Goal: Task Accomplishment & Management: Use online tool/utility

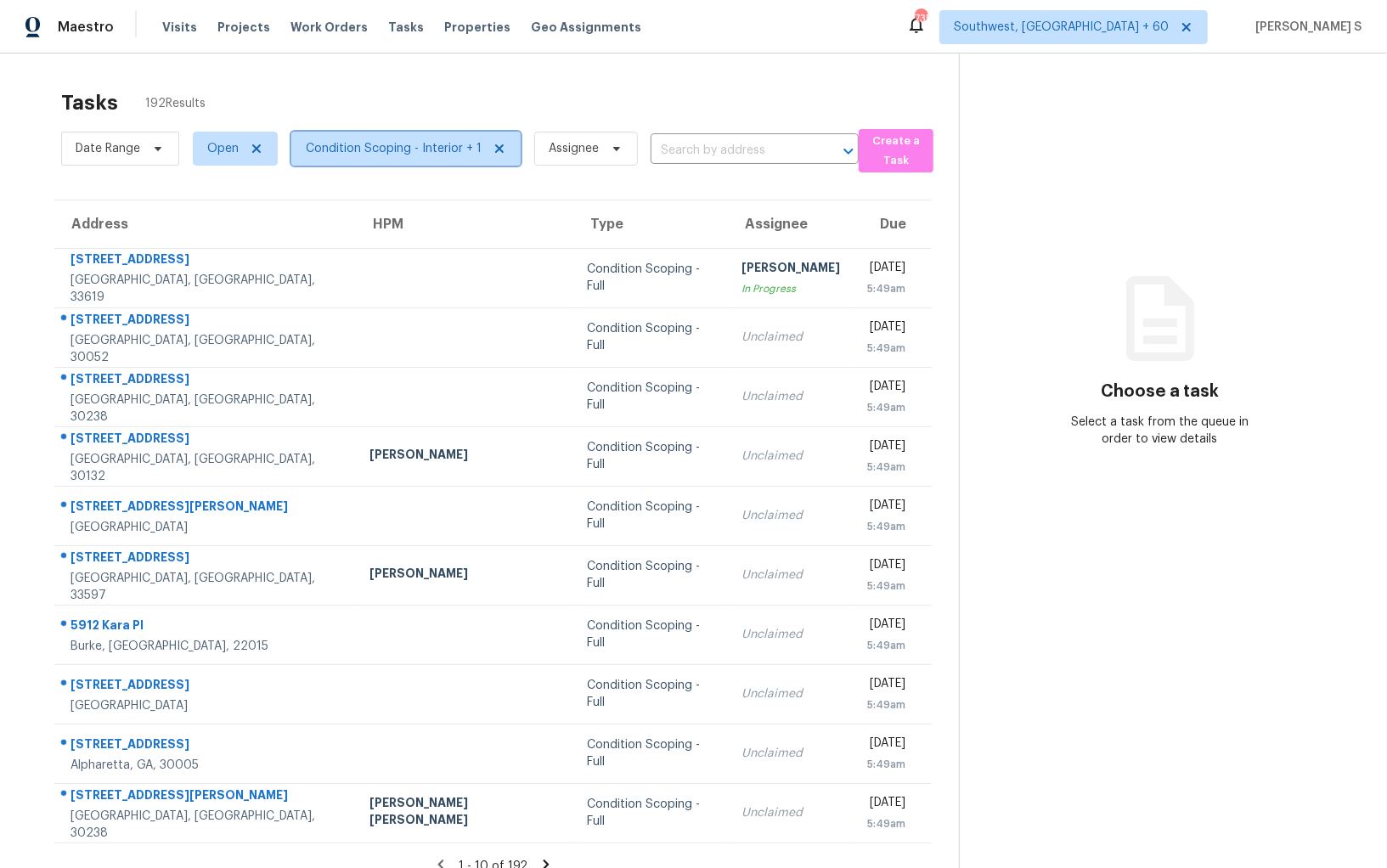
click at [382, 144] on span "Condition Scoping - Interior + 1" at bounding box center [394, 148] width 176 height 17
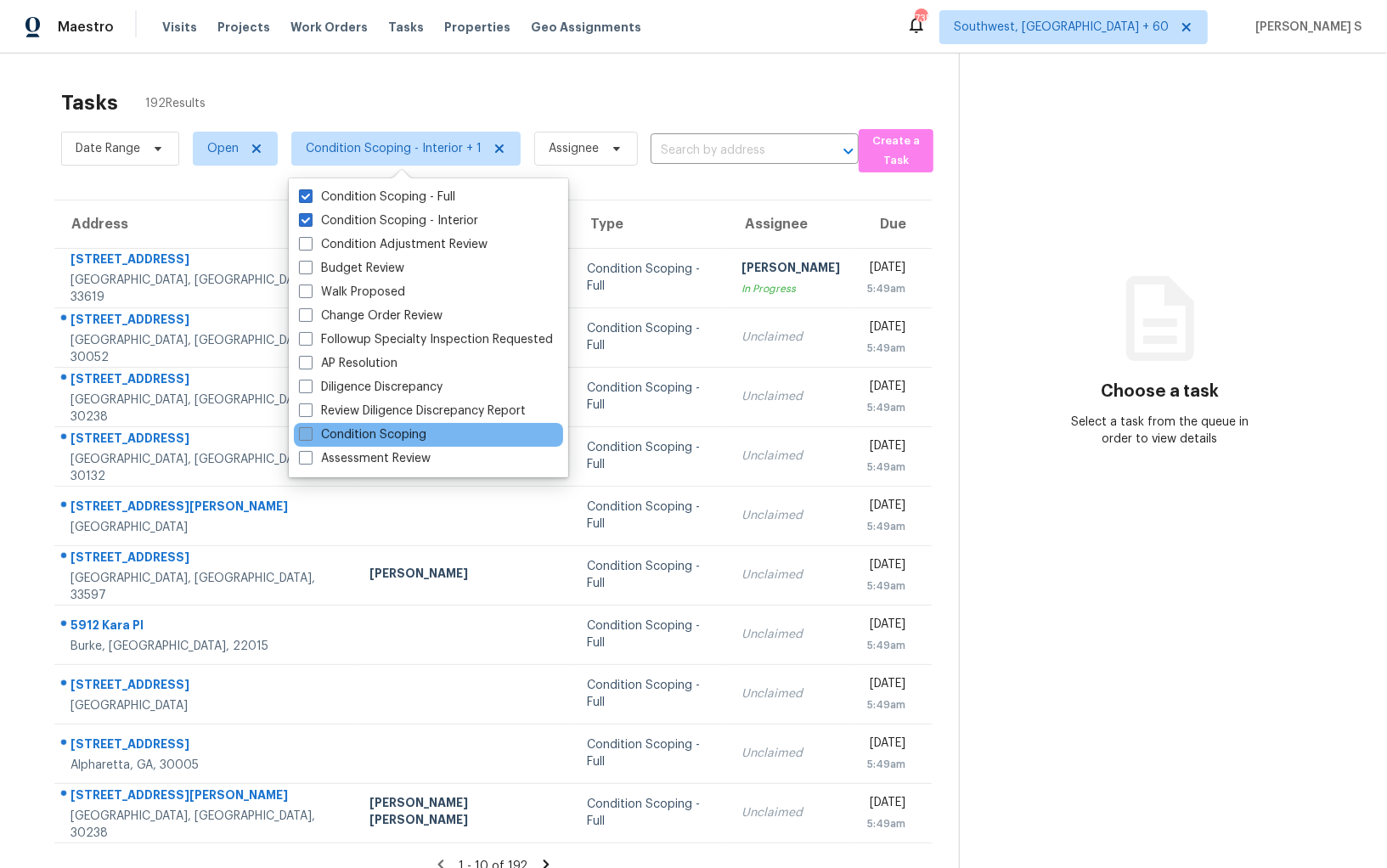
click at [394, 438] on label "Condition Scoping" at bounding box center [362, 434] width 127 height 17
click at [310, 437] on input "Condition Scoping" at bounding box center [304, 431] width 11 height 11
checkbox input "true"
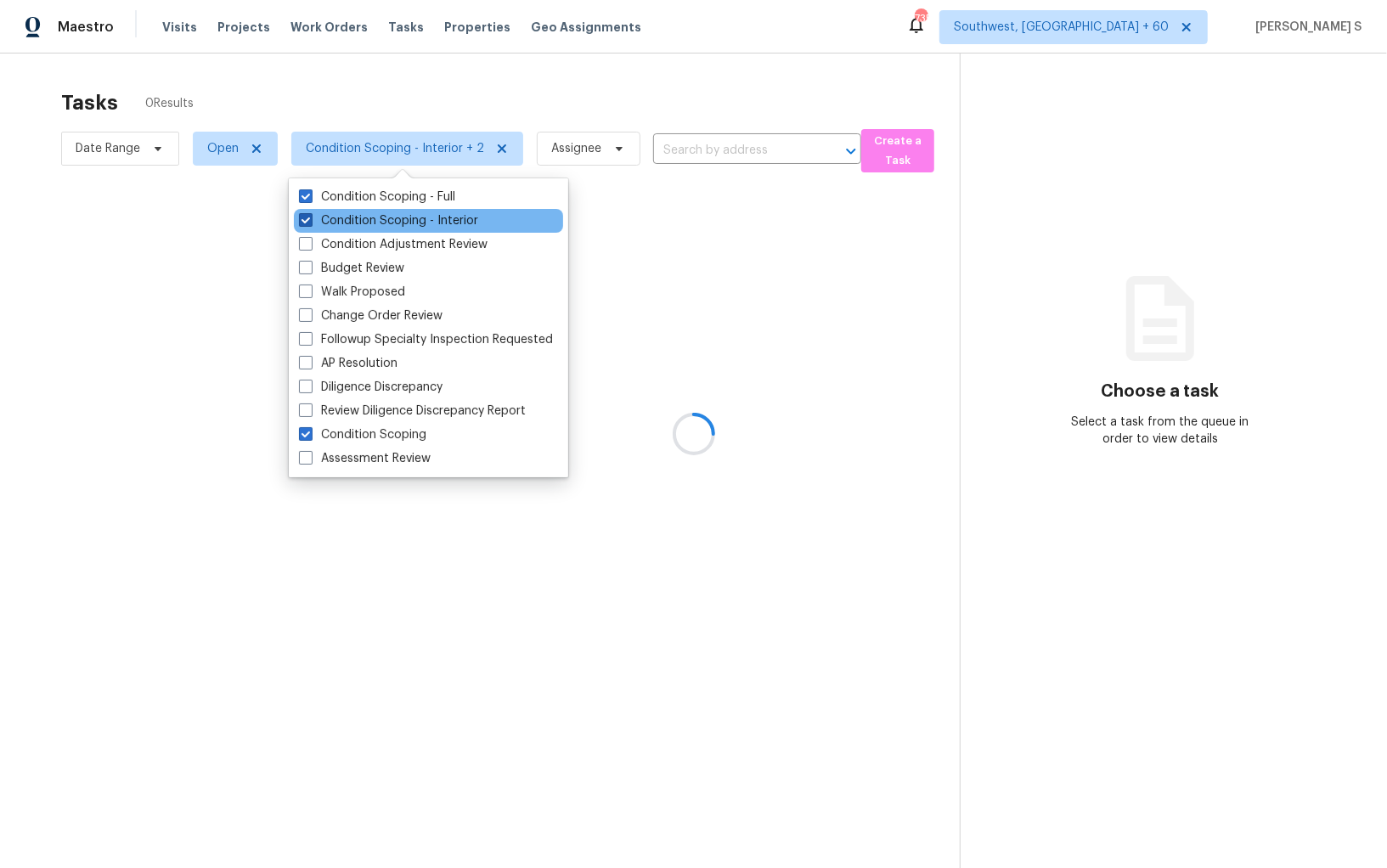
click at [386, 224] on label "Condition Scoping - Interior" at bounding box center [389, 220] width 180 height 17
click at [310, 223] on input "Condition Scoping - Interior" at bounding box center [304, 217] width 11 height 11
checkbox input "false"
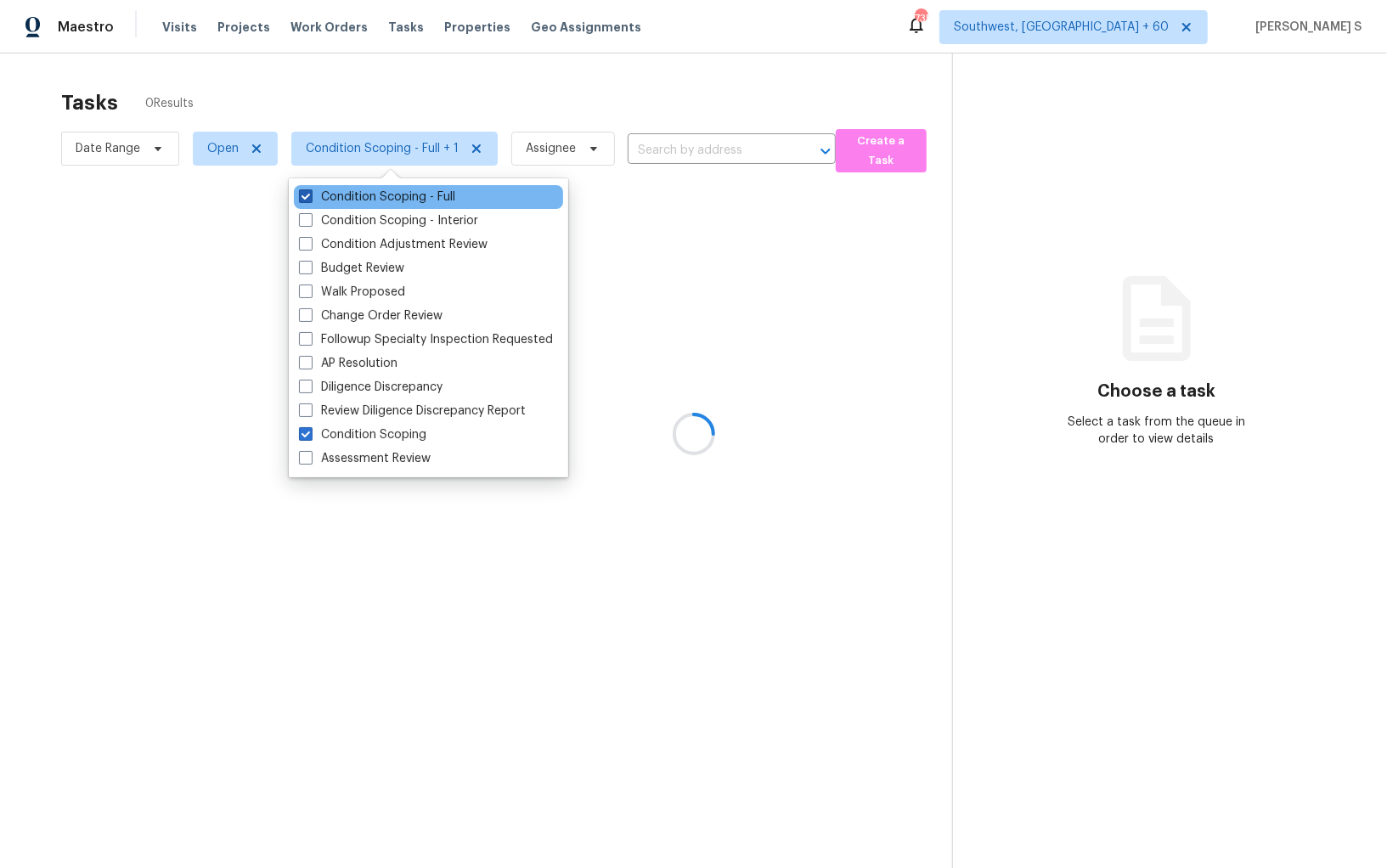
click at [383, 199] on label "Condition Scoping - Full" at bounding box center [377, 196] width 156 height 17
click at [310, 199] on input "Condition Scoping - Full" at bounding box center [304, 193] width 11 height 11
checkbox input "false"
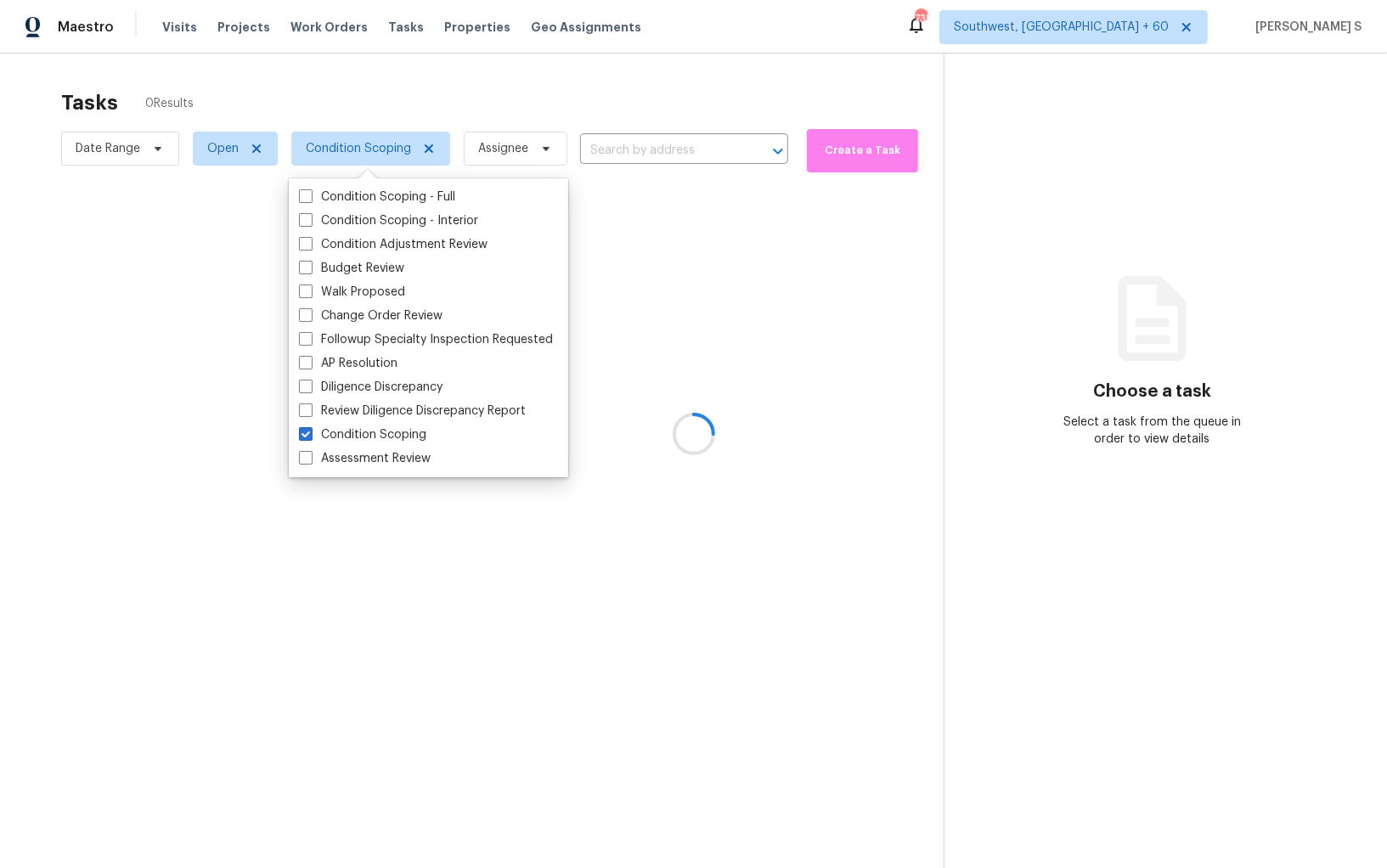
click at [903, 459] on div at bounding box center [694, 434] width 1387 height 868
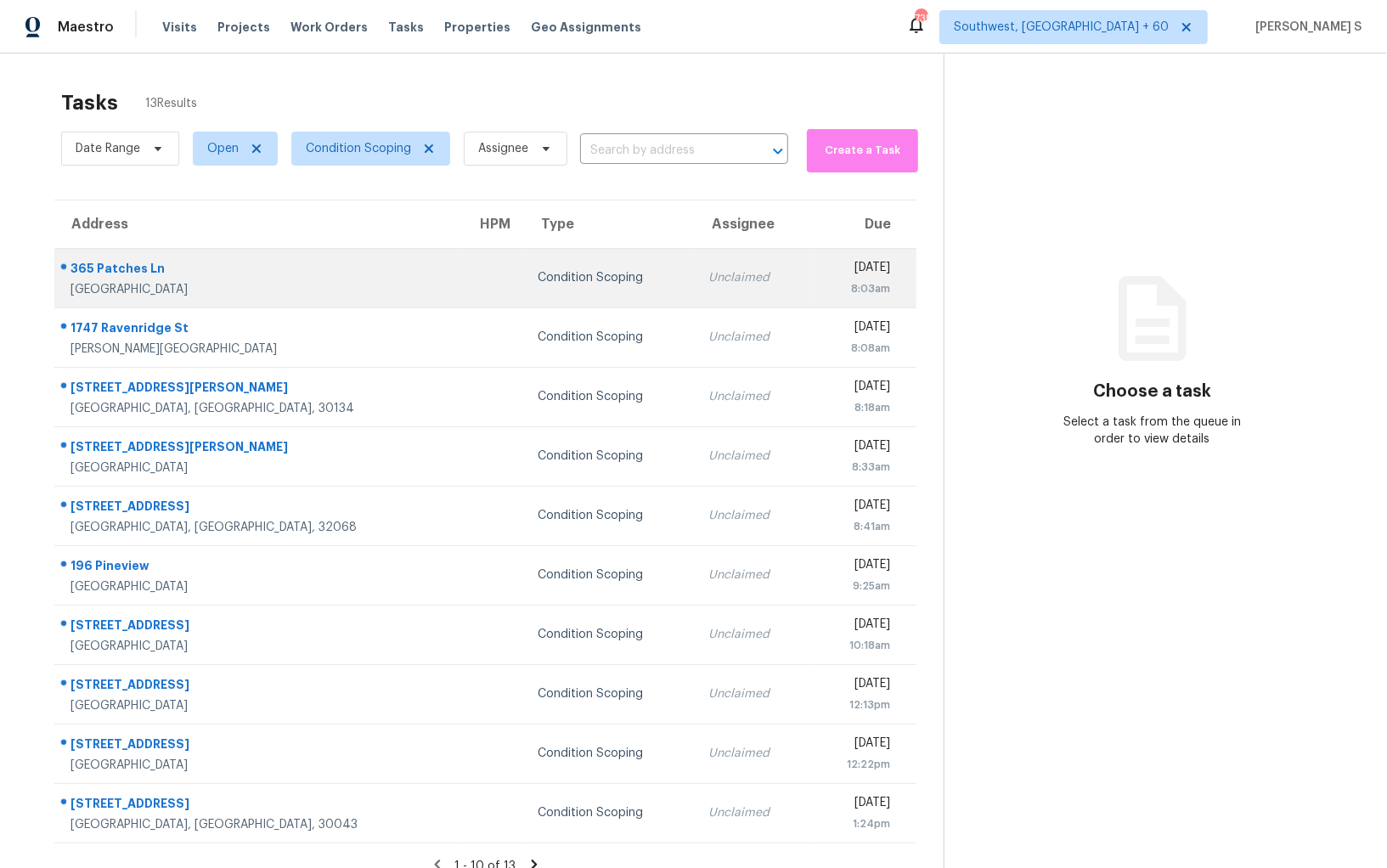
click at [695, 290] on td "Unclaimed" at bounding box center [752, 277] width 113 height 59
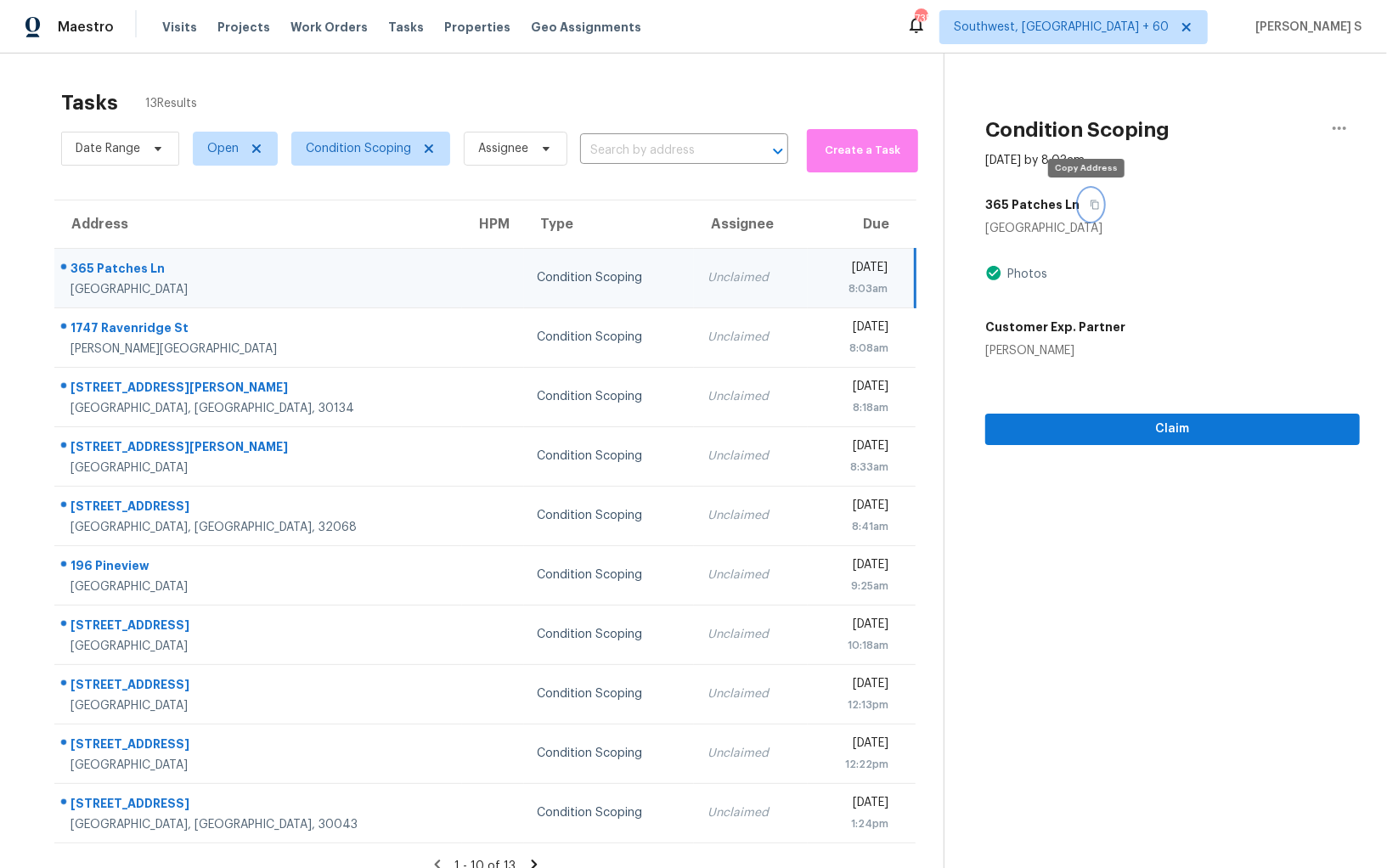
click at [1081, 209] on button "button" at bounding box center [1090, 204] width 23 height 31
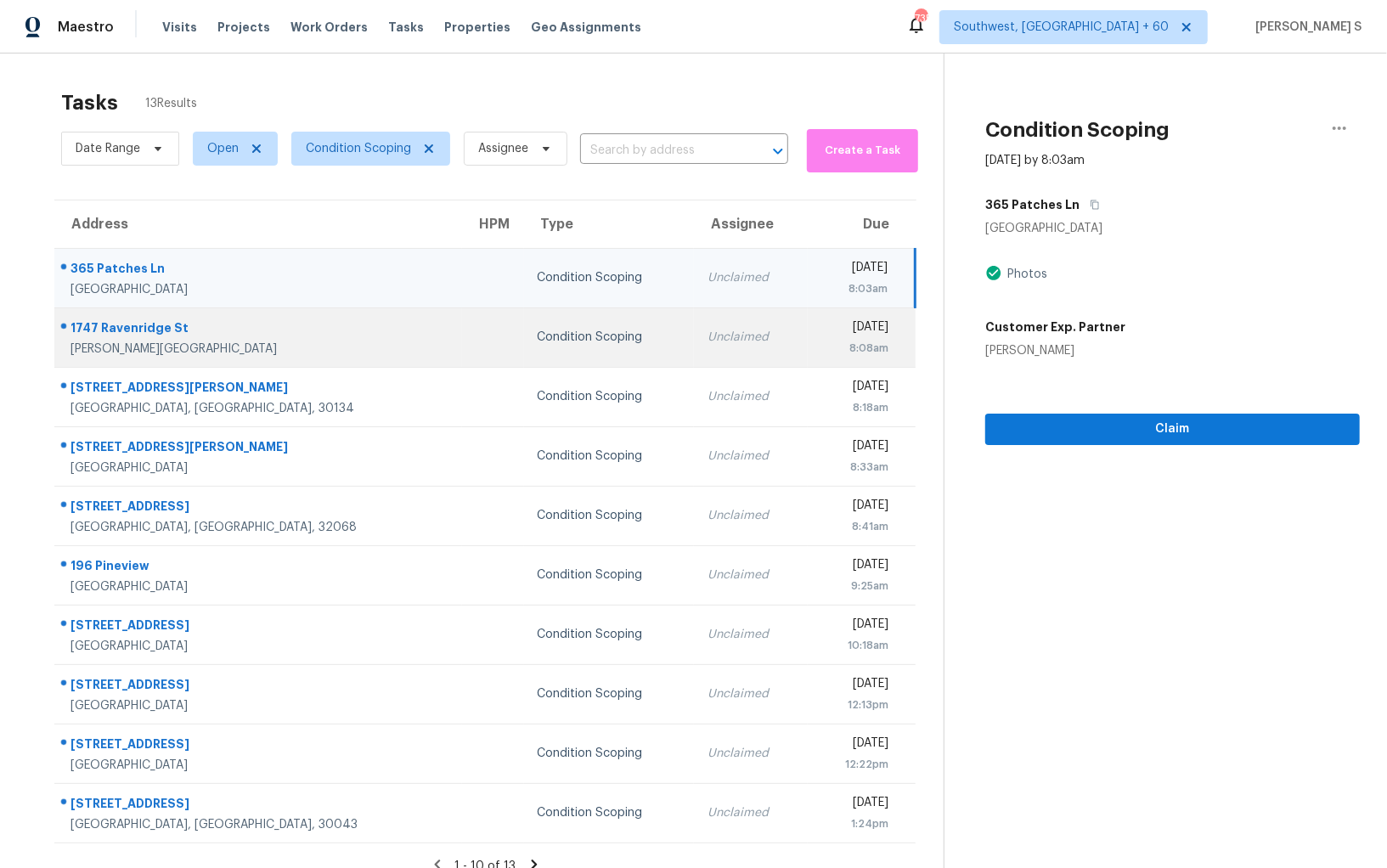
click at [524, 350] on td "Condition Scoping" at bounding box center [609, 337] width 171 height 59
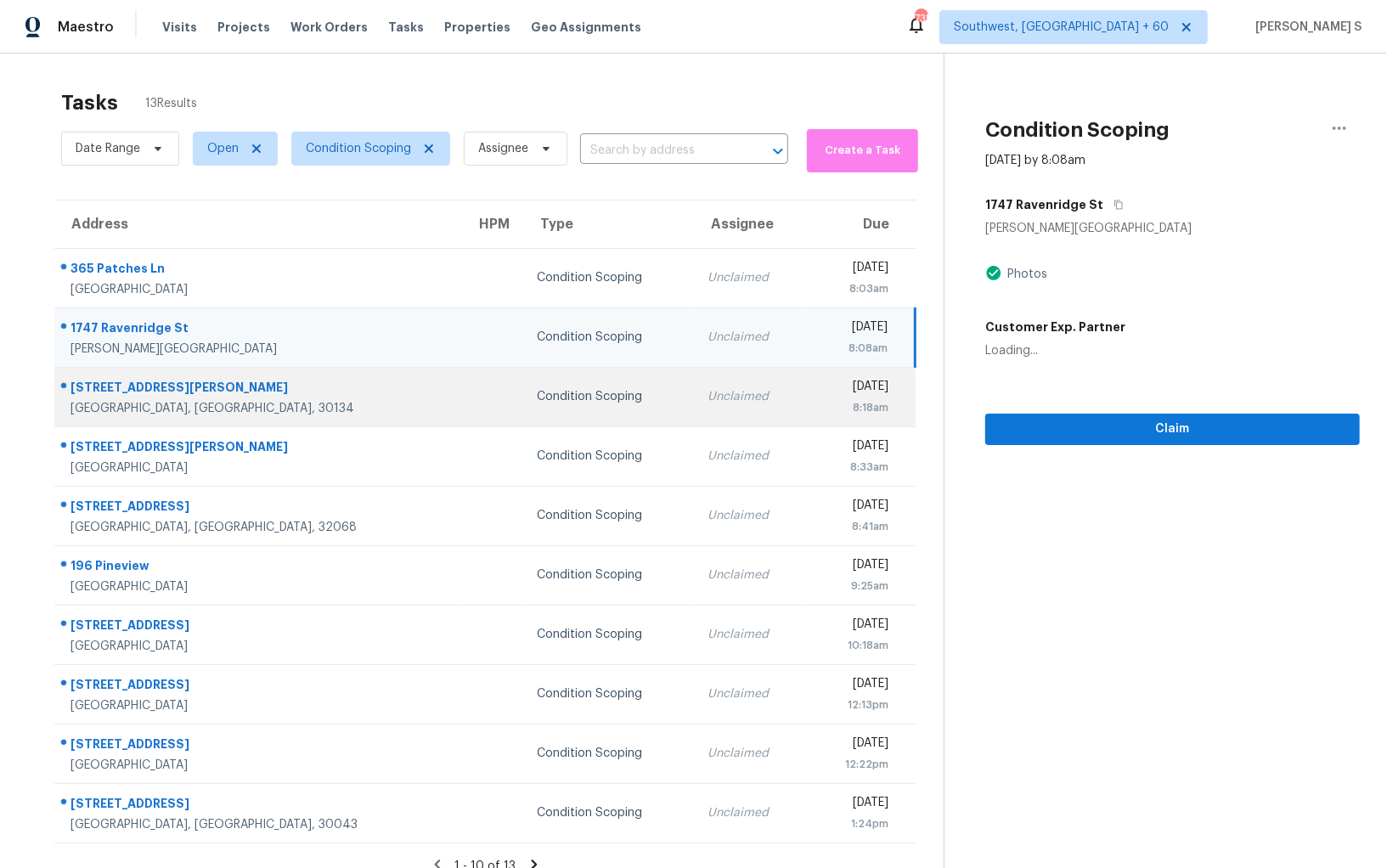
click at [524, 380] on td "Condition Scoping" at bounding box center [609, 397] width 171 height 59
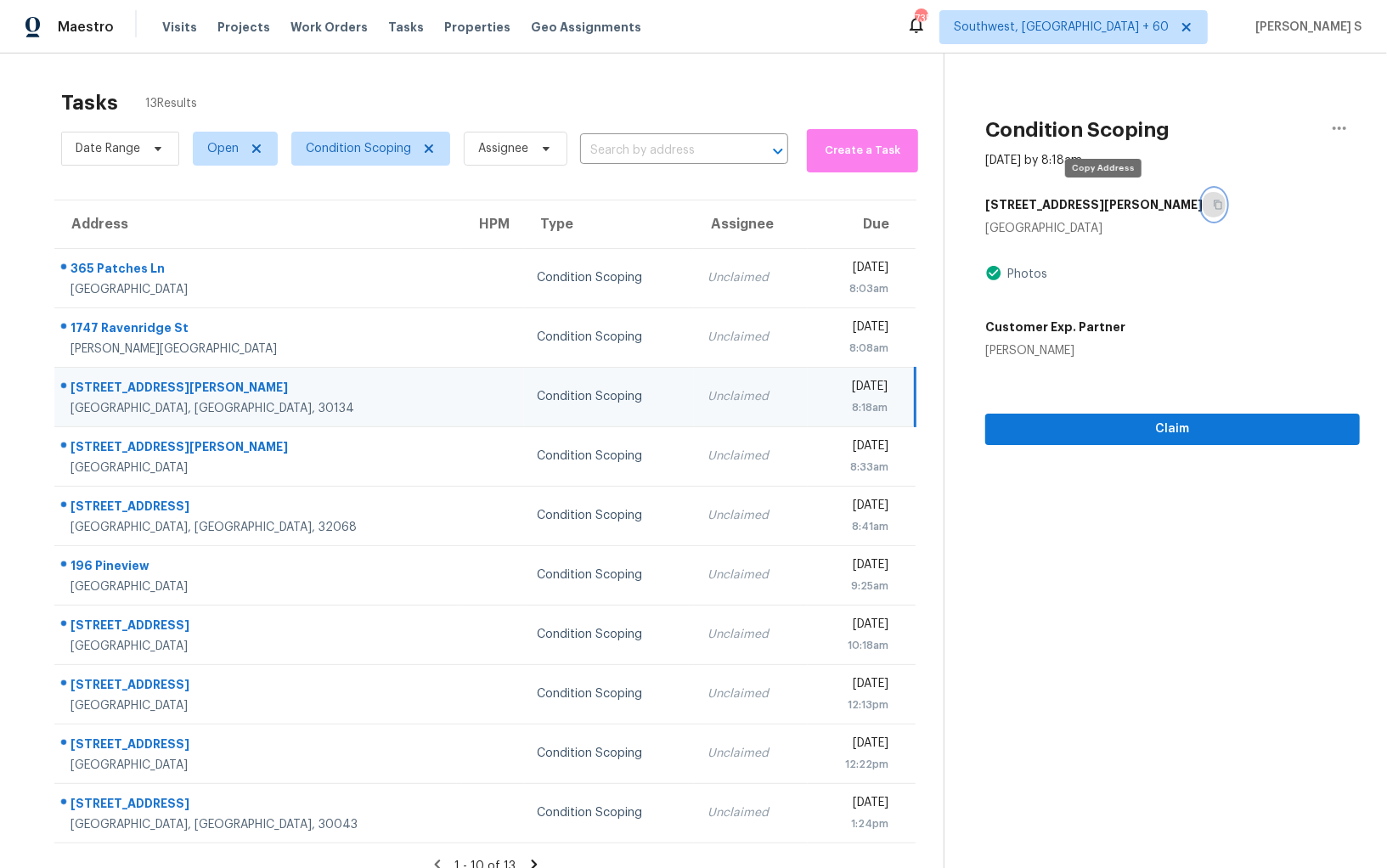
click at [1203, 212] on button "button" at bounding box center [1213, 204] width 23 height 31
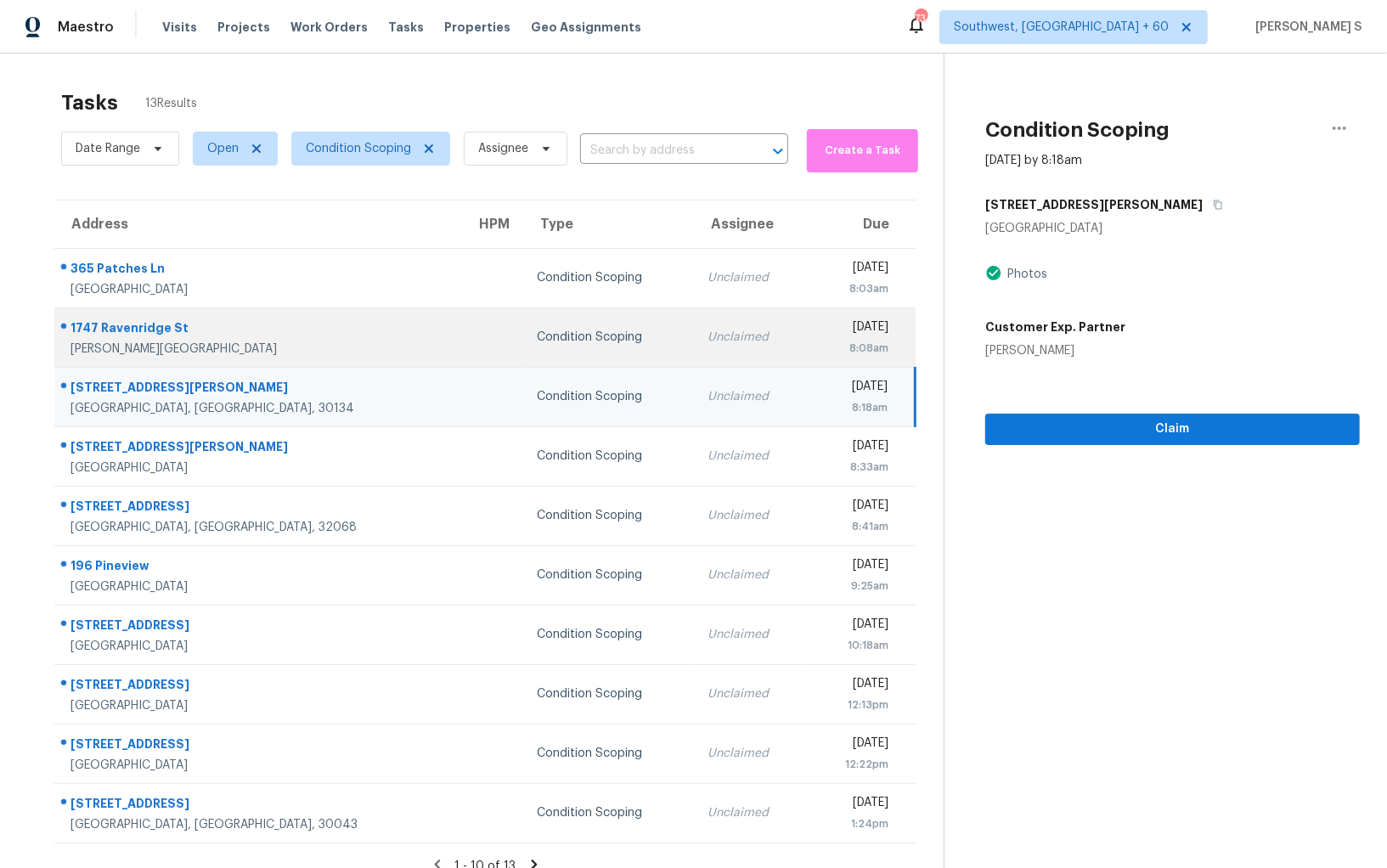
click at [707, 333] on div "Unclaimed" at bounding box center [751, 336] width 87 height 17
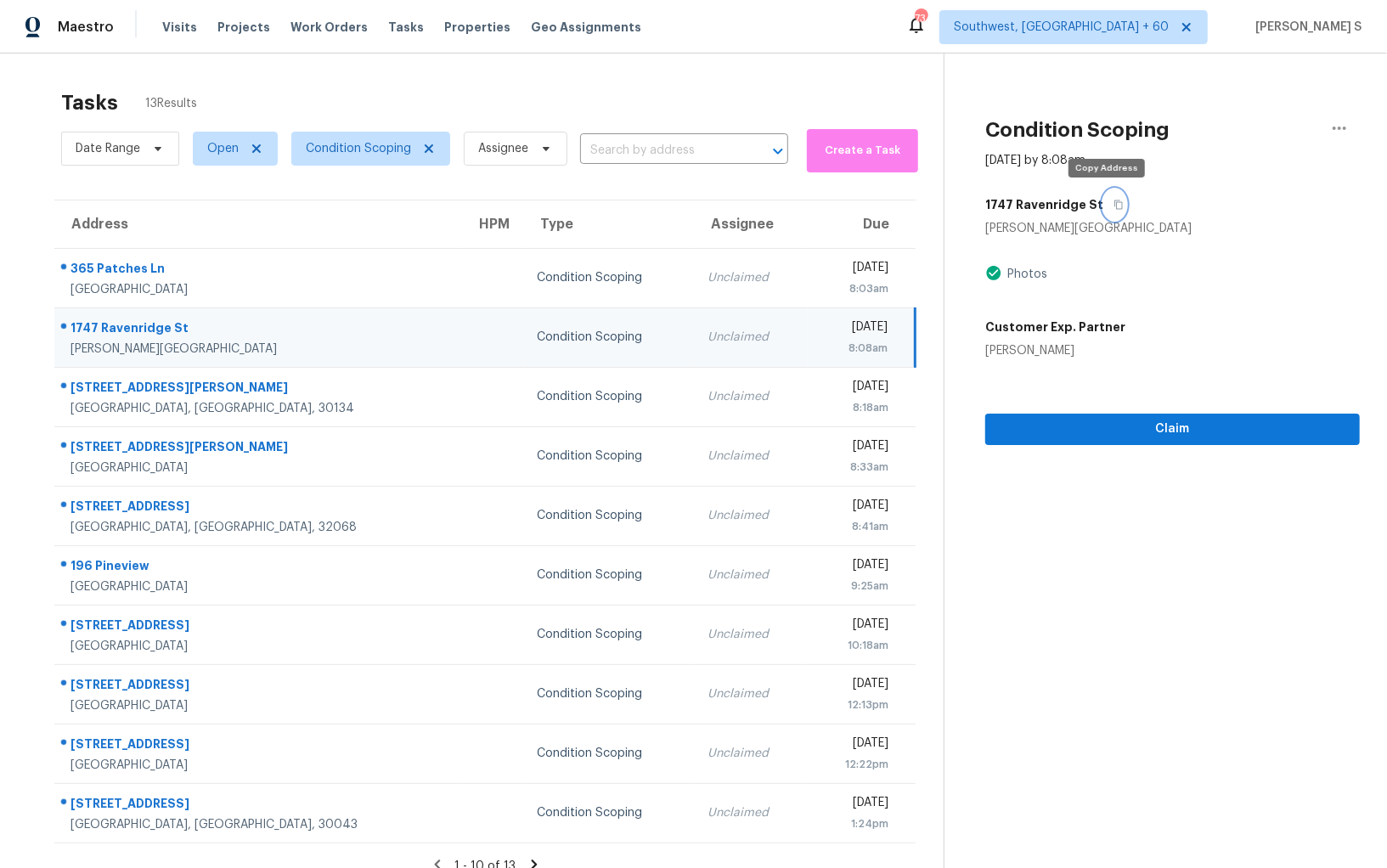
click at [1114, 206] on icon "button" at bounding box center [1119, 204] width 10 height 10
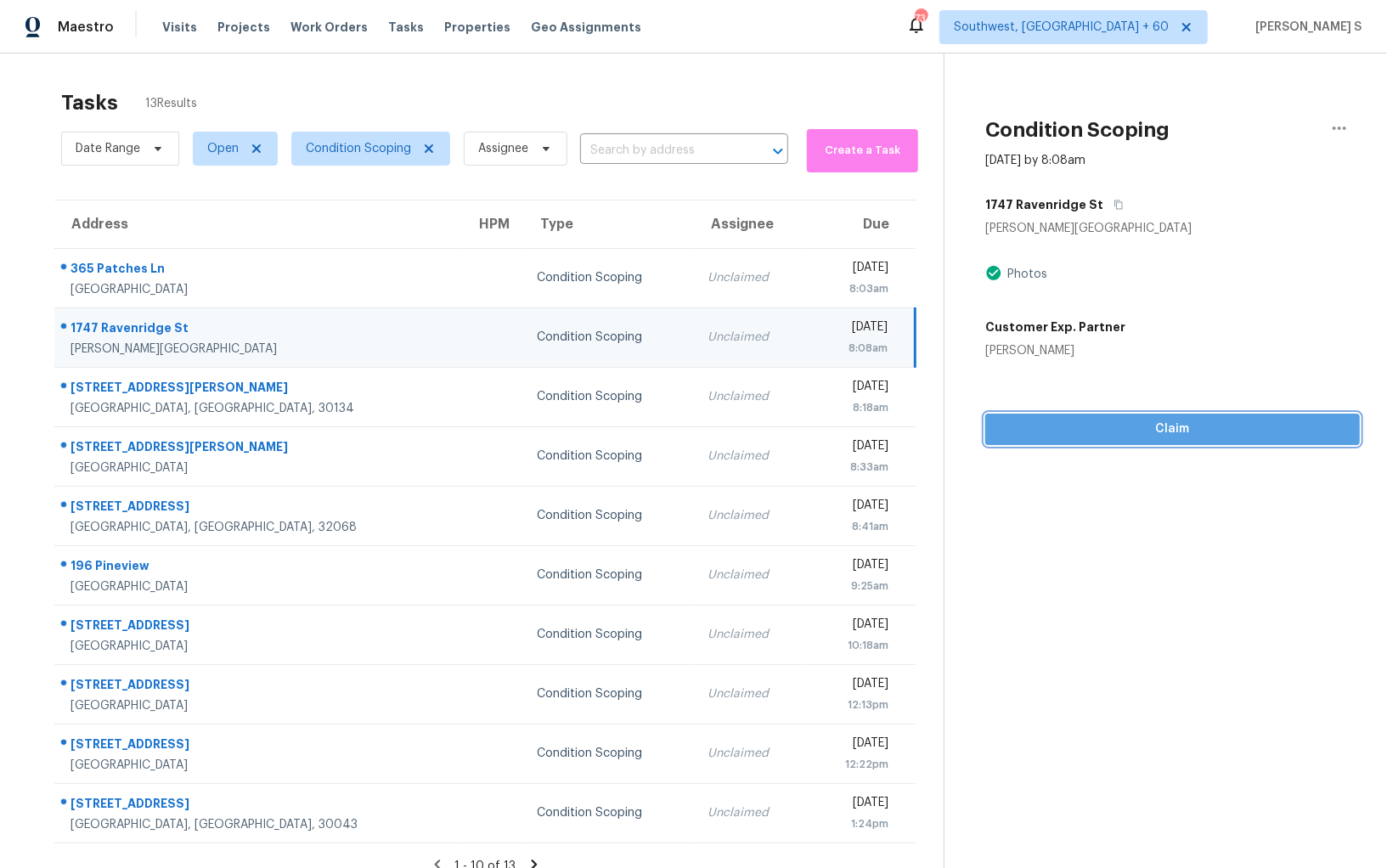
click at [1184, 432] on span "Claim" at bounding box center [1173, 430] width 347 height 22
click at [694, 332] on td "Unclaimed" at bounding box center [751, 337] width 113 height 59
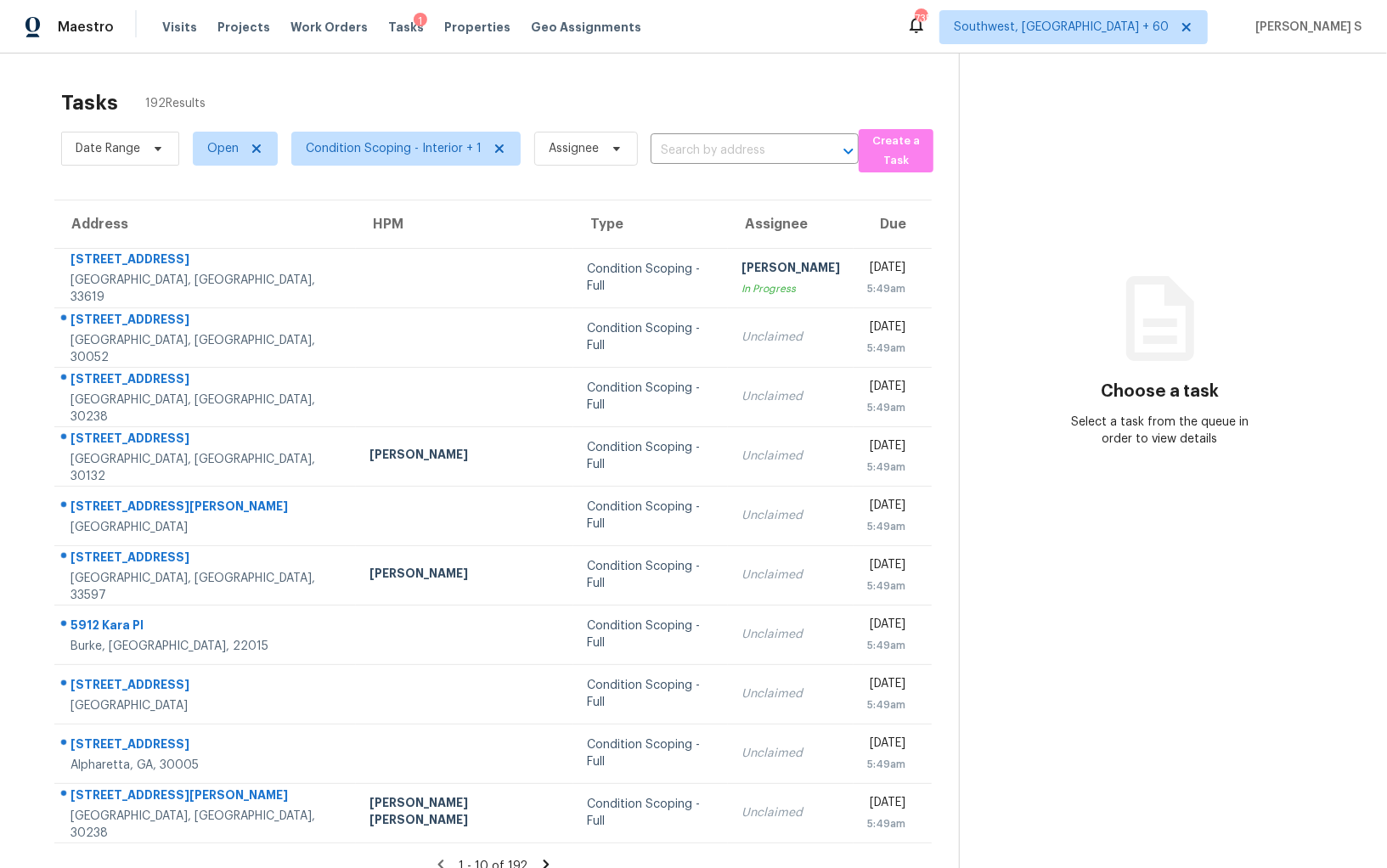
click at [1299, 92] on section "Choose a task Select a task from the queue in order to view details" at bounding box center [1159, 487] width 401 height 868
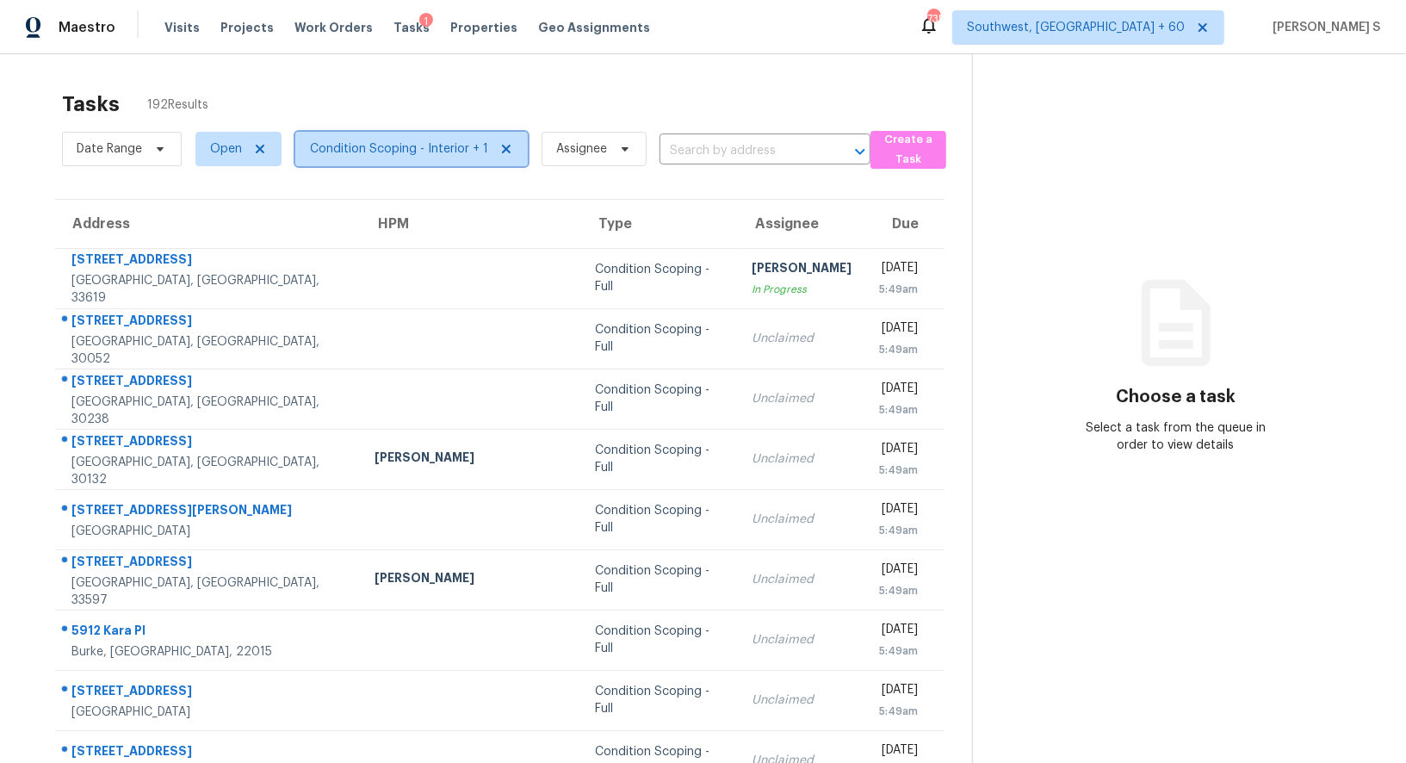
click at [438, 149] on span "Condition Scoping - Interior + 1" at bounding box center [399, 148] width 178 height 17
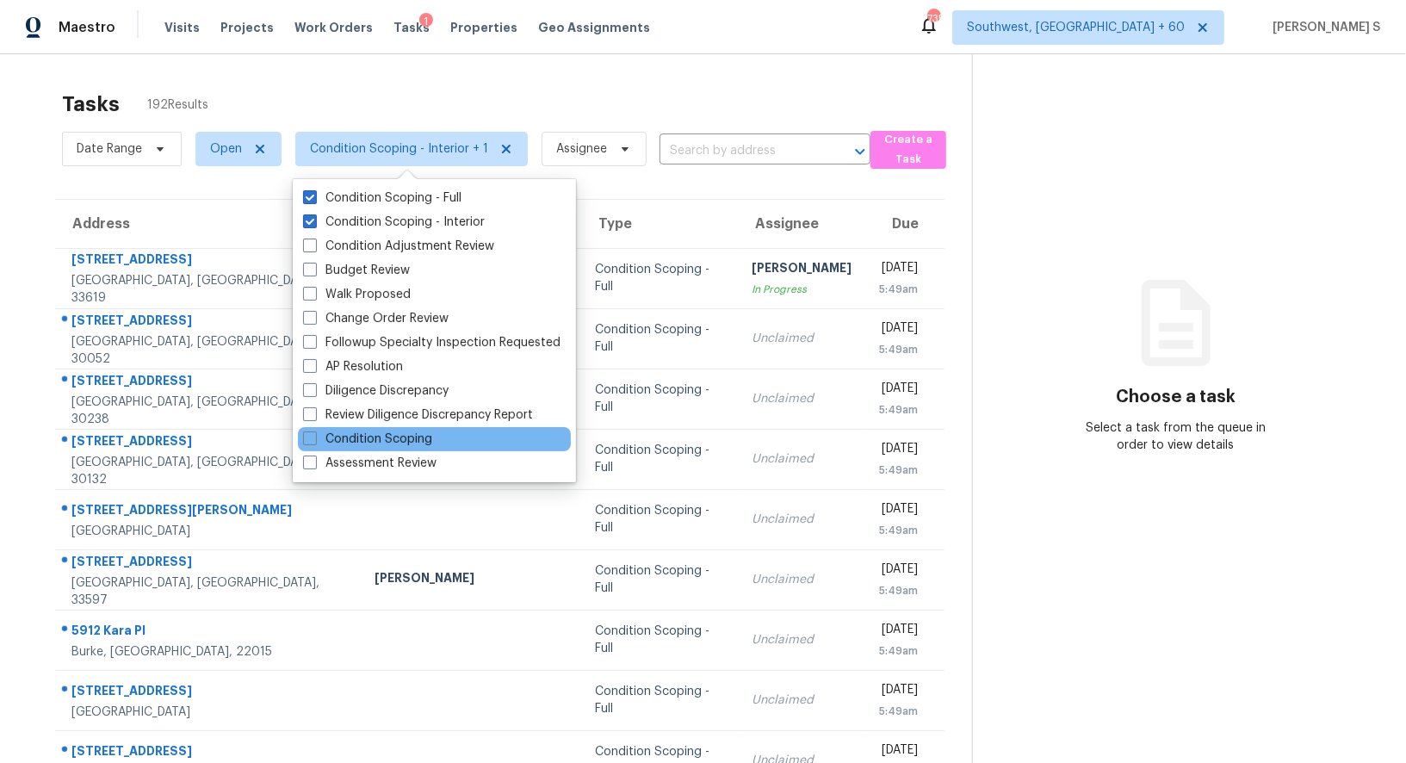
click at [415, 429] on div "Condition Scoping" at bounding box center [434, 439] width 273 height 24
click at [394, 437] on label "Condition Scoping" at bounding box center [367, 439] width 129 height 17
click at [314, 437] on input "Condition Scoping" at bounding box center [308, 436] width 11 height 11
checkbox input "true"
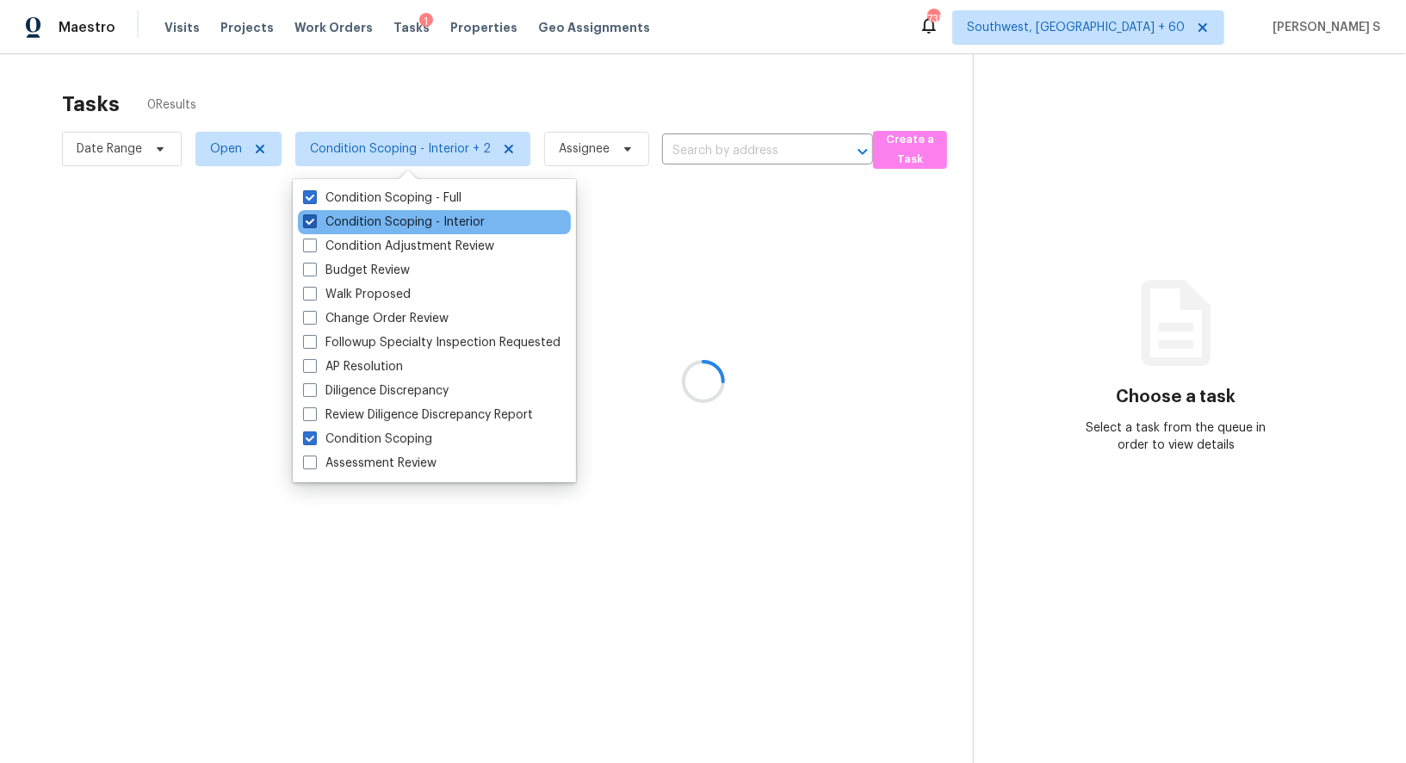
click at [406, 214] on label "Condition Scoping - Interior" at bounding box center [394, 222] width 182 height 17
click at [314, 214] on input "Condition Scoping - Interior" at bounding box center [308, 219] width 11 height 11
checkbox input "false"
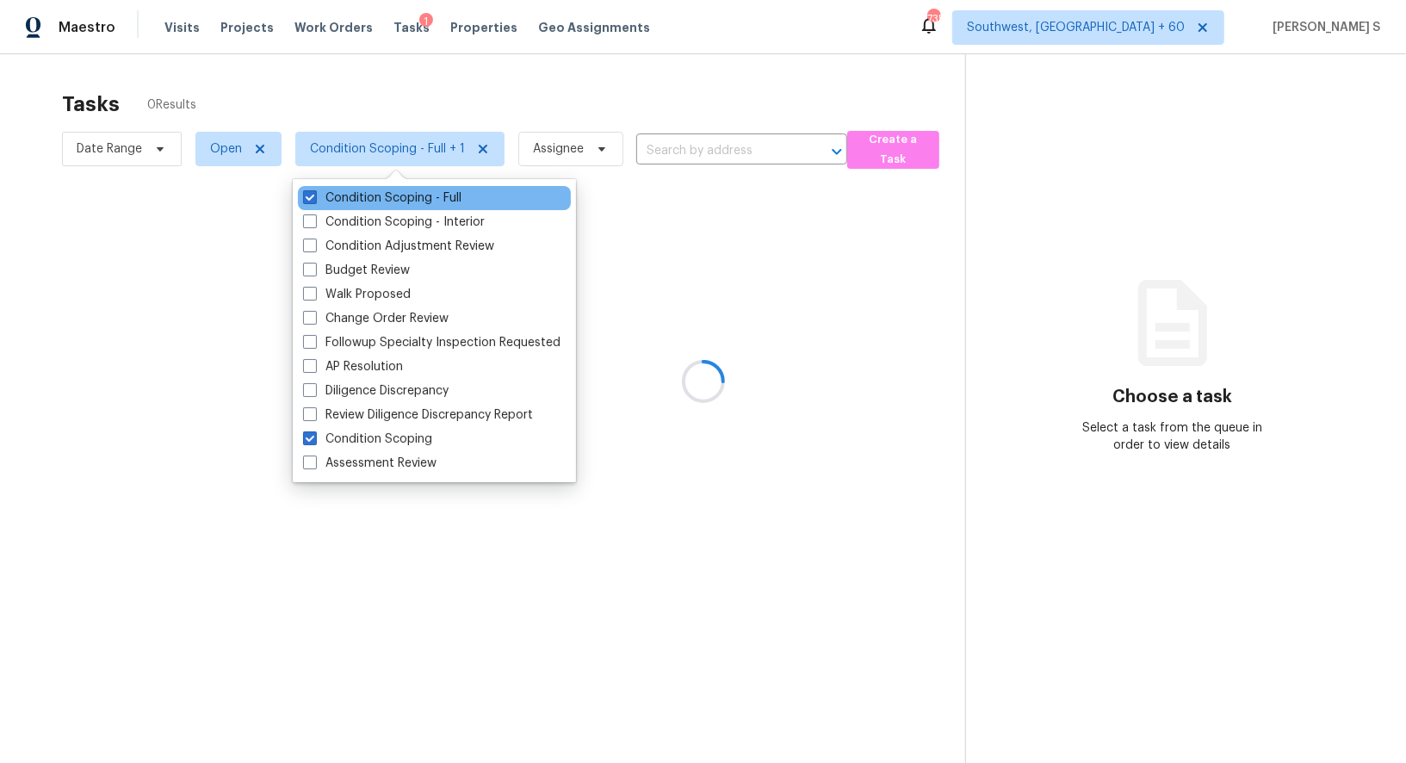
click at [404, 187] on div "Condition Scoping - Full" at bounding box center [434, 198] width 273 height 24
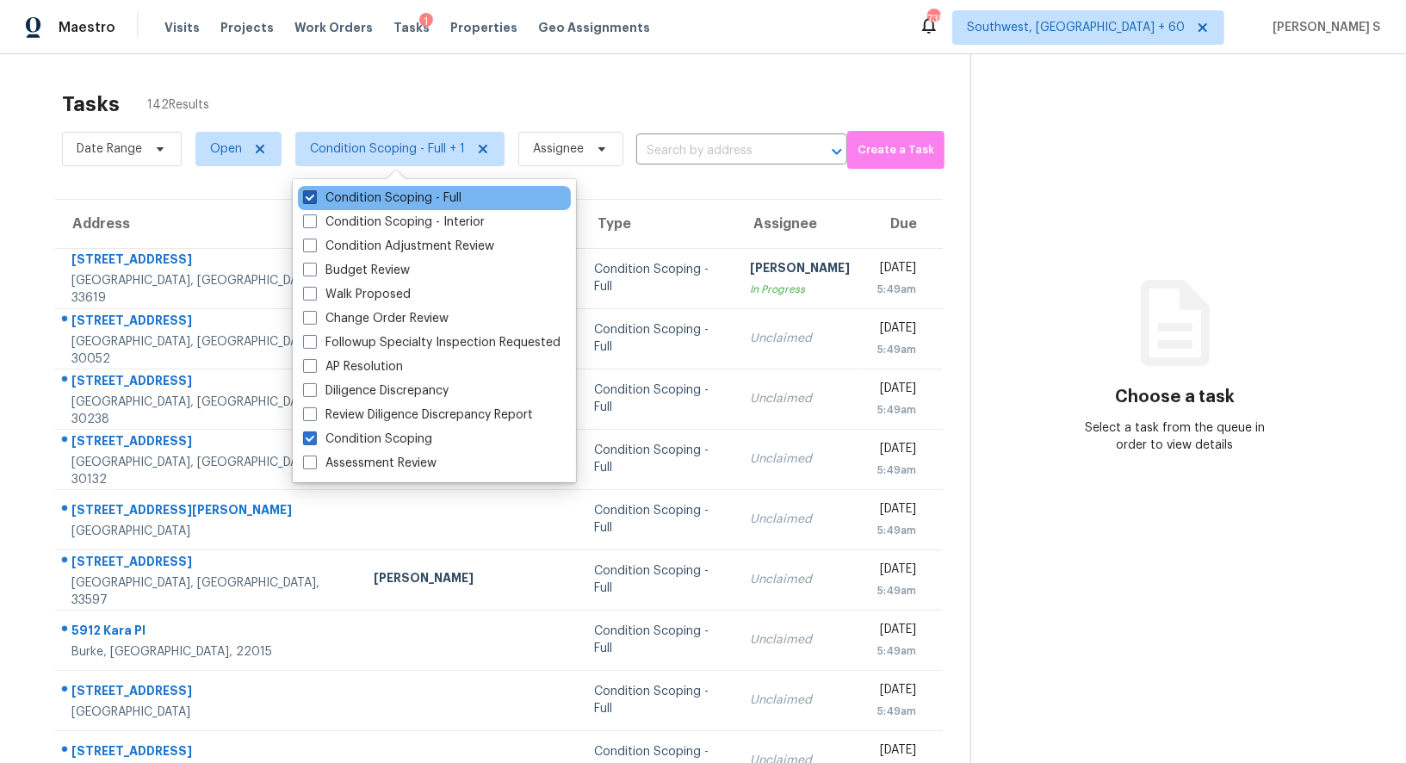
click at [415, 205] on label "Condition Scoping - Full" at bounding box center [382, 197] width 158 height 17
click at [314, 201] on input "Condition Scoping - Full" at bounding box center [308, 194] width 11 height 11
checkbox input "false"
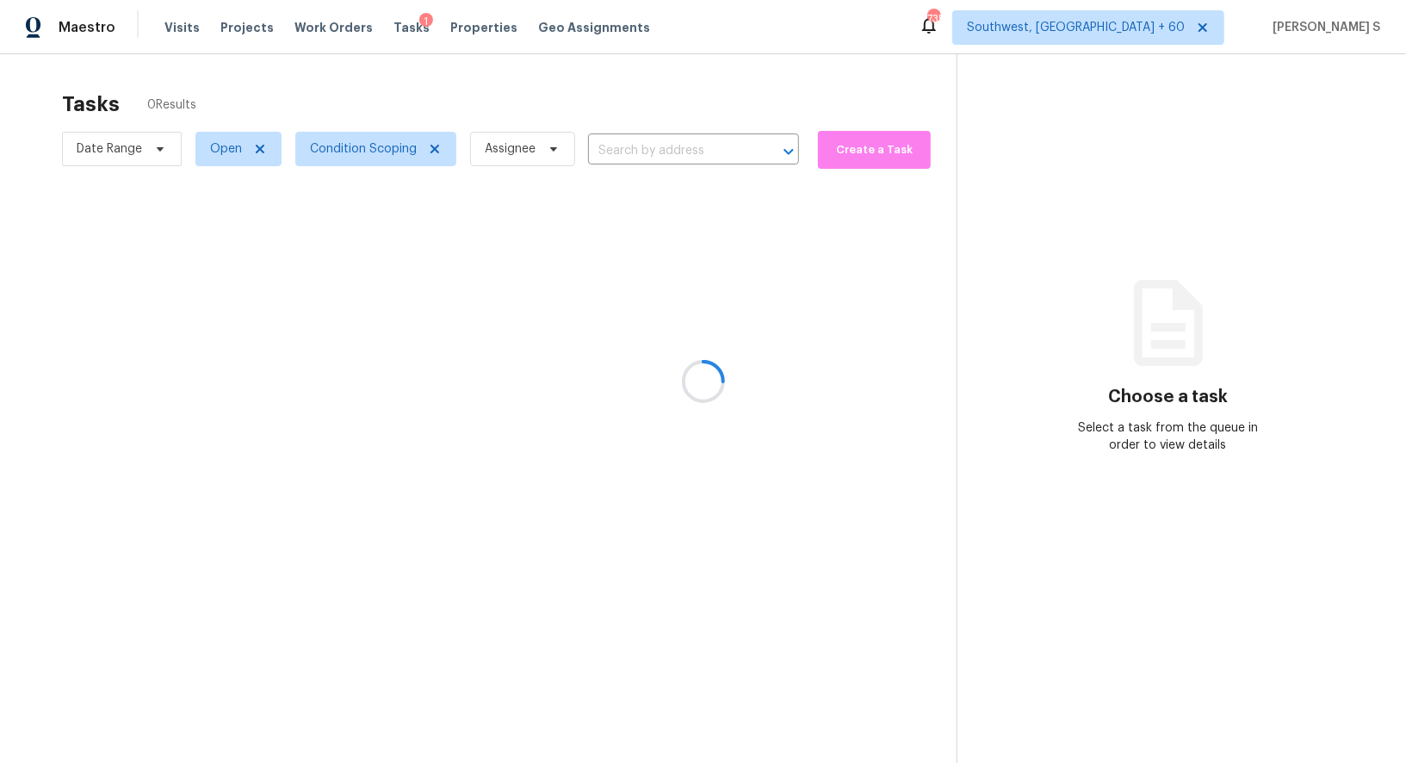
click at [963, 421] on div at bounding box center [703, 381] width 1406 height 763
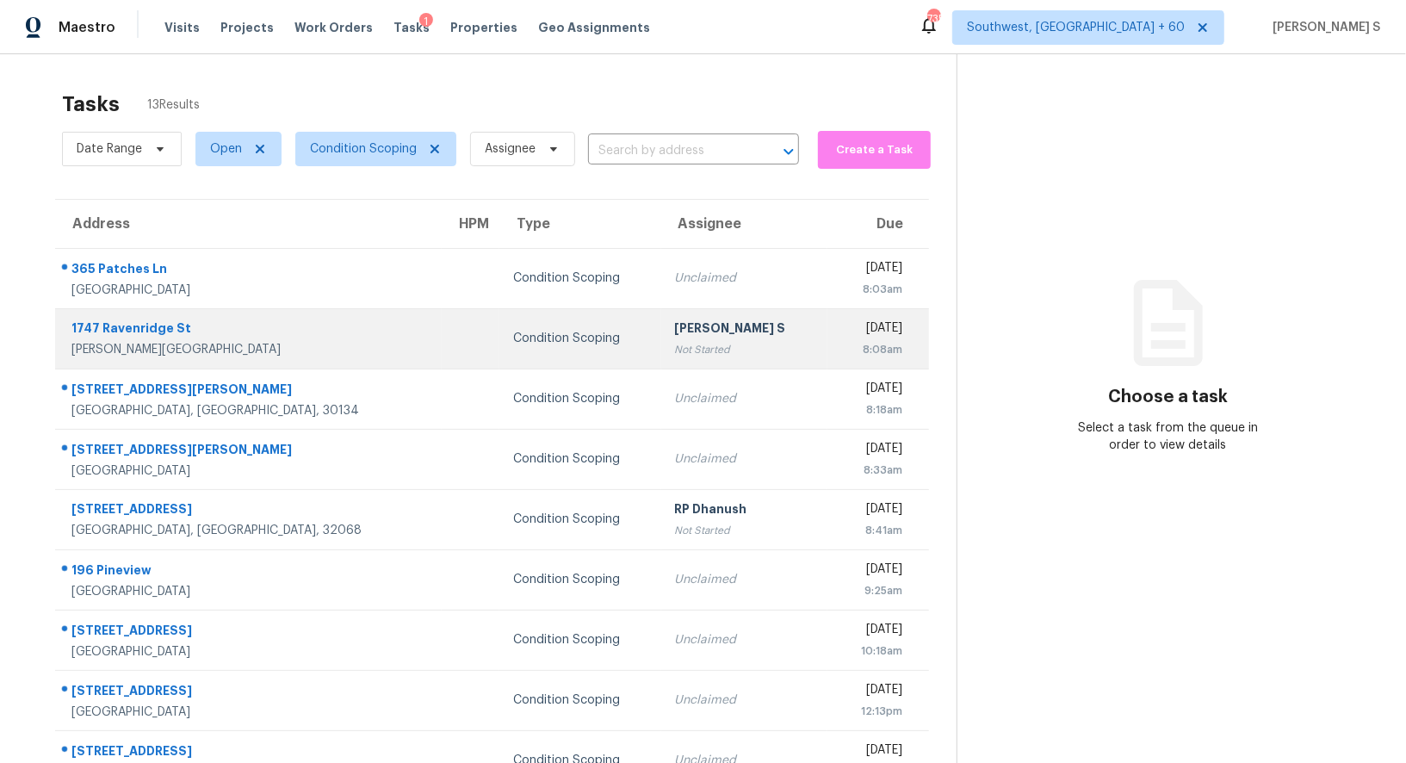
click at [675, 344] on div "Not Started" at bounding box center [745, 349] width 140 height 17
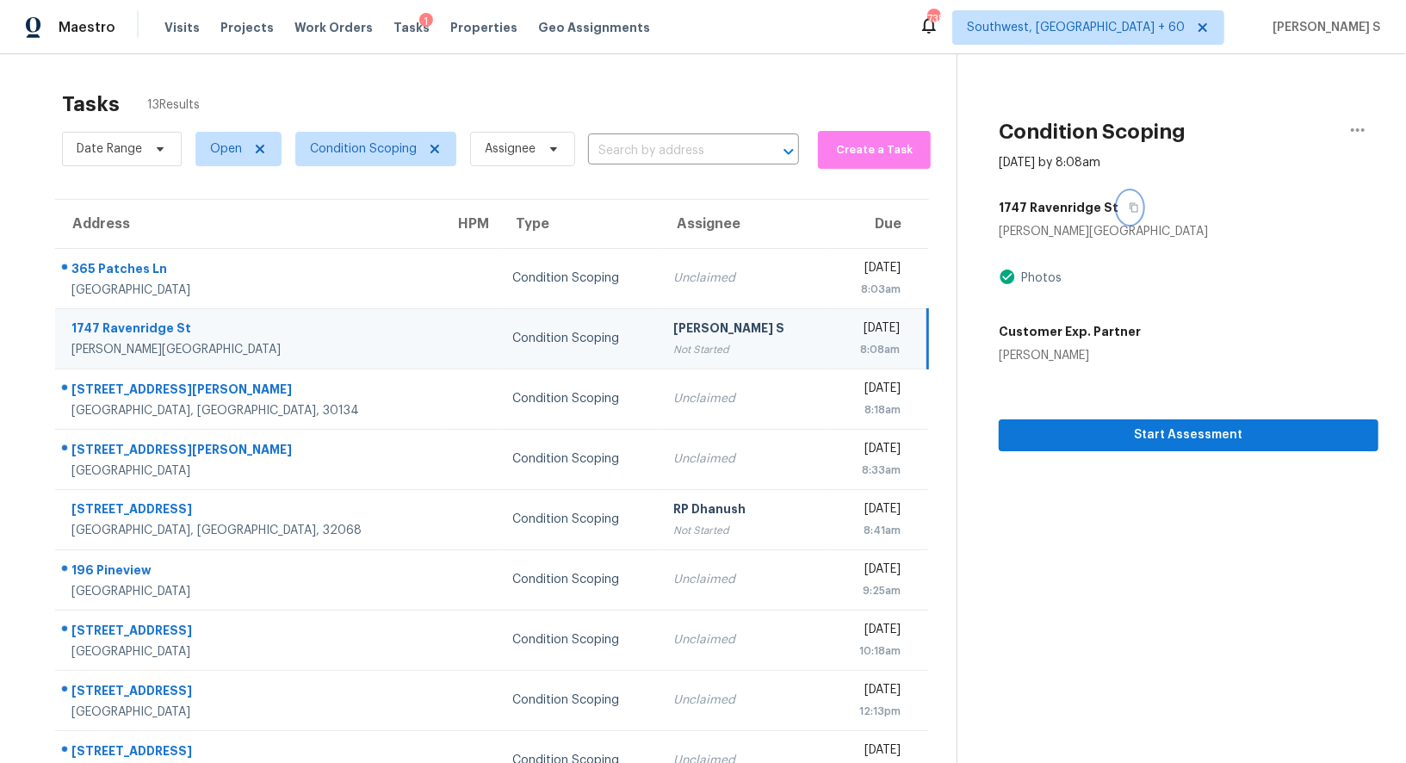
click at [1129, 208] on icon "button" at bounding box center [1134, 207] width 10 height 10
click at [674, 324] on div "[PERSON_NAME] S" at bounding box center [743, 330] width 139 height 22
click at [701, 337] on div "[PERSON_NAME] S" at bounding box center [743, 330] width 139 height 22
click at [1132, 203] on div "1747 Ravenridge St" at bounding box center [1189, 207] width 380 height 31
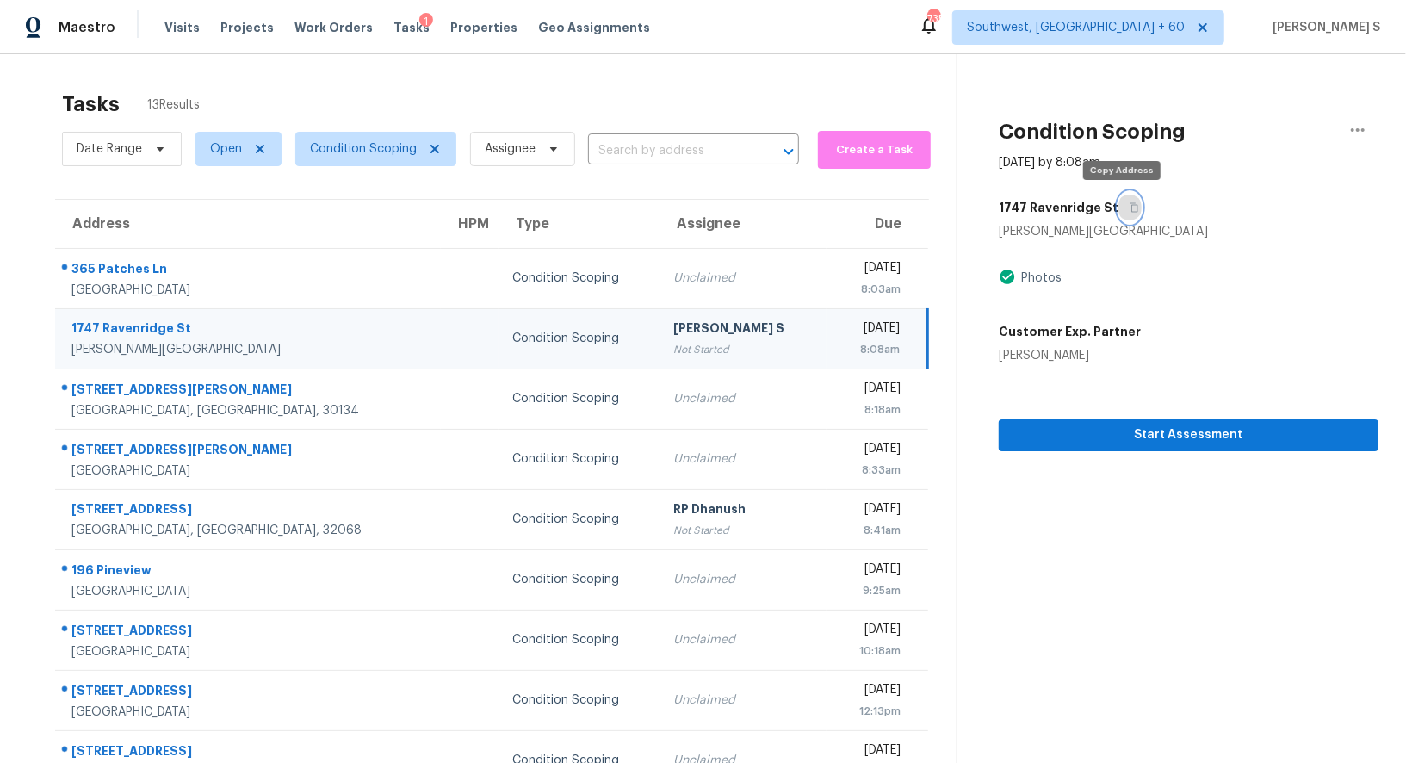
click at [1129, 203] on icon "button" at bounding box center [1134, 207] width 10 height 10
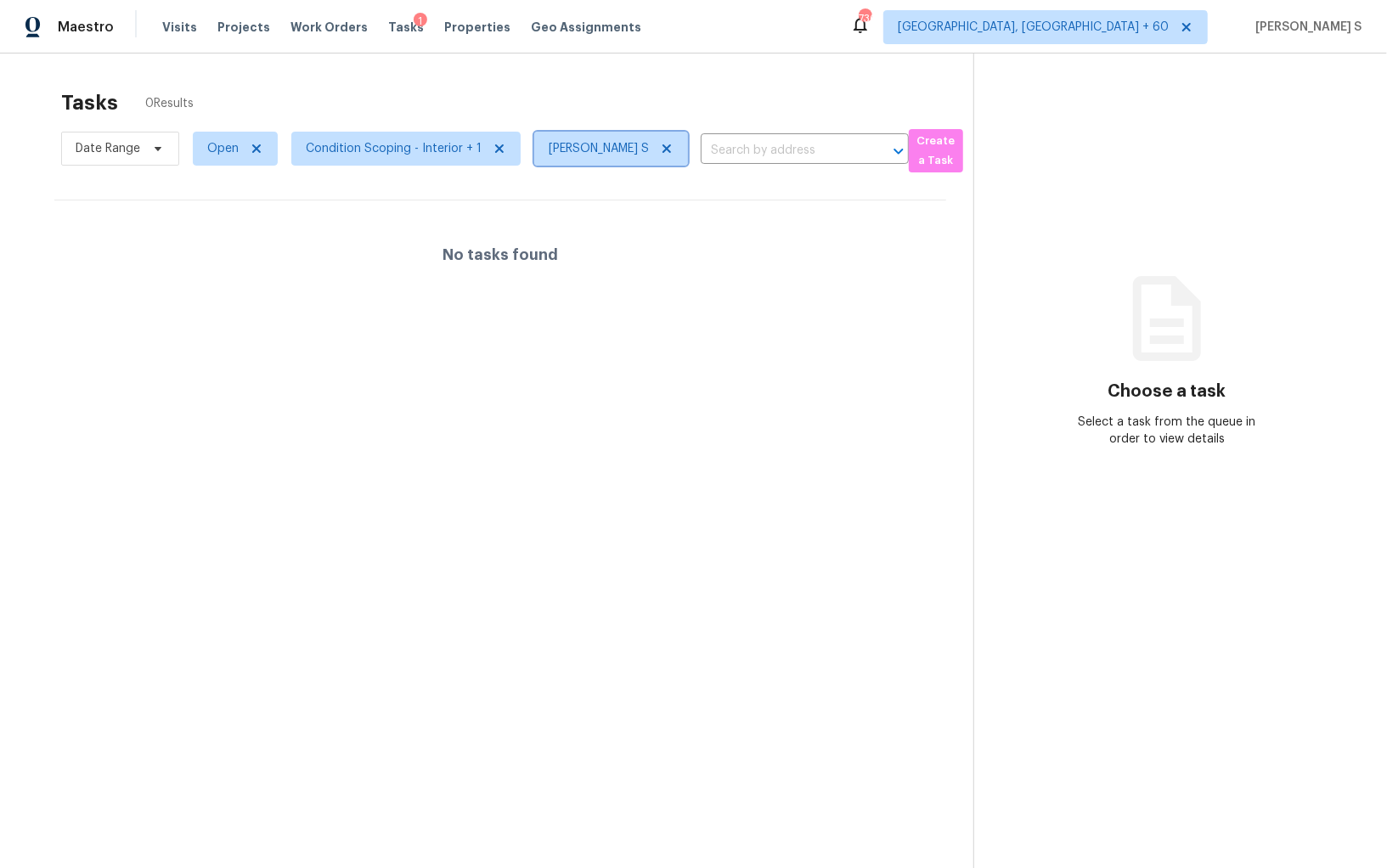
click at [614, 162] on span "[PERSON_NAME] S" at bounding box center [612, 148] width 154 height 34
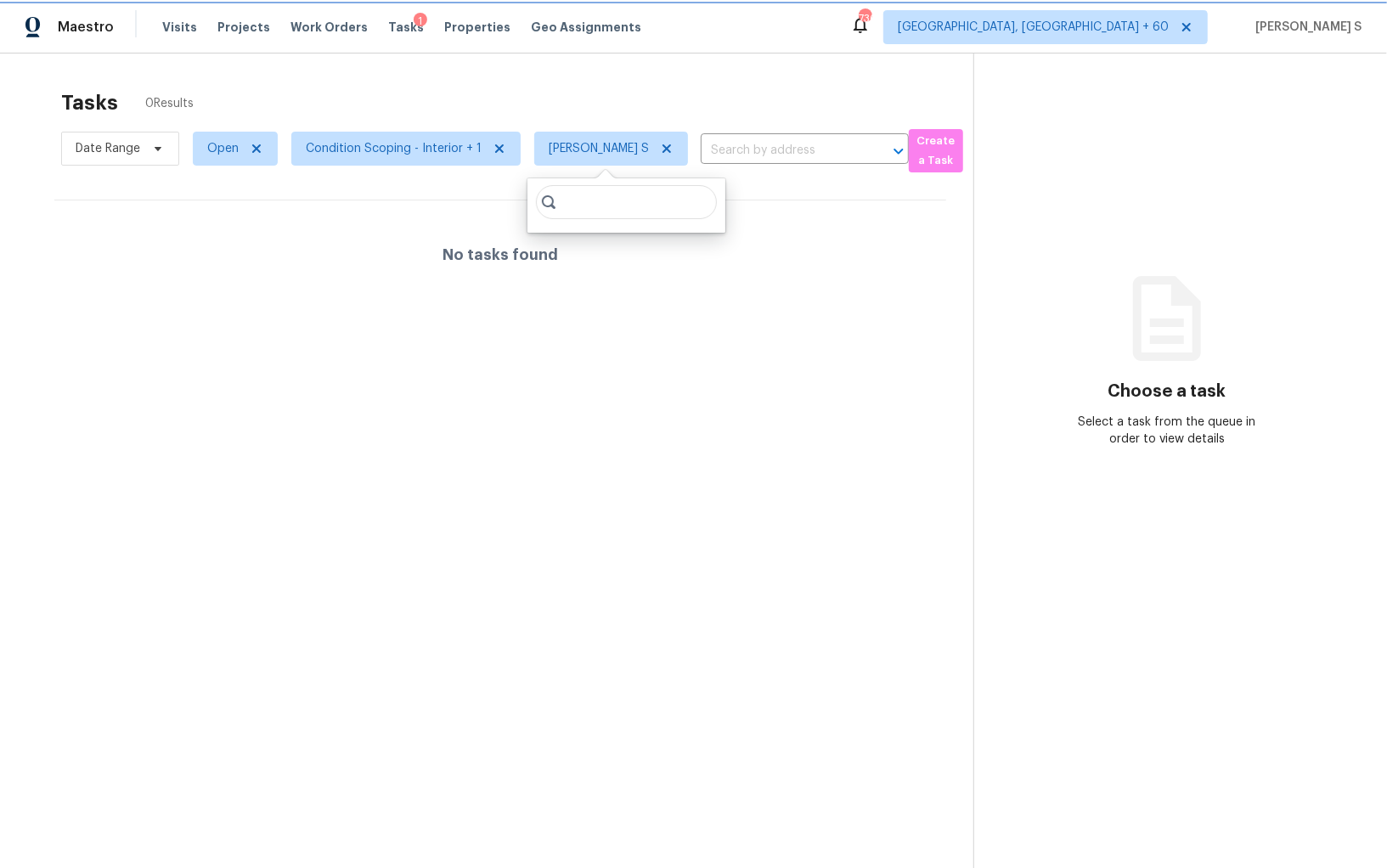
click at [660, 151] on icon at bounding box center [667, 149] width 14 height 14
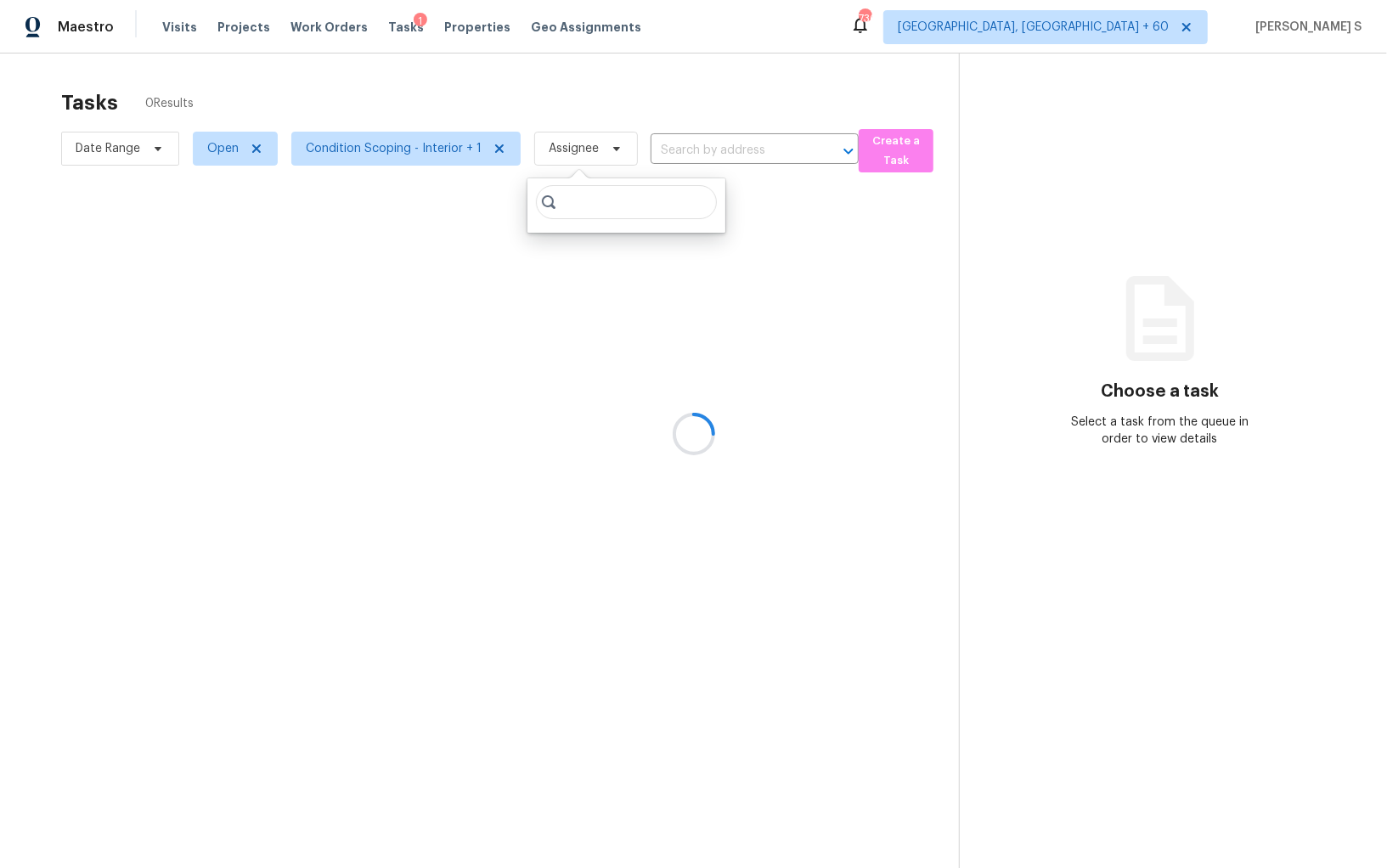
click at [672, 437] on icon at bounding box center [694, 434] width 60 height 60
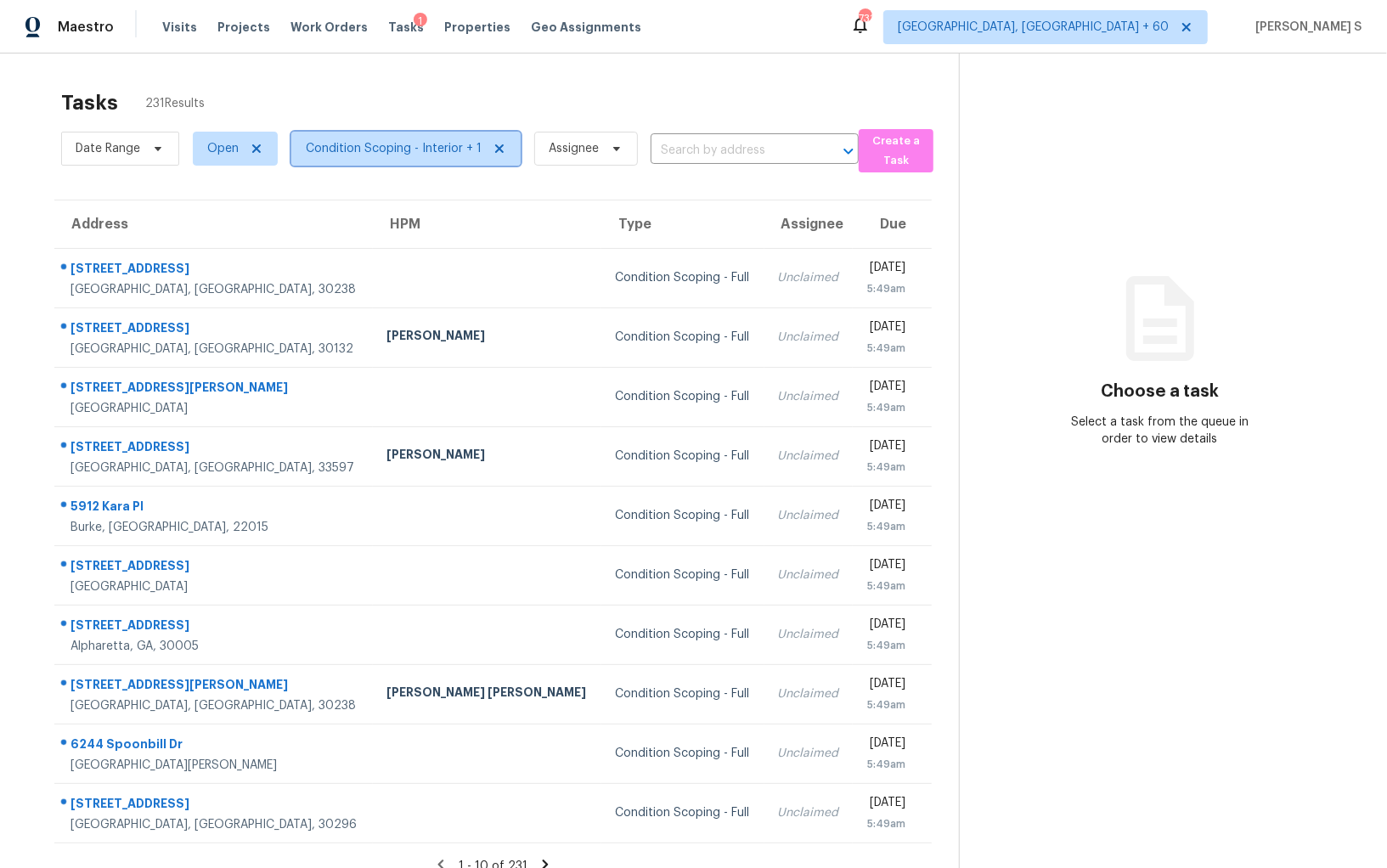
click at [444, 142] on span "Condition Scoping - Interior + 1" at bounding box center [394, 148] width 176 height 17
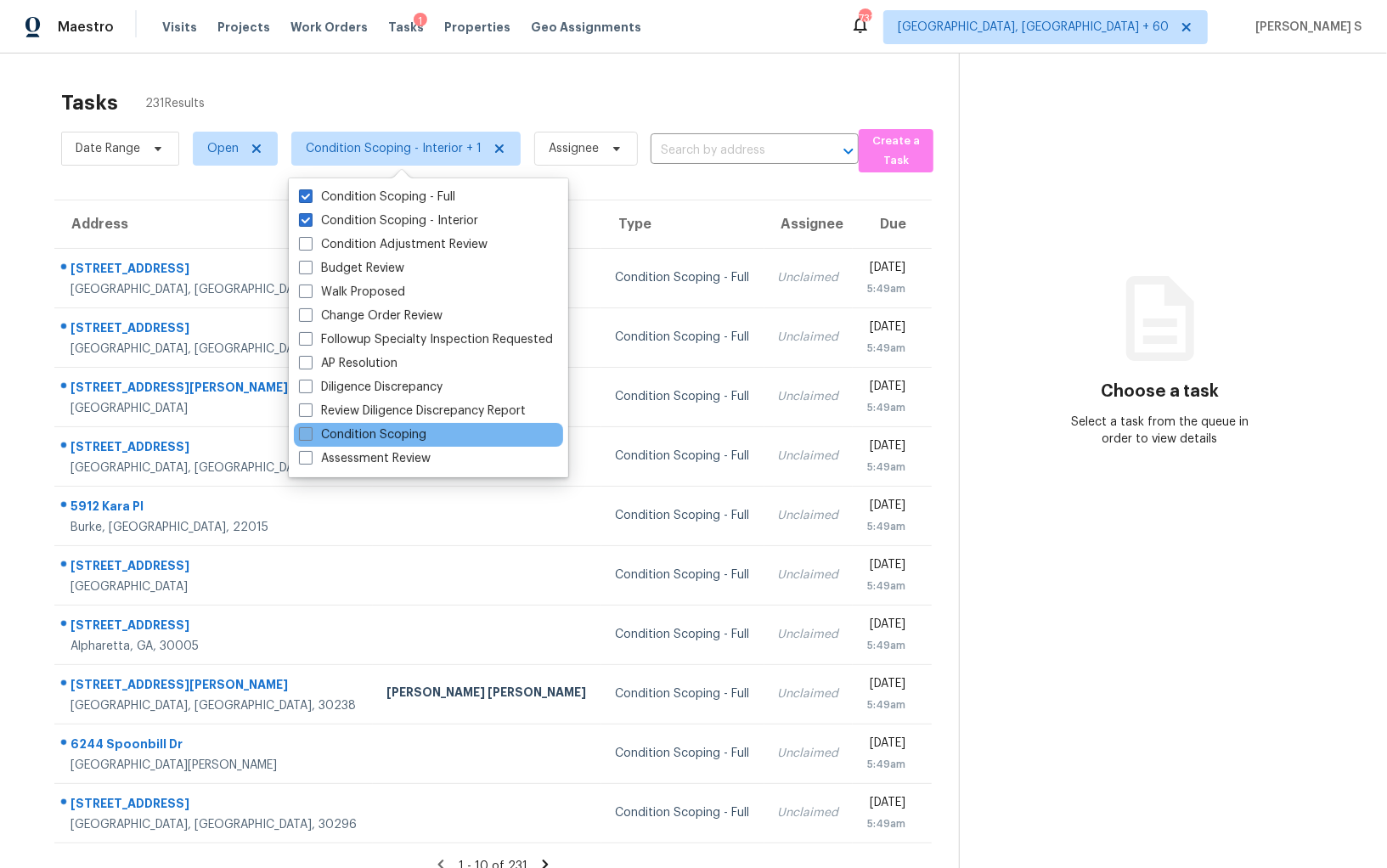
click at [389, 432] on label "Condition Scoping" at bounding box center [362, 434] width 127 height 17
click at [310, 432] on input "Condition Scoping" at bounding box center [304, 431] width 11 height 11
checkbox input "true"
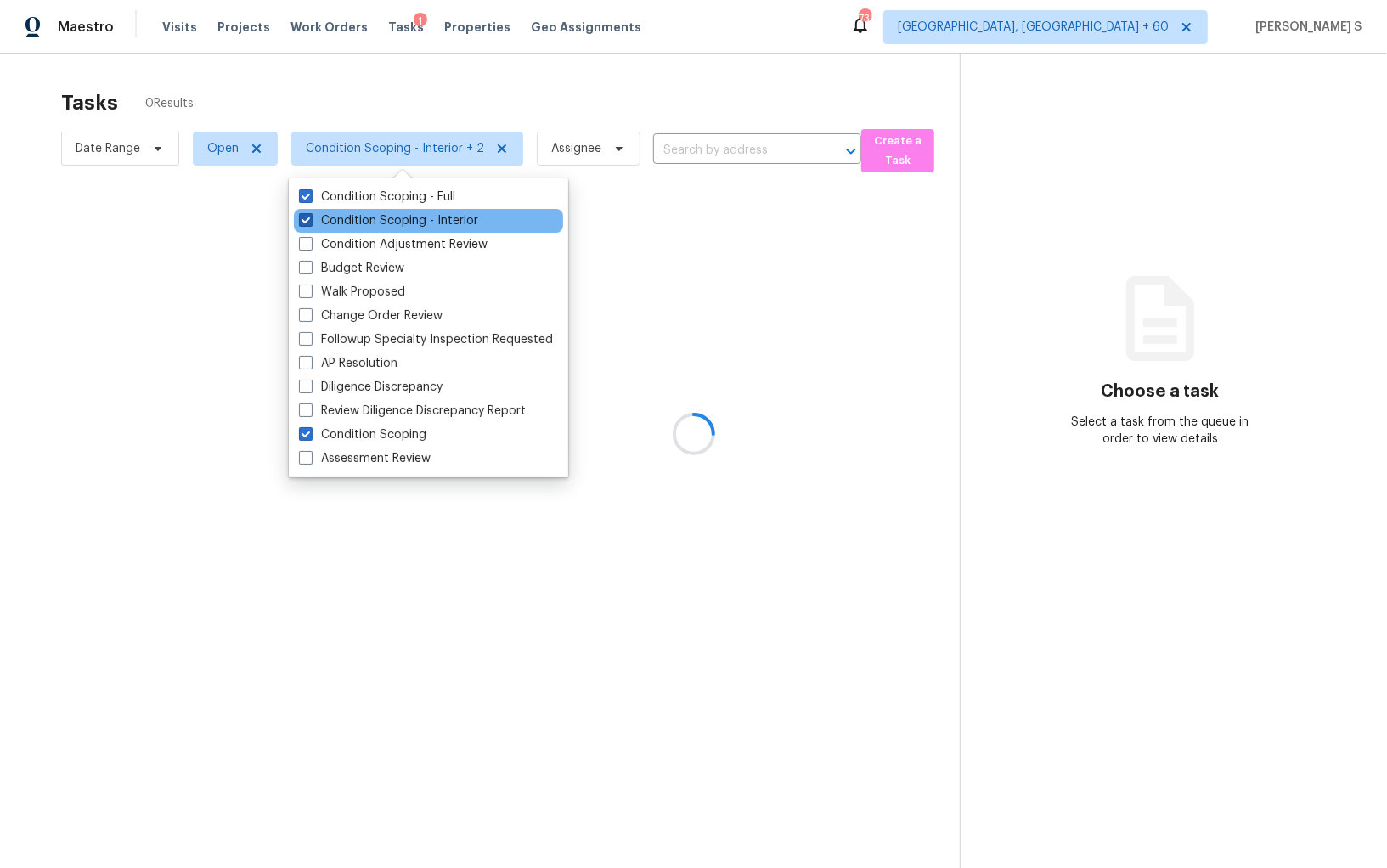
click at [414, 217] on label "Condition Scoping - Interior" at bounding box center [389, 220] width 180 height 17
click at [310, 217] on input "Condition Scoping - Interior" at bounding box center [304, 217] width 11 height 11
checkbox input "false"
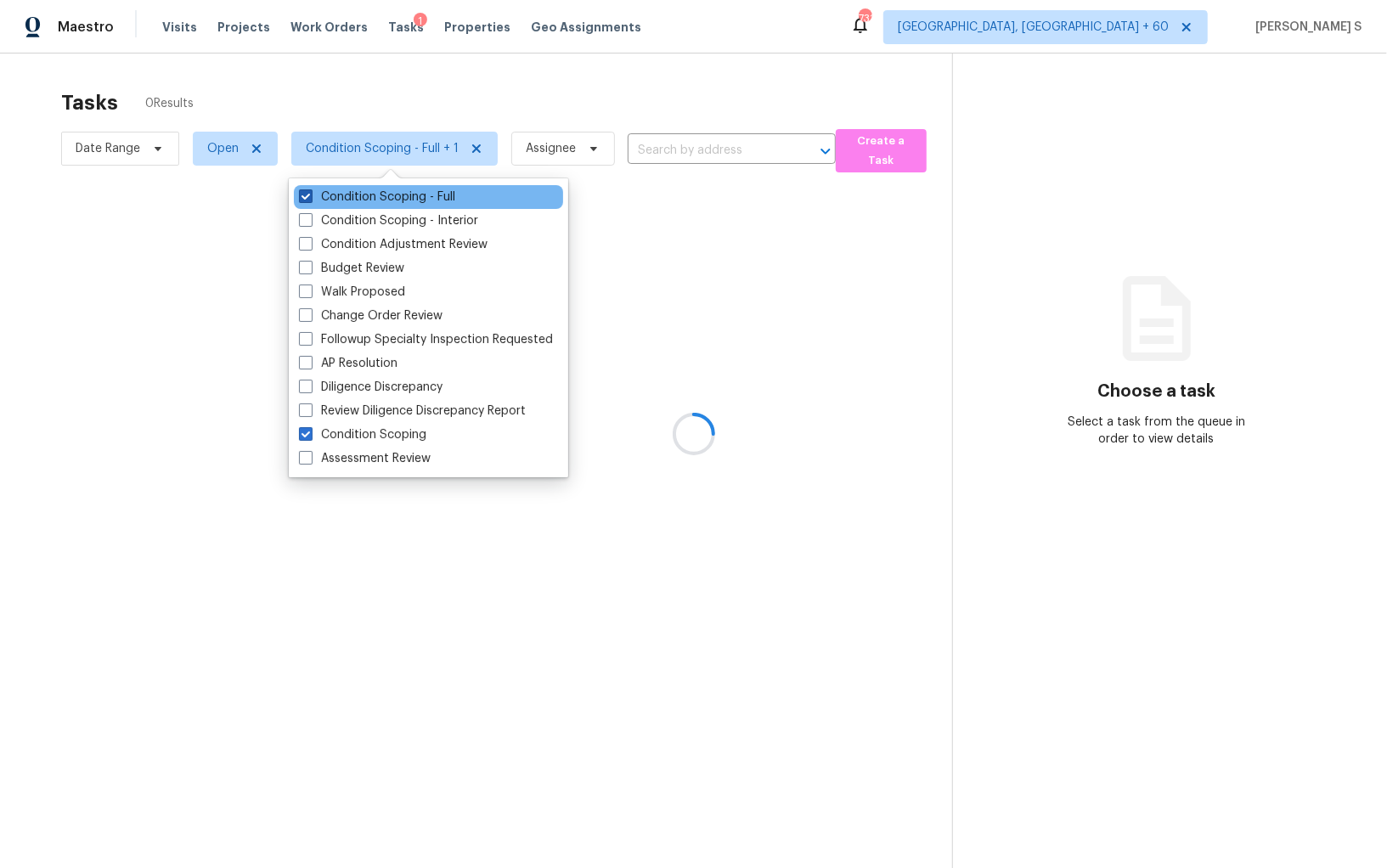
click at [411, 199] on label "Condition Scoping - Full" at bounding box center [377, 196] width 156 height 17
click at [310, 199] on input "Condition Scoping - Full" at bounding box center [304, 193] width 11 height 11
checkbox input "false"
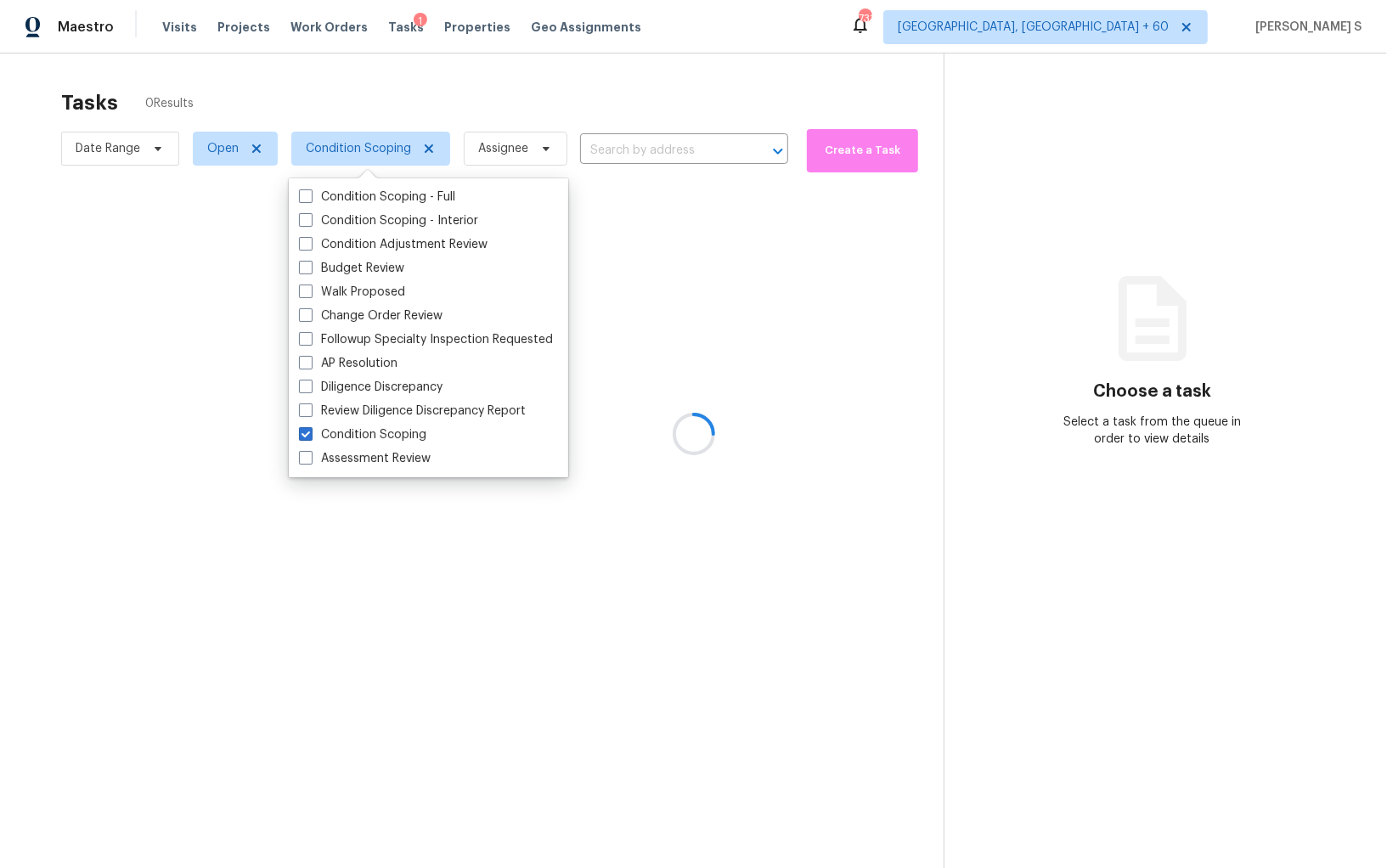
click at [780, 248] on div at bounding box center [694, 434] width 1387 height 868
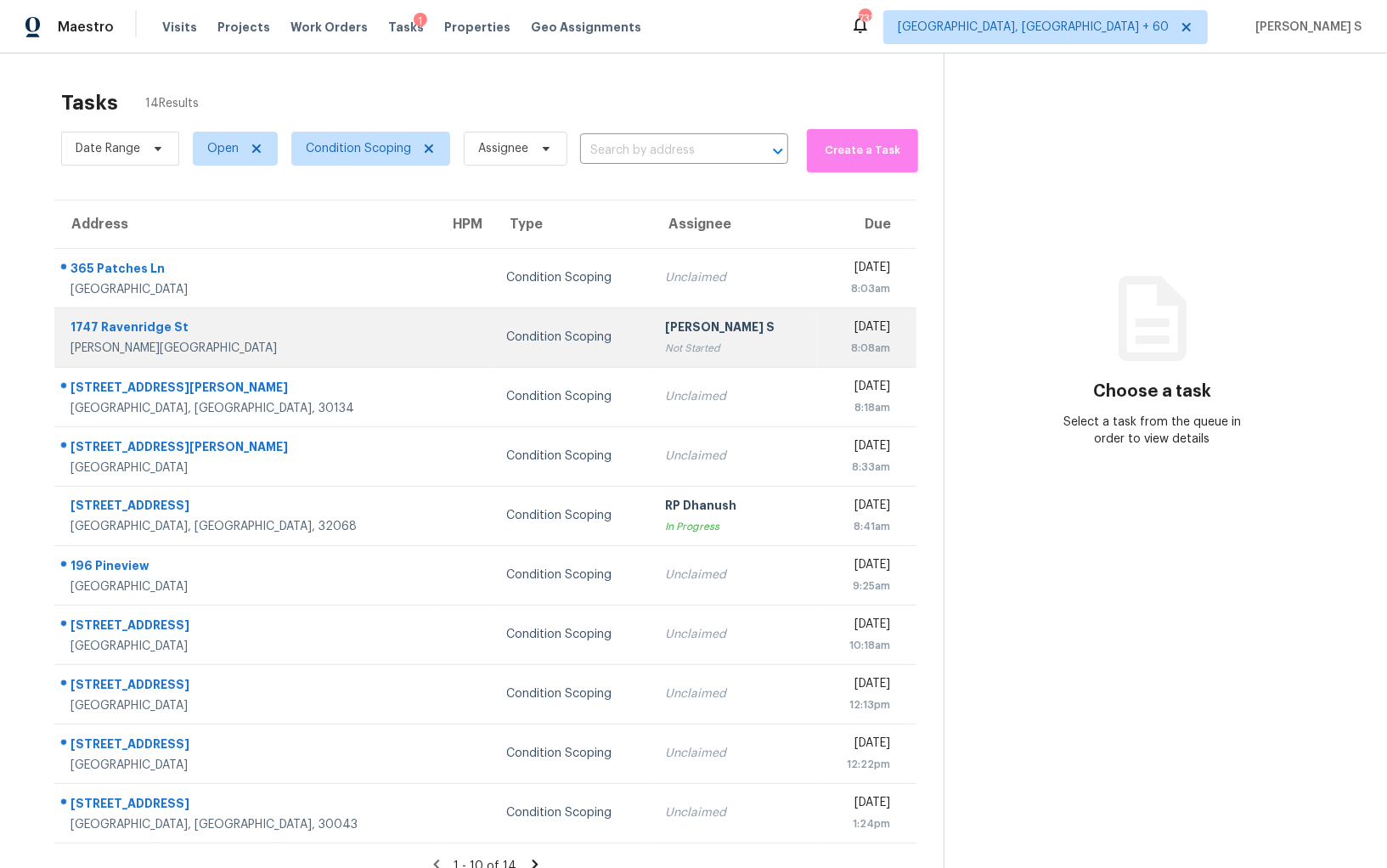
click at [666, 339] on div "Not Started" at bounding box center [735, 347] width 138 height 17
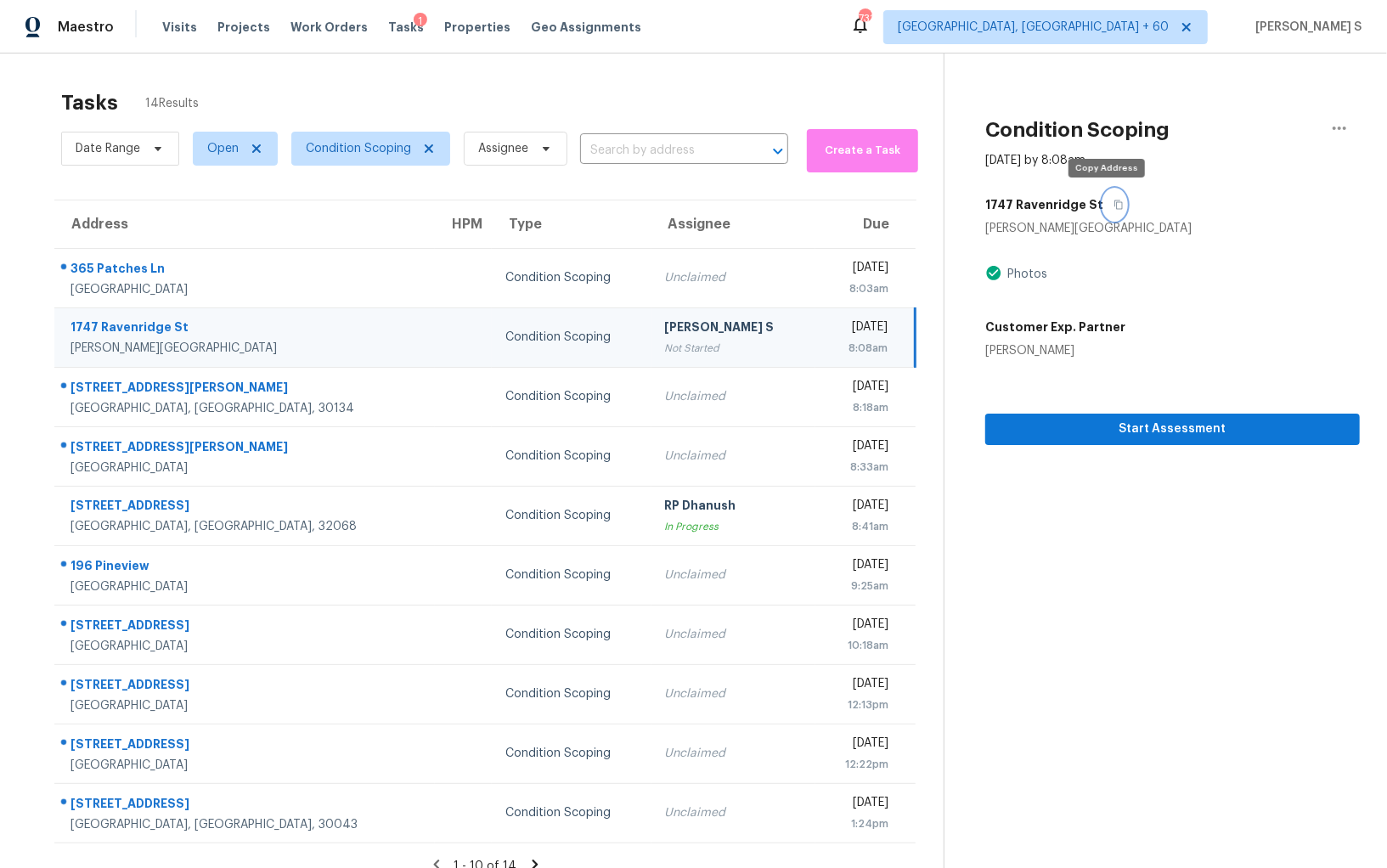
click at [1114, 199] on icon "button" at bounding box center [1119, 204] width 10 height 10
click at [829, 328] on div "[DATE]" at bounding box center [857, 329] width 58 height 22
click at [1114, 203] on icon "button" at bounding box center [1119, 204] width 10 height 10
click at [1129, 430] on span "Start Assessment" at bounding box center [1173, 430] width 347 height 22
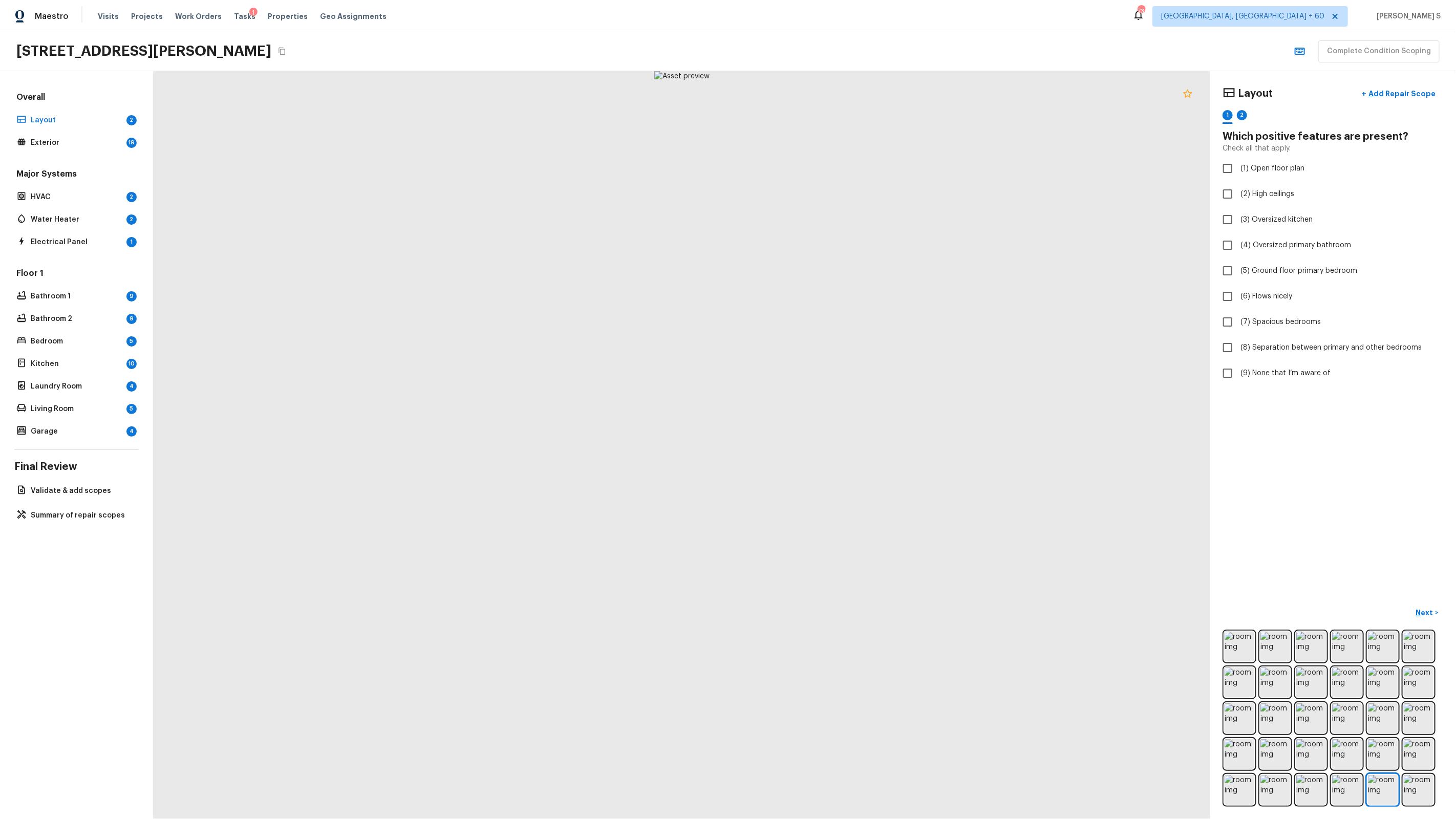
click at [835, 93] on icon at bounding box center [1187, 93] width 12 height 12
click at [835, 168] on span "(1) Open floor plan" at bounding box center [1272, 168] width 64 height 10
click at [835, 168] on input "(1) Open floor plan" at bounding box center [1228, 168] width 21 height 21
click at [835, 168] on span "(1) Open floor plan" at bounding box center [1272, 168] width 64 height 10
click at [835, 168] on input "(1) Open floor plan" at bounding box center [1228, 168] width 21 height 21
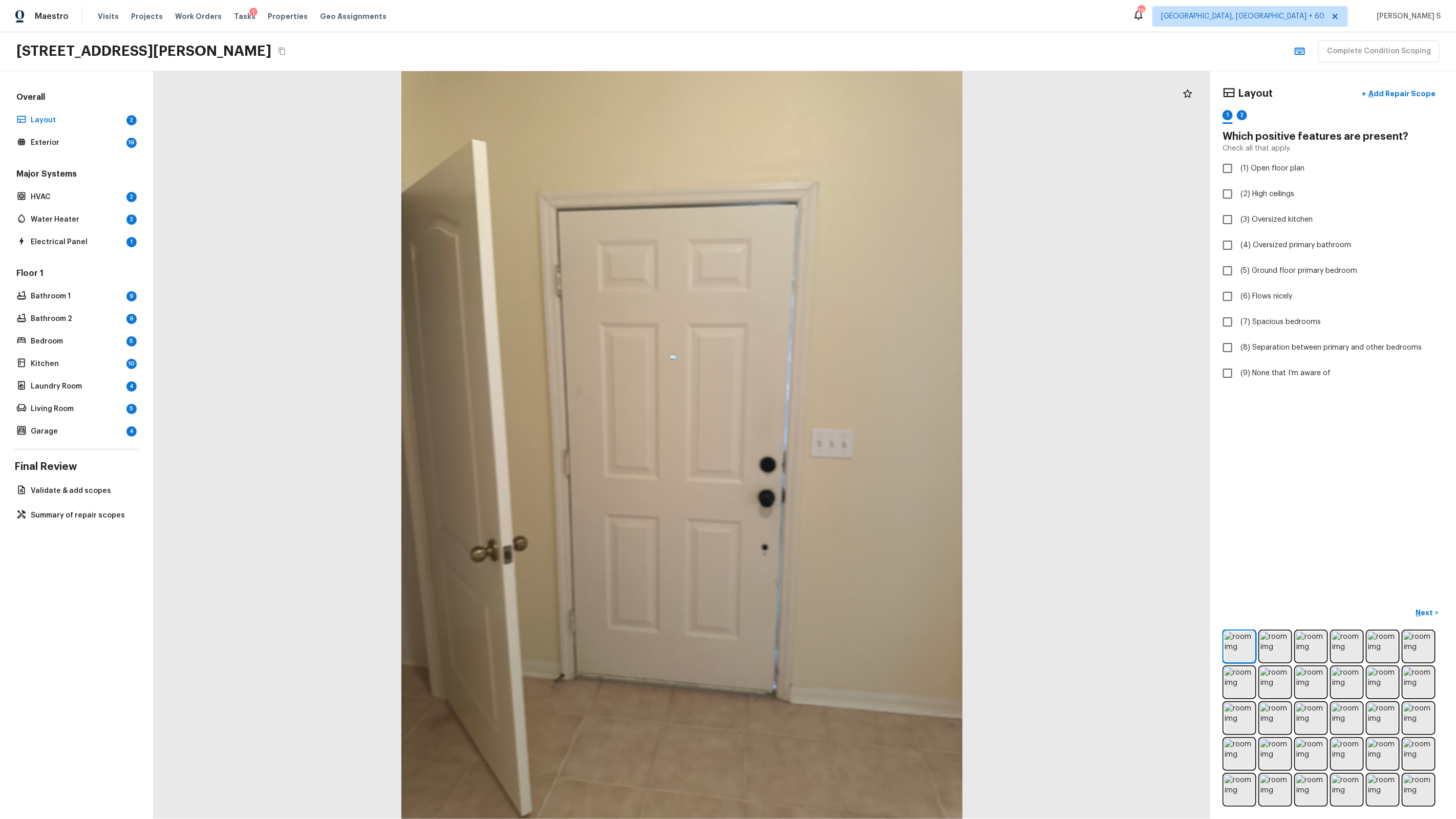
click at [835, 156] on div "Layout + Add Repair Scope 1 2 Which positive features are present? Check all th…" at bounding box center [1333, 234] width 221 height 301
click at [835, 162] on label "(1) Open floor plan" at bounding box center [1326, 168] width 219 height 21
click at [835, 162] on input "(1) Open floor plan" at bounding box center [1228, 168] width 21 height 21
checkbox input "true"
click at [835, 112] on div "2" at bounding box center [1241, 115] width 10 height 10
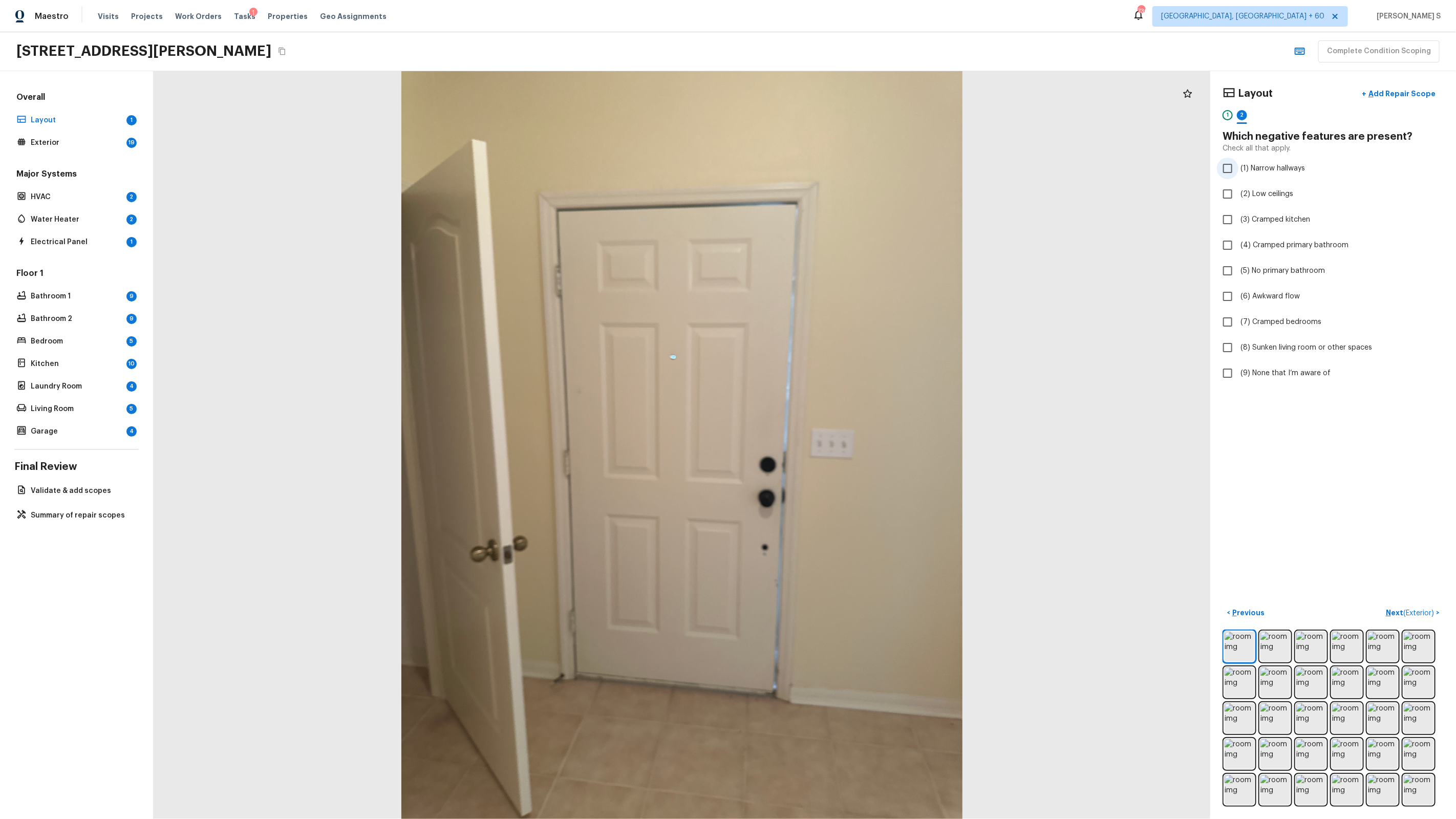
click at [835, 172] on span "(1) Narrow hallways" at bounding box center [1272, 168] width 65 height 10
click at [835, 172] on input "(1) Narrow hallways" at bounding box center [1228, 168] width 21 height 21
checkbox input "true"
click at [835, 522] on span "( Exterior )" at bounding box center [1419, 613] width 31 height 7
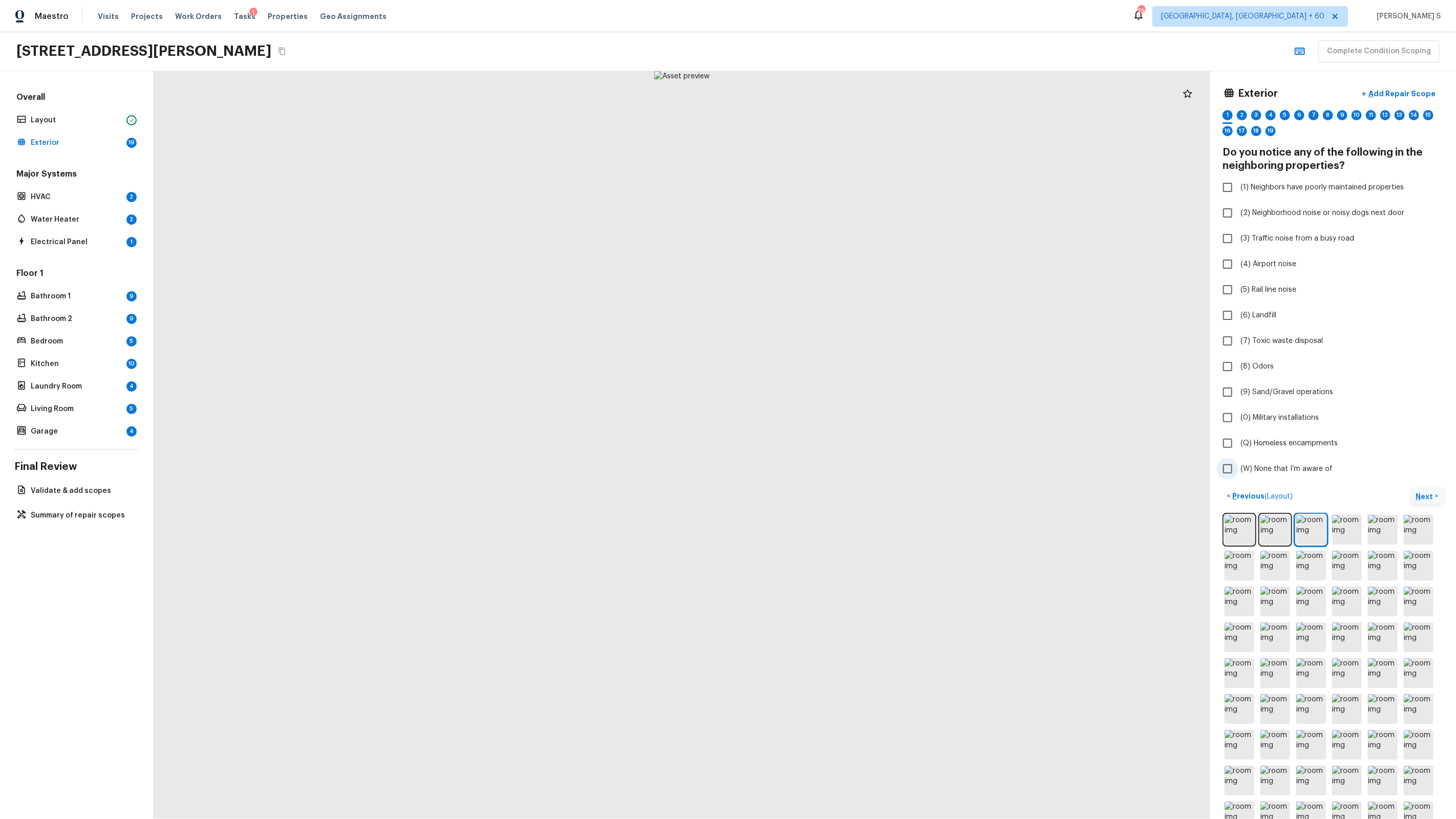
click at [835, 466] on span "(W) None that I’m aware of" at bounding box center [1286, 468] width 92 height 10
click at [835, 466] on input "(W) None that I’m aware of" at bounding box center [1228, 469] width 21 height 21
checkbox input "true"
drag, startPoint x: 345, startPoint y: 649, endPoint x: 632, endPoint y: 817, distance: 332.6
click at [633, 522] on div at bounding box center [1067, 485] width 1726 height 1221
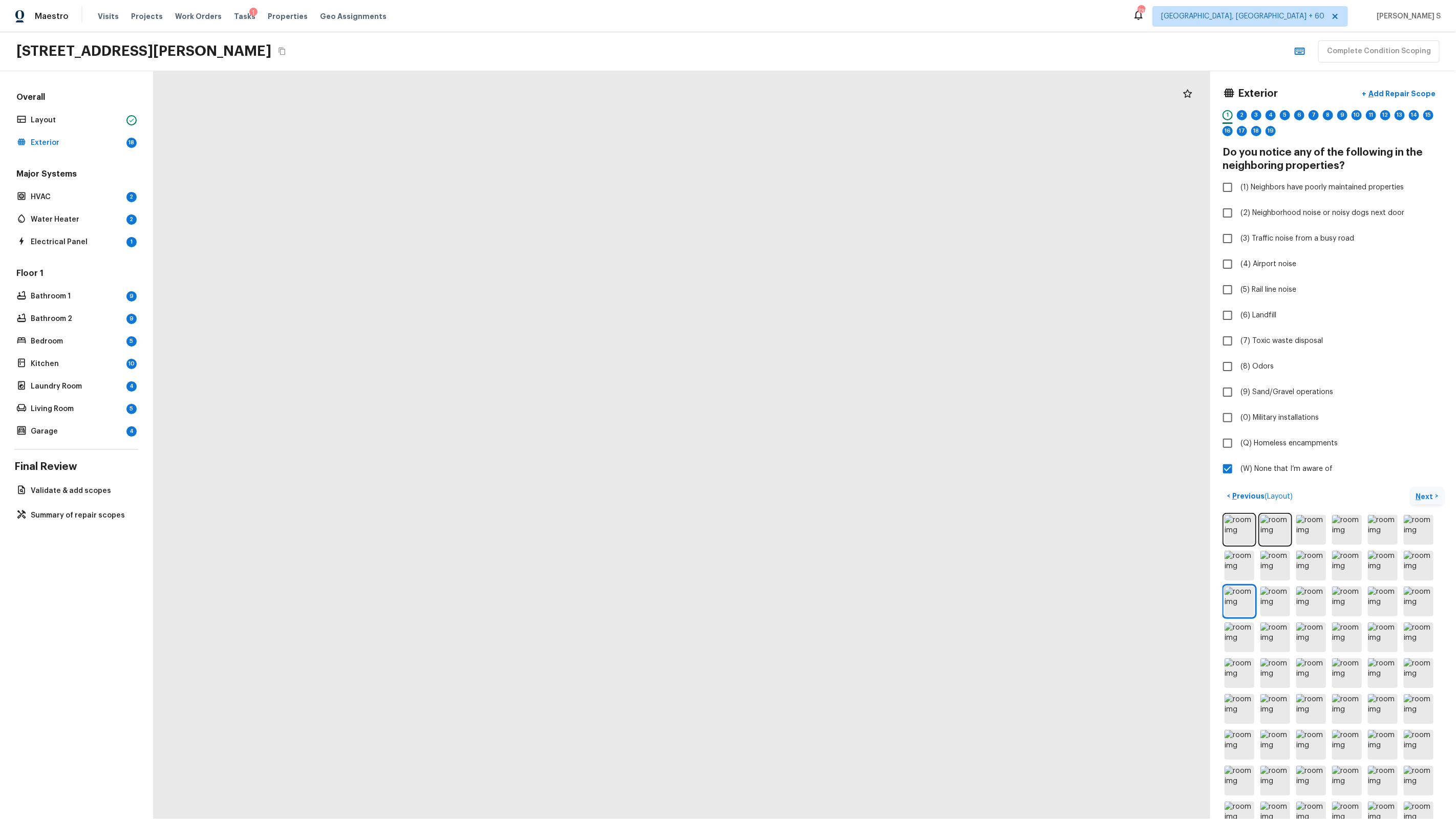
drag, startPoint x: 711, startPoint y: 430, endPoint x: 89, endPoint y: 504, distance: 626.4
click at [89, 504] on div "Overall Layout Exterior 18 Major Systems HVAC 2 Water Heater 2 Electrical Panel…" at bounding box center [728, 445] width 1456 height 748
drag, startPoint x: 430, startPoint y: 455, endPoint x: 221, endPoint y: 241, distance: 299.1
click at [221, 241] on div at bounding box center [296, 345] width 1726 height 1221
click at [835, 522] on img at bounding box center [1347, 637] width 30 height 30
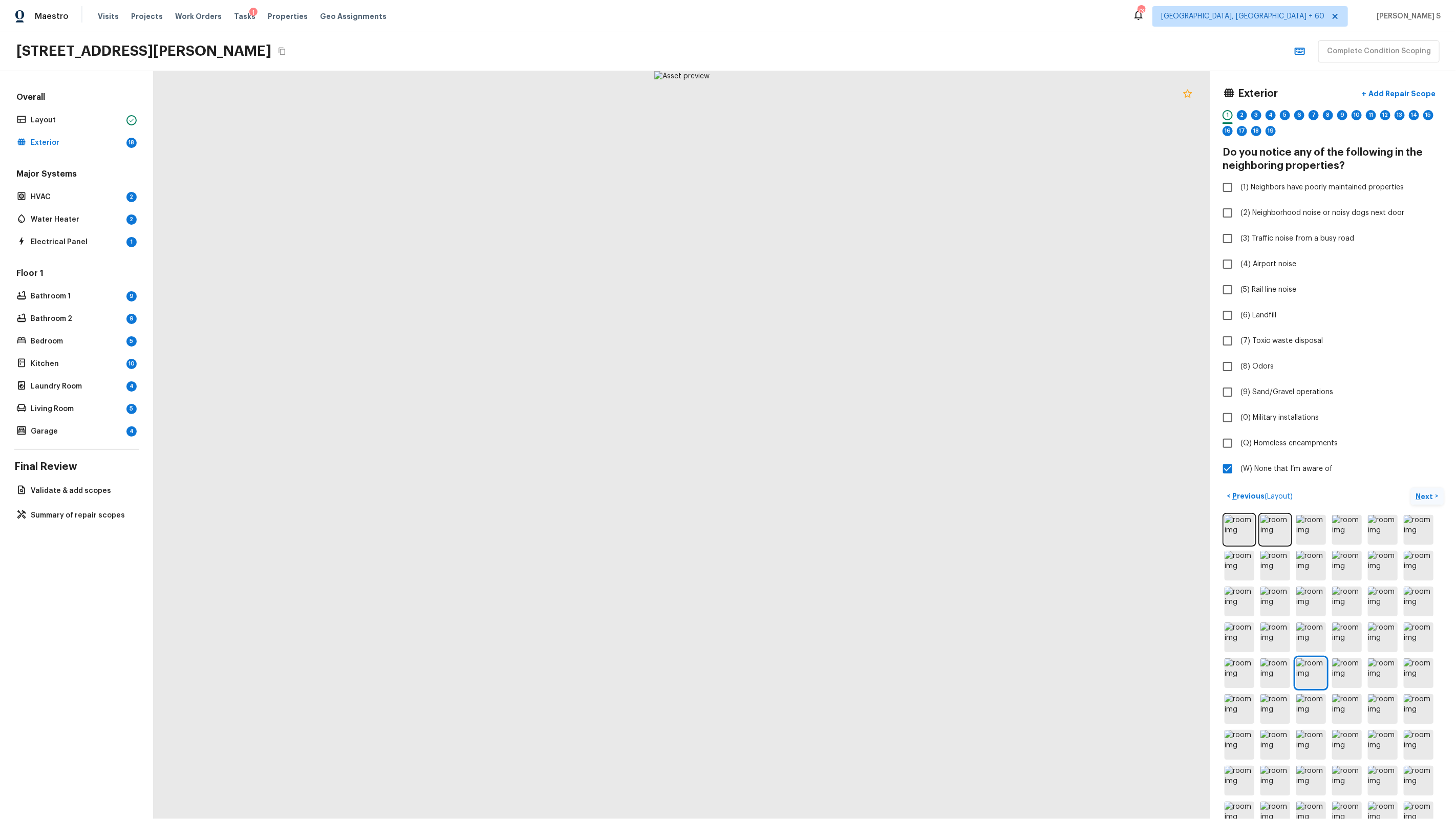
click at [835, 99] on icon at bounding box center [1187, 93] width 12 height 12
click at [835, 92] on icon at bounding box center [1187, 93] width 12 height 12
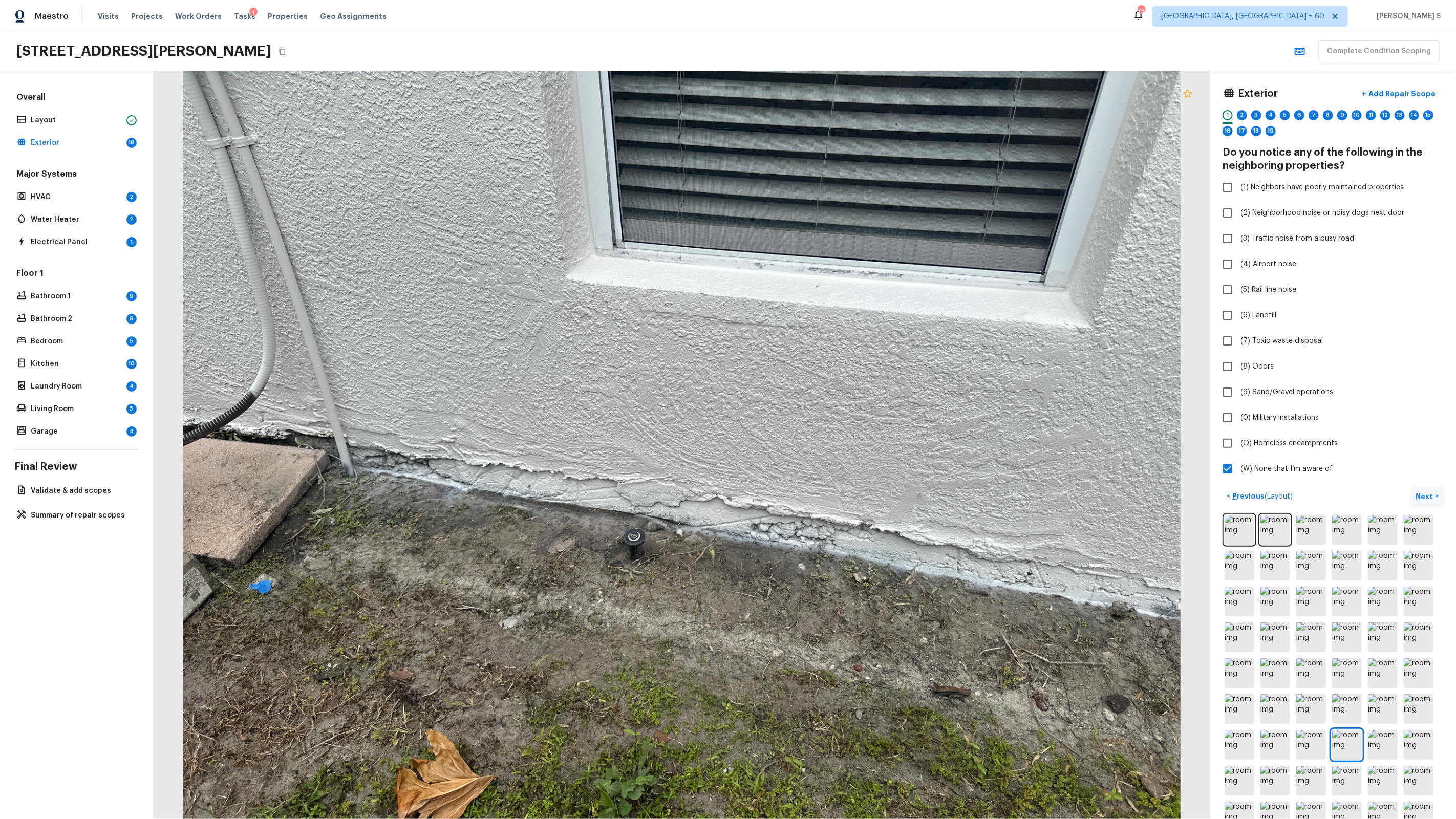
click at [835, 95] on icon at bounding box center [1187, 93] width 12 height 12
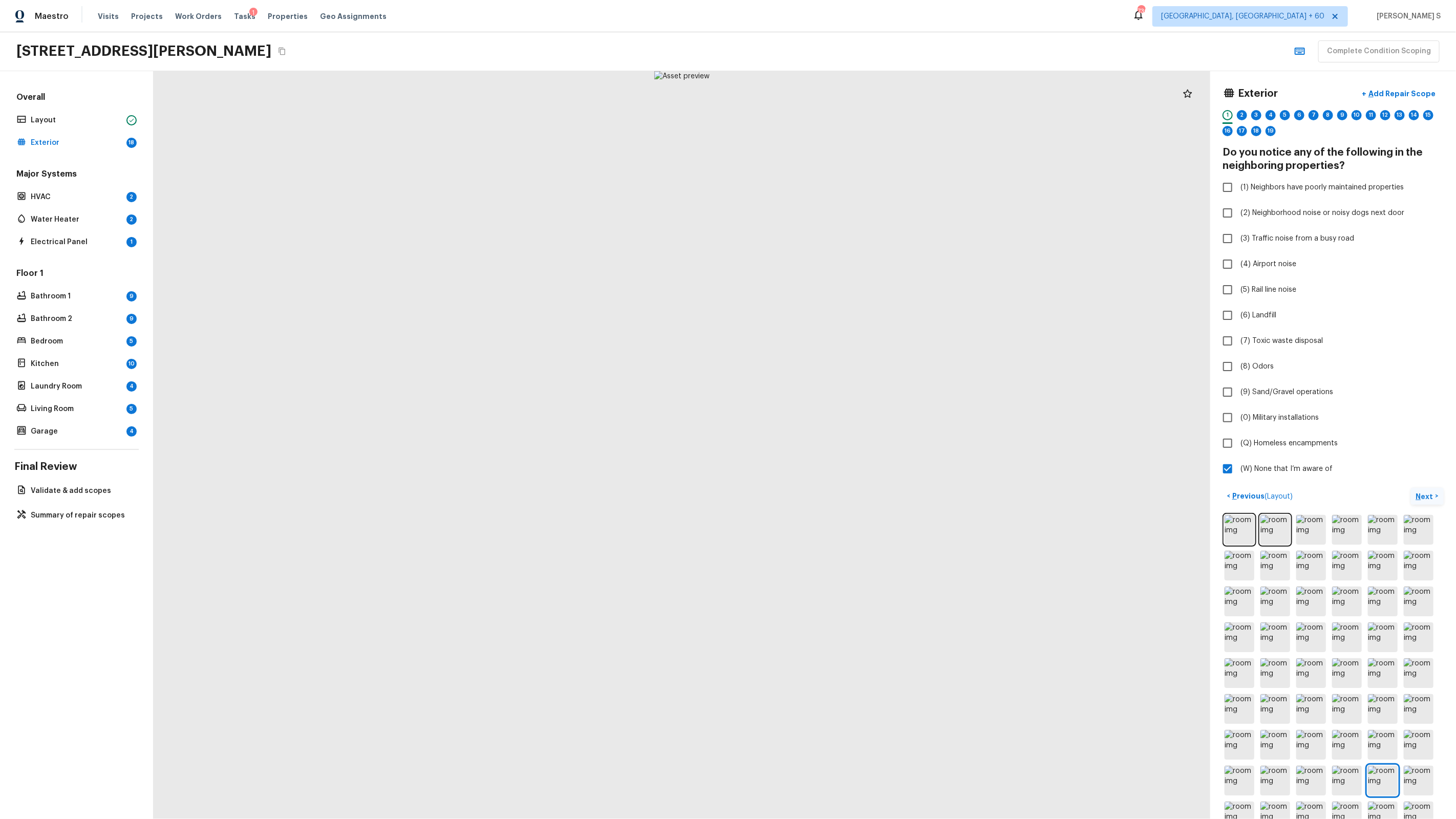
click at [835, 83] on div at bounding box center [681, 445] width 1056 height 748
click at [835, 90] on icon at bounding box center [1187, 93] width 12 height 12
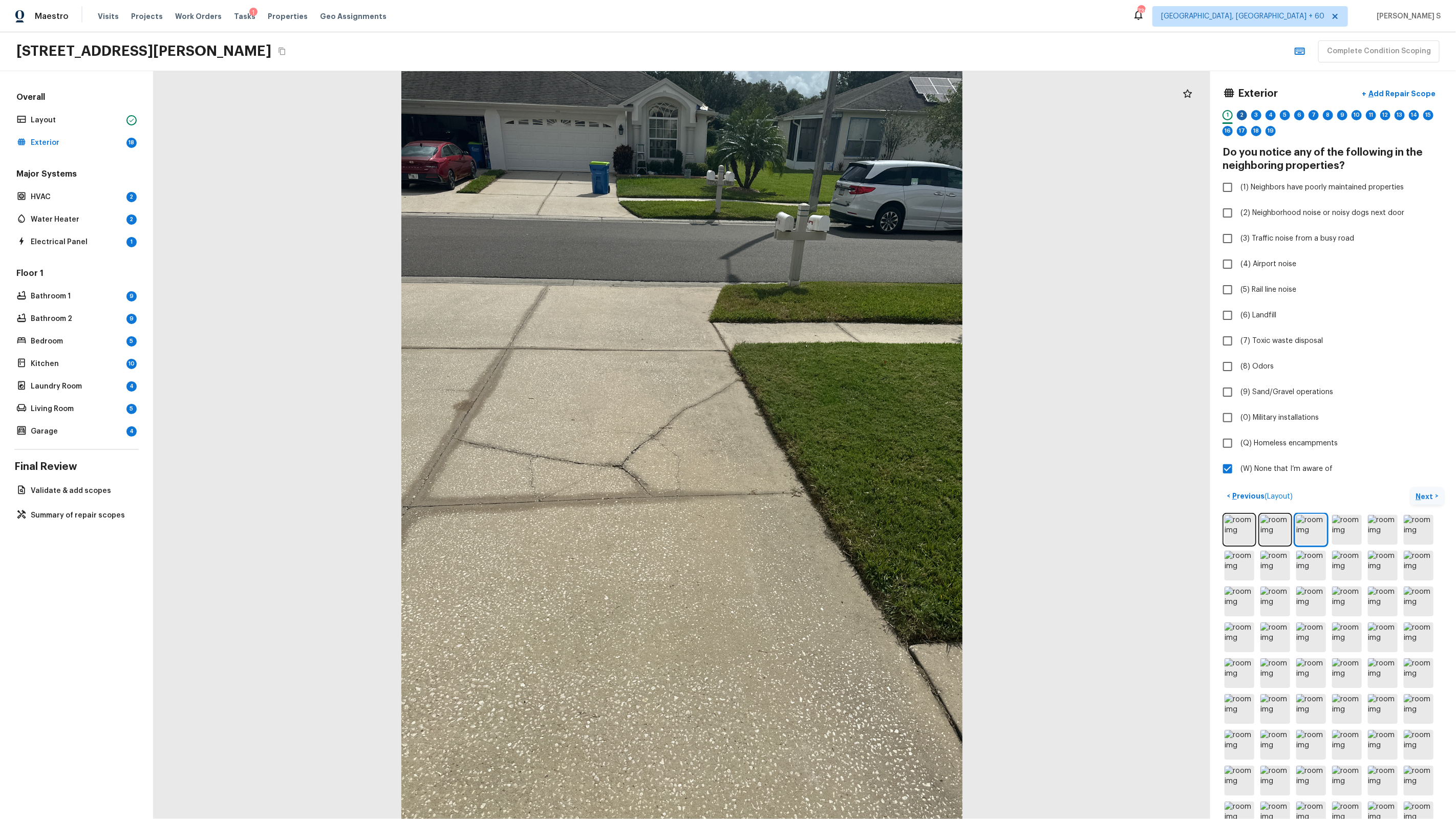
click at [835, 115] on div "2" at bounding box center [1241, 115] width 10 height 10
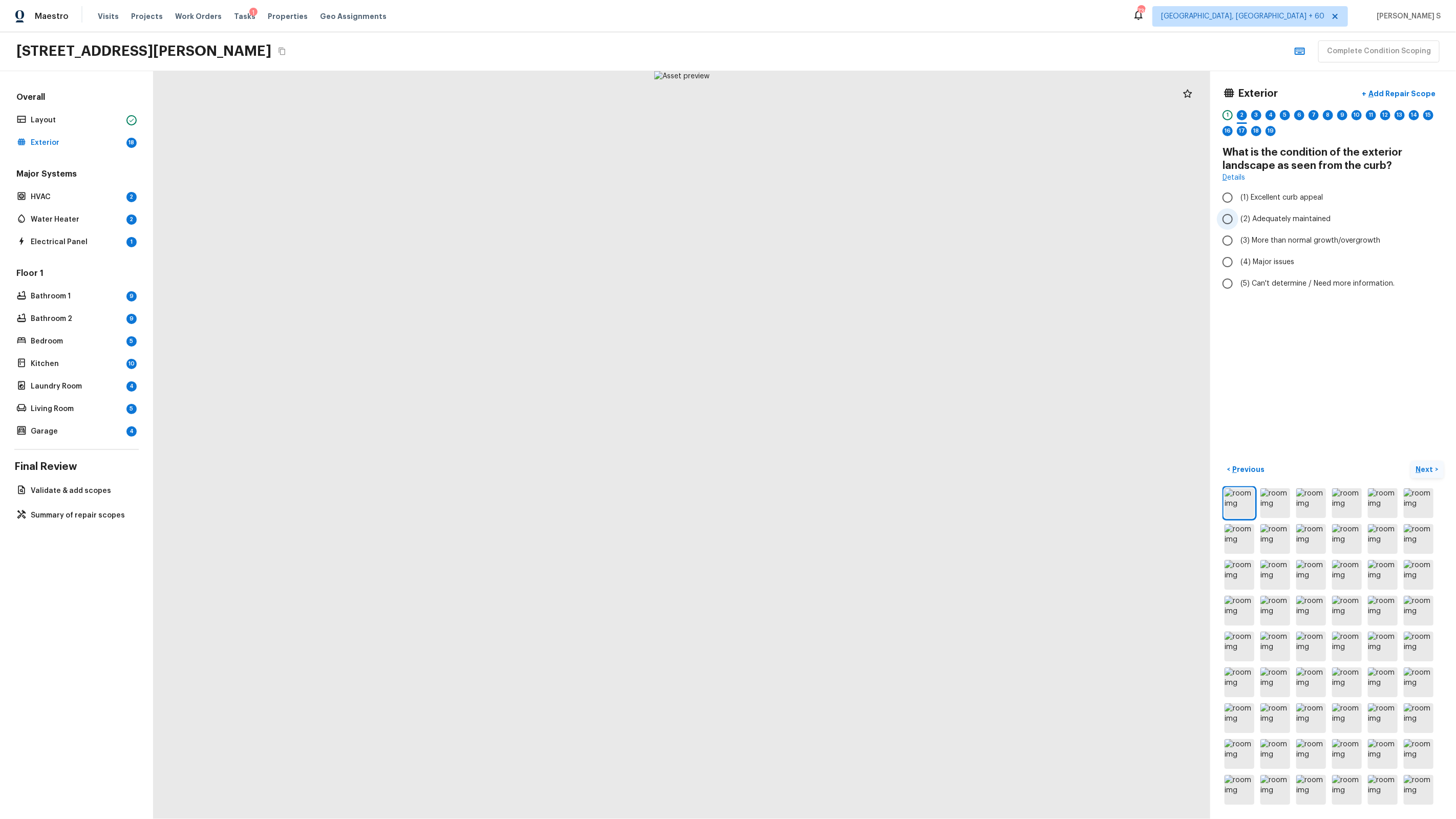
click at [835, 220] on span "(2) Adequately maintained" at bounding box center [1285, 219] width 90 height 10
click at [835, 220] on input "(2) Adequately maintained" at bounding box center [1228, 219] width 21 height 21
radio input "true"
click at [835, 93] on p "Add Repair Scope" at bounding box center [1401, 93] width 69 height 10
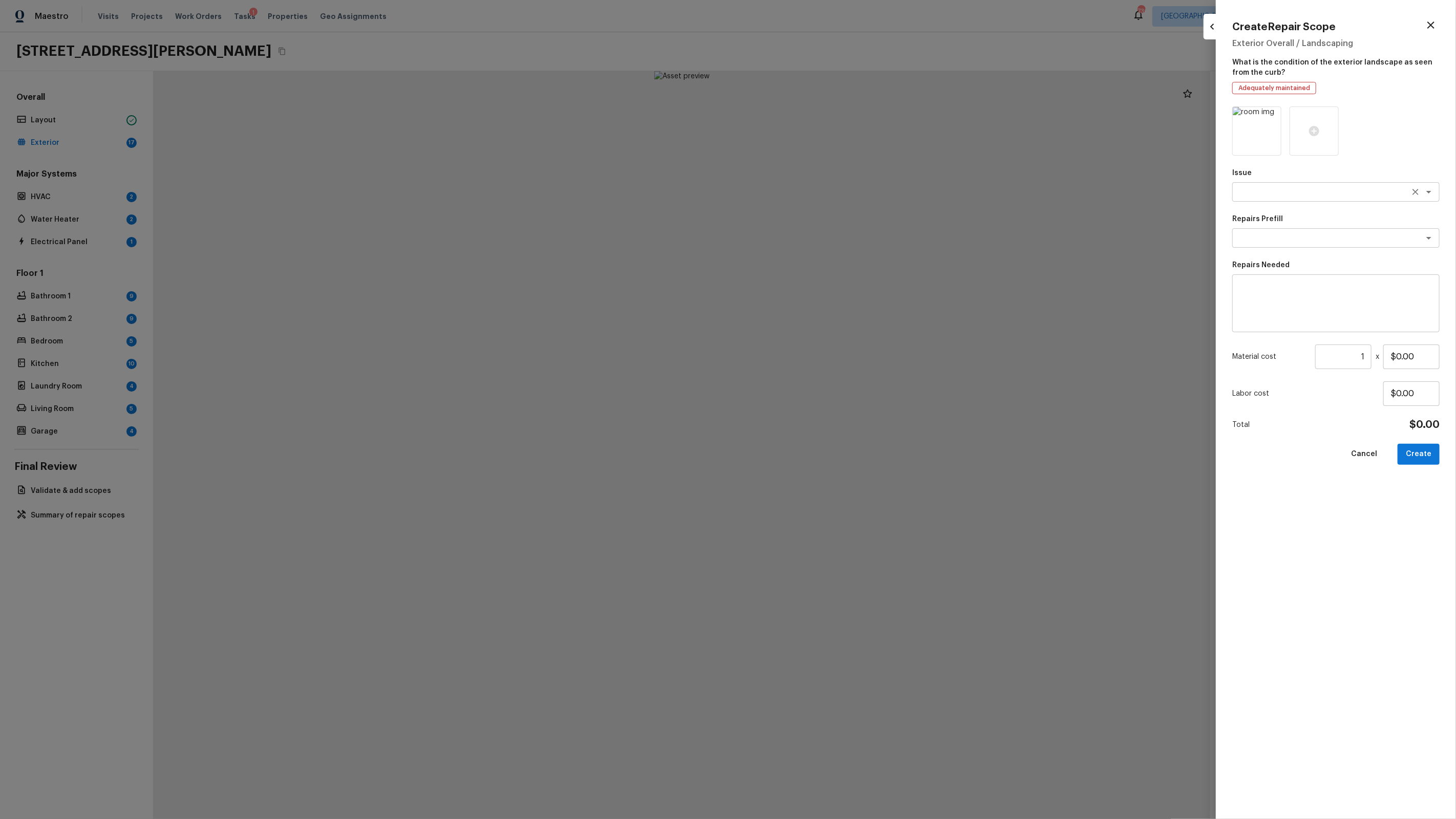
click at [835, 197] on div "x ​" at bounding box center [1336, 192] width 207 height 20
type textarea "Landscape Package"
type textarea "Initial landscaping package"
type textarea "Mowing of grass up to 6" in height. Mow, edge along driveways & sidewalks, trim…"
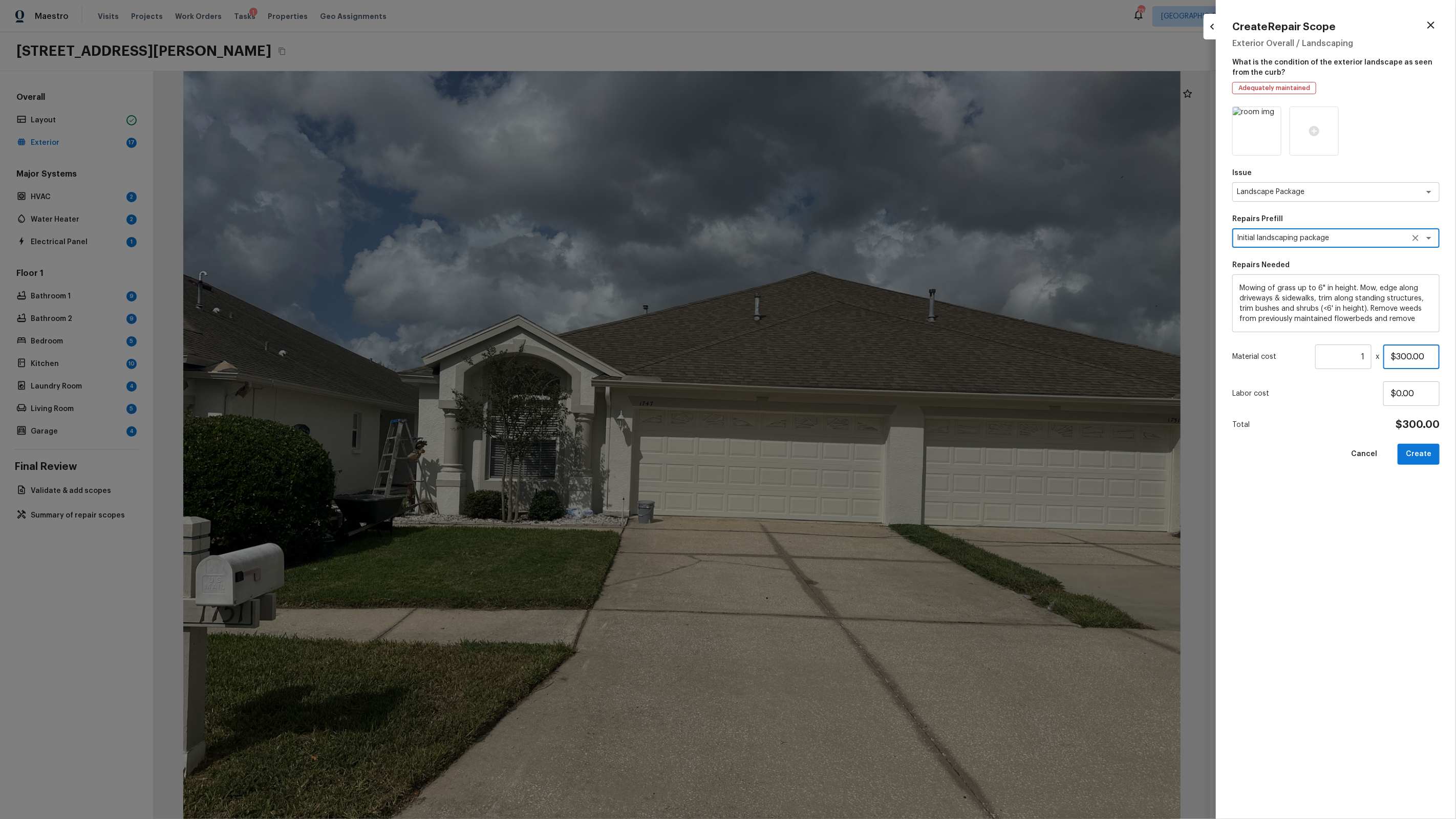
click at [835, 360] on input "$300.00" at bounding box center [1411, 357] width 56 height 24
type input "$400.00"
click at [835, 454] on button "Create" at bounding box center [1419, 454] width 42 height 21
type input "$0.00"
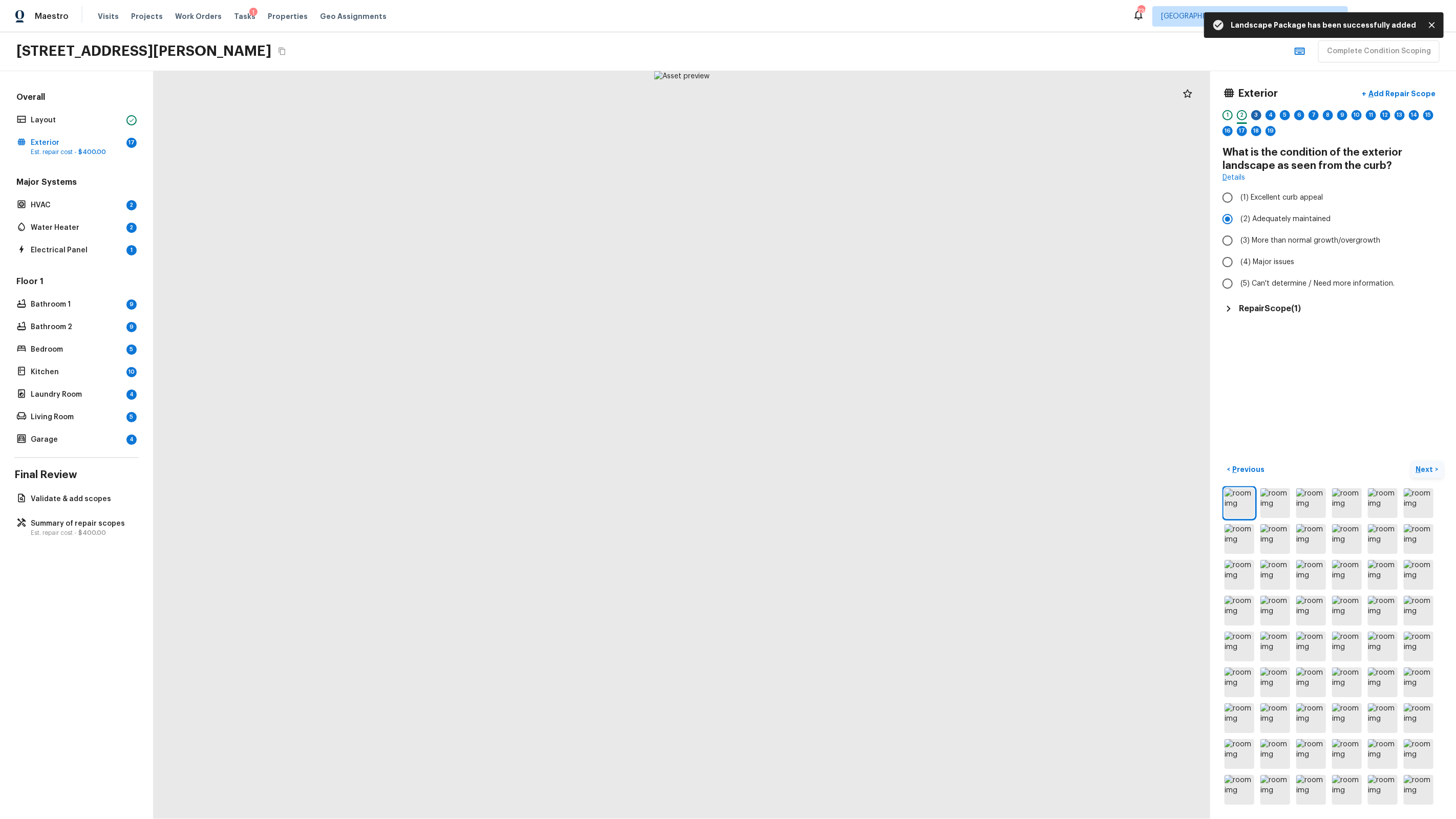
click at [835, 116] on div "3" at bounding box center [1256, 115] width 10 height 10
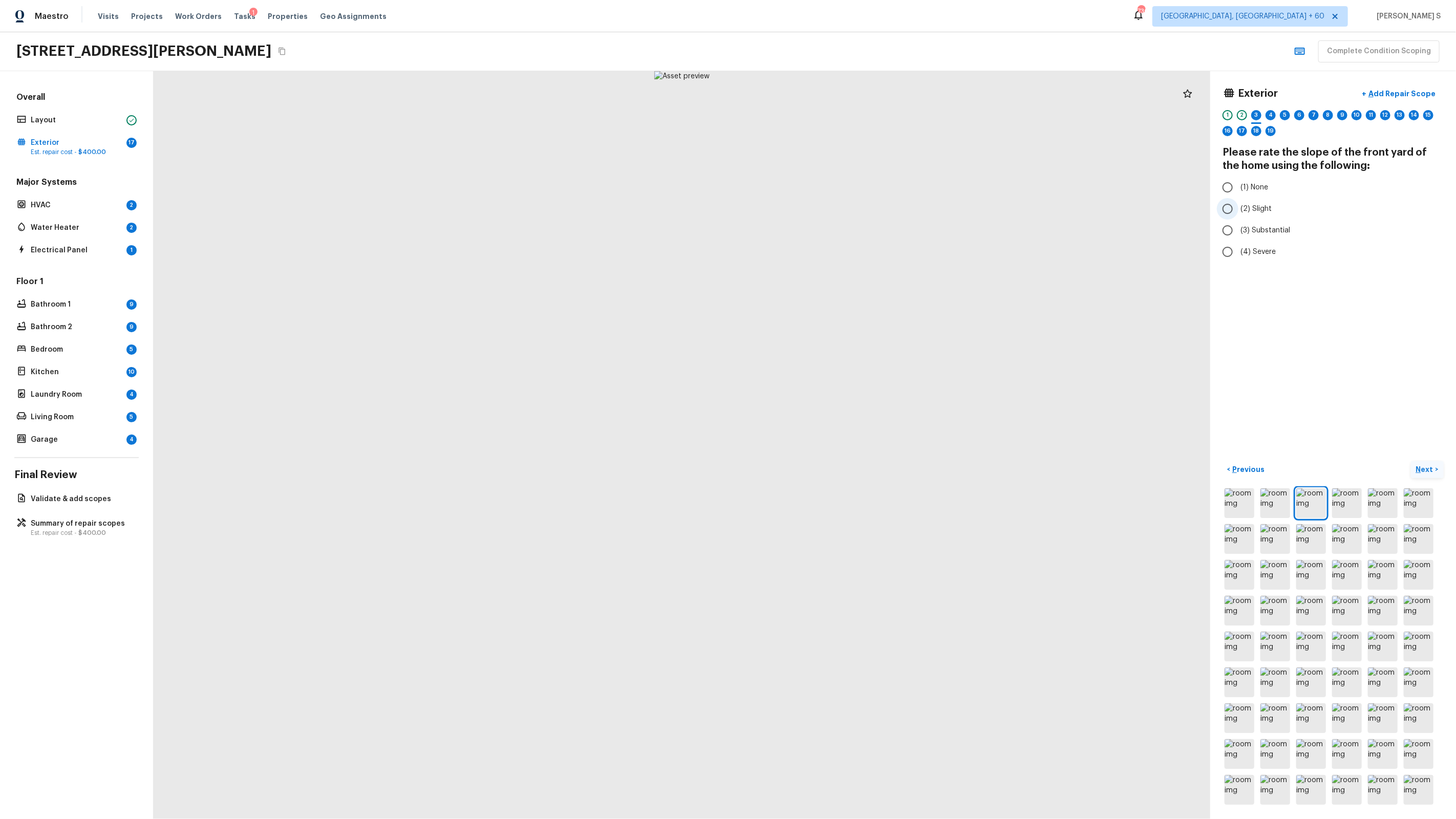
click at [835, 209] on span "(2) Slight" at bounding box center [1256, 209] width 32 height 10
click at [835, 209] on input "(2) Slight" at bounding box center [1228, 209] width 21 height 21
radio input "true"
click at [835, 97] on p "Add Repair Scope" at bounding box center [1401, 93] width 69 height 10
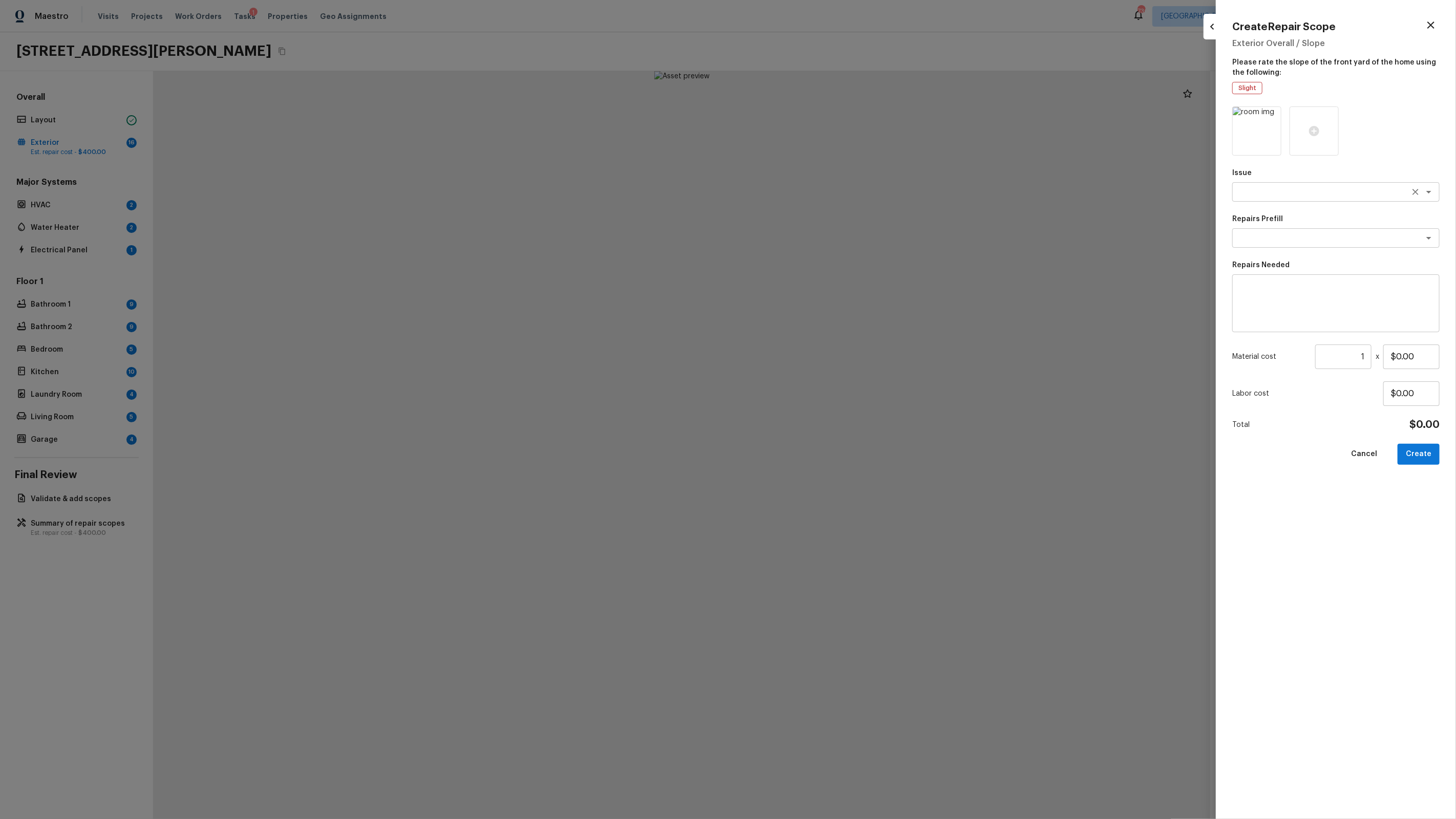
click at [835, 198] on div "x ​" at bounding box center [1336, 192] width 207 height 20
type textarea "Concrete Repair"
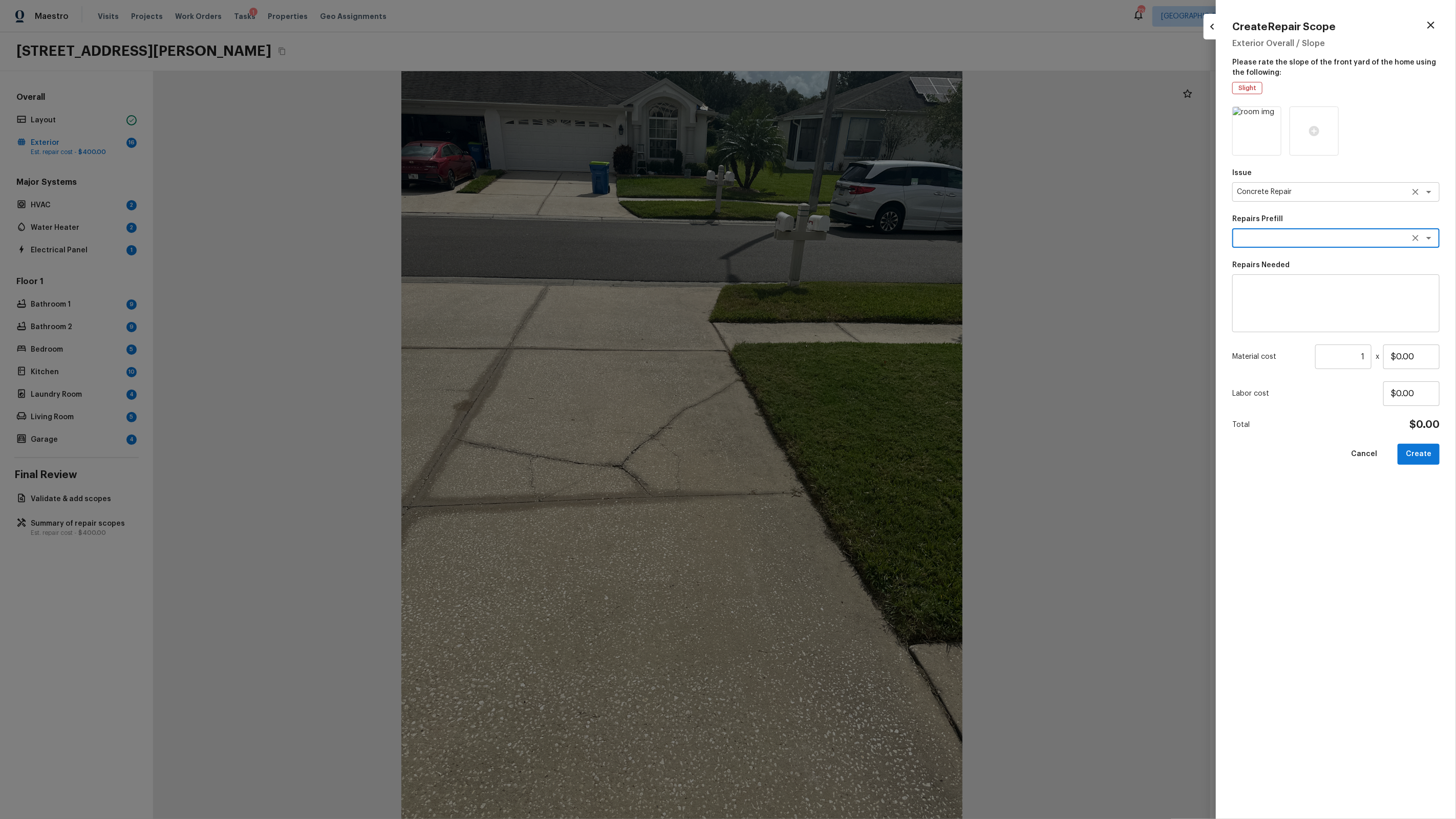
scroll to position [9, 0]
click at [835, 284] on textarea at bounding box center [1336, 303] width 193 height 41
type textarea "Driveway repairs"
click at [835, 355] on input "$0.00" at bounding box center [1411, 357] width 56 height 24
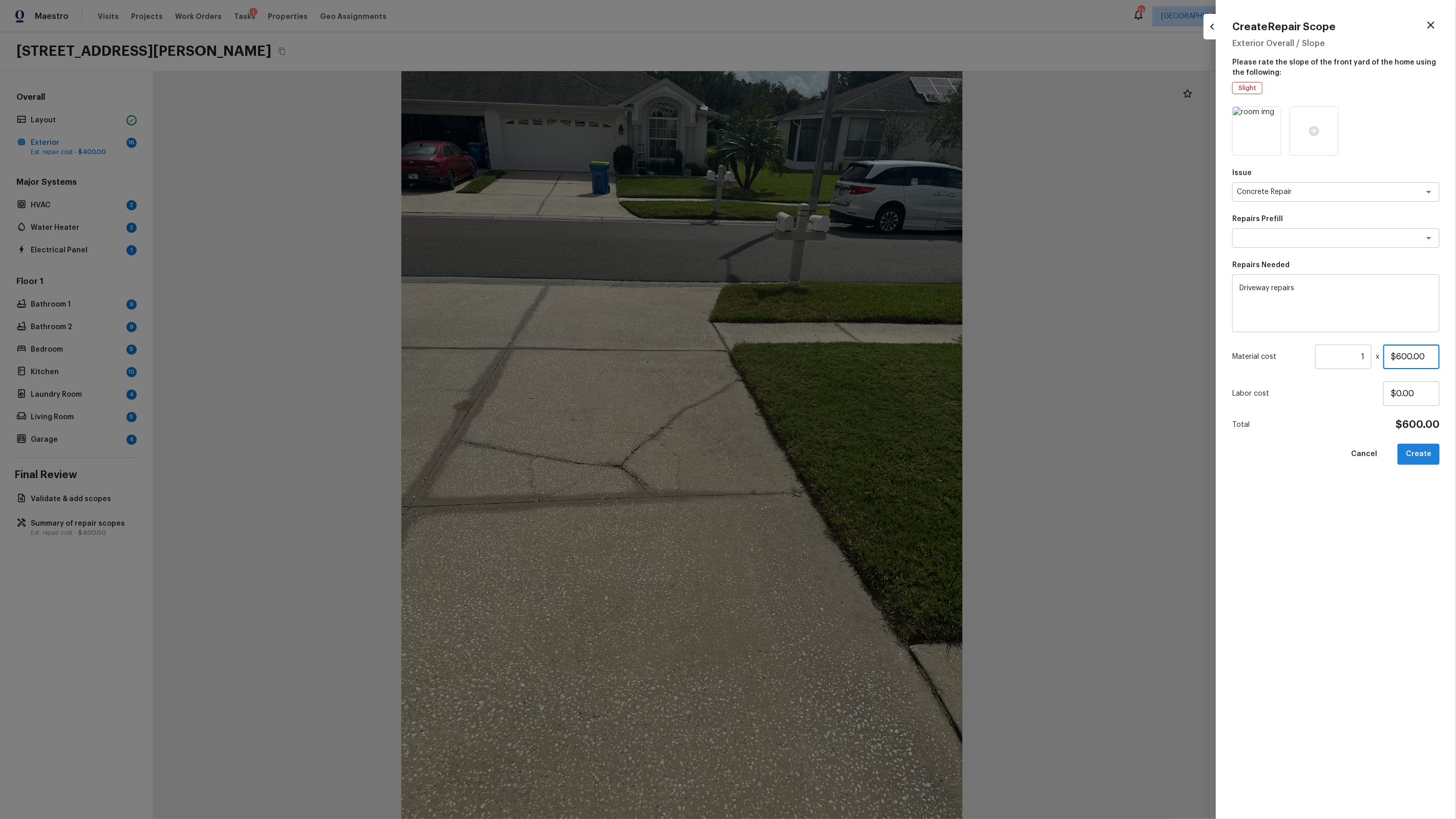
type input "$600.00"
click at [835, 450] on button "Create" at bounding box center [1419, 454] width 42 height 21
type input "$0.00"
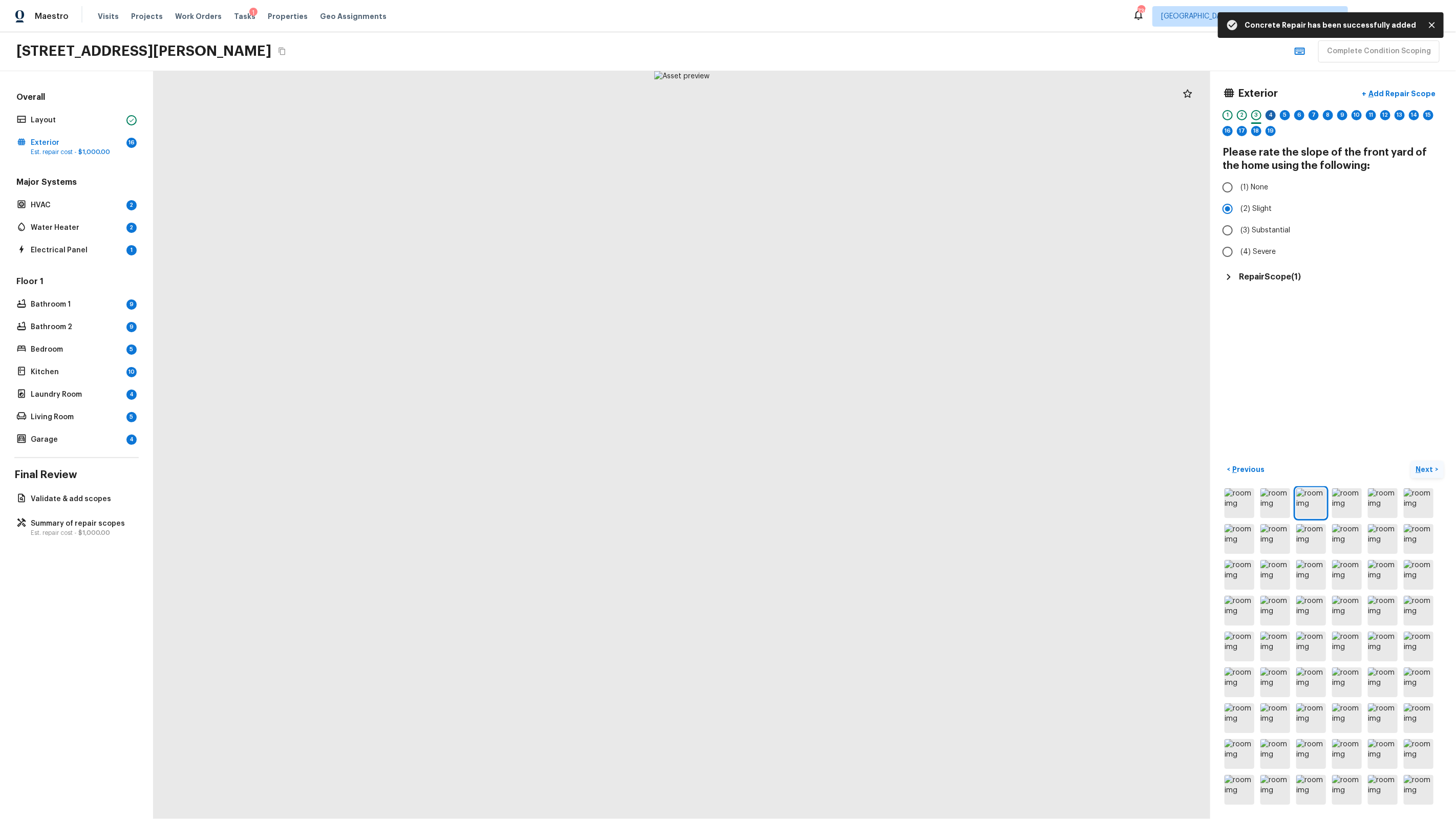
click at [835, 116] on div "4" at bounding box center [1271, 115] width 10 height 10
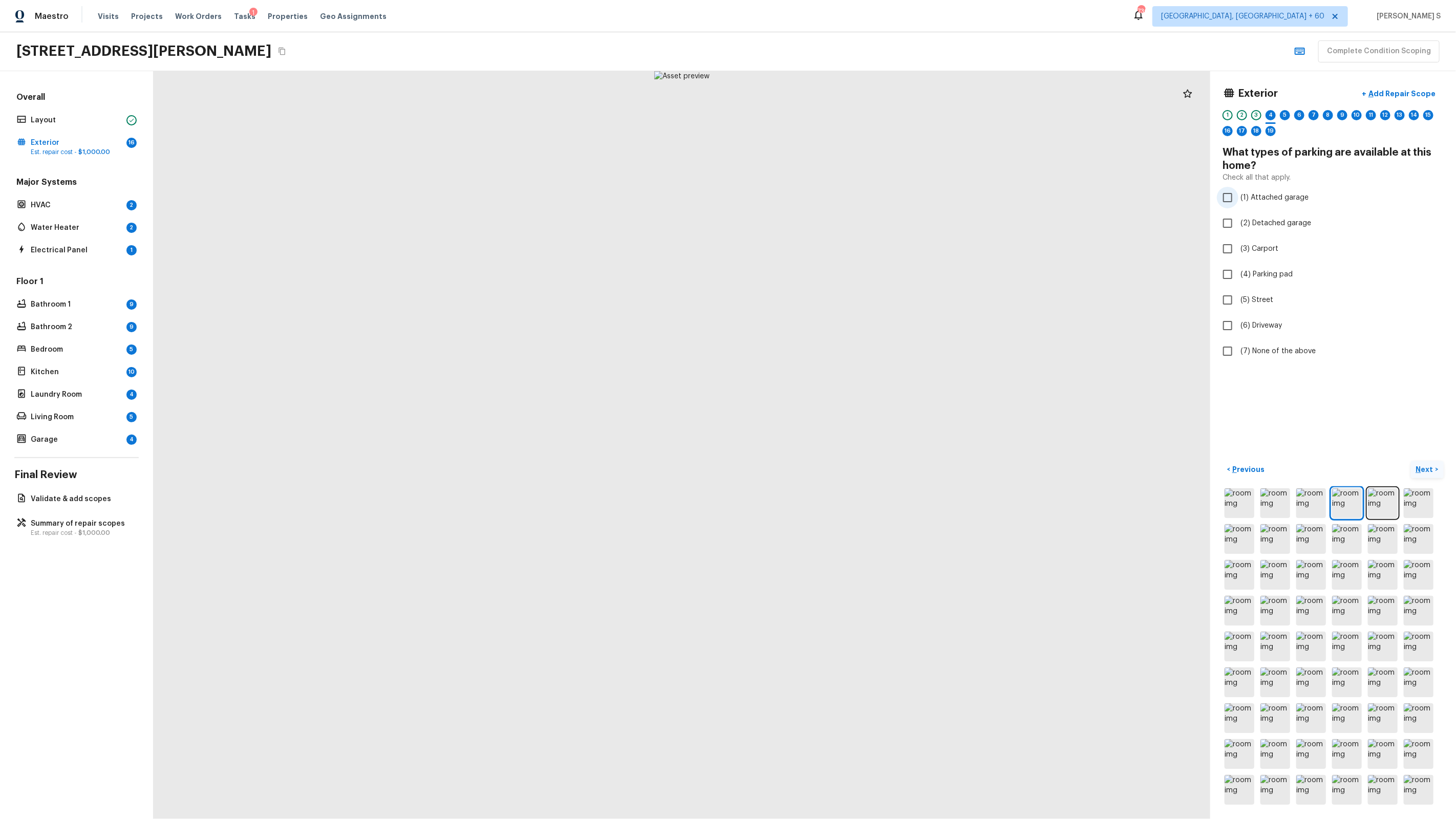
click at [835, 202] on span "(1) Attached garage" at bounding box center [1274, 197] width 68 height 10
click at [835, 202] on input "(1) Attached garage" at bounding box center [1228, 197] width 21 height 21
checkbox input "true"
click at [835, 324] on span "(6) Driveway" at bounding box center [1261, 325] width 42 height 10
click at [835, 324] on input "(6) Driveway" at bounding box center [1228, 326] width 21 height 21
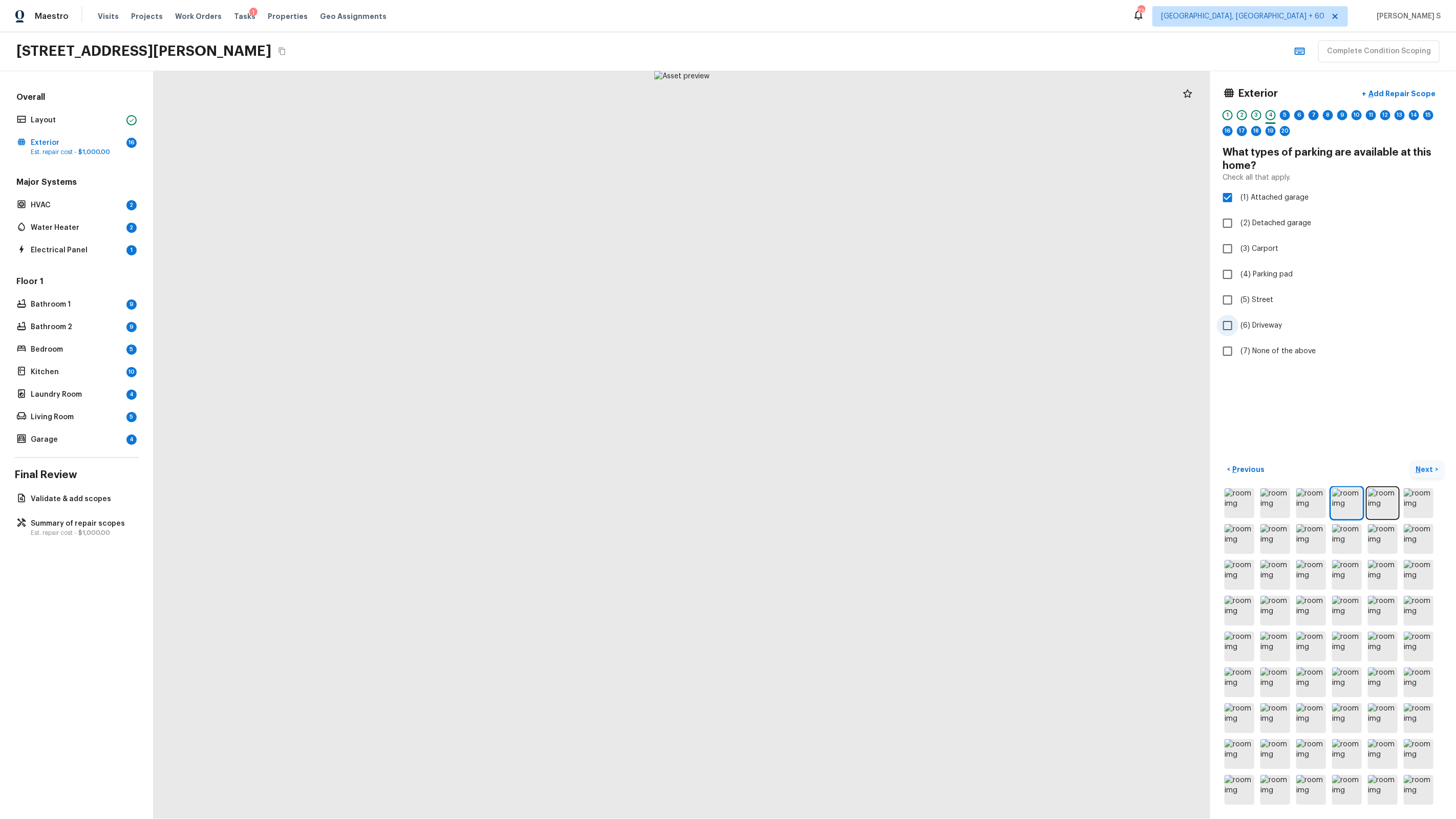
checkbox input "true"
click at [835, 112] on div "5" at bounding box center [1285, 115] width 10 height 10
click at [835, 245] on label "(4) 4" at bounding box center [1326, 252] width 219 height 21
click at [835, 245] on input "(4) 4" at bounding box center [1228, 252] width 21 height 21
radio input "true"
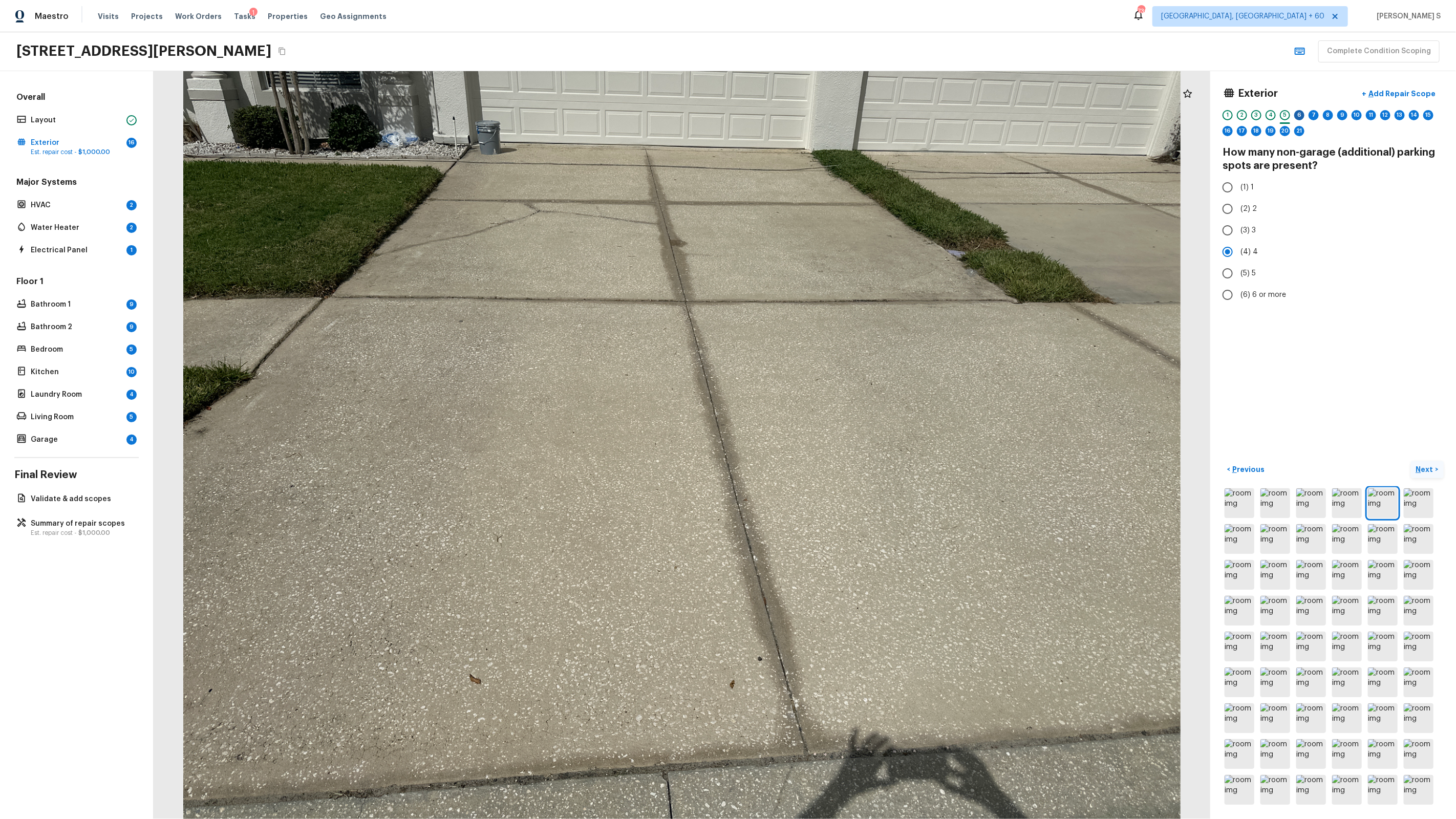
click at [835, 114] on div "6" at bounding box center [1299, 115] width 10 height 10
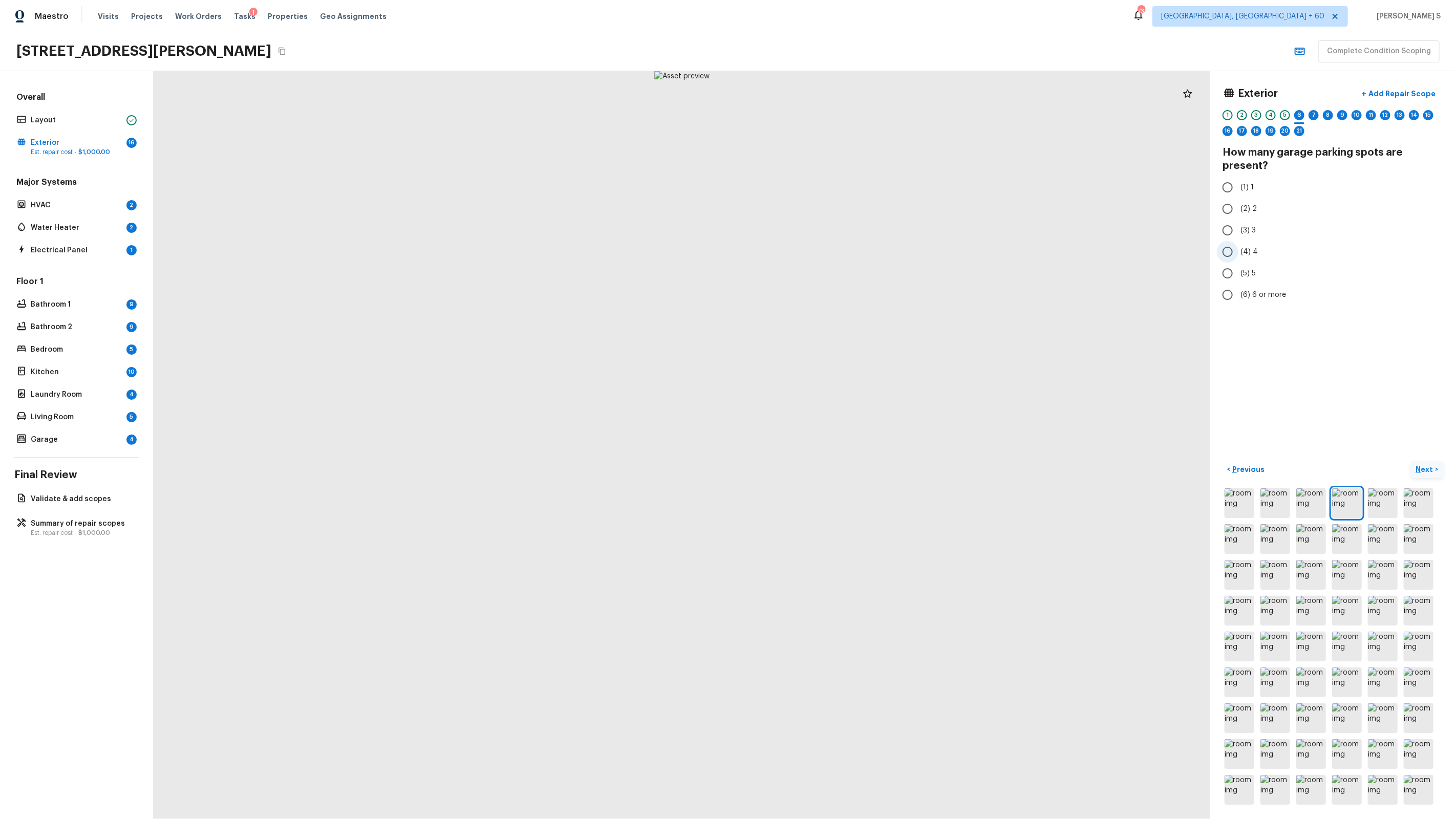
click at [835, 249] on span "(4) 4" at bounding box center [1249, 251] width 17 height 10
click at [835, 249] on input "(4) 4" at bounding box center [1228, 252] width 21 height 21
radio input "true"
click at [835, 115] on div "7" at bounding box center [1313, 115] width 10 height 10
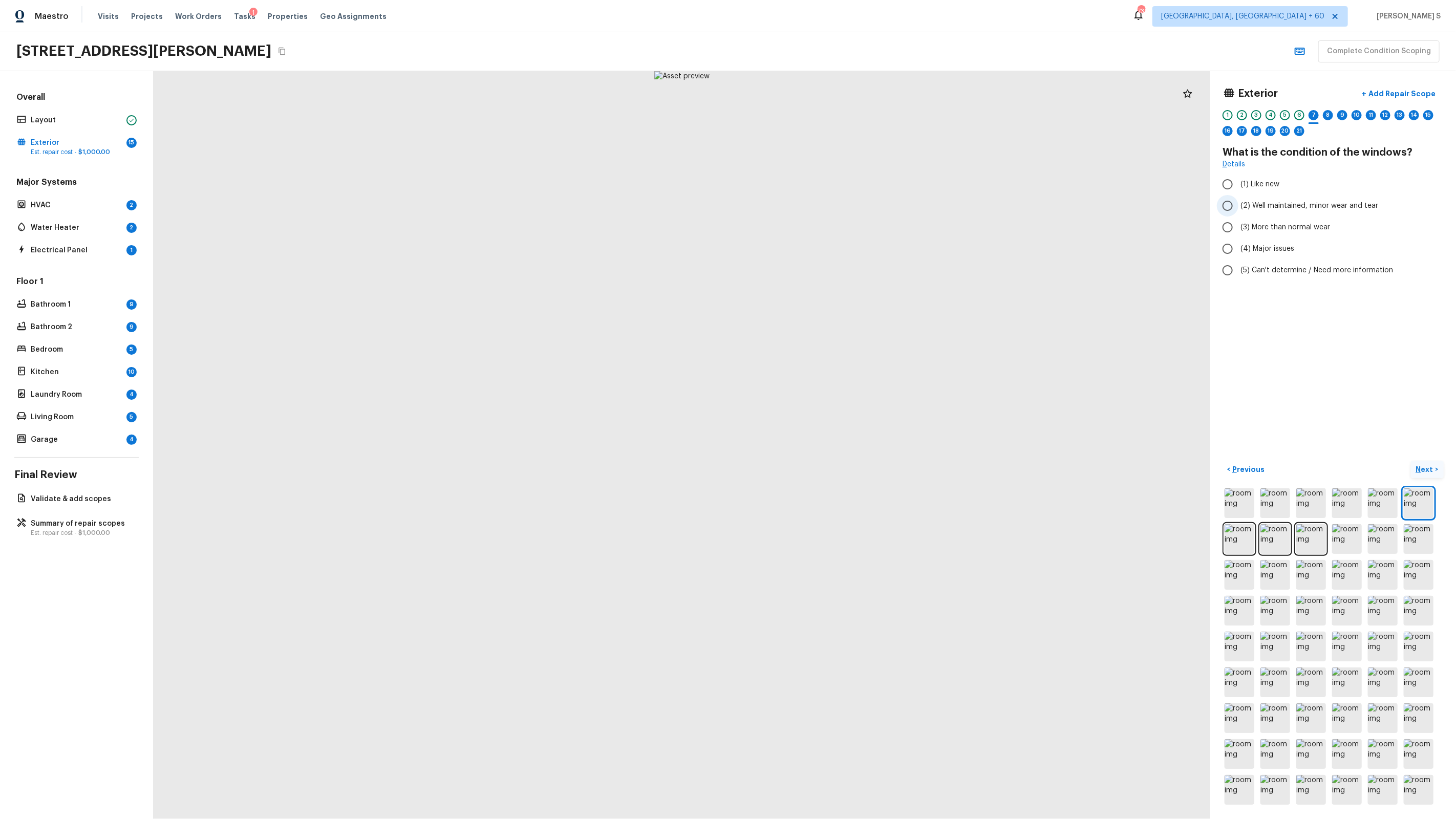
click at [835, 201] on span "(2) Well maintained, minor wear and tear" at bounding box center [1309, 206] width 138 height 10
click at [835, 200] on input "(2) Well maintained, minor wear and tear" at bounding box center [1228, 206] width 21 height 21
radio input "true"
click at [835, 119] on div "8" at bounding box center [1328, 118] width 10 height 16
click at [835, 209] on span "(2) Well maintained, minor wear and tear" at bounding box center [1309, 206] width 138 height 10
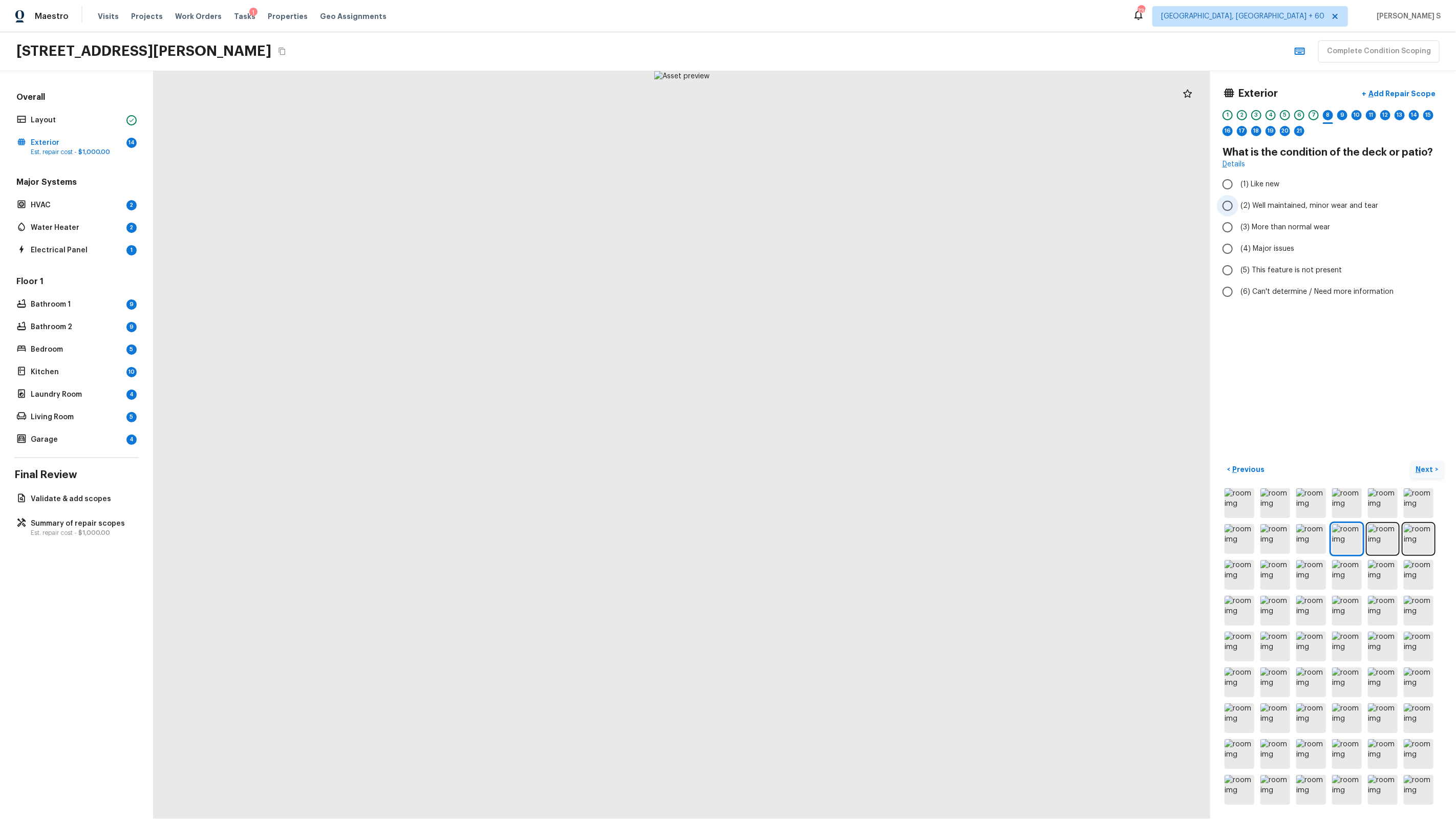
click at [835, 209] on input "(2) Well maintained, minor wear and tear" at bounding box center [1228, 206] width 21 height 21
radio input "true"
click at [835, 116] on div "7" at bounding box center [1313, 115] width 10 height 10
click at [835, 116] on div "9" at bounding box center [1342, 115] width 10 height 10
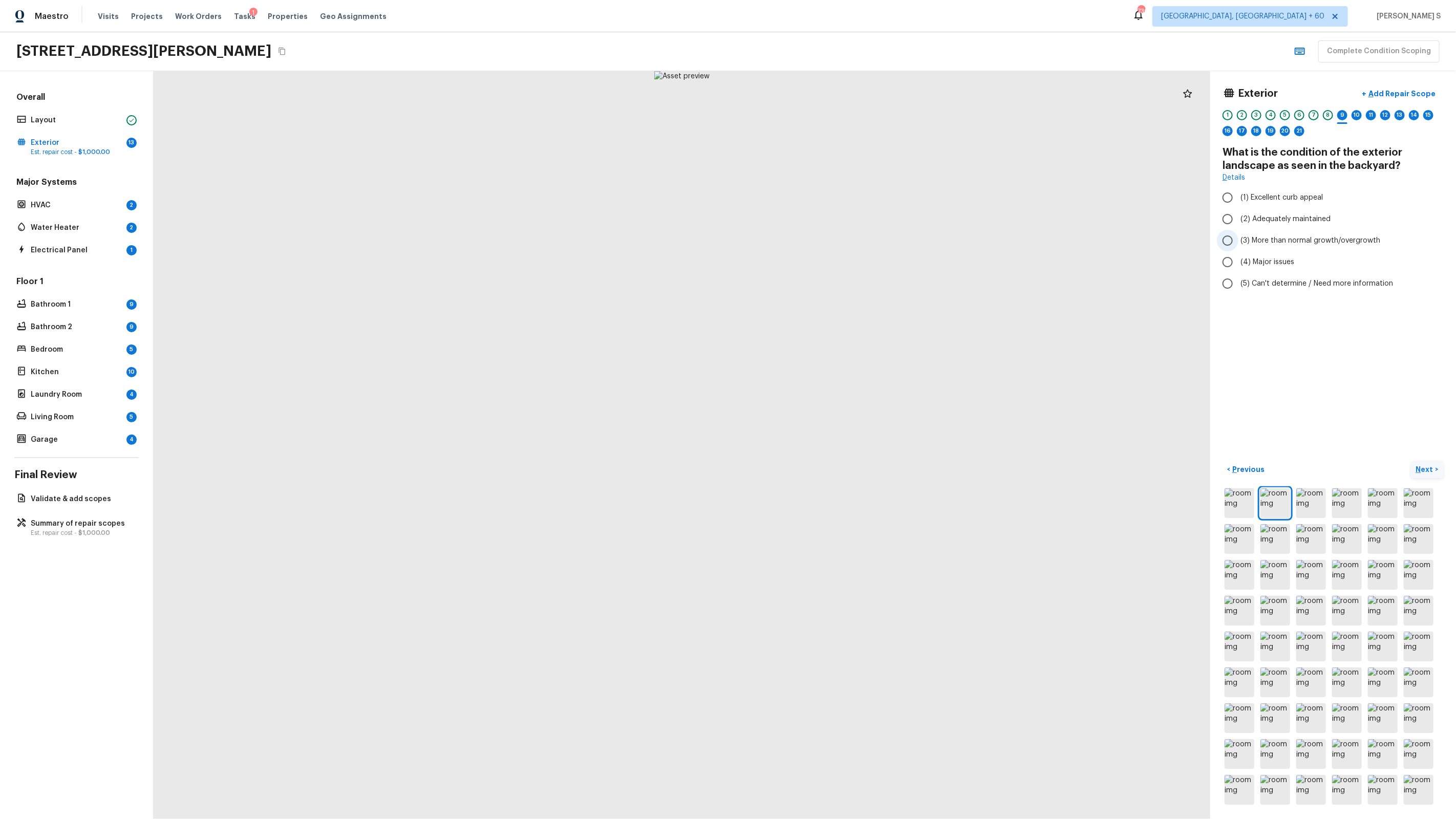
click at [835, 245] on span "(3) More than normal growth/overgrowth" at bounding box center [1310, 240] width 140 height 10
click at [835, 245] on input "(3) More than normal growth/overgrowth" at bounding box center [1228, 241] width 21 height 21
radio input "true"
click at [93, 150] on span "$1,000.00" at bounding box center [94, 152] width 32 height 6
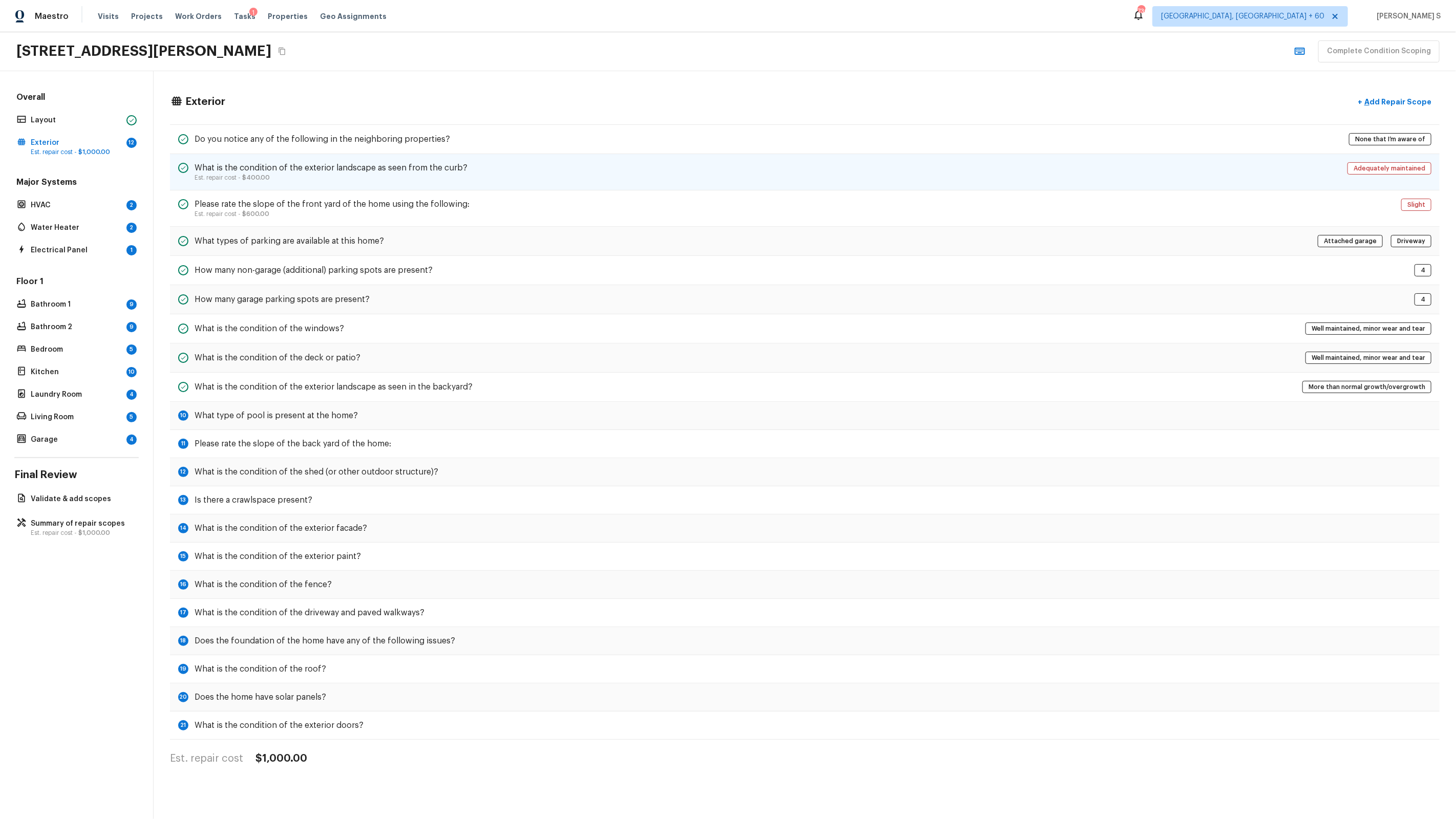
click at [305, 169] on h5 "What is the condition of the exterior landscape as seen from the curb?" at bounding box center [331, 168] width 273 height 11
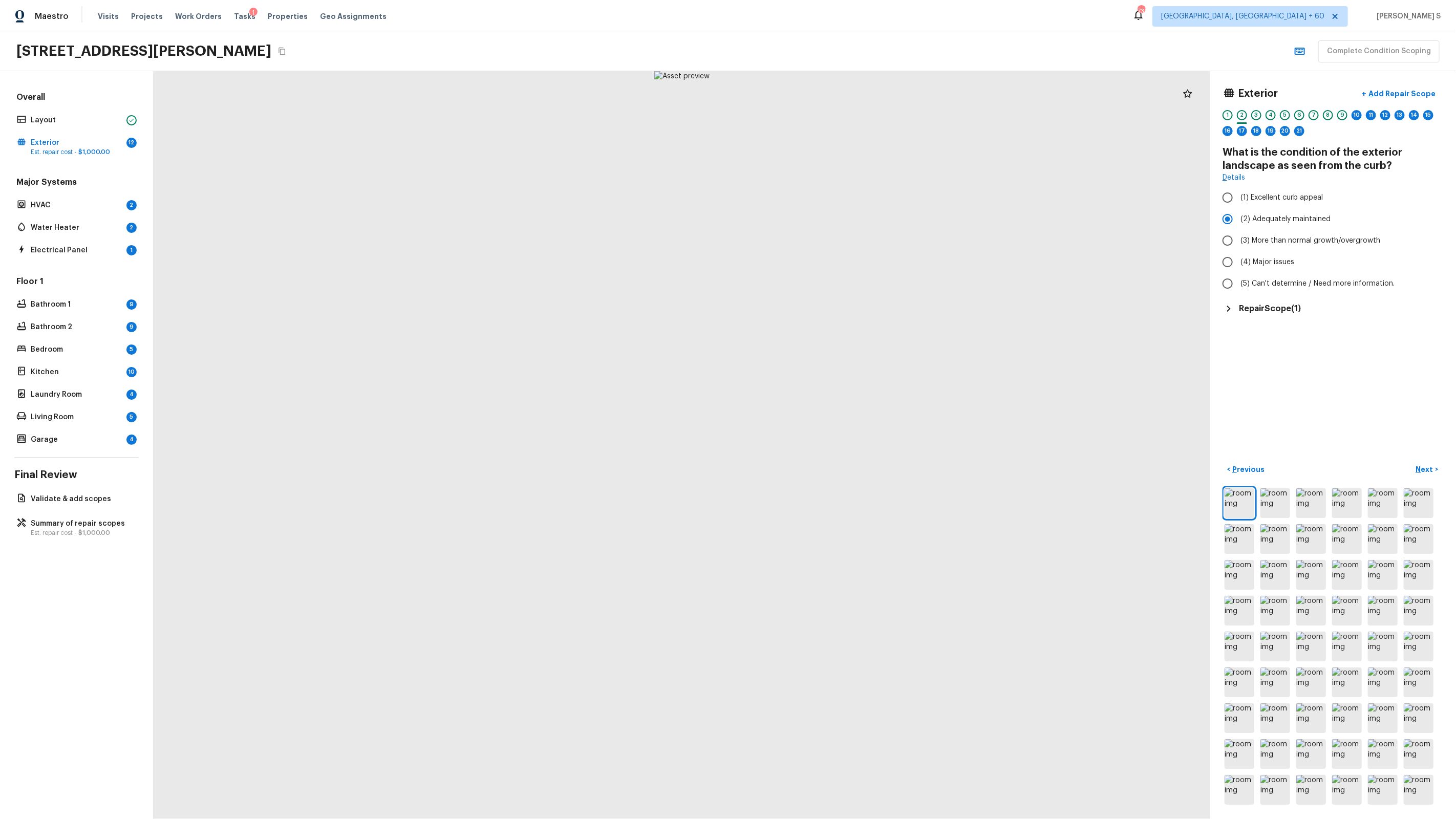
click at [835, 306] on h5 "Repair Scope ( 1 )" at bounding box center [1270, 308] width 62 height 11
click at [835, 340] on icon "button" at bounding box center [1424, 338] width 12 height 12
click at [835, 371] on li "Edit" at bounding box center [1424, 367] width 48 height 31
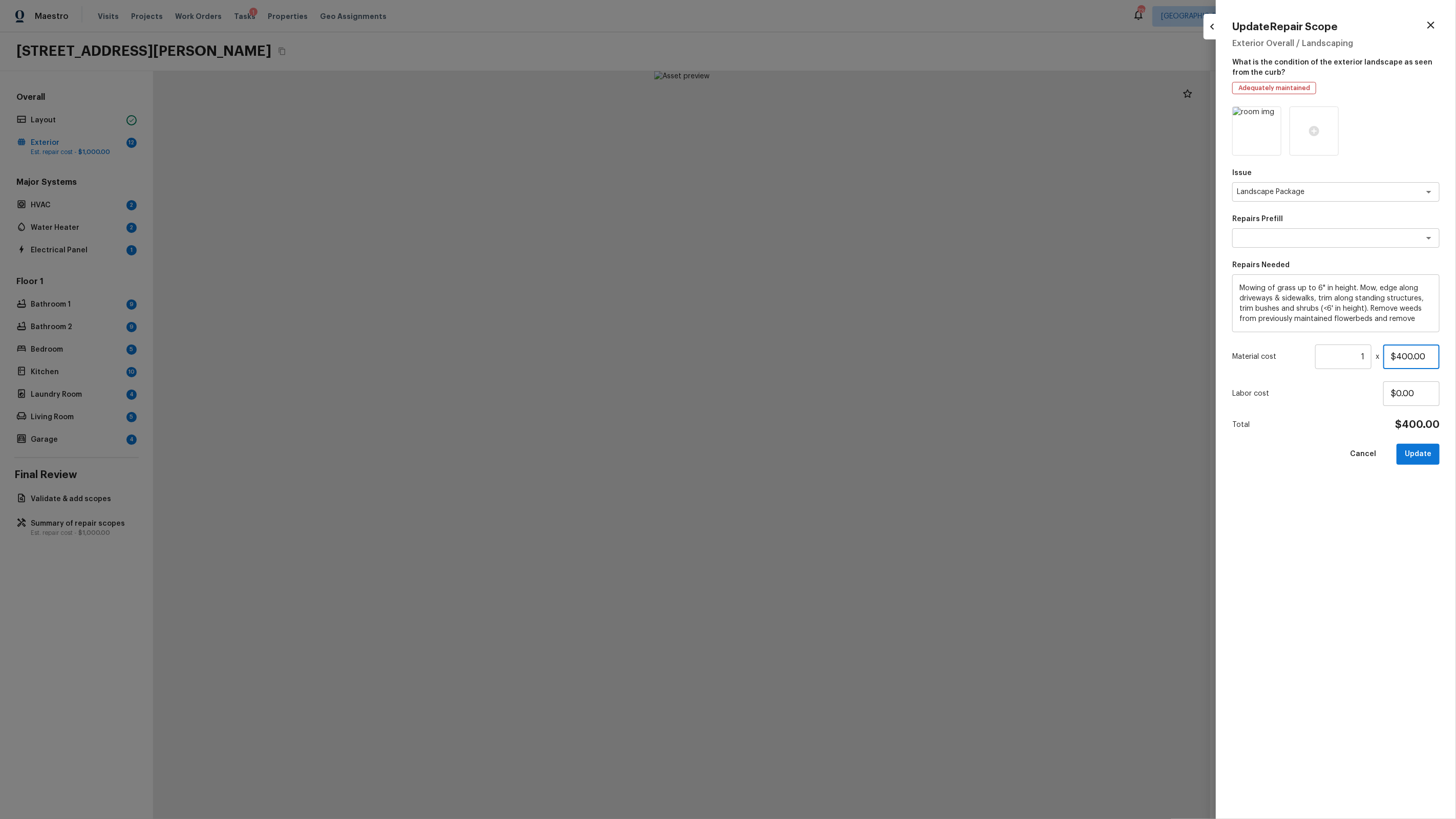
click at [835, 357] on input "$400.00" at bounding box center [1411, 357] width 56 height 24
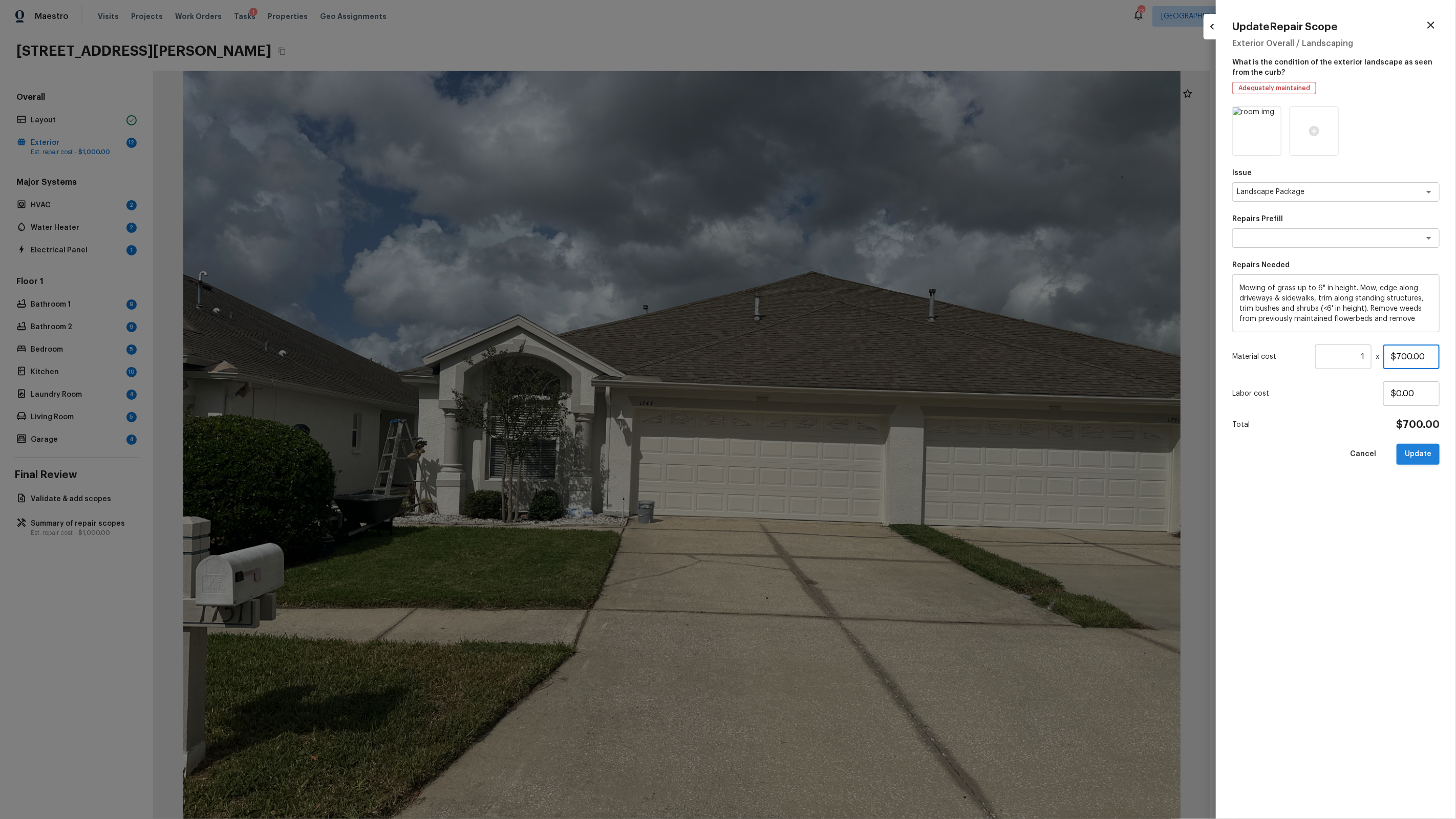
type input "$700.00"
click at [835, 455] on button "Update" at bounding box center [1418, 454] width 43 height 21
type input "$0.00"
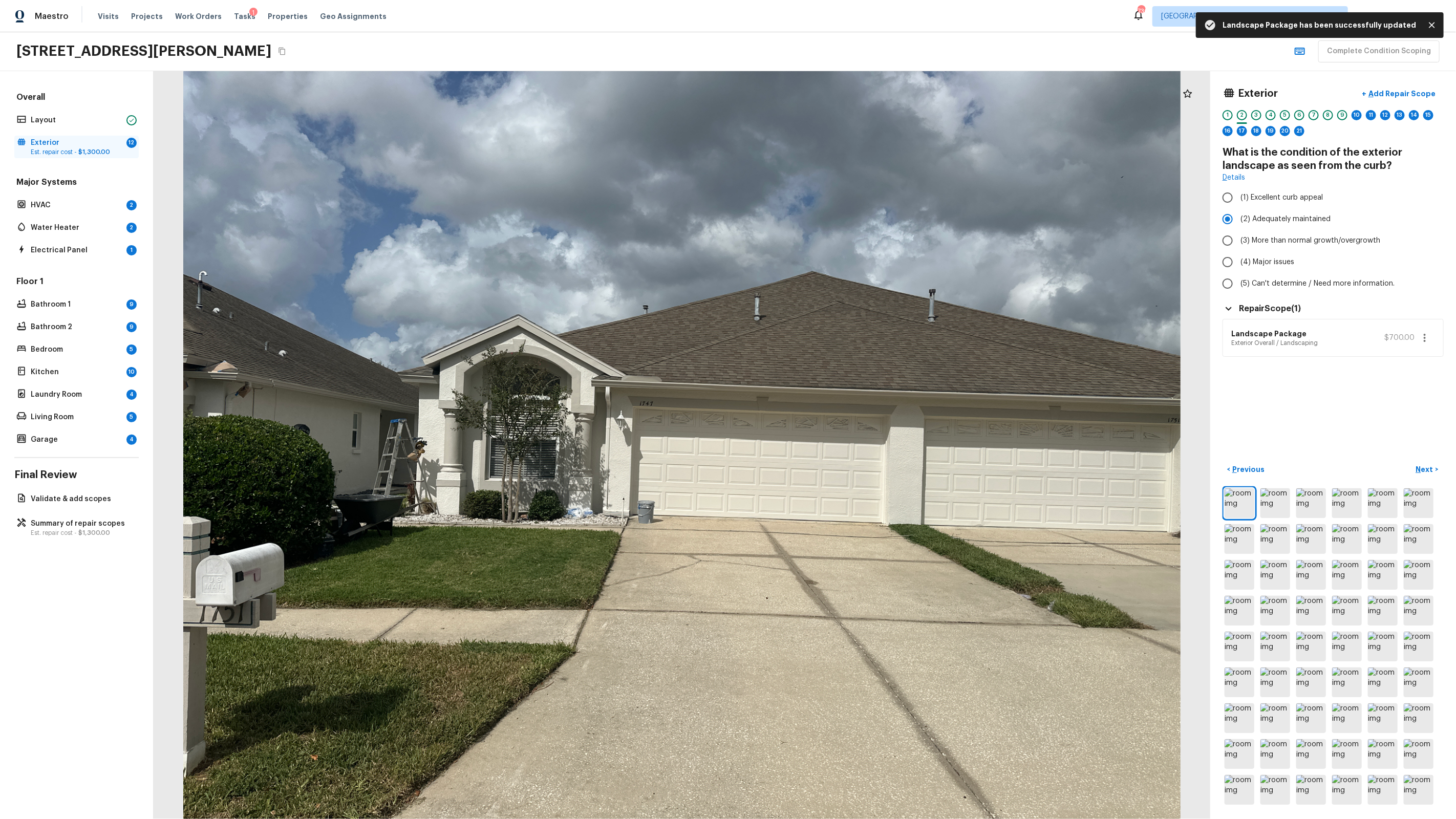
click at [92, 146] on p "Exterior" at bounding box center [77, 143] width 92 height 10
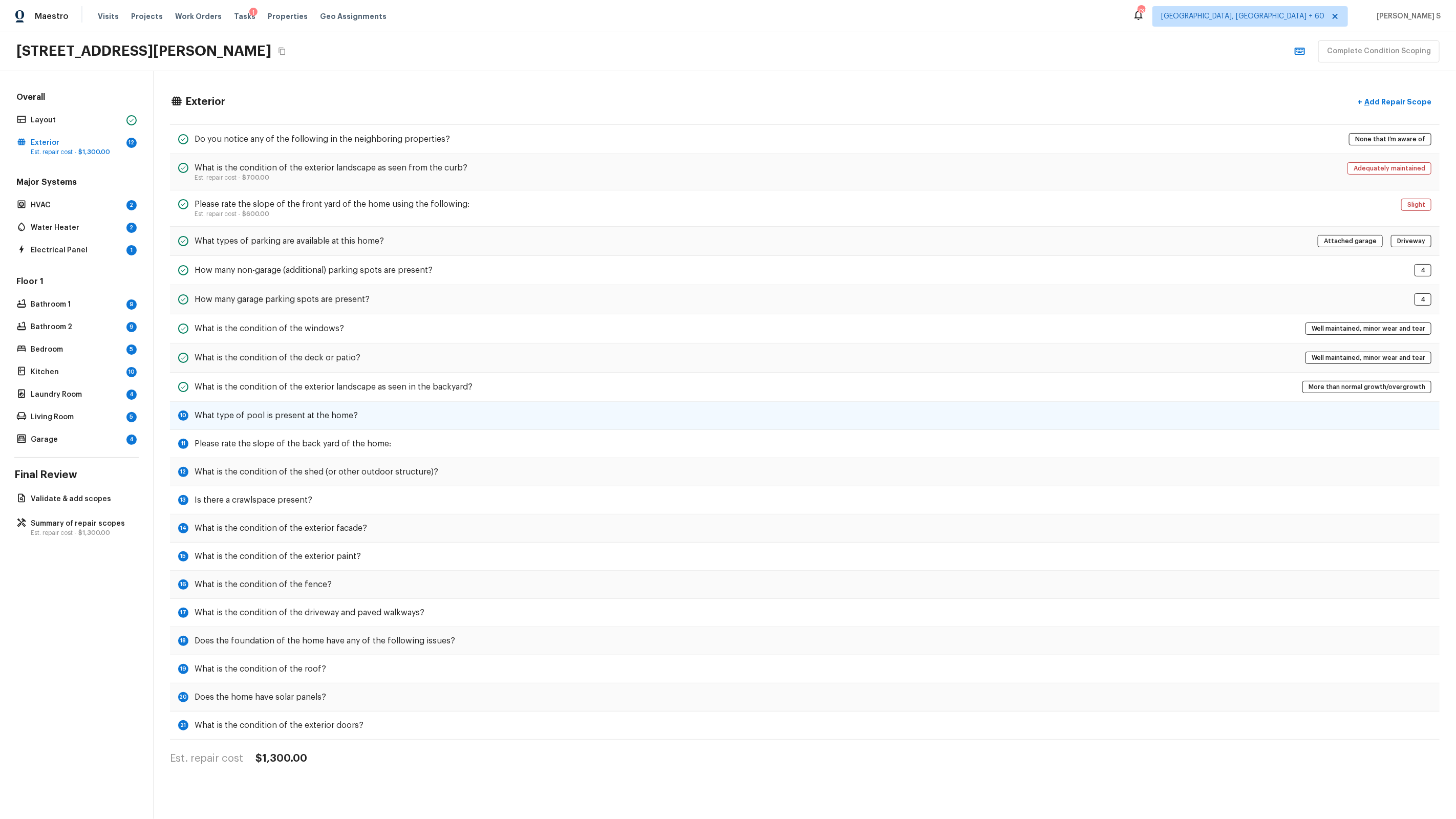
click at [386, 417] on div "10 What type of pool is present at the home?" at bounding box center [805, 415] width 1270 height 28
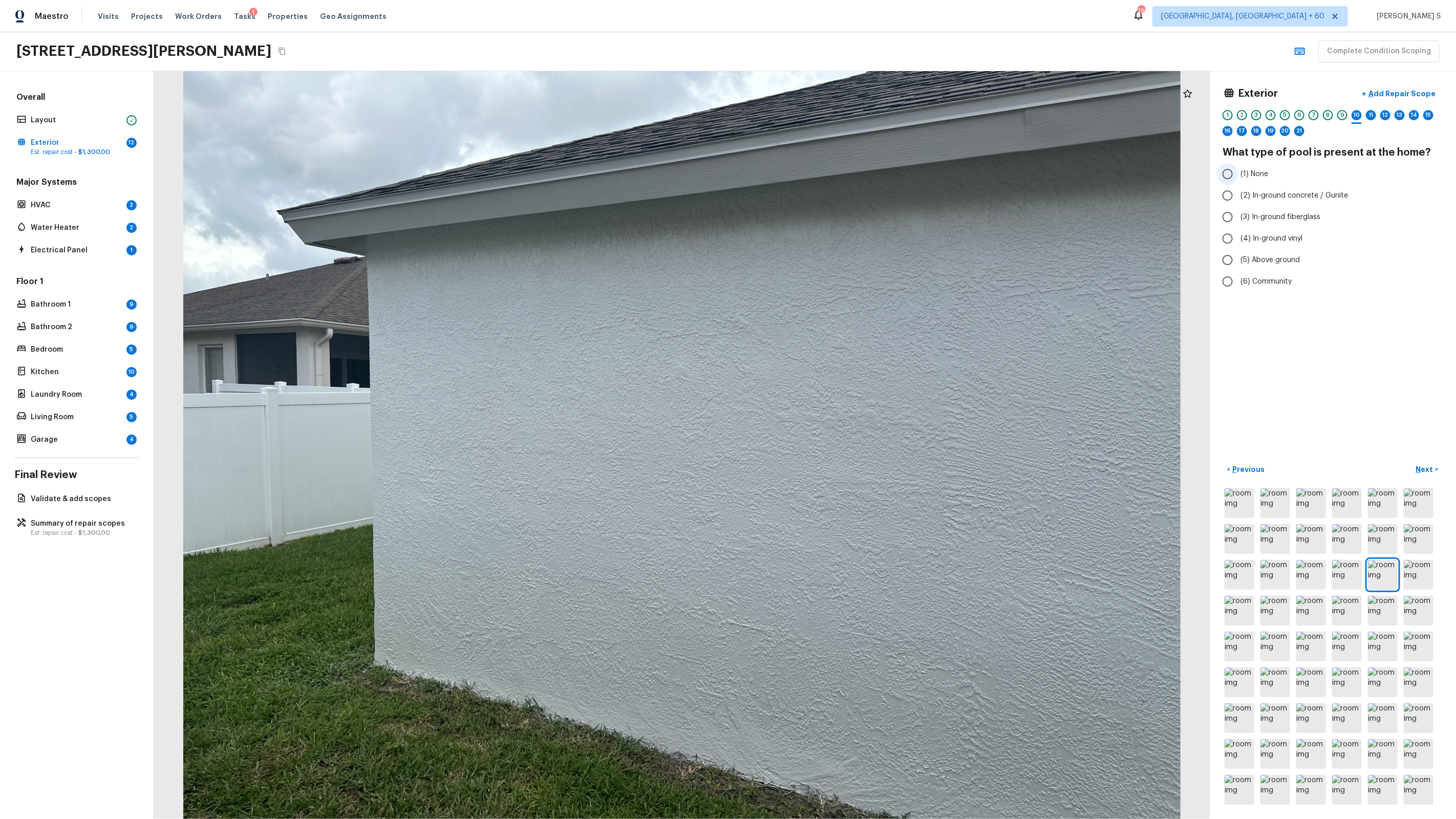
click at [835, 179] on span "(1) None" at bounding box center [1254, 174] width 28 height 10
click at [835, 179] on input "(1) None" at bounding box center [1228, 174] width 21 height 21
radio input "true"
click at [835, 116] on div "11" at bounding box center [1370, 115] width 10 height 10
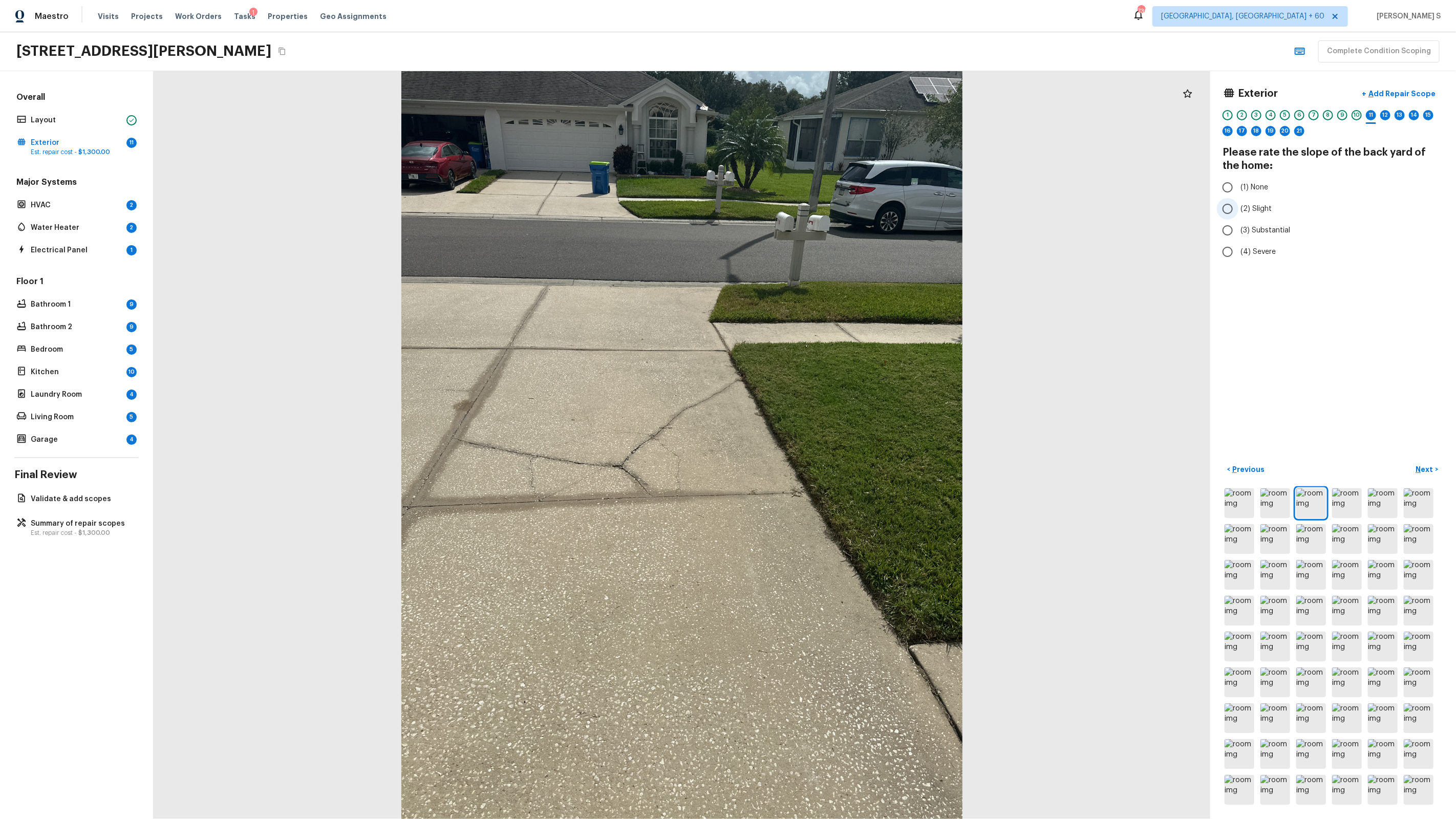
click at [835, 203] on label "(2) Slight" at bounding box center [1326, 209] width 219 height 21
click at [835, 203] on input "(2) Slight" at bounding box center [1228, 209] width 21 height 21
radio input "true"
click at [835, 116] on div "12" at bounding box center [1385, 115] width 10 height 10
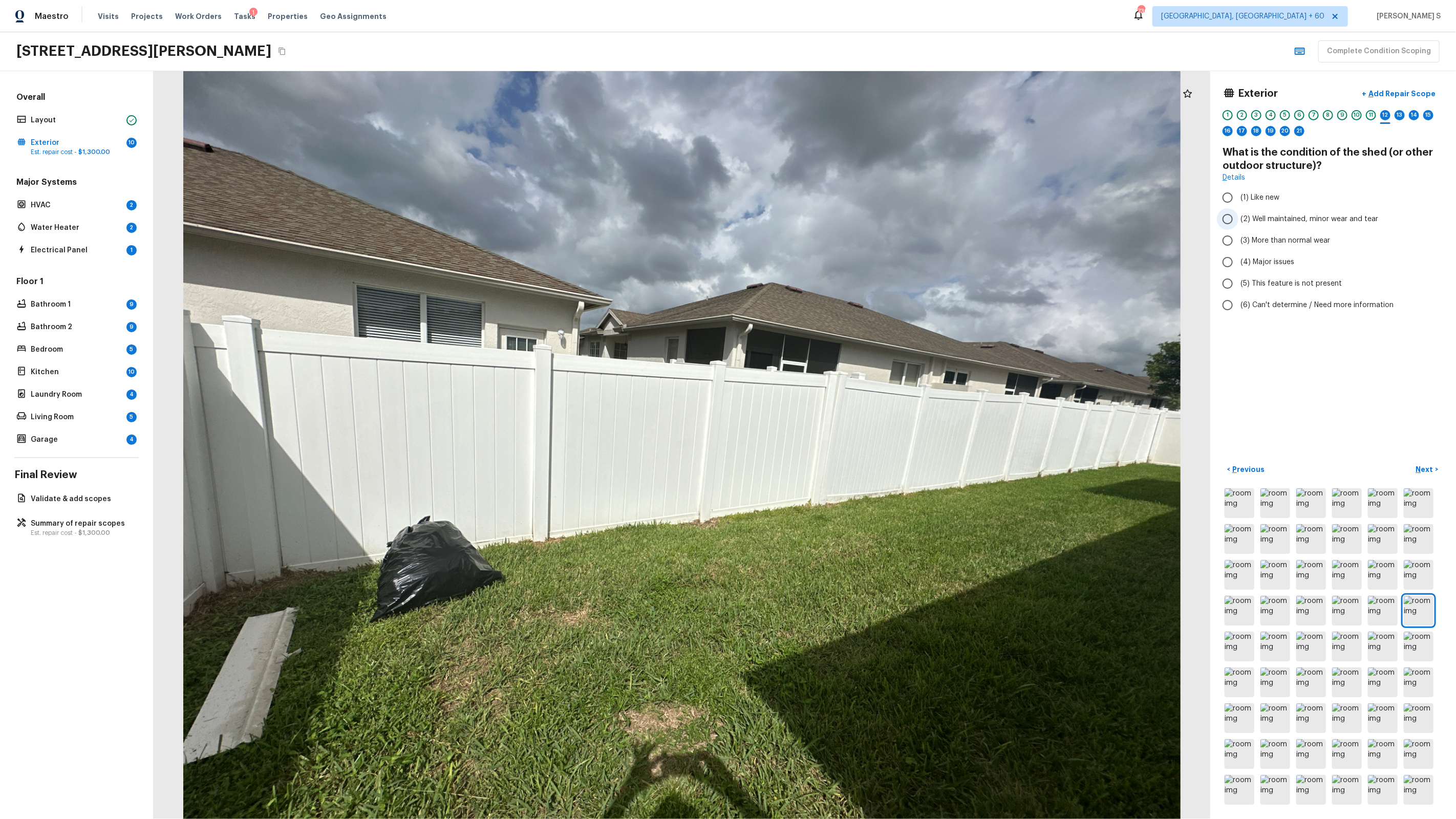
click at [835, 214] on span "(2) Well maintained, minor wear and tear" at bounding box center [1309, 219] width 138 height 10
click at [835, 214] on input "(2) Well maintained, minor wear and tear" at bounding box center [1228, 219] width 21 height 21
radio input "true"
click at [835, 279] on span "(5) This feature is not present" at bounding box center [1291, 283] width 102 height 10
click at [835, 279] on input "(5) This feature is not present" at bounding box center [1228, 284] width 21 height 21
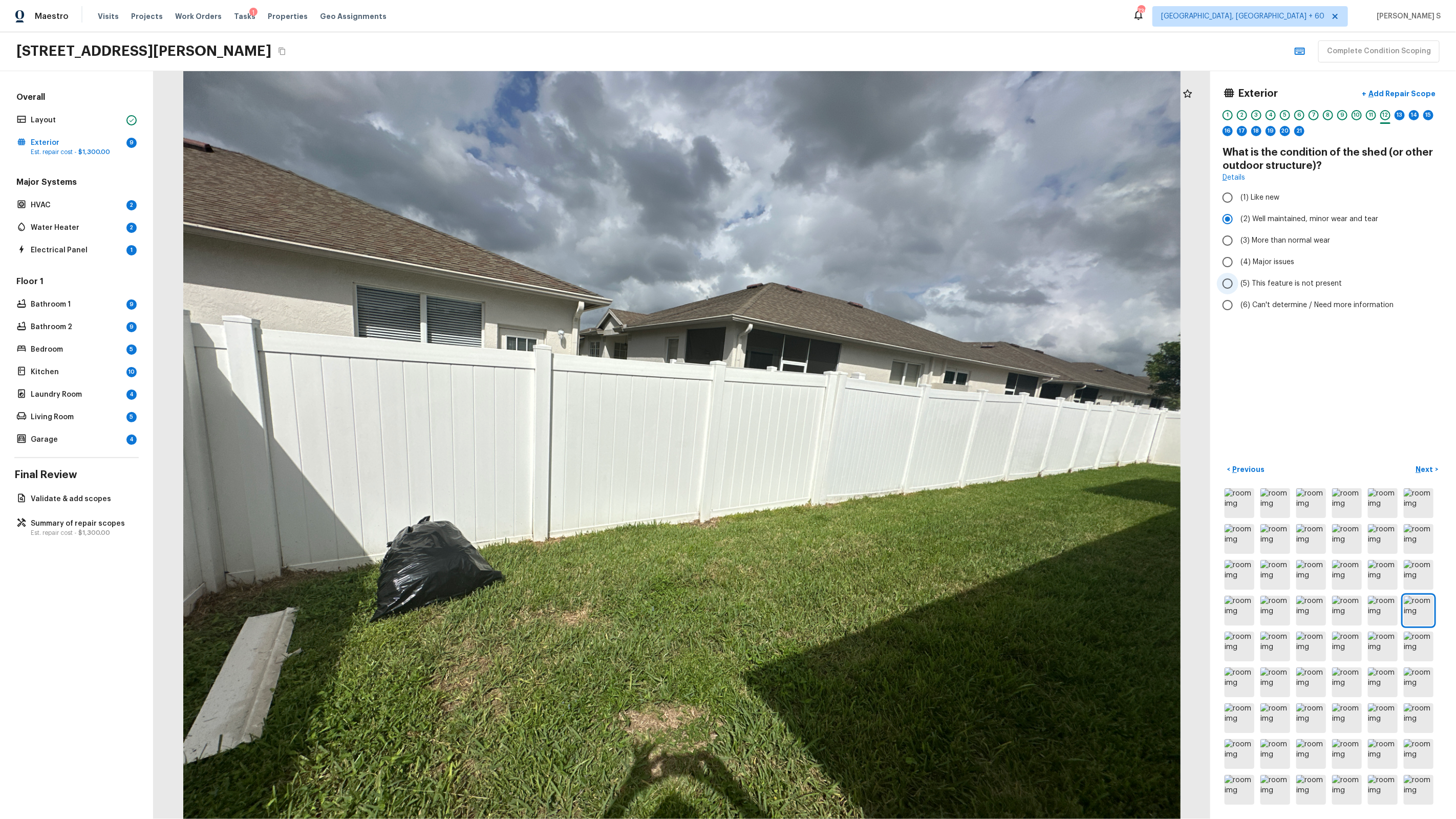
radio input "true"
click at [835, 111] on div "13" at bounding box center [1400, 115] width 10 height 10
click at [835, 199] on span "(2) No" at bounding box center [1250, 195] width 21 height 10
click at [835, 199] on input "(2) No" at bounding box center [1228, 196] width 21 height 21
radio input "true"
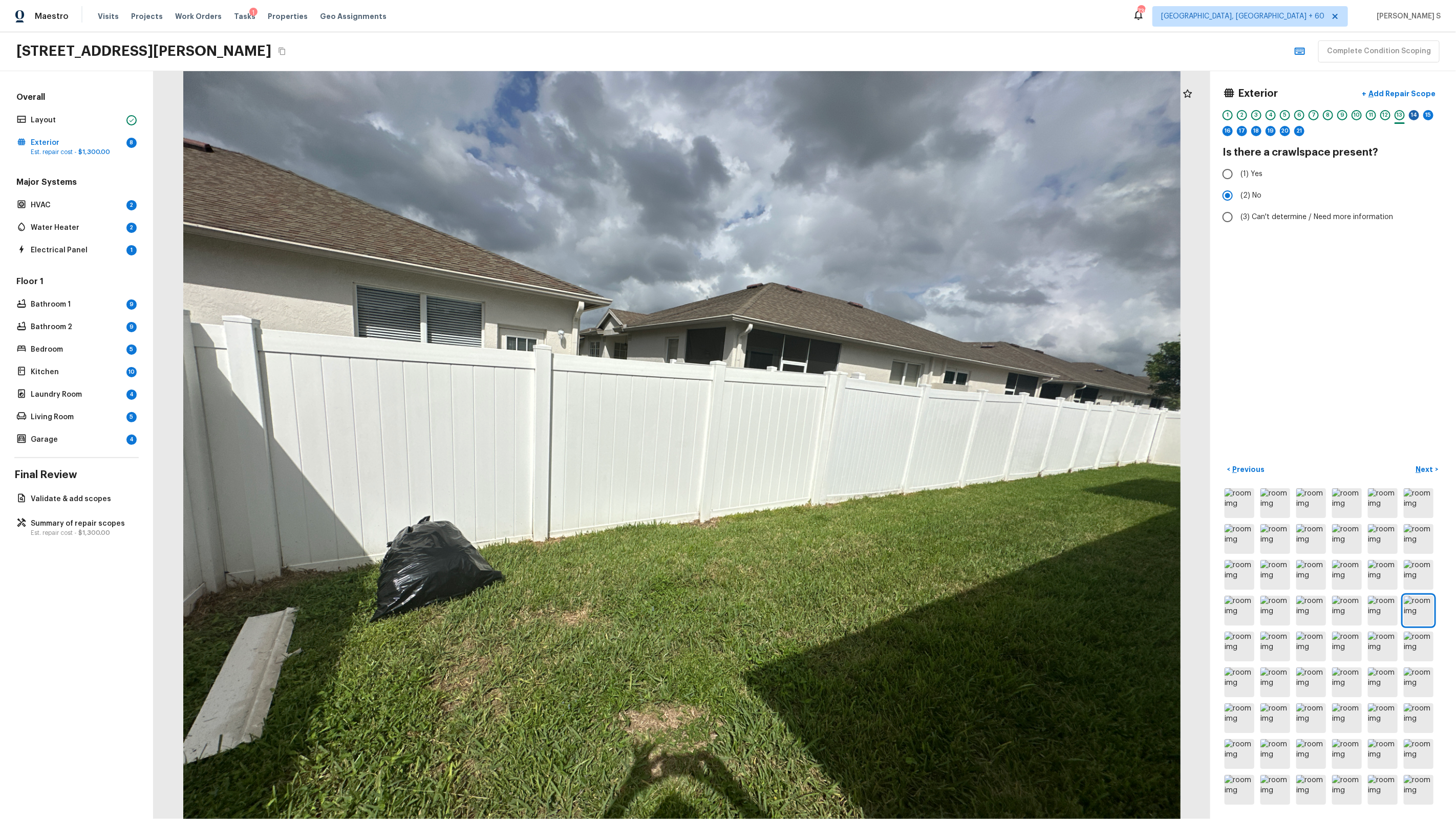
click at [835, 114] on div "14" at bounding box center [1414, 115] width 10 height 10
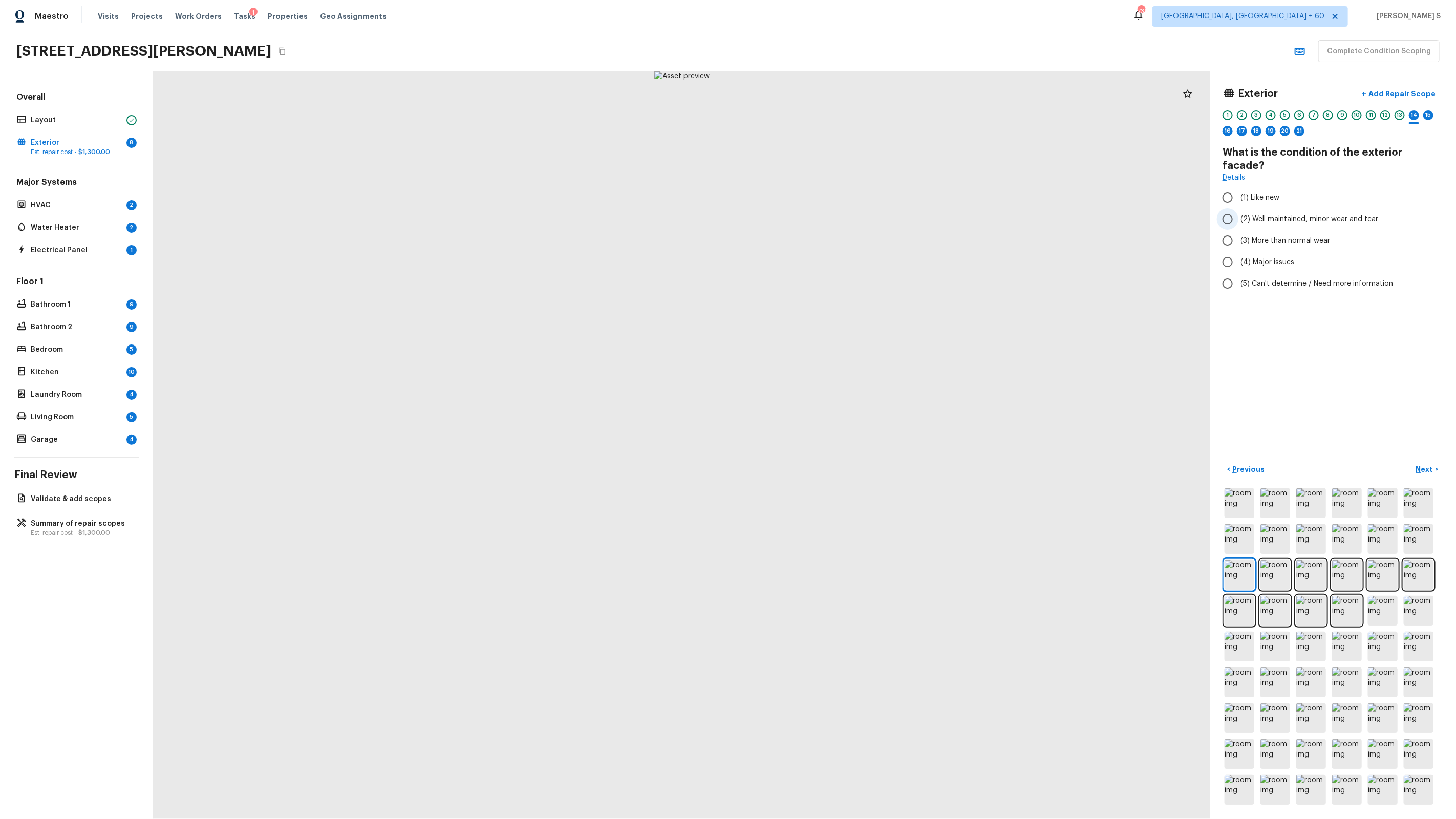
click at [835, 214] on span "(2) Well maintained, minor wear and tear" at bounding box center [1309, 219] width 138 height 10
click at [835, 208] on input "(2) Well maintained, minor wear and tear" at bounding box center [1228, 219] width 21 height 21
radio input "true"
click at [835, 117] on div "15" at bounding box center [1428, 115] width 10 height 10
click at [835, 203] on span "(2) Well maintained, minor wear and tear" at bounding box center [1309, 206] width 138 height 10
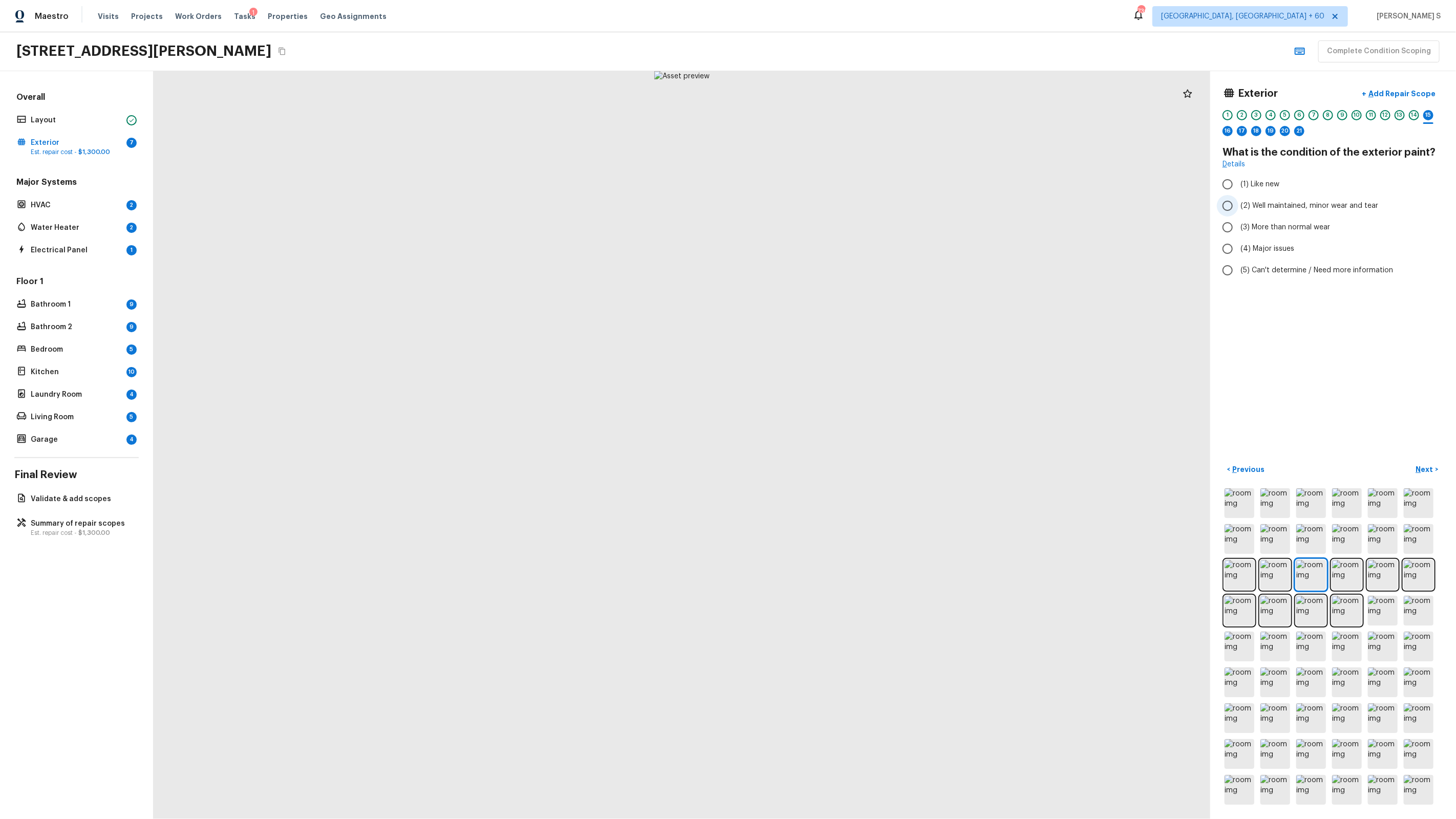
click at [835, 203] on input "(2) Well maintained, minor wear and tear" at bounding box center [1228, 206] width 21 height 21
radio input "true"
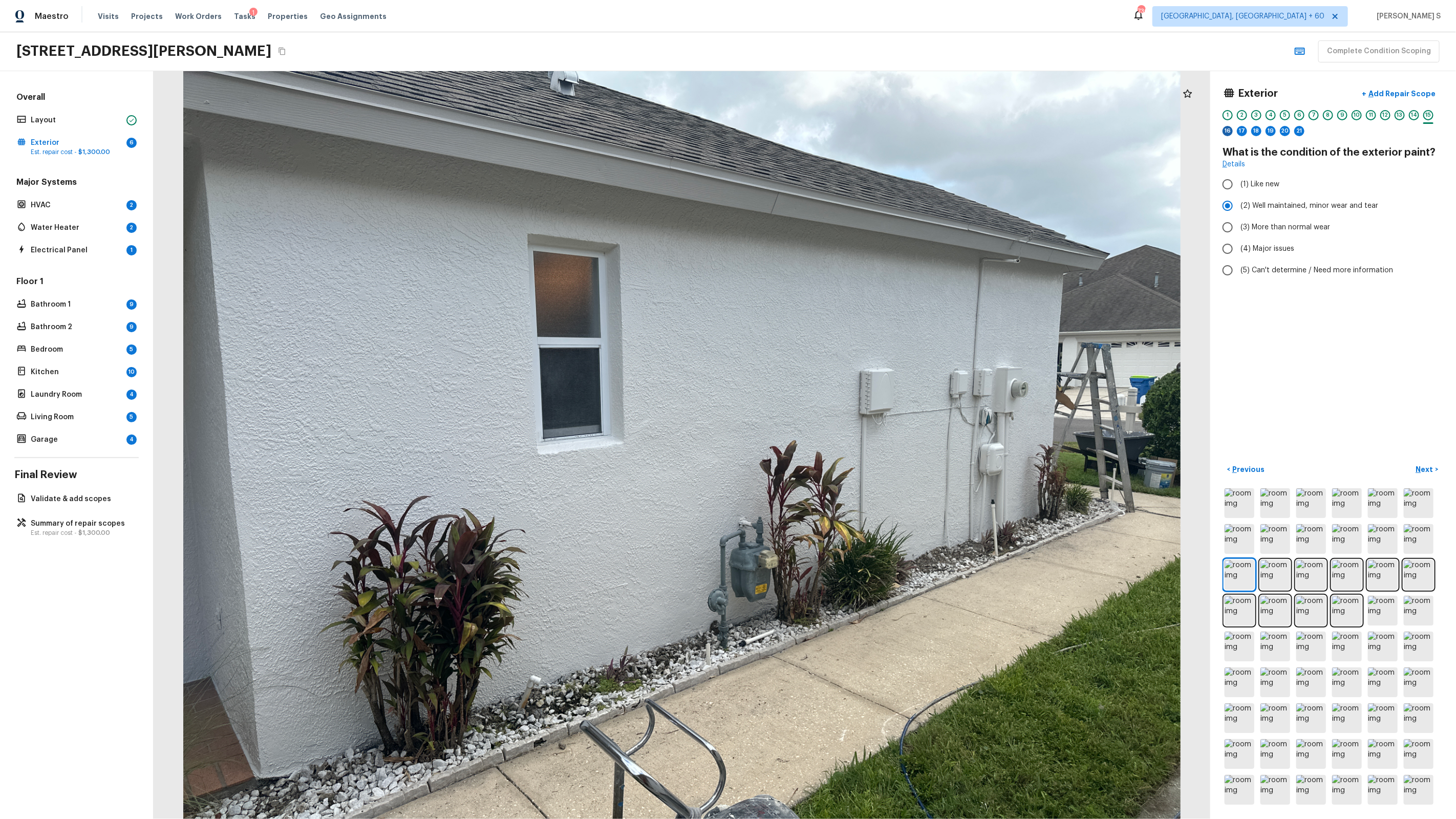
click at [835, 133] on div "16" at bounding box center [1227, 131] width 10 height 10
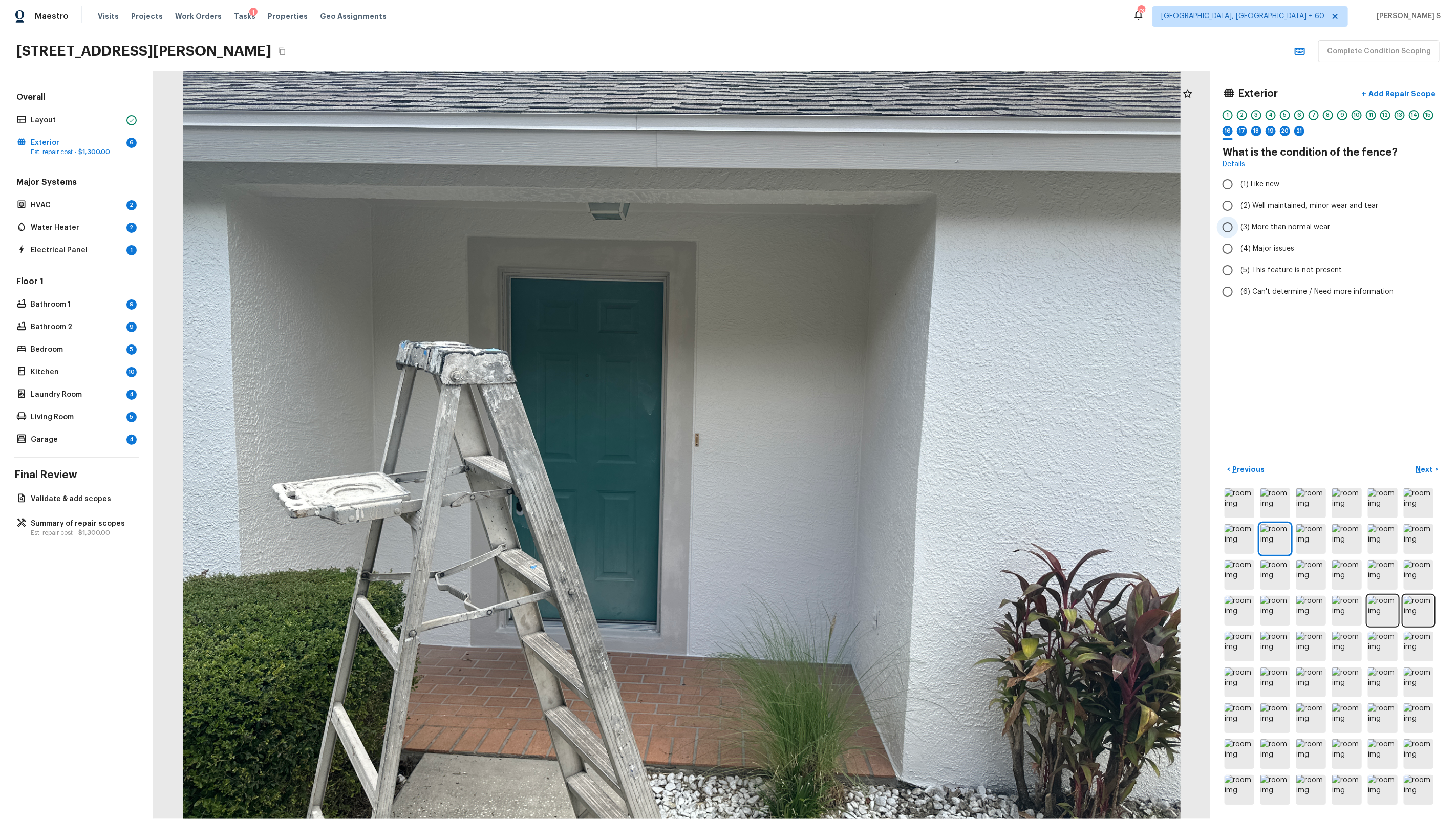
click at [835, 224] on span "(3) More than normal wear" at bounding box center [1285, 227] width 90 height 10
click at [835, 224] on input "(3) More than normal wear" at bounding box center [1228, 227] width 21 height 21
radio input "true"
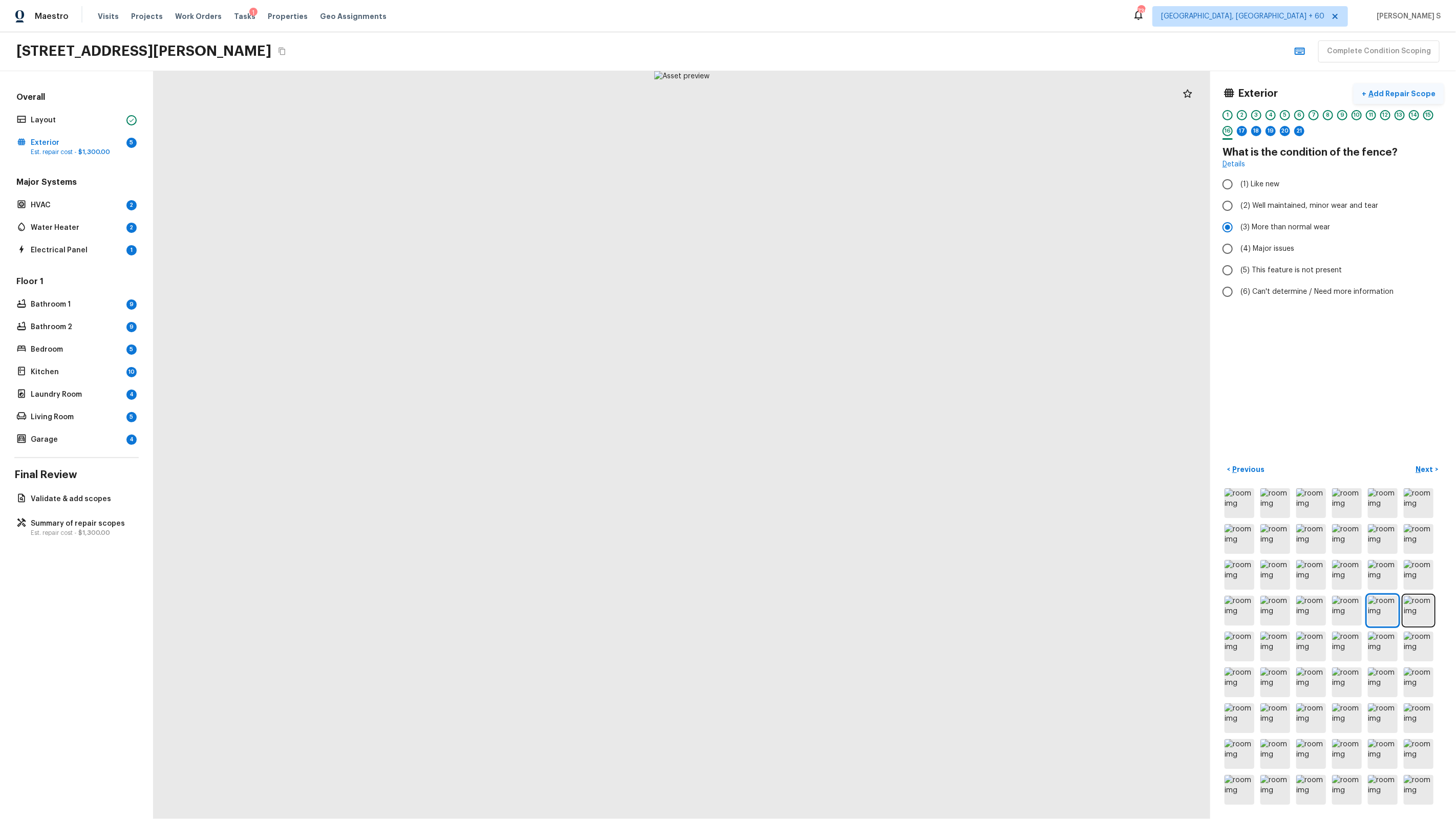
click at [835, 92] on p "Add Repair Scope" at bounding box center [1401, 93] width 69 height 10
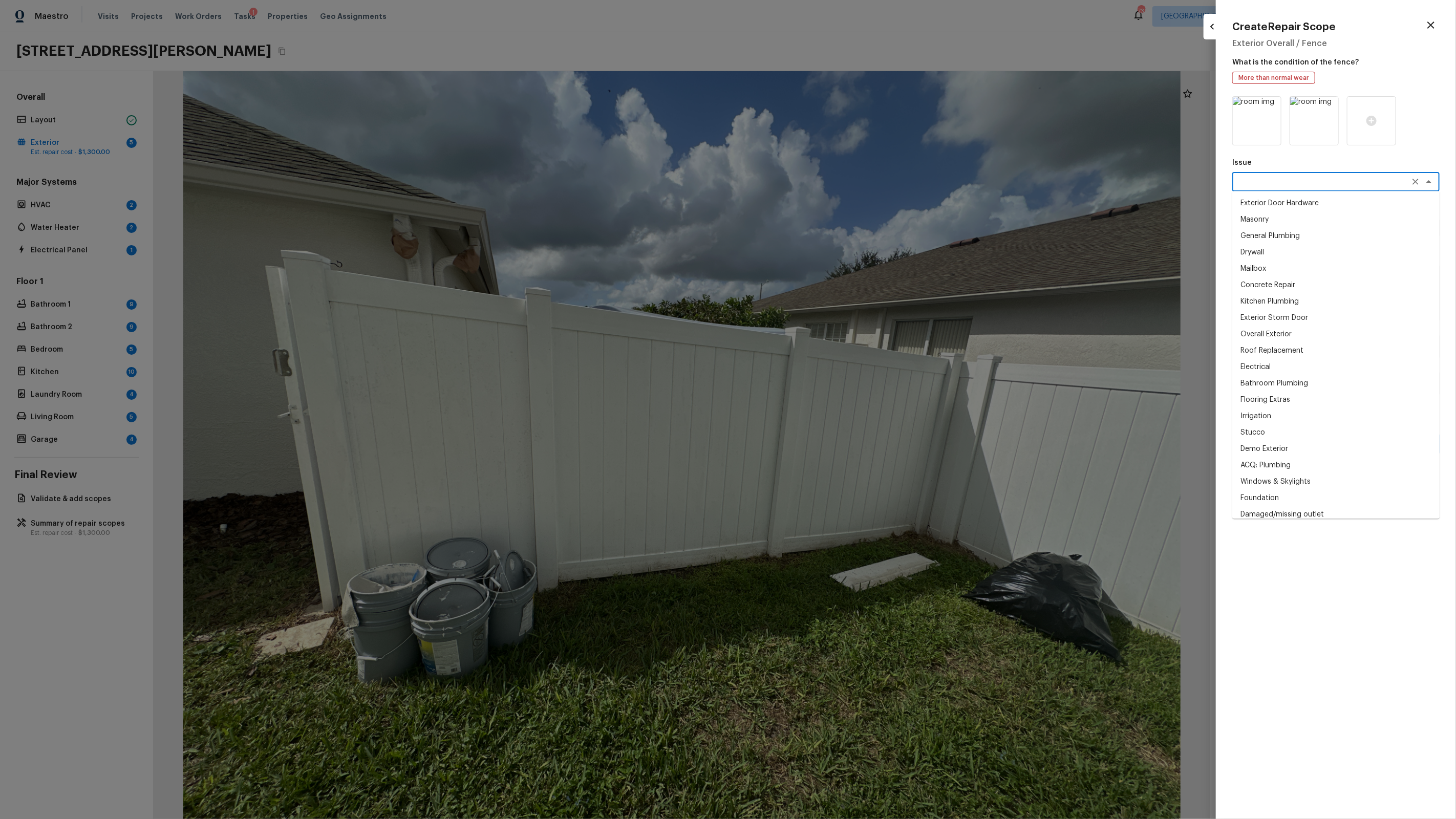
click at [835, 185] on textarea at bounding box center [1321, 181] width 169 height 10
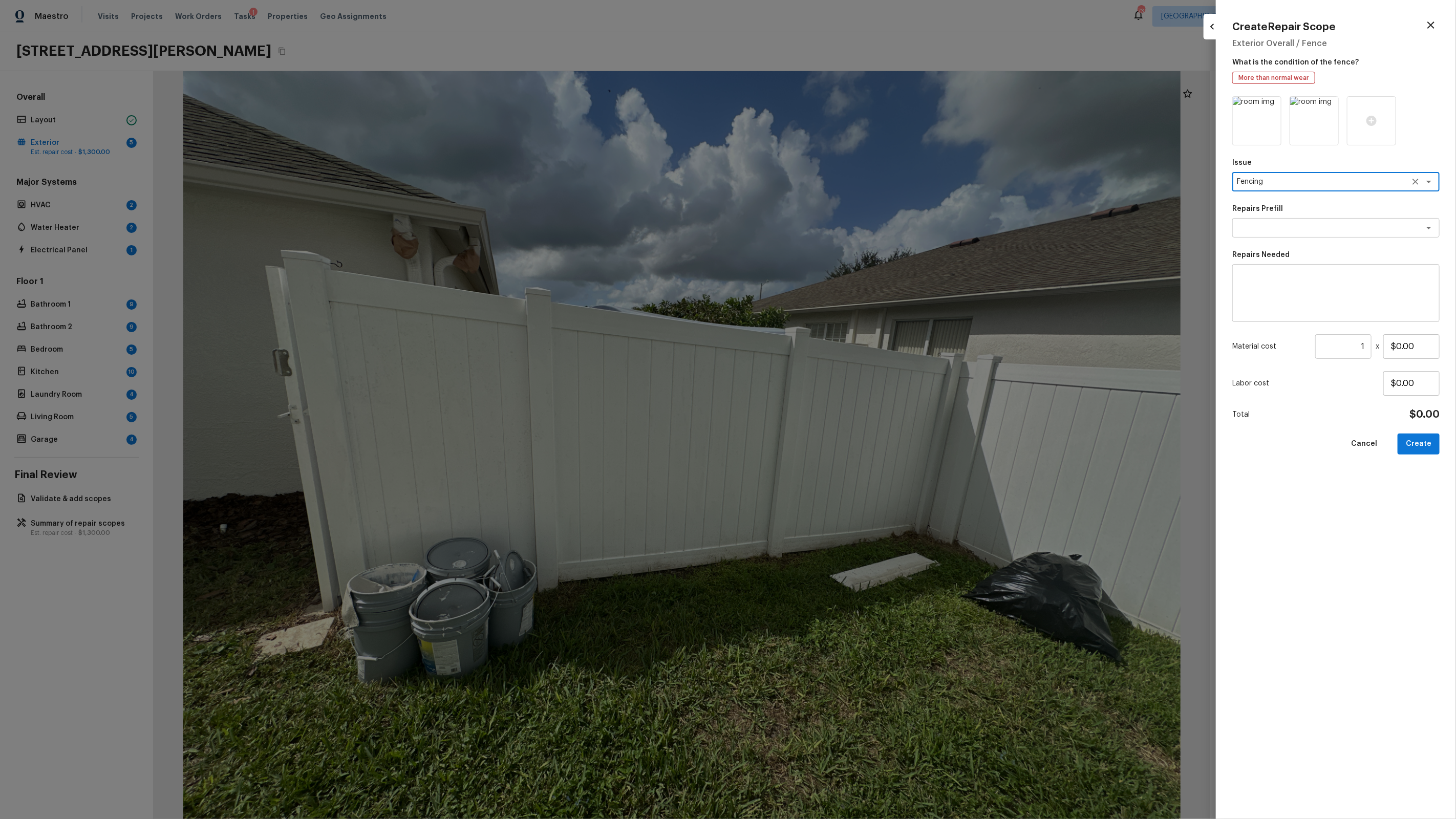
type textarea "Fencing"
type textarea "Fence repiars"
click at [835, 341] on input "$0.00" at bounding box center [1411, 346] width 56 height 24
type input "$500.00"
click at [835, 448] on button "Create" at bounding box center [1419, 443] width 42 height 21
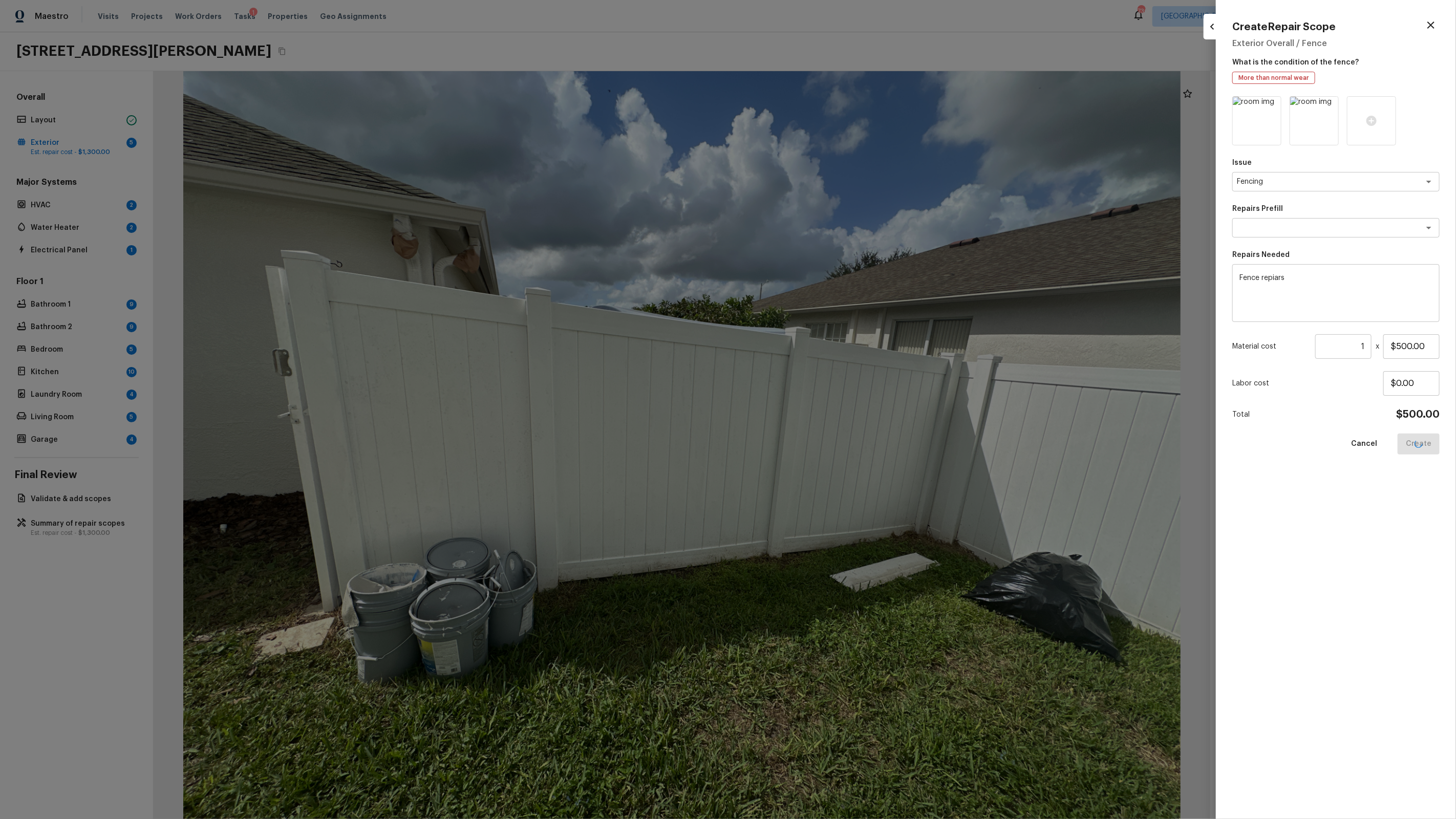
type input "$0.00"
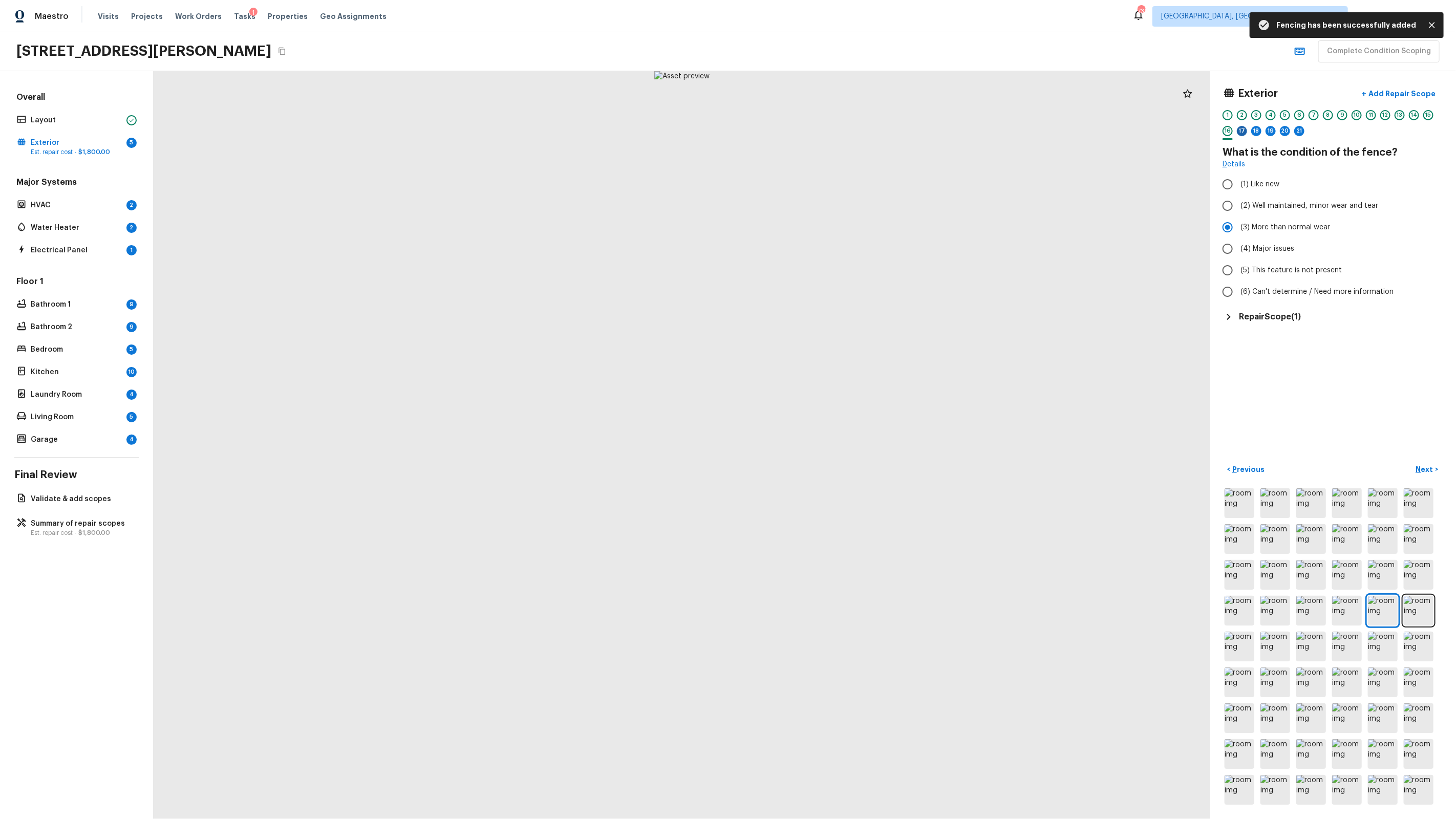
click at [835, 128] on div "17" at bounding box center [1241, 131] width 10 height 10
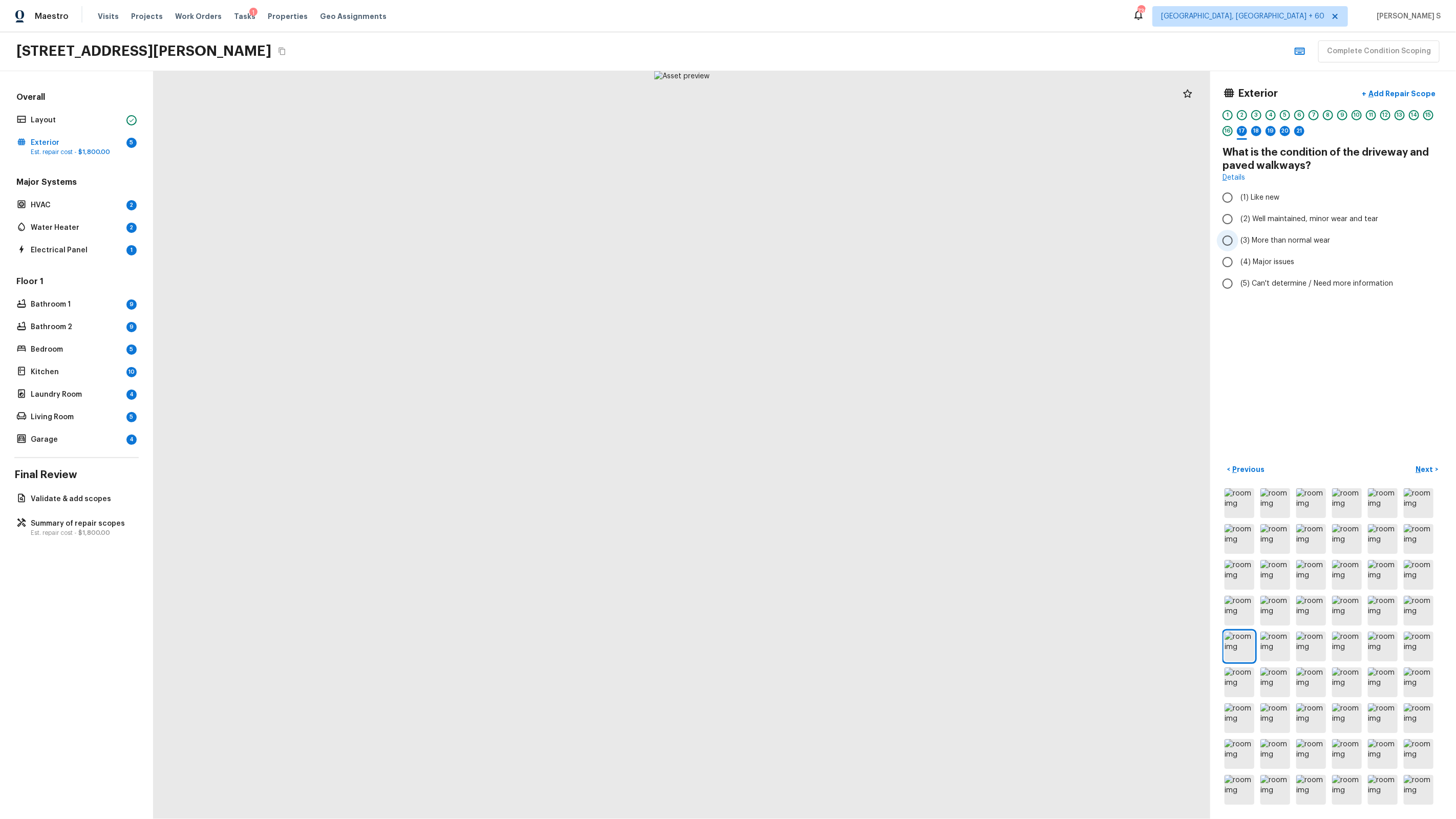
click at [835, 234] on label "(3) More than normal wear" at bounding box center [1326, 241] width 219 height 21
click at [835, 234] on input "(3) More than normal wear" at bounding box center [1228, 241] width 21 height 21
radio input "true"
click at [835, 134] on div "18" at bounding box center [1256, 131] width 10 height 10
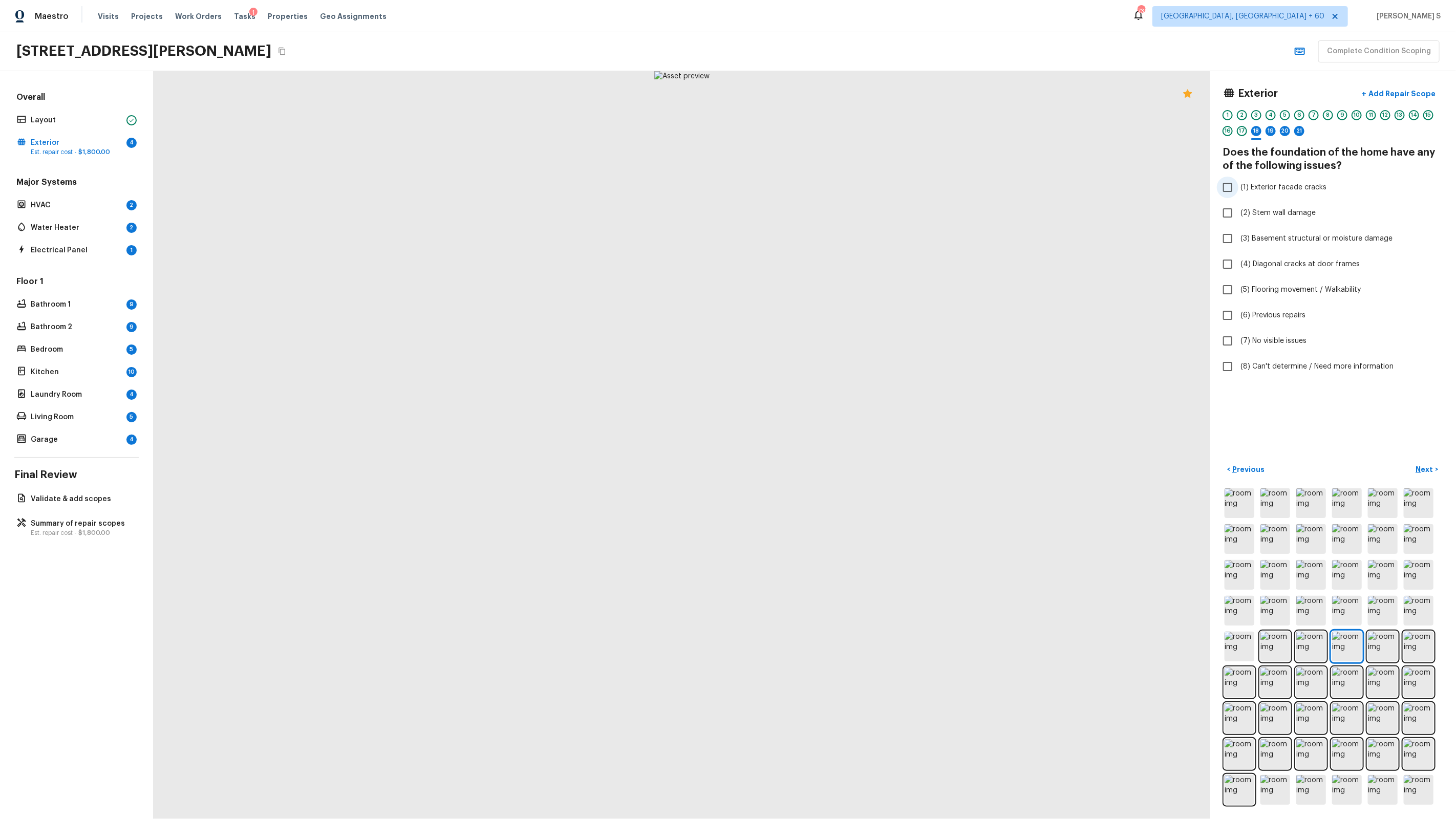
click at [835, 186] on span "(1) Exterior facade cracks" at bounding box center [1283, 187] width 86 height 10
click at [835, 186] on input "(1) Exterior facade cracks" at bounding box center [1228, 187] width 21 height 21
checkbox input "true"
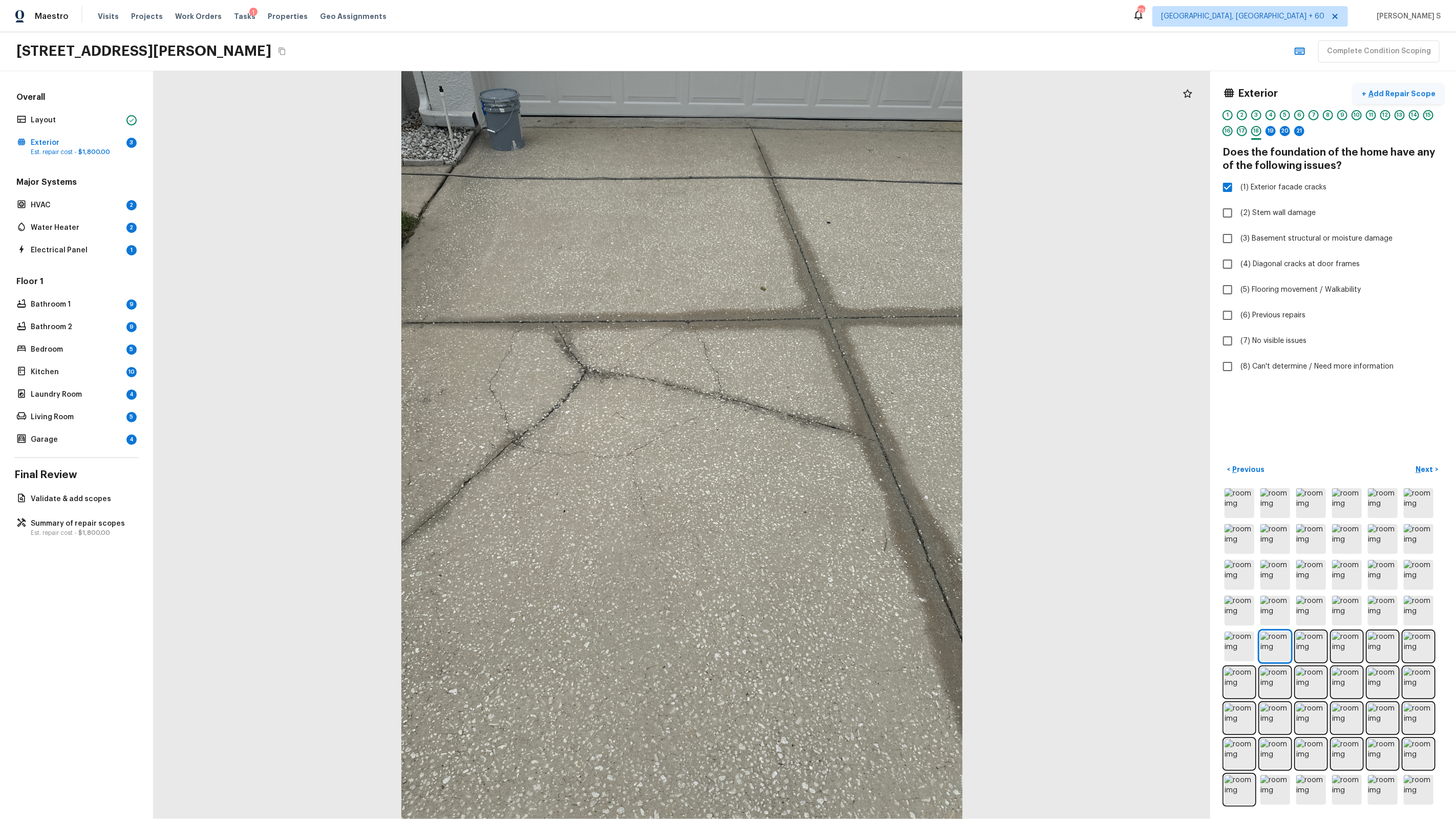
click at [835, 94] on p "Add Repair Scope" at bounding box center [1401, 93] width 69 height 10
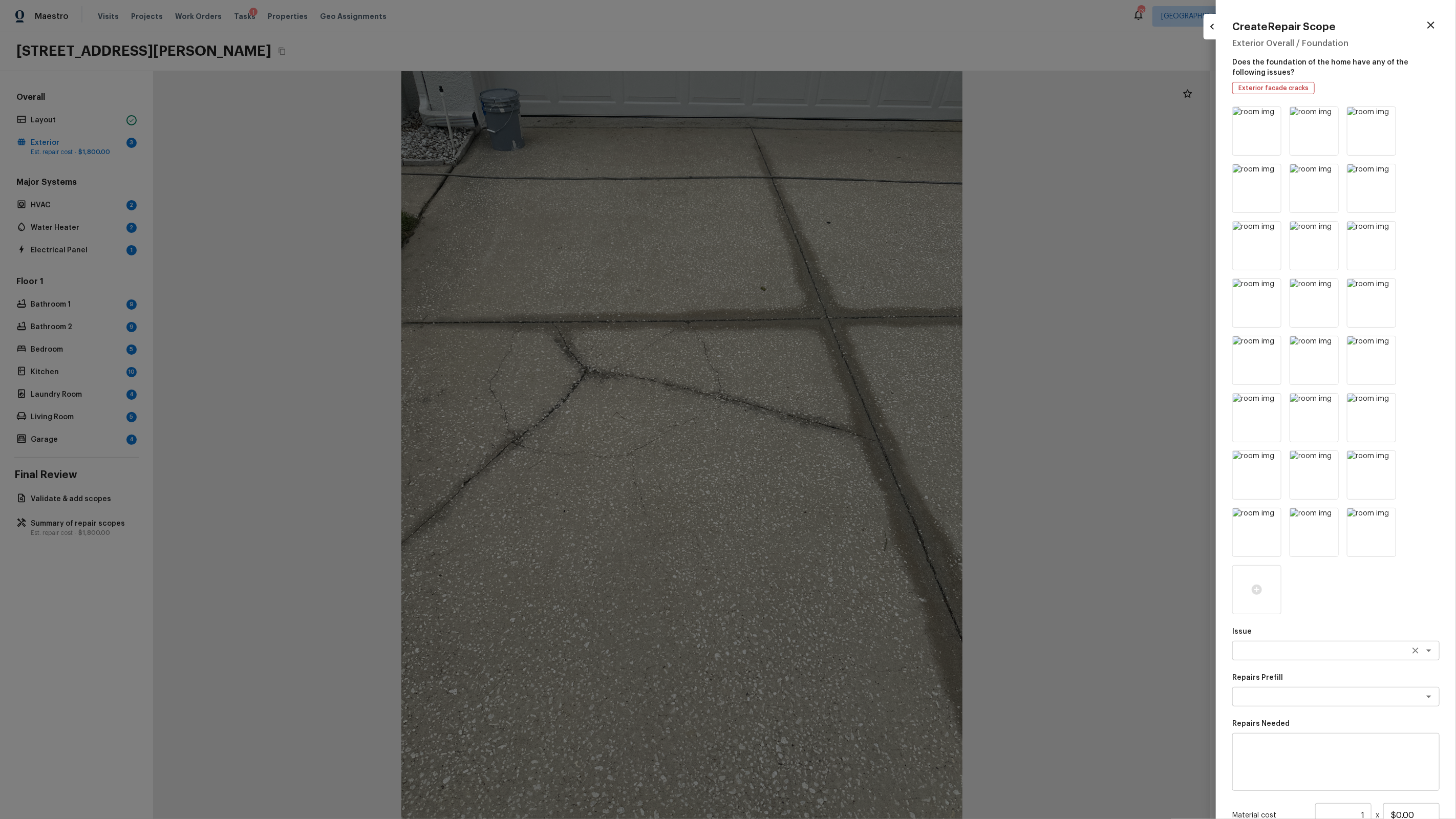
click at [835, 522] on textarea at bounding box center [1321, 650] width 169 height 10
type textarea "ACQ: Foundation"
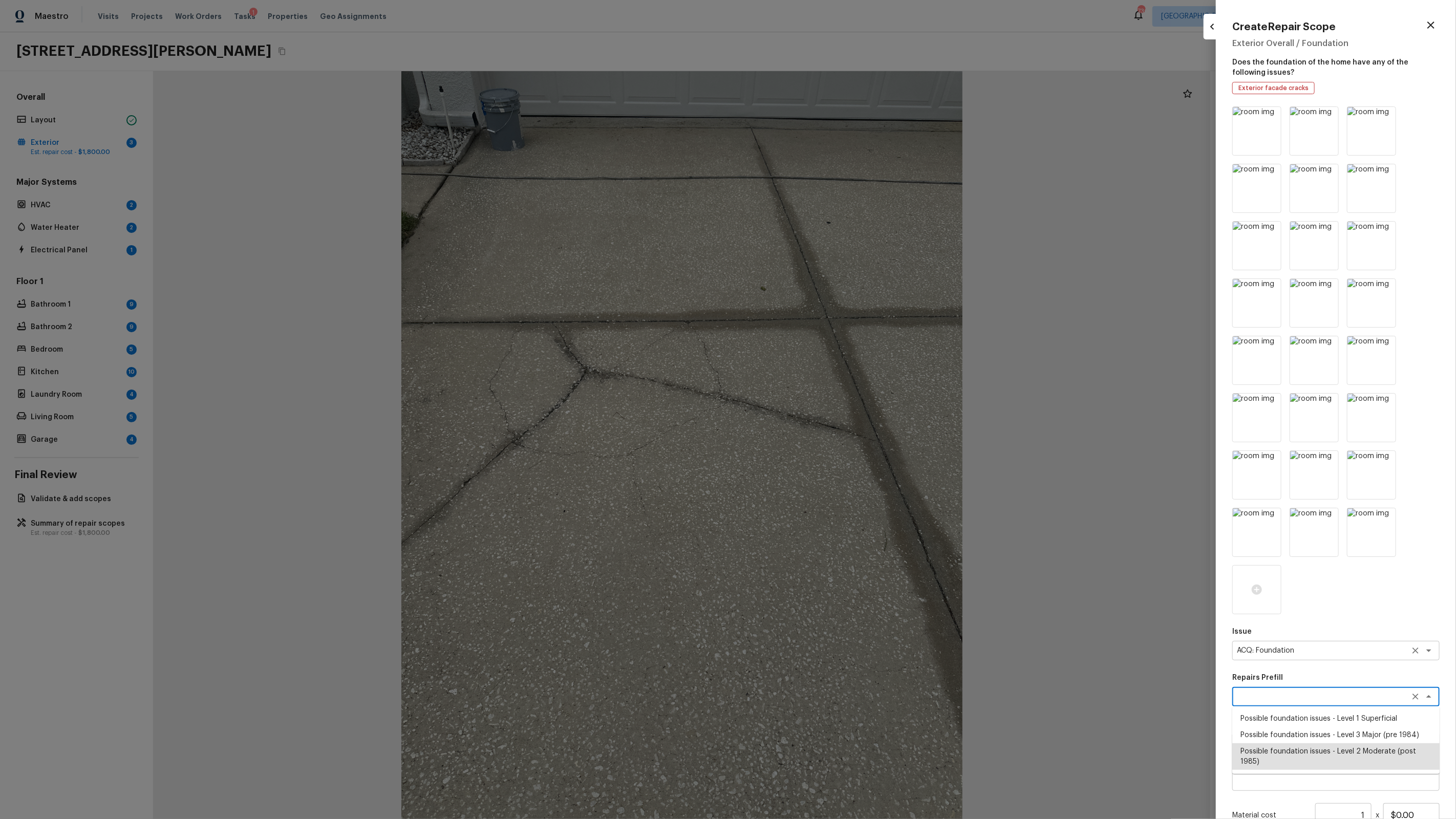
type textarea "Possible foundation issues - Level 2 Moderate (post 1985)"
type textarea "Possible foundation issues - Level 2 Moderate: Disclaimer: This is NOT a techni…"
type input "$5,000.00"
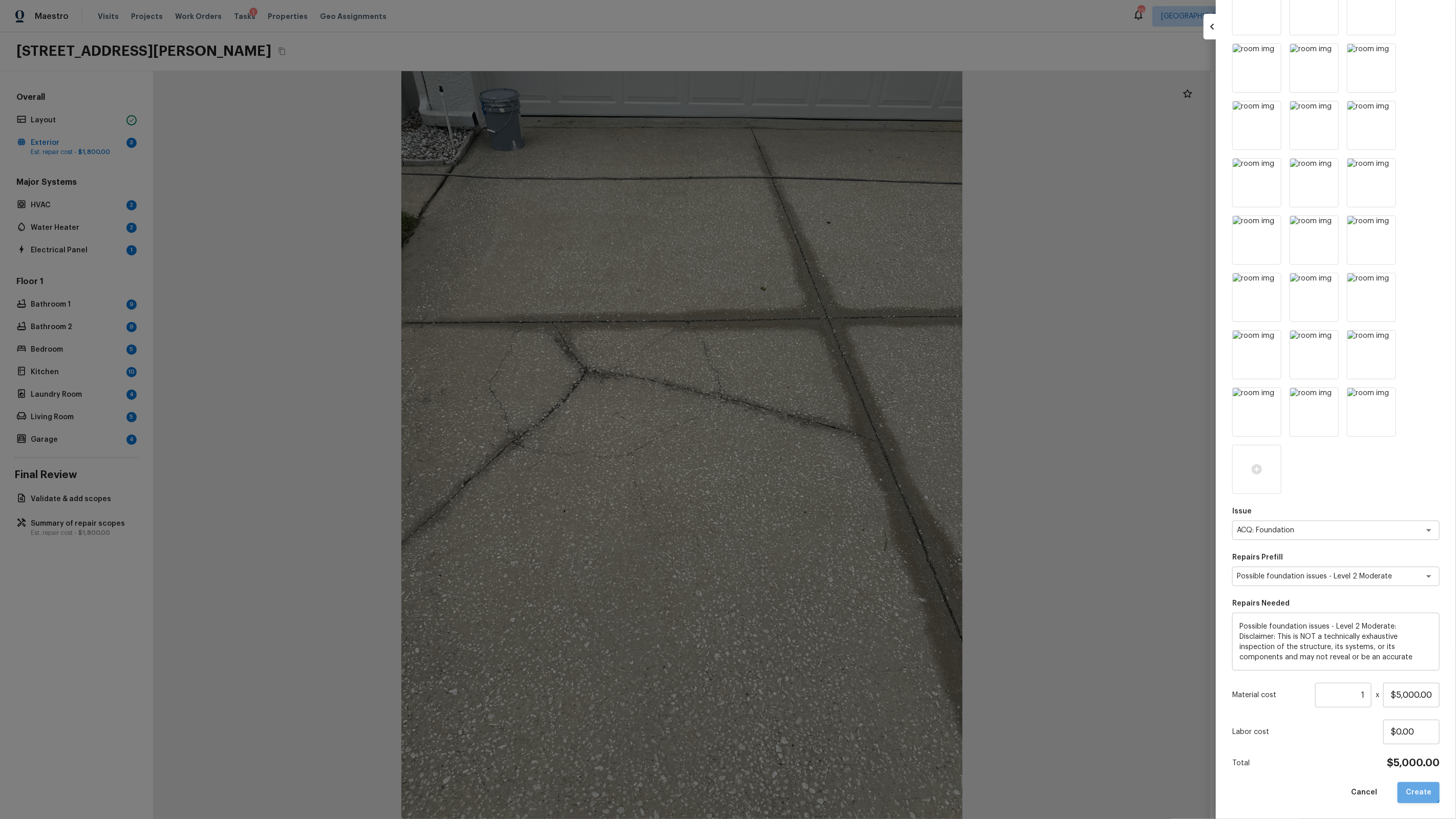
click at [835, 522] on button "Create" at bounding box center [1419, 792] width 42 height 21
type input "$0.00"
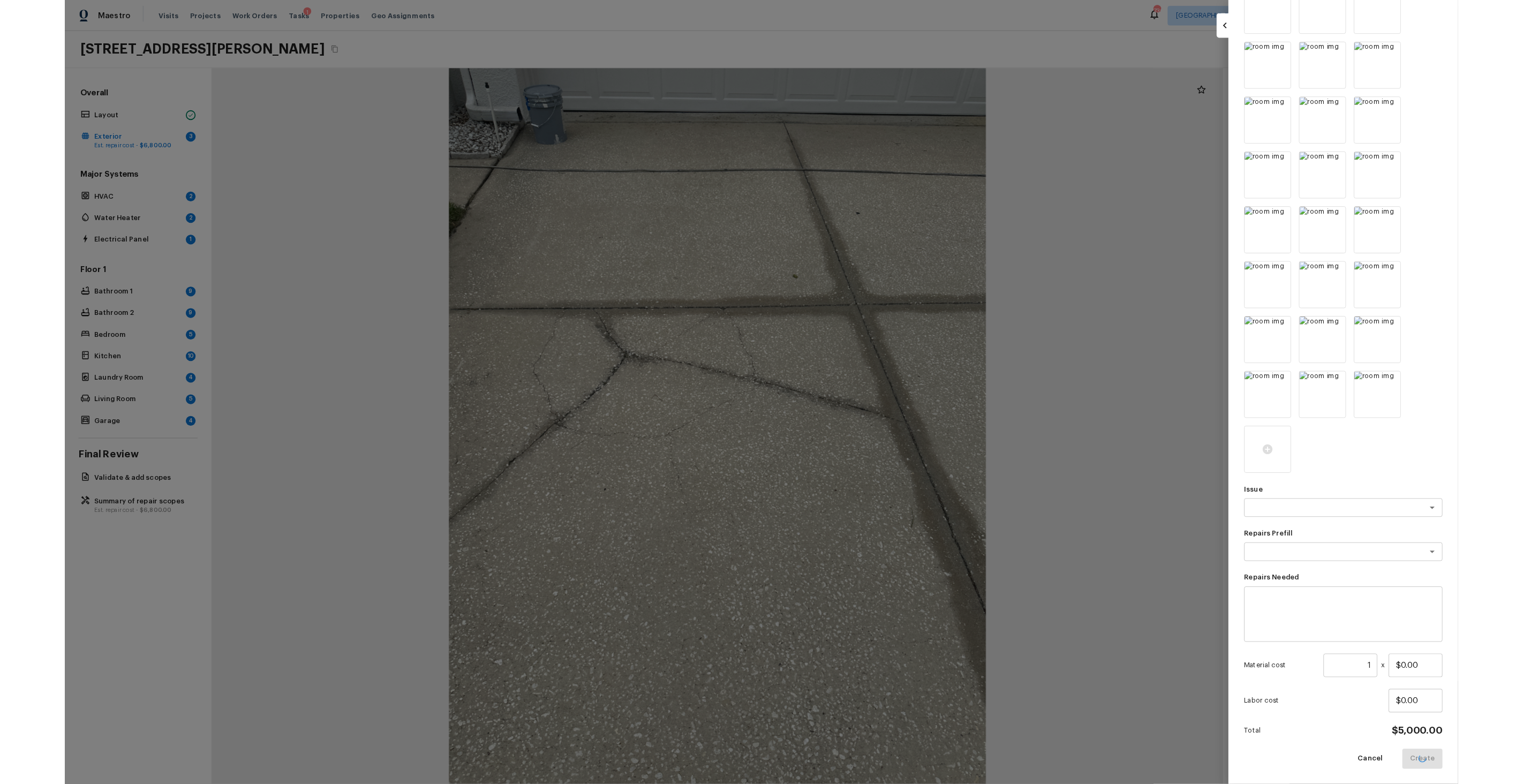
scroll to position [0, 0]
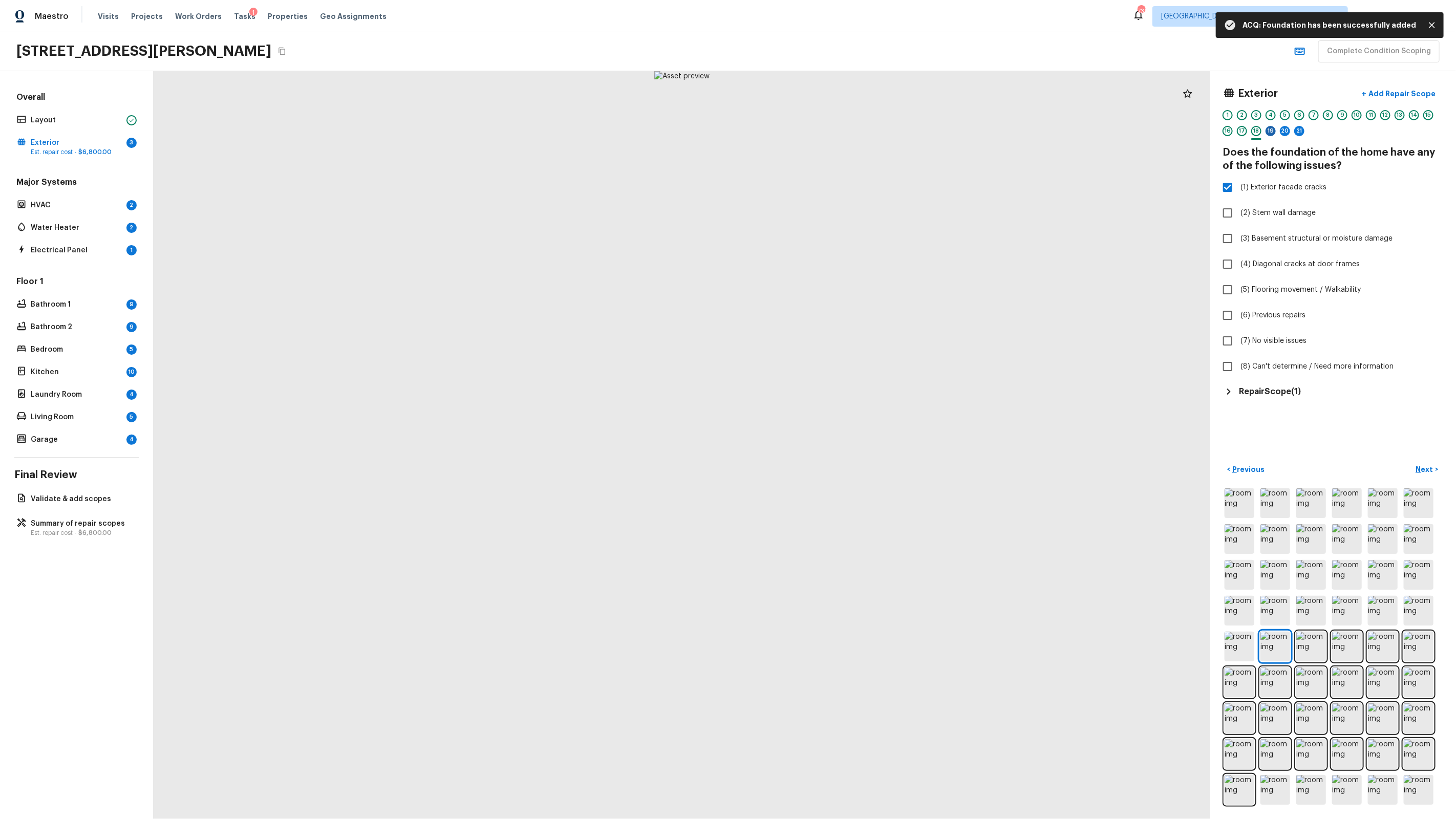
click at [835, 128] on div "19" at bounding box center [1271, 131] width 10 height 10
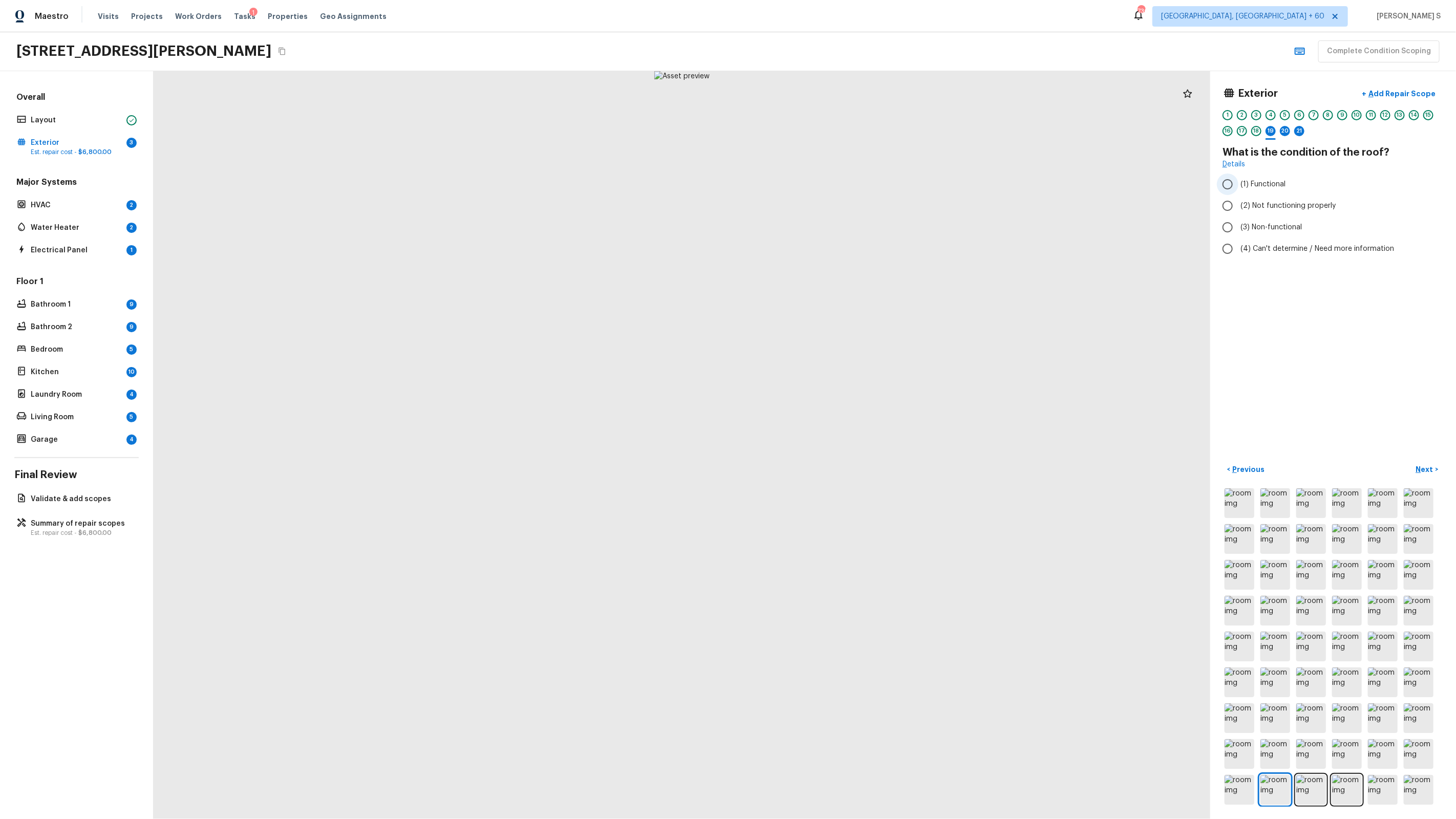
click at [835, 187] on span "(1) Functional" at bounding box center [1263, 184] width 45 height 10
click at [835, 187] on input "(1) Functional" at bounding box center [1228, 184] width 21 height 21
radio input "true"
click at [835, 133] on div "20" at bounding box center [1285, 131] width 10 height 10
click at [835, 197] on span "(2) No" at bounding box center [1250, 195] width 21 height 10
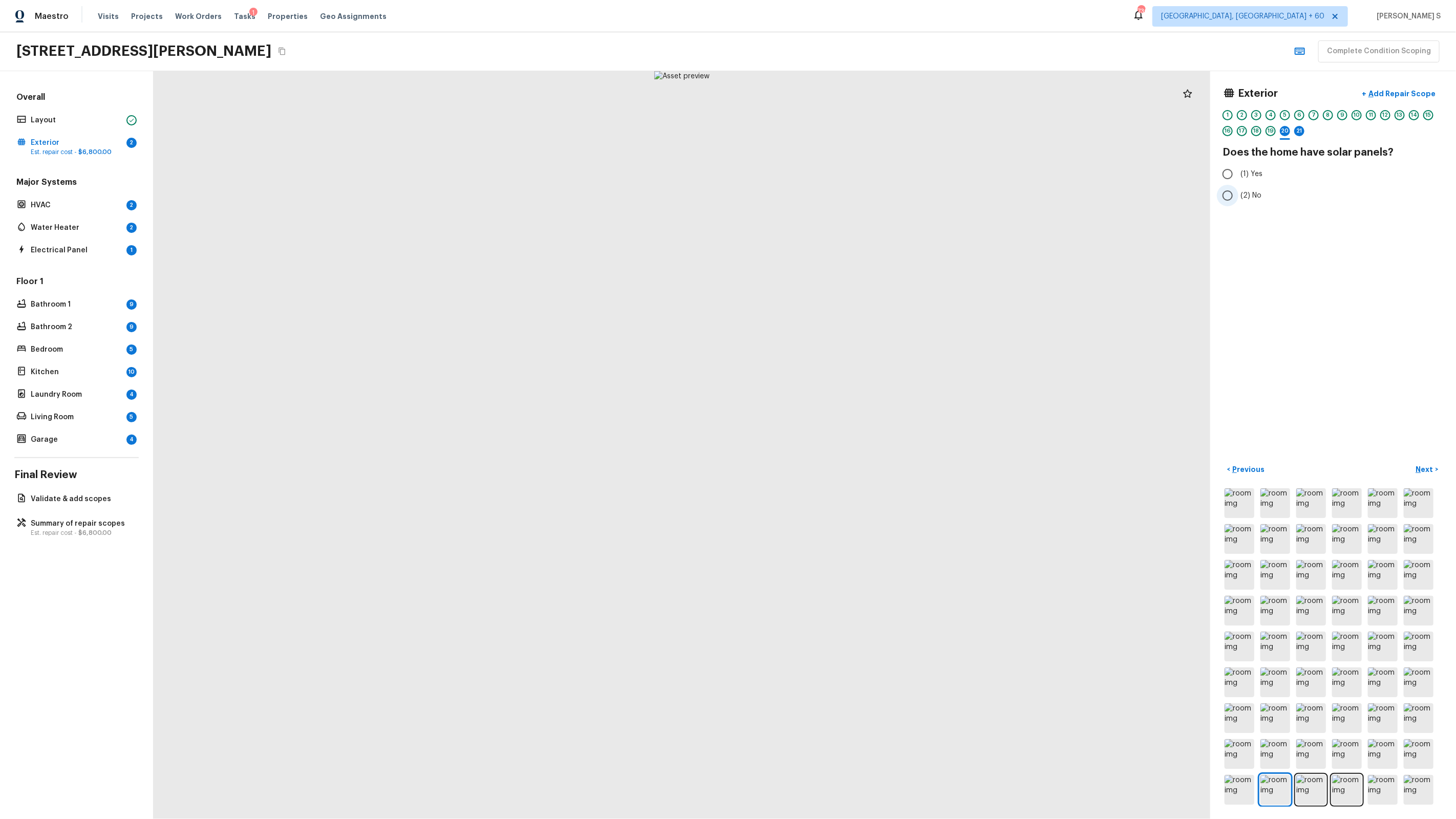
click at [835, 197] on input "(2) No" at bounding box center [1228, 196] width 21 height 21
radio input "true"
click at [835, 197] on span "(2) No" at bounding box center [1250, 195] width 21 height 10
click at [835, 197] on input "(2) No" at bounding box center [1228, 196] width 21 height 21
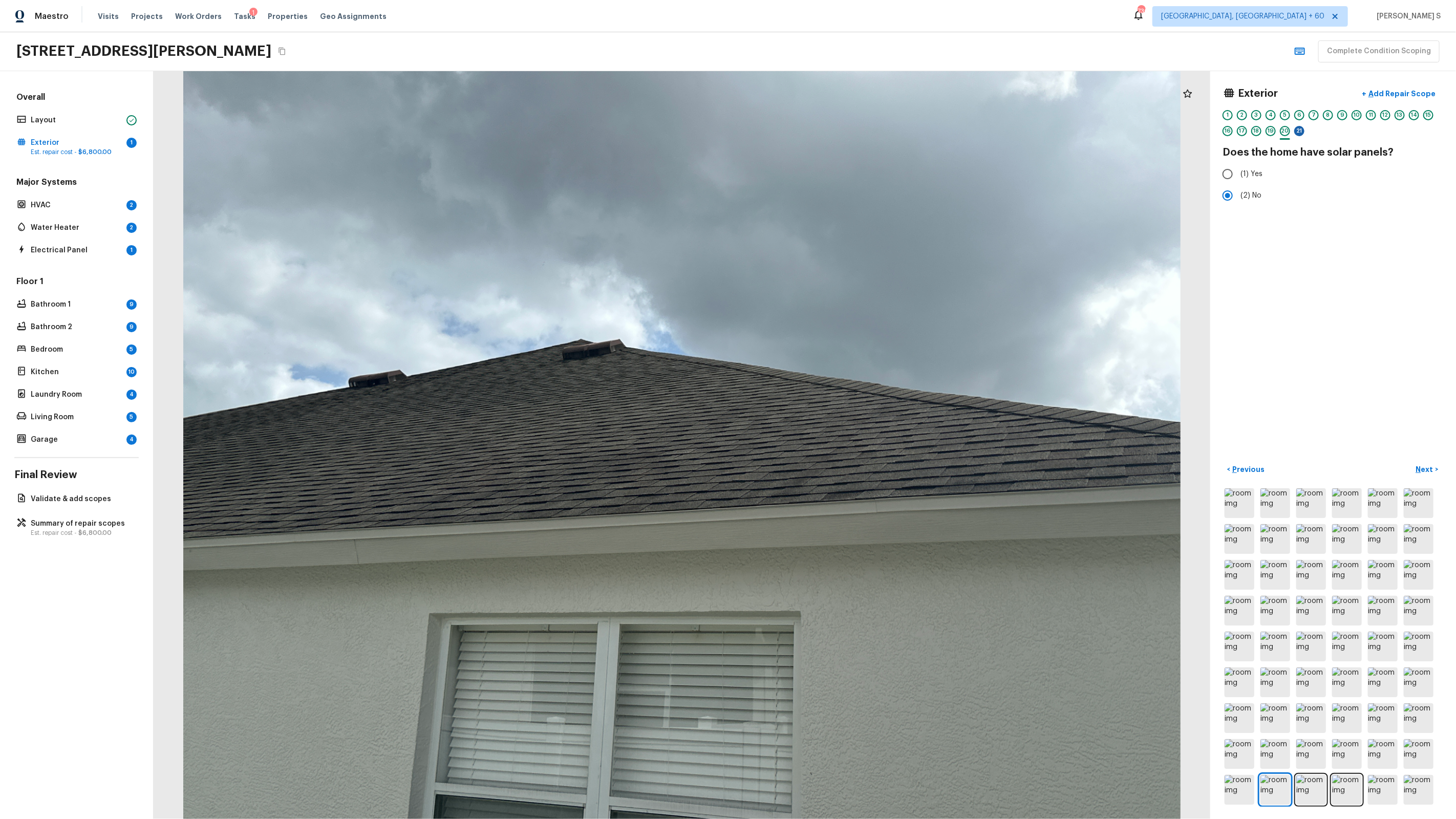
click at [835, 130] on div "21" at bounding box center [1299, 131] width 10 height 10
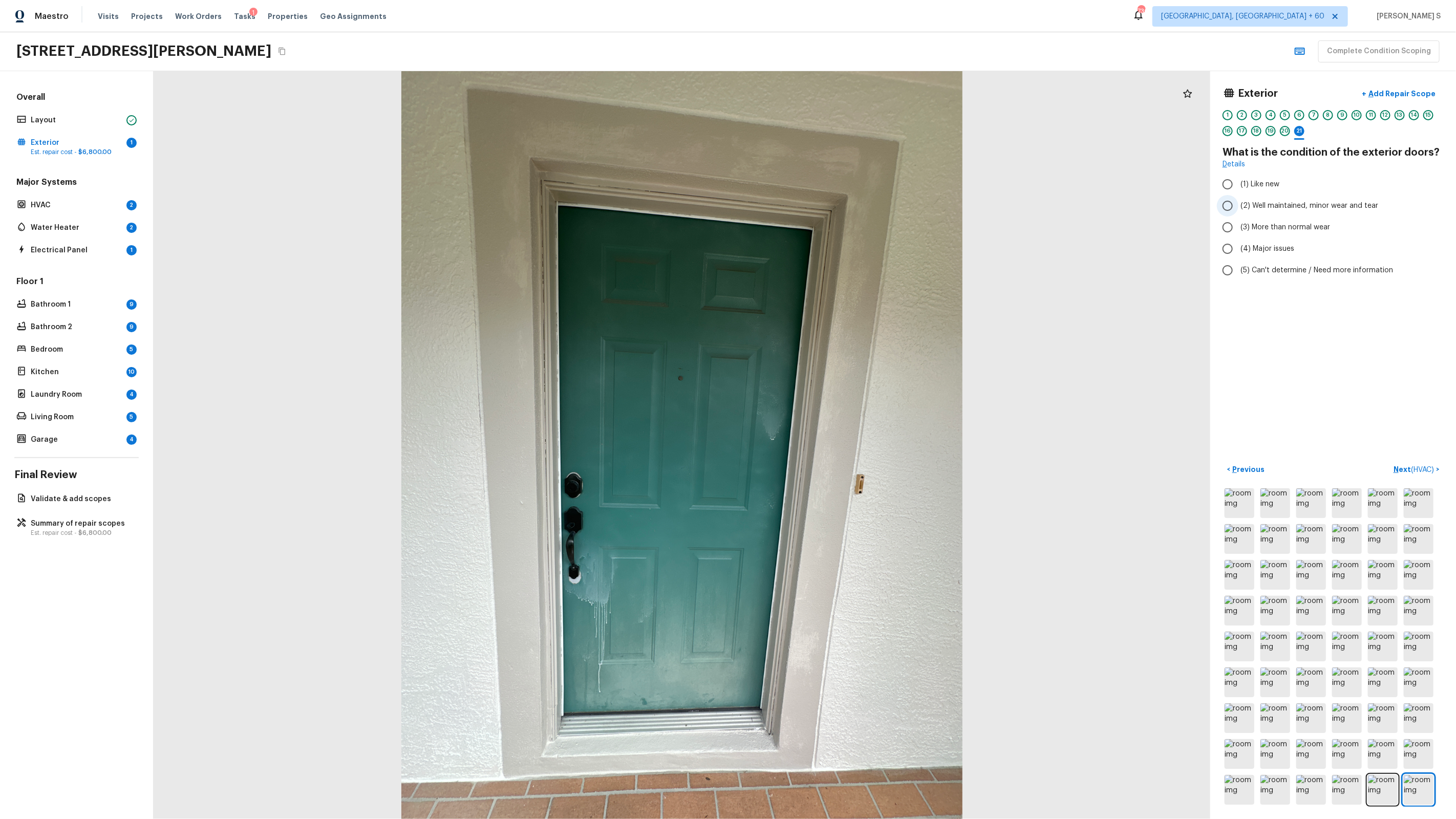
click at [835, 202] on span "(2) Well maintained, minor wear and tear" at bounding box center [1309, 206] width 138 height 10
click at [835, 202] on input "(2) Well maintained, minor wear and tear" at bounding box center [1228, 206] width 21 height 21
radio input "true"
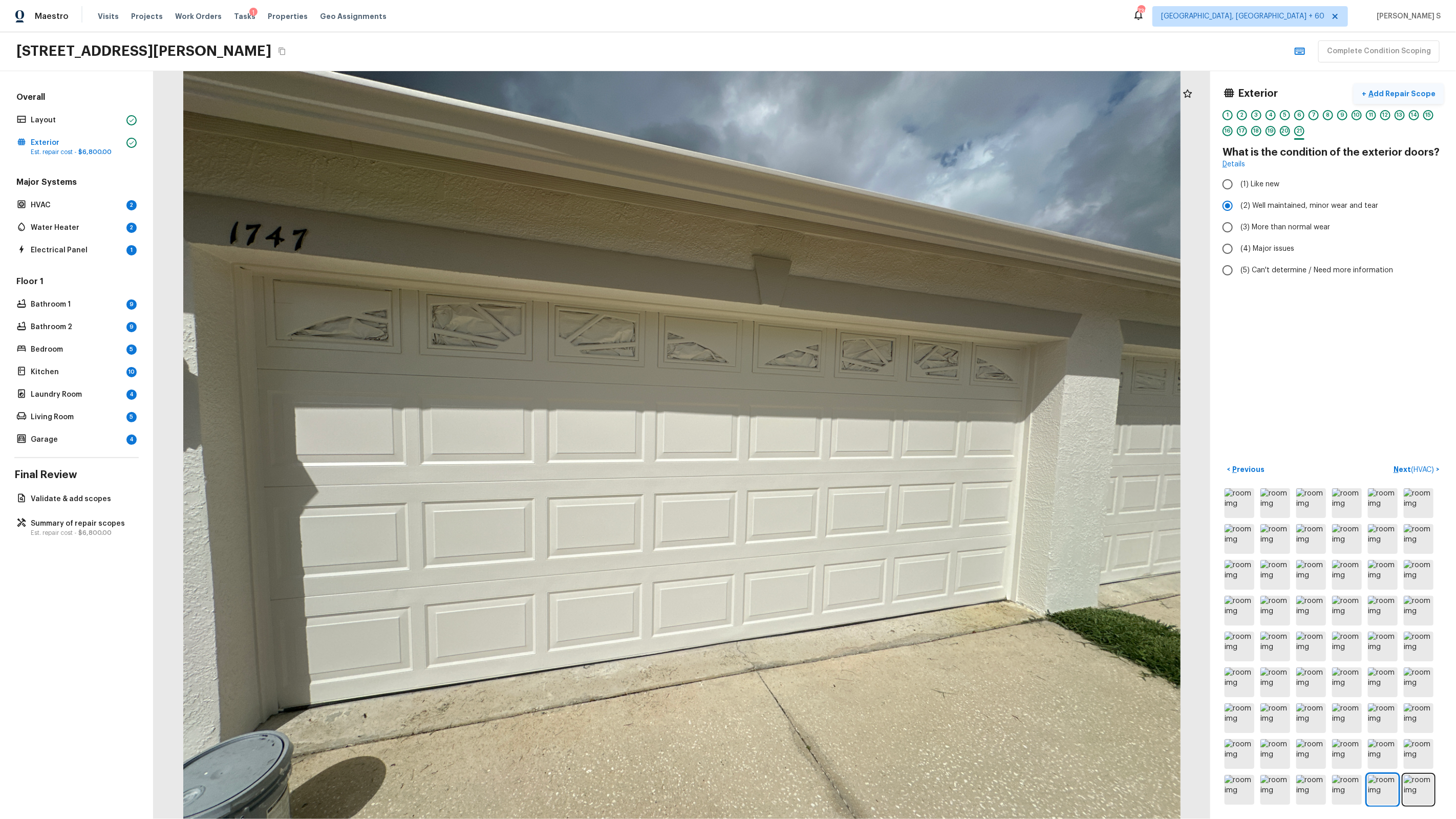
click at [835, 97] on p "Add Repair Scope" at bounding box center [1401, 93] width 69 height 10
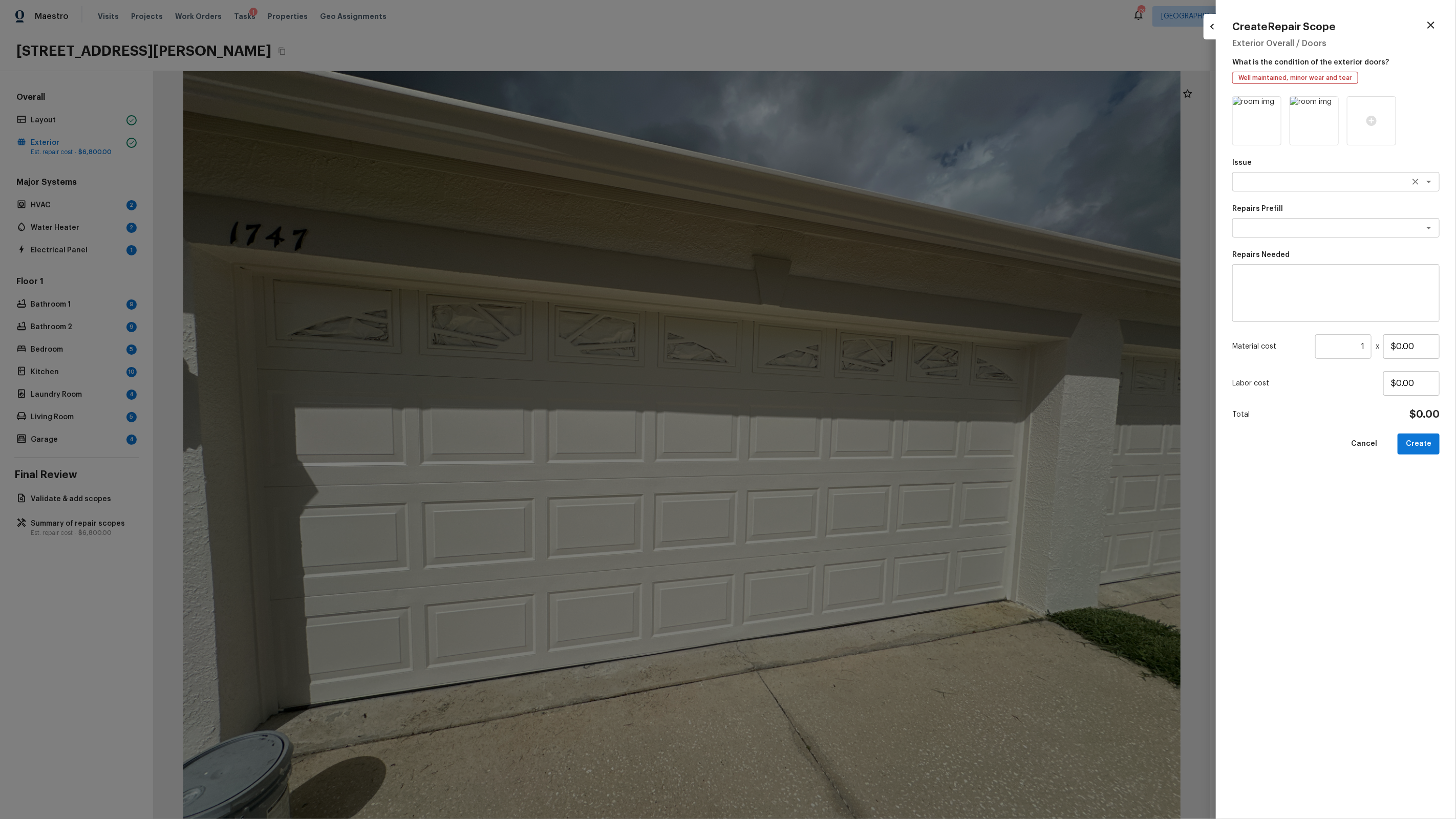
click at [835, 182] on textarea at bounding box center [1321, 181] width 169 height 10
type textarea "Exterior Door Pre-Hung"
click at [835, 267] on div "x ​" at bounding box center [1336, 292] width 207 height 58
paste textarea "Exterior Door Pre-Hung"
type textarea "Exterior Door Pre-Hung repaint"
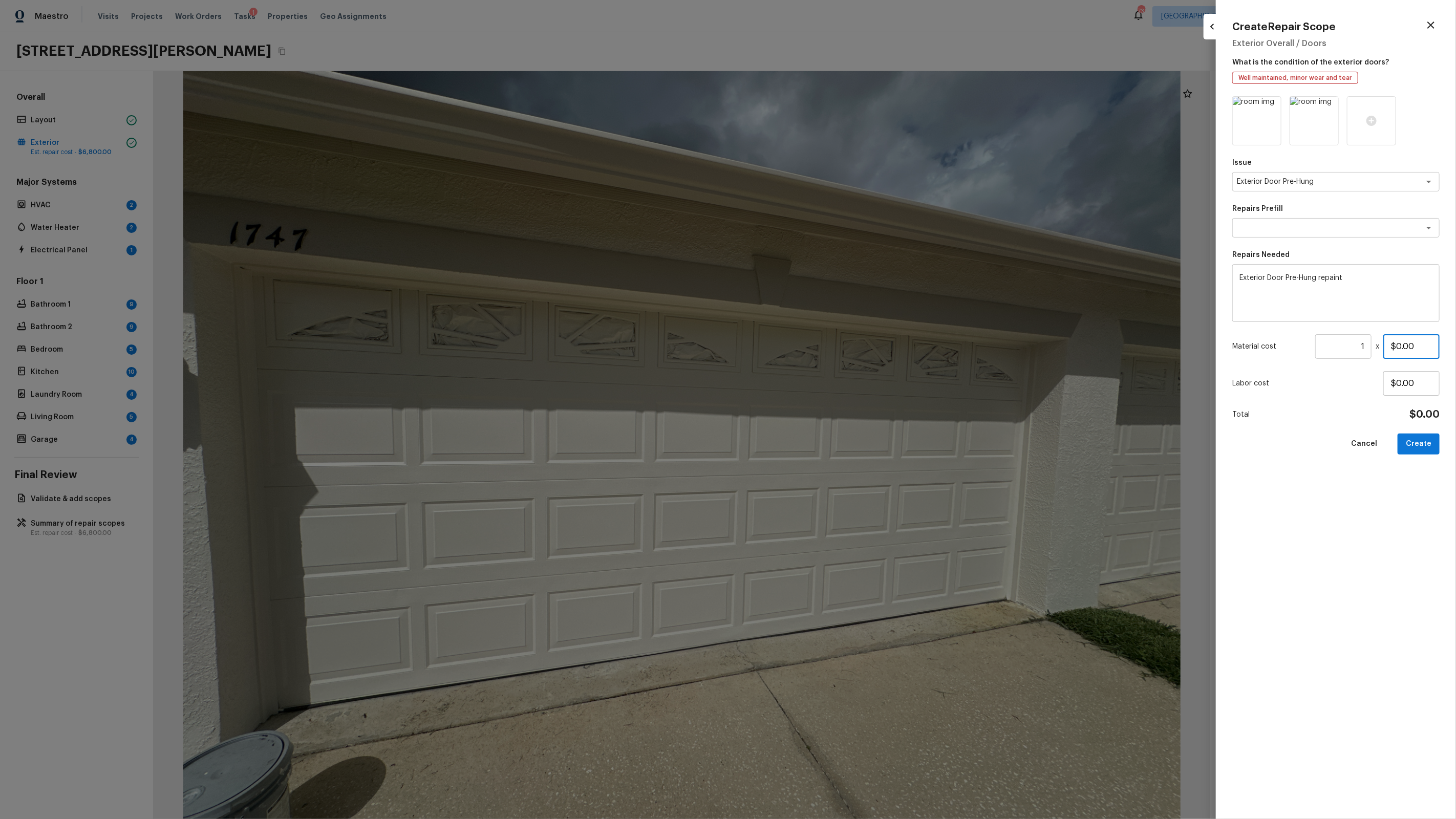
click at [835, 352] on input "$0.00" at bounding box center [1411, 346] width 56 height 24
type input "$200.00"
click at [835, 441] on button "Create" at bounding box center [1419, 443] width 42 height 21
type input "$0.00"
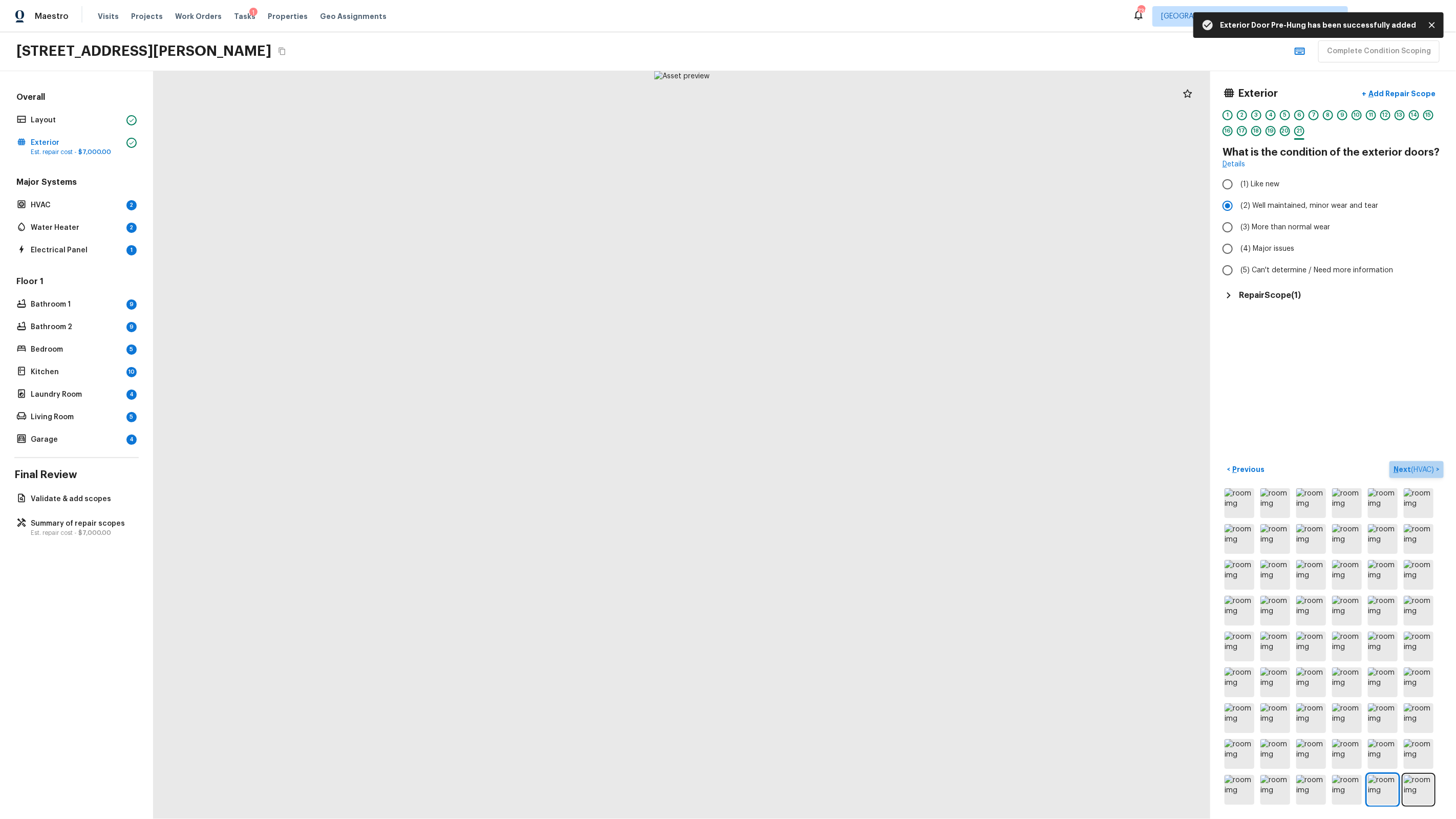
click at [835, 468] on p "Next ( HVAC )" at bounding box center [1414, 470] width 42 height 11
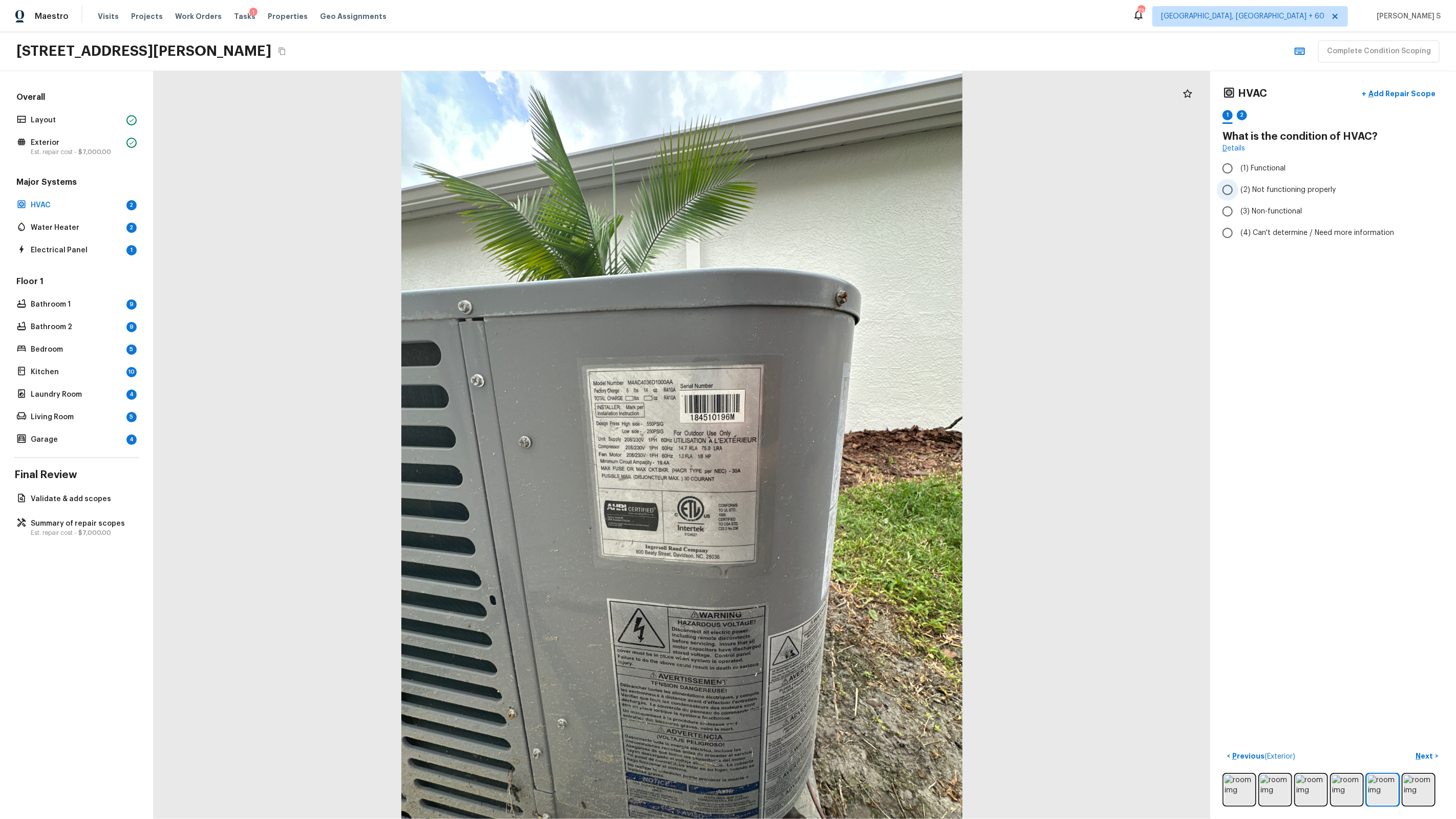
click at [835, 185] on span "(2) Not functioning properly" at bounding box center [1288, 190] width 95 height 10
click at [835, 184] on input "(2) Not functioning properly" at bounding box center [1228, 190] width 21 height 21
radio input "true"
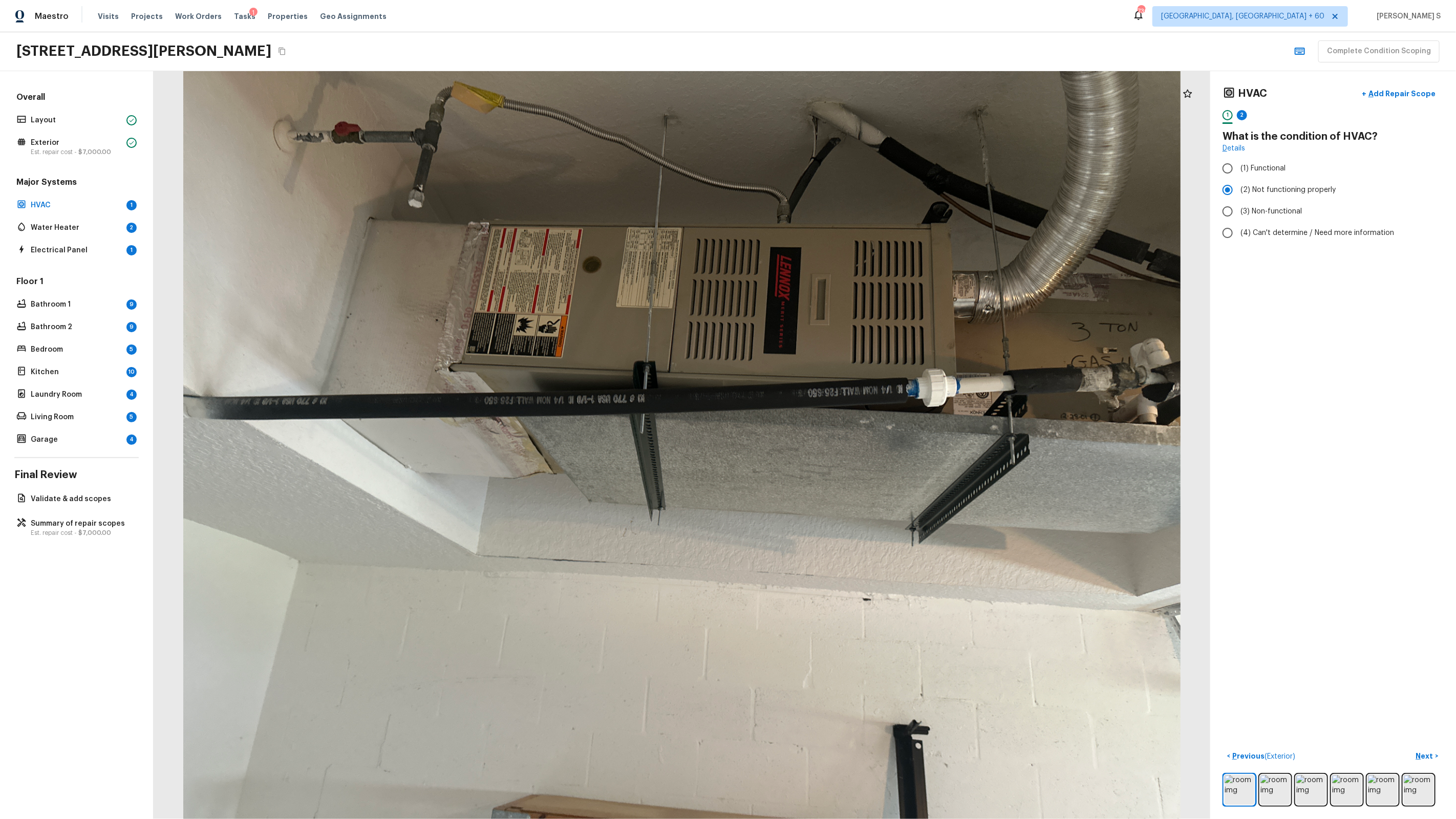
click at [835, 121] on div "2" at bounding box center [1241, 118] width 10 height 16
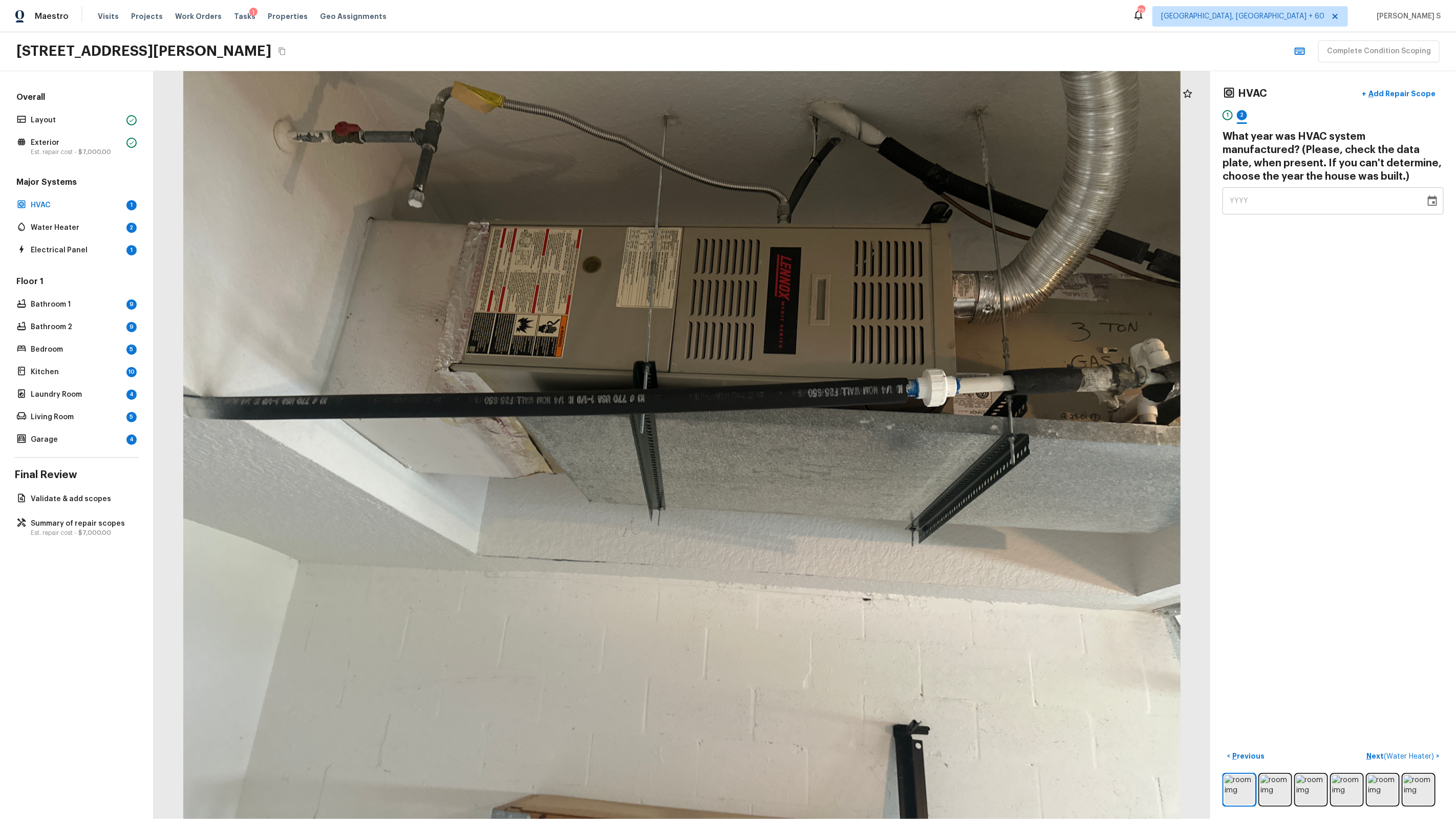
click at [835, 208] on div "YYYY" at bounding box center [1323, 201] width 188 height 27
type input "2002"
click at [835, 273] on div "HVAC + Add Repair Scope 1 2 What year was HVAC system manufactured? (Please, ch…" at bounding box center [1333, 445] width 246 height 748
click at [835, 90] on p "Add Repair Scope" at bounding box center [1401, 93] width 69 height 10
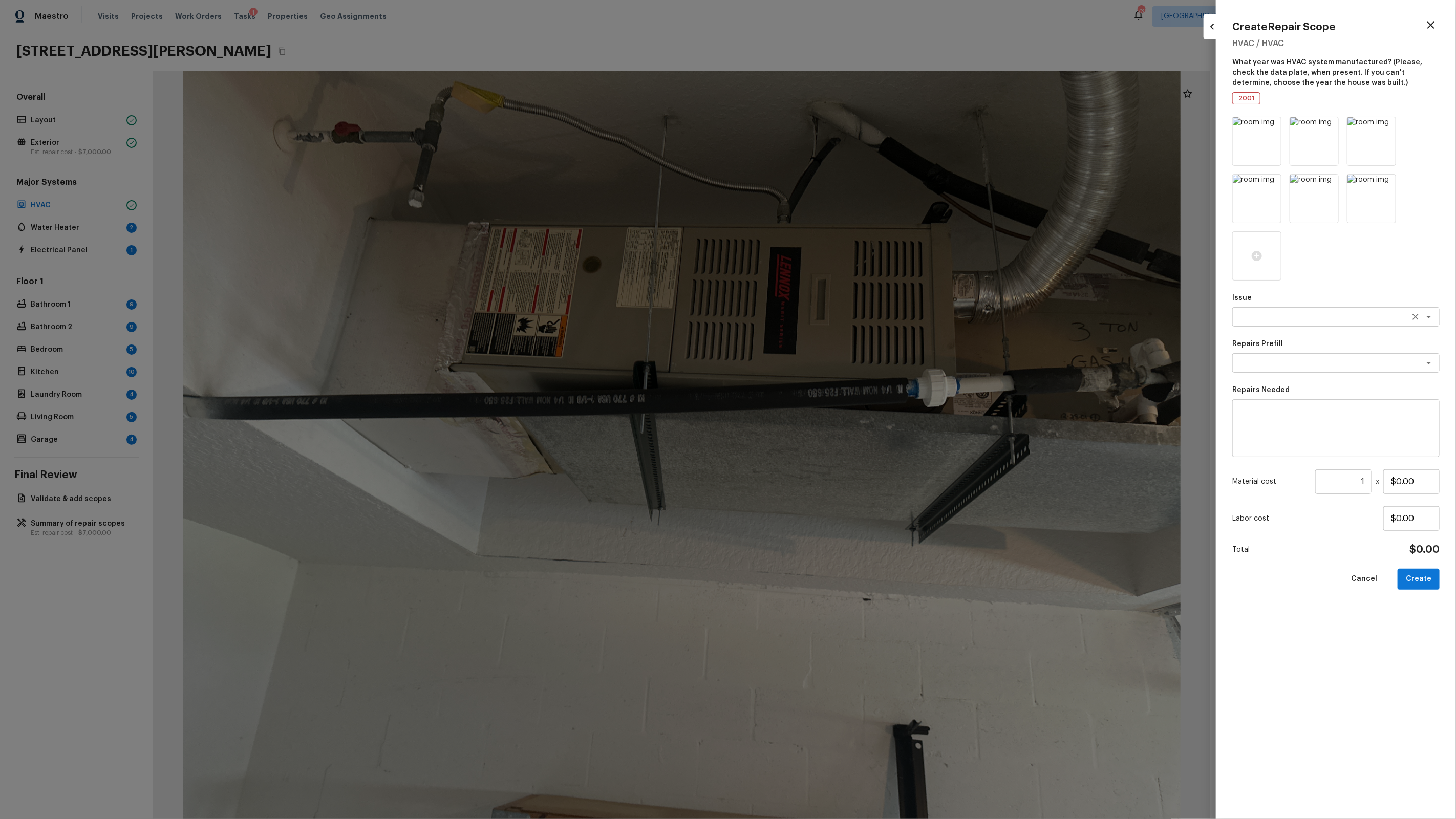
click at [835, 323] on div "x ​" at bounding box center [1336, 317] width 207 height 20
type textarea "ACQ: HVAC"
type textarea "Non-Functional HVAC. Full System Replacement"
type textarea "Acquisition Scope: Full System Replacement"
type input "$8,970.00"
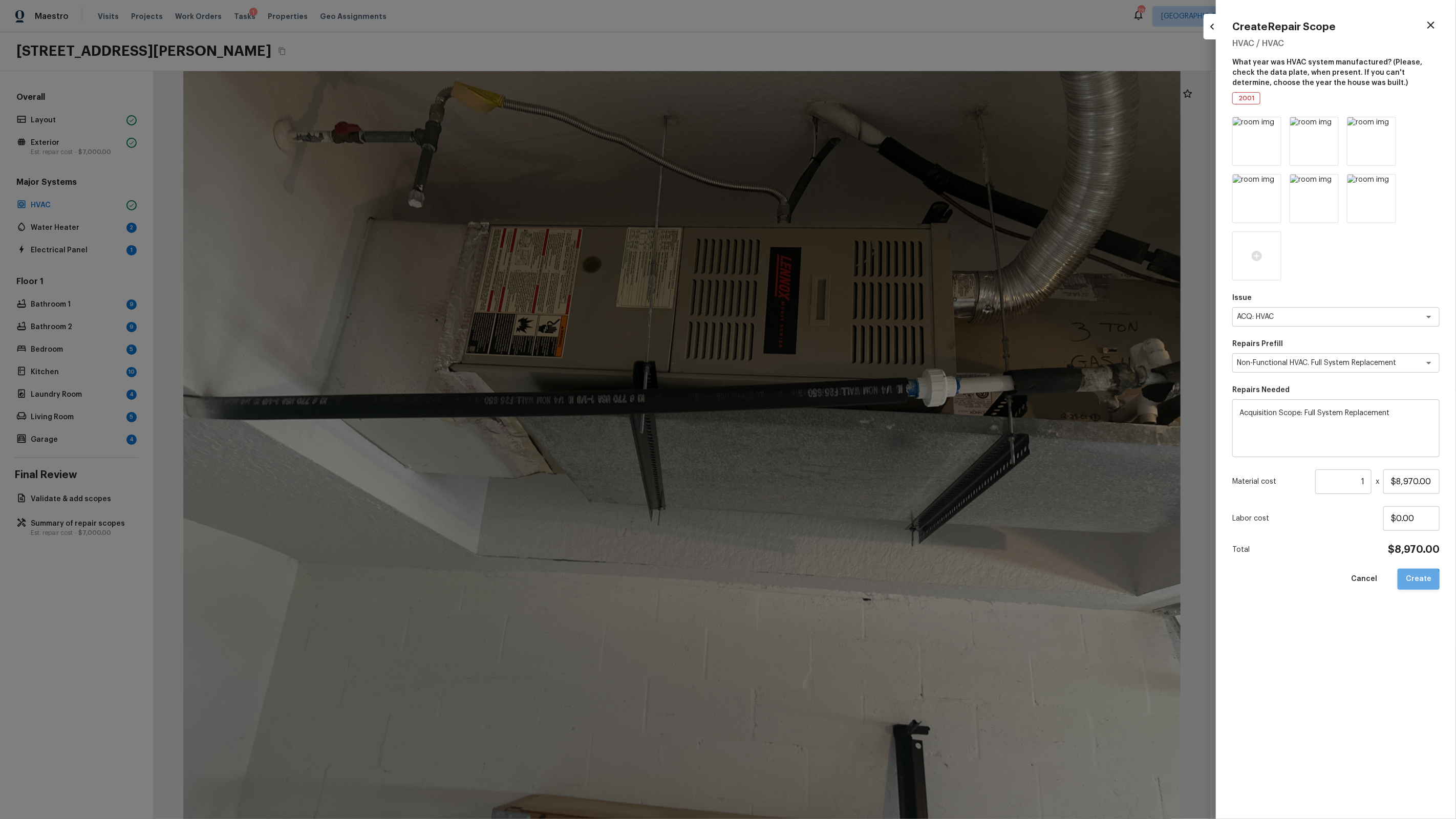
click at [835, 522] on button "Create" at bounding box center [1419, 579] width 42 height 21
type input "$0.00"
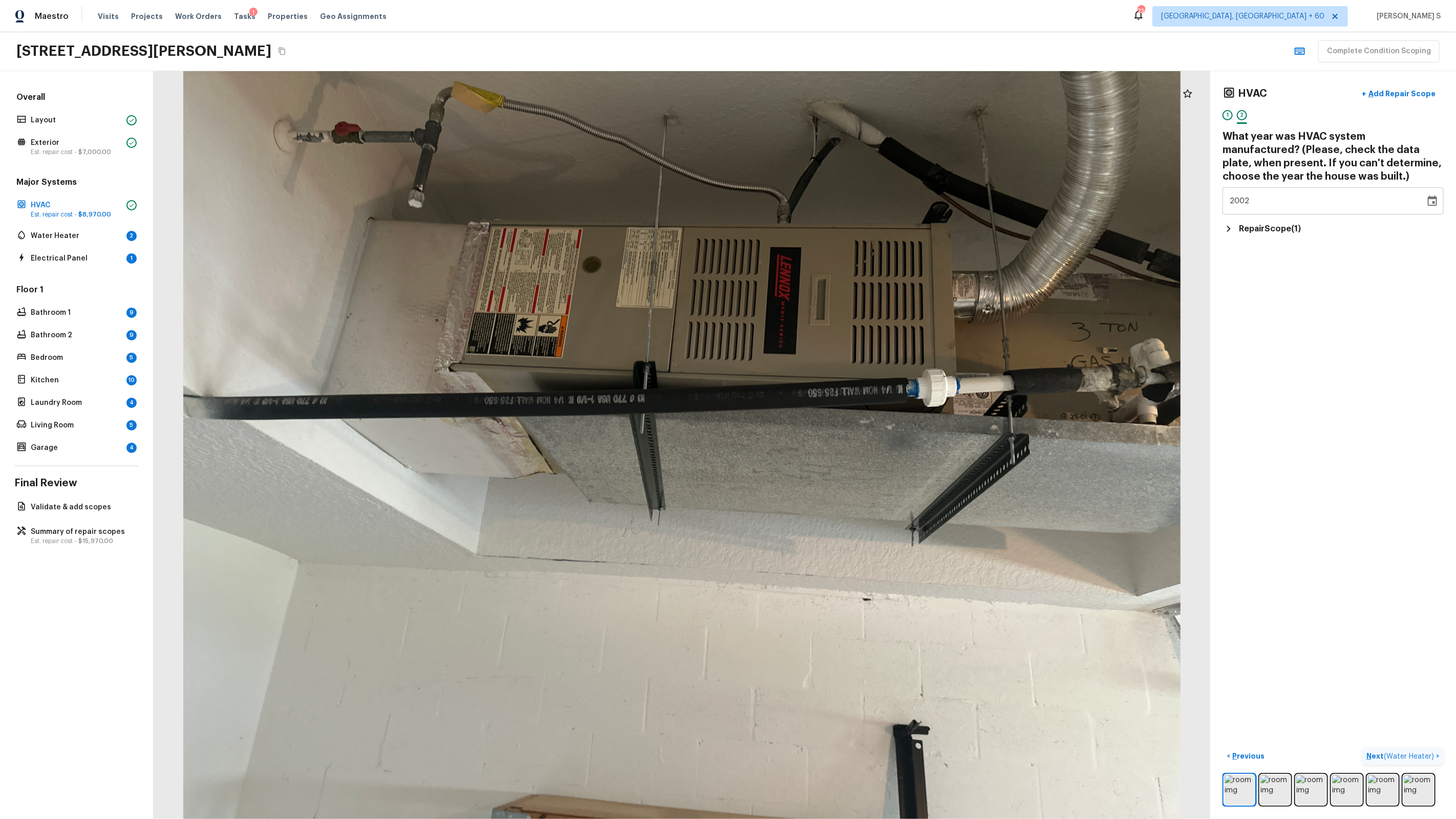
click at [835, 522] on p "Next ( Water Heater )" at bounding box center [1401, 756] width 70 height 11
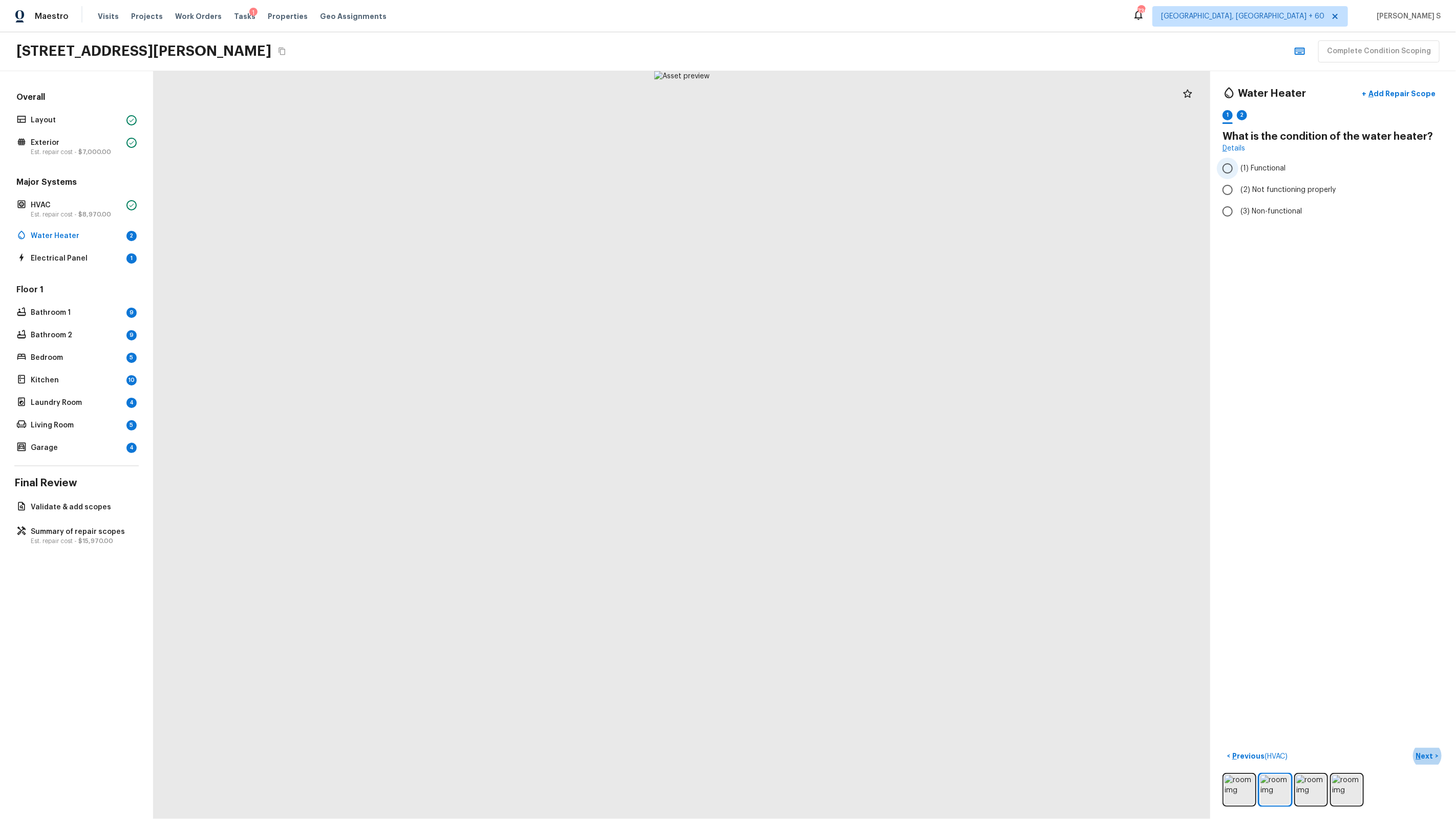
click at [835, 174] on label "(1) Functional" at bounding box center [1326, 168] width 219 height 21
click at [835, 174] on input "(1) Functional" at bounding box center [1228, 168] width 21 height 21
radio input "true"
click at [835, 115] on div "2" at bounding box center [1241, 115] width 10 height 10
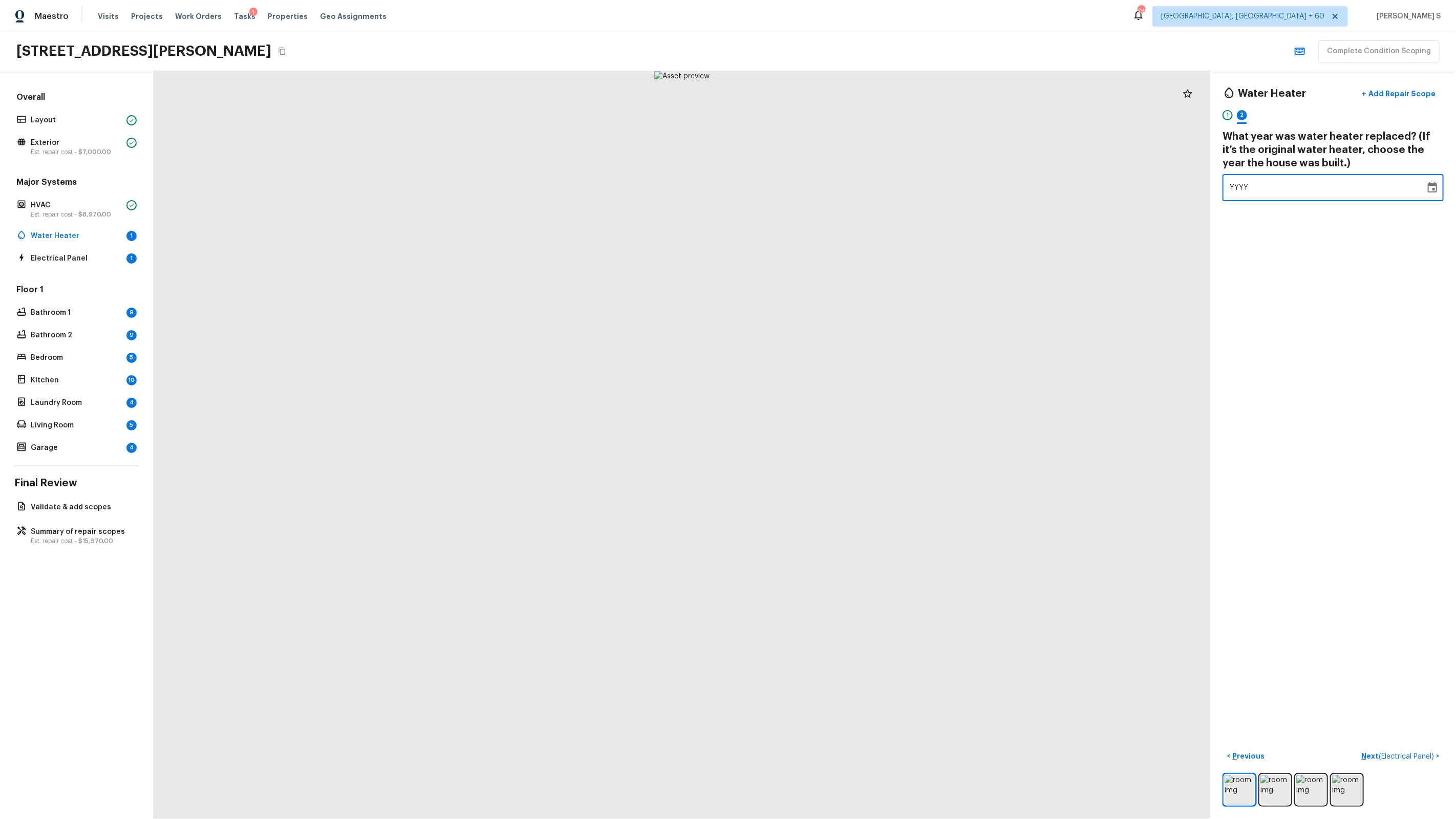
click at [835, 186] on div "YYYY" at bounding box center [1323, 188] width 188 height 27
type input "1998"
click at [835, 294] on div "Water Heater + Add Repair Scope 1 2 What year was water heater replaced? (If it…" at bounding box center [1333, 445] width 246 height 748
click at [835, 522] on span "( Electrical Panel )" at bounding box center [1406, 757] width 55 height 7
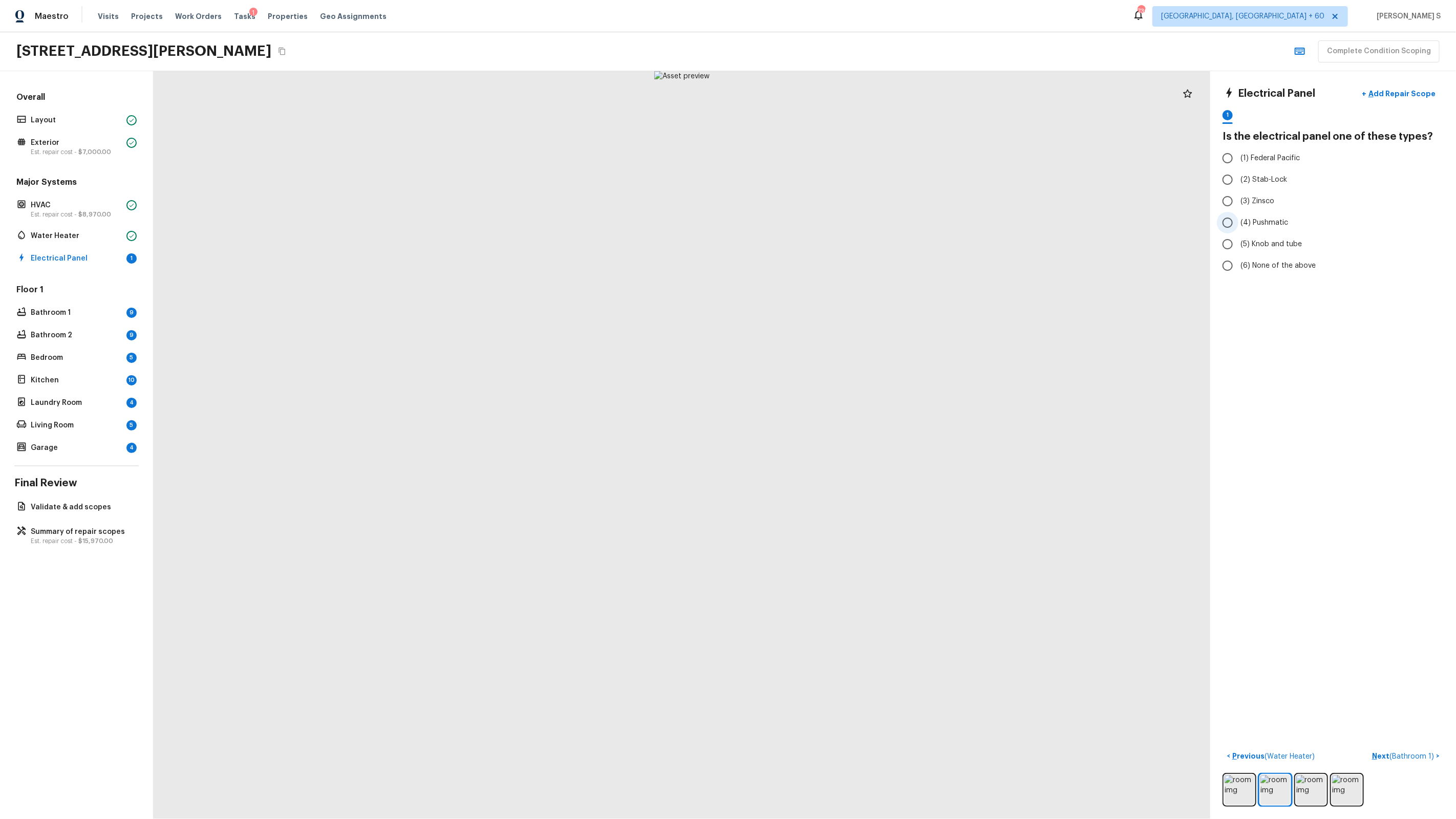
click at [835, 216] on label "(4) Pushmatic" at bounding box center [1326, 223] width 219 height 21
click at [835, 216] on input "(4) Pushmatic" at bounding box center [1228, 223] width 21 height 21
radio input "true"
click at [835, 522] on span "( Bathroom 1 )" at bounding box center [1411, 757] width 45 height 7
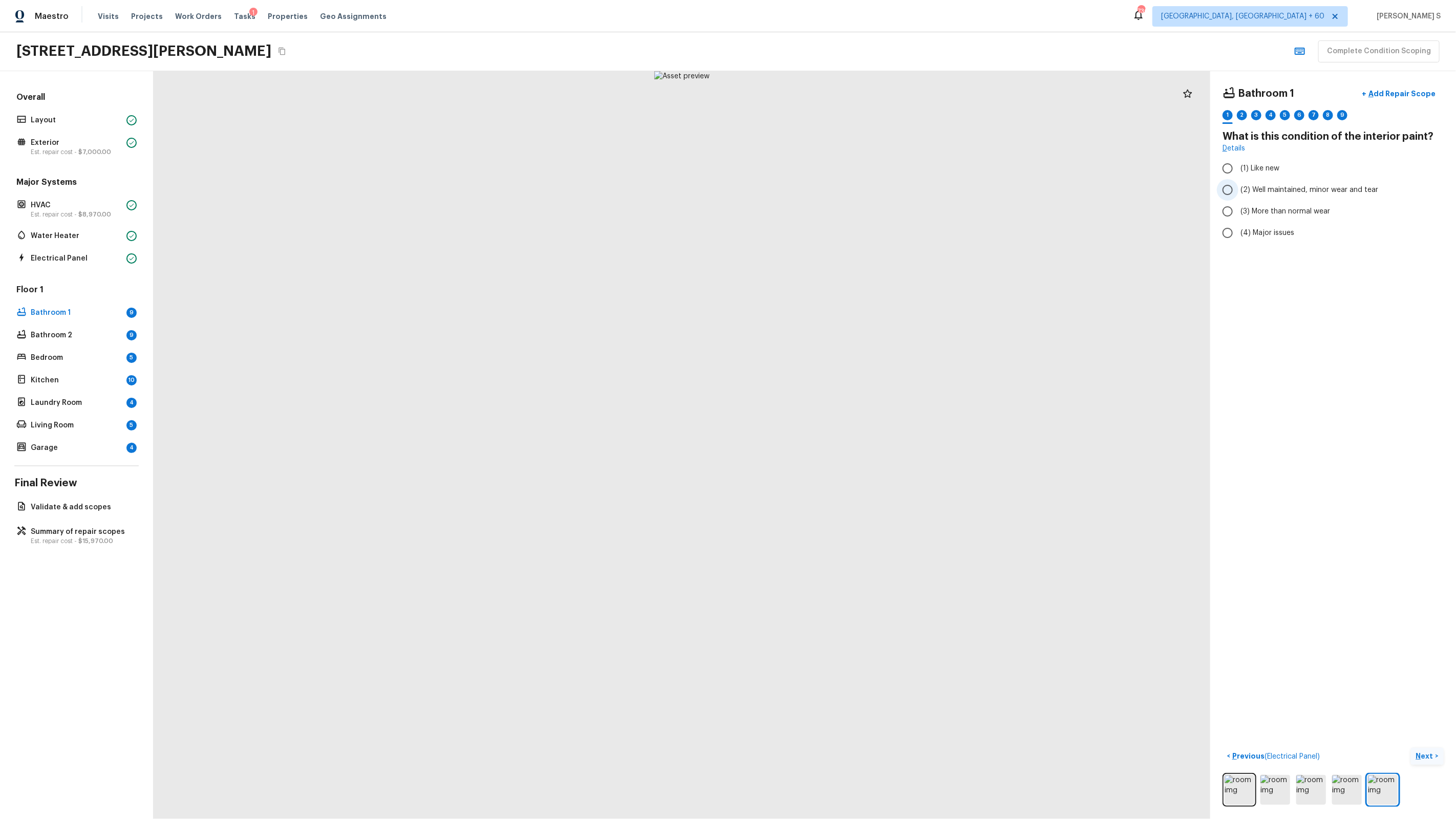
click at [835, 185] on span "(2) Well maintained, minor wear and tear" at bounding box center [1309, 190] width 138 height 10
click at [835, 185] on input "(2) Well maintained, minor wear and tear" at bounding box center [1228, 190] width 21 height 21
radio input "true"
click at [835, 114] on div "2" at bounding box center [1241, 115] width 10 height 10
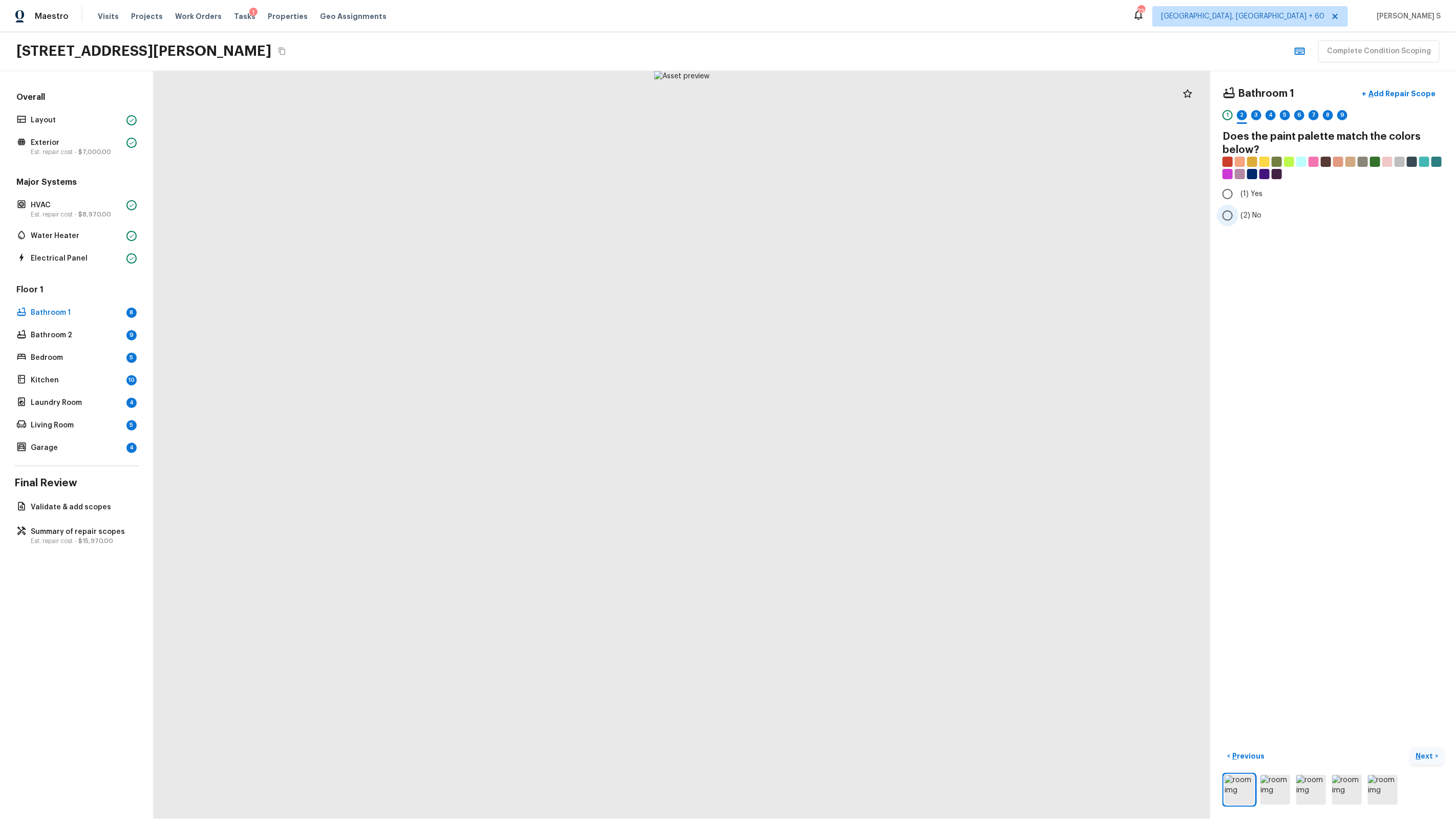
click at [835, 215] on span "(2) No" at bounding box center [1250, 215] width 21 height 10
click at [835, 215] on input "(2) No" at bounding box center [1228, 215] width 21 height 21
radio input "true"
click at [835, 114] on div "3" at bounding box center [1256, 115] width 10 height 10
click at [835, 185] on span "(2) Well maintained, minor wear and tear" at bounding box center [1309, 190] width 138 height 10
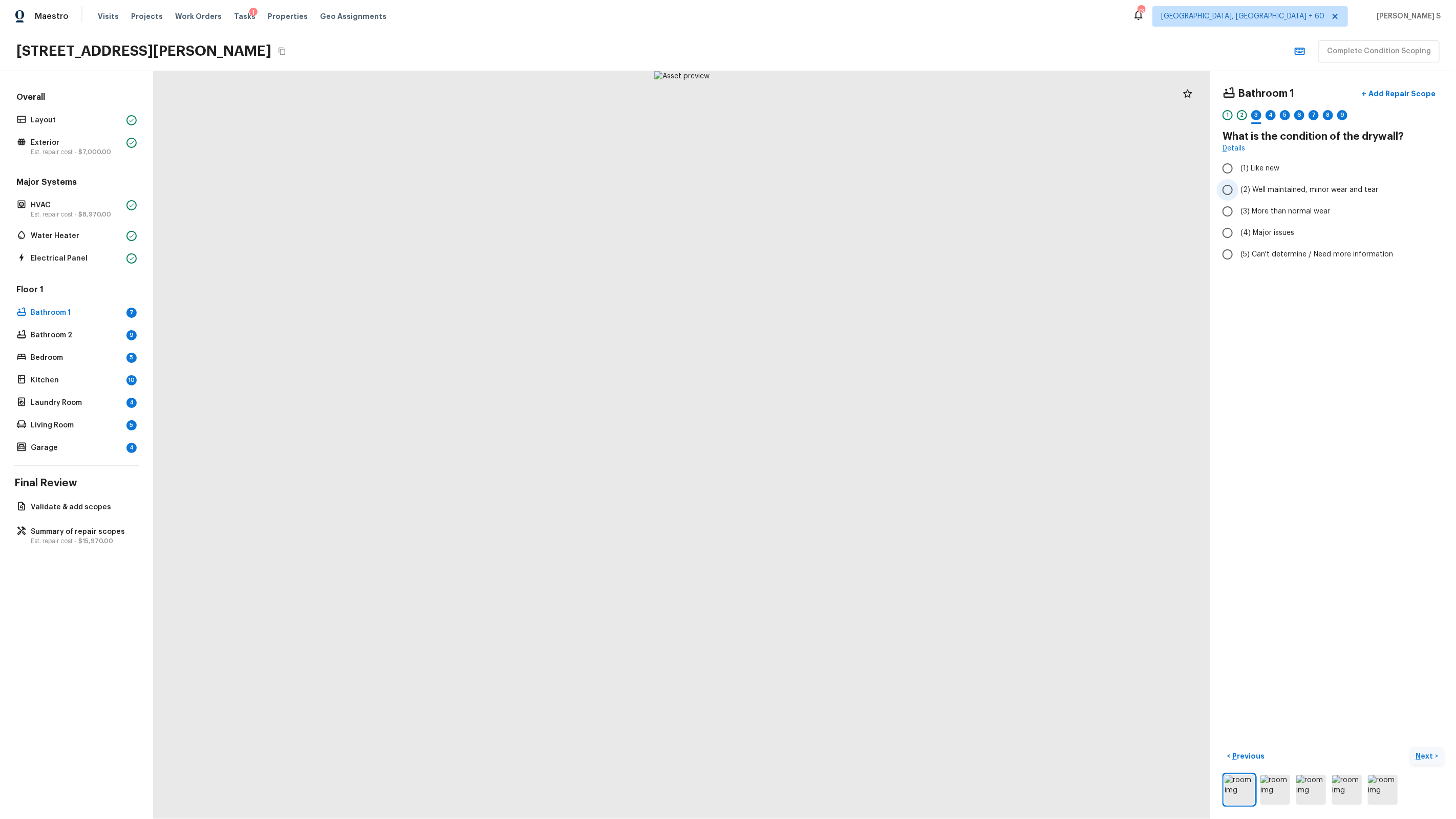
click at [835, 184] on input "(2) Well maintained, minor wear and tear" at bounding box center [1228, 190] width 21 height 21
radio input "true"
click at [835, 120] on div "4" at bounding box center [1271, 118] width 10 height 16
click at [835, 216] on span "(3) Tile" at bounding box center [1251, 219] width 23 height 10
click at [835, 216] on input "(3) Tile" at bounding box center [1228, 219] width 21 height 21
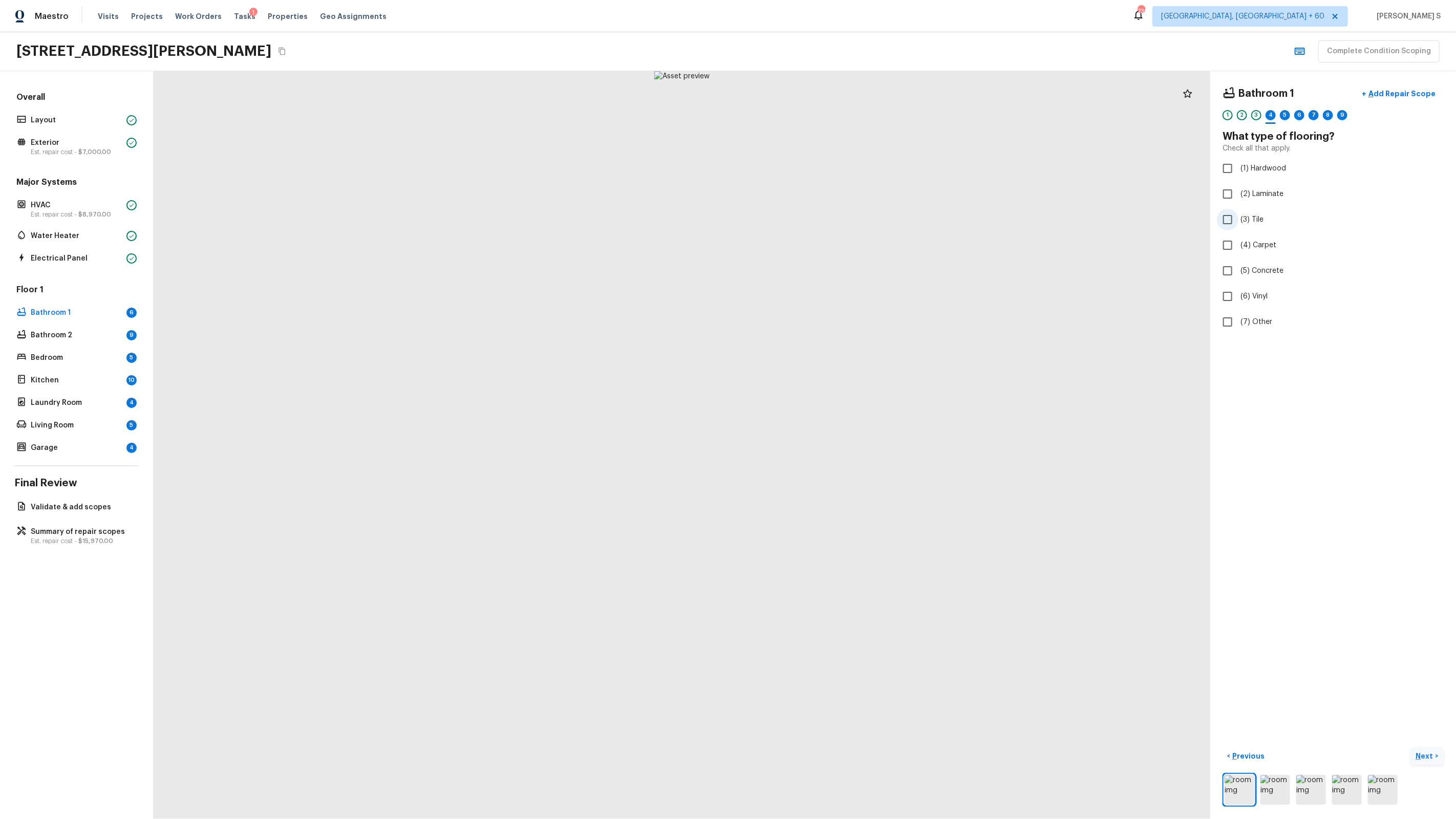
checkbox input "true"
click at [835, 116] on div "5" at bounding box center [1285, 115] width 10 height 10
click at [835, 187] on span "(2) Well maintained, minor wear and tear" at bounding box center [1309, 190] width 138 height 10
click at [835, 187] on input "(2) Well maintained, minor wear and tear" at bounding box center [1228, 190] width 21 height 21
radio input "true"
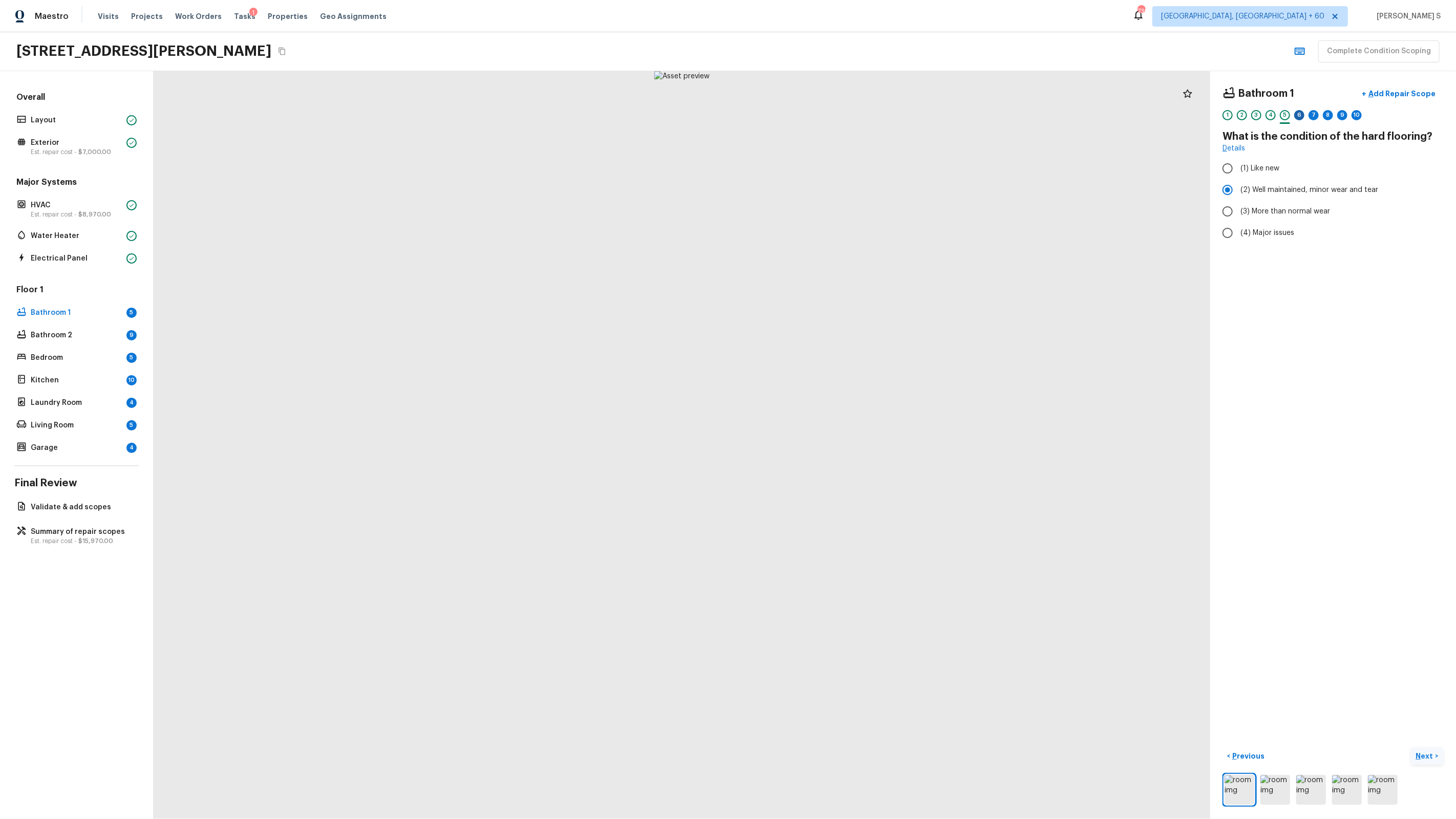
click at [835, 114] on div "6" at bounding box center [1299, 115] width 10 height 10
click at [835, 206] on span "(2) Well maintained, minor wear and tear" at bounding box center [1309, 203] width 138 height 10
click at [835, 206] on input "(2) Well maintained, minor wear and tear" at bounding box center [1228, 203] width 21 height 21
radio input "true"
click at [835, 111] on div "7" at bounding box center [1313, 115] width 10 height 10
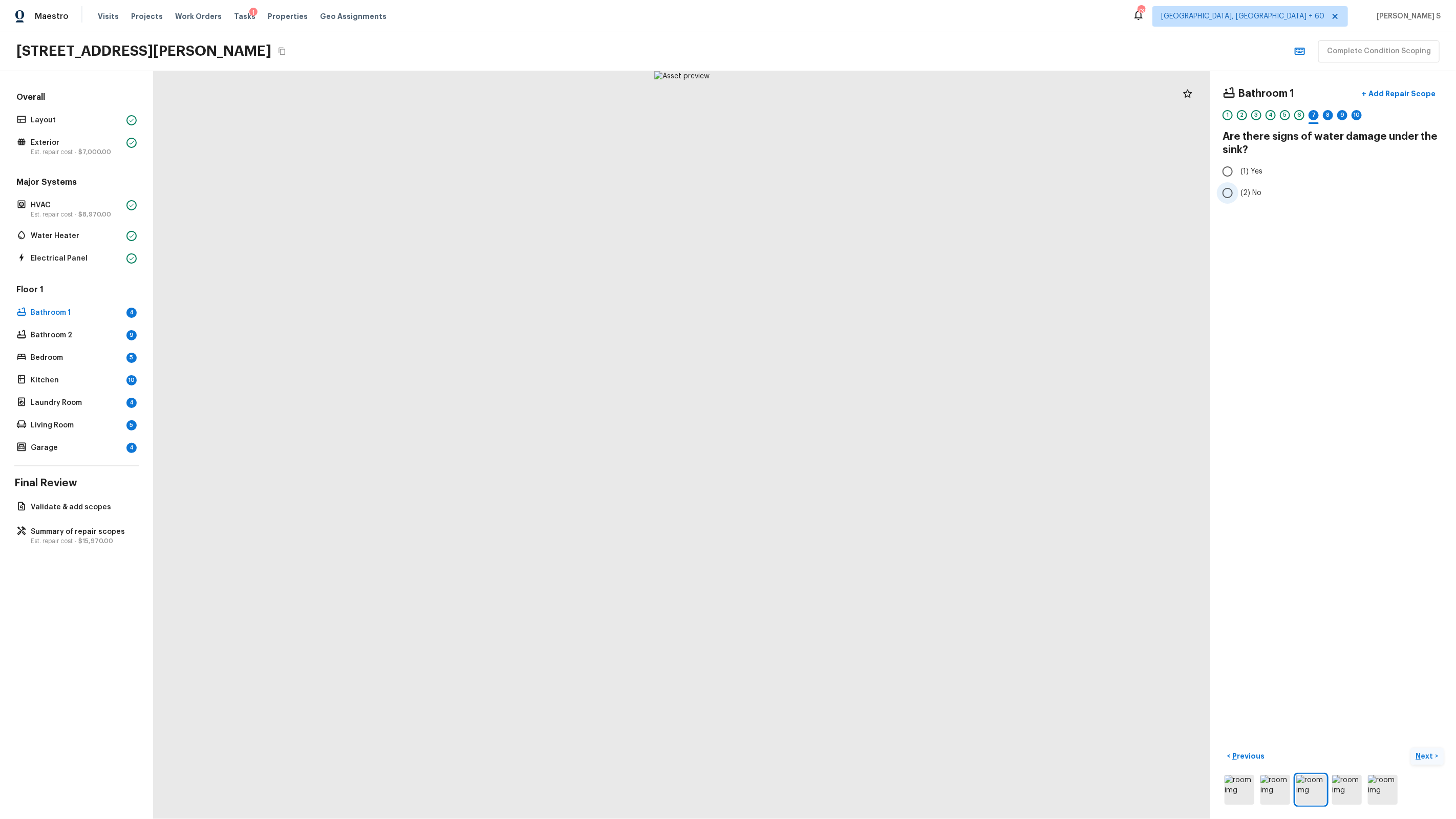
click at [835, 186] on label "(2) No" at bounding box center [1326, 193] width 219 height 21
click at [835, 186] on input "(2) No" at bounding box center [1228, 193] width 21 height 21
radio input "true"
click at [835, 114] on div "8" at bounding box center [1328, 115] width 10 height 10
click at [835, 201] on span "(2) Well maintained, minor wear and tear" at bounding box center [1309, 203] width 138 height 10
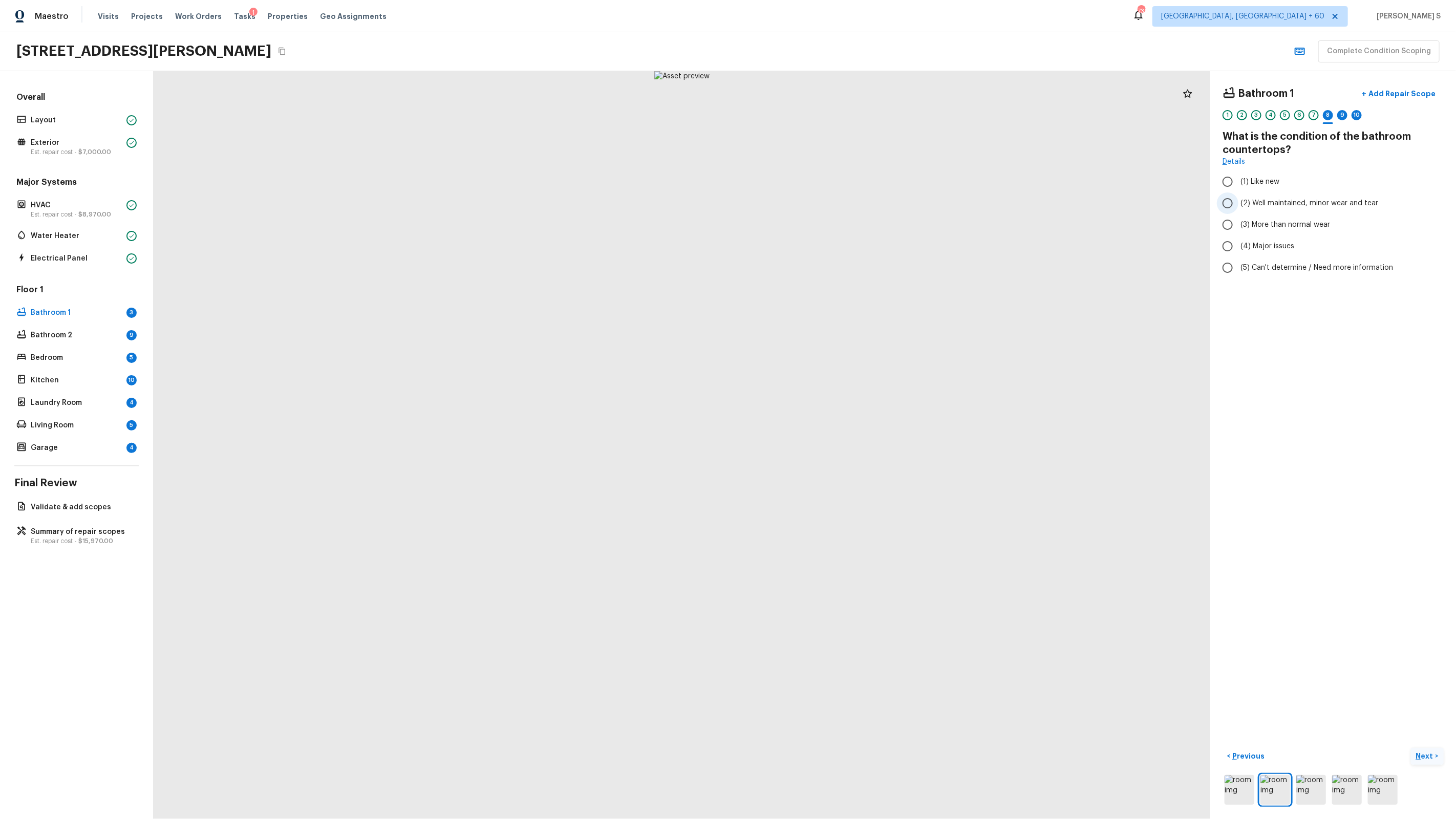
click at [835, 201] on input "(2) Well maintained, minor wear and tear" at bounding box center [1228, 203] width 21 height 21
radio input "true"
click at [835, 114] on div "9" at bounding box center [1342, 115] width 10 height 10
click at [835, 201] on span "(2) Well maintained, minor wear and tear" at bounding box center [1309, 203] width 138 height 10
click at [835, 201] on input "(2) Well maintained, minor wear and tear" at bounding box center [1228, 203] width 21 height 21
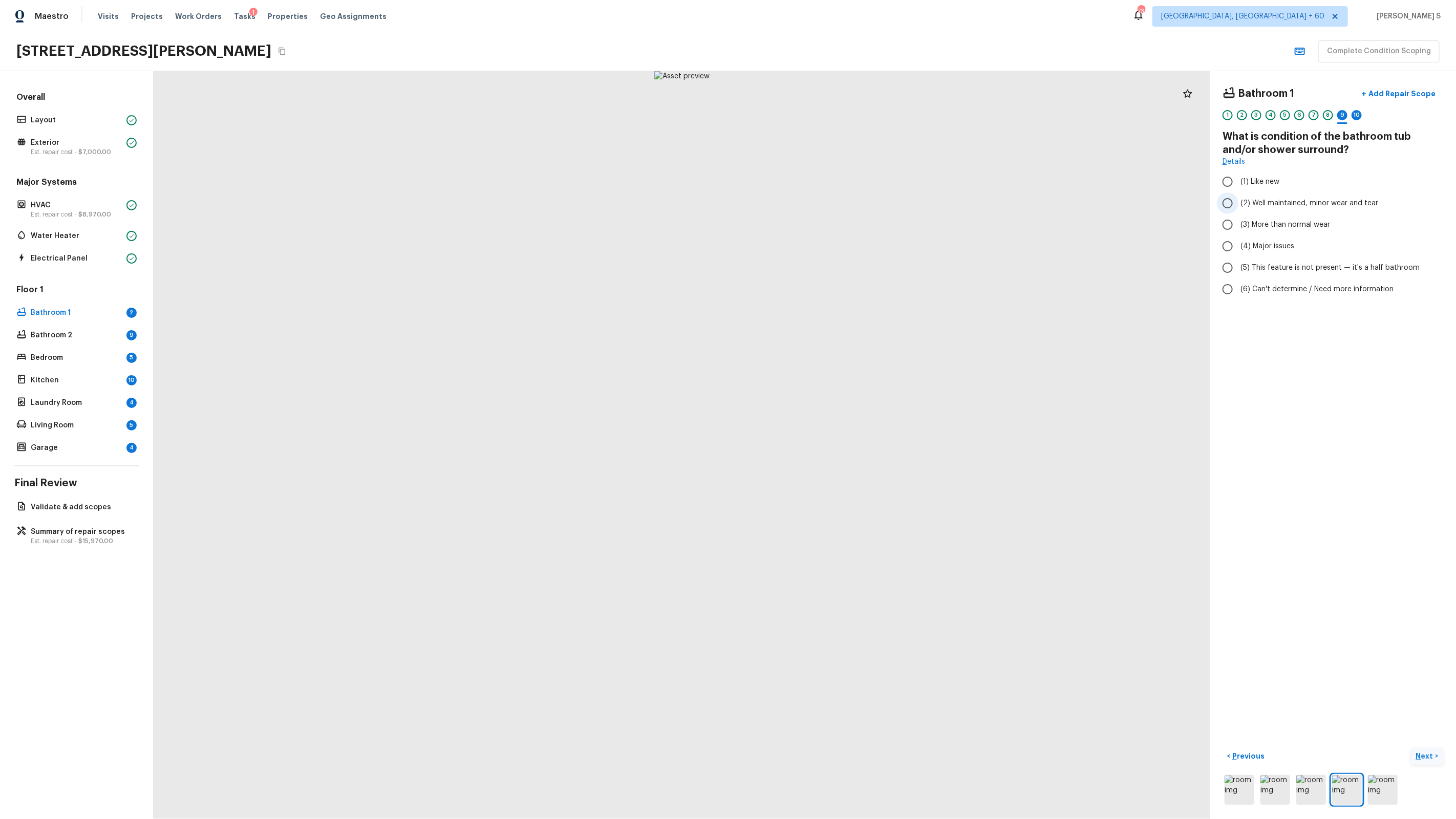
radio input "true"
click at [835, 112] on div "10" at bounding box center [1356, 115] width 10 height 10
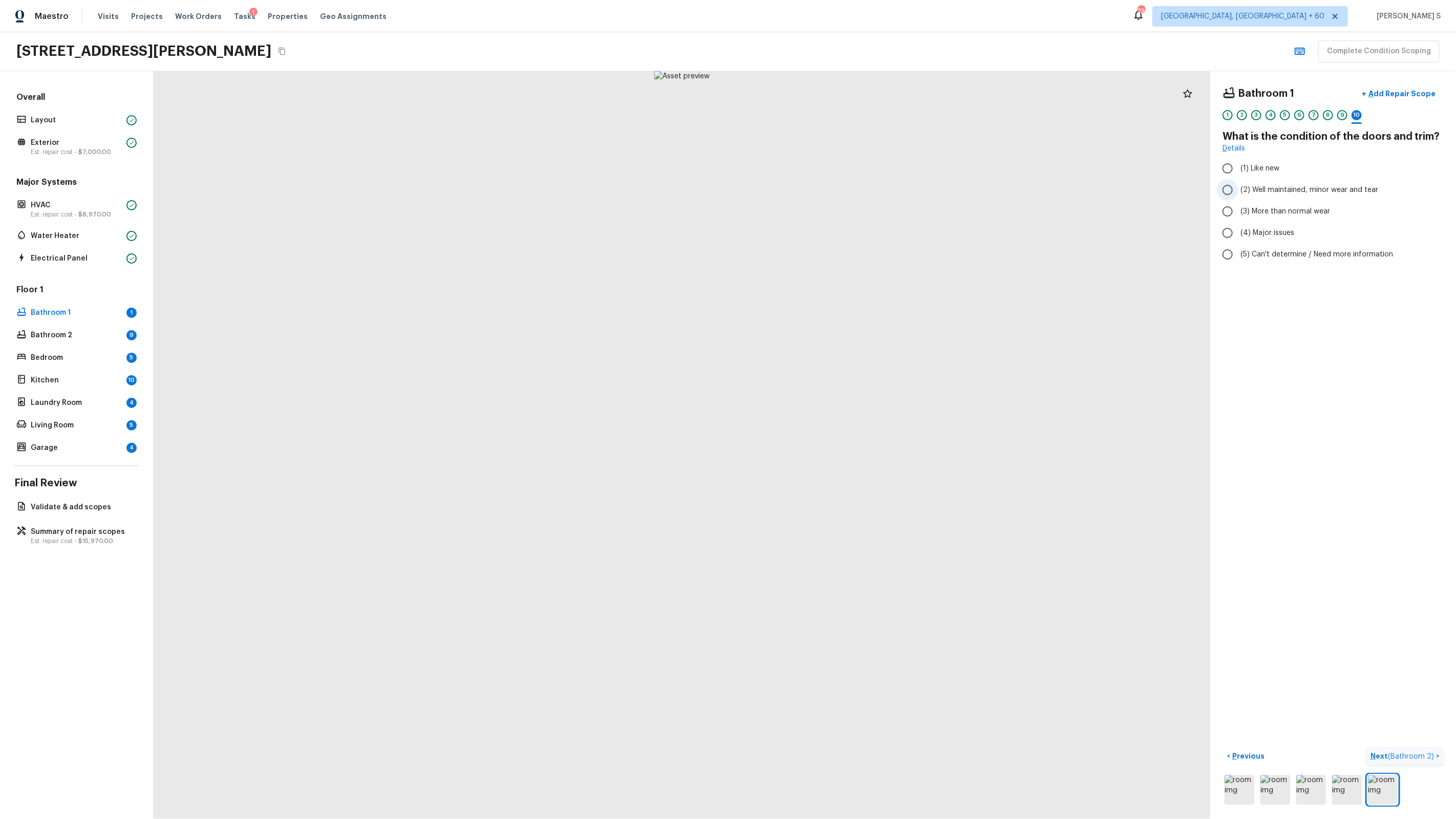
click at [835, 185] on span "(2) Well maintained, minor wear and tear" at bounding box center [1309, 190] width 138 height 10
click at [835, 185] on input "(2) Well maintained, minor wear and tear" at bounding box center [1228, 190] width 21 height 21
radio input "true"
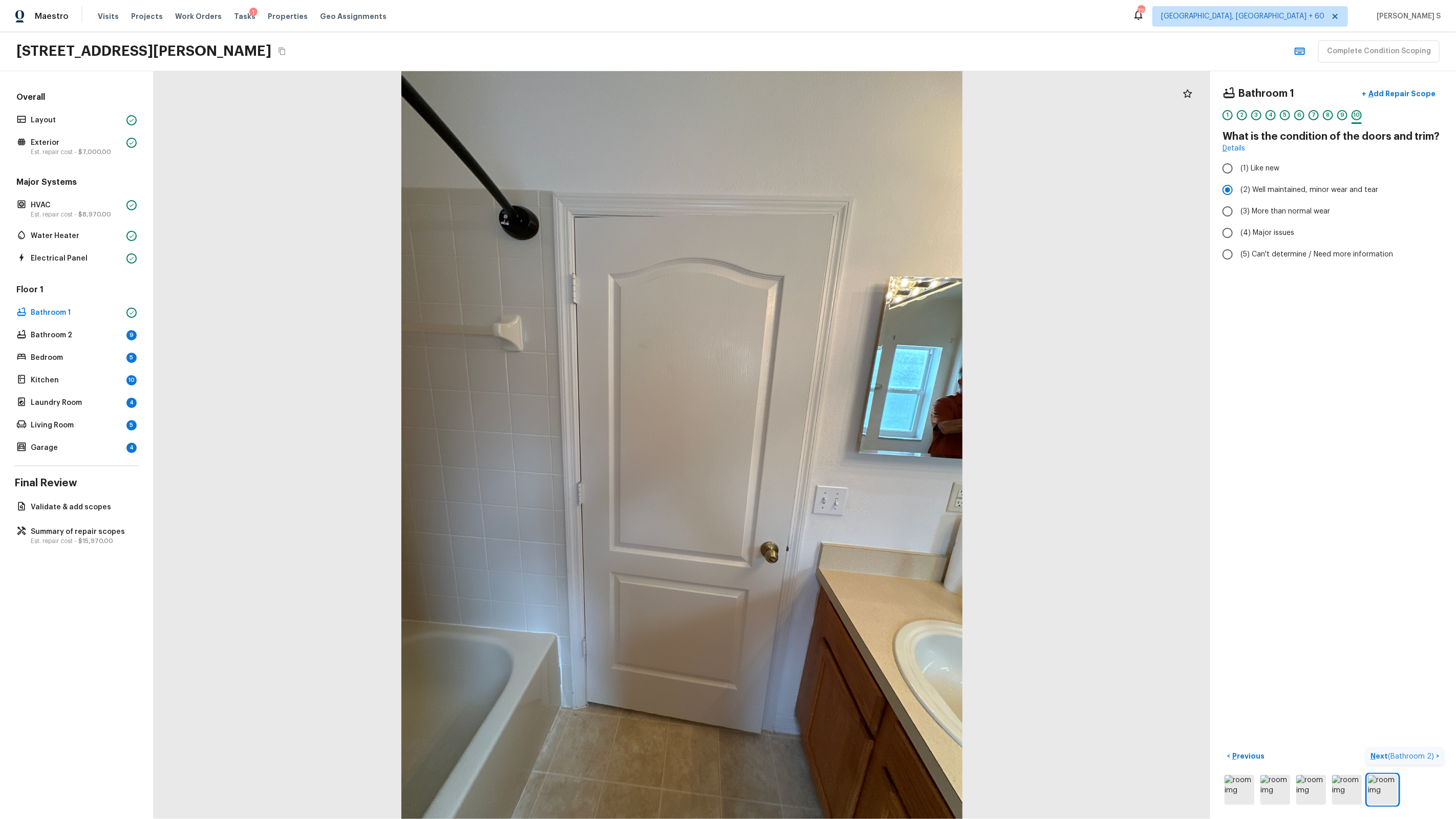
click at [825, 514] on div at bounding box center [681, 445] width 1056 height 748
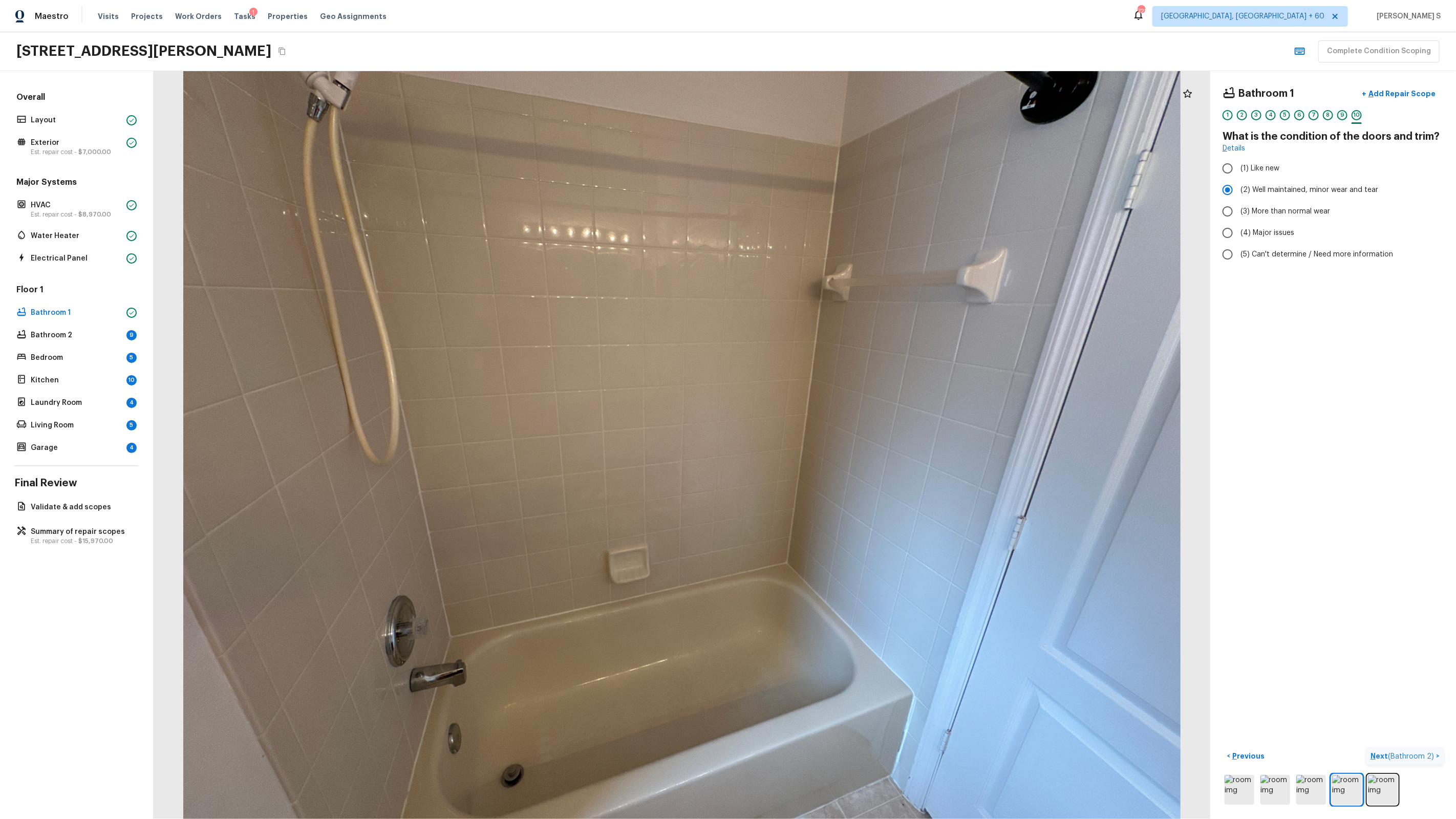
click at [835, 522] on span "( Bathroom 2 )" at bounding box center [1411, 757] width 46 height 7
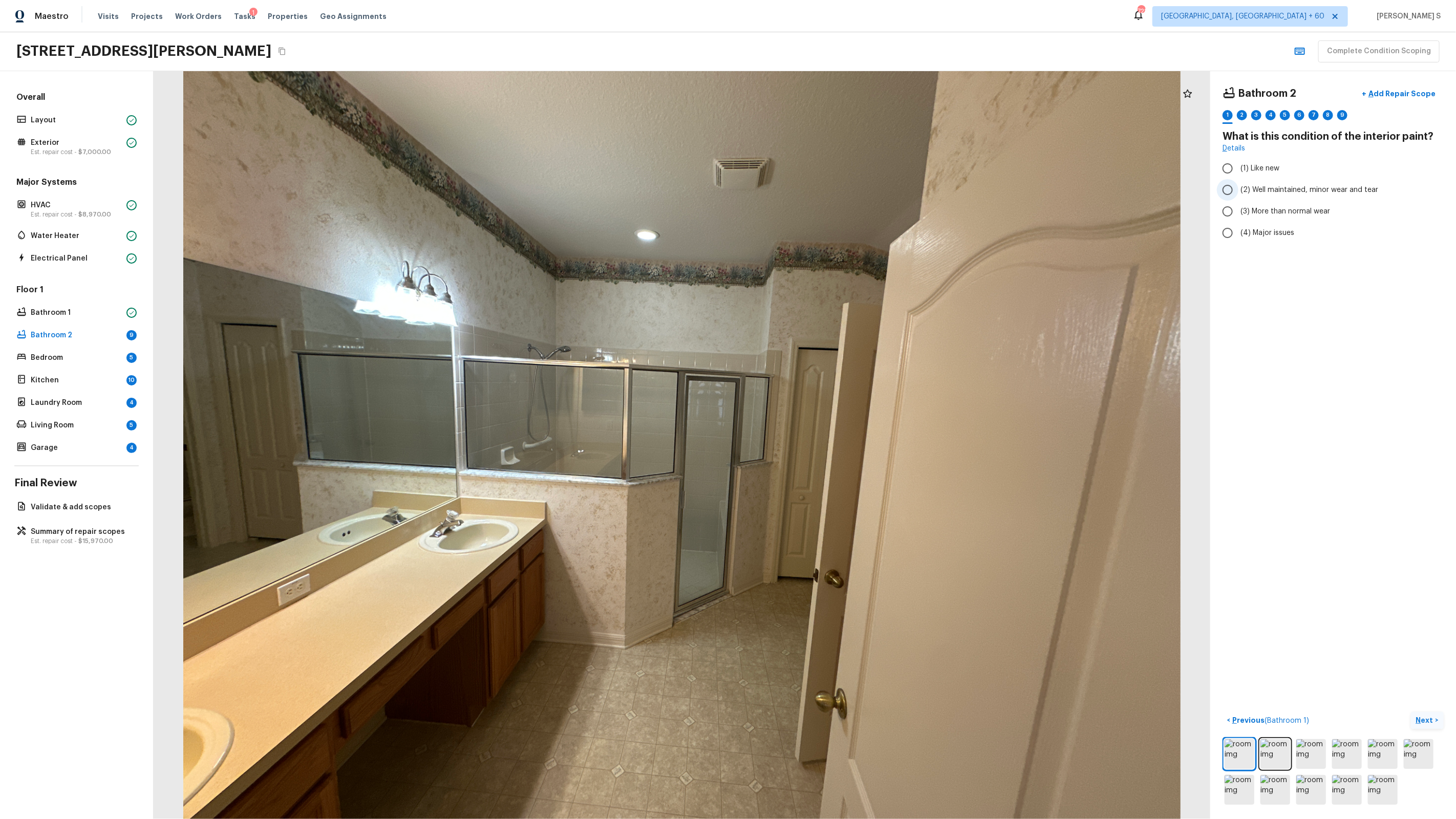
click at [835, 188] on span "(2) Well maintained, minor wear and tear" at bounding box center [1309, 190] width 138 height 10
click at [835, 188] on input "(2) Well maintained, minor wear and tear" at bounding box center [1228, 190] width 21 height 21
radio input "true"
click at [835, 112] on div "2" at bounding box center [1241, 115] width 10 height 10
click at [835, 216] on span "(2) No" at bounding box center [1250, 215] width 21 height 10
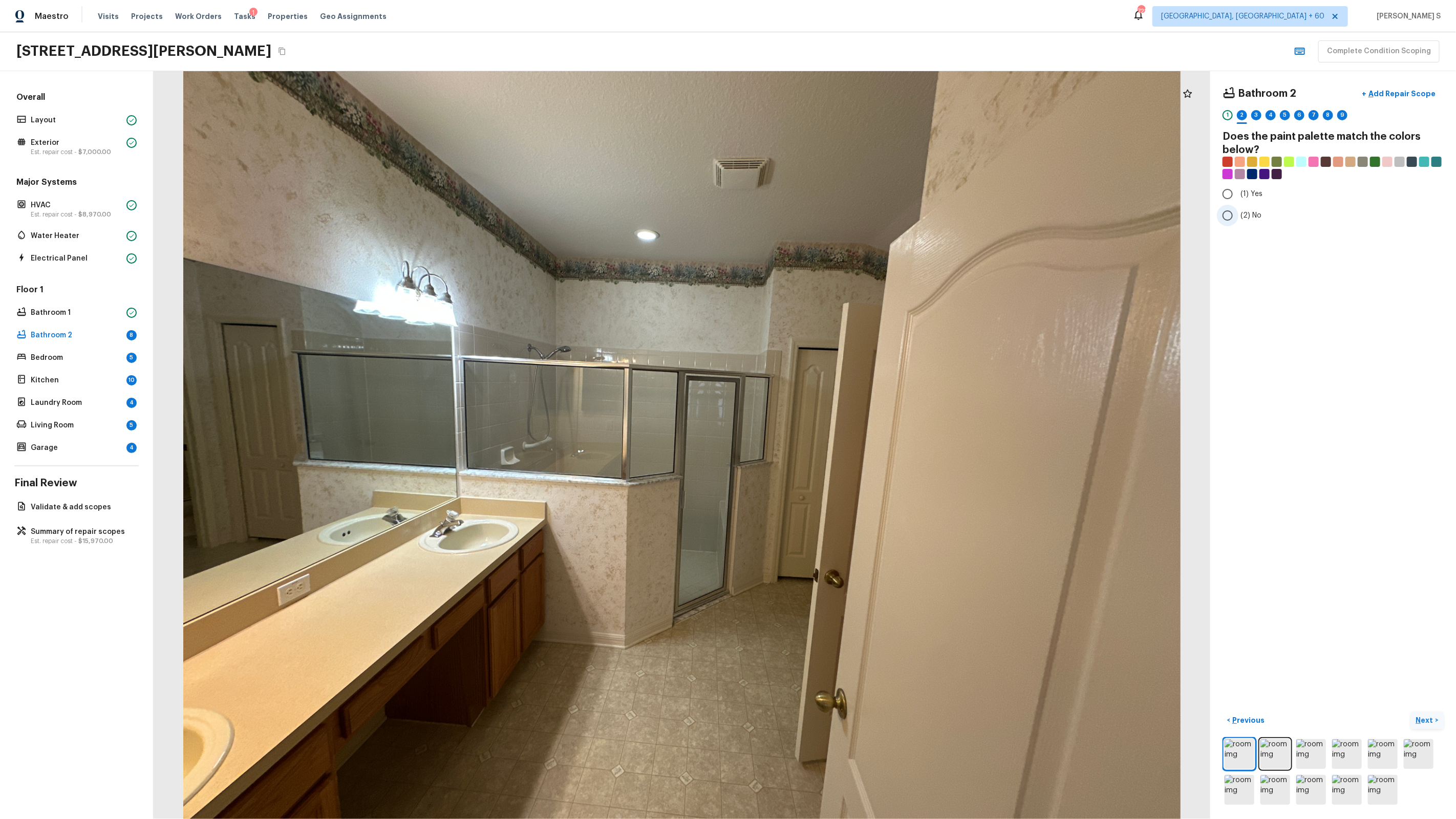
click at [835, 216] on input "(2) No" at bounding box center [1228, 215] width 21 height 21
radio input "true"
click at [835, 118] on div "3" at bounding box center [1256, 115] width 10 height 10
click at [835, 193] on span "(2) Well maintained, minor wear and tear" at bounding box center [1309, 190] width 138 height 10
click at [835, 193] on input "(2) Well maintained, minor wear and tear" at bounding box center [1228, 190] width 21 height 21
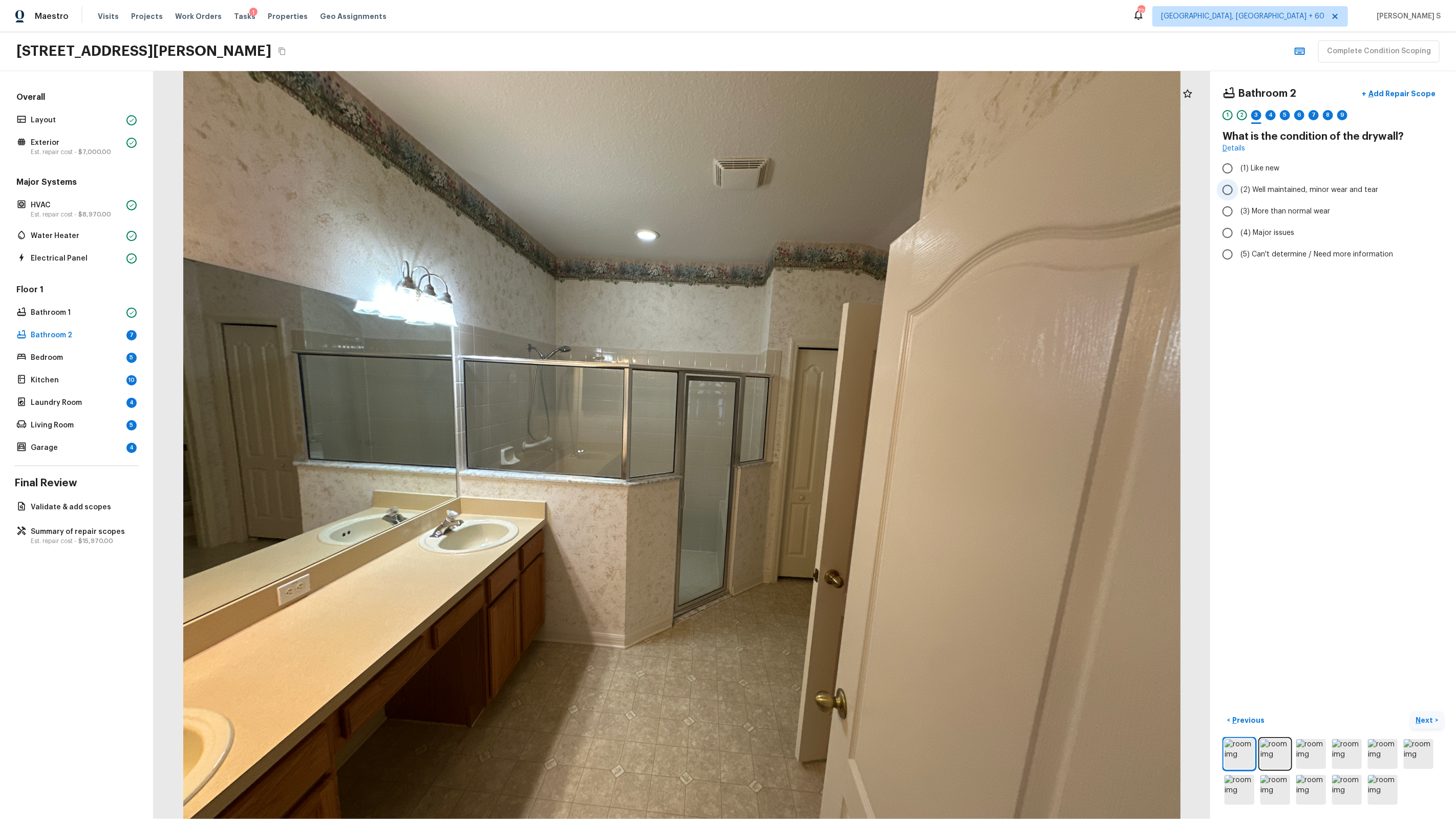
radio input "true"
click at [835, 201] on label "(3) More than normal wear" at bounding box center [1326, 212] width 219 height 21
click at [835, 201] on input "(3) More than normal wear" at bounding box center [1228, 212] width 21 height 21
radio input "true"
click at [835, 114] on div "4" at bounding box center [1271, 115] width 10 height 10
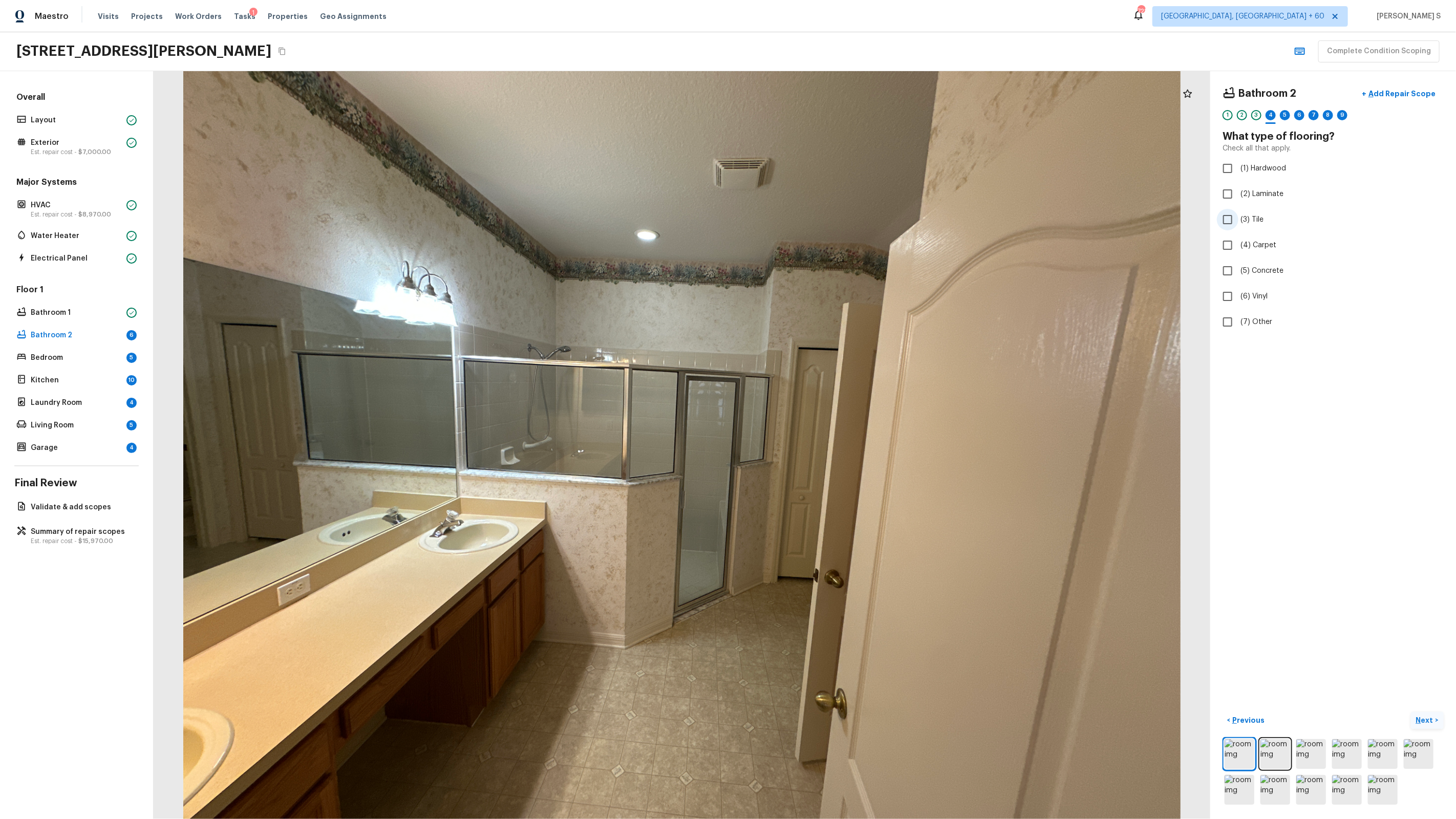
click at [835, 219] on span "(3) Tile" at bounding box center [1251, 219] width 23 height 10
click at [835, 219] on input "(3) Tile" at bounding box center [1228, 219] width 21 height 21
checkbox input "true"
click at [835, 113] on div "5" at bounding box center [1285, 115] width 10 height 10
click at [835, 193] on span "(2) Well maintained, minor wear and tear" at bounding box center [1309, 190] width 138 height 10
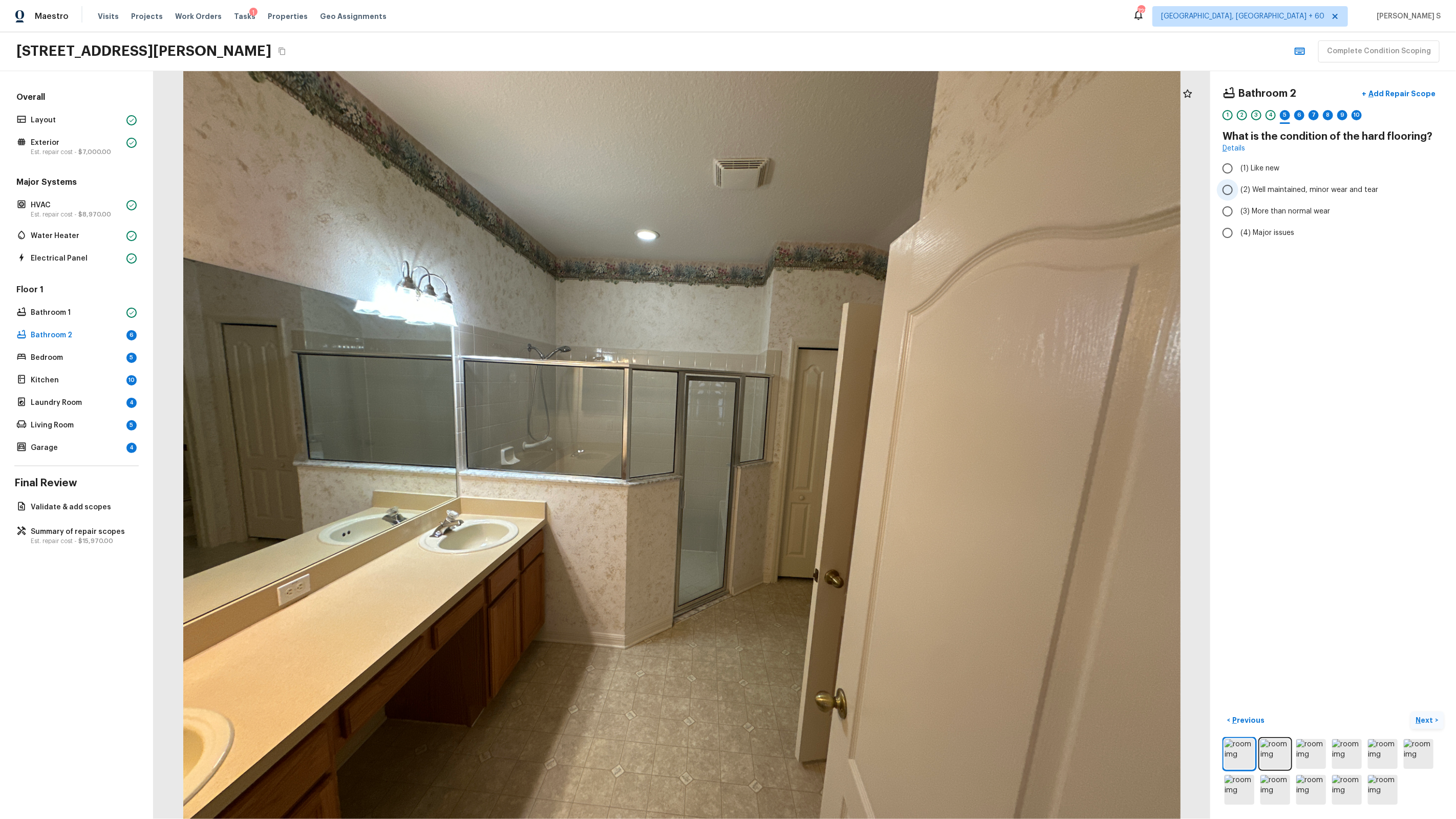
click at [835, 193] on input "(2) Well maintained, minor wear and tear" at bounding box center [1228, 190] width 21 height 21
radio input "true"
click at [835, 116] on div "6" at bounding box center [1299, 115] width 10 height 10
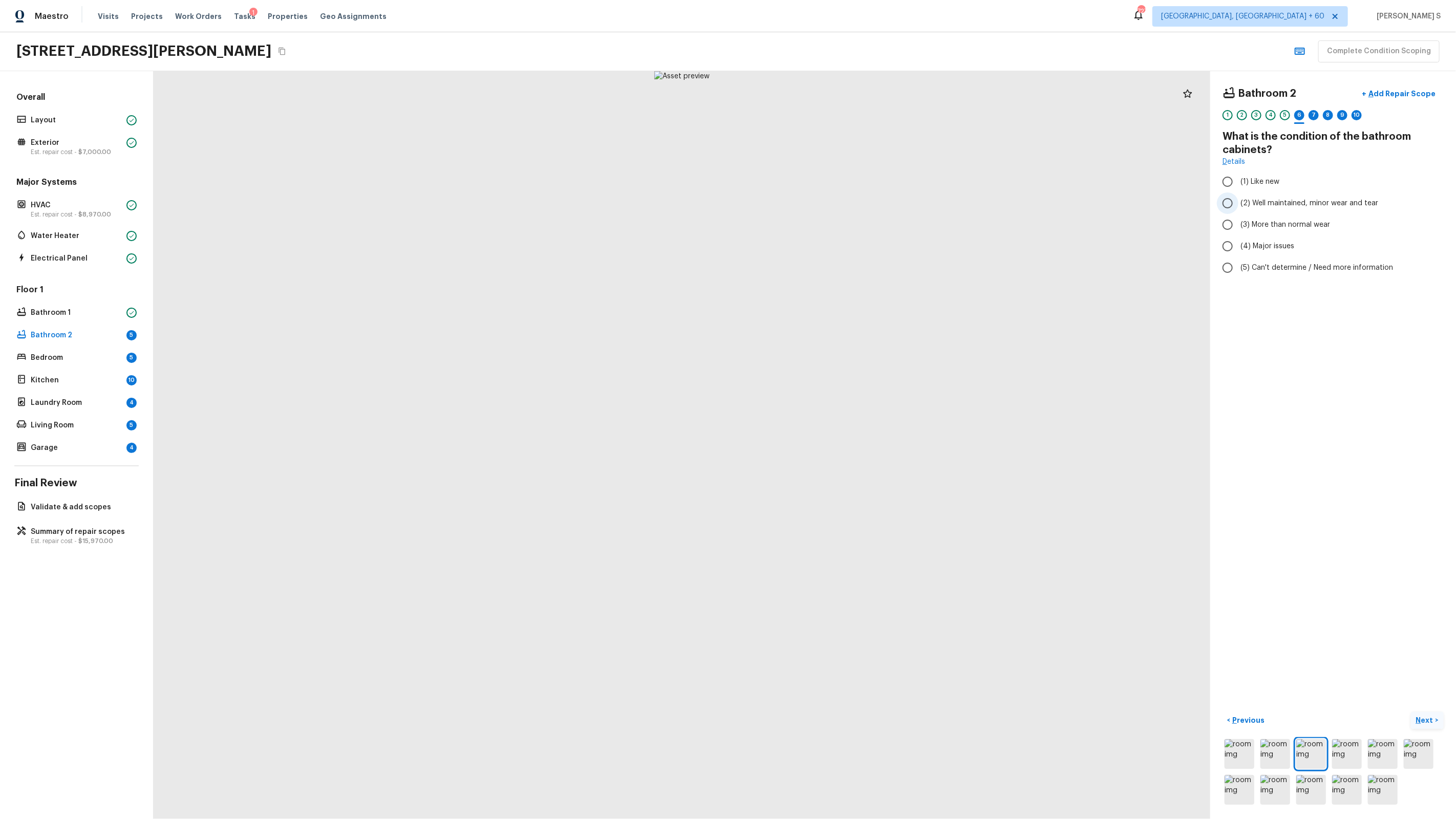
click at [835, 204] on span "(2) Well maintained, minor wear and tear" at bounding box center [1309, 203] width 138 height 10
click at [835, 204] on input "(2) Well maintained, minor wear and tear" at bounding box center [1228, 203] width 21 height 21
radio input "true"
click at [835, 117] on div "7" at bounding box center [1313, 115] width 10 height 10
click at [835, 177] on input "(1) Yes" at bounding box center [1228, 171] width 21 height 21
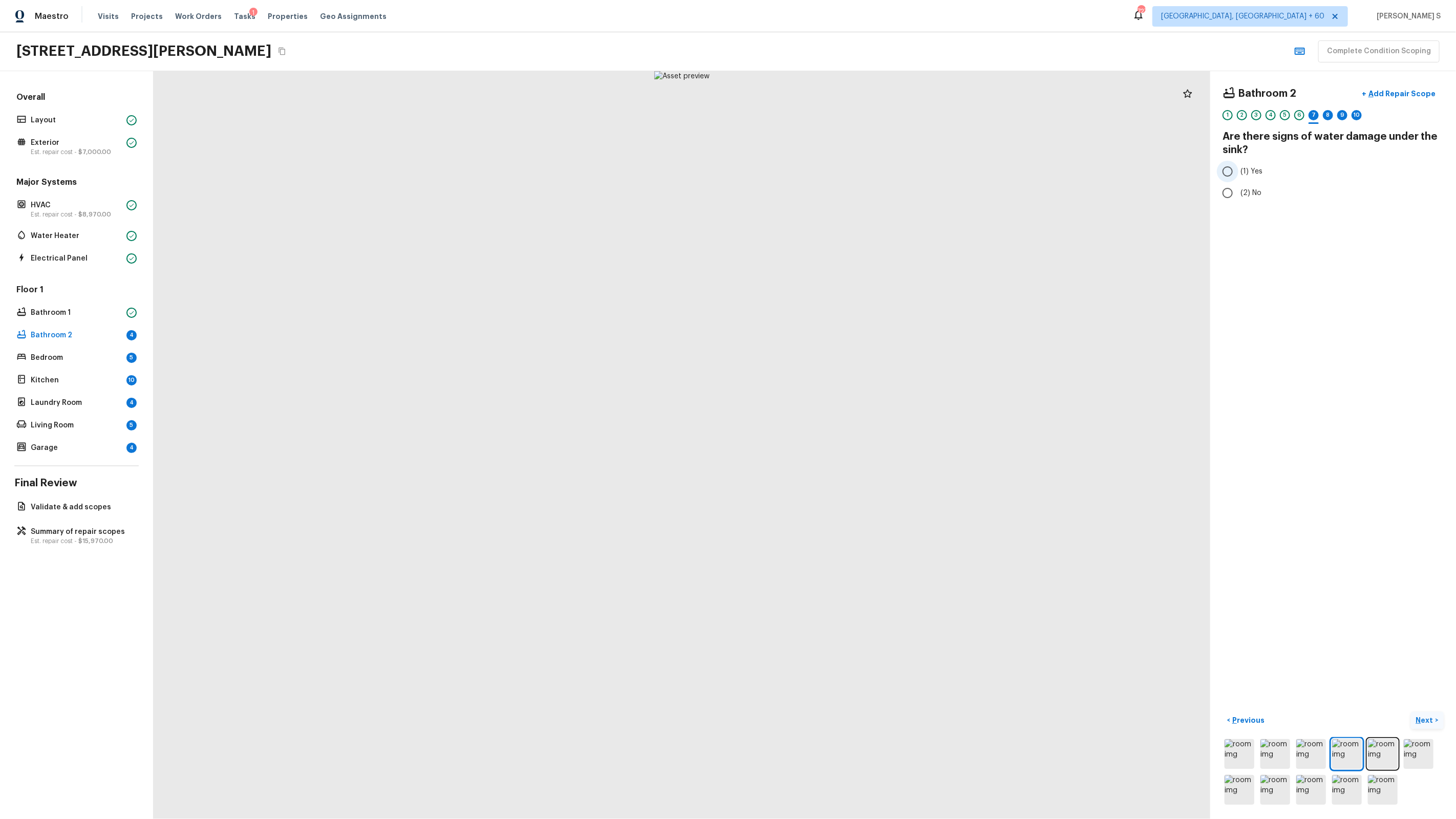
radio input "true"
click at [835, 90] on p "Add Repair Scope" at bounding box center [1401, 93] width 69 height 10
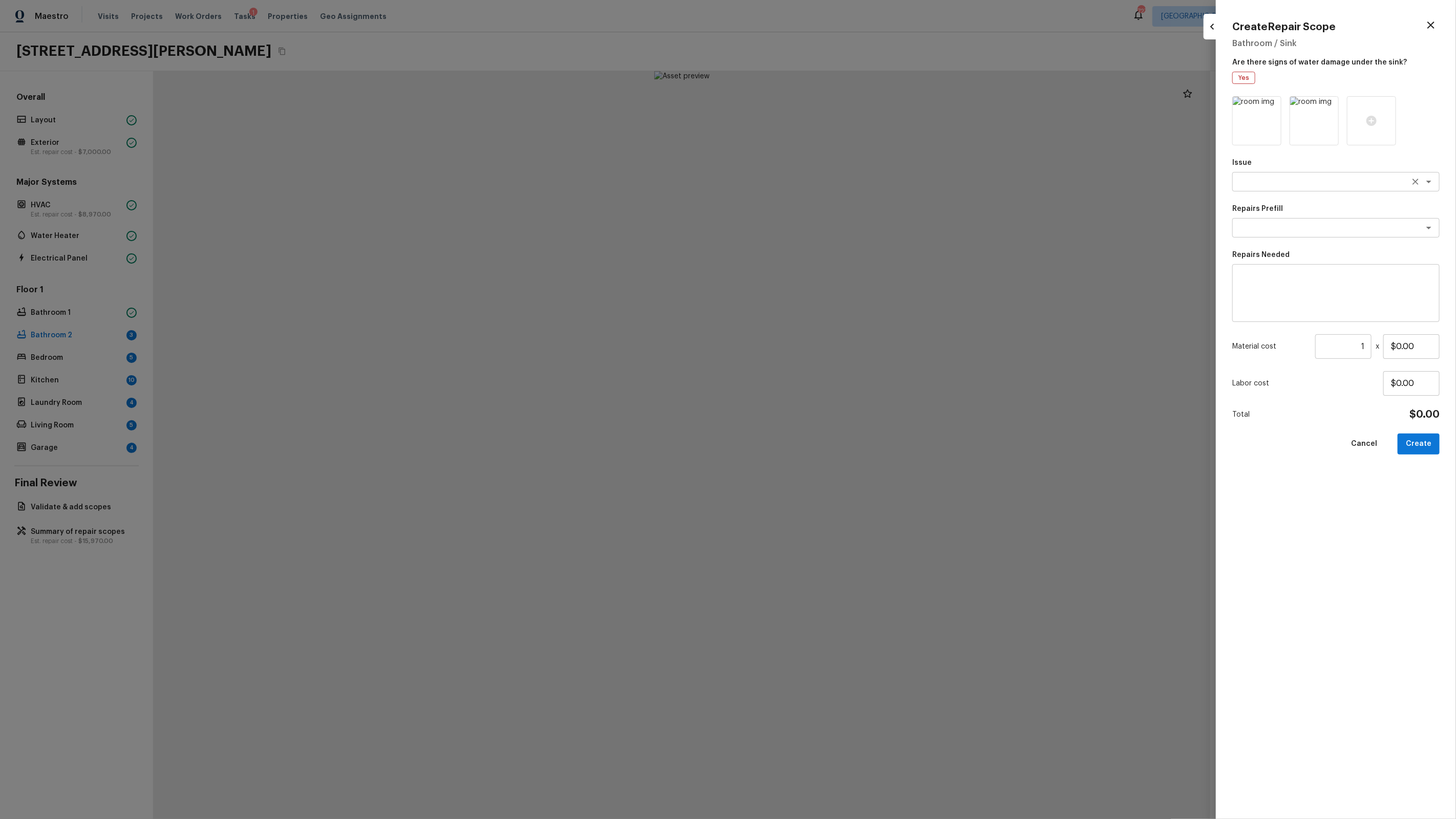
click at [835, 189] on div "x ​" at bounding box center [1336, 181] width 207 height 20
type textarea "ACQ: Water Leak"
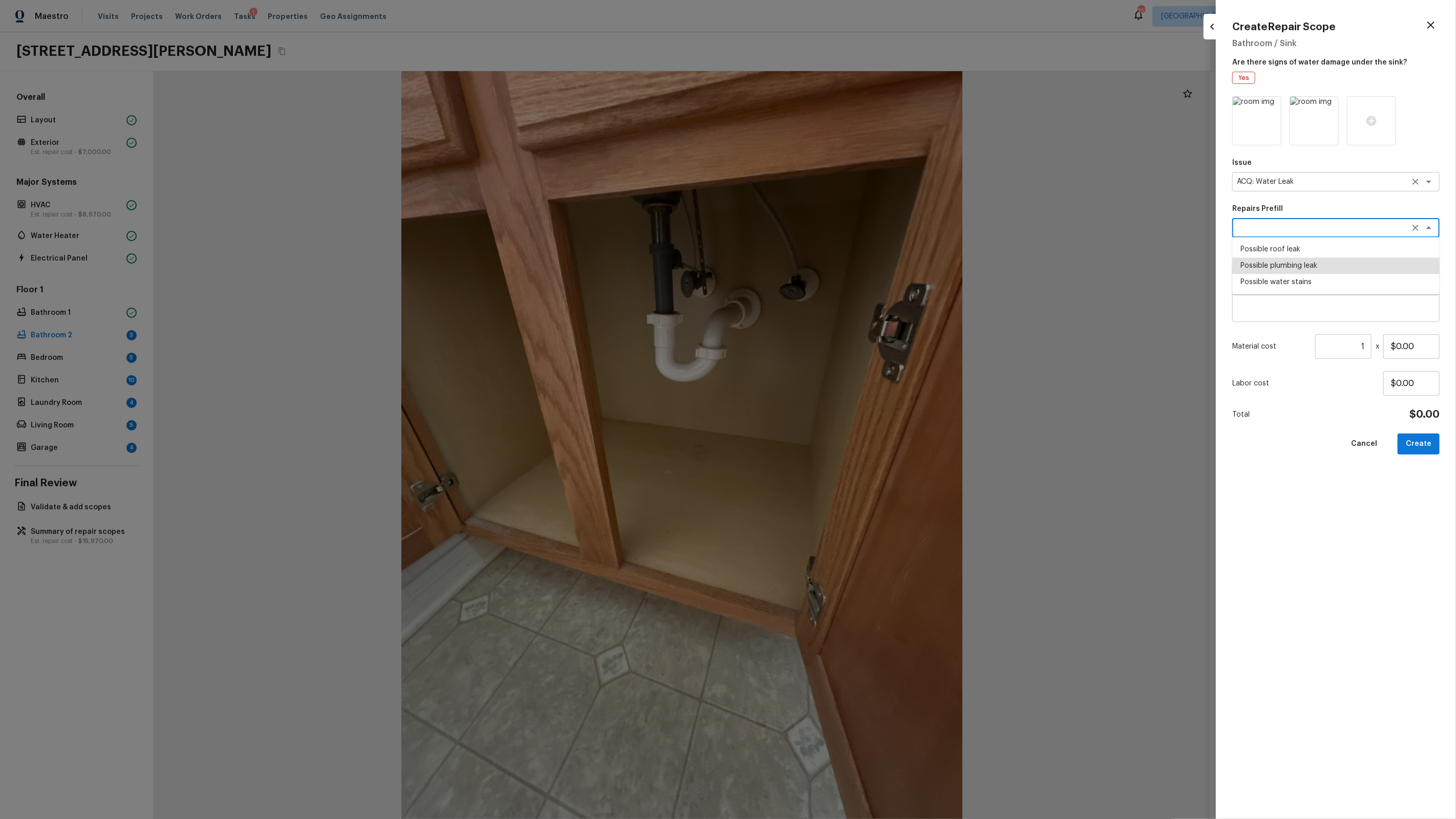
type textarea "Possible plumbing leak"
type textarea "Acquisition Scope: Possible plumbing leak"
type input "$2,500.00"
click at [835, 439] on button "Create" at bounding box center [1419, 443] width 42 height 21
type input "$0.00"
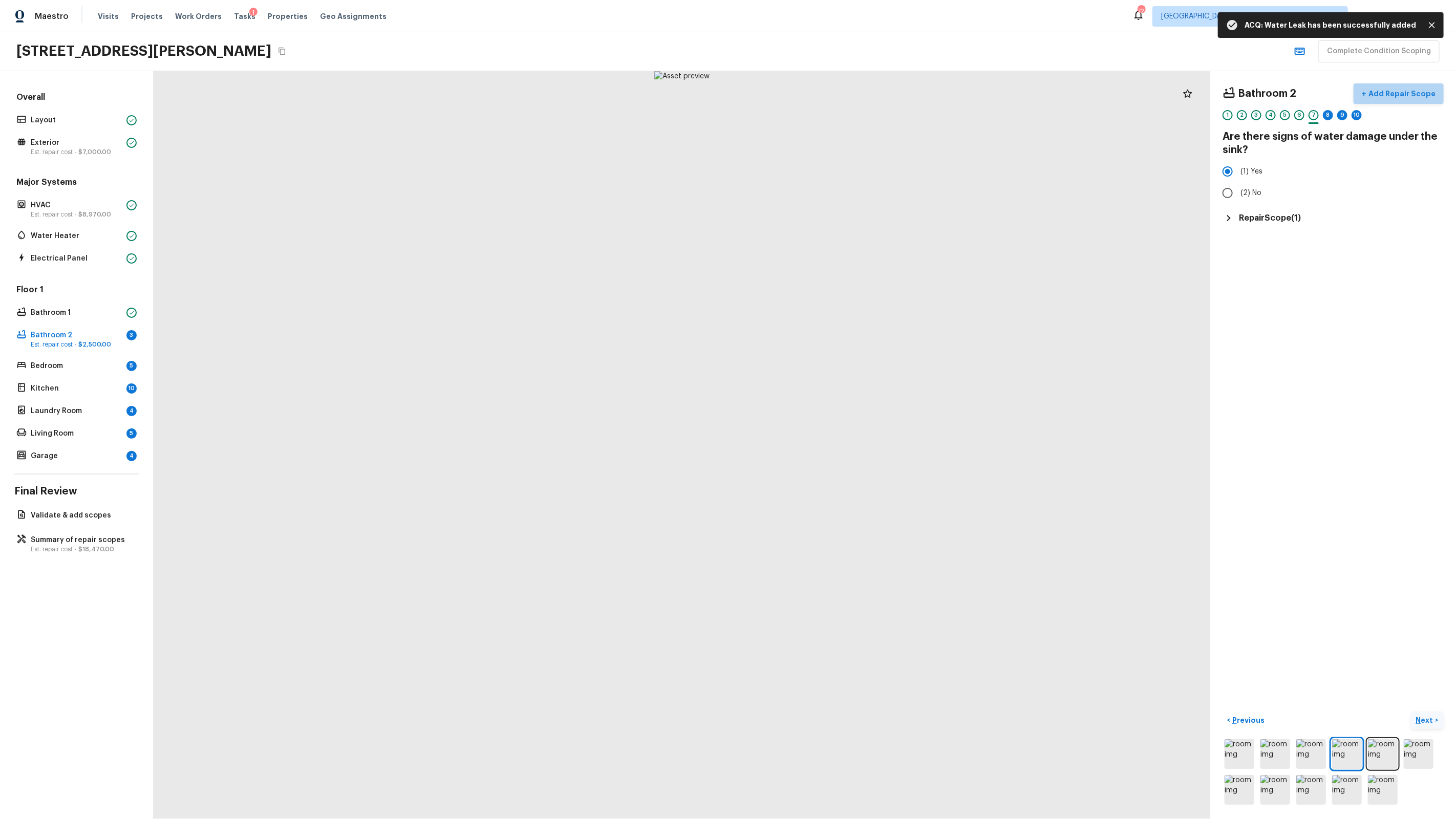
click at [835, 92] on p "Add Repair Scope" at bounding box center [1401, 93] width 69 height 10
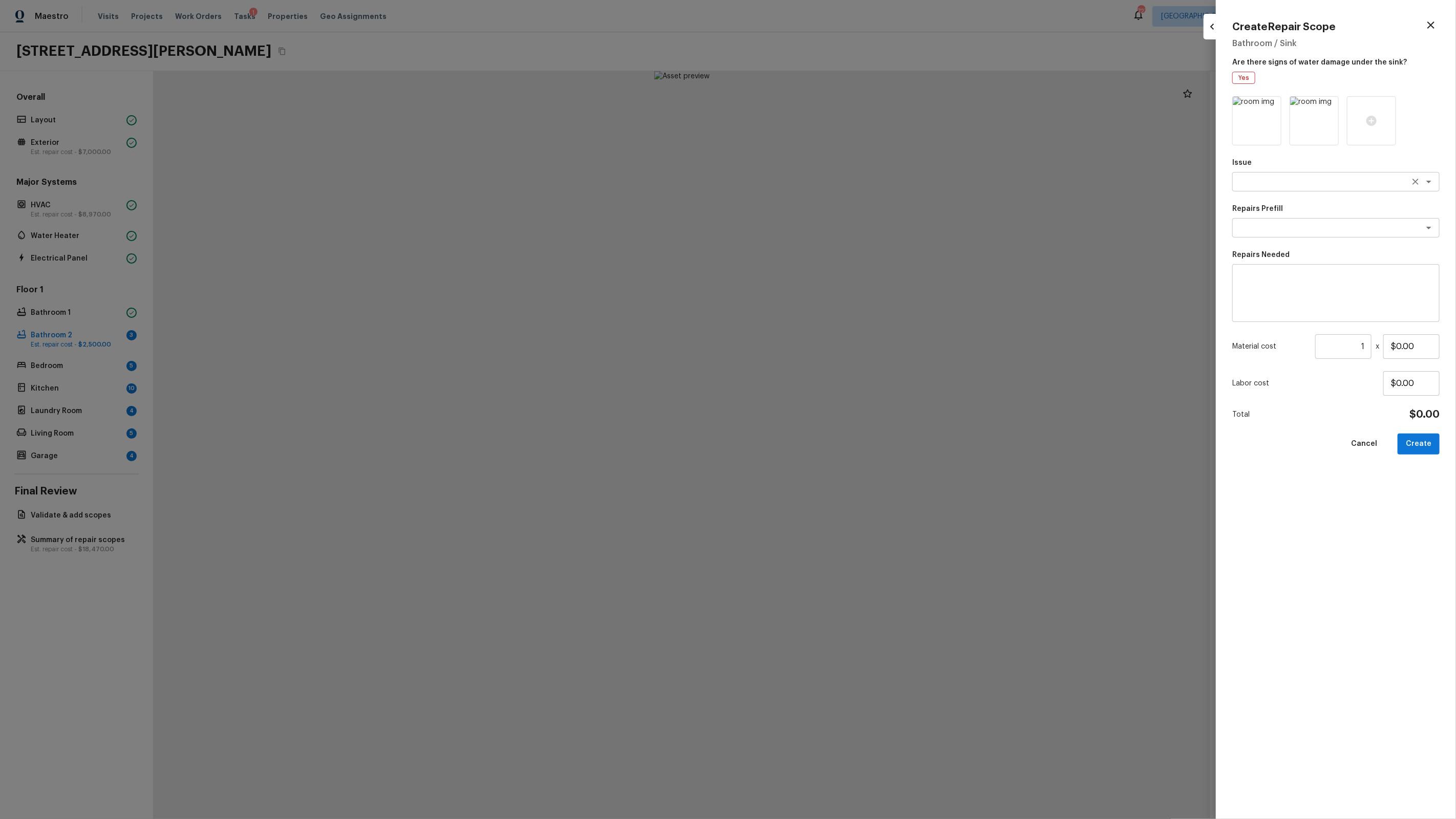
click at [835, 182] on textarea at bounding box center [1321, 181] width 169 height 10
type textarea "Bathroom Cabinets"
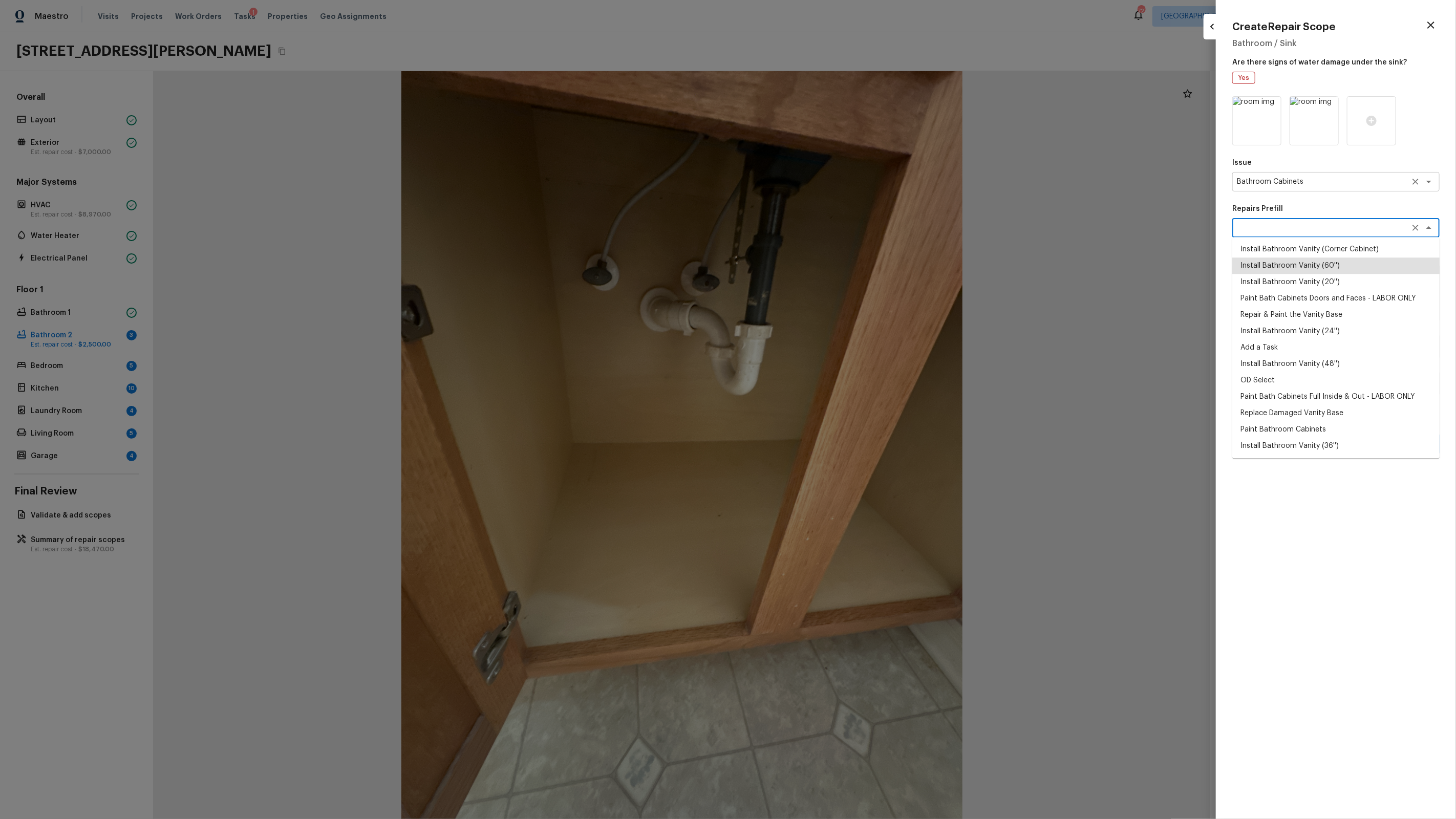
type textarea "Install Bathroom Vanity (60'')"
type textarea "Remove the existing bathroom vanity (if present) and install a new 60'' bathroo…"
type input "$440.00"
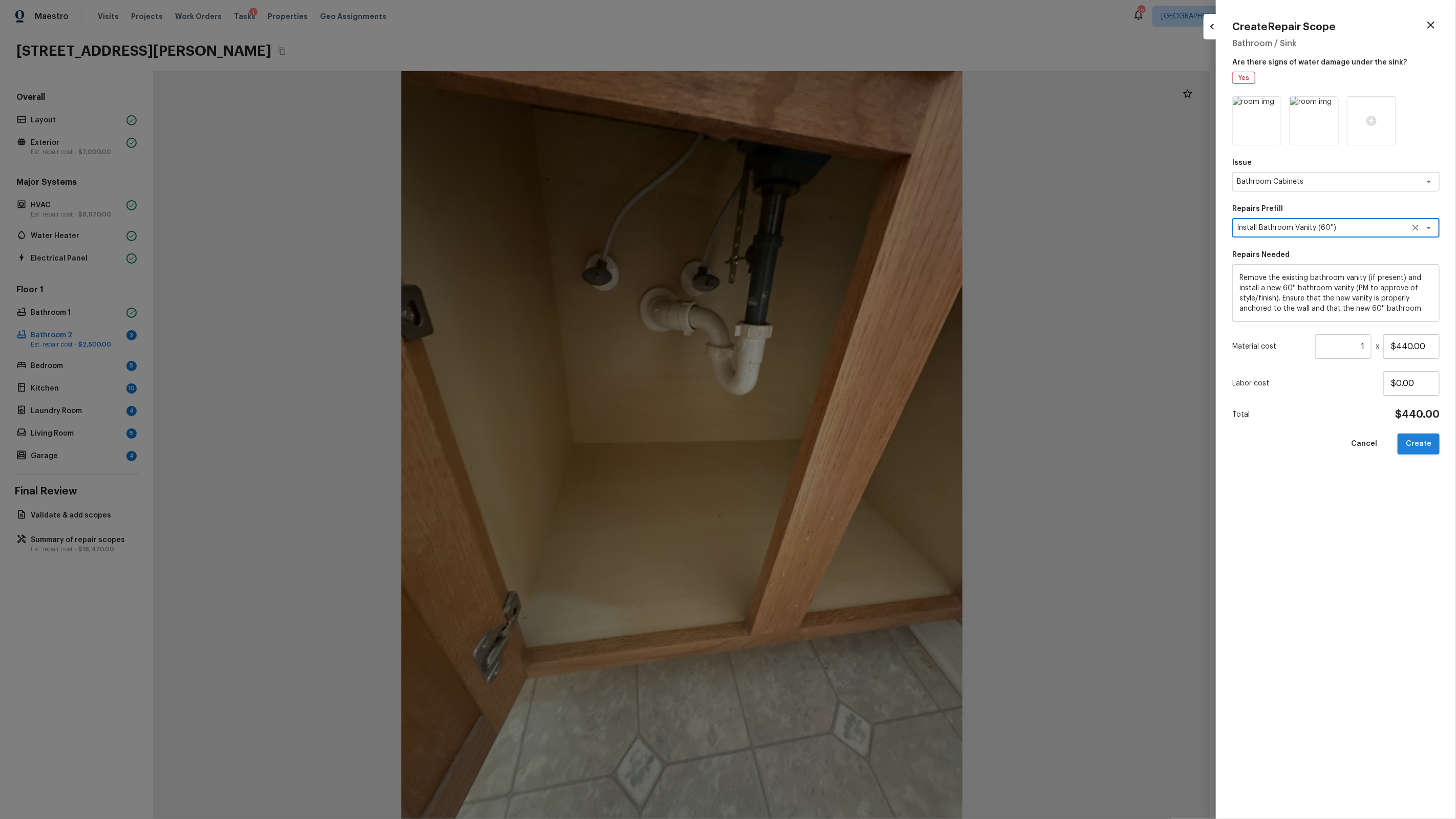
click at [835, 444] on button "Create" at bounding box center [1419, 443] width 42 height 21
type input "$0.00"
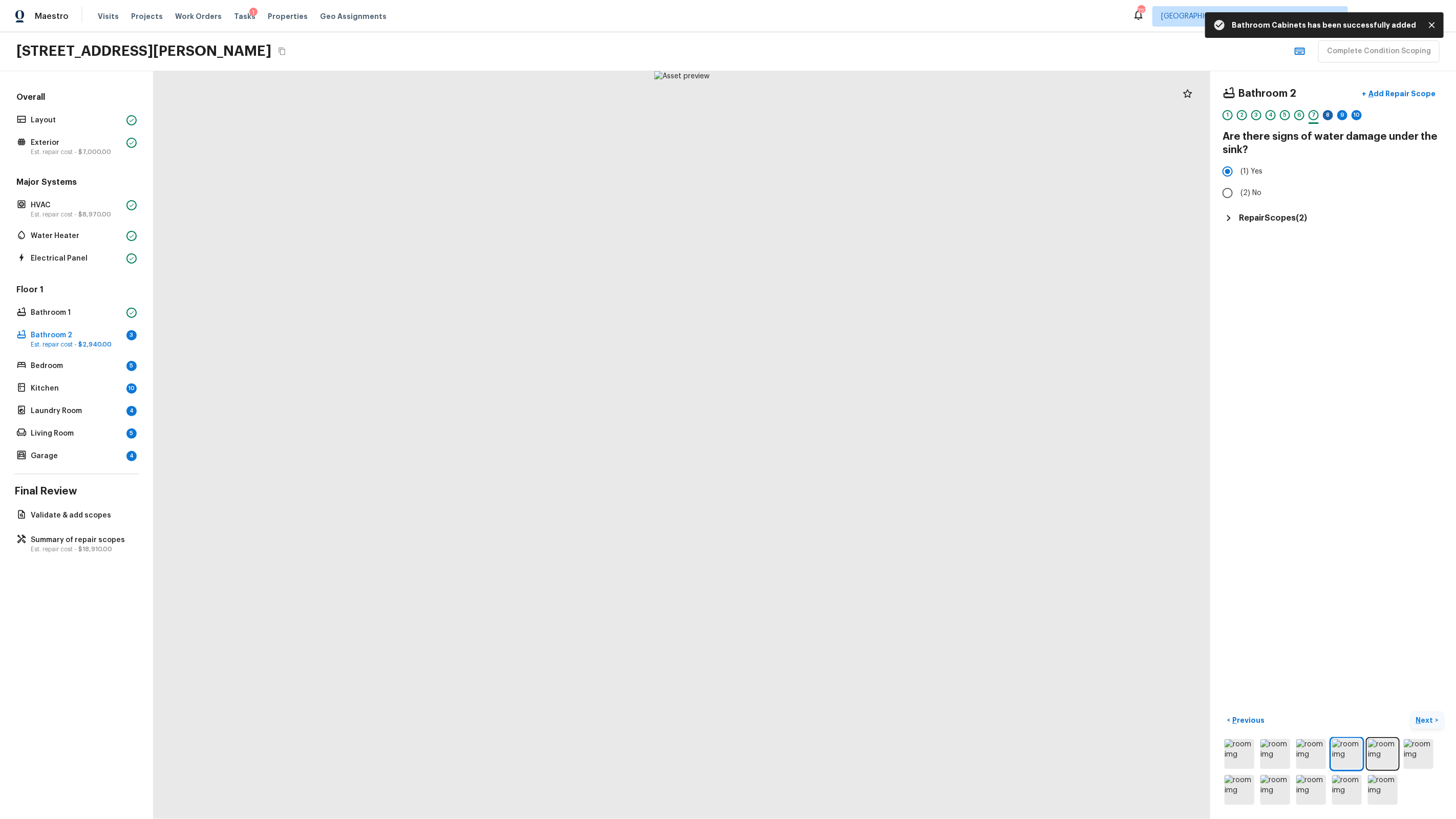
click at [835, 114] on div "8" at bounding box center [1328, 115] width 10 height 10
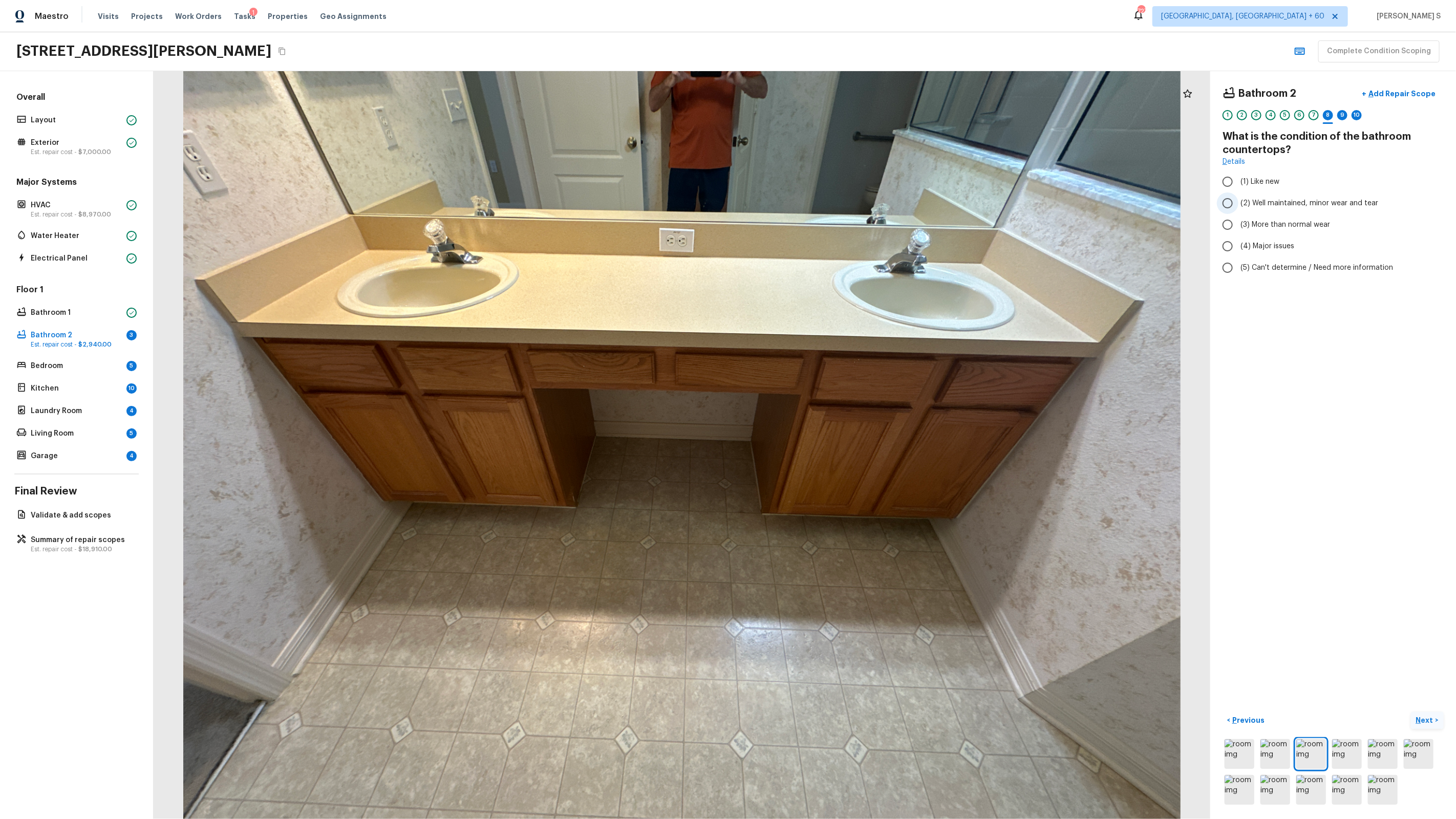
click at [835, 207] on span "(2) Well maintained, minor wear and tear" at bounding box center [1309, 203] width 138 height 10
click at [835, 207] on input "(2) Well maintained, minor wear and tear" at bounding box center [1228, 203] width 21 height 21
radio input "true"
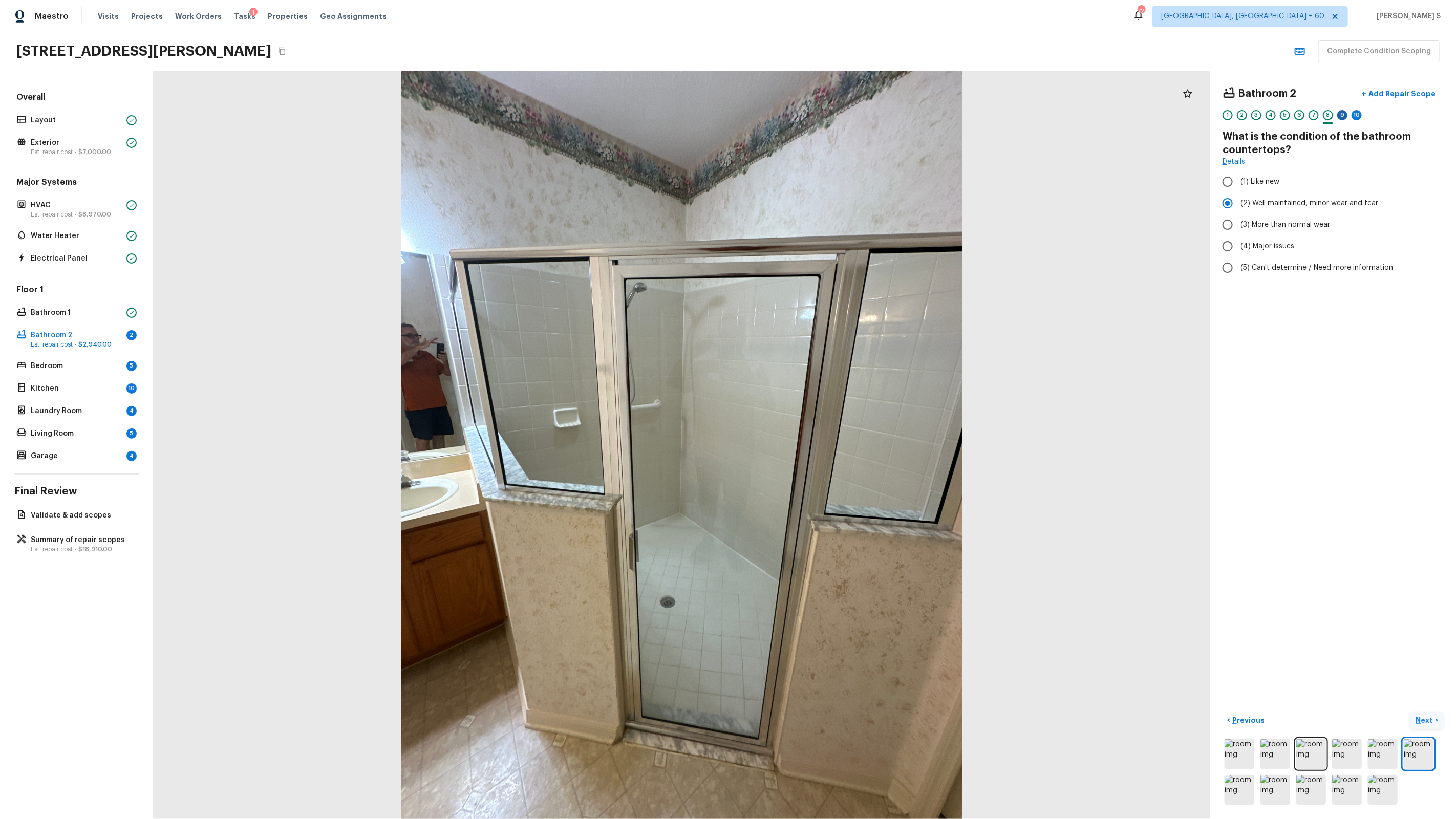
click at [835, 115] on div "9" at bounding box center [1342, 115] width 10 height 10
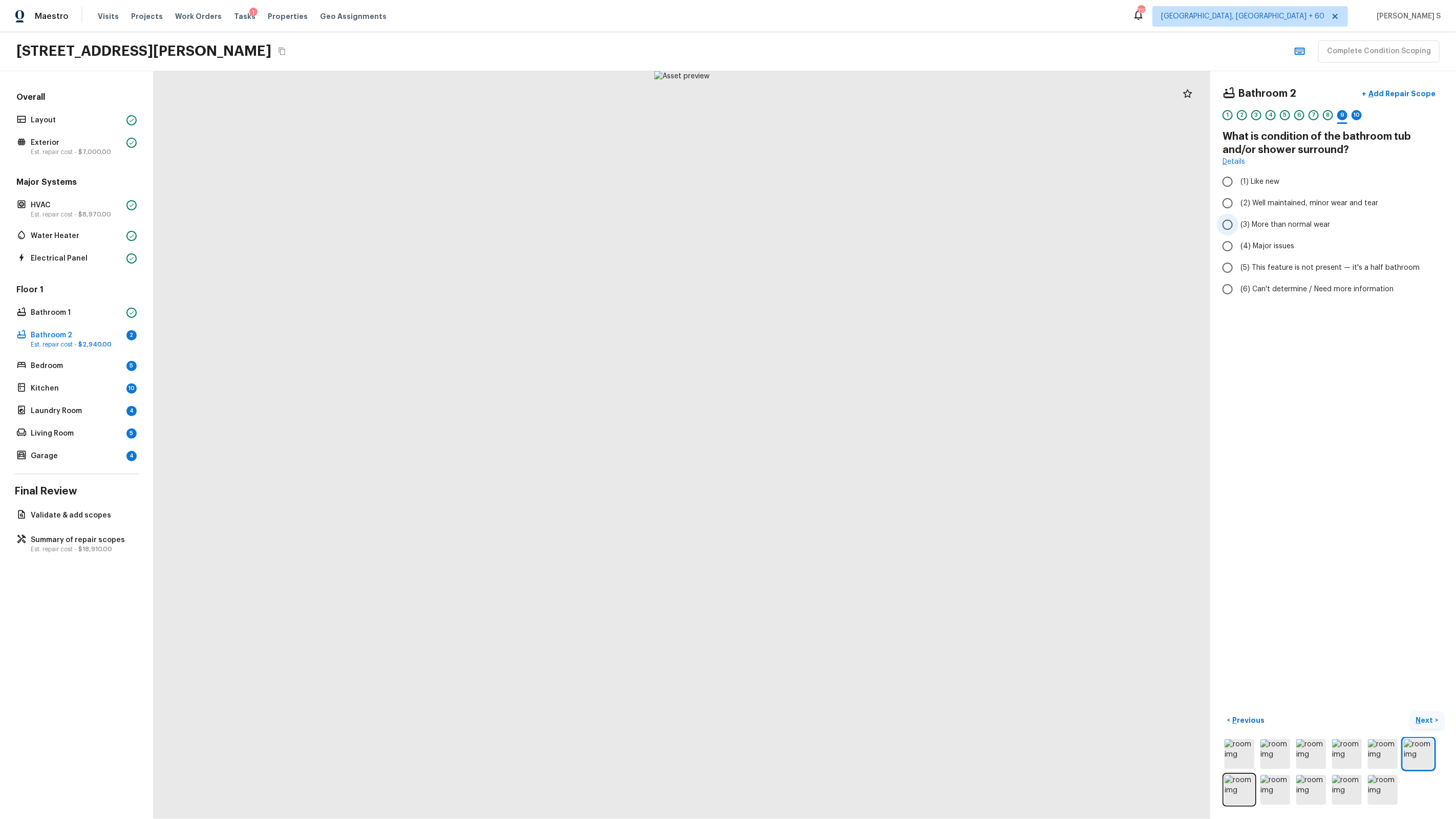
click at [835, 223] on span "(3) More than normal wear" at bounding box center [1285, 224] width 90 height 10
click at [835, 223] on input "(3) More than normal wear" at bounding box center [1228, 225] width 21 height 21
radio input "true"
click at [835, 96] on p "Add Repair Scope" at bounding box center [1401, 93] width 69 height 10
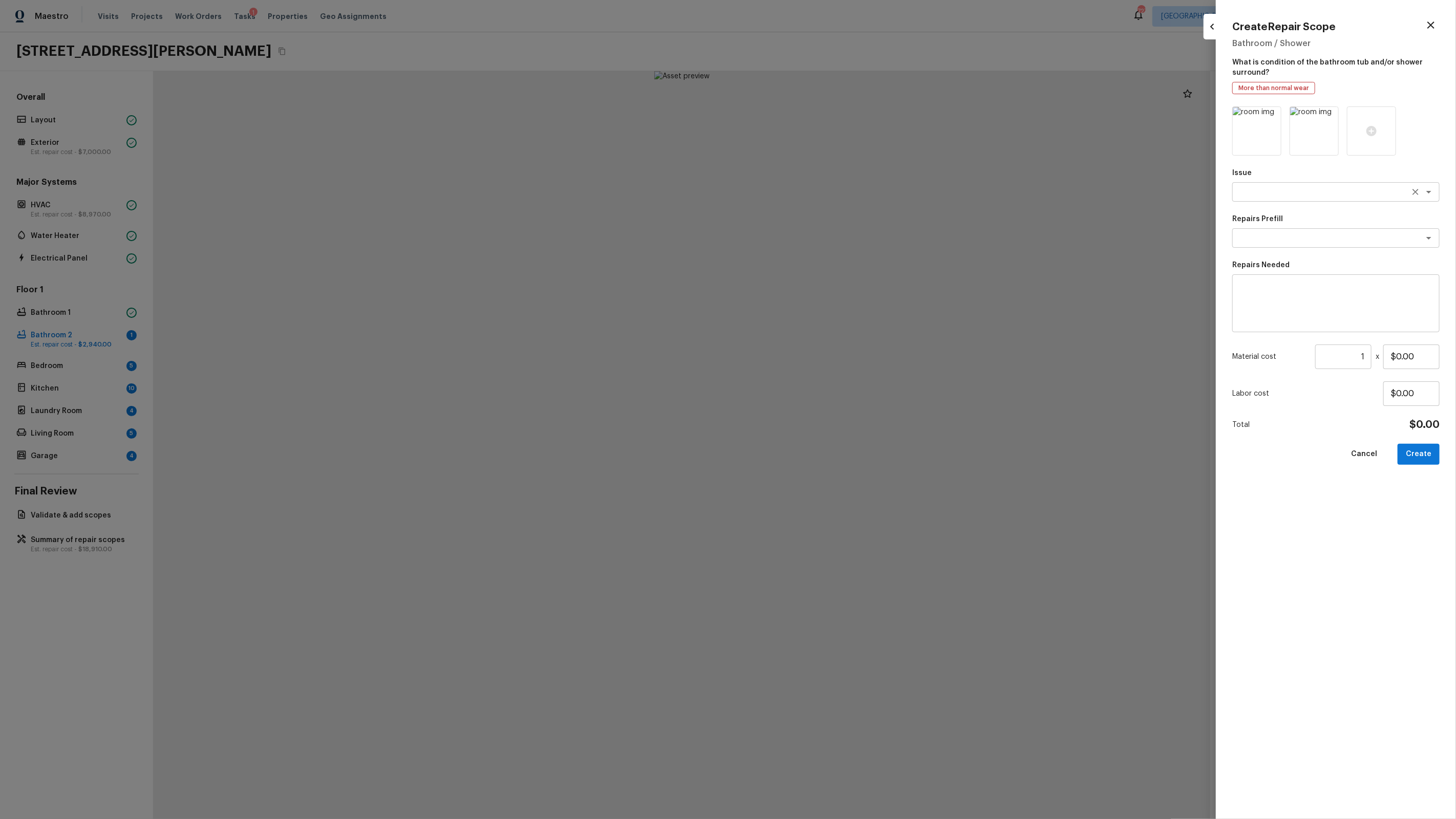
click at [835, 188] on textarea at bounding box center [1321, 191] width 169 height 10
type textarea "Bathroom Plumbing"
type textarea "Acid Wash Shower Pan"
type textarea "Prep and acid wash/deep clean the shower pan."
type input "$50.00"
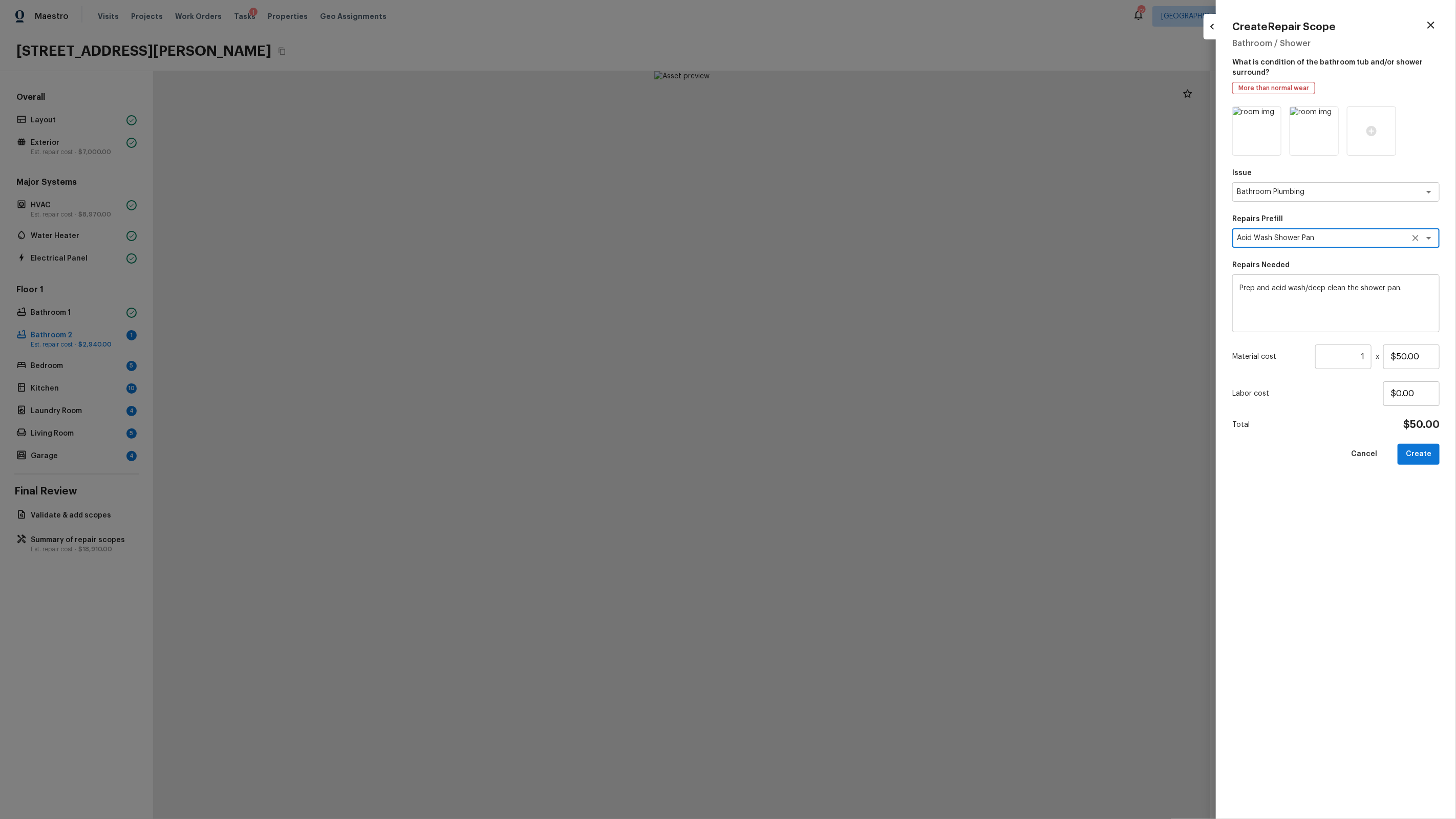
type textarea "Acid Wash Shower Pan"
click at [835, 344] on div "Issue Bathroom Plumbing x ​ Repairs Prefill Acid Wash Shower Pan x ​ Repairs Ne…" at bounding box center [1336, 454] width 207 height 696
click at [835, 359] on input "$50.00" at bounding box center [1411, 357] width 56 height 24
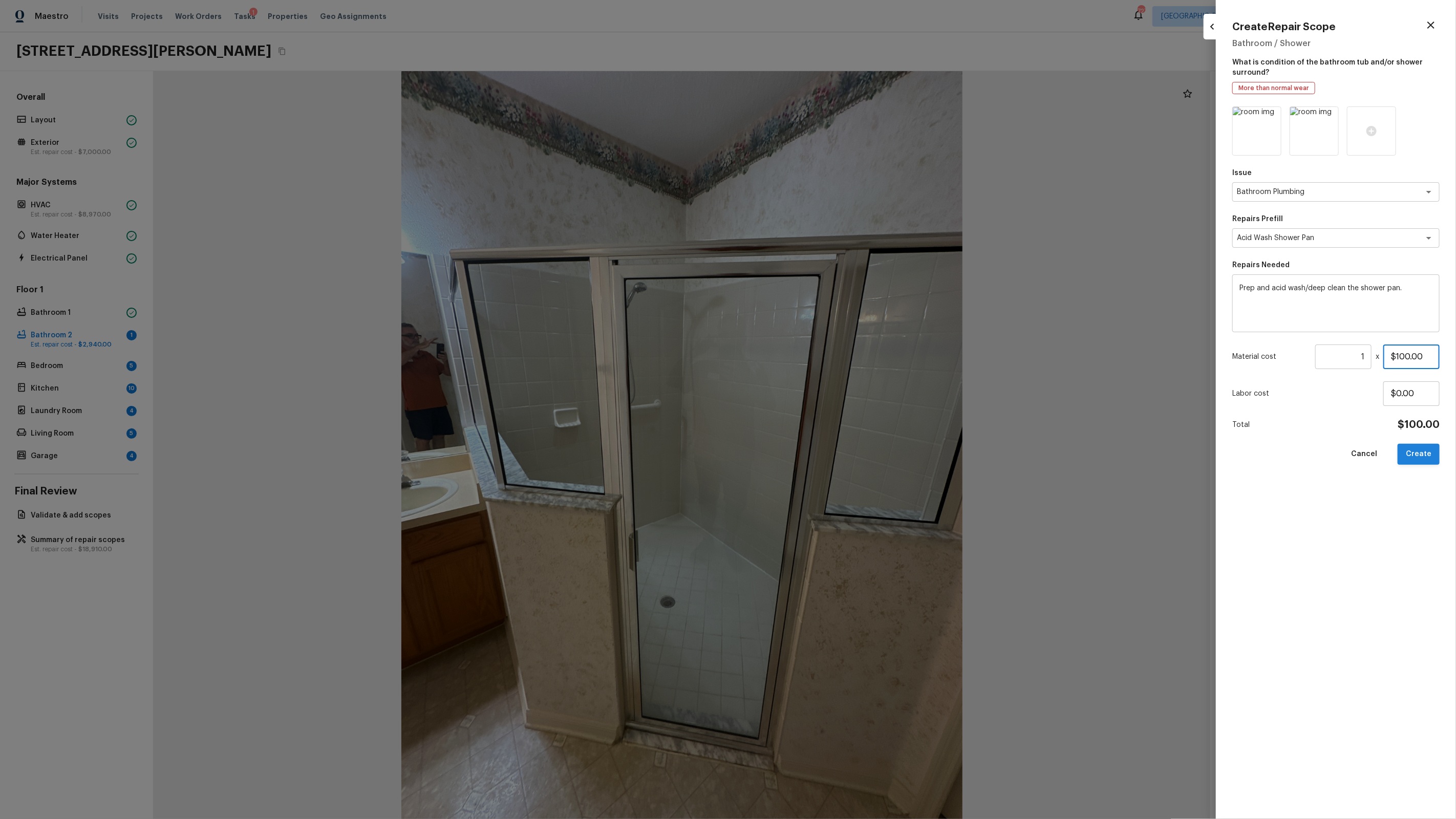
type input "$100.00"
click at [835, 456] on button "Create" at bounding box center [1419, 454] width 42 height 21
type input "$0.00"
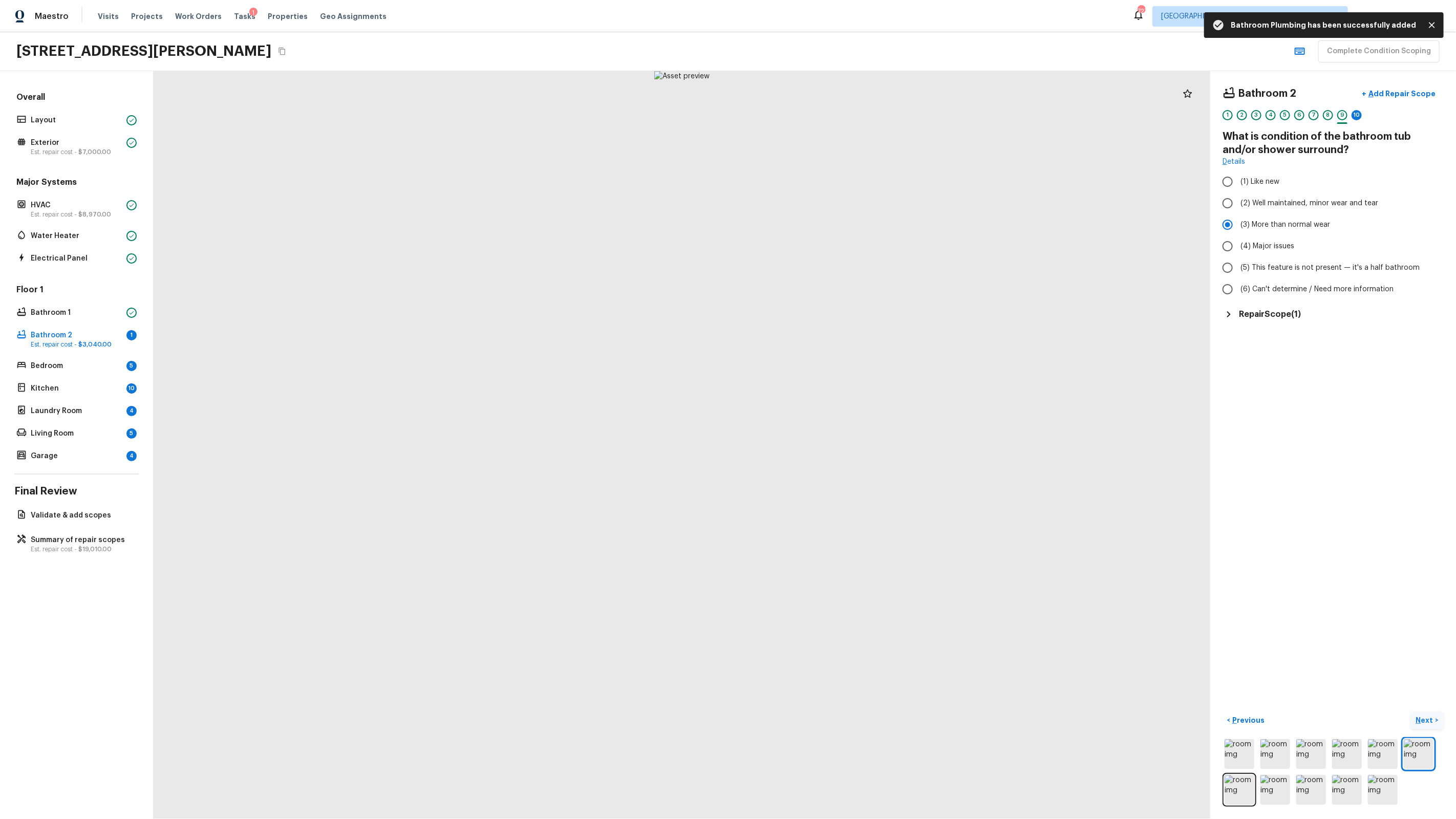
click at [835, 122] on div at bounding box center [1356, 123] width 10 height 2
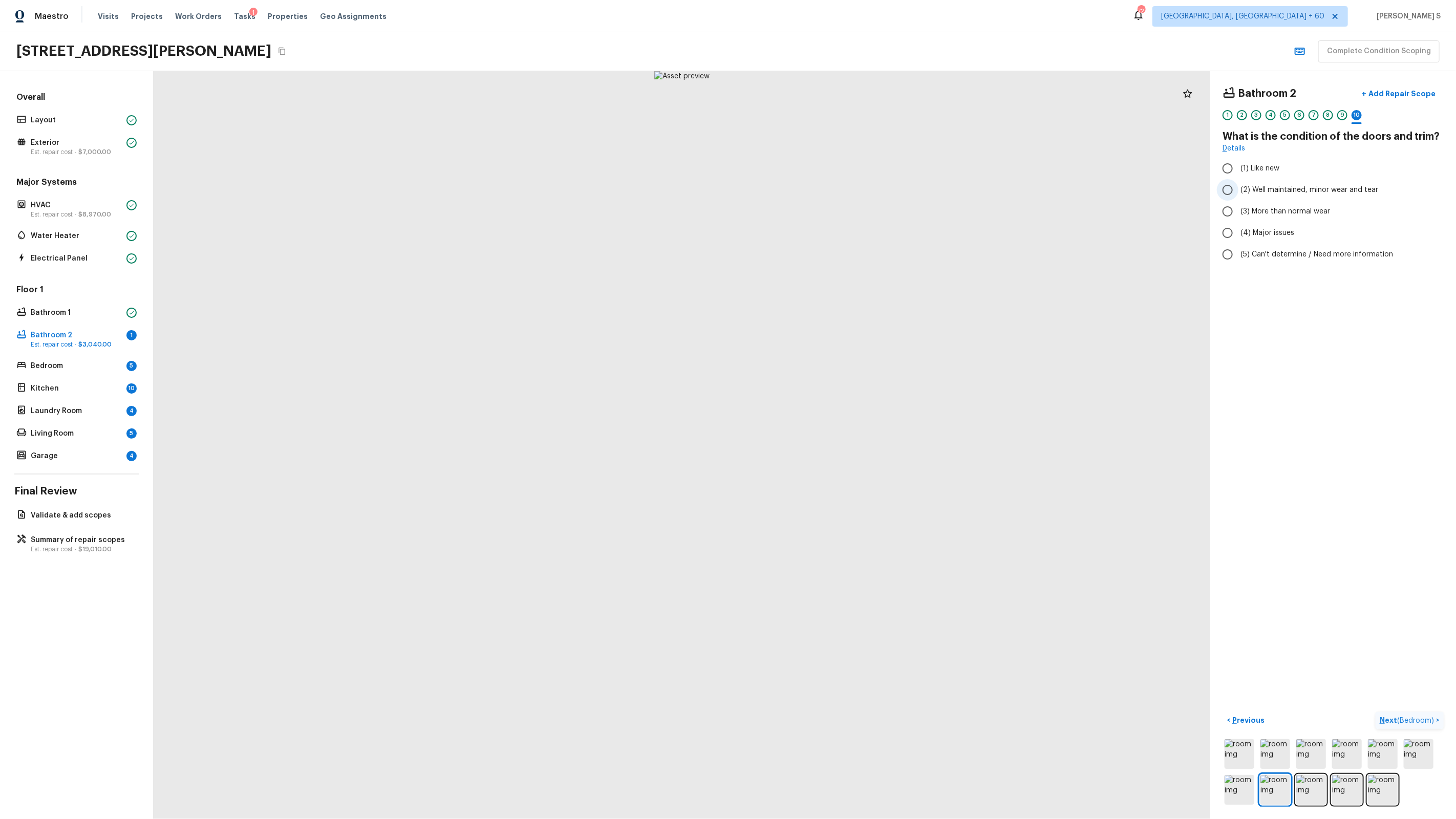
click at [835, 194] on span "(2) Well maintained, minor wear and tear" at bounding box center [1309, 190] width 138 height 10
click at [835, 194] on input "(2) Well maintained, minor wear and tear" at bounding box center [1228, 190] width 21 height 21
radio input "true"
click at [835, 112] on div "1 2 3 4 5 6 7 8 9 10" at bounding box center [1333, 118] width 221 height 16
click at [835, 112] on div "5" at bounding box center [1285, 115] width 10 height 10
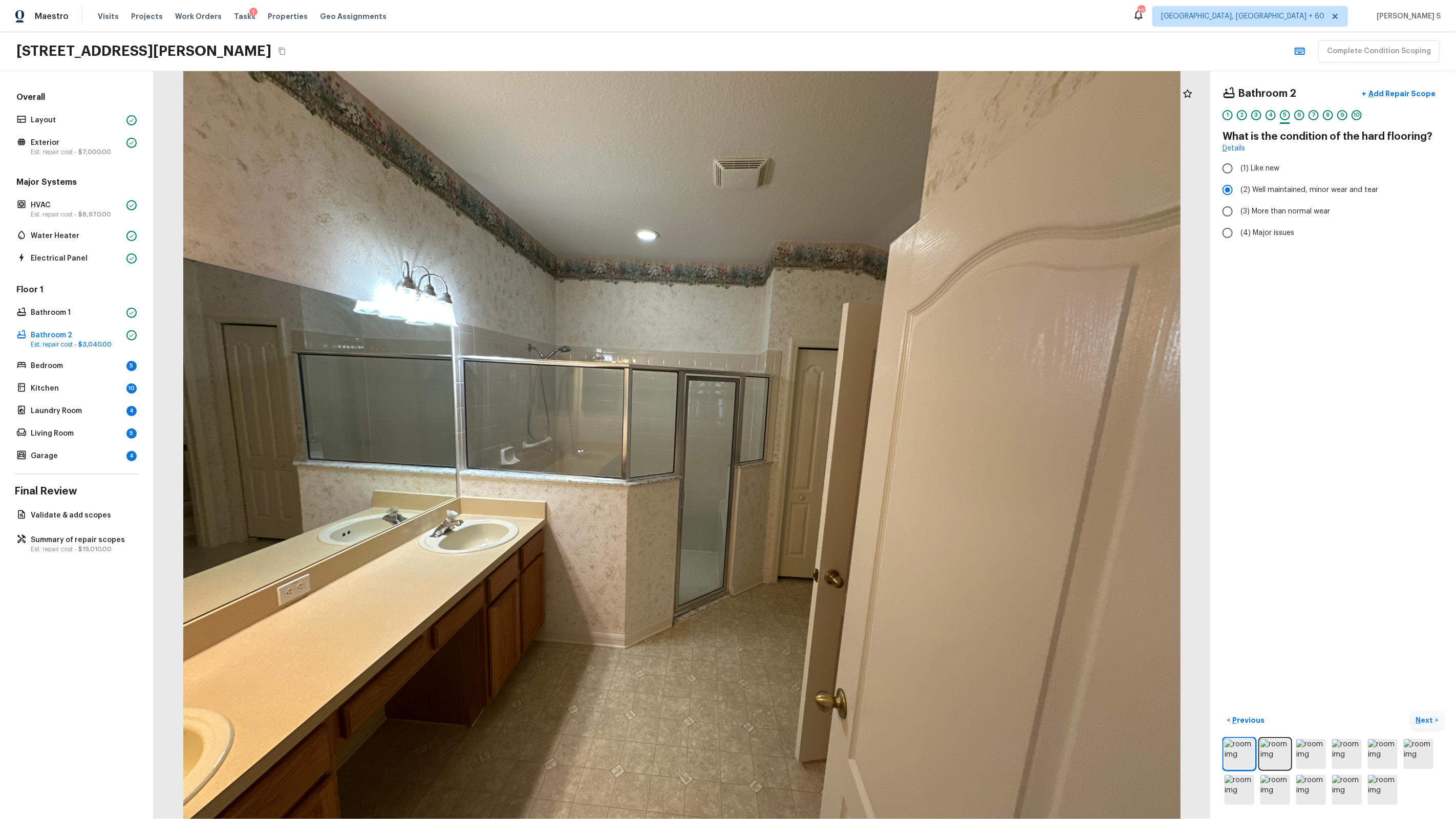
click at [835, 116] on div "3" at bounding box center [1256, 115] width 10 height 10
click at [835, 96] on p "Add Repair Scope" at bounding box center [1401, 93] width 69 height 10
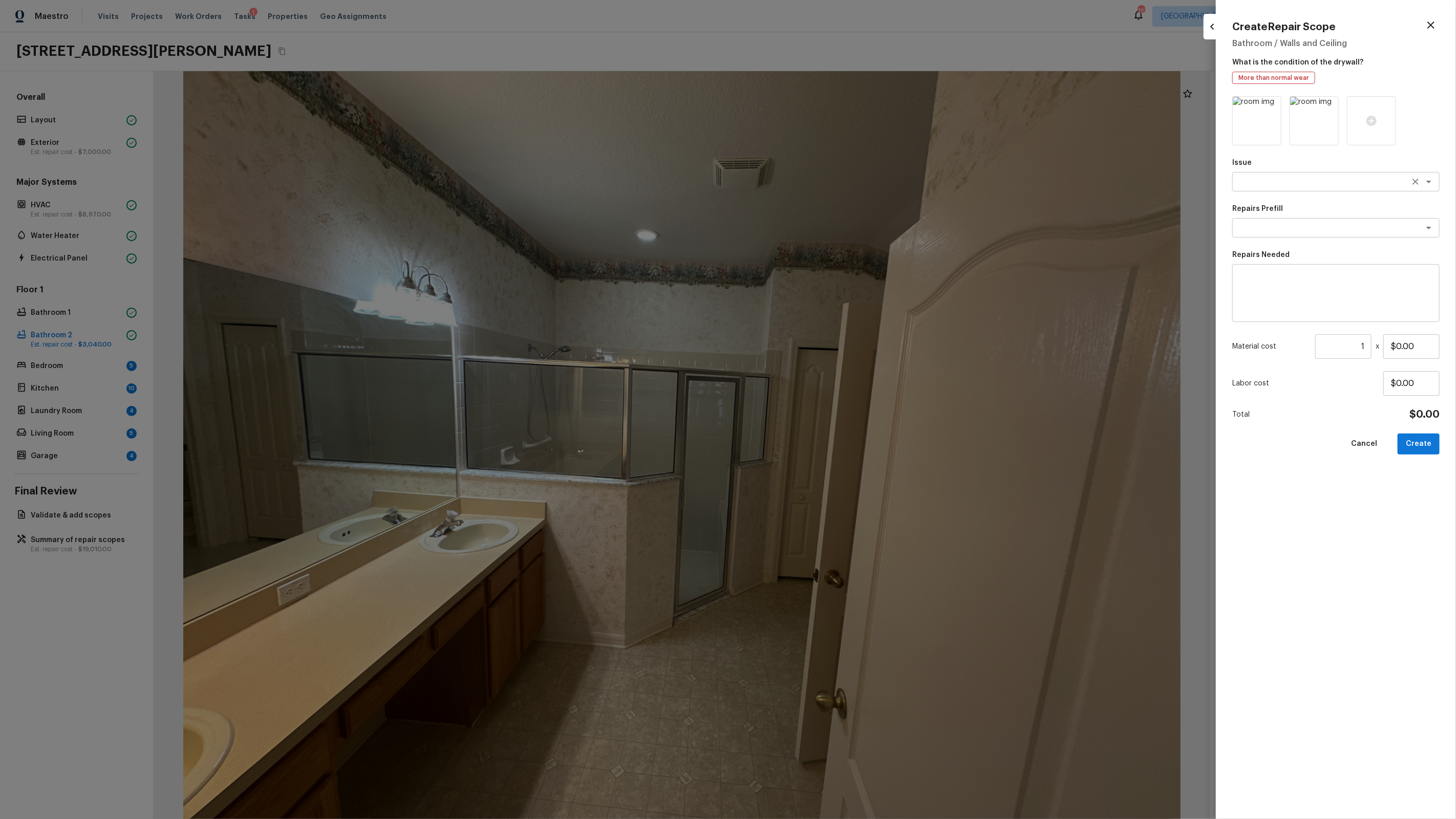
click at [835, 181] on textarea at bounding box center [1321, 181] width 169 height 10
type textarea "Wallpaper"
type textarea "Remove Wallpaper"
type textarea "Remove wallpaper and texture walls to best match existing conditions"
click at [835, 354] on input "$2.50" at bounding box center [1411, 346] width 56 height 24
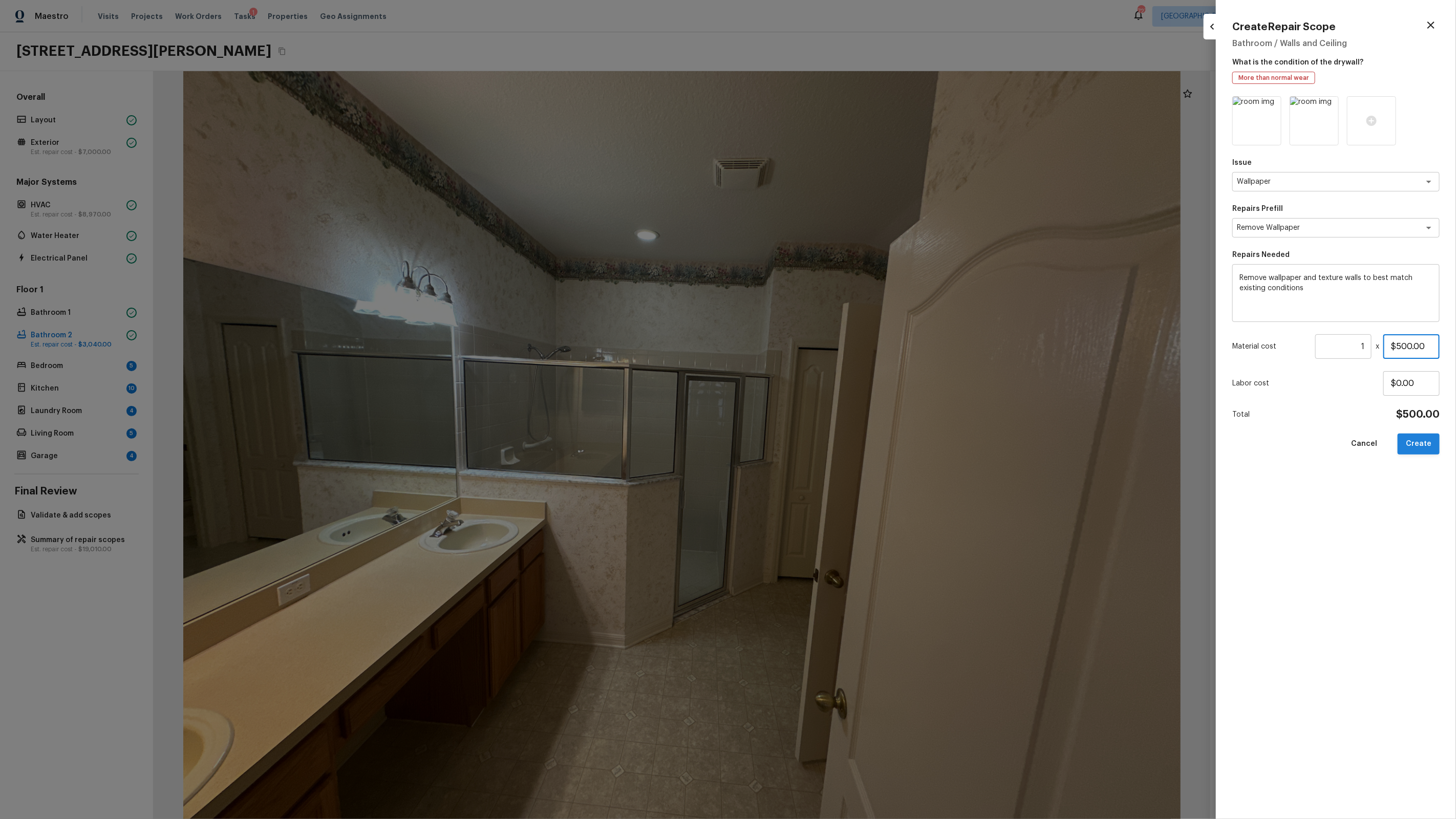
type input "$500.00"
click at [835, 445] on button "Create" at bounding box center [1419, 443] width 42 height 21
type input "$0.00"
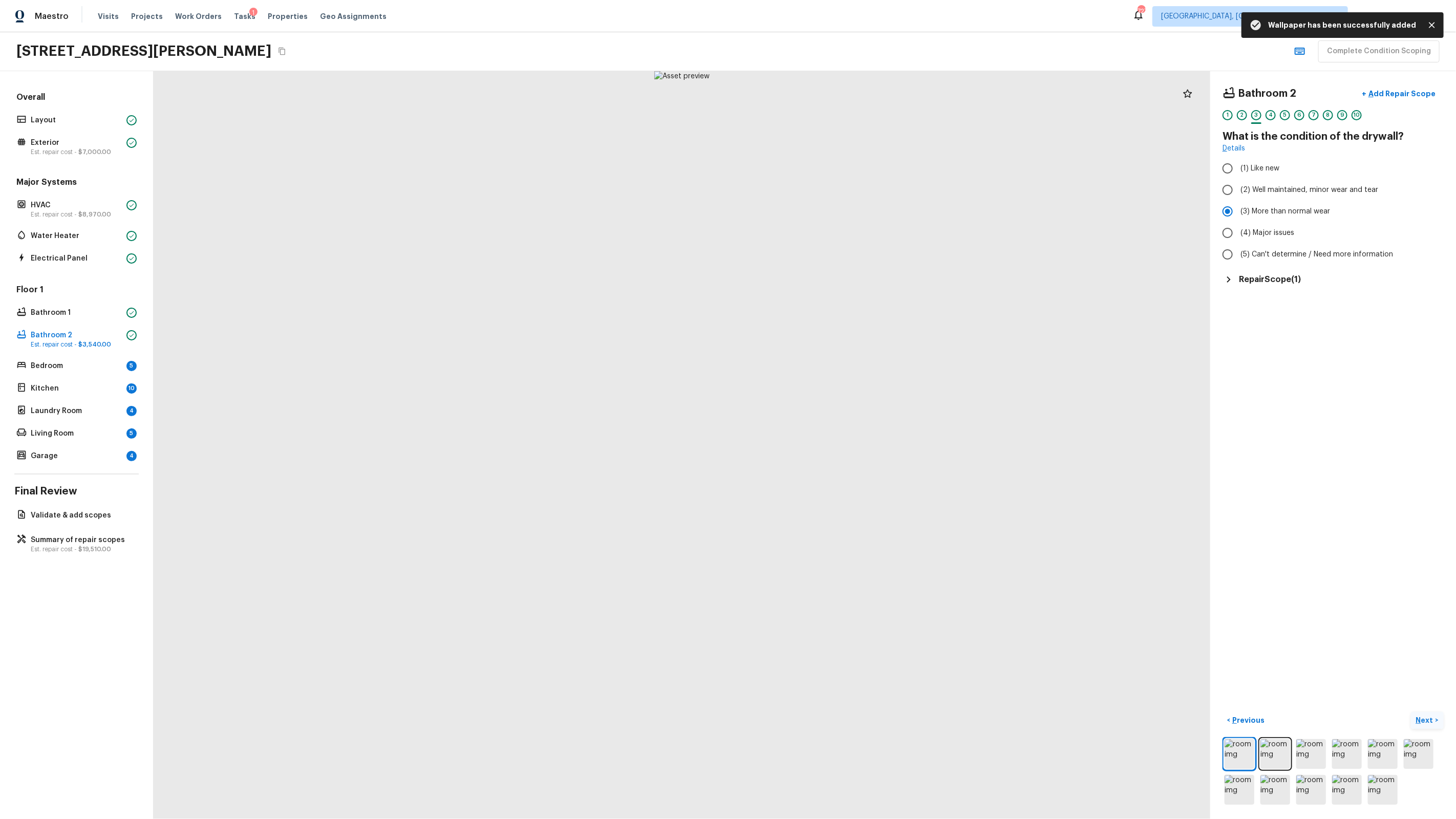
click at [835, 522] on button "Next >" at bounding box center [1427, 720] width 33 height 17
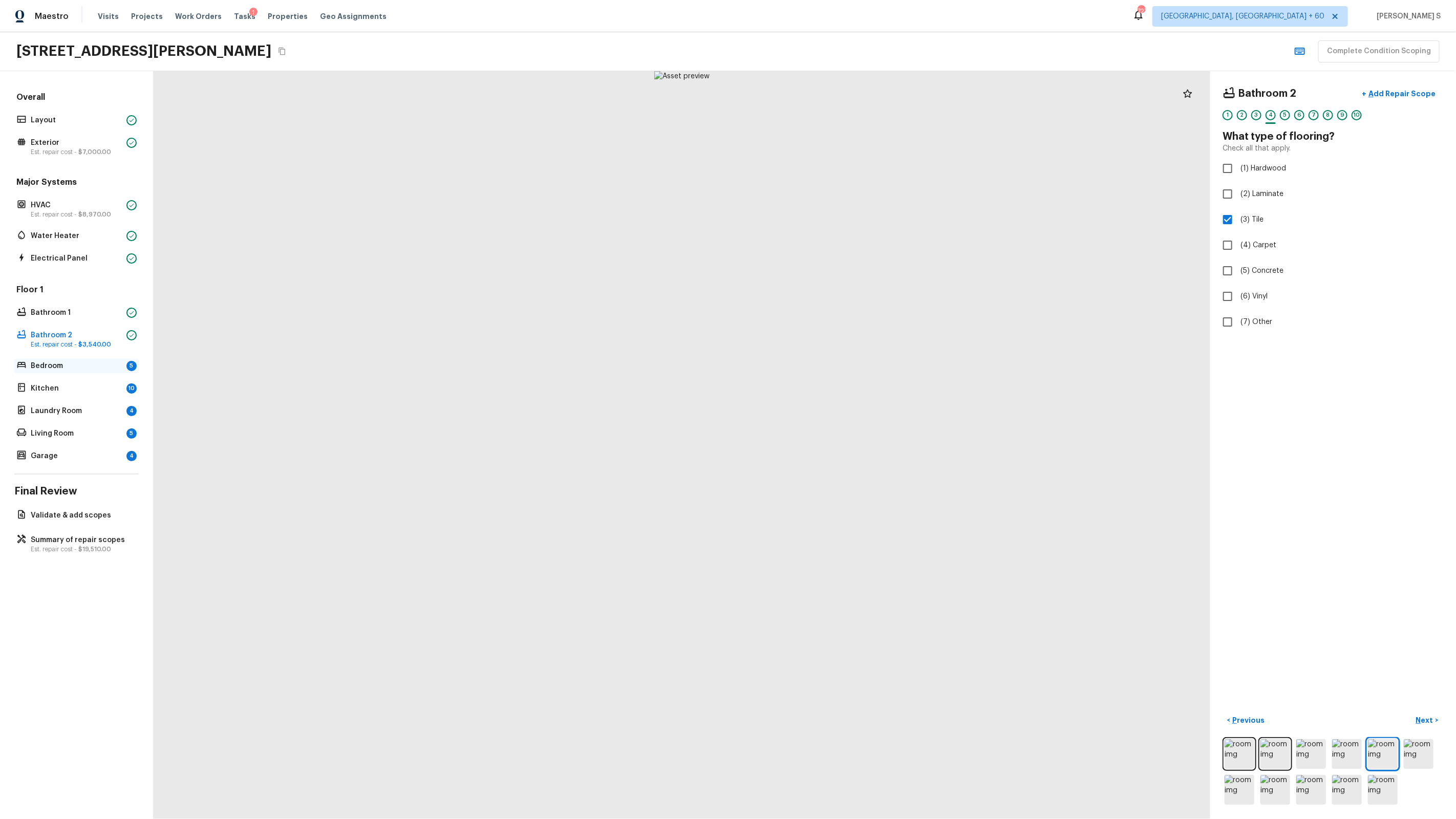
click at [102, 360] on div "Bedroom 5" at bounding box center [76, 366] width 124 height 14
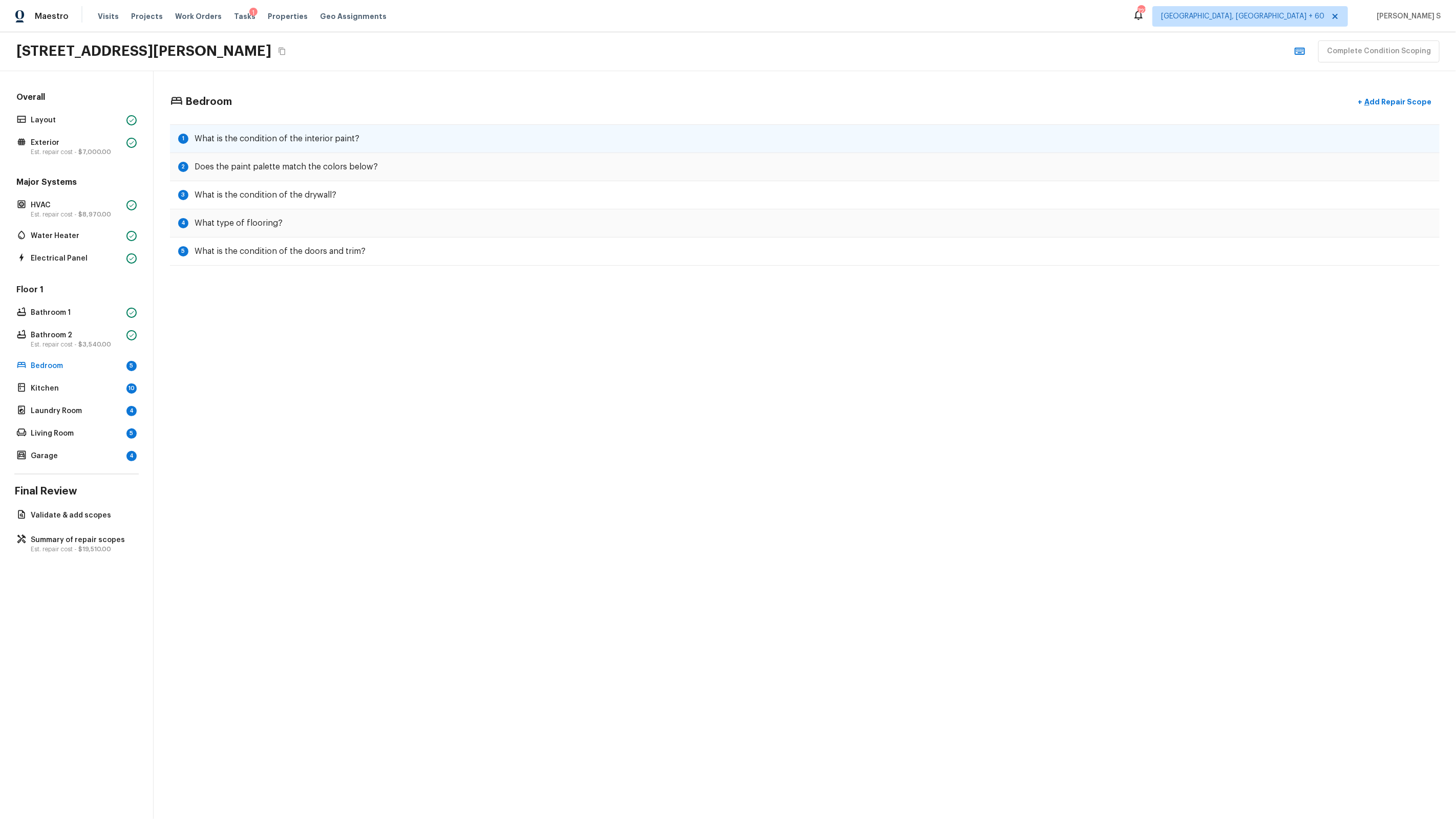
click at [269, 136] on h5 "What is the condition of the interior paint?" at bounding box center [276, 138] width 165 height 11
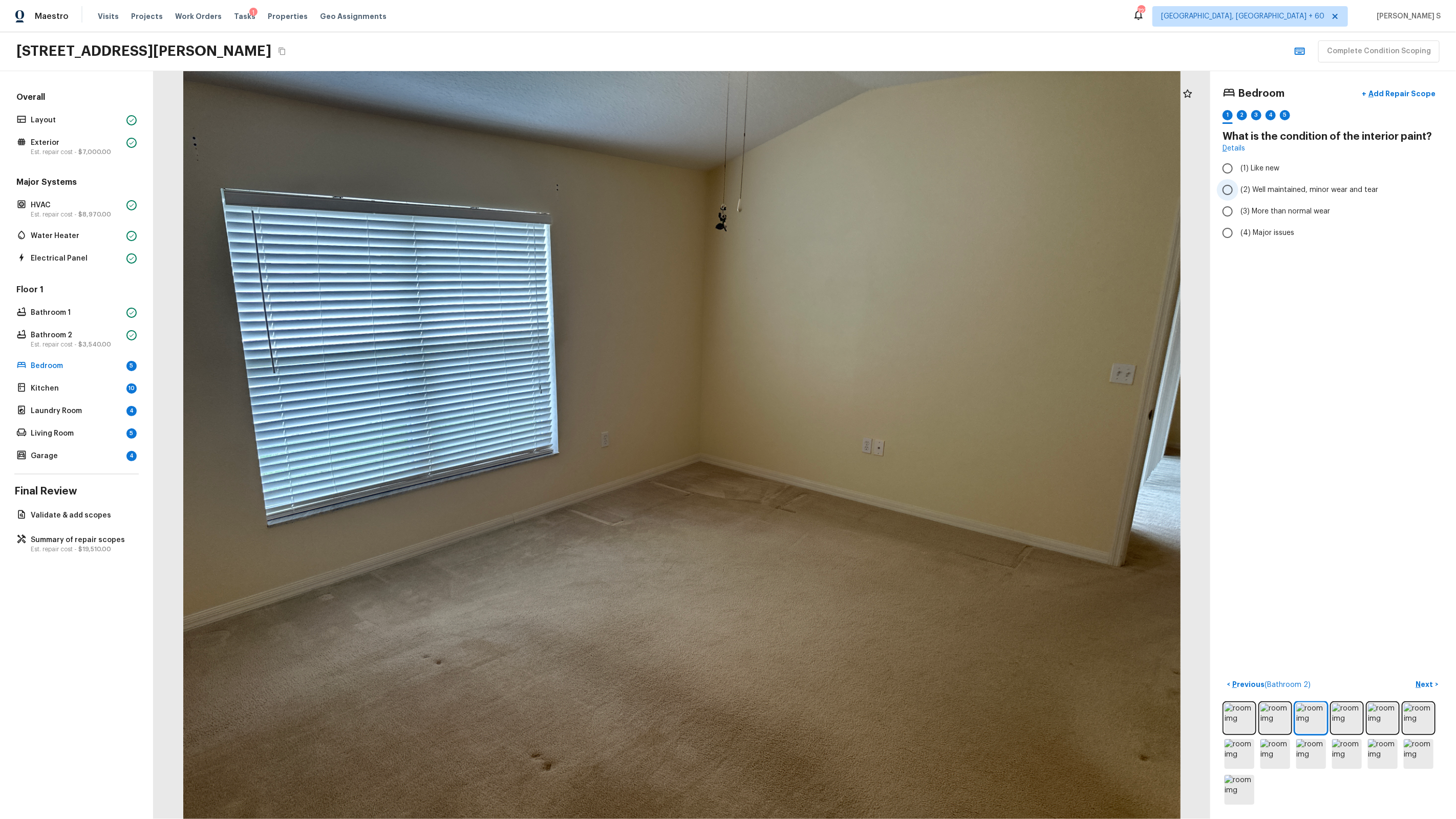
click at [835, 185] on span "(2) Well maintained, minor wear and tear" at bounding box center [1309, 190] width 138 height 10
click at [835, 185] on input "(2) Well maintained, minor wear and tear" at bounding box center [1228, 190] width 21 height 21
radio input "true"
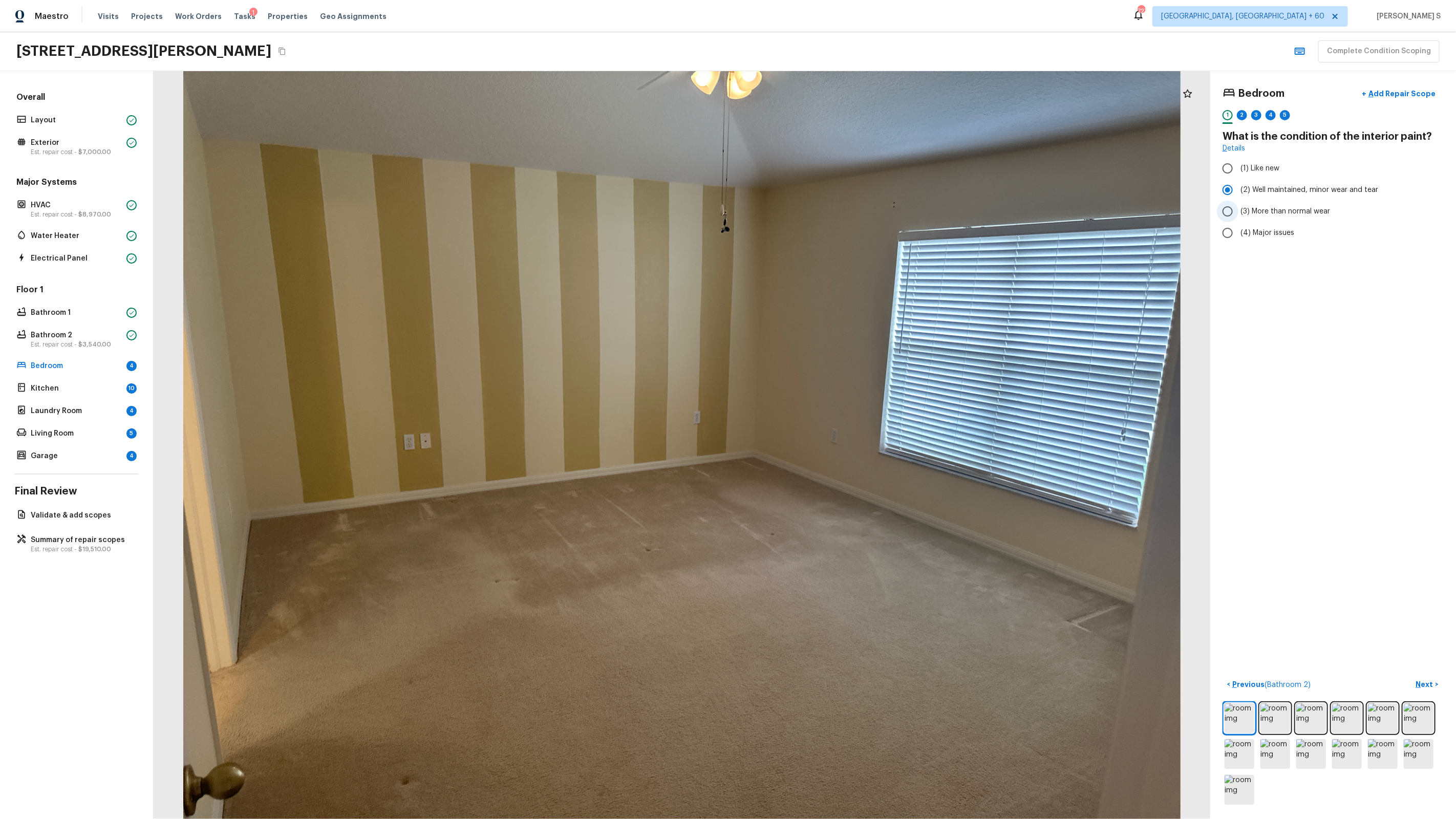
click at [835, 213] on span "(3) More than normal wear" at bounding box center [1285, 211] width 90 height 10
click at [835, 213] on input "(3) More than normal wear" at bounding box center [1228, 212] width 21 height 21
radio input "true"
click at [835, 116] on div "1 2 3 4 5" at bounding box center [1333, 118] width 221 height 16
click at [835, 116] on div "2" at bounding box center [1241, 115] width 10 height 10
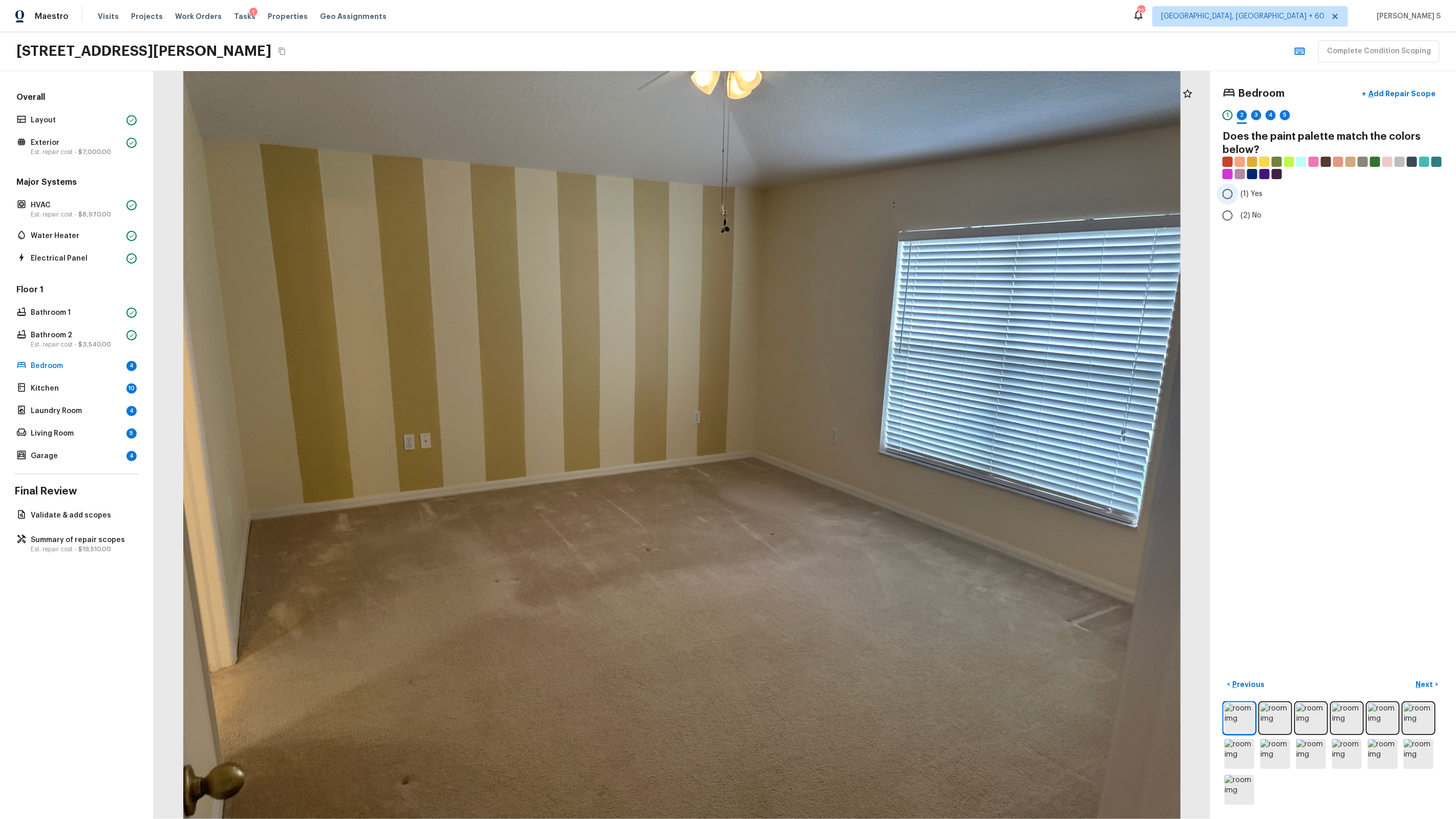
click at [835, 201] on label "(1) Yes" at bounding box center [1326, 194] width 219 height 21
click at [835, 201] on input "(1) Yes" at bounding box center [1228, 194] width 21 height 21
radio input "true"
click at [835, 113] on div "3" at bounding box center [1256, 115] width 10 height 10
click at [835, 194] on span "(2) Well maintained, minor wear and tear" at bounding box center [1309, 190] width 138 height 10
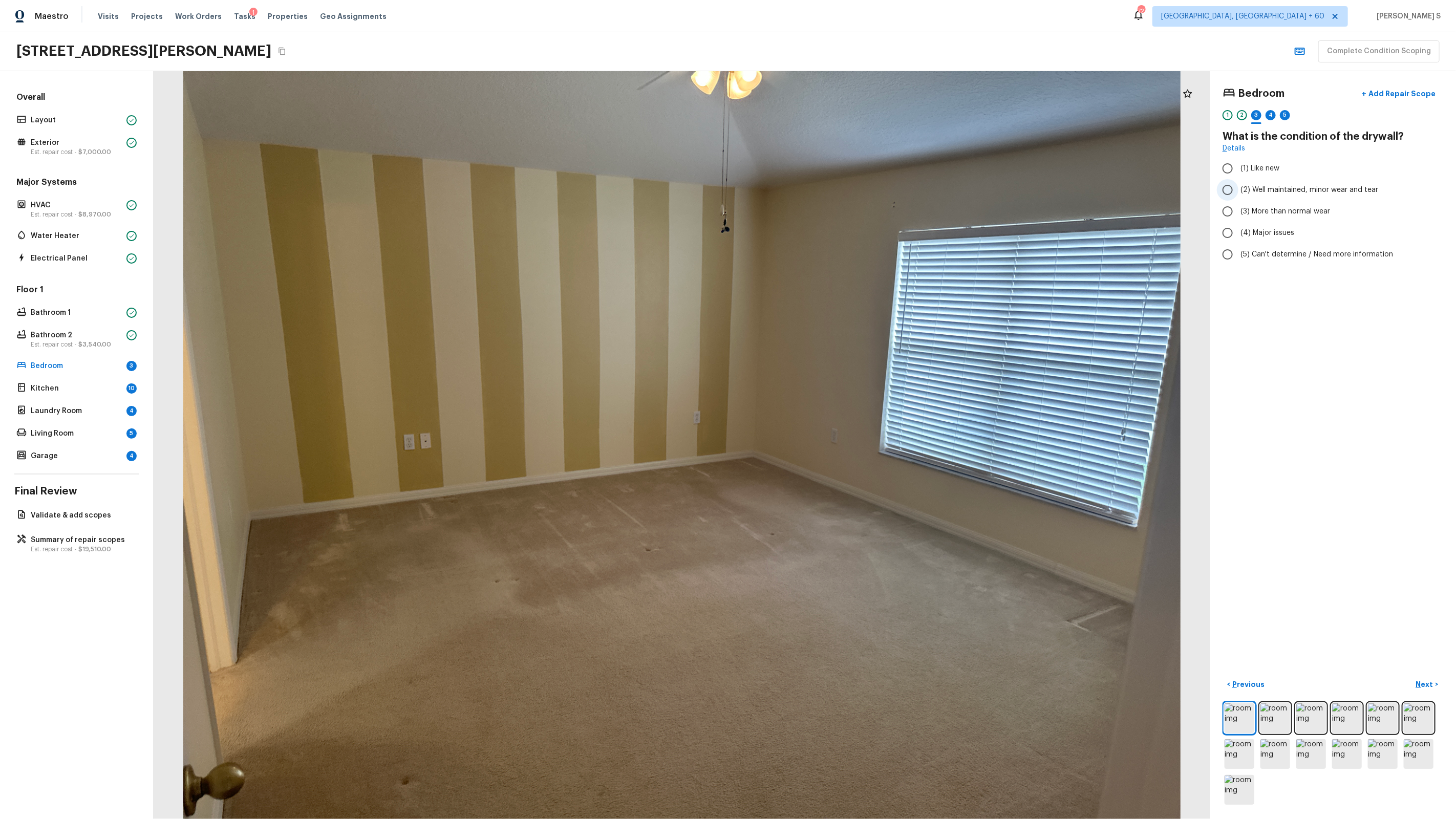
click at [835, 194] on input "(2) Well maintained, minor wear and tear" at bounding box center [1228, 190] width 21 height 21
radio input "true"
click at [835, 114] on div "4" at bounding box center [1271, 115] width 10 height 10
click at [835, 240] on span "(4) Carpet" at bounding box center [1258, 245] width 36 height 10
click at [835, 240] on input "(4) Carpet" at bounding box center [1228, 245] width 21 height 21
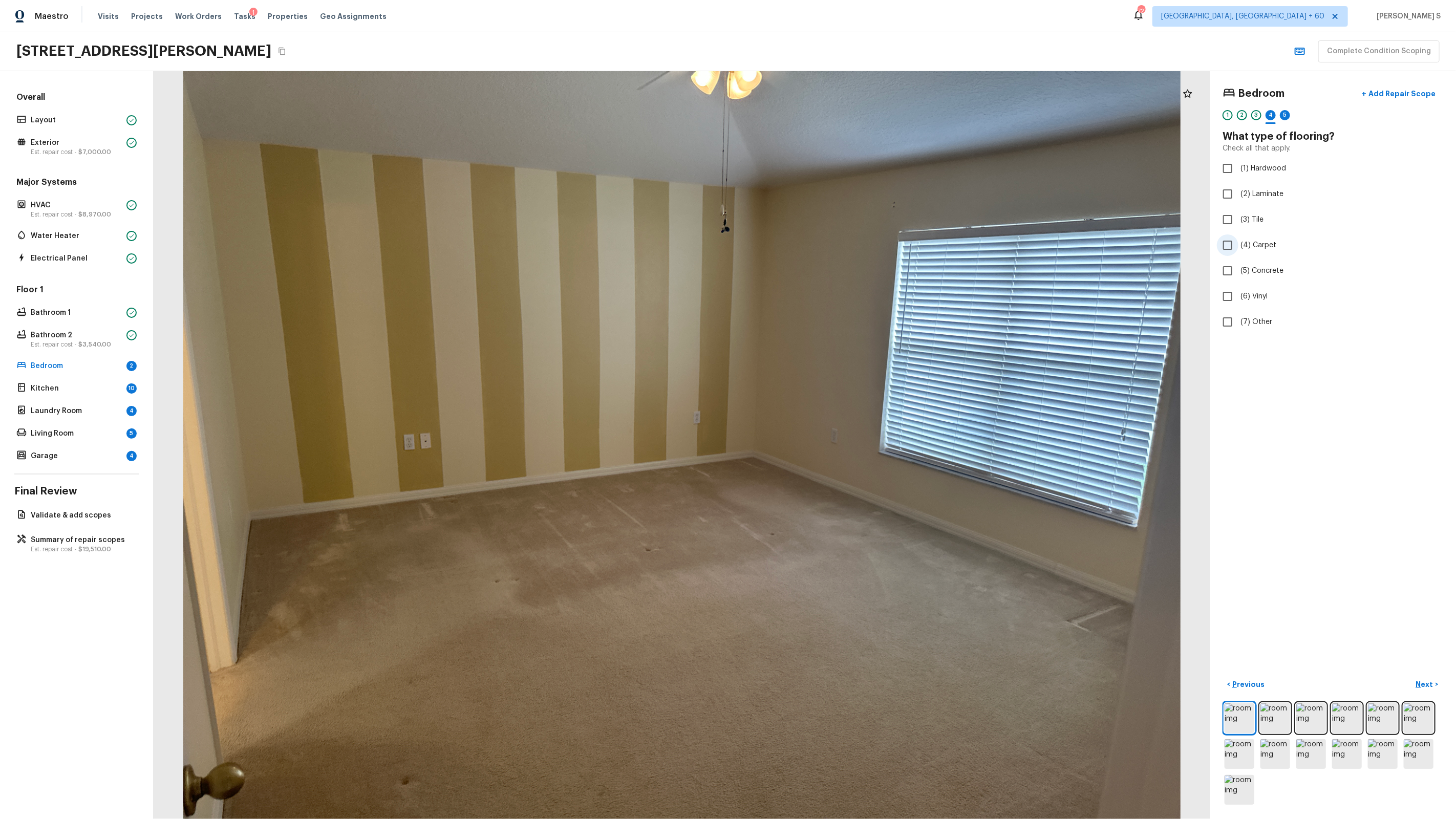
checkbox input "true"
click at [835, 115] on div "5" at bounding box center [1285, 115] width 10 height 10
click at [835, 205] on label "(3) More than normal wear" at bounding box center [1326, 212] width 219 height 21
click at [835, 205] on input "(3) More than normal wear" at bounding box center [1228, 212] width 21 height 21
radio input "true"
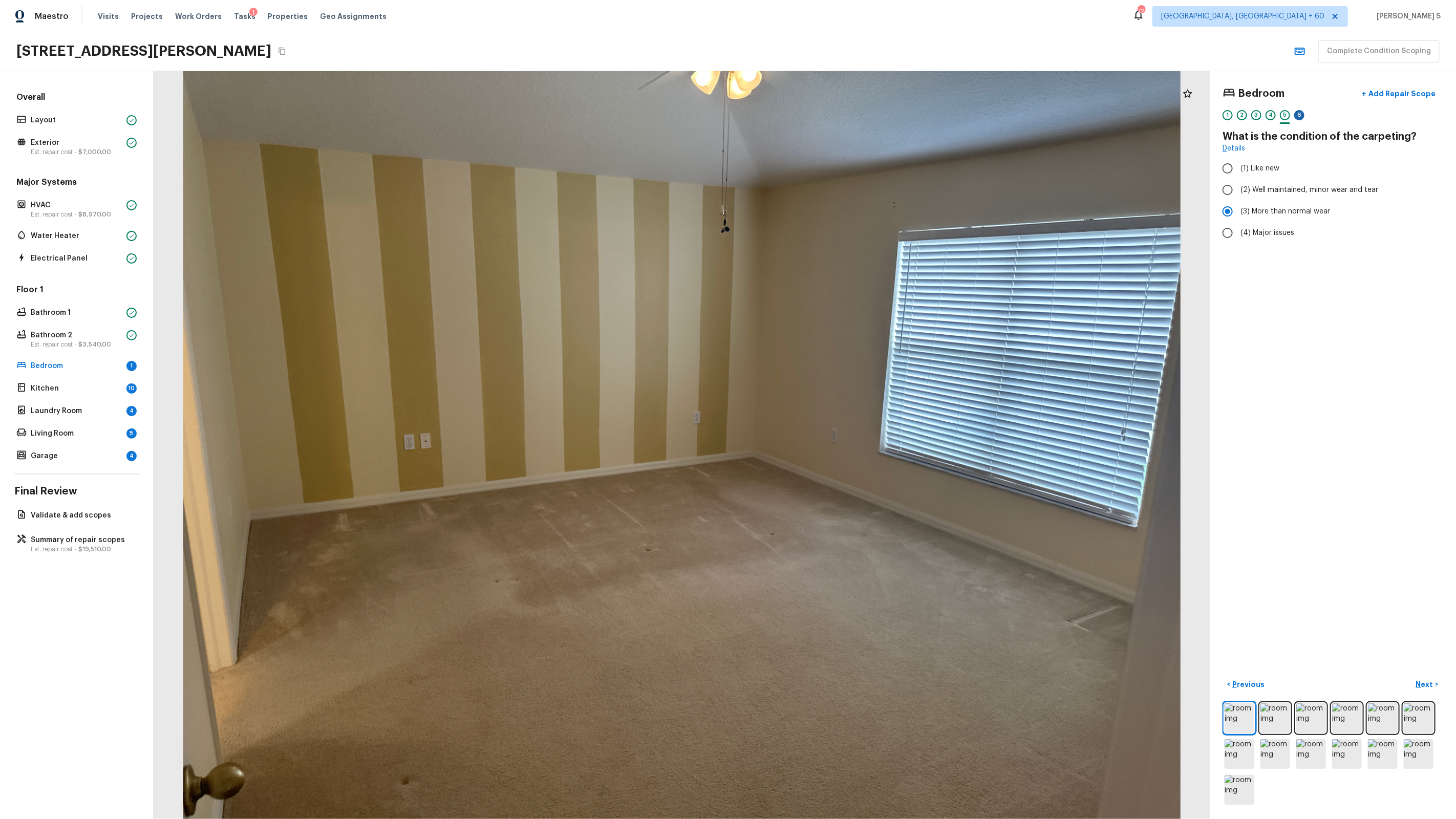
click at [835, 118] on div "6" at bounding box center [1299, 115] width 10 height 10
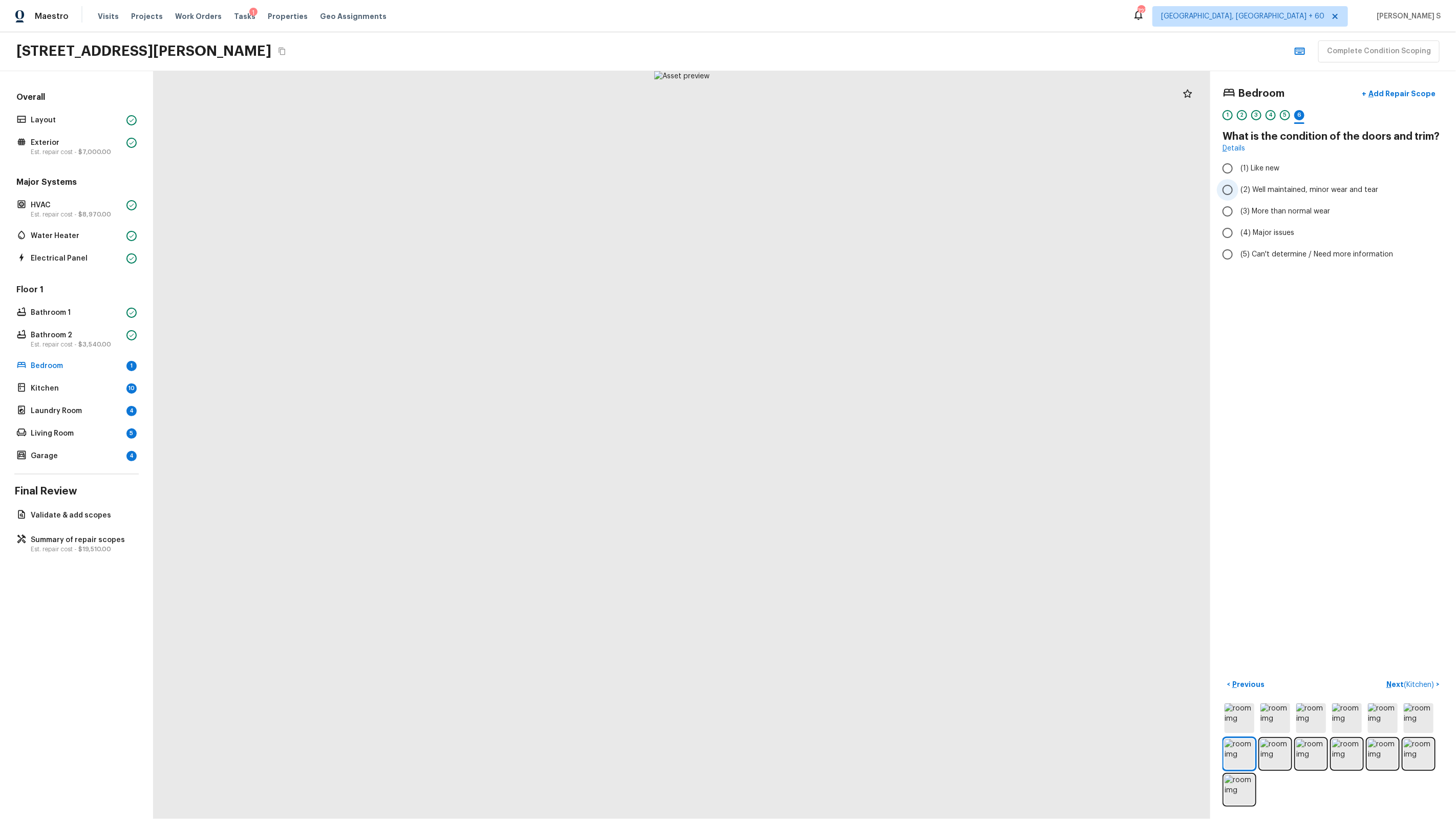
click at [835, 191] on span "(2) Well maintained, minor wear and tear" at bounding box center [1309, 190] width 138 height 10
click at [835, 191] on input "(2) Well maintained, minor wear and tear" at bounding box center [1228, 190] width 21 height 21
radio input "true"
click at [835, 522] on span "( Kitchen )" at bounding box center [1419, 685] width 30 height 7
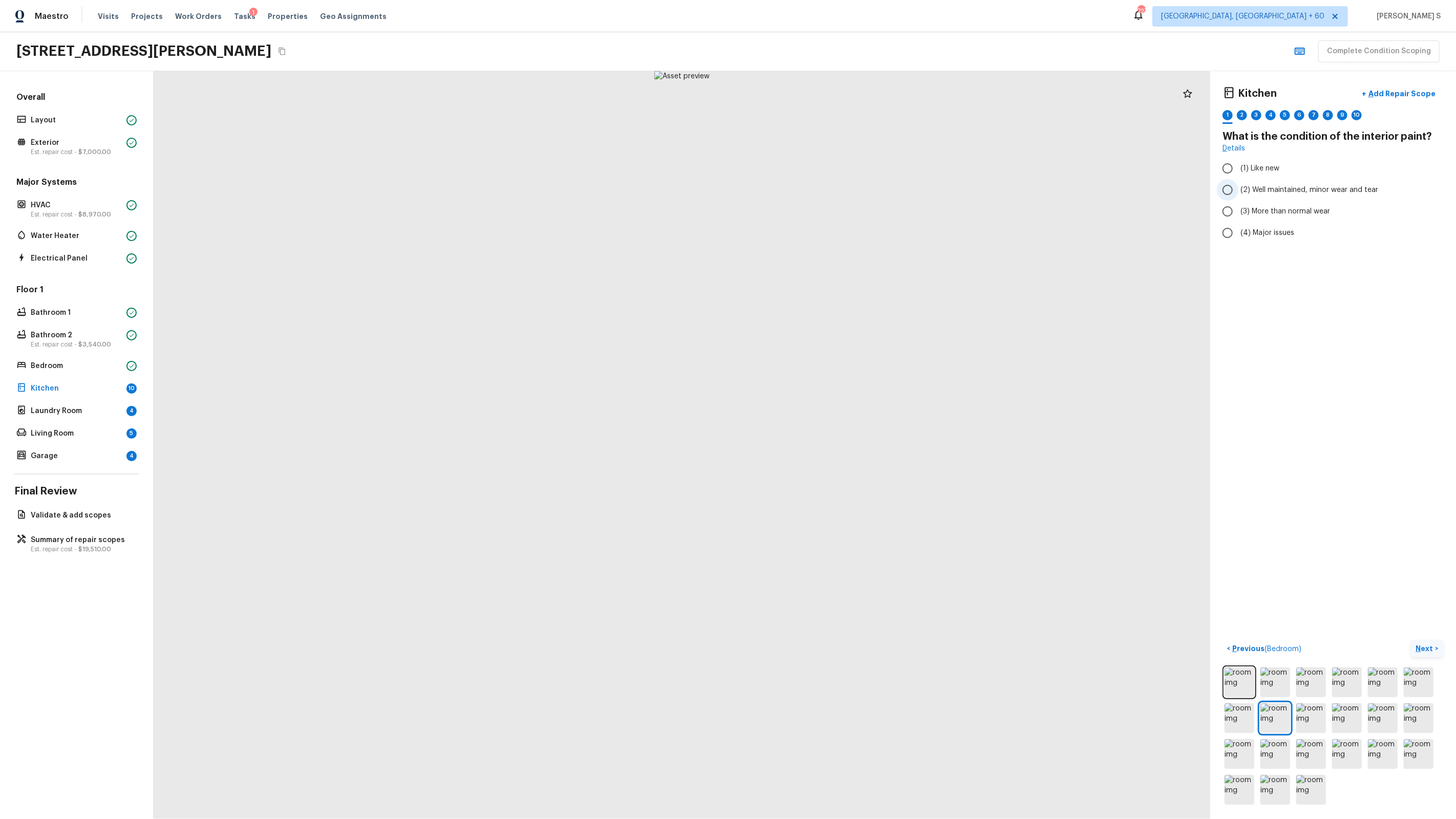
click at [835, 190] on span "(2) Well maintained, minor wear and tear" at bounding box center [1309, 190] width 138 height 10
click at [835, 190] on input "(2) Well maintained, minor wear and tear" at bounding box center [1228, 190] width 21 height 21
radio input "true"
click at [835, 116] on div "2" at bounding box center [1241, 115] width 10 height 10
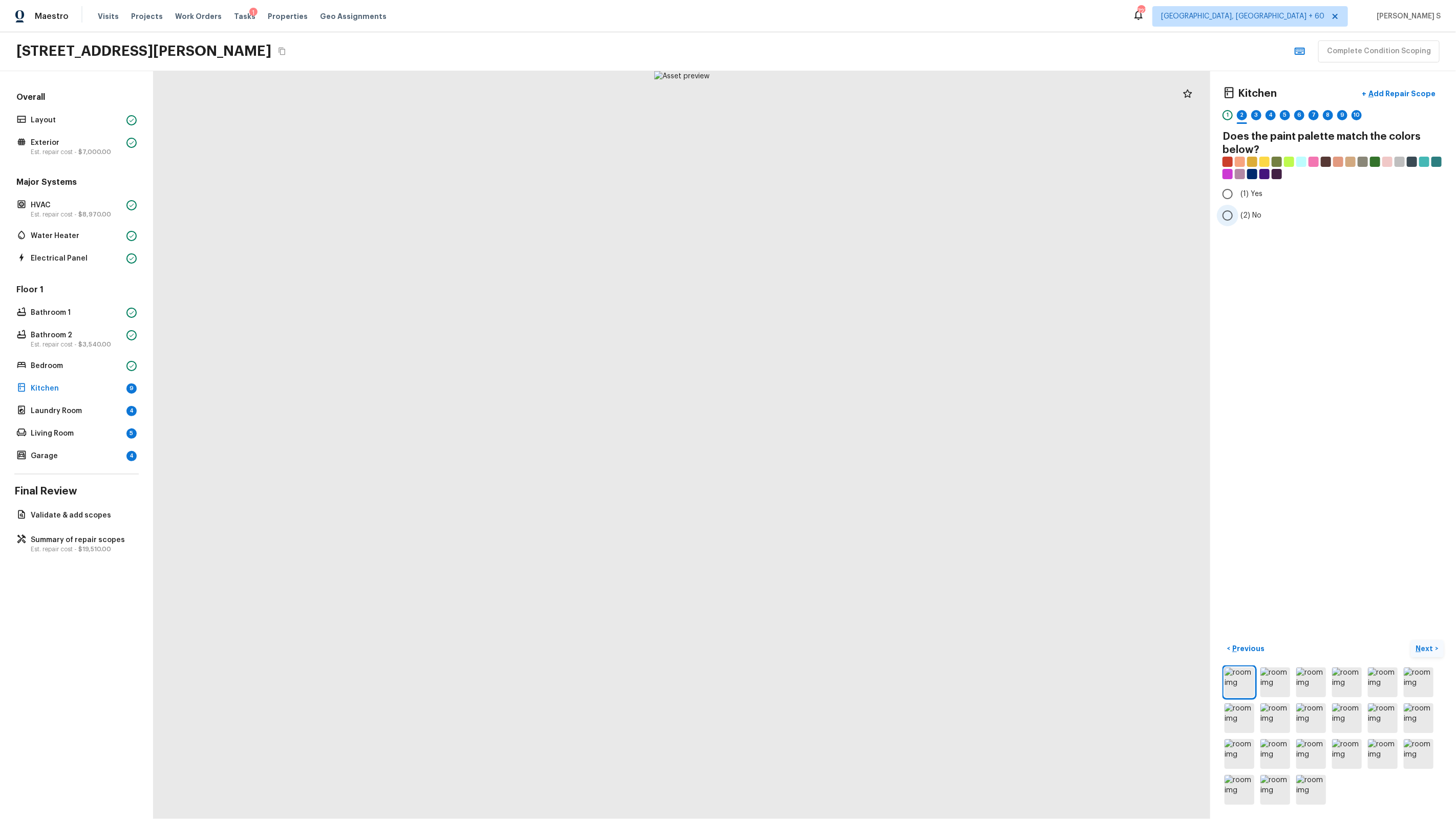
click at [835, 215] on span "(2) No" at bounding box center [1250, 215] width 21 height 10
click at [835, 215] on input "(2) No" at bounding box center [1228, 215] width 21 height 21
radio input "true"
click at [835, 116] on div "3" at bounding box center [1256, 115] width 10 height 10
click at [835, 216] on span "(3) More than normal wear" at bounding box center [1285, 211] width 90 height 10
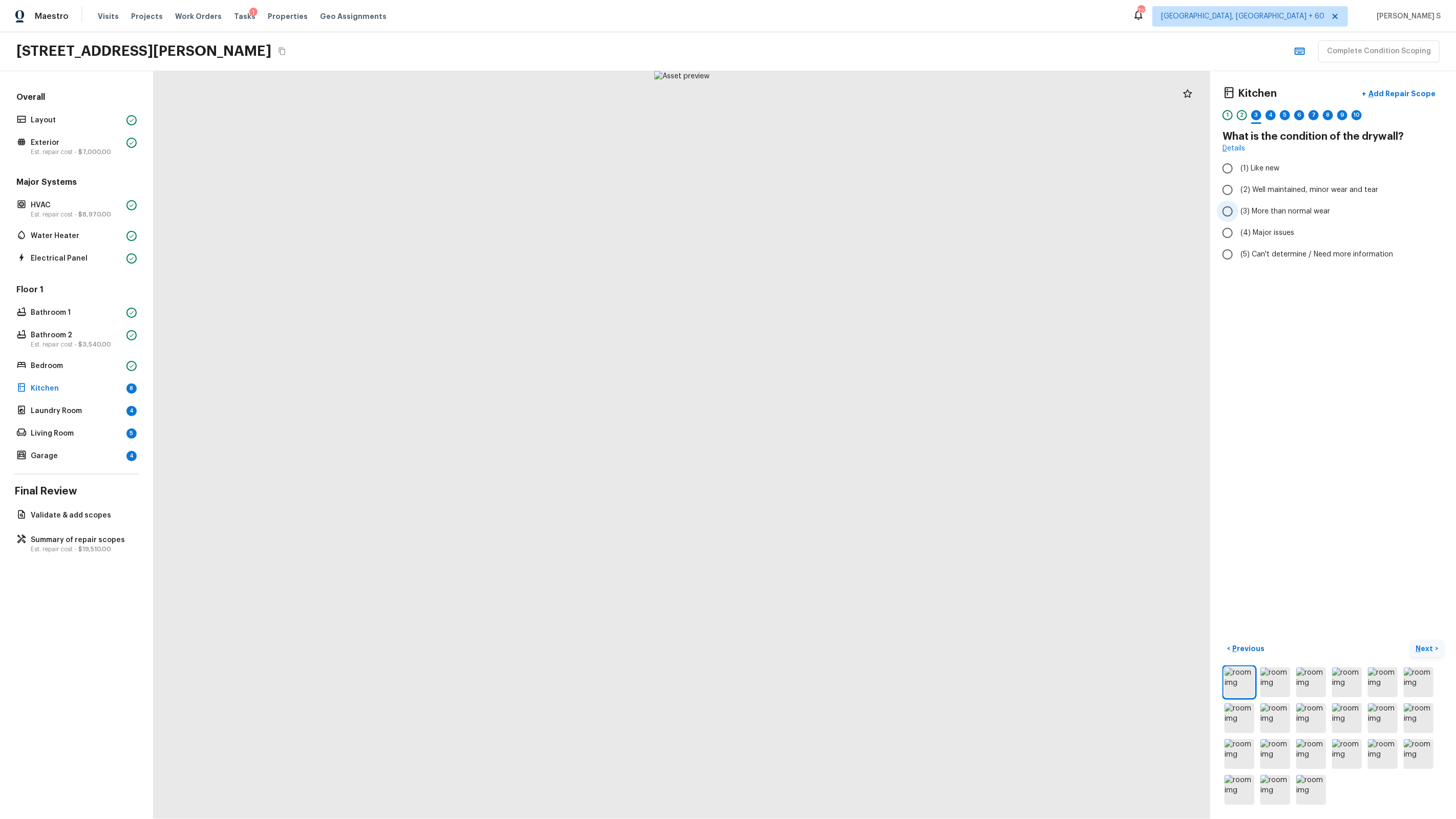
click at [835, 216] on input "(3) More than normal wear" at bounding box center [1228, 212] width 21 height 21
radio input "true"
click at [835, 89] on p "Add Repair Scope" at bounding box center [1401, 93] width 69 height 10
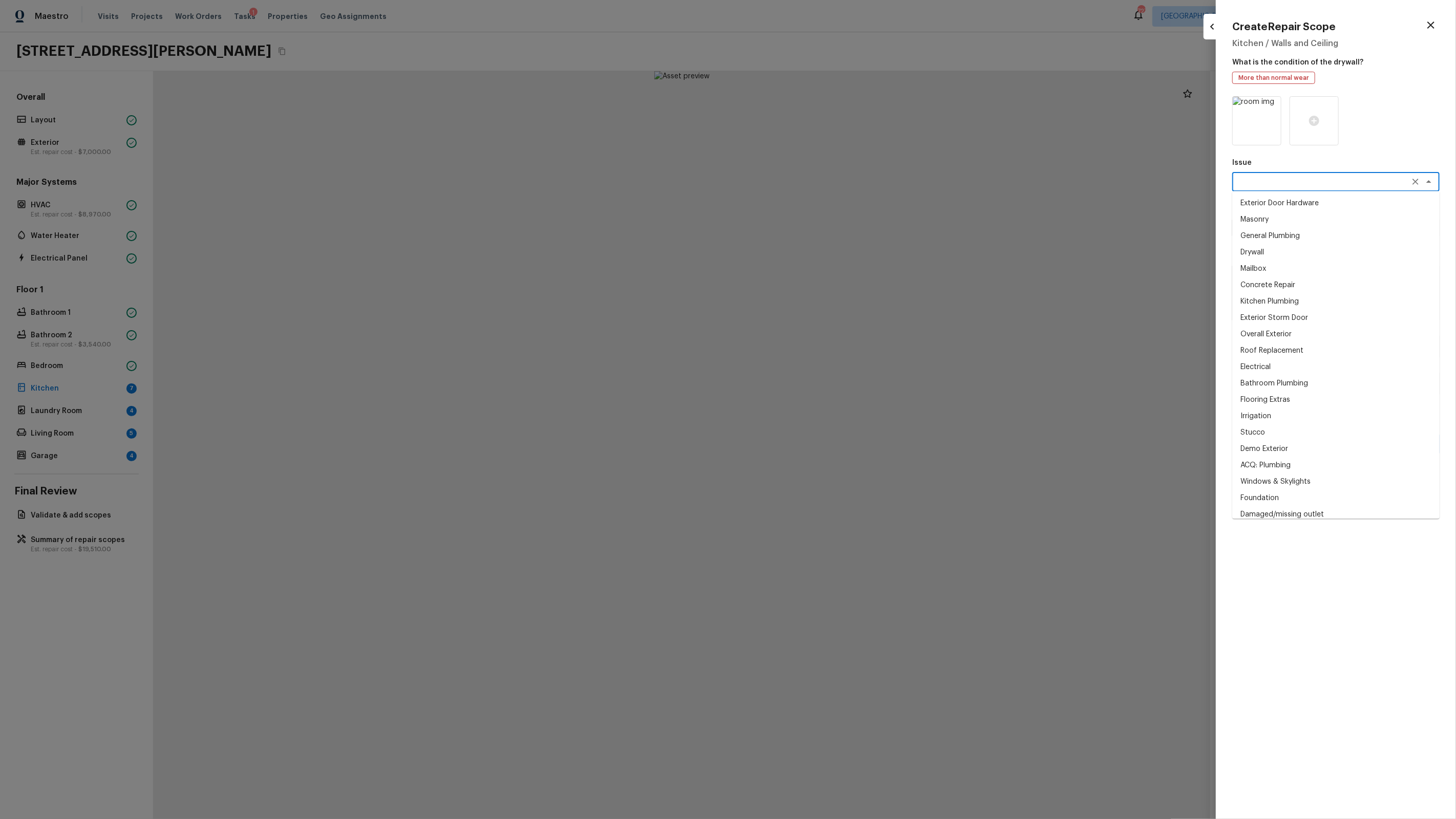
click at [835, 186] on textarea at bounding box center [1321, 181] width 169 height 10
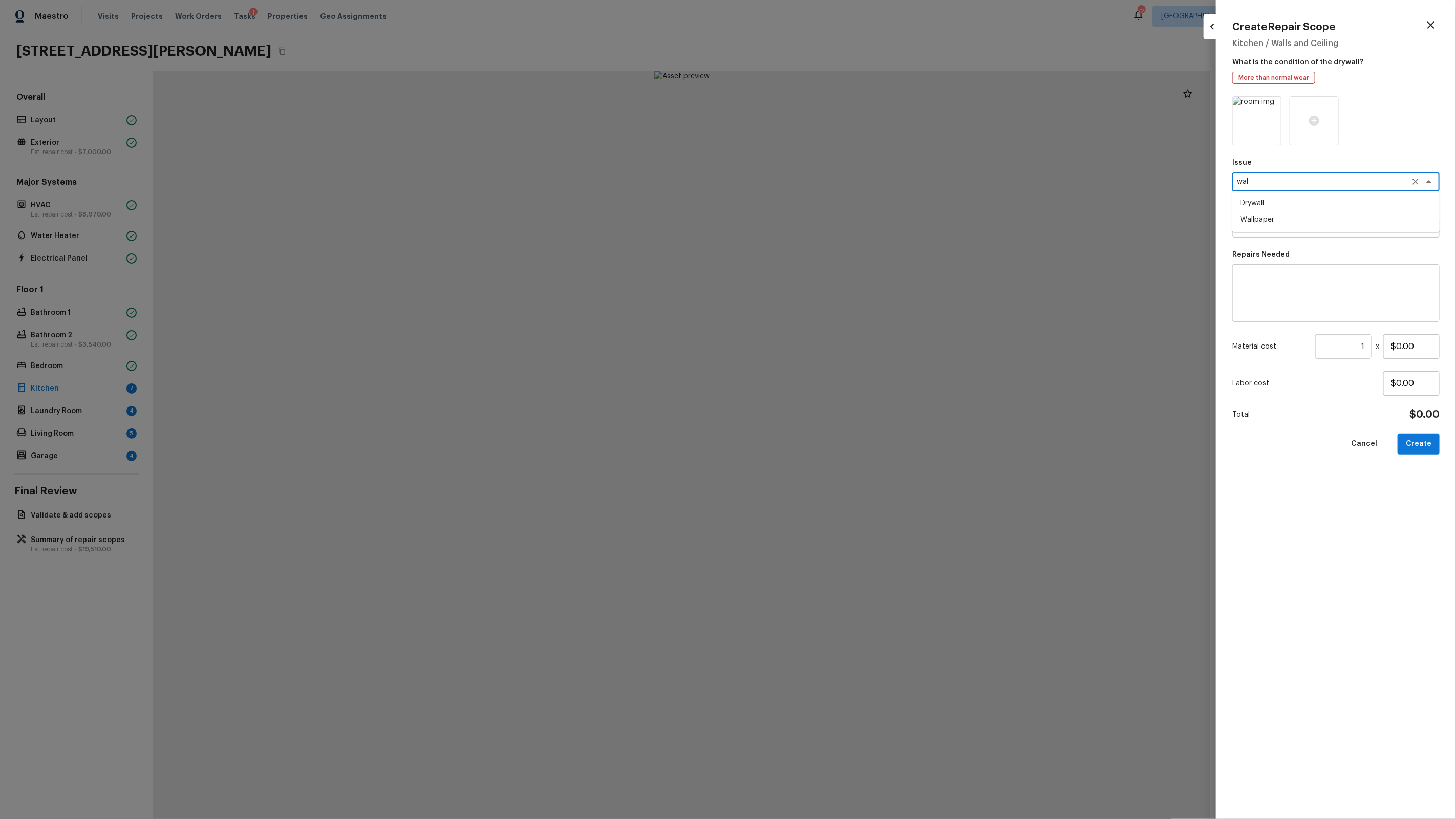
click at [835, 186] on textarea "wal" at bounding box center [1321, 181] width 169 height 10
type textarea "Wallpaper"
type textarea "Remove wallpaper border"
type textarea "Remove wallpaper border in rooms/areas identified by HPM, texture to match, and…"
click at [835, 346] on input "$25.00" at bounding box center [1411, 346] width 56 height 24
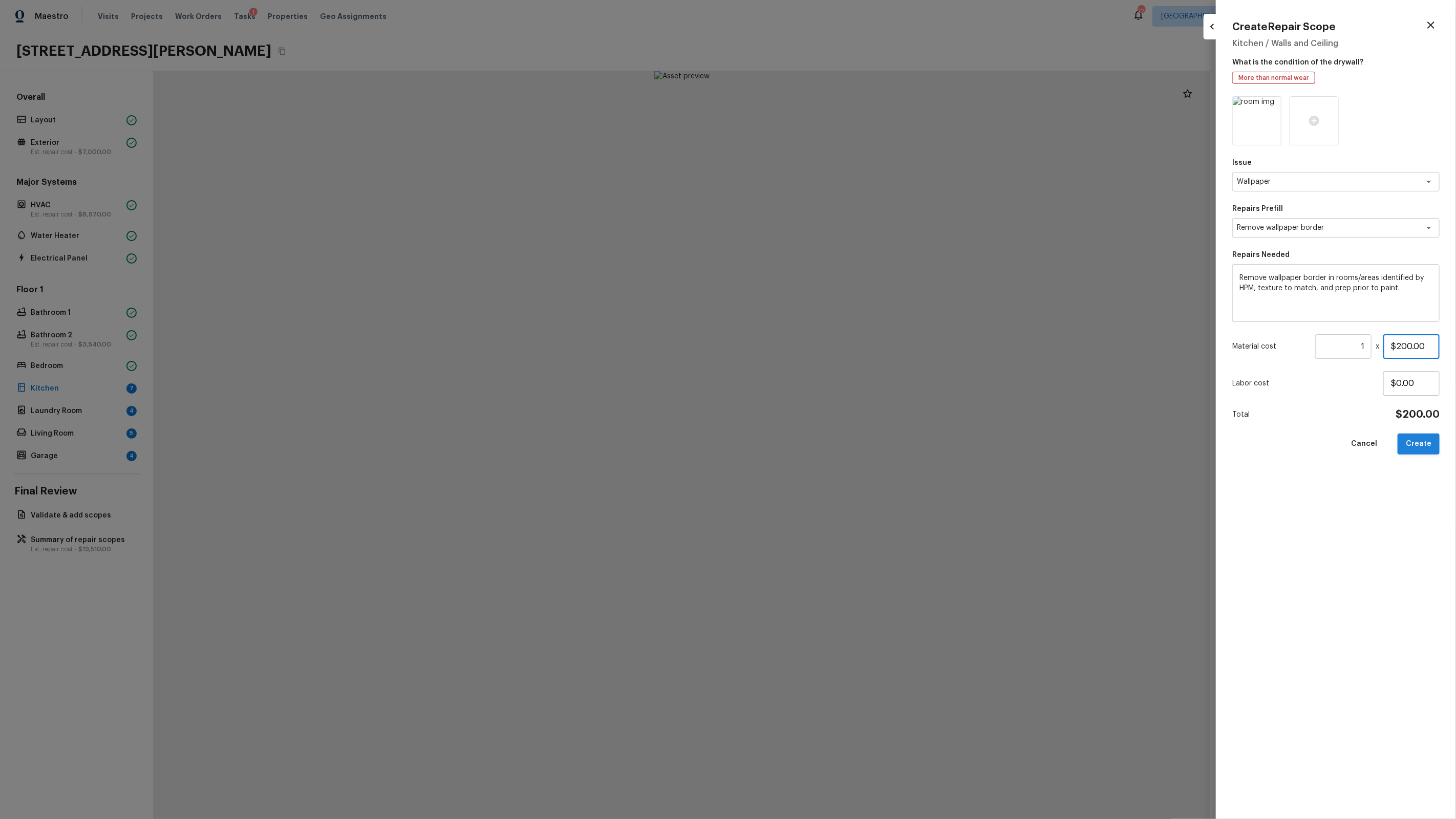
type input "$200.00"
click at [835, 439] on button "Create" at bounding box center [1419, 443] width 42 height 21
type input "$0.00"
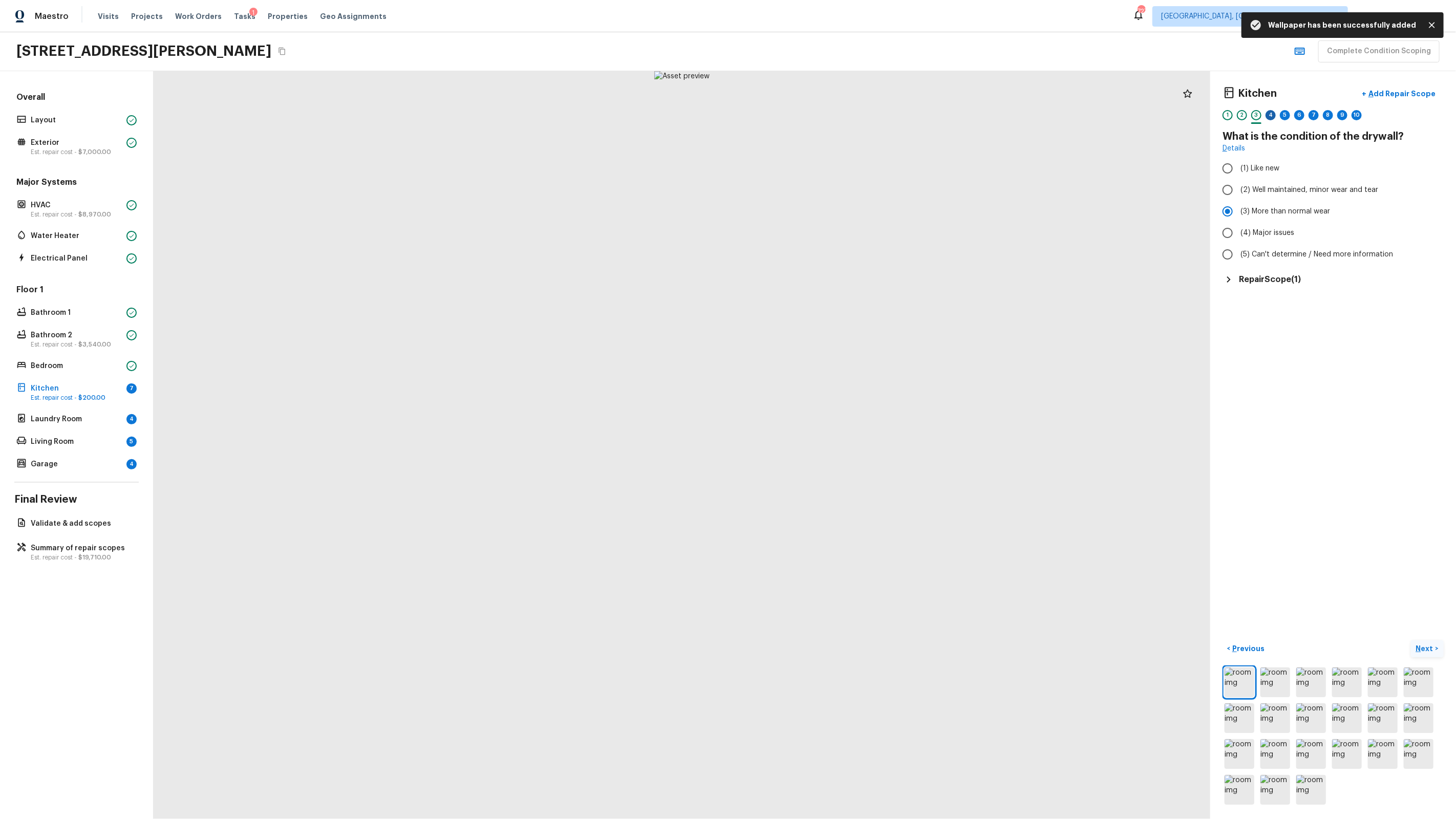
click at [835, 118] on div "4" at bounding box center [1271, 115] width 10 height 10
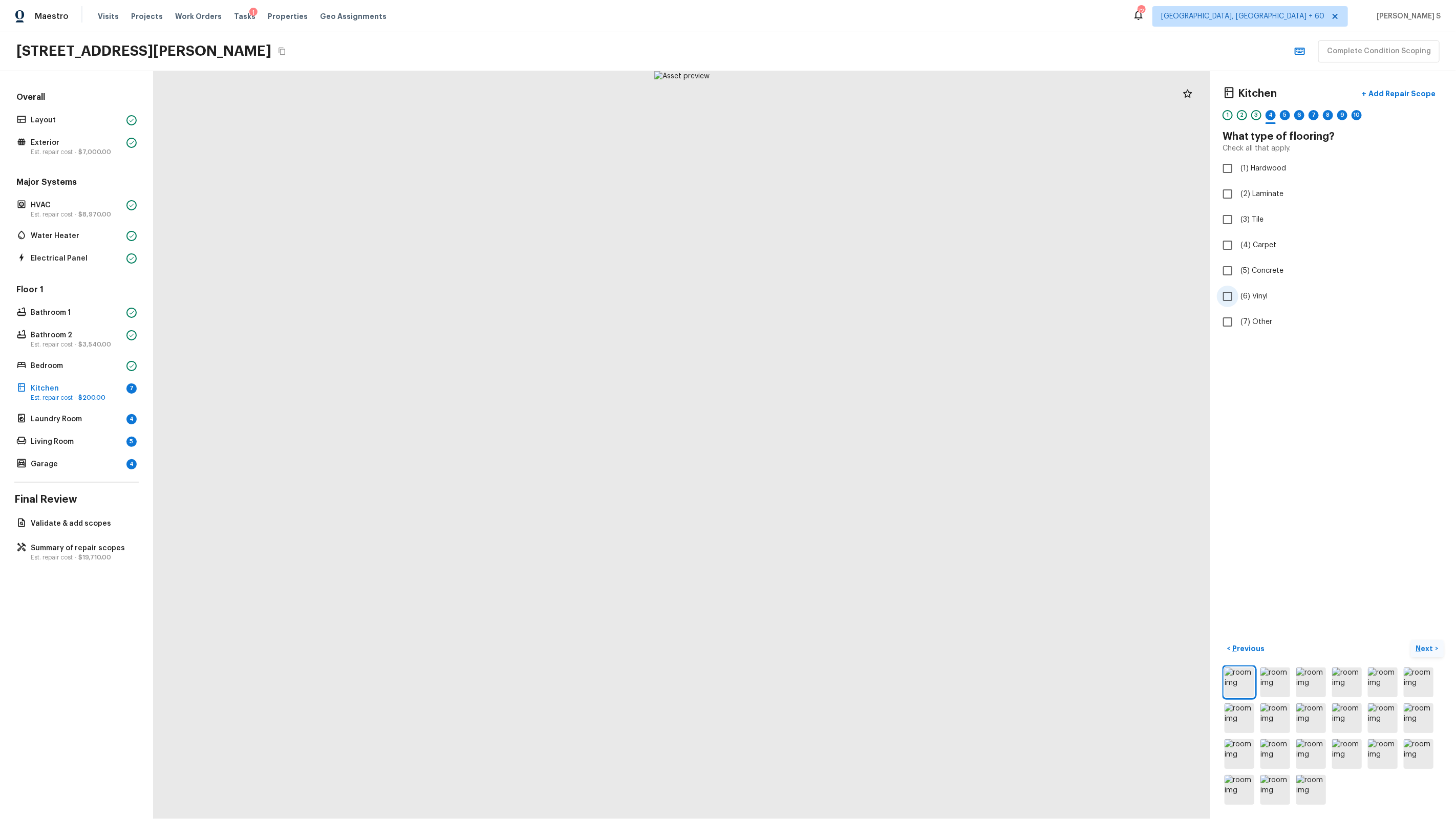
click at [835, 297] on span "(6) Vinyl" at bounding box center [1254, 296] width 27 height 10
click at [835, 297] on input "(6) Vinyl" at bounding box center [1228, 297] width 21 height 21
checkbox input "true"
click at [835, 114] on div "5" at bounding box center [1285, 115] width 10 height 10
click at [835, 194] on span "(2) Well maintained, minor wear and tear" at bounding box center [1309, 190] width 138 height 10
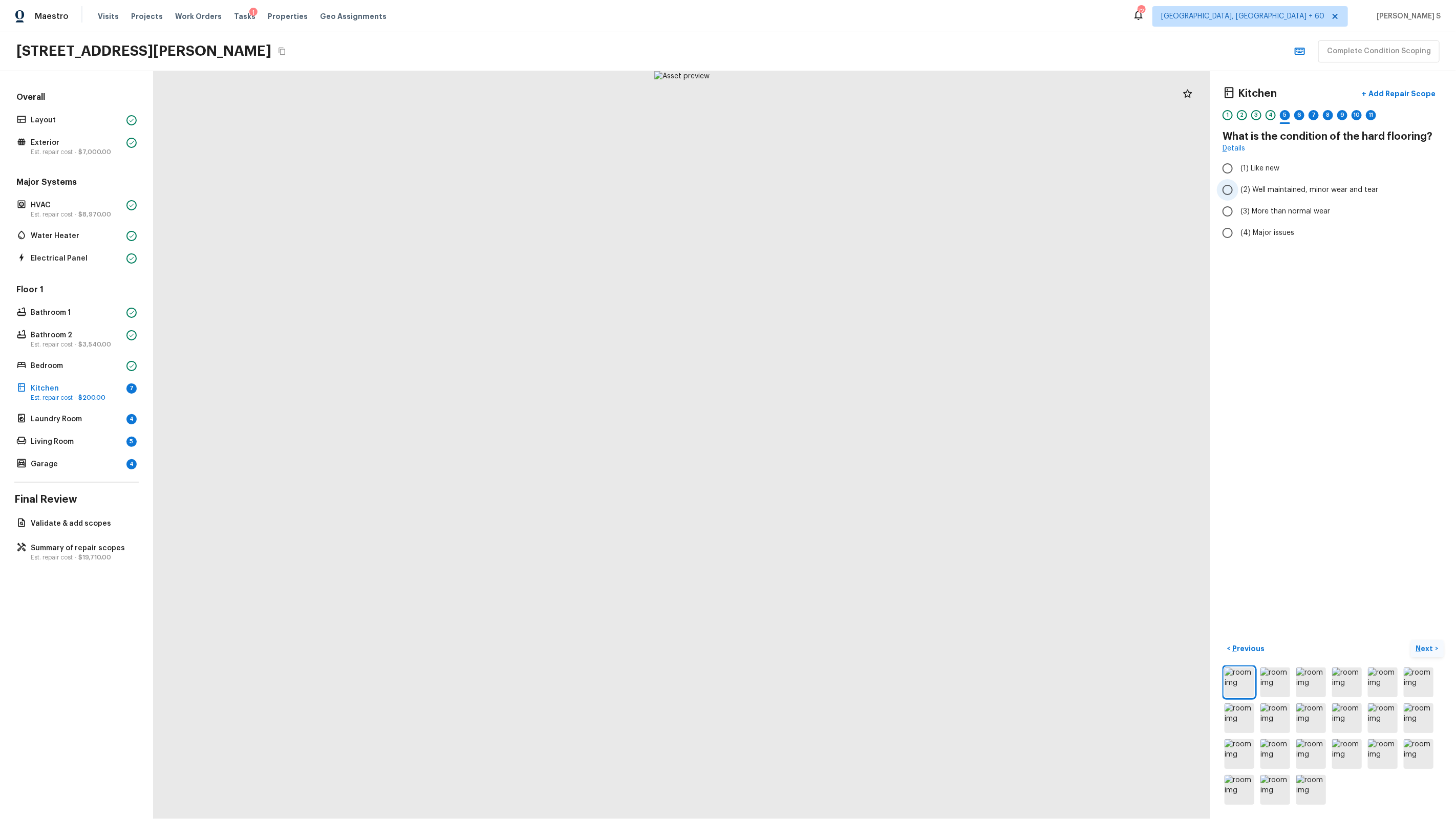
click at [835, 194] on input "(2) Well maintained, minor wear and tear" at bounding box center [1228, 190] width 21 height 21
radio input "true"
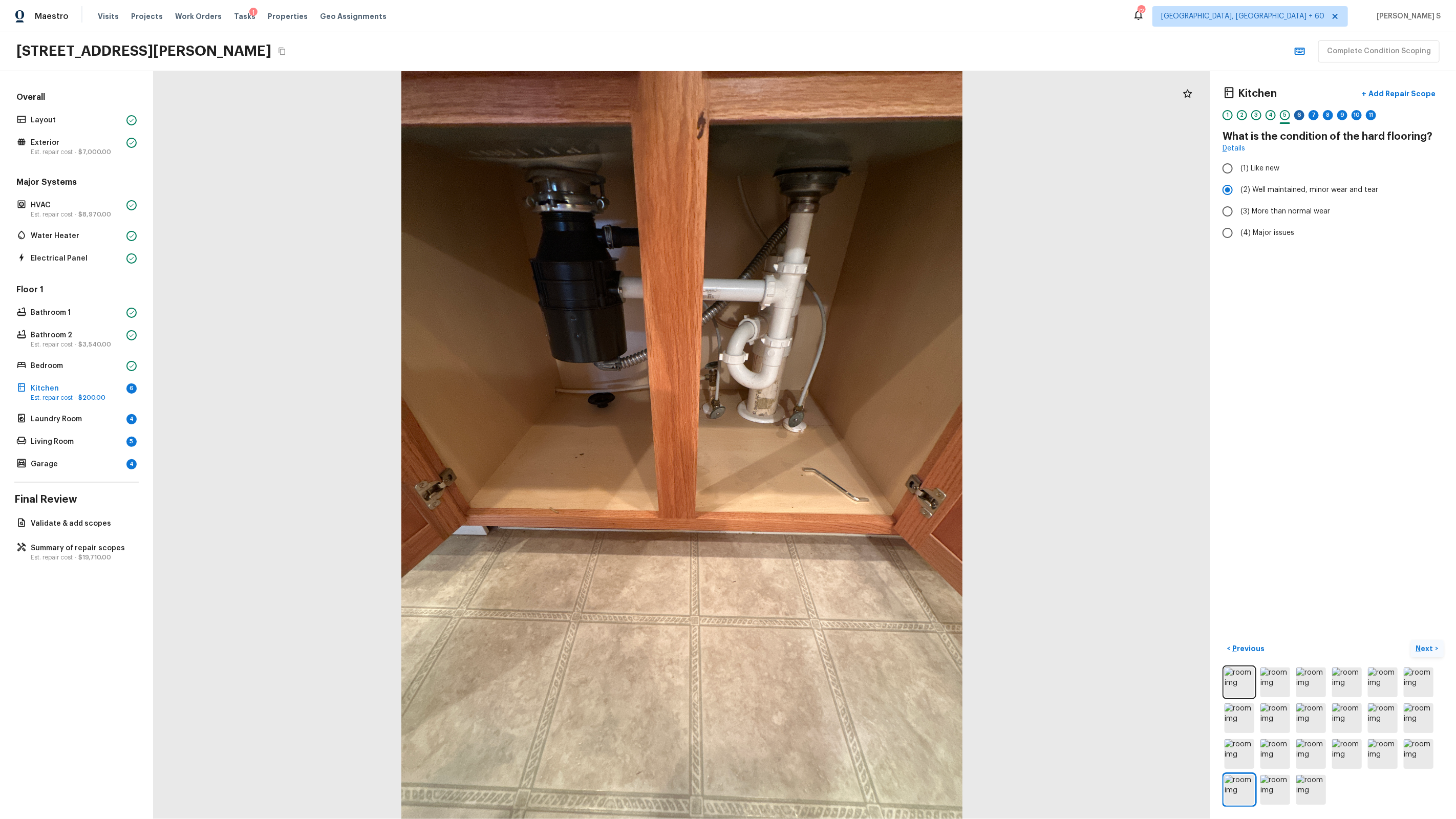
click at [835, 119] on div "6" at bounding box center [1299, 115] width 10 height 10
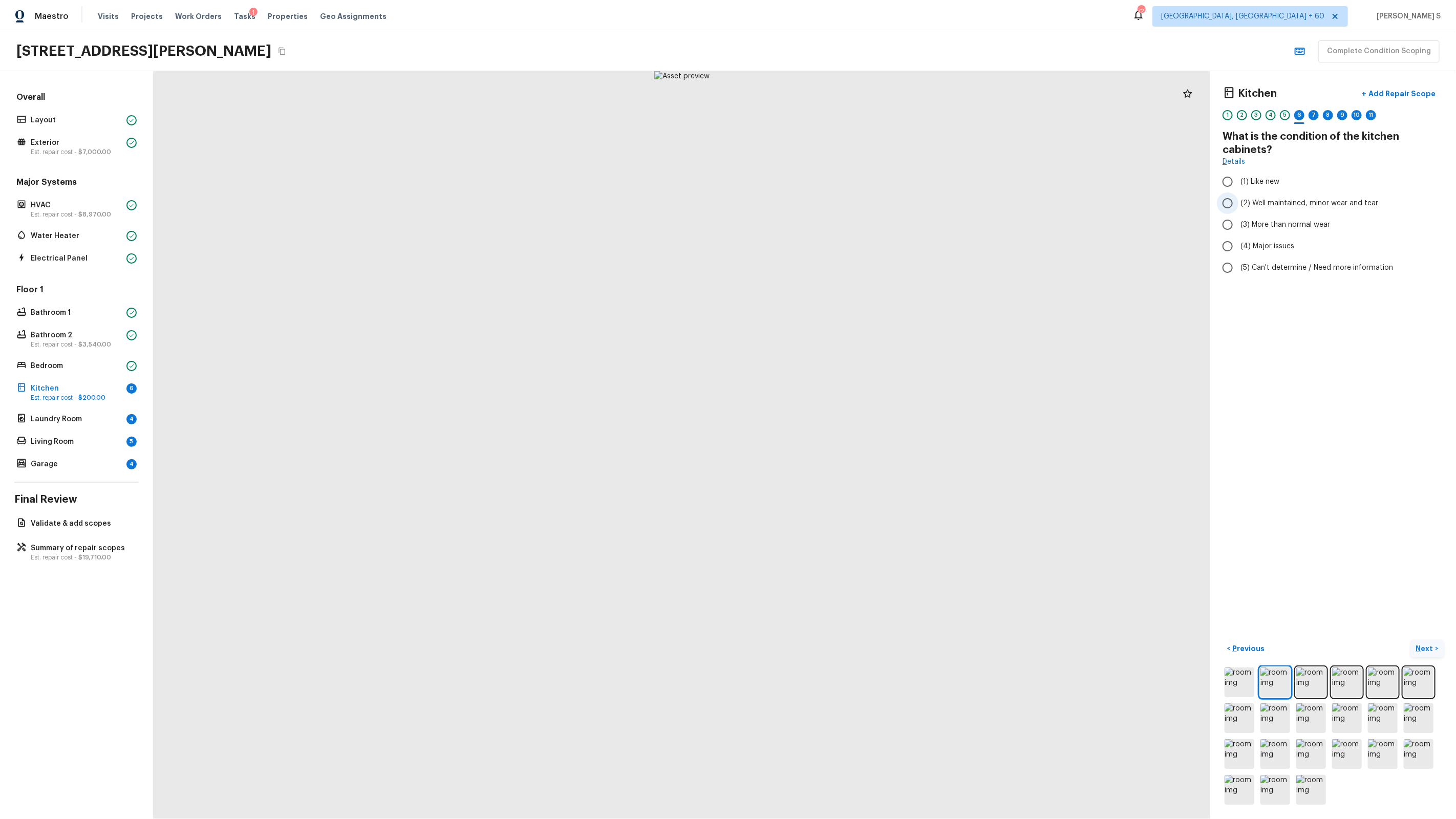
click at [835, 198] on span "(2) Well maintained, minor wear and tear" at bounding box center [1309, 203] width 138 height 10
click at [835, 198] on input "(2) Well maintained, minor wear and tear" at bounding box center [1228, 203] width 21 height 21
radio input "true"
click at [835, 116] on div "7" at bounding box center [1313, 115] width 10 height 10
click at [835, 202] on span "(2) Well maintained, minor wear and tear" at bounding box center [1309, 203] width 138 height 10
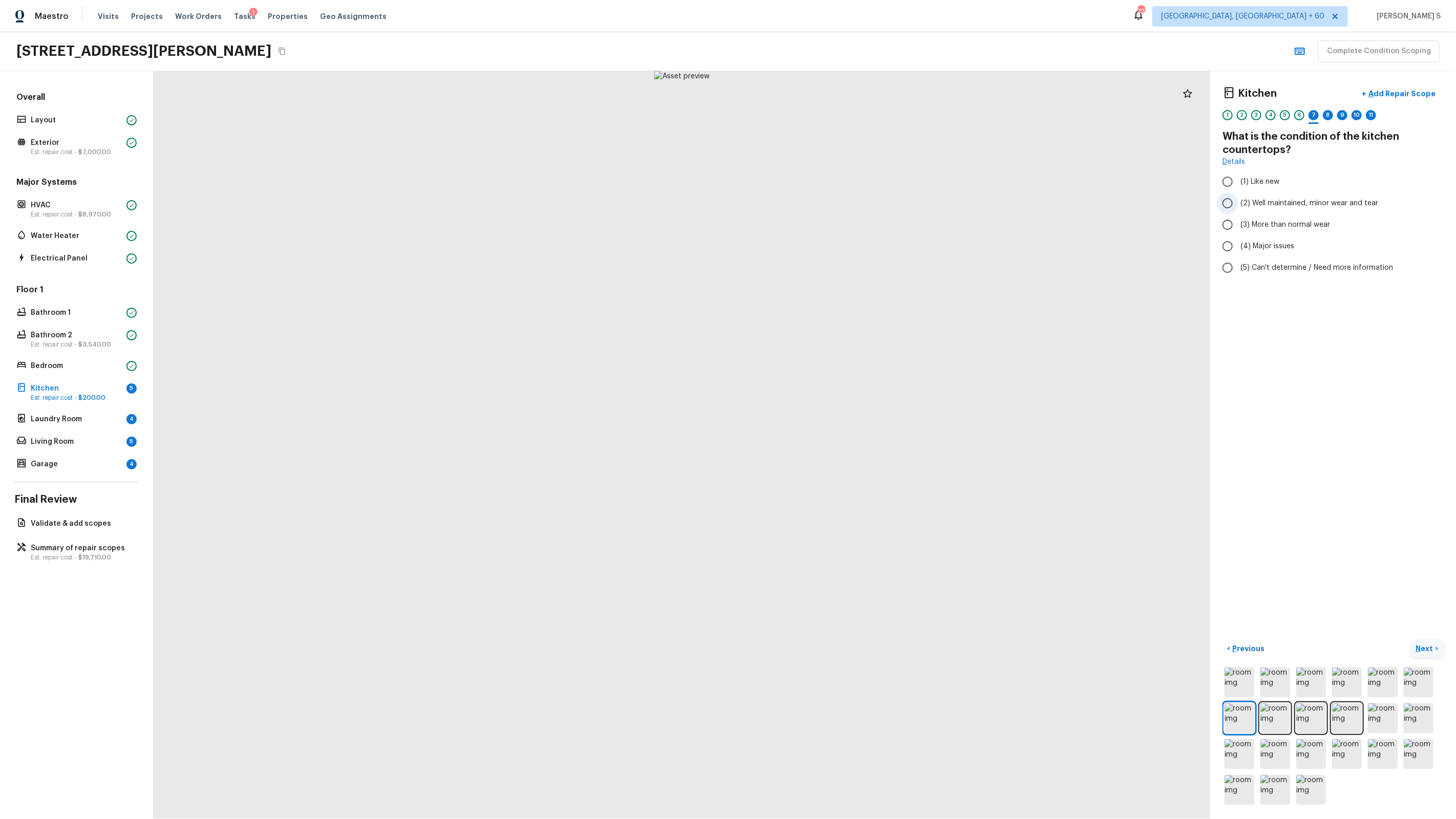
click at [835, 202] on input "(2) Well maintained, minor wear and tear" at bounding box center [1228, 203] width 21 height 21
radio input "true"
click at [835, 114] on div "8" at bounding box center [1328, 115] width 10 height 10
click at [835, 113] on div "1 2 3 4 5 6 7 8 9 10 11" at bounding box center [1333, 118] width 221 height 16
click at [835, 114] on div "9" at bounding box center [1342, 115] width 10 height 10
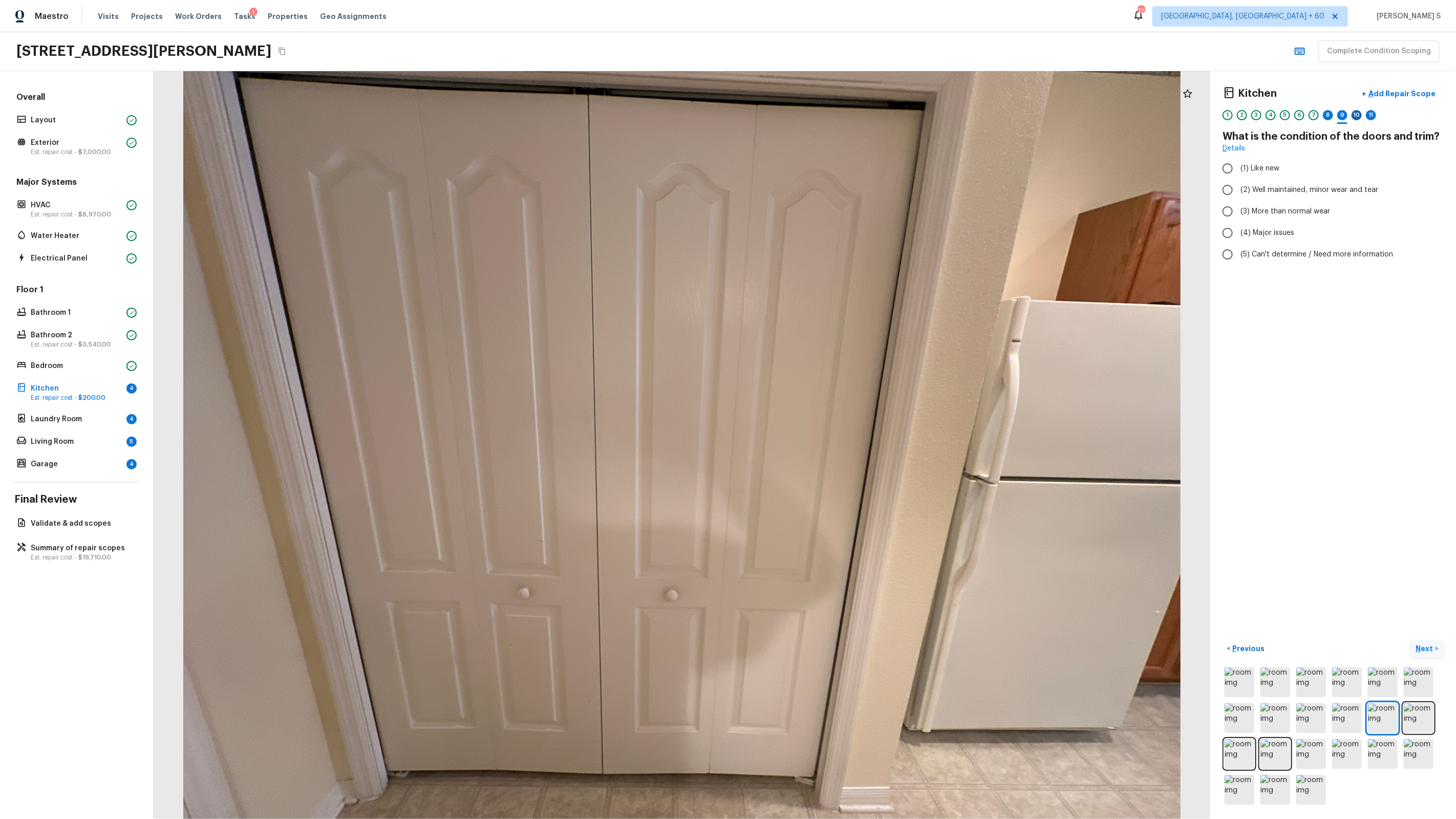
click at [835, 114] on div "10" at bounding box center [1356, 115] width 10 height 10
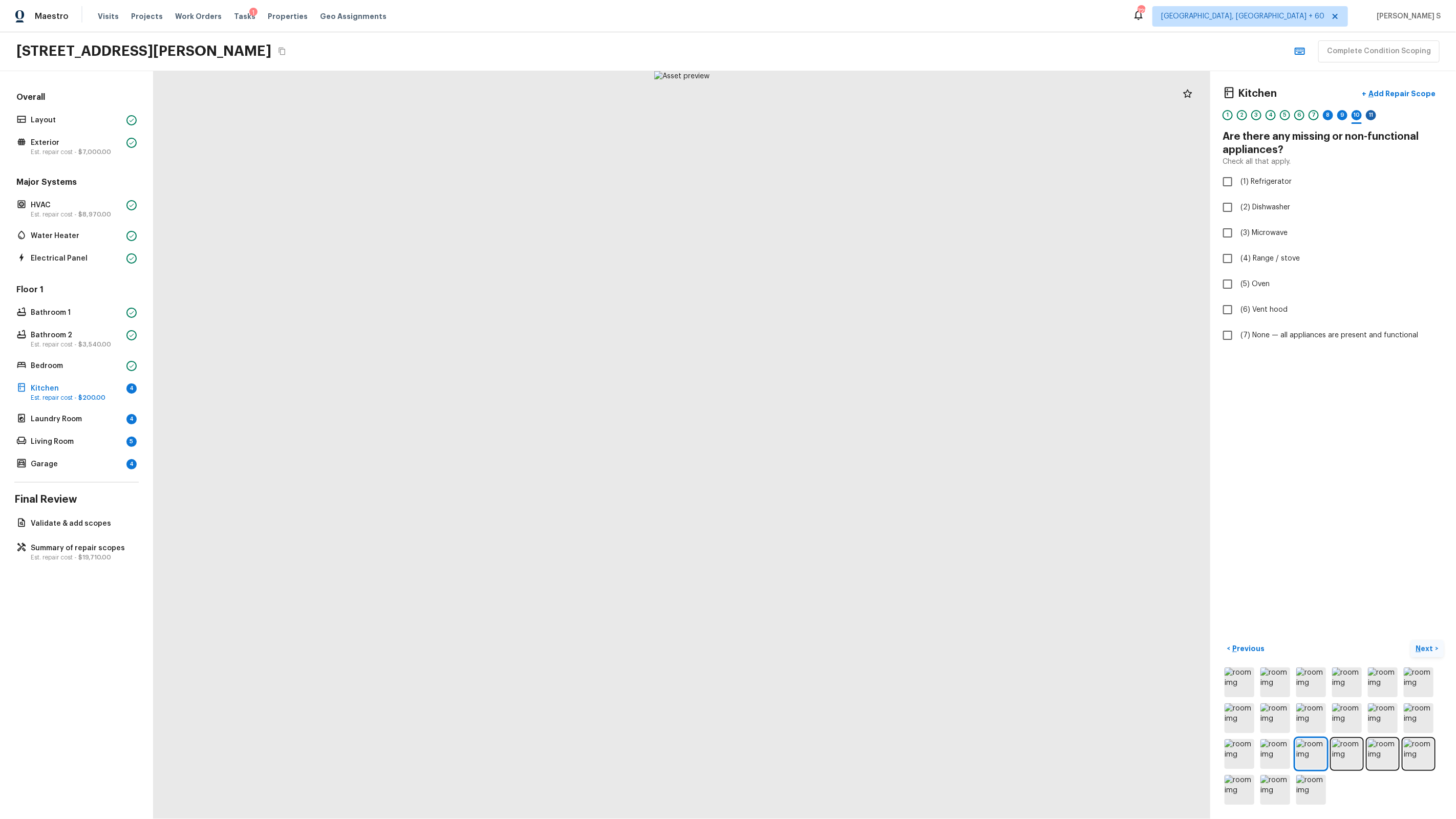
click at [835, 114] on div "11" at bounding box center [1370, 115] width 10 height 10
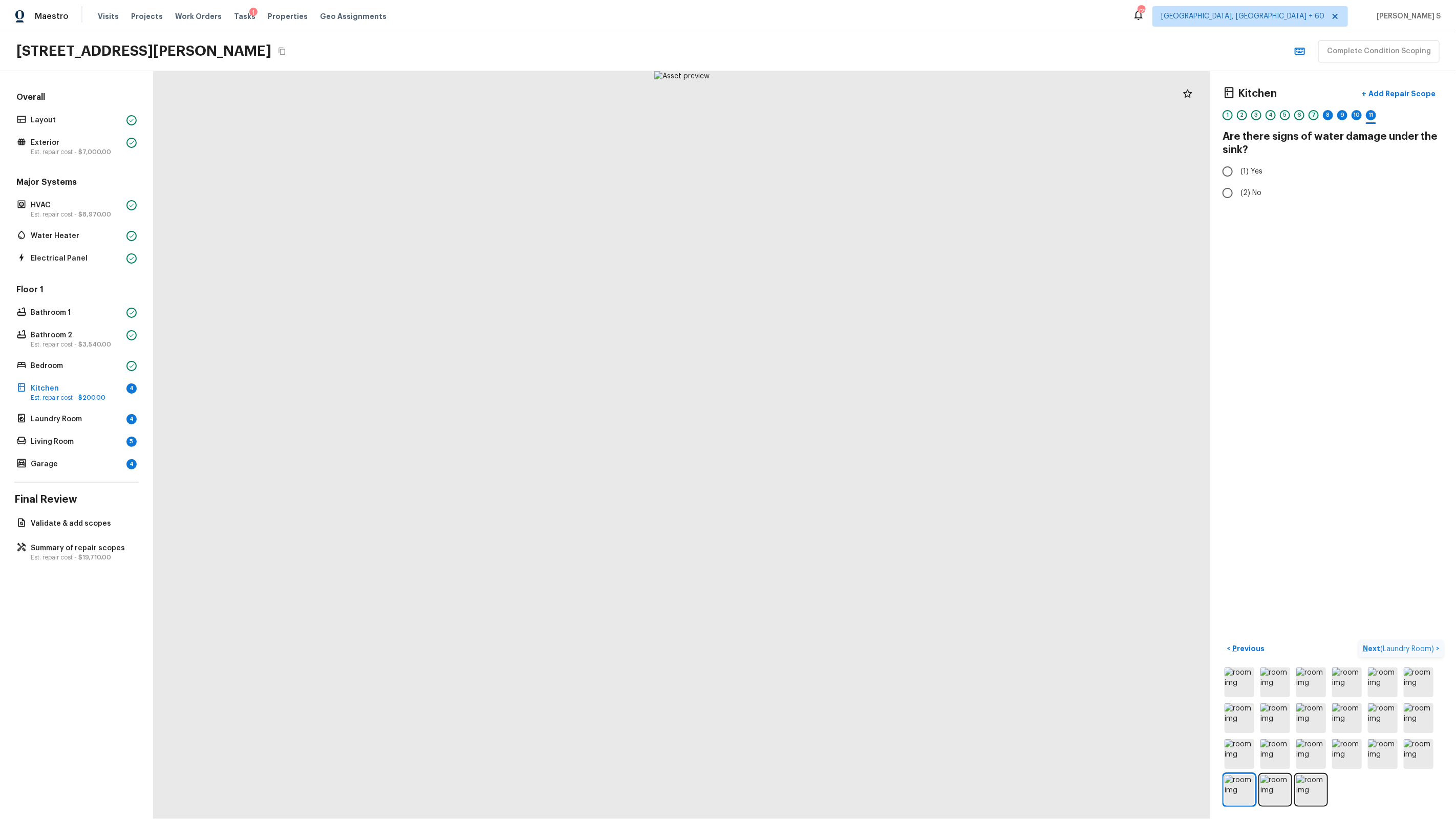
click at [835, 116] on div "7" at bounding box center [1313, 115] width 10 height 10
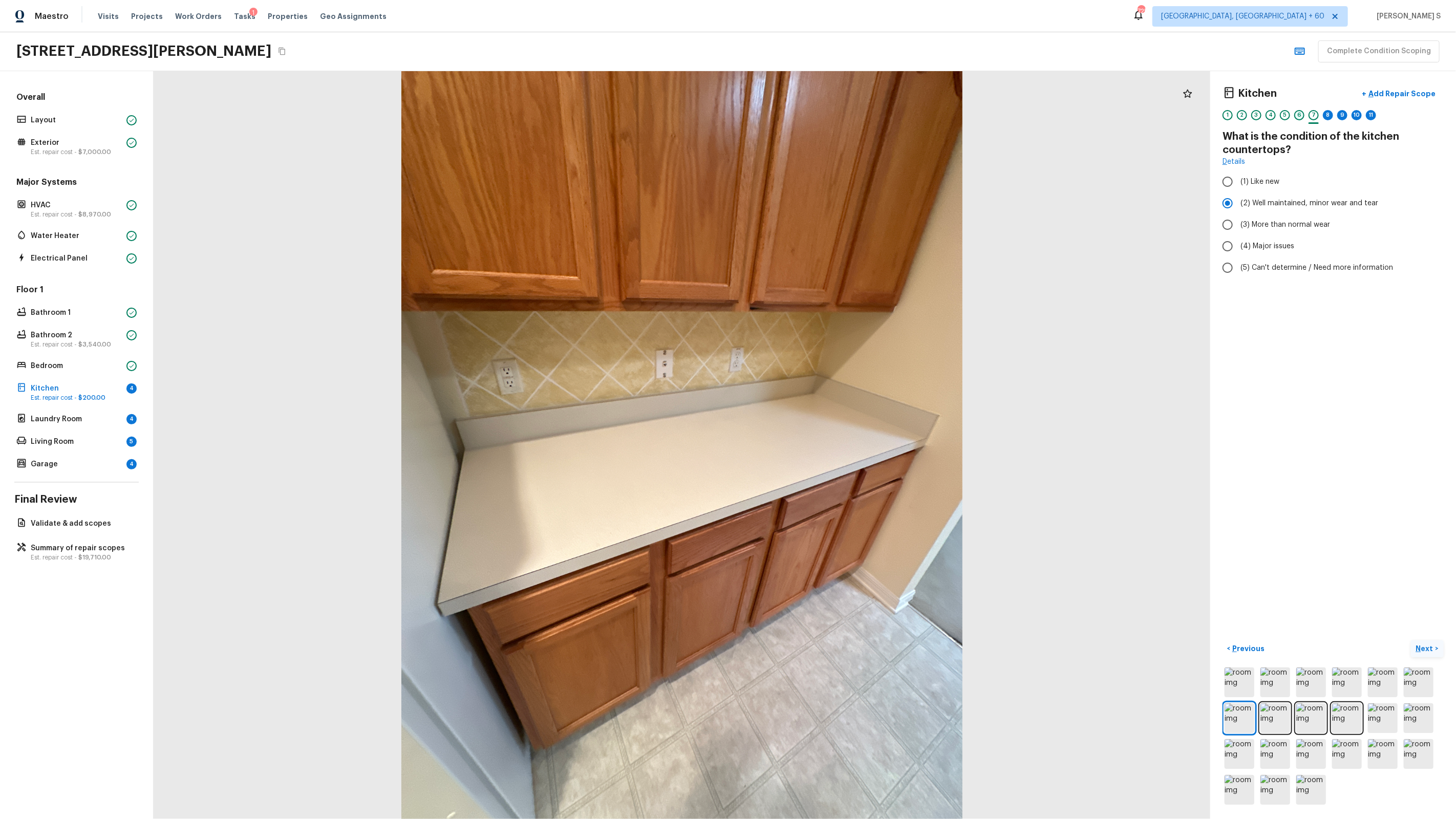
click at [835, 115] on div "6" at bounding box center [1299, 115] width 10 height 10
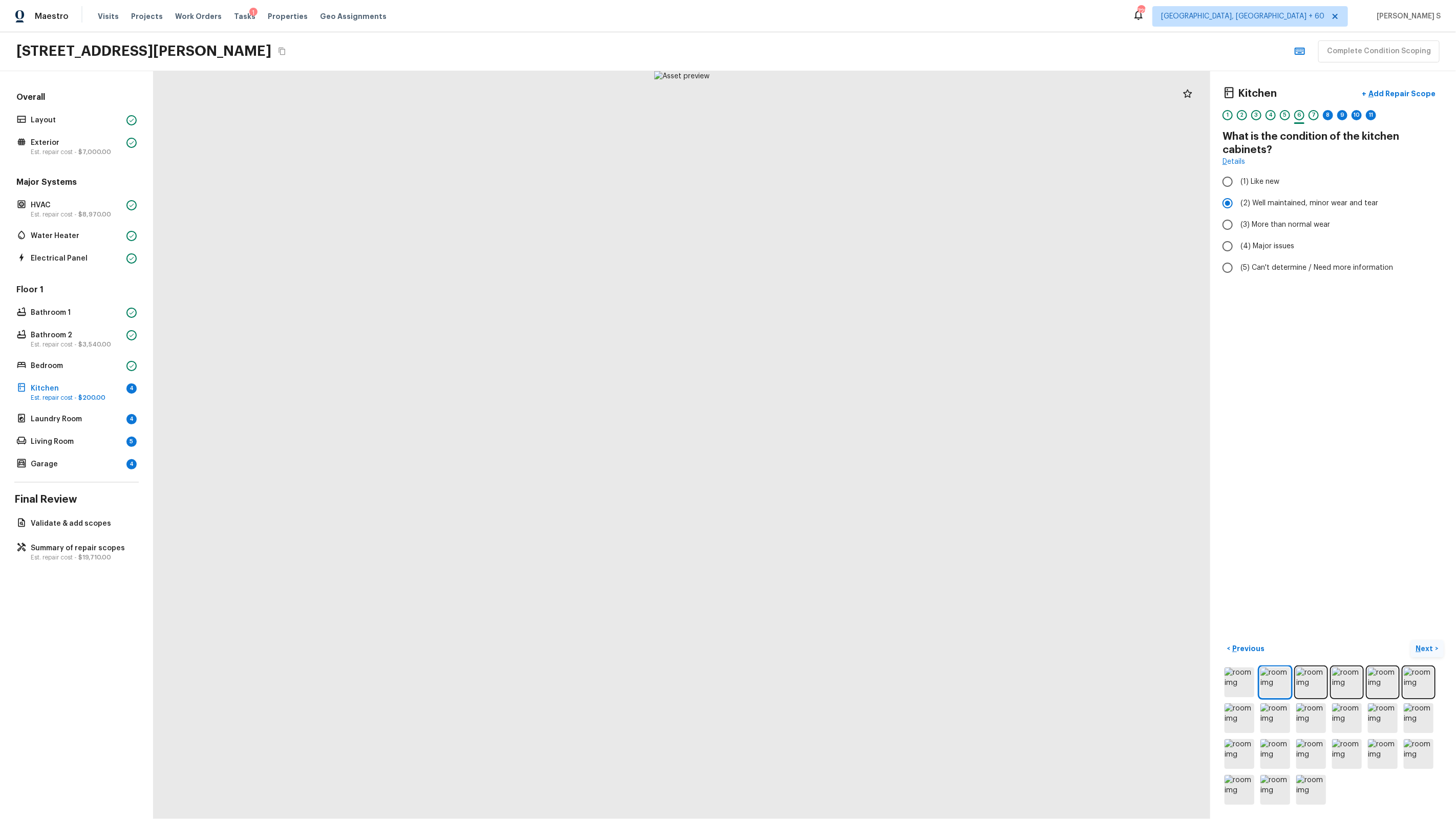
click at [835, 120] on div "5" at bounding box center [1285, 118] width 10 height 16
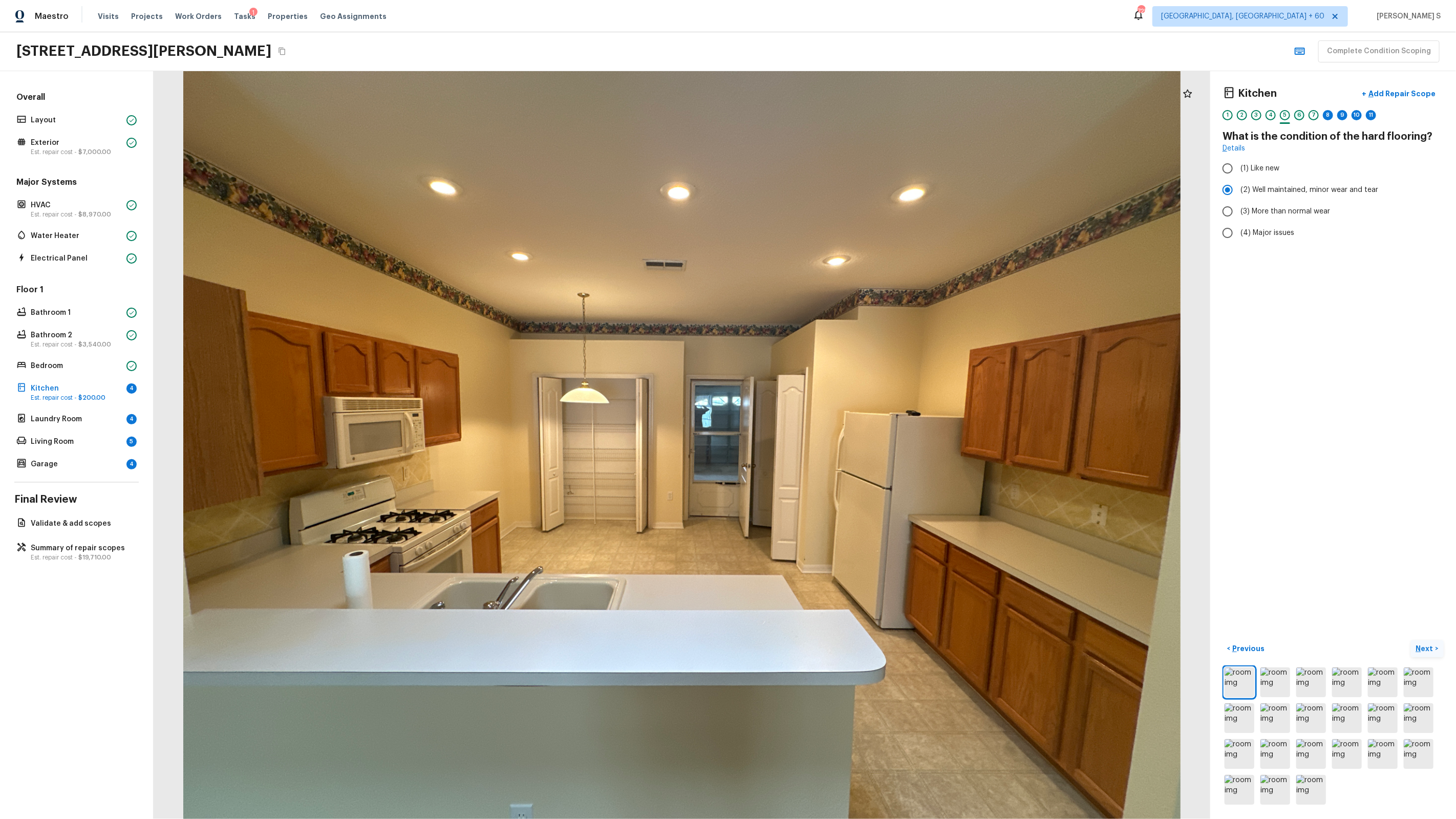
click at [835, 119] on div "6" at bounding box center [1299, 115] width 10 height 10
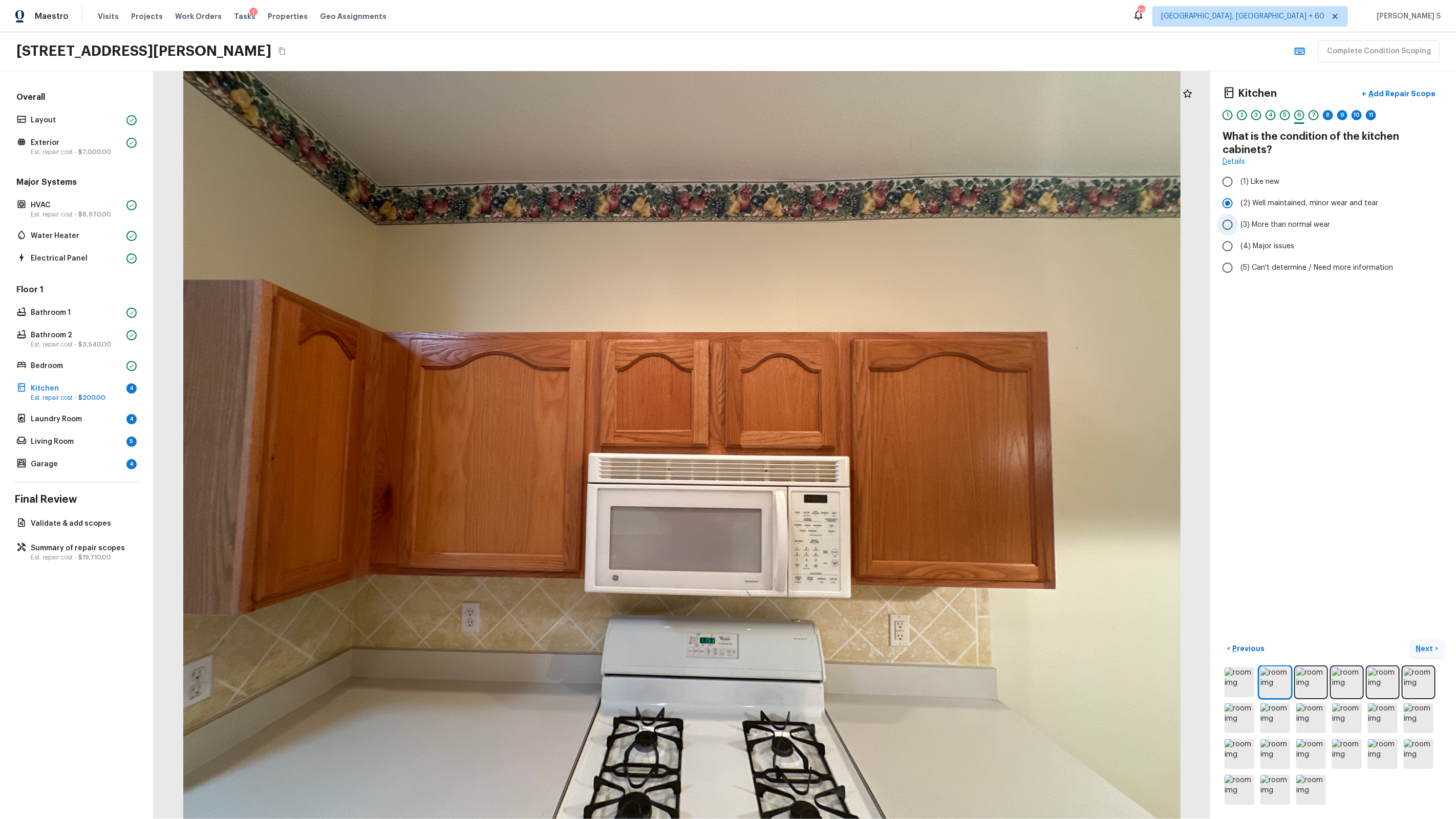
click at [835, 219] on span "(3) More than normal wear" at bounding box center [1285, 224] width 90 height 10
click at [835, 219] on input "(3) More than normal wear" at bounding box center [1228, 225] width 21 height 21
radio input "true"
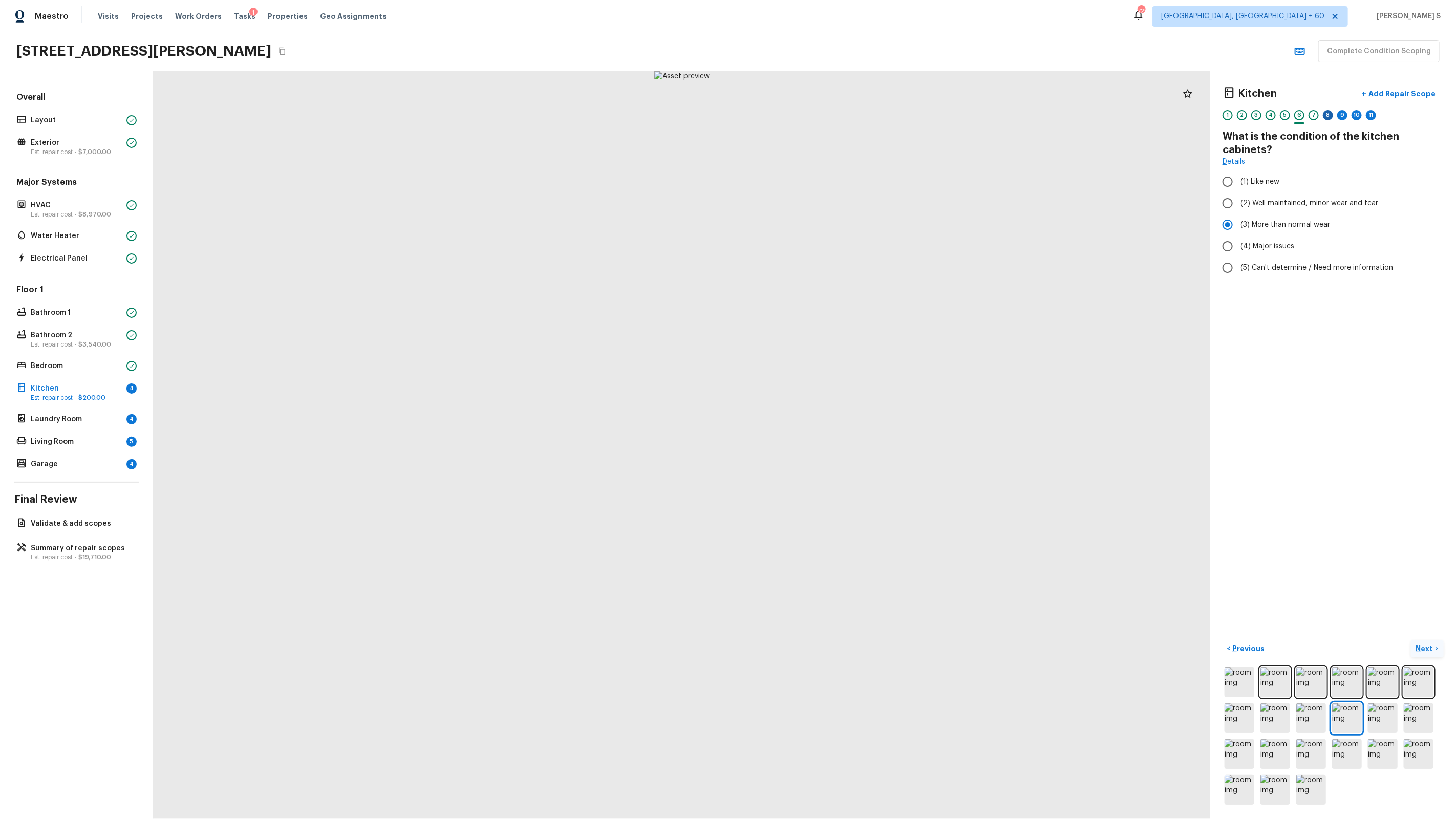
click at [835, 117] on div "8" at bounding box center [1328, 115] width 10 height 10
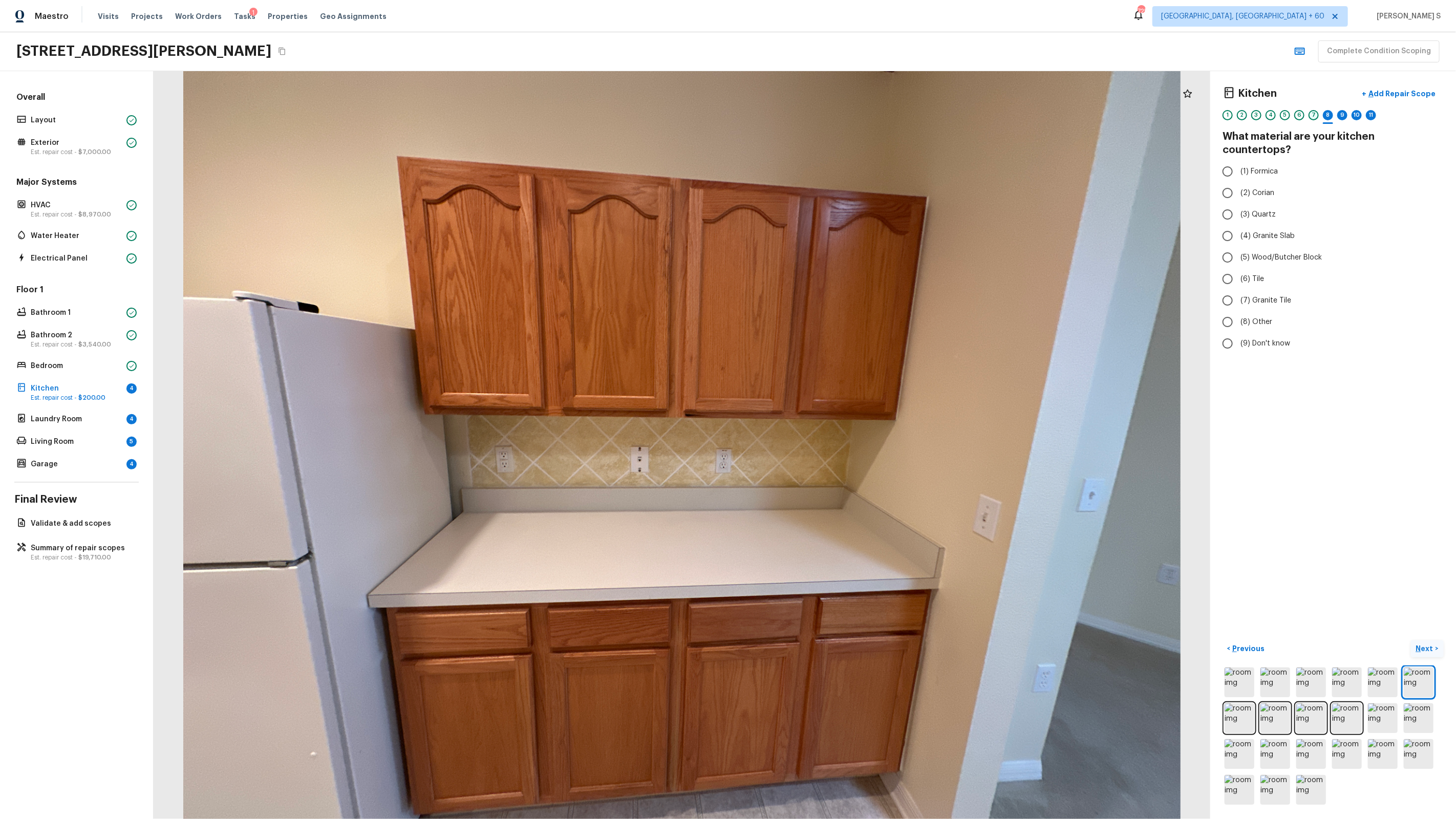
click at [835, 114] on div "7" at bounding box center [1313, 115] width 10 height 10
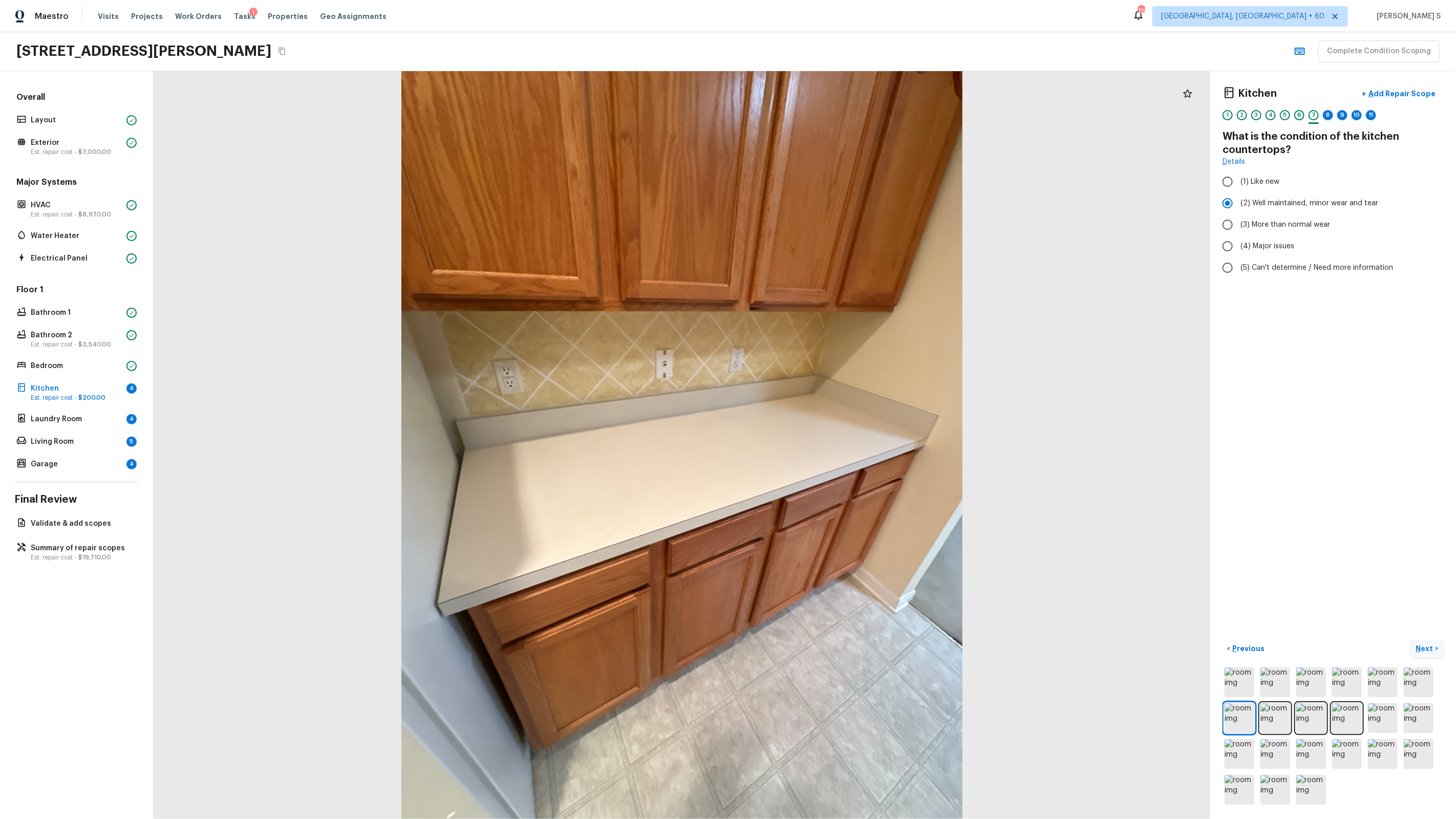
click at [835, 113] on div "6" at bounding box center [1299, 115] width 10 height 10
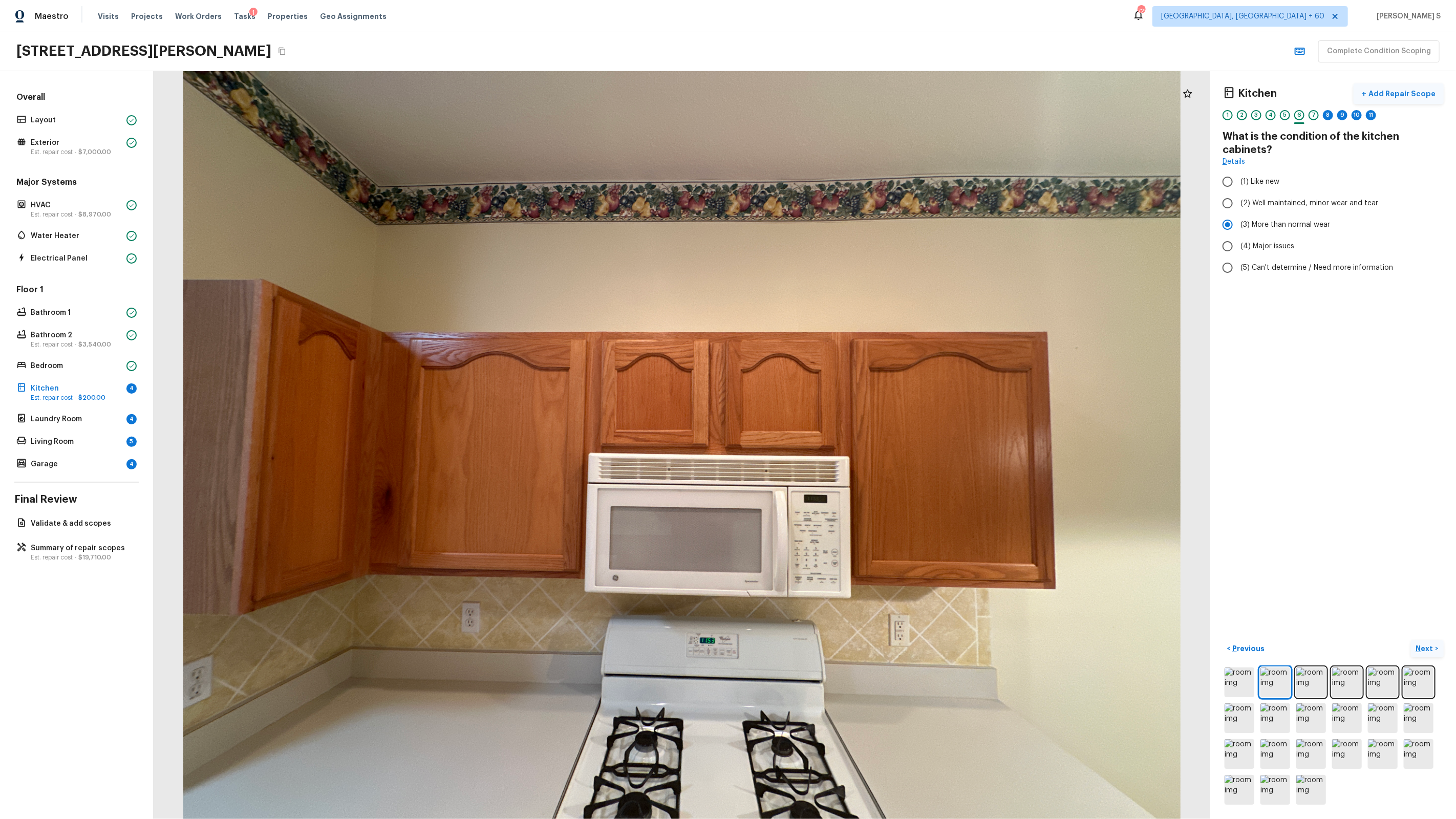
click at [835, 87] on button "+ Add Repair Scope" at bounding box center [1399, 93] width 90 height 21
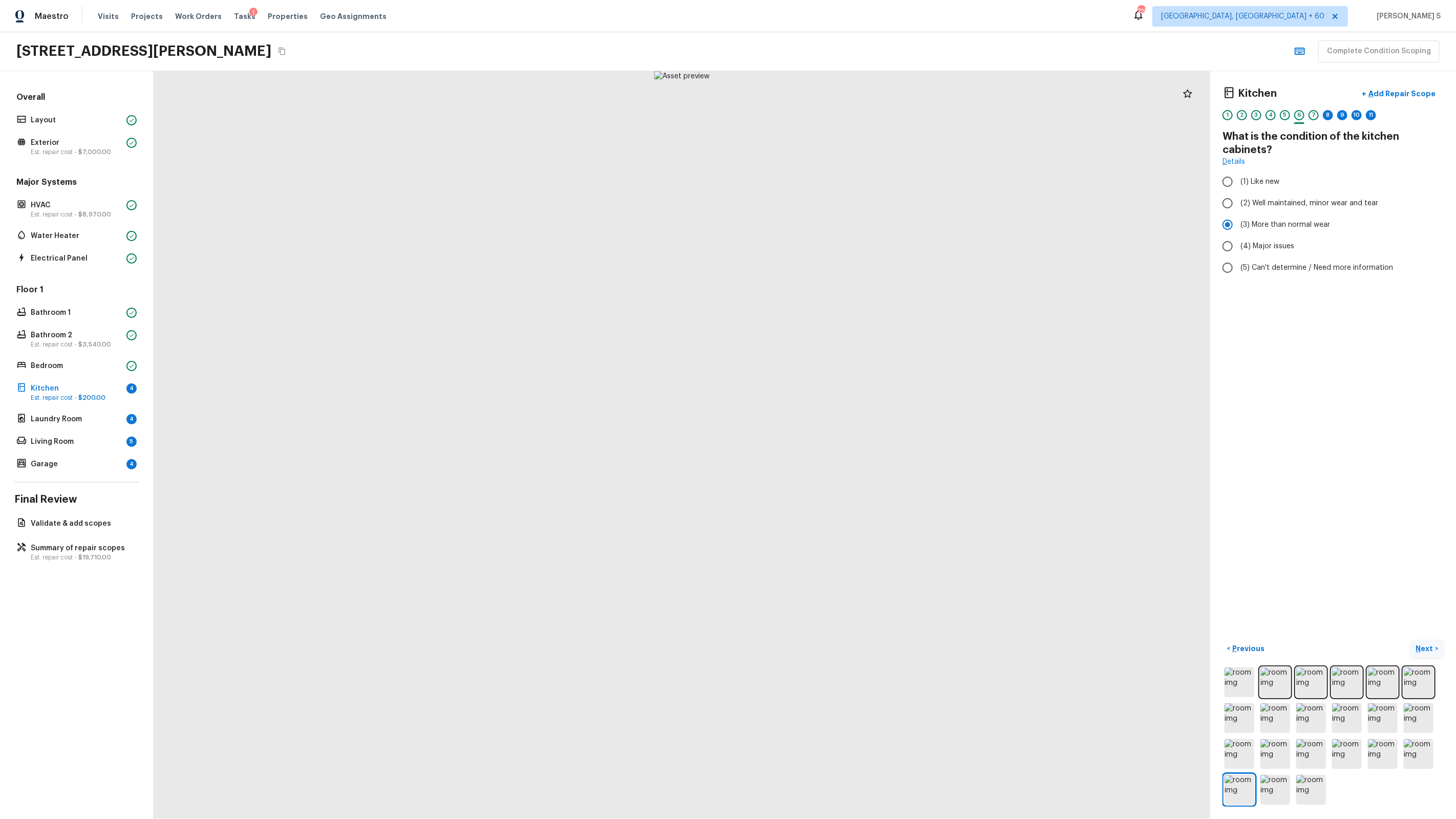
click at [835, 116] on div "1 2 3 4 5 6 7 8 9 10 11" at bounding box center [1333, 118] width 221 height 16
click at [835, 116] on div "8" at bounding box center [1328, 115] width 10 height 10
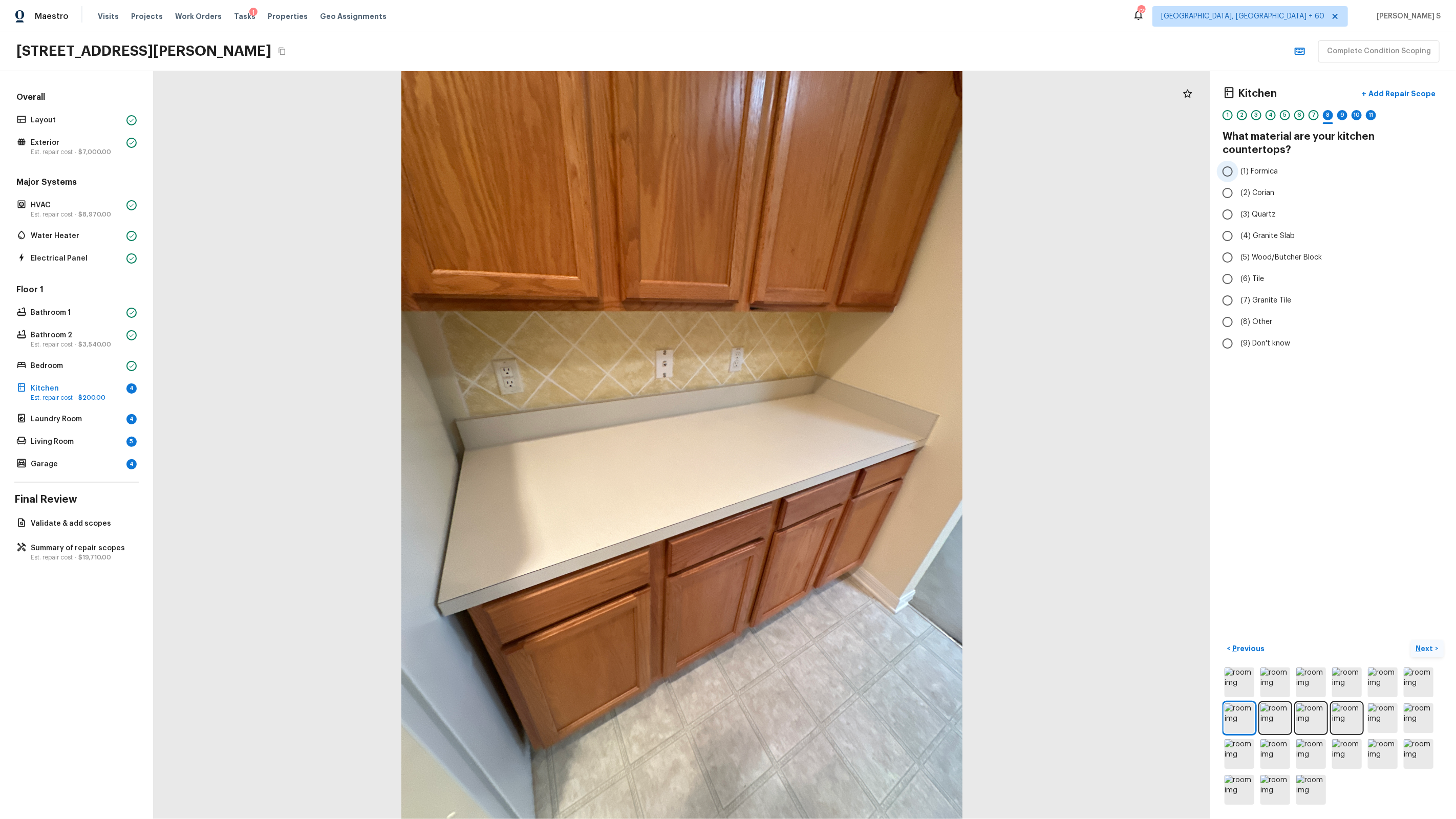
click at [835, 166] on span "(1) Formica" at bounding box center [1259, 171] width 37 height 10
click at [835, 163] on input "(1) Formica" at bounding box center [1228, 171] width 21 height 21
radio input "true"
click at [835, 118] on div "9" at bounding box center [1342, 115] width 10 height 10
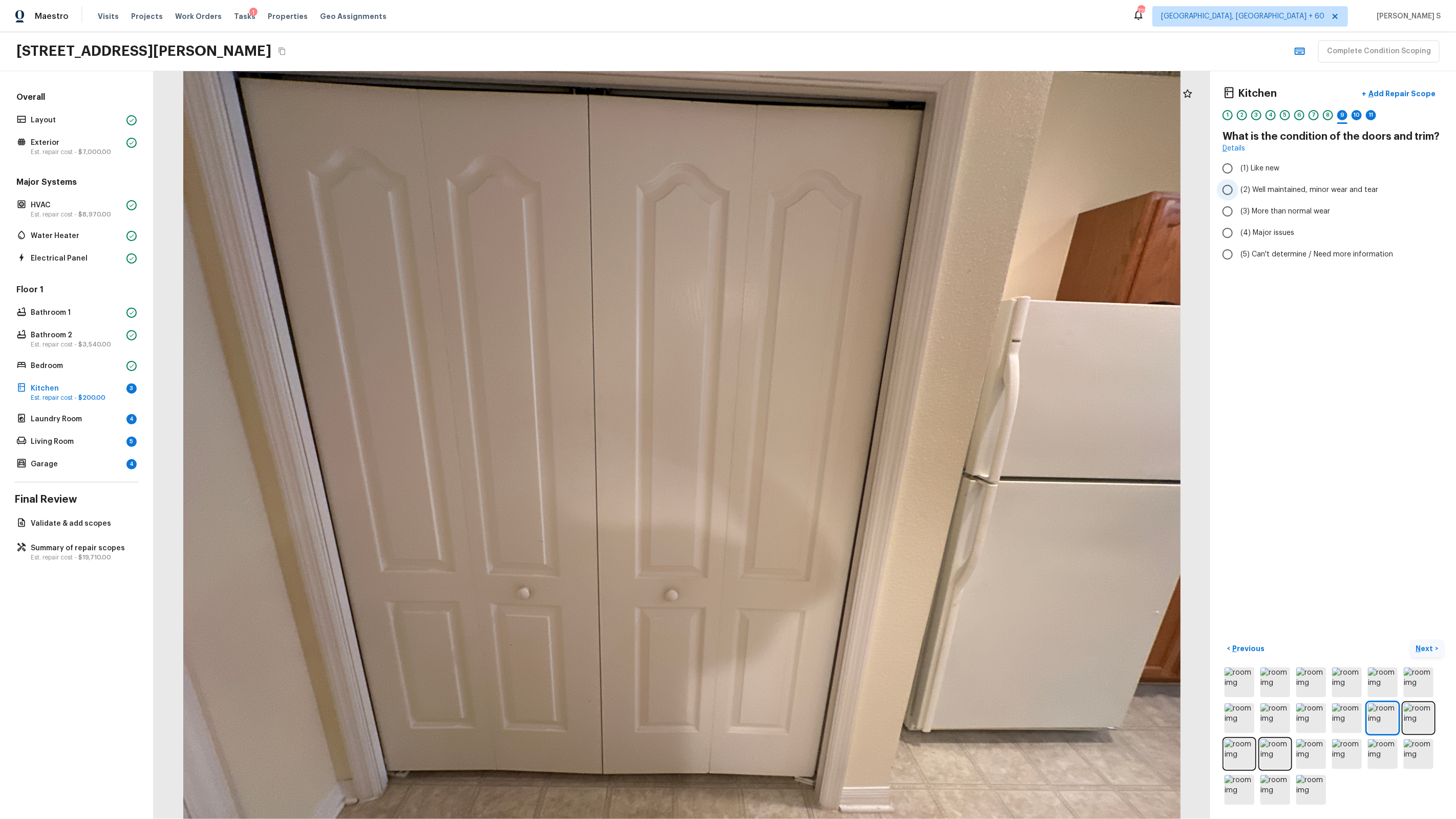
click at [835, 194] on span "(2) Well maintained, minor wear and tear" at bounding box center [1309, 190] width 138 height 10
click at [835, 194] on input "(2) Well maintained, minor wear and tear" at bounding box center [1228, 190] width 21 height 21
radio input "true"
click at [835, 115] on div "10" at bounding box center [1356, 115] width 10 height 10
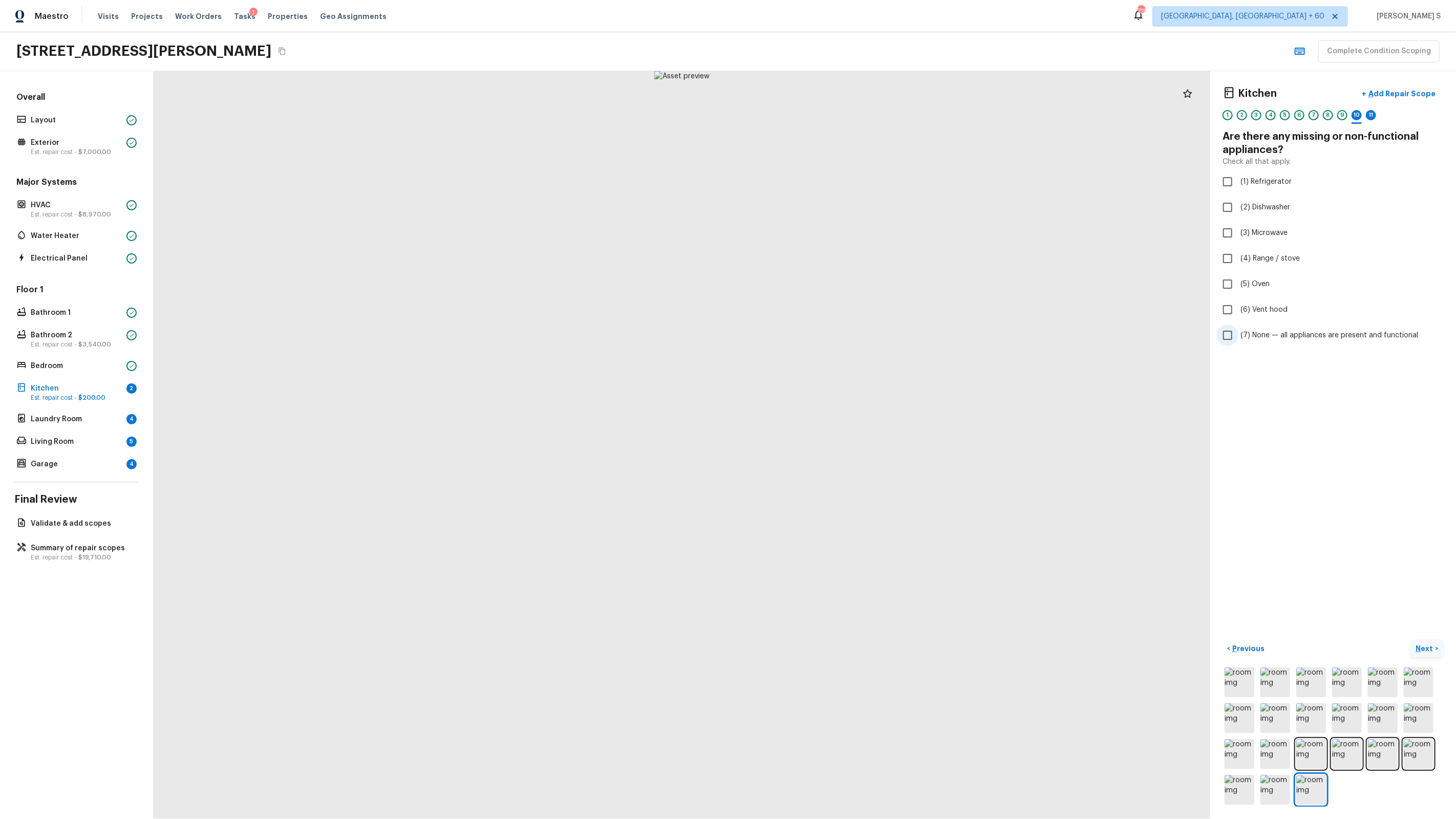
click at [835, 333] on span "(7) None — all appliances are present and functional" at bounding box center [1329, 335] width 178 height 10
click at [835, 333] on input "(7) None — all appliances are present and functional" at bounding box center [1228, 335] width 21 height 21
checkbox input "true"
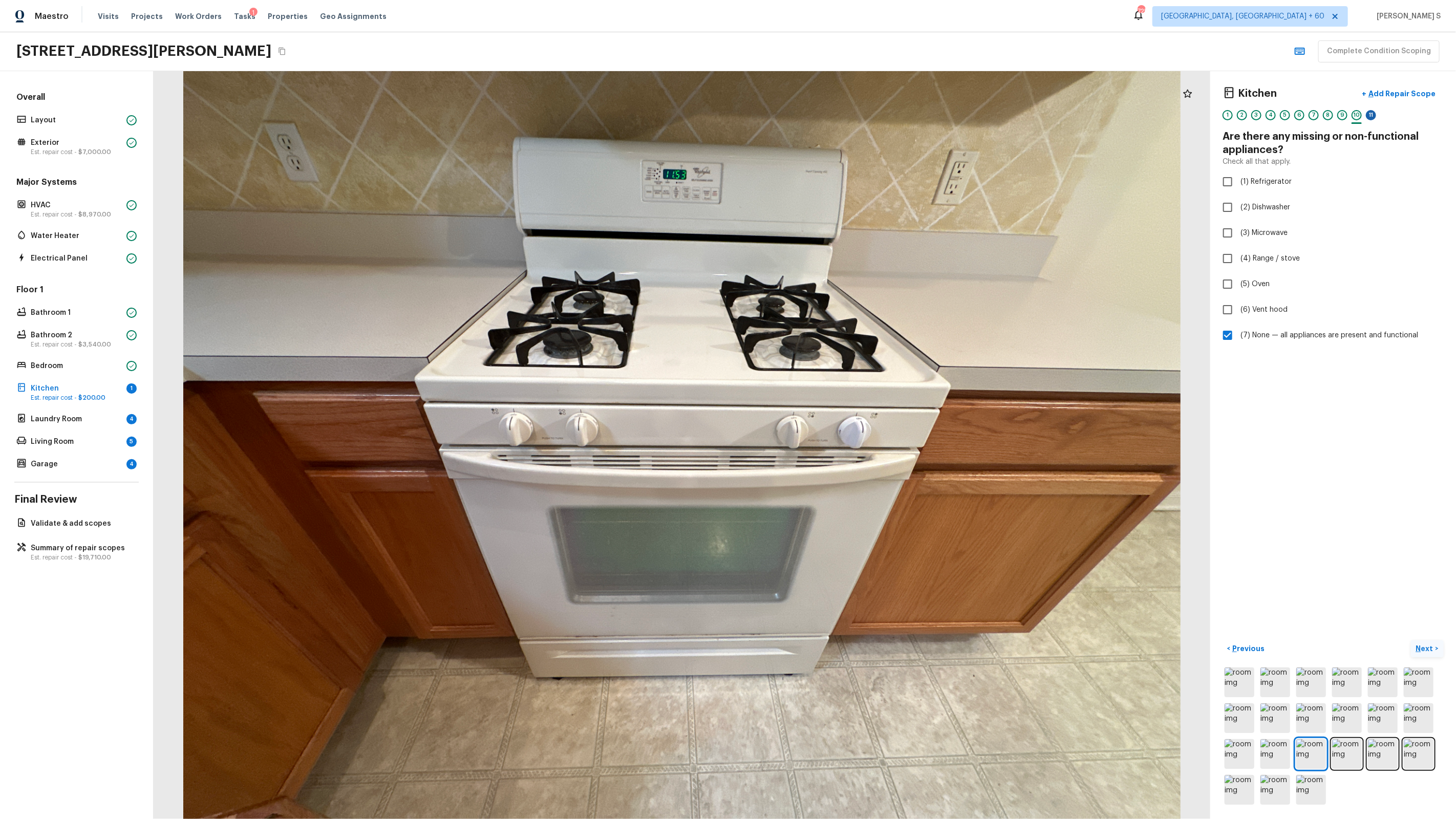
click at [835, 116] on div "11" at bounding box center [1370, 115] width 10 height 10
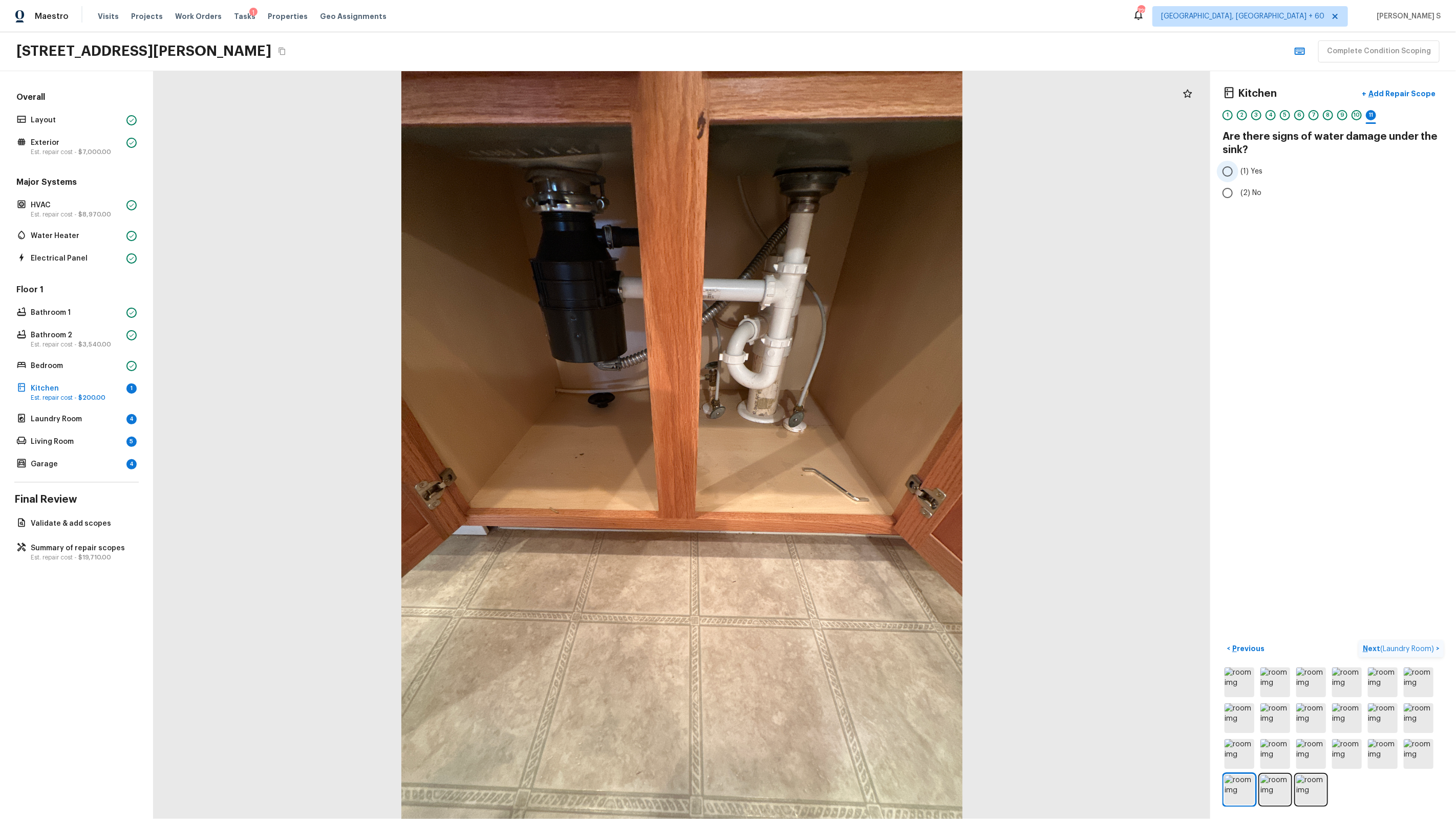
click at [835, 172] on span "(1) Yes" at bounding box center [1251, 171] width 22 height 10
click at [835, 172] on input "(1) Yes" at bounding box center [1228, 171] width 21 height 21
radio input "true"
click at [835, 96] on p "Add Repair Scope" at bounding box center [1401, 93] width 69 height 10
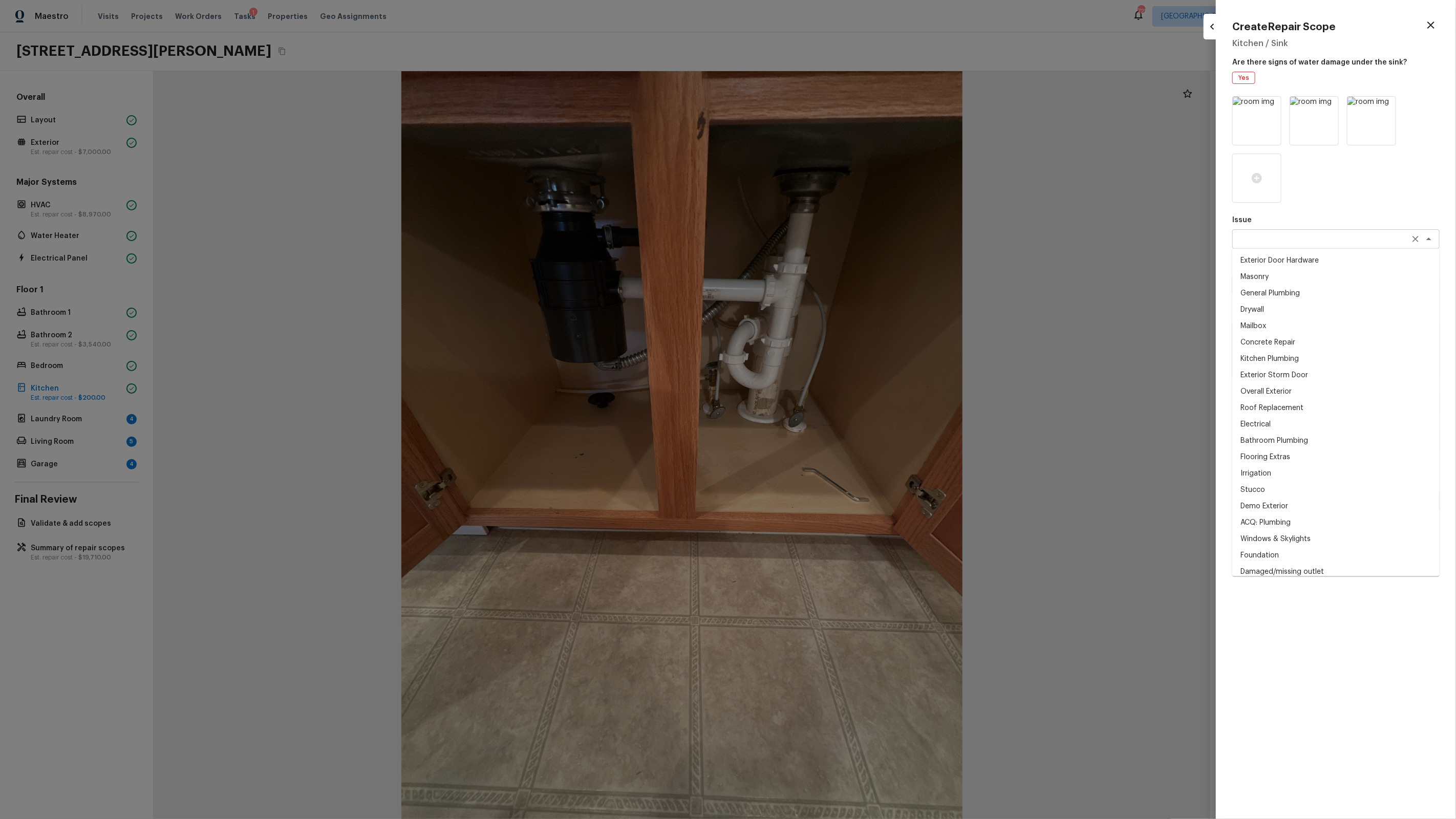
click at [835, 244] on div "x ​" at bounding box center [1336, 239] width 207 height 20
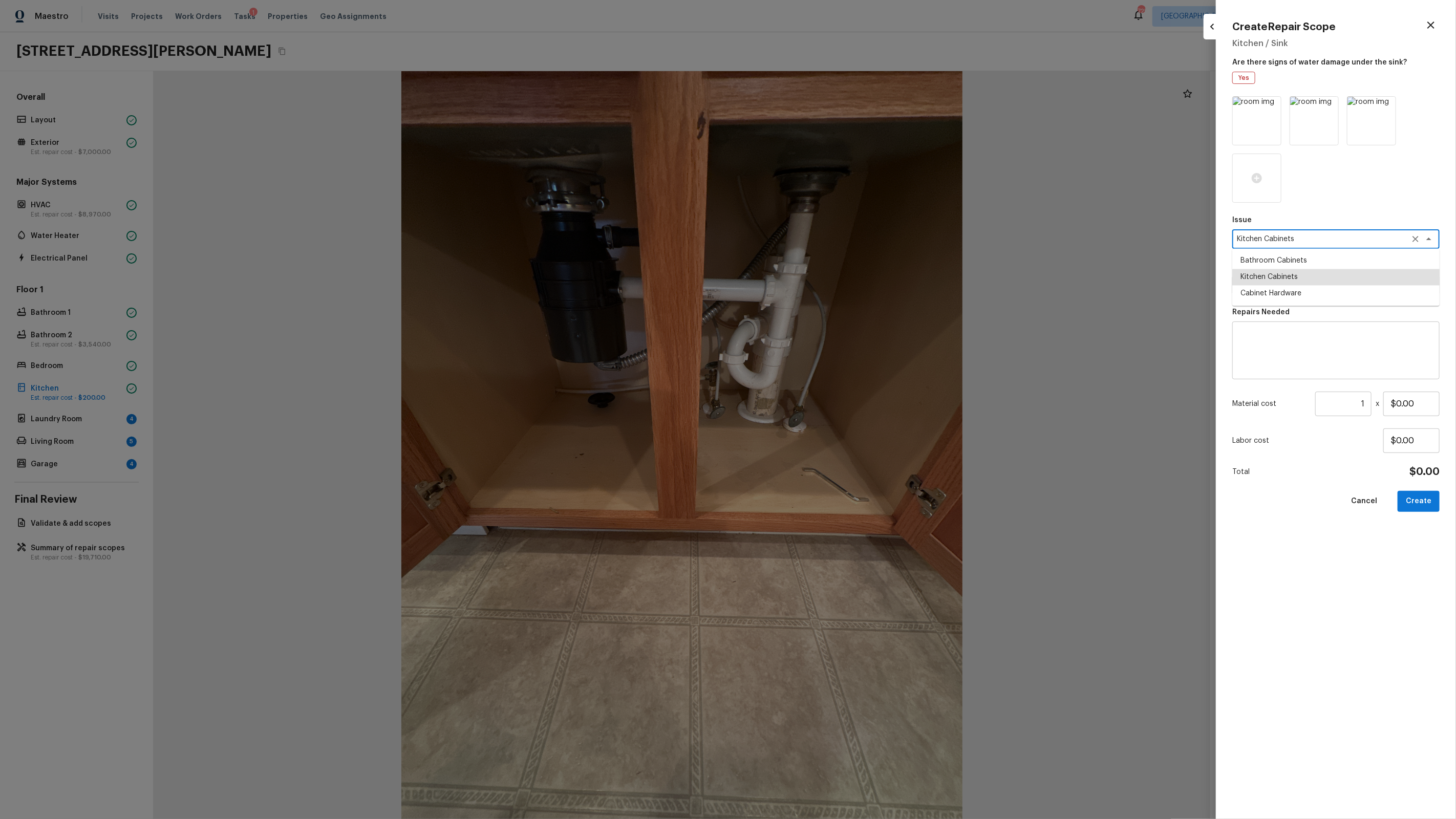
type textarea "Kitchen Cabinets"
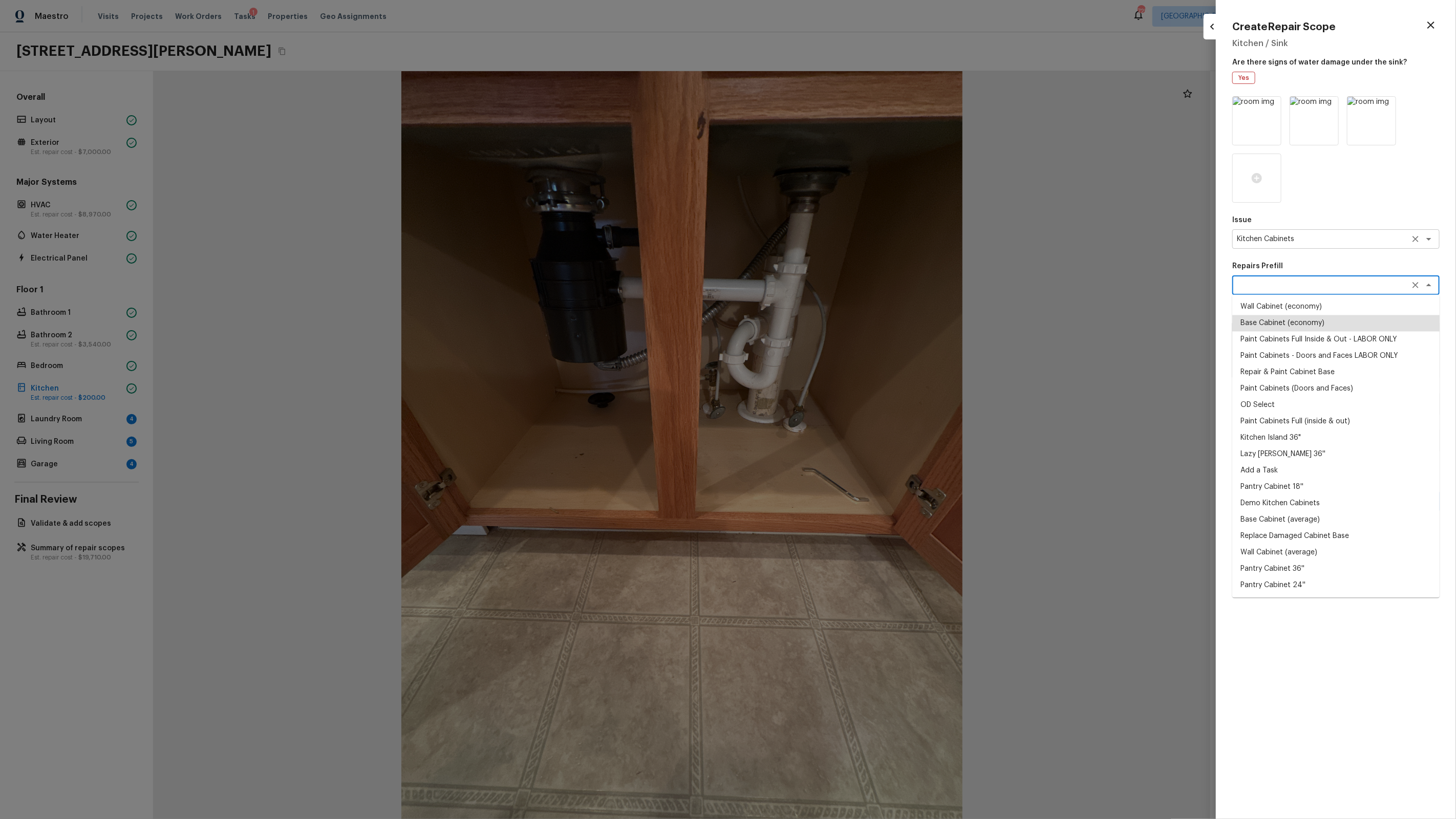
type textarea "Base Cabinet (economy)"
type textarea "Remove the existing kitchen base cabinets (if present) and install a new kitche…"
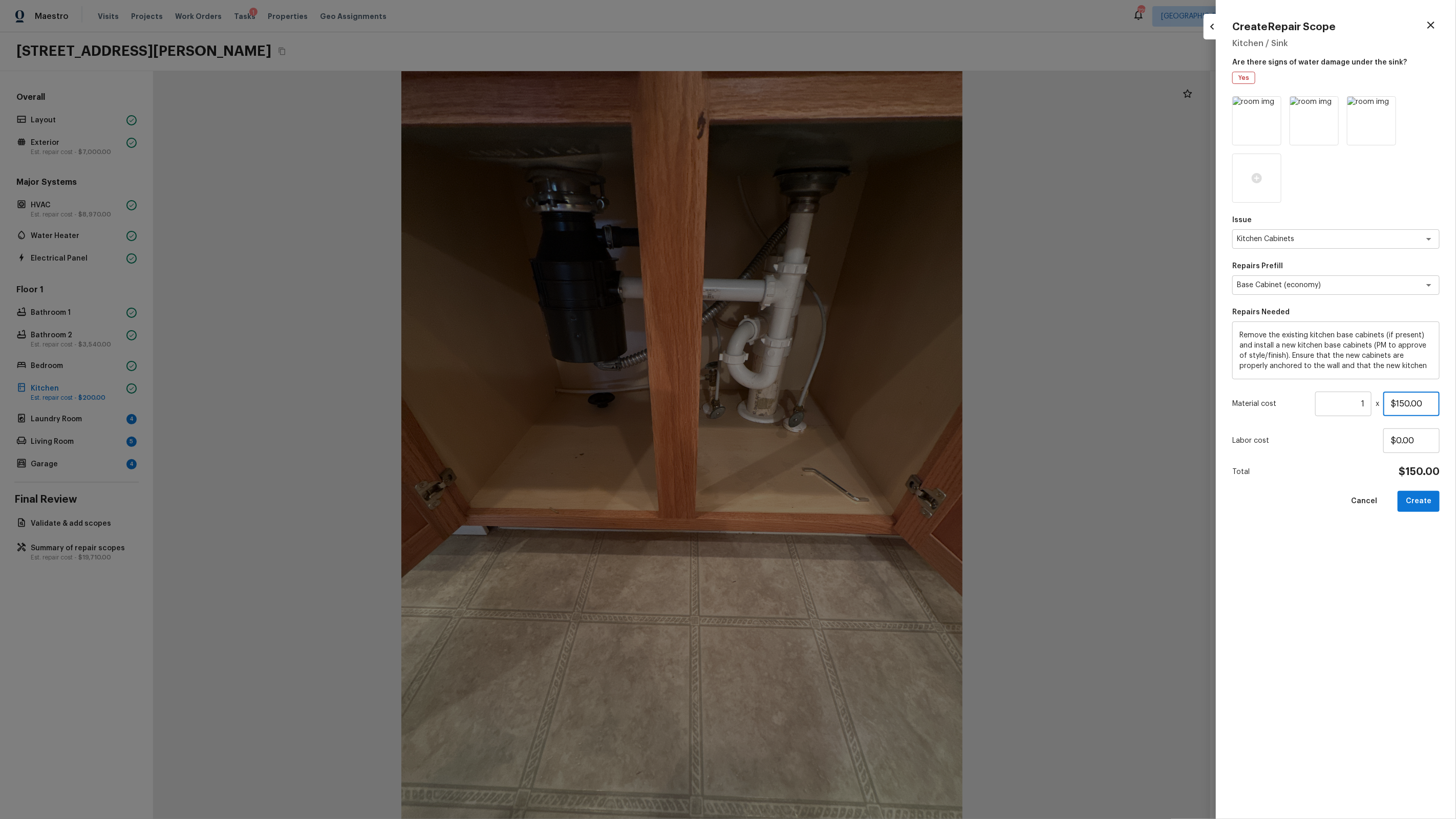
click at [835, 407] on input "$150.00" at bounding box center [1411, 404] width 56 height 24
type input "$300.00"
click at [835, 493] on button "Create" at bounding box center [1419, 501] width 42 height 21
type input "$0.00"
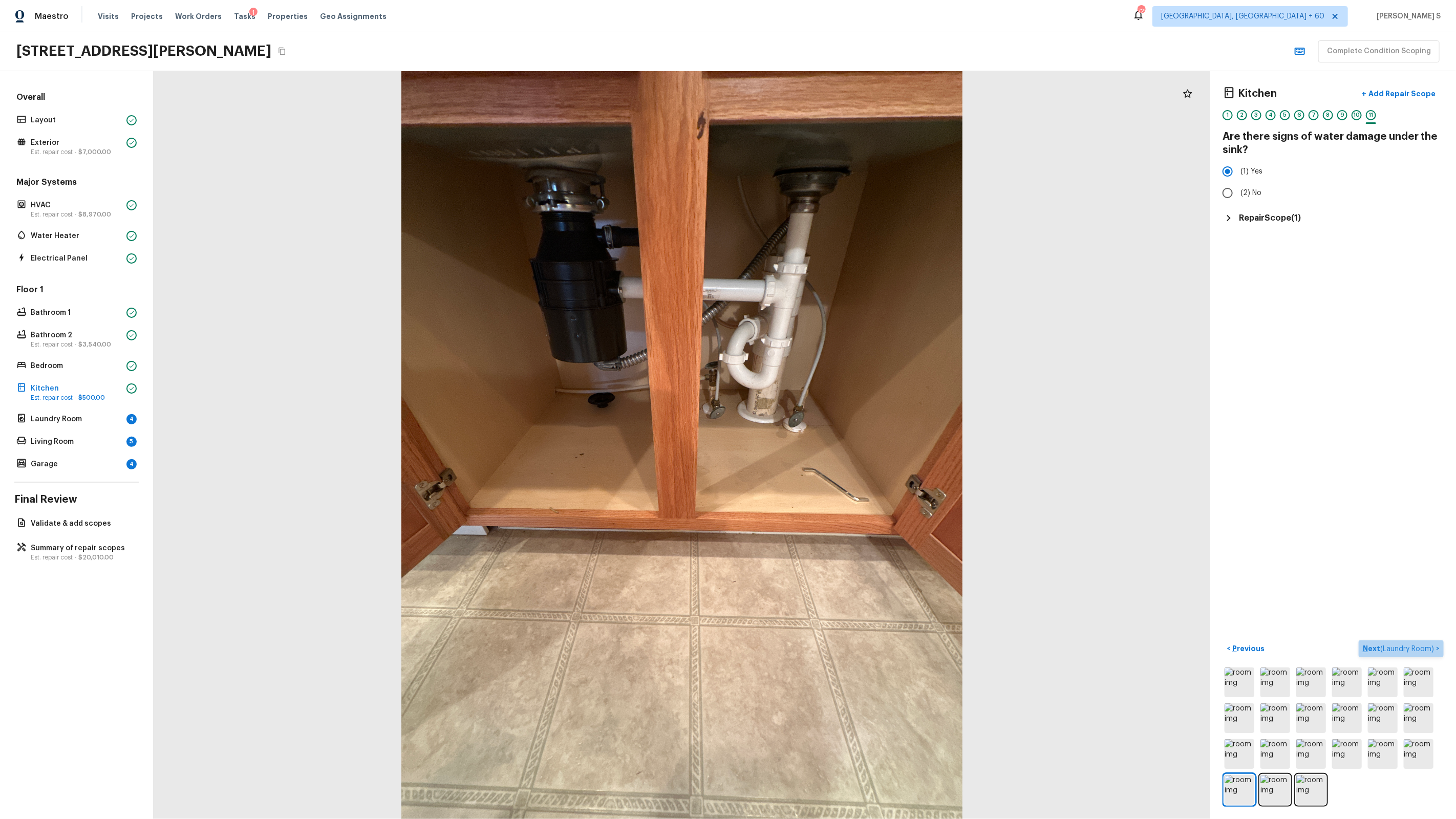
click at [835, 522] on span "( Laundry Room )" at bounding box center [1407, 649] width 54 height 7
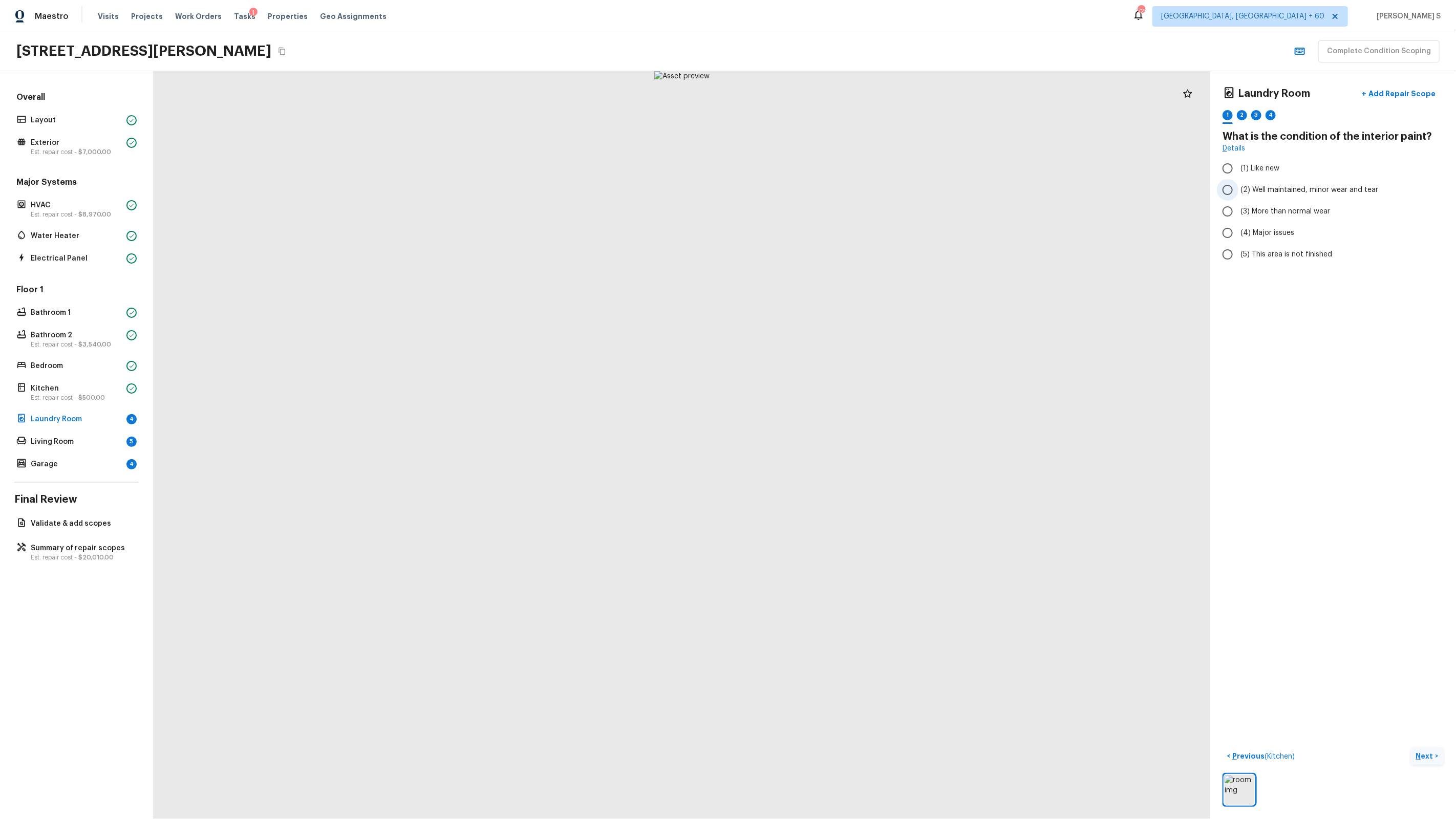
click at [835, 191] on span "(2) Well maintained, minor wear and tear" at bounding box center [1309, 190] width 138 height 10
click at [835, 191] on input "(2) Well maintained, minor wear and tear" at bounding box center [1228, 190] width 21 height 21
radio input "true"
click at [835, 116] on div "2" at bounding box center [1241, 115] width 10 height 10
click at [835, 212] on label "(2) No" at bounding box center [1326, 215] width 219 height 21
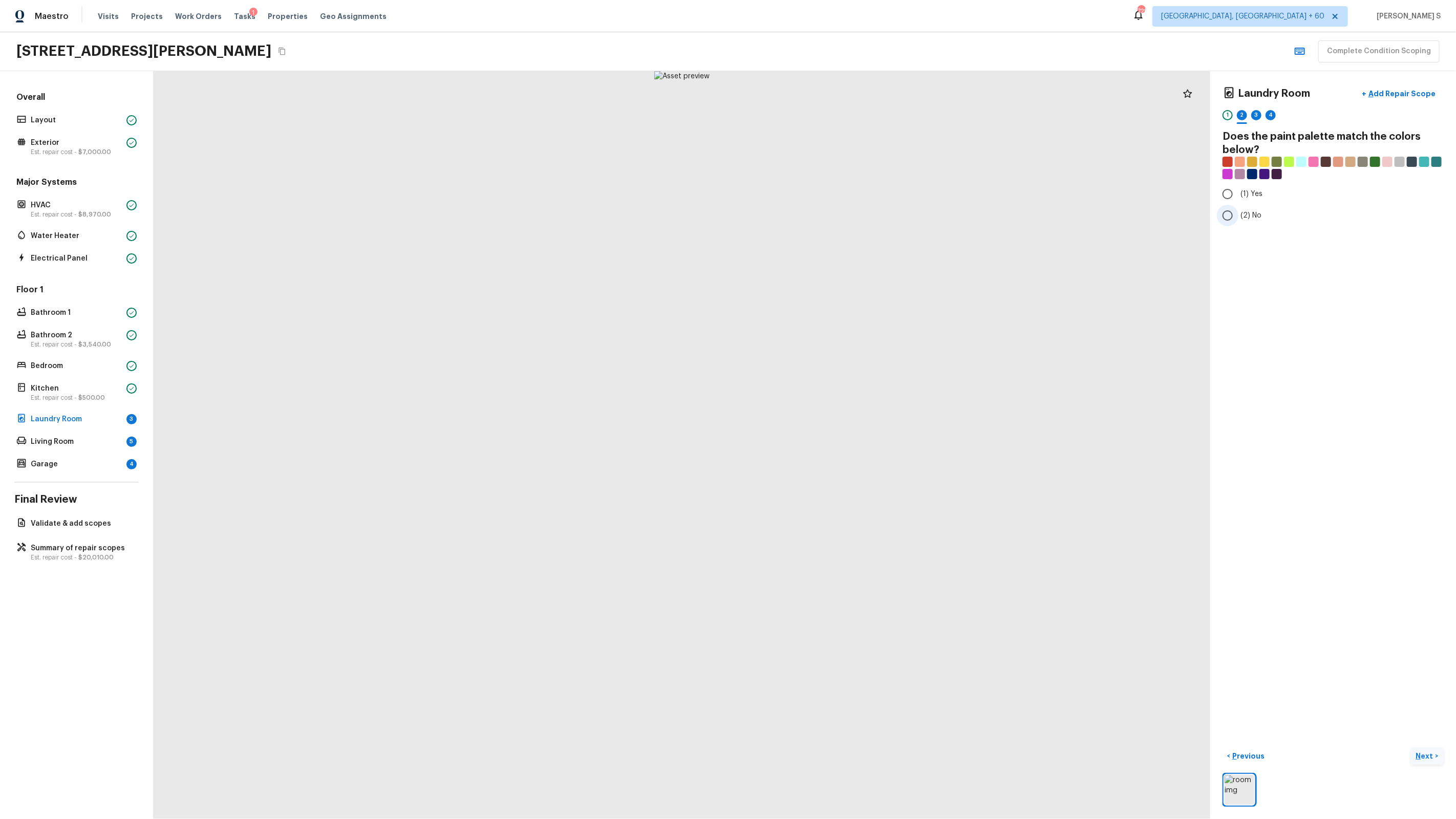
click at [835, 212] on input "(2) No" at bounding box center [1228, 215] width 21 height 21
radio input "true"
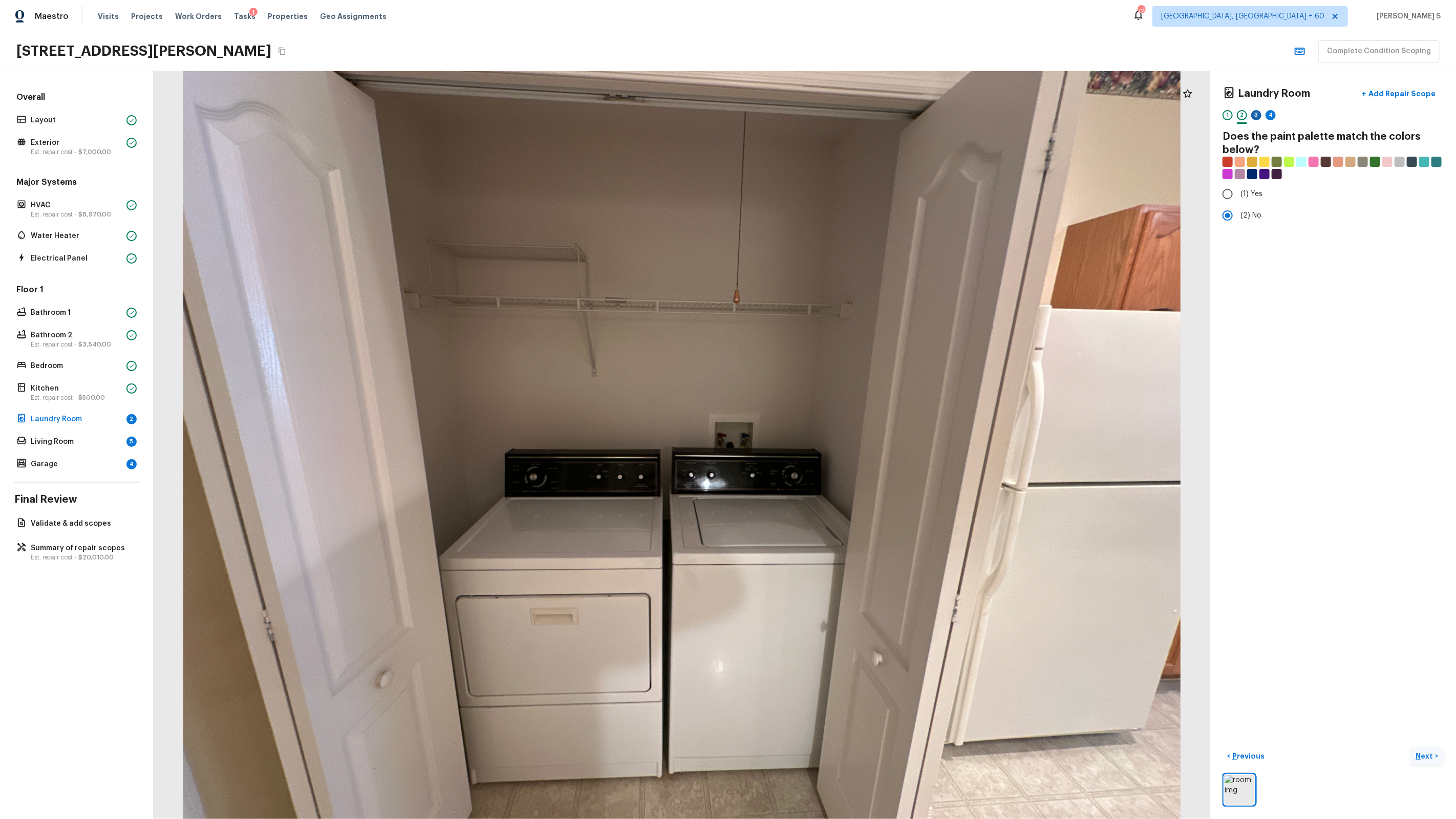
click at [835, 115] on div "3" at bounding box center [1256, 115] width 10 height 10
click at [835, 212] on span "(3) More than normal wear" at bounding box center [1285, 211] width 90 height 10
click at [835, 212] on input "(3) More than normal wear" at bounding box center [1228, 212] width 21 height 21
radio input "true"
click at [835, 190] on span "(2) Well maintained, minor wear and tear" at bounding box center [1309, 190] width 138 height 10
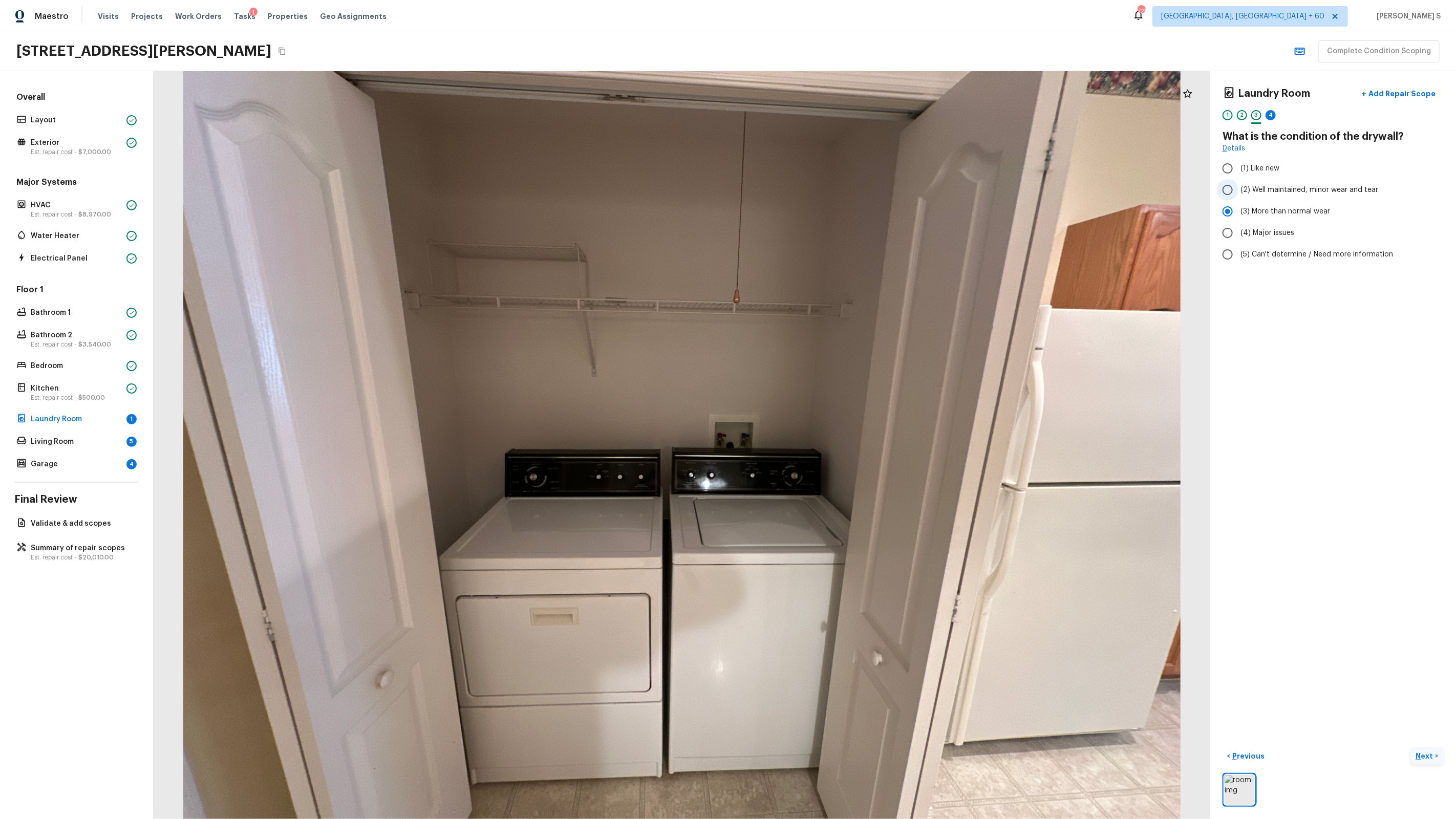
click at [835, 190] on input "(2) Well maintained, minor wear and tear" at bounding box center [1228, 190] width 21 height 21
radio input "true"
click at [835, 120] on div "4" at bounding box center [1271, 118] width 10 height 16
click at [835, 291] on span "(6) Vinyl" at bounding box center [1254, 296] width 27 height 10
click at [835, 291] on input "(6) Vinyl" at bounding box center [1228, 297] width 21 height 21
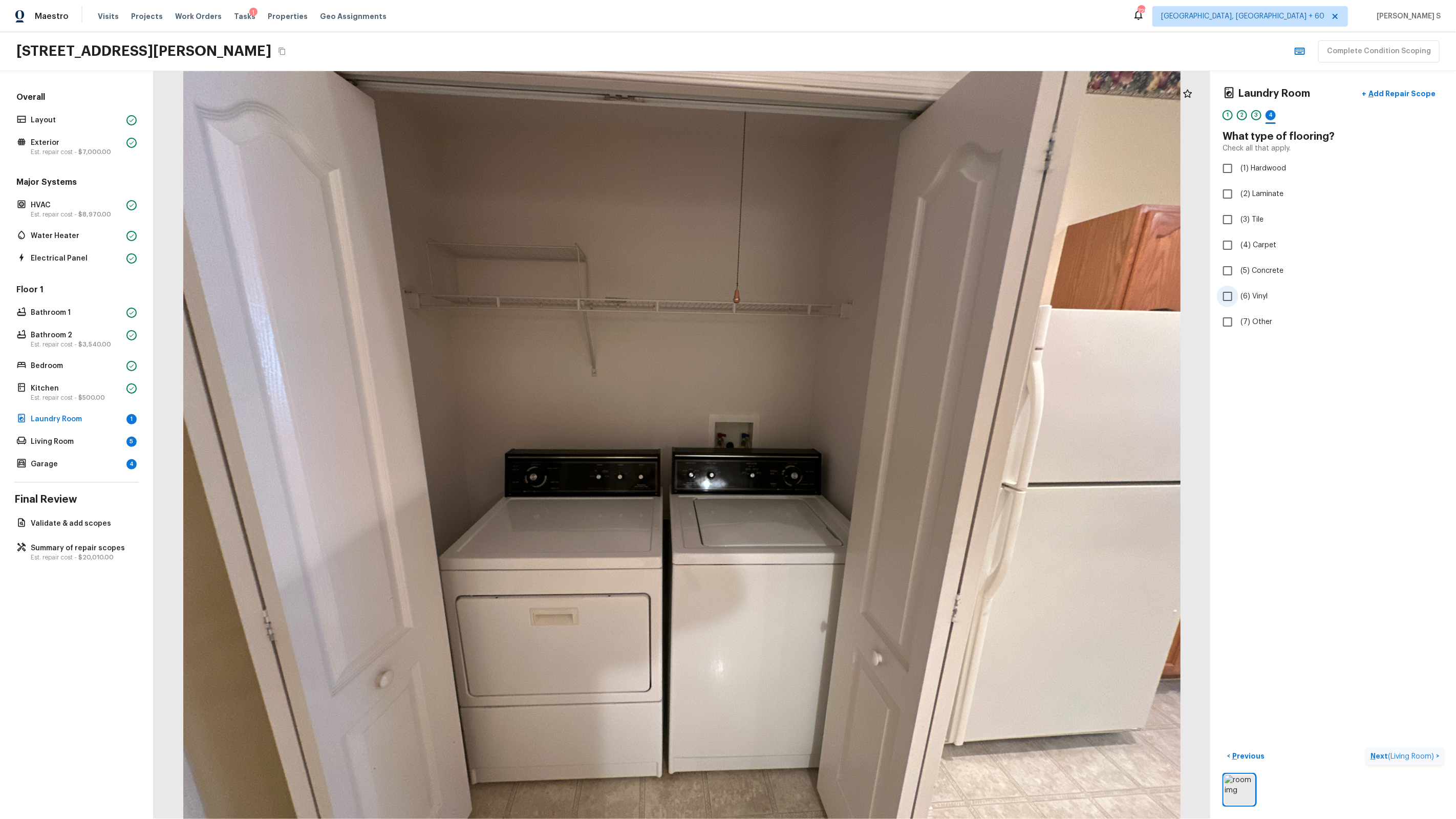
checkbox input "true"
click at [835, 522] on p "Next" at bounding box center [1426, 755] width 20 height 10
click at [835, 181] on label "(2) Well maintained, minor wear and tear" at bounding box center [1326, 190] width 219 height 21
click at [835, 181] on input "(2) Well maintained, minor wear and tear" at bounding box center [1228, 190] width 21 height 21
radio input "true"
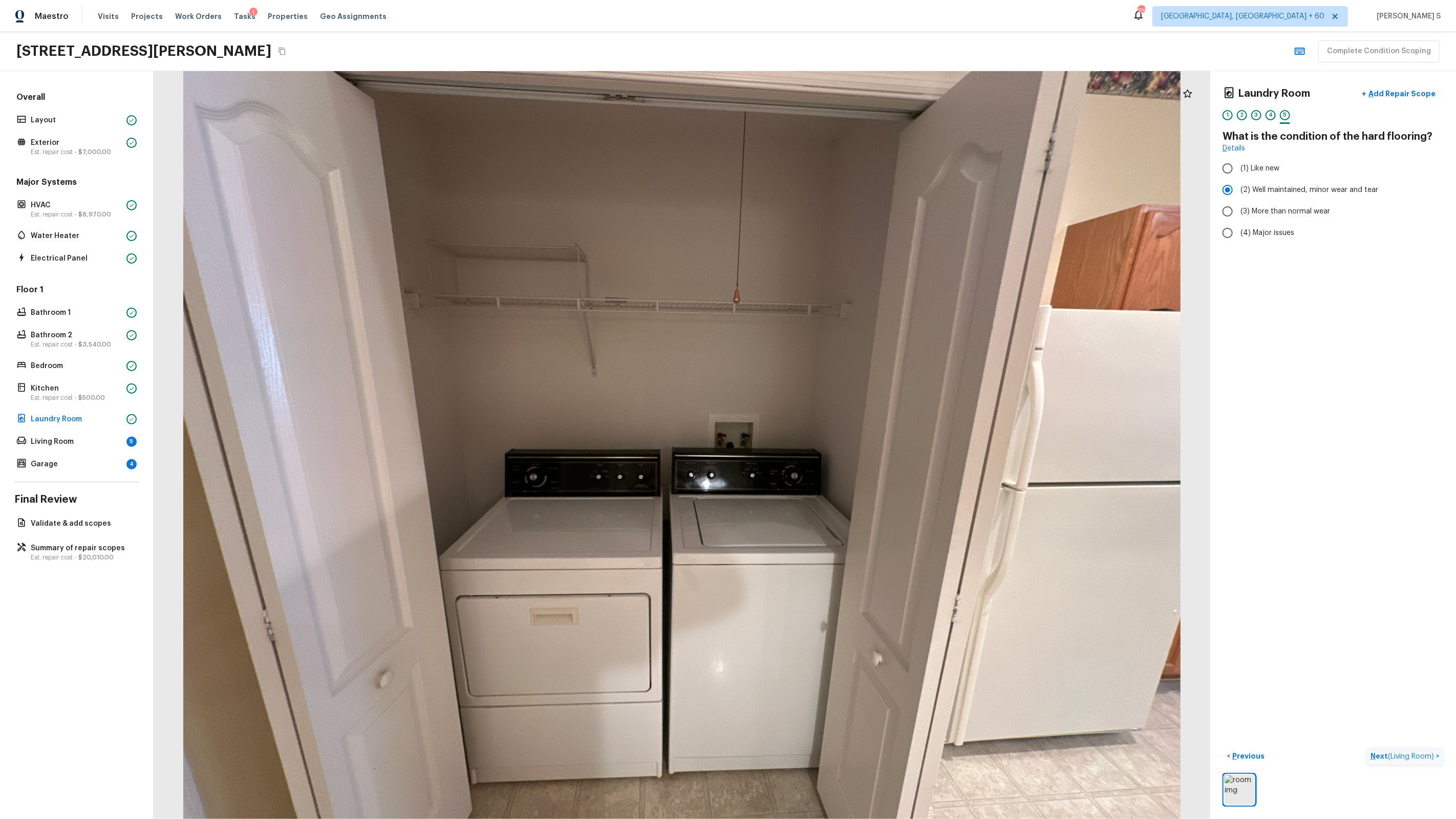
click at [835, 522] on span "( Living Room )" at bounding box center [1411, 757] width 46 height 7
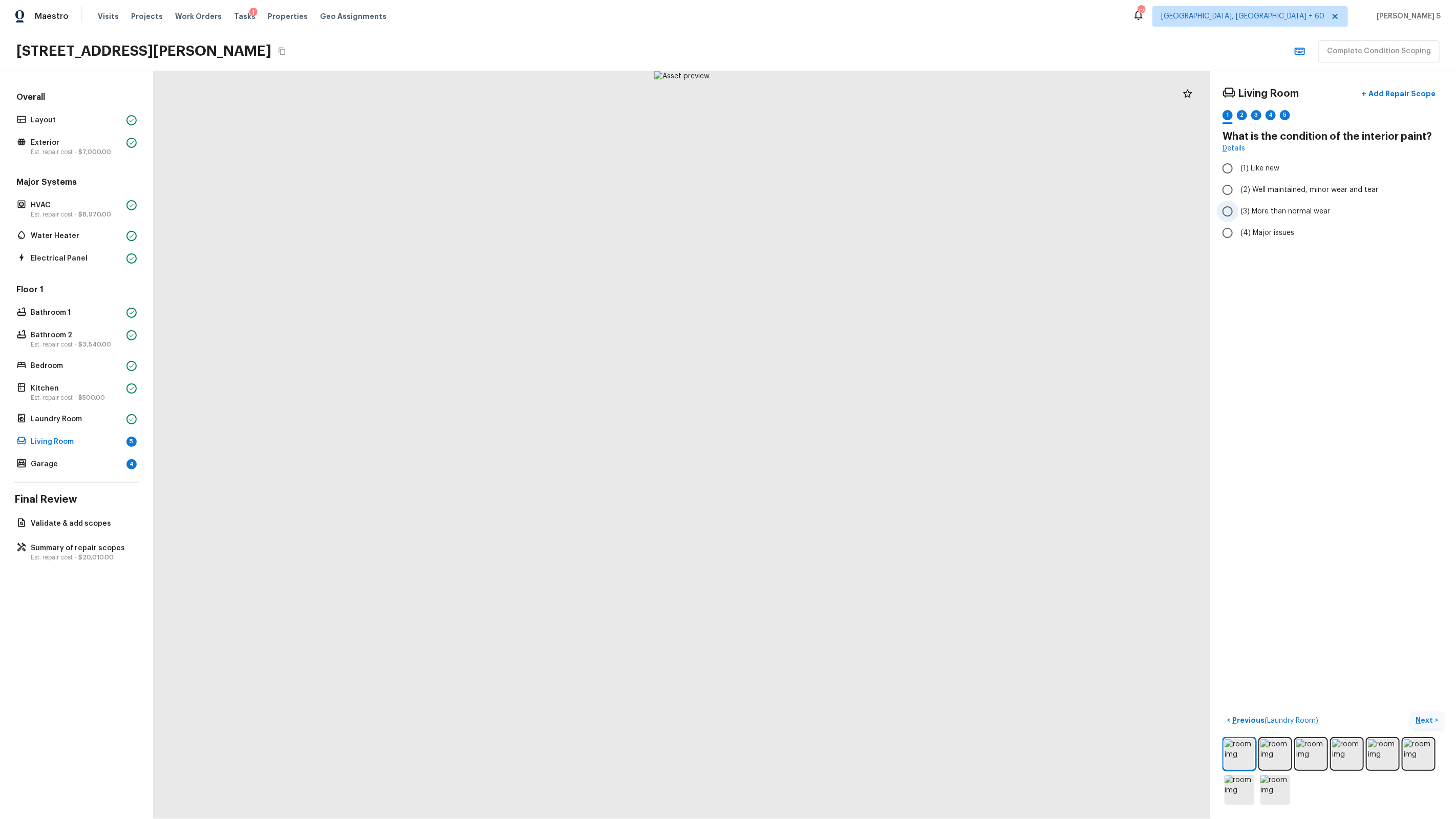
click at [835, 209] on span "(3) More than normal wear" at bounding box center [1285, 211] width 90 height 10
click at [835, 209] on input "(3) More than normal wear" at bounding box center [1228, 212] width 21 height 21
radio input "true"
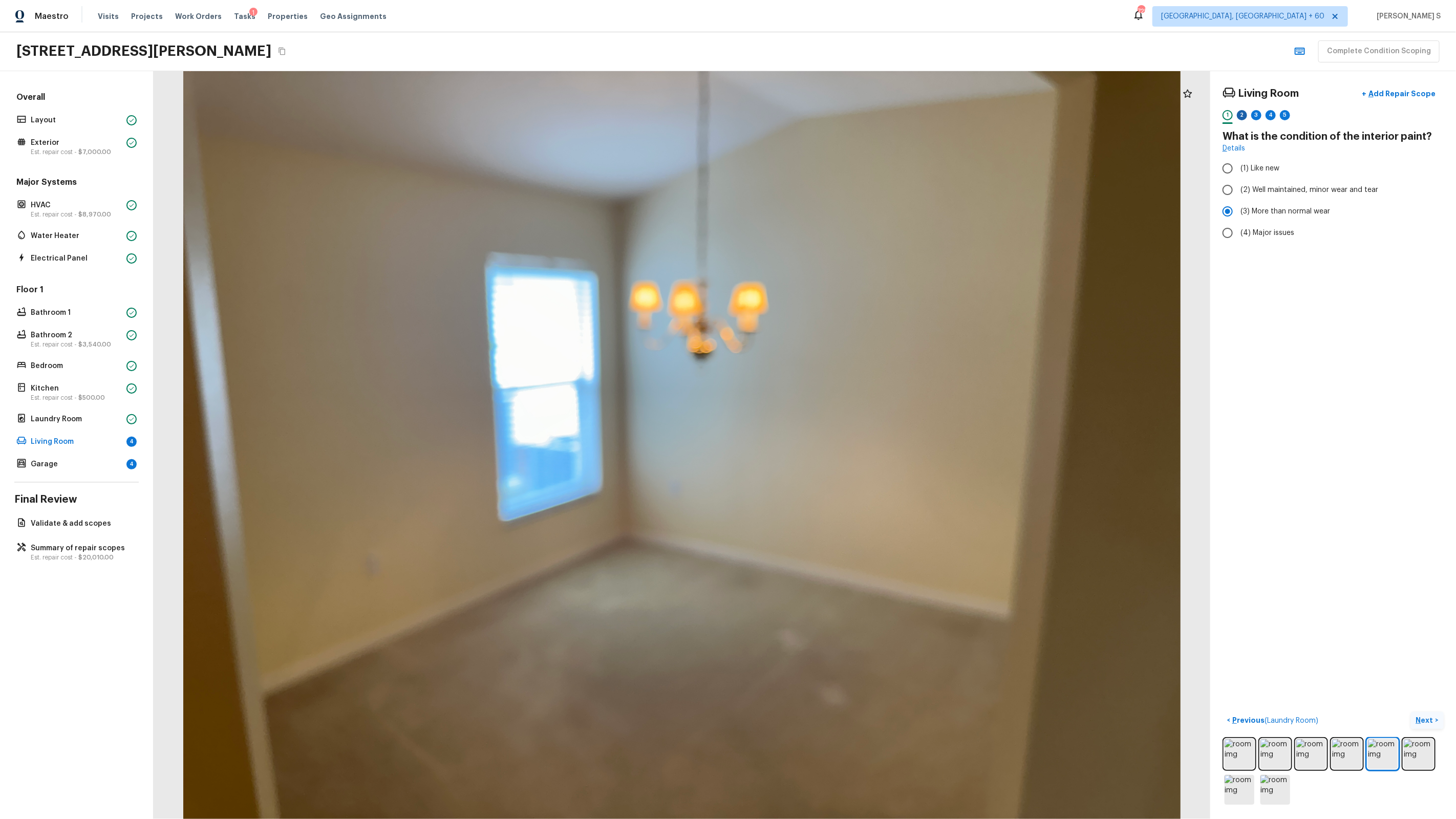
click at [835, 115] on div "2" at bounding box center [1241, 115] width 10 height 10
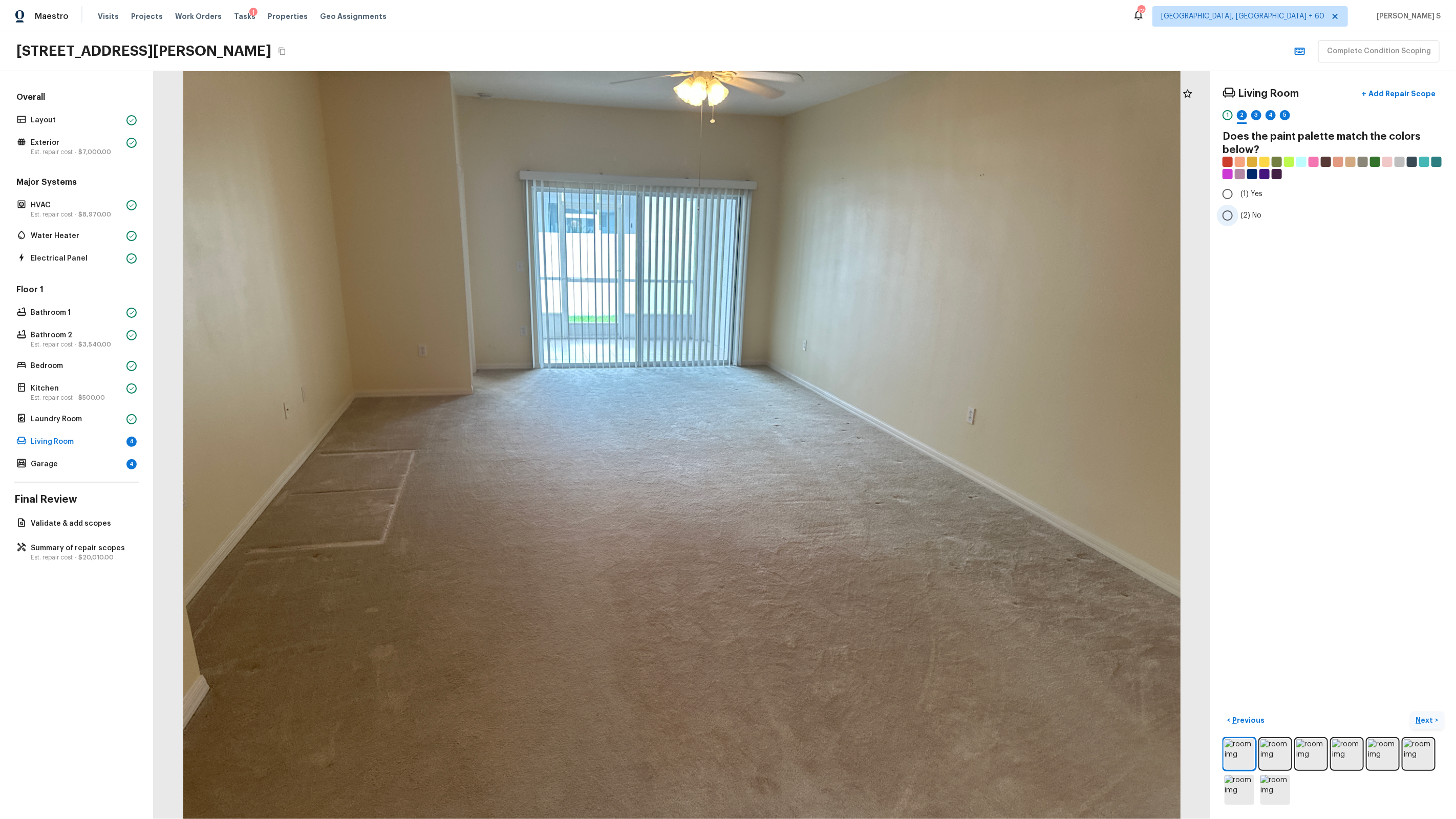
click at [835, 220] on span "(2) No" at bounding box center [1250, 215] width 21 height 10
click at [835, 220] on input "(2) No" at bounding box center [1228, 215] width 21 height 21
radio input "true"
click at [835, 197] on span "(1) Yes" at bounding box center [1251, 194] width 22 height 10
click at [835, 197] on input "(1) Yes" at bounding box center [1228, 194] width 21 height 21
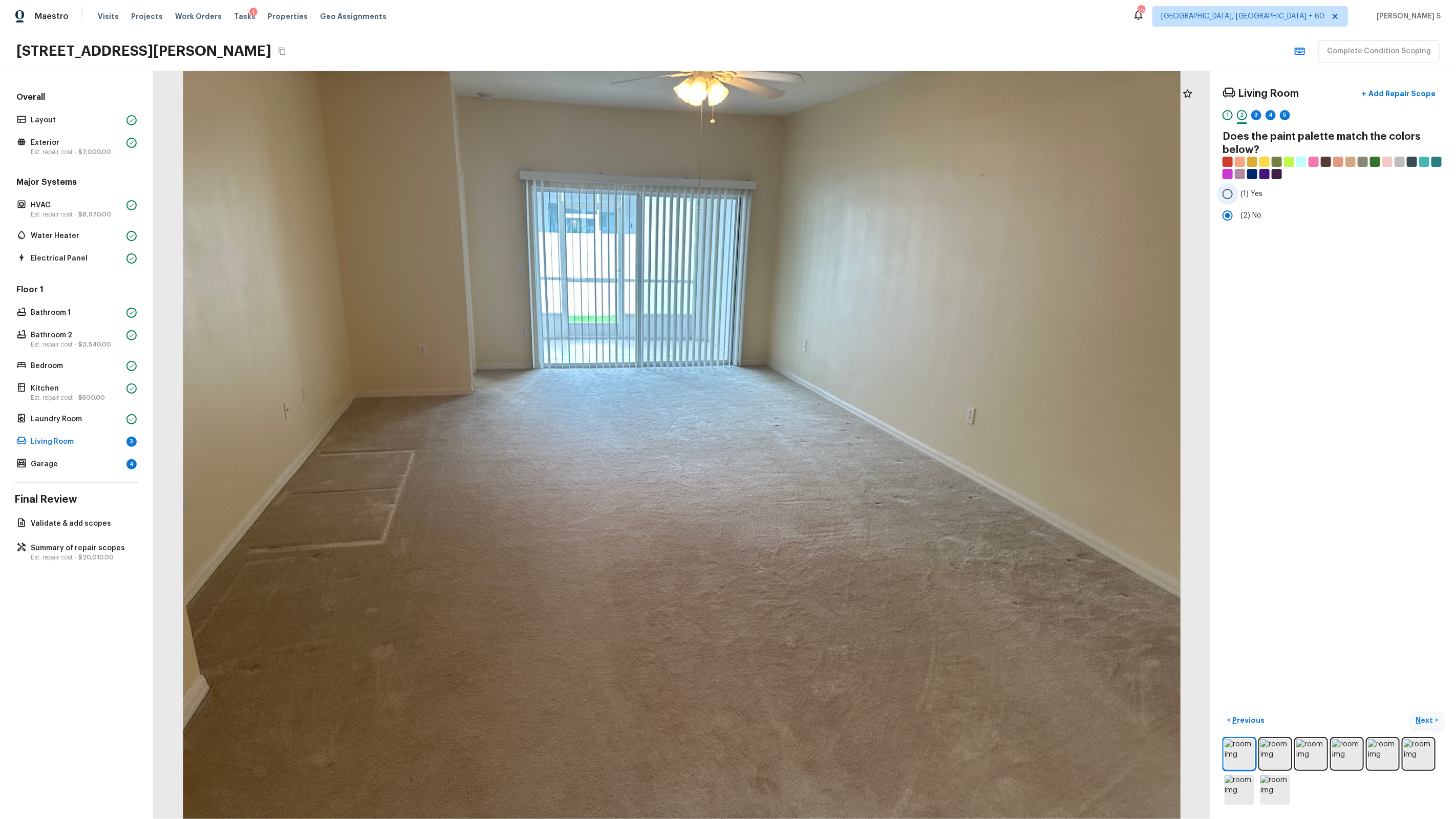
radio input "true"
click at [835, 195] on span "(1) Yes" at bounding box center [1251, 194] width 22 height 10
click at [835, 195] on input "(1) Yes" at bounding box center [1228, 194] width 21 height 21
click at [835, 216] on input "(2) No" at bounding box center [1228, 215] width 21 height 21
radio input "true"
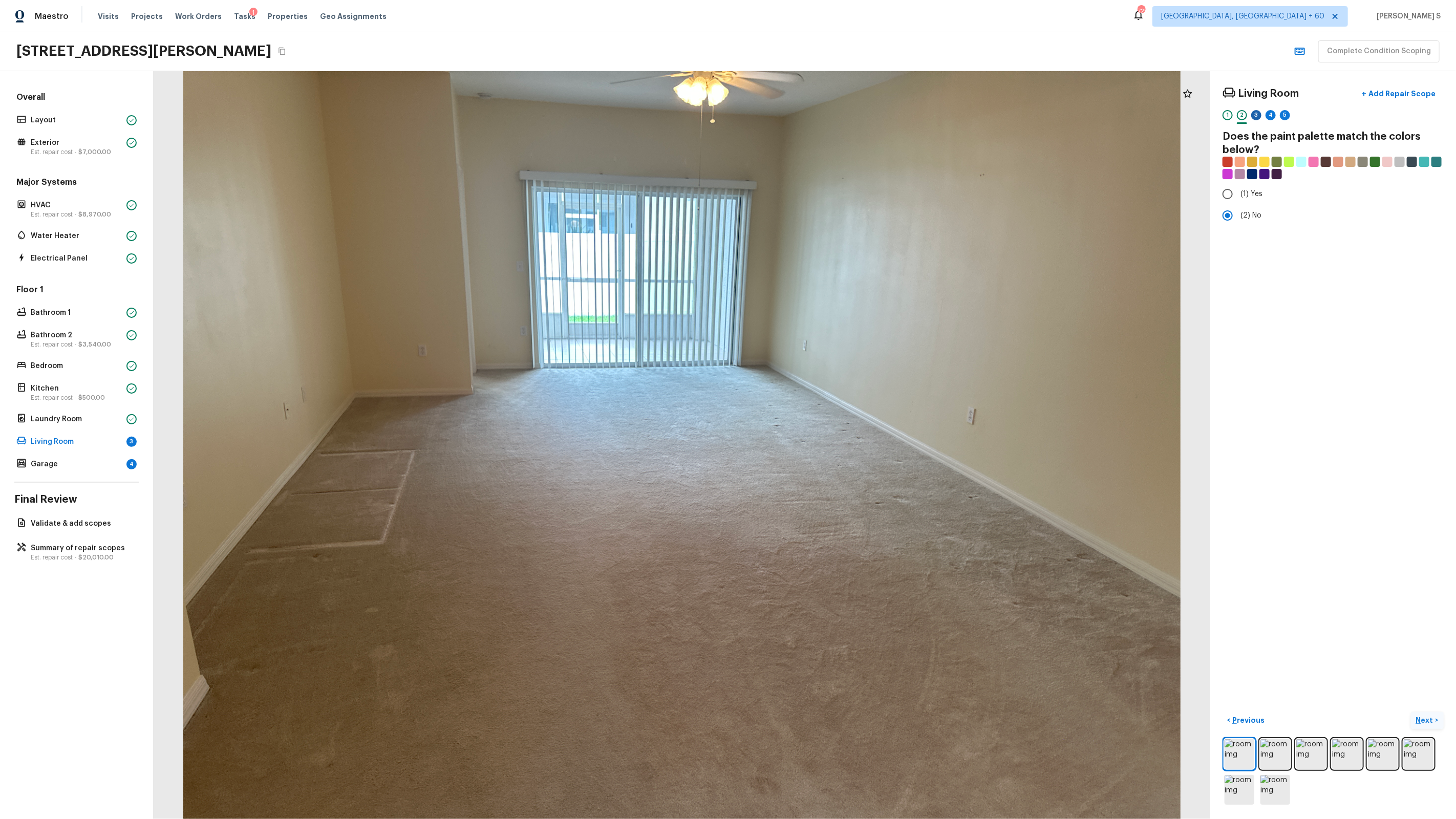
click at [835, 116] on div "3" at bounding box center [1256, 115] width 10 height 10
click at [835, 188] on span "(2) Well maintained, minor wear and tear" at bounding box center [1309, 190] width 138 height 10
click at [835, 188] on input "(2) Well maintained, minor wear and tear" at bounding box center [1228, 190] width 21 height 21
radio input "true"
click at [835, 118] on div "4" at bounding box center [1271, 115] width 10 height 10
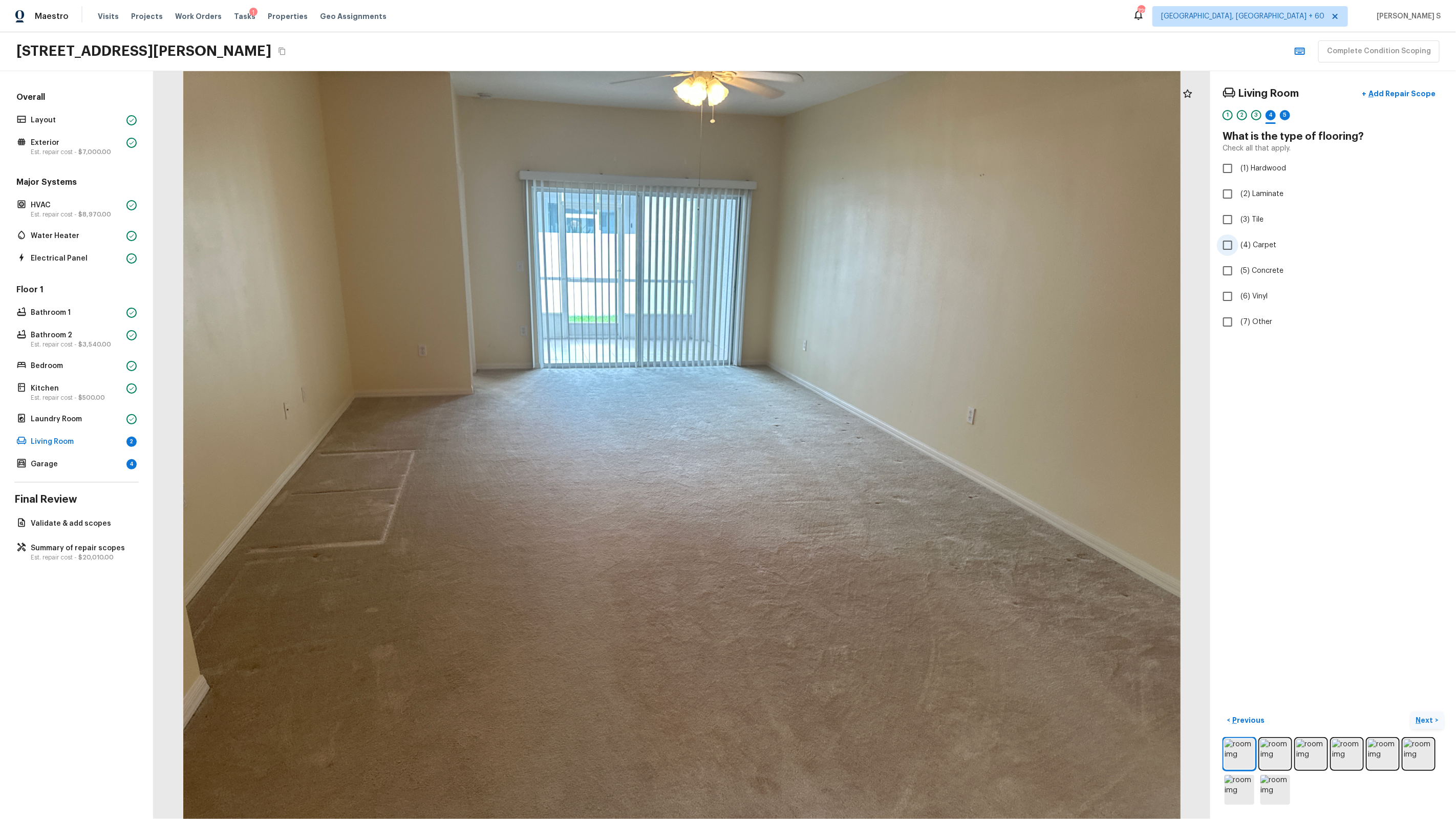
click at [835, 246] on span "(4) Carpet" at bounding box center [1258, 245] width 36 height 10
click at [835, 246] on input "(4) Carpet" at bounding box center [1228, 245] width 21 height 21
checkbox input "true"
click at [835, 116] on div "5" at bounding box center [1285, 115] width 10 height 10
click at [835, 203] on label "(3) More than normal wear" at bounding box center [1326, 212] width 219 height 21
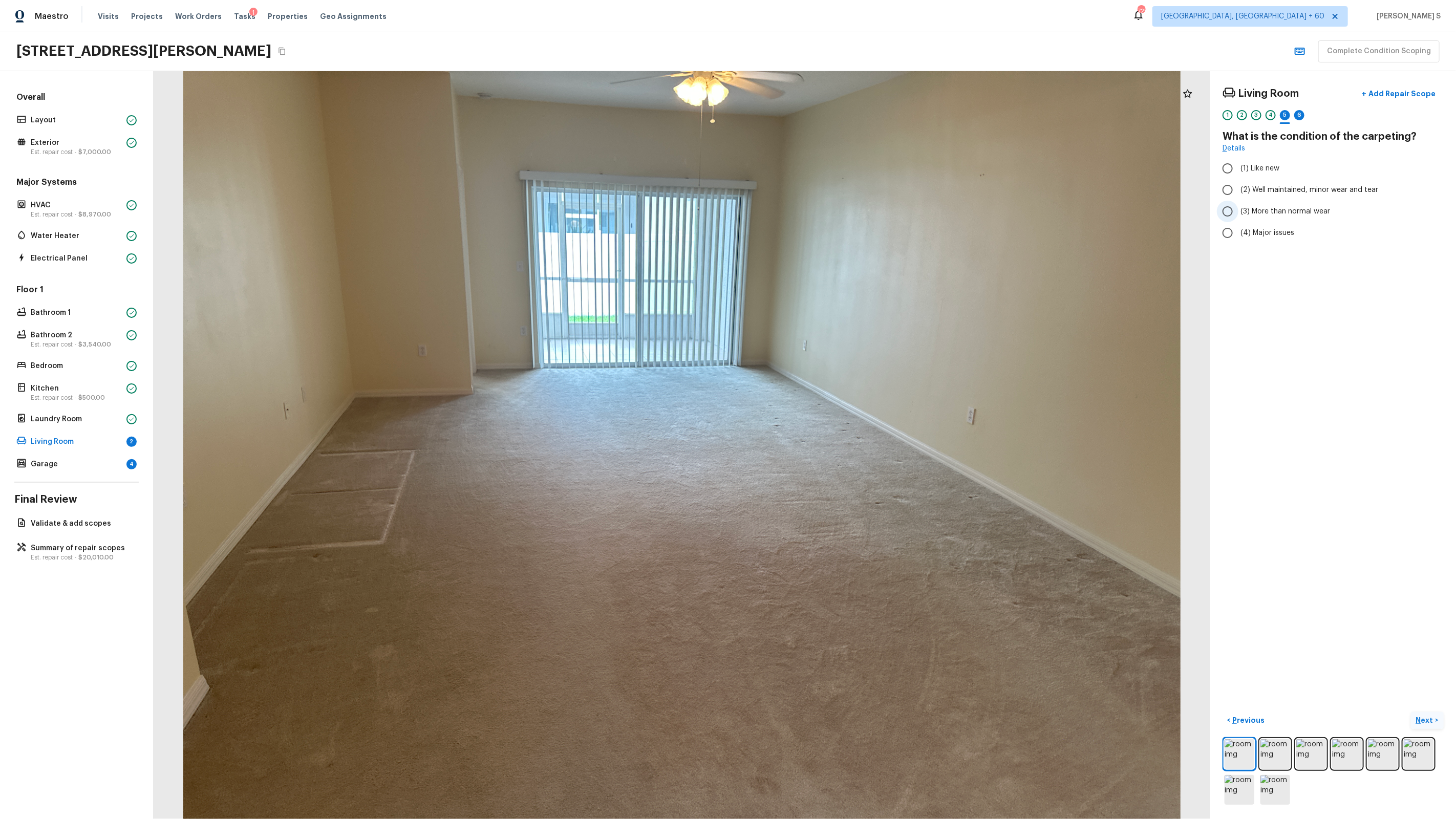
click at [835, 203] on input "(3) More than normal wear" at bounding box center [1228, 212] width 21 height 21
radio input "true"
click at [835, 111] on div "6" at bounding box center [1299, 115] width 10 height 10
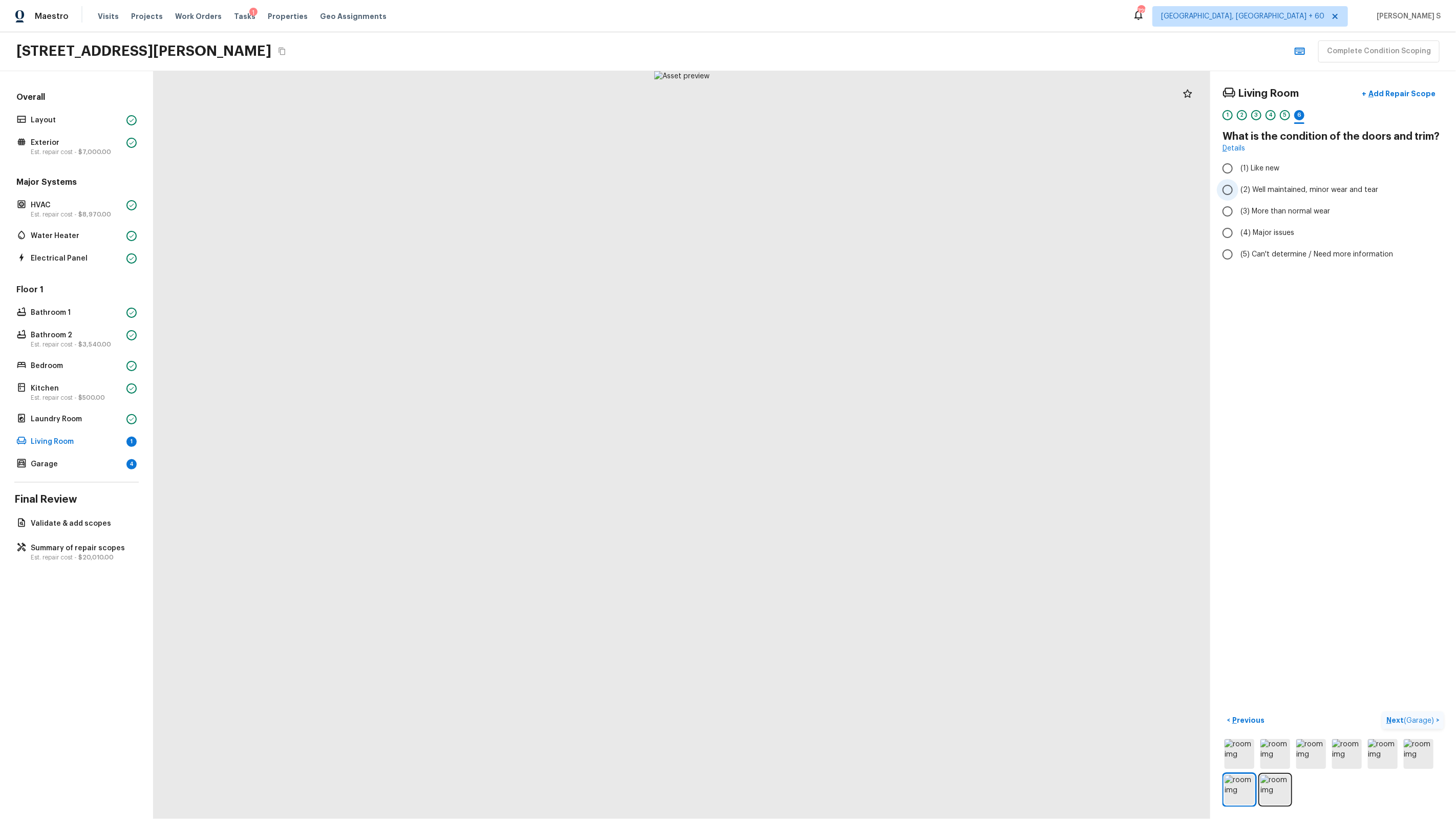
click at [835, 194] on span "(2) Well maintained, minor wear and tear" at bounding box center [1309, 190] width 138 height 10
click at [835, 194] on input "(2) Well maintained, minor wear and tear" at bounding box center [1228, 190] width 21 height 21
radio input "true"
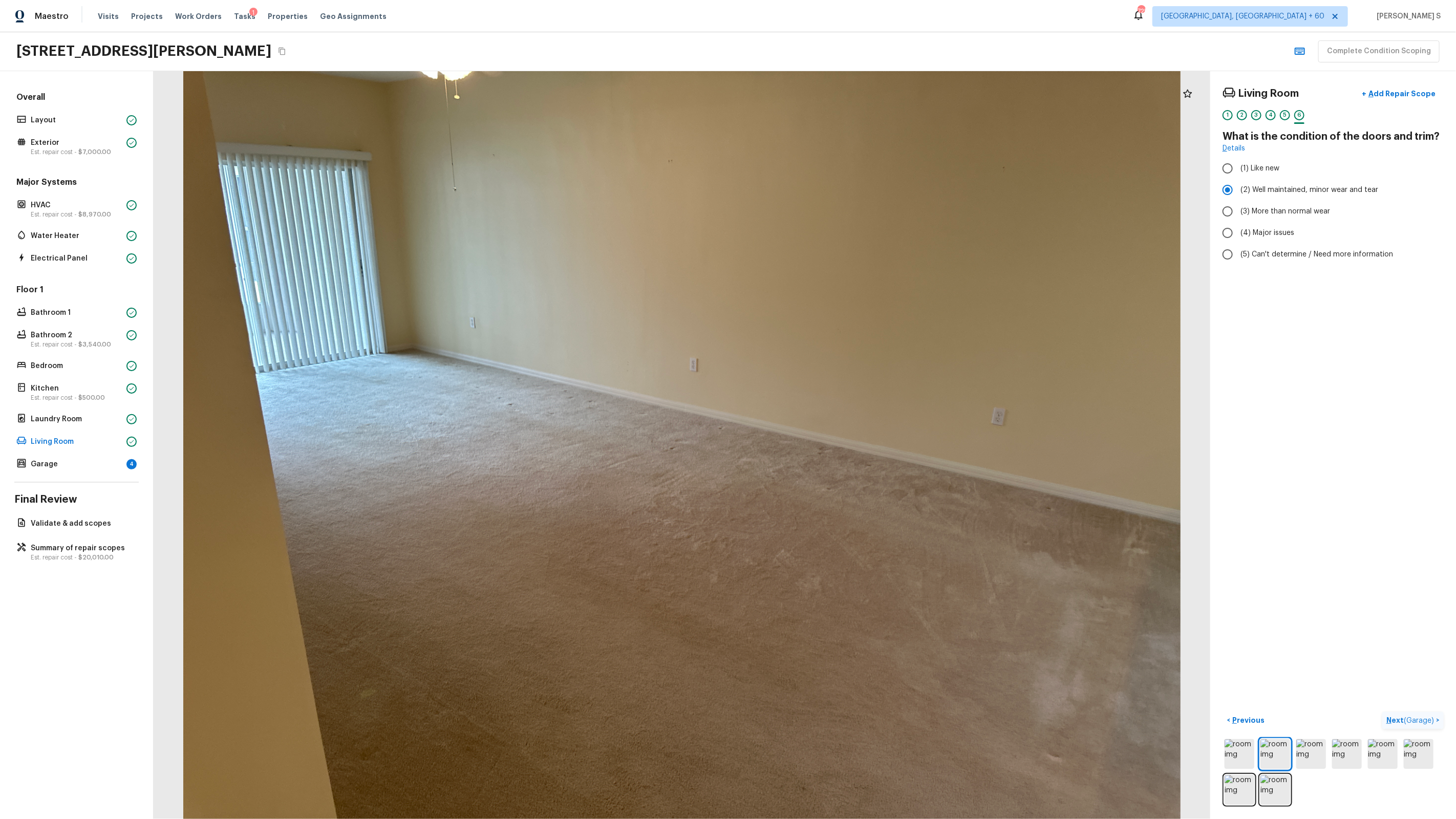
click at [835, 522] on span "( Garage )" at bounding box center [1419, 720] width 30 height 7
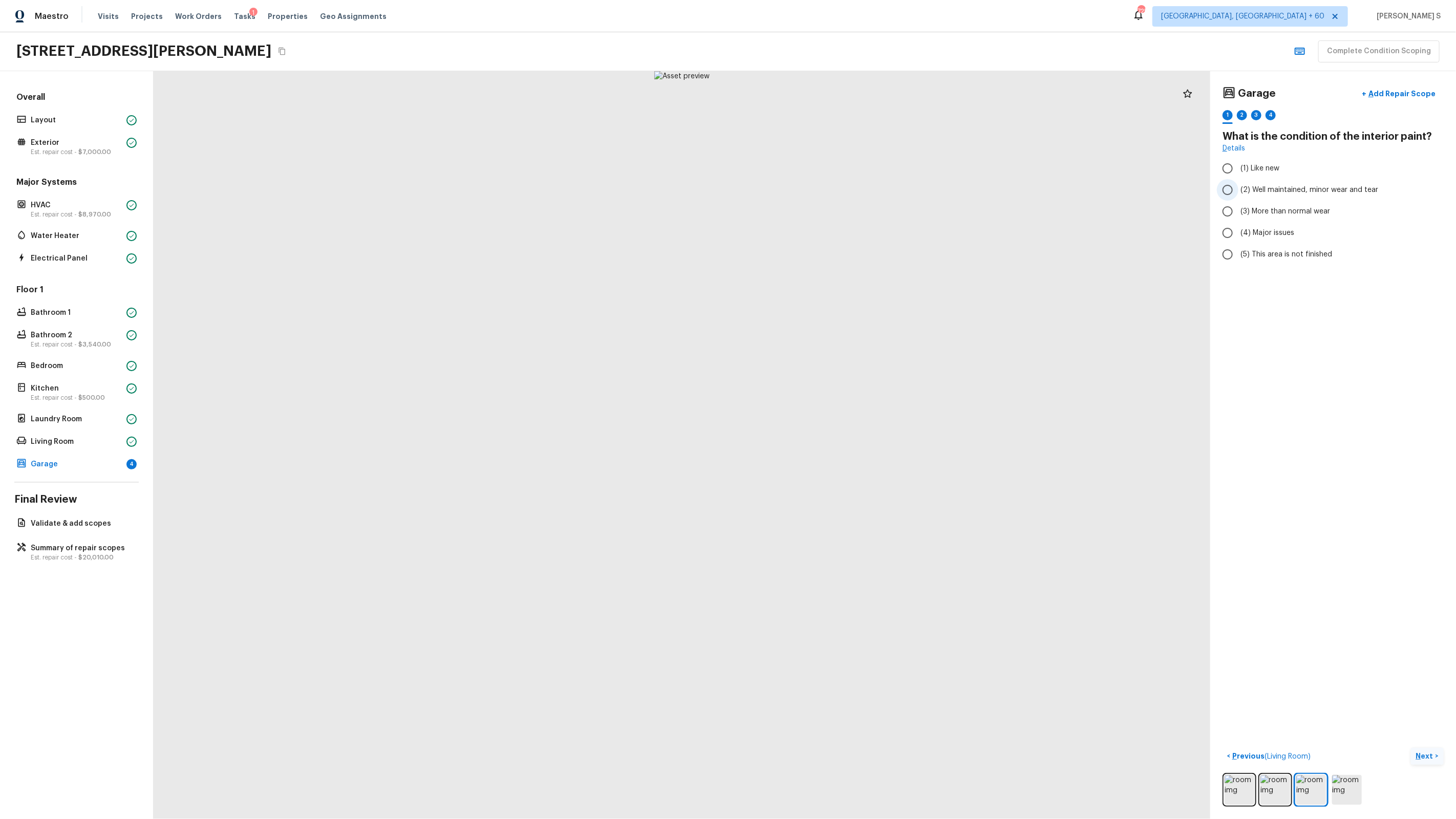
click at [835, 187] on span "(2) Well maintained, minor wear and tear" at bounding box center [1309, 190] width 138 height 10
click at [835, 187] on input "(2) Well maintained, minor wear and tear" at bounding box center [1228, 190] width 21 height 21
radio input "true"
click at [835, 201] on label "(3) More than normal wear" at bounding box center [1326, 212] width 219 height 21
click at [835, 201] on input "(3) More than normal wear" at bounding box center [1228, 212] width 21 height 21
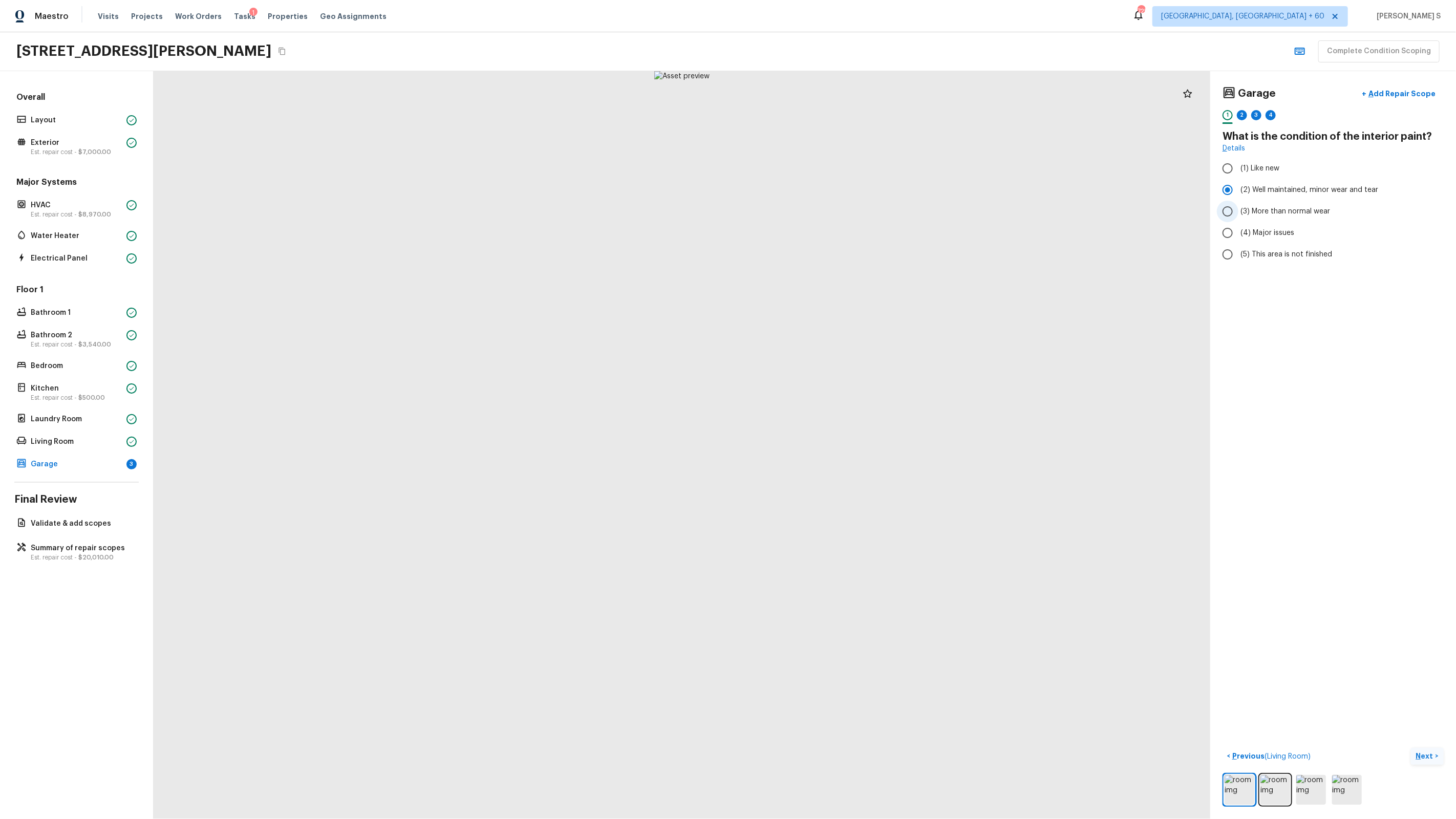
radio input "true"
click at [835, 121] on div "2" at bounding box center [1241, 118] width 10 height 16
click at [835, 216] on span "(2) No" at bounding box center [1250, 215] width 21 height 10
click at [835, 216] on input "(2) No" at bounding box center [1228, 215] width 21 height 21
radio input "true"
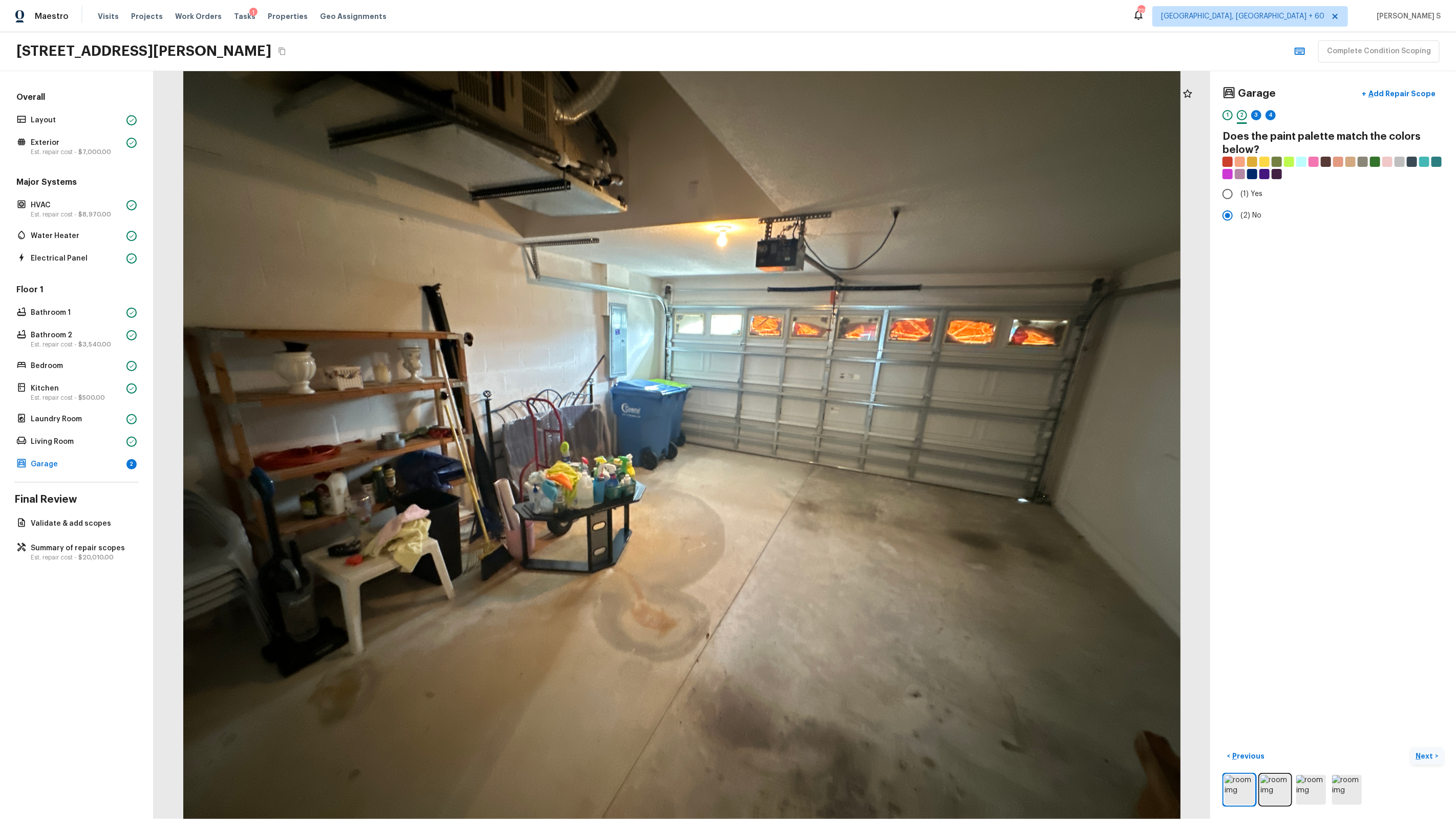
click at [835, 121] on div "3" at bounding box center [1256, 118] width 10 height 16
click at [835, 207] on span "(3) More than normal wear" at bounding box center [1285, 211] width 90 height 10
click at [835, 207] on input "(3) More than normal wear" at bounding box center [1228, 212] width 21 height 21
radio input "true"
click at [835, 114] on div "4" at bounding box center [1271, 115] width 10 height 10
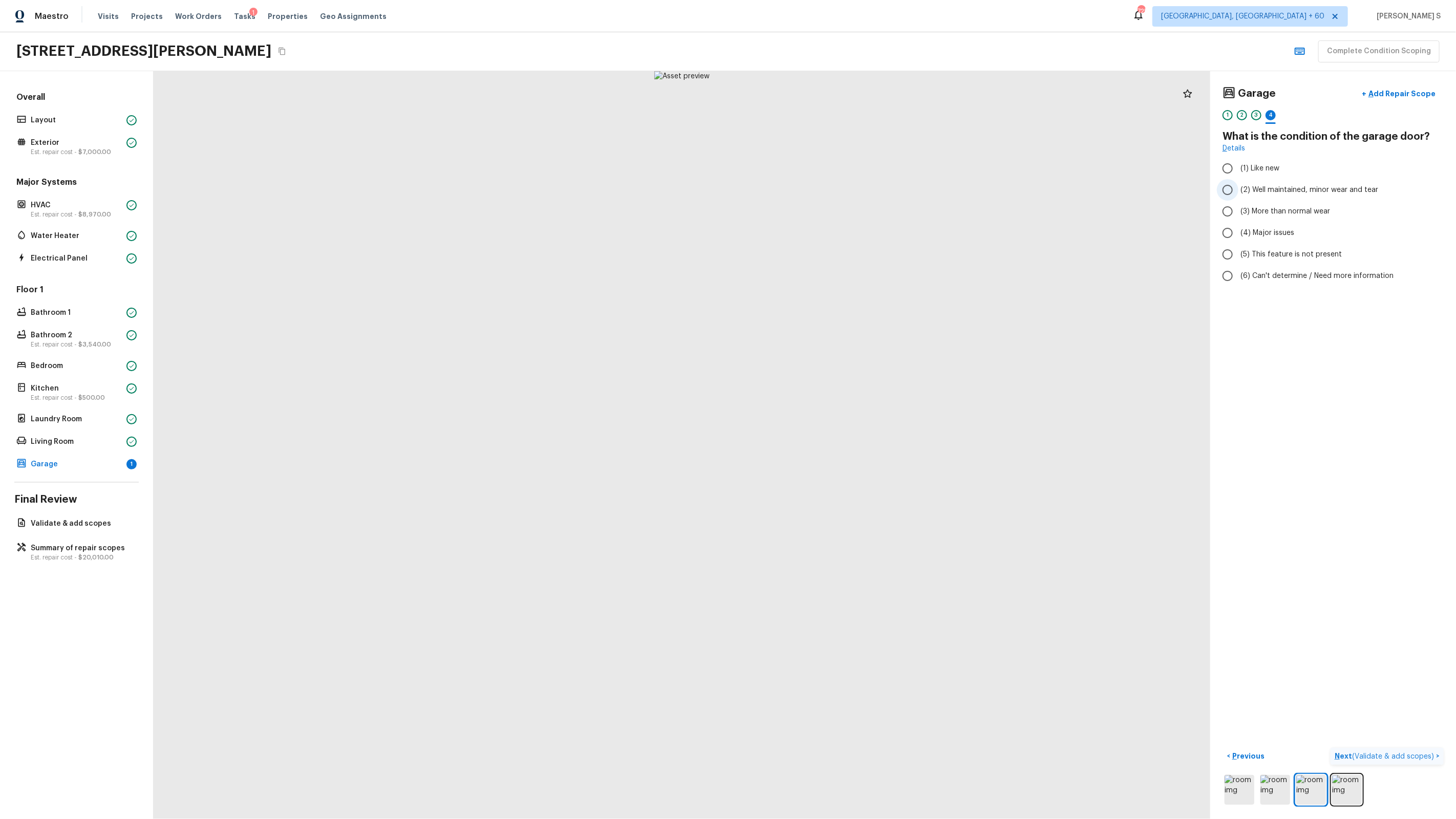
click at [835, 190] on span "(2) Well maintained, minor wear and tear" at bounding box center [1309, 190] width 138 height 10
click at [835, 190] on input "(2) Well maintained, minor wear and tear" at bounding box center [1228, 190] width 21 height 21
radio input "true"
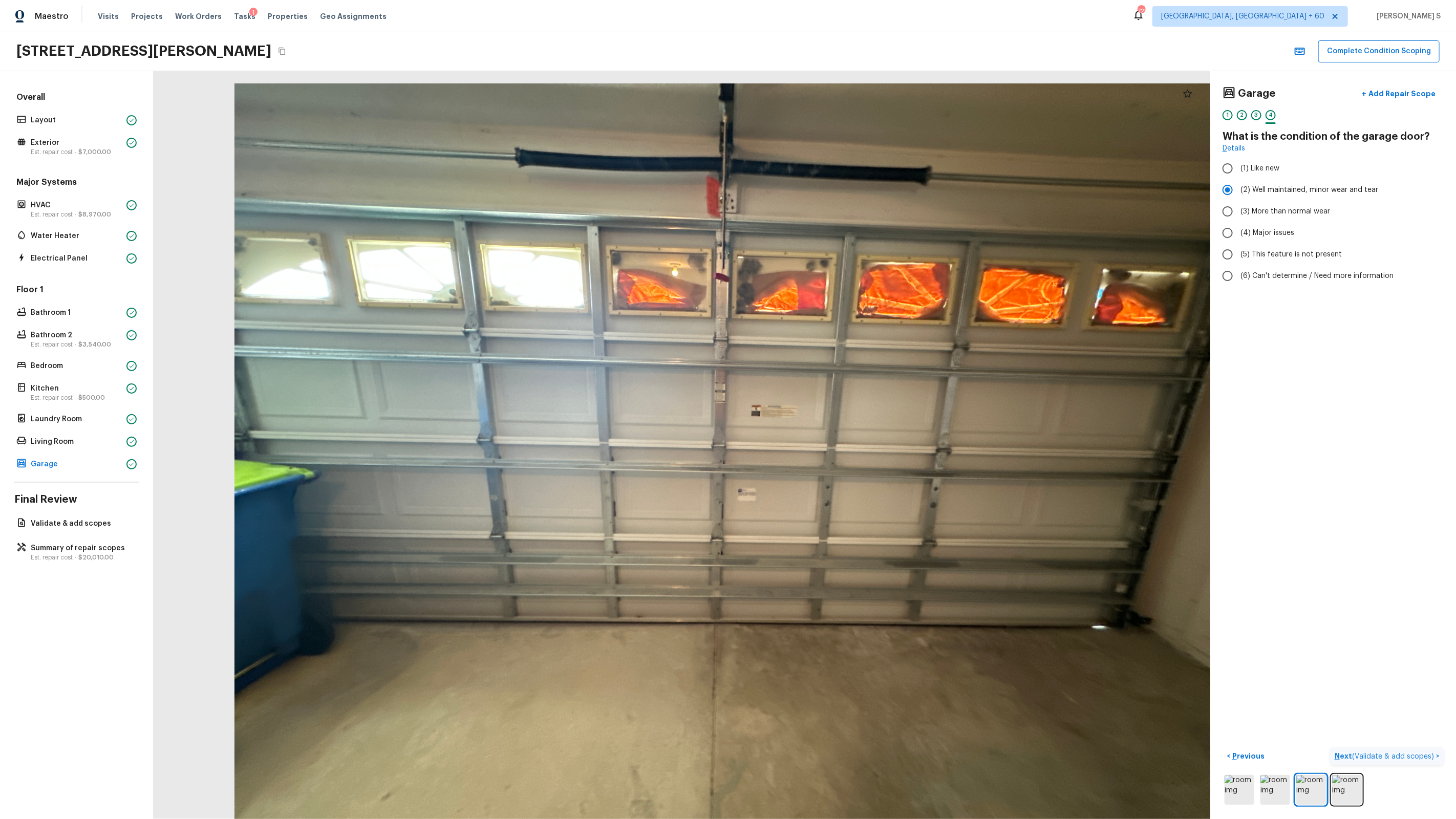
drag, startPoint x: 999, startPoint y: 329, endPoint x: 1065, endPoint y: 341, distance: 67.1
click at [835, 341] on div at bounding box center [732, 457] width 1056 height 748
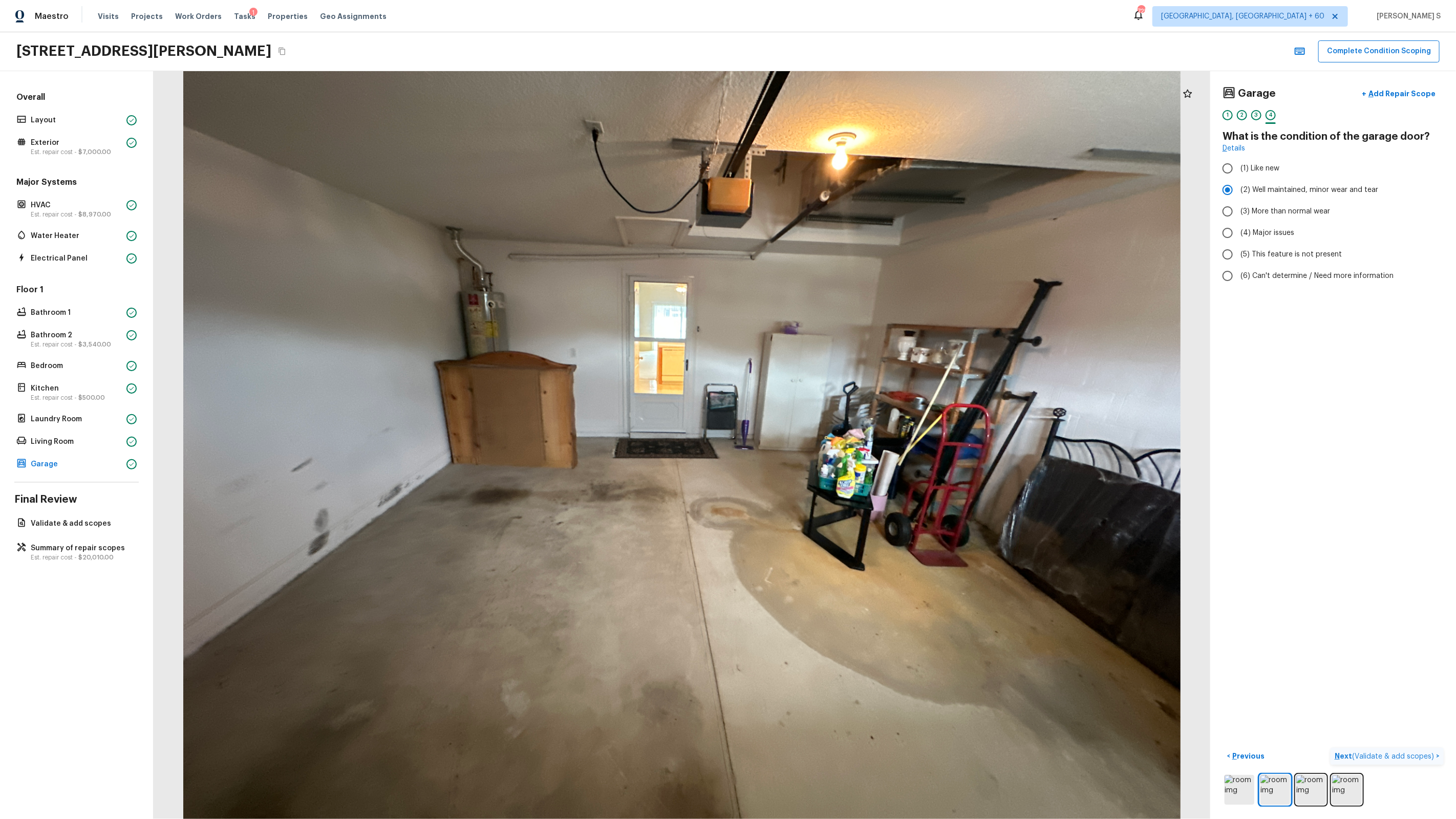
click at [835, 522] on button "Next ( Validate & add scopes ) >" at bounding box center [1387, 756] width 113 height 17
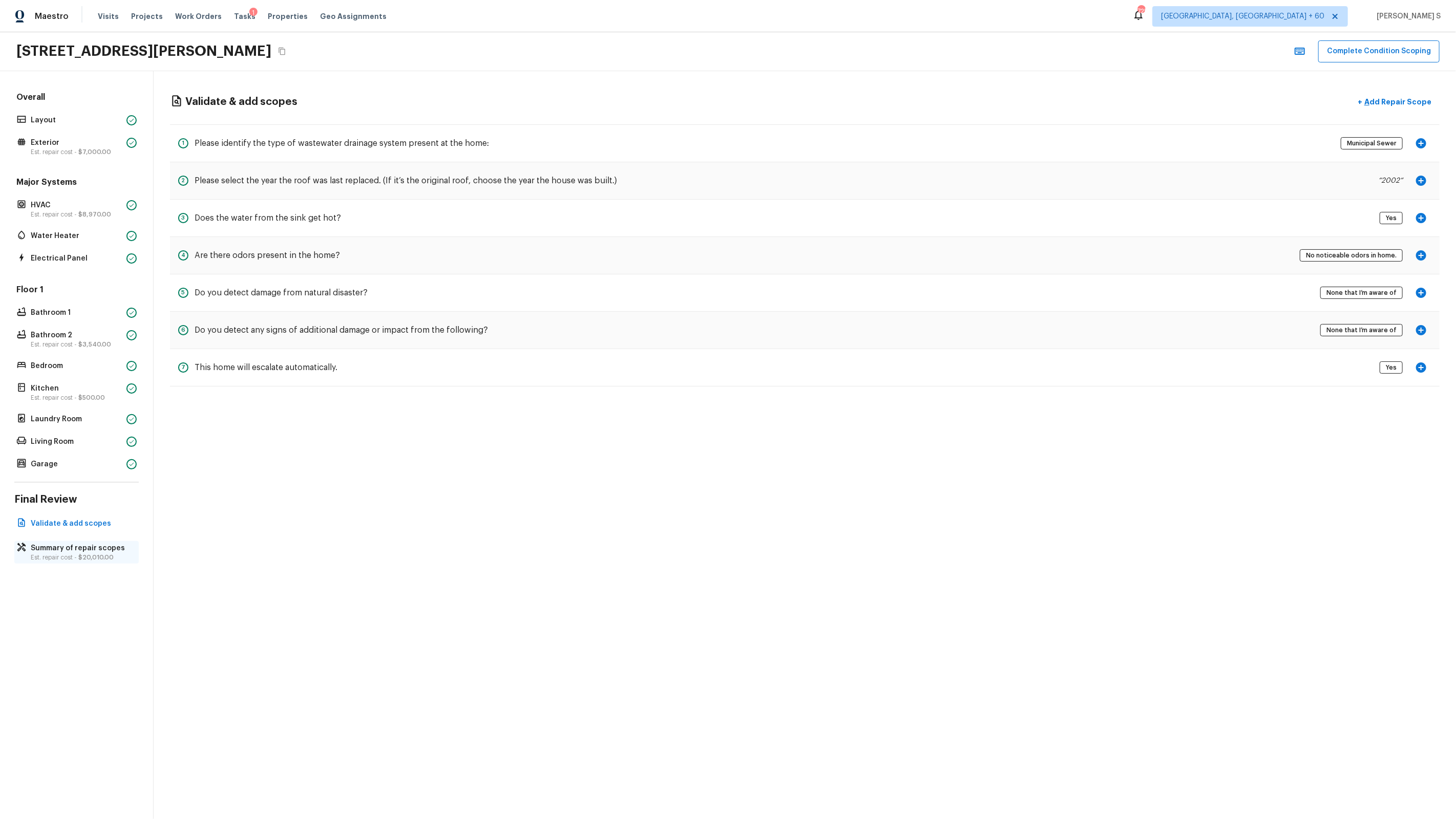
click at [87, 522] on span "$20,010.00" at bounding box center [96, 557] width 35 height 6
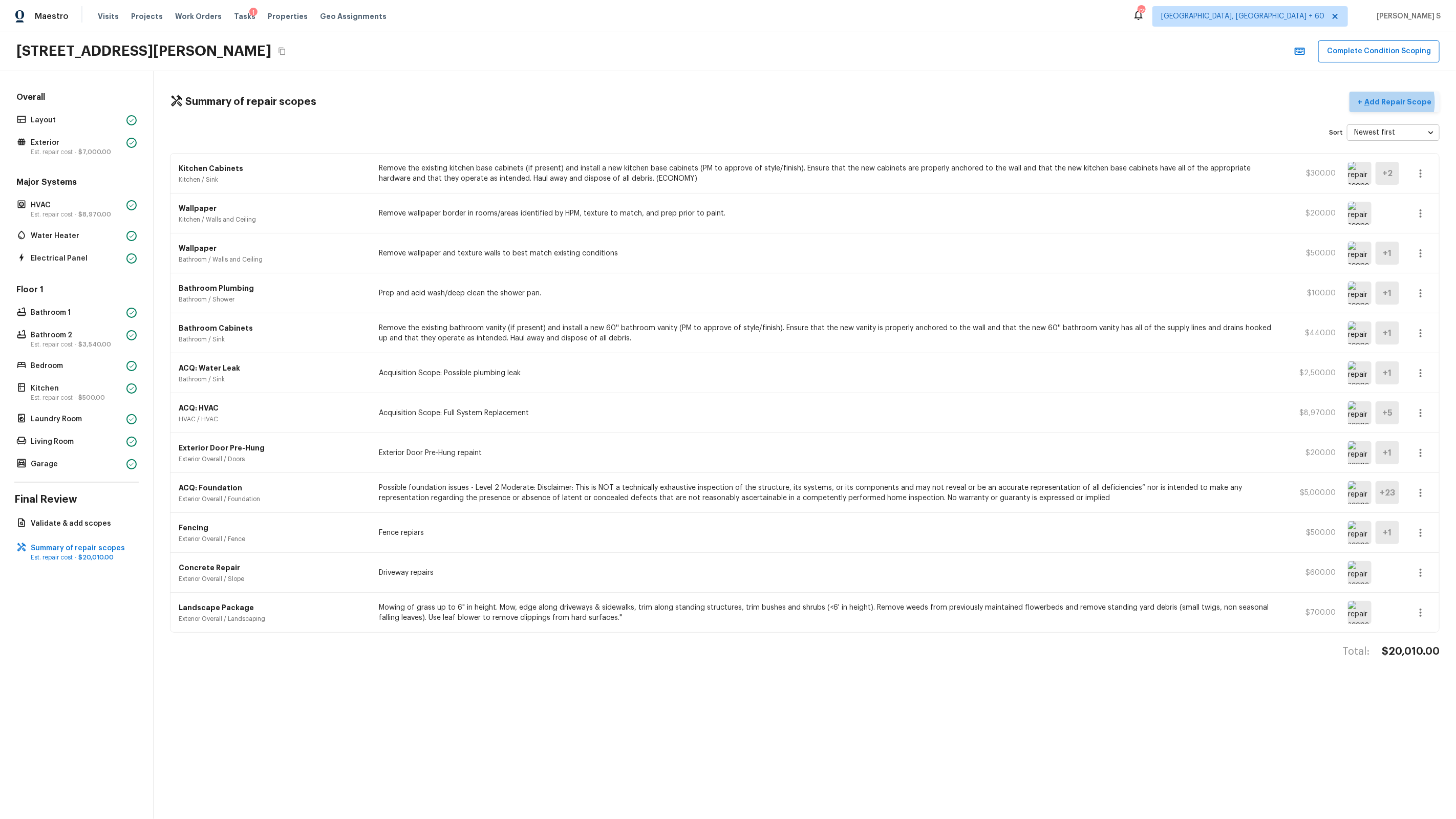
click at [835, 102] on p "Add Repair Scope" at bounding box center [1397, 102] width 69 height 10
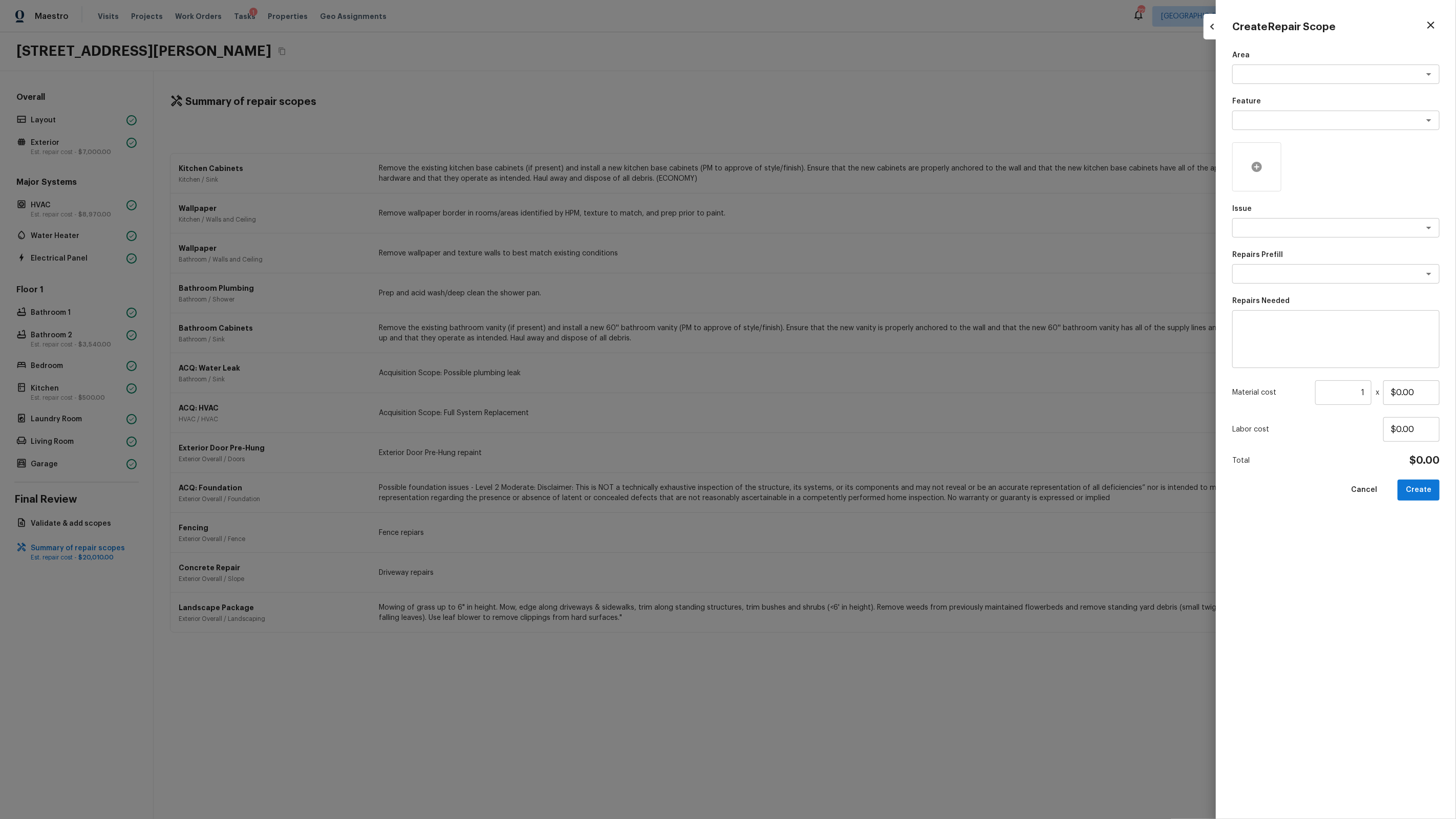
click at [835, 168] on icon at bounding box center [1256, 166] width 10 height 10
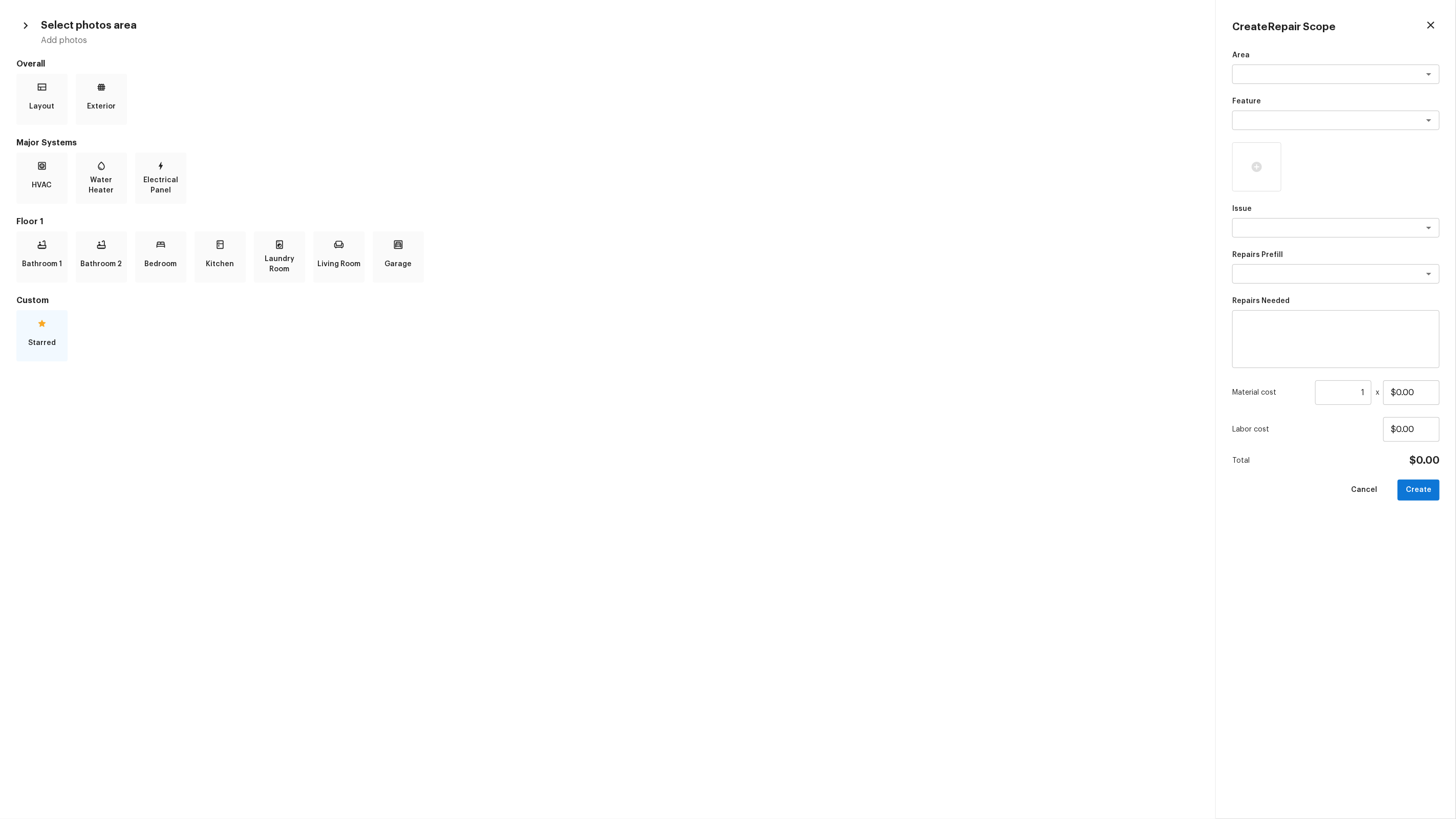
click at [49, 355] on div "Starred" at bounding box center [42, 336] width 51 height 51
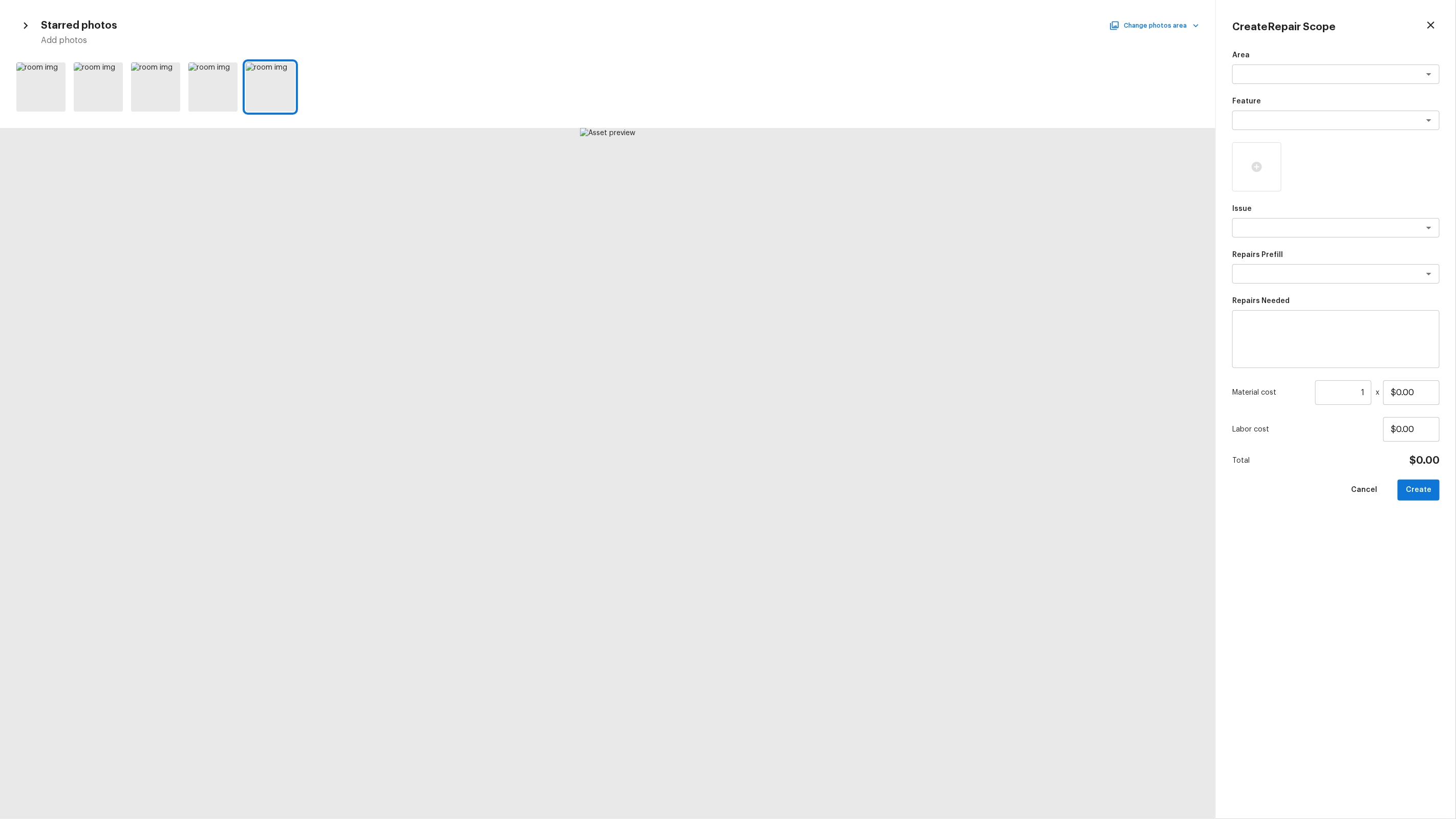
click at [28, 23] on icon "button" at bounding box center [26, 26] width 13 height 13
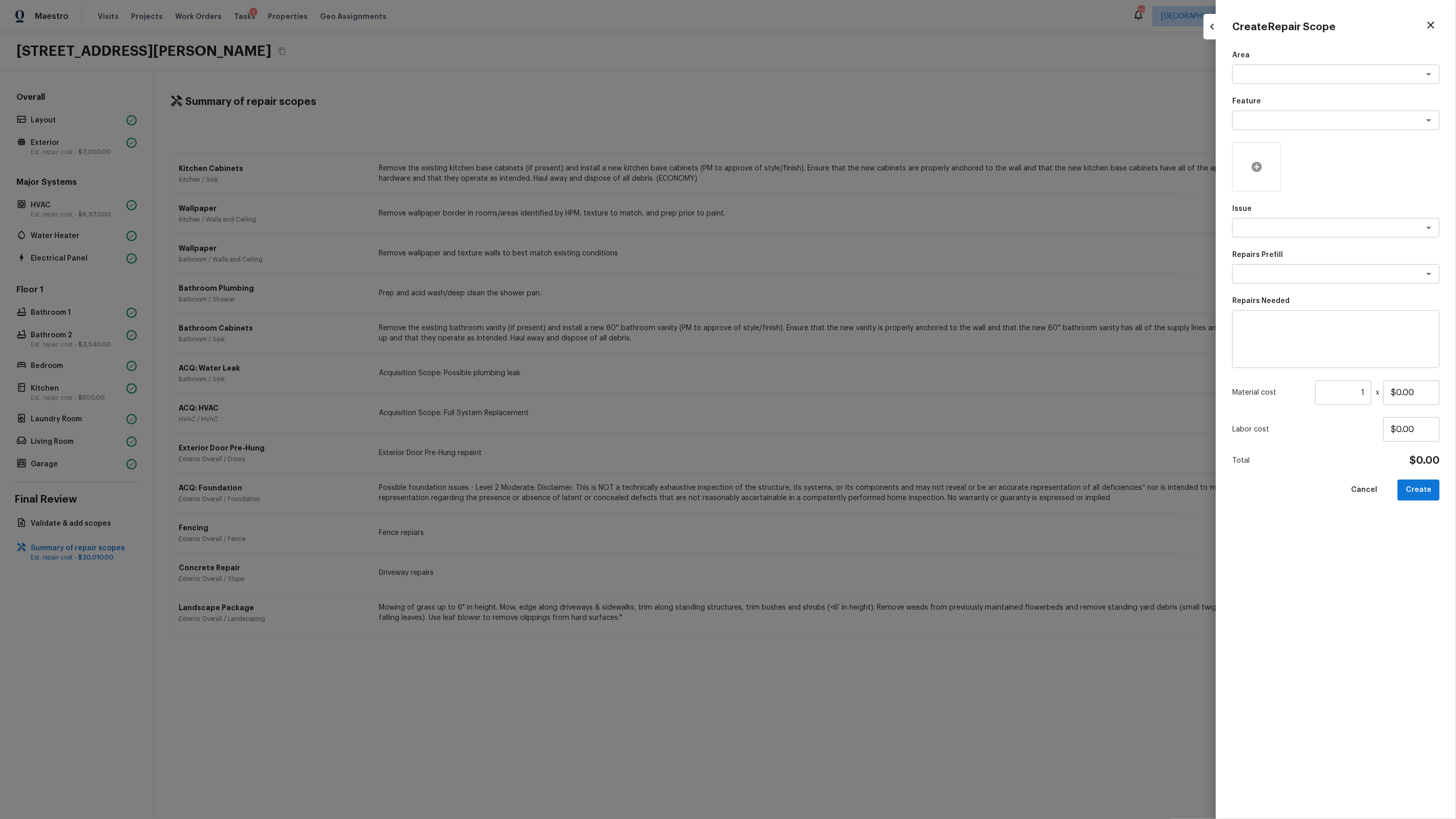
click at [835, 162] on div at bounding box center [1257, 166] width 49 height 49
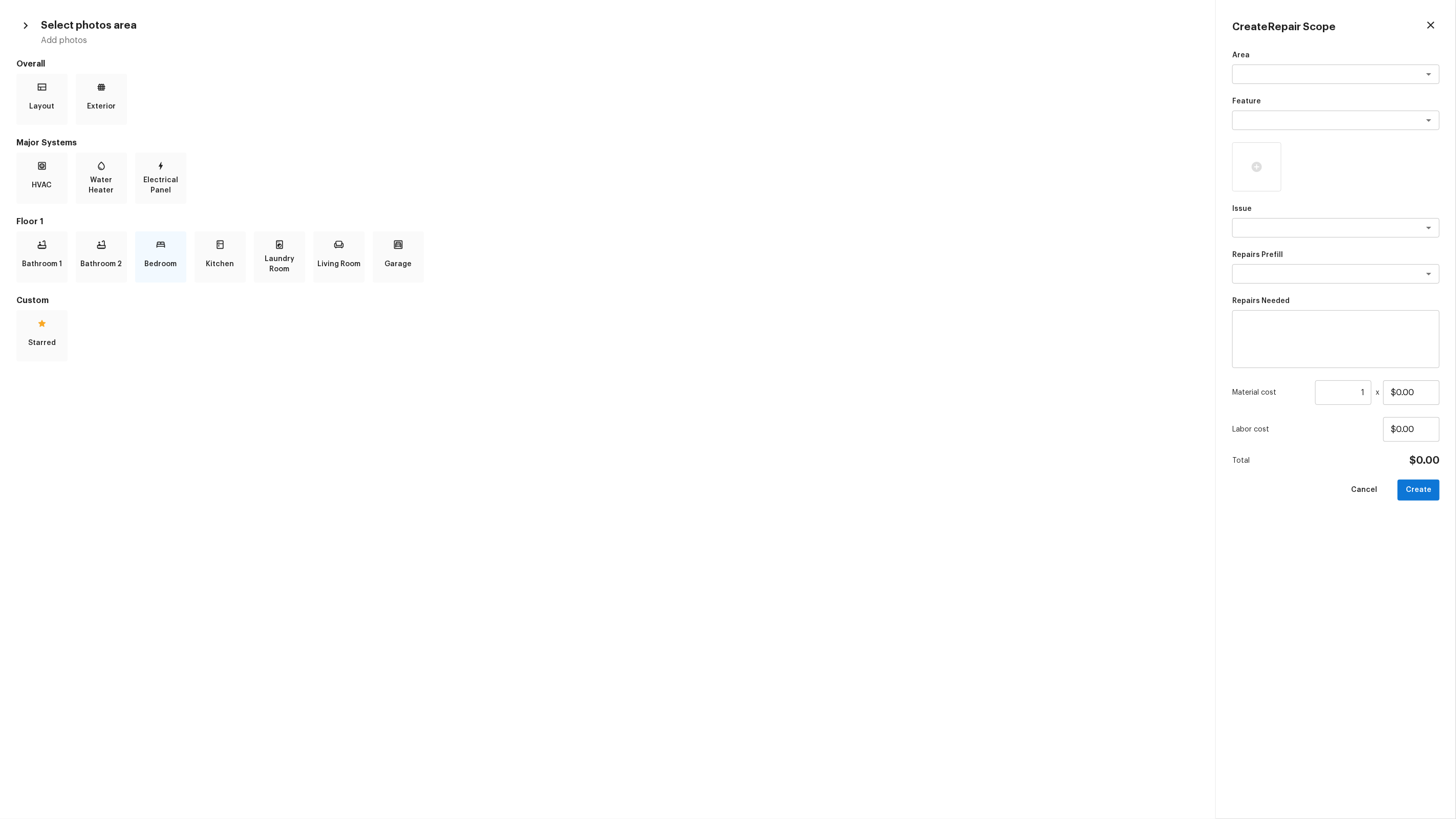
click at [163, 254] on p "Bedroom" at bounding box center [161, 264] width 32 height 20
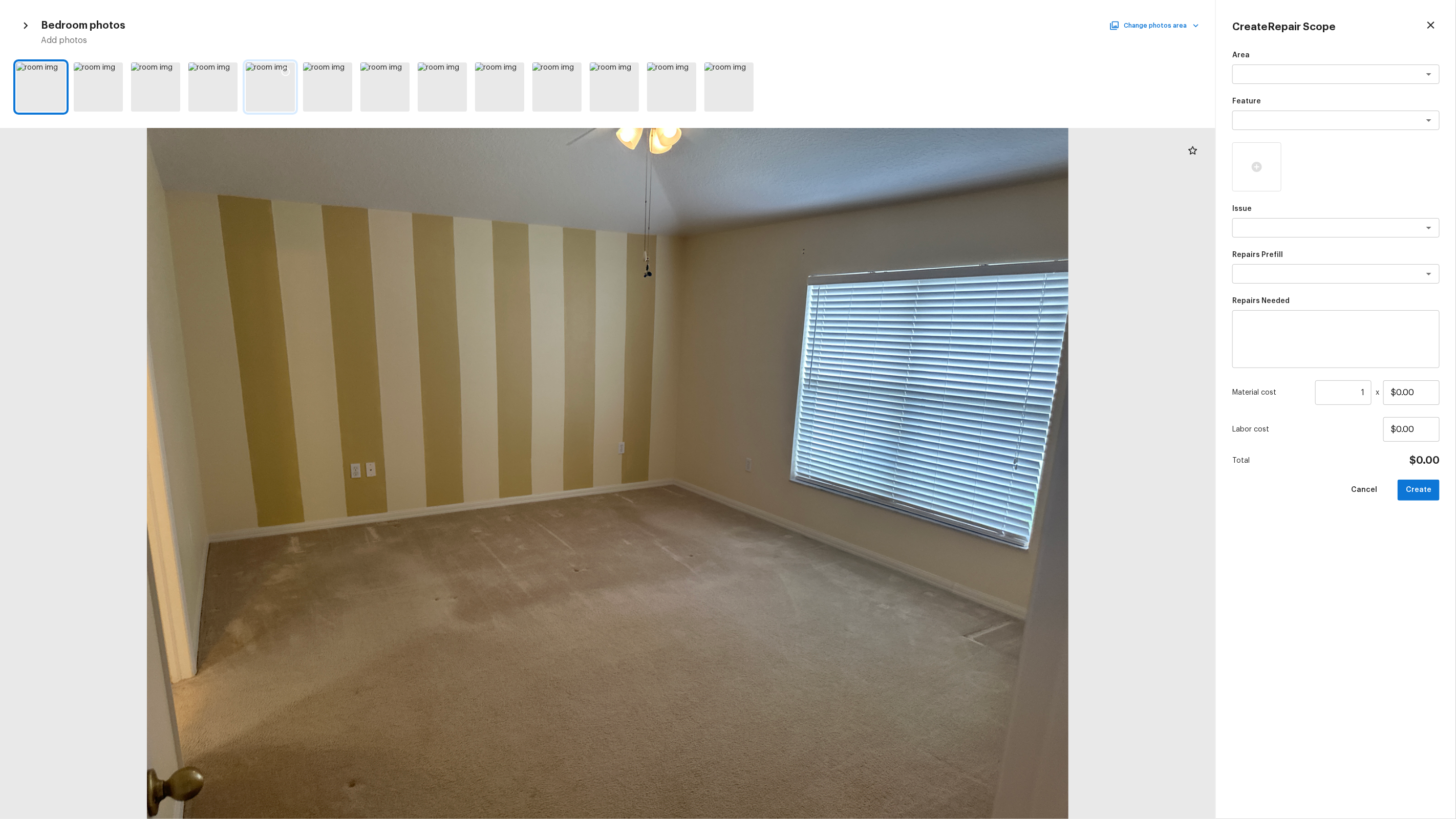
click at [288, 73] on icon at bounding box center [285, 71] width 10 height 10
click at [237, 68] on div at bounding box center [228, 73] width 18 height 21
click at [167, 67] on icon at bounding box center [171, 71] width 10 height 10
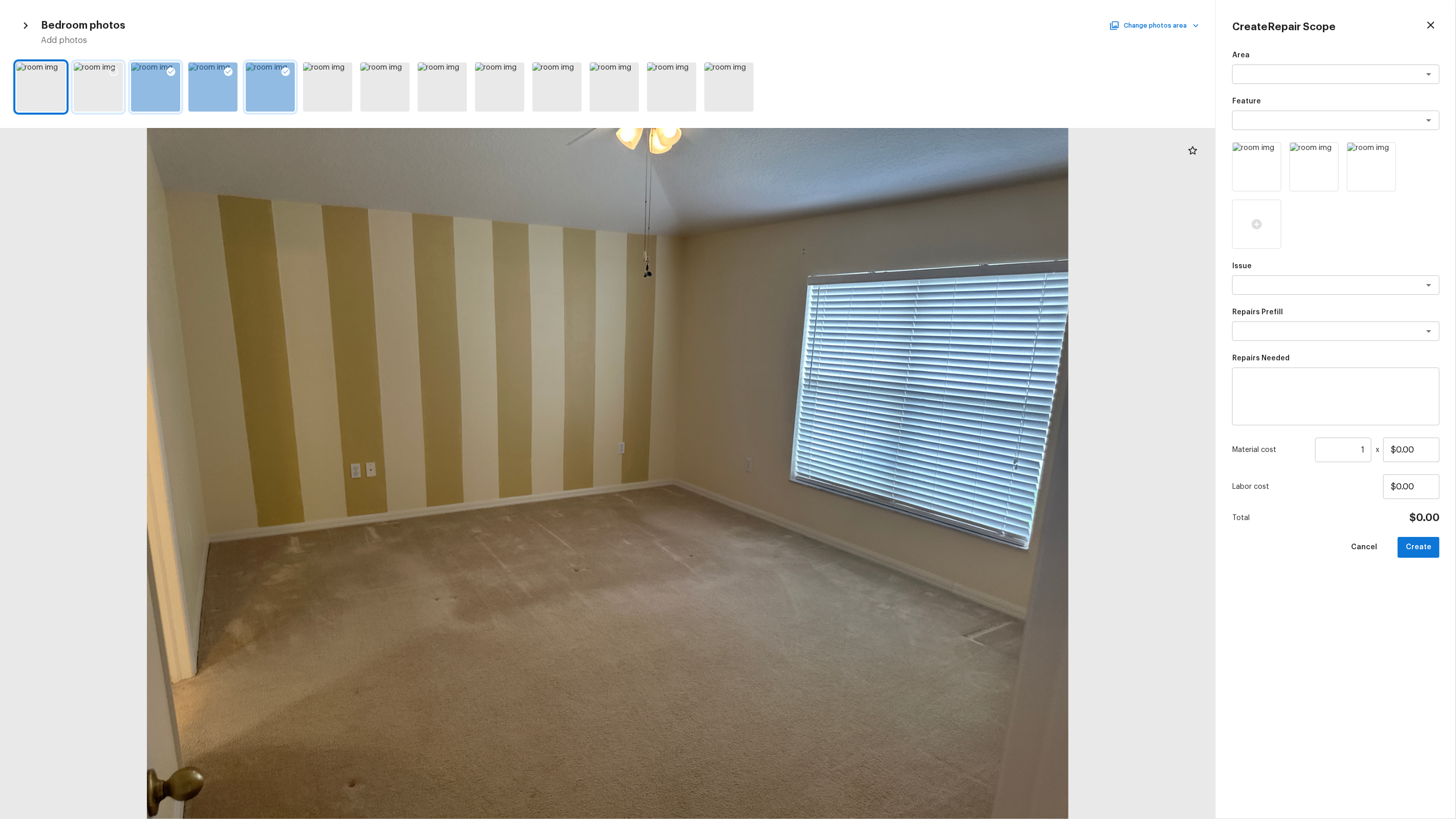
click at [105, 75] on div at bounding box center [114, 73] width 18 height 21
click at [835, 27] on button "Change photos area" at bounding box center [1155, 26] width 87 height 13
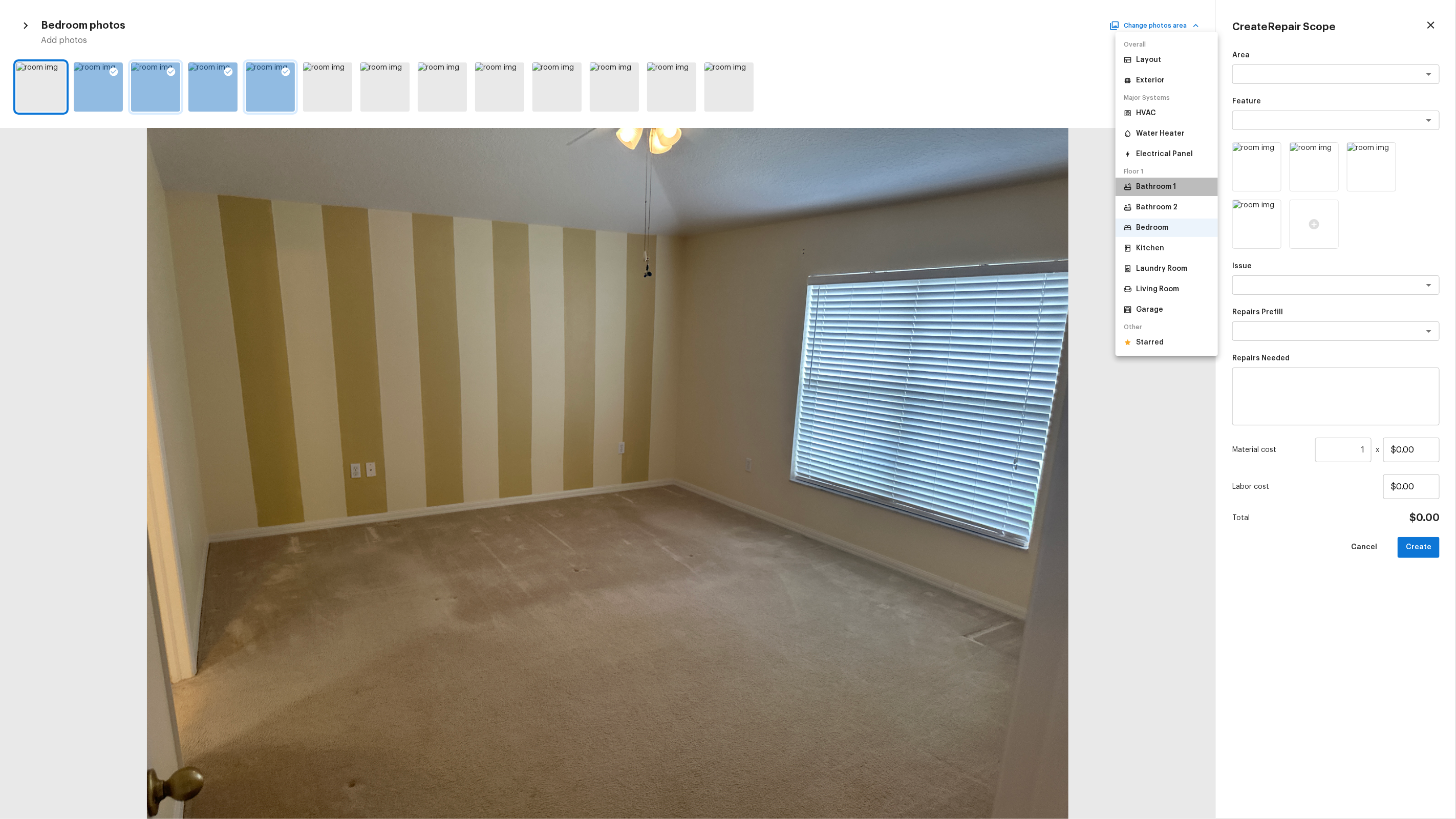
click at [835, 184] on p "Bathroom 1" at bounding box center [1156, 187] width 40 height 10
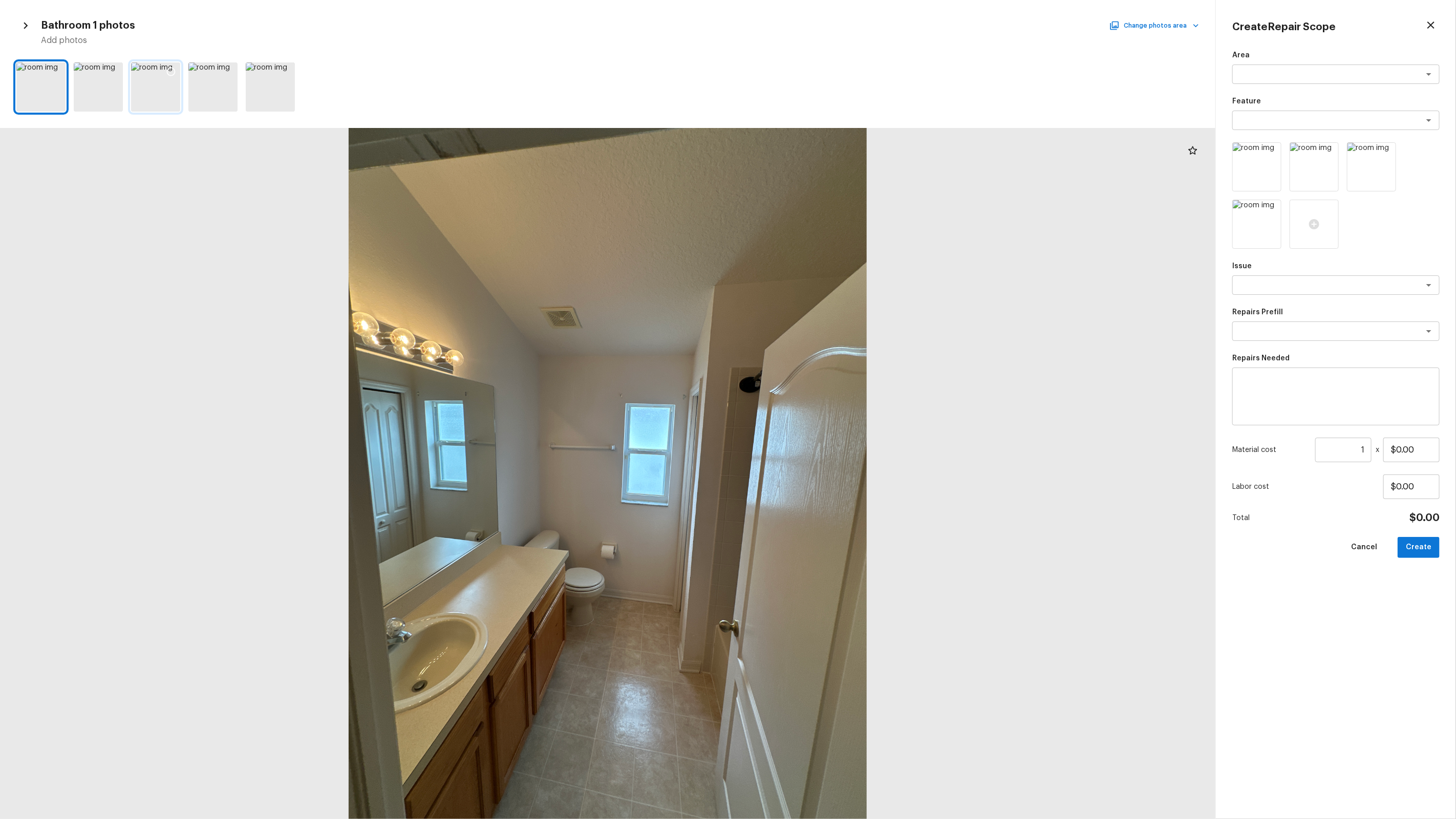
click at [171, 69] on icon at bounding box center [171, 71] width 10 height 10
click at [170, 72] on icon at bounding box center [171, 72] width 9 height 9
click at [61, 69] on icon at bounding box center [56, 71] width 10 height 10
click at [835, 26] on button "Change photos area" at bounding box center [1155, 26] width 87 height 13
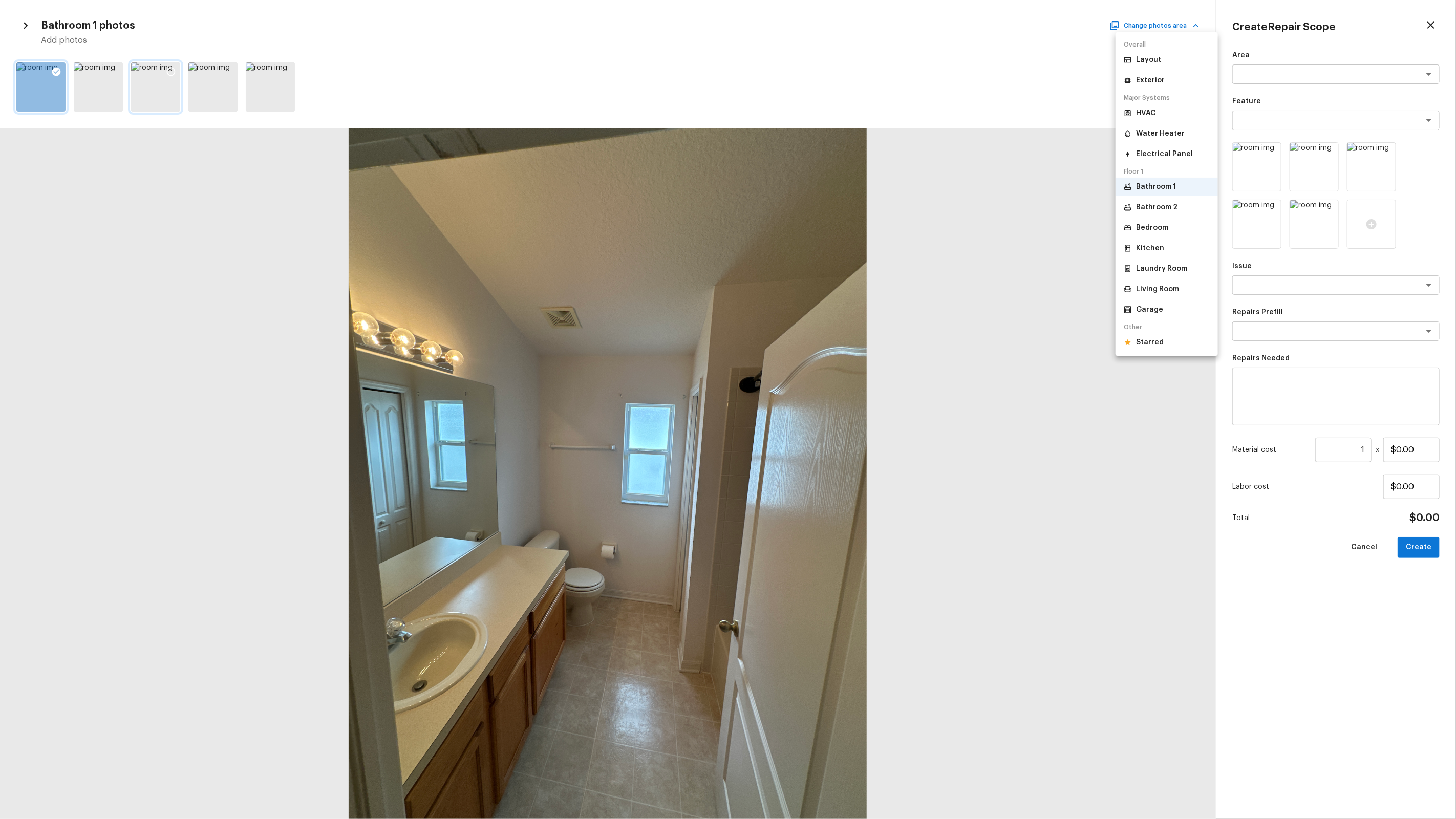
click at [835, 233] on li "Bedroom" at bounding box center [1166, 228] width 102 height 18
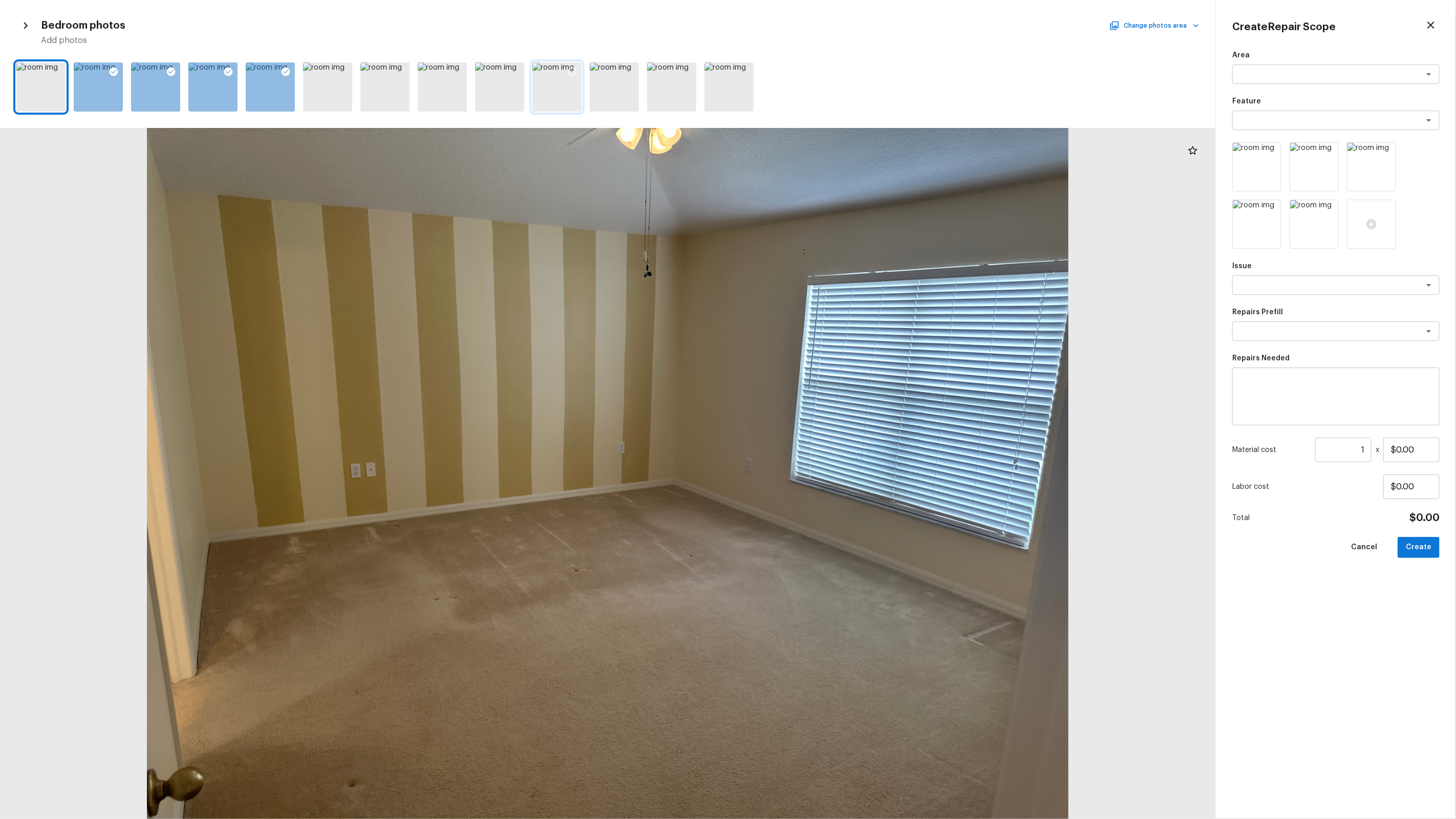
click at [576, 71] on icon at bounding box center [573, 72] width 9 height 9
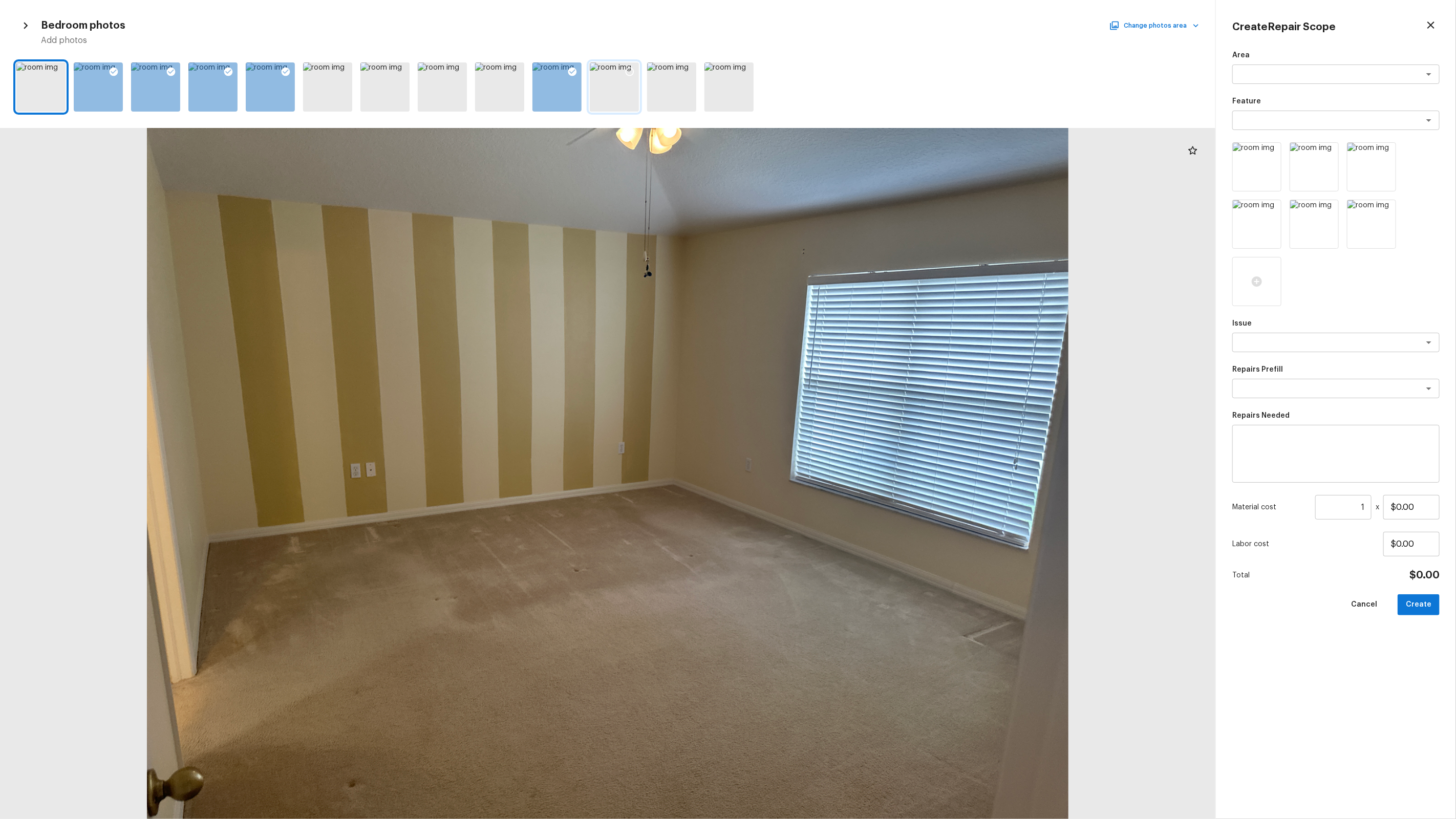
click at [624, 69] on div at bounding box center [630, 73] width 18 height 21
click at [835, 28] on button "Change photos area" at bounding box center [1155, 26] width 87 height 13
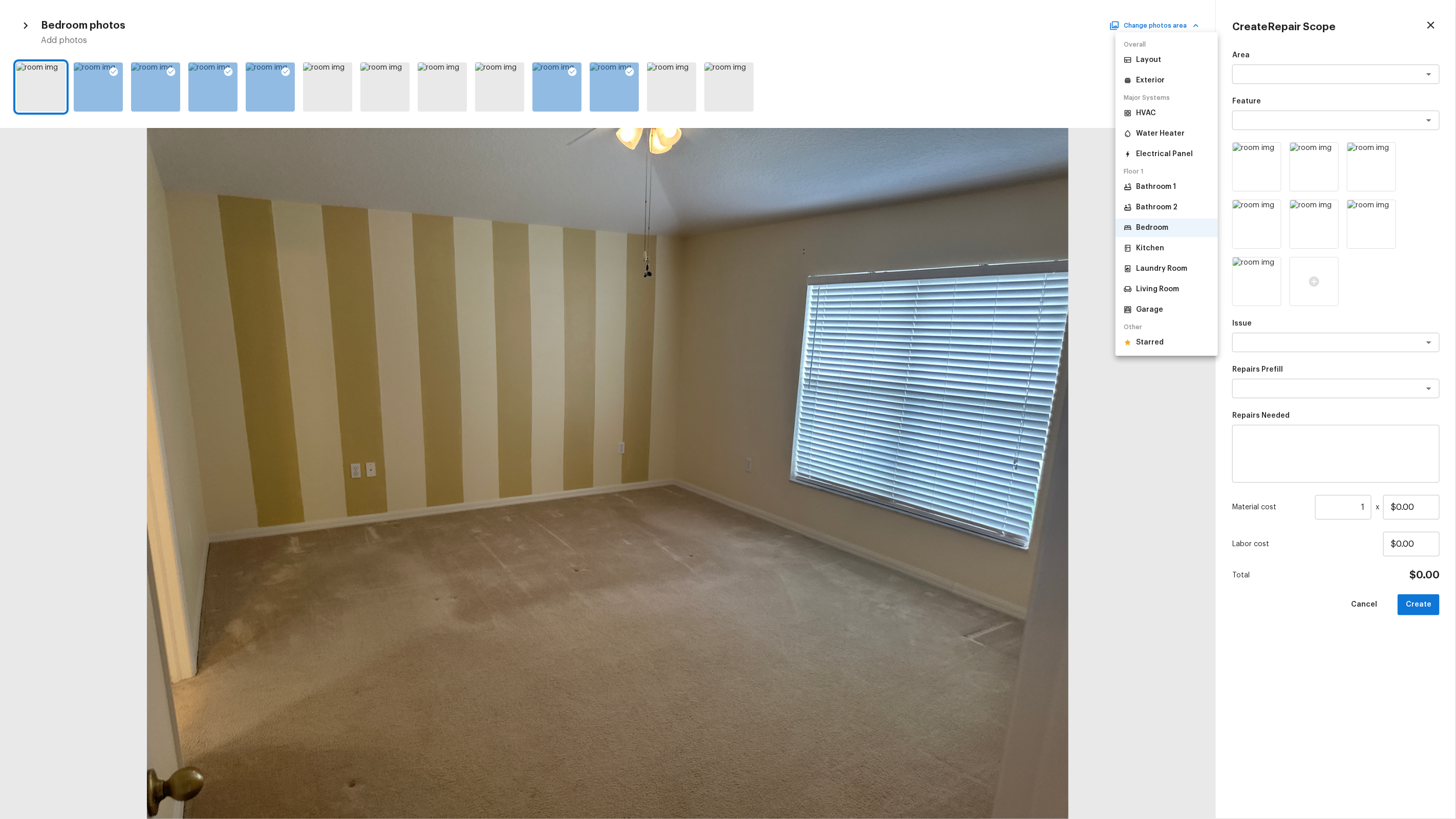
click at [835, 251] on p "Kitchen" at bounding box center [1150, 248] width 28 height 10
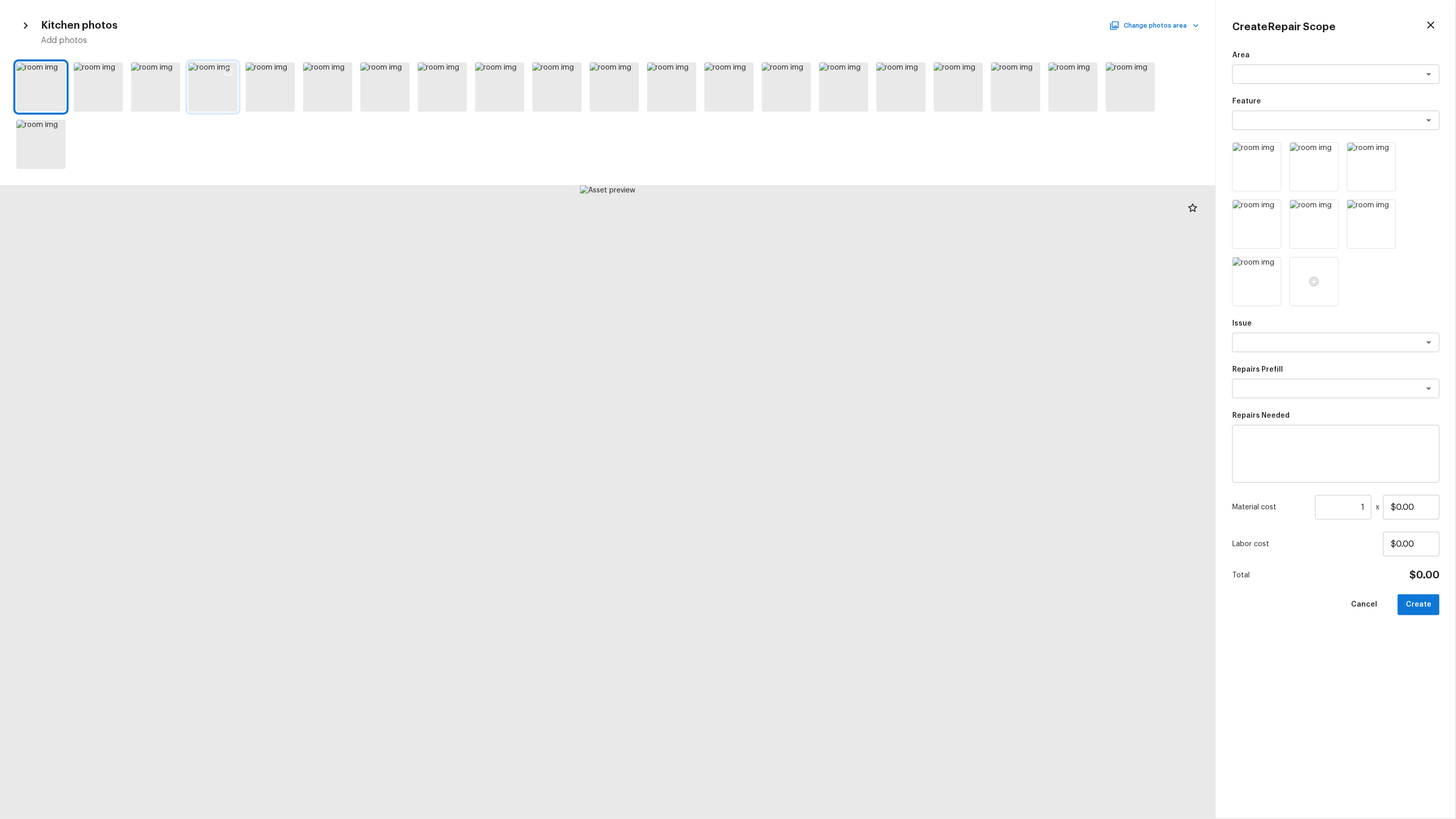
click at [231, 68] on icon at bounding box center [228, 71] width 10 height 10
click at [61, 70] on icon at bounding box center [56, 71] width 10 height 10
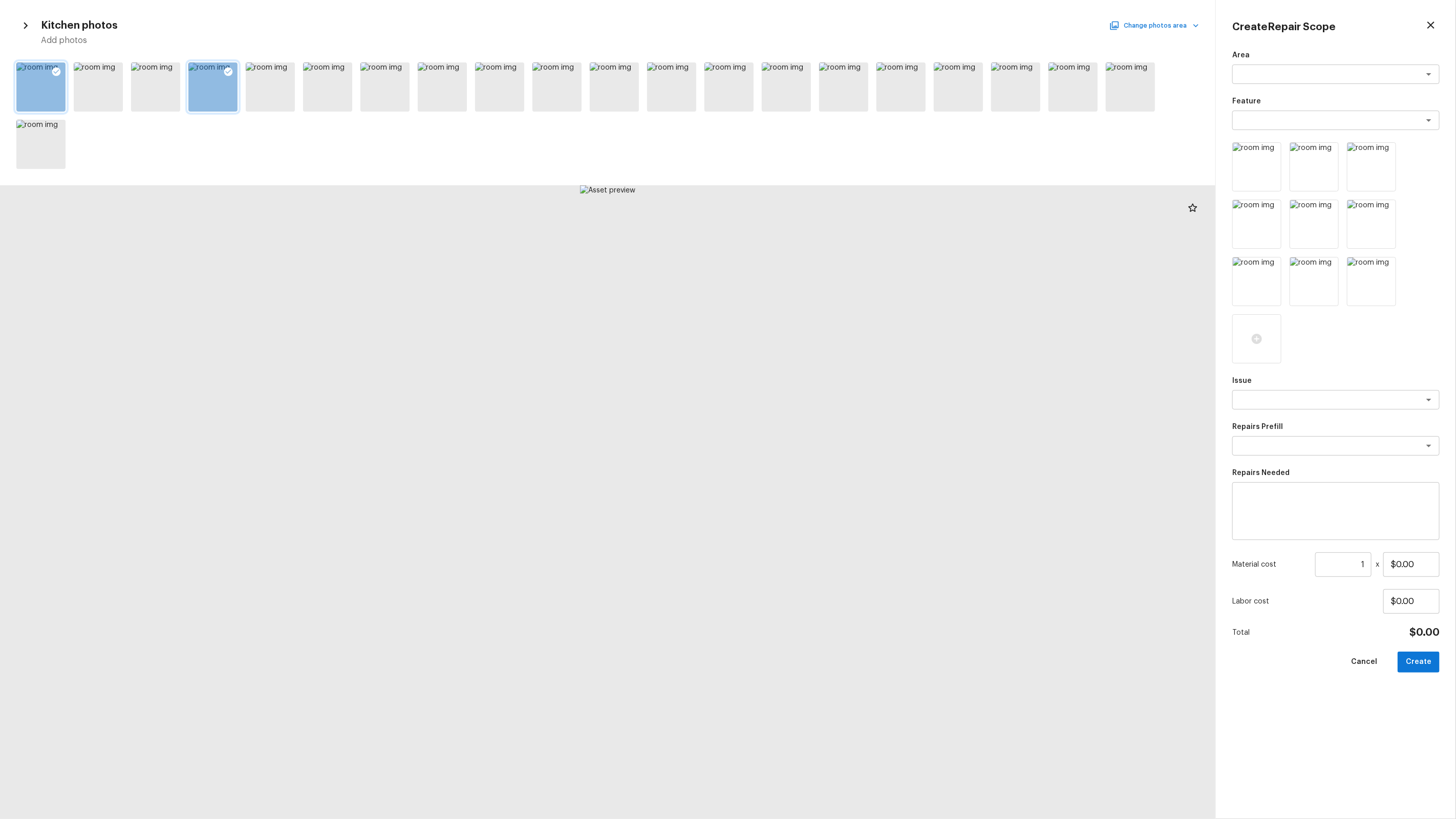
click at [835, 24] on button "Change photos area" at bounding box center [1155, 26] width 87 height 13
click at [835, 281] on li "Living Room" at bounding box center [1166, 289] width 102 height 18
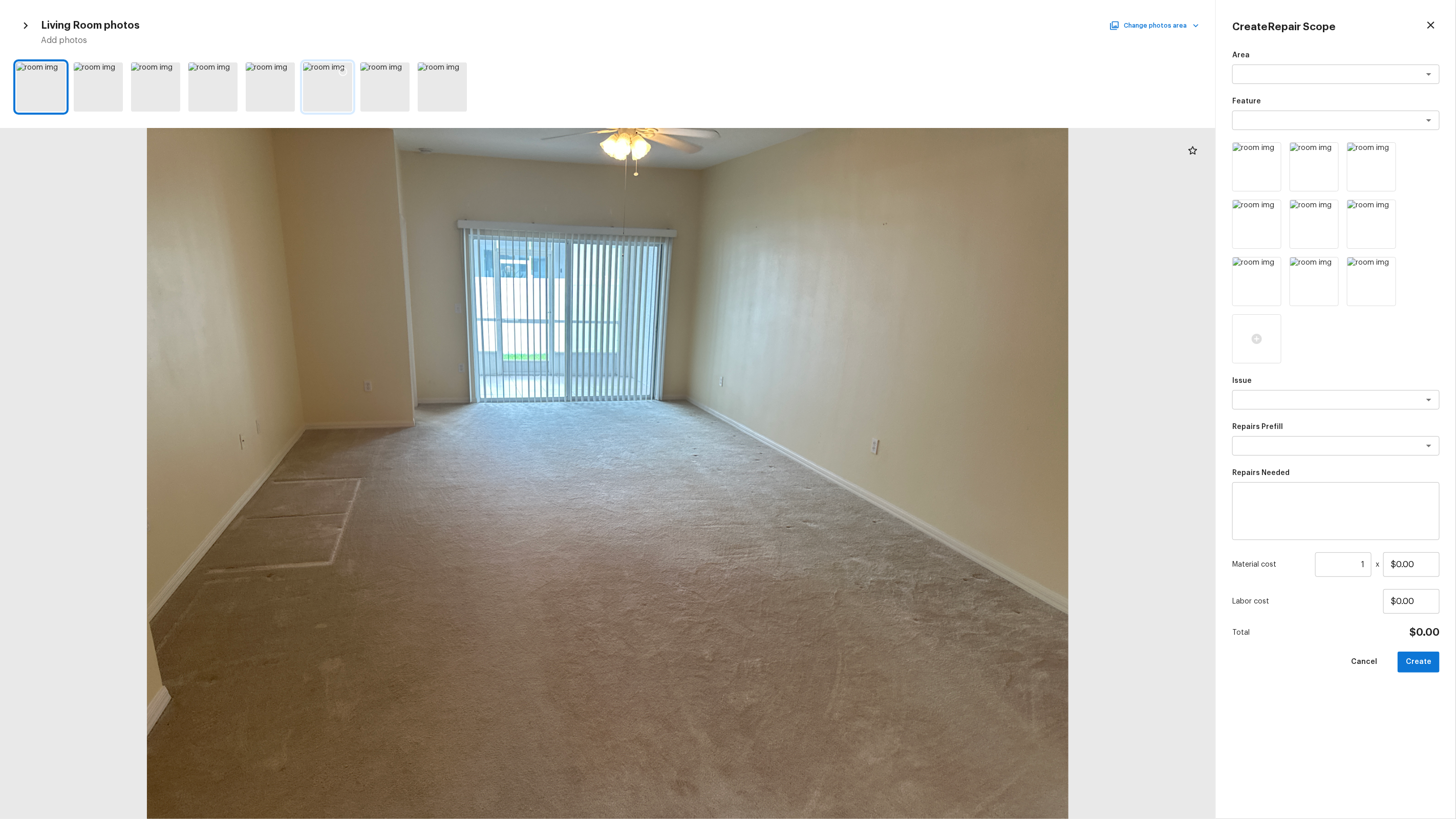
click at [348, 70] on div at bounding box center [342, 73] width 18 height 21
click at [290, 68] on icon at bounding box center [285, 71] width 10 height 10
click at [835, 396] on textarea at bounding box center [1321, 399] width 169 height 10
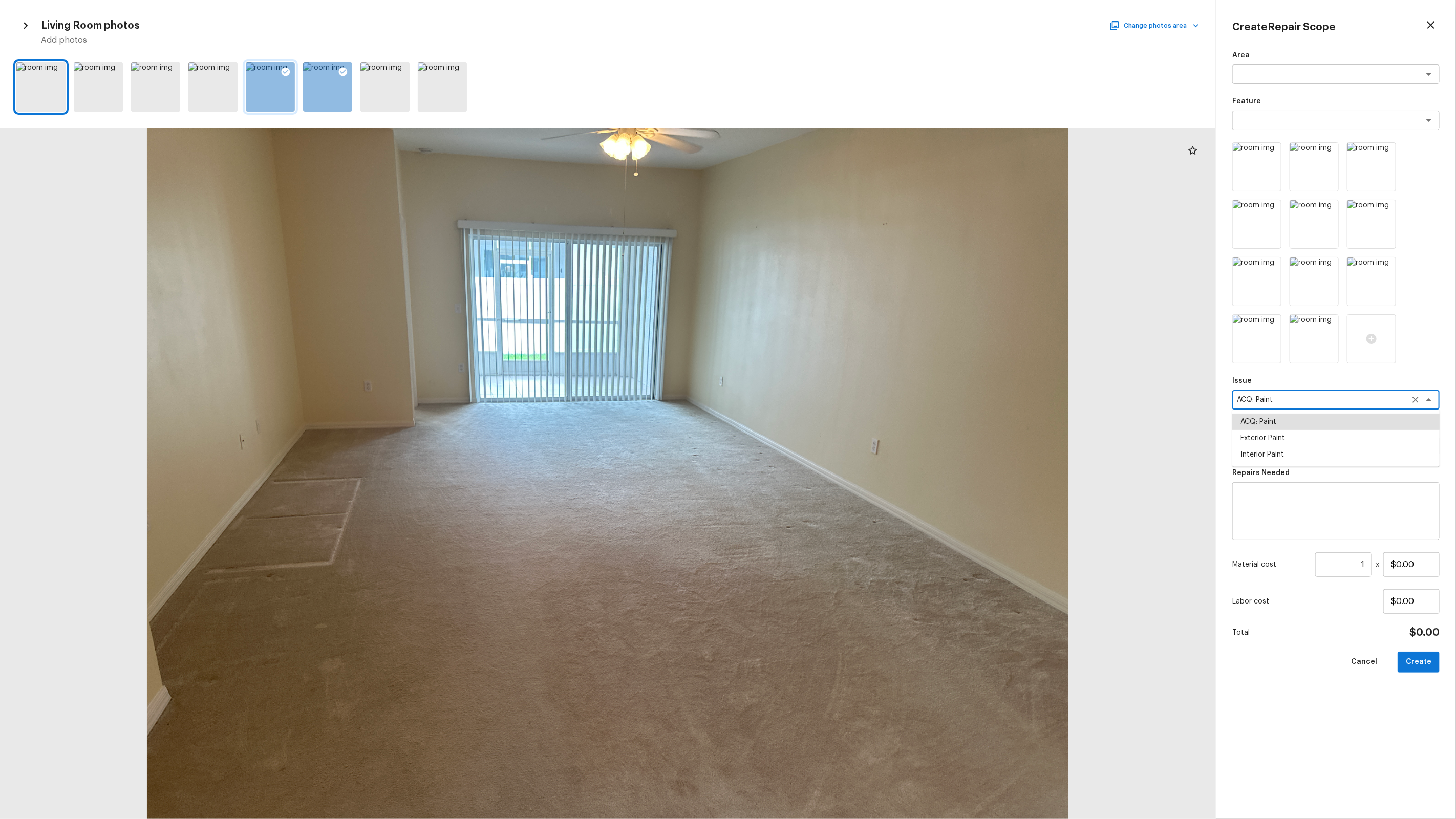
type textarea "ACQ: Paint"
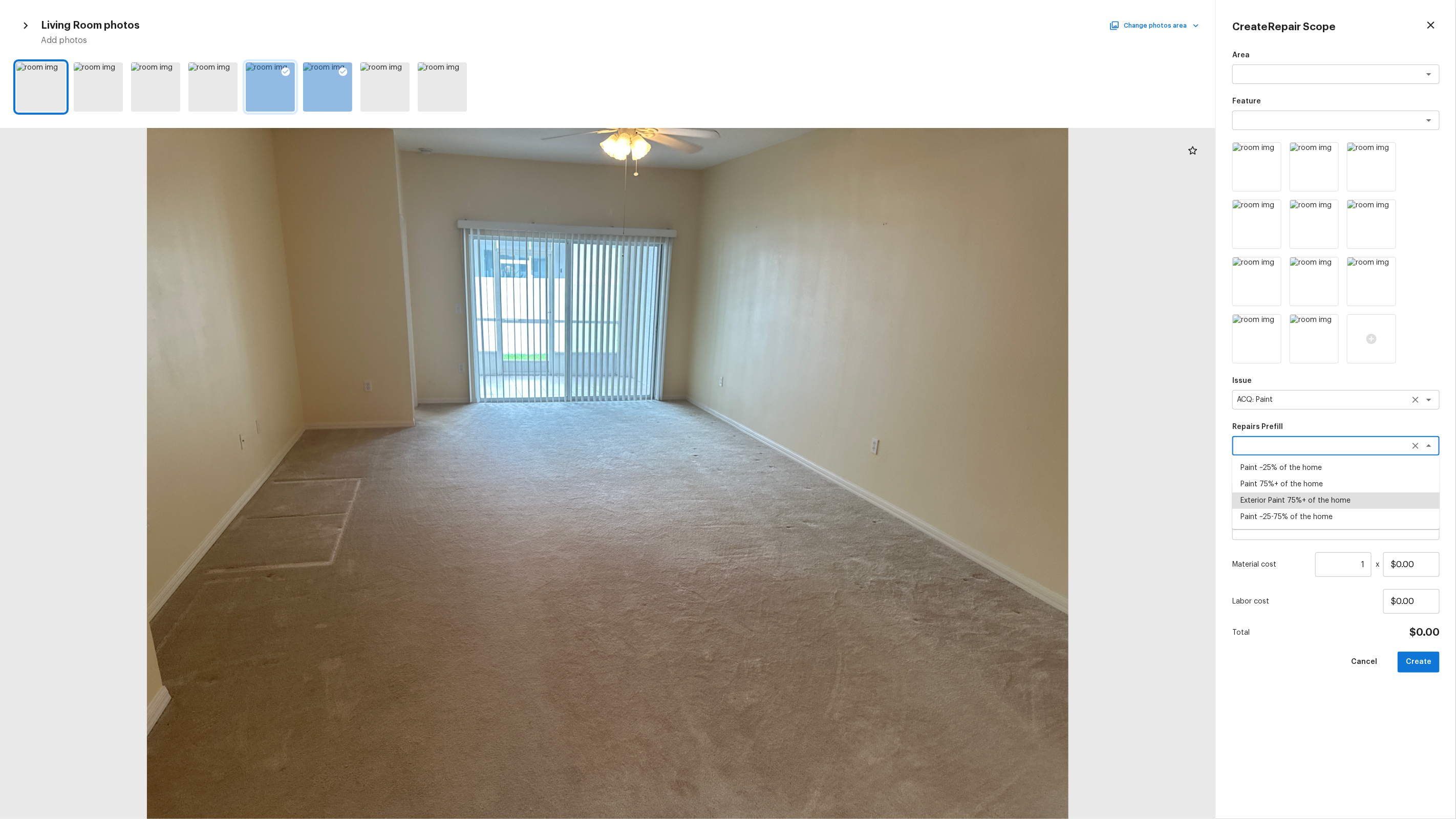
type textarea "Exterior Paint 75%+ of the home"
type textarea "Acquisition Scope: 75%+ of the home exterior will likely require paint"
click at [835, 448] on textarea "Exterior Paint 75%+ of the home" at bounding box center [1321, 445] width 169 height 10
click at [835, 522] on input "1" at bounding box center [1343, 564] width 56 height 24
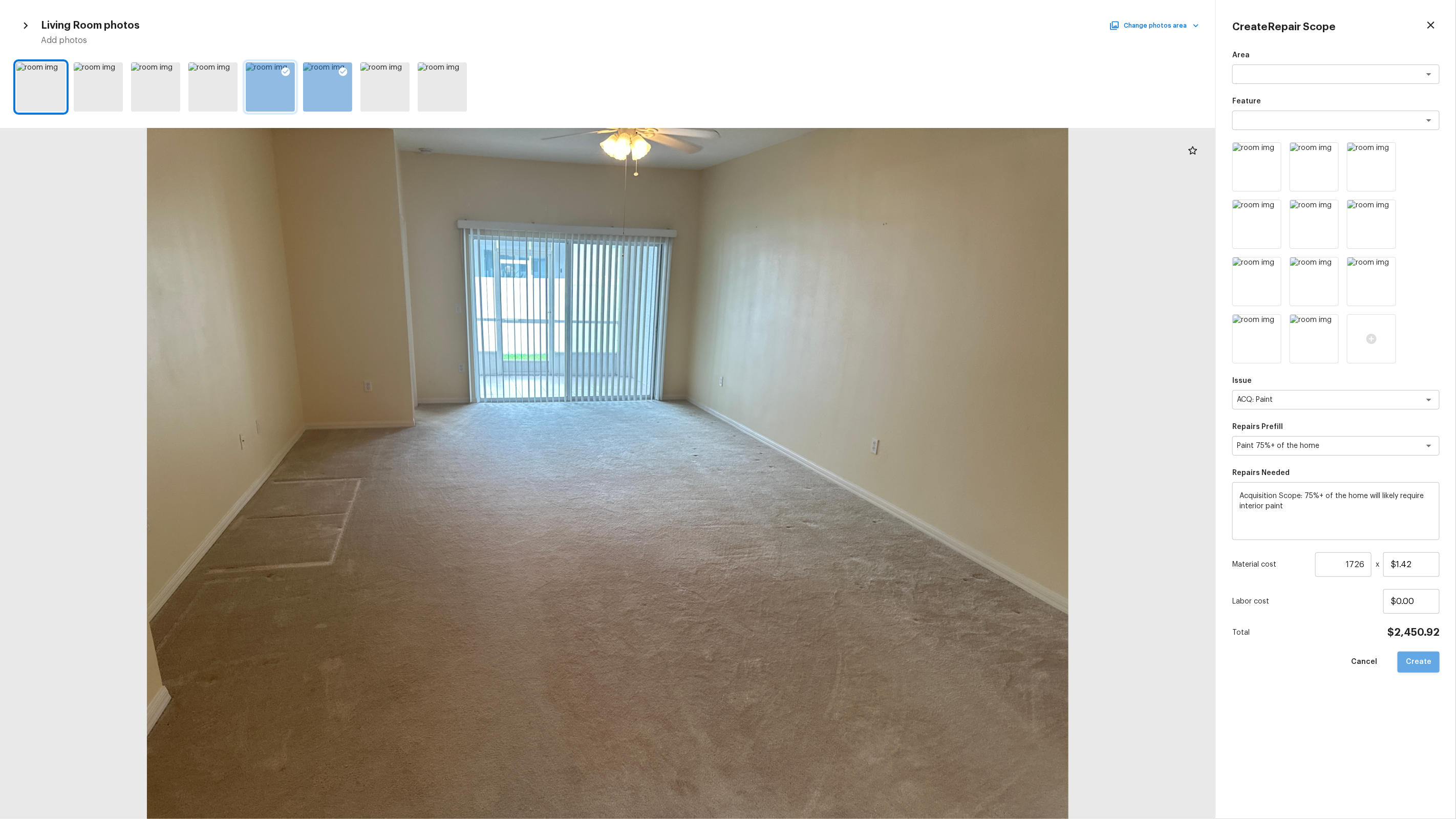
click at [835, 522] on button "Create" at bounding box center [1419, 662] width 42 height 21
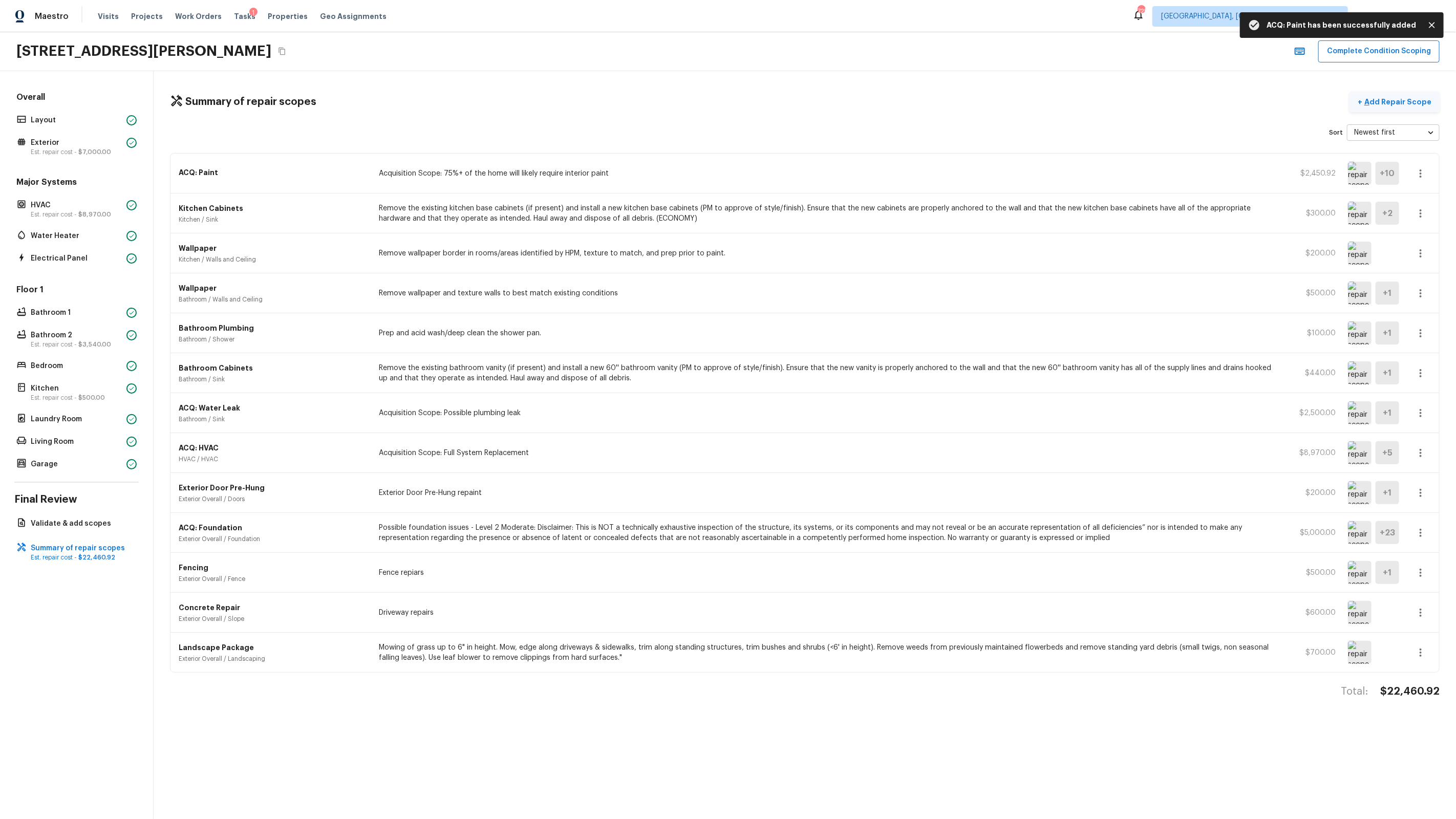
click at [835, 102] on p "Add Repair Scope" at bounding box center [1397, 102] width 69 height 10
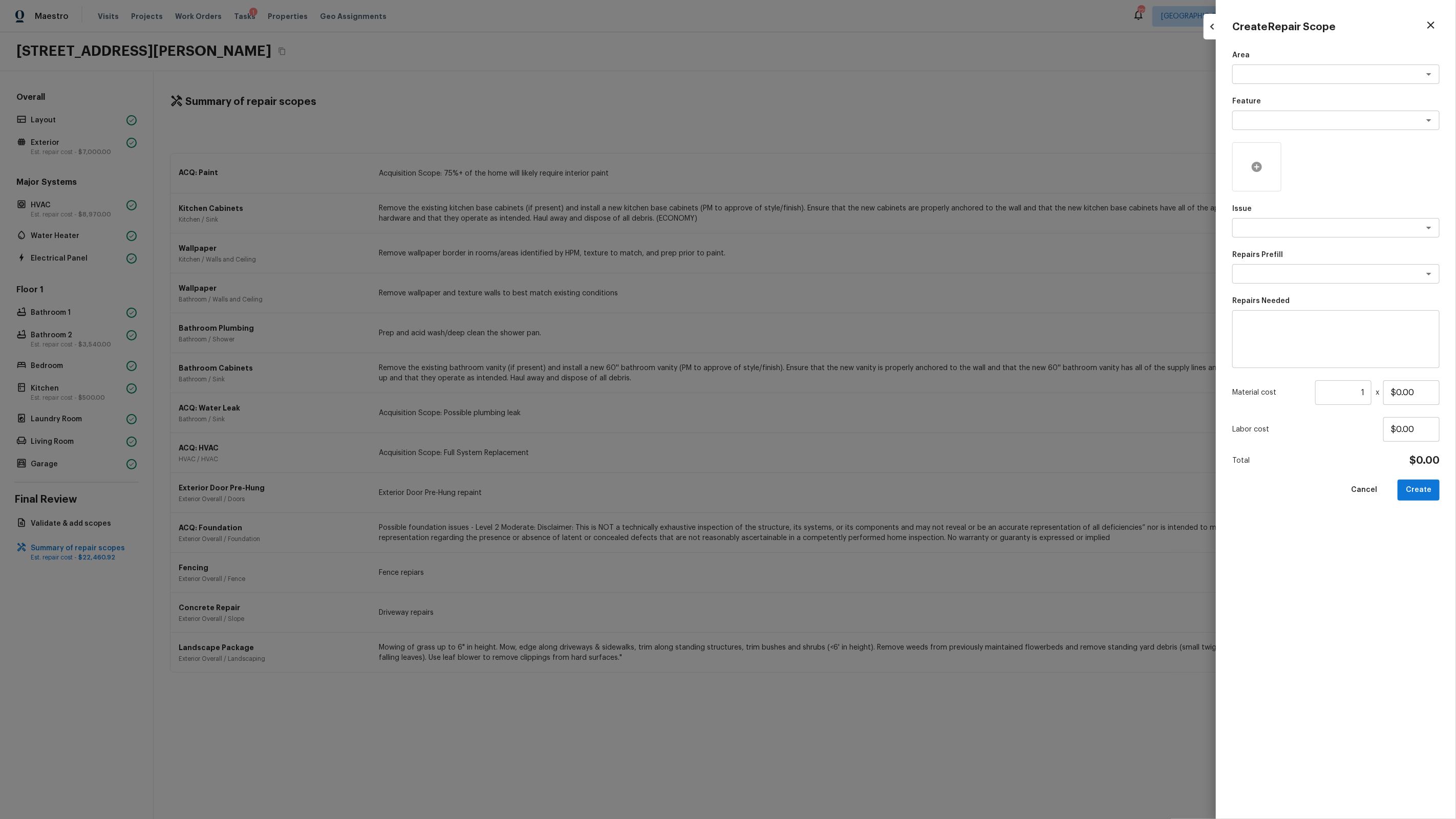
click at [835, 171] on icon at bounding box center [1257, 166] width 12 height 12
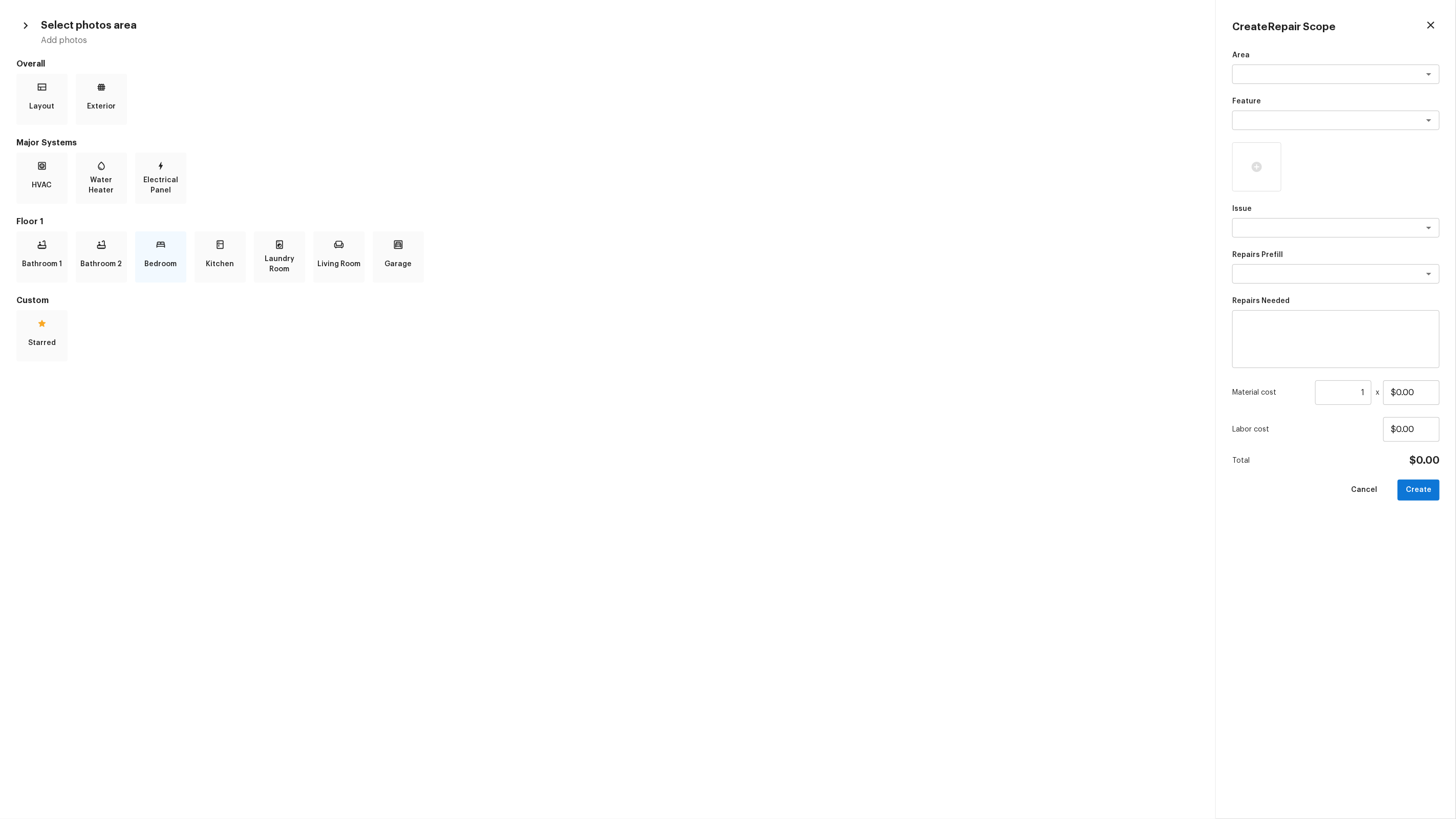
click at [162, 266] on p "Bedroom" at bounding box center [161, 264] width 32 height 20
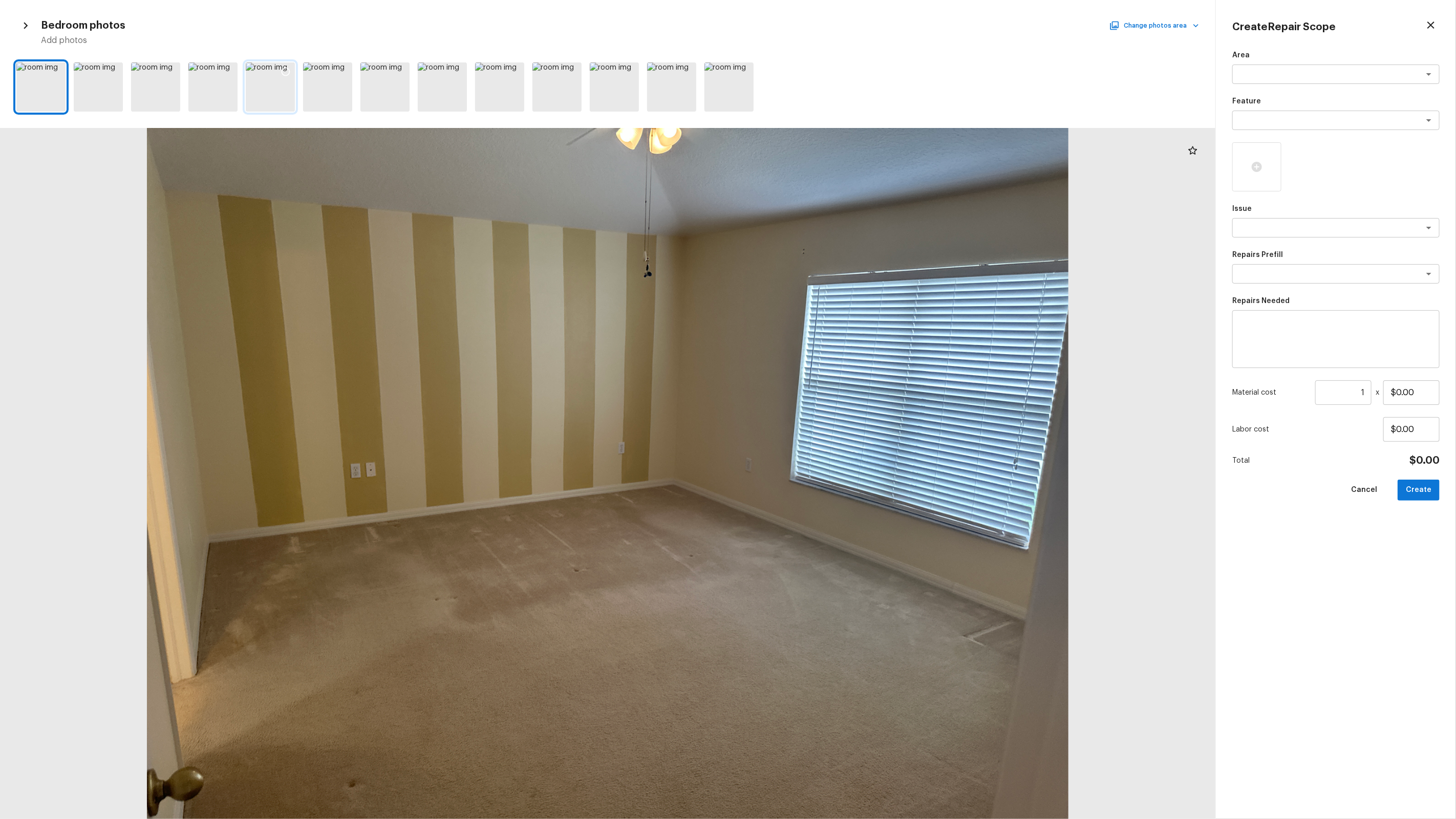
click at [289, 65] on div at bounding box center [285, 73] width 18 height 21
click at [338, 70] on icon at bounding box center [342, 71] width 10 height 10
click at [223, 68] on icon at bounding box center [228, 71] width 10 height 10
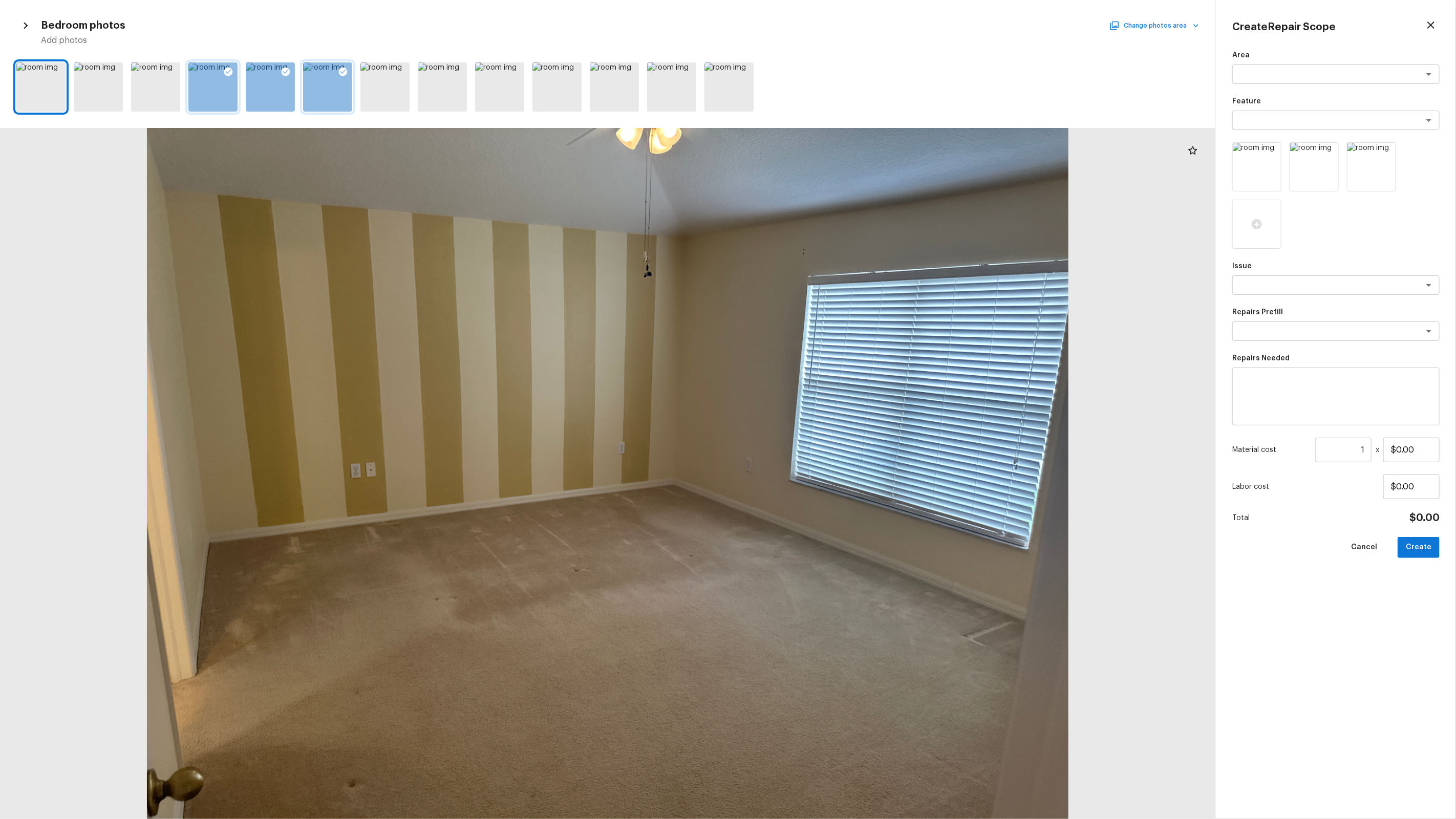
click at [835, 26] on button "Change photos area" at bounding box center [1155, 26] width 87 height 13
click at [835, 293] on p "Living Room" at bounding box center [1158, 289] width 43 height 10
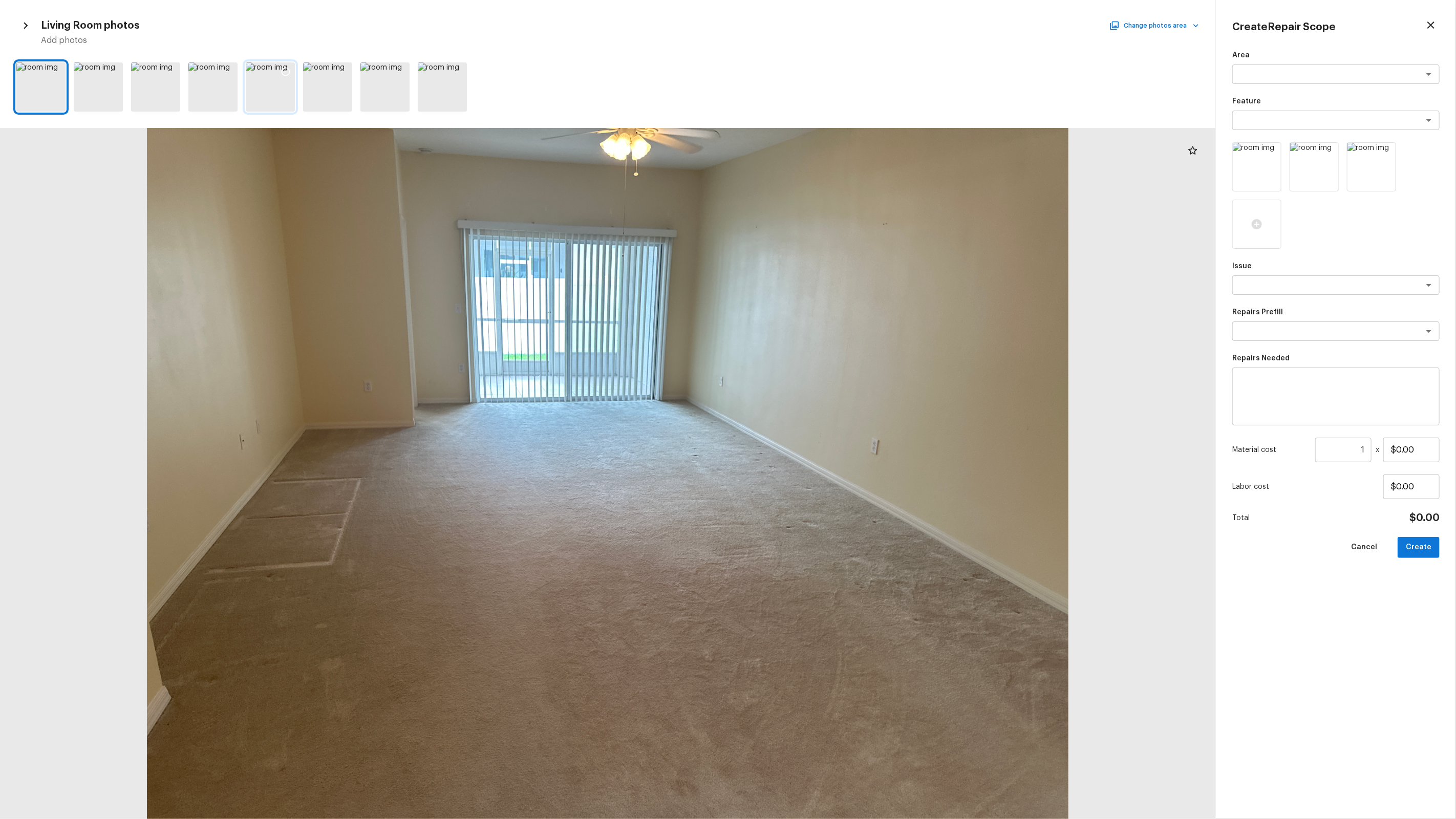
click at [290, 69] on icon at bounding box center [285, 71] width 10 height 10
click at [334, 69] on div at bounding box center [342, 73] width 18 height 21
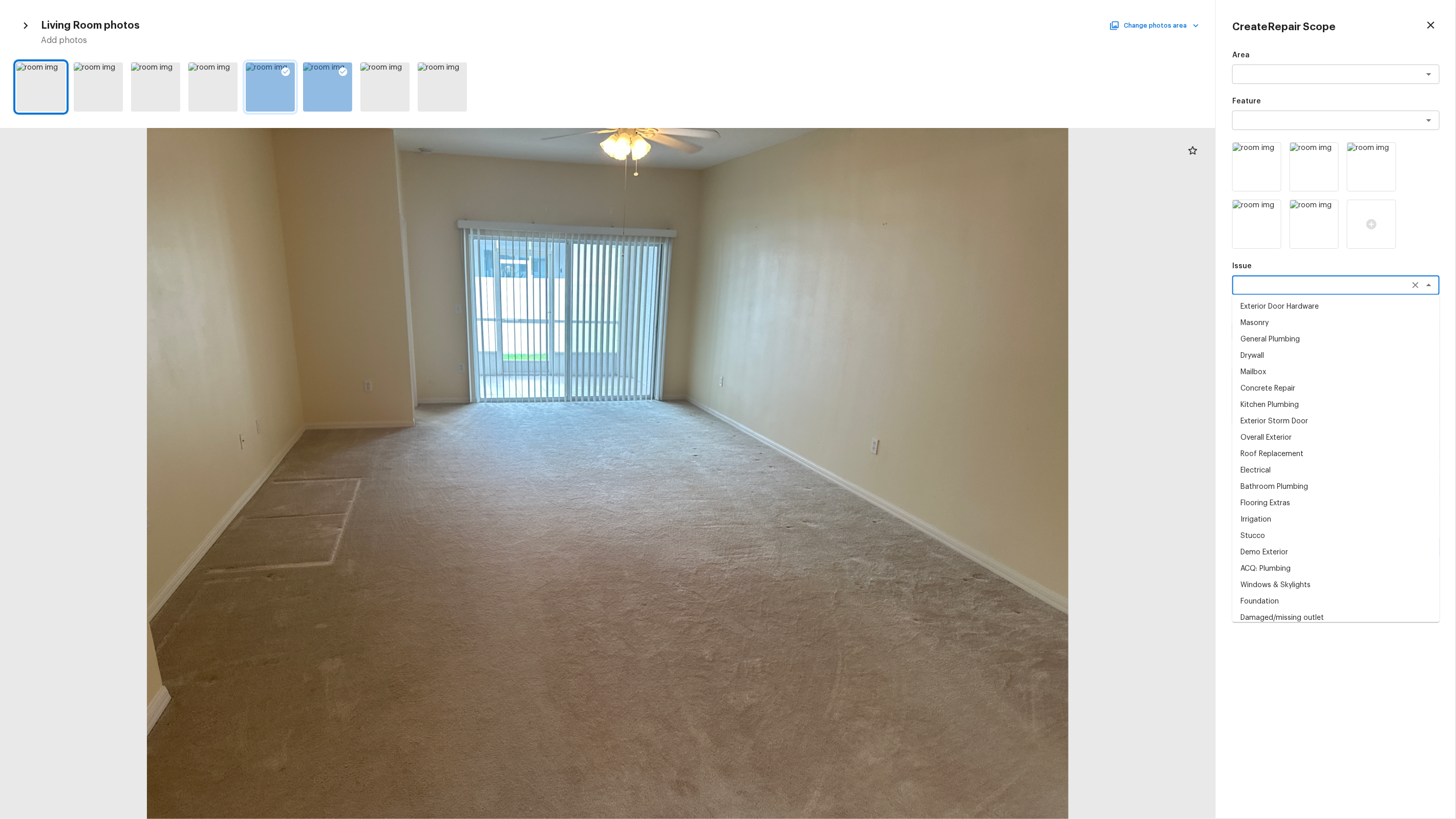
click at [835, 287] on textarea at bounding box center [1321, 285] width 169 height 10
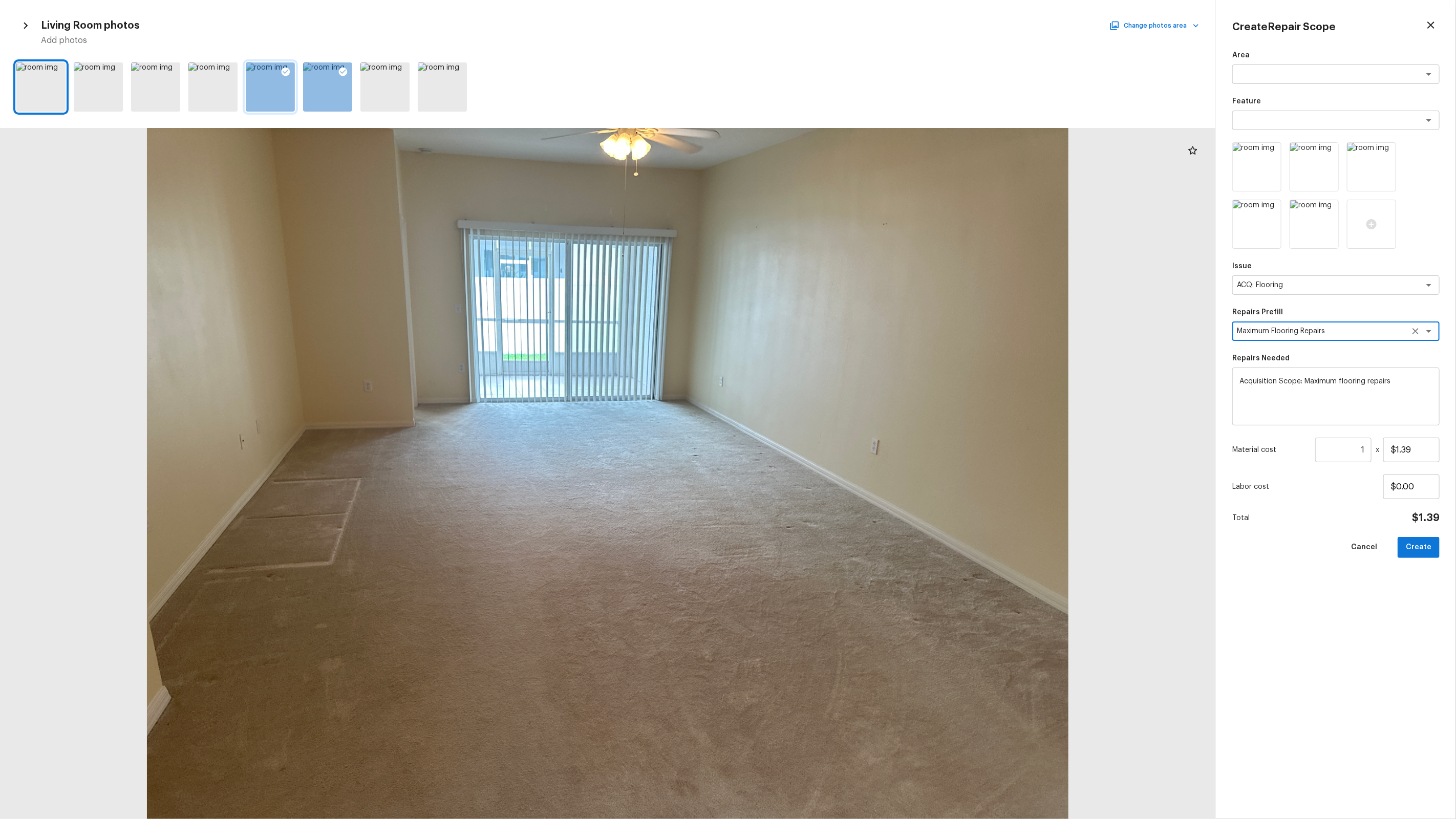
click at [835, 458] on input "1" at bounding box center [1343, 449] width 56 height 24
paste input "726"
click at [835, 522] on button "Create" at bounding box center [1419, 547] width 42 height 21
click at [835, 462] on div at bounding box center [608, 473] width 1215 height 691
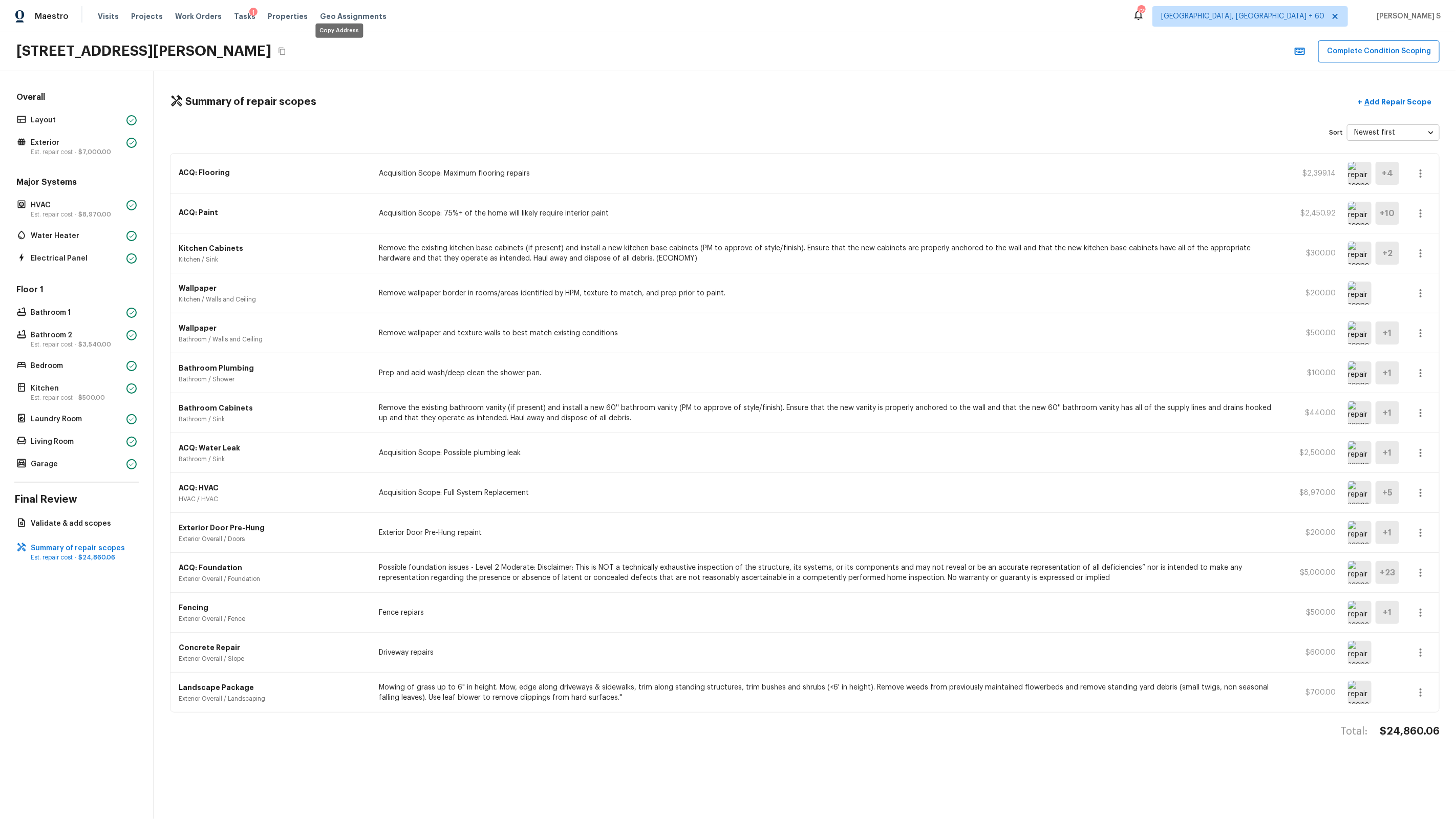
click at [289, 46] on button "Copy Address" at bounding box center [282, 51] width 13 height 13
click at [835, 99] on p "Add Repair Scope" at bounding box center [1397, 102] width 69 height 10
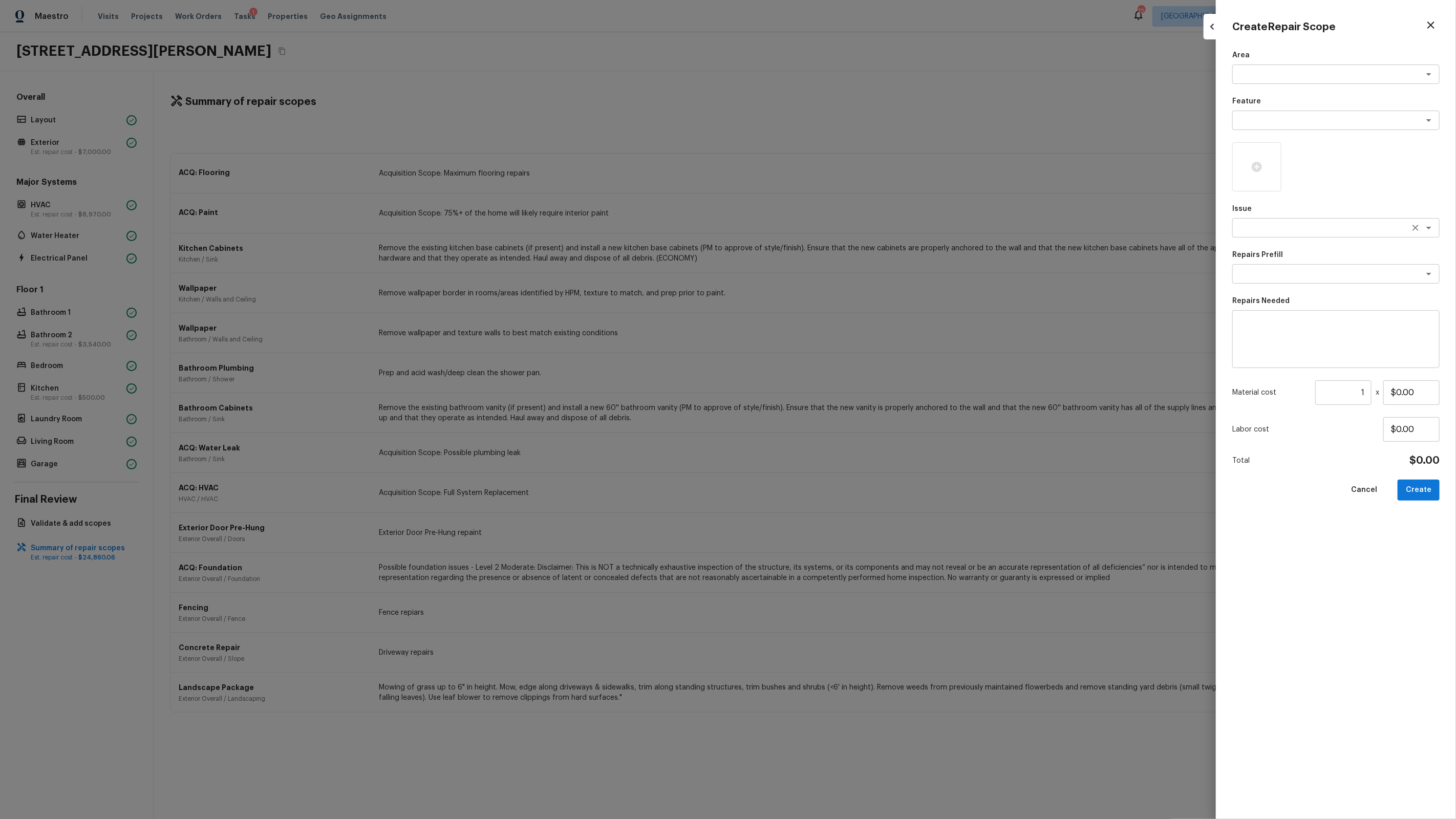
click at [835, 221] on div "x ​" at bounding box center [1336, 228] width 207 height 20
click at [835, 492] on button "Create" at bounding box center [1419, 490] width 42 height 21
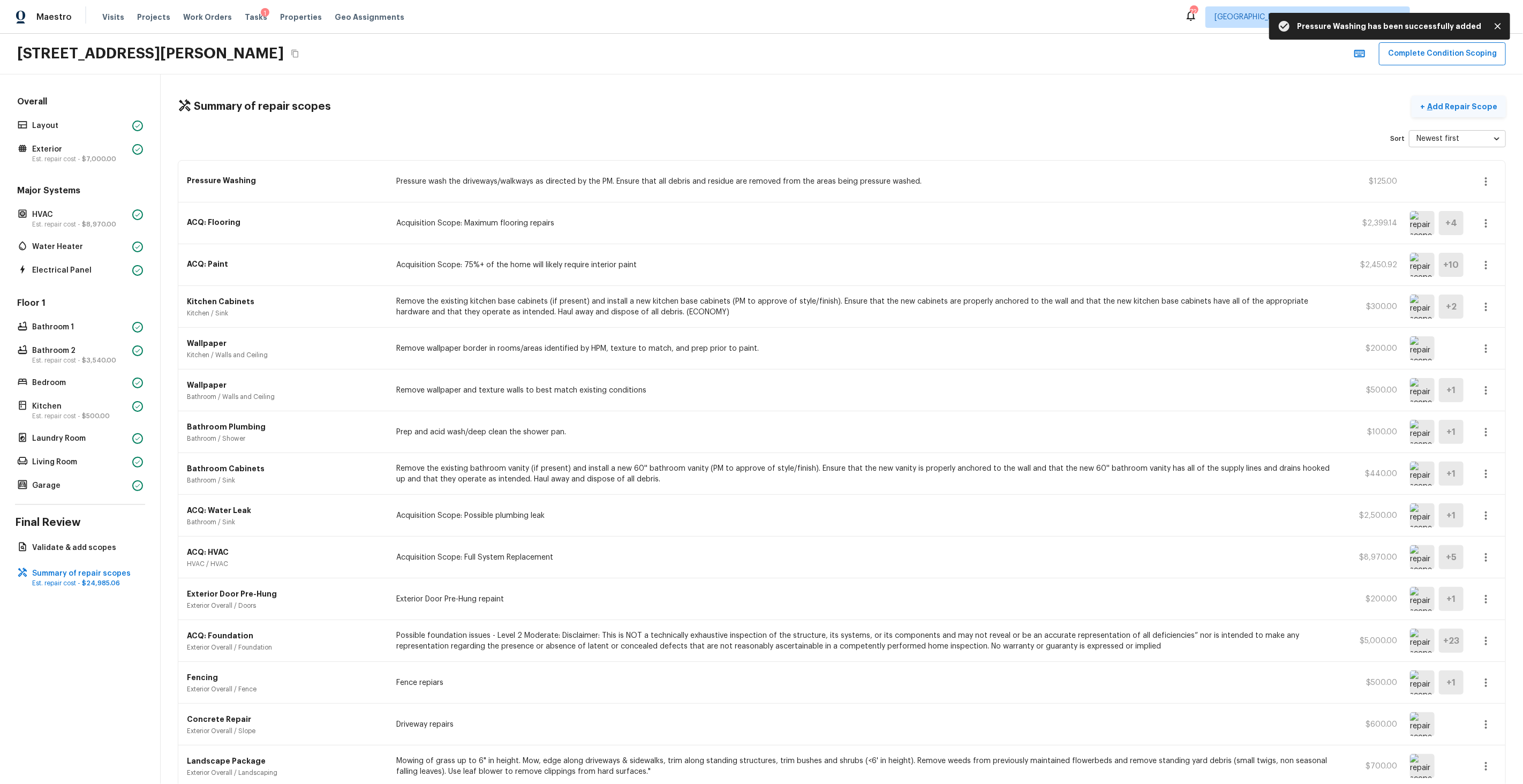
click at [874, 99] on button "+ Add Repair Scope" at bounding box center [1459, 106] width 95 height 22
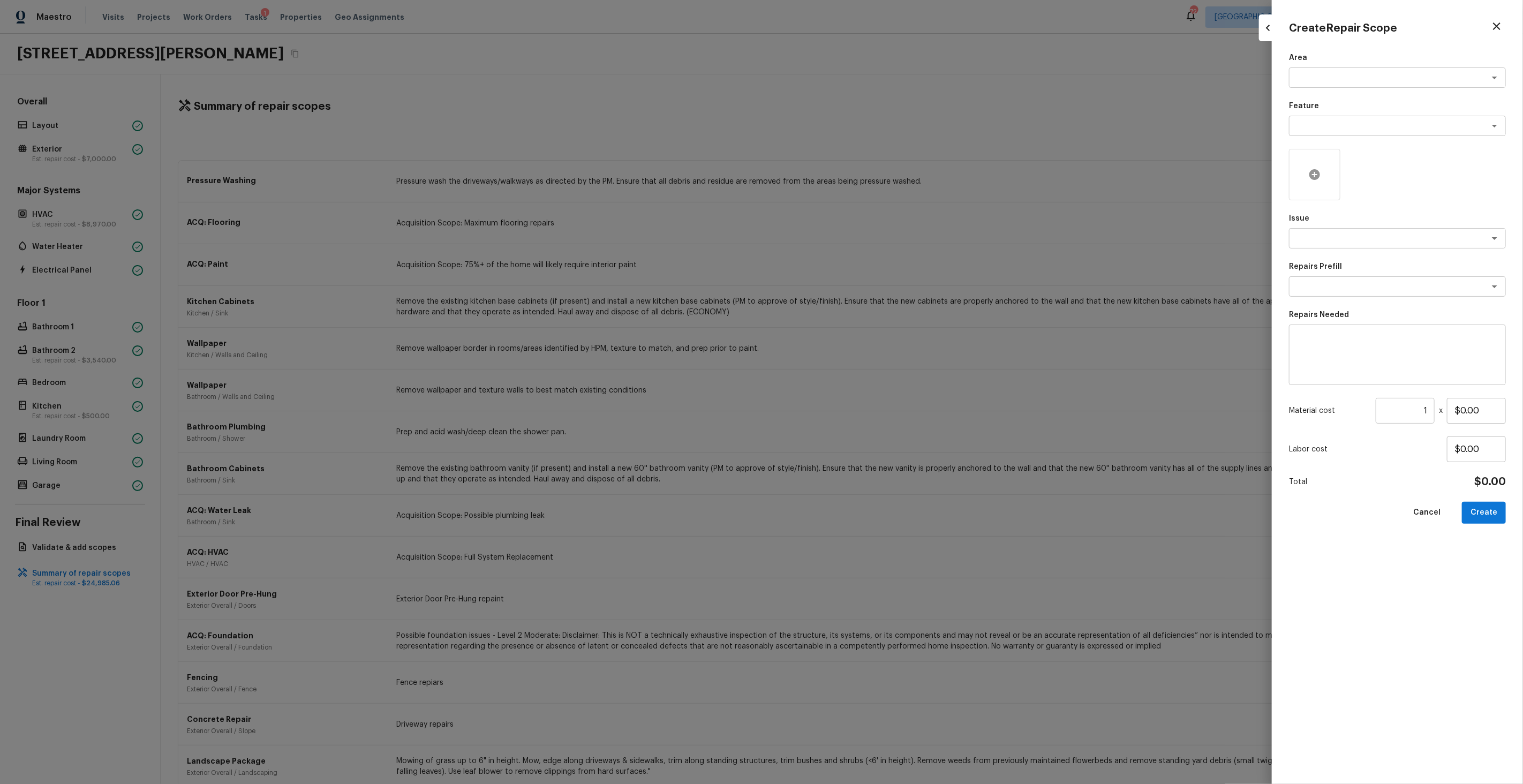
click at [874, 168] on div at bounding box center [1315, 174] width 52 height 52
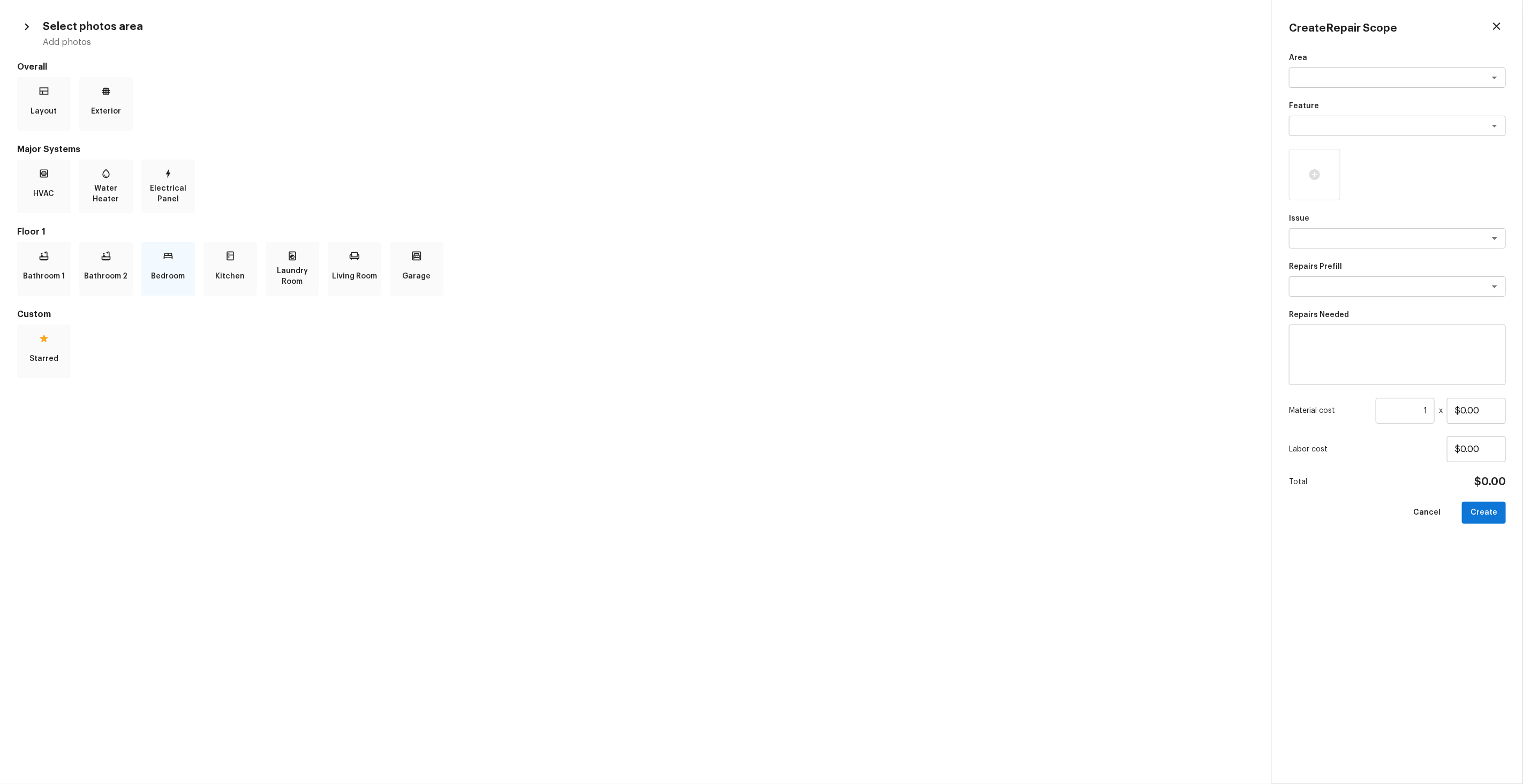
click at [157, 251] on div "Bedroom" at bounding box center [168, 269] width 53 height 53
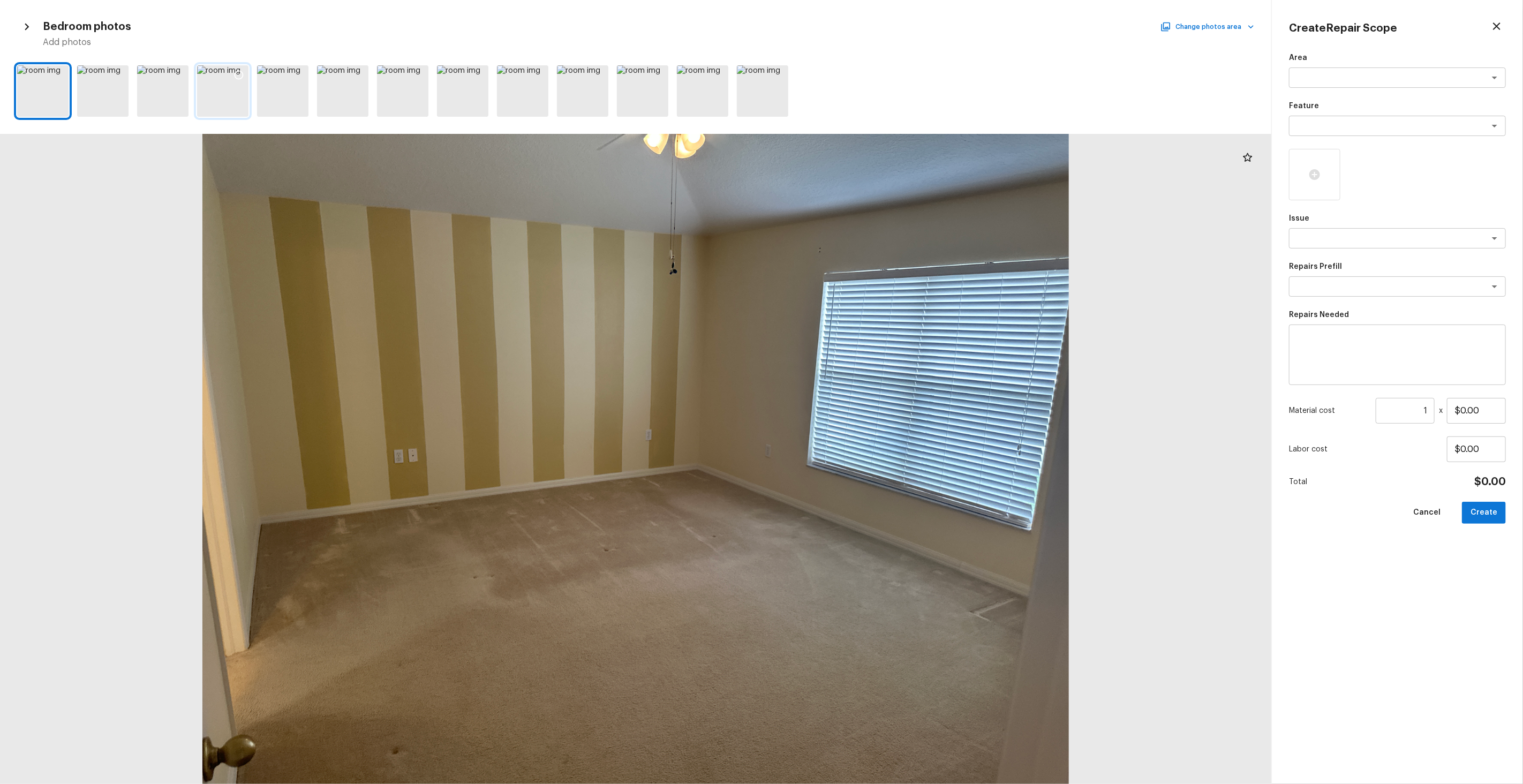
click at [236, 79] on icon at bounding box center [238, 75] width 11 height 11
click at [289, 75] on div at bounding box center [299, 76] width 19 height 22
click at [874, 27] on button "Change photos area" at bounding box center [1208, 27] width 91 height 14
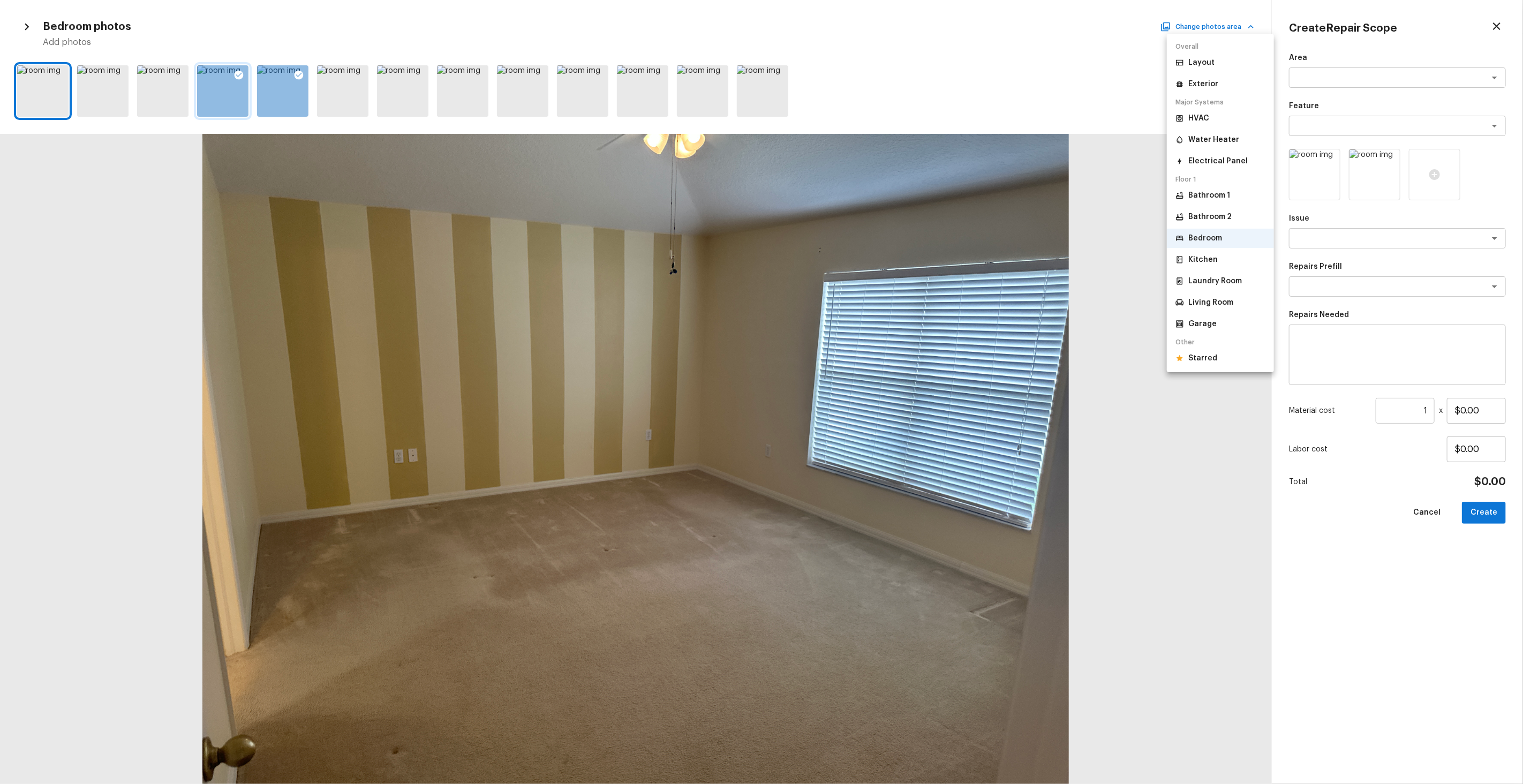
click at [874, 303] on p "Living Room" at bounding box center [1211, 302] width 45 height 11
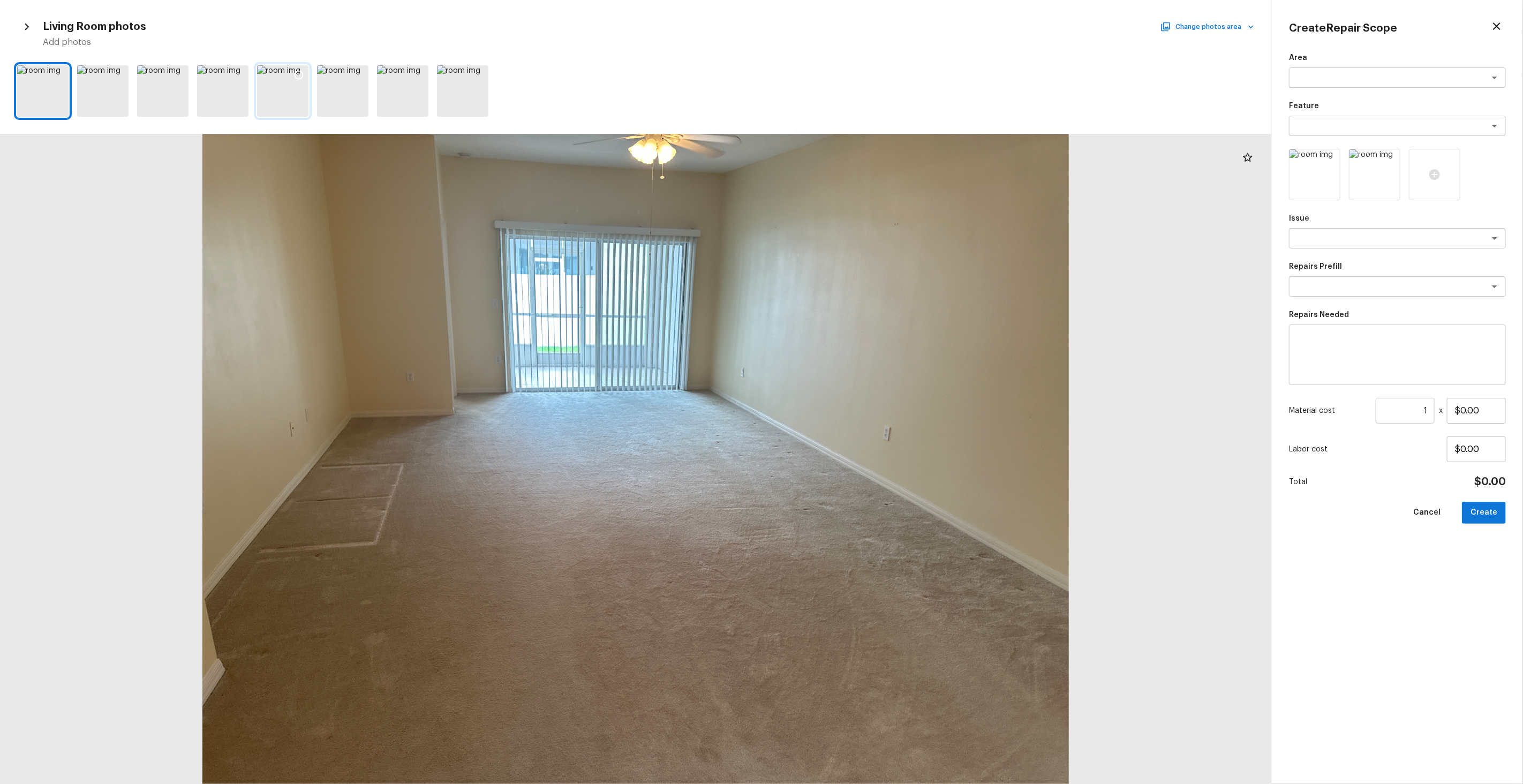
click at [303, 75] on icon at bounding box center [299, 75] width 9 height 9
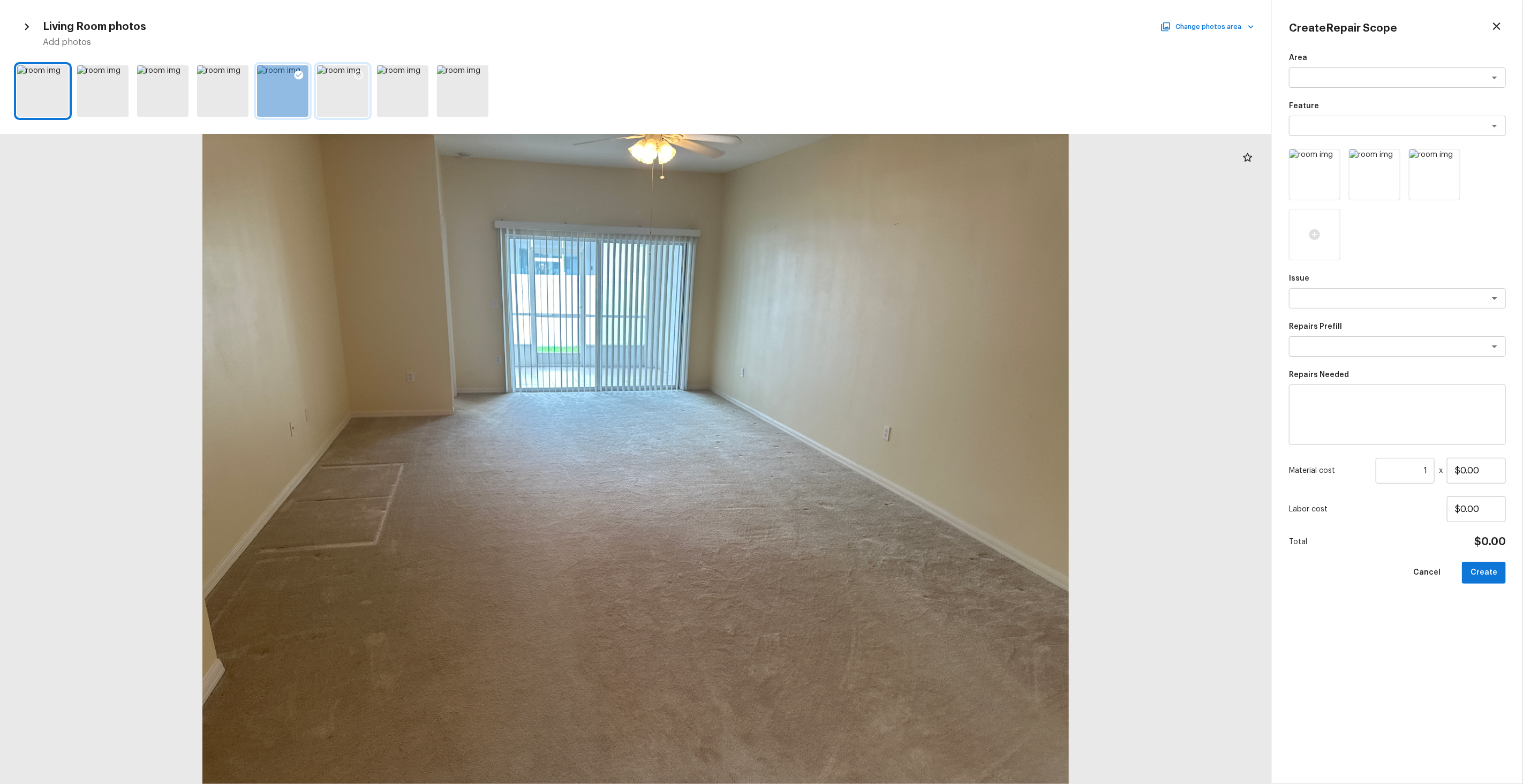
click at [357, 75] on icon at bounding box center [358, 75] width 11 height 11
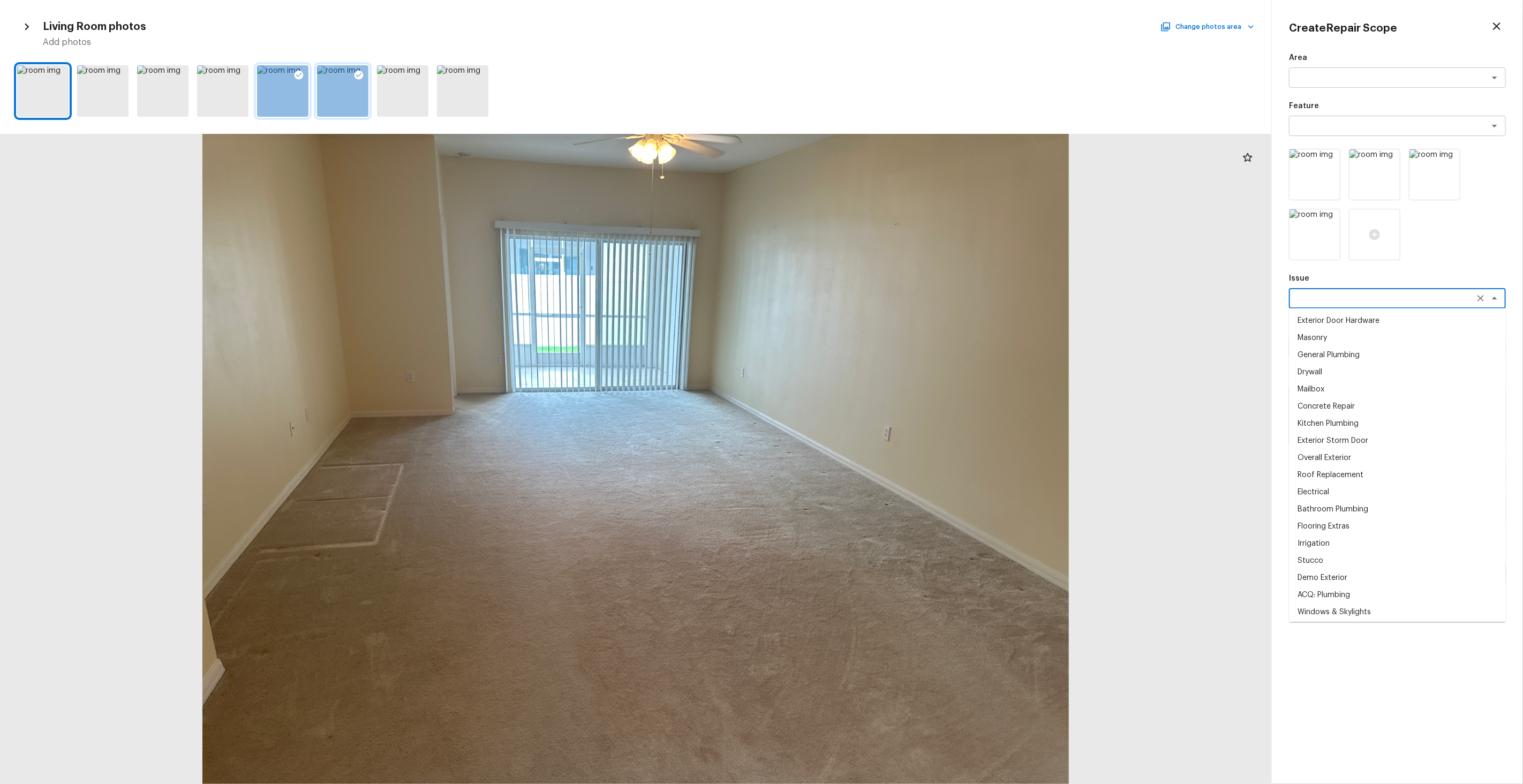
click at [874, 300] on textarea at bounding box center [1382, 298] width 177 height 11
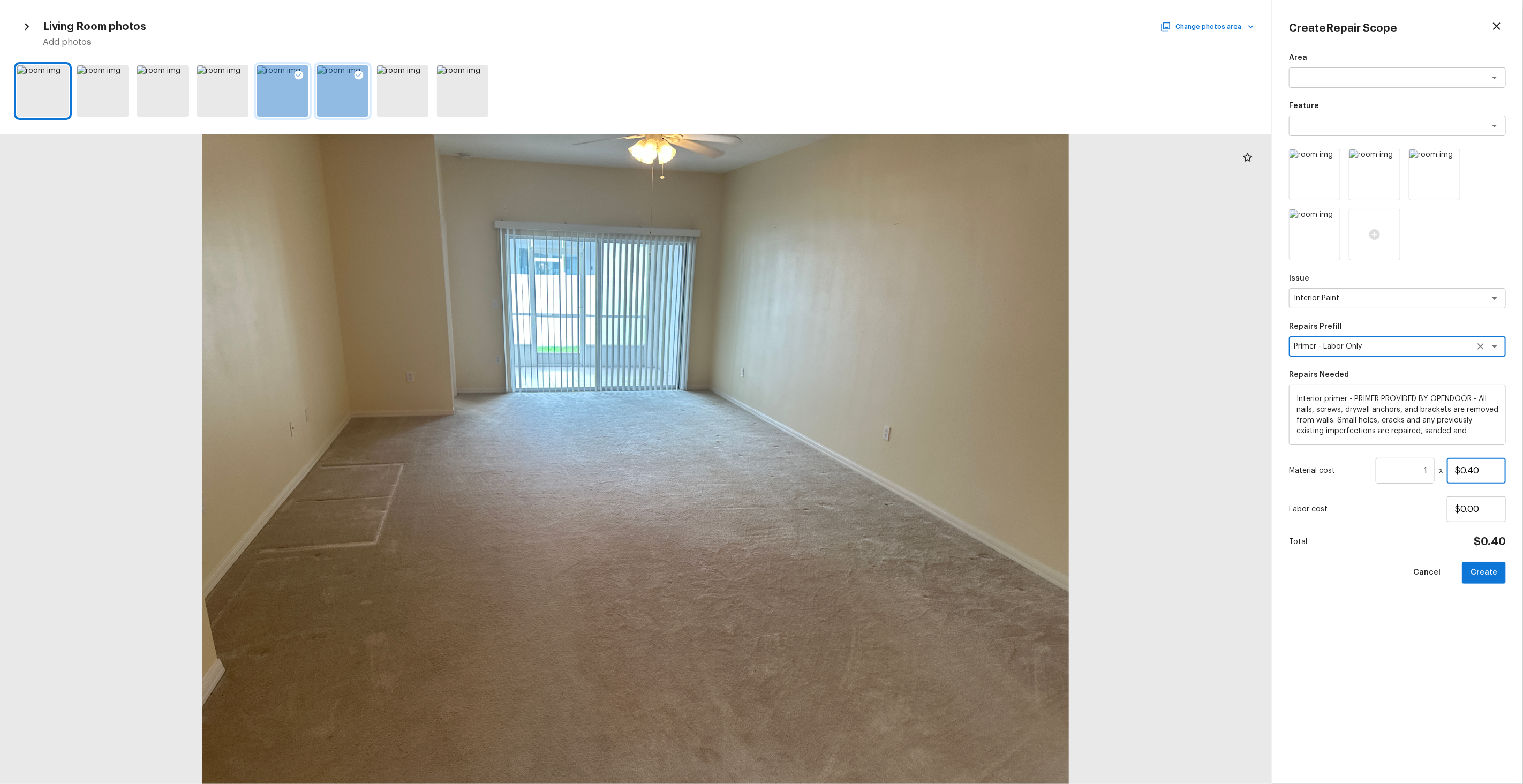
click at [874, 468] on input "$0.40" at bounding box center [1476, 470] width 59 height 25
click at [874, 476] on input "1" at bounding box center [1405, 470] width 59 height 25
click at [874, 546] on button "Create" at bounding box center [1484, 572] width 44 height 22
click at [874, 458] on div at bounding box center [636, 458] width 1271 height 650
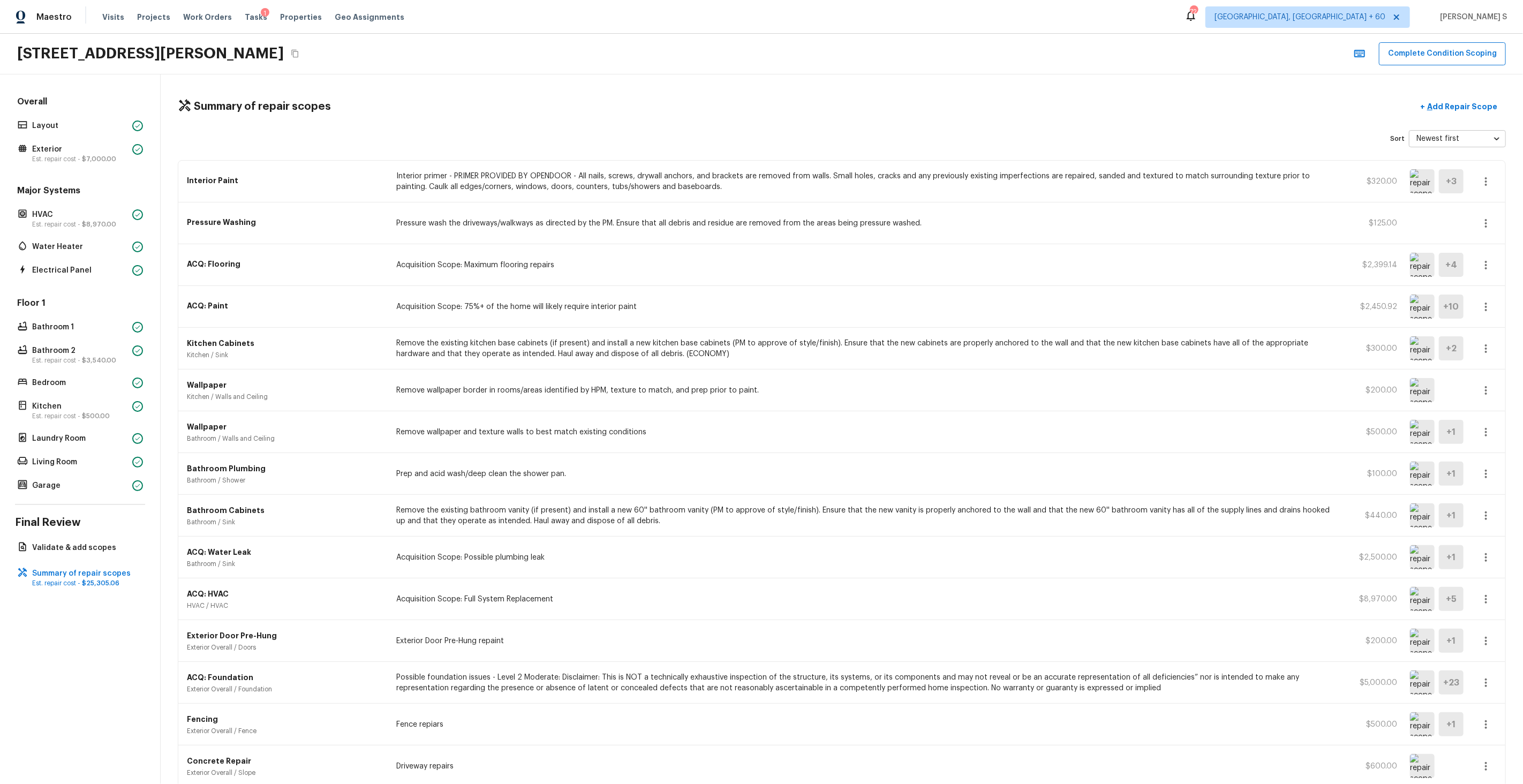
scroll to position [94, 0]
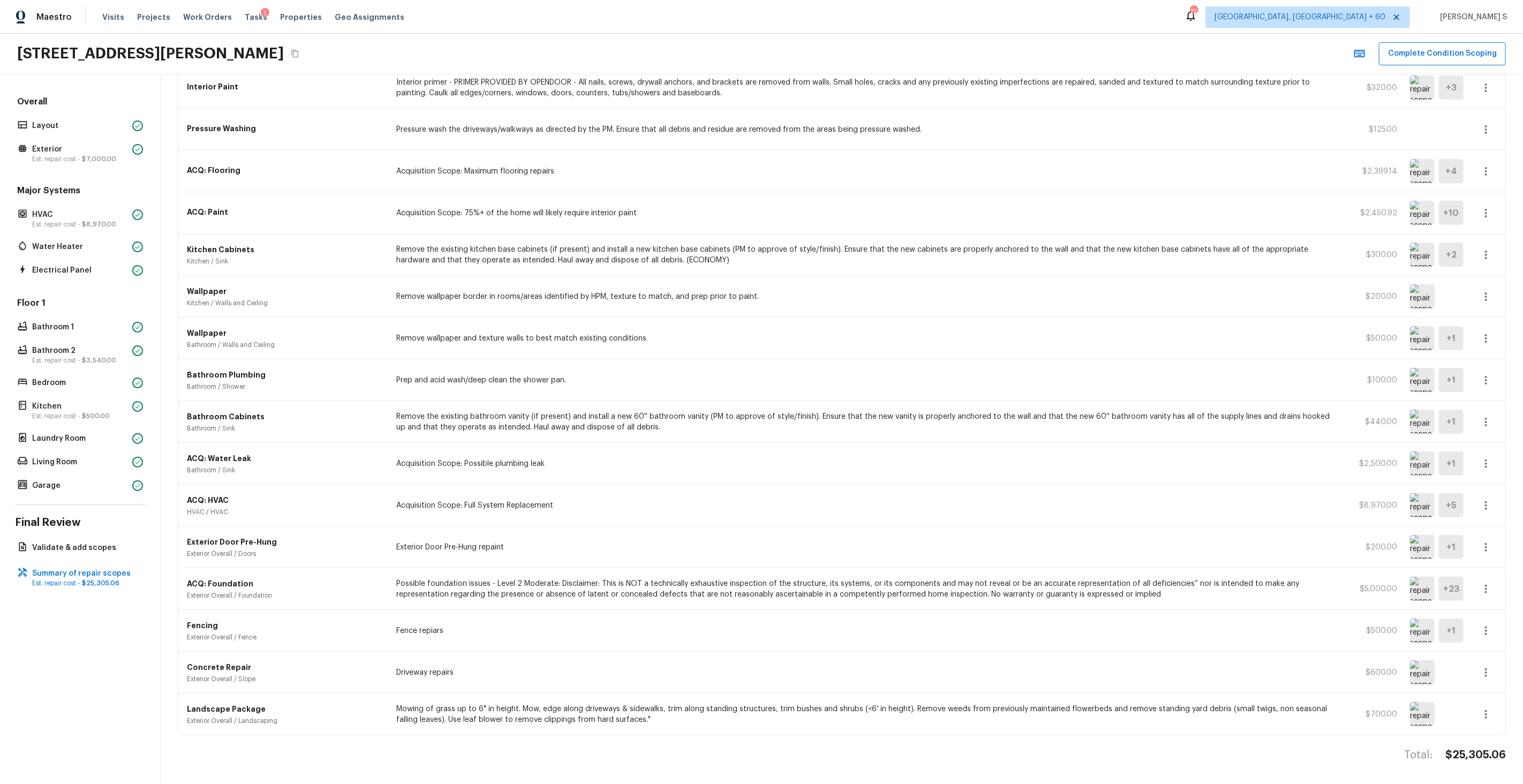
click at [874, 546] on h4 "$25,305.06" at bounding box center [1475, 755] width 60 height 14
copy h4 "25,305.06"
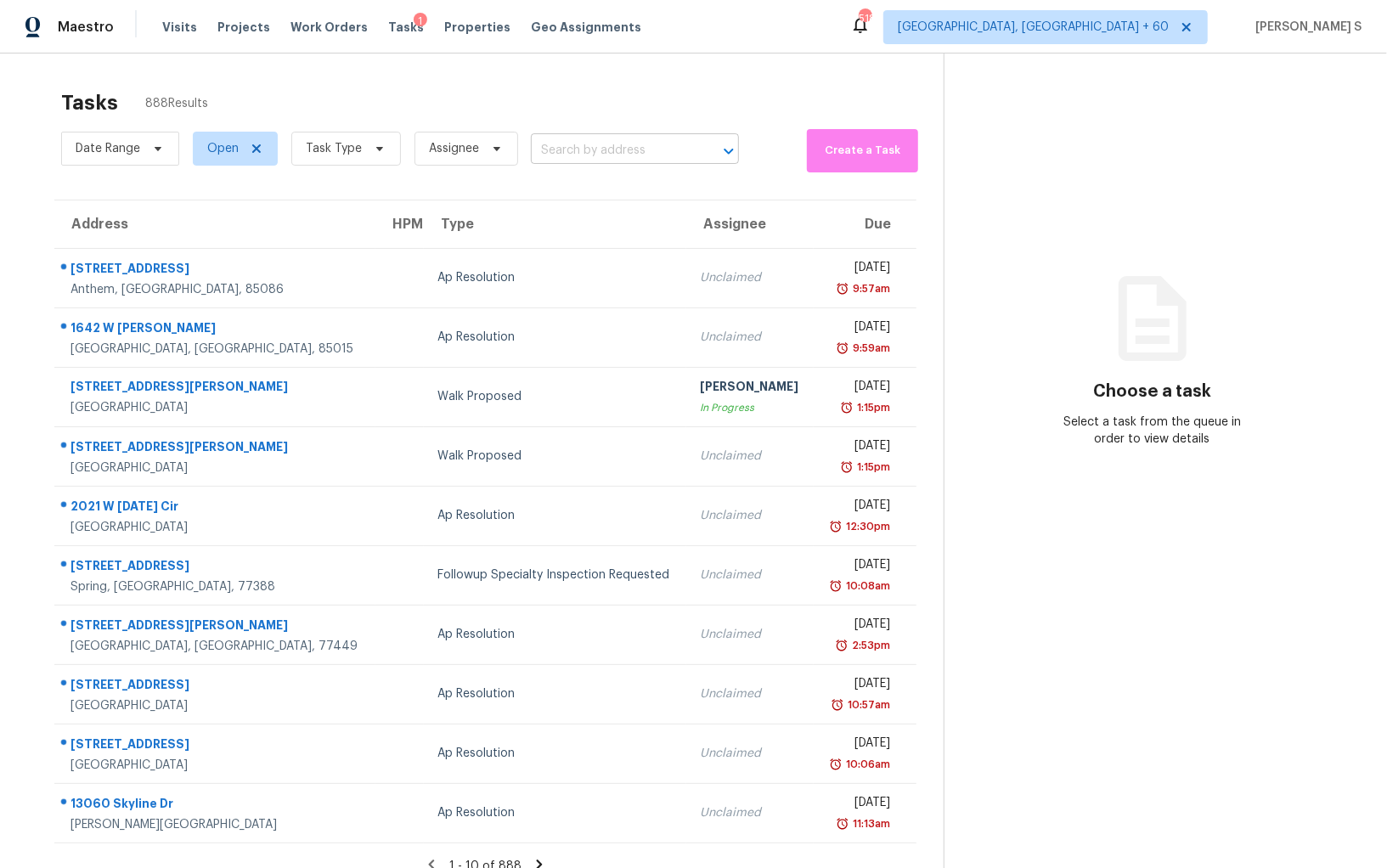
click at [597, 151] on input "text" at bounding box center [611, 151] width 161 height 27
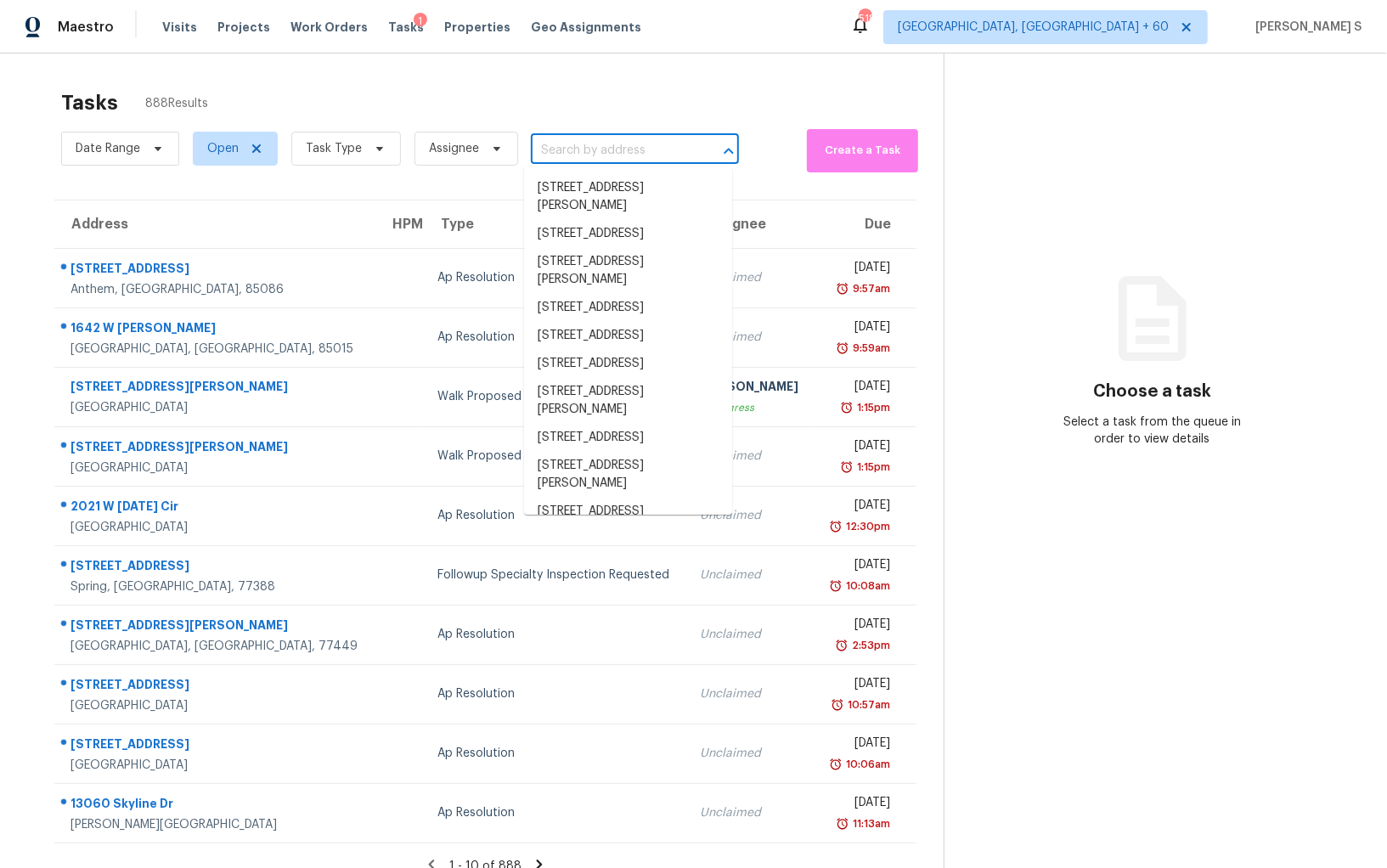
paste input "[STREET_ADDRESS][PERSON_NAME]"
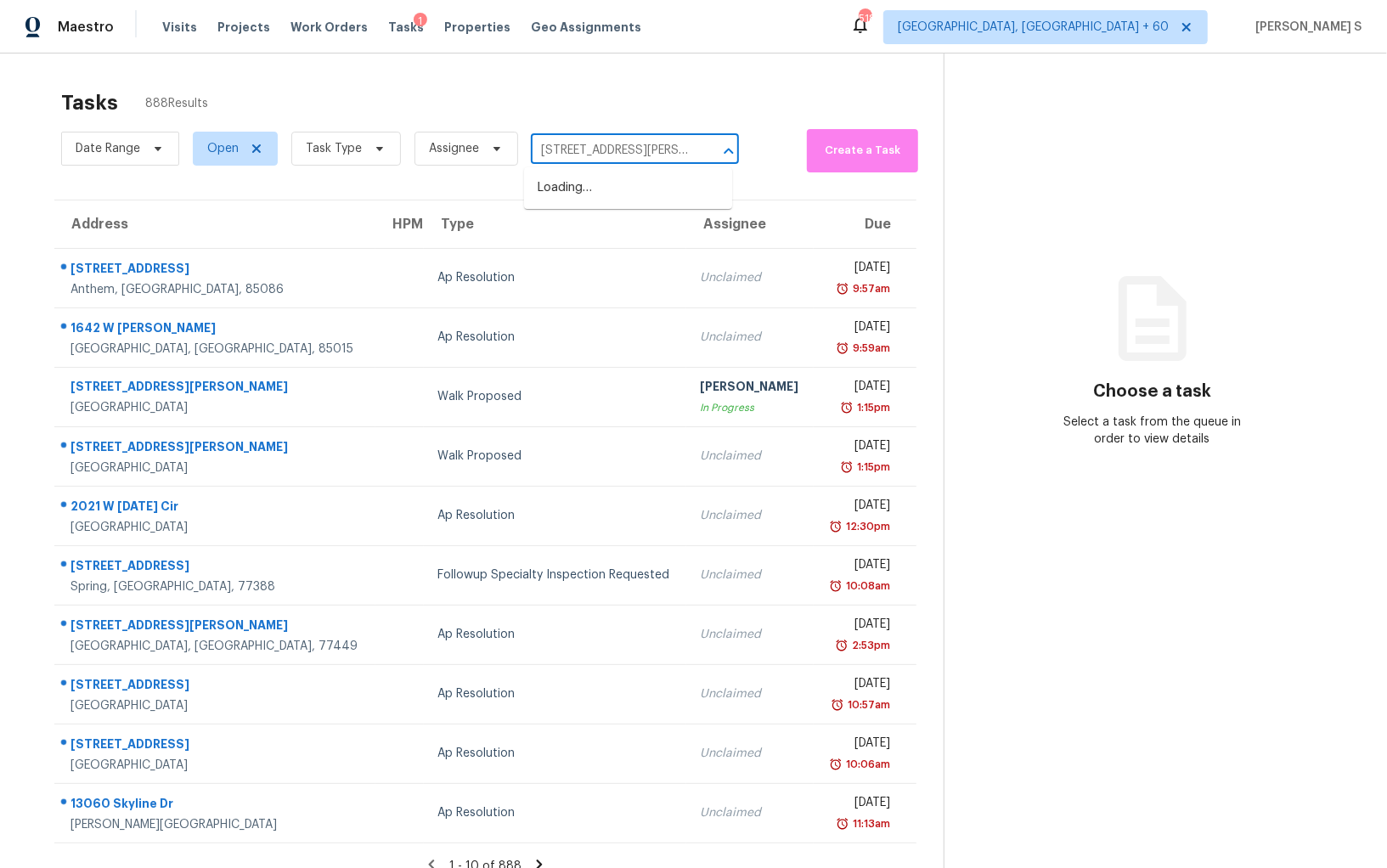
scroll to position [0, 100]
type input "[STREET_ADDRESS][PERSON_NAME]"
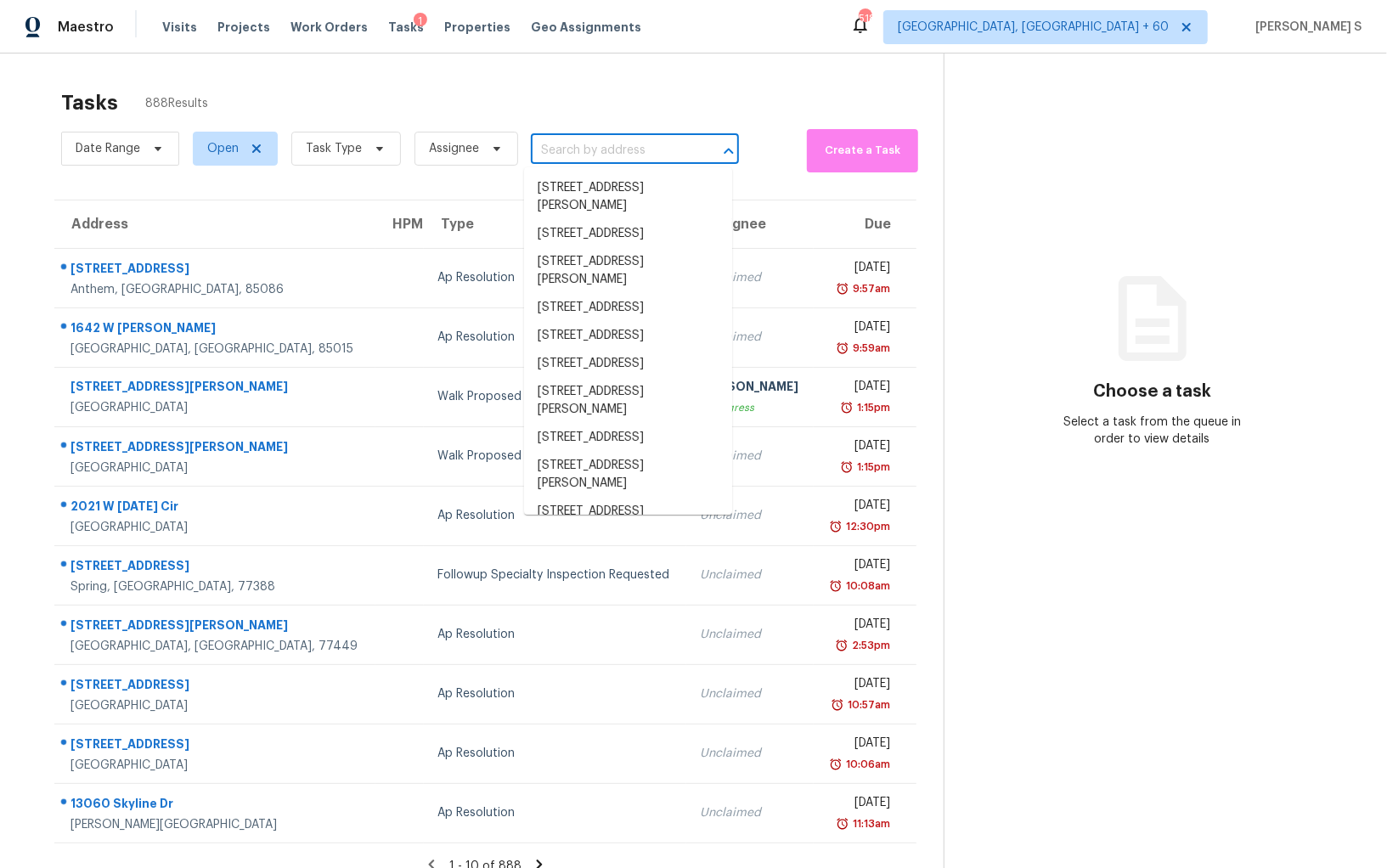
scroll to position [0, 0]
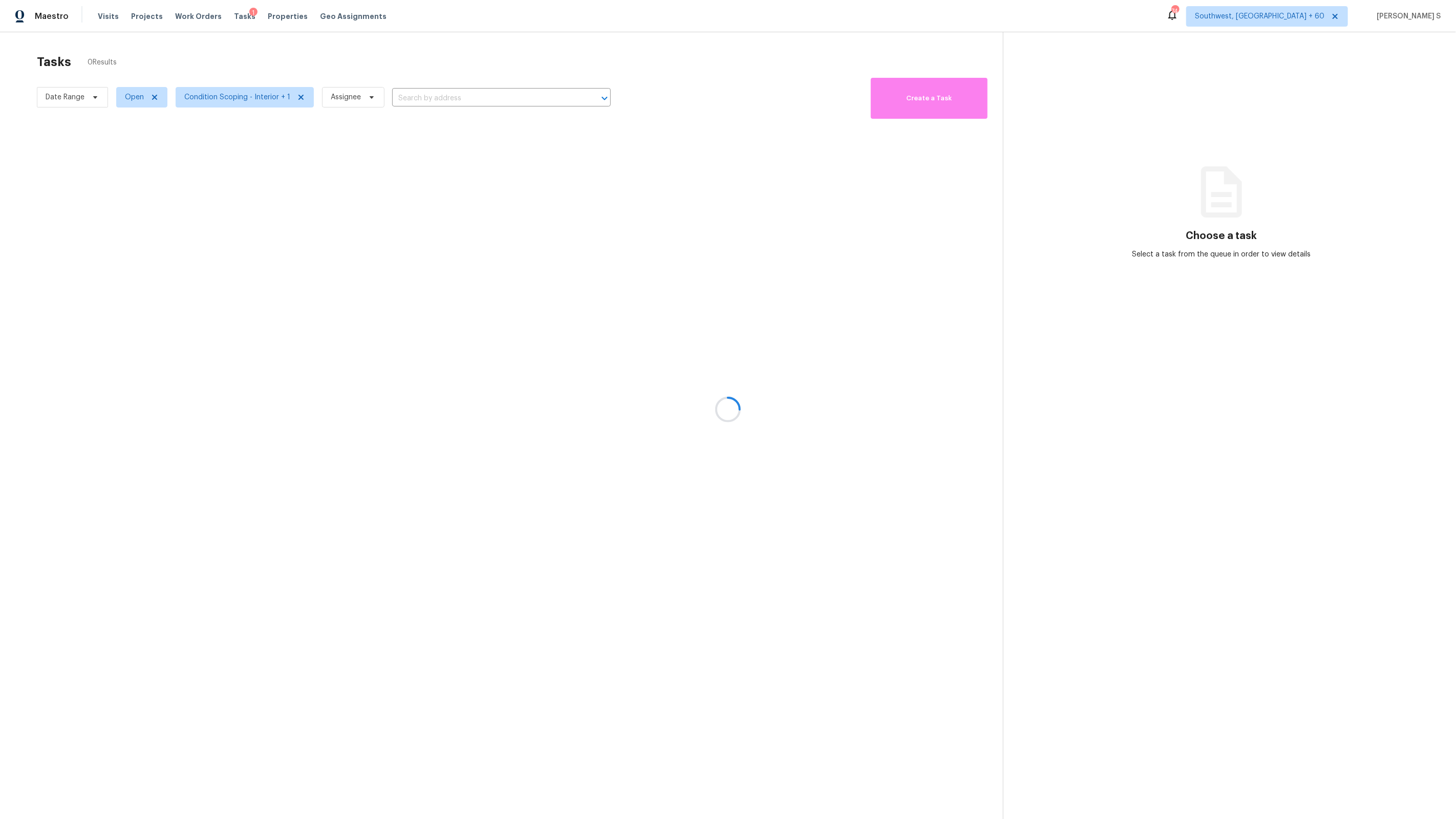
click at [229, 92] on div at bounding box center [728, 410] width 1456 height 819
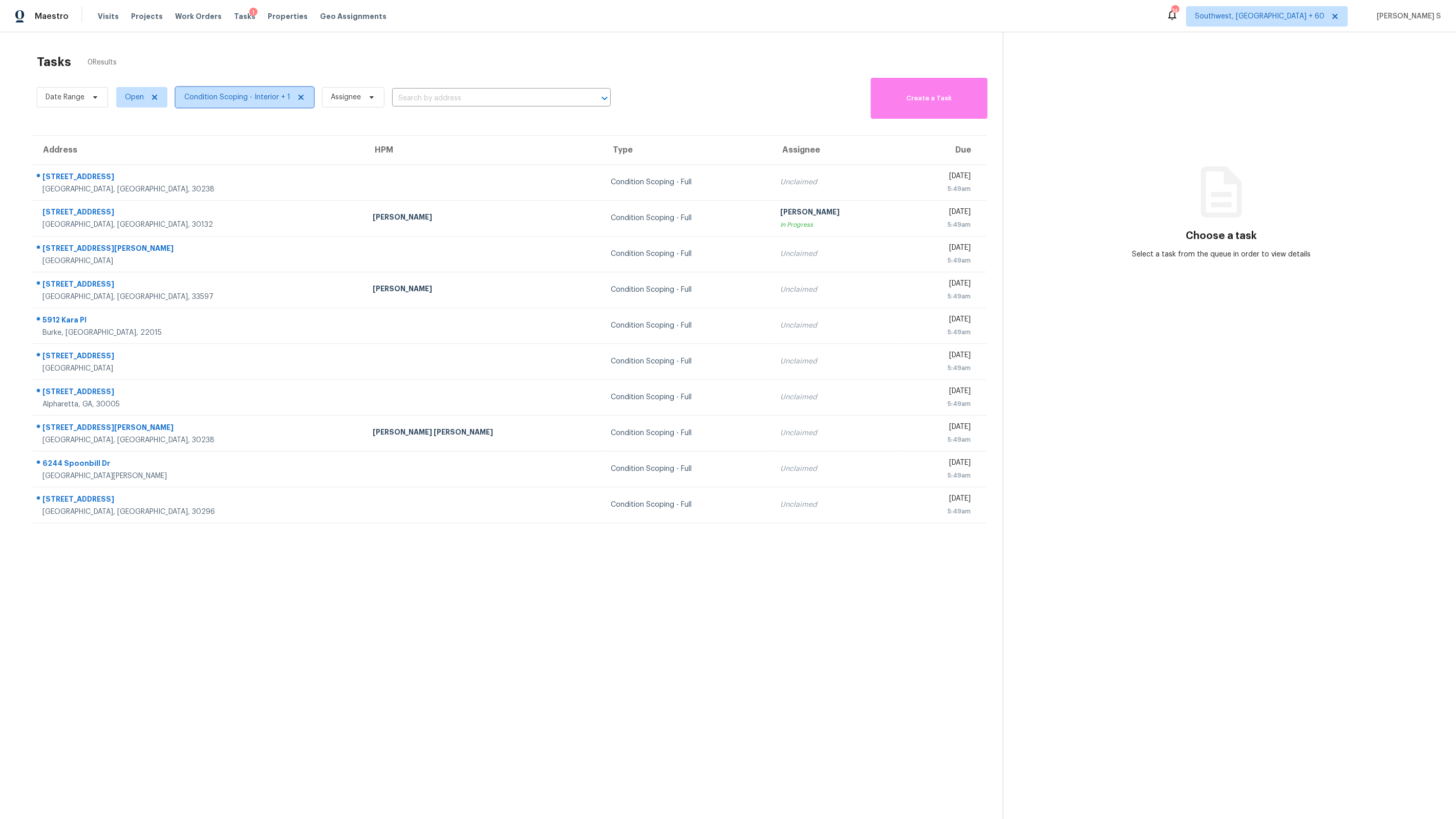
click at [229, 92] on span "Condition Scoping - Interior + 1" at bounding box center [237, 97] width 106 height 10
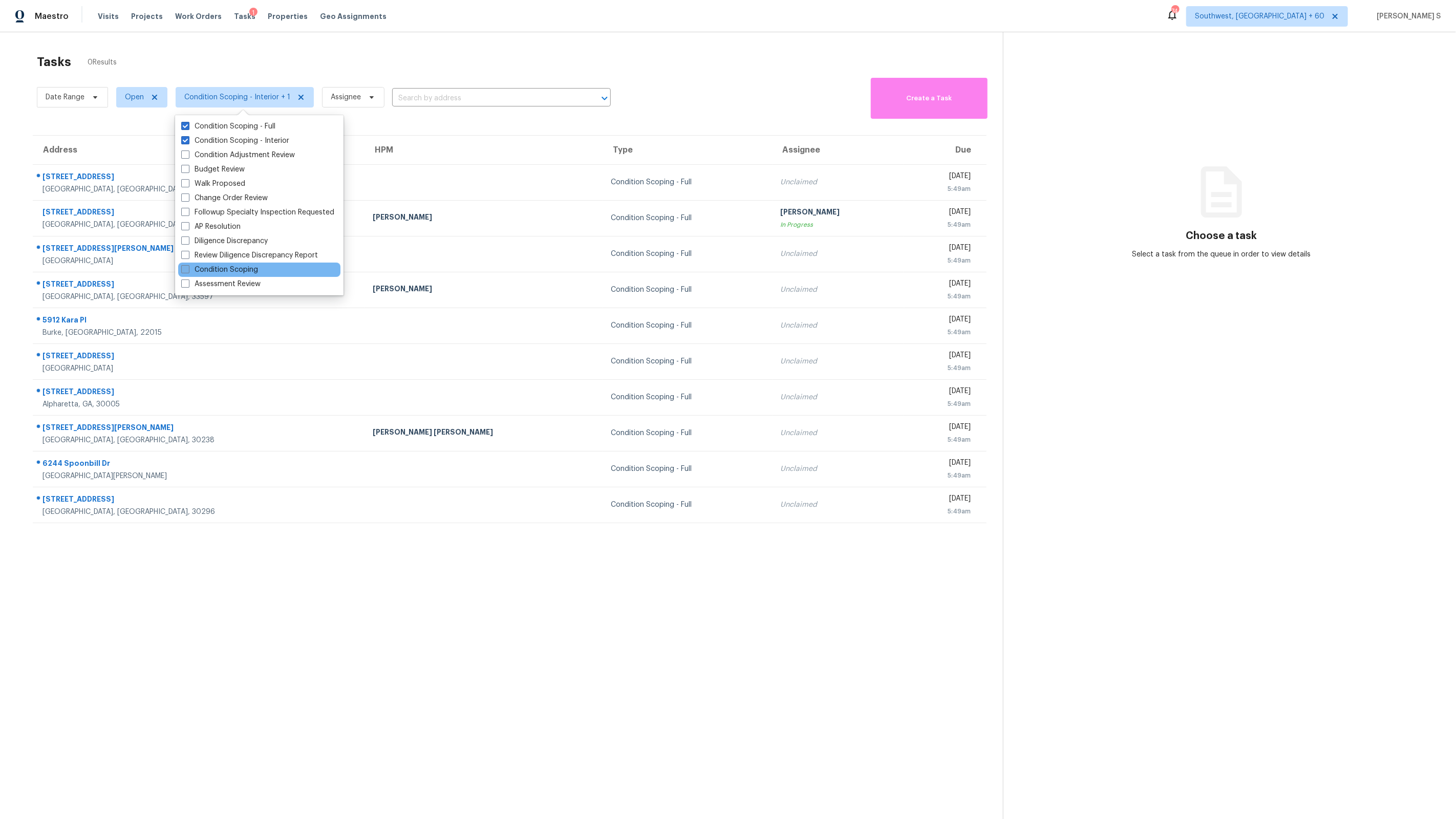
click at [257, 265] on label "Condition Scoping" at bounding box center [219, 269] width 77 height 10
click at [188, 265] on input "Condition Scoping" at bounding box center [184, 267] width 7 height 7
checkbox input "true"
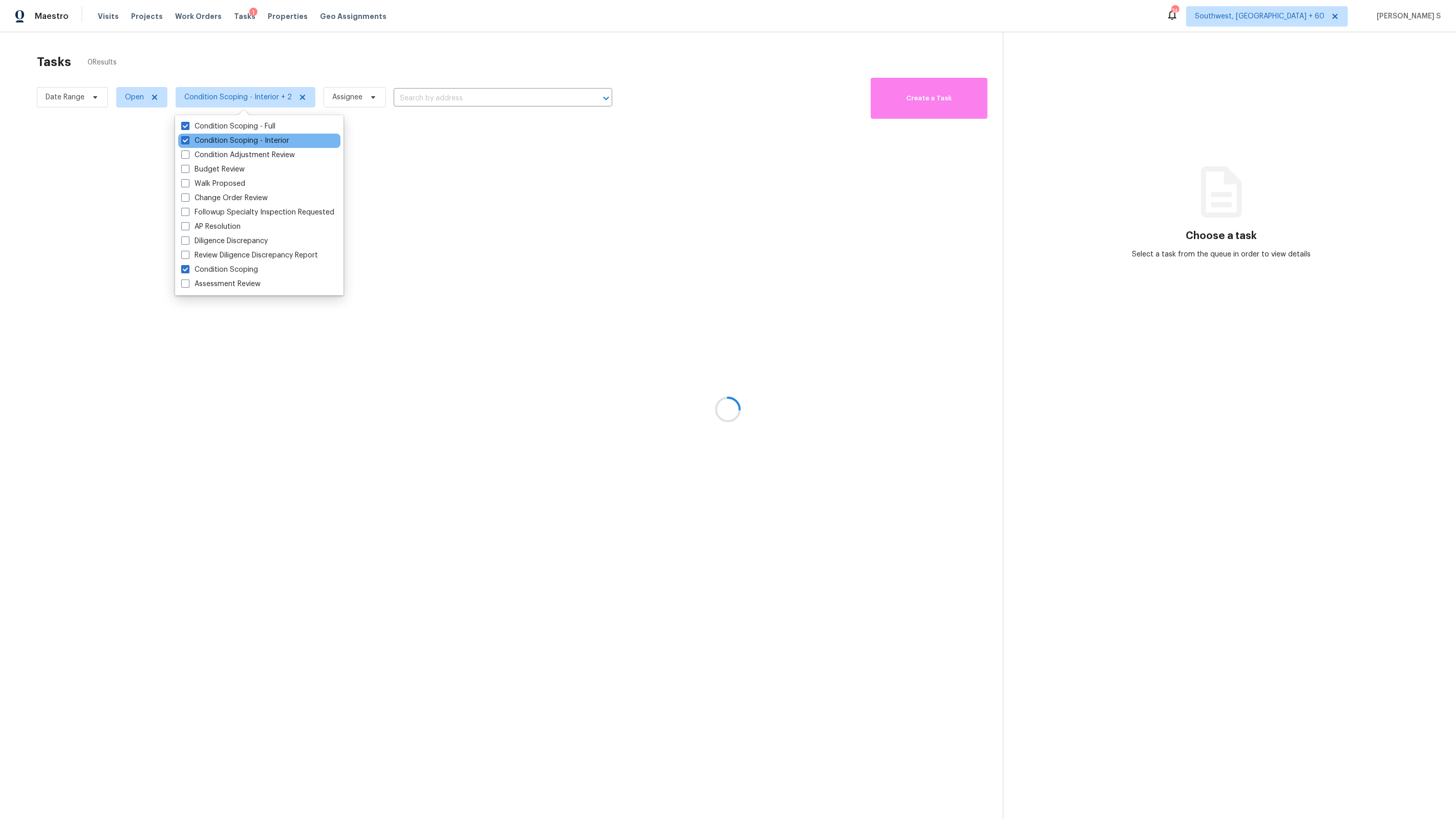
click at [235, 134] on div "Condition Scoping - Interior" at bounding box center [259, 141] width 162 height 14
click at [235, 125] on label "Condition Scoping - Full" at bounding box center [228, 126] width 94 height 10
click at [188, 125] on input "Condition Scoping - Full" at bounding box center [184, 124] width 7 height 7
checkbox input "false"
click at [236, 144] on label "Condition Scoping - Interior" at bounding box center [235, 140] width 108 height 10
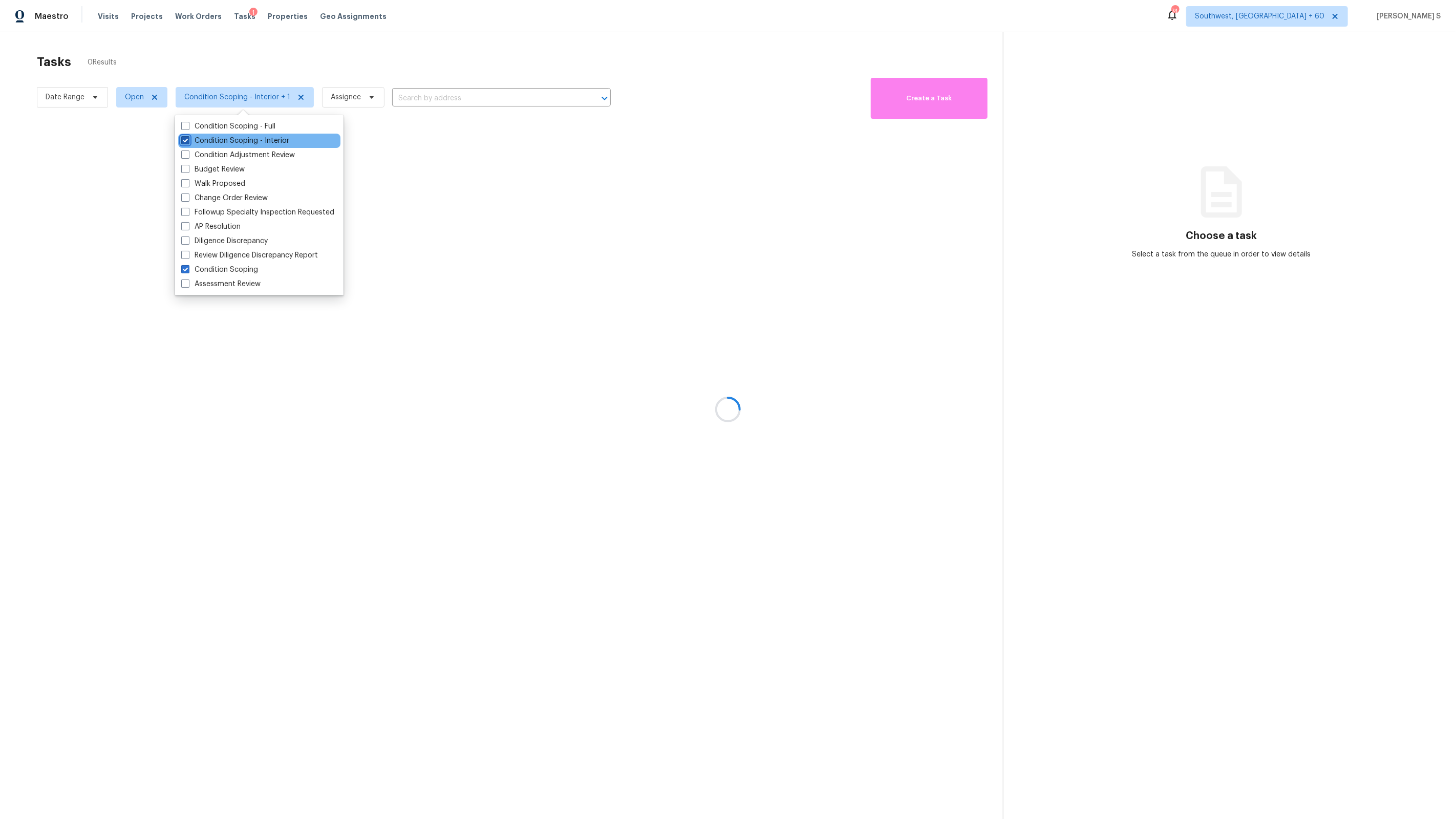
click at [188, 142] on input "Condition Scoping - Interior" at bounding box center [184, 138] width 7 height 7
checkbox input "false"
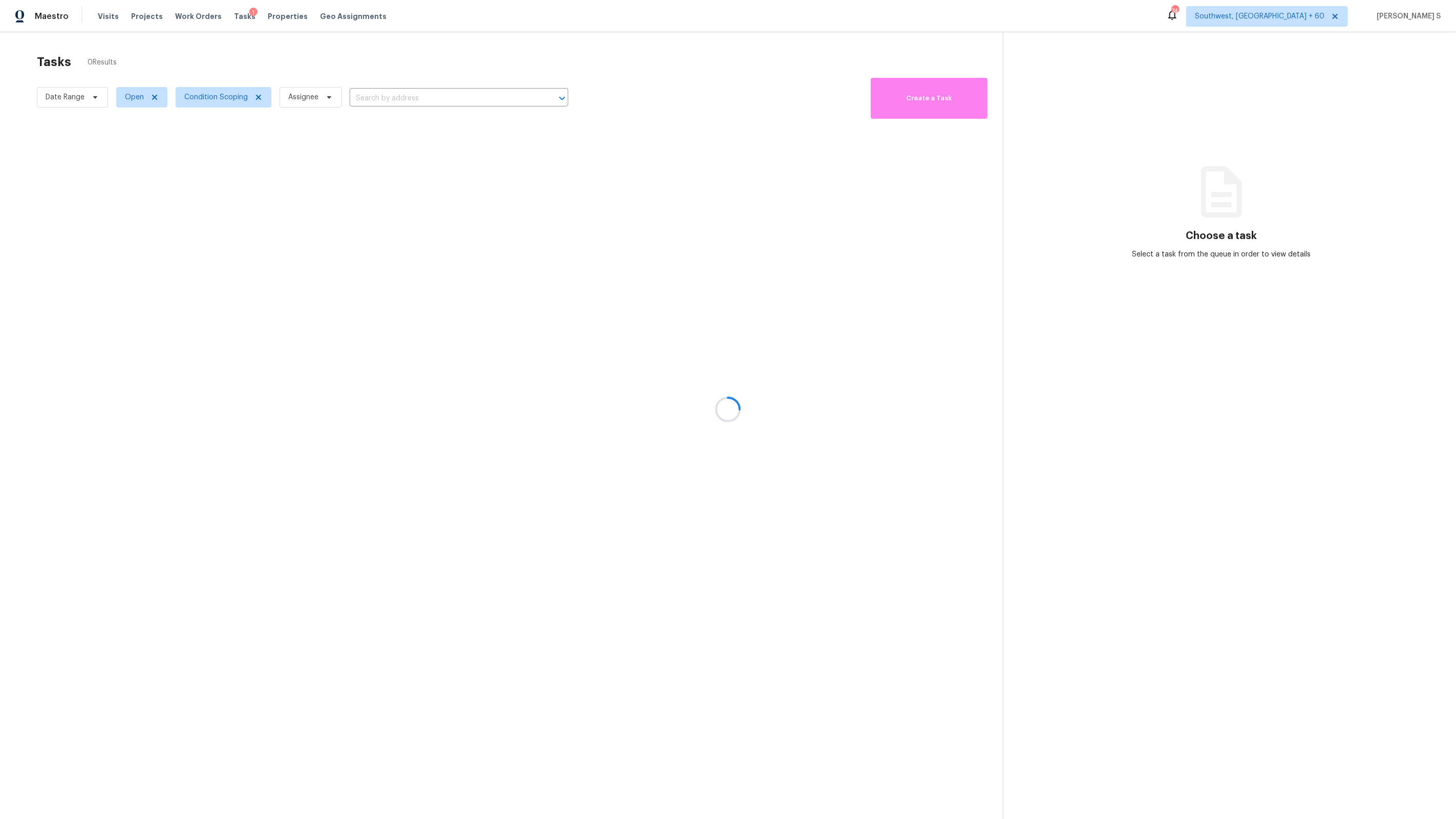
click at [592, 208] on div at bounding box center [728, 410] width 1456 height 819
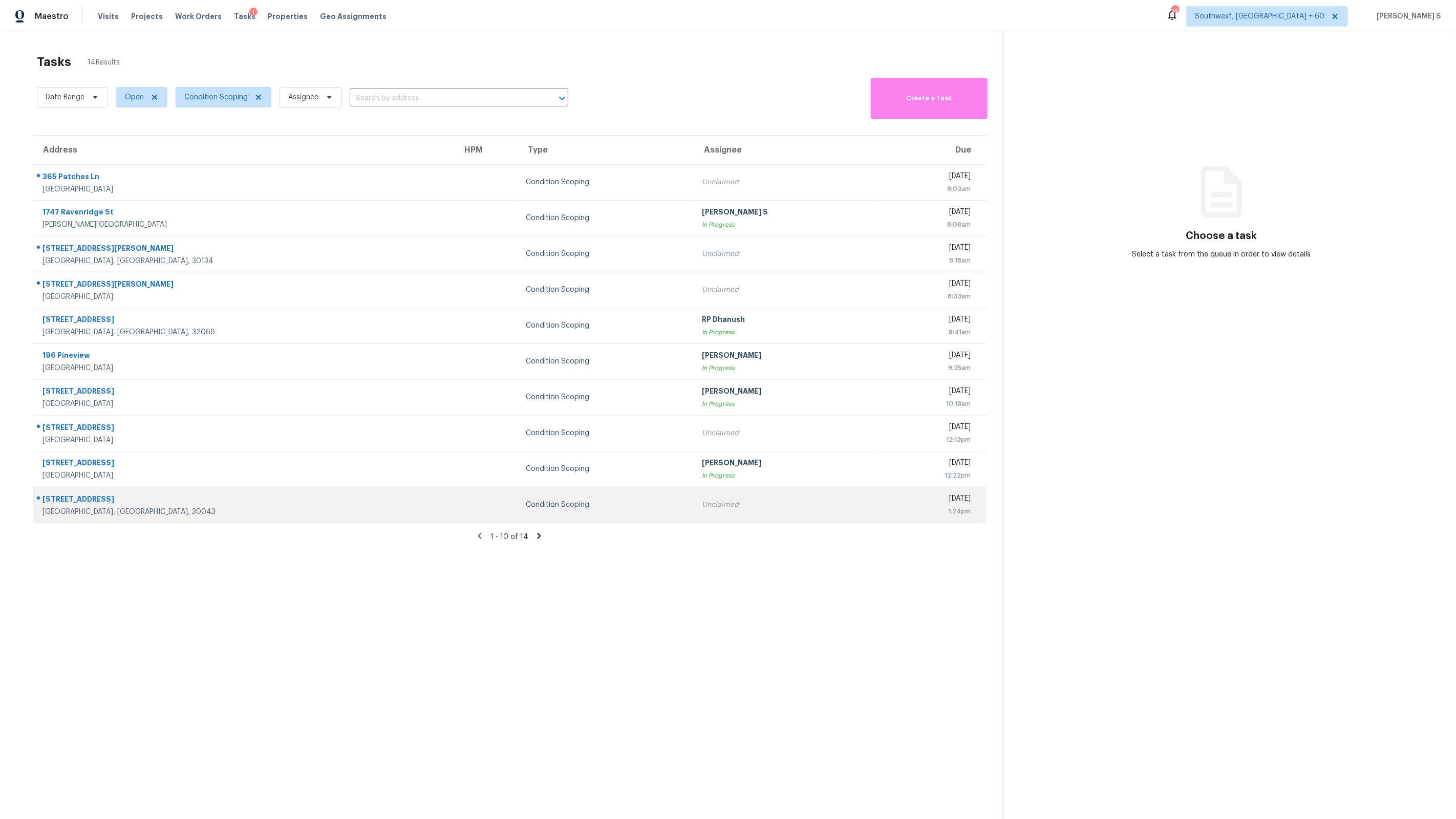
click at [561, 508] on div "Condition Scoping" at bounding box center [605, 504] width 160 height 10
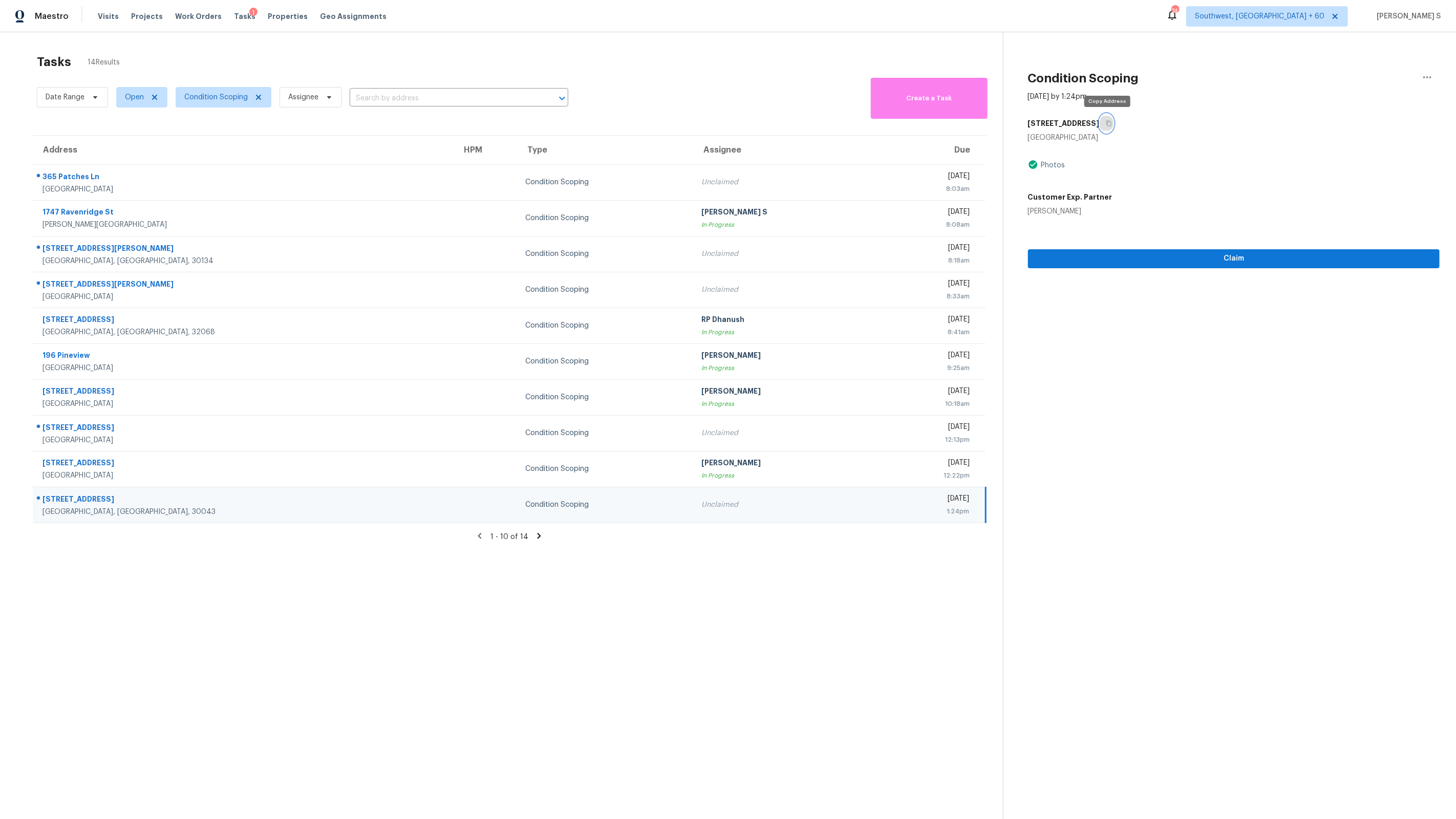
click at [1104, 123] on button "button" at bounding box center [1106, 123] width 14 height 18
click at [537, 533] on icon at bounding box center [539, 535] width 4 height 5
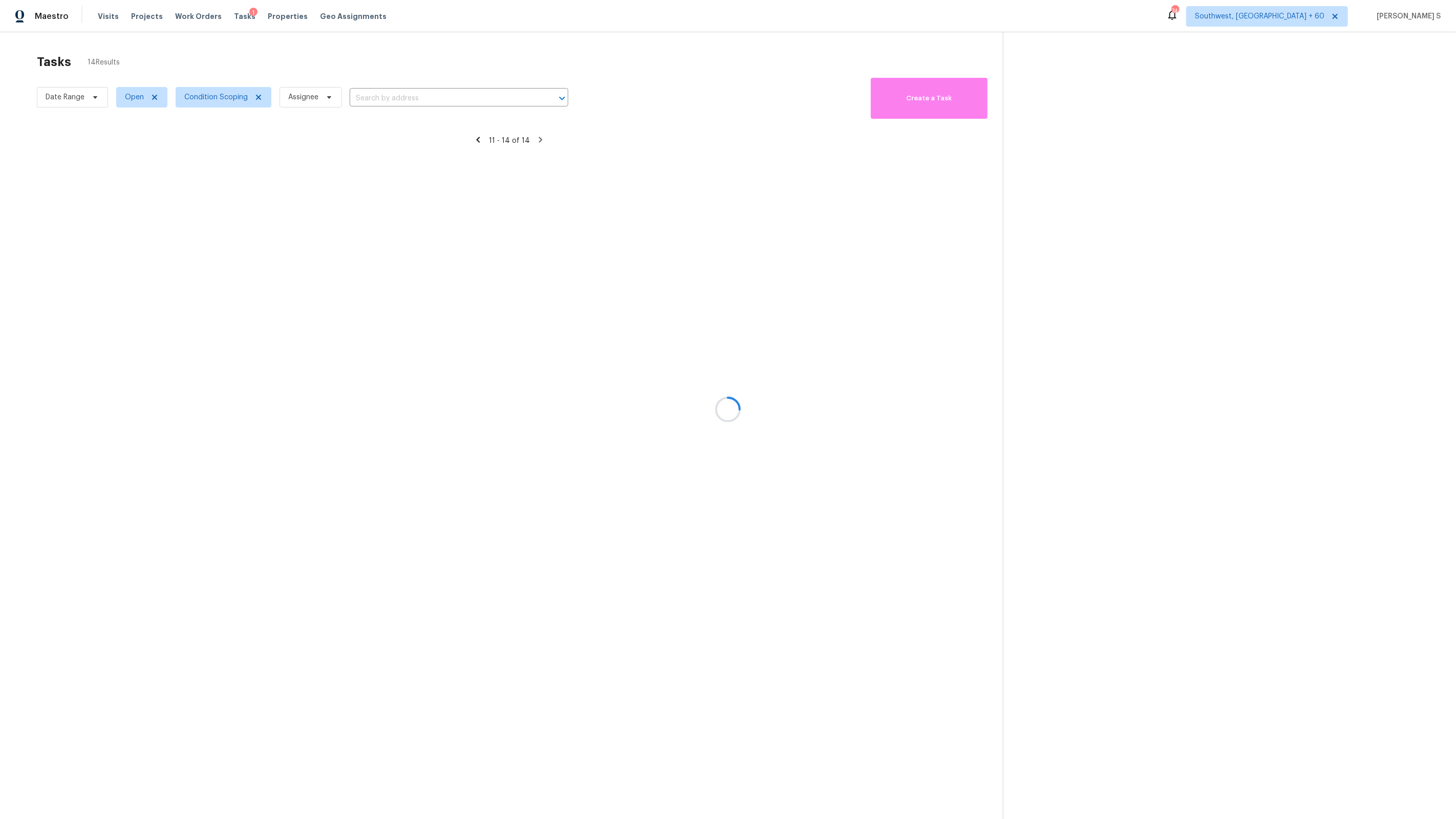
click at [558, 186] on div at bounding box center [728, 410] width 1456 height 819
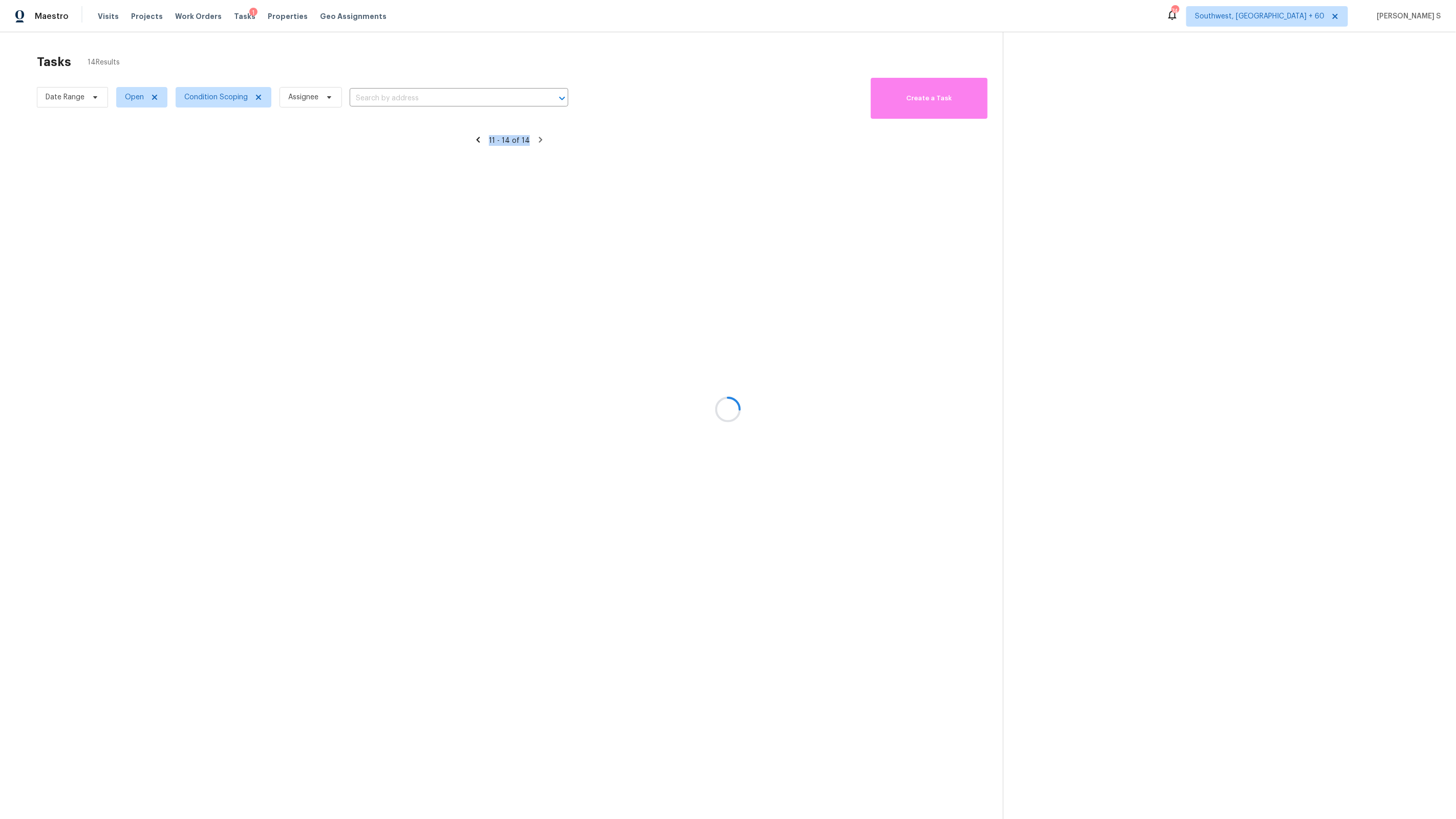
click at [558, 186] on div at bounding box center [728, 410] width 1456 height 819
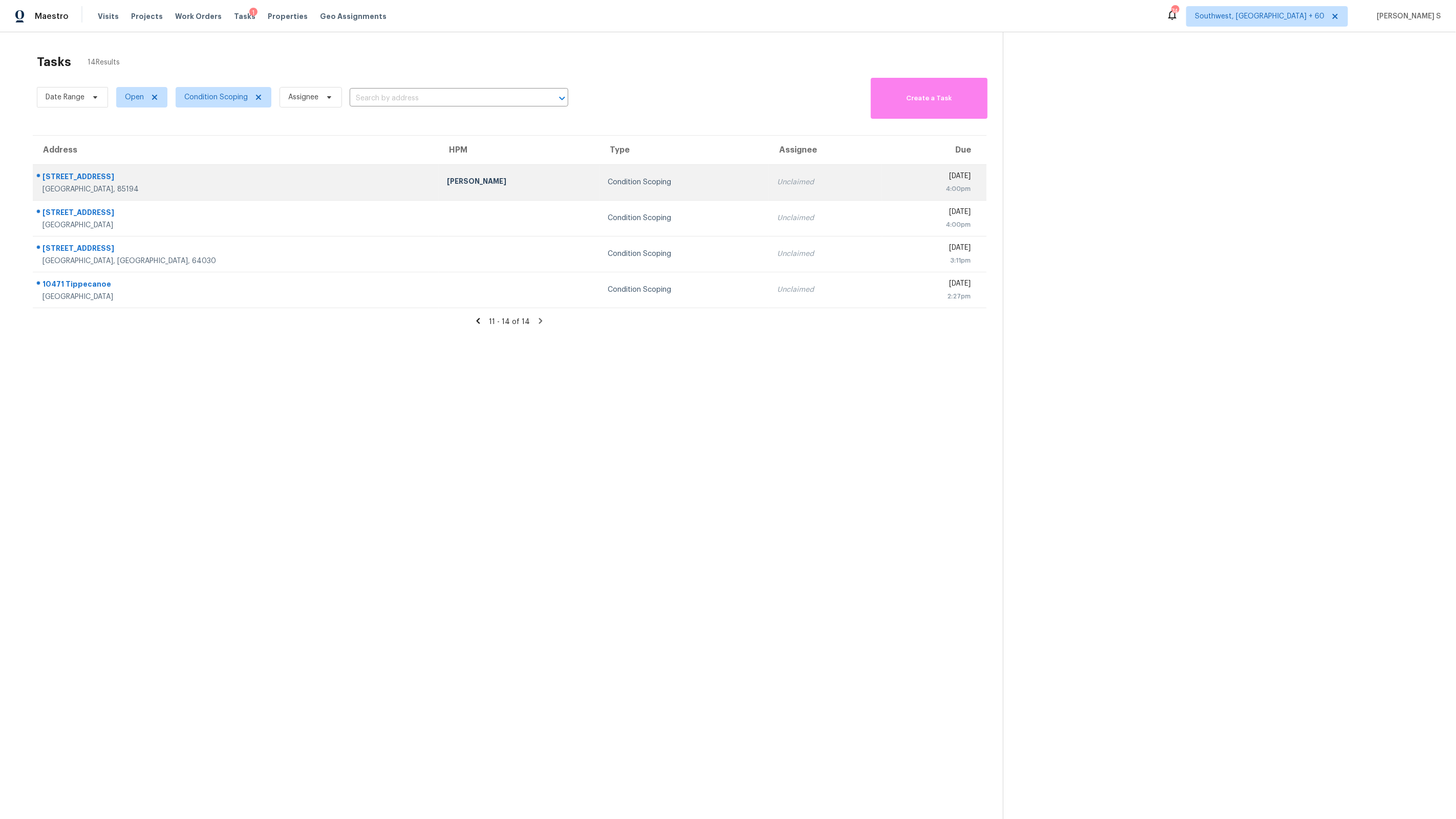
click at [619, 182] on div "Condition Scoping" at bounding box center [684, 182] width 153 height 10
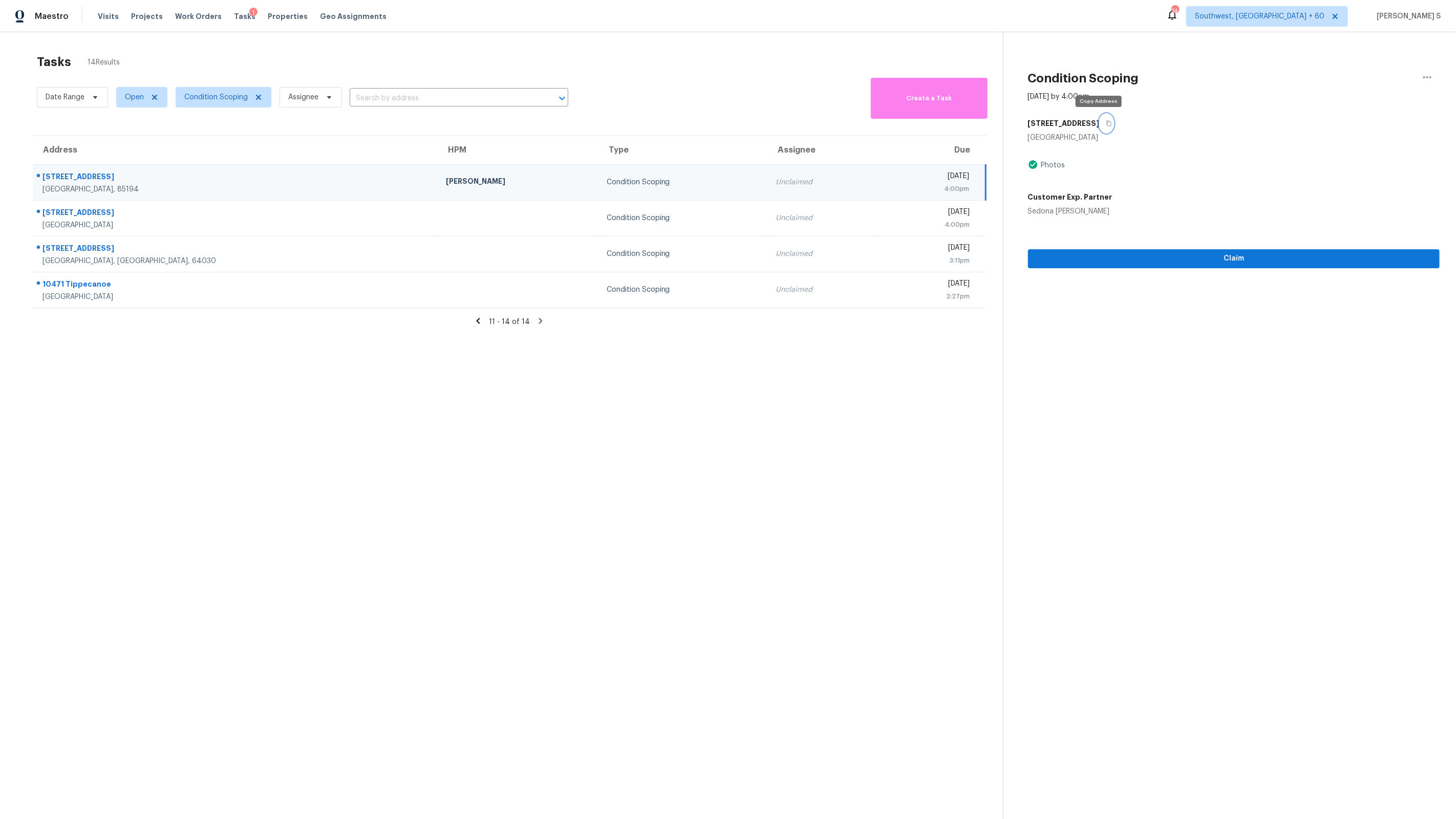
click at [1106, 123] on icon "button" at bounding box center [1109, 123] width 6 height 6
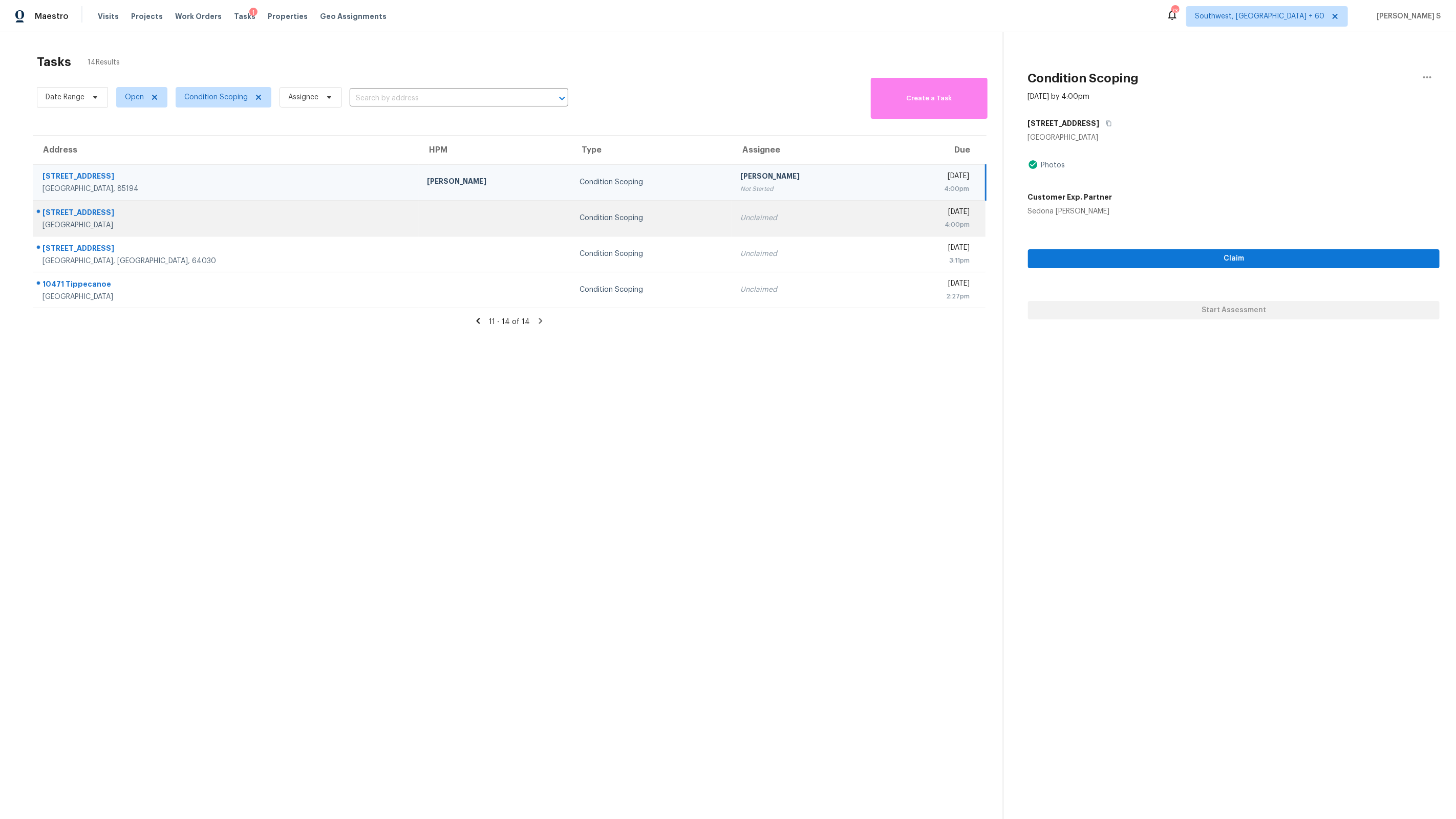
click at [571, 212] on td "Condition Scoping" at bounding box center [652, 218] width 161 height 36
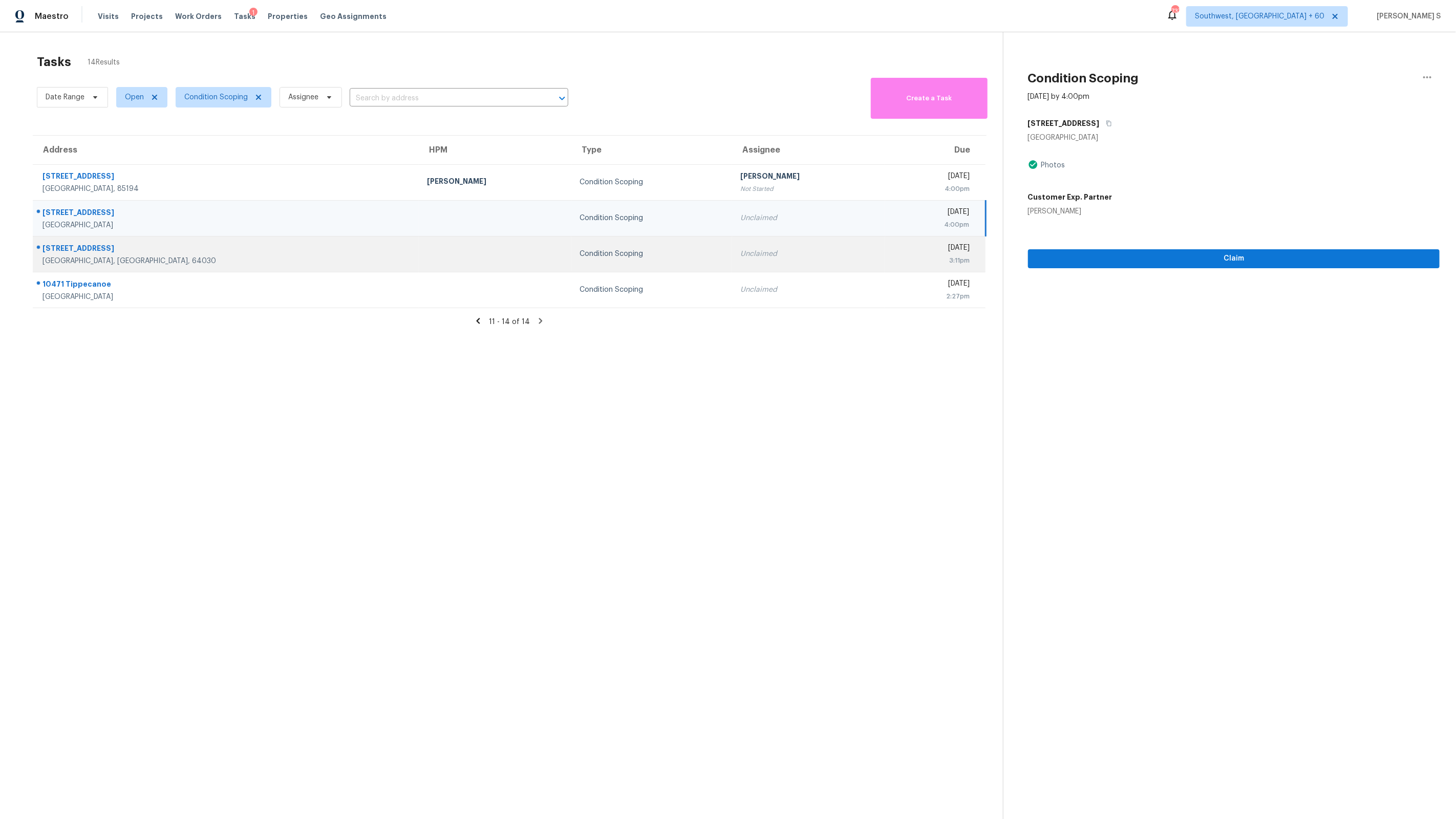
click at [894, 263] on div "3:11pm" at bounding box center [932, 260] width 77 height 10
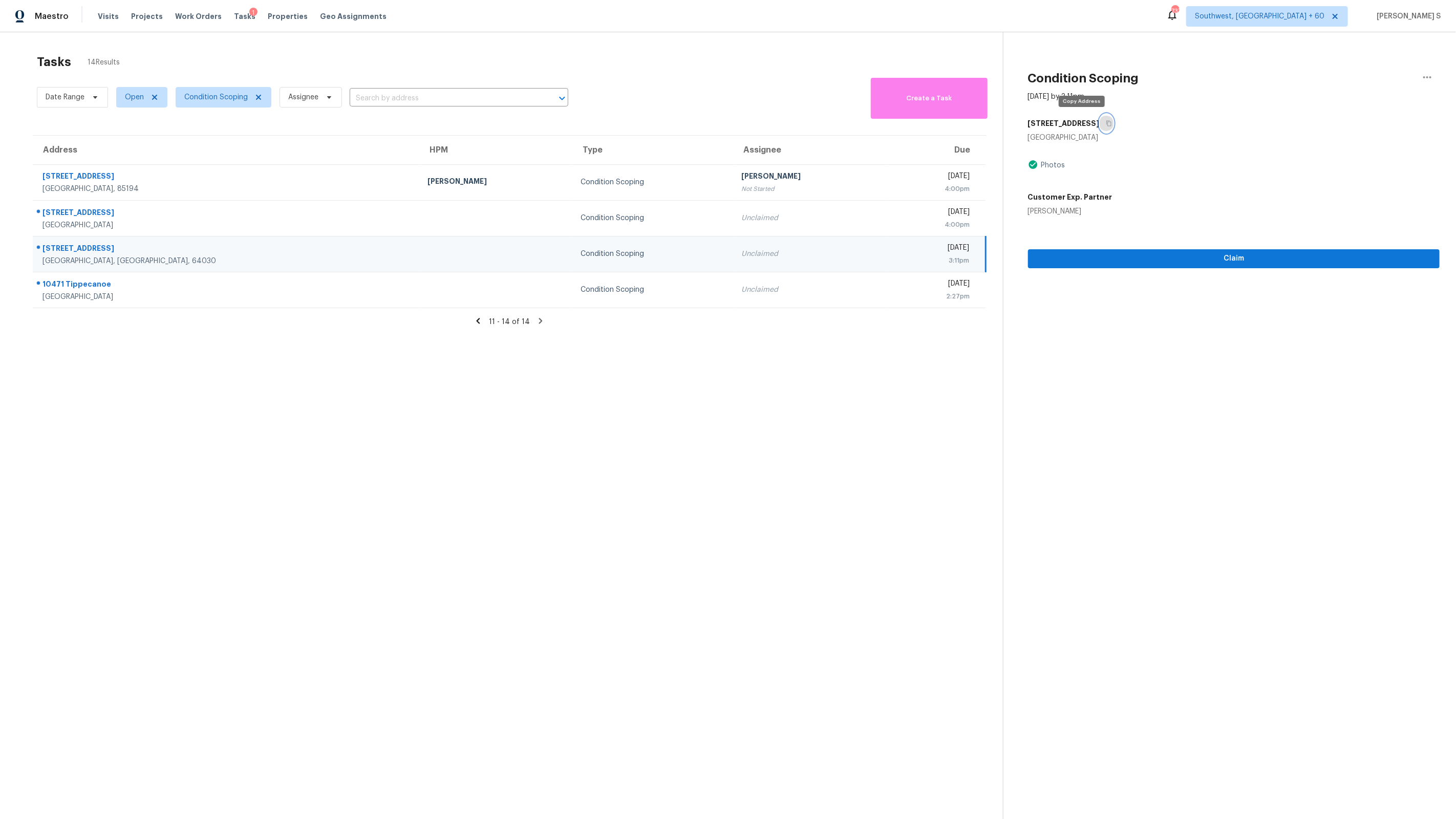
click at [1100, 119] on button "button" at bounding box center [1106, 123] width 14 height 18
click at [483, 317] on icon at bounding box center [479, 321] width 10 height 10
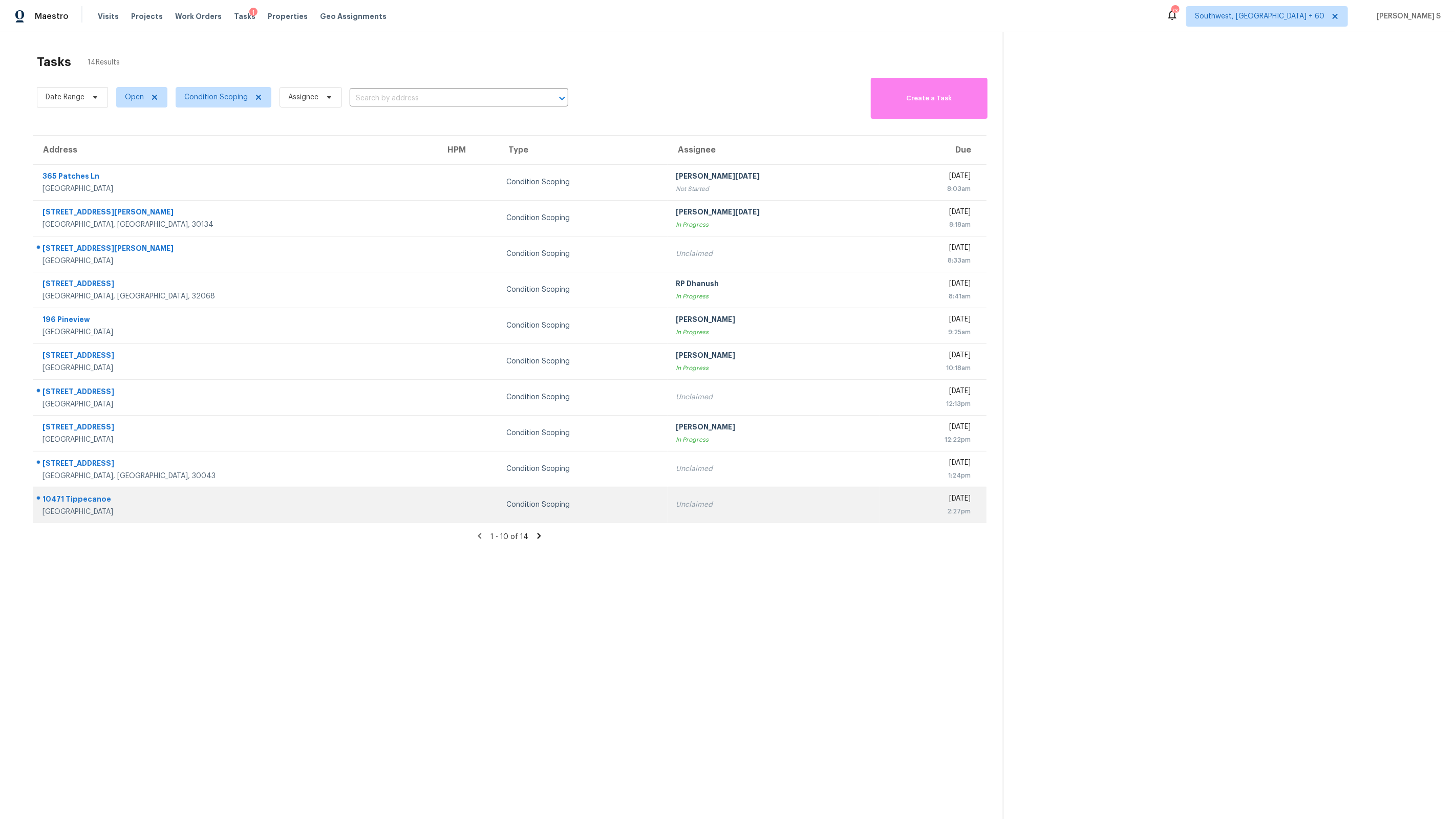
click at [668, 488] on td "Unclaimed" at bounding box center [773, 505] width 212 height 36
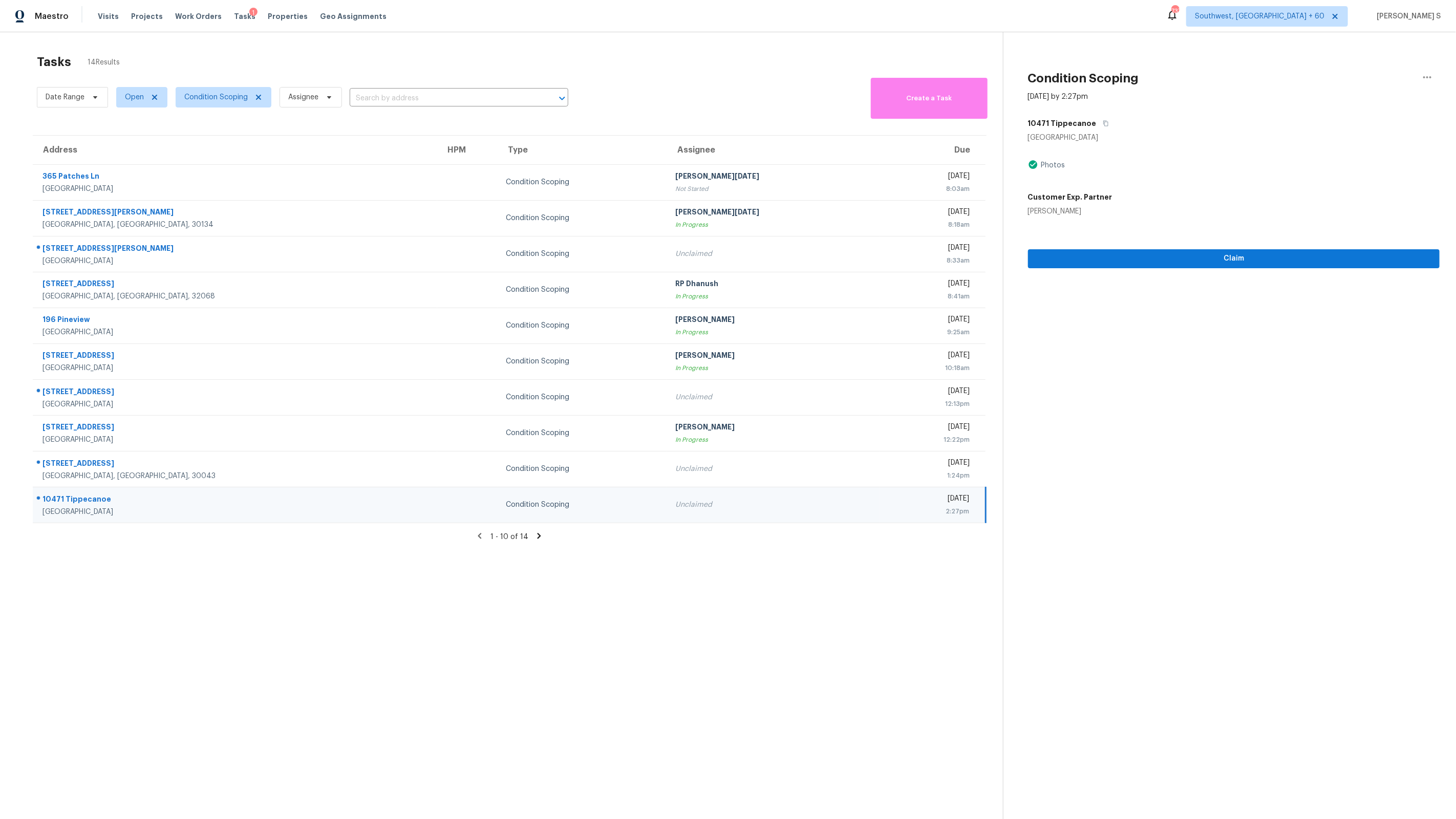
click at [1103, 117] on div "10471 Tippecanoe" at bounding box center [1234, 123] width 411 height 18
click at [1103, 124] on icon "button" at bounding box center [1106, 123] width 5 height 5
click at [678, 512] on td "Unclaimed" at bounding box center [773, 505] width 212 height 36
click at [1194, 255] on span "Claim" at bounding box center [1234, 259] width 395 height 13
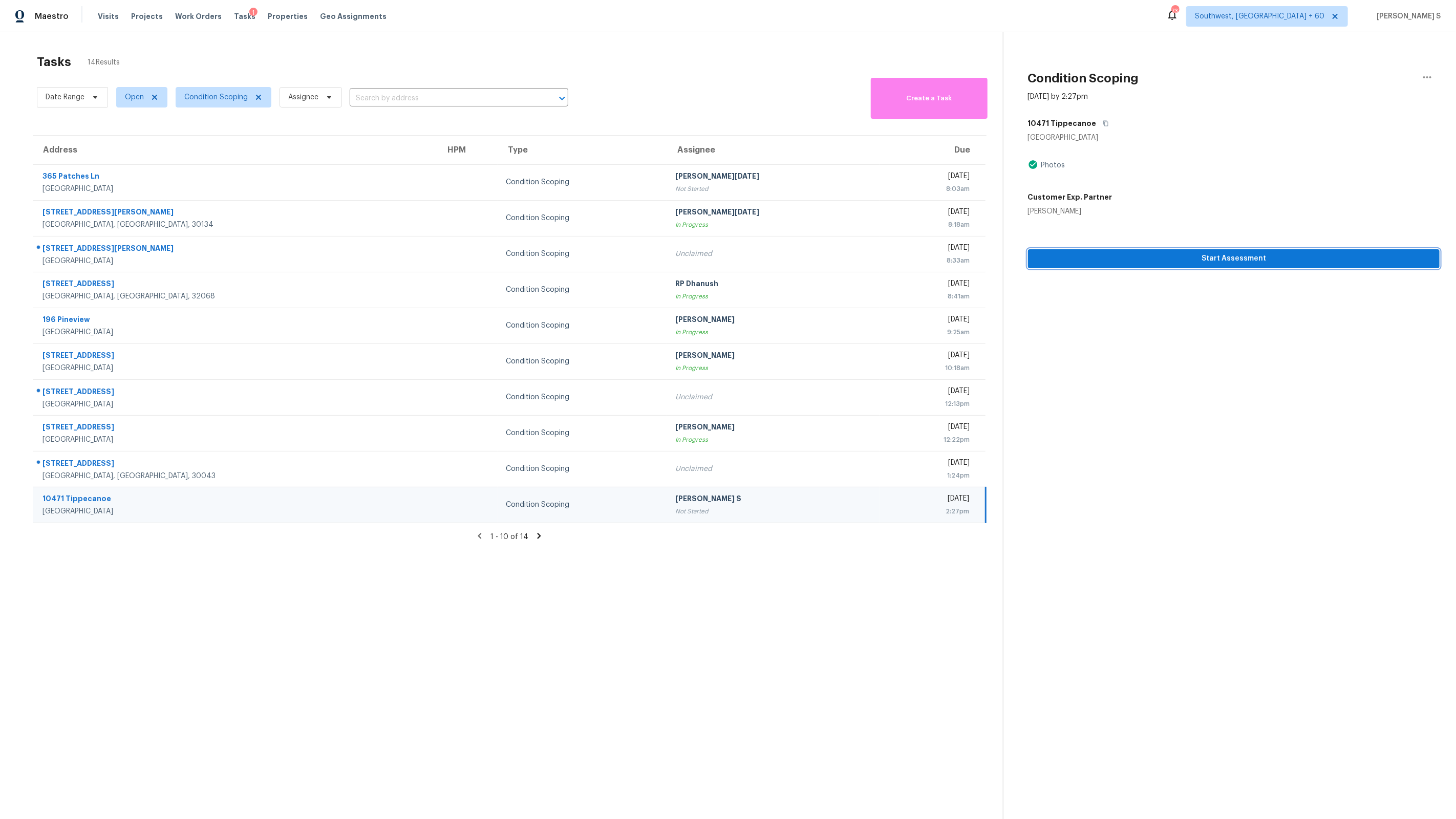
click at [1215, 255] on span "Start Assessment" at bounding box center [1234, 259] width 395 height 13
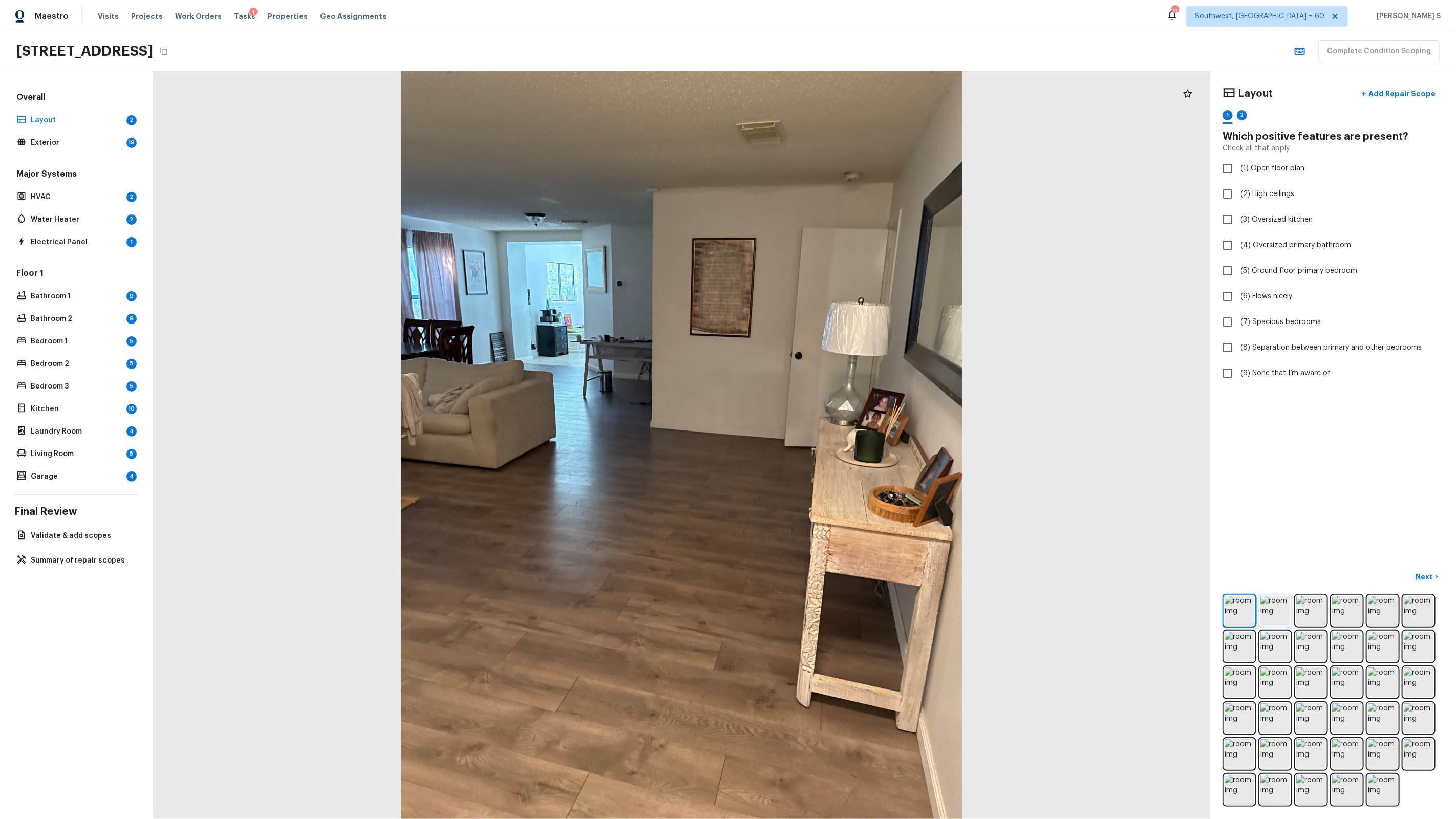
click at [1278, 616] on img at bounding box center [1275, 610] width 30 height 30
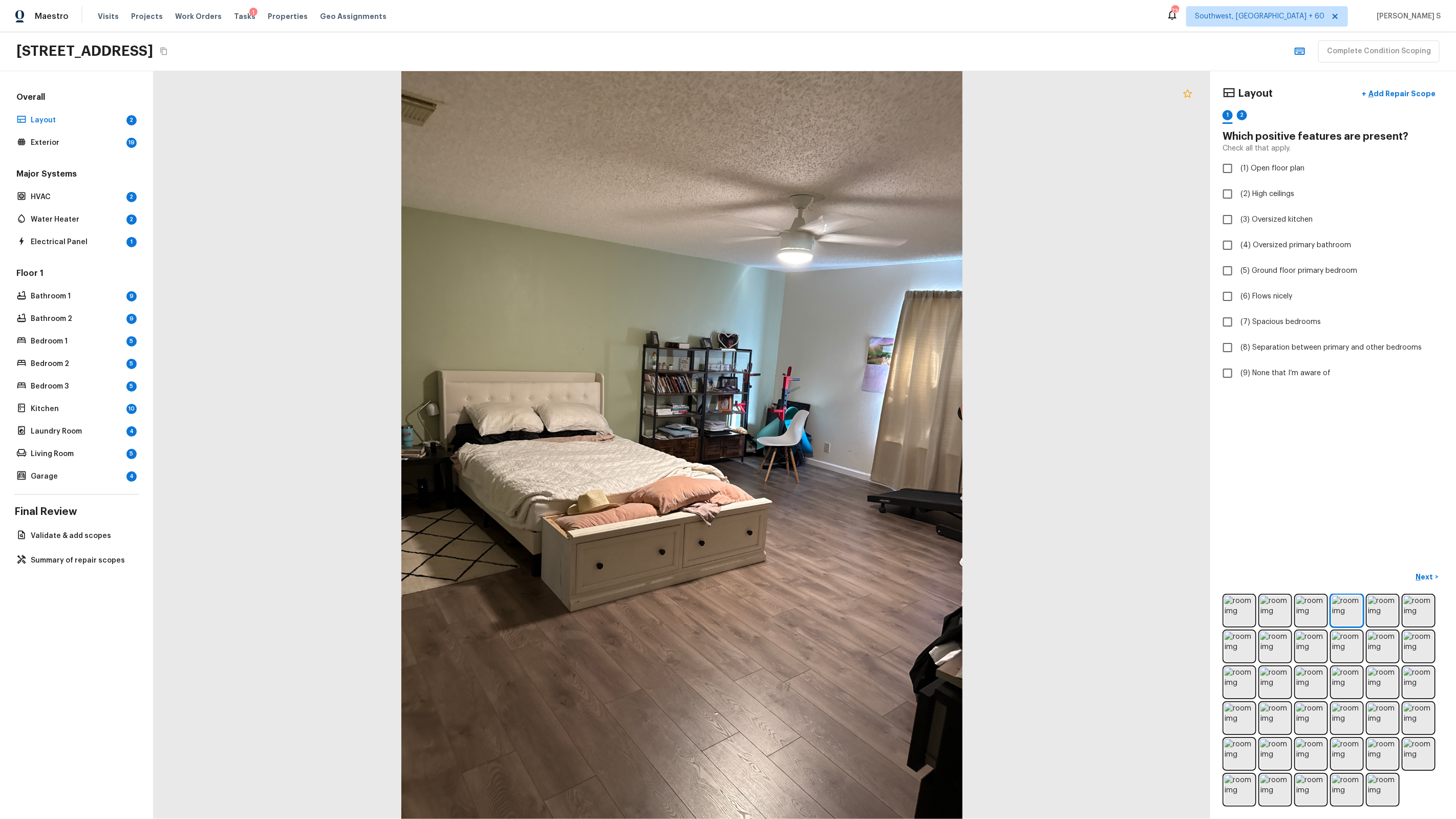
click at [1186, 92] on icon at bounding box center [1187, 93] width 12 height 12
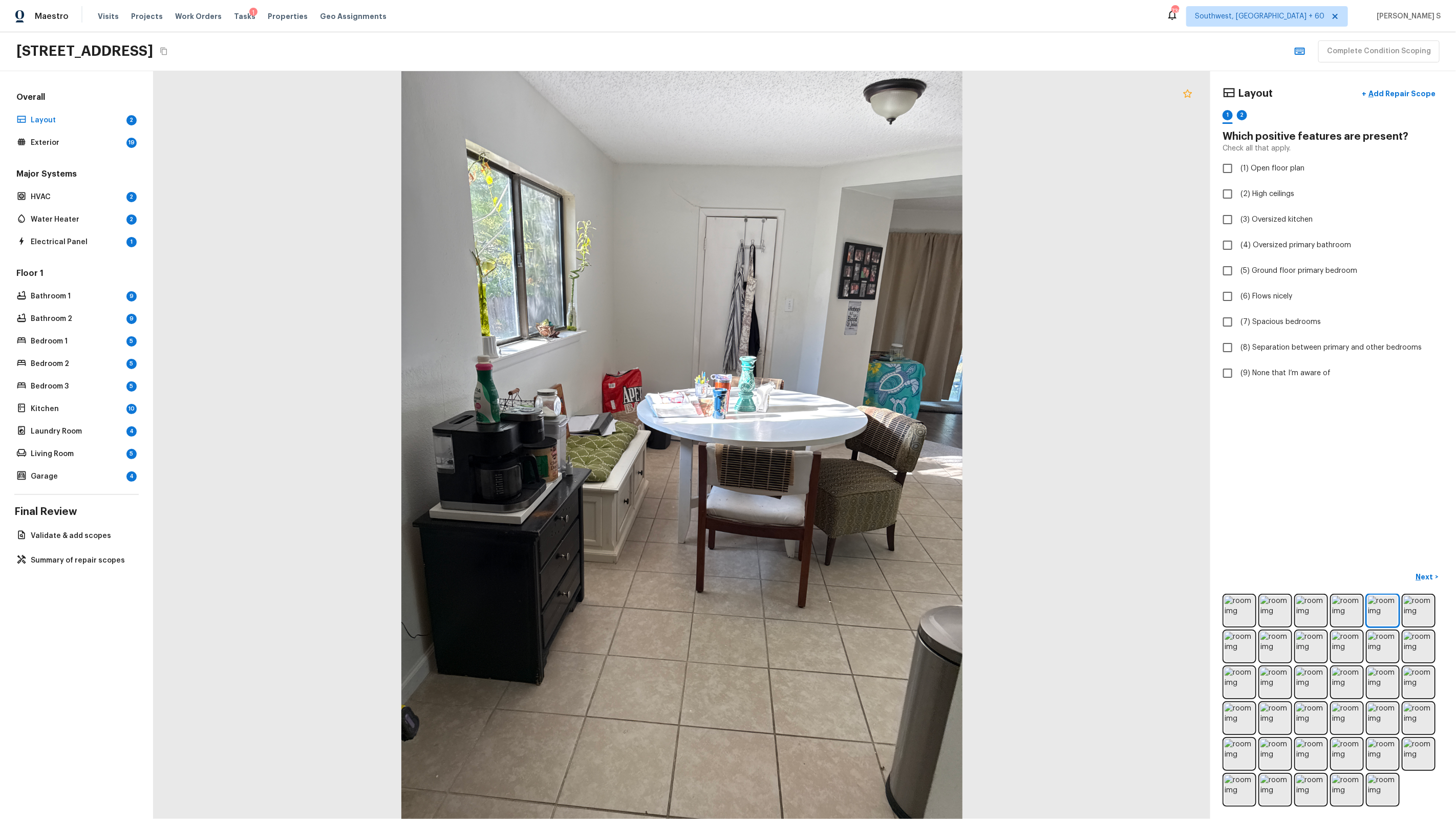
click at [1188, 92] on icon at bounding box center [1187, 93] width 12 height 12
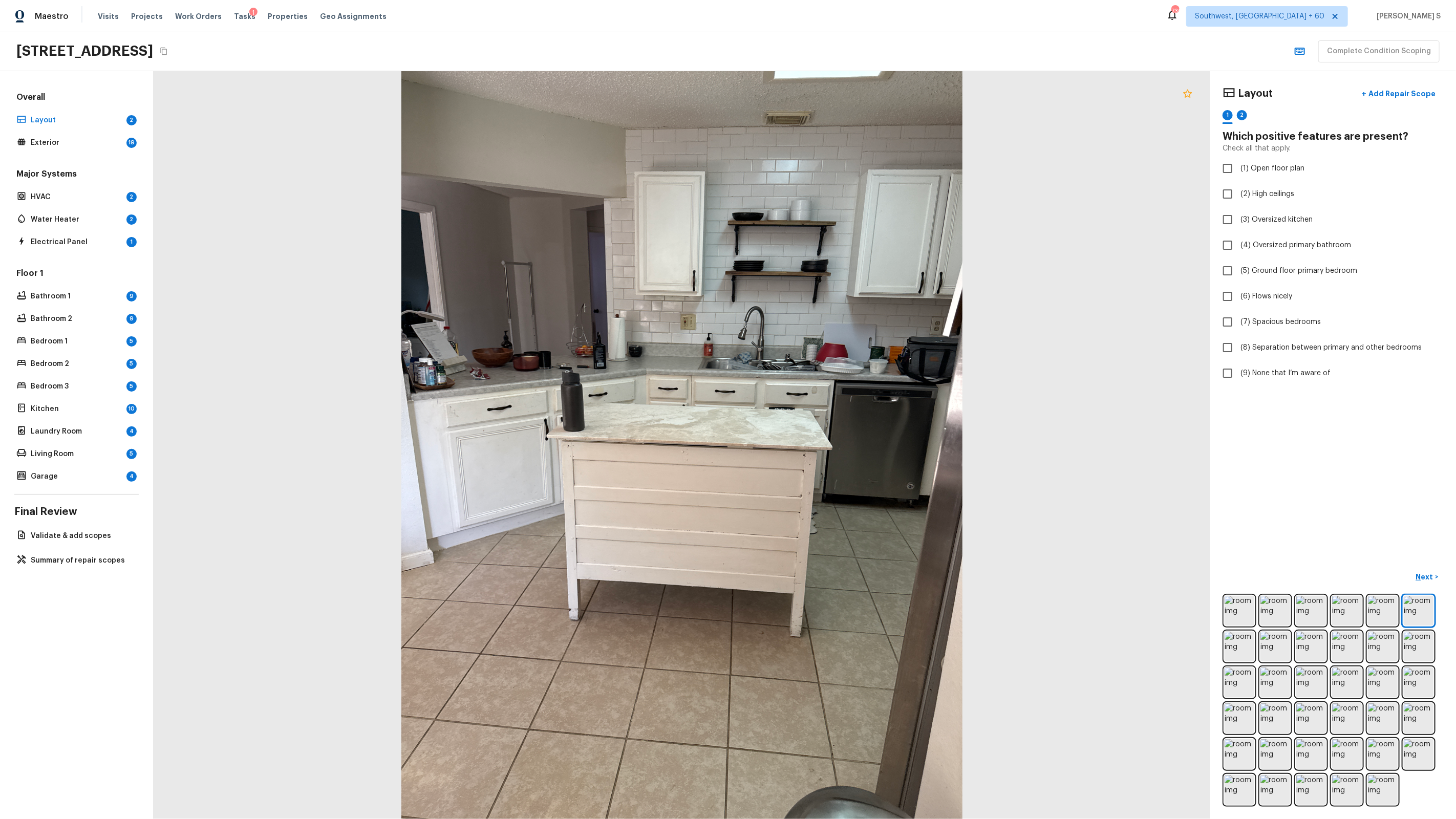
click at [1189, 97] on icon at bounding box center [1187, 93] width 12 height 12
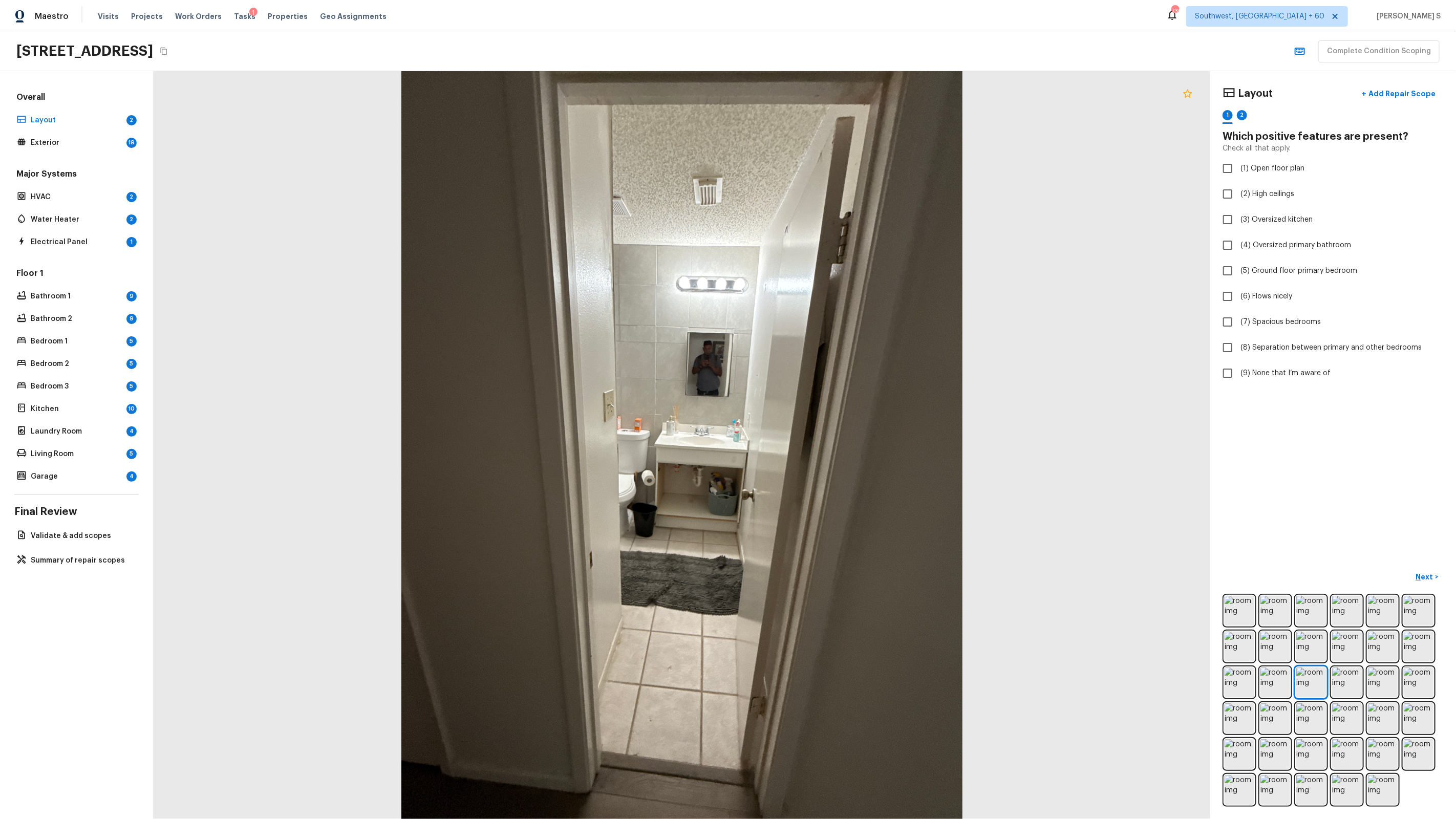
click at [1192, 94] on icon at bounding box center [1187, 93] width 12 height 12
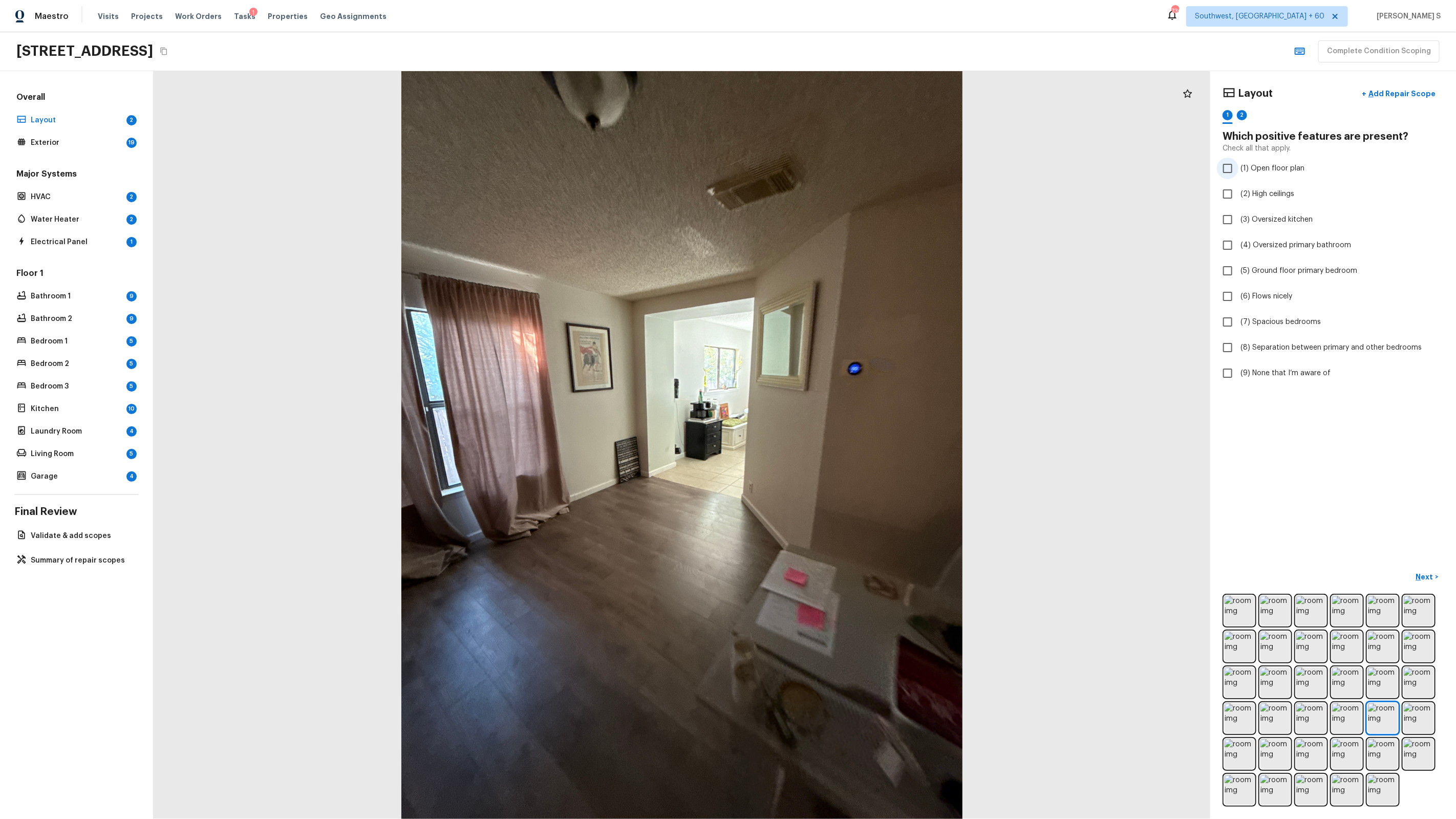
click at [1244, 168] on span "(1) Open floor plan" at bounding box center [1272, 168] width 64 height 10
click at [1238, 168] on input "(1) Open floor plan" at bounding box center [1228, 168] width 21 height 21
checkbox input "true"
click at [1248, 116] on div "1 2" at bounding box center [1333, 118] width 221 height 16
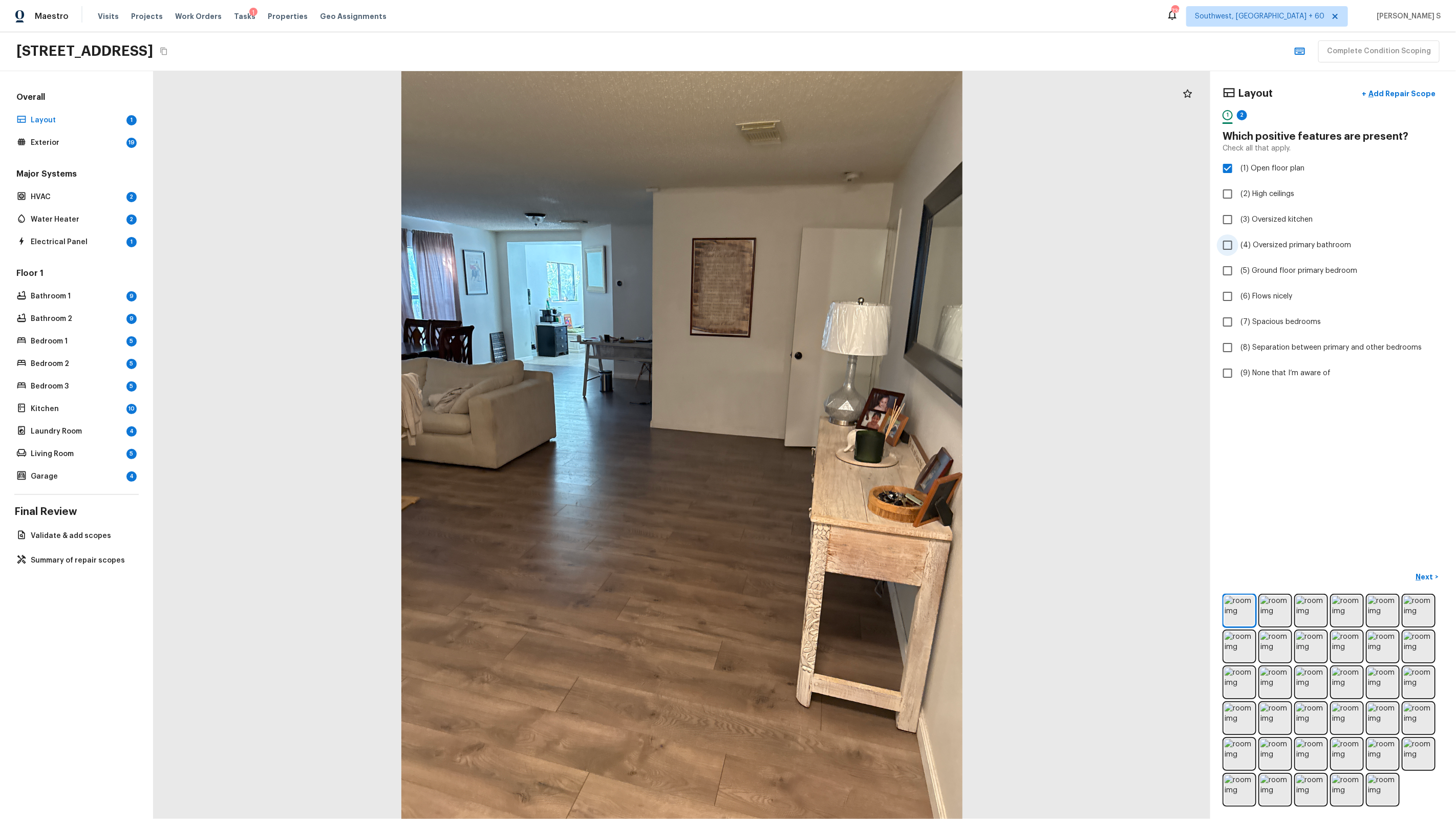
click at [1287, 244] on span "(4) Oversized primary bathroom" at bounding box center [1295, 245] width 111 height 10
click at [1238, 244] on input "(4) Oversized primary bathroom" at bounding box center [1228, 245] width 21 height 21
click at [1291, 241] on span "(4) Oversized primary bathroom" at bounding box center [1295, 245] width 111 height 10
click at [1238, 241] on input "(4) Oversized primary bathroom" at bounding box center [1228, 245] width 21 height 21
checkbox input "false"
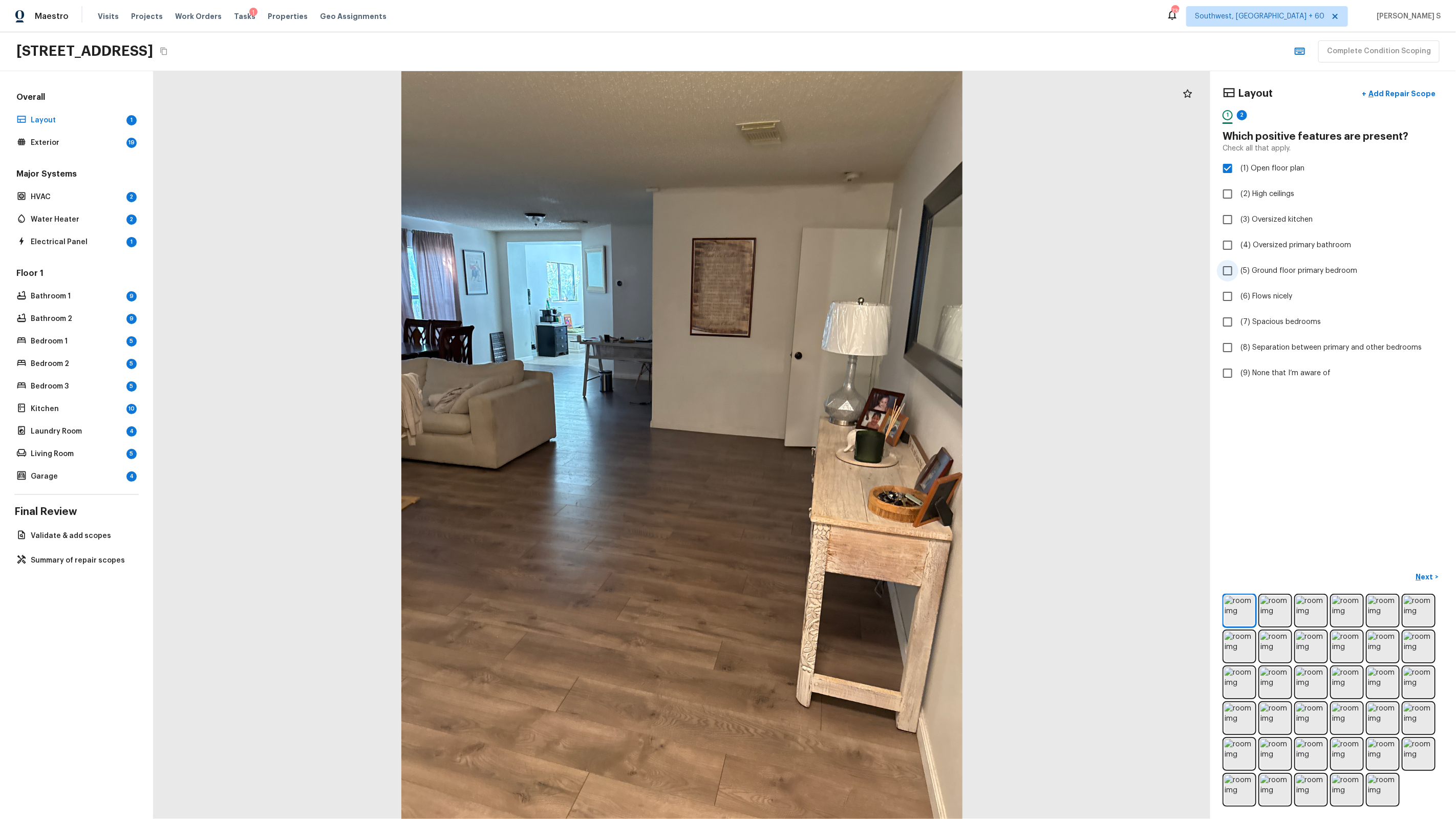
click at [1299, 263] on label "(5) Ground floor primary bedroom" at bounding box center [1326, 270] width 219 height 21
click at [1238, 263] on input "(5) Ground floor primary bedroom" at bounding box center [1228, 270] width 21 height 21
checkbox input "true"
click at [1293, 323] on span "(7) Spacious bedrooms" at bounding box center [1280, 322] width 80 height 10
click at [1238, 323] on input "(7) Spacious bedrooms" at bounding box center [1228, 322] width 21 height 21
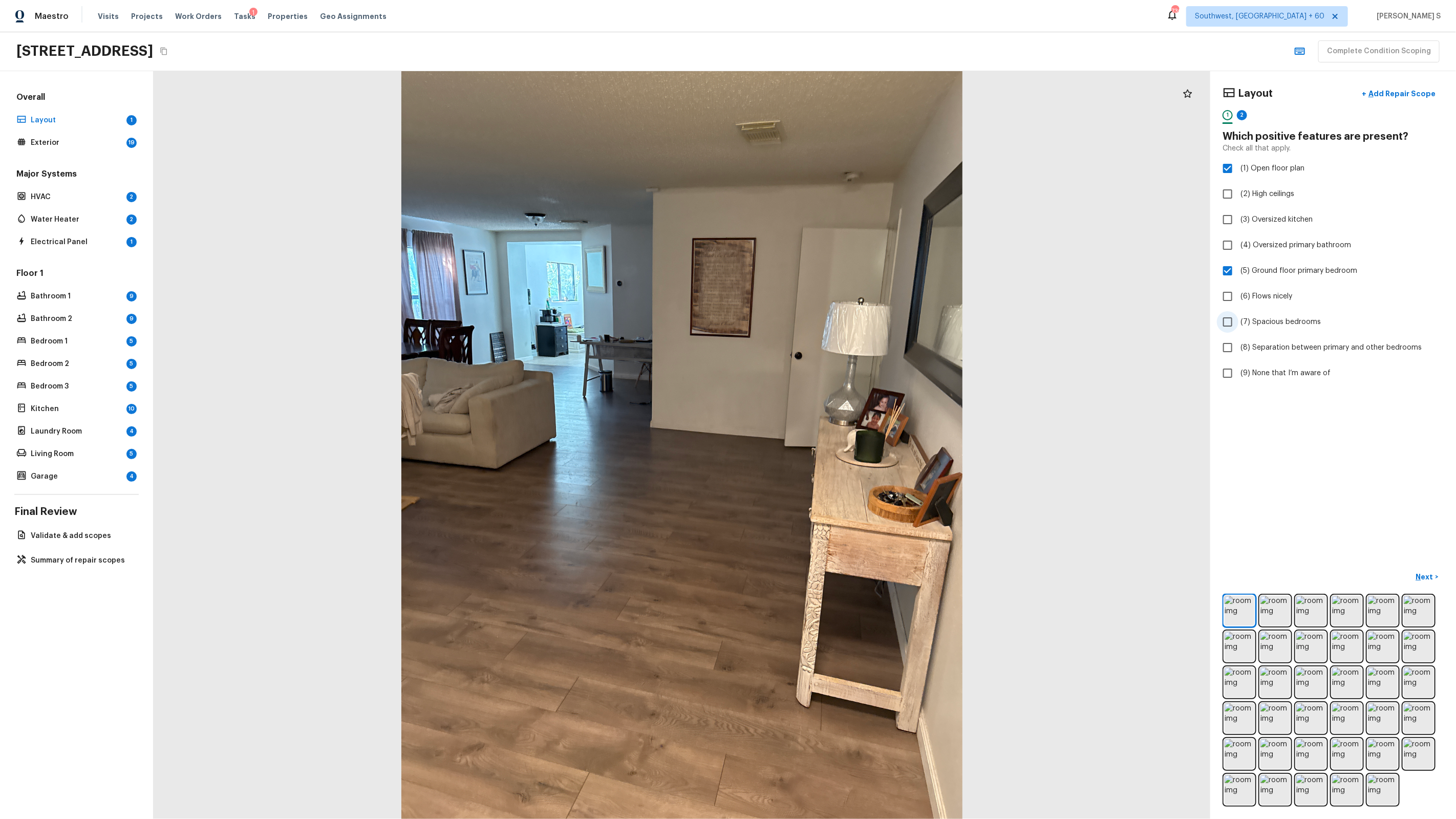
checkbox input "true"
click at [1245, 110] on div "2" at bounding box center [1241, 118] width 10 height 16
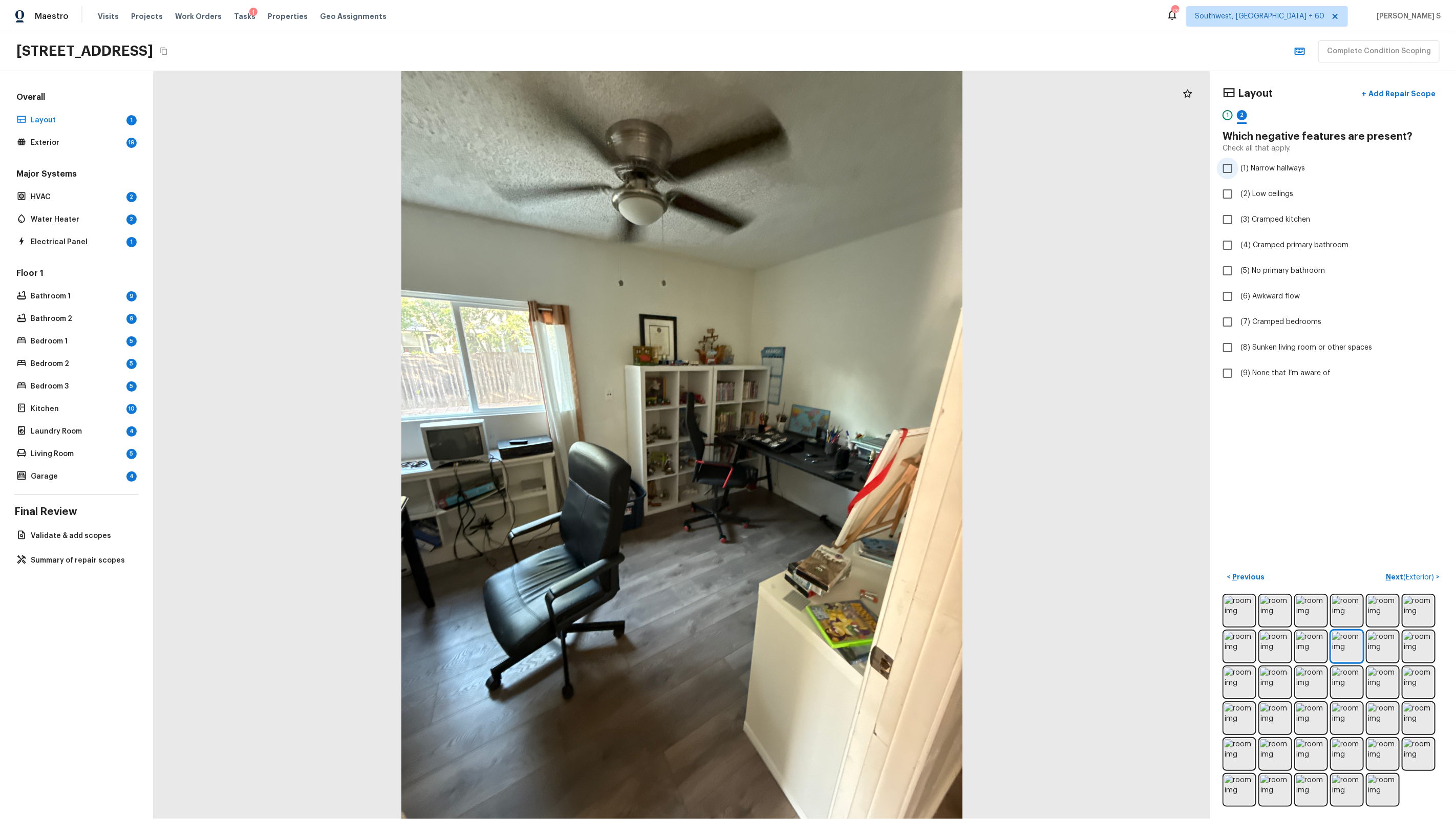
click at [1270, 167] on span "(1) Narrow hallways" at bounding box center [1272, 168] width 65 height 10
click at [1238, 167] on input "(1) Narrow hallways" at bounding box center [1228, 168] width 21 height 21
checkbox input "true"
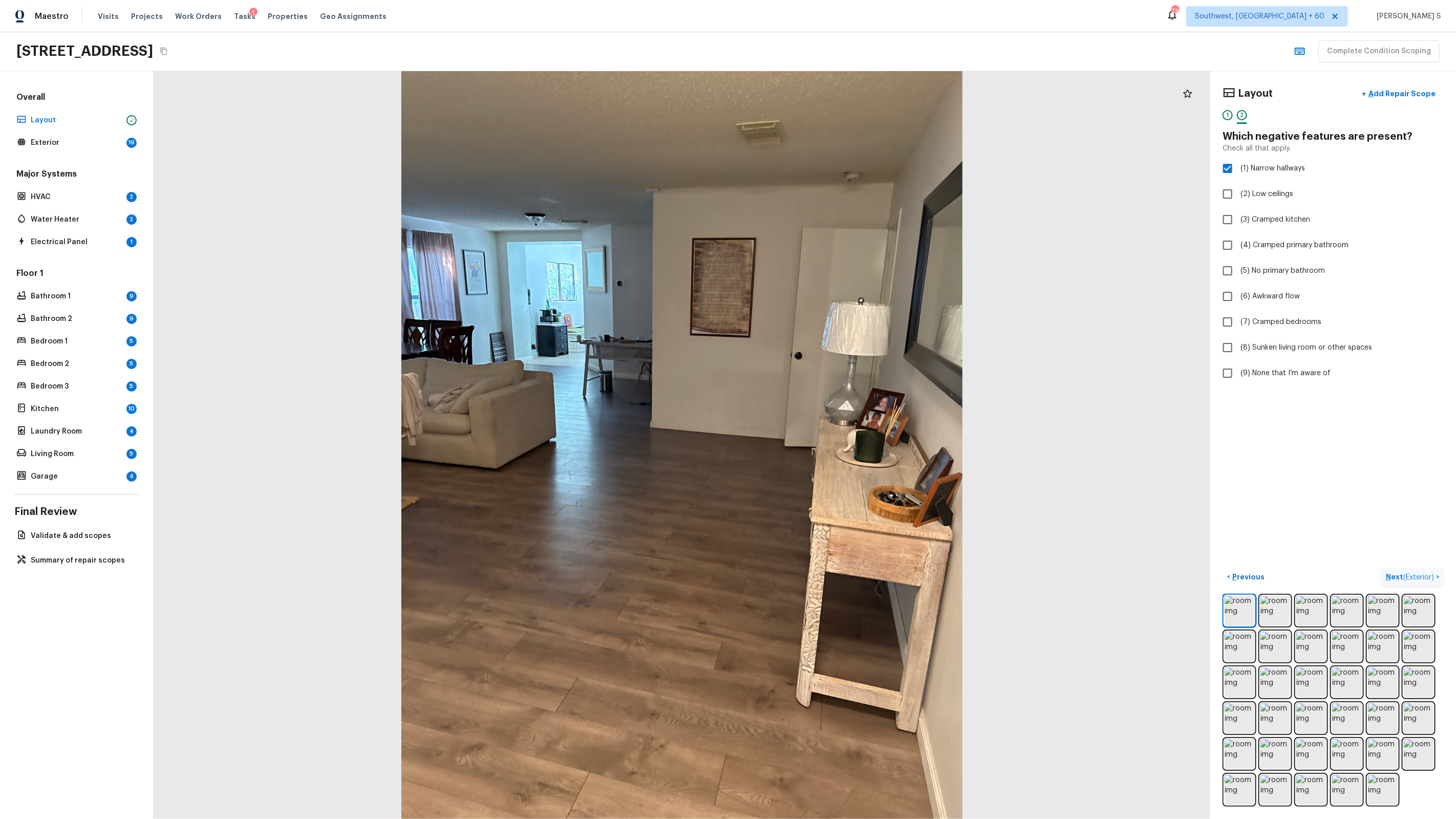
click at [1418, 574] on span "( Exterior )" at bounding box center [1419, 577] width 31 height 7
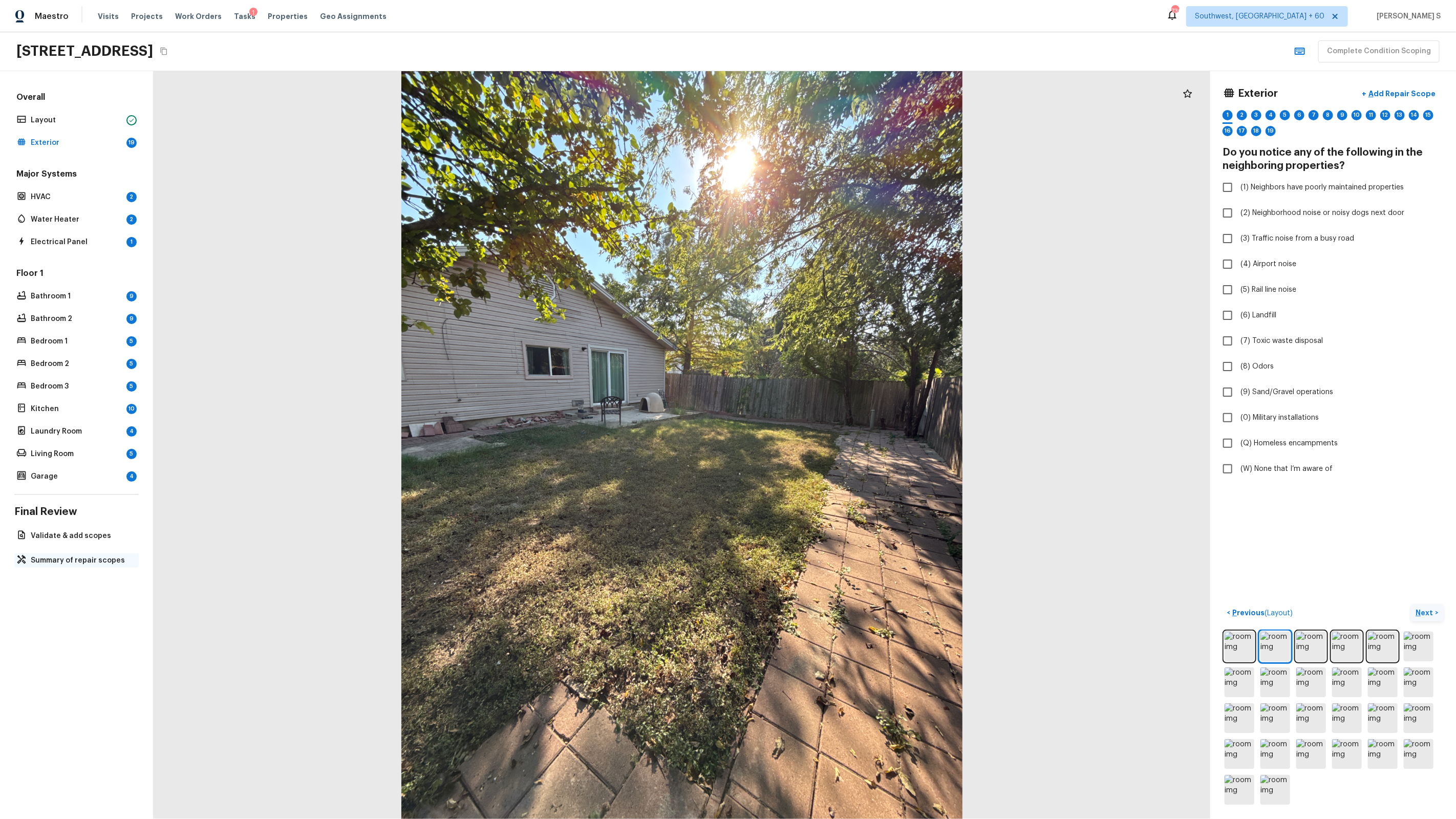
click at [82, 558] on p "Summary of repair scopes" at bounding box center [81, 560] width 102 height 10
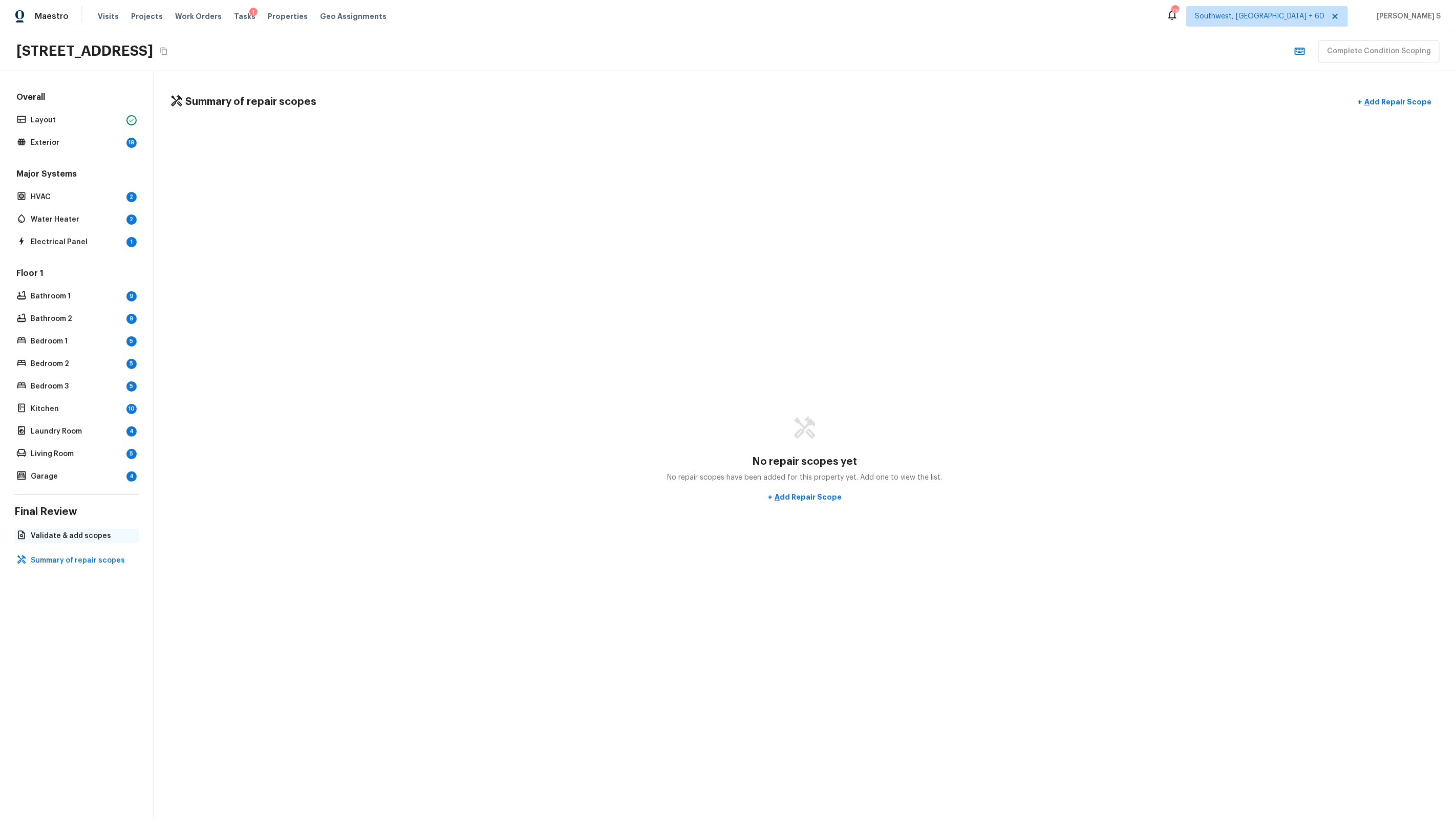
click at [82, 542] on div "Validate & add scopes" at bounding box center [76, 536] width 124 height 14
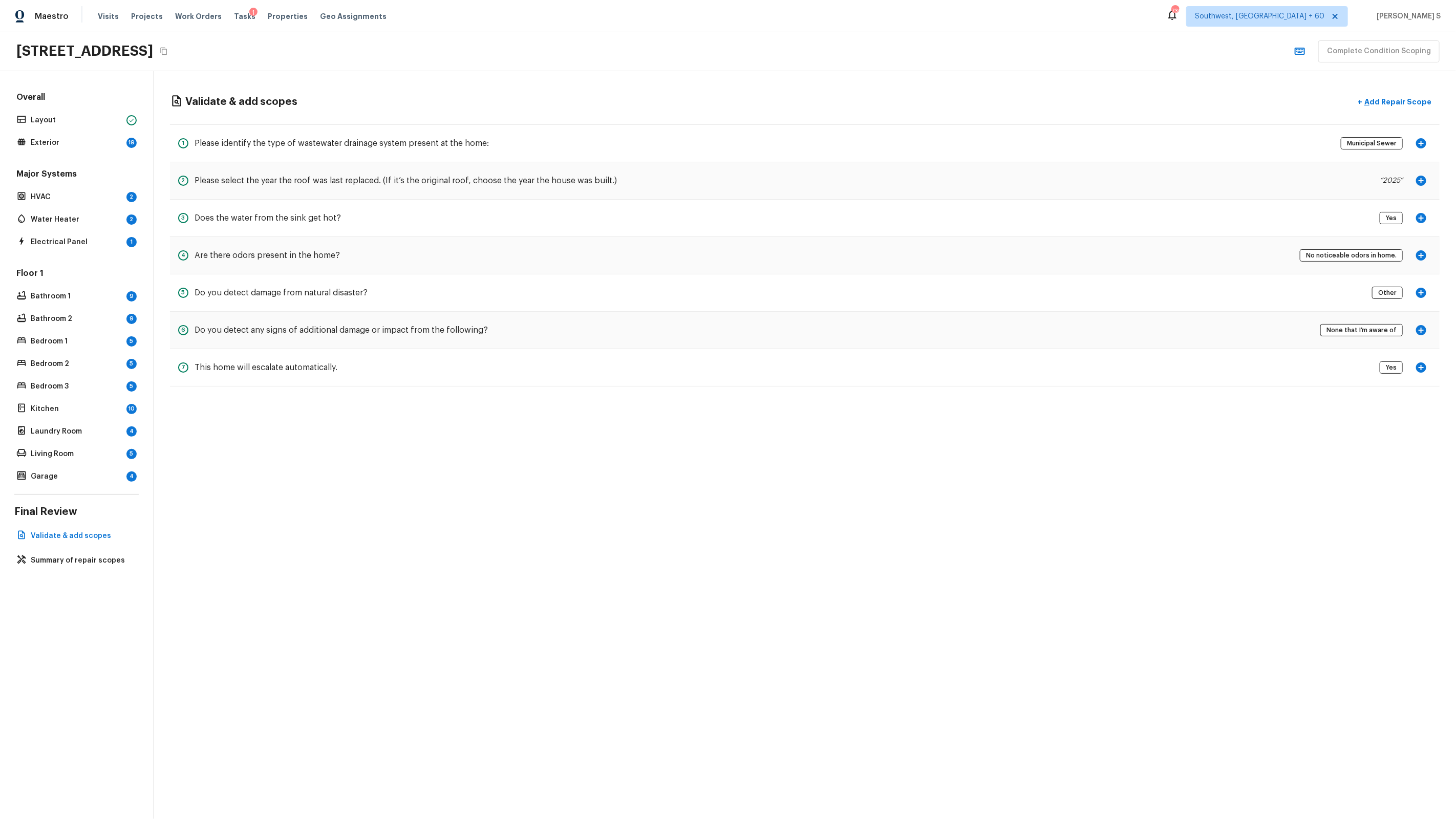
click at [1422, 256] on icon "button" at bounding box center [1421, 255] width 10 height 10
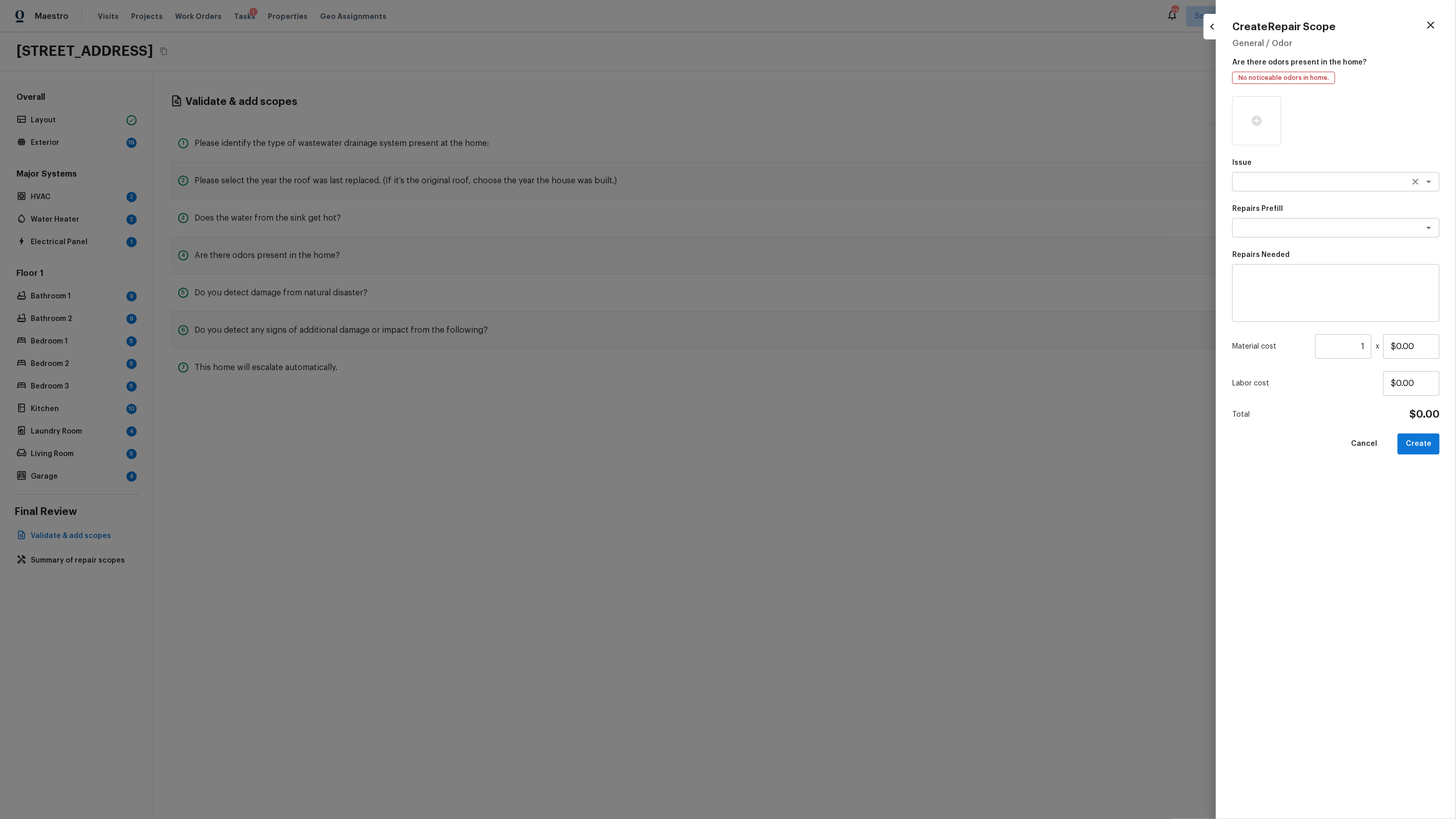
click at [1281, 184] on textarea at bounding box center [1321, 181] width 169 height 10
type textarea "Light Pet Odor"
type textarea "Acquisition Scope: 1-2 pets present"
type input "$575.00"
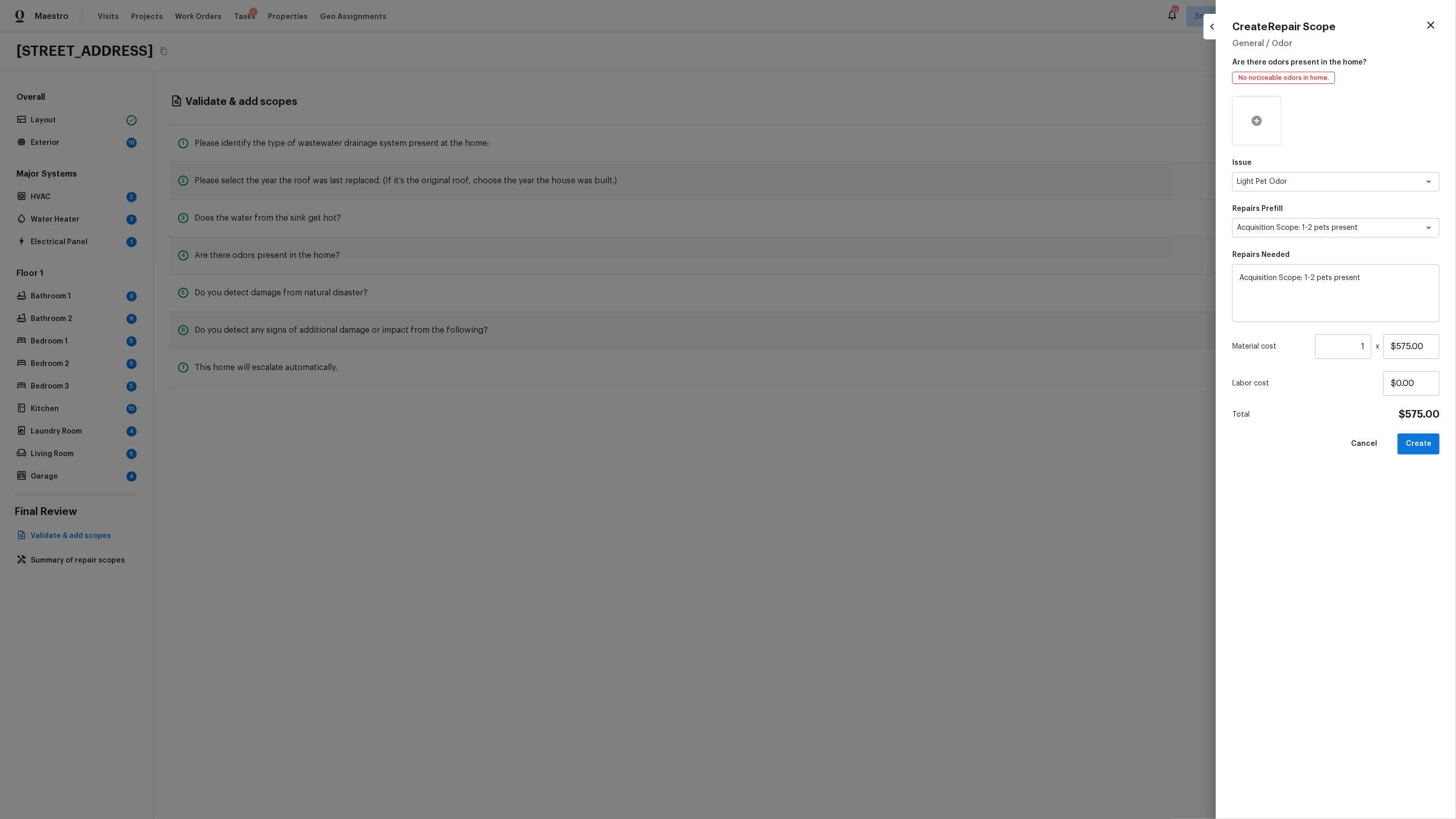
click at [1268, 114] on div at bounding box center [1257, 121] width 49 height 49
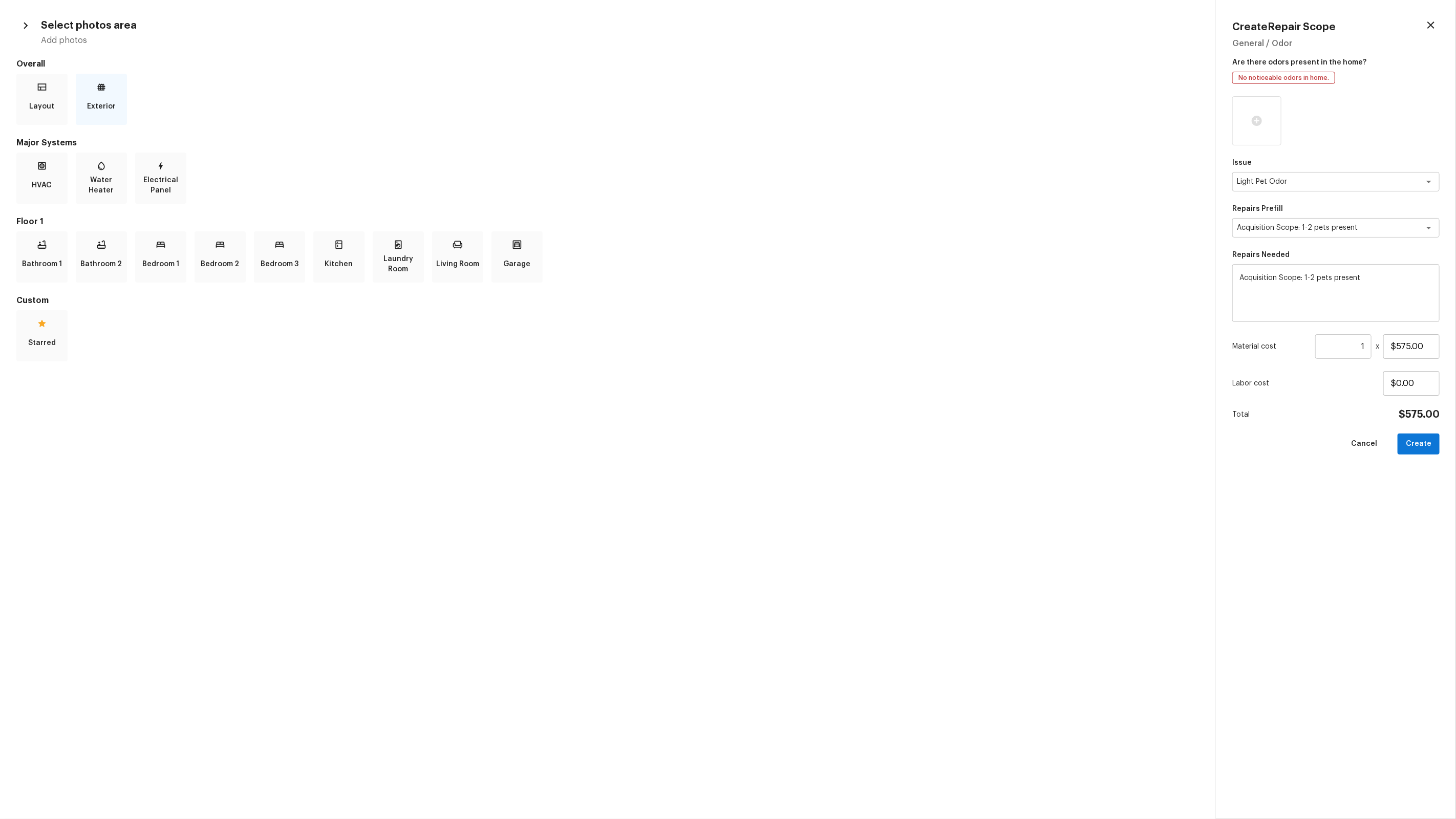
click at [112, 77] on div "Exterior" at bounding box center [101, 99] width 51 height 51
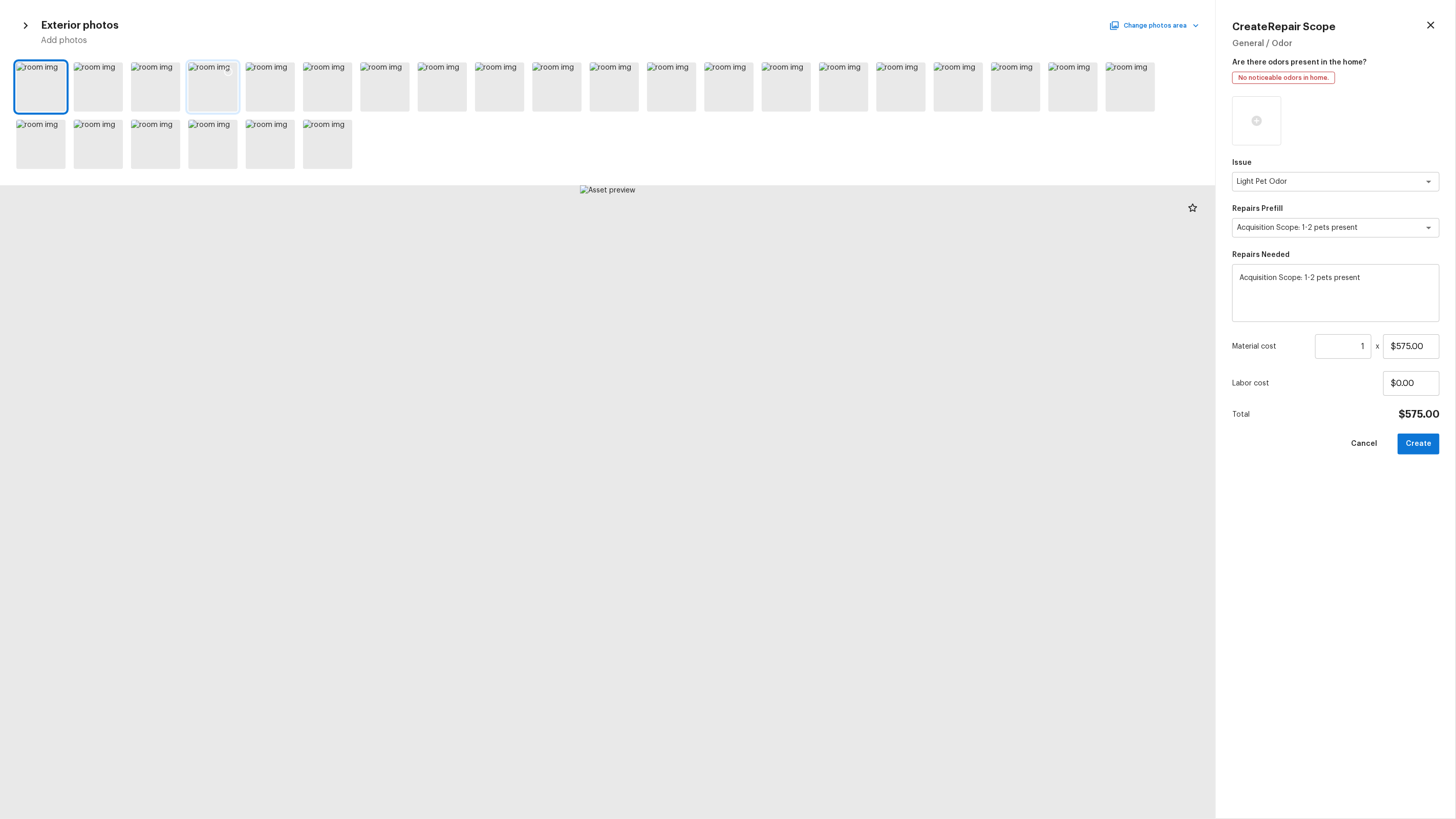
click at [231, 68] on icon at bounding box center [228, 71] width 10 height 10
click at [1420, 440] on button "Create" at bounding box center [1419, 443] width 42 height 21
type input "$0.00"
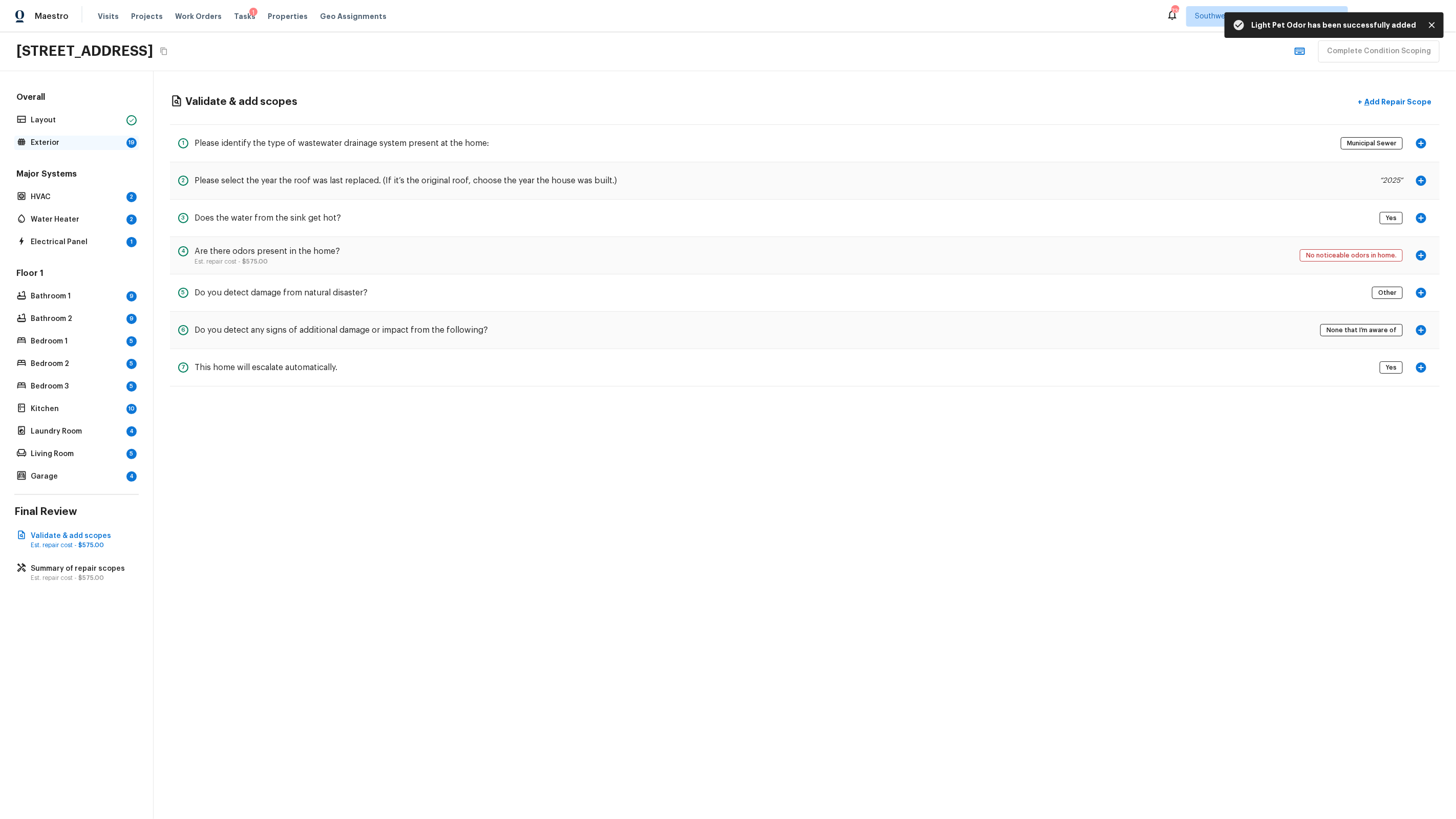
click at [93, 138] on p "Exterior" at bounding box center [77, 143] width 92 height 10
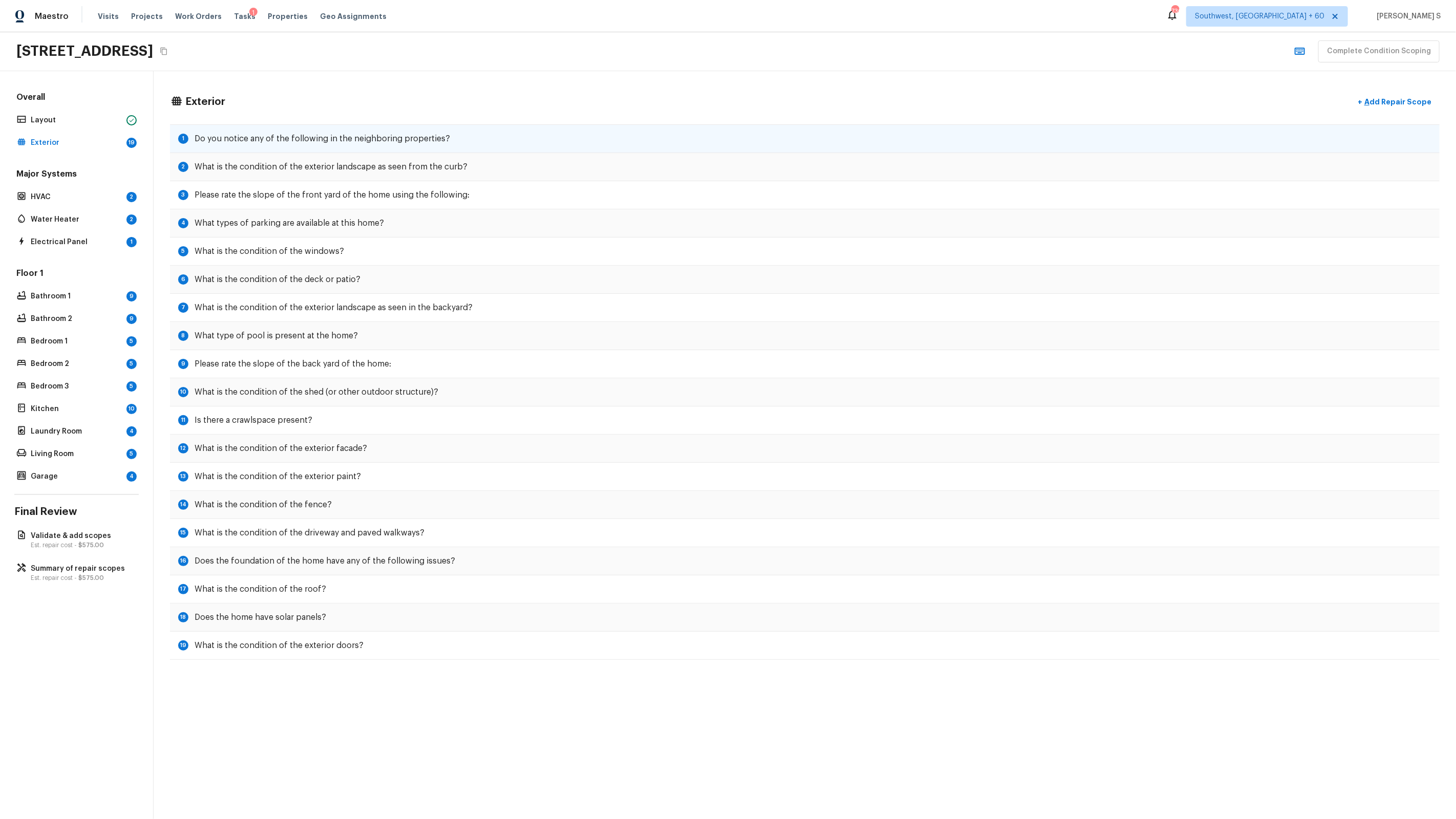
click at [406, 133] on h5 "Do you notice any of the following in the neighboring properties?" at bounding box center [322, 138] width 256 height 11
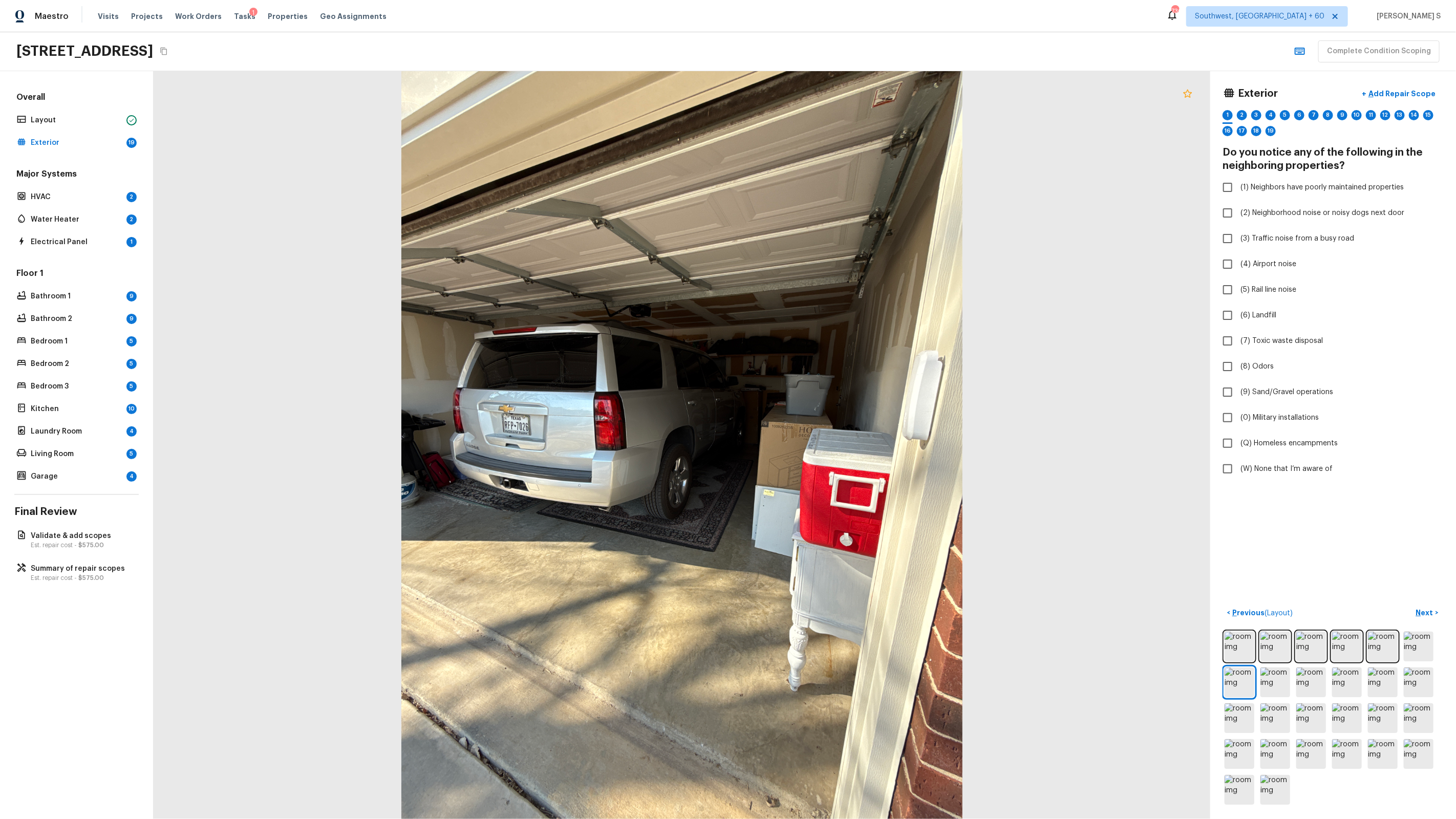
click at [1183, 97] on icon at bounding box center [1187, 93] width 12 height 12
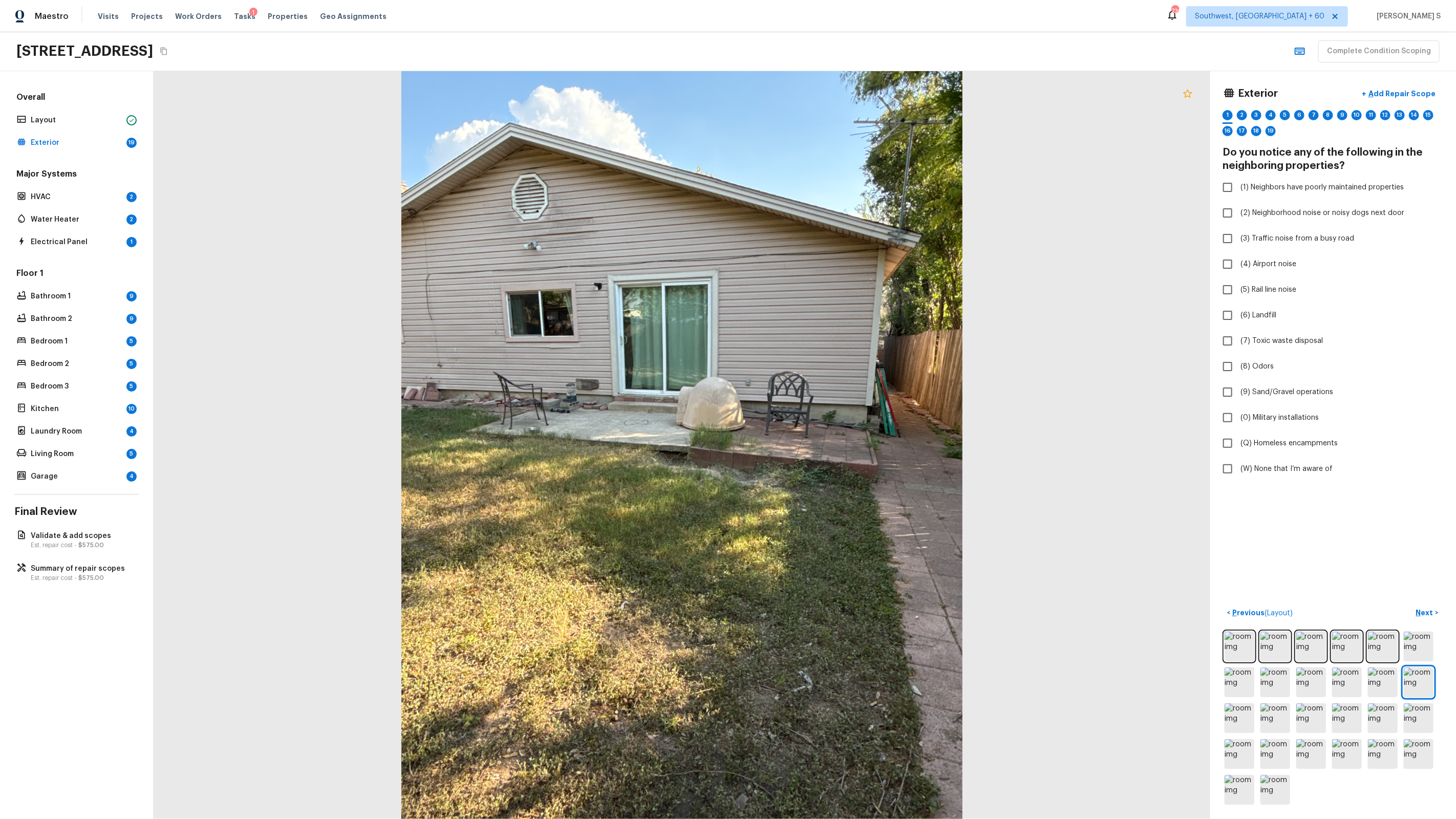
click at [1187, 96] on icon at bounding box center [1187, 93] width 9 height 8
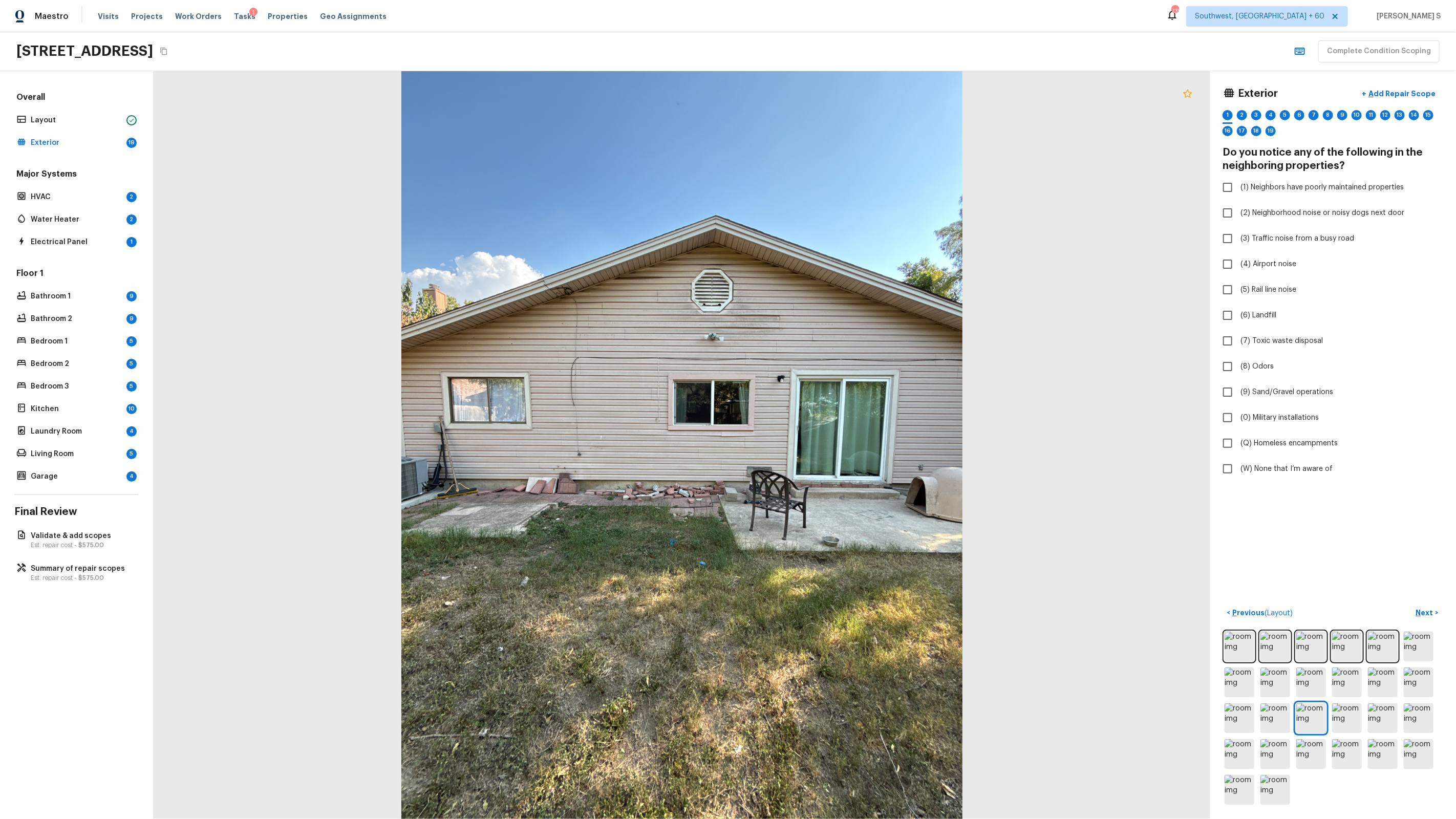
click at [1190, 99] on icon at bounding box center [1187, 93] width 12 height 12
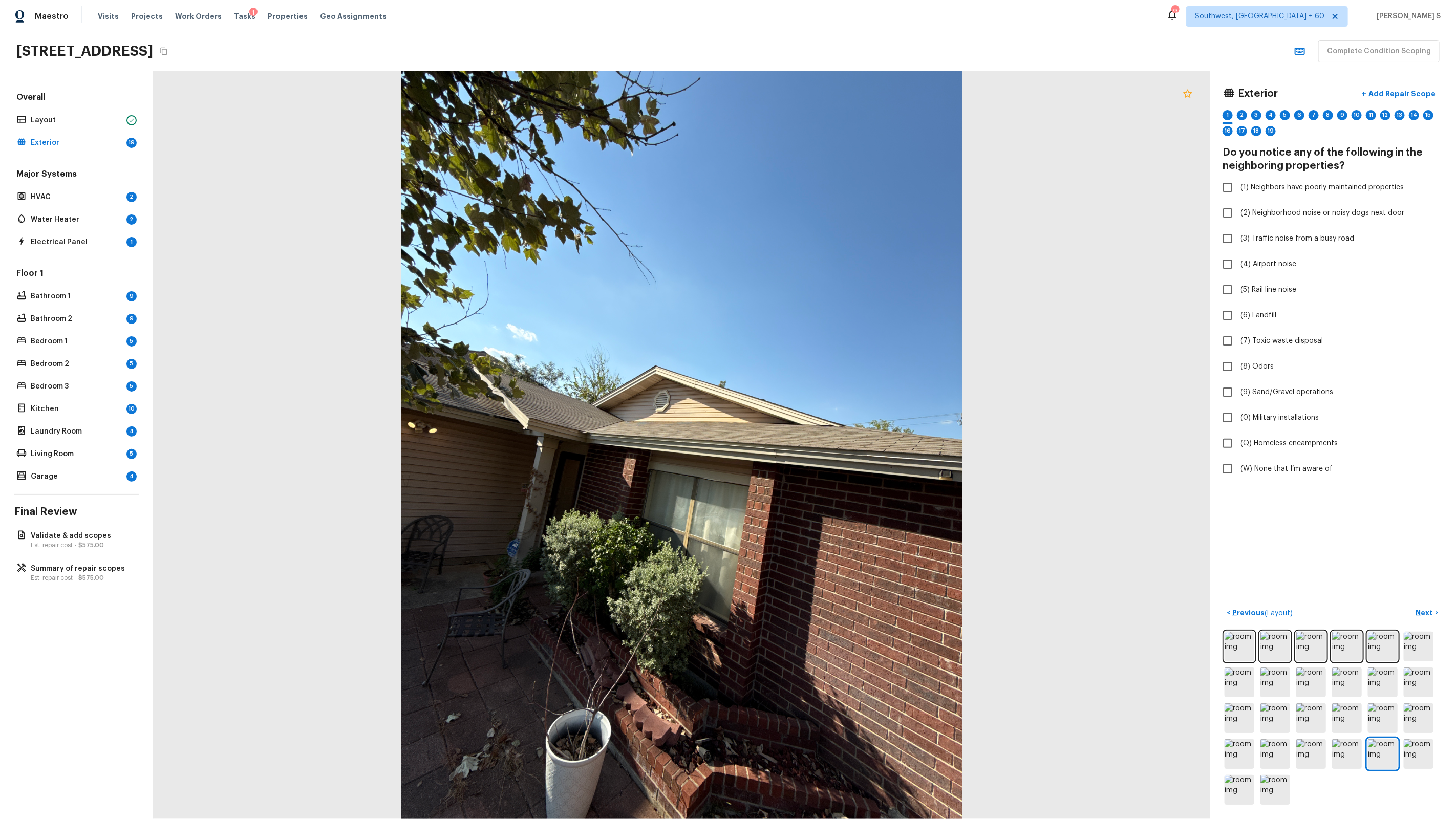
click at [1186, 97] on icon at bounding box center [1187, 93] width 12 height 12
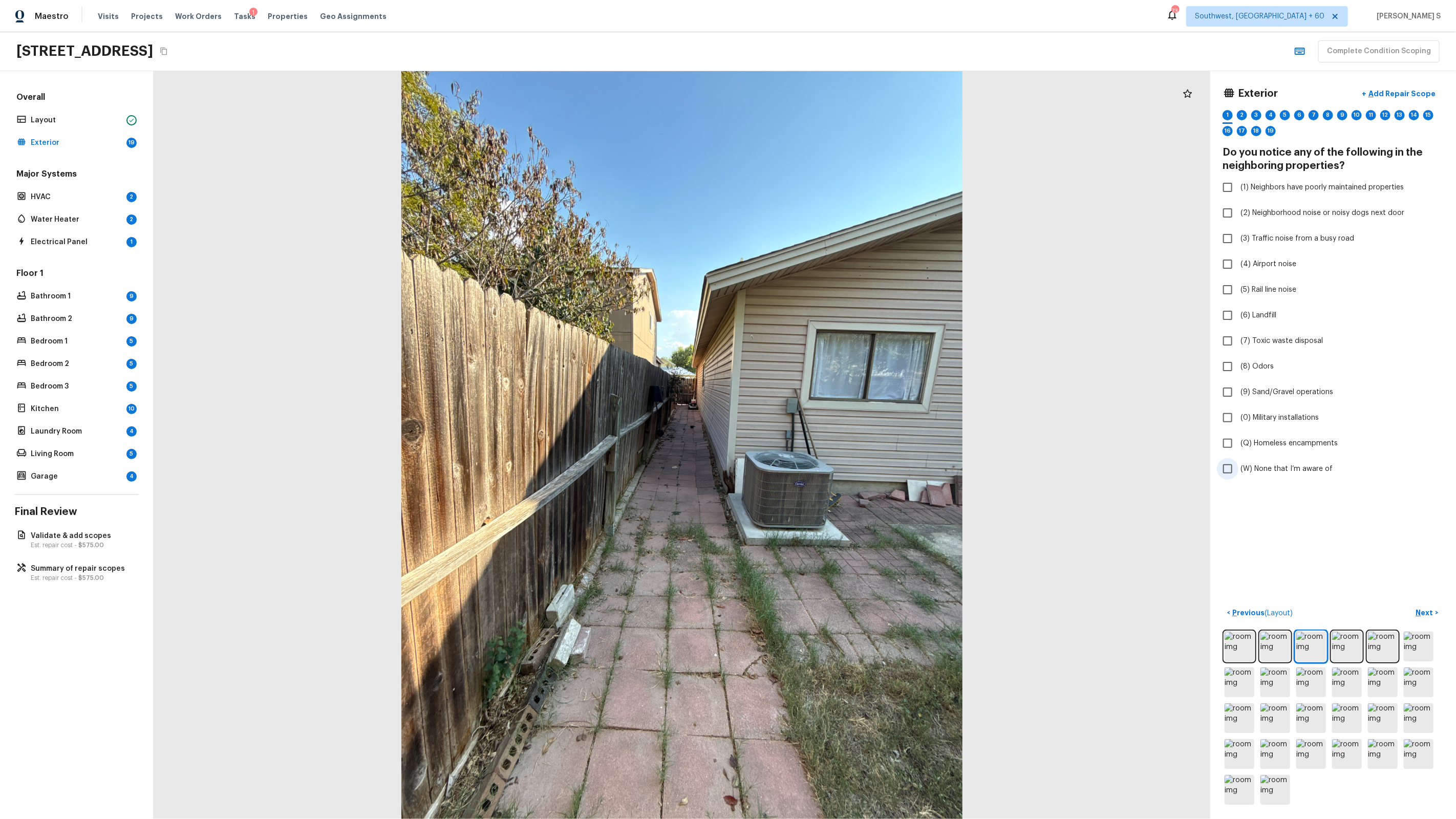
click at [1292, 469] on span "(W) None that I’m aware of" at bounding box center [1286, 468] width 92 height 10
click at [1238, 469] on input "(W) None that I’m aware of" at bounding box center [1228, 469] width 21 height 21
checkbox input "true"
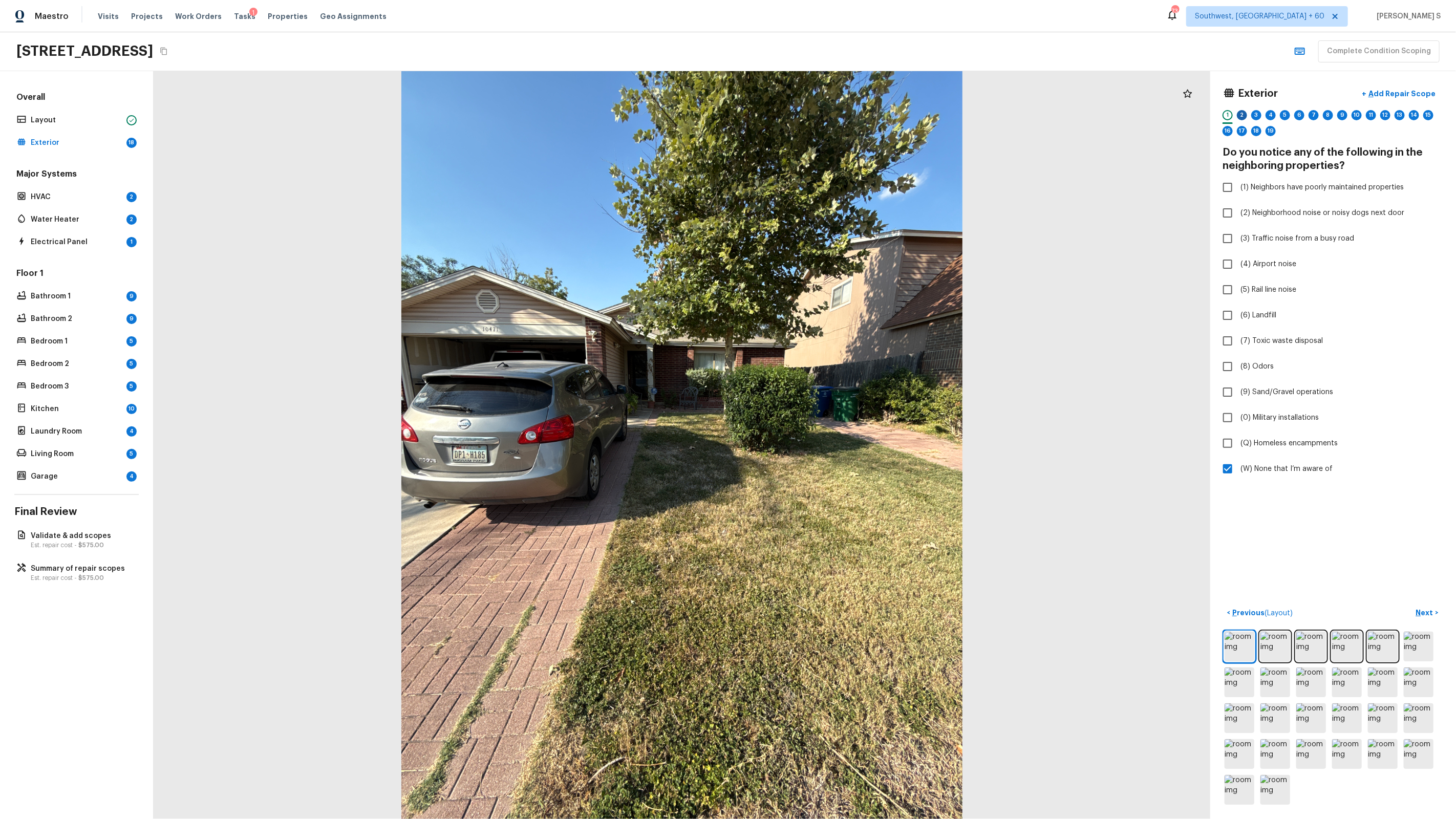
click at [1246, 118] on div "2" at bounding box center [1241, 115] width 10 height 10
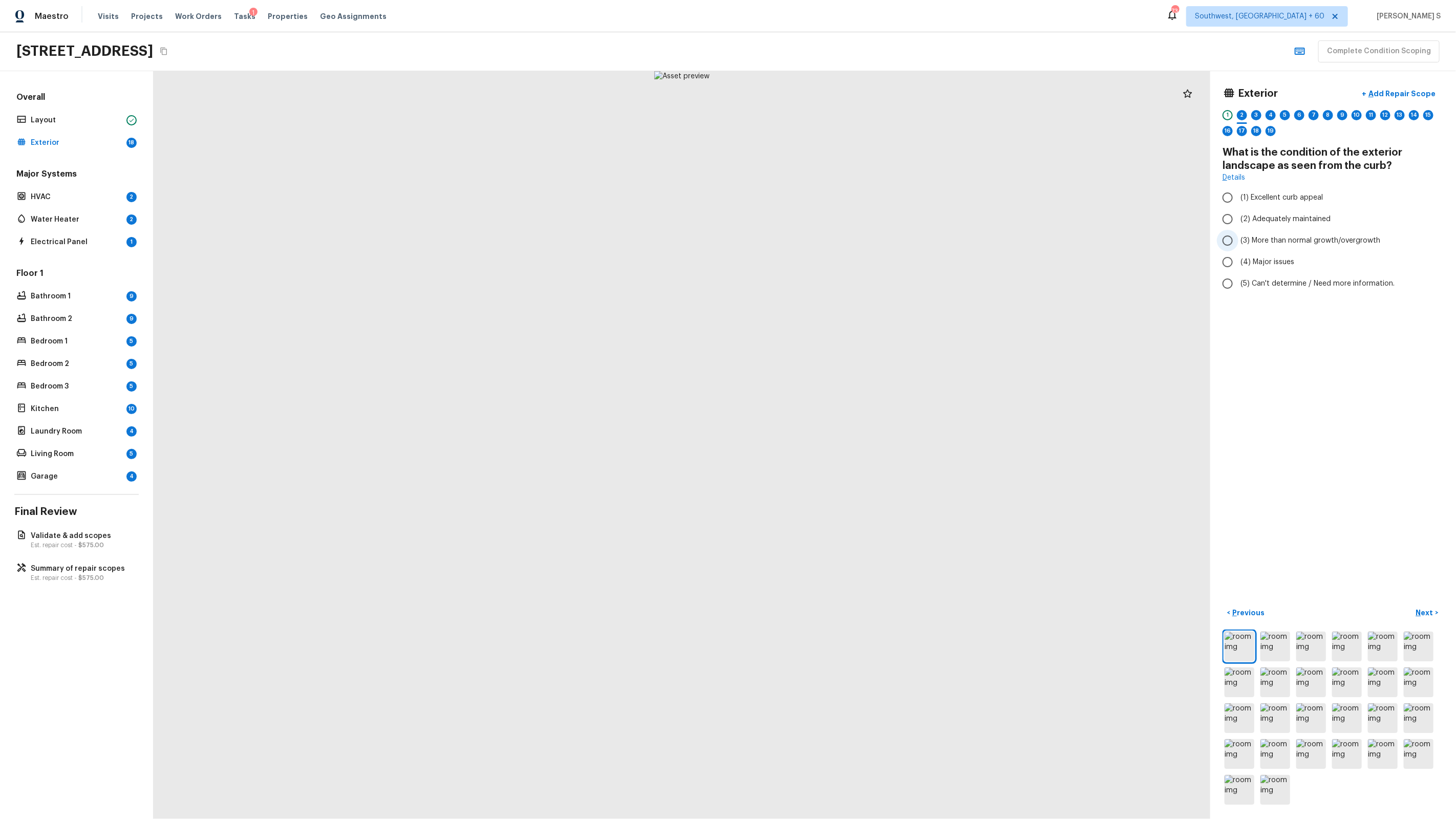
click at [1287, 238] on span "(3) More than normal growth/overgrowth" at bounding box center [1310, 240] width 140 height 10
click at [1238, 238] on input "(3) More than normal growth/overgrowth" at bounding box center [1228, 241] width 21 height 21
radio input "true"
click at [1395, 93] on p "Add Repair Scope" at bounding box center [1401, 93] width 69 height 10
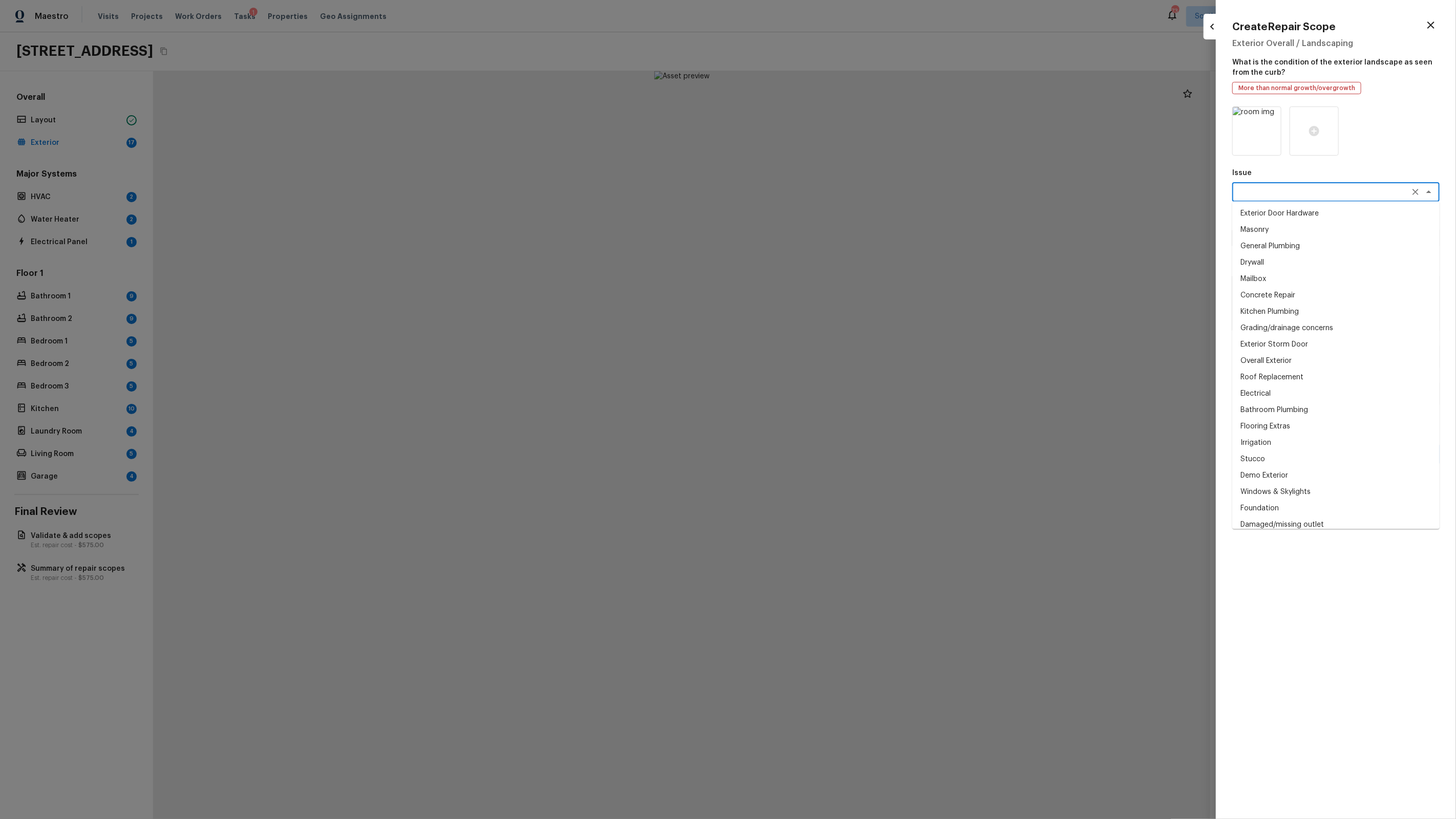
click at [1279, 194] on textarea at bounding box center [1321, 191] width 169 height 10
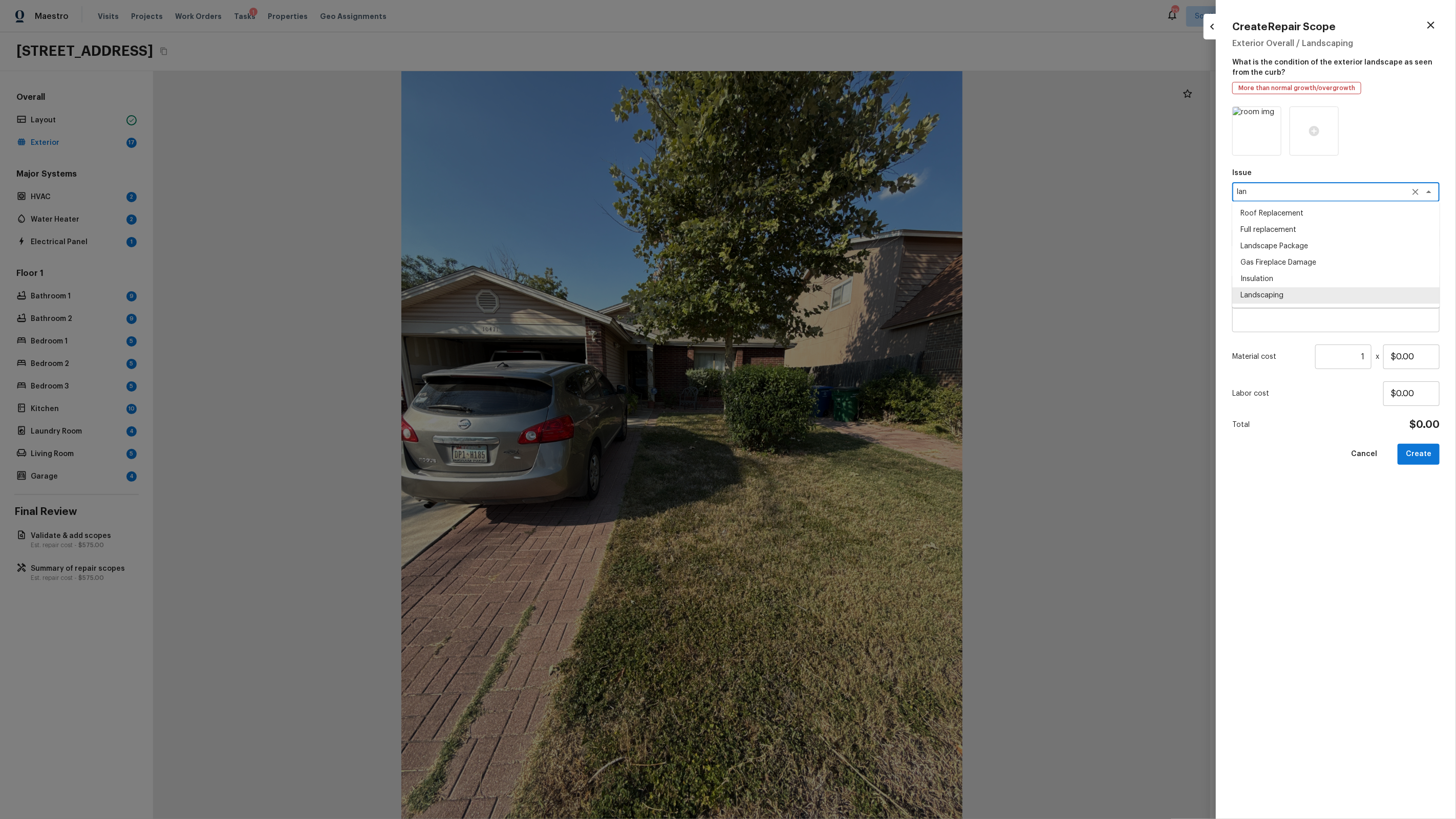
click at [1279, 185] on div "la x ​" at bounding box center [1336, 192] width 207 height 20
type textarea "Landscape Package"
type textarea "Initial landscaping package"
type textarea "Mowing of grass up to 6" in height. Mow, edge along driveways & sidewalks, trim…"
click at [1425, 348] on input "$70.00" at bounding box center [1411, 357] width 56 height 24
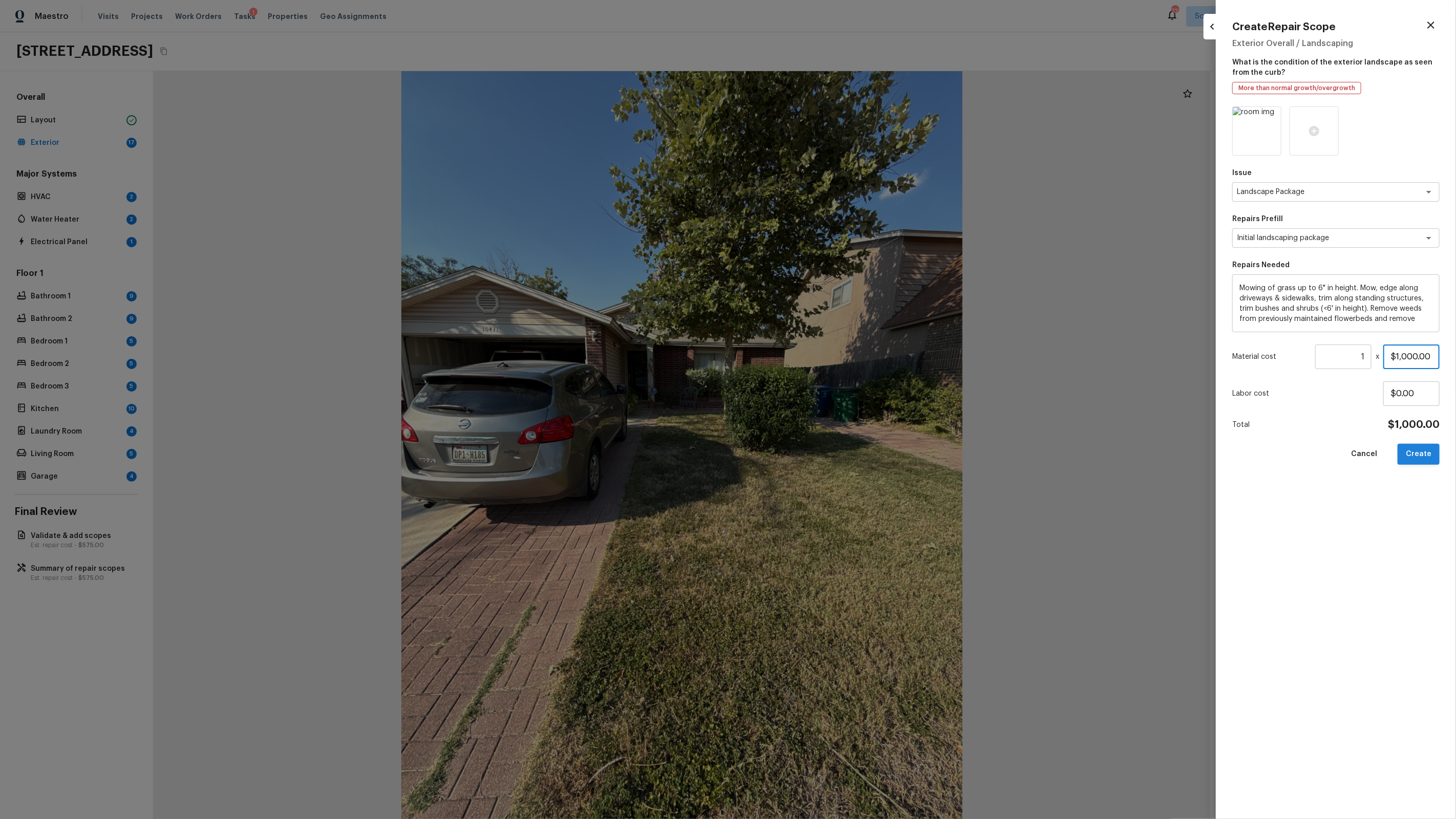
type input "$1,000.00"
click at [1429, 451] on button "Create" at bounding box center [1419, 454] width 42 height 21
type input "$0.00"
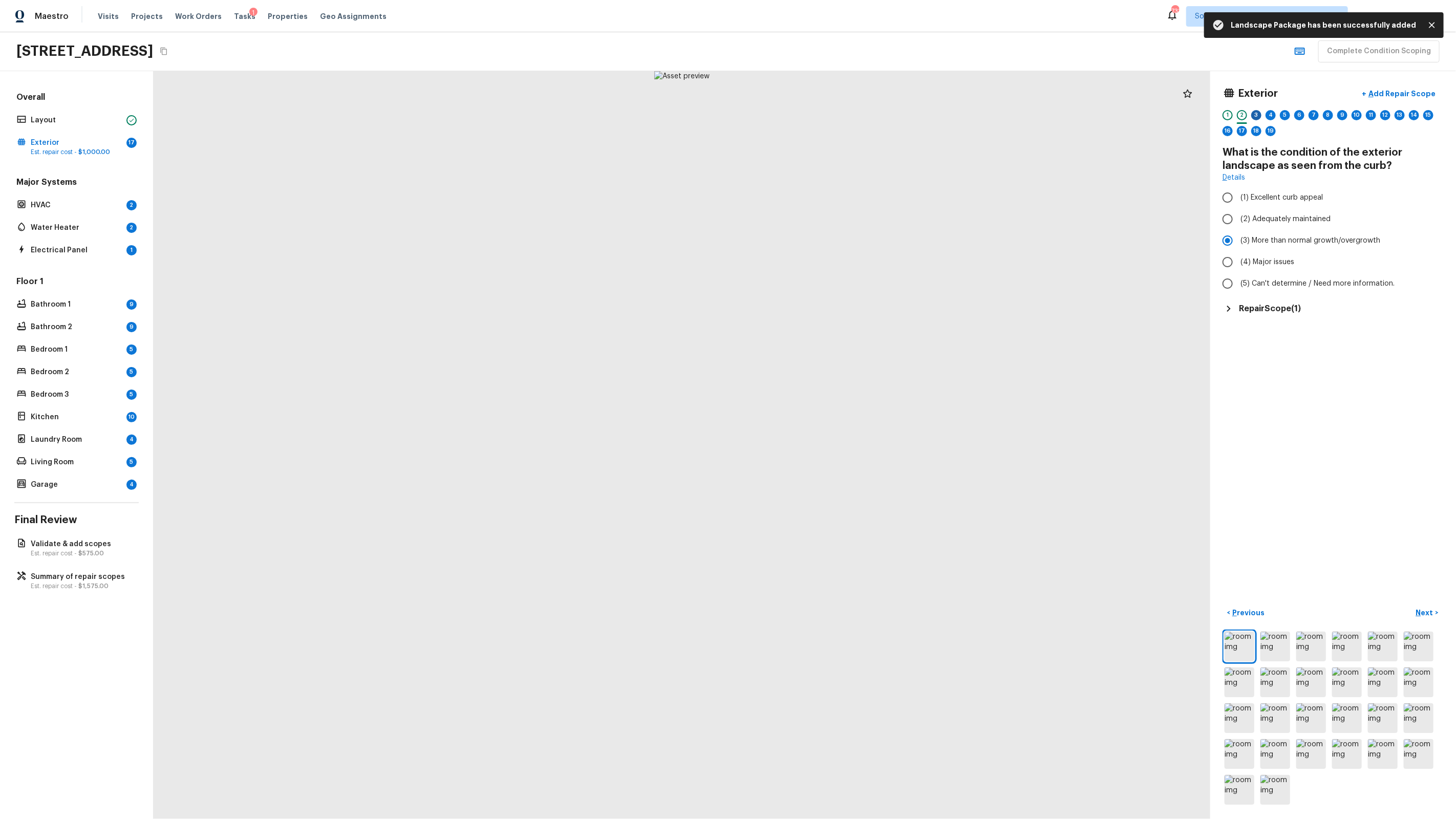
click at [1257, 112] on div "3" at bounding box center [1256, 115] width 10 height 10
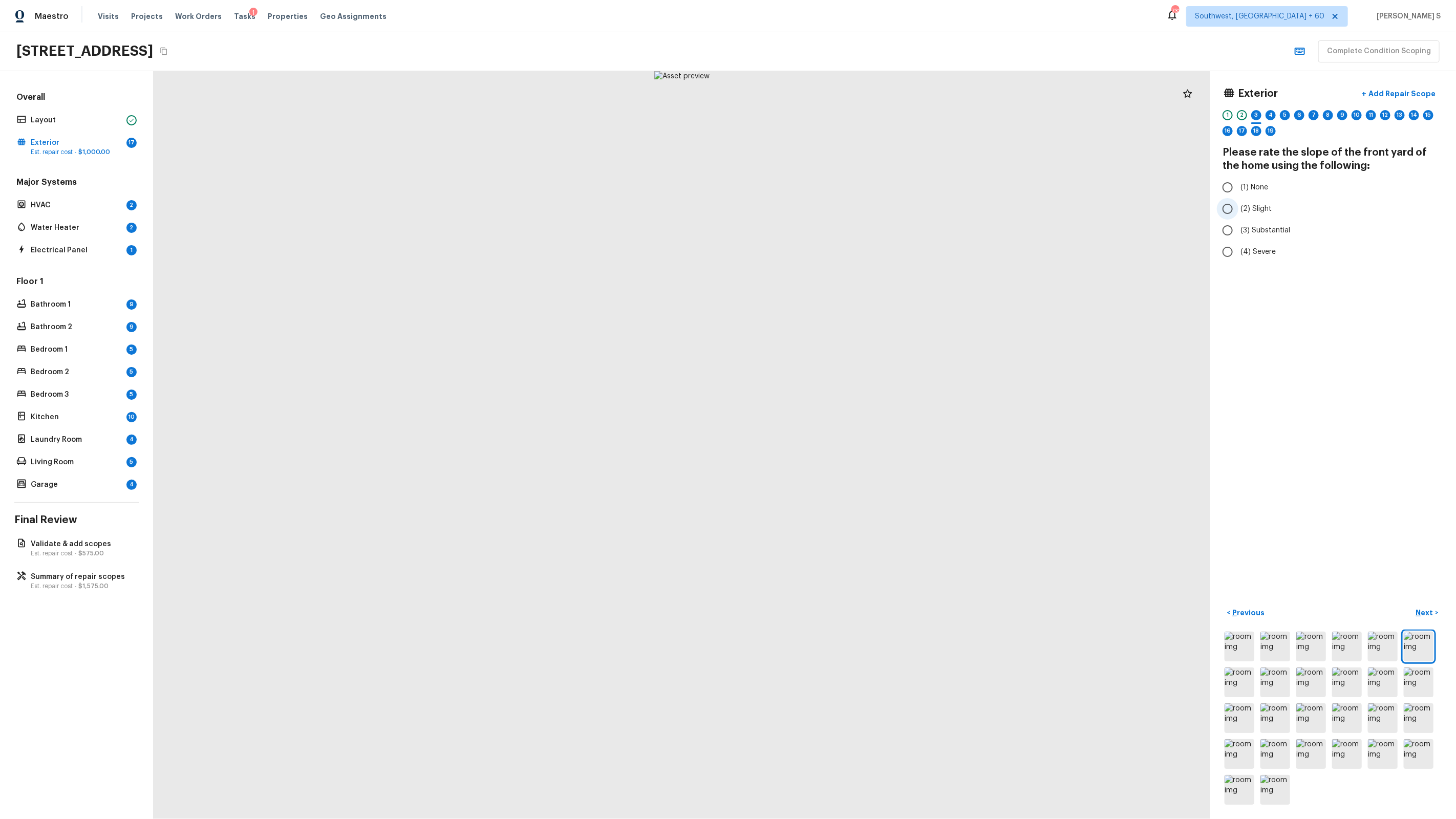
click at [1266, 204] on span "(2) Slight" at bounding box center [1256, 209] width 32 height 10
click at [1238, 204] on input "(2) Slight" at bounding box center [1228, 209] width 21 height 21
radio input "true"
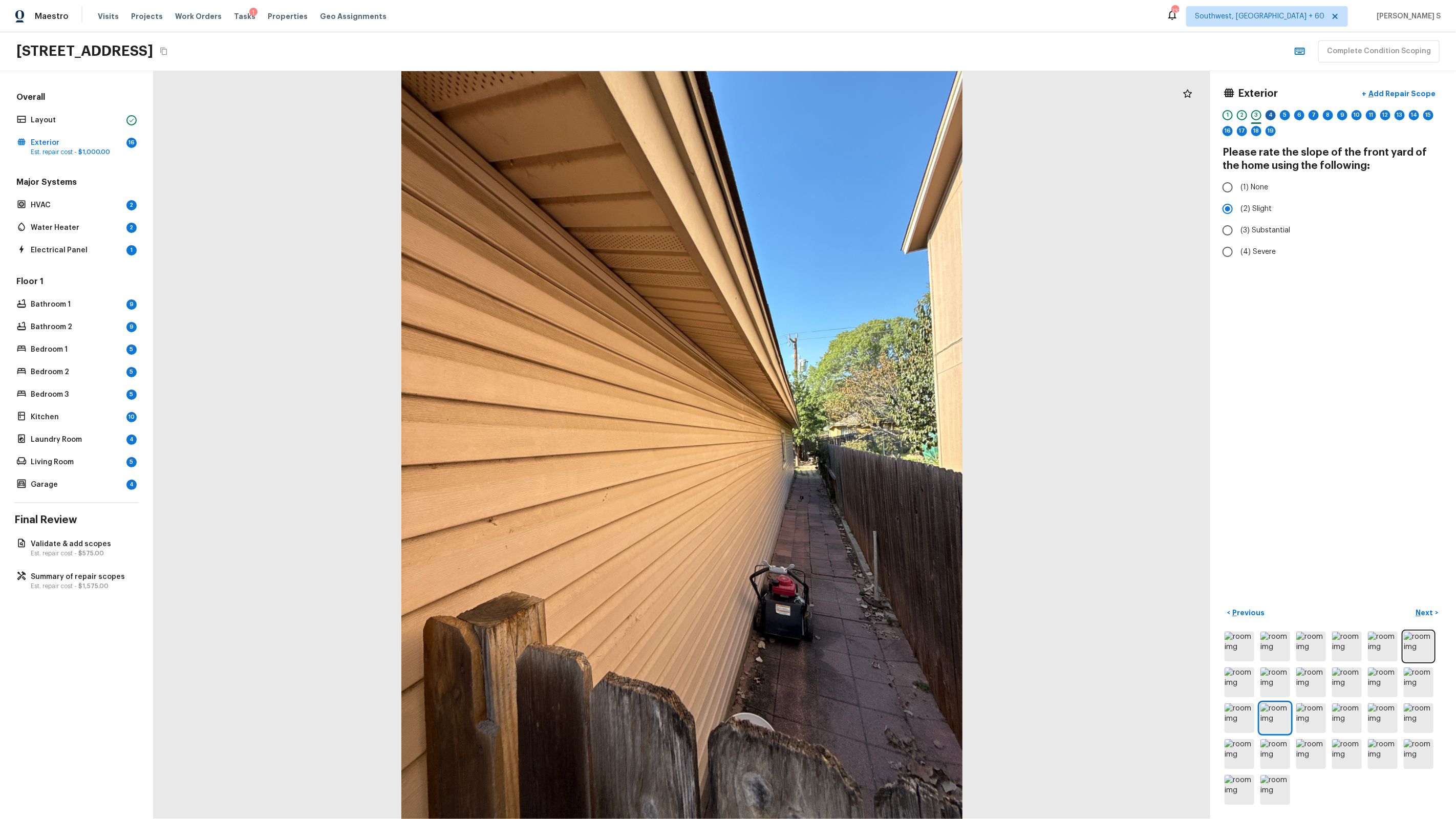
click at [1272, 119] on div "4" at bounding box center [1271, 115] width 10 height 10
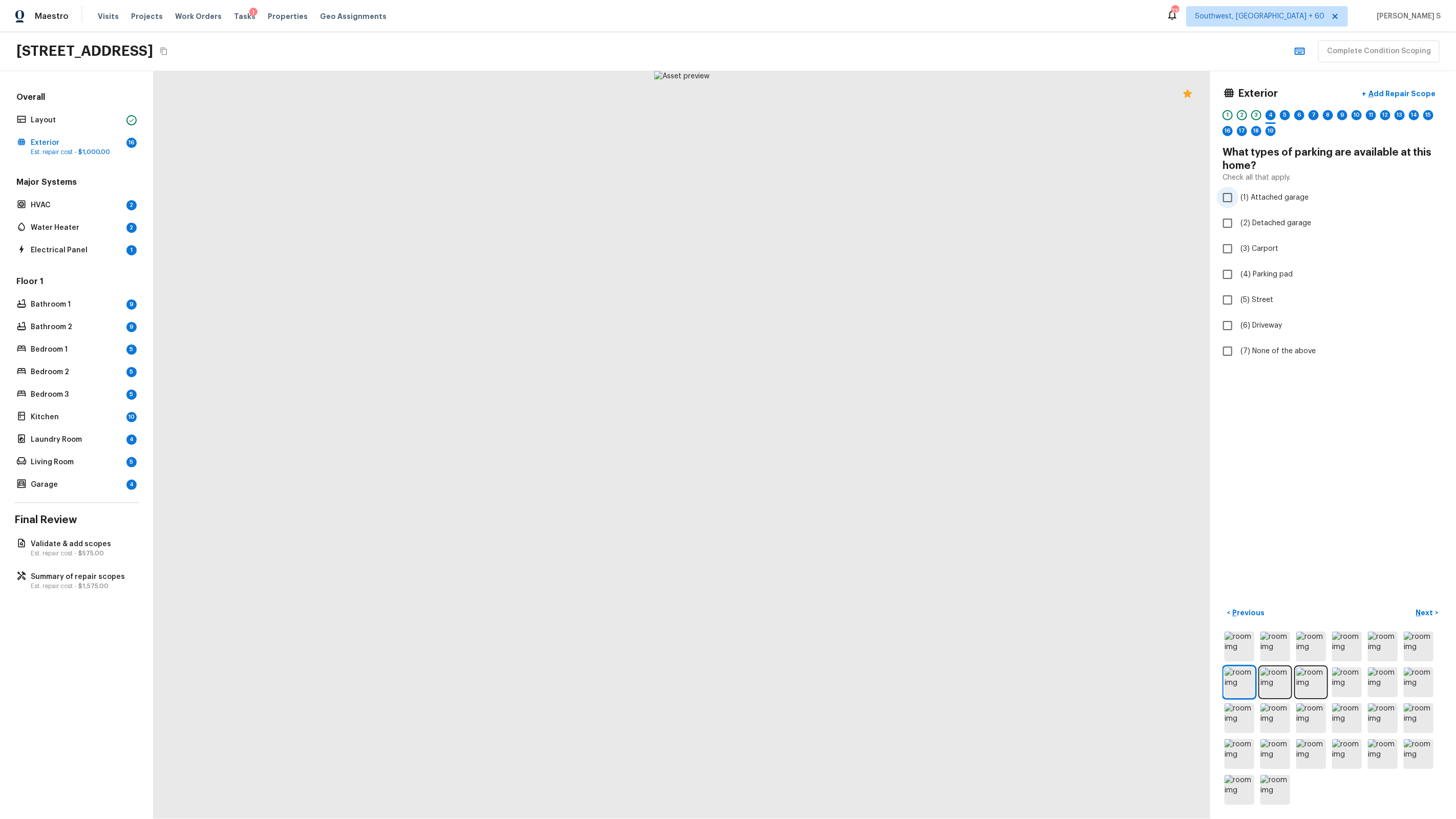
click at [1262, 196] on span "(1) Attached garage" at bounding box center [1274, 197] width 68 height 10
click at [1238, 196] on input "(1) Attached garage" at bounding box center [1228, 197] width 21 height 21
checkbox input "true"
click at [1269, 329] on span "(6) Driveway" at bounding box center [1261, 325] width 42 height 10
click at [1238, 329] on input "(6) Driveway" at bounding box center [1228, 326] width 21 height 21
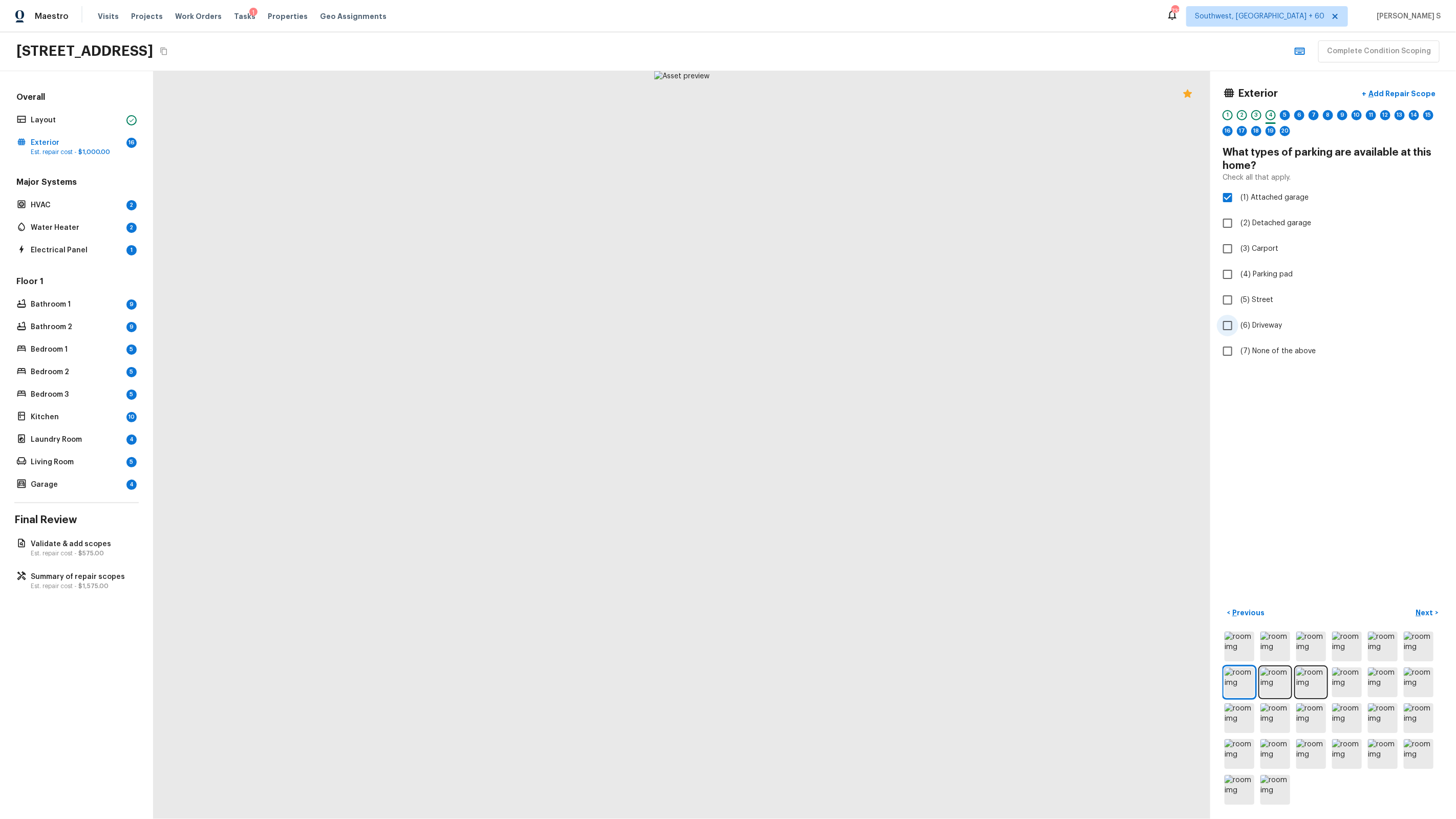
checkbox input "true"
click at [1283, 115] on div "5" at bounding box center [1285, 115] width 10 height 10
click at [1237, 209] on input "(2) 2" at bounding box center [1228, 209] width 21 height 21
radio input "true"
click at [1245, 253] on span "(4) 4" at bounding box center [1249, 251] width 17 height 10
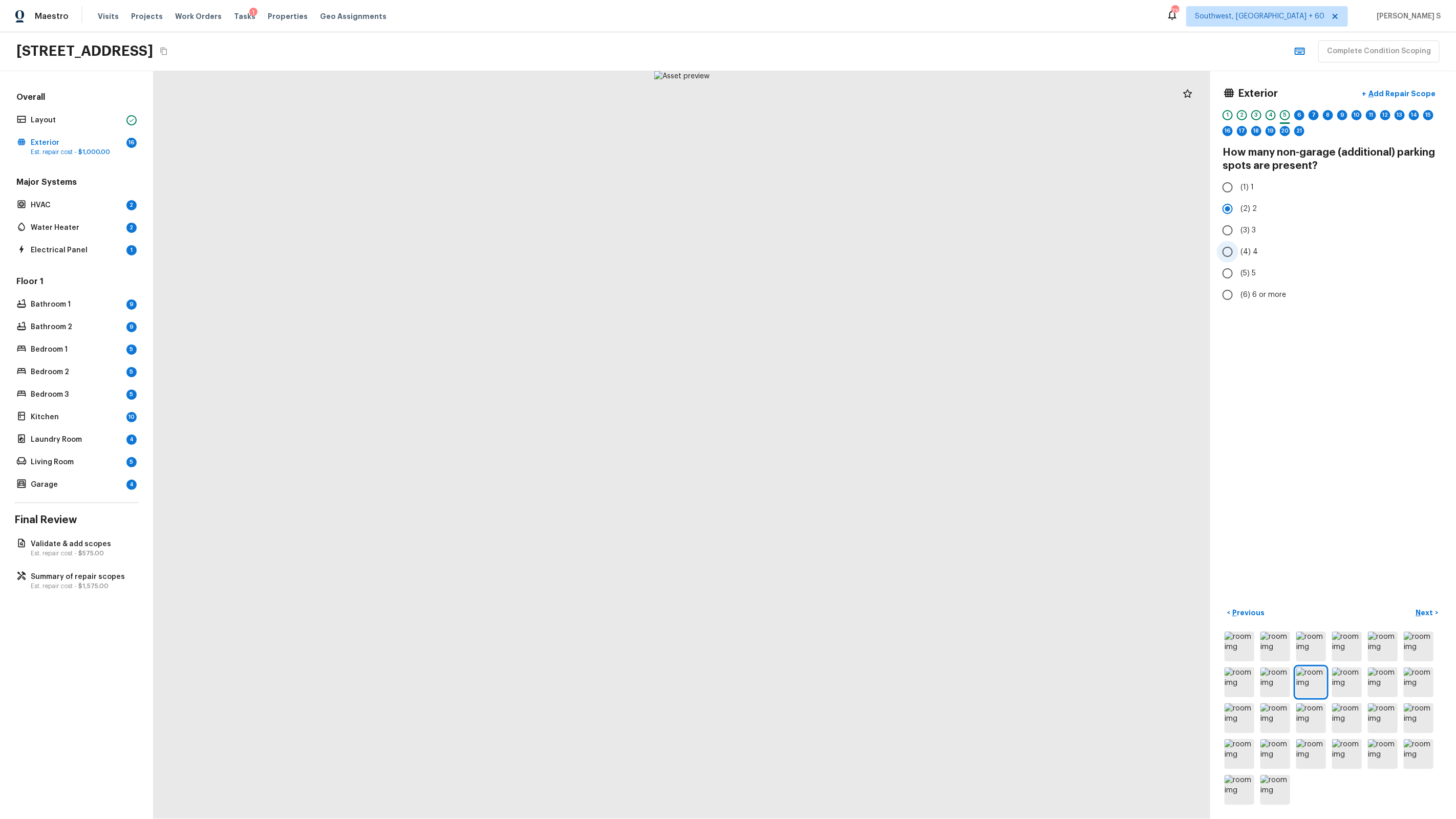
click at [1238, 253] on input "(4) 4" at bounding box center [1228, 252] width 21 height 21
radio input "true"
click at [1299, 116] on div "6" at bounding box center [1299, 115] width 10 height 10
click at [1244, 209] on span "(2) 2" at bounding box center [1249, 209] width 17 height 10
click at [1238, 209] on input "(2) 2" at bounding box center [1228, 209] width 21 height 21
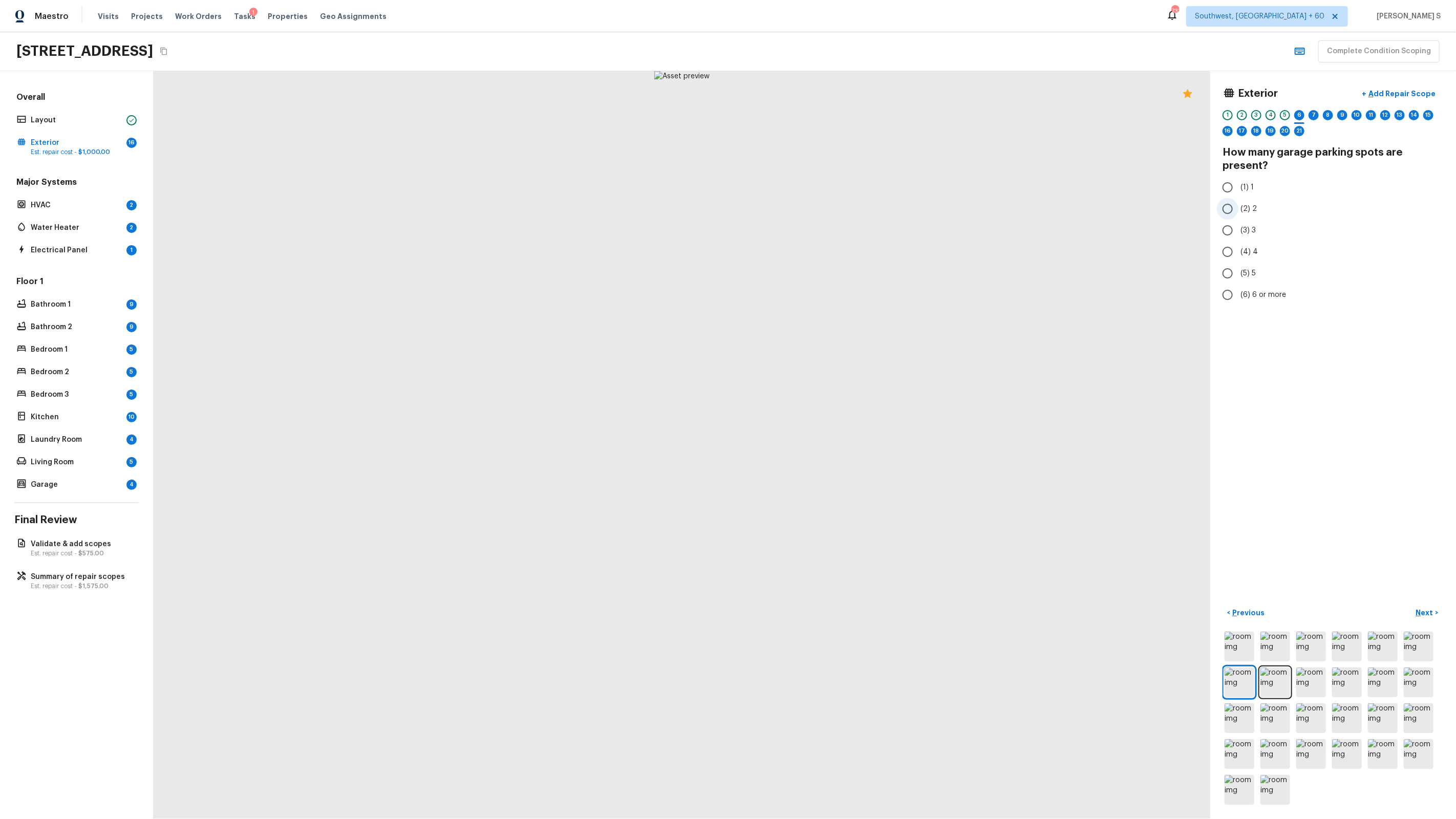
radio input "true"
click at [1317, 116] on div "7" at bounding box center [1313, 115] width 10 height 10
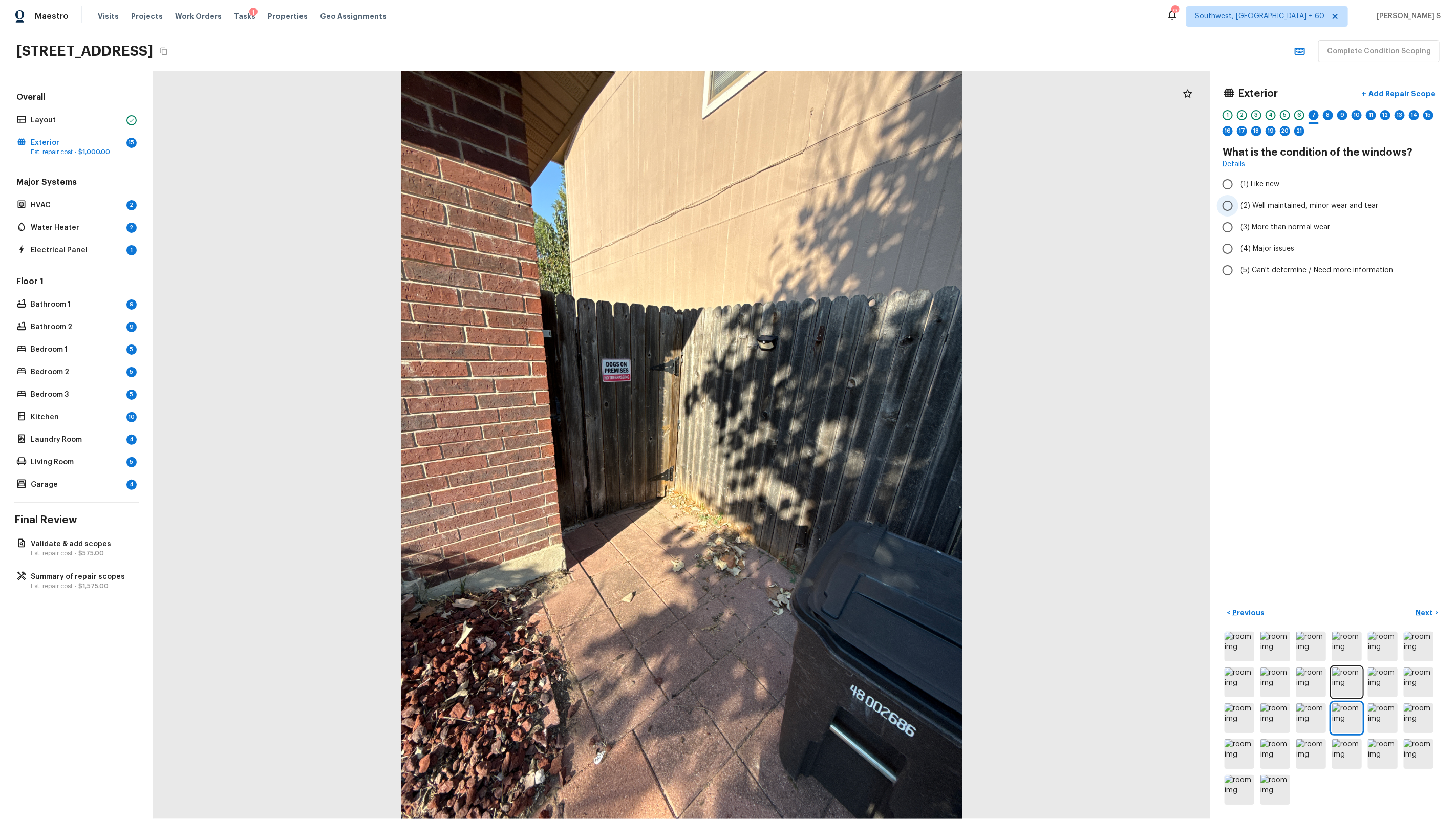
click at [1306, 204] on span "(2) Well maintained, minor wear and tear" at bounding box center [1309, 206] width 138 height 10
click at [1238, 204] on input "(2) Well maintained, minor wear and tear" at bounding box center [1228, 206] width 21 height 21
radio input "true"
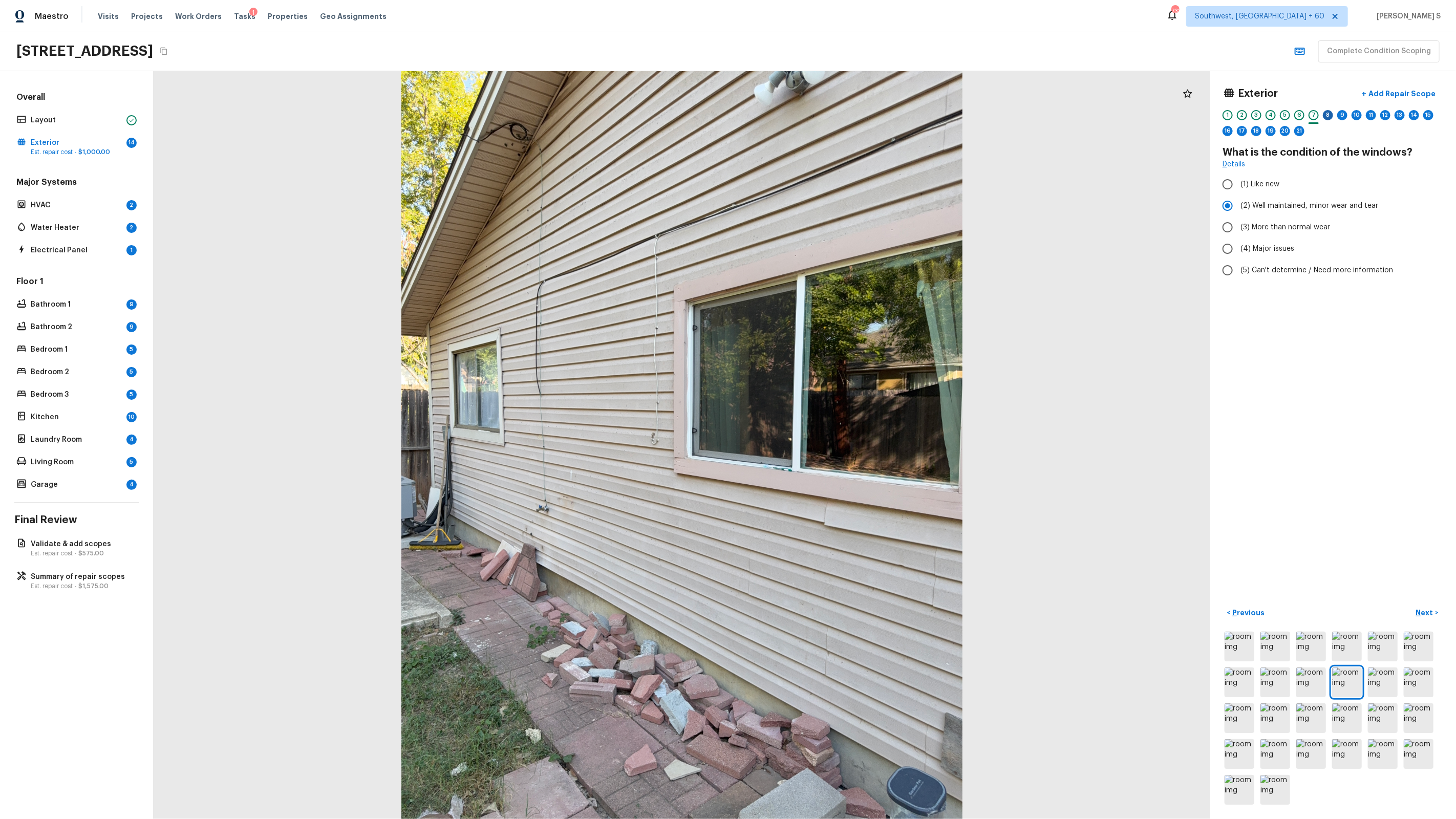
click at [1332, 113] on div "8" at bounding box center [1328, 115] width 10 height 10
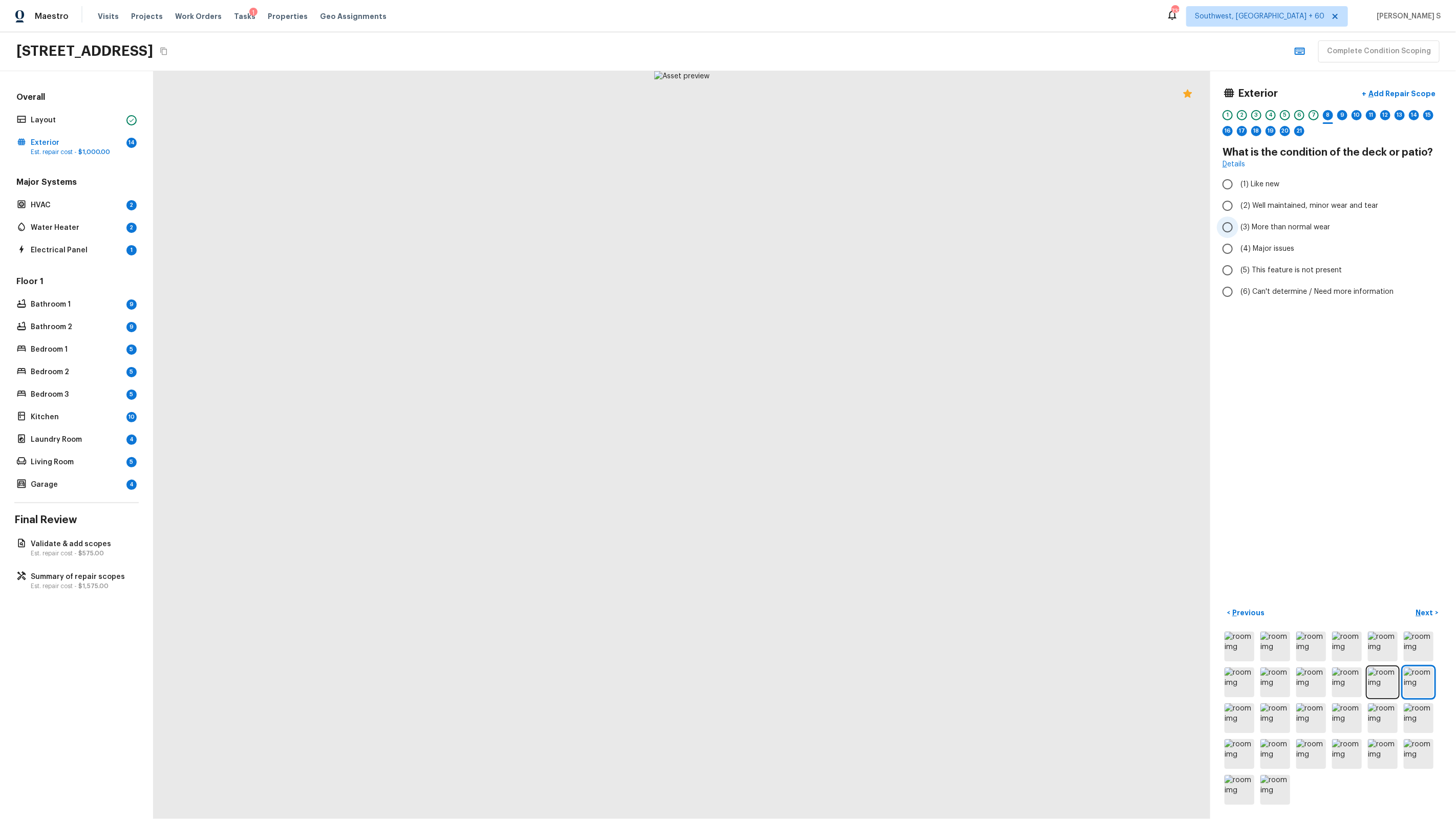
click at [1268, 229] on span "(3) More than normal wear" at bounding box center [1285, 227] width 90 height 10
click at [1238, 229] on input "(3) More than normal wear" at bounding box center [1228, 227] width 21 height 21
radio input "true"
click at [1408, 90] on p "Add Repair Scope" at bounding box center [1401, 93] width 69 height 10
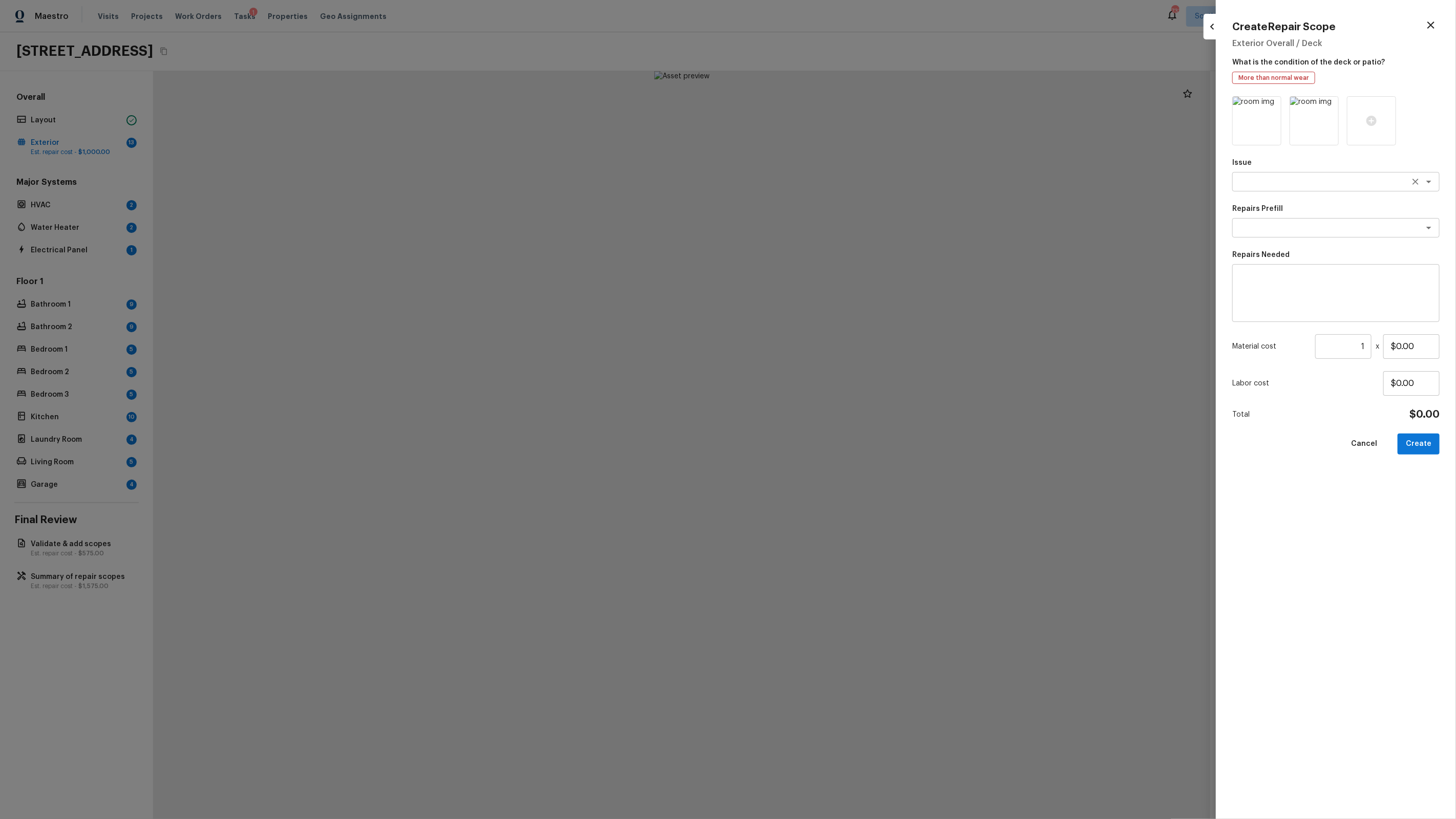
click at [1281, 188] on div "x ​" at bounding box center [1336, 181] width 207 height 20
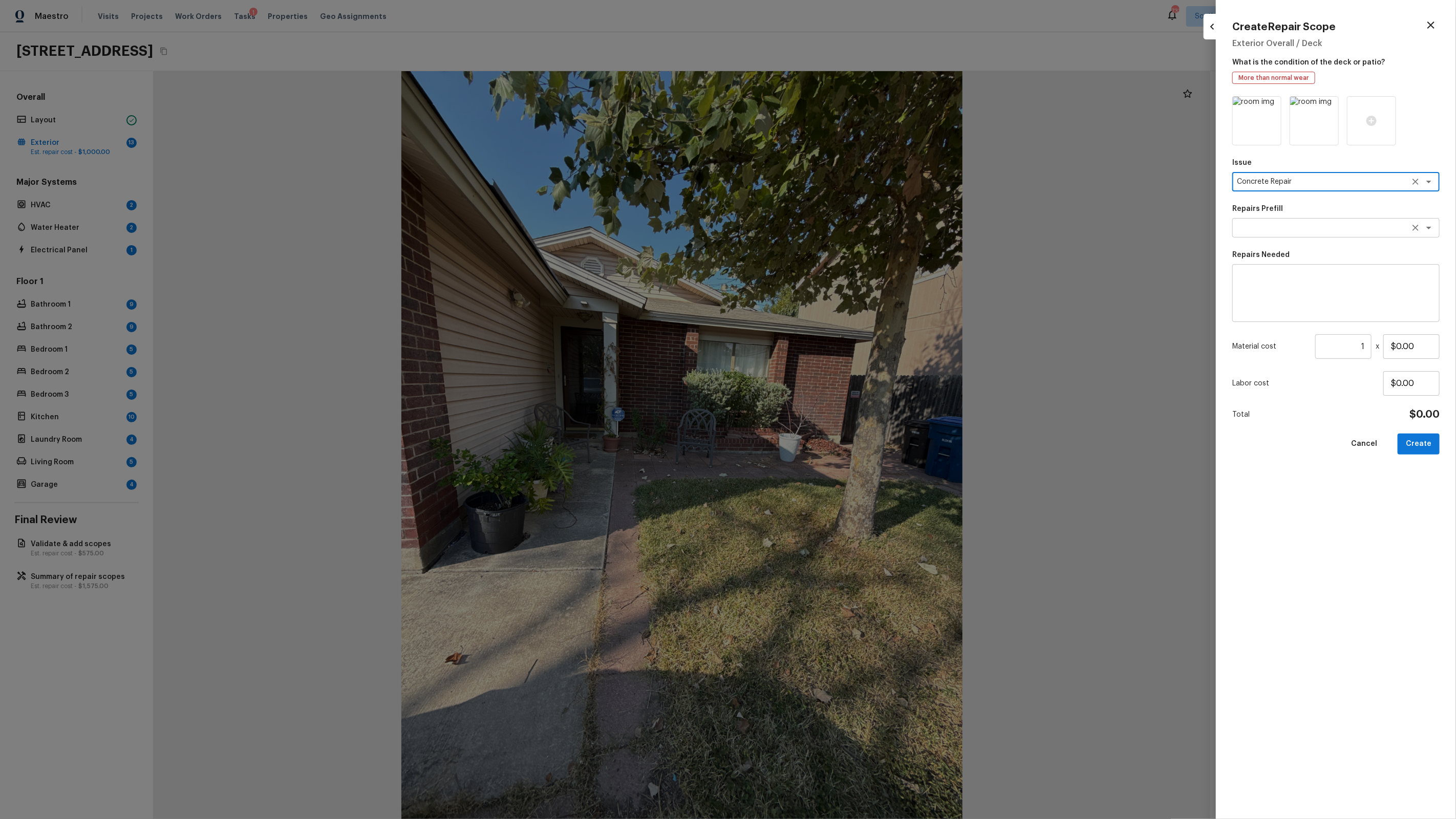
type textarea "Concrete Repair"
type textarea "Exterior concrete and pathway repairs"
click at [1407, 341] on input "$0.00" at bounding box center [1411, 346] width 56 height 24
type input "$2,000.00"
click at [1425, 443] on button "Create" at bounding box center [1419, 443] width 42 height 21
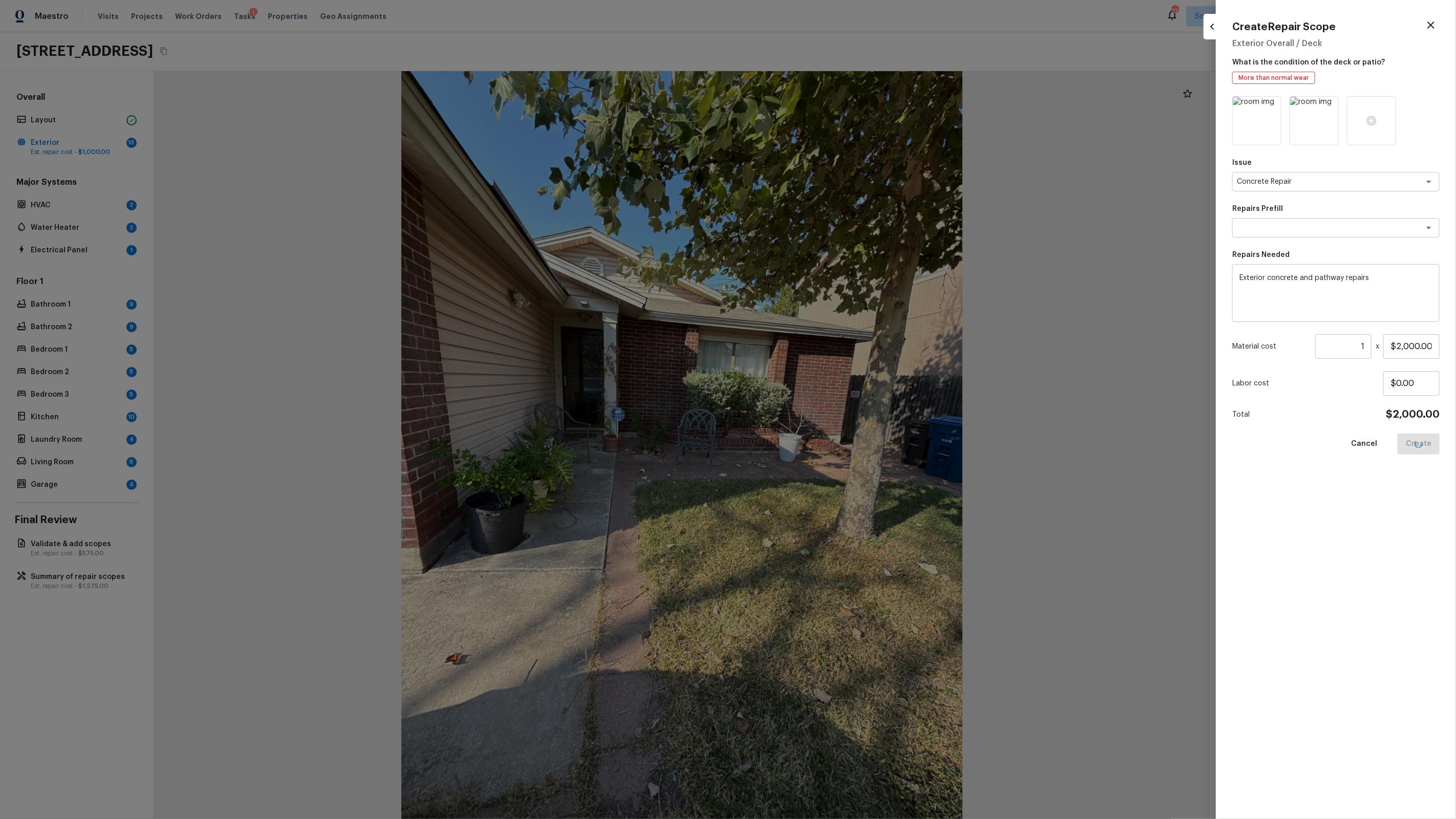
type input "$0.00"
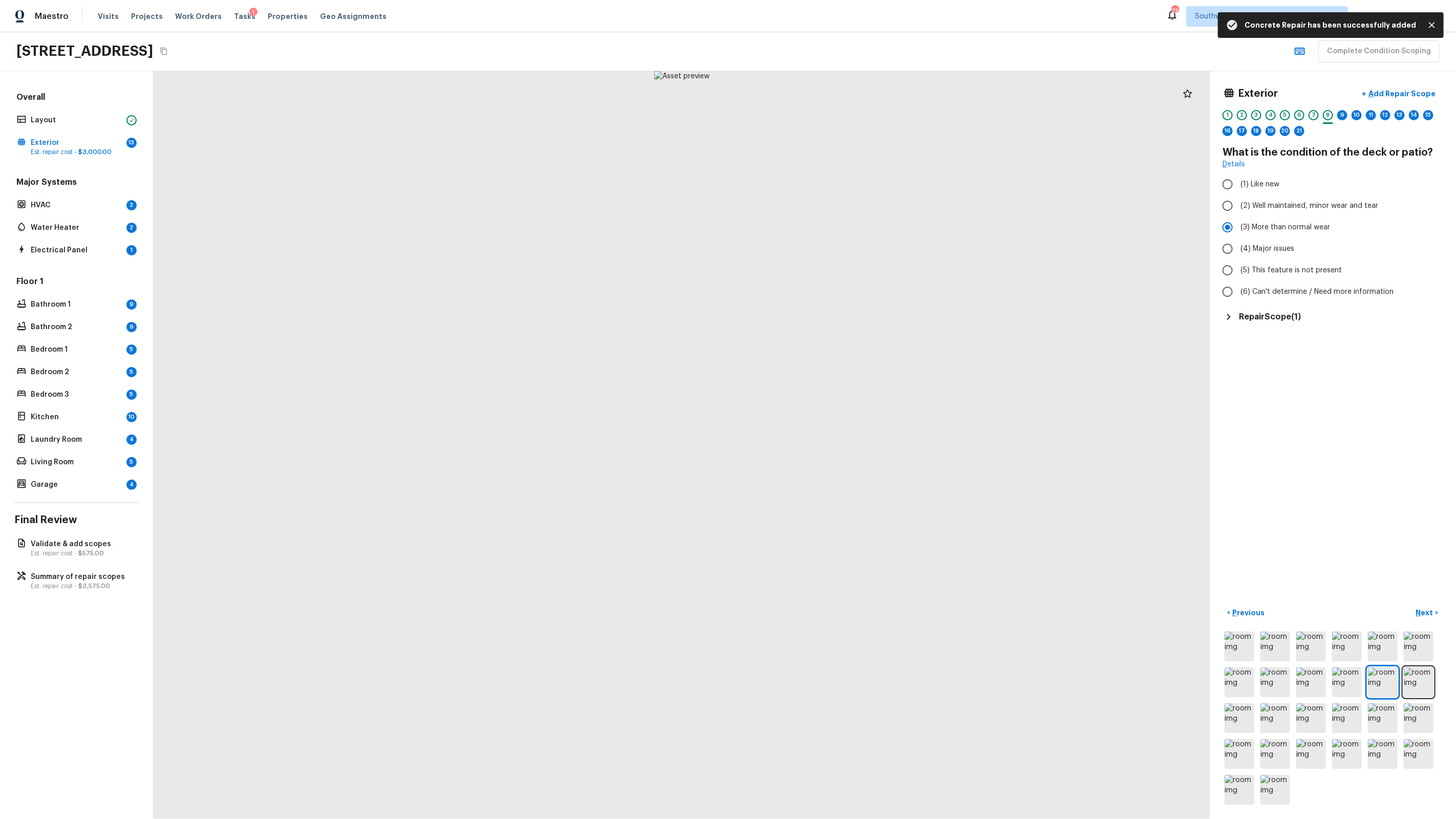
click at [1279, 315] on h5 "Repair Scope ( 1 )" at bounding box center [1270, 317] width 62 height 11
click at [1420, 341] on icon "button" at bounding box center [1424, 346] width 12 height 12
click at [1422, 369] on li "Edit" at bounding box center [1424, 376] width 48 height 31
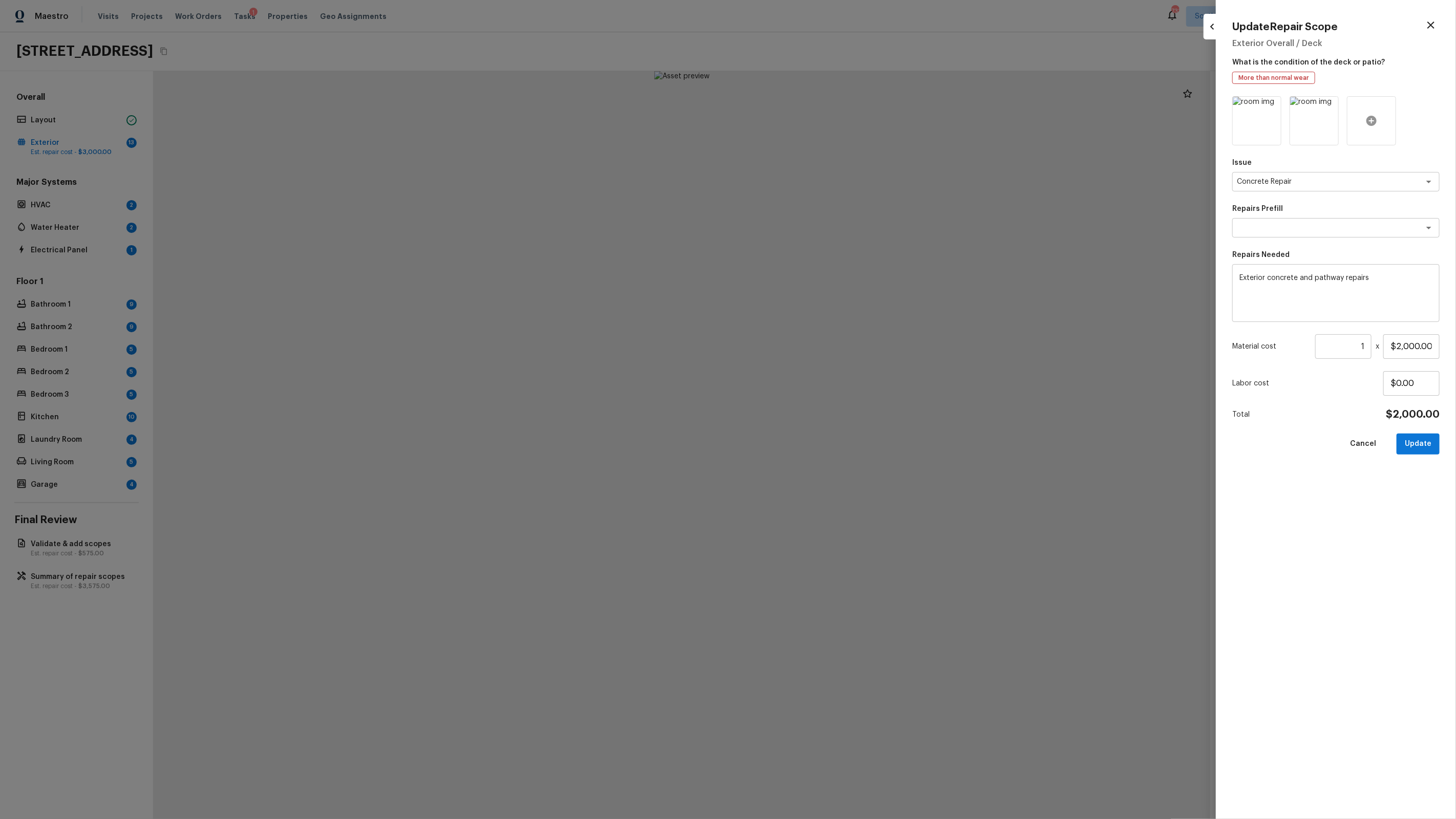
click at [1373, 112] on div at bounding box center [1372, 121] width 49 height 49
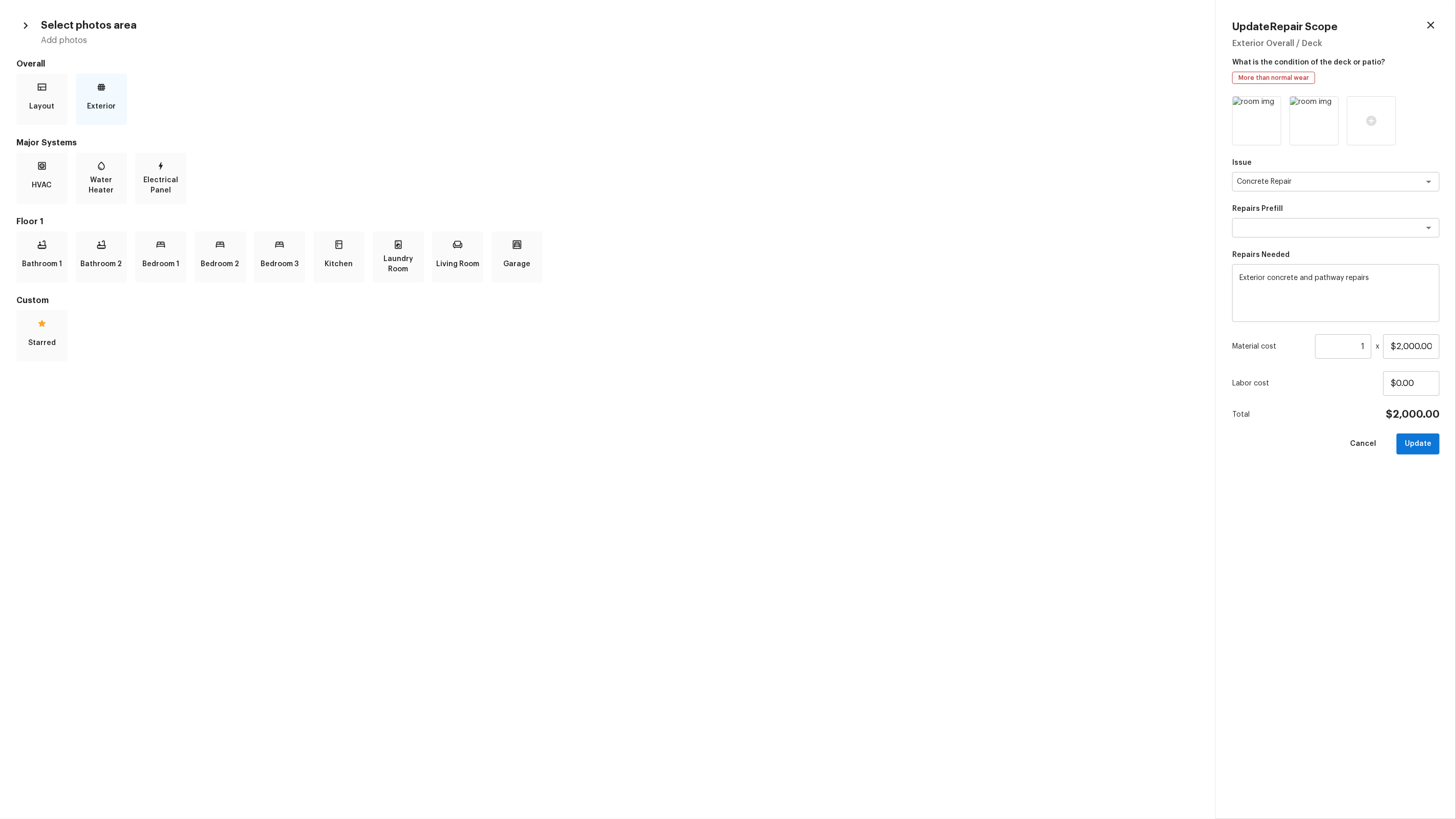
click at [88, 82] on div "Exterior" at bounding box center [101, 99] width 51 height 51
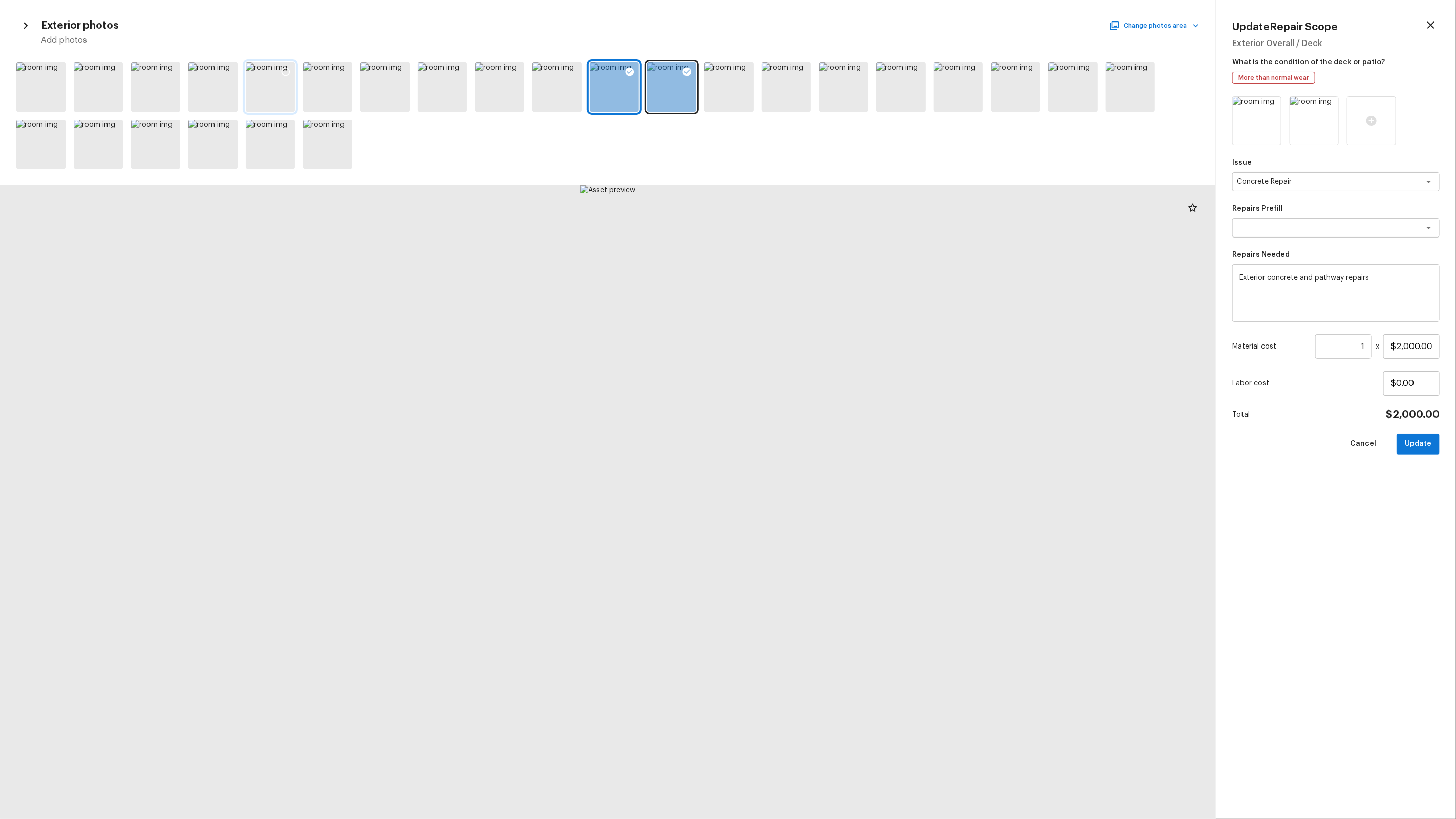
click at [285, 65] on div at bounding box center [285, 73] width 18 height 21
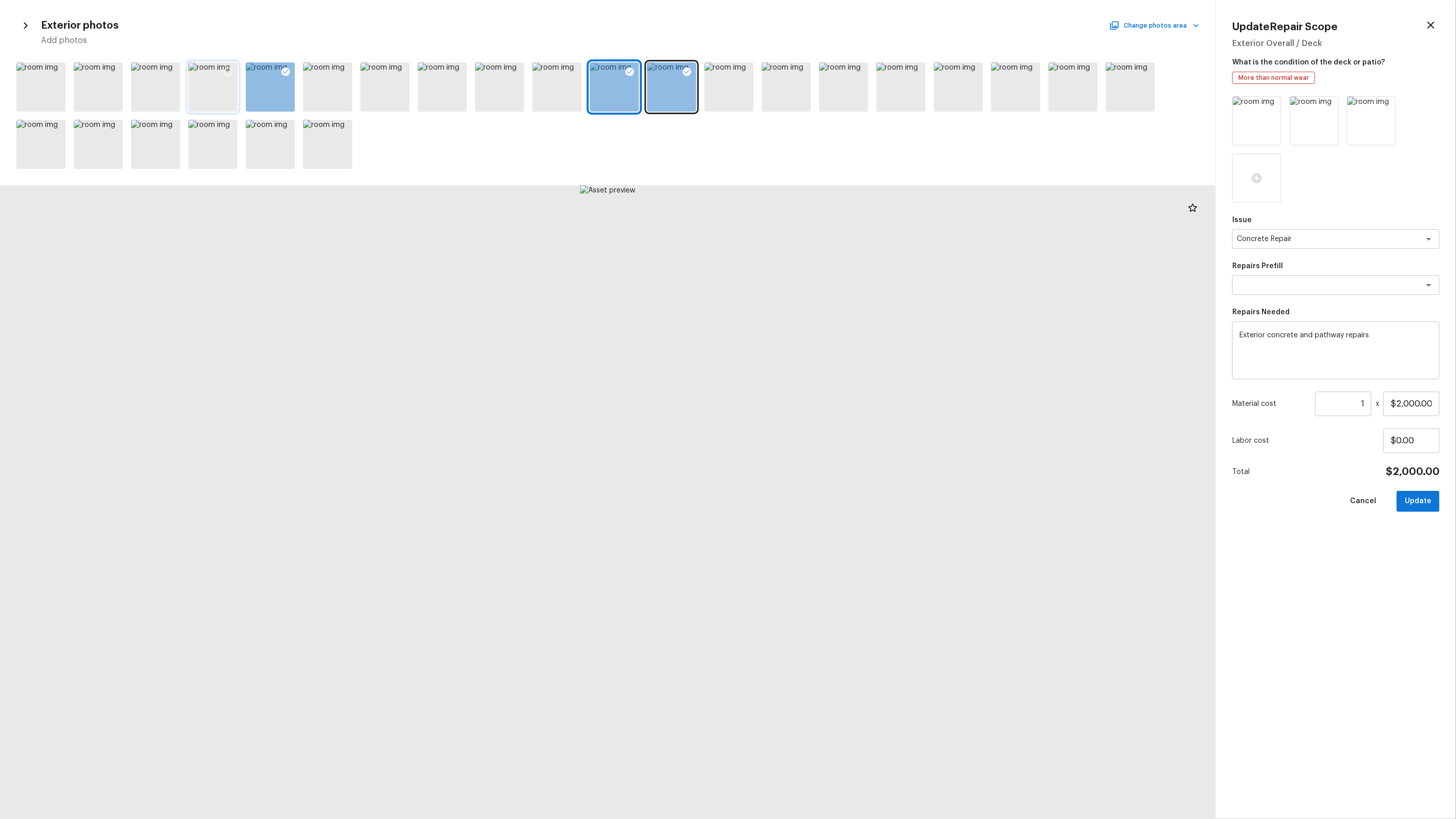
click at [232, 71] on icon at bounding box center [228, 72] width 9 height 9
click at [1026, 72] on icon at bounding box center [1031, 71] width 10 height 10
click at [979, 71] on div at bounding box center [973, 73] width 18 height 21
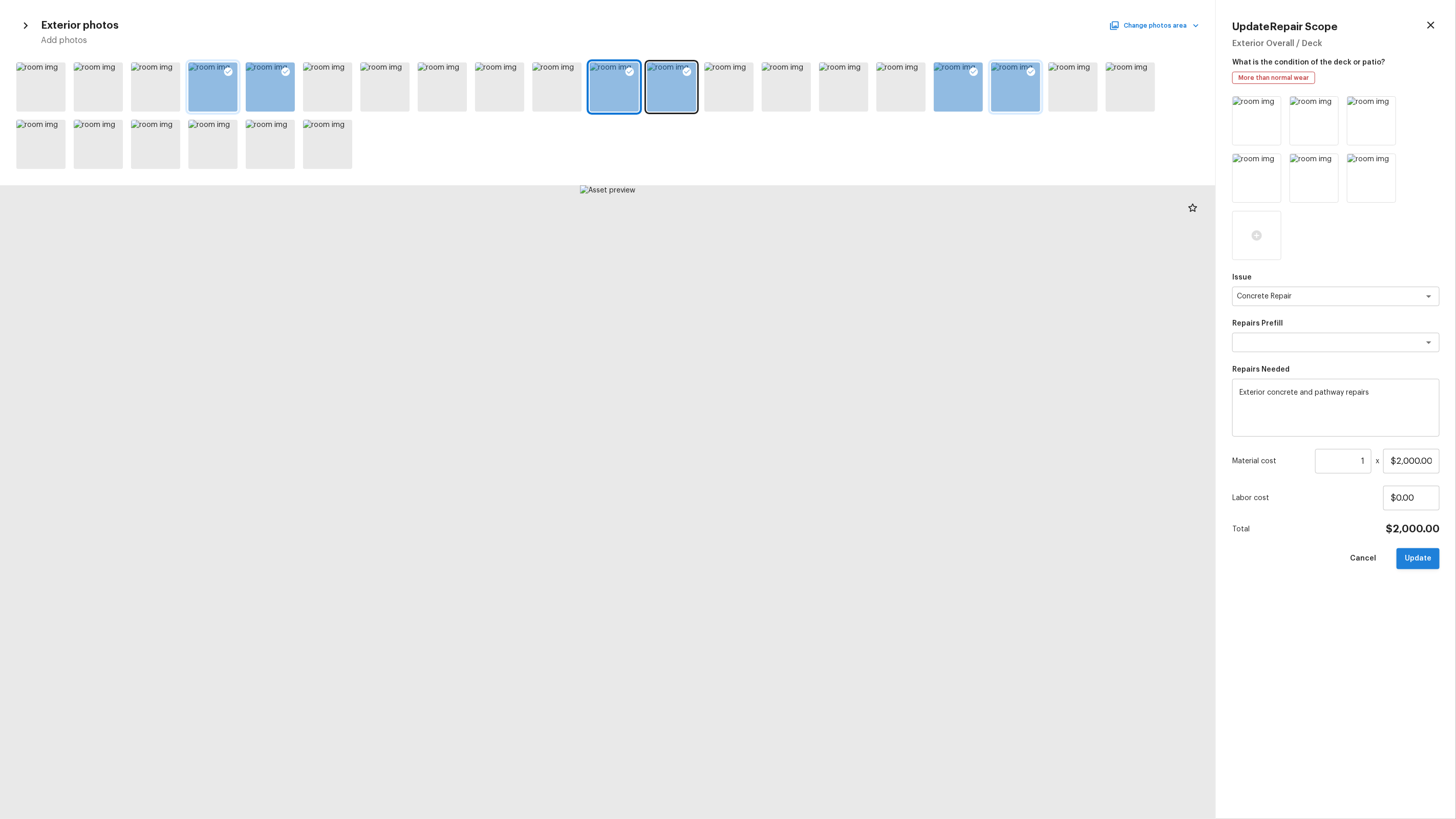
click at [1414, 556] on button "Update" at bounding box center [1418, 558] width 43 height 21
type input "$0.00"
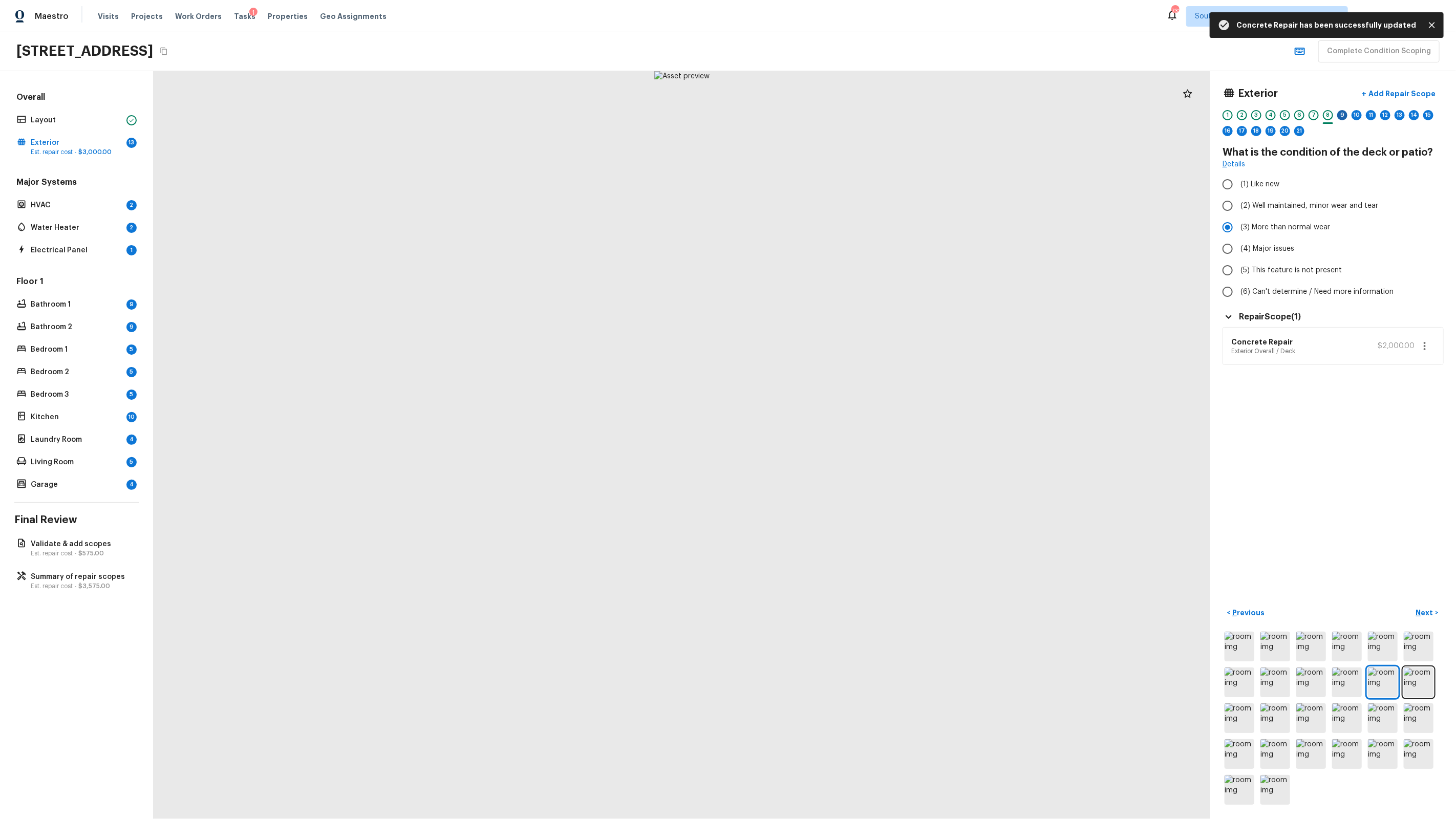
click at [1345, 118] on div "9" at bounding box center [1342, 115] width 10 height 10
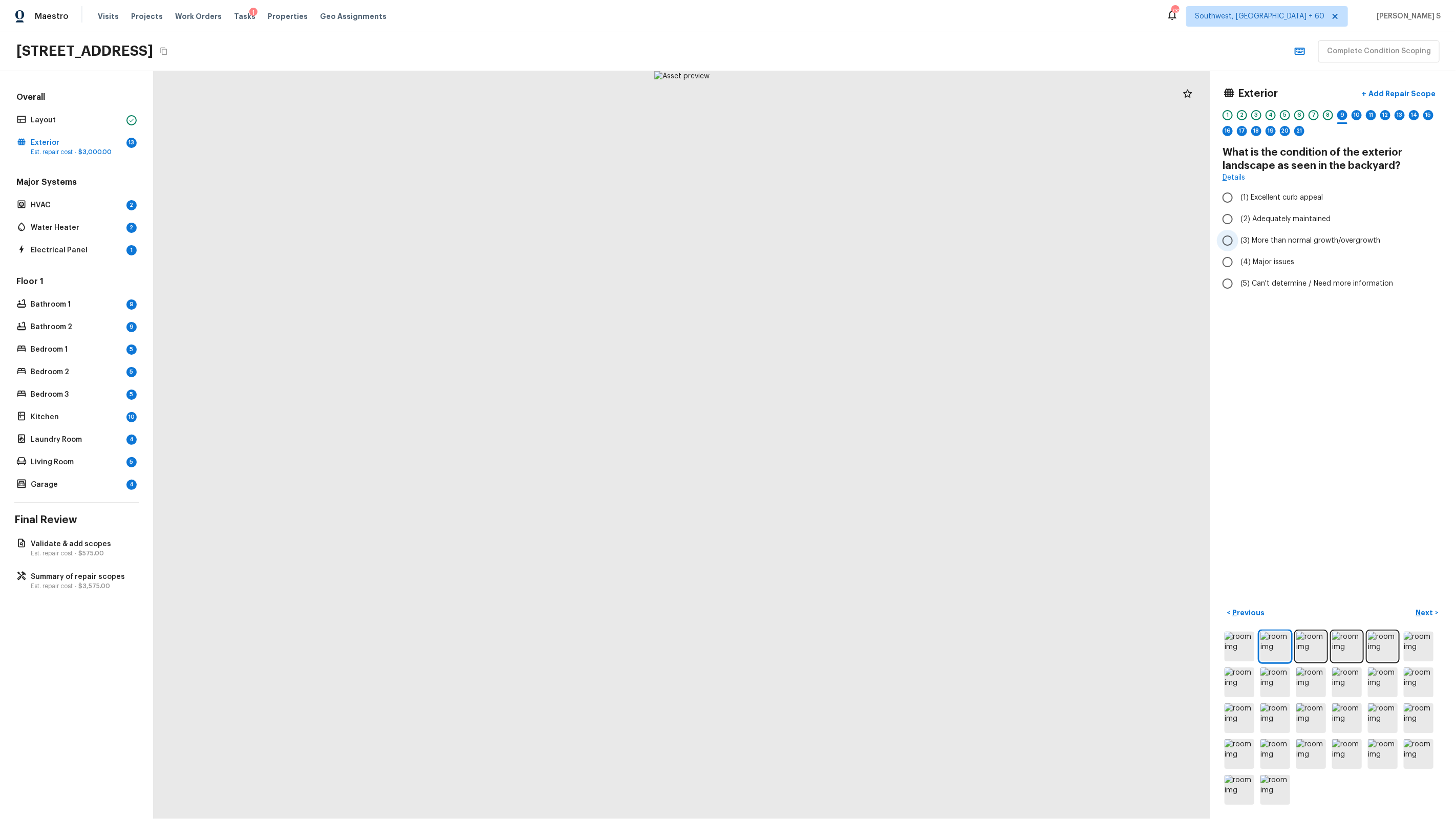
click at [1296, 238] on span "(3) More than normal growth/overgrowth" at bounding box center [1310, 240] width 140 height 10
click at [1238, 238] on input "(3) More than normal growth/overgrowth" at bounding box center [1228, 241] width 21 height 21
radio input "true"
click at [1359, 118] on div "10" at bounding box center [1356, 115] width 10 height 10
click at [1247, 173] on span "(1) None" at bounding box center [1254, 174] width 28 height 10
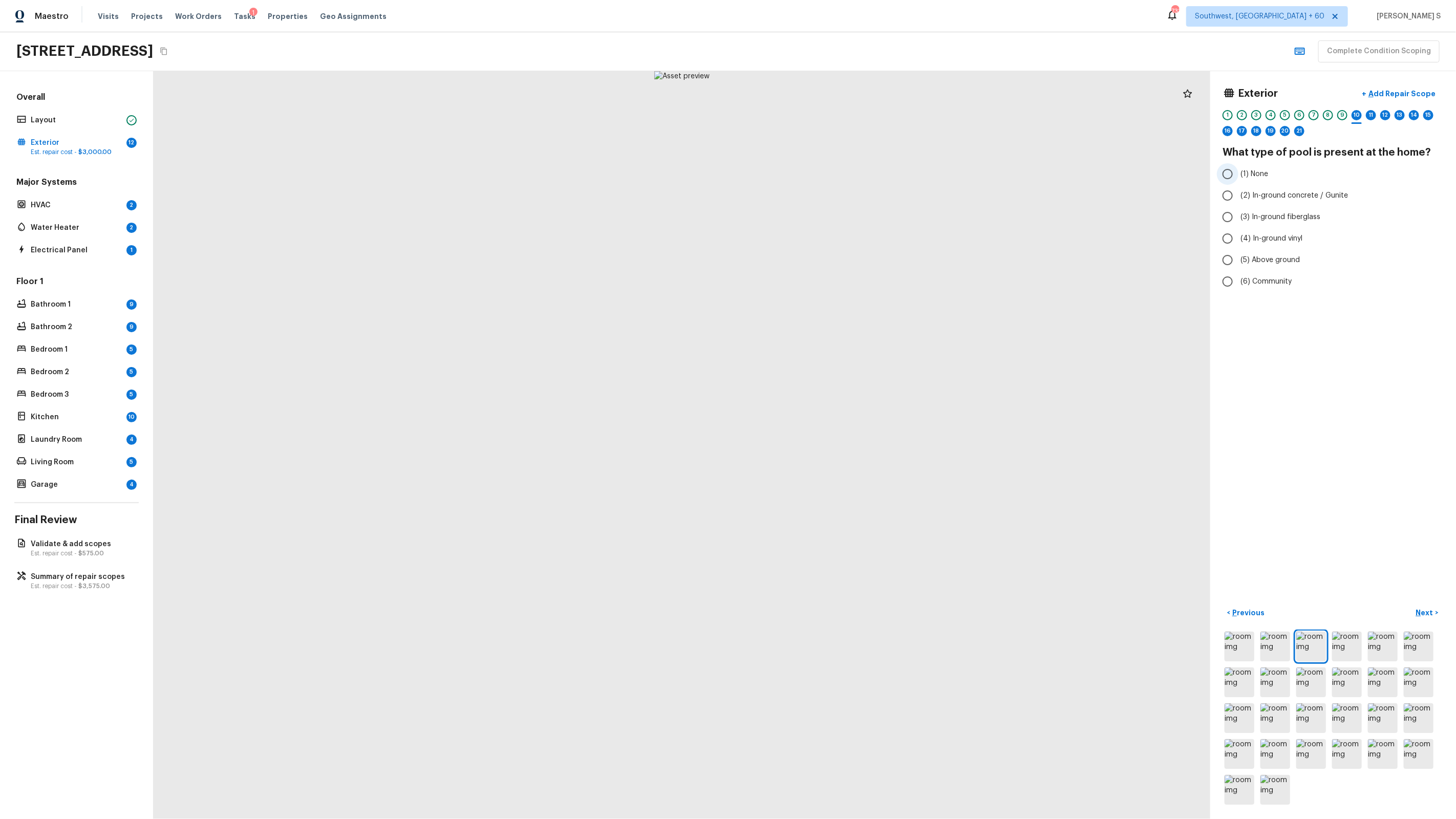
click at [1238, 173] on input "(1) None" at bounding box center [1228, 174] width 21 height 21
radio input "true"
click at [1369, 116] on div "11" at bounding box center [1370, 115] width 10 height 10
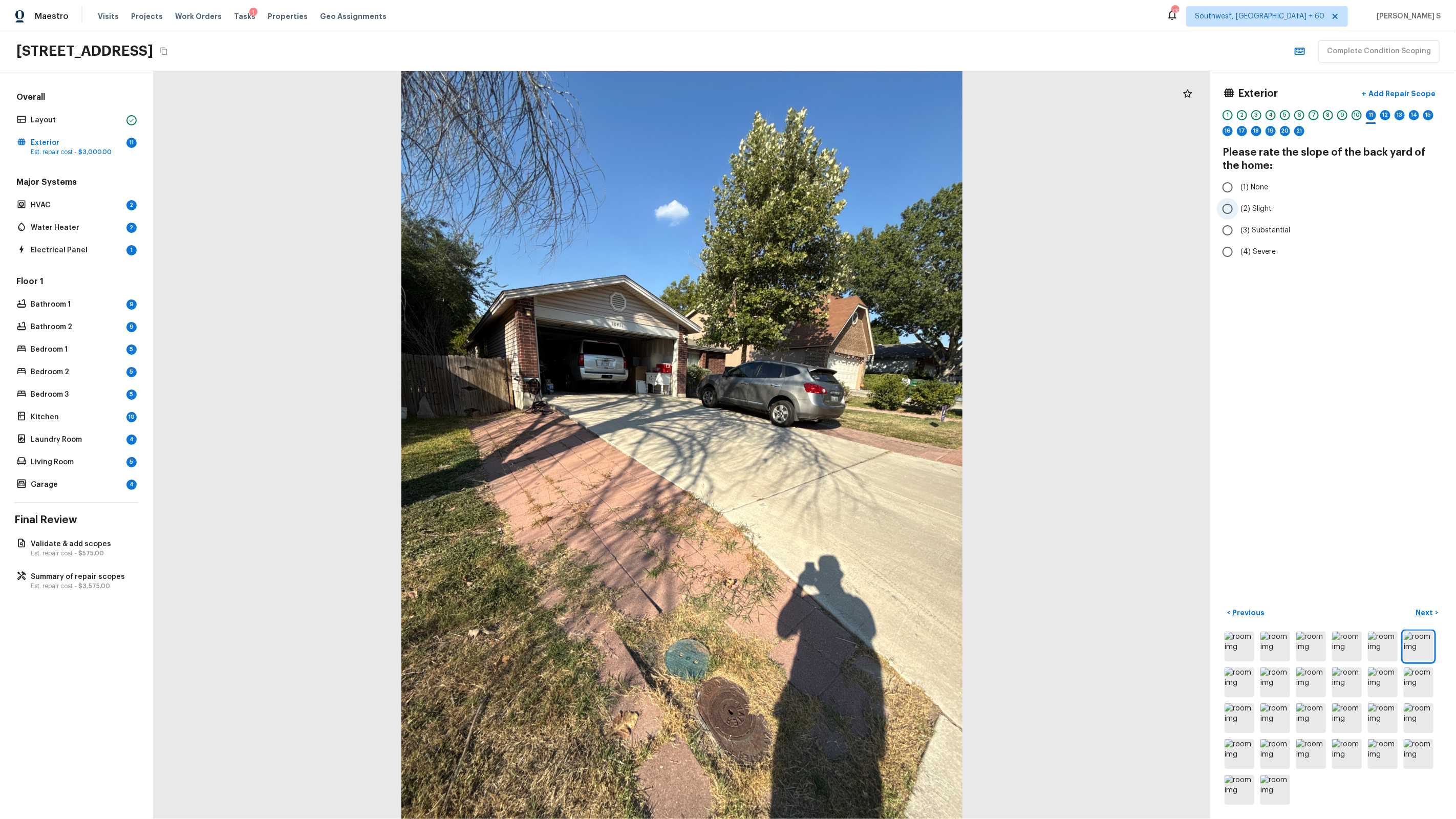
click at [1260, 212] on span "(2) Slight" at bounding box center [1256, 209] width 32 height 10
click at [1238, 212] on input "(2) Slight" at bounding box center [1228, 209] width 21 height 21
radio input "true"
click at [1386, 112] on div "12" at bounding box center [1385, 115] width 10 height 10
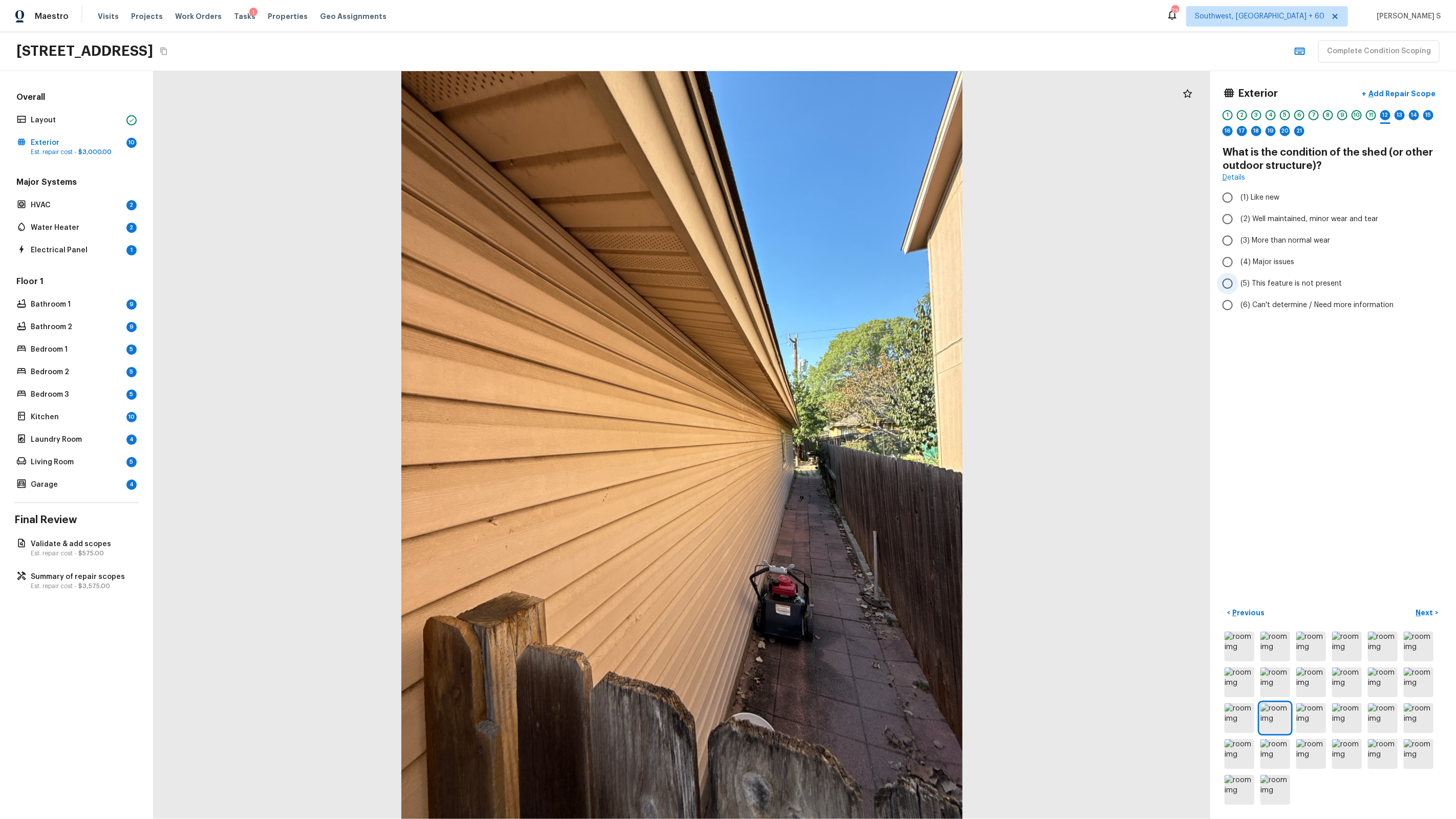
click at [1287, 281] on span "(5) This feature is not present" at bounding box center [1291, 283] width 102 height 10
click at [1238, 281] on input "(5) This feature is not present" at bounding box center [1228, 284] width 21 height 21
radio input "true"
click at [1399, 114] on div "13" at bounding box center [1400, 115] width 10 height 10
click at [1251, 192] on span "(2) No" at bounding box center [1250, 195] width 21 height 10
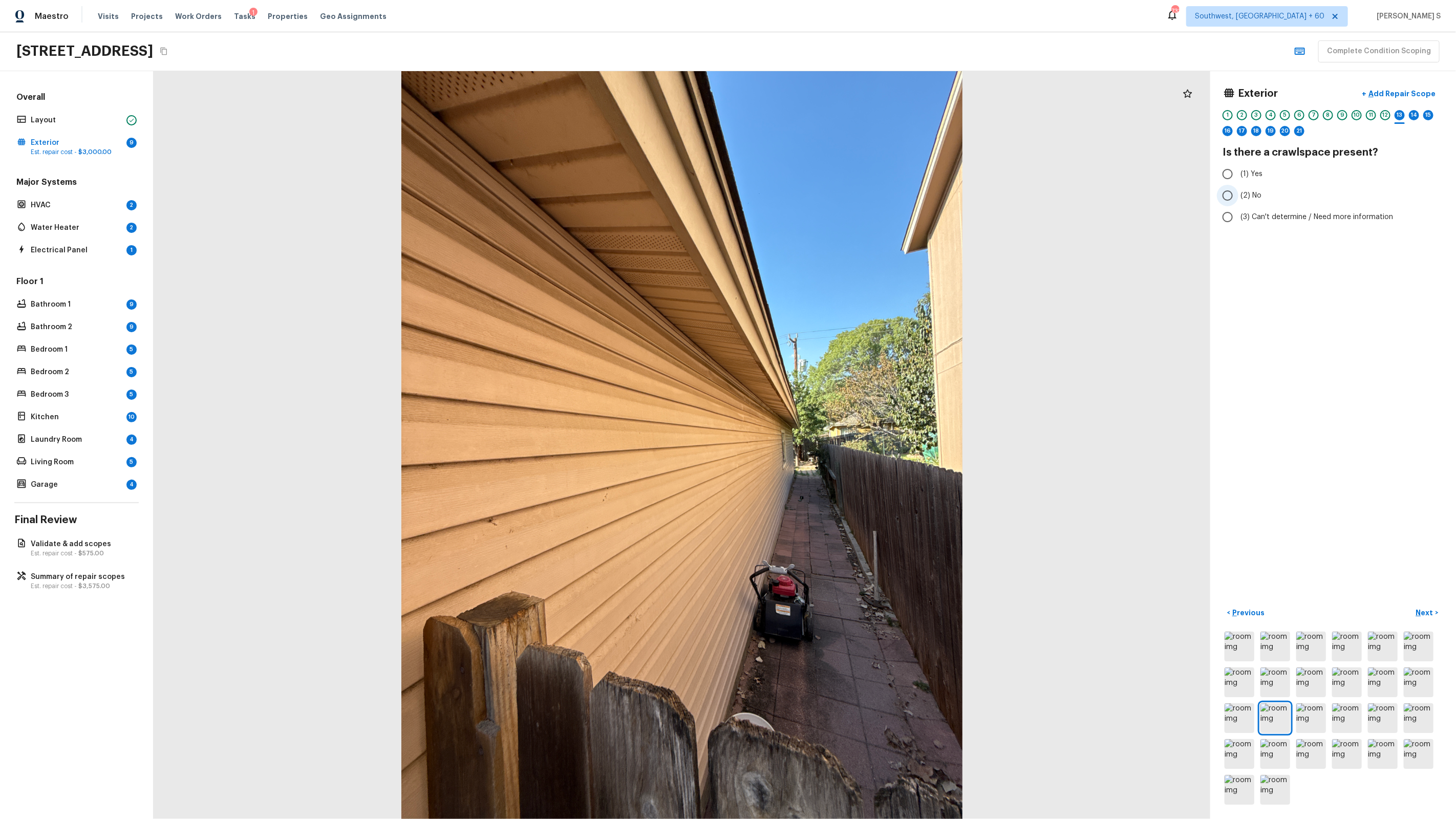
click at [1238, 192] on input "(2) No" at bounding box center [1228, 196] width 21 height 21
radio input "true"
click at [1411, 111] on div "14" at bounding box center [1414, 115] width 10 height 10
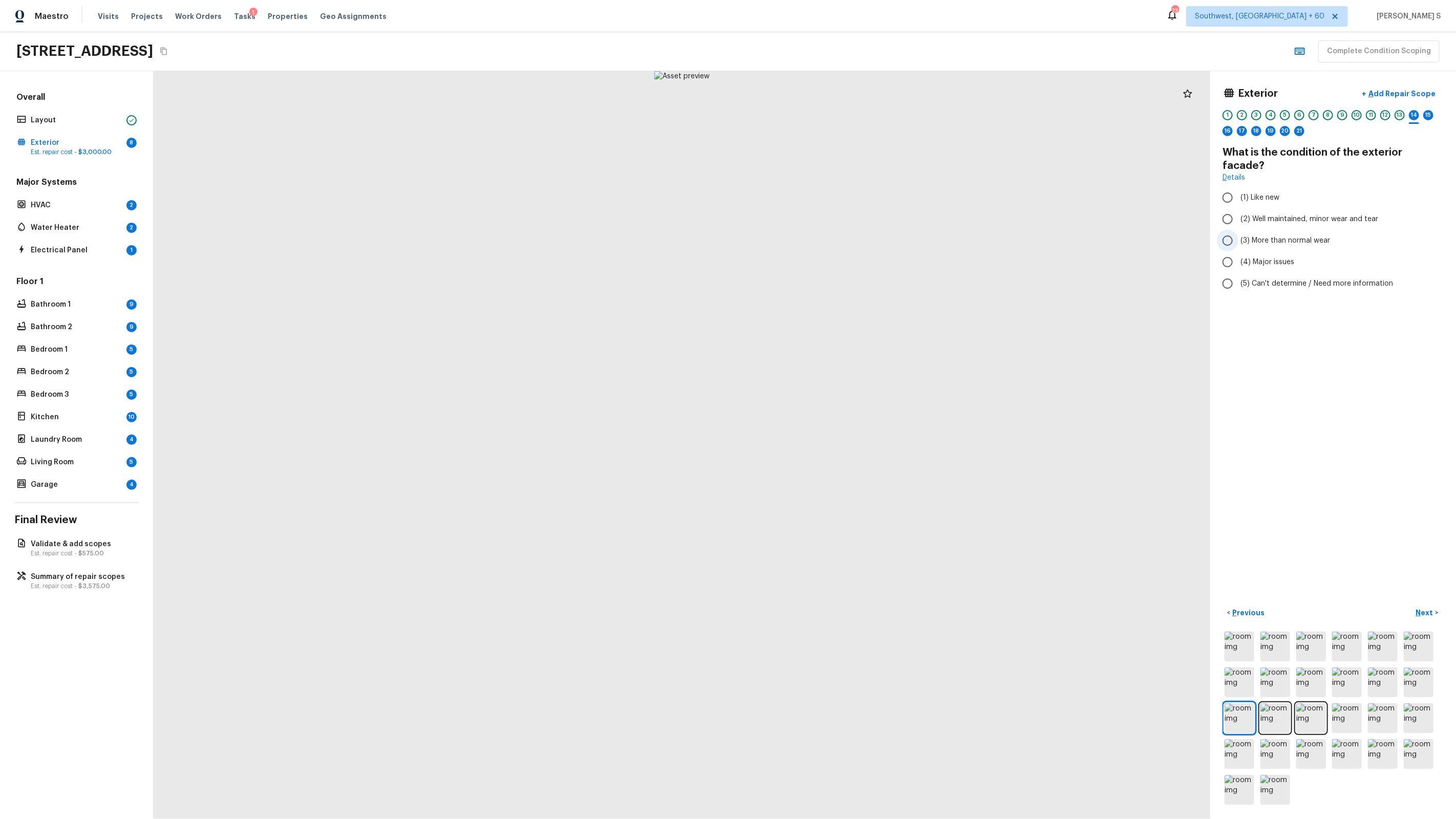
click at [1276, 235] on span "(3) More than normal wear" at bounding box center [1285, 240] width 90 height 10
click at [1238, 230] on input "(3) More than normal wear" at bounding box center [1228, 241] width 21 height 21
radio input "true"
click at [1406, 87] on button "+ Add Repair Scope" at bounding box center [1399, 93] width 90 height 21
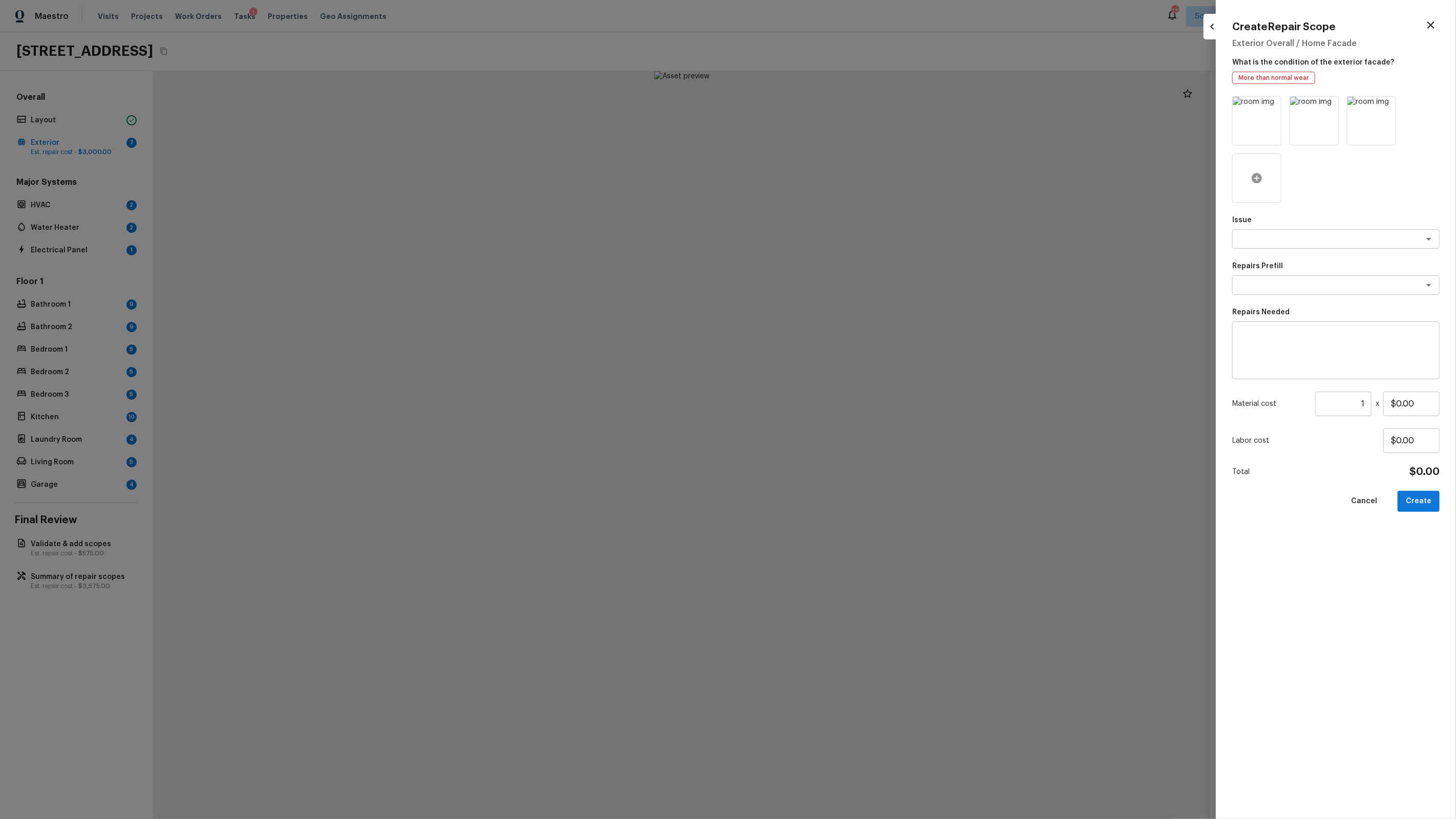
click at [1256, 178] on icon at bounding box center [1257, 178] width 12 height 12
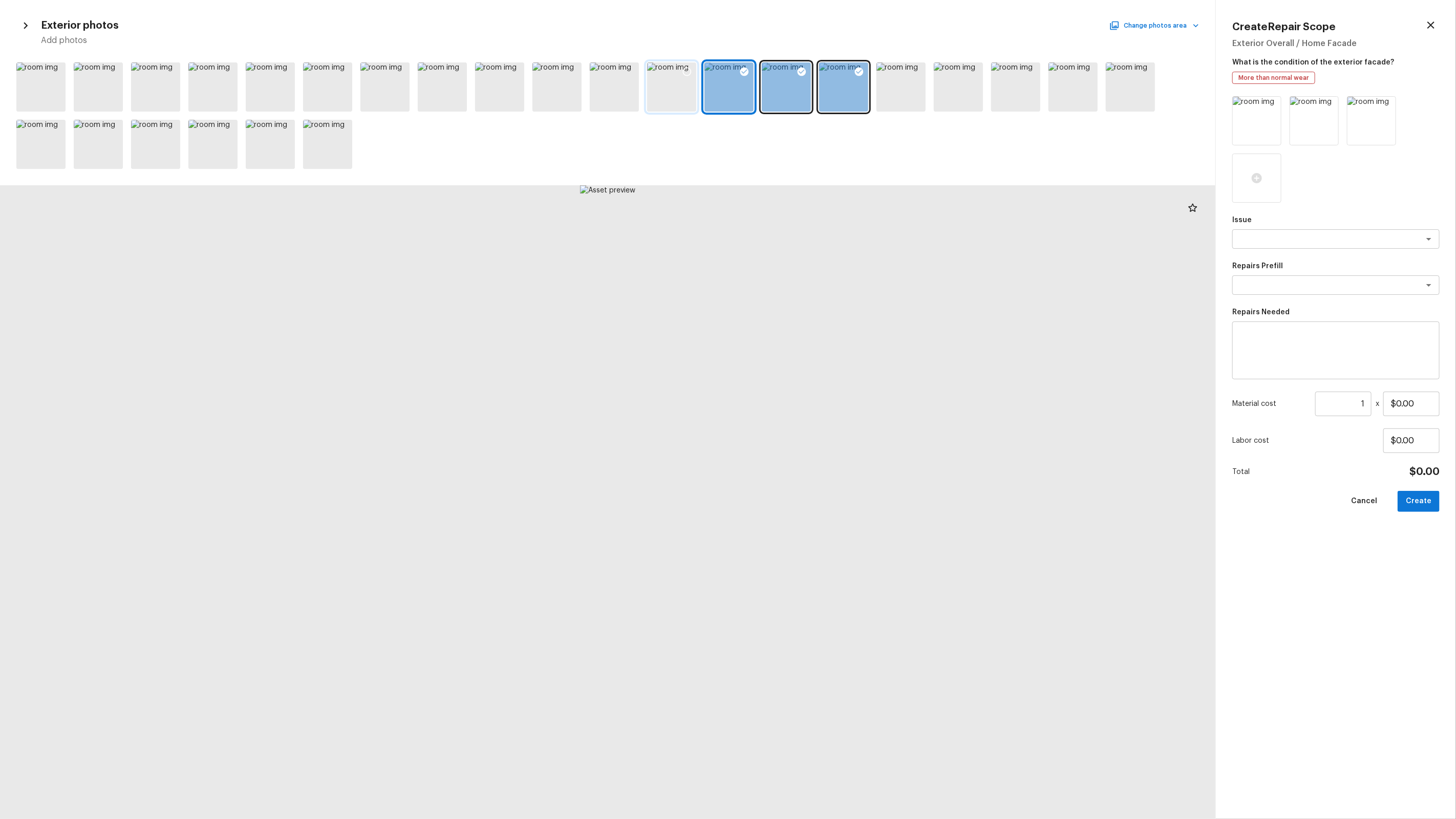
click at [682, 72] on icon at bounding box center [687, 71] width 10 height 10
click at [573, 71] on icon at bounding box center [572, 71] width 10 height 10
click at [162, 68] on div at bounding box center [171, 73] width 18 height 21
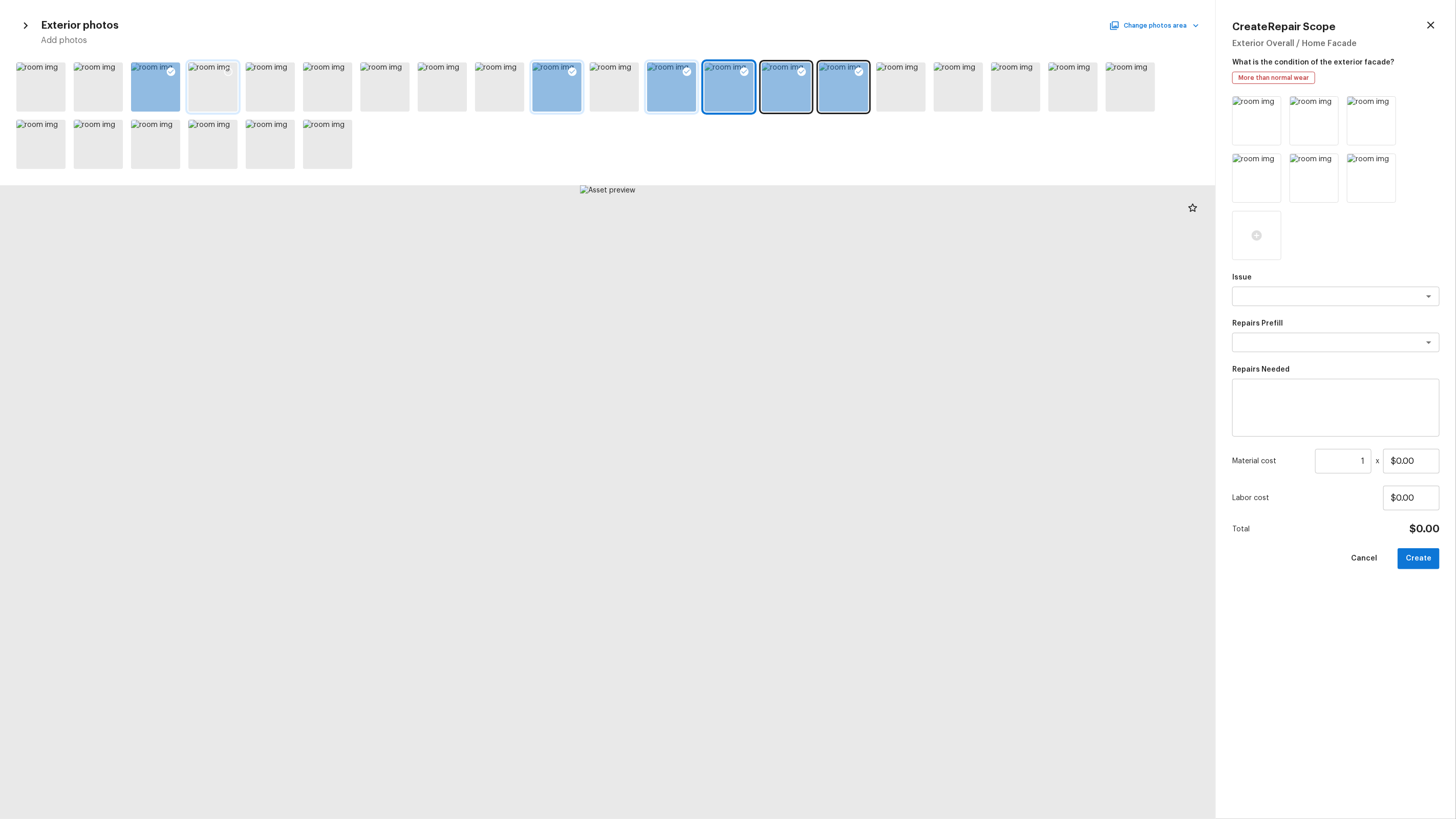
click at [229, 69] on icon at bounding box center [228, 71] width 10 height 10
click at [1315, 298] on textarea at bounding box center [1321, 296] width 169 height 10
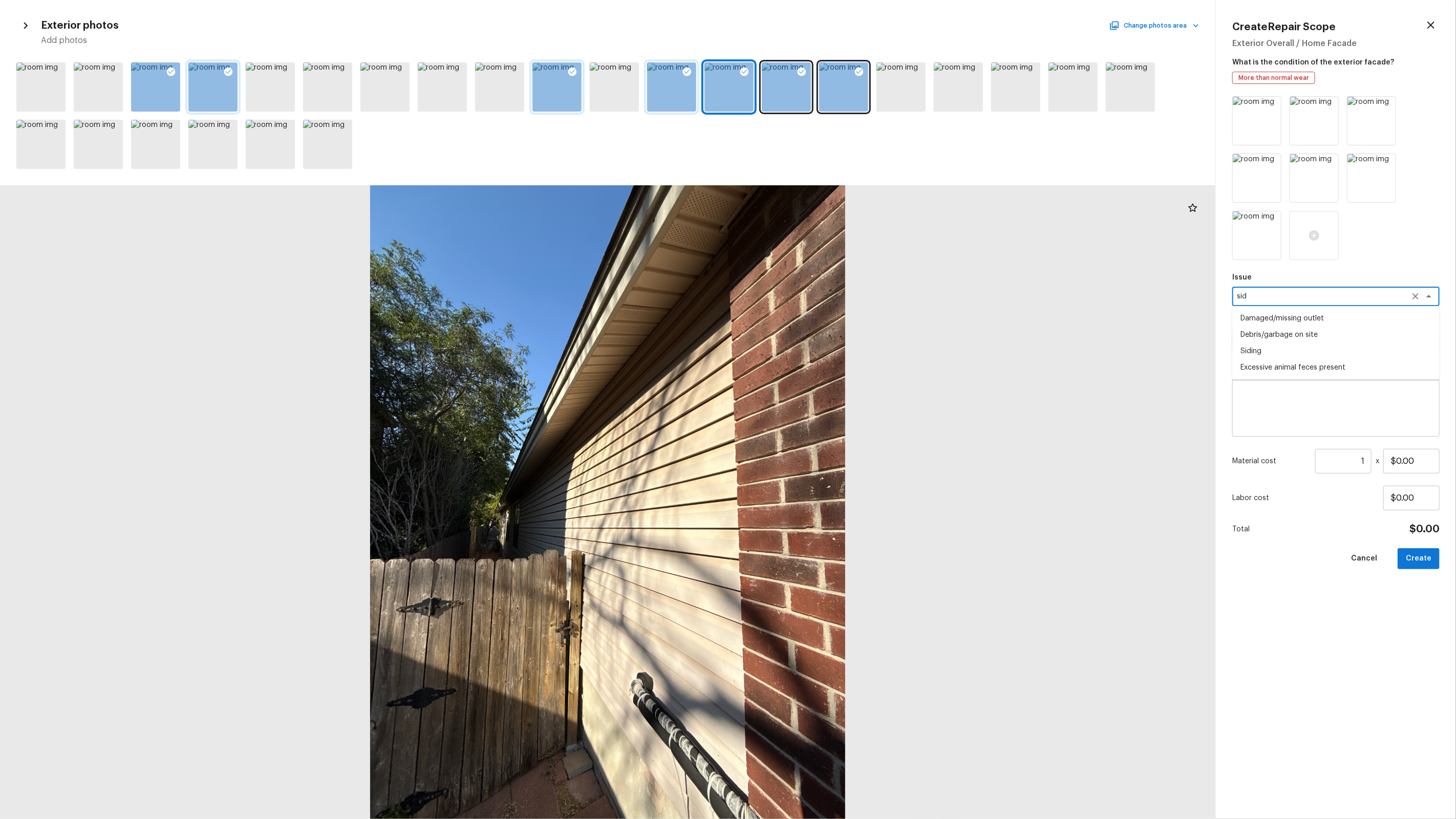
click at [1315, 299] on textarea "si" at bounding box center [1321, 296] width 169 height 10
type textarea "Siding"
type textarea "Sid"
click at [1315, 299] on textarea "Siding" at bounding box center [1321, 296] width 169 height 10
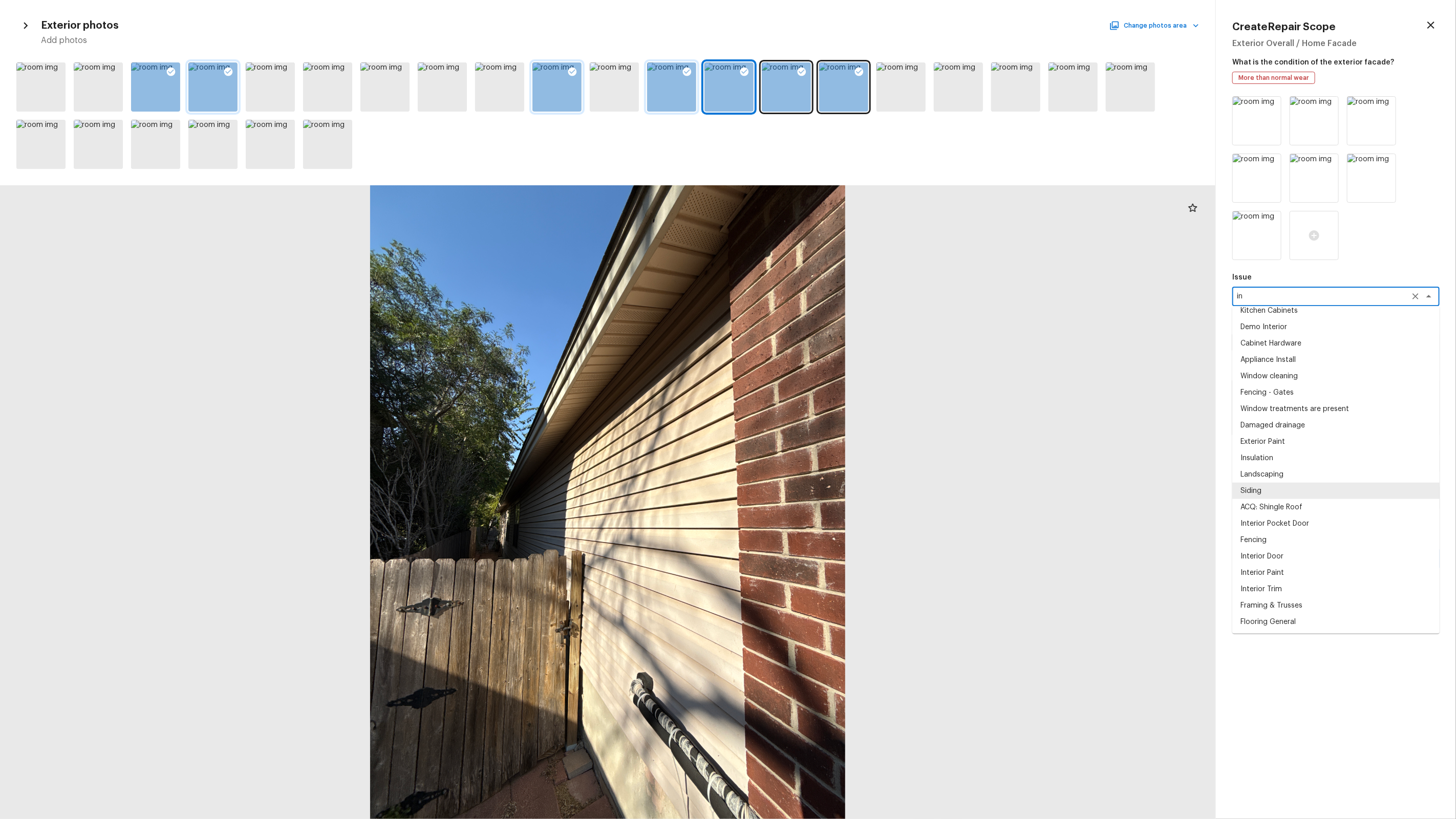
type textarea "ing"
click at [1315, 299] on textarea "in" at bounding box center [1321, 296] width 169 height 10
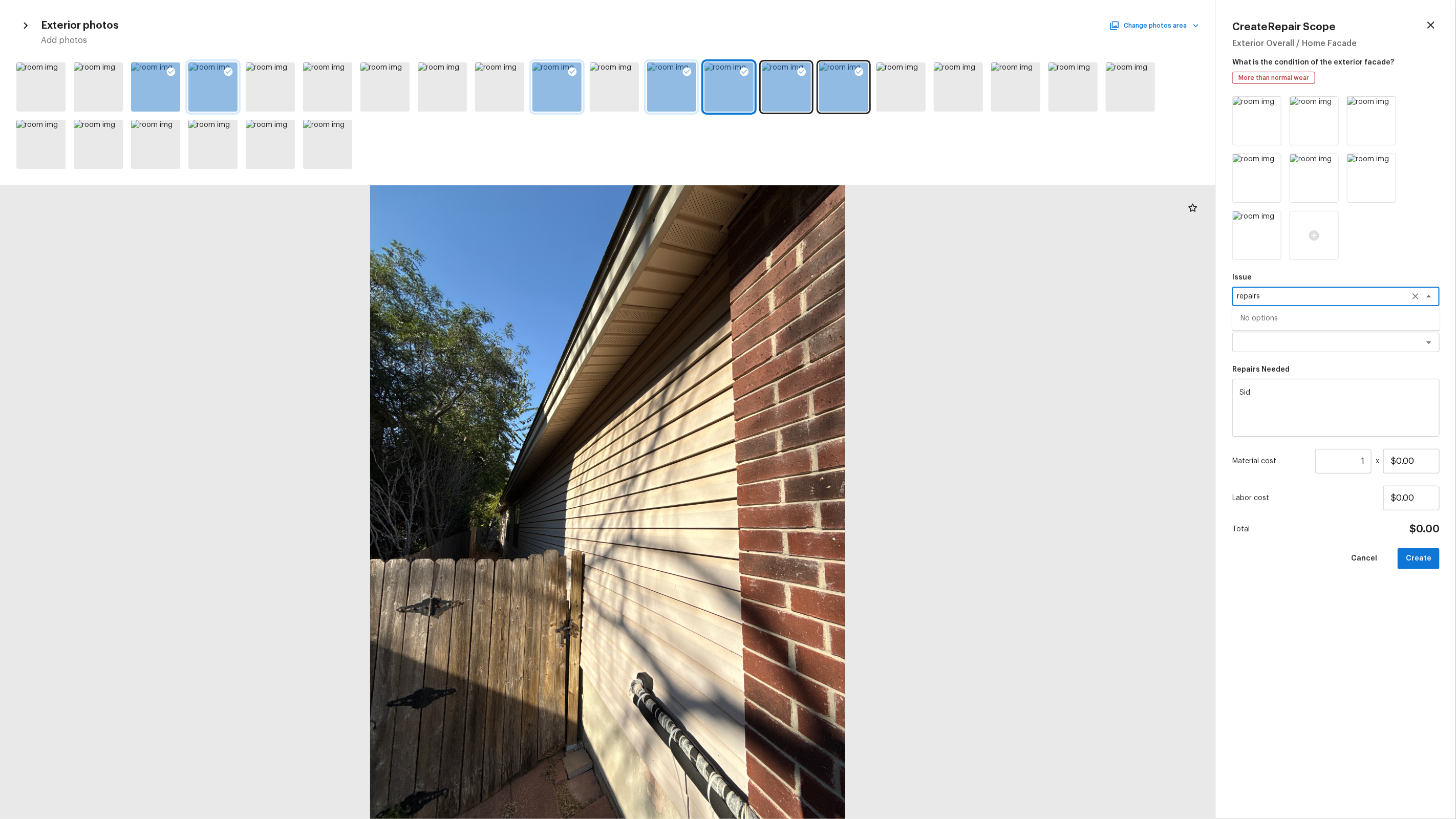
type textarea "Siding"
click at [1297, 401] on textarea "Sid" at bounding box center [1336, 408] width 193 height 41
click at [1294, 414] on textarea "Siding" at bounding box center [1336, 408] width 193 height 41
type textarea "Siding repairs"
click at [1367, 459] on input "1" at bounding box center [1343, 461] width 56 height 24
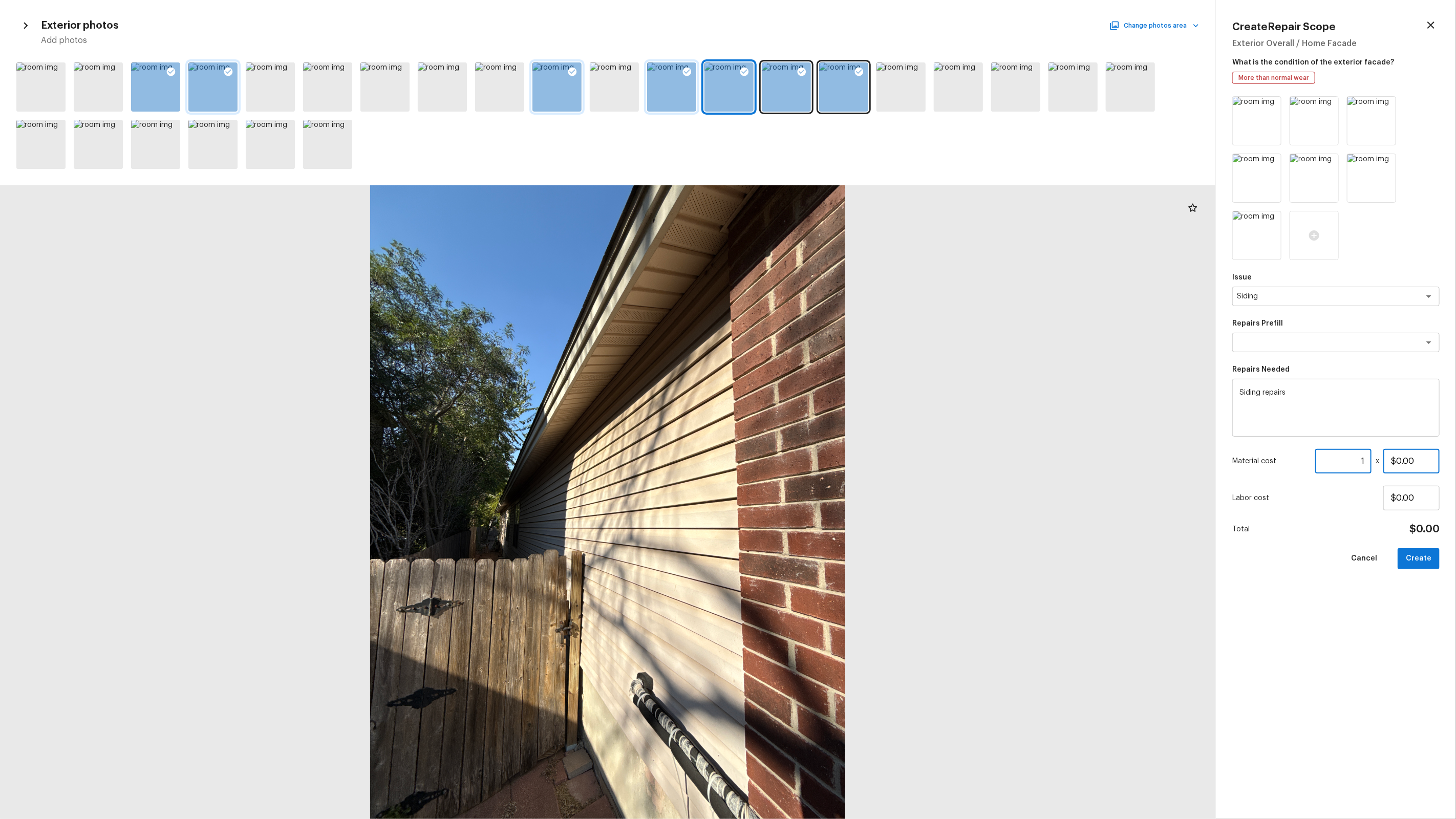
click at [1407, 461] on input "$0.00" at bounding box center [1411, 461] width 56 height 24
type input "$1,200.00"
click at [1427, 559] on button "Create" at bounding box center [1419, 558] width 42 height 21
type input "$0.00"
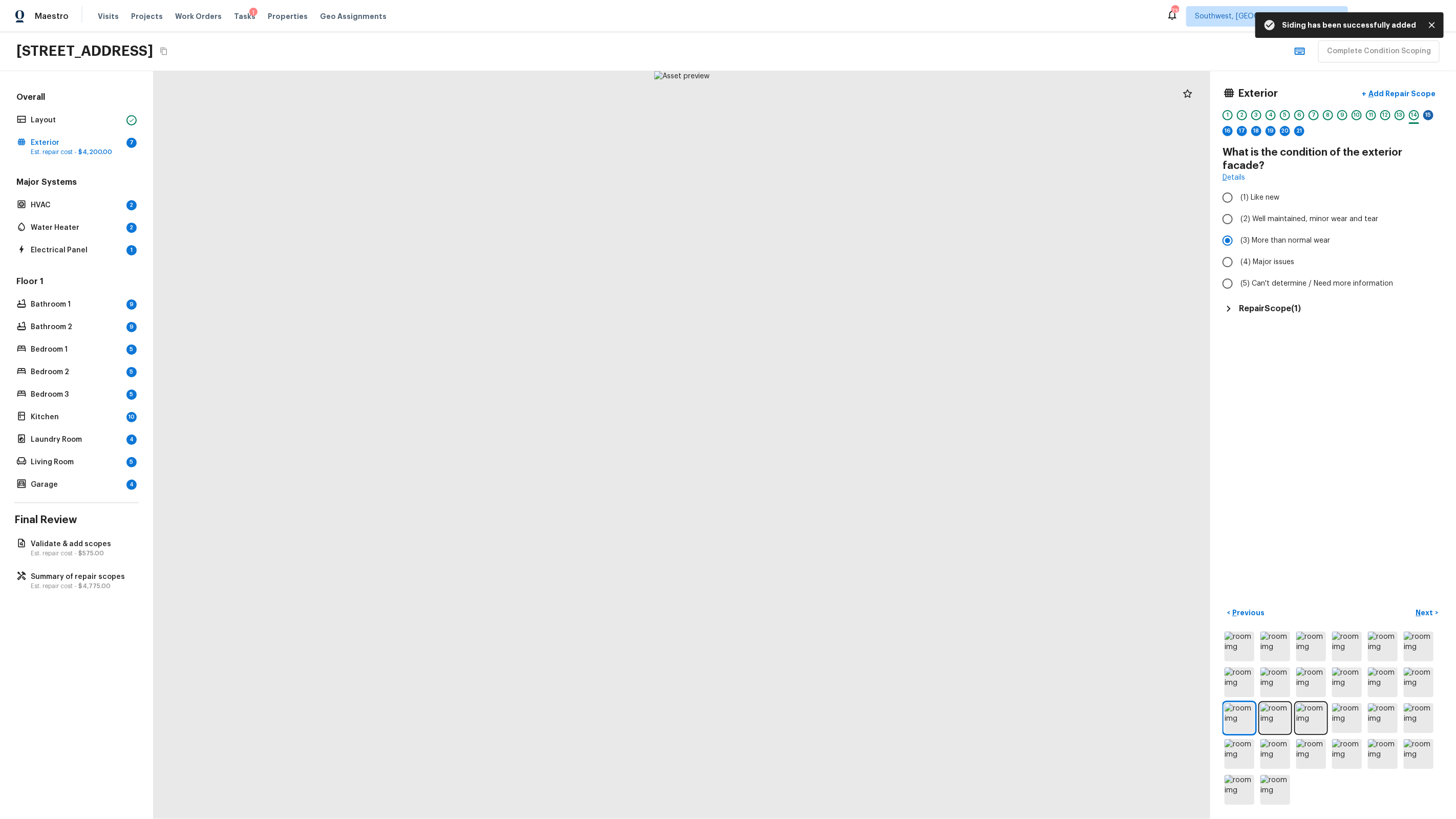
click at [1431, 115] on div "15" at bounding box center [1428, 115] width 10 height 10
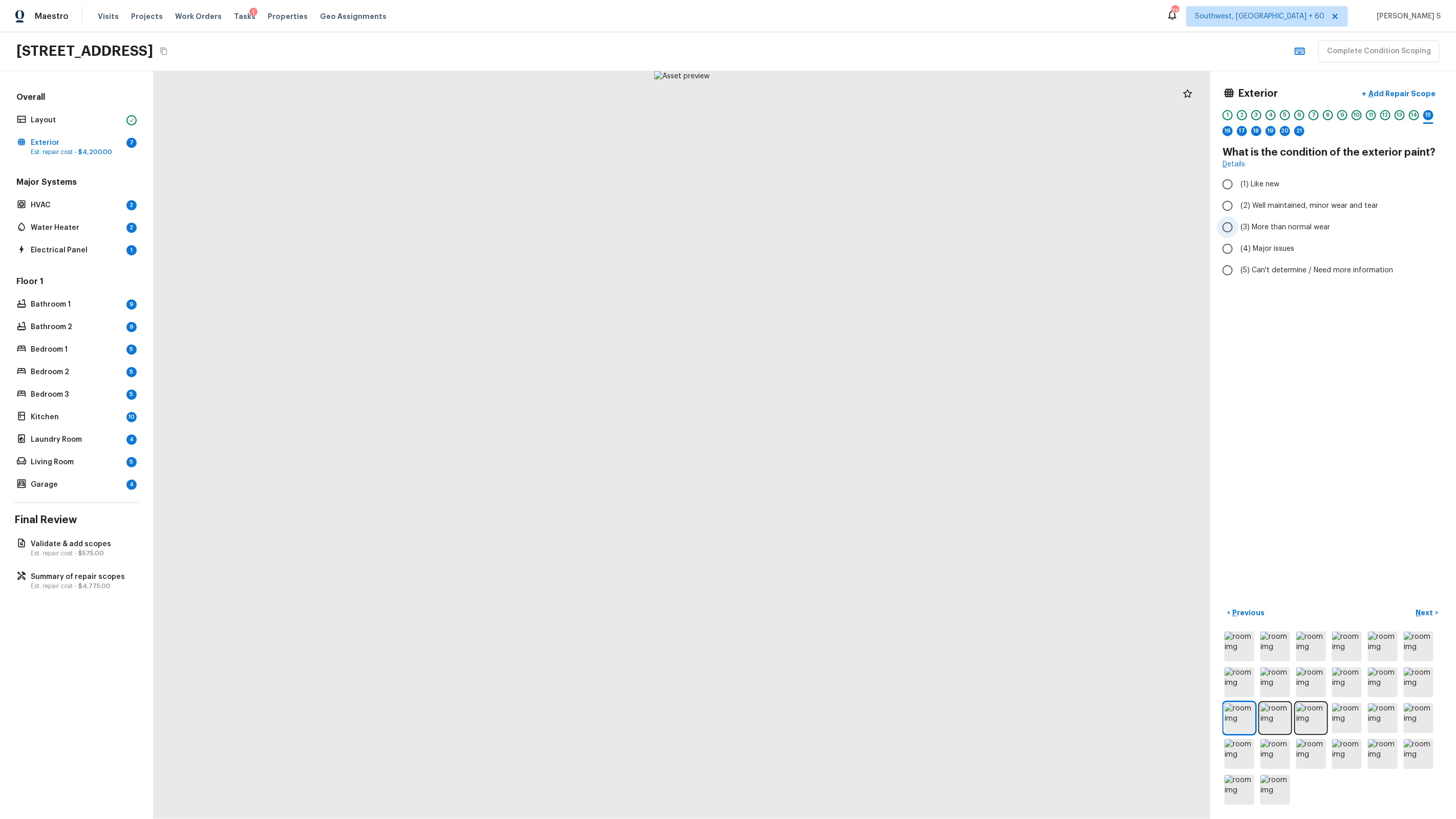
click at [1301, 223] on span "(3) More than normal wear" at bounding box center [1285, 227] width 90 height 10
click at [1238, 223] on input "(3) More than normal wear" at bounding box center [1228, 227] width 21 height 21
radio input "true"
click at [1400, 94] on p "Add Repair Scope" at bounding box center [1401, 93] width 69 height 10
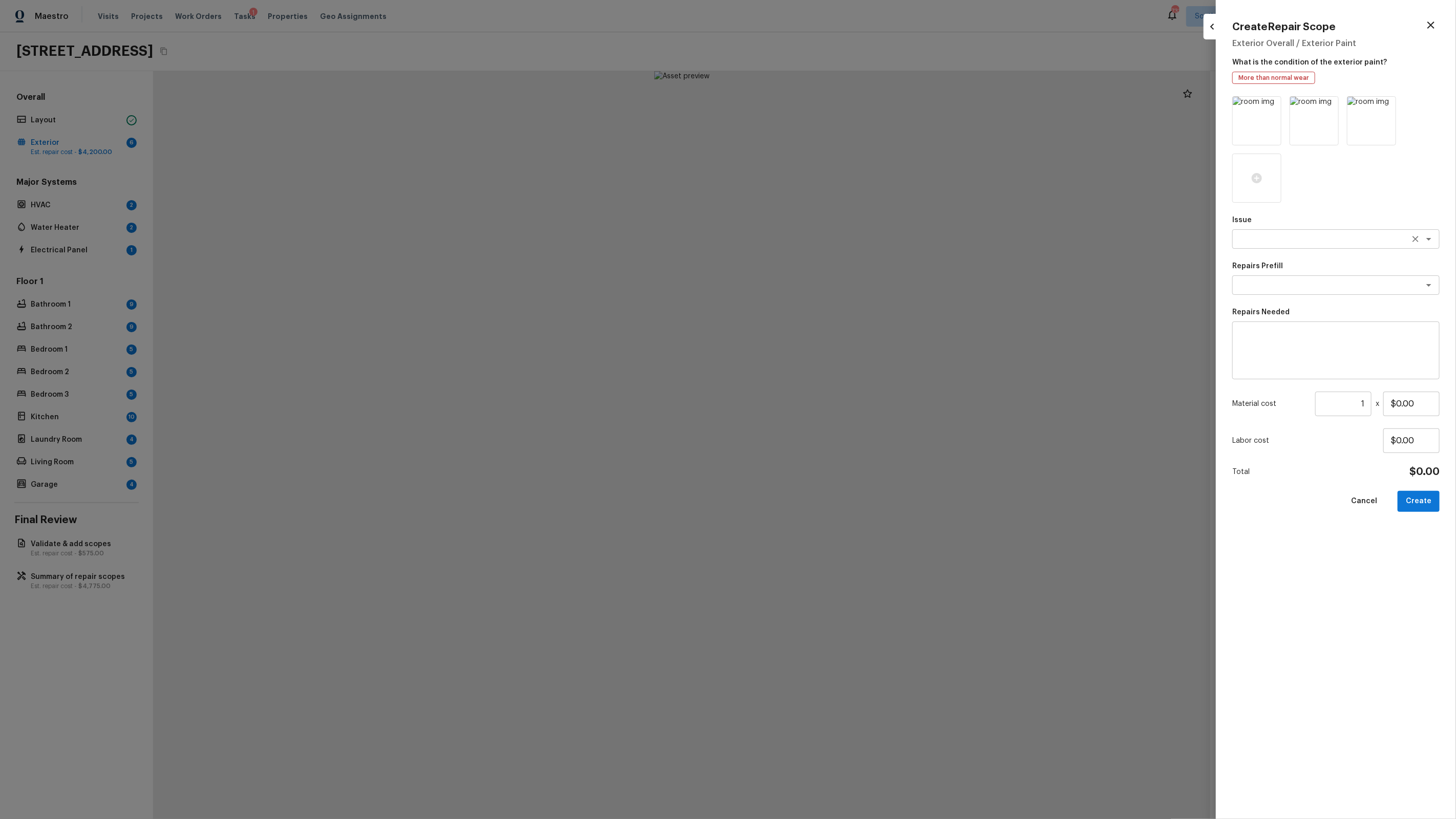
click at [1285, 238] on textarea at bounding box center [1321, 239] width 169 height 10
type textarea "wall"
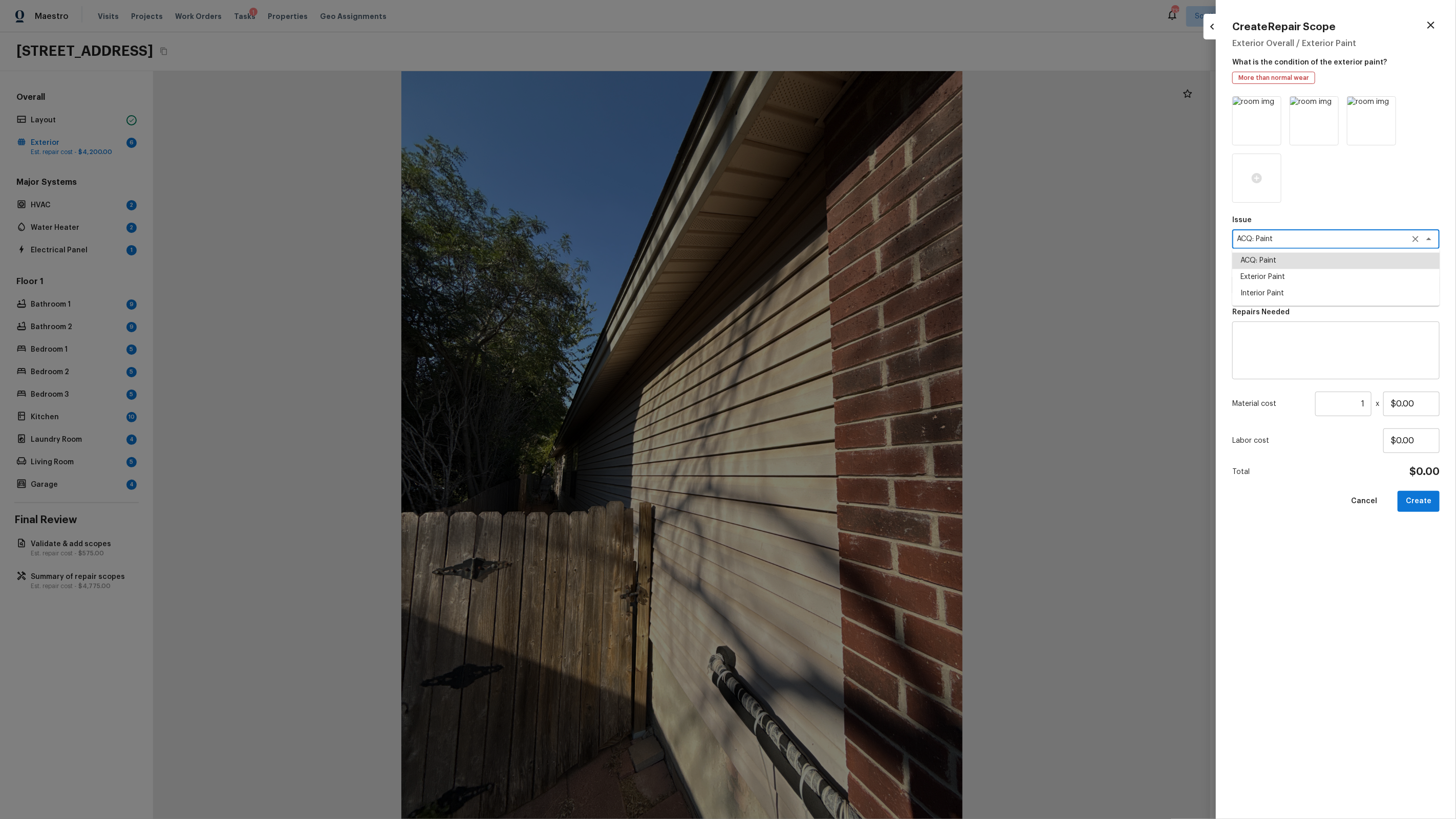
type textarea "ACQ: Paint"
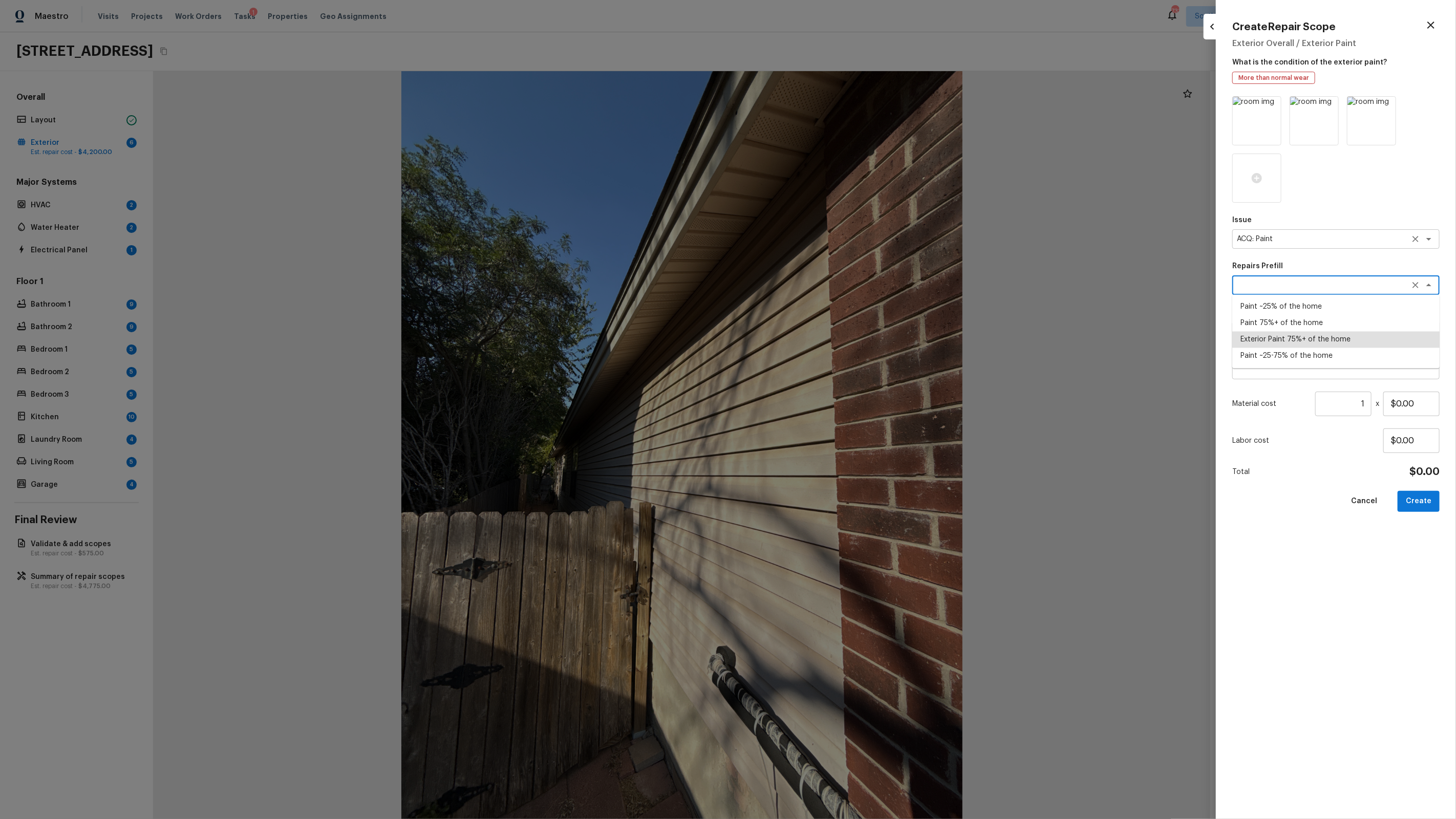
type textarea "Exterior Paint 75%+ of the home"
type textarea "Acquisition Scope: 75%+ of the home exterior will likely require paint"
type input "$1.26"
click at [1351, 404] on input "1" at bounding box center [1343, 404] width 56 height 24
type input "2187"
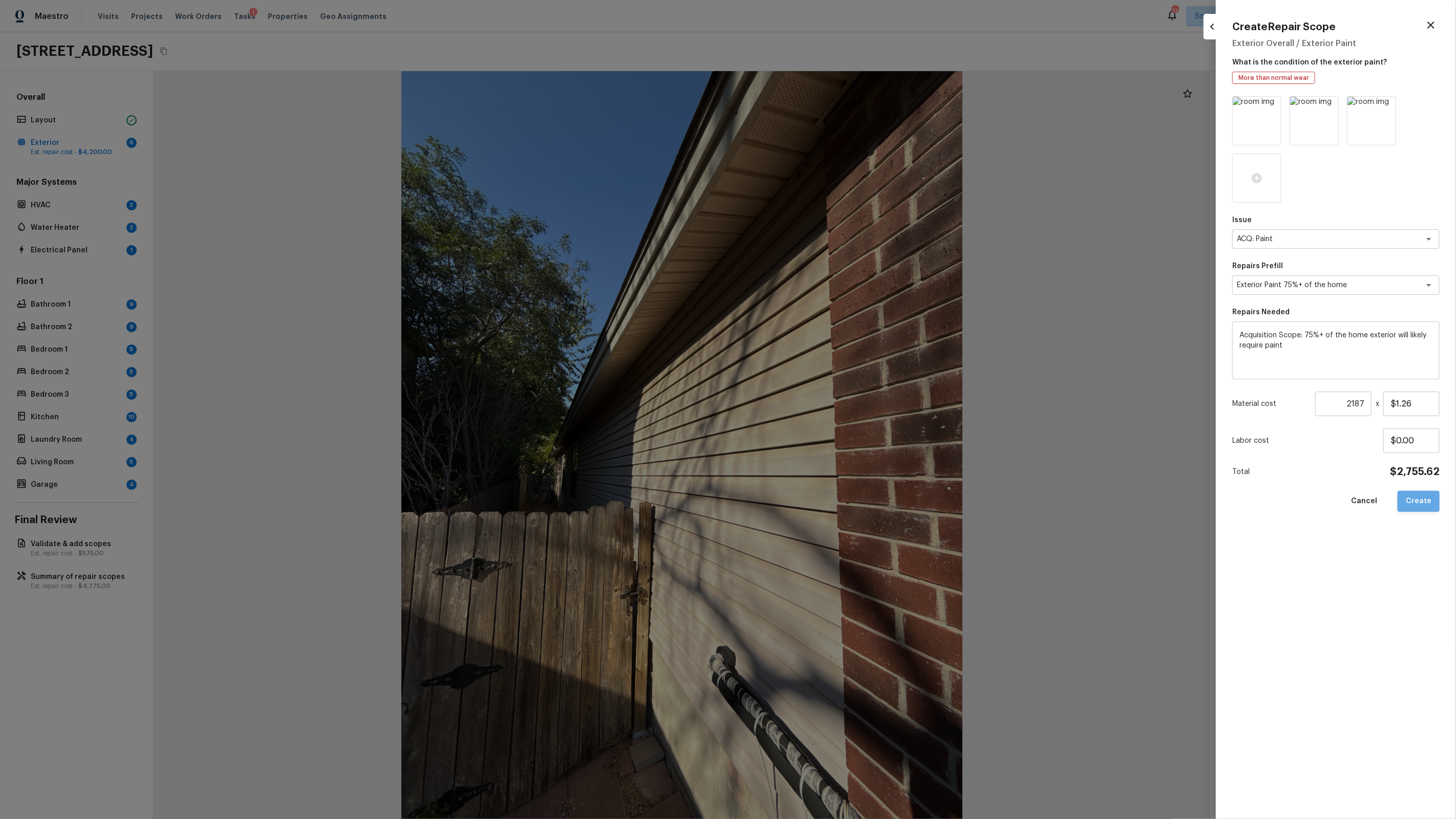
click at [1429, 507] on button "Create" at bounding box center [1419, 501] width 42 height 21
type input "1"
type input "$0.00"
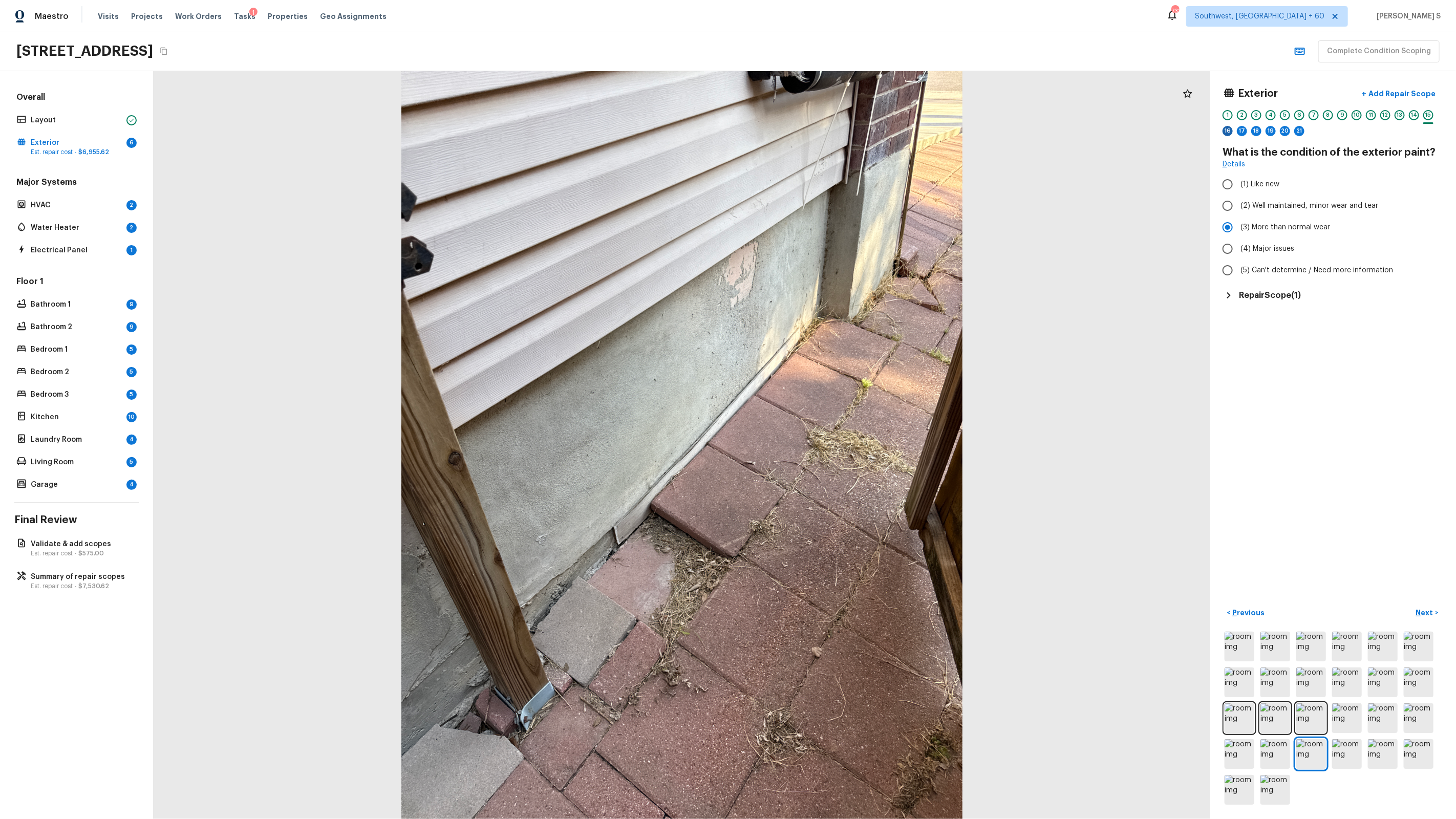
click at [1230, 129] on div "16" at bounding box center [1227, 131] width 10 height 10
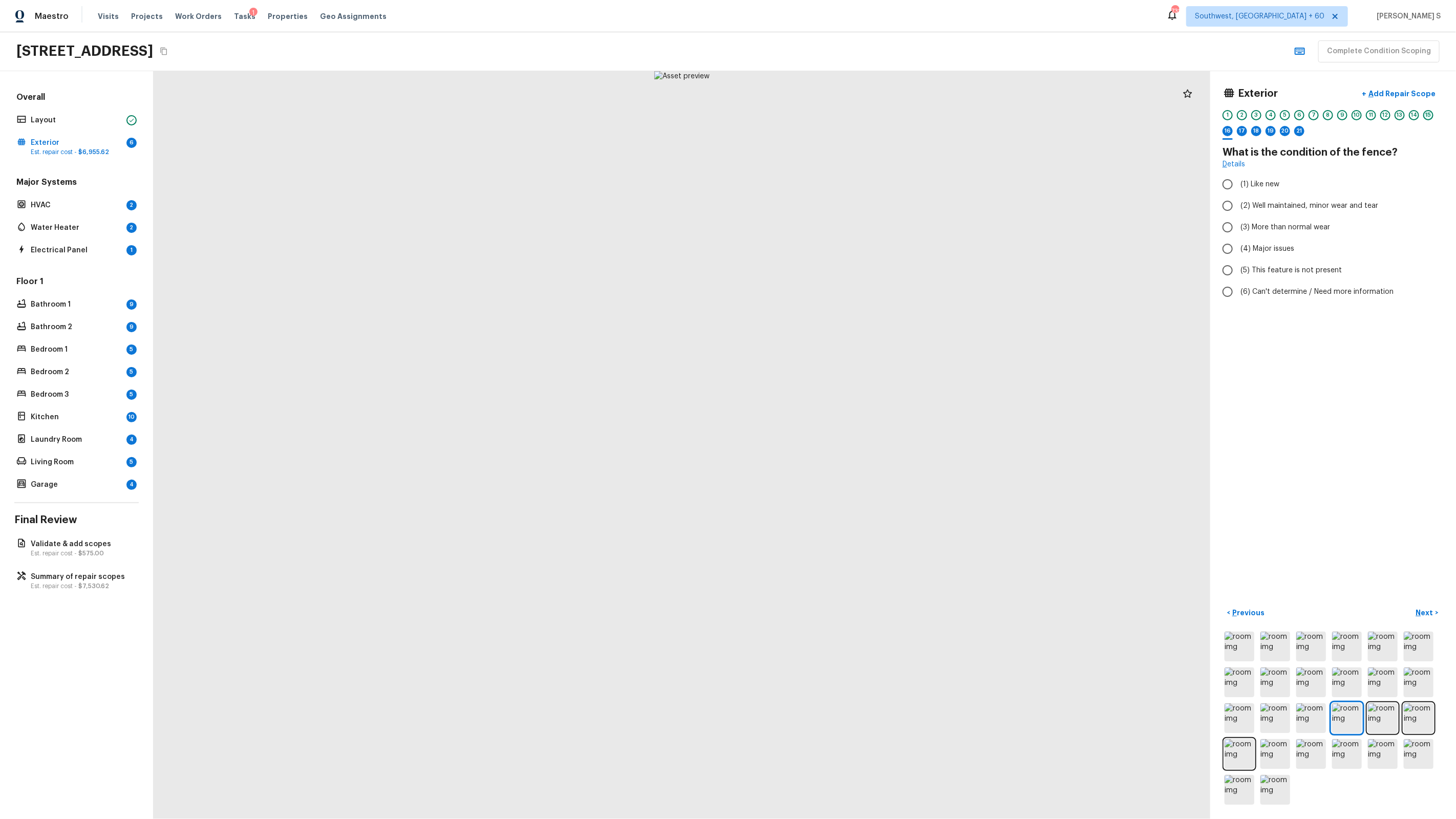
click at [1429, 114] on div "15" at bounding box center [1428, 115] width 10 height 10
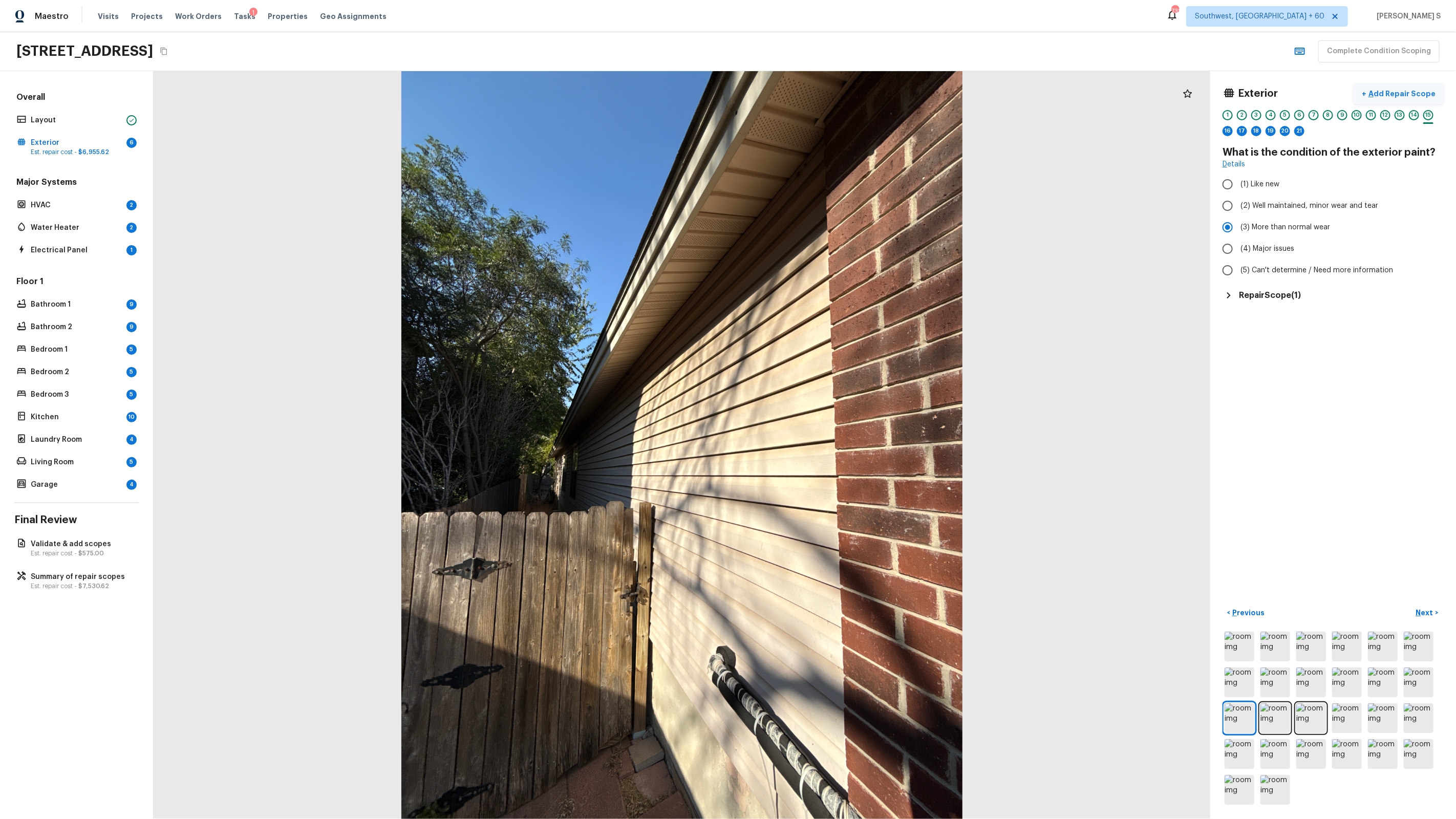
click at [1419, 90] on p "Add Repair Scope" at bounding box center [1401, 93] width 69 height 10
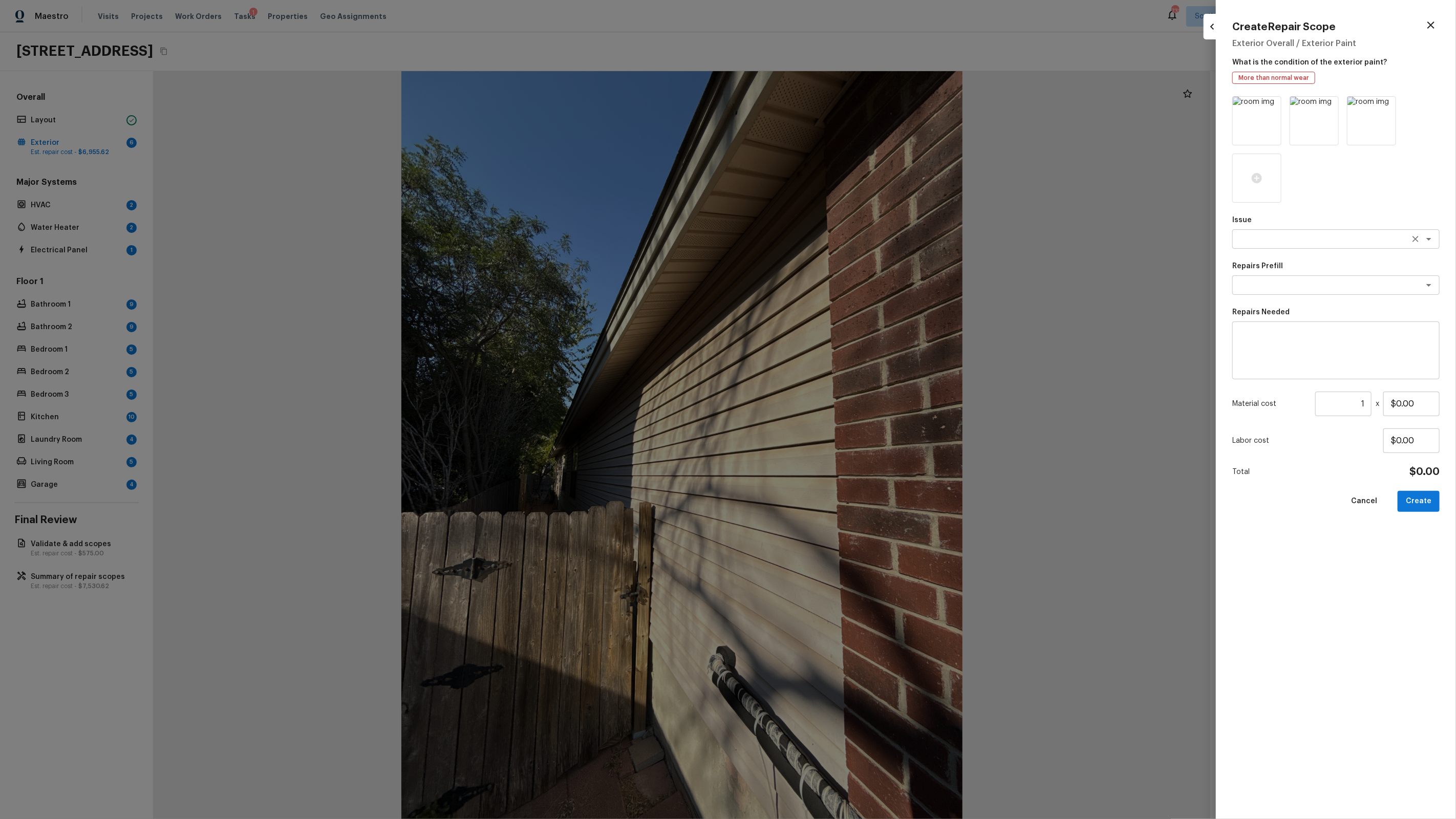
click at [1295, 234] on textarea at bounding box center [1321, 239] width 169 height 10
type textarea "Pressure Washing"
type textarea "Pressure Wash Siding"
type textarea "Protect areas as needed for pressure washing. Pressure wash the siding on the h…"
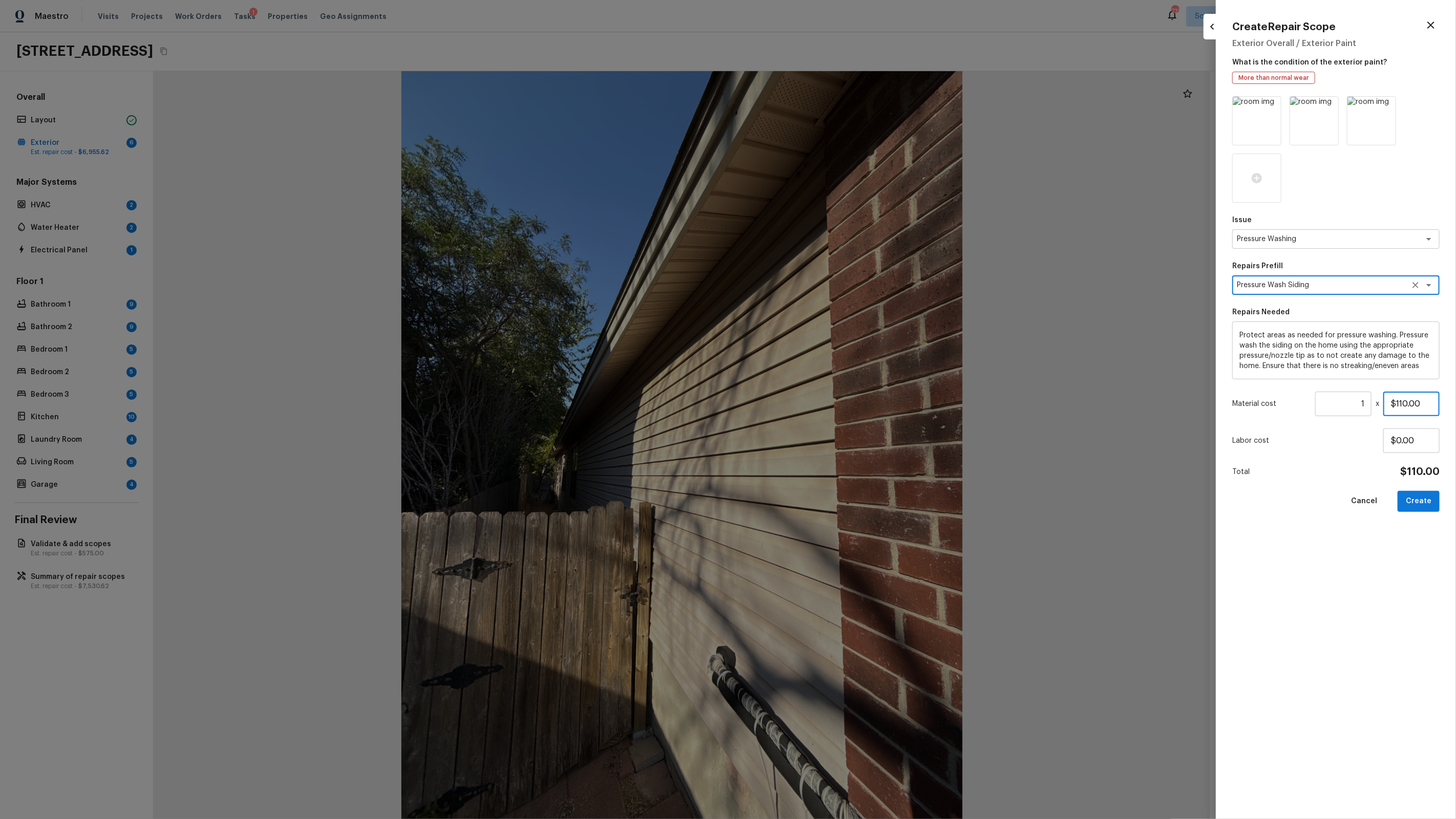
click at [1404, 396] on input "$110.00" at bounding box center [1411, 404] width 56 height 24
type input "$200.00"
click at [1422, 489] on div "Issue Pressure Washing x ​ Repairs Prefill Pressure Wash Siding x ​ Repairs Nee…" at bounding box center [1336, 449] width 207 height 706
click at [1424, 494] on button "Create" at bounding box center [1419, 501] width 42 height 21
type input "$0.00"
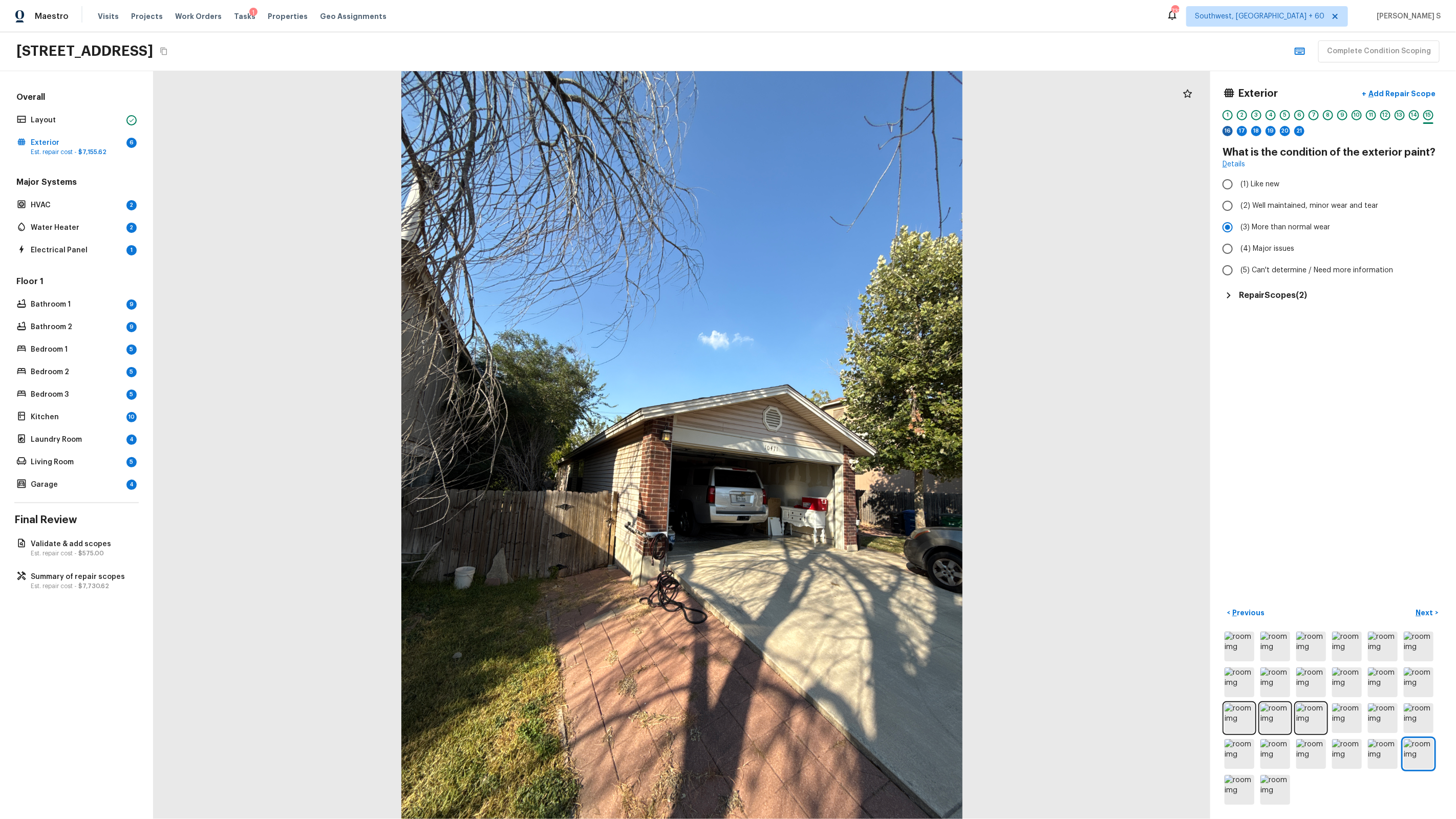
click at [1229, 132] on div "16" at bounding box center [1227, 131] width 10 height 10
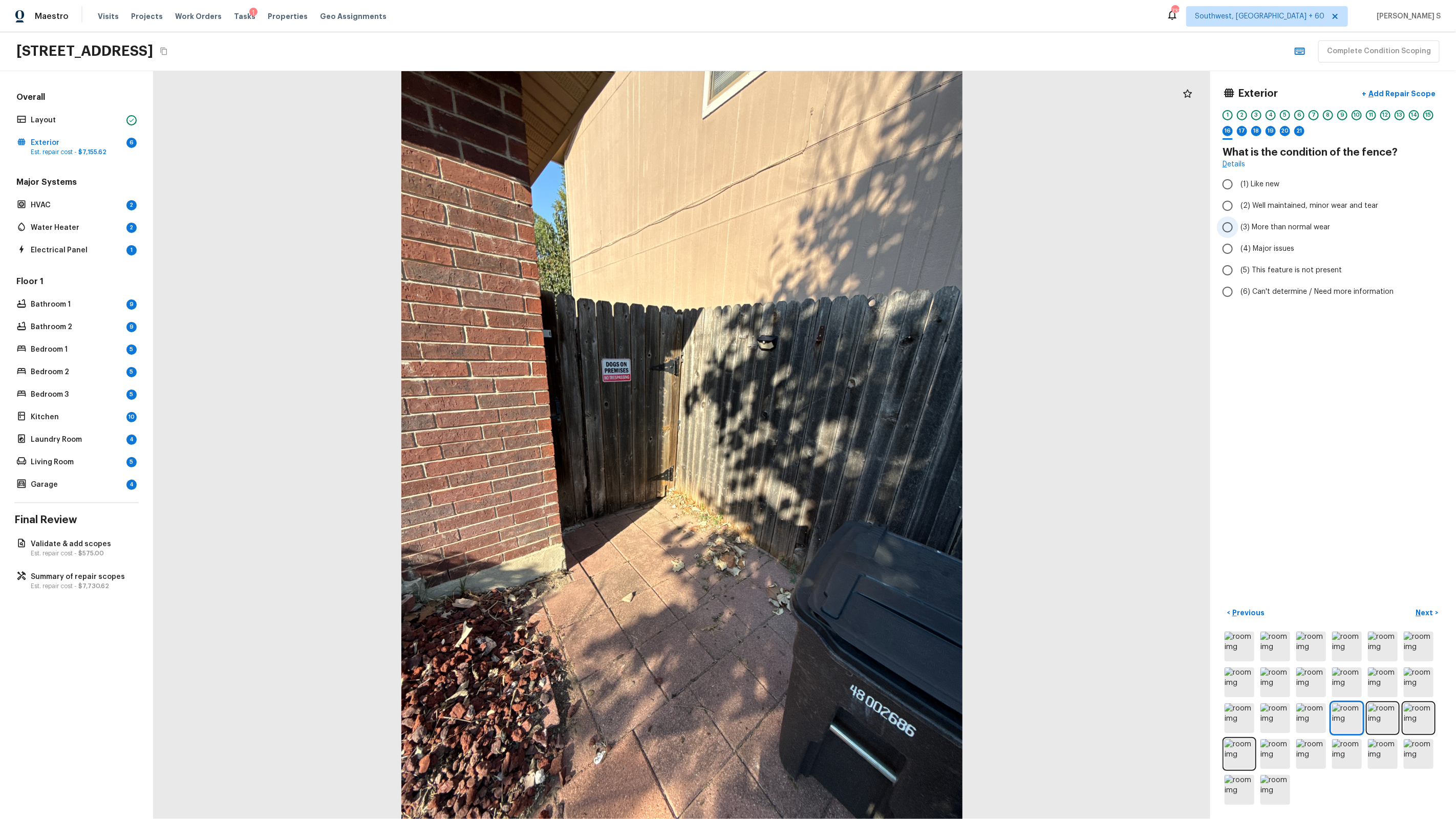
click at [1282, 231] on span "(3) More than normal wear" at bounding box center [1285, 227] width 90 height 10
click at [1238, 231] on input "(3) More than normal wear" at bounding box center [1228, 227] width 21 height 21
radio input "true"
click at [1407, 94] on p "Add Repair Scope" at bounding box center [1401, 93] width 69 height 10
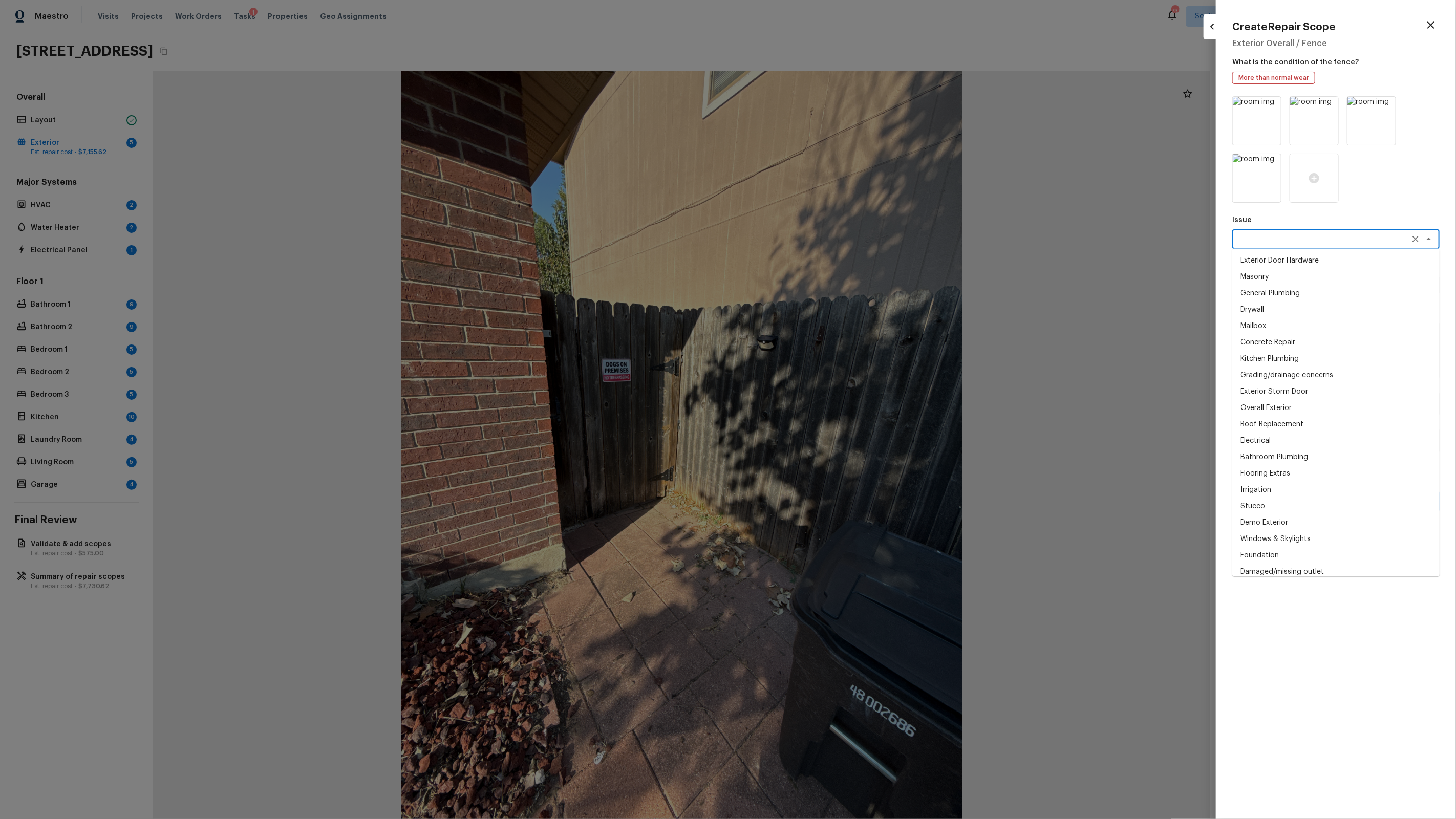
click at [1260, 238] on textarea at bounding box center [1321, 239] width 169 height 10
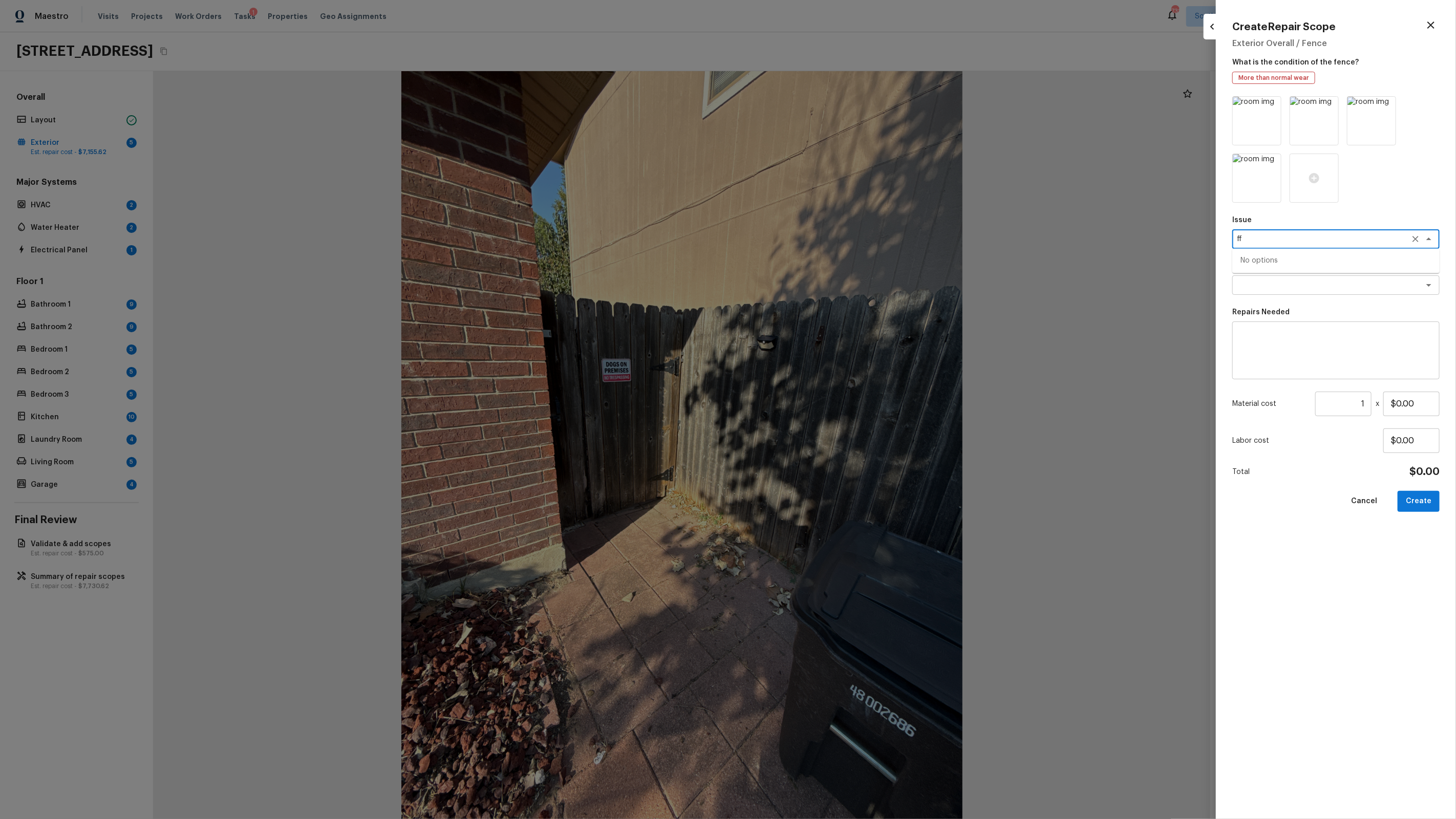
type textarea "f"
type textarea "Fencing"
type textarea "fence repairs and repaint"
click at [1417, 407] on input "$0.00" at bounding box center [1411, 404] width 56 height 24
type input "$1,300.00"
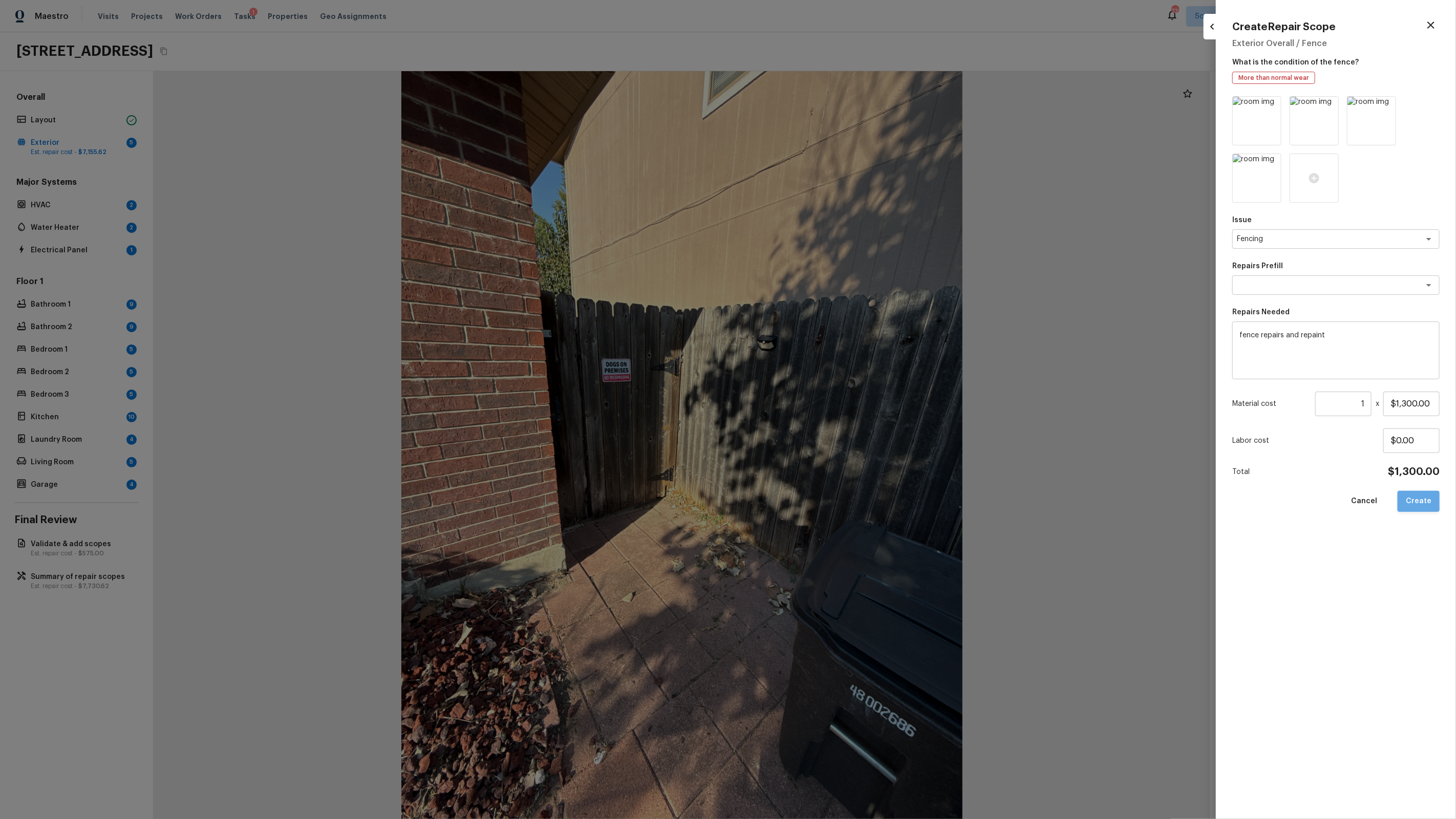
click at [1423, 502] on button "Create" at bounding box center [1419, 501] width 42 height 21
type input "$0.00"
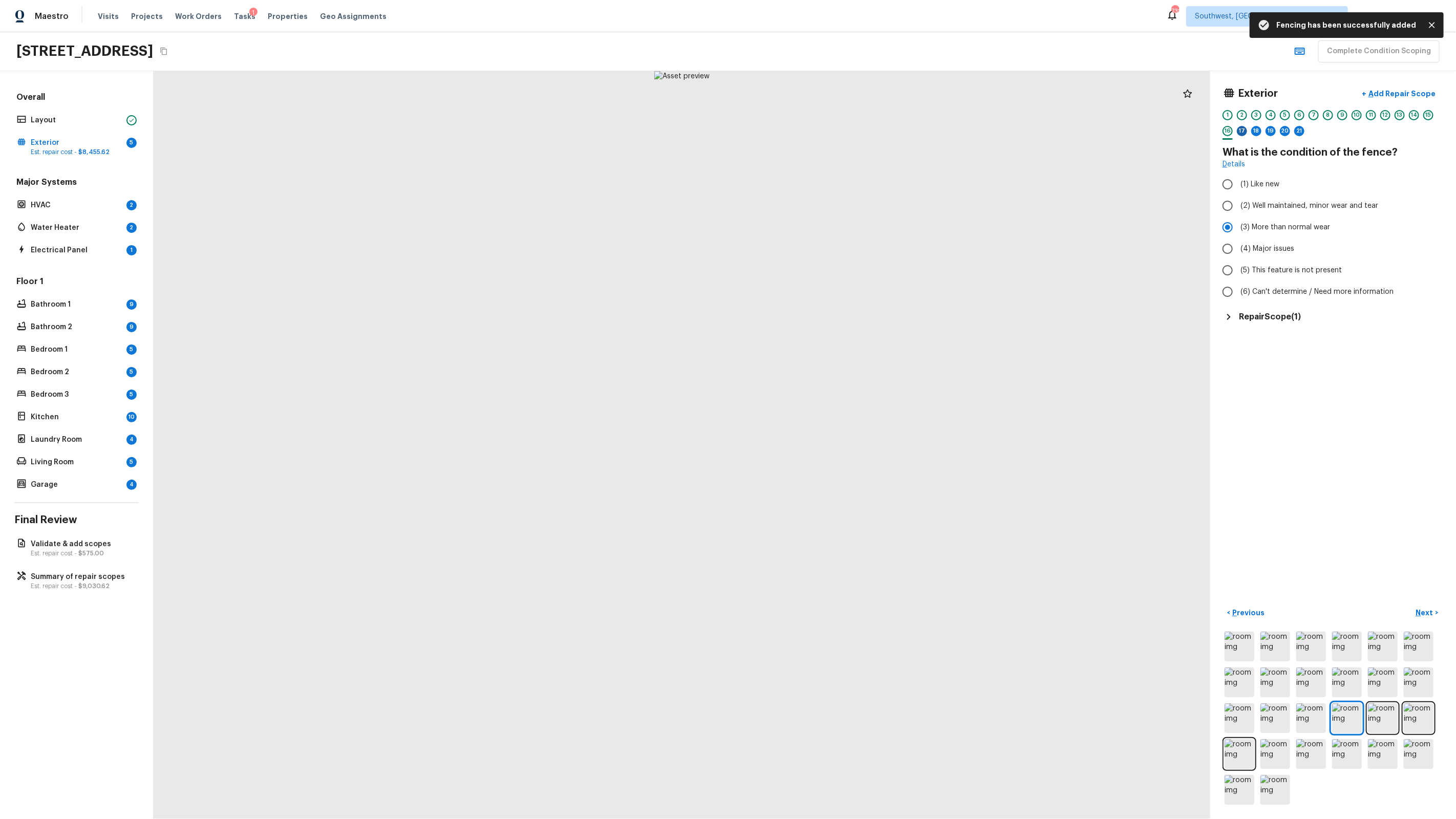
click at [1244, 129] on div "17" at bounding box center [1241, 131] width 10 height 10
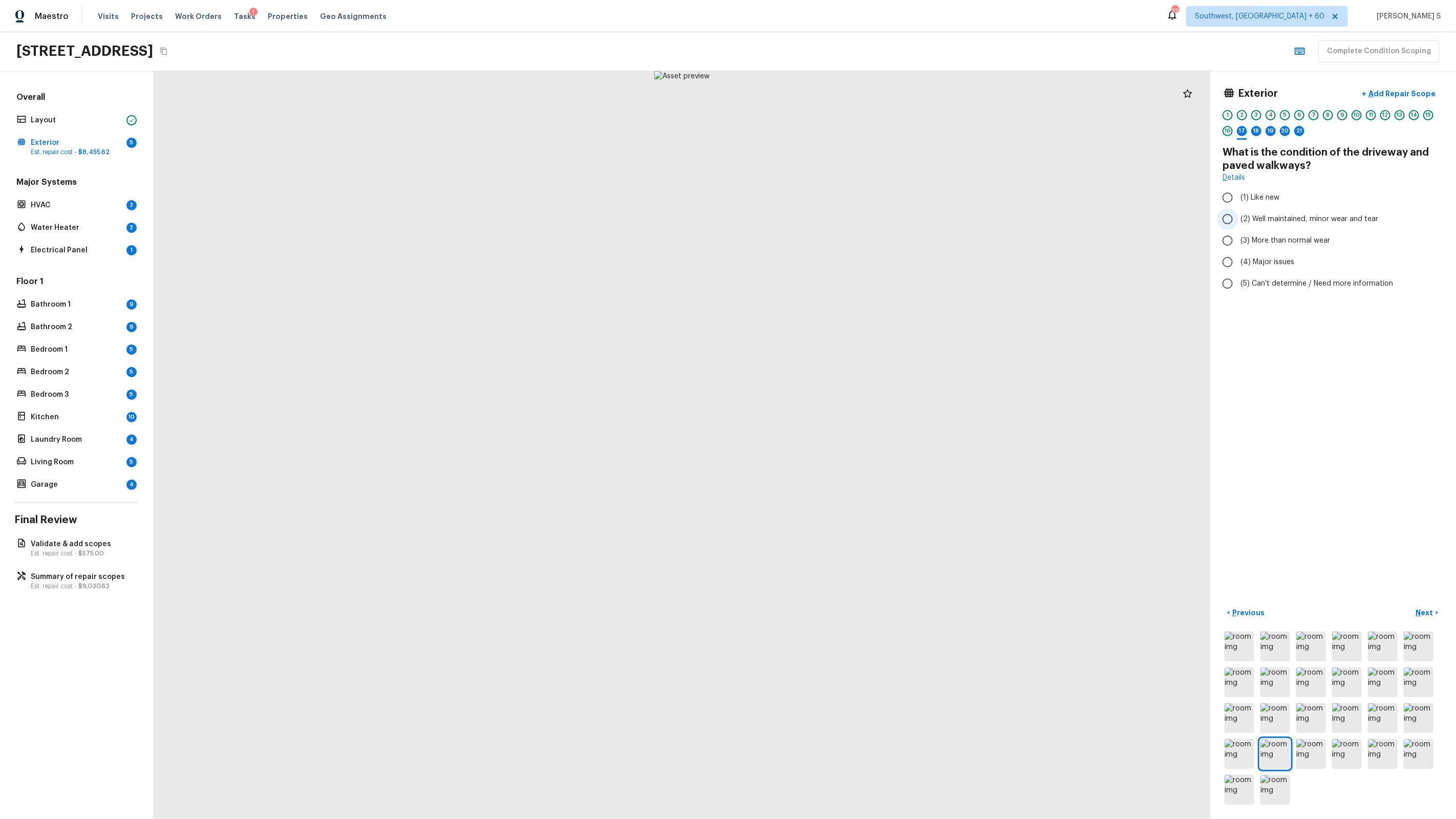
click at [1266, 220] on span "(2) Well maintained, minor wear and tear" at bounding box center [1309, 219] width 138 height 10
click at [1238, 220] on input "(2) Well maintained, minor wear and tear" at bounding box center [1228, 219] width 21 height 21
radio input "true"
click at [1301, 236] on span "(3) More than normal wear" at bounding box center [1285, 240] width 90 height 10
click at [1238, 236] on input "(3) More than normal wear" at bounding box center [1228, 241] width 21 height 21
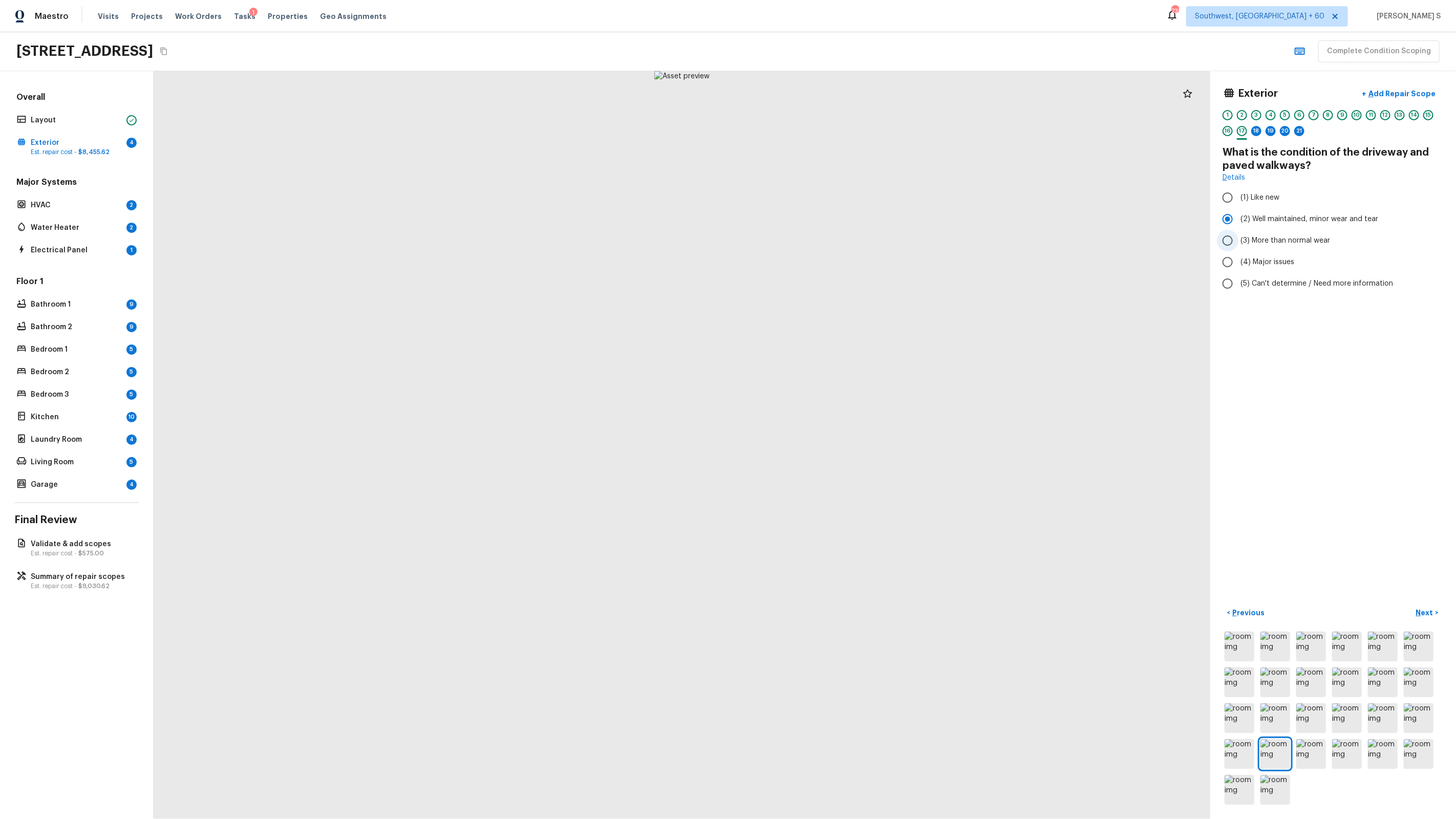
radio input "true"
click at [1253, 131] on div "18" at bounding box center [1256, 131] width 10 height 10
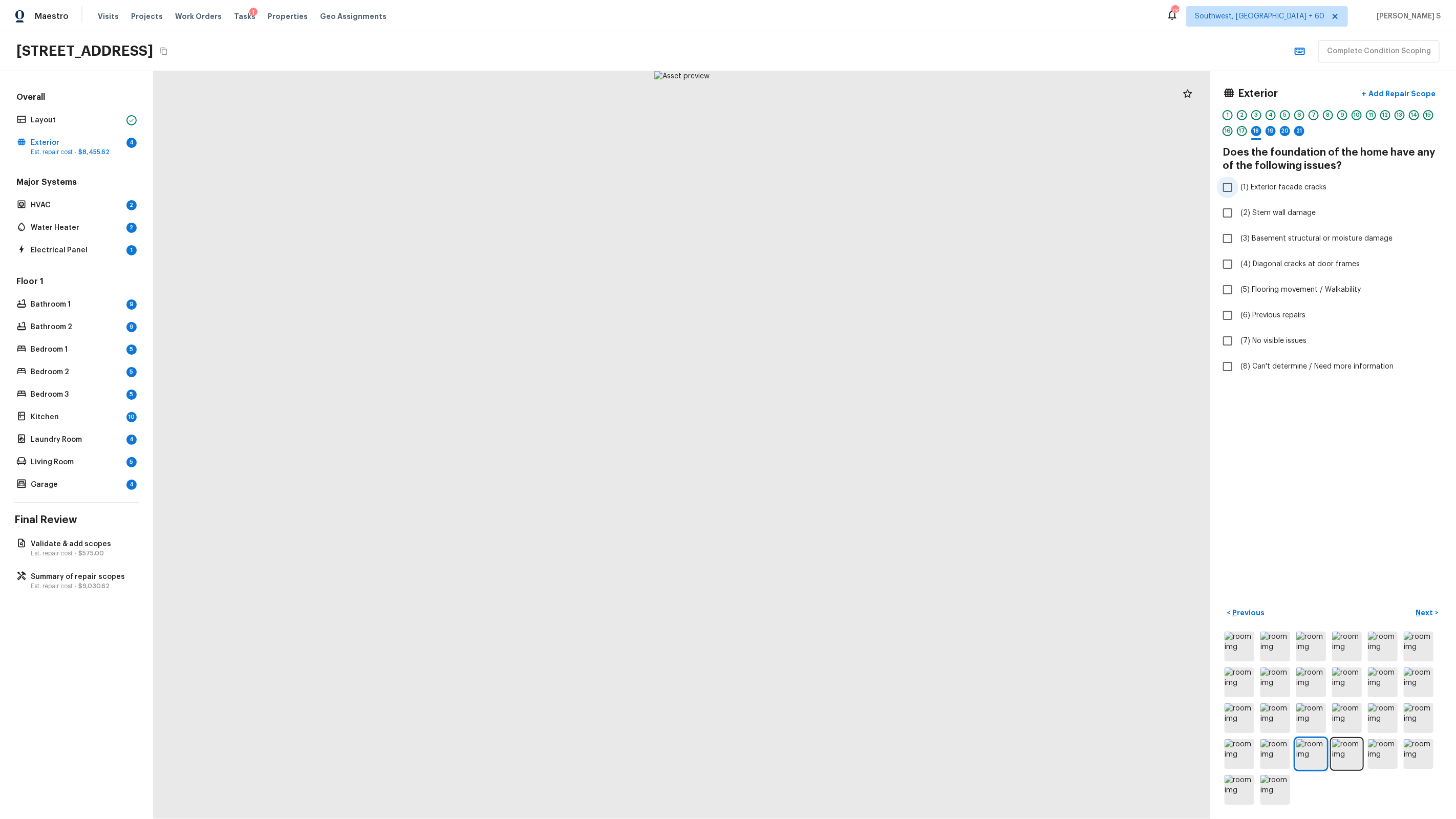
click at [1259, 184] on span "(1) Exterior facade cracks" at bounding box center [1283, 187] width 86 height 10
click at [1238, 184] on input "(1) Exterior facade cracks" at bounding box center [1228, 187] width 21 height 21
click at [1259, 184] on span "(1) Exterior facade cracks" at bounding box center [1283, 187] width 86 height 10
click at [1238, 184] on input "(1) Exterior facade cracks" at bounding box center [1228, 187] width 21 height 21
checkbox input "false"
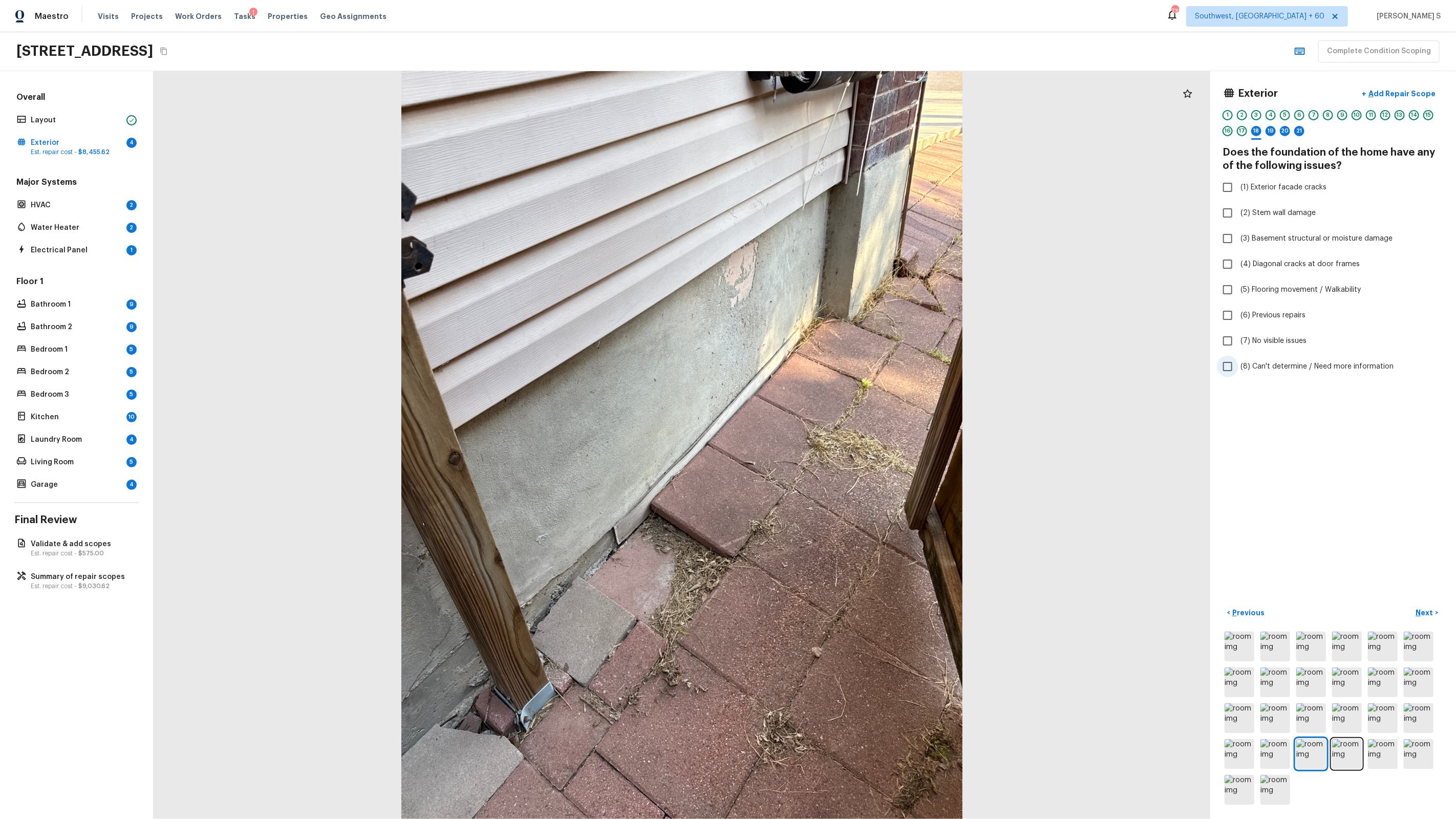
click at [1288, 355] on label "(8) Can't determine / Need more information" at bounding box center [1326, 366] width 219 height 21
click at [1238, 355] on input "(8) Can't determine / Need more information" at bounding box center [1228, 366] width 21 height 21
checkbox input "true"
click at [1269, 267] on span "(4) Diagonal cracks at door frames" at bounding box center [1300, 264] width 120 height 10
click at [1238, 267] on input "(4) Diagonal cracks at door frames" at bounding box center [1228, 264] width 21 height 21
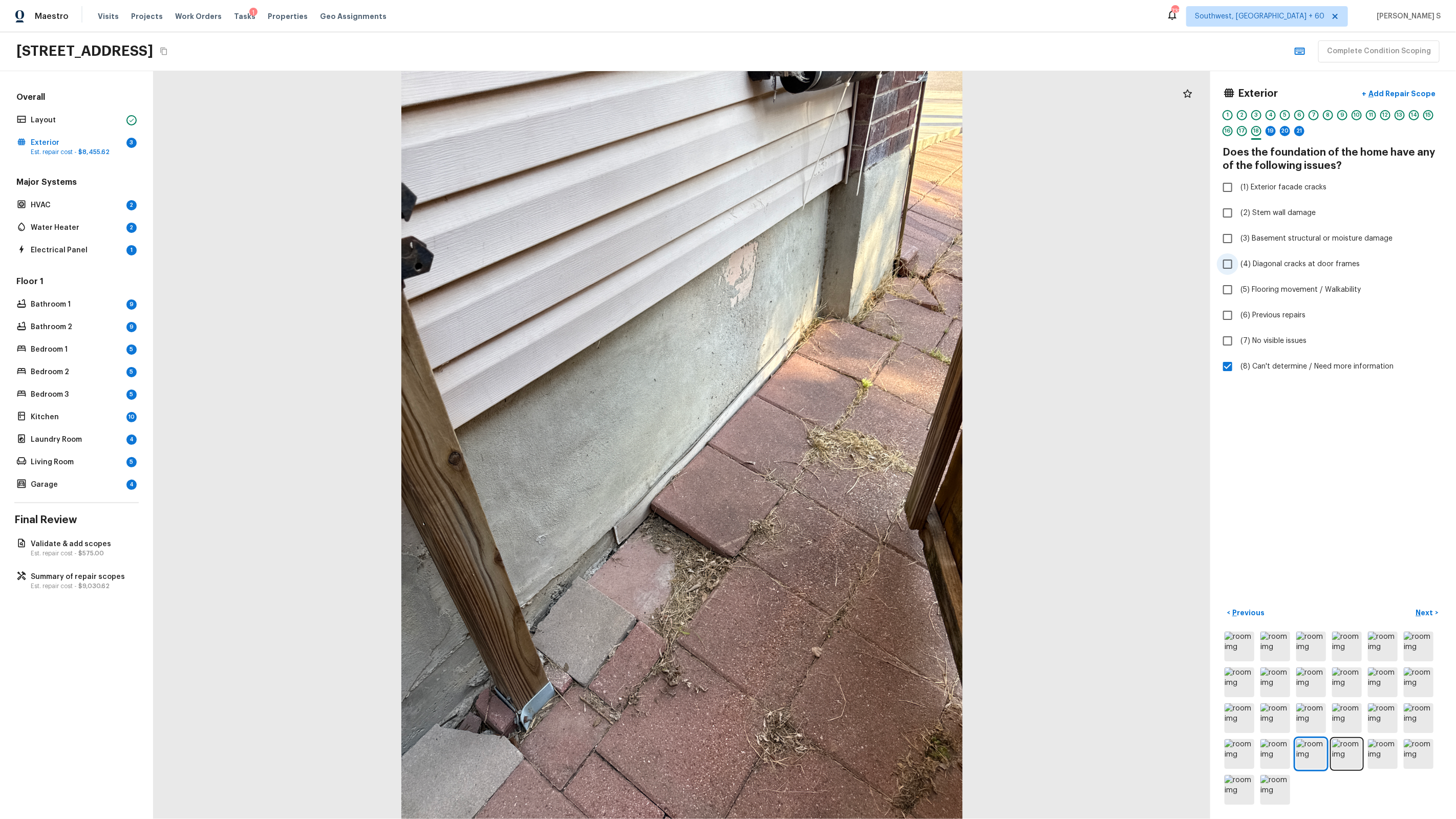
checkbox input "true"
click at [1380, 96] on p "Add Repair Scope" at bounding box center [1401, 93] width 69 height 10
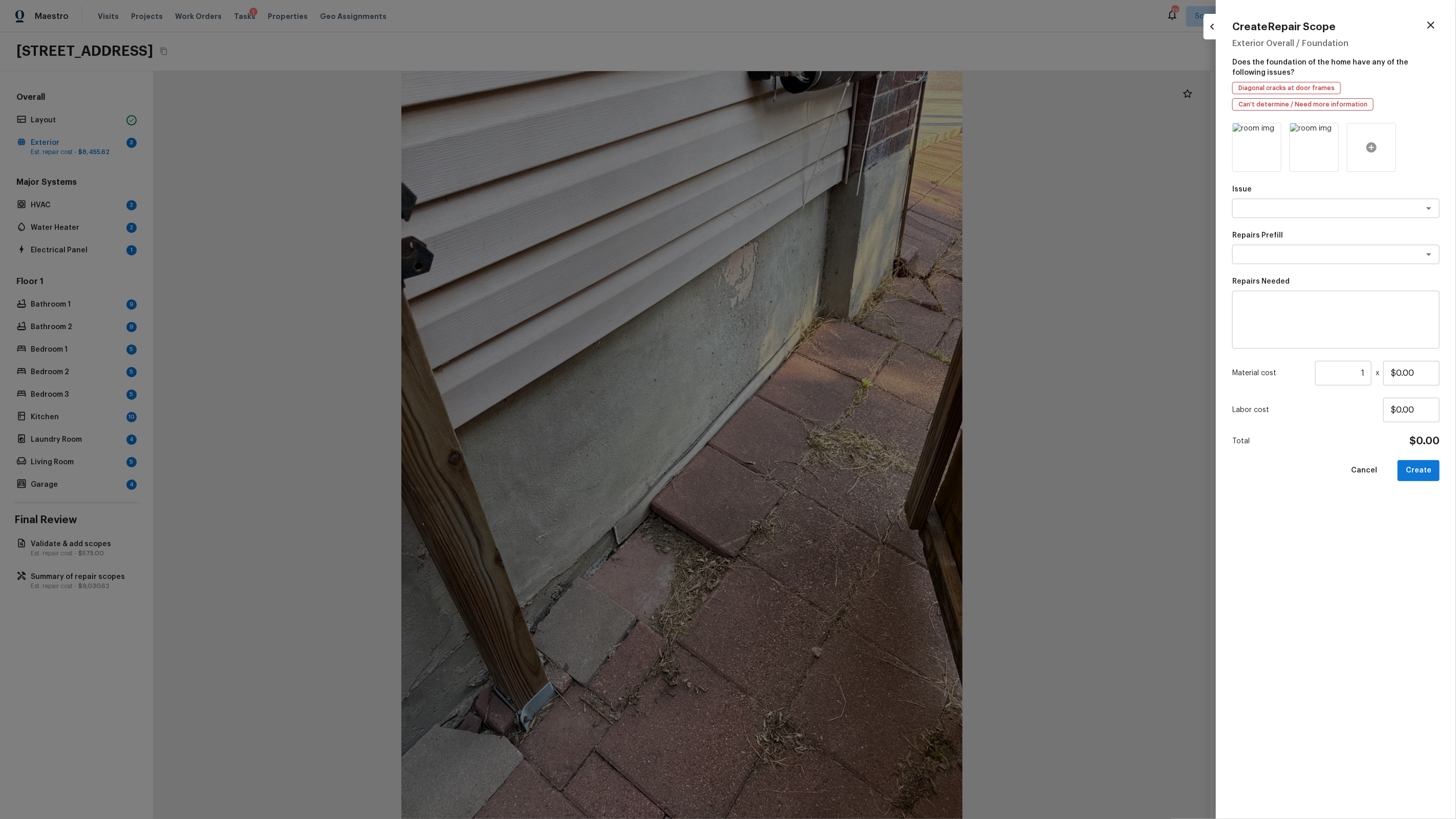
click at [1370, 146] on icon at bounding box center [1371, 147] width 10 height 10
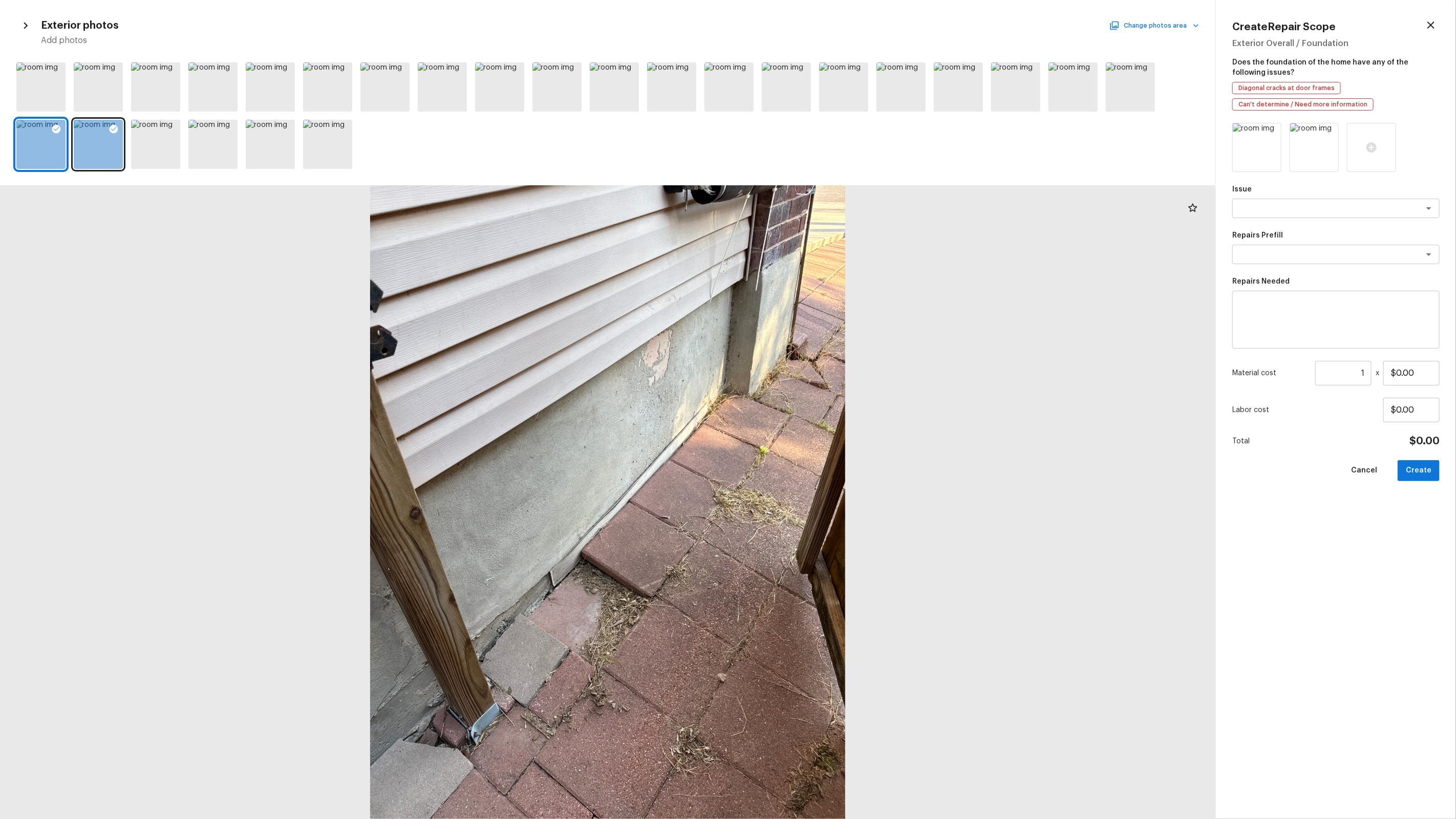
click at [1175, 24] on button "Change photos area" at bounding box center [1155, 26] width 87 height 13
click at [1156, 379] on p "Starred" at bounding box center [1150, 383] width 28 height 10
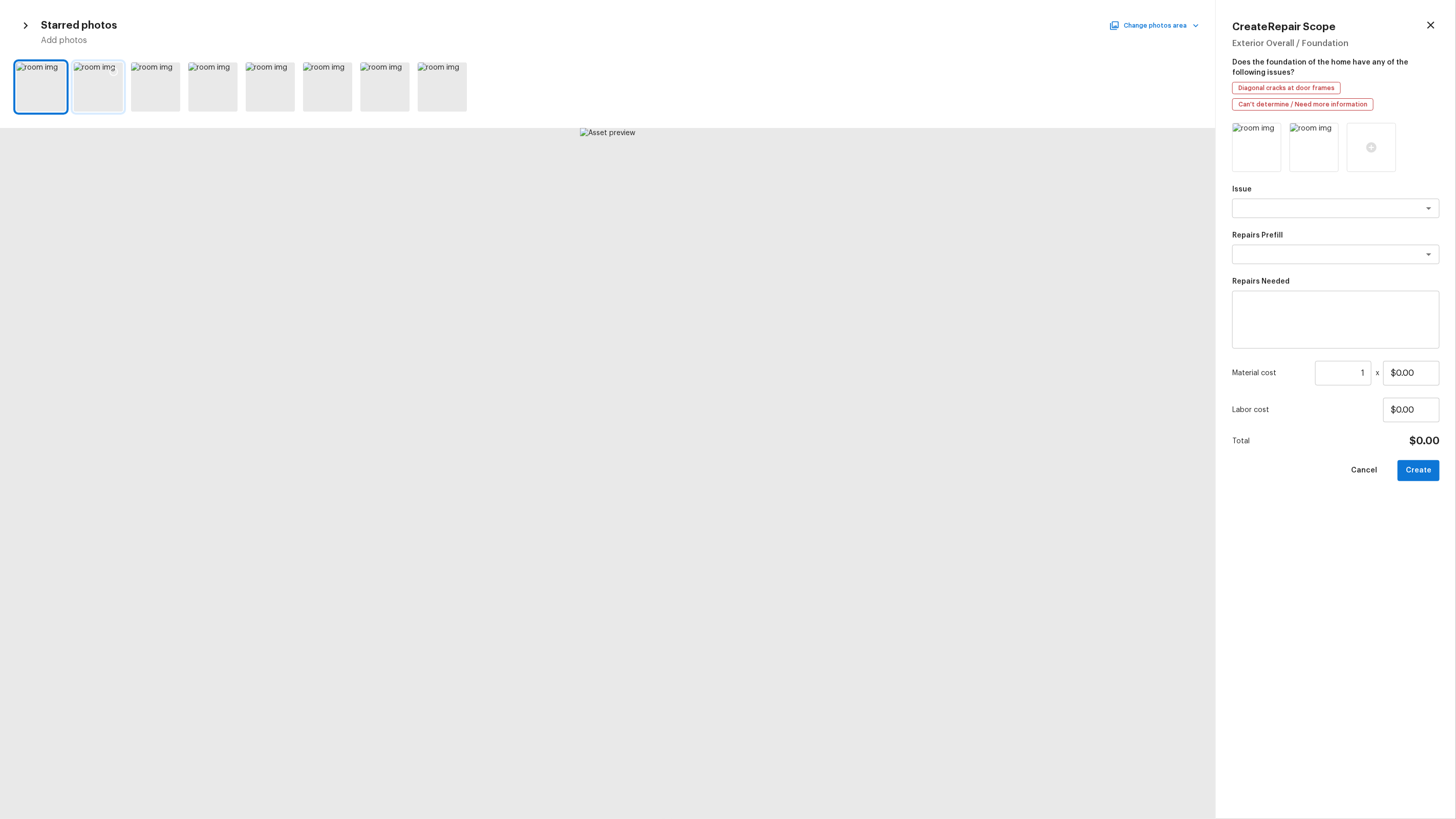
click at [117, 70] on icon at bounding box center [114, 72] width 9 height 9
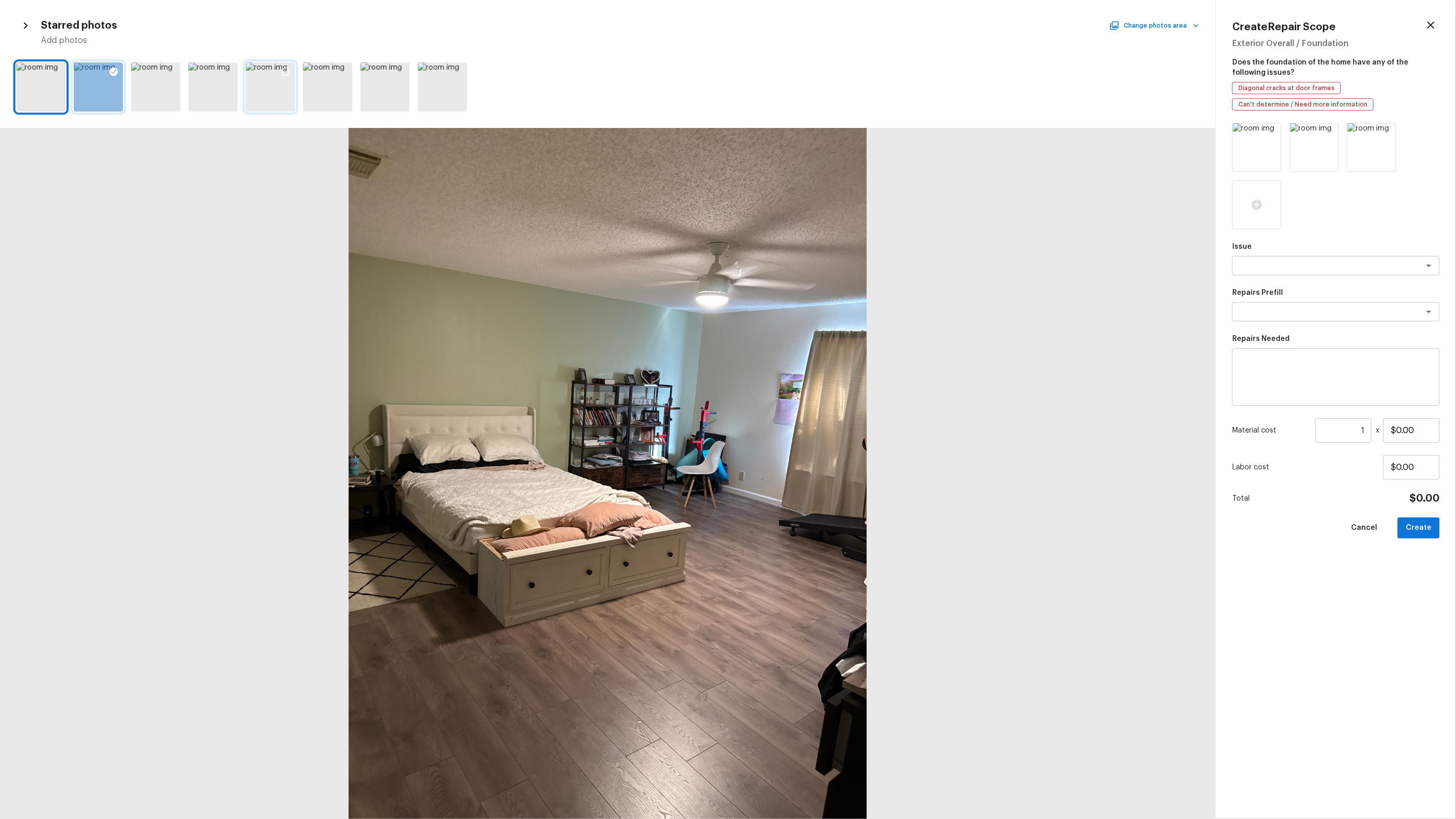
click at [285, 72] on icon at bounding box center [285, 71] width 10 height 10
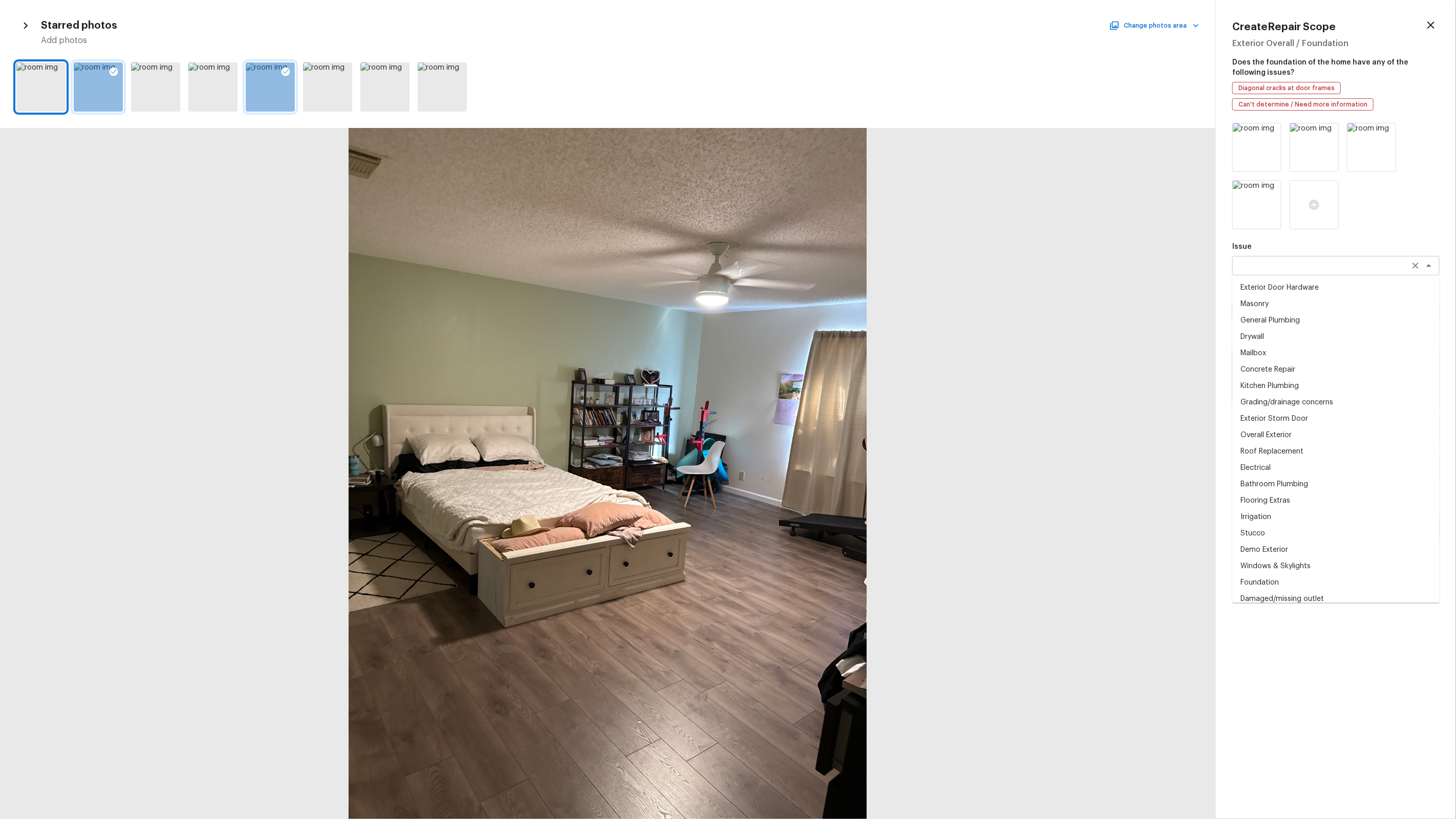
click at [1263, 273] on div "x ​" at bounding box center [1336, 266] width 207 height 20
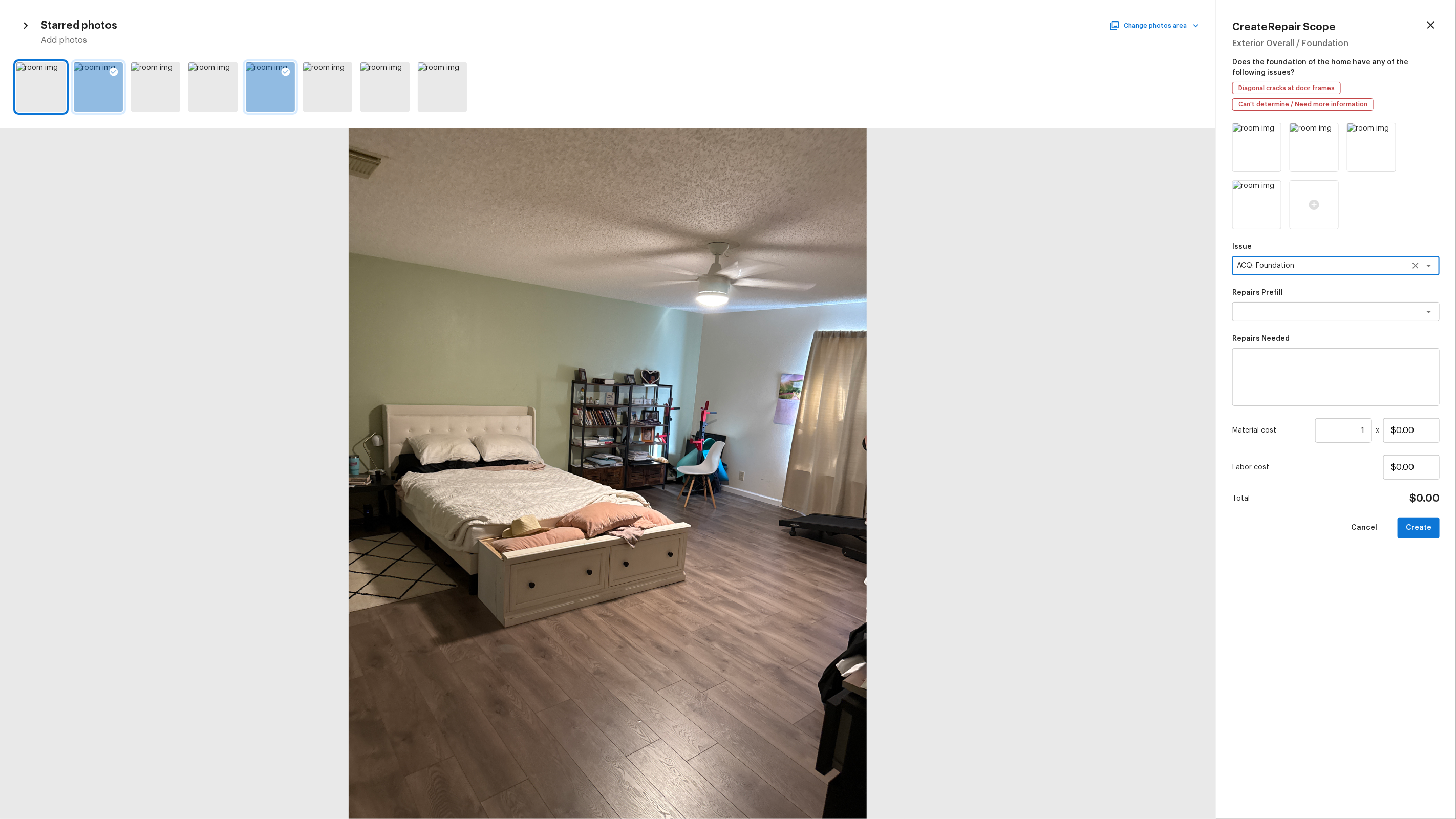
type textarea "ACQ: Foundation"
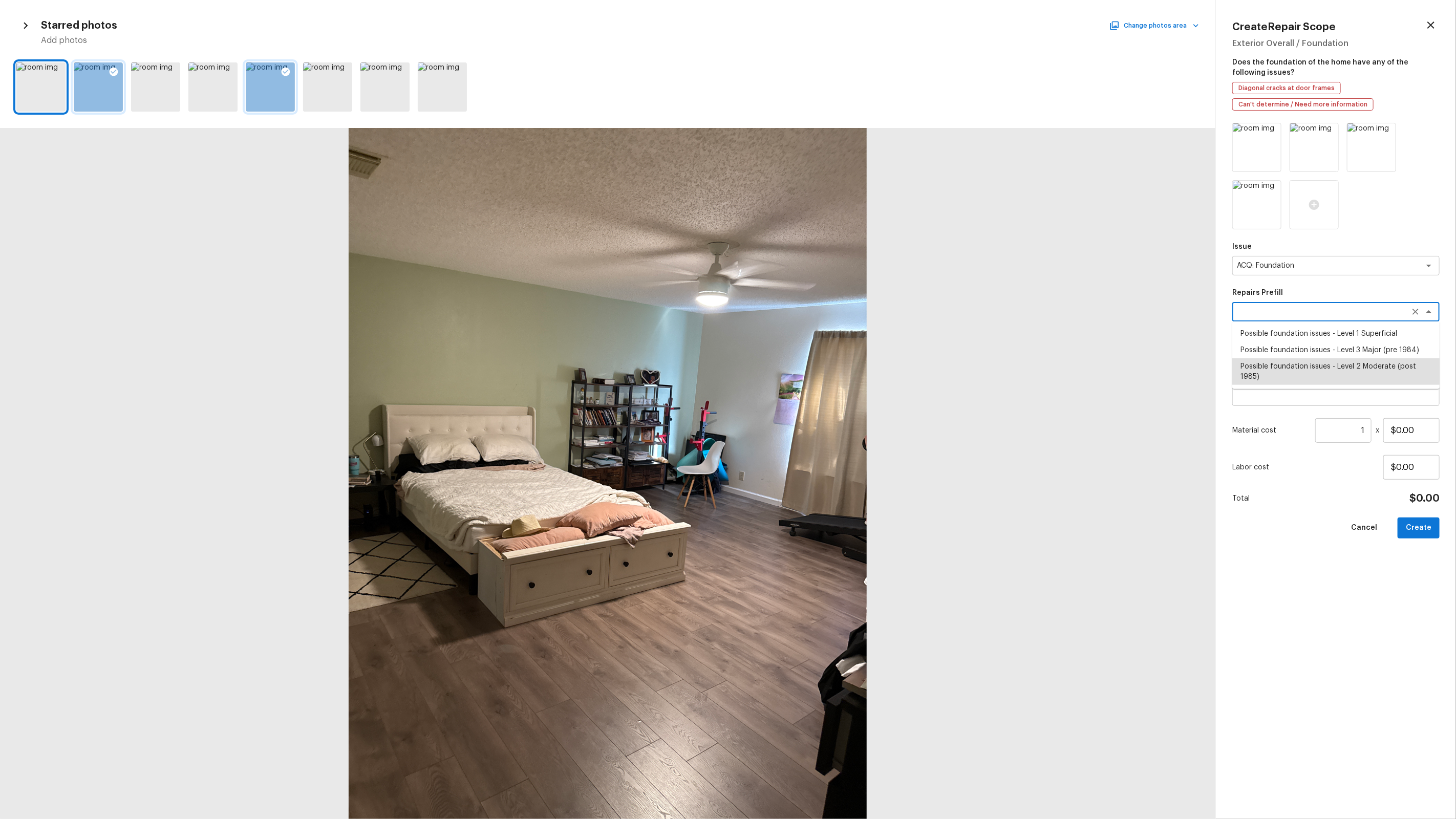
type textarea "Possible foundation issues - Level 2 Moderate (post 1985)"
type textarea "Possible foundation issues - Level 2 Moderate: Disclaimer: This is NOT a techni…"
type input "$15,000.00"
click at [1366, 311] on textarea "Possible foundation issues - Level 2 Moderate (post 1985)" at bounding box center [1321, 311] width 169 height 10
click at [1367, 333] on li "Possible foundation issues - Level 1 Superficial" at bounding box center [1336, 334] width 207 height 17
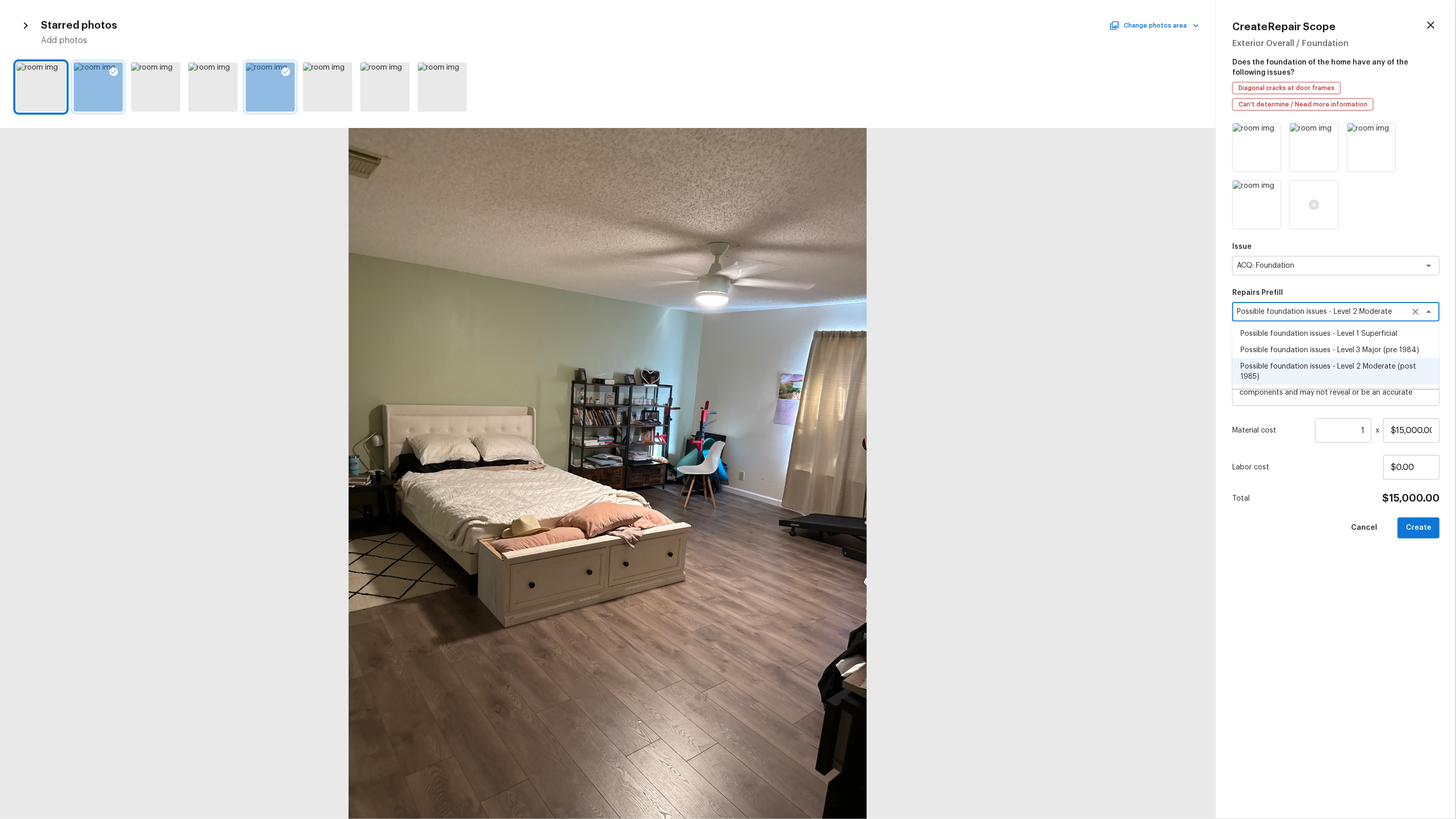
type textarea "Possible foundation issues - Level 1 Superficial"
type textarea "Possible foundation issues - Level 1 - Superficial. Disclaimer: This is NOT a t…"
type input "$10,000.00"
click at [1425, 522] on button "Create" at bounding box center [1419, 528] width 42 height 21
type input "$0.00"
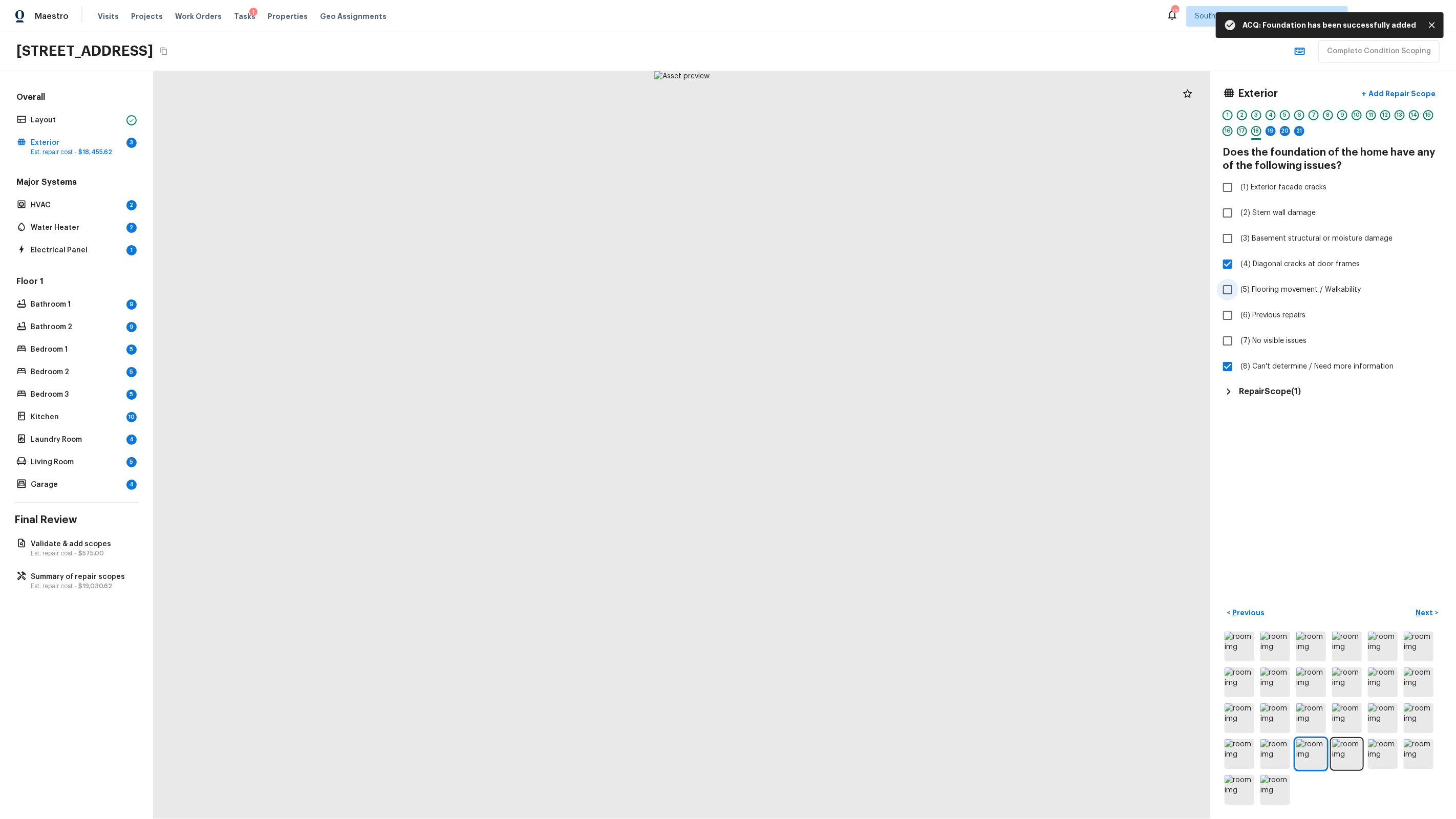
click at [1288, 292] on span "(5) Flooring movement / Walkability" at bounding box center [1300, 289] width 120 height 10
click at [1238, 292] on input "(5) Flooring movement / Walkability" at bounding box center [1228, 289] width 21 height 21
checkbox input "true"
click at [1432, 610] on p "Next" at bounding box center [1426, 612] width 20 height 10
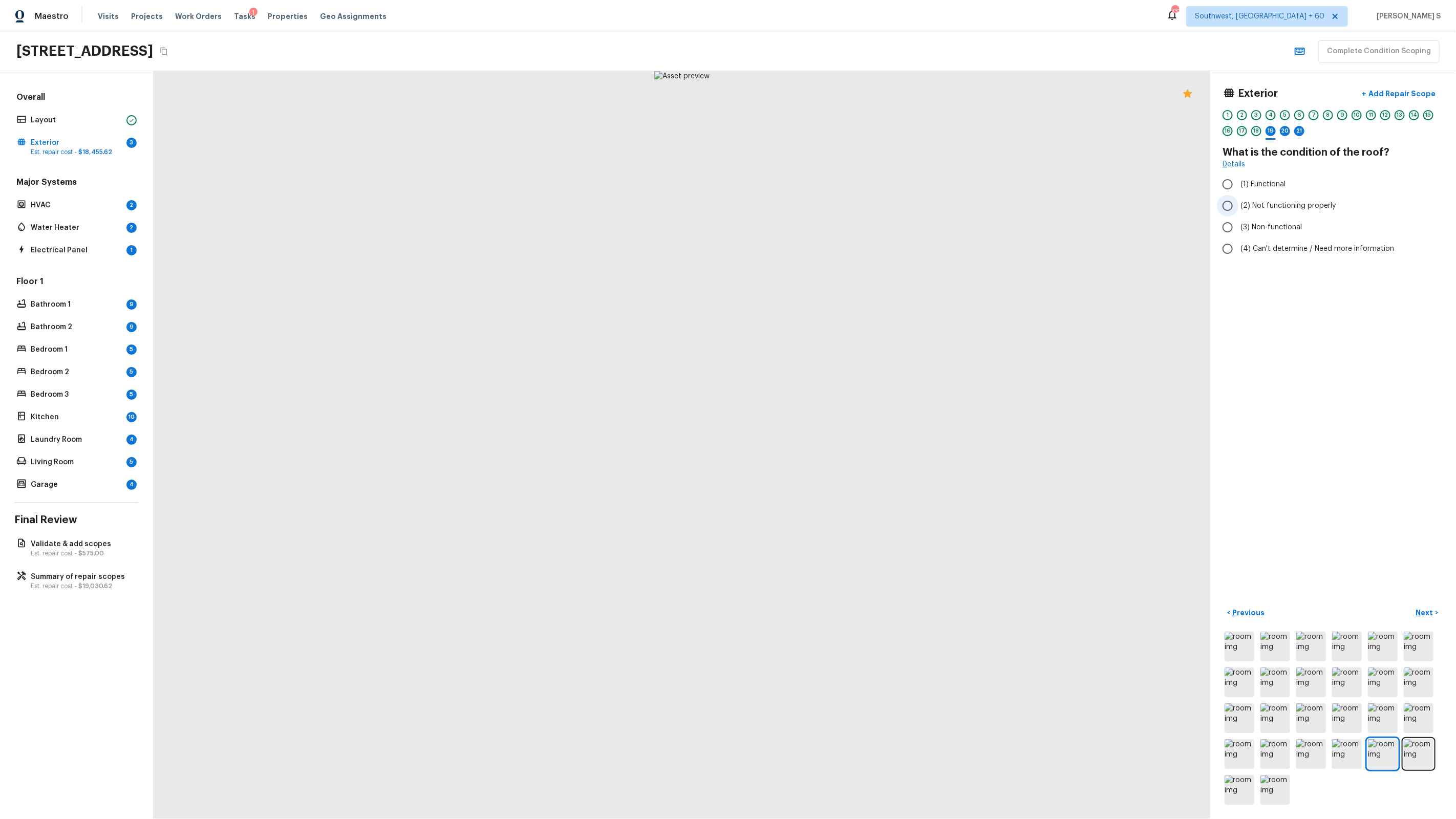
click at [1298, 206] on span "(2) Not functioning properly" at bounding box center [1288, 206] width 95 height 10
click at [1238, 206] on input "(2) Not functioning properly" at bounding box center [1228, 206] width 21 height 21
radio input "true"
click at [1263, 178] on label "(1) Functional" at bounding box center [1326, 184] width 219 height 21
click at [1238, 178] on input "(1) Functional" at bounding box center [1228, 184] width 21 height 21
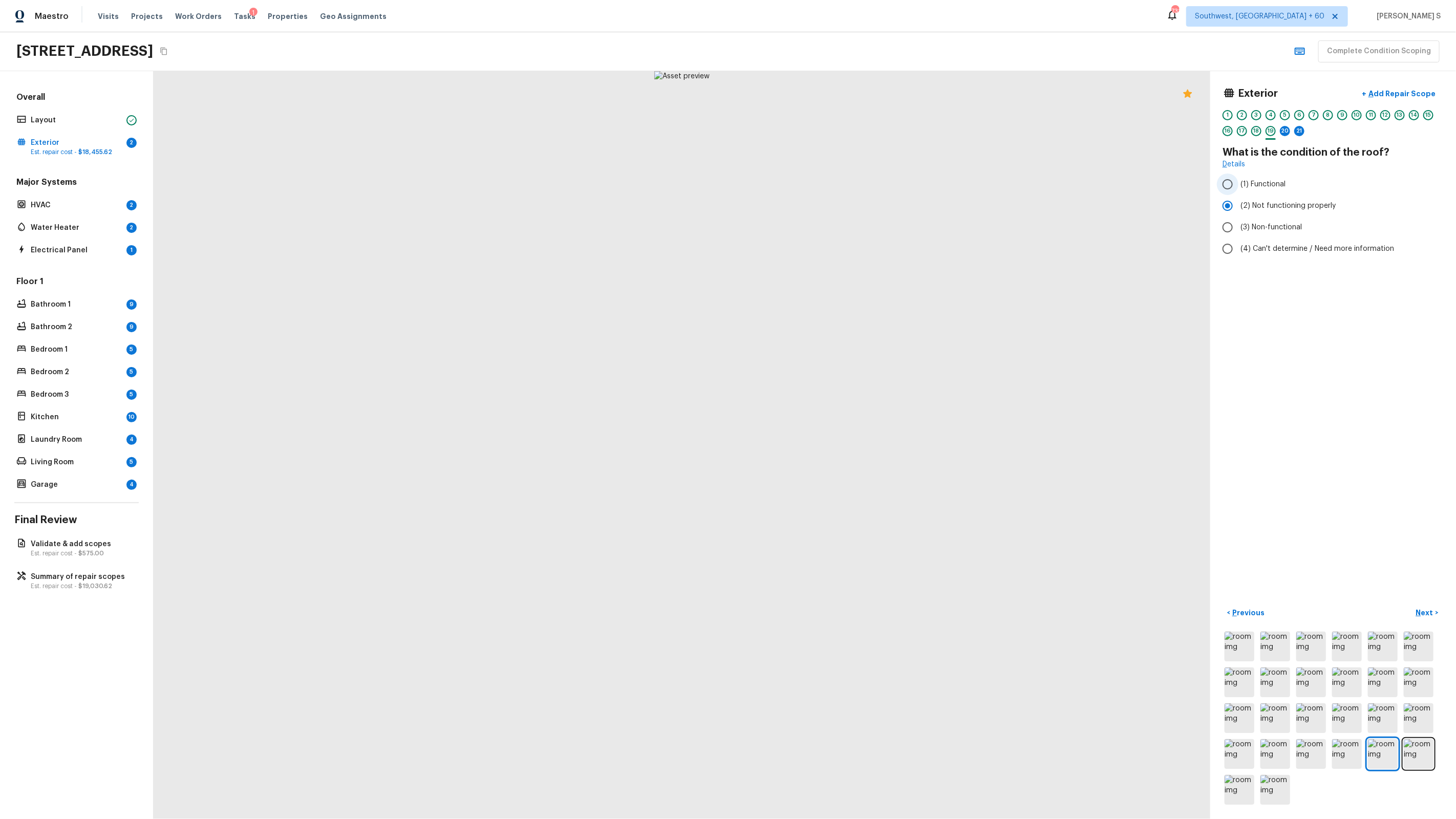
radio input "true"
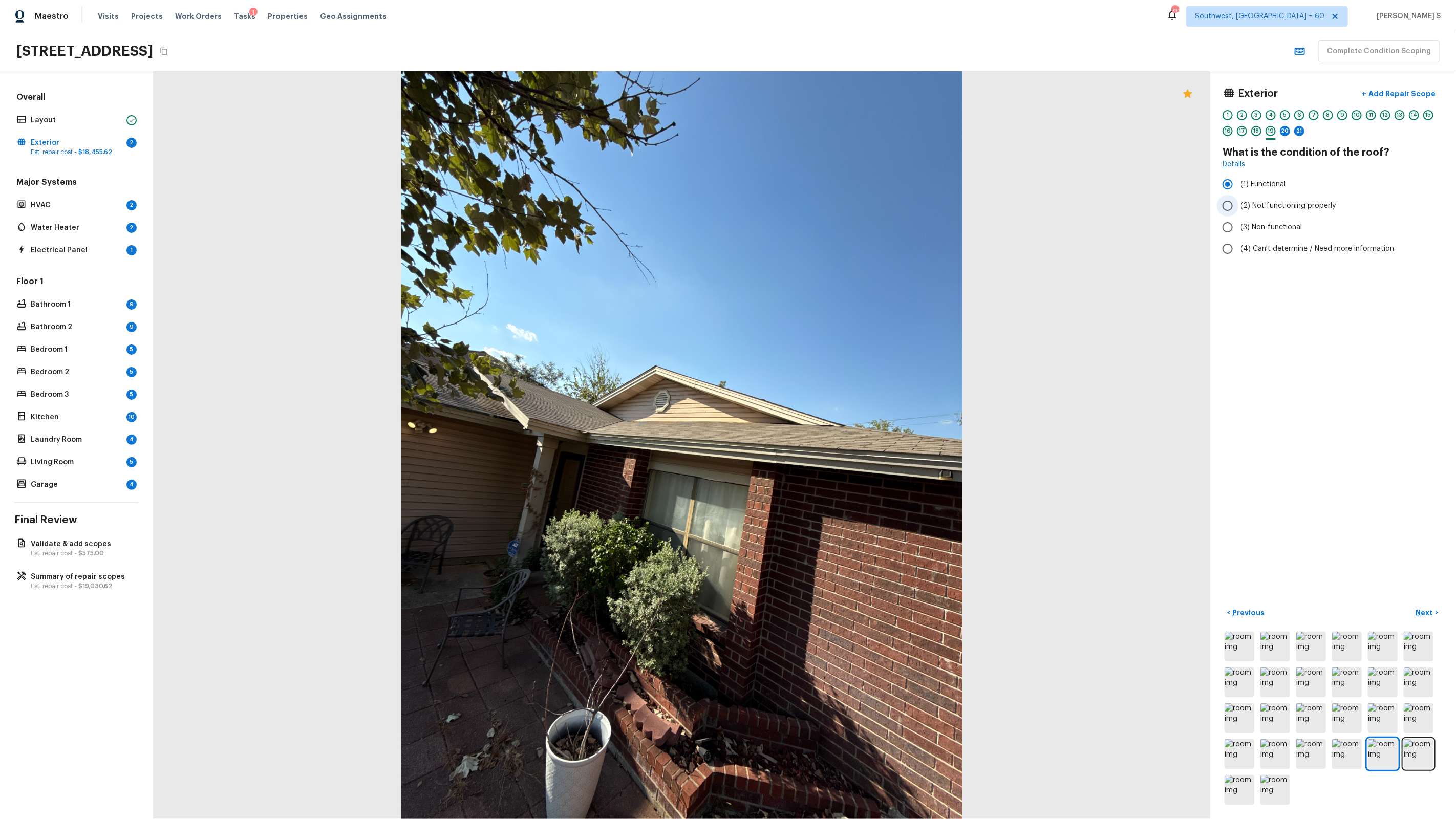
click at [1241, 210] on span "(2) Not functioning properly" at bounding box center [1288, 206] width 95 height 10
click at [1238, 210] on input "(2) Not functioning properly" at bounding box center [1228, 206] width 21 height 21
radio input "true"
drag, startPoint x: 401, startPoint y: 352, endPoint x: 643, endPoint y: 393, distance: 245.4
click at [643, 393] on div at bounding box center [681, 445] width 1056 height 748
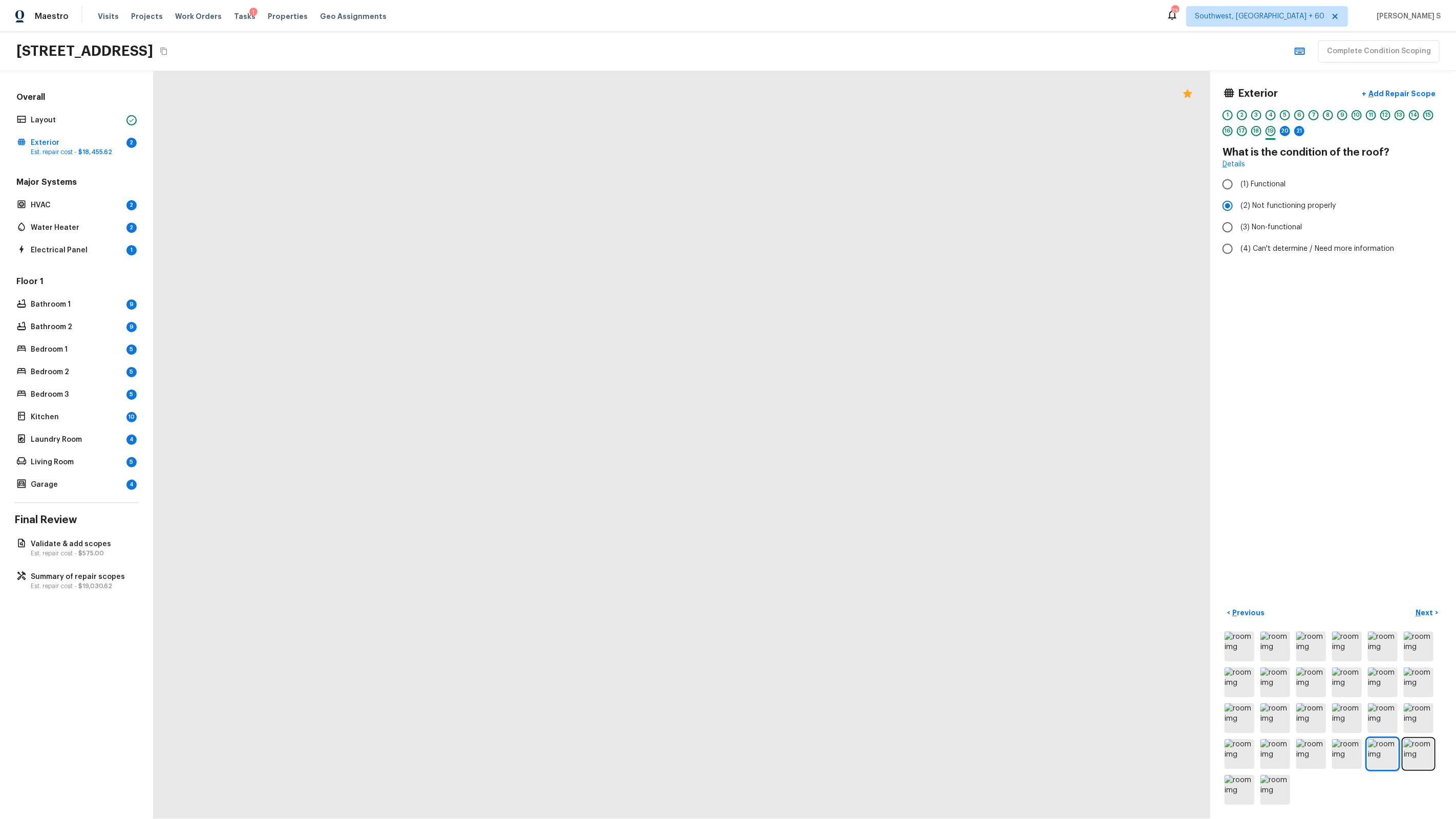
click at [1383, 80] on div "Exterior + Add Repair Scope 1 2 3 4 5 6 7 8 9 10 11 12 13 14 15 16 17 18 19 20 …" at bounding box center [1333, 445] width 246 height 748
click at [1383, 92] on p "Add Repair Scope" at bounding box center [1401, 93] width 69 height 10
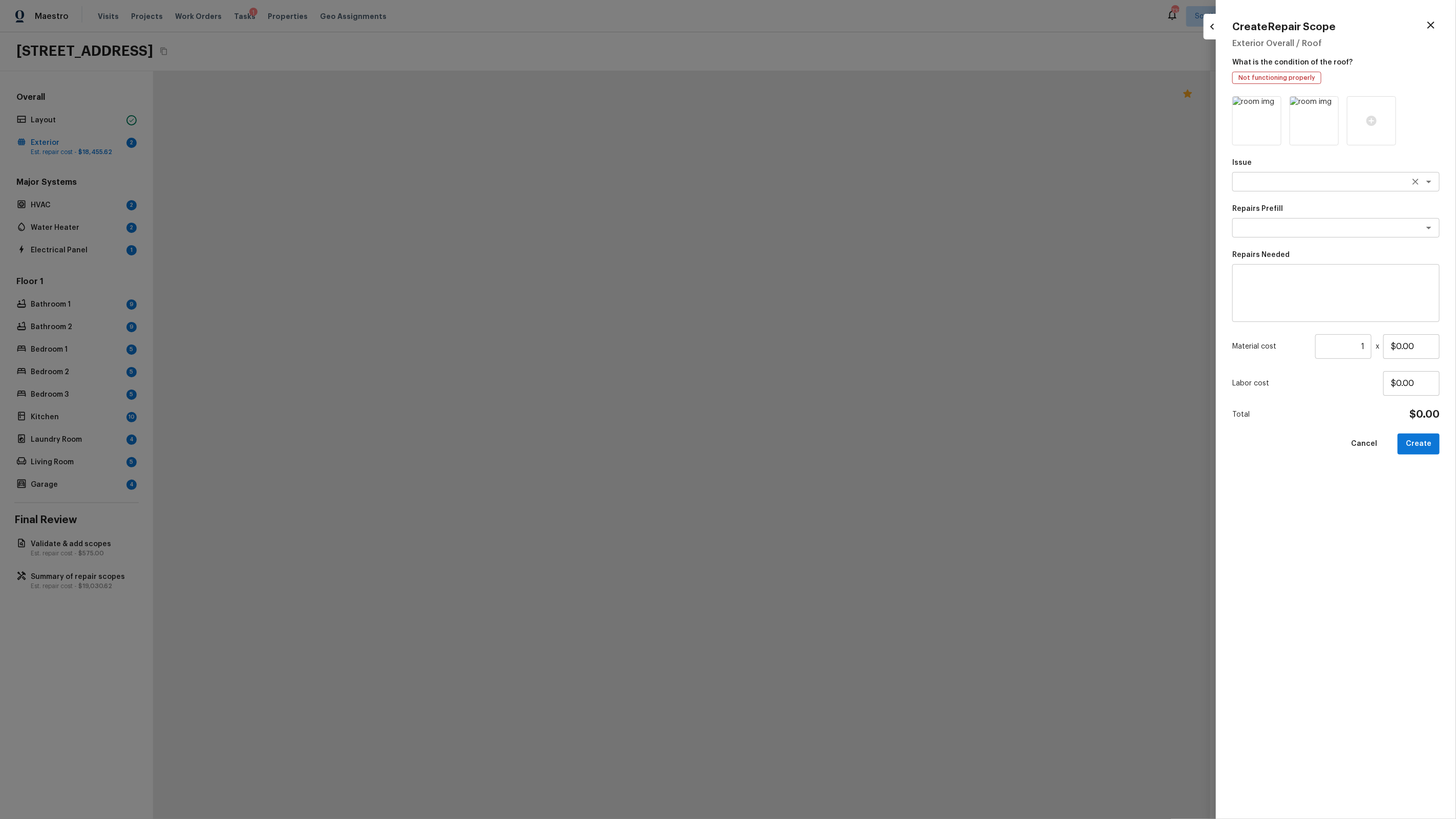
click at [1281, 175] on div "x ​" at bounding box center [1336, 181] width 207 height 20
type textarea "Roof Repair"
click at [1298, 223] on textarea at bounding box center [1321, 228] width 169 height 10
type textarea "Damaged Roof Sheathing"
type textarea "Remove the existing damaged/rotted OSB plywood on the roof and replace with new…"
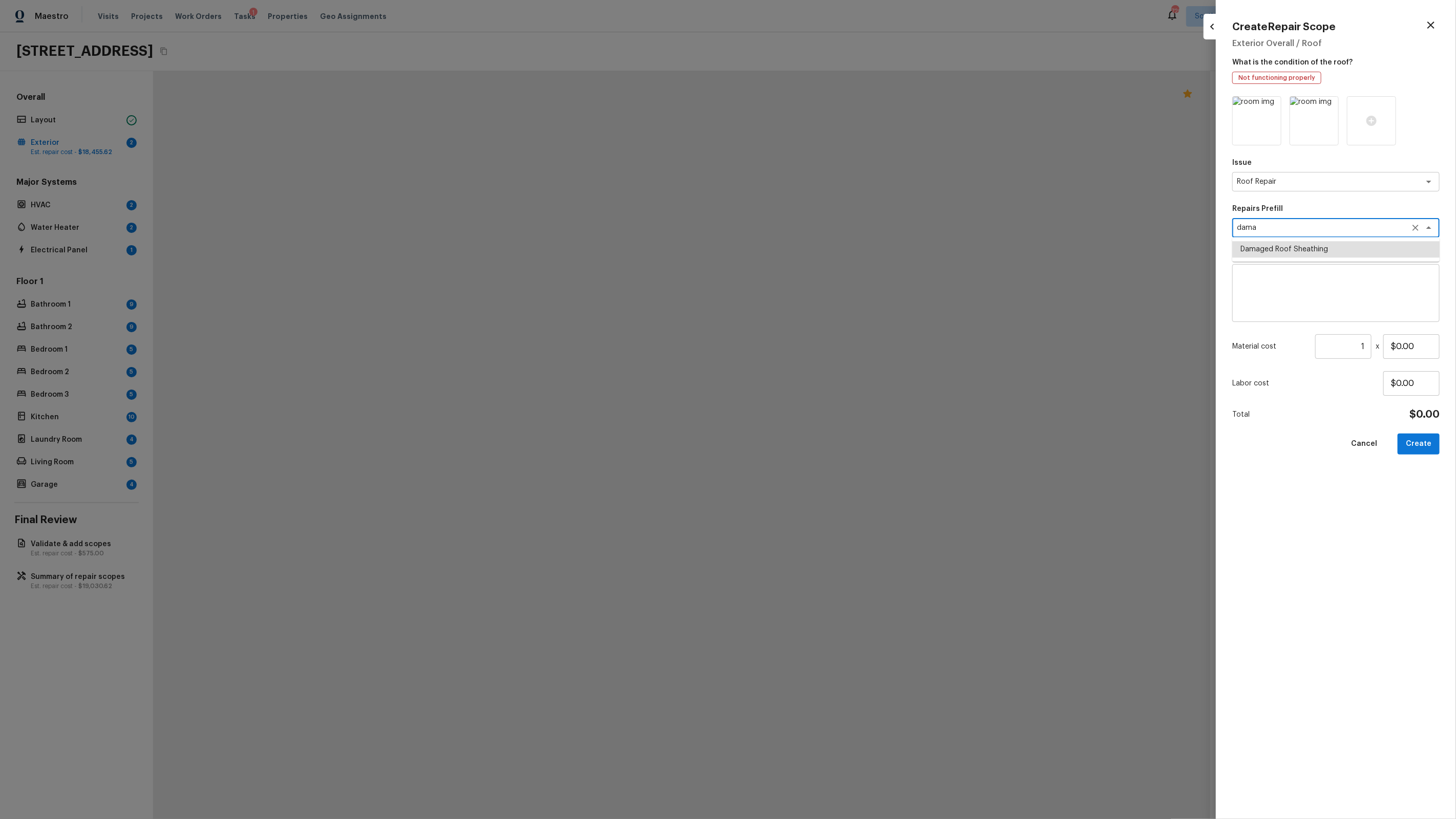
type input "$50.00"
type textarea "Damaged Roof Sheathing"
click at [1417, 348] on input "$50.00" at bounding box center [1411, 346] width 56 height 24
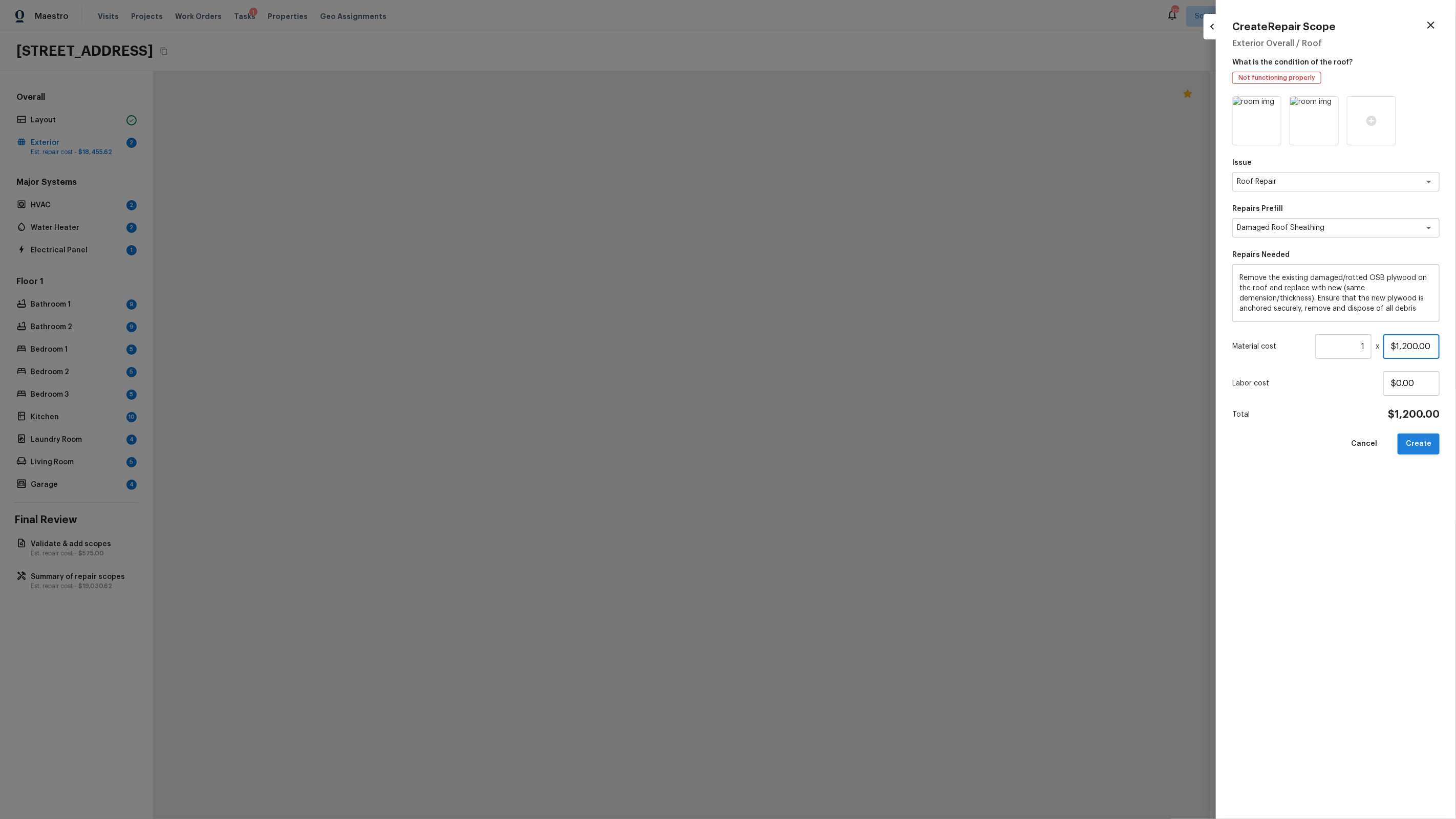
type input "$1,200.00"
click at [1431, 438] on button "Create" at bounding box center [1419, 443] width 42 height 21
type input "$0.00"
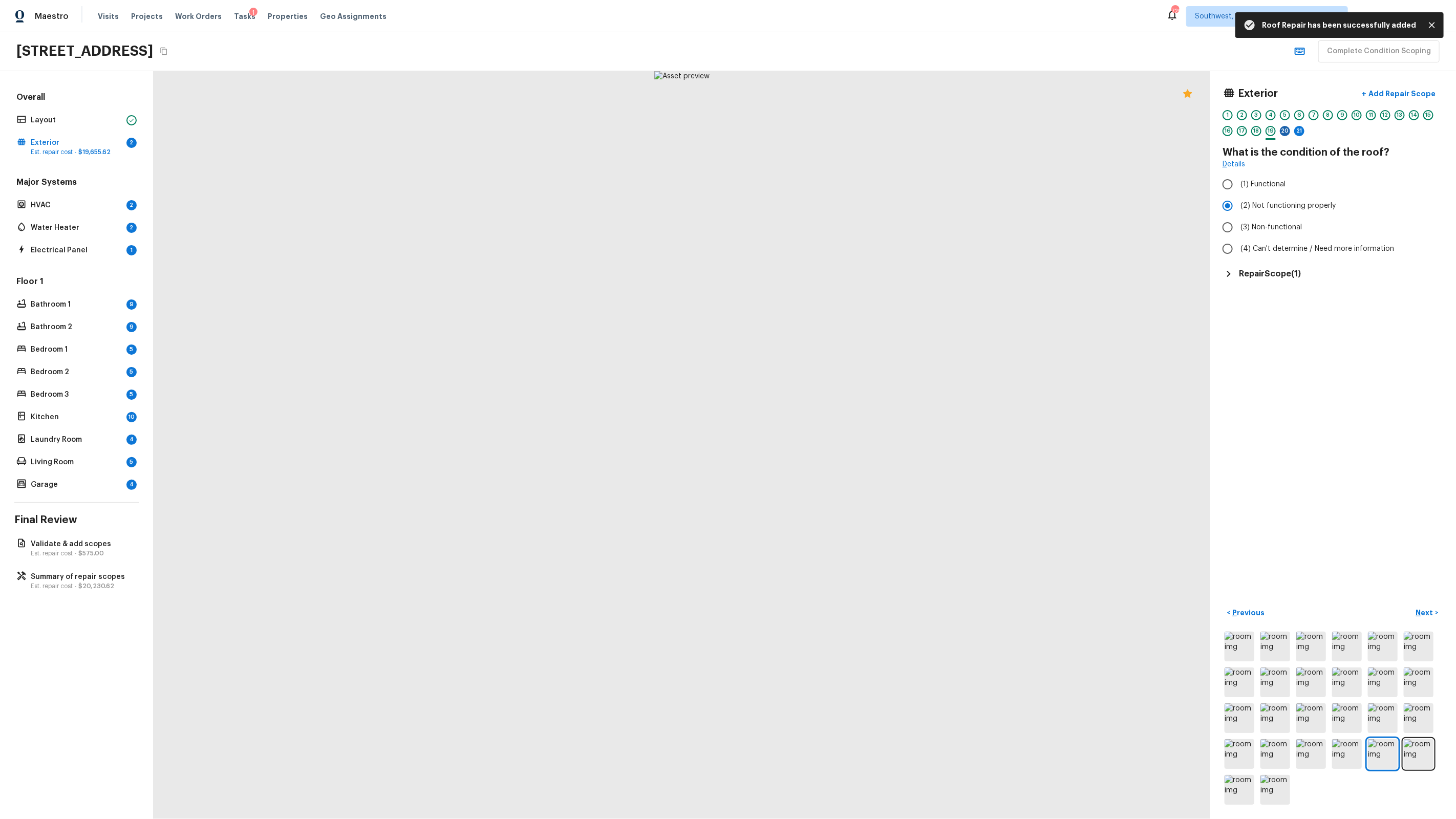
click at [1288, 127] on div "20" at bounding box center [1285, 131] width 10 height 10
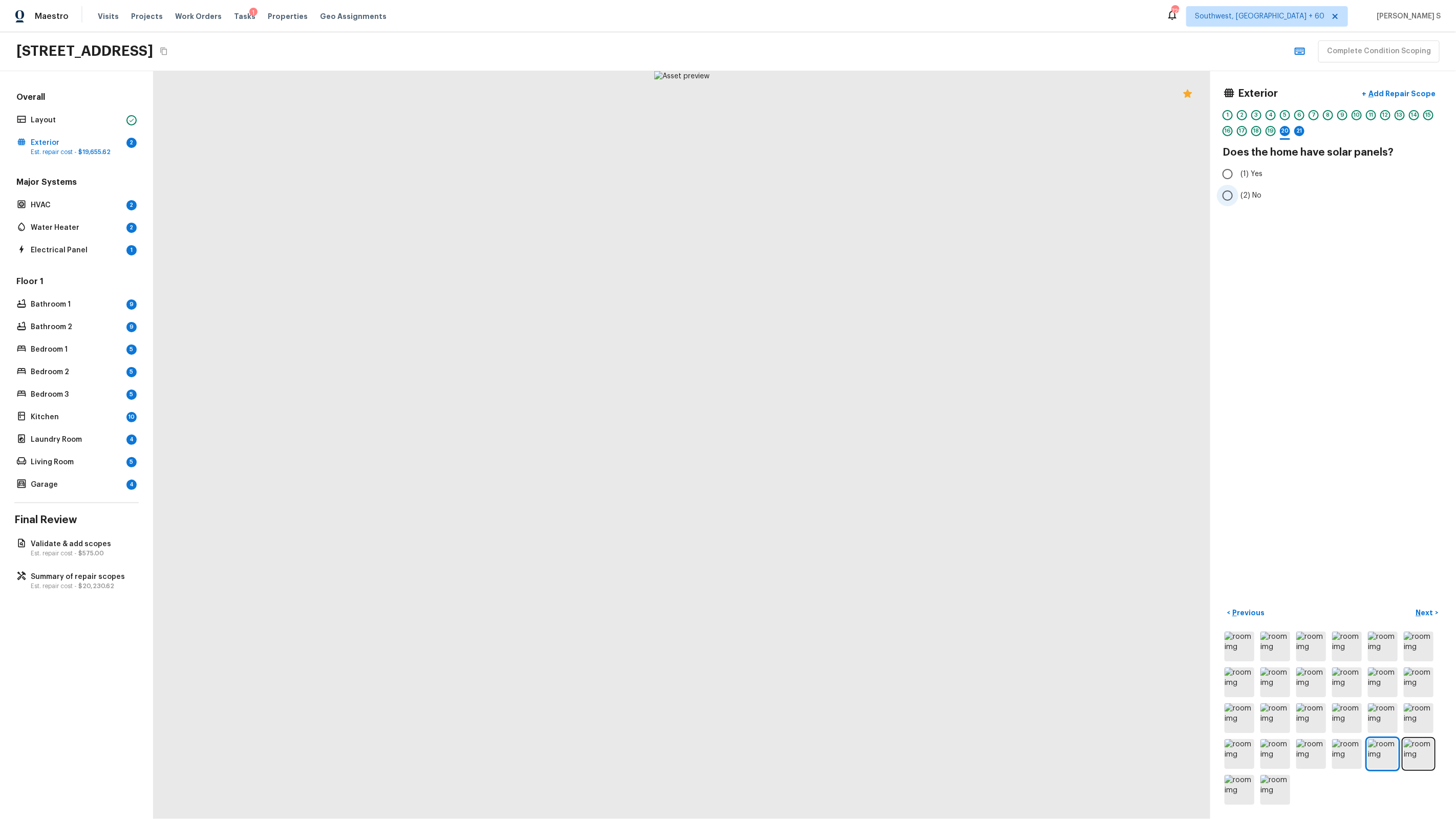
click at [1250, 192] on span "(2) No" at bounding box center [1250, 195] width 21 height 10
click at [1238, 192] on input "(2) No" at bounding box center [1228, 196] width 21 height 21
radio input "true"
click at [1295, 131] on div "21" at bounding box center [1299, 131] width 10 height 10
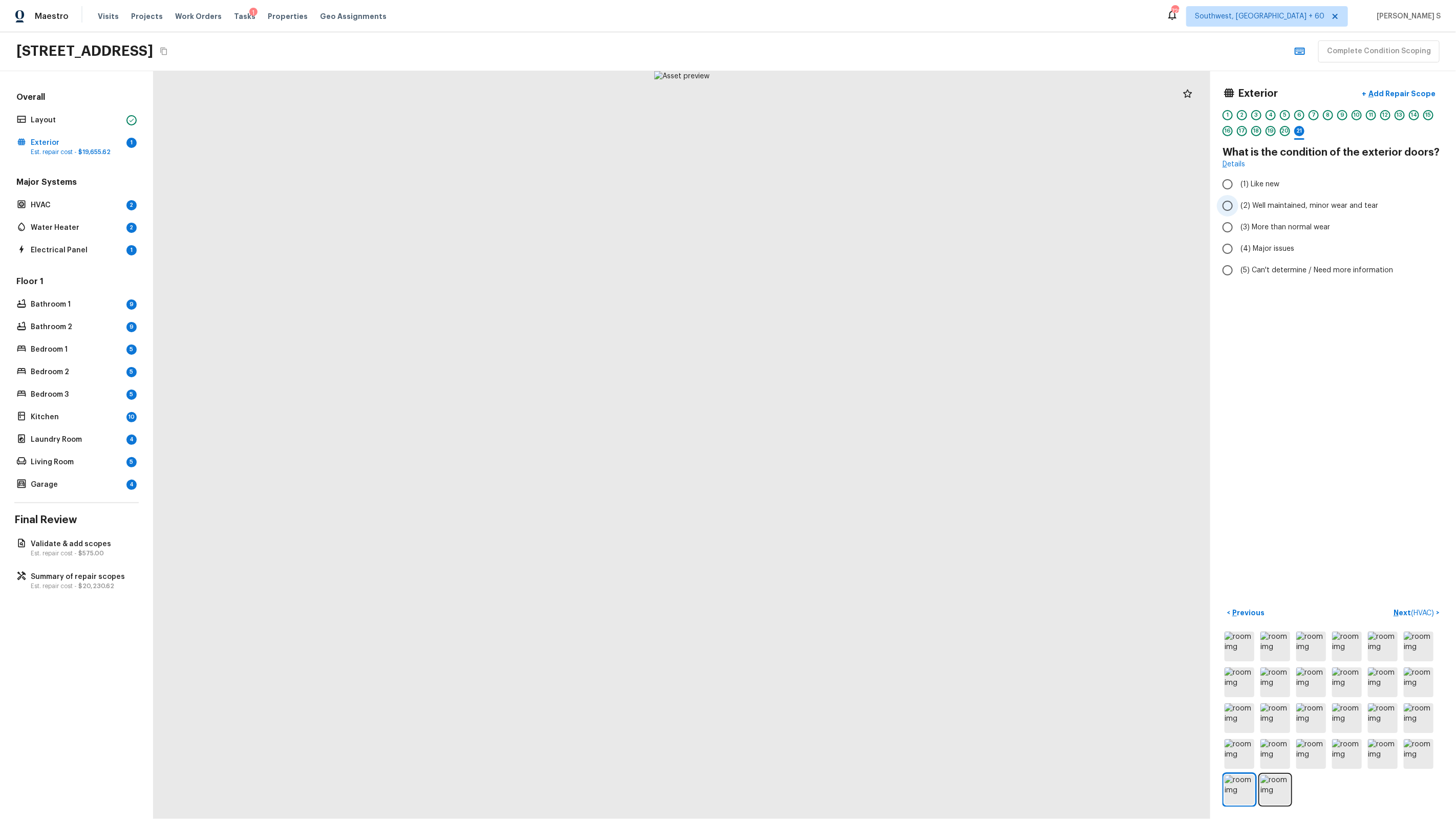
click at [1241, 206] on span "(2) Well maintained, minor wear and tear" at bounding box center [1309, 206] width 138 height 10
click at [1238, 206] on input "(2) Well maintained, minor wear and tear" at bounding box center [1228, 206] width 21 height 21
radio input "true"
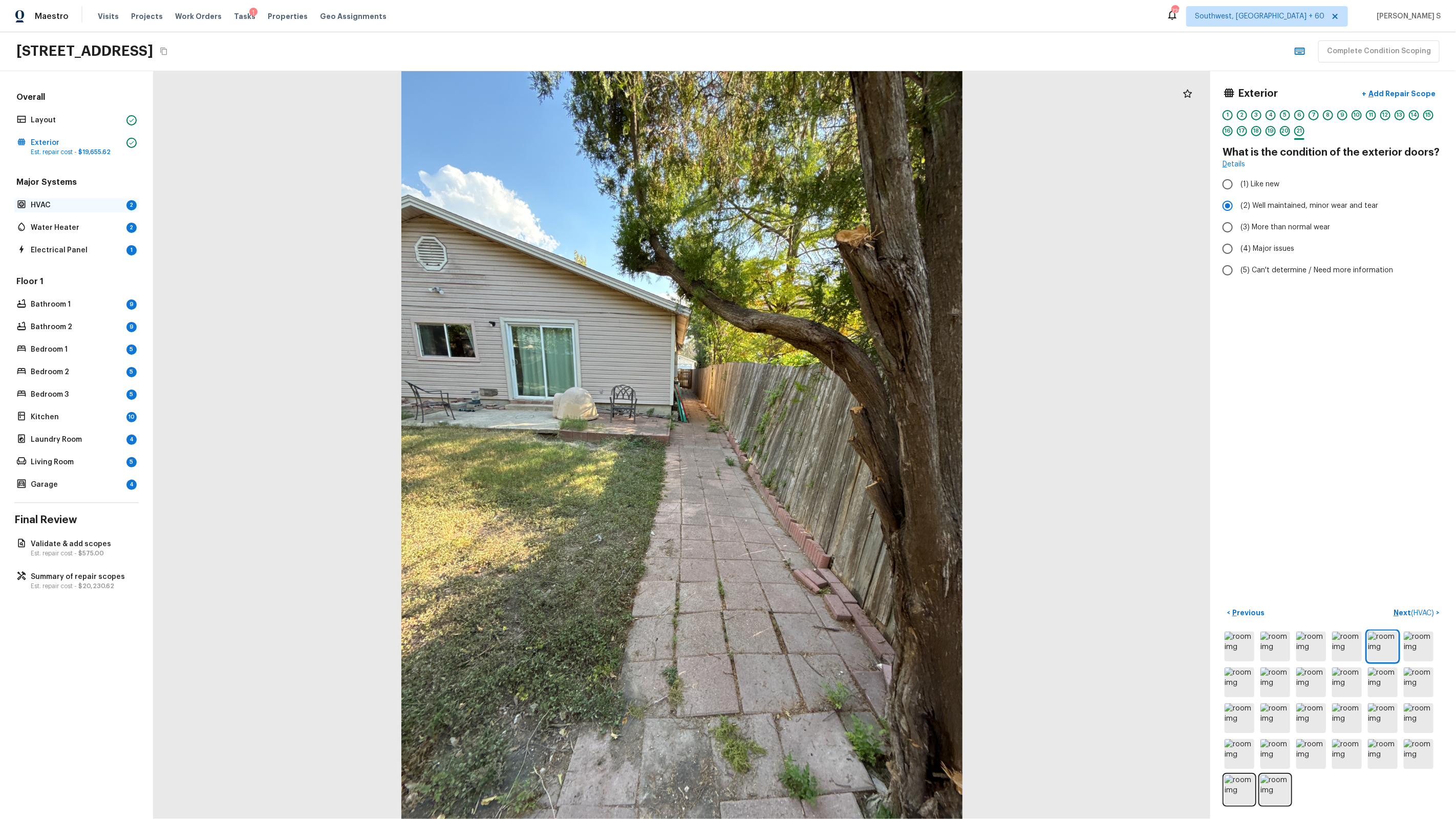
click at [67, 204] on p "HVAC" at bounding box center [77, 205] width 92 height 10
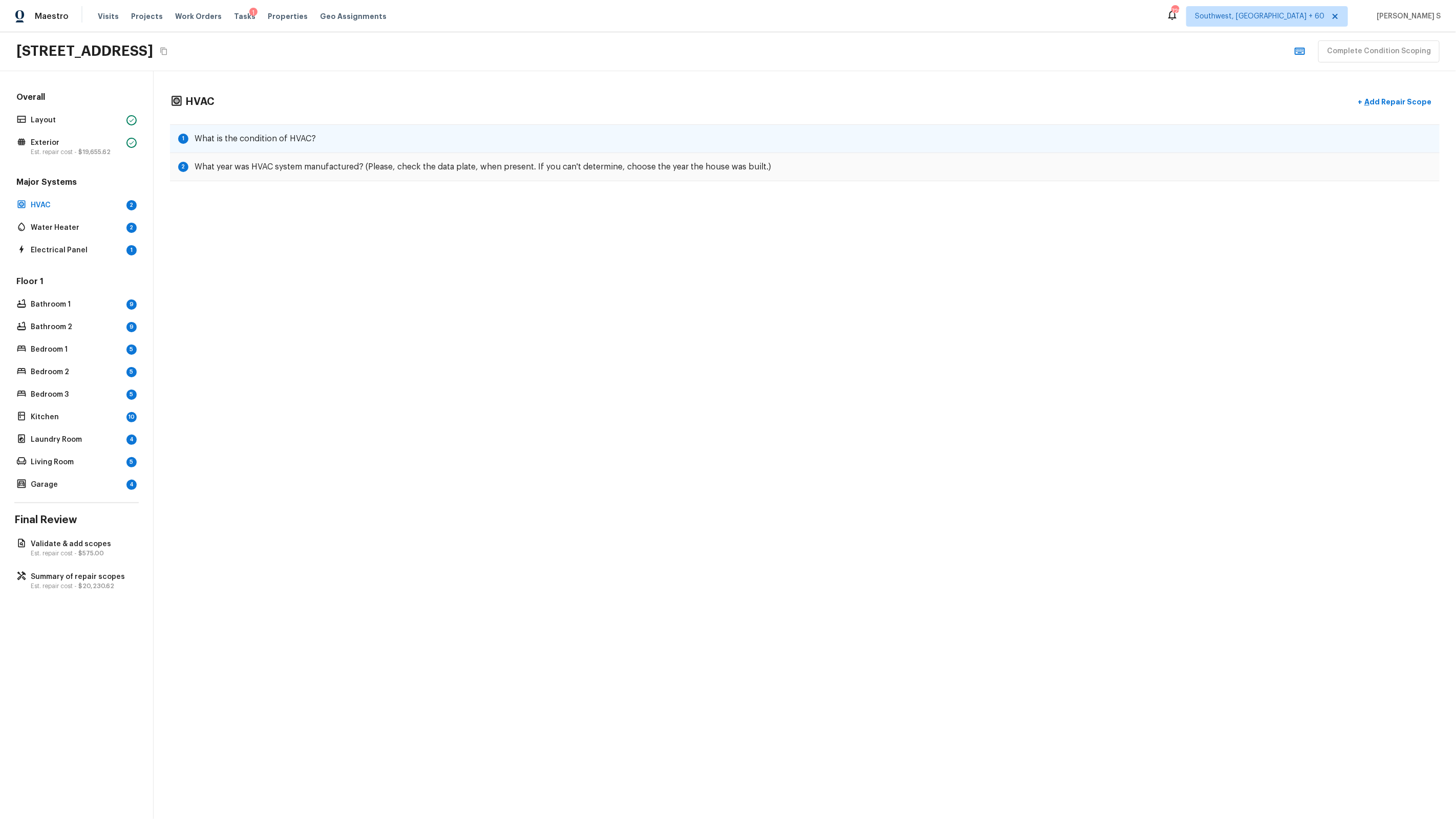
click at [218, 137] on h5 "What is the condition of HVAC?" at bounding box center [255, 138] width 121 height 11
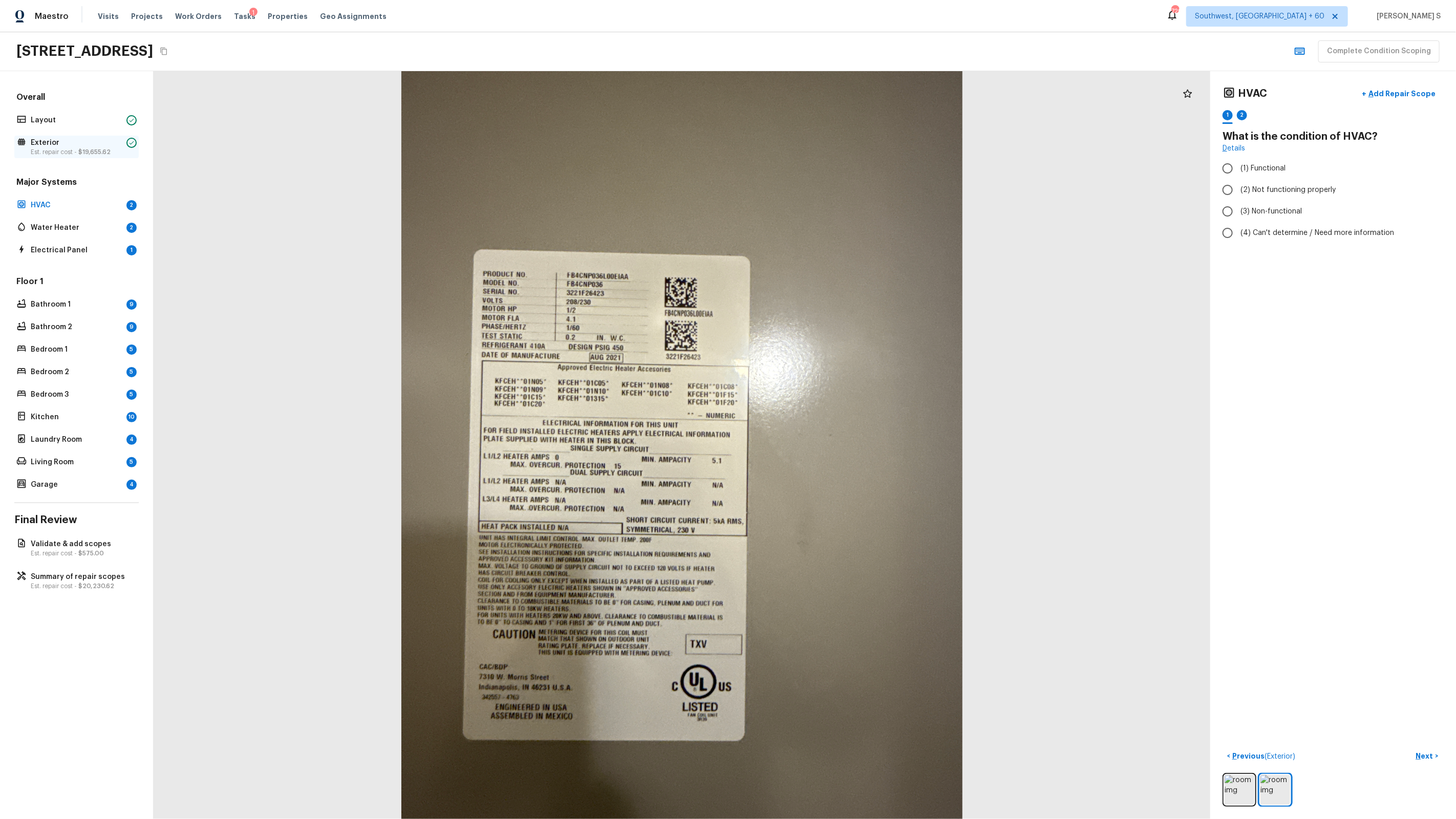
click at [71, 157] on div "Exterior Est. repair cost - $19,655.62" at bounding box center [76, 147] width 124 height 23
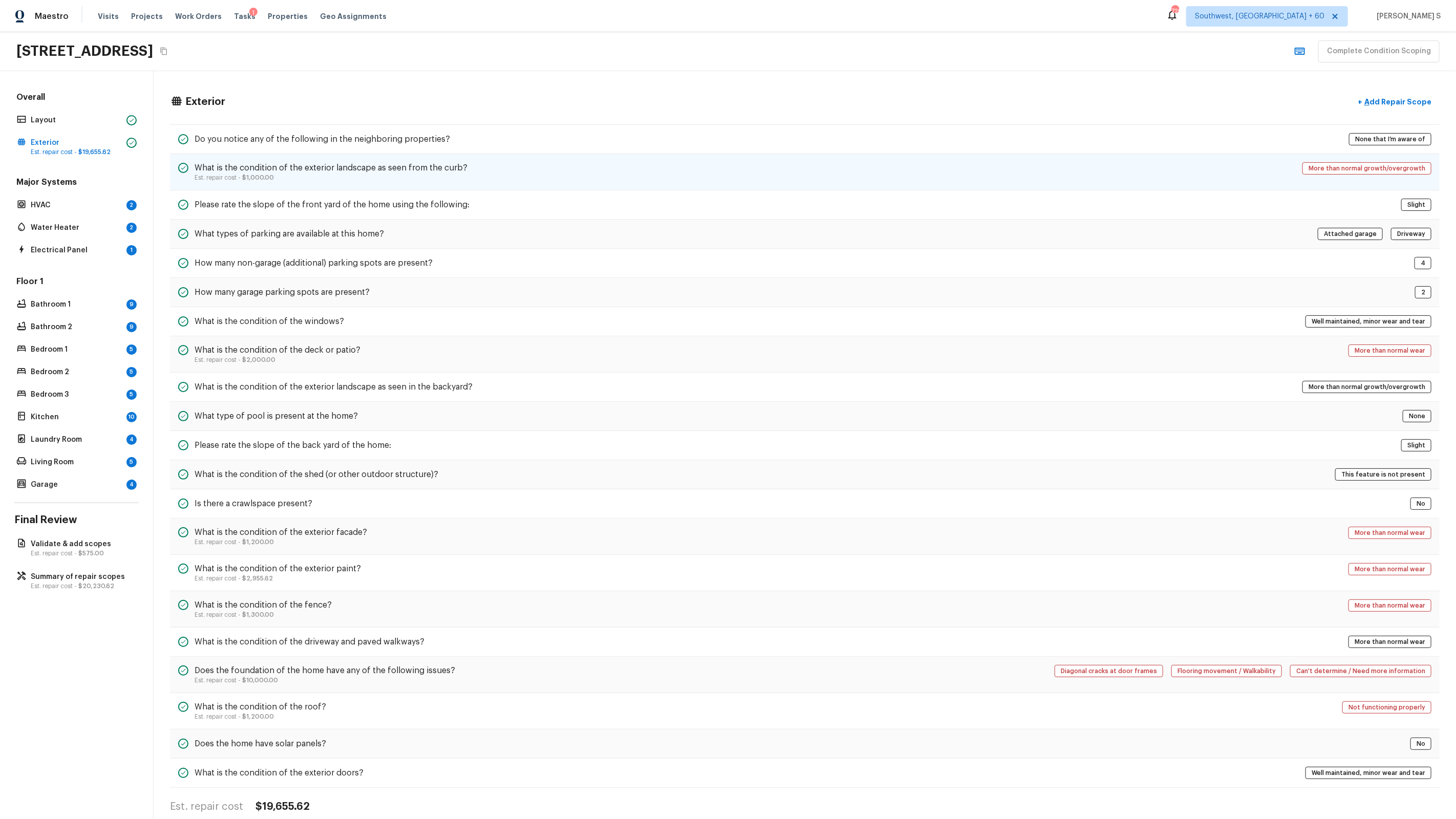
click at [304, 175] on p "Est. repair cost - $1,000.00" at bounding box center [331, 178] width 273 height 8
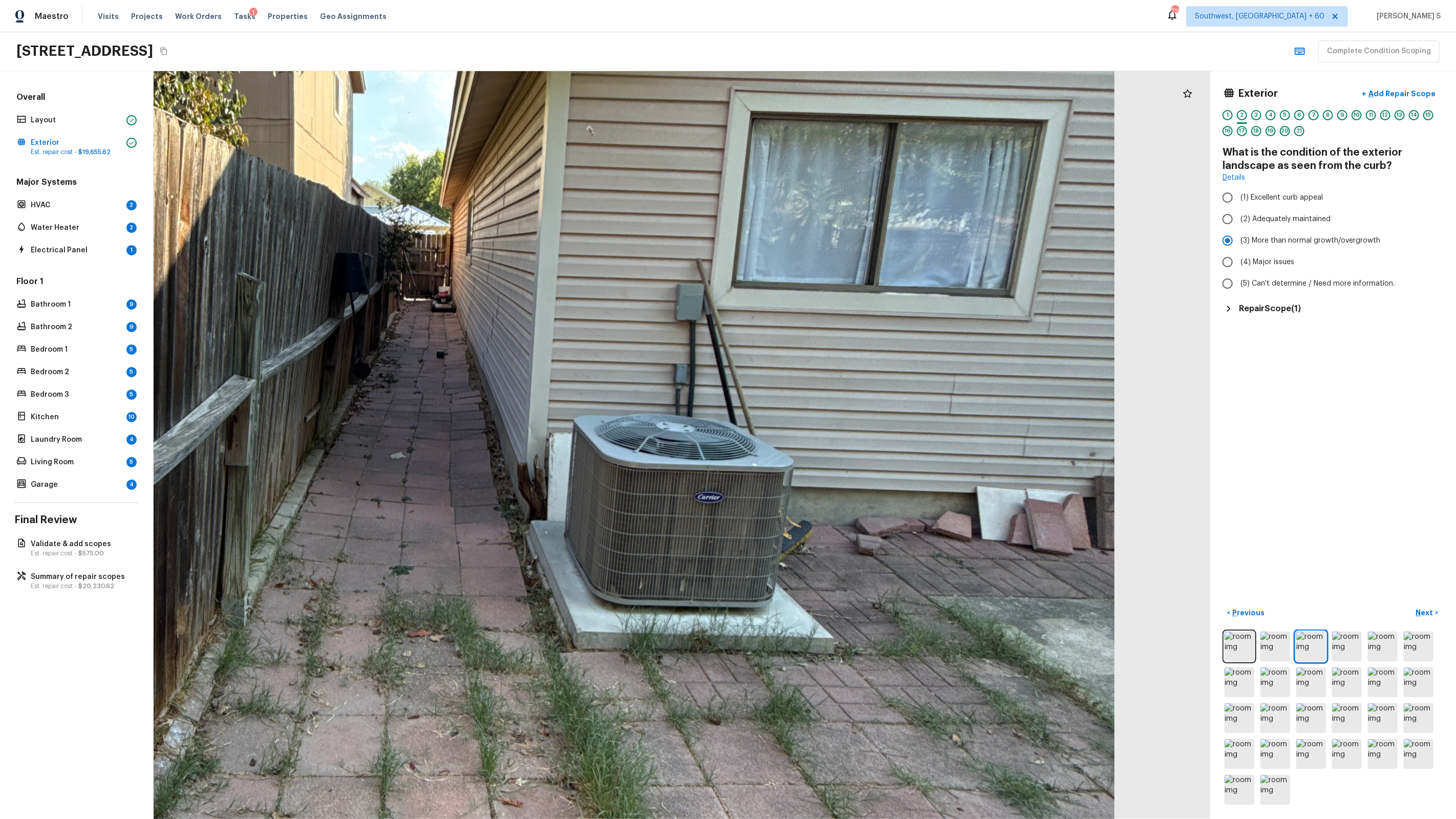
drag, startPoint x: 842, startPoint y: 513, endPoint x: 732, endPoint y: 495, distance: 111.5
click at [731, 495] on div at bounding box center [415, 399] width 2633 height 1863
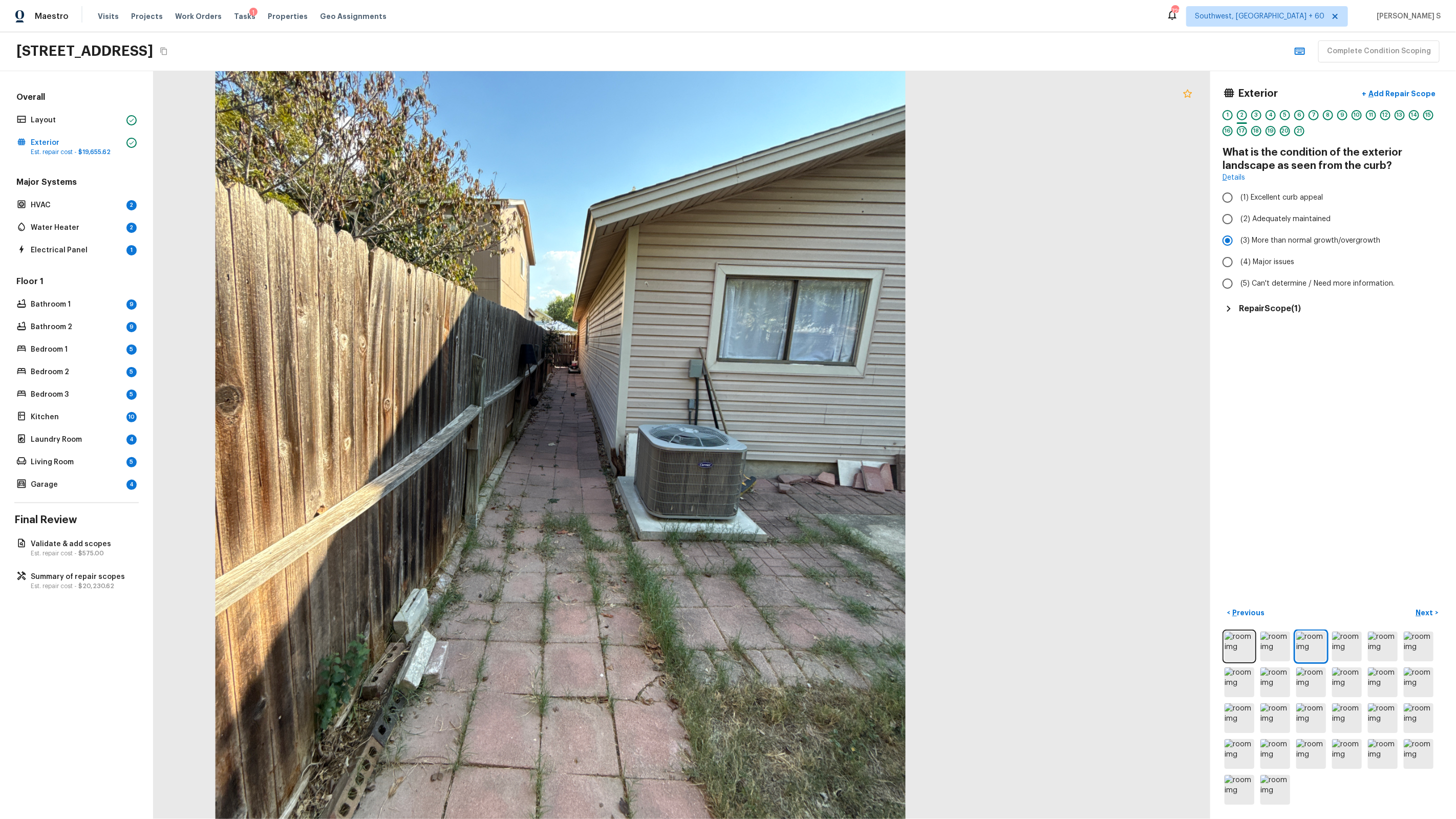
click at [1181, 94] on icon at bounding box center [1187, 93] width 12 height 12
click at [92, 209] on p "HVAC" at bounding box center [77, 205] width 92 height 10
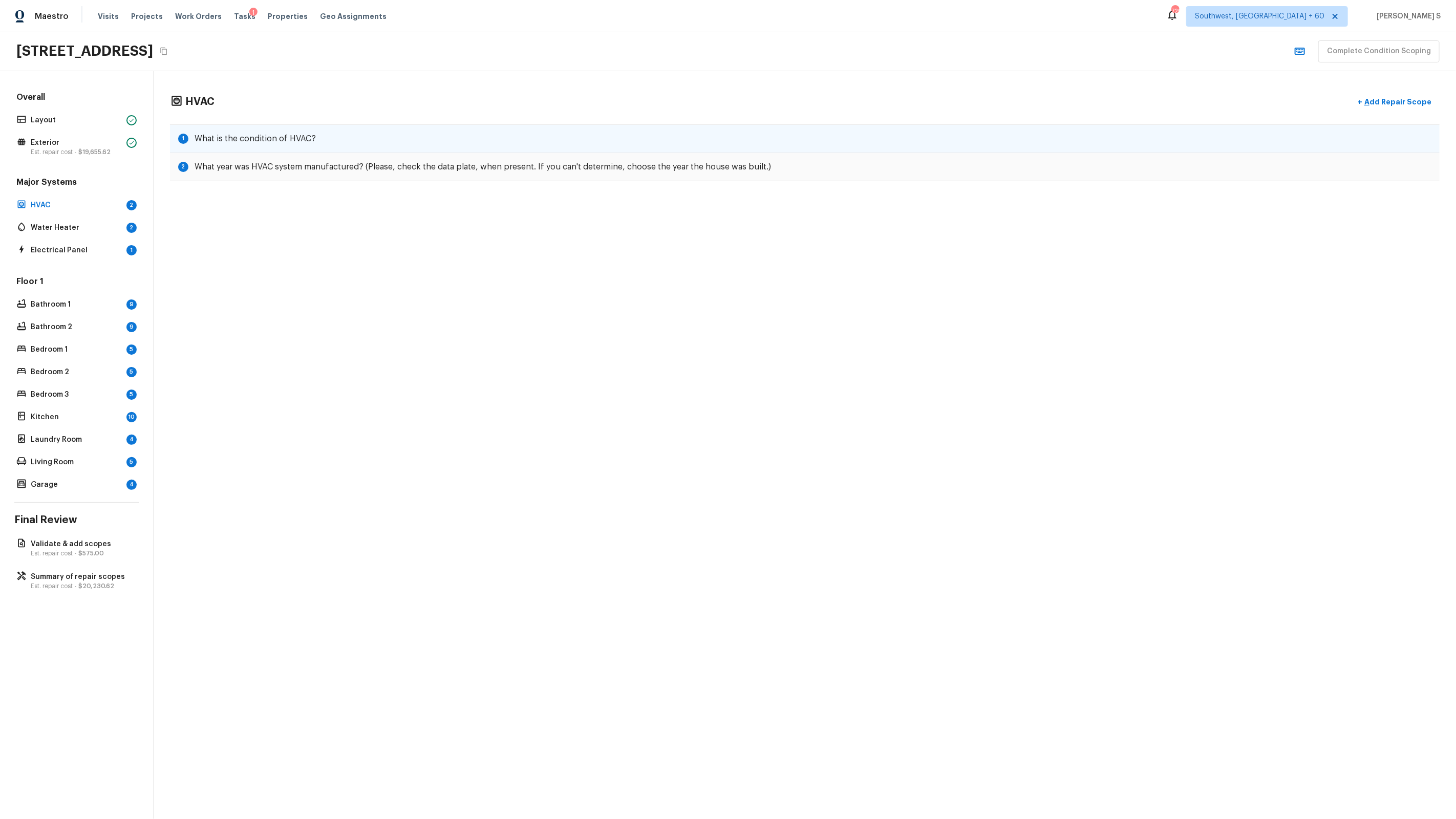
click at [414, 149] on div "1 What is the condition of HVAC?" at bounding box center [805, 138] width 1270 height 29
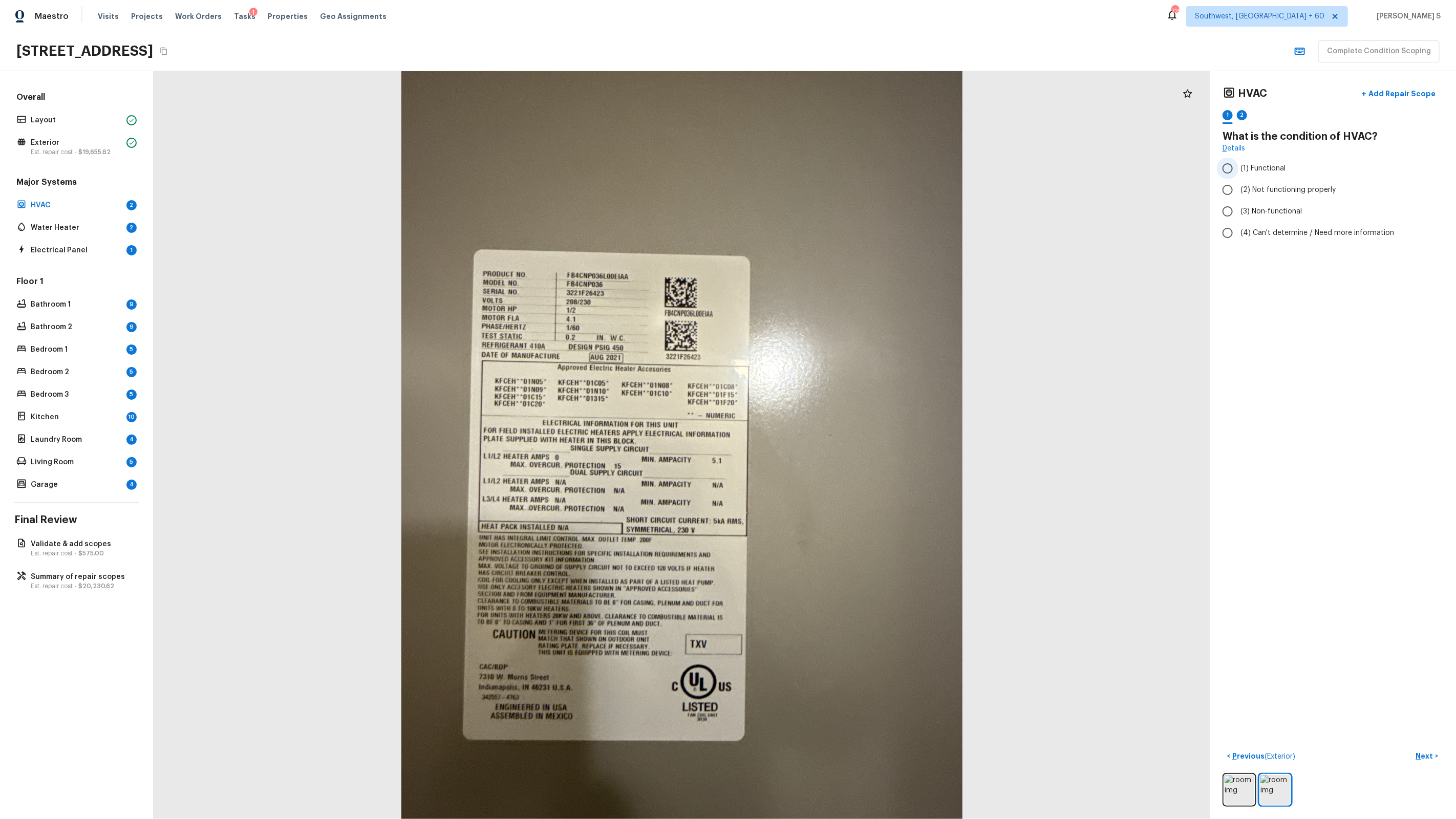
click at [1256, 175] on label "(1) Functional" at bounding box center [1326, 168] width 219 height 21
click at [1238, 175] on input "(1) Functional" at bounding box center [1228, 168] width 21 height 21
radio input "true"
click at [1240, 116] on div "2" at bounding box center [1241, 115] width 10 height 10
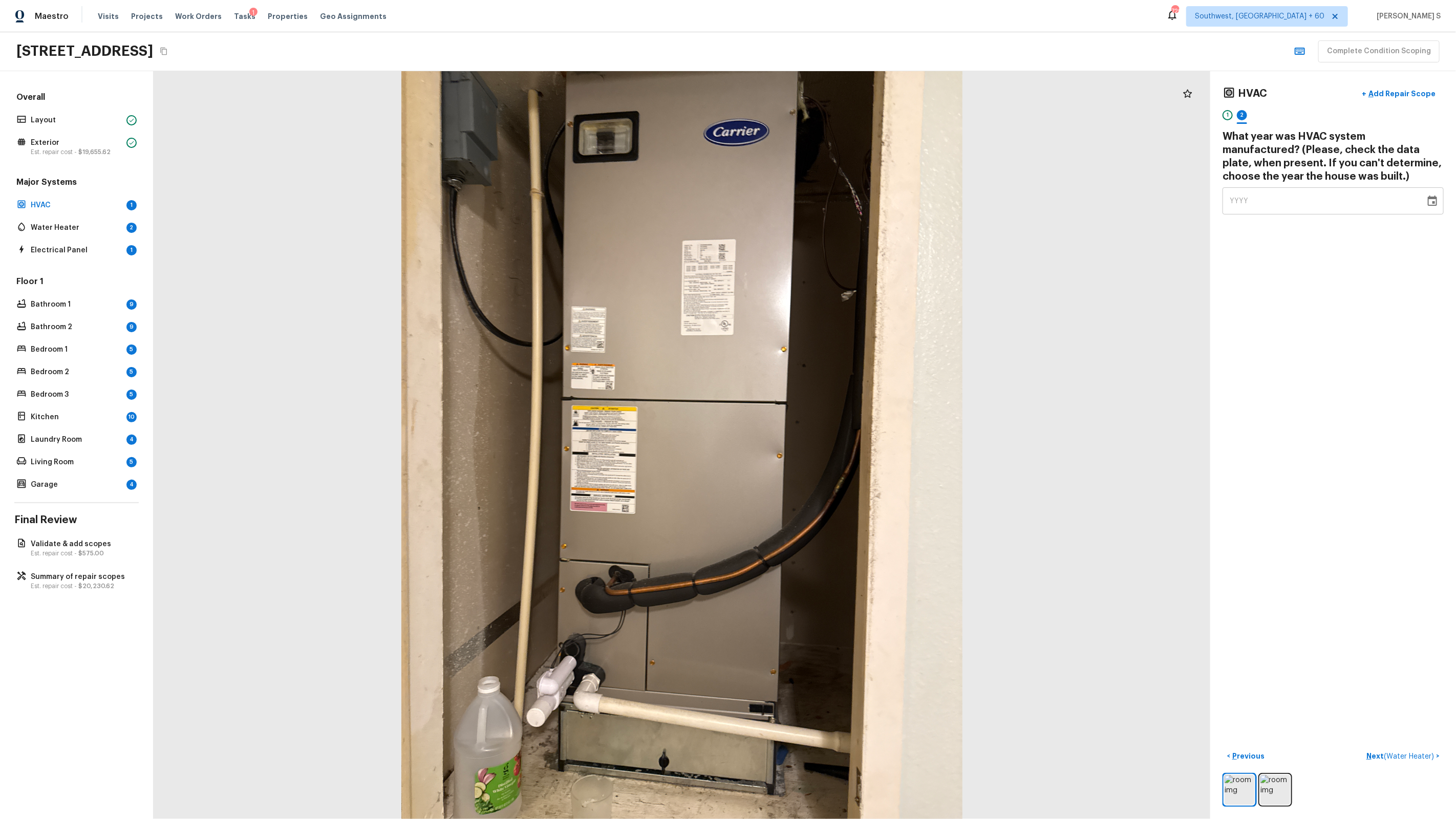
click at [1270, 201] on div "YYYY" at bounding box center [1323, 201] width 188 height 27
type input "2021"
click at [1268, 506] on div "HVAC + Add Repair Scope 1 2 What year was HVAC system manufactured? (Please, ch…" at bounding box center [1333, 445] width 246 height 748
click at [1407, 102] on button "+ Add Repair Scope" at bounding box center [1399, 93] width 90 height 21
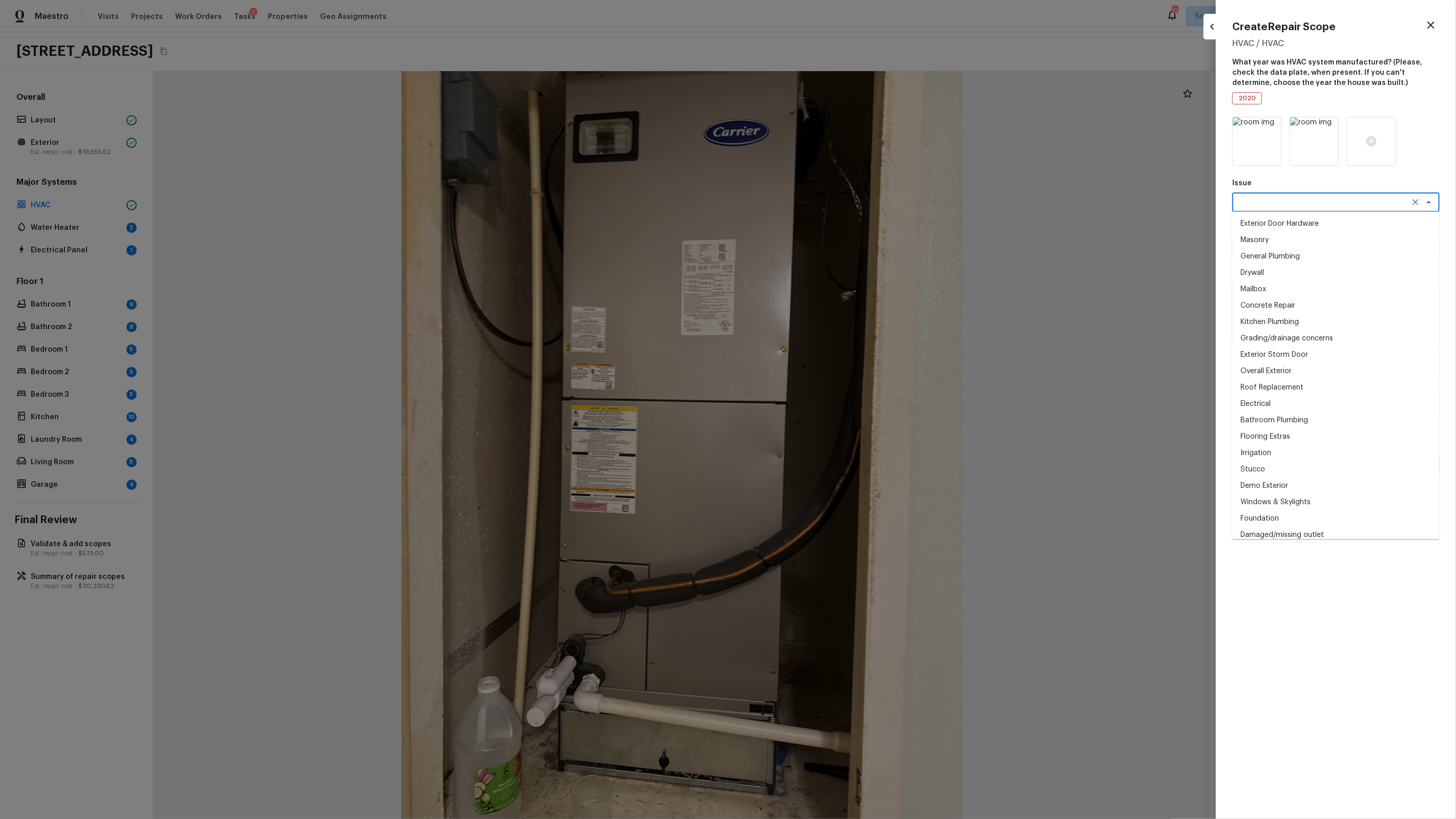
click at [1265, 197] on textarea at bounding box center [1321, 202] width 169 height 10
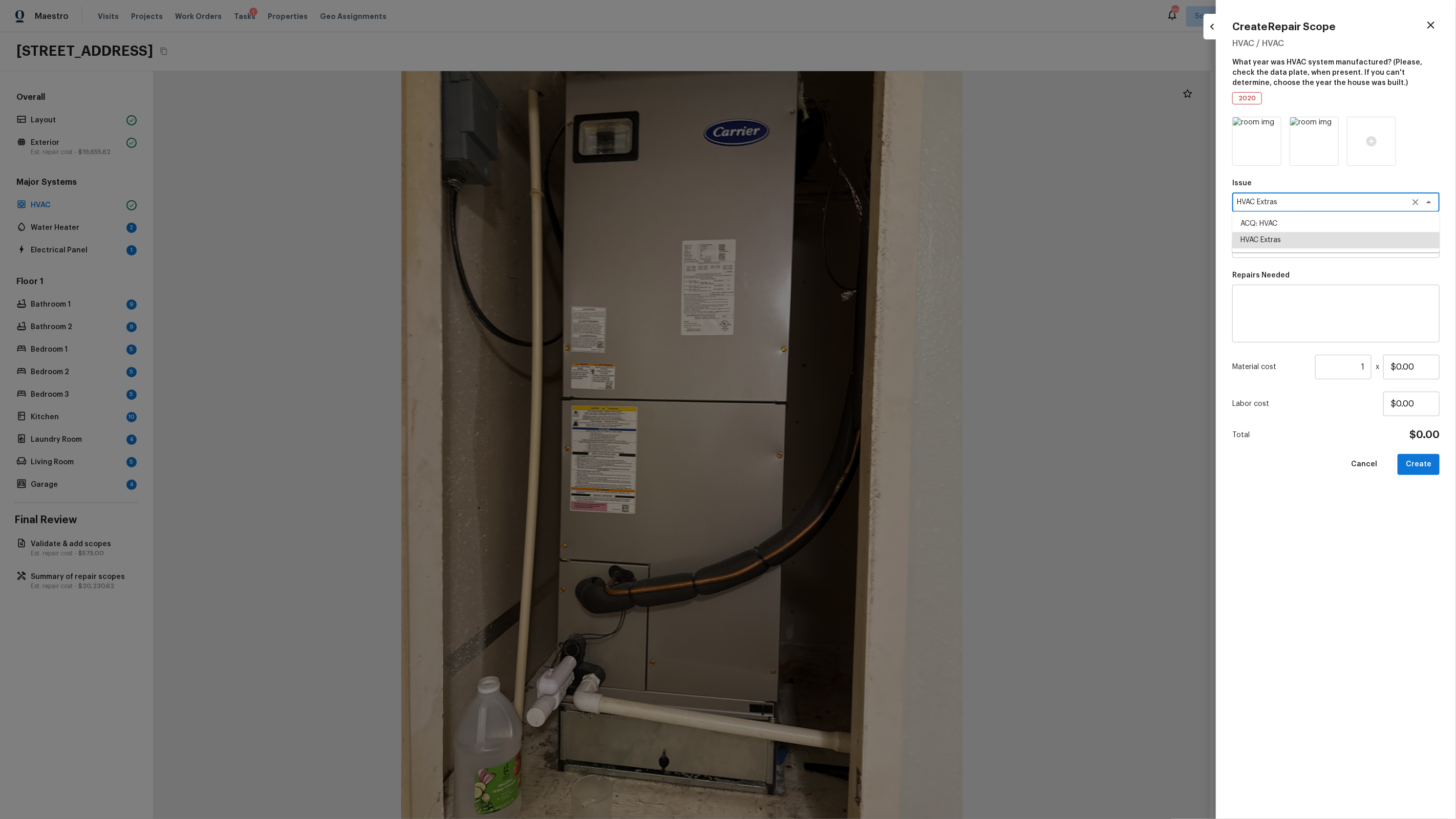
type textarea "HVAC Extras"
type textarea "m"
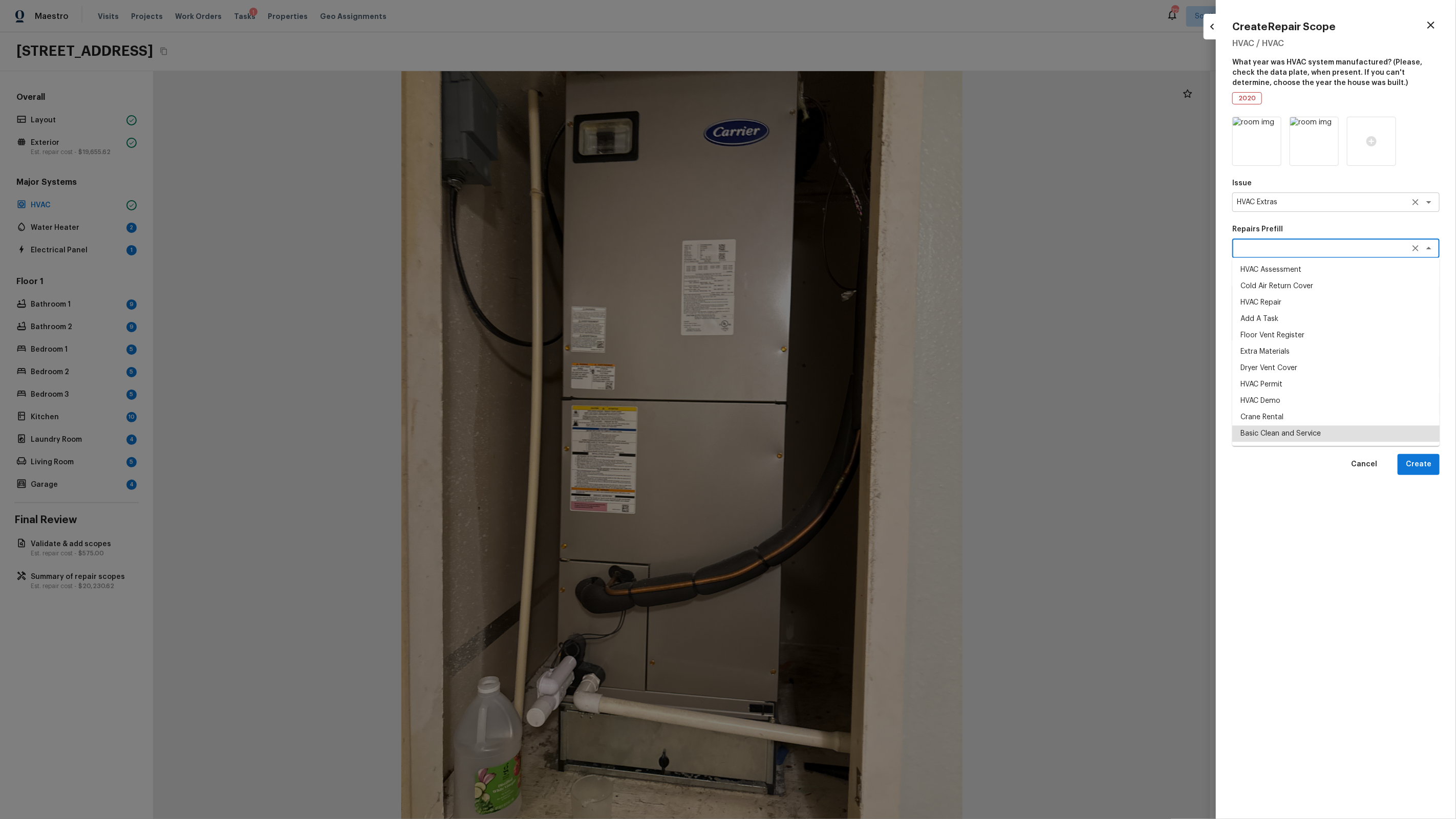
type textarea "Basic Clean and Service"
type textarea "General Service HVAC system including: cleaning condenser and evaporator coils,…"
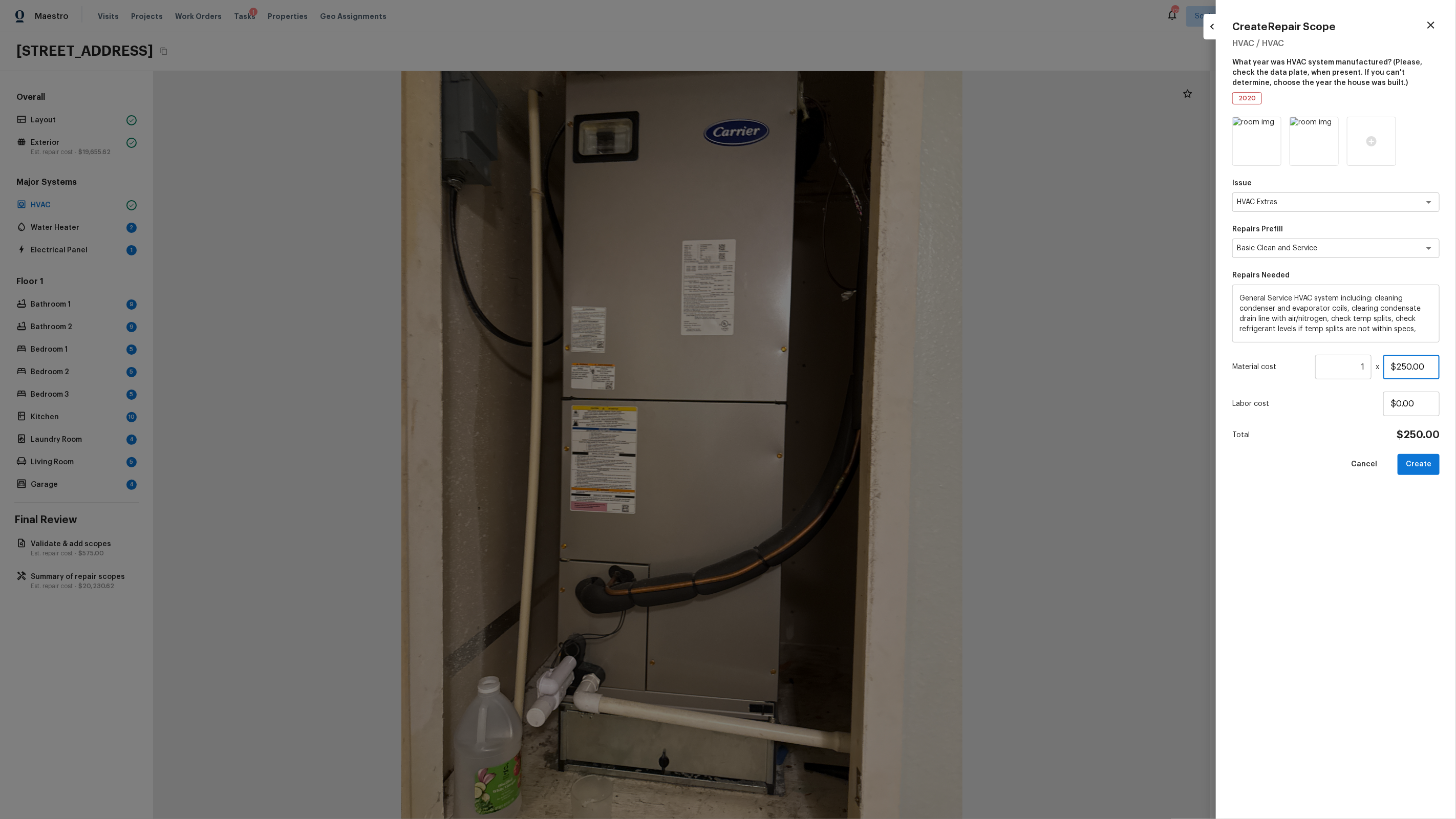
click at [1429, 367] on input "$250.00" at bounding box center [1411, 367] width 56 height 24
type input "$900.00"
click at [1432, 456] on button "Create" at bounding box center [1419, 464] width 42 height 21
type input "$0.00"
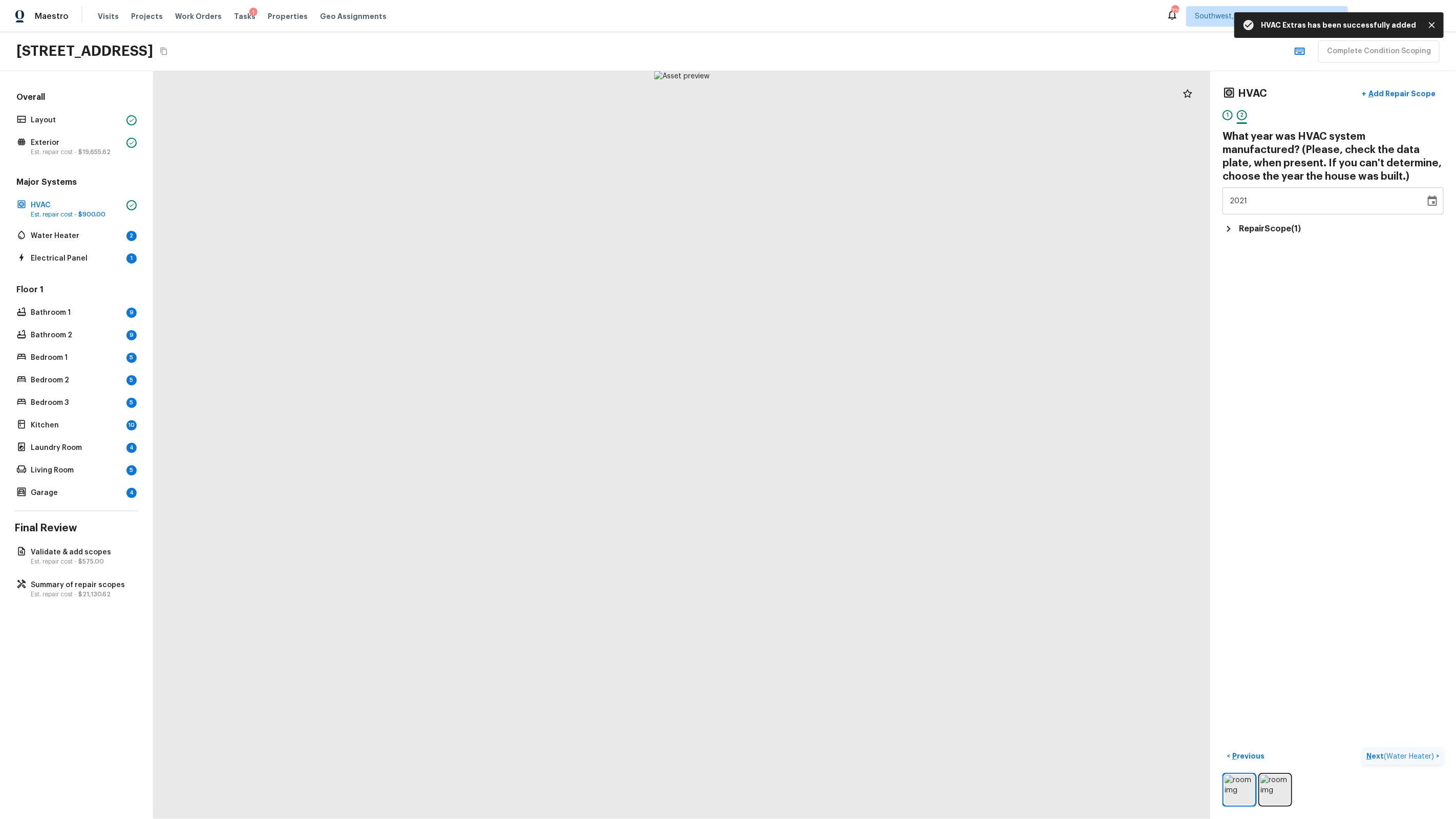
click at [1423, 752] on p "Next ( Water Heater )" at bounding box center [1401, 756] width 70 height 11
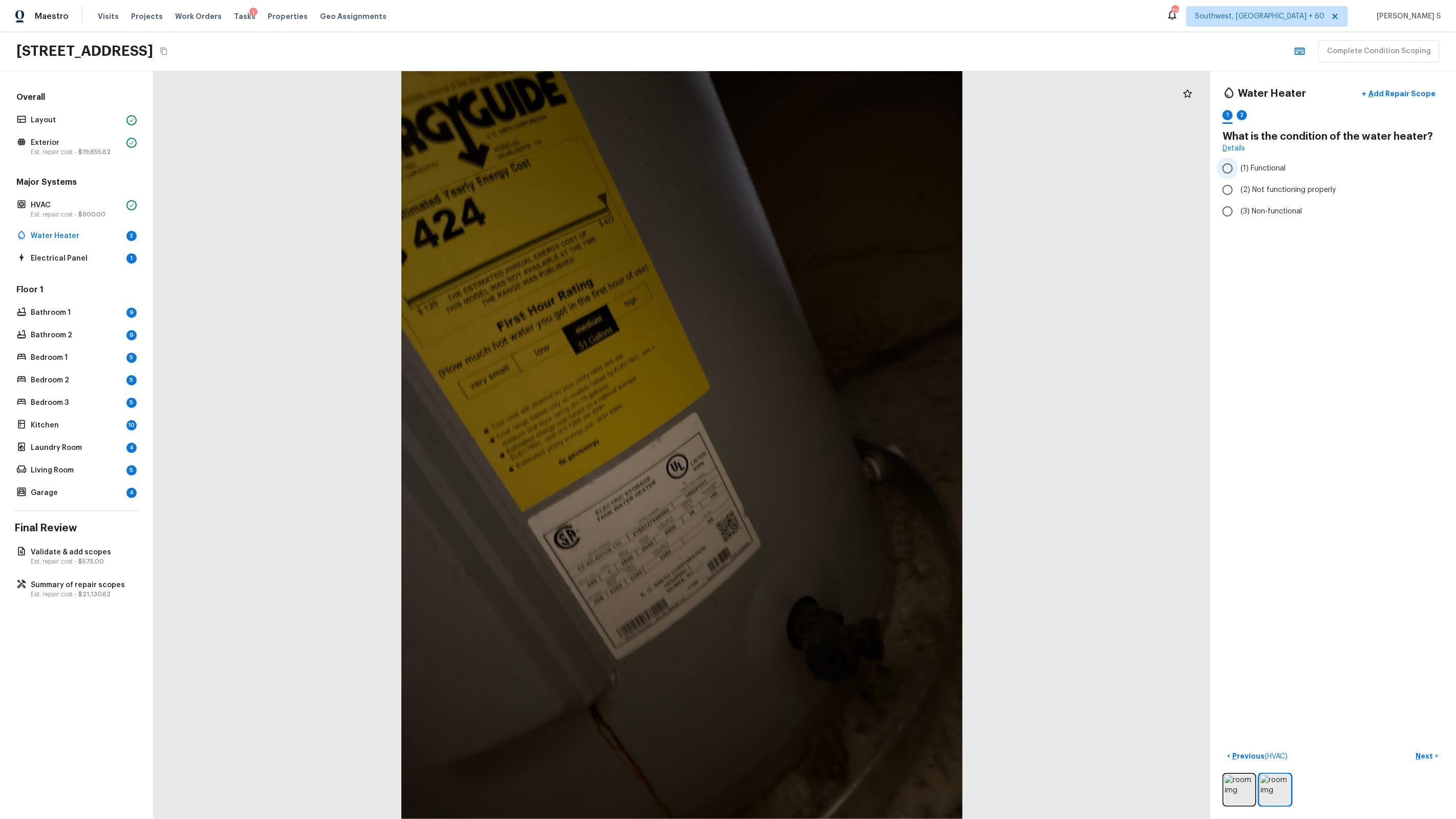
click at [1250, 165] on span "(1) Functional" at bounding box center [1263, 168] width 45 height 10
click at [1238, 165] on input "(1) Functional" at bounding box center [1228, 168] width 21 height 21
radio input "true"
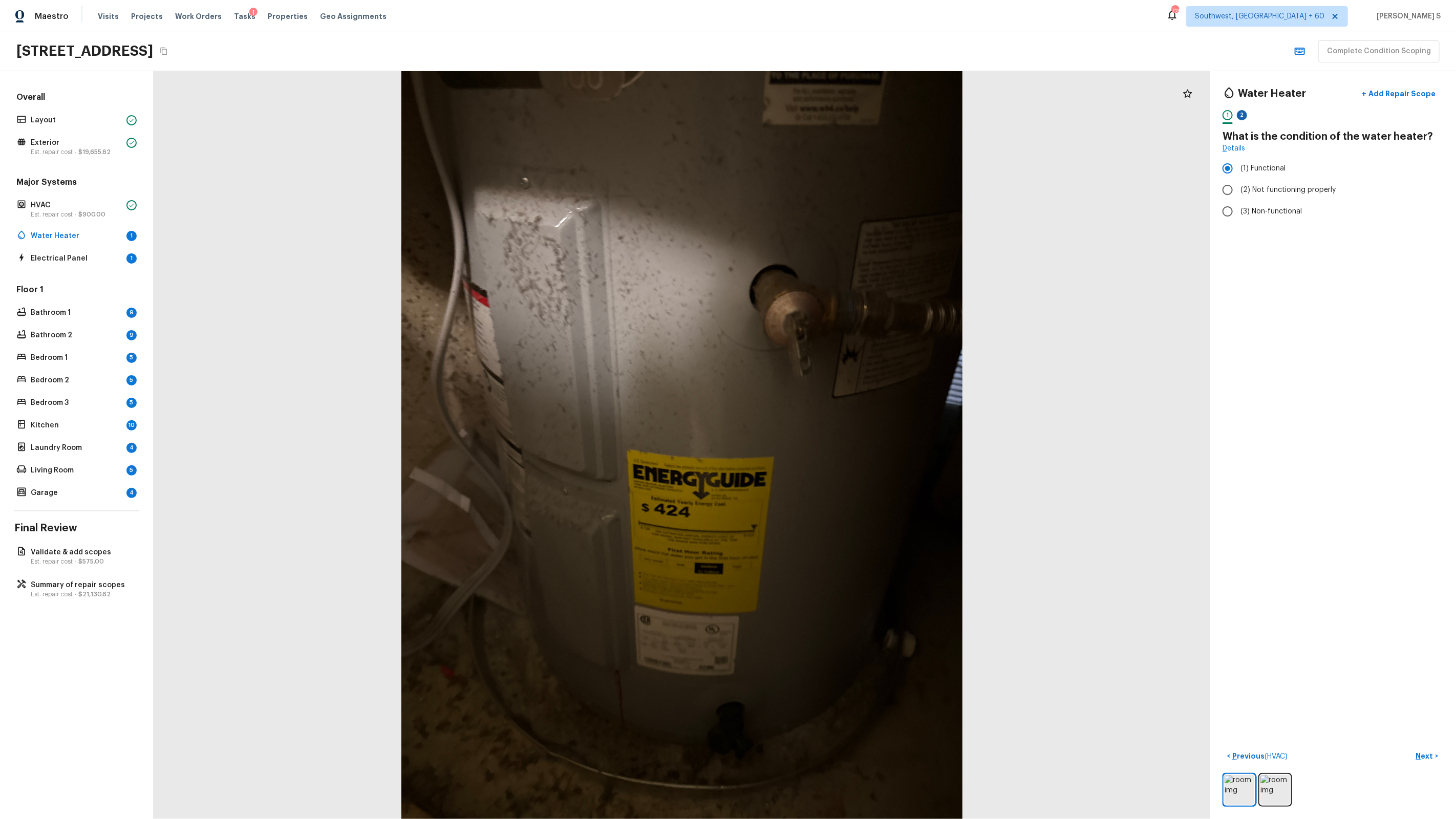
click at [1238, 116] on div "2" at bounding box center [1241, 115] width 10 height 10
click at [1276, 197] on div "YYYY" at bounding box center [1323, 188] width 188 height 27
type input "2021"
click at [1392, 120] on div "1 2" at bounding box center [1333, 118] width 221 height 16
click at [1370, 757] on p "Next ( Electrical Panel )" at bounding box center [1399, 756] width 75 height 11
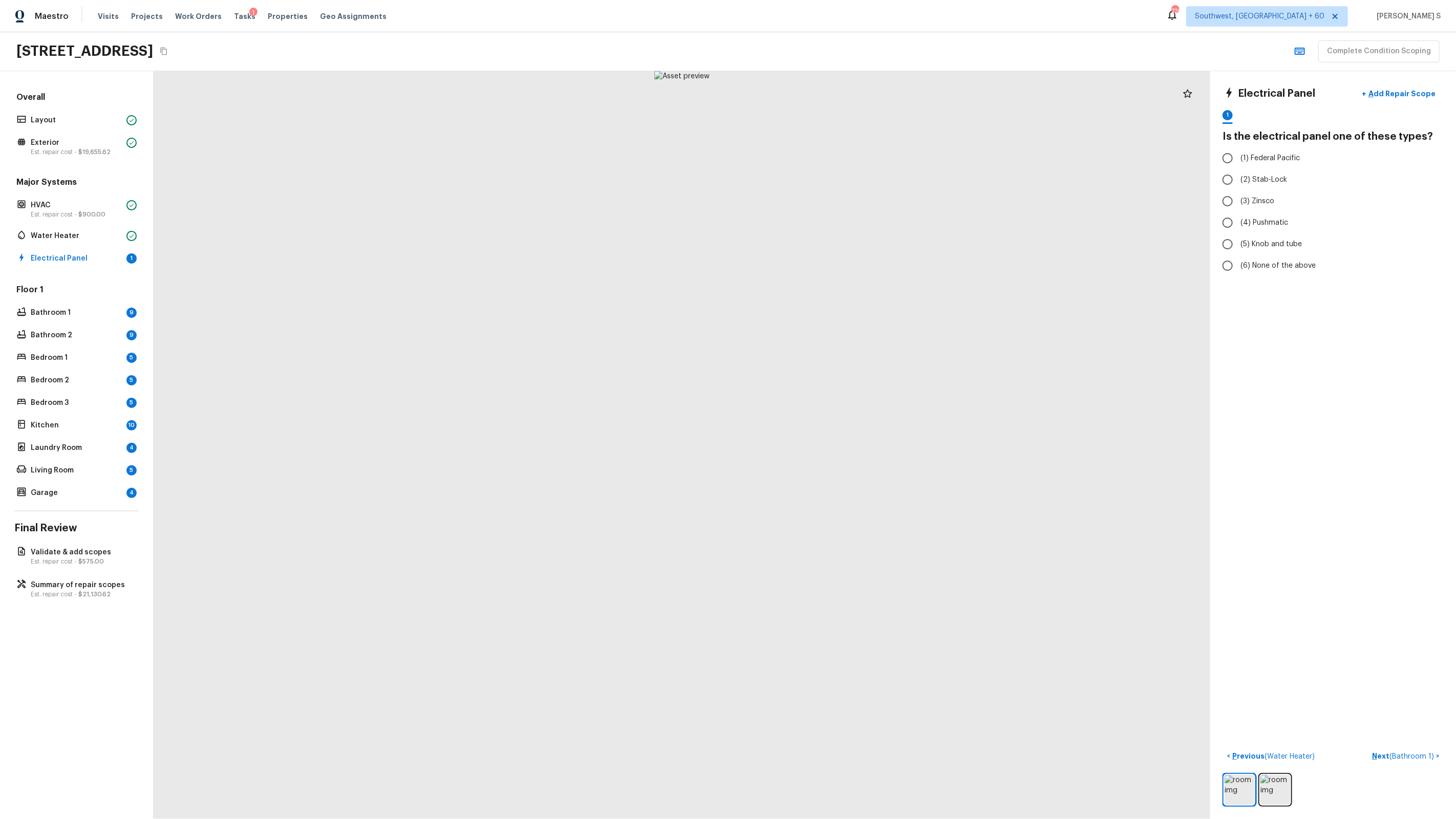
click at [1336, 380] on div "Electrical Panel + Add Repair Scope 1 Is the electrical panel one of these type…" at bounding box center [1333, 445] width 246 height 748
click at [1263, 181] on span "(2) Stab-Lock" at bounding box center [1263, 179] width 46 height 10
click at [1238, 181] on input "(2) Stab-Lock" at bounding box center [1228, 179] width 21 height 21
radio input "true"
click at [1383, 749] on button "Next ( Bathroom 1 ) >" at bounding box center [1405, 756] width 76 height 17
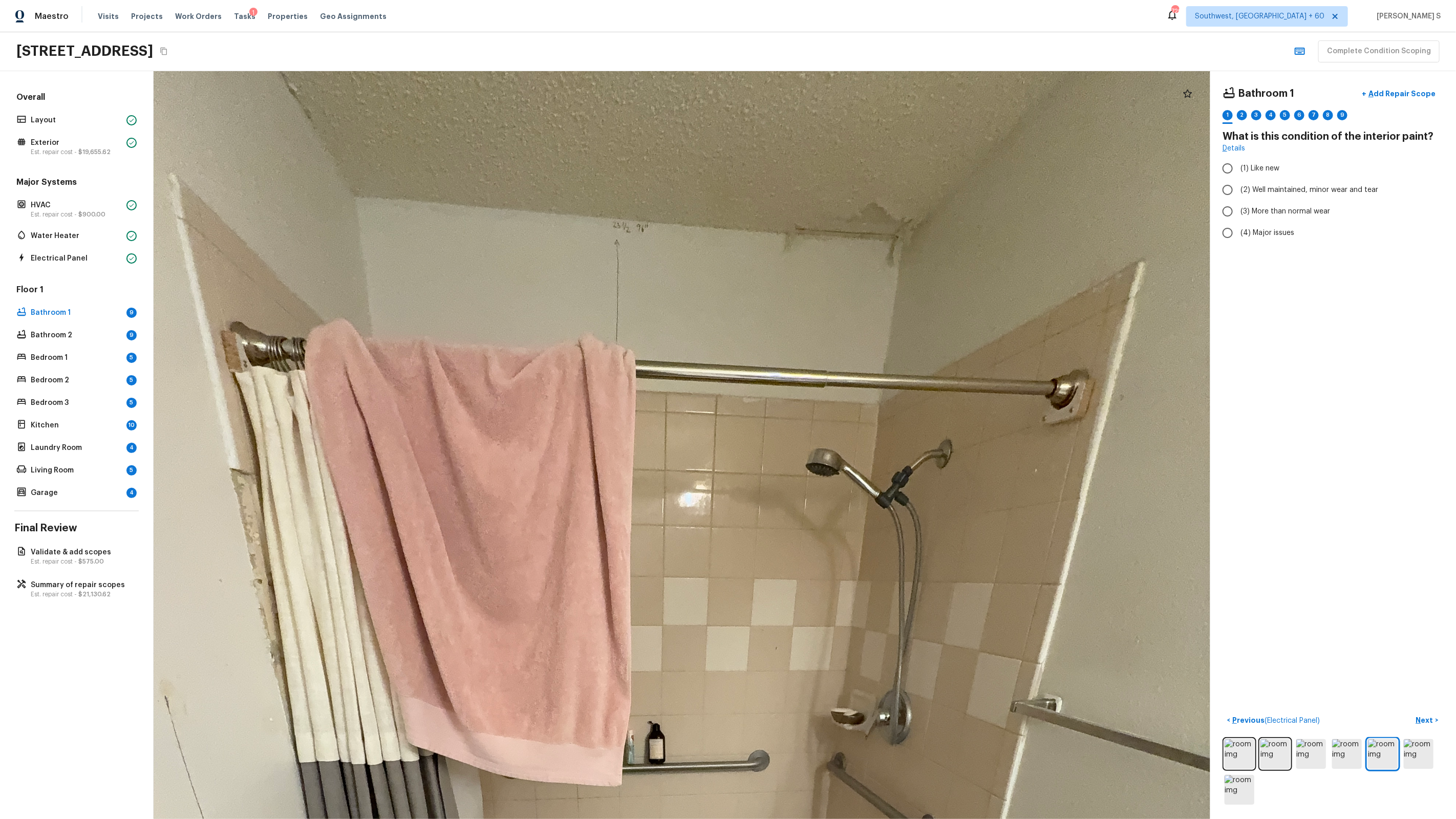
drag, startPoint x: 717, startPoint y: 153, endPoint x: 717, endPoint y: 256, distance: 103.0
click at [717, 256] on div at bounding box center [656, 808] width 2089 height 1478
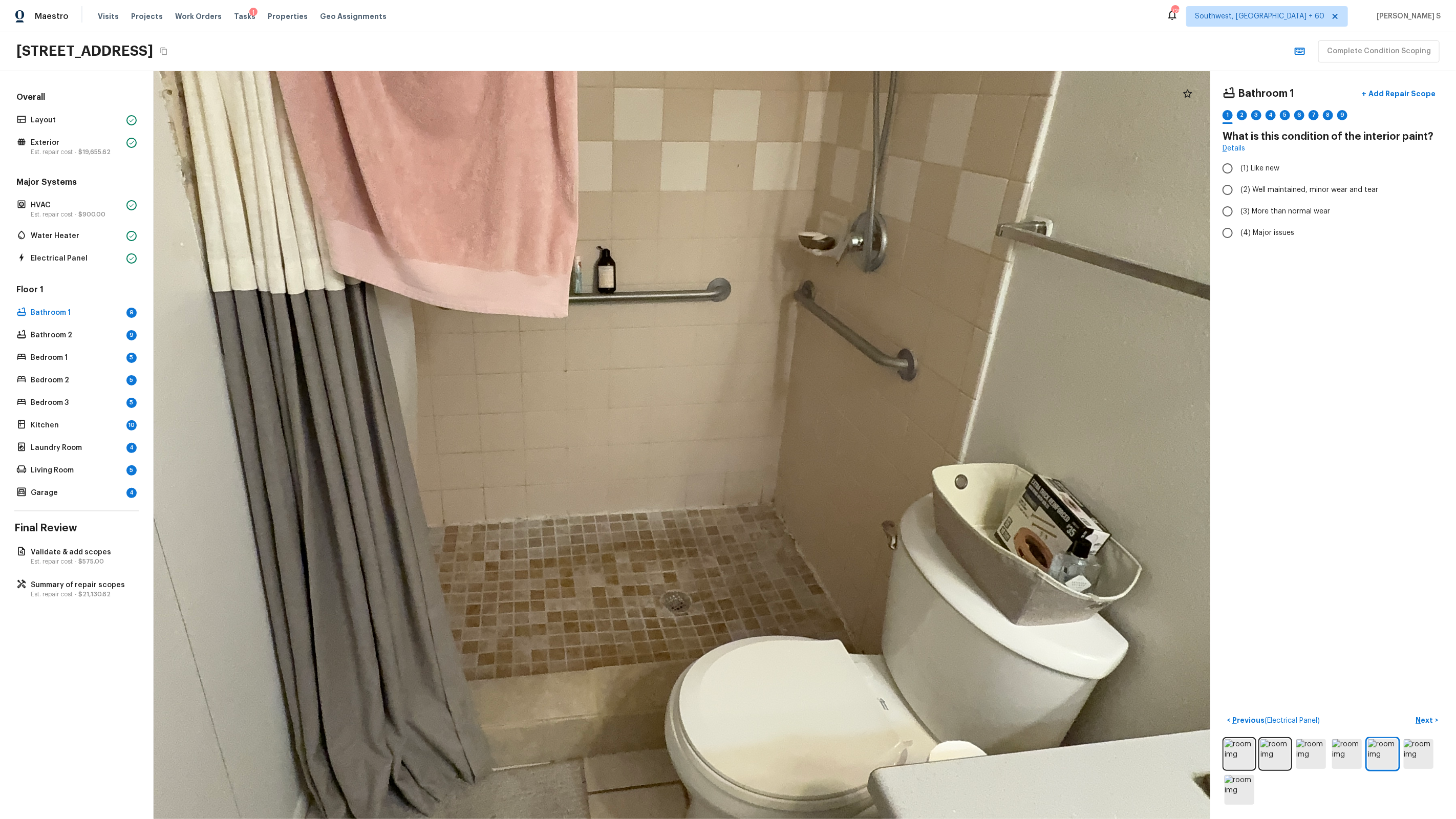
drag, startPoint x: 743, startPoint y: 599, endPoint x: 748, endPoint y: 503, distance: 96.1
click at [748, 503] on div at bounding box center [605, 342] width 2300 height 1628
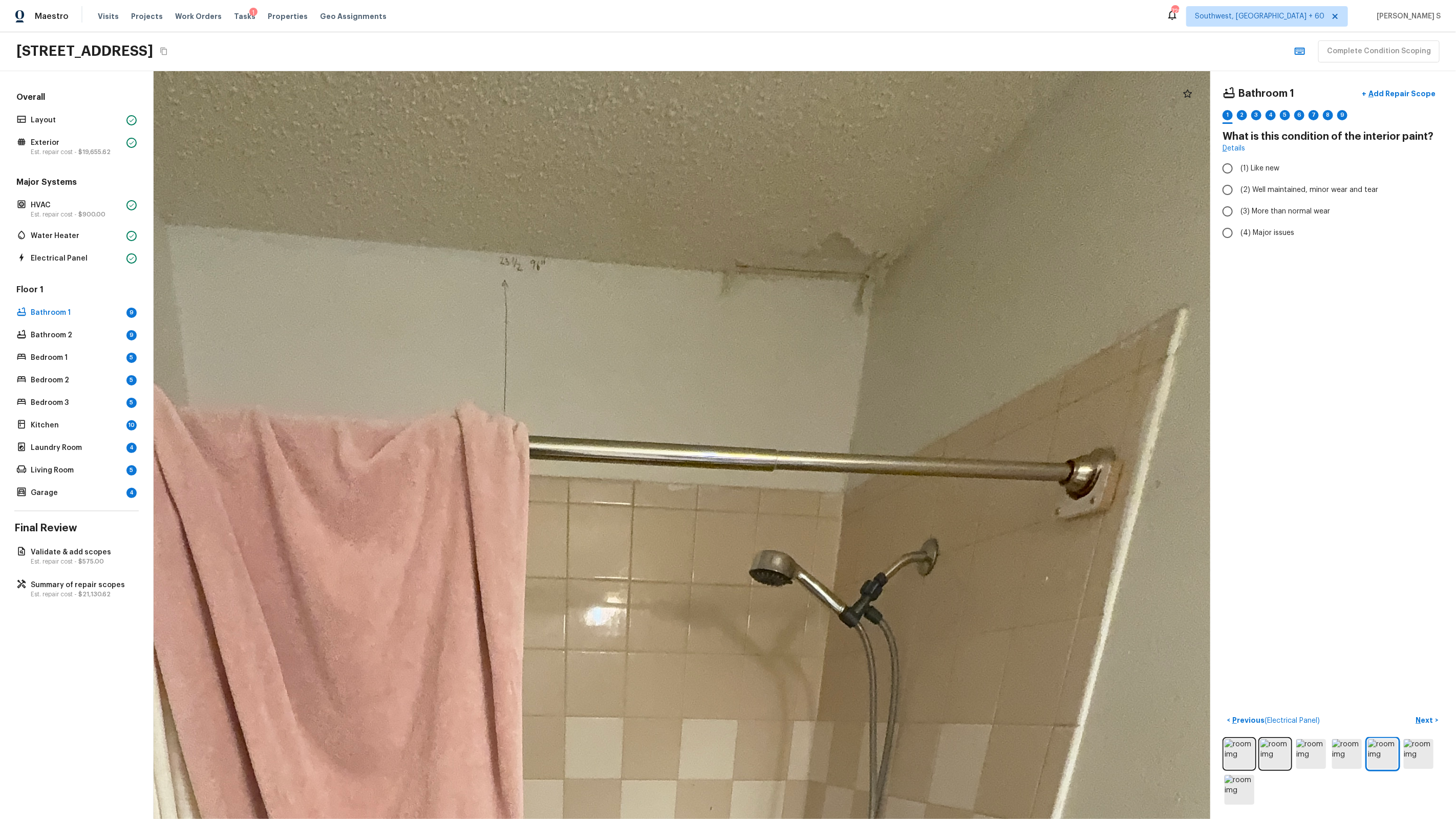
drag, startPoint x: 787, startPoint y: 151, endPoint x: 828, endPoint y: 276, distance: 131.6
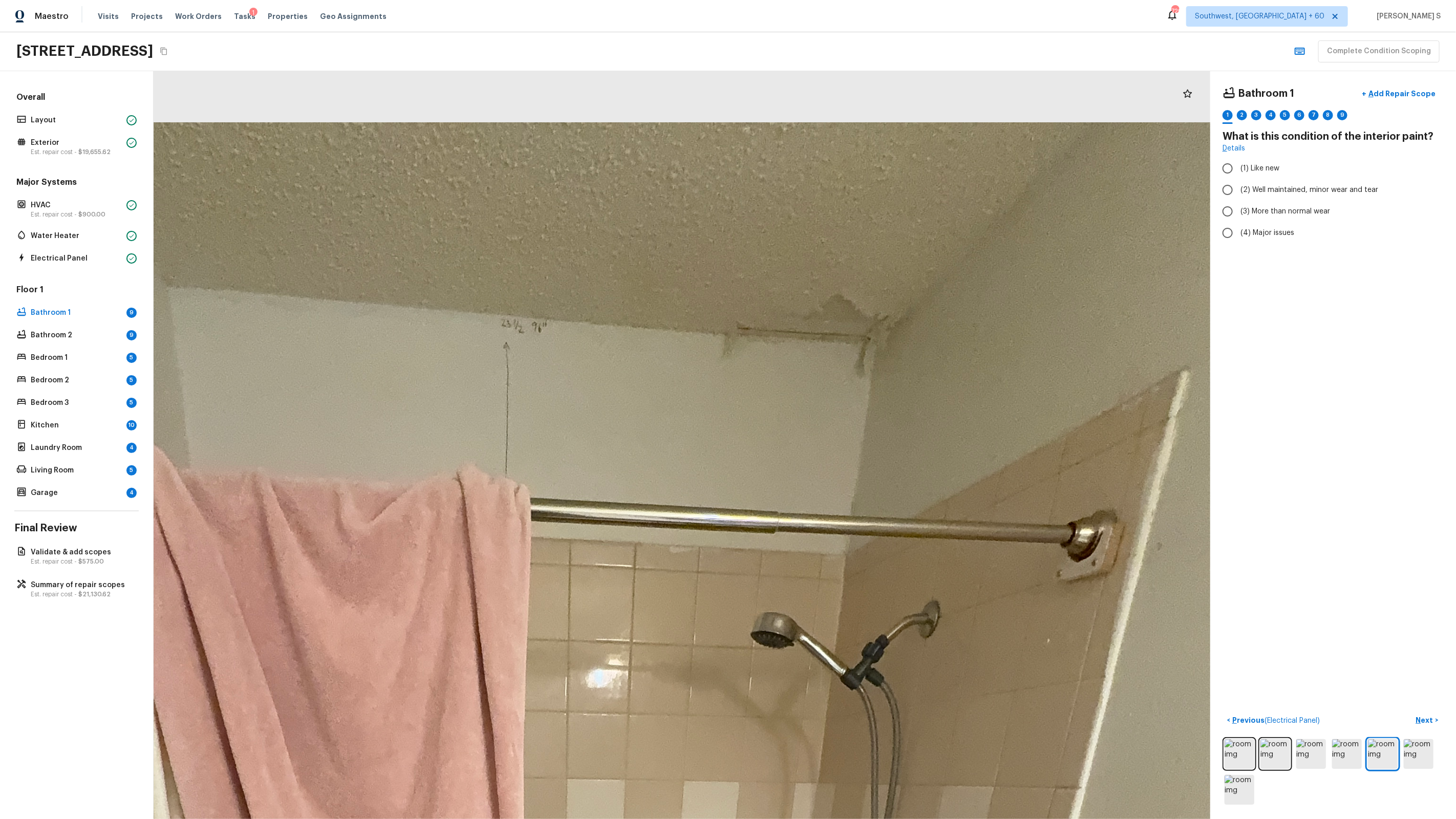
drag, startPoint x: 852, startPoint y: 273, endPoint x: 853, endPoint y: 367, distance: 94.0
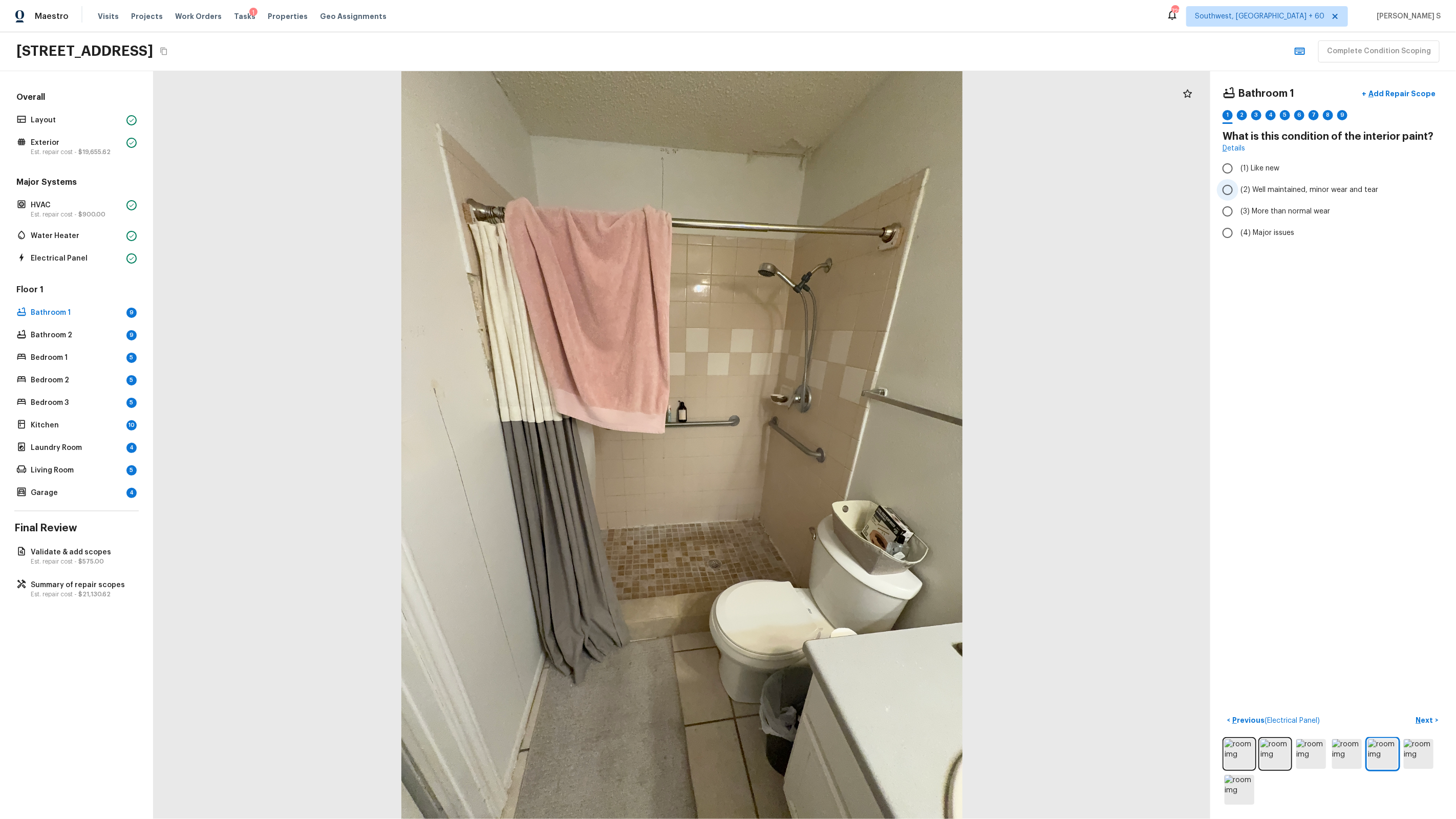
click at [1288, 190] on span "(2) Well maintained, minor wear and tear" at bounding box center [1309, 190] width 138 height 10
click at [1238, 190] on input "(2) Well maintained, minor wear and tear" at bounding box center [1228, 190] width 21 height 21
radio input "true"
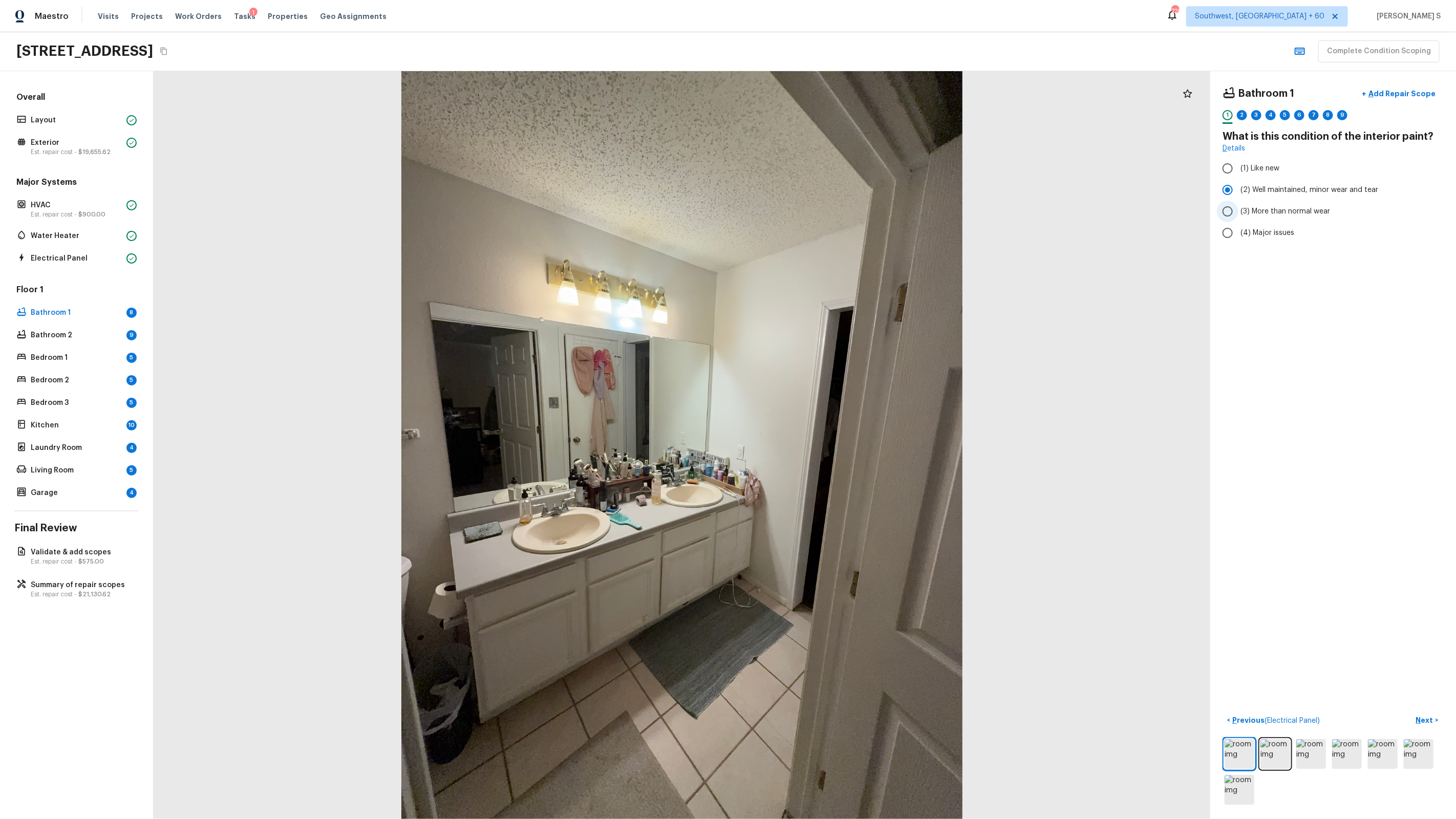
click at [1296, 208] on span "(3) More than normal wear" at bounding box center [1285, 211] width 90 height 10
click at [1238, 208] on input "(3) More than normal wear" at bounding box center [1228, 212] width 21 height 21
radio input "true"
click at [1245, 115] on div "2" at bounding box center [1241, 115] width 10 height 10
click at [1253, 220] on label "(2) No" at bounding box center [1326, 215] width 219 height 21
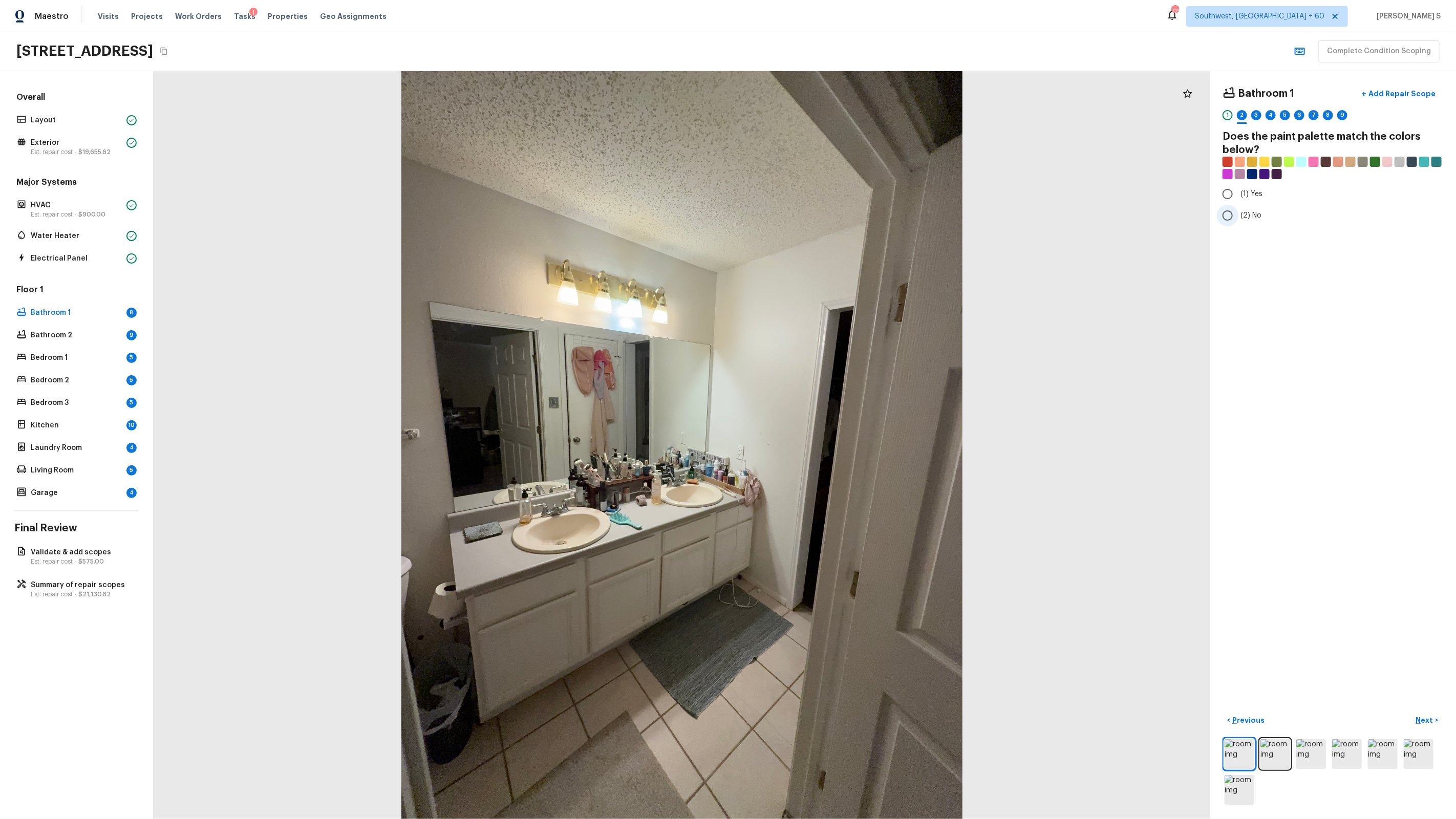
click at [1238, 220] on input "(2) No" at bounding box center [1228, 215] width 21 height 21
radio input "true"
click at [1260, 115] on div "3" at bounding box center [1256, 115] width 10 height 10
click at [1298, 208] on span "(3) More than normal wear" at bounding box center [1285, 211] width 90 height 10
click at [1238, 208] on input "(3) More than normal wear" at bounding box center [1228, 212] width 21 height 21
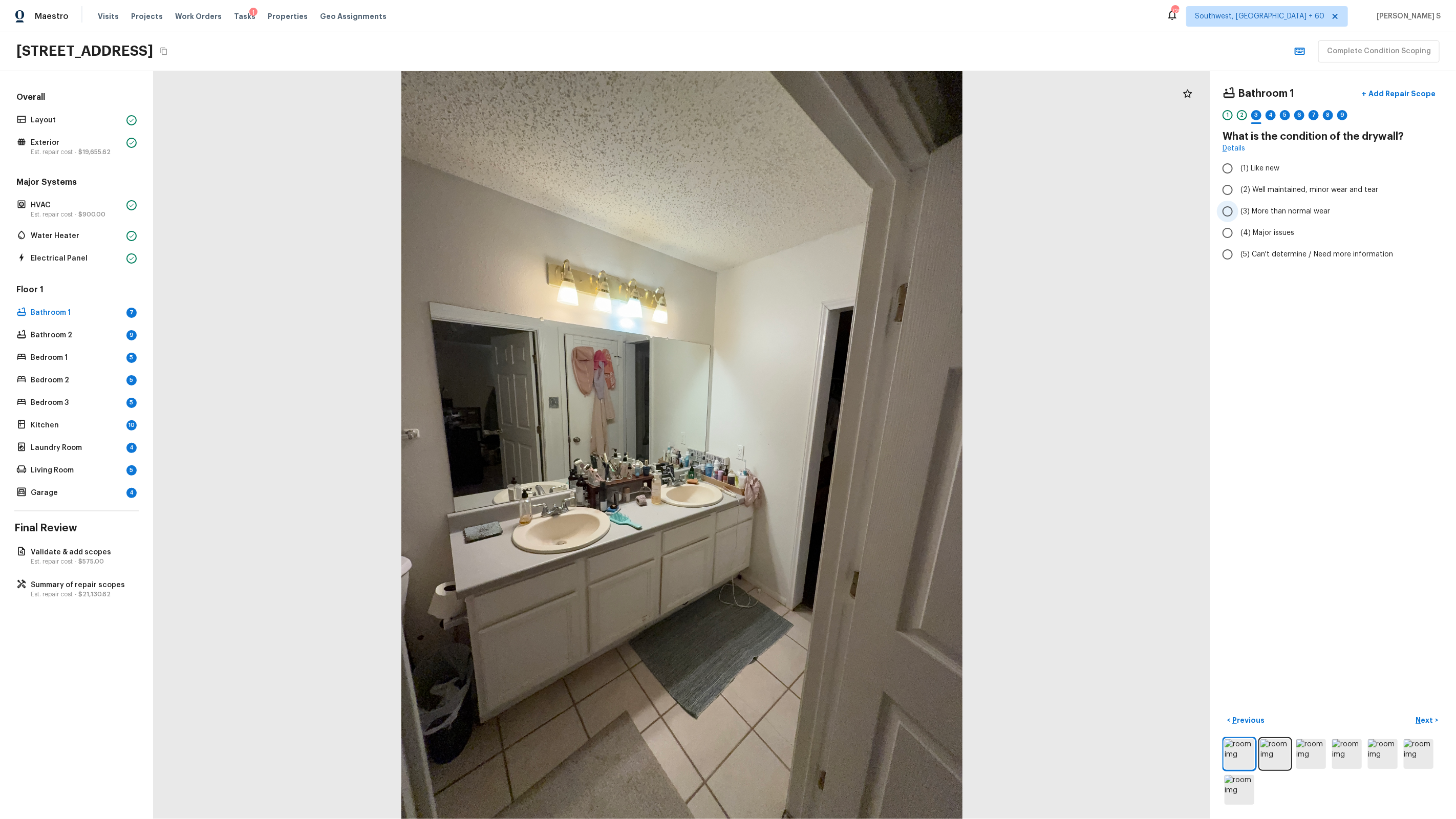
radio input "true"
click at [1412, 91] on p "Add Repair Scope" at bounding box center [1401, 93] width 69 height 10
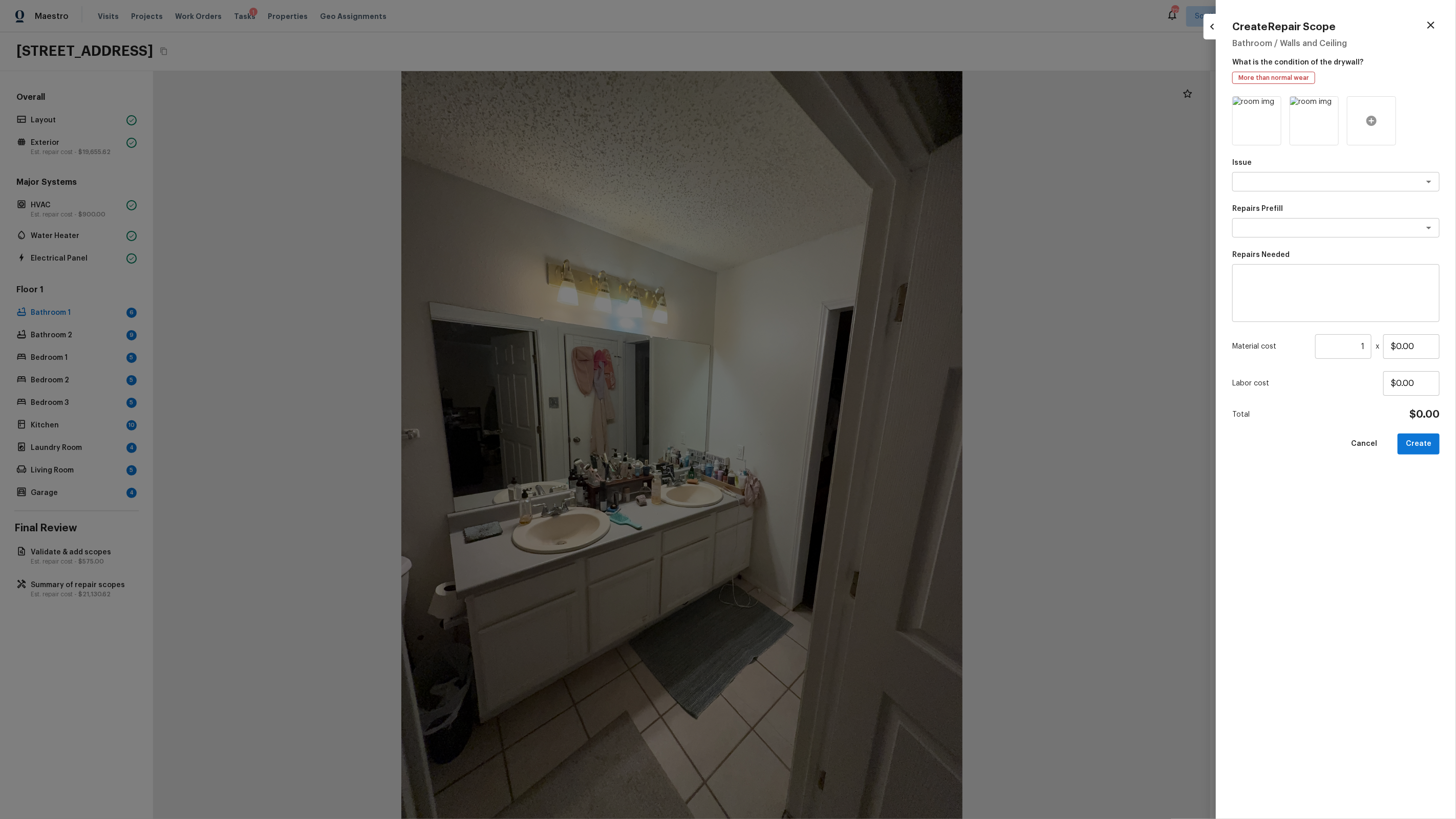
click at [1367, 127] on div at bounding box center [1372, 121] width 49 height 49
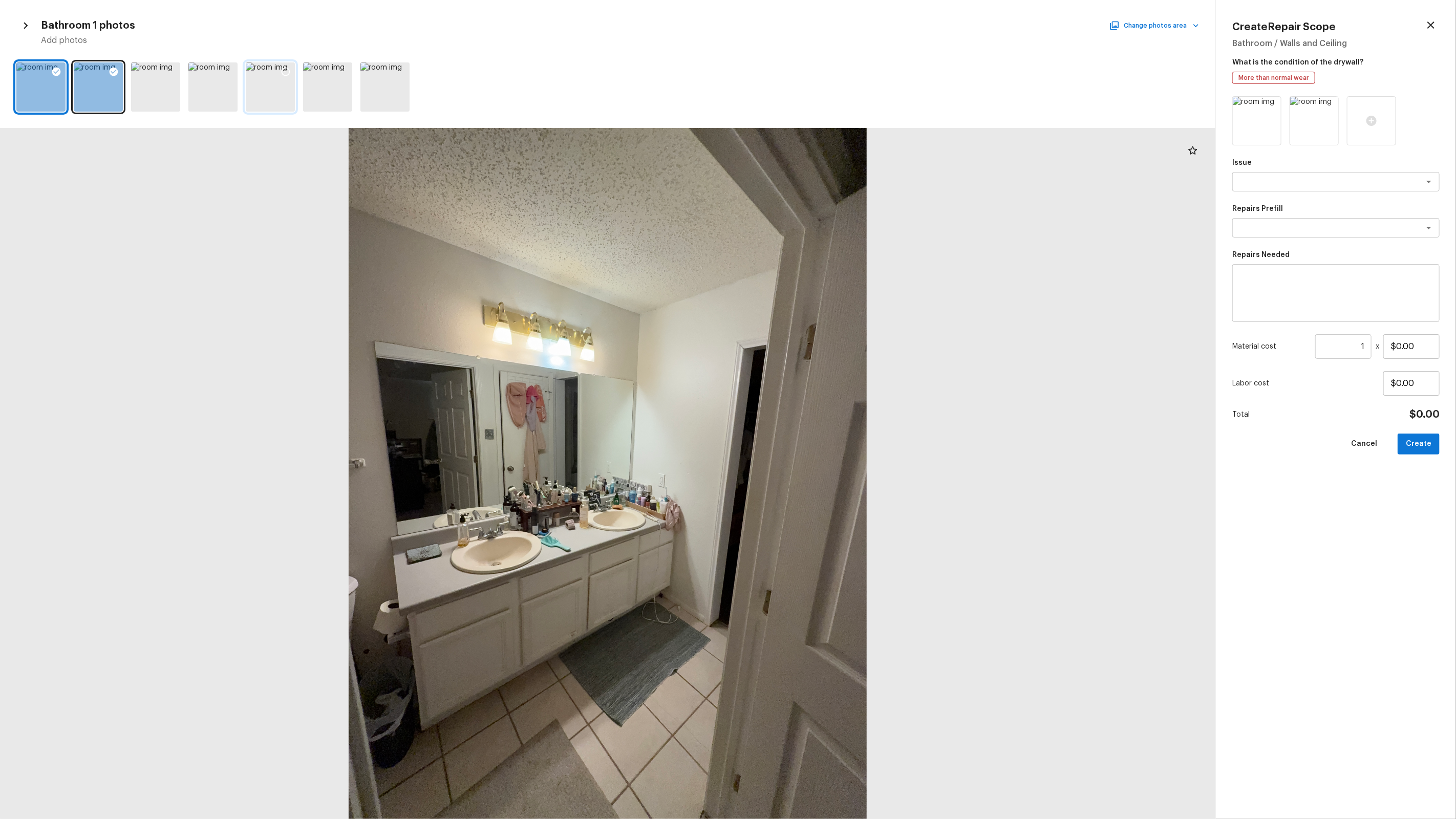
click at [290, 69] on icon at bounding box center [285, 71] width 10 height 10
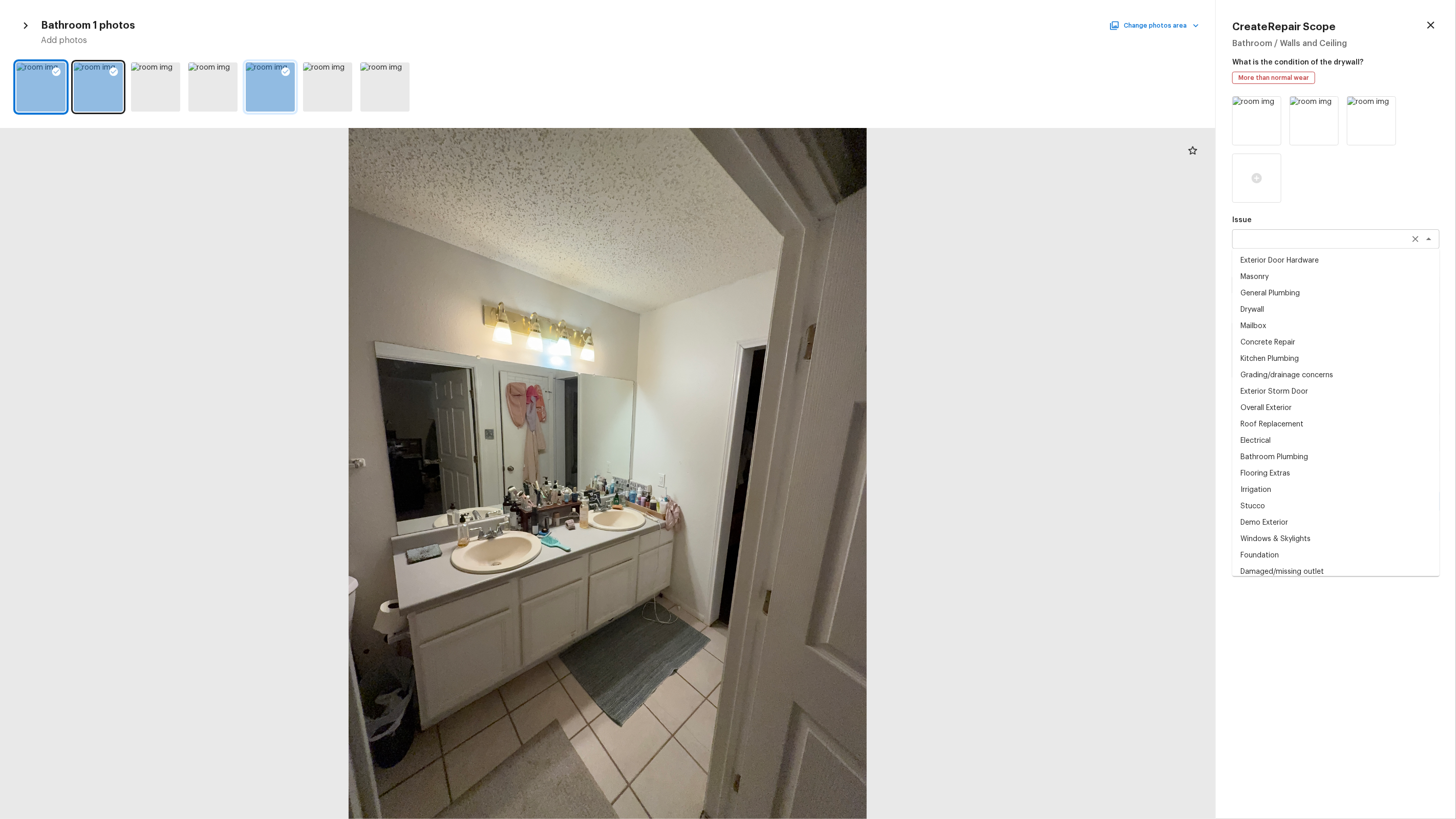
click at [1300, 244] on div "x ​" at bounding box center [1336, 239] width 207 height 20
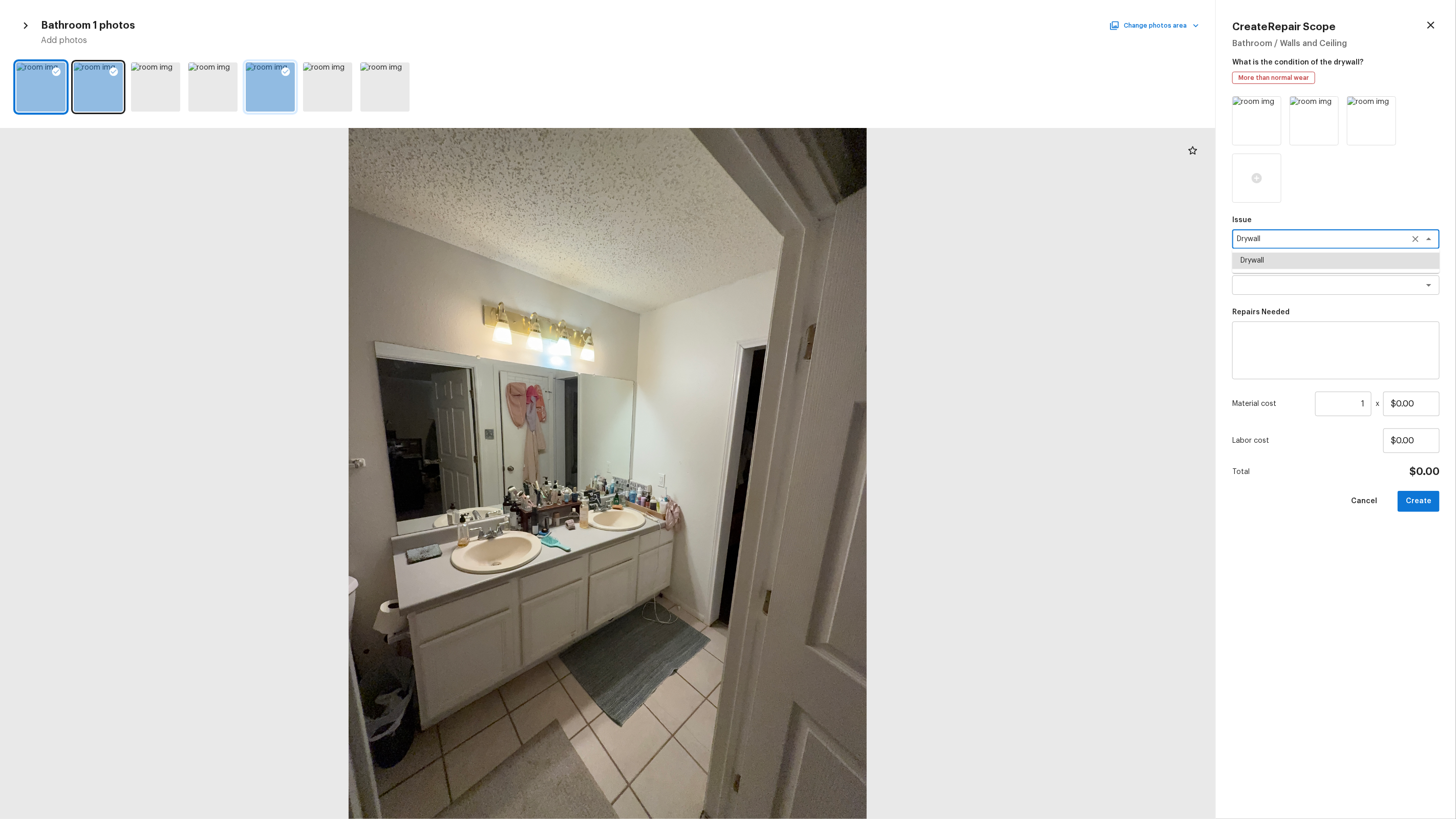
type textarea "Drywall"
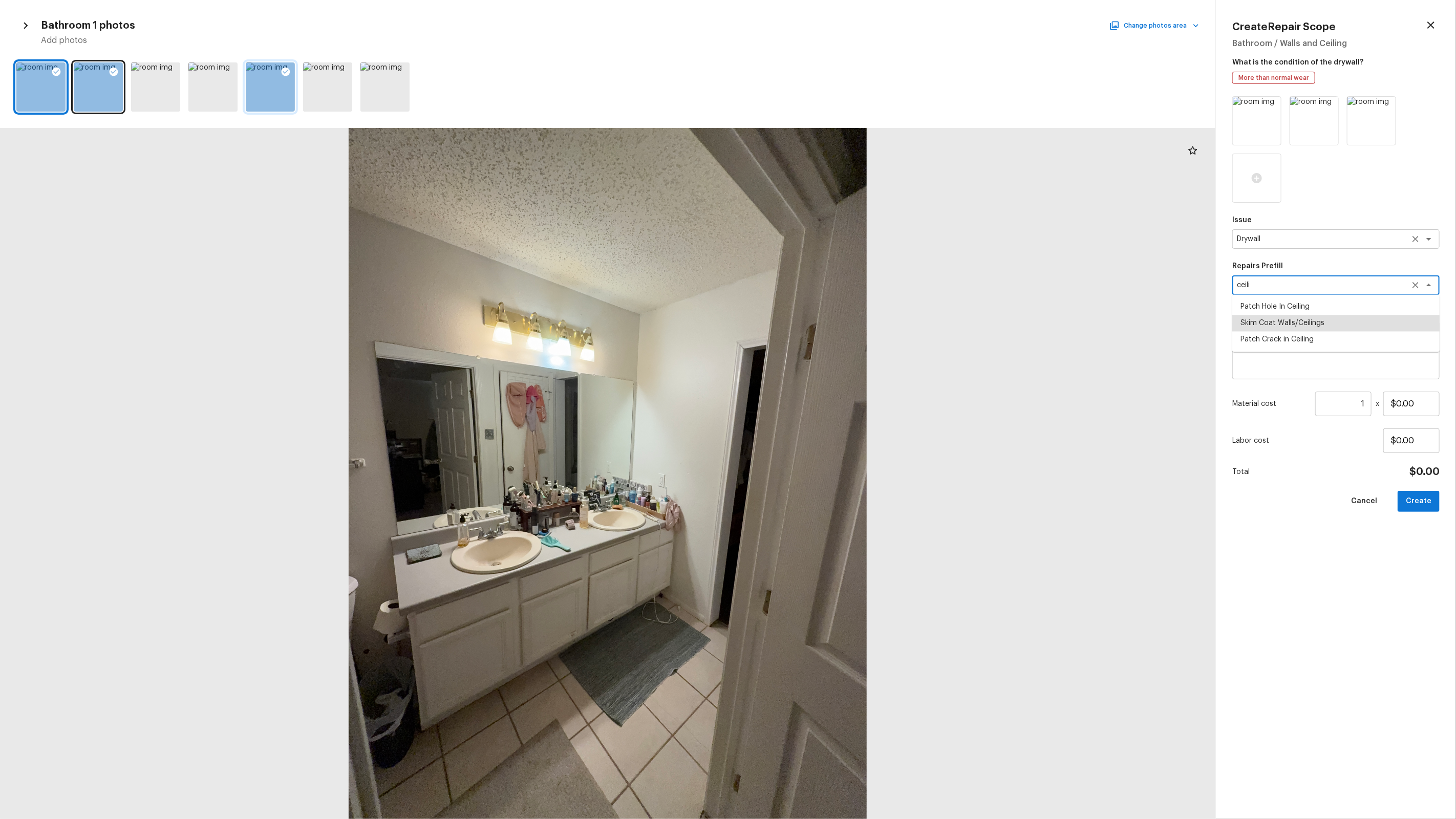
type textarea "Skim Coat Walls/Ceilings"
type textarea "Prep/scrape all loose material from the damaged area; prime if needed. Skim coa…"
type input "$1.00"
type textarea "Skim Coat Walls/Ceilings"
click at [1413, 407] on input "$1.00" at bounding box center [1411, 404] width 56 height 24
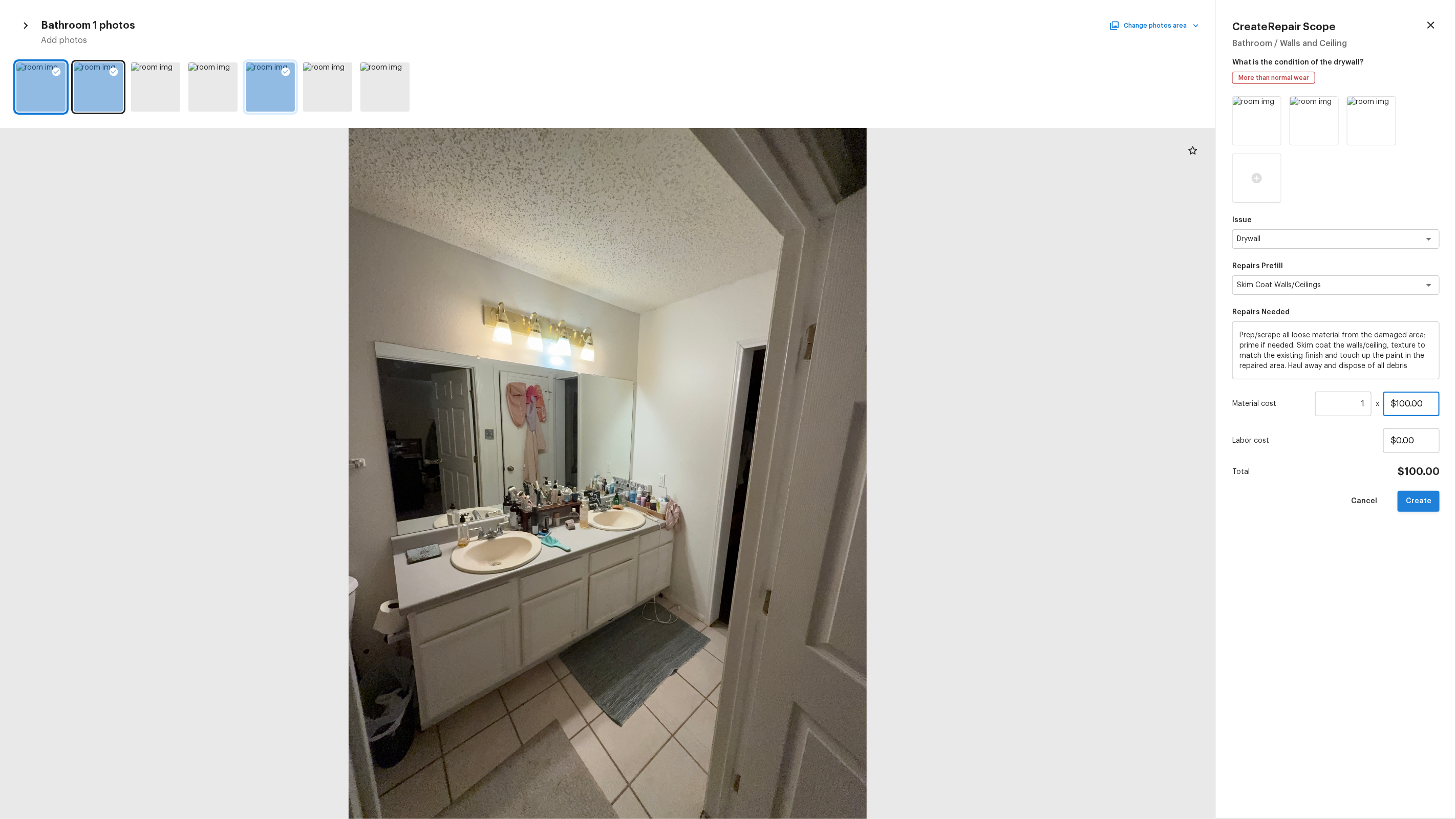
type input "$100.00"
click at [1430, 506] on button "Create" at bounding box center [1419, 501] width 42 height 21
type input "$0.00"
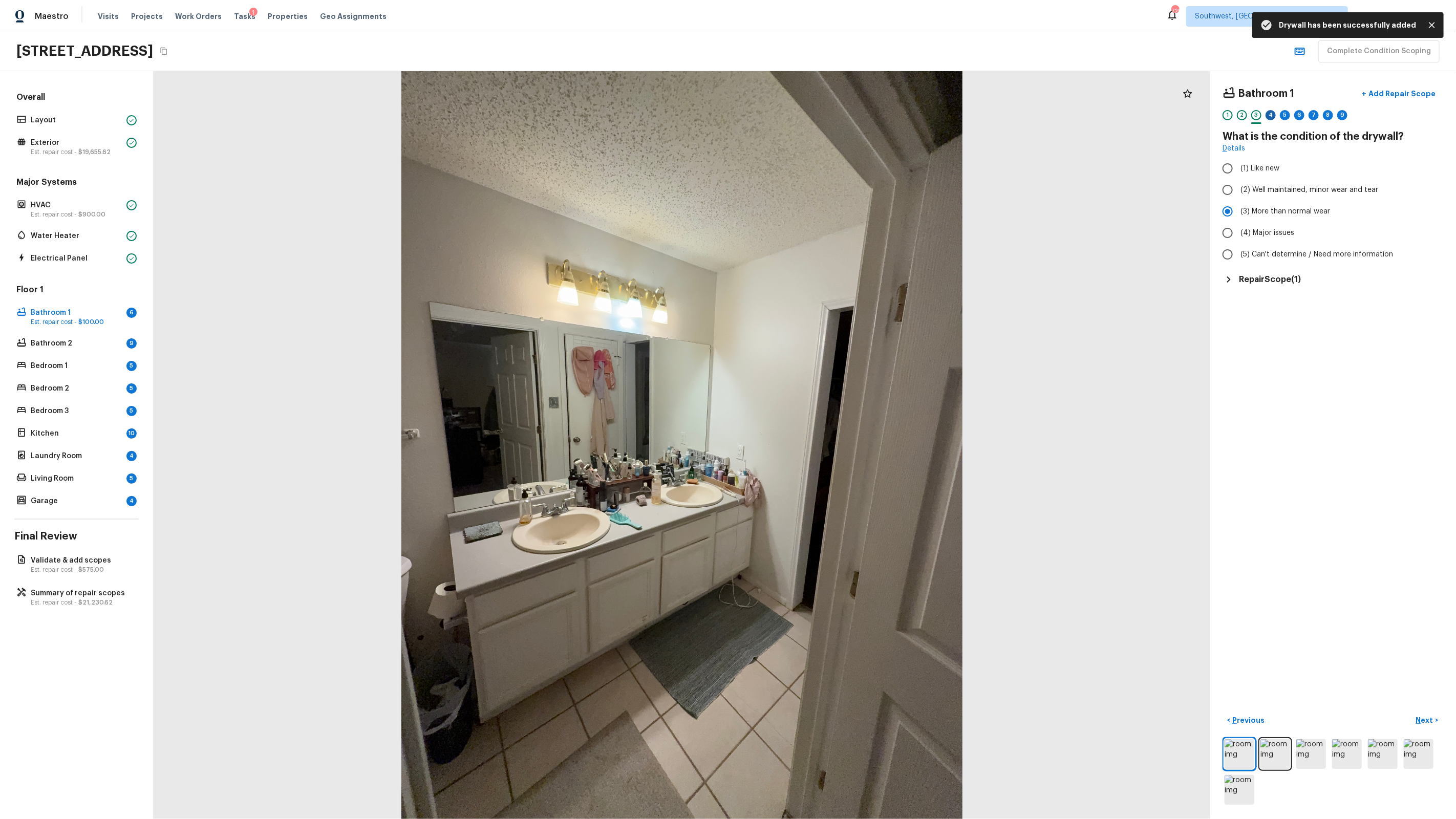
click at [1270, 115] on div "4" at bounding box center [1271, 115] width 10 height 10
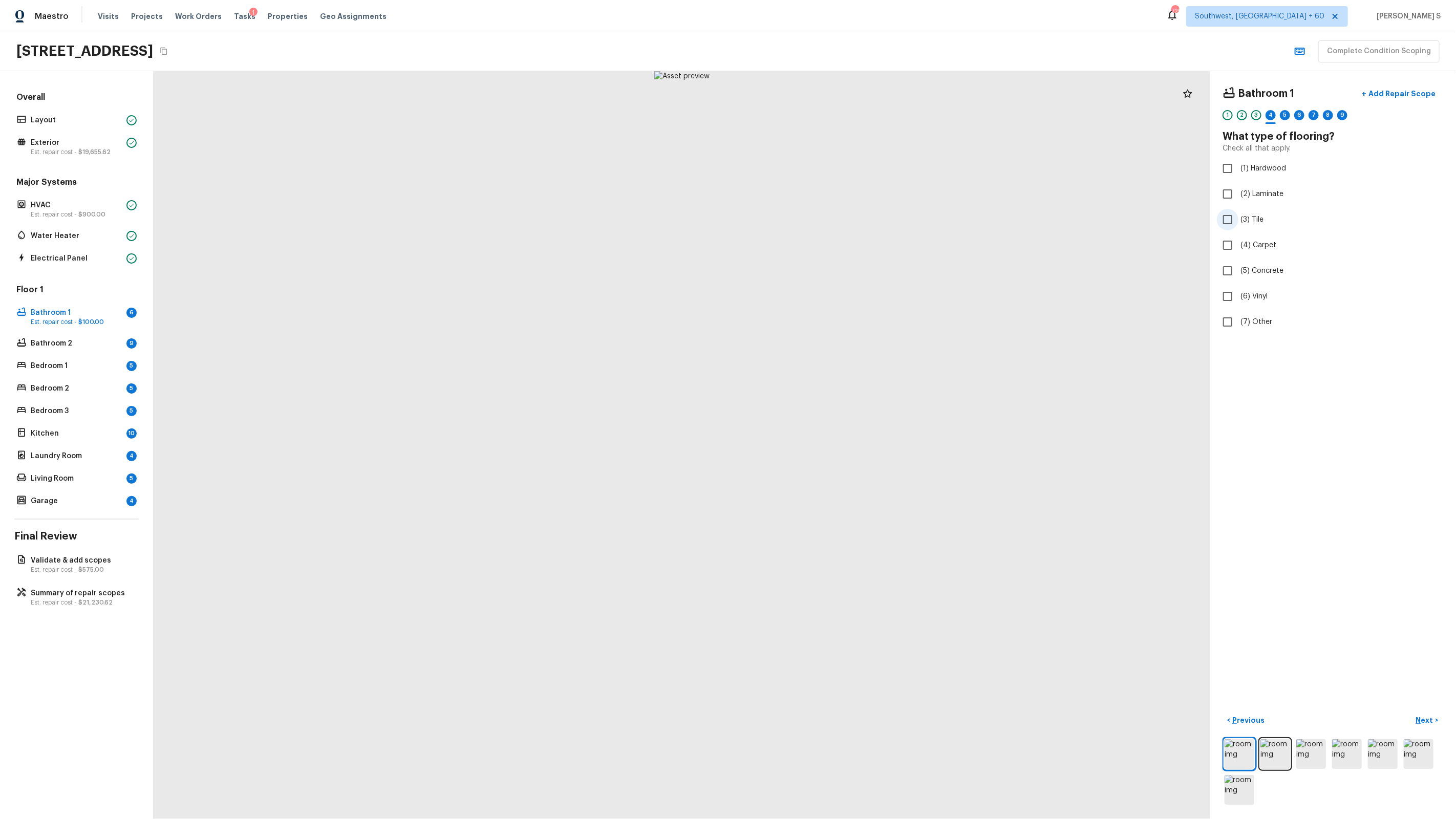
click at [1255, 216] on span "(3) Tile" at bounding box center [1251, 219] width 23 height 10
click at [1238, 216] on input "(3) Tile" at bounding box center [1228, 219] width 21 height 21
checkbox input "true"
click at [1285, 115] on div "5" at bounding box center [1285, 115] width 10 height 10
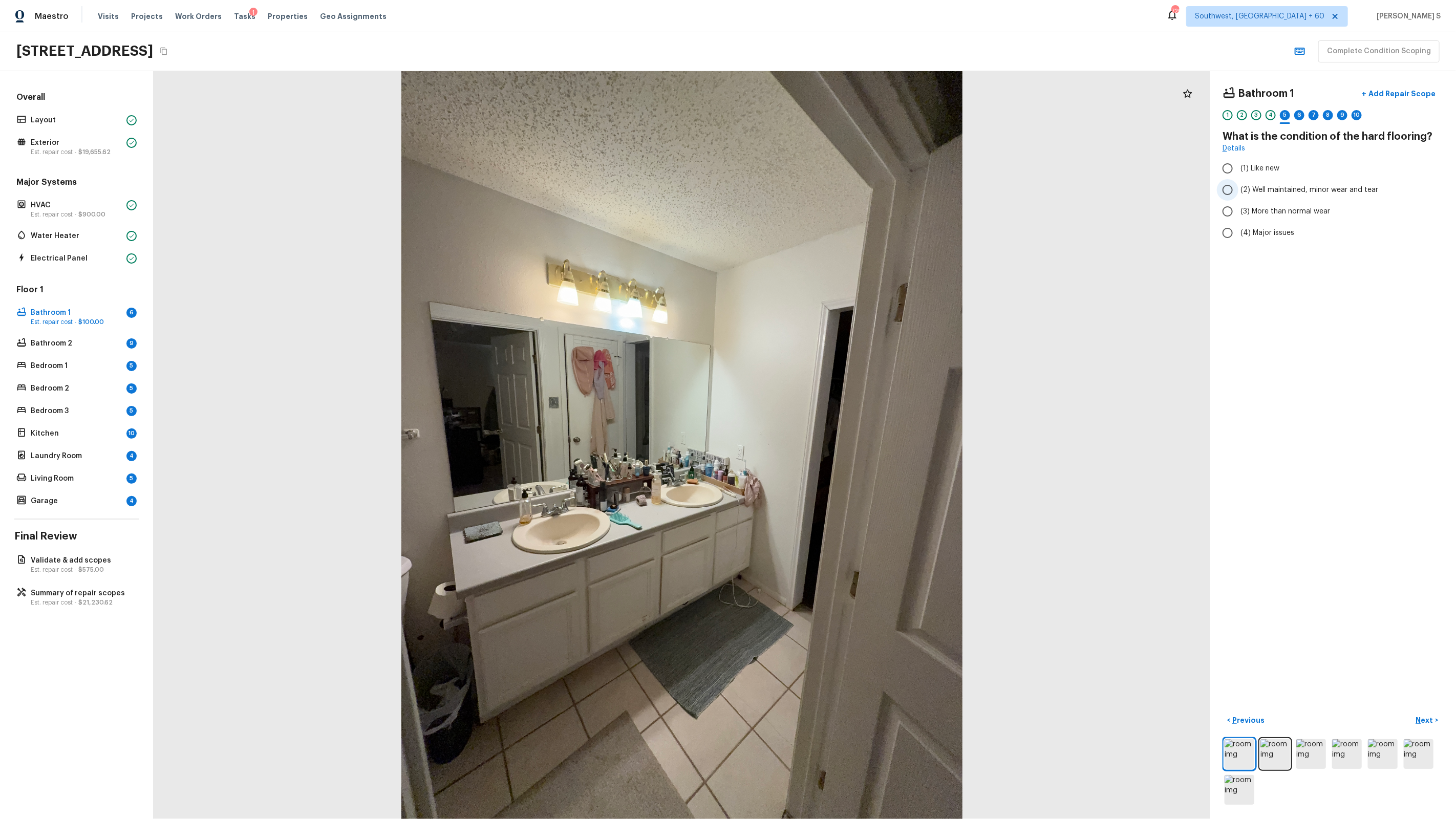
click at [1254, 194] on span "(2) Well maintained, minor wear and tear" at bounding box center [1309, 190] width 138 height 10
click at [1238, 194] on input "(2) Well maintained, minor wear and tear" at bounding box center [1228, 190] width 21 height 21
radio input "true"
click at [1299, 113] on div "6" at bounding box center [1299, 115] width 10 height 10
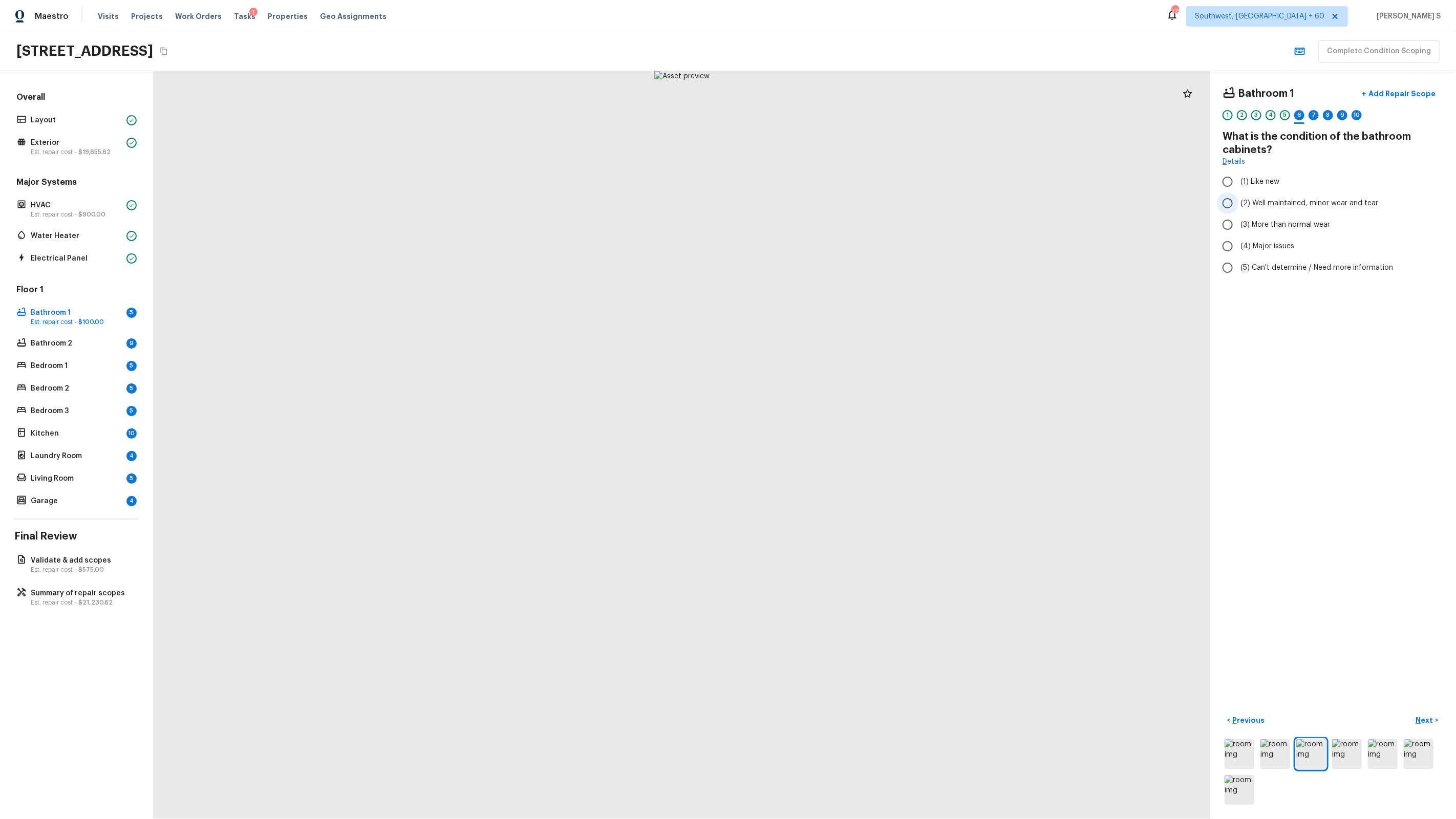
click at [1279, 206] on span "(2) Well maintained, minor wear and tear" at bounding box center [1309, 203] width 138 height 10
click at [1238, 206] on input "(2) Well maintained, minor wear and tear" at bounding box center [1228, 203] width 21 height 21
radio input "true"
click at [1309, 223] on span "(3) More than normal wear" at bounding box center [1285, 224] width 90 height 10
click at [1238, 223] on input "(3) More than normal wear" at bounding box center [1228, 225] width 21 height 21
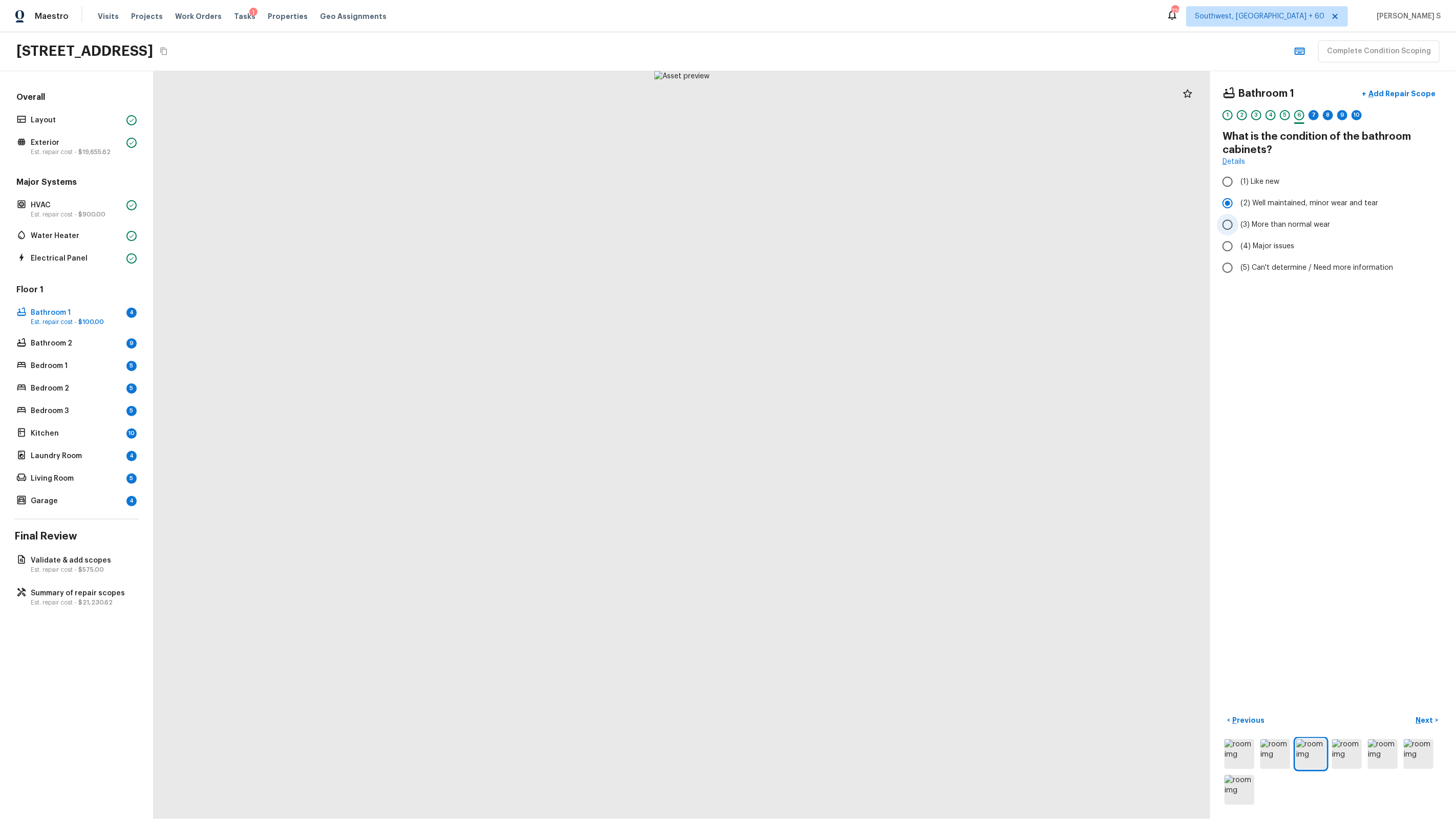
radio input "true"
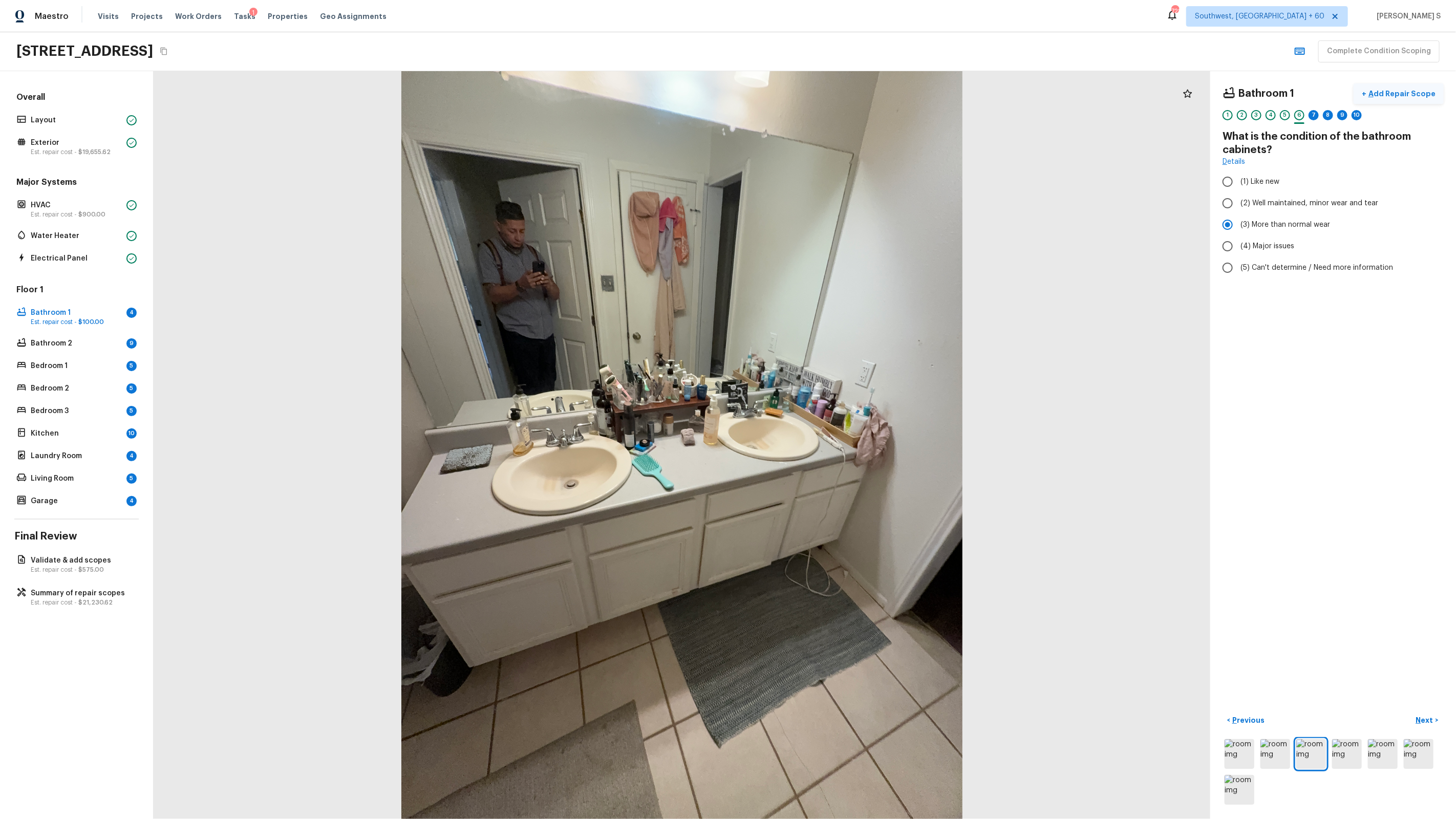
click at [1422, 93] on p "Add Repair Scope" at bounding box center [1401, 93] width 69 height 10
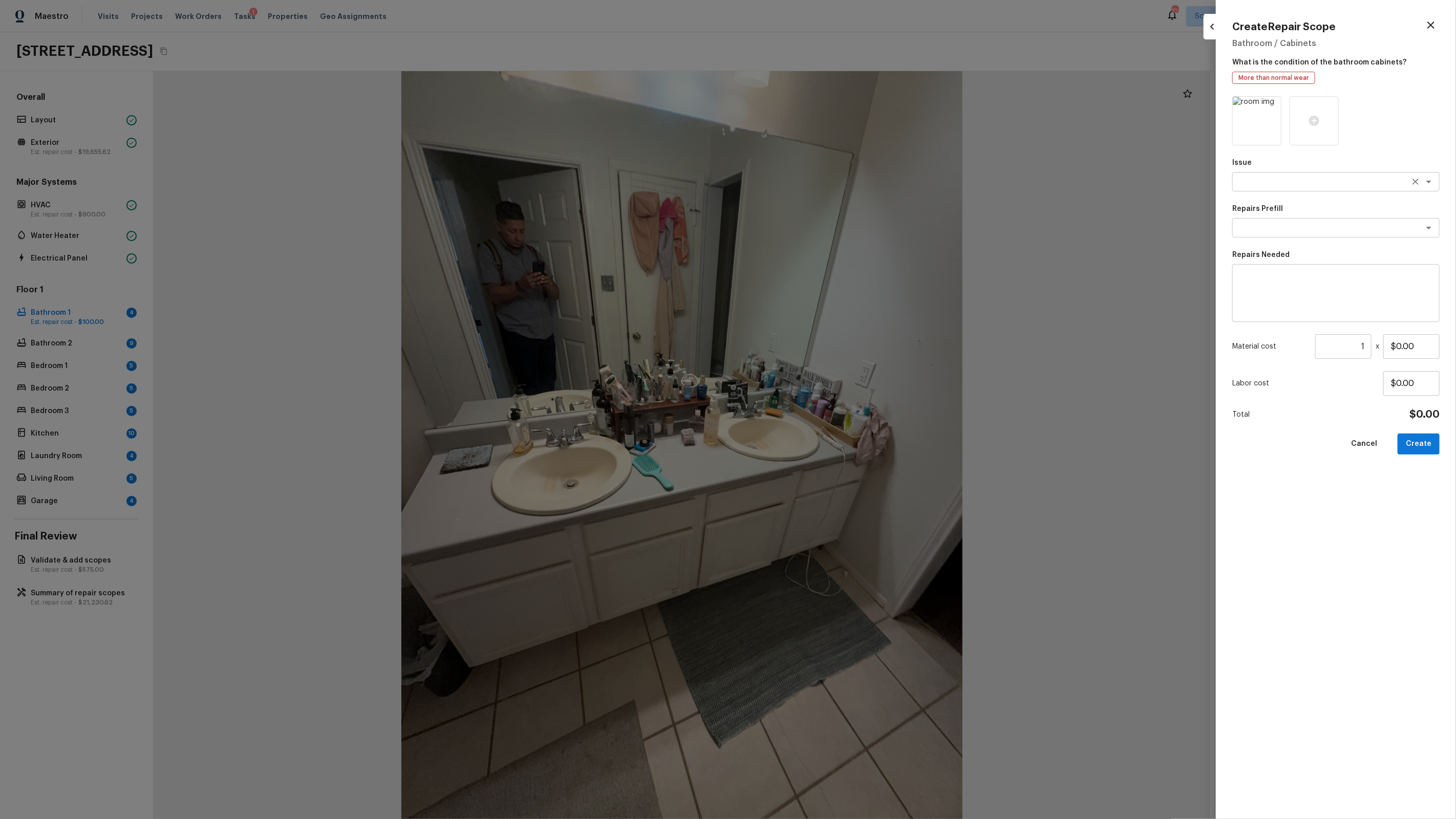
click at [1286, 188] on div "x ​" at bounding box center [1336, 181] width 207 height 20
type textarea "Bathroom Cabinets"
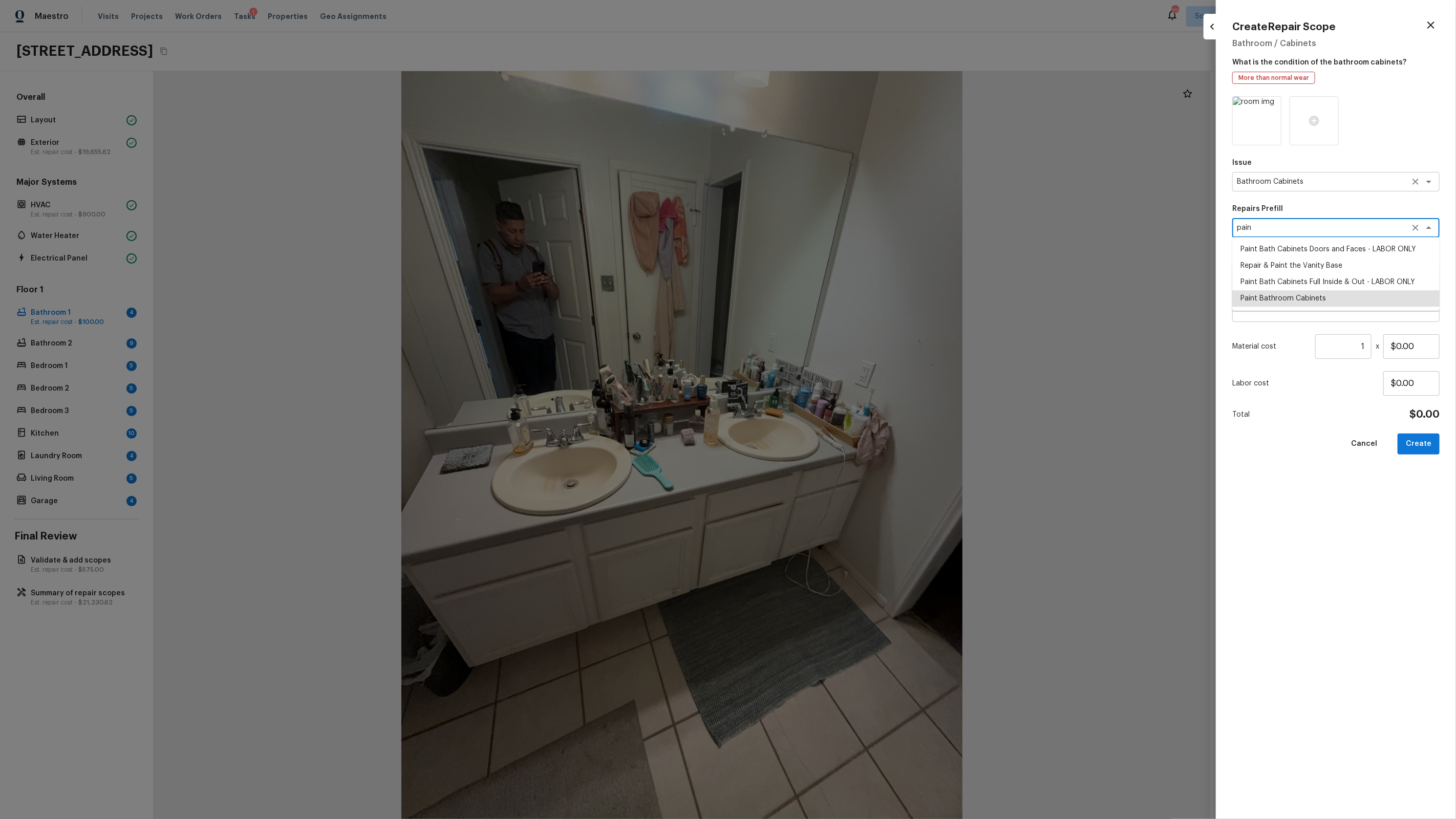
type textarea "Paint Bathroom Cabinets"
type textarea "Prep, sand, mask and apply 2 coats of paint to the bathroom cabinet doors, inte…"
type input "$25.00"
type textarea "Paint Bathroom Cabinets"
click at [1408, 345] on input "$25.00" at bounding box center [1411, 346] width 56 height 24
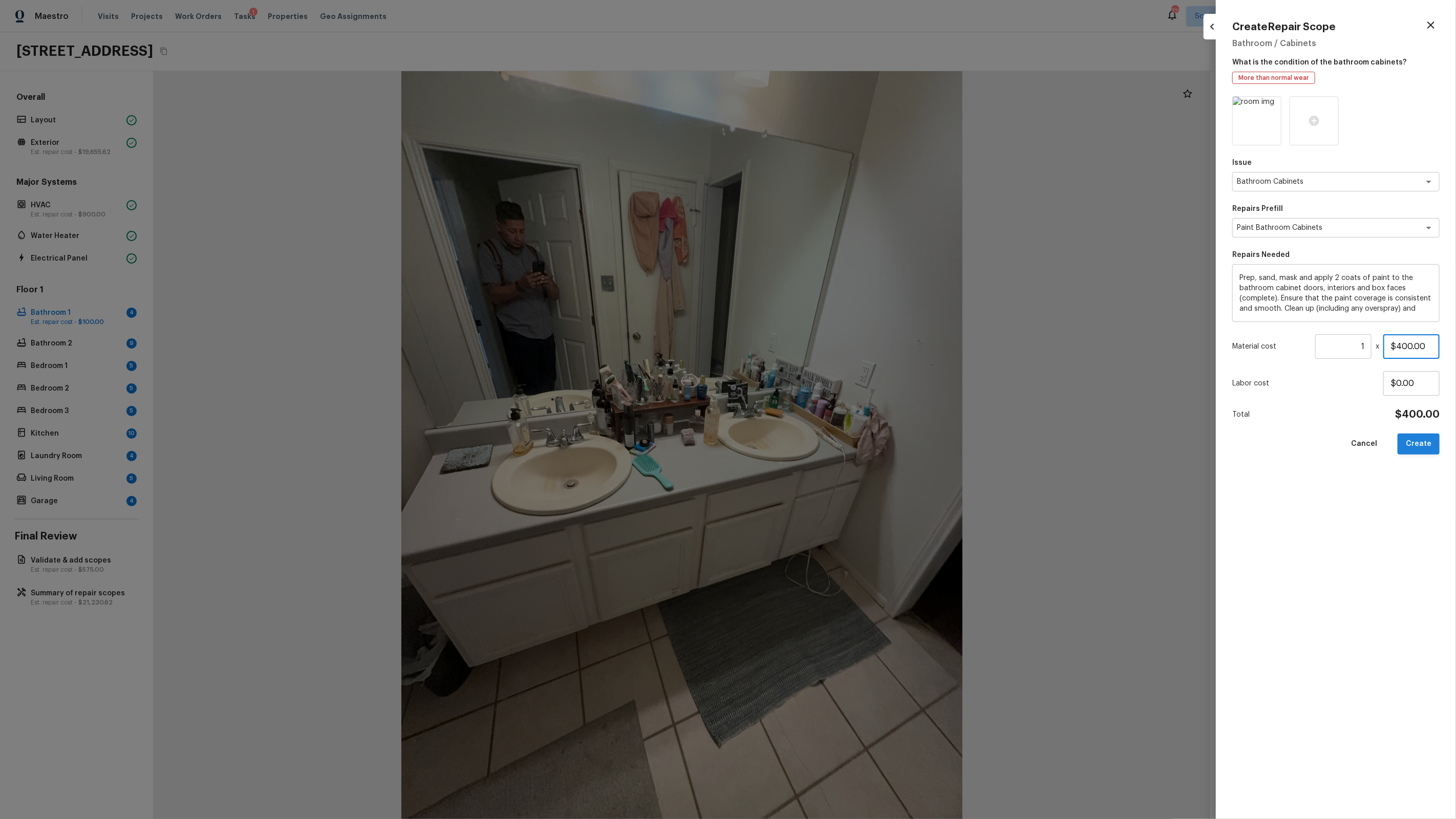
type input "$400.00"
click at [1432, 444] on button "Create" at bounding box center [1419, 443] width 42 height 21
type input "$0.00"
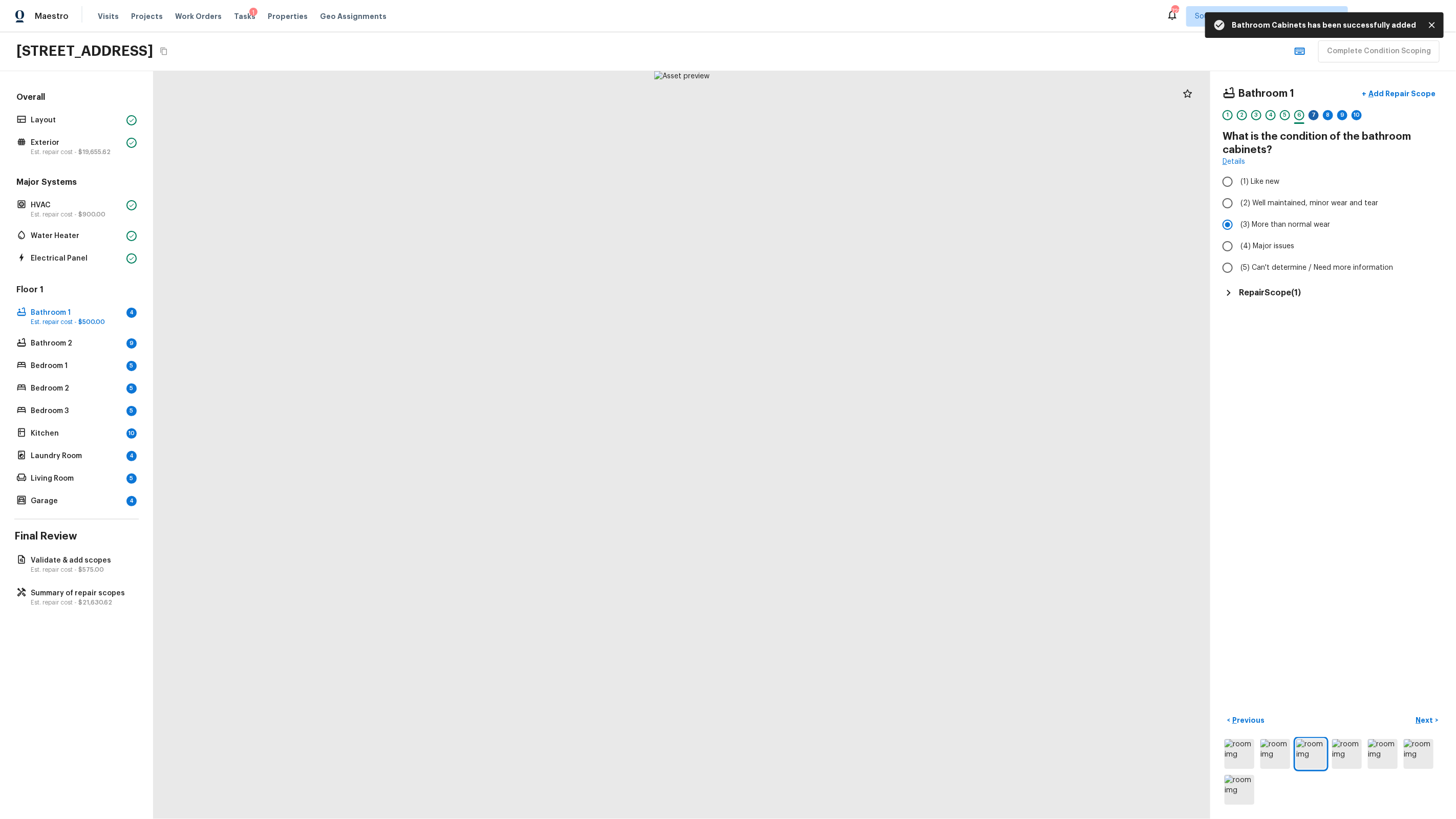
click at [1316, 114] on div "7" at bounding box center [1313, 115] width 10 height 10
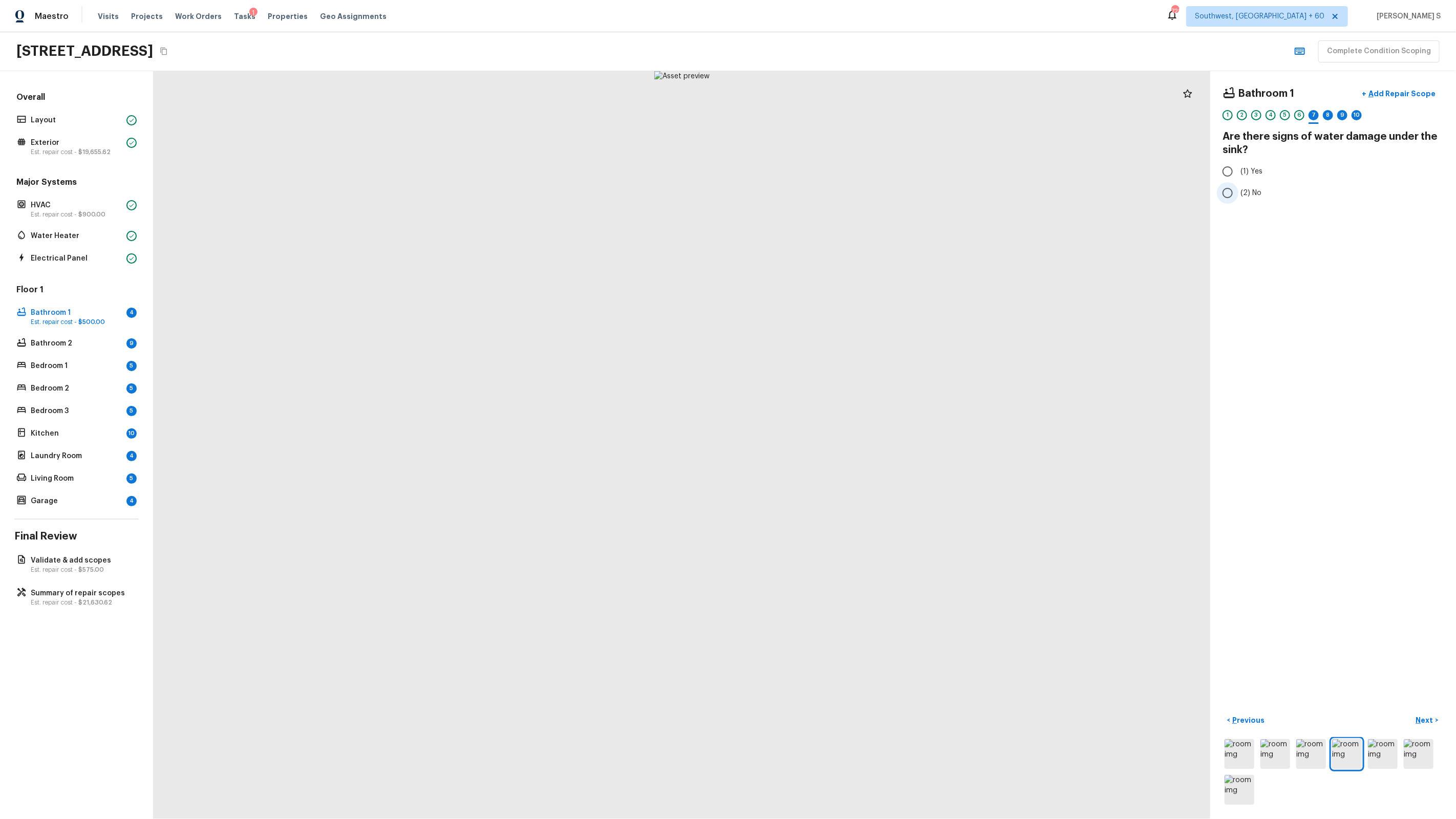
click at [1247, 190] on span "(2) No" at bounding box center [1250, 193] width 21 height 10
click at [1238, 190] on input "(2) No" at bounding box center [1228, 193] width 21 height 21
radio input "true"
click at [1326, 118] on div "8" at bounding box center [1328, 115] width 10 height 10
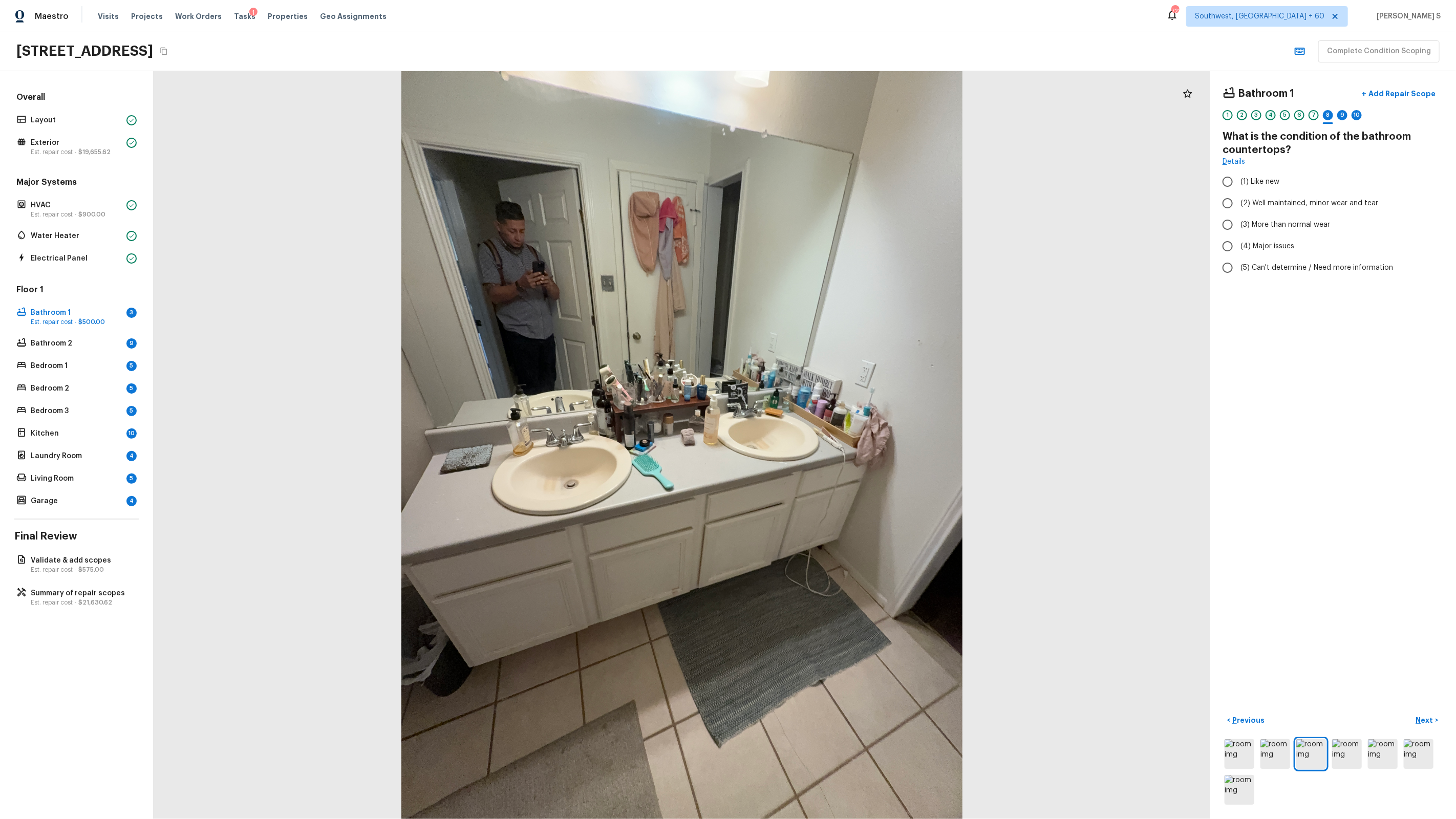
click at [1272, 115] on div "4" at bounding box center [1271, 115] width 10 height 10
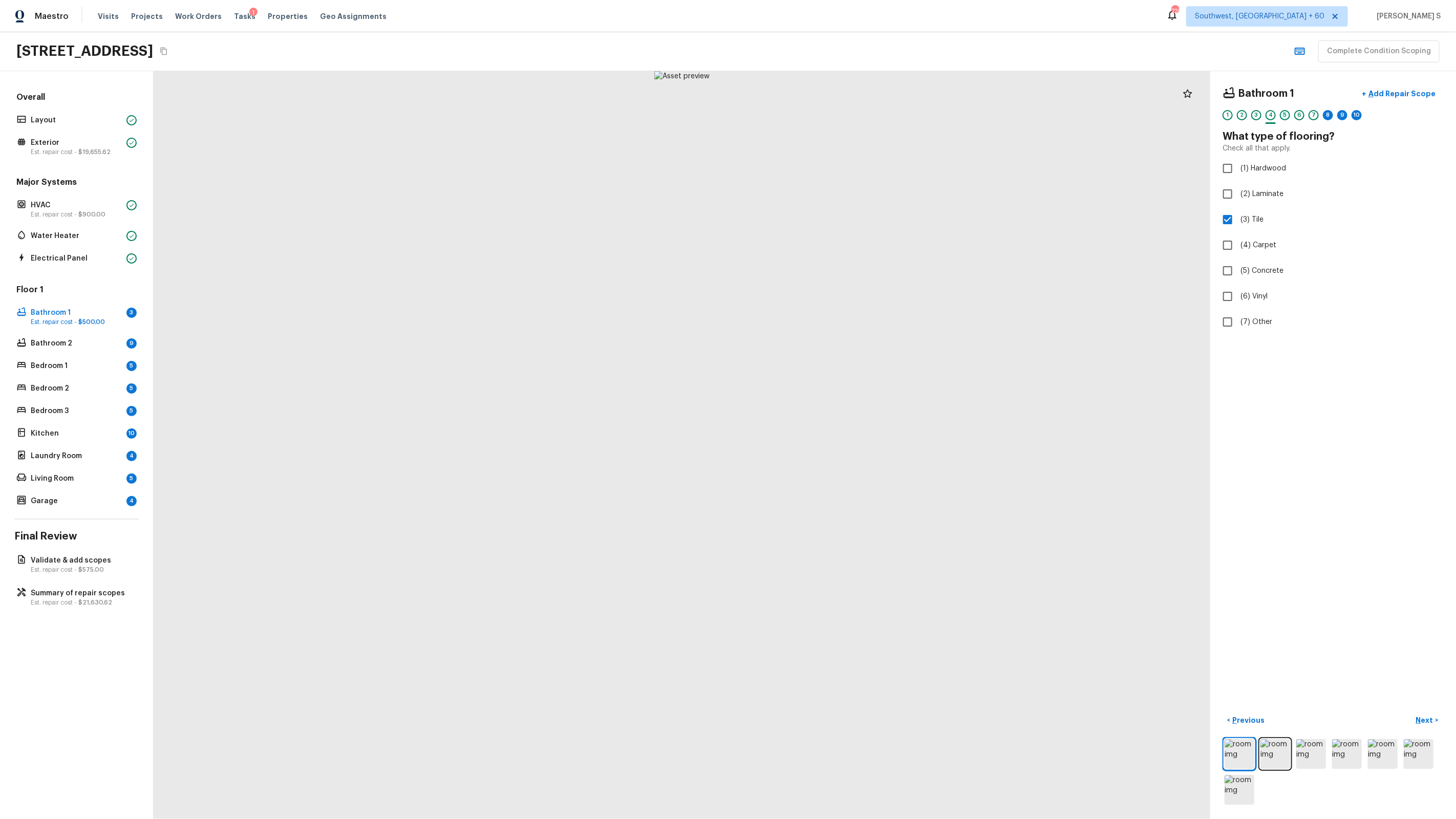
click at [1288, 112] on div "5" at bounding box center [1285, 115] width 10 height 10
click at [1272, 115] on div "4" at bounding box center [1271, 115] width 10 height 10
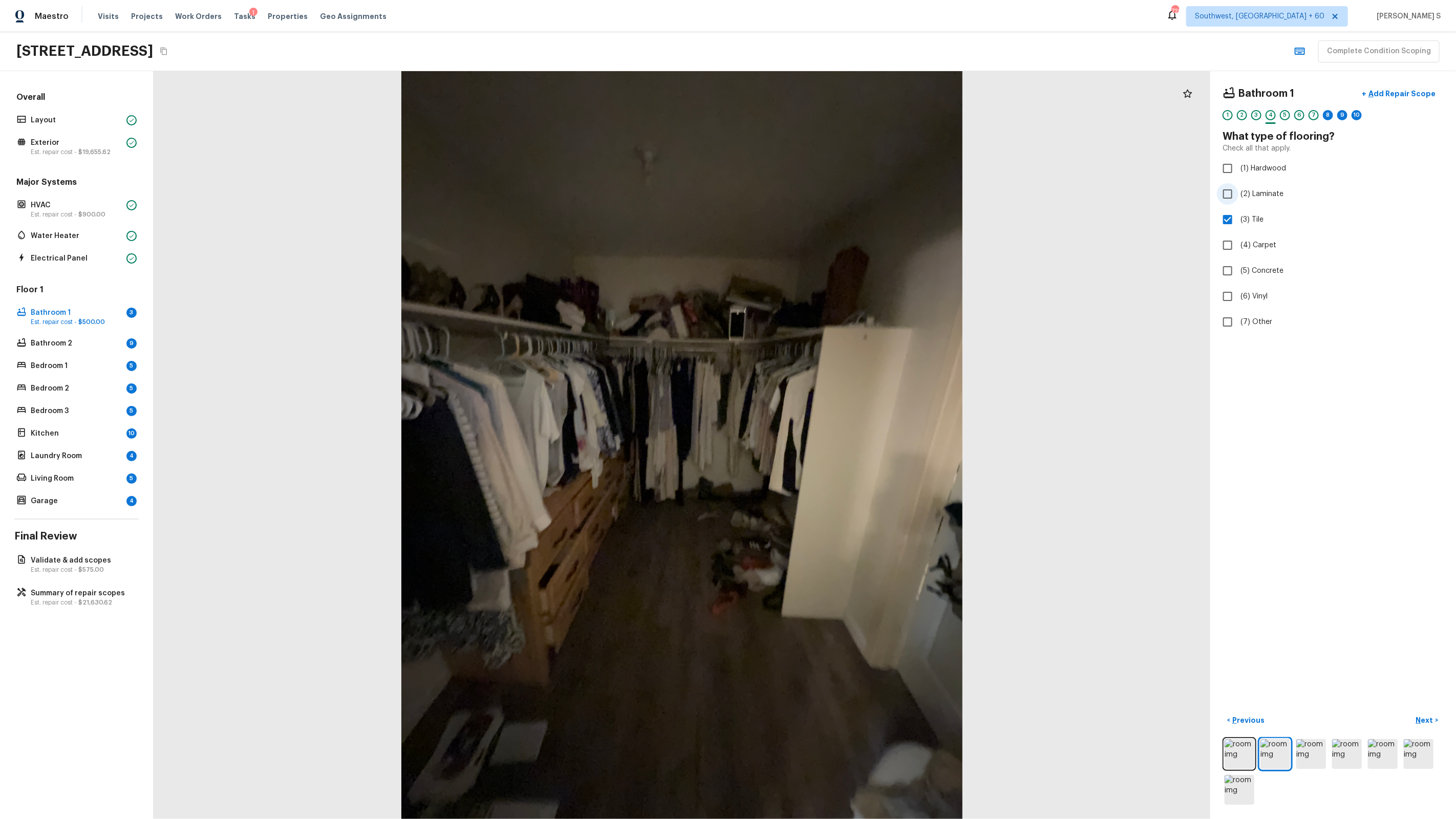
click at [1250, 190] on span "(2) Laminate" at bounding box center [1262, 194] width 43 height 10
click at [1238, 190] on input "(2) Laminate" at bounding box center [1228, 194] width 21 height 21
checkbox input "true"
click at [1272, 189] on span "(2) Laminate" at bounding box center [1262, 194] width 43 height 10
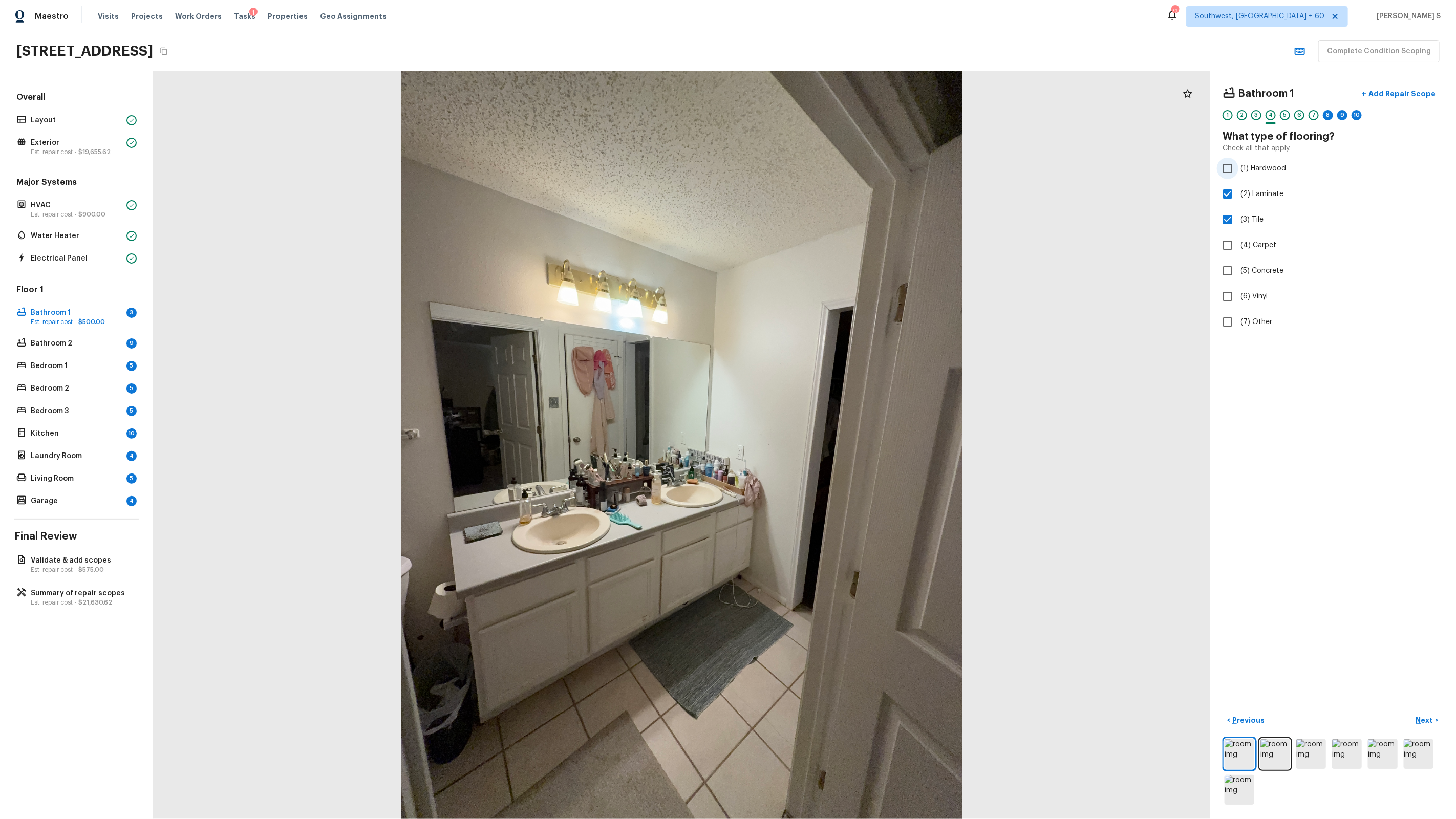
click at [1254, 171] on span "(1) Hardwood" at bounding box center [1263, 168] width 46 height 10
click at [1238, 171] on input "(1) Hardwood" at bounding box center [1228, 168] width 21 height 21
checkbox input "true"
click at [1331, 113] on div "8" at bounding box center [1328, 115] width 10 height 10
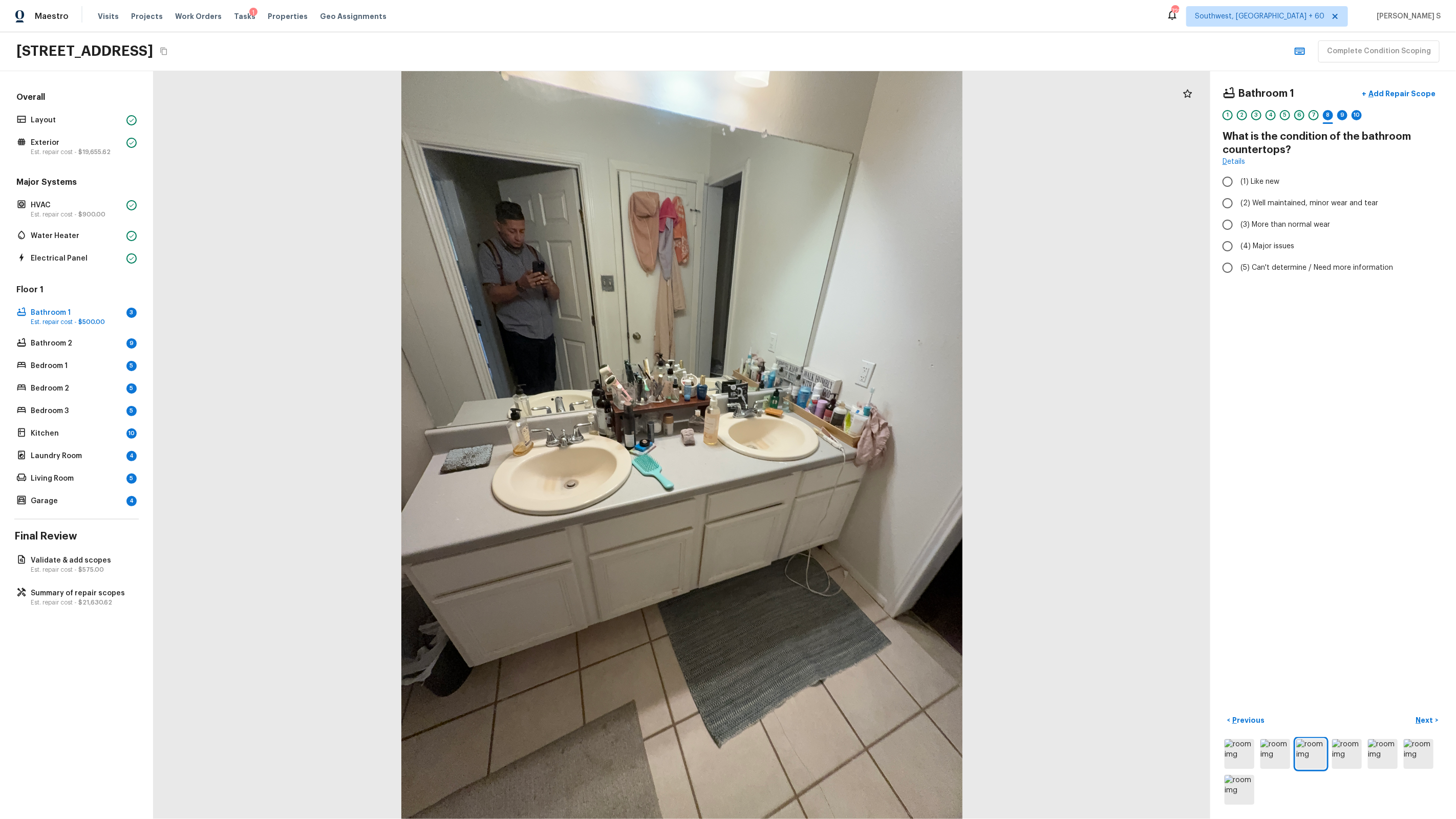
click at [1298, 114] on div "6" at bounding box center [1299, 115] width 10 height 10
click at [1277, 109] on div "Bathroom 1 + Add Repair Scope 1 2 3 4 5 6 7 8 9 10" at bounding box center [1333, 105] width 221 height 43
click at [1281, 116] on div "5" at bounding box center [1285, 115] width 10 height 10
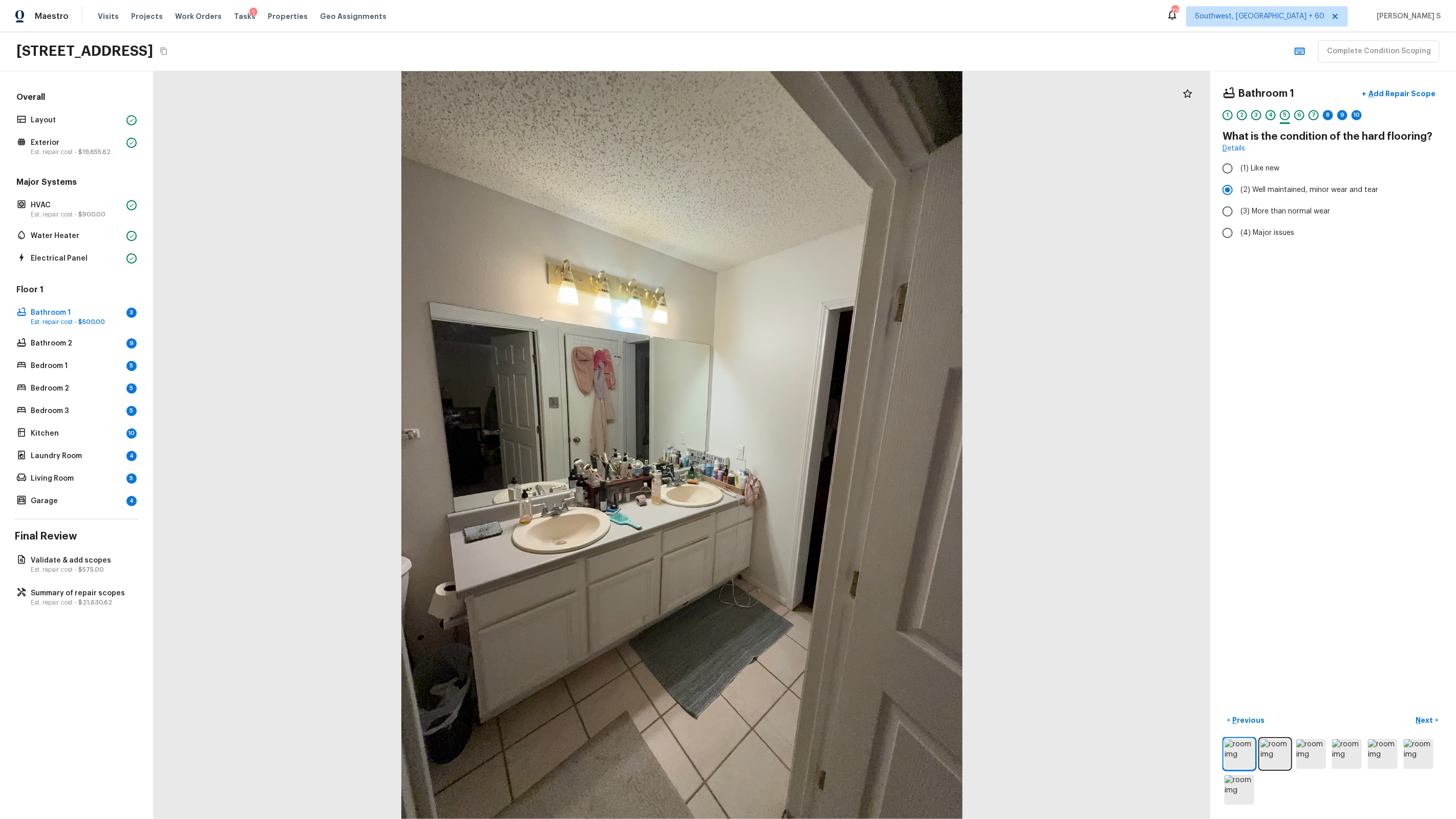
click at [1269, 120] on div "4" at bounding box center [1271, 115] width 10 height 10
click at [1261, 204] on div "Bathroom 1 + Add Repair Scope 1 2 3 4 5 6 7 8 9 10 What type of flooring? Check…" at bounding box center [1333, 208] width 221 height 250
click at [1261, 200] on label "(2) Laminate" at bounding box center [1326, 194] width 219 height 21
click at [1238, 200] on input "(2) Laminate" at bounding box center [1228, 194] width 21 height 21
checkbox input "false"
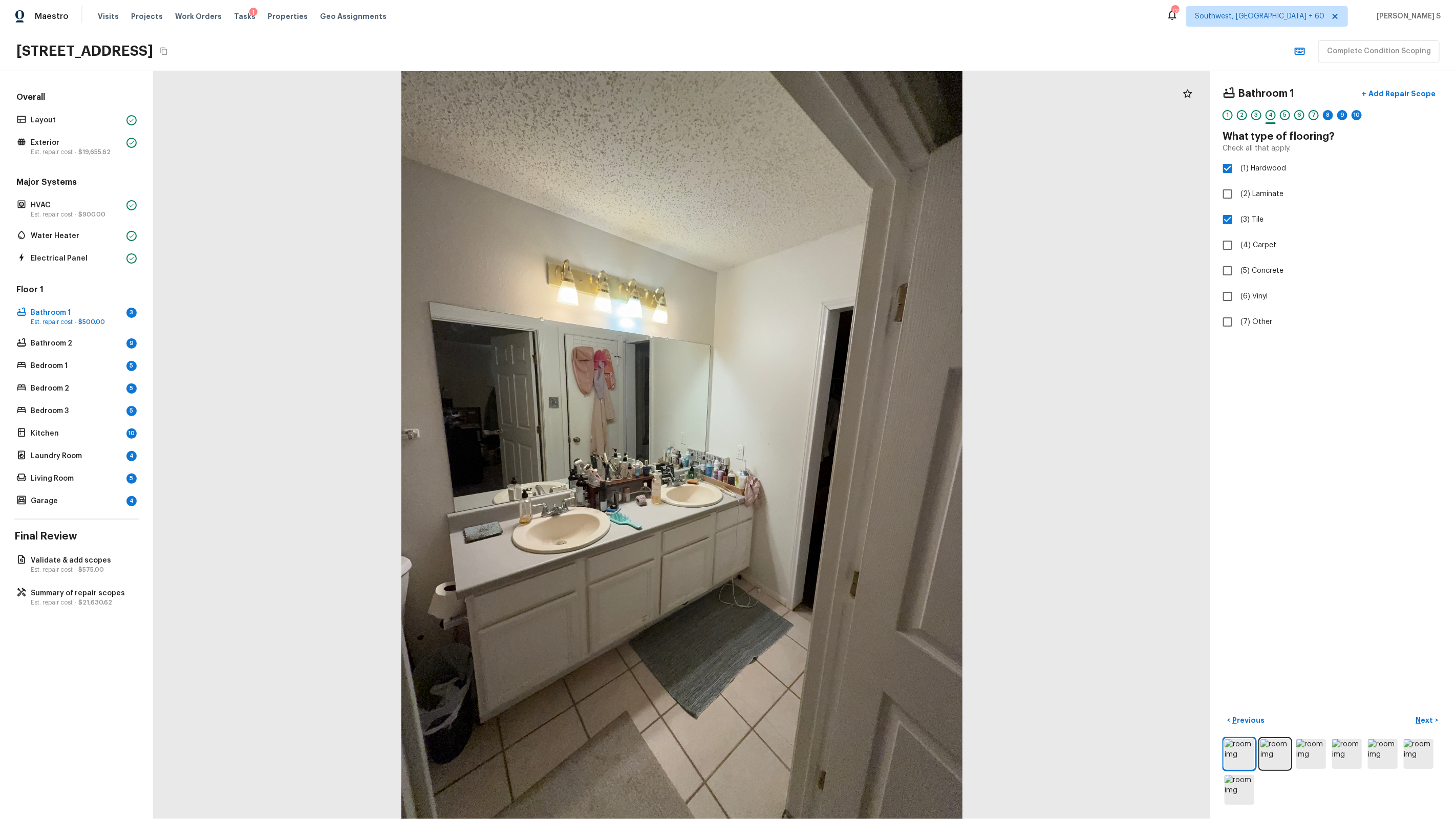
click at [1334, 113] on div "1 2 3 4 5 6 7 8 9 10" at bounding box center [1333, 118] width 221 height 16
click at [1332, 113] on div "8" at bounding box center [1328, 115] width 10 height 10
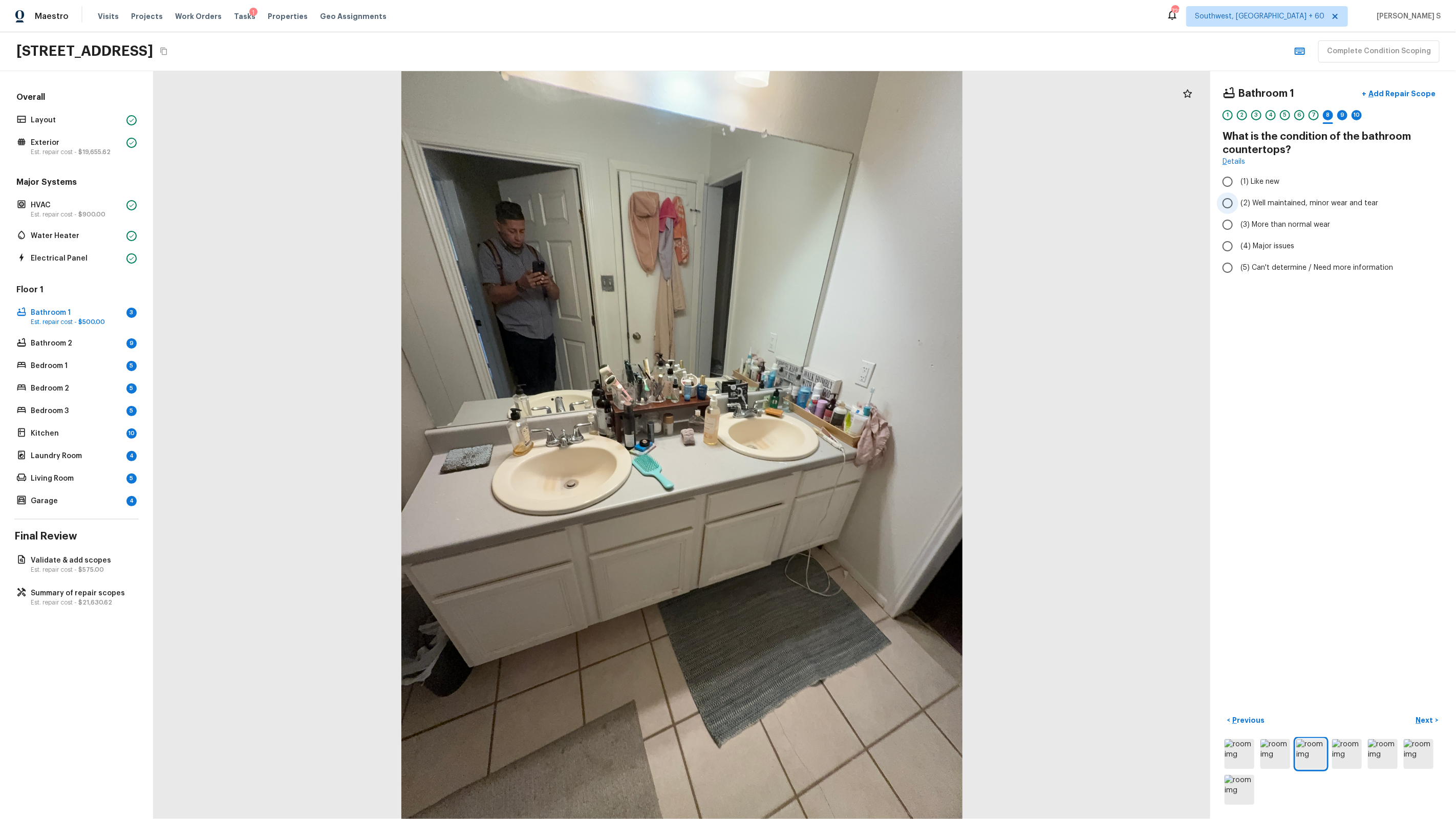
click at [1300, 201] on span "(2) Well maintained, minor wear and tear" at bounding box center [1309, 203] width 138 height 10
click at [1238, 201] on input "(2) Well maintained, minor wear and tear" at bounding box center [1228, 203] width 21 height 21
radio input "true"
click at [1344, 114] on div "9" at bounding box center [1342, 115] width 10 height 10
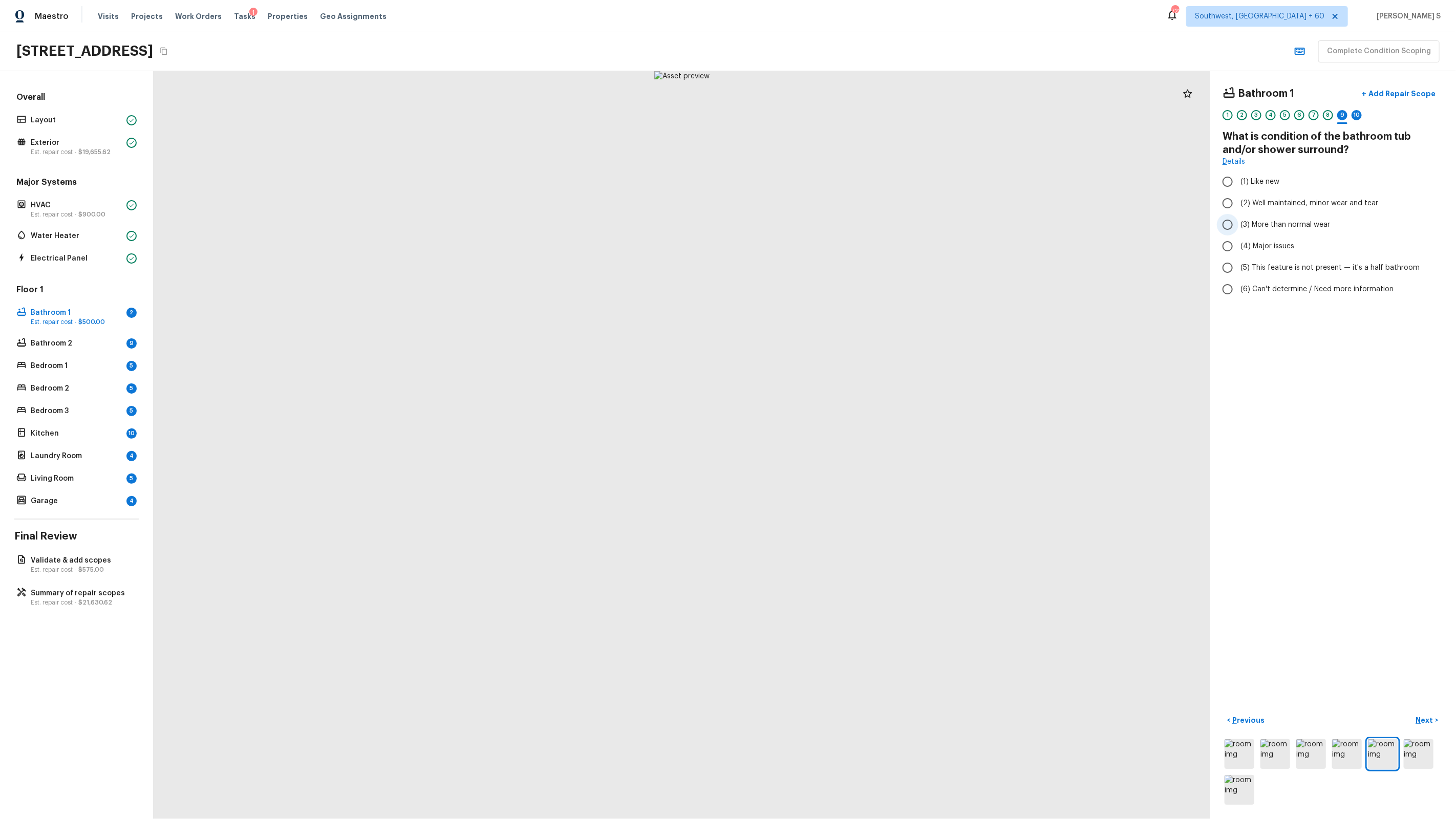
click at [1288, 226] on span "(3) More than normal wear" at bounding box center [1285, 224] width 90 height 10
click at [1238, 226] on input "(3) More than normal wear" at bounding box center [1228, 225] width 21 height 21
radio input "true"
click at [1409, 83] on div "Bathroom 1 + Add Repair Scope" at bounding box center [1333, 93] width 221 height 21
click at [1409, 87] on button "+ Add Repair Scope" at bounding box center [1399, 93] width 90 height 21
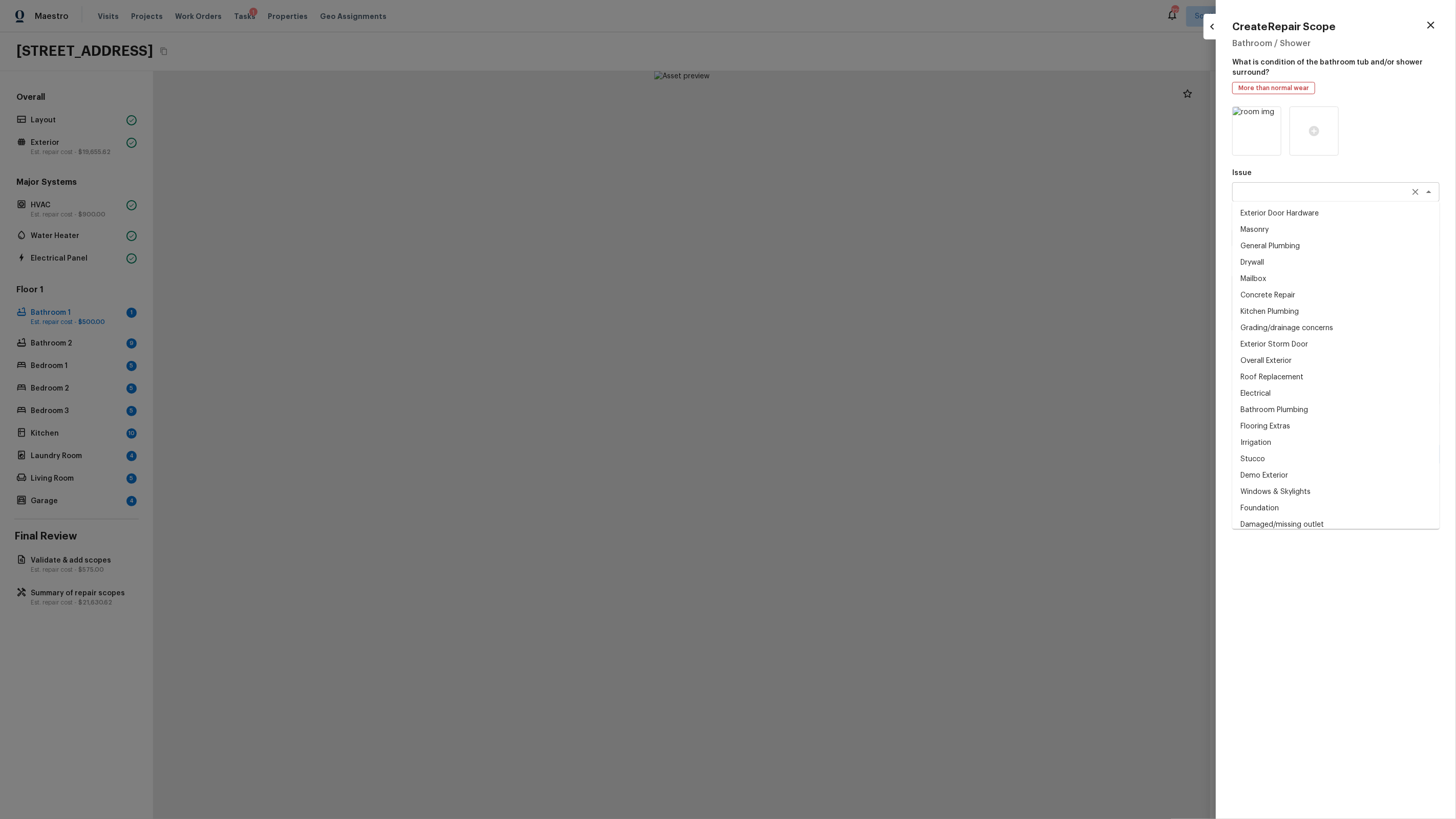
click at [1277, 198] on div "x ​" at bounding box center [1336, 192] width 207 height 20
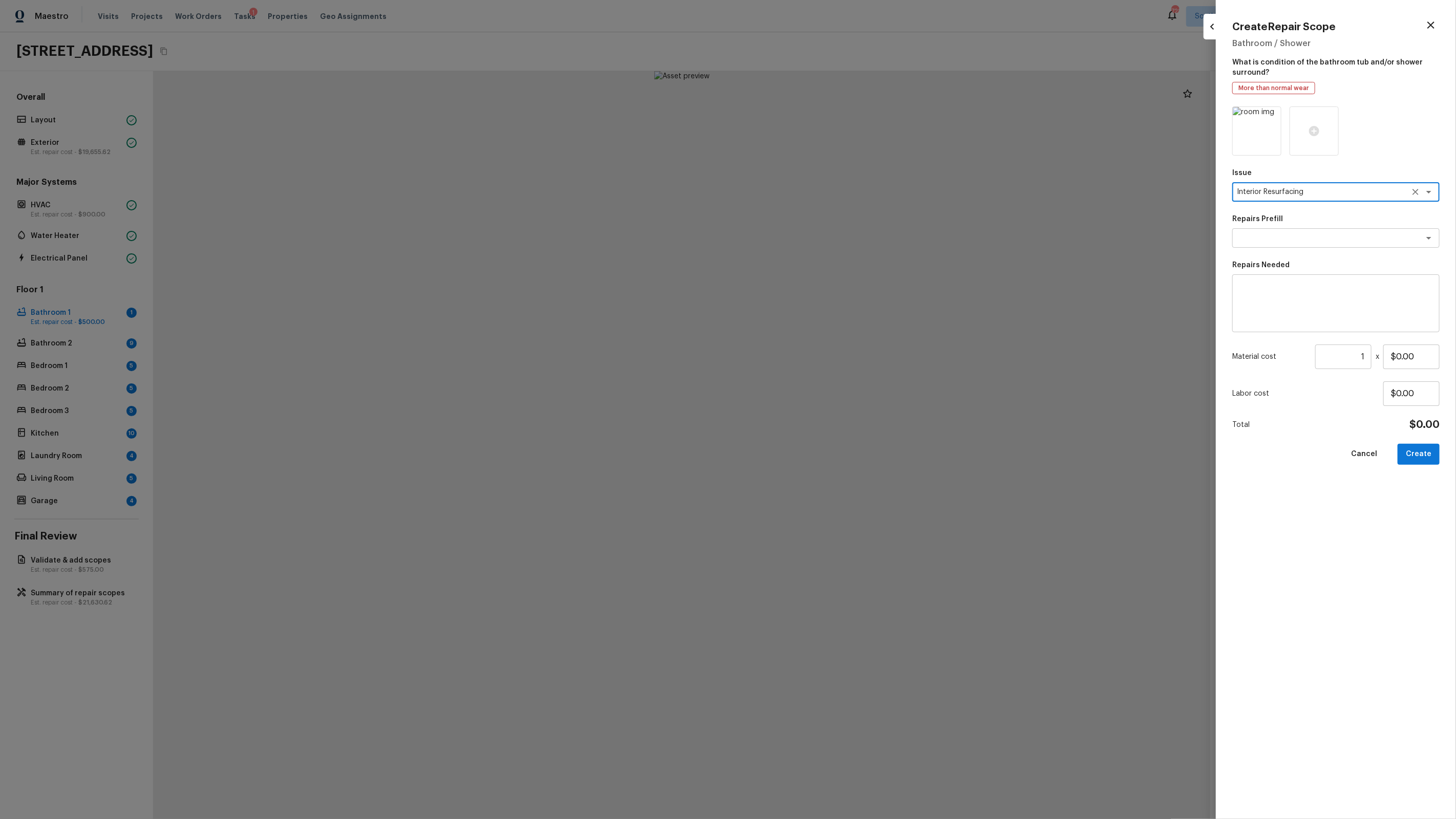
type textarea "Interior Resurfacing"
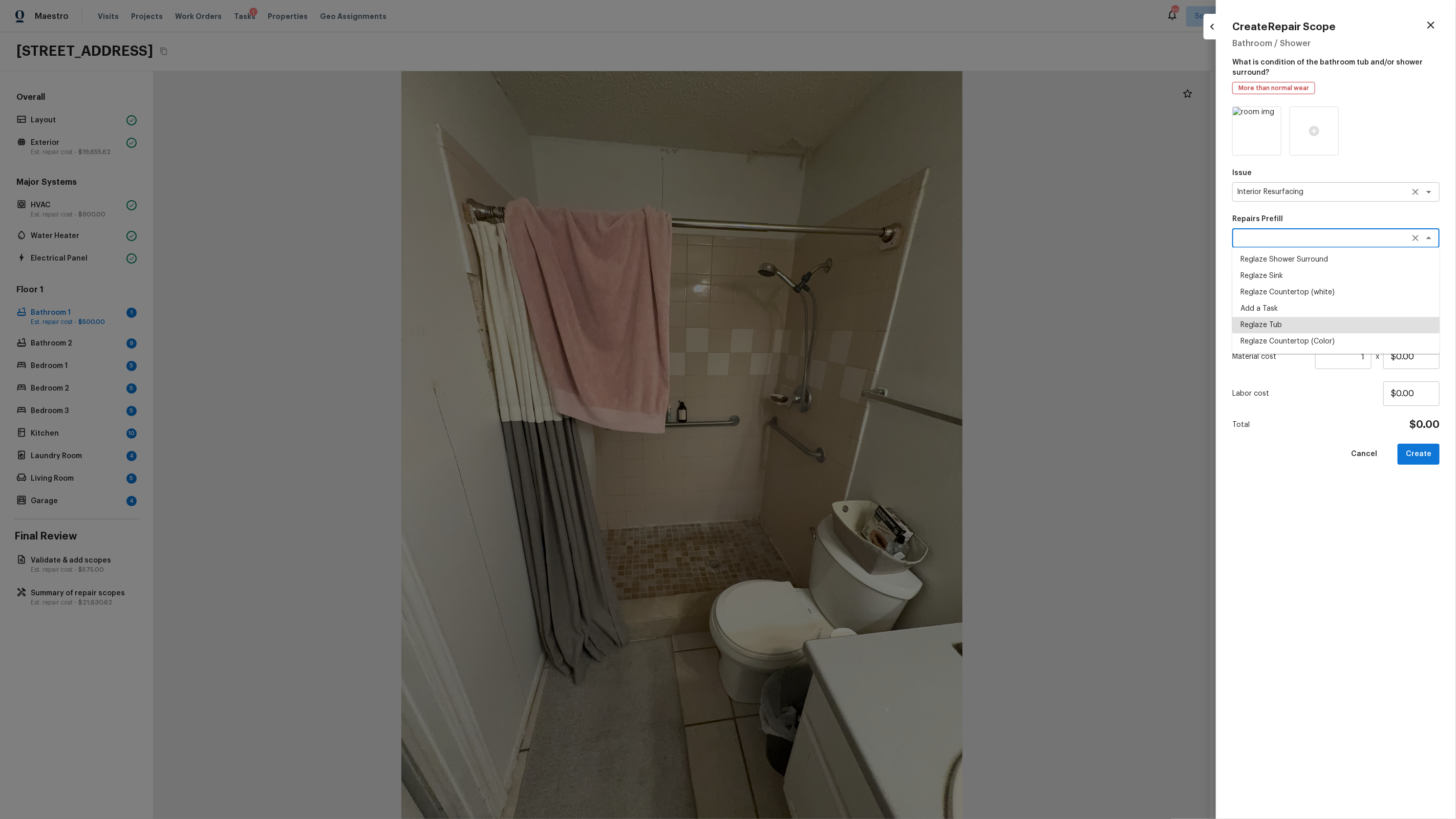
type textarea "Reglaze Tub"
type textarea "Prep, mask, clean and reglaze the tub (white) both on the in and outer sides. H…"
type input "$400.00"
click at [1413, 448] on button "Create" at bounding box center [1419, 454] width 42 height 21
type input "$0.00"
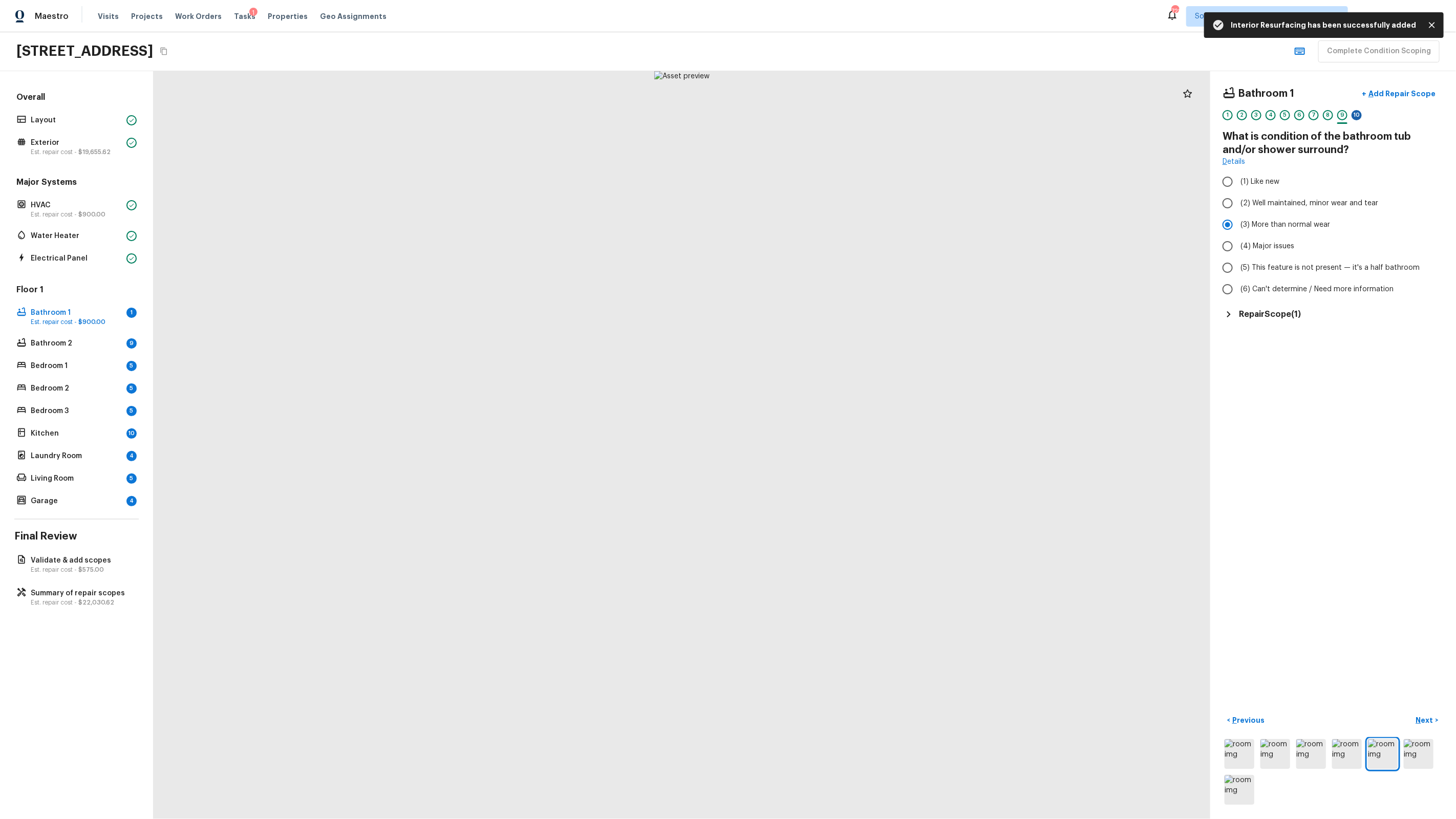
click at [1358, 116] on div "10" at bounding box center [1356, 115] width 10 height 10
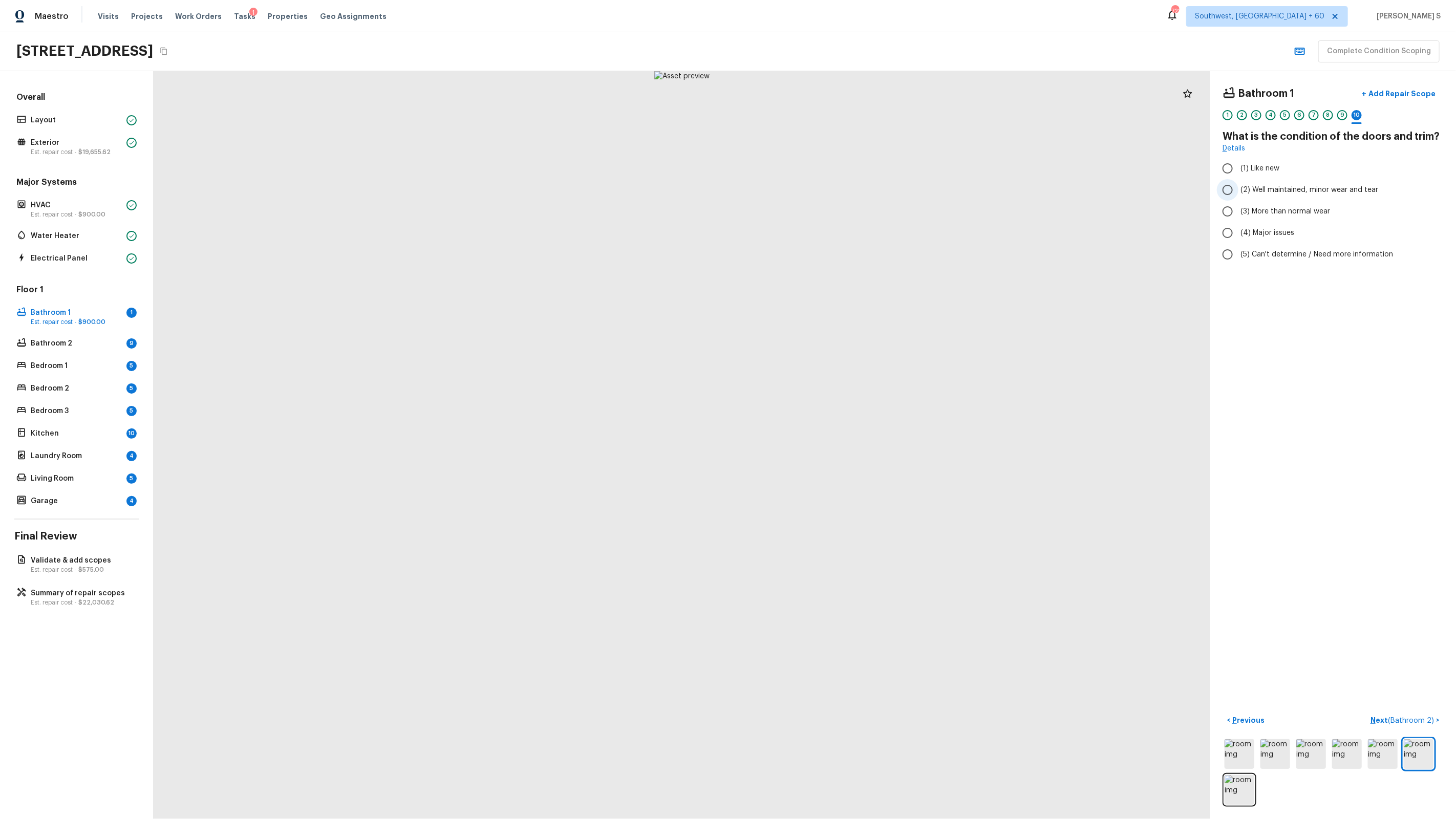
click at [1323, 190] on span "(2) Well maintained, minor wear and tear" at bounding box center [1309, 190] width 138 height 10
click at [1238, 190] on input "(2) Well maintained, minor wear and tear" at bounding box center [1228, 190] width 21 height 21
radio input "true"
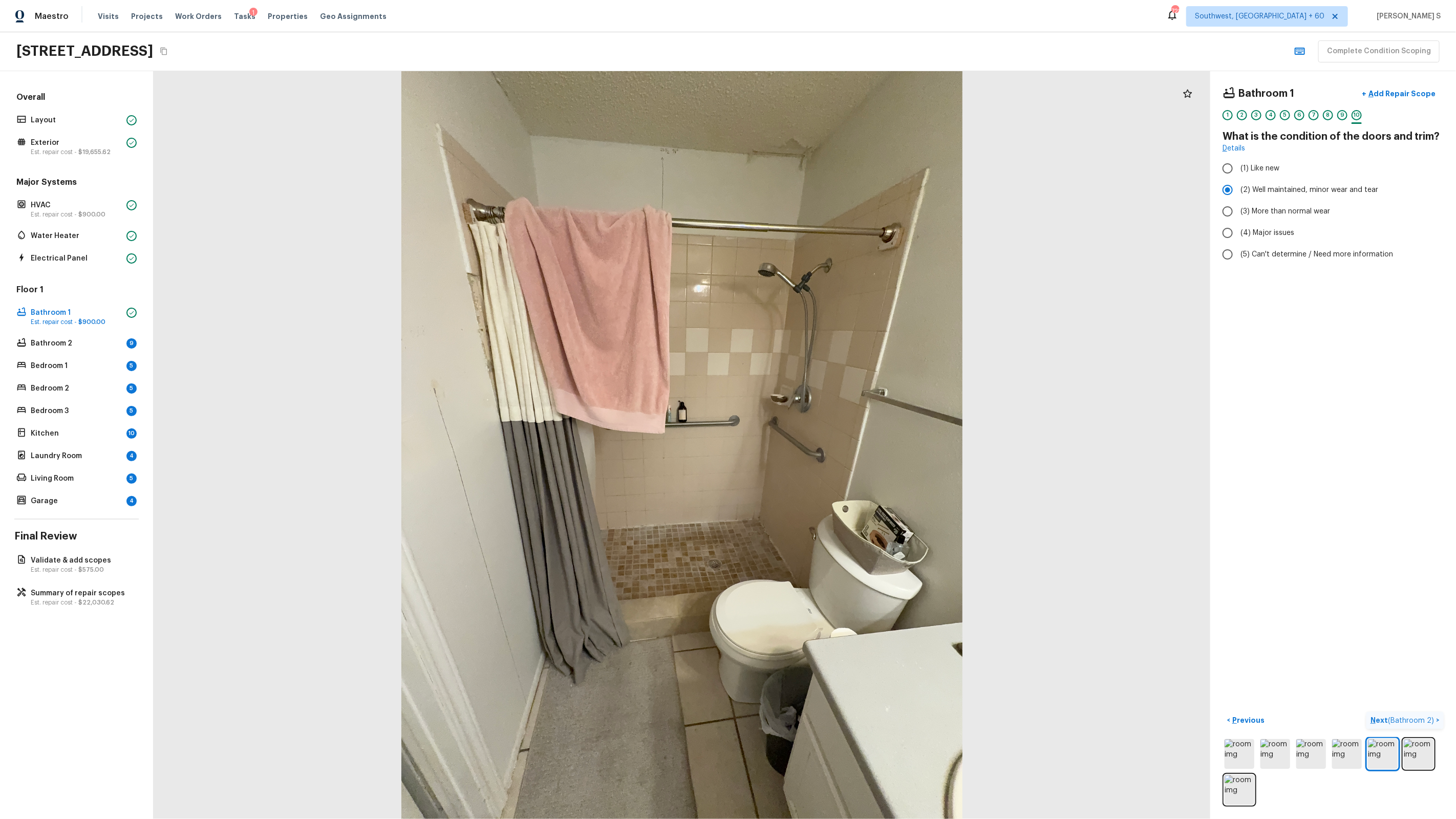
click at [1414, 718] on span "( Bathroom 2 )" at bounding box center [1411, 720] width 46 height 7
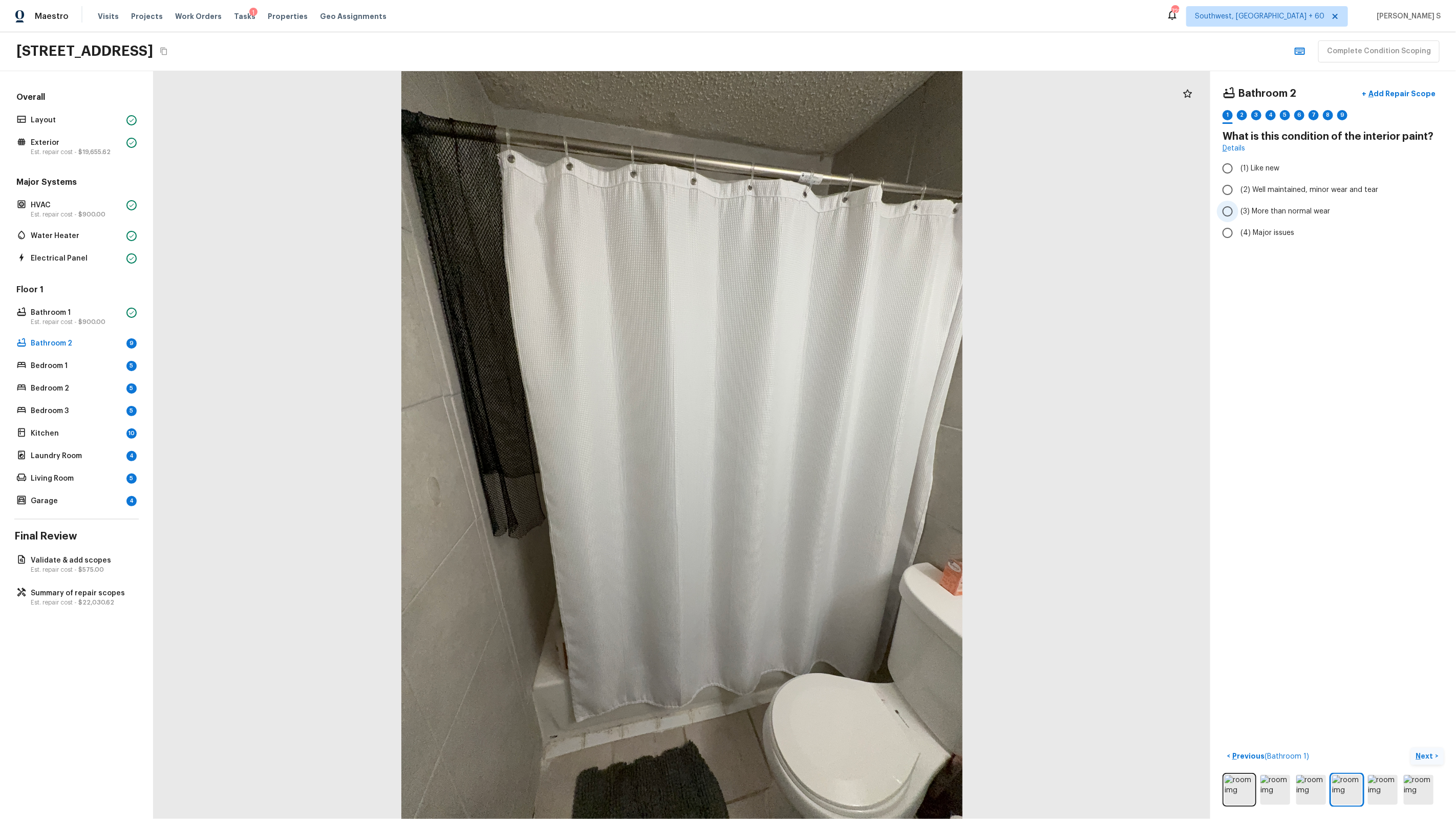
click at [1285, 212] on span "(3) More than normal wear" at bounding box center [1285, 211] width 90 height 10
click at [1238, 212] on input "(3) More than normal wear" at bounding box center [1228, 212] width 21 height 21
radio input "true"
click at [1245, 113] on div "2" at bounding box center [1241, 115] width 10 height 10
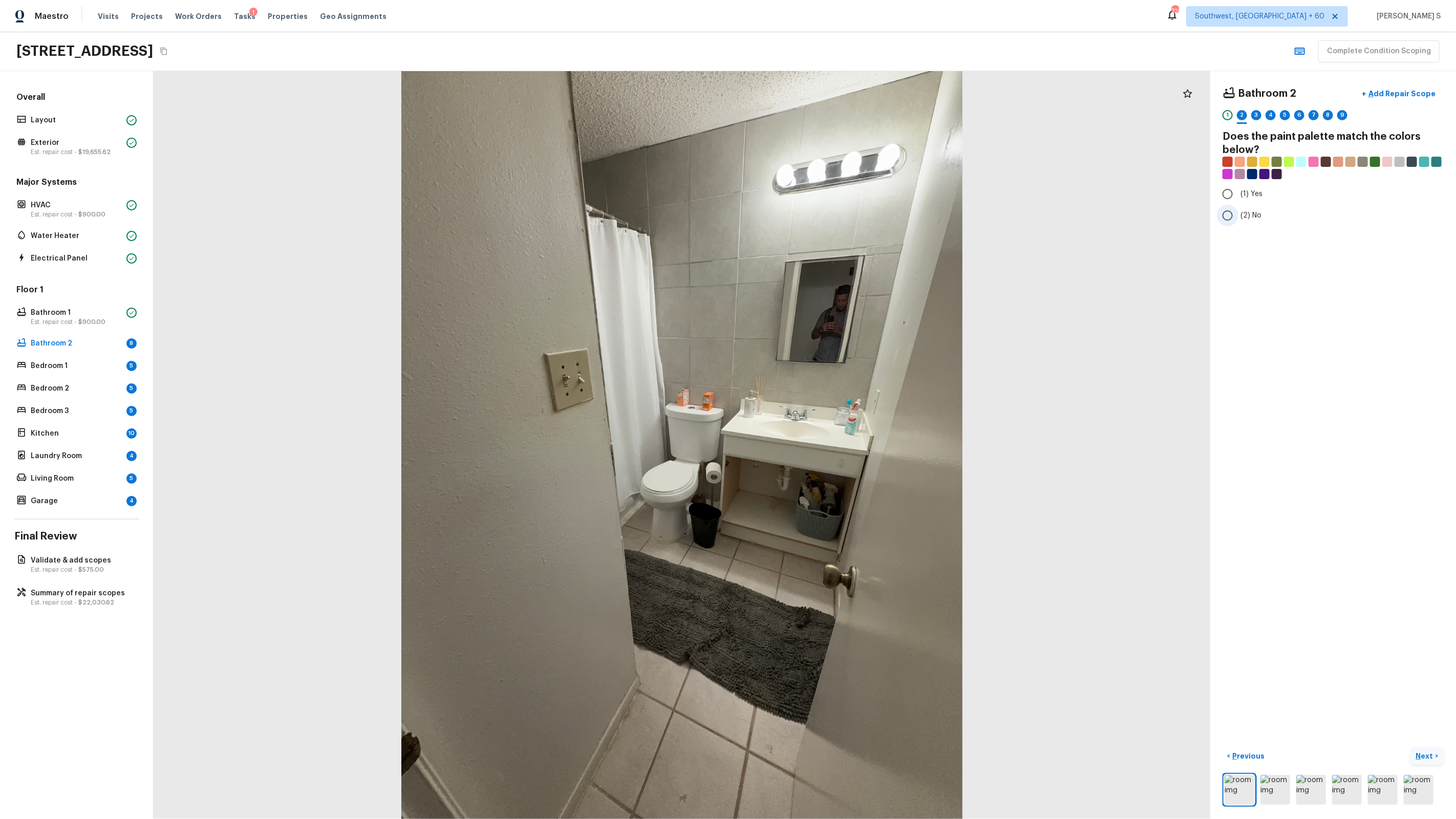
click at [1260, 213] on span "(2) No" at bounding box center [1250, 215] width 21 height 10
click at [1238, 213] on input "(2) No" at bounding box center [1228, 215] width 21 height 21
radio input "true"
click at [1257, 112] on div "3" at bounding box center [1256, 115] width 10 height 10
click at [1292, 210] on span "(3) More than normal wear" at bounding box center [1285, 211] width 90 height 10
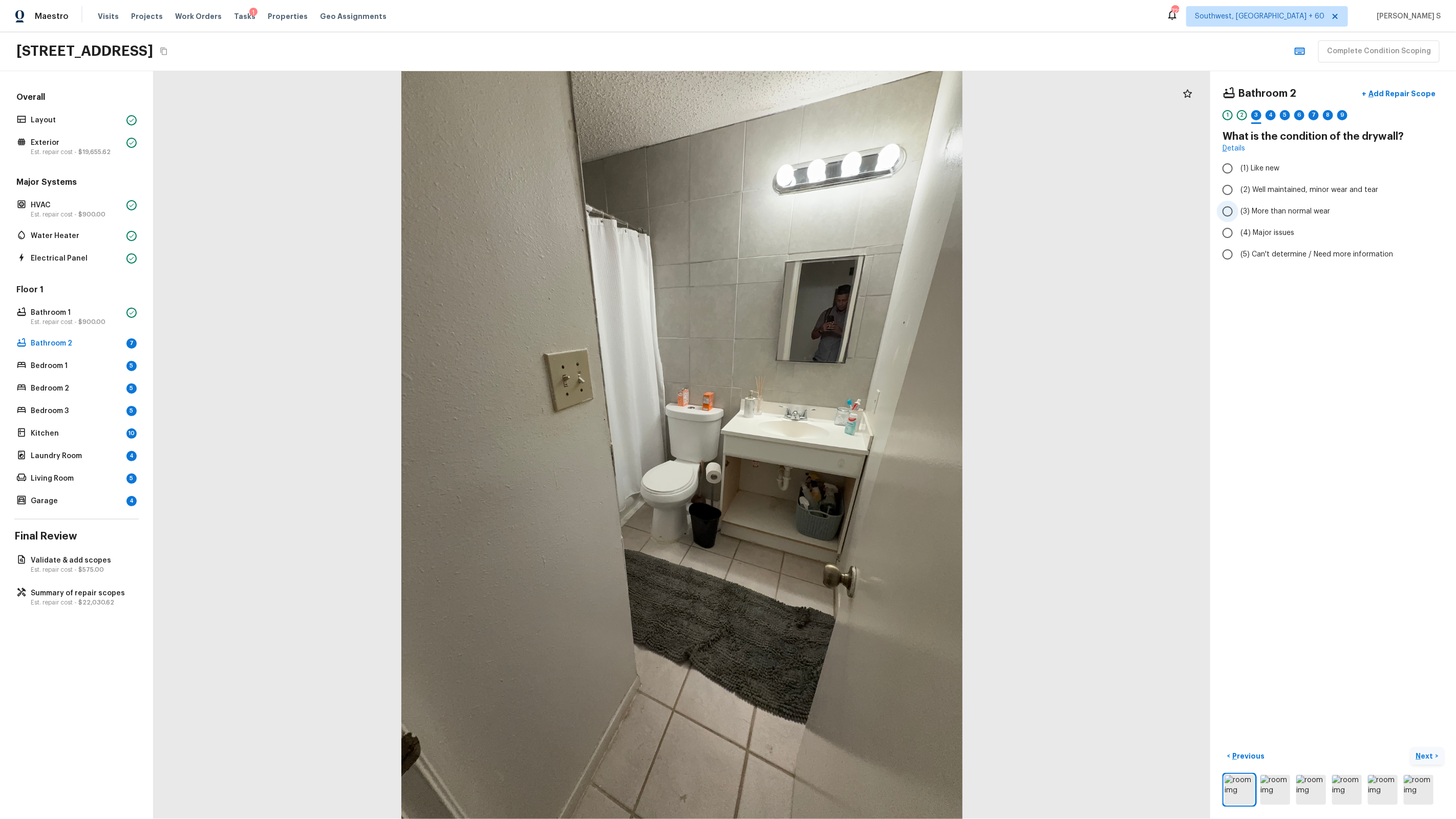
click at [1238, 210] on input "(3) More than normal wear" at bounding box center [1228, 212] width 21 height 21
radio input "true"
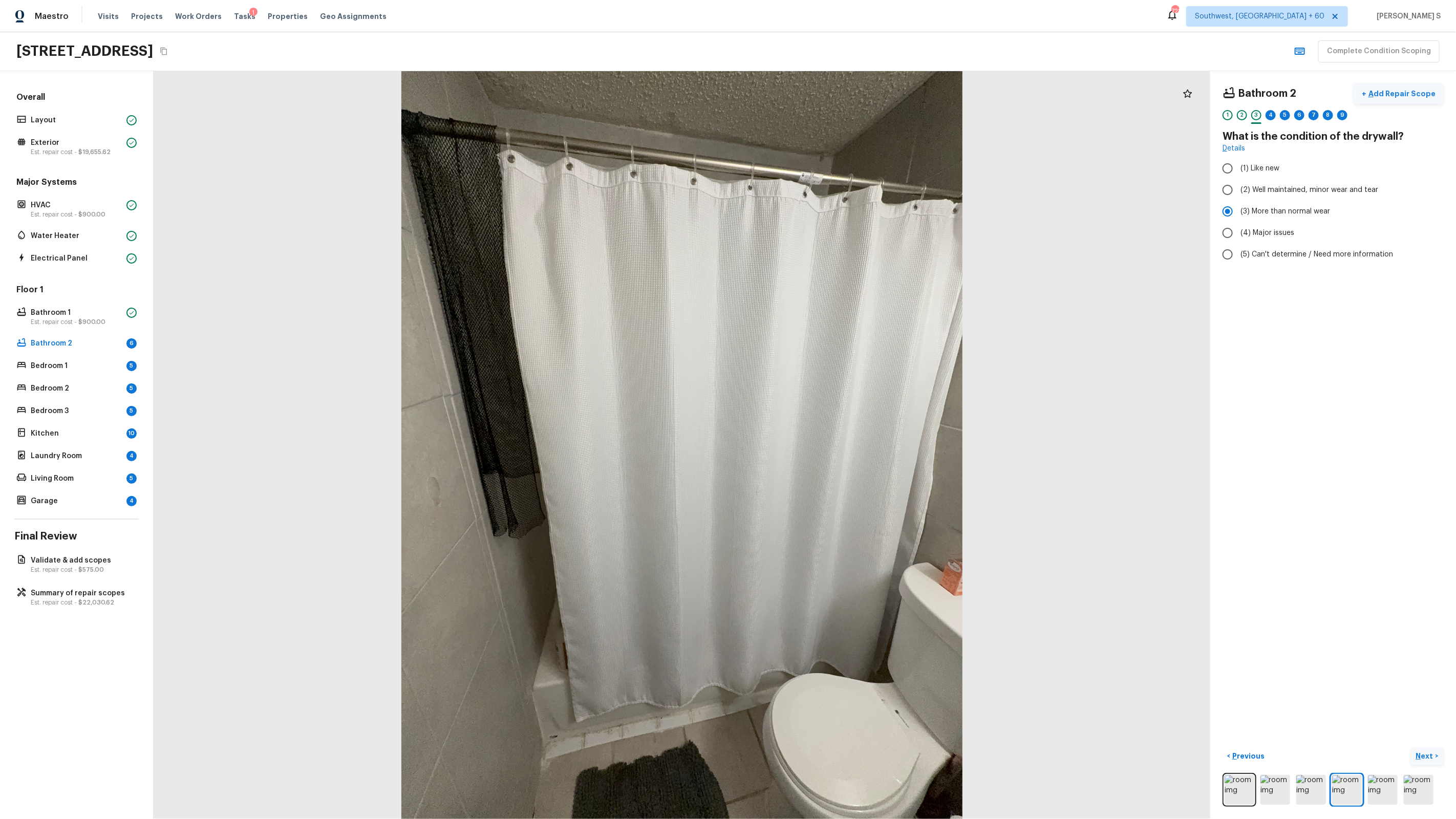
click at [1395, 91] on p "Add Repair Scope" at bounding box center [1401, 93] width 69 height 10
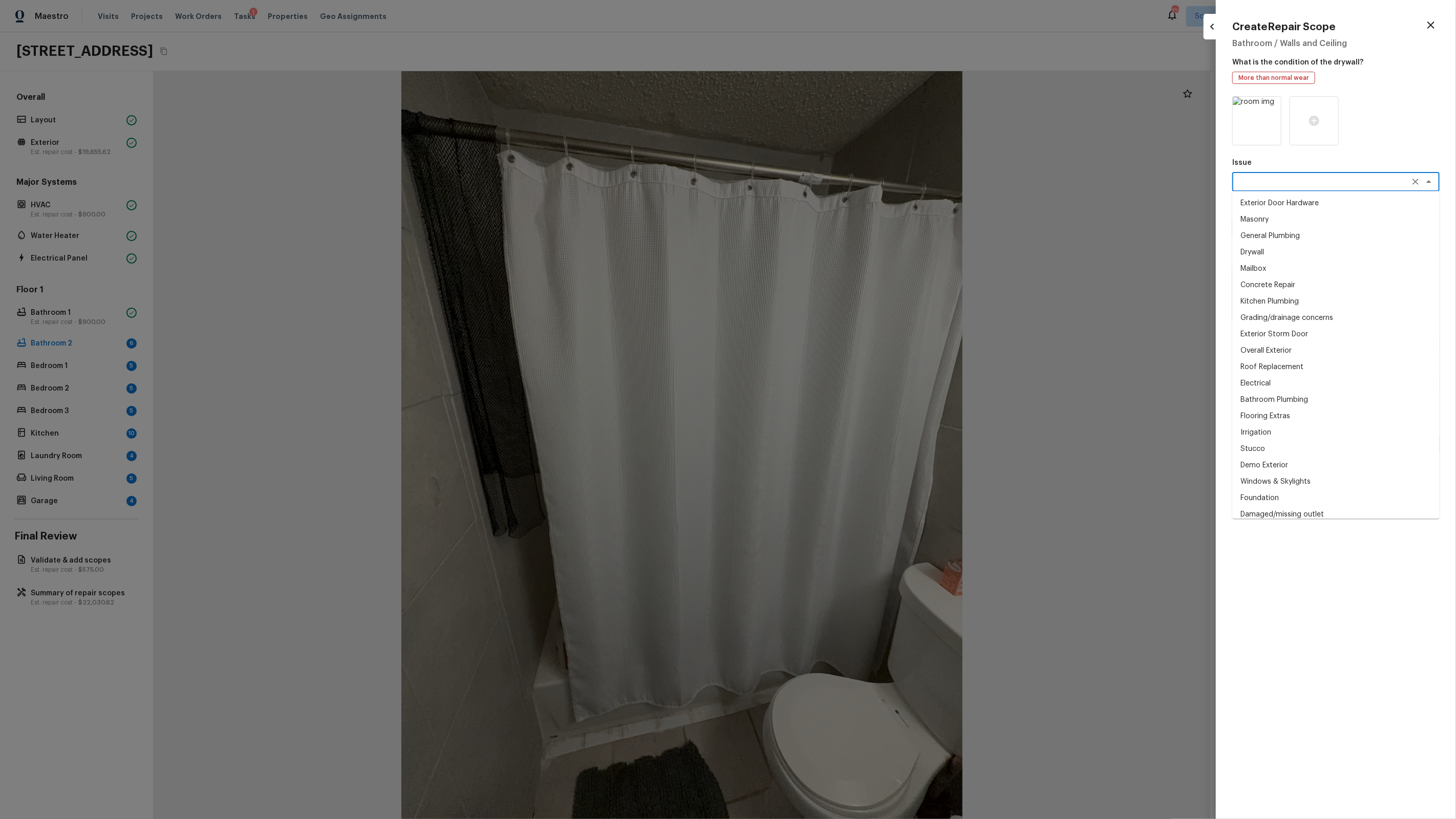
click at [1303, 177] on textarea at bounding box center [1321, 181] width 169 height 10
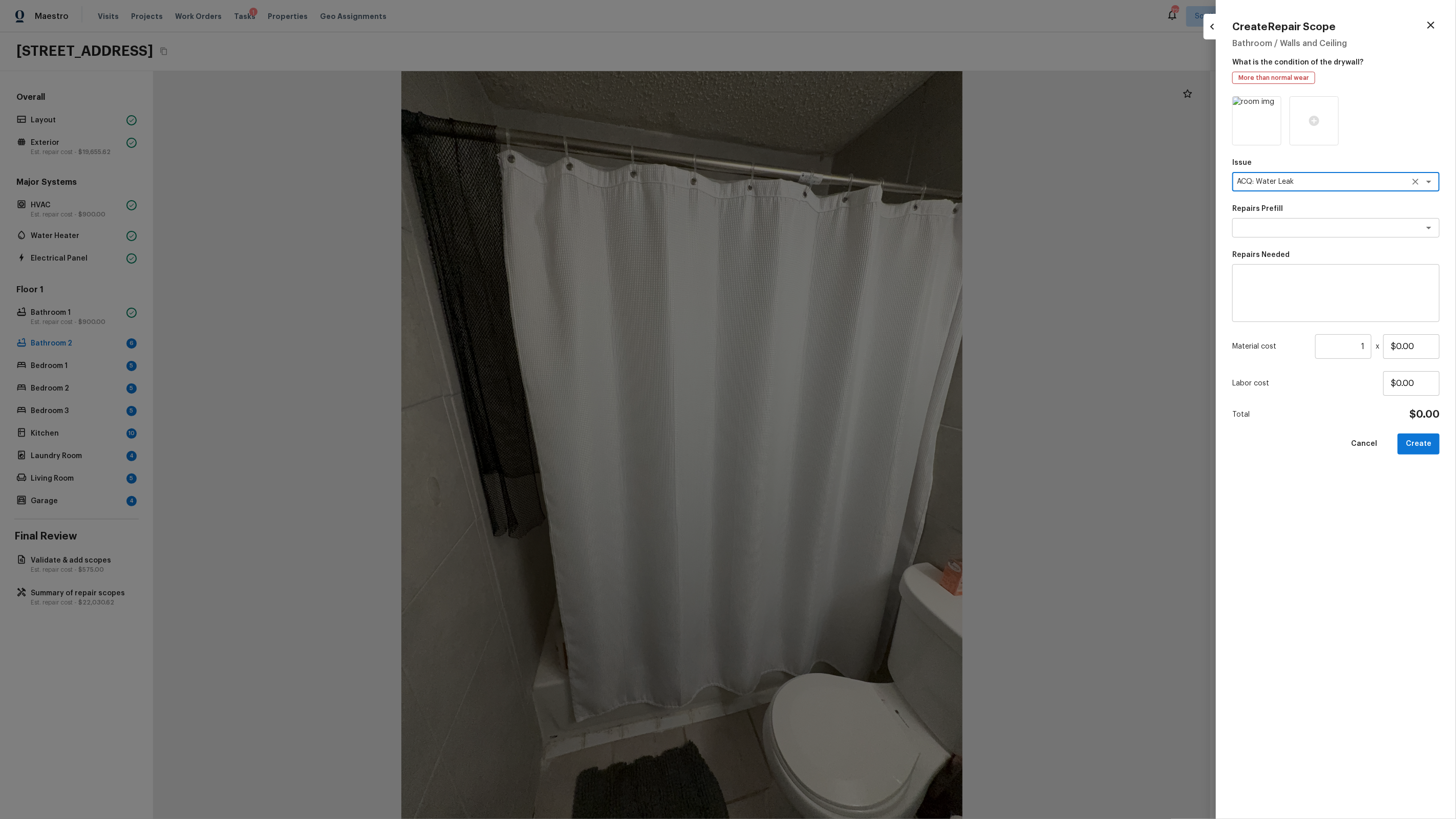
type textarea "ACQ: Water Leak"
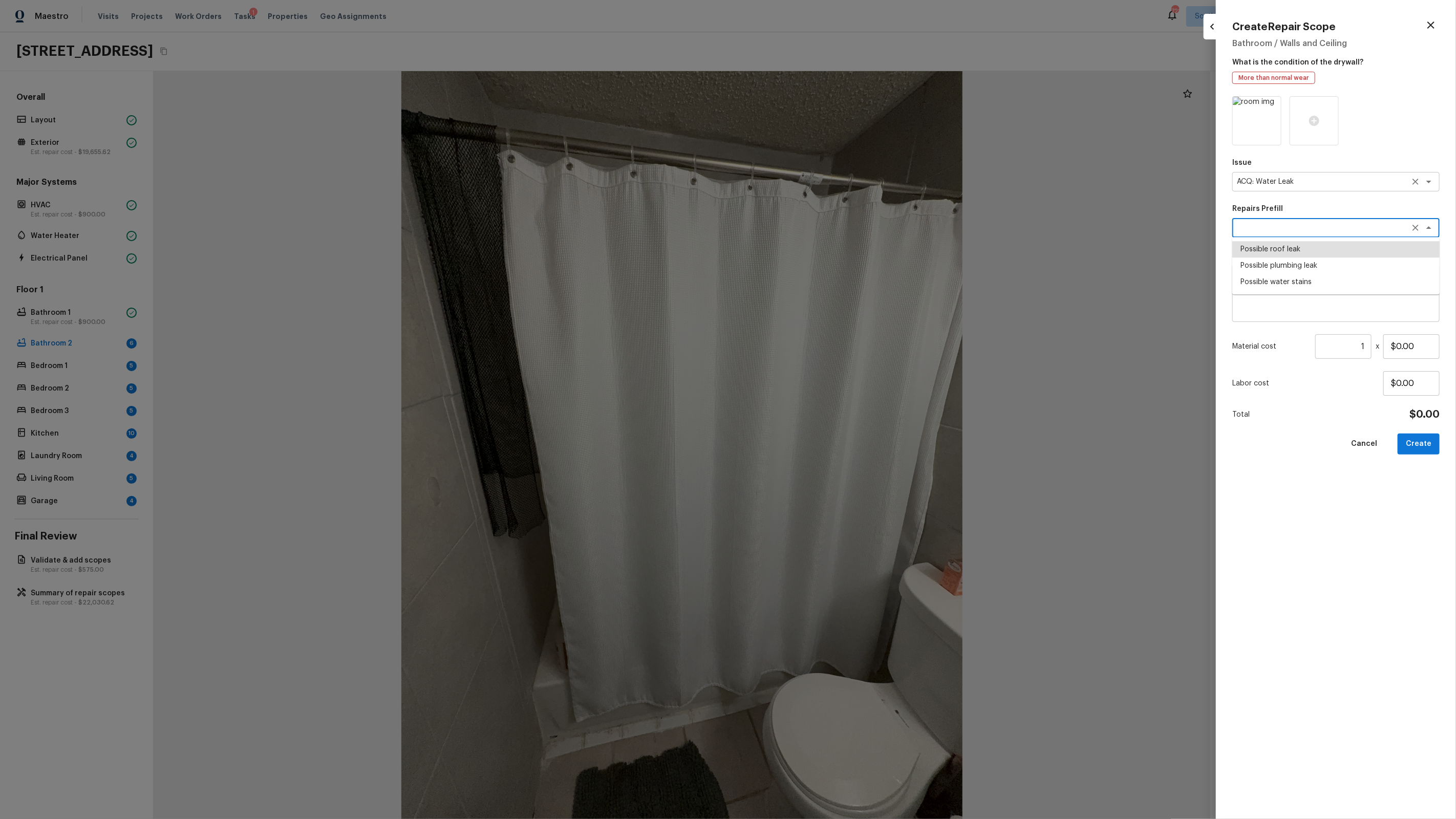
type textarea "Possible roof leak"
type textarea "Acquisition Scope: Possible roof leak"
click at [1402, 352] on input "$3,500.00" at bounding box center [1411, 346] width 56 height 24
type input "$2,500.00"
click at [1428, 444] on button "Create" at bounding box center [1419, 443] width 42 height 21
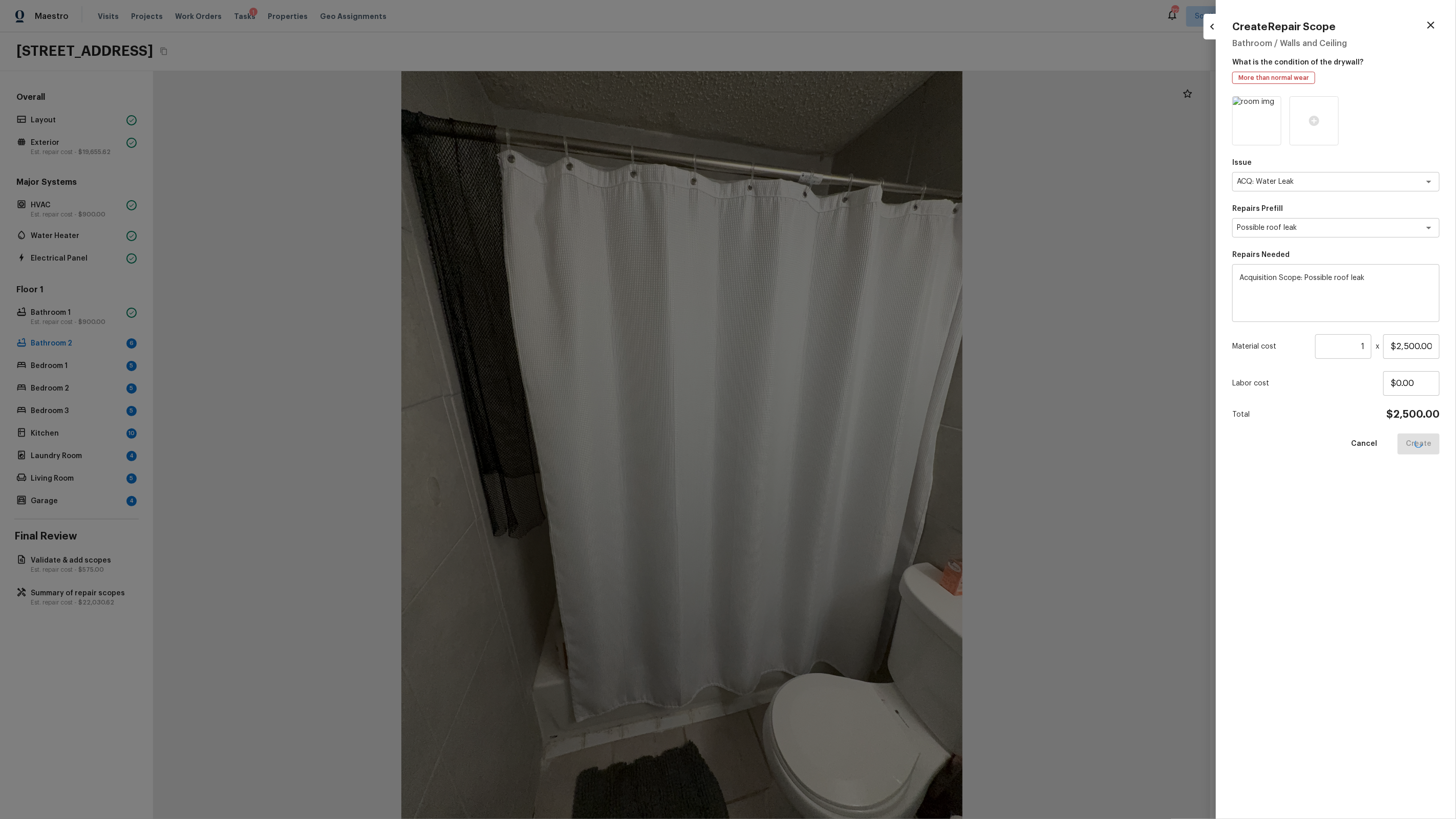
type input "$0.00"
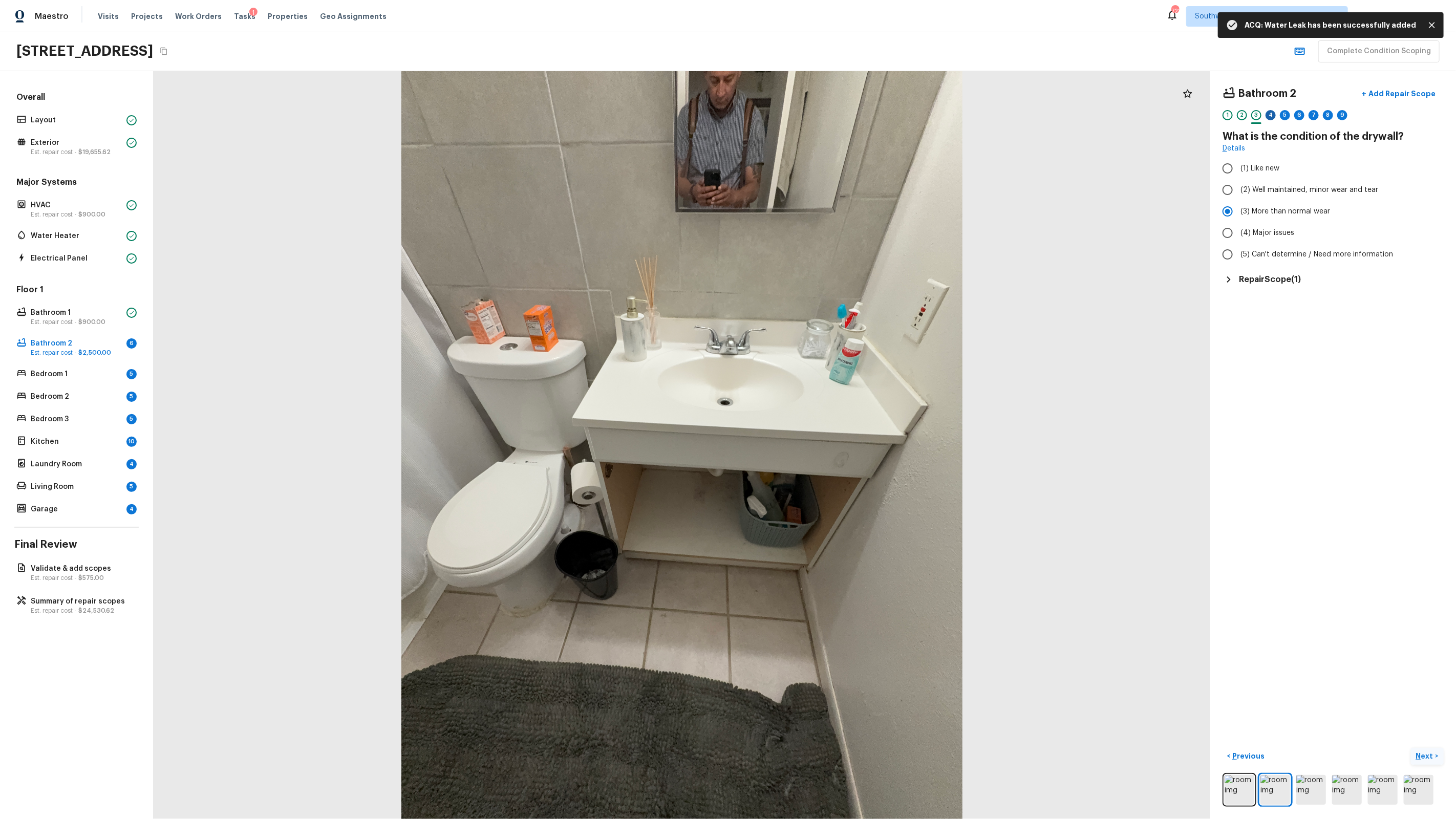
click at [1270, 119] on div "4" at bounding box center [1271, 115] width 10 height 10
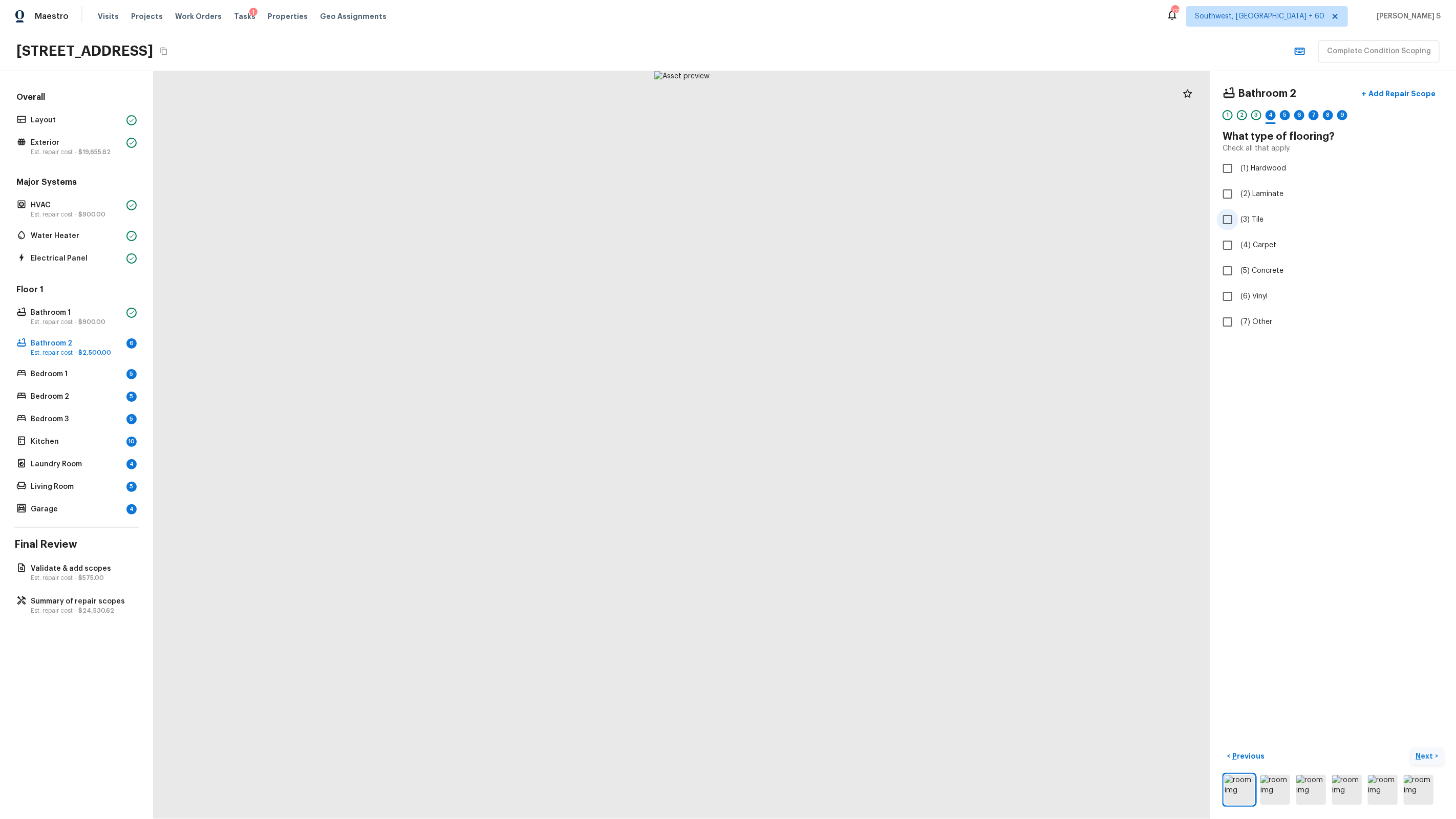
click at [1265, 216] on label "(3) Tile" at bounding box center [1326, 219] width 219 height 21
click at [1238, 216] on input "(3) Tile" at bounding box center [1228, 219] width 21 height 21
checkbox input "true"
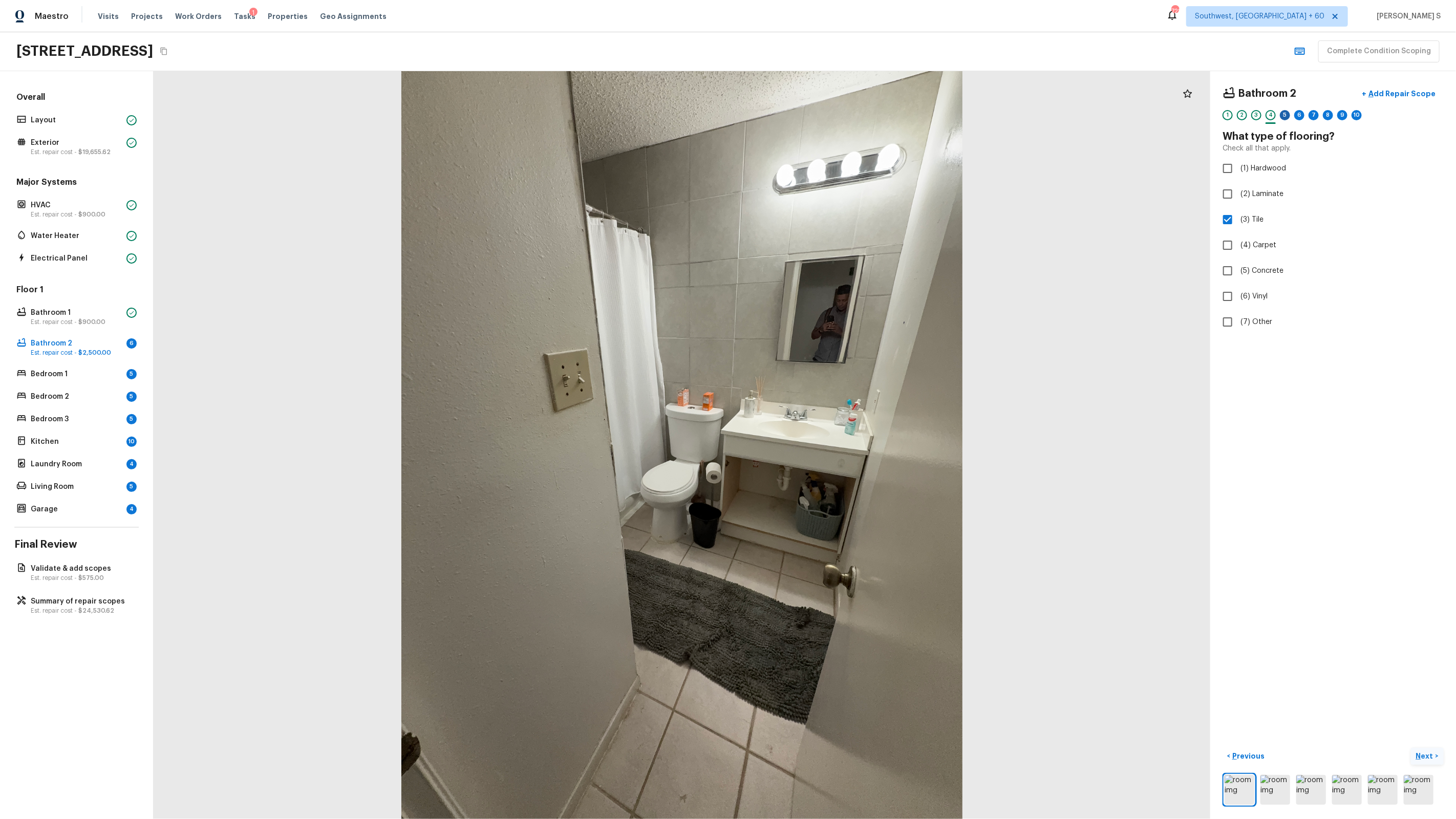
click at [1287, 119] on div "5" at bounding box center [1285, 115] width 10 height 10
click at [1250, 183] on label "(2) Well maintained, minor wear and tear" at bounding box center [1326, 190] width 219 height 21
click at [1238, 183] on input "(2) Well maintained, minor wear and tear" at bounding box center [1228, 190] width 21 height 21
radio input "true"
click at [1302, 116] on div "6" at bounding box center [1299, 115] width 10 height 10
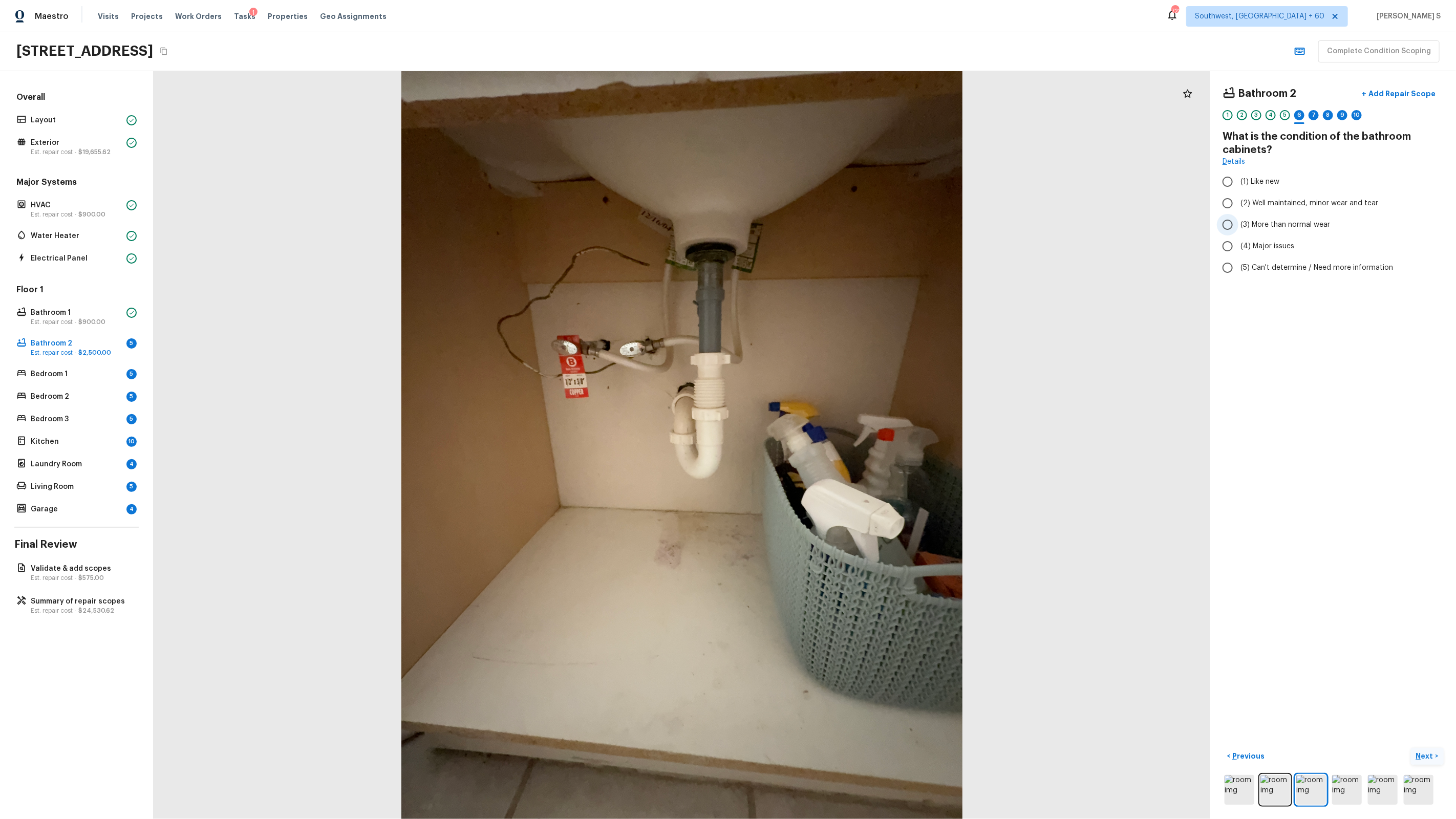
click at [1291, 226] on span "(3) More than normal wear" at bounding box center [1285, 224] width 90 height 10
click at [1238, 226] on input "(3) More than normal wear" at bounding box center [1228, 225] width 21 height 21
radio input "true"
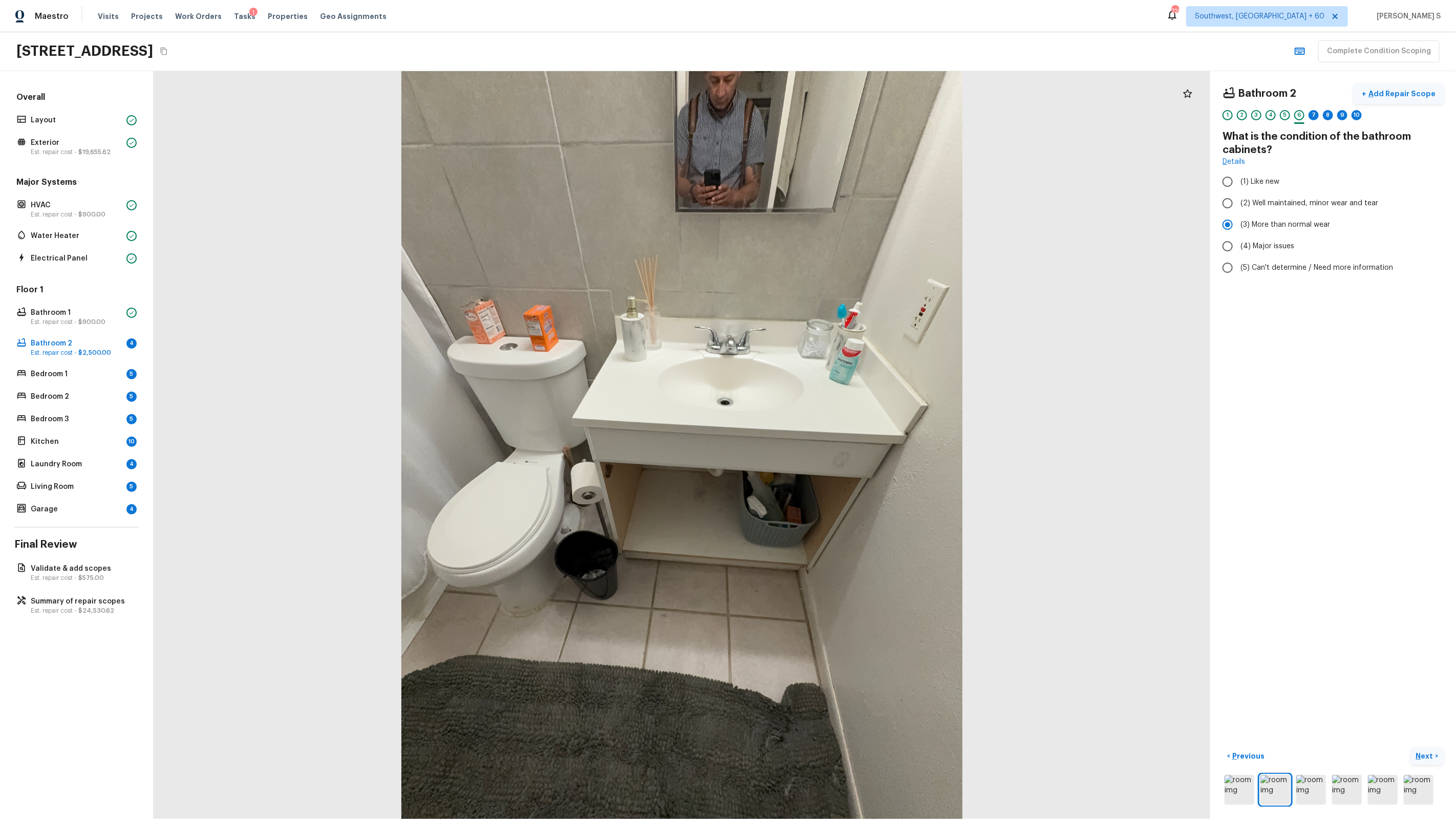
click at [1380, 93] on p "Add Repair Scope" at bounding box center [1401, 93] width 69 height 10
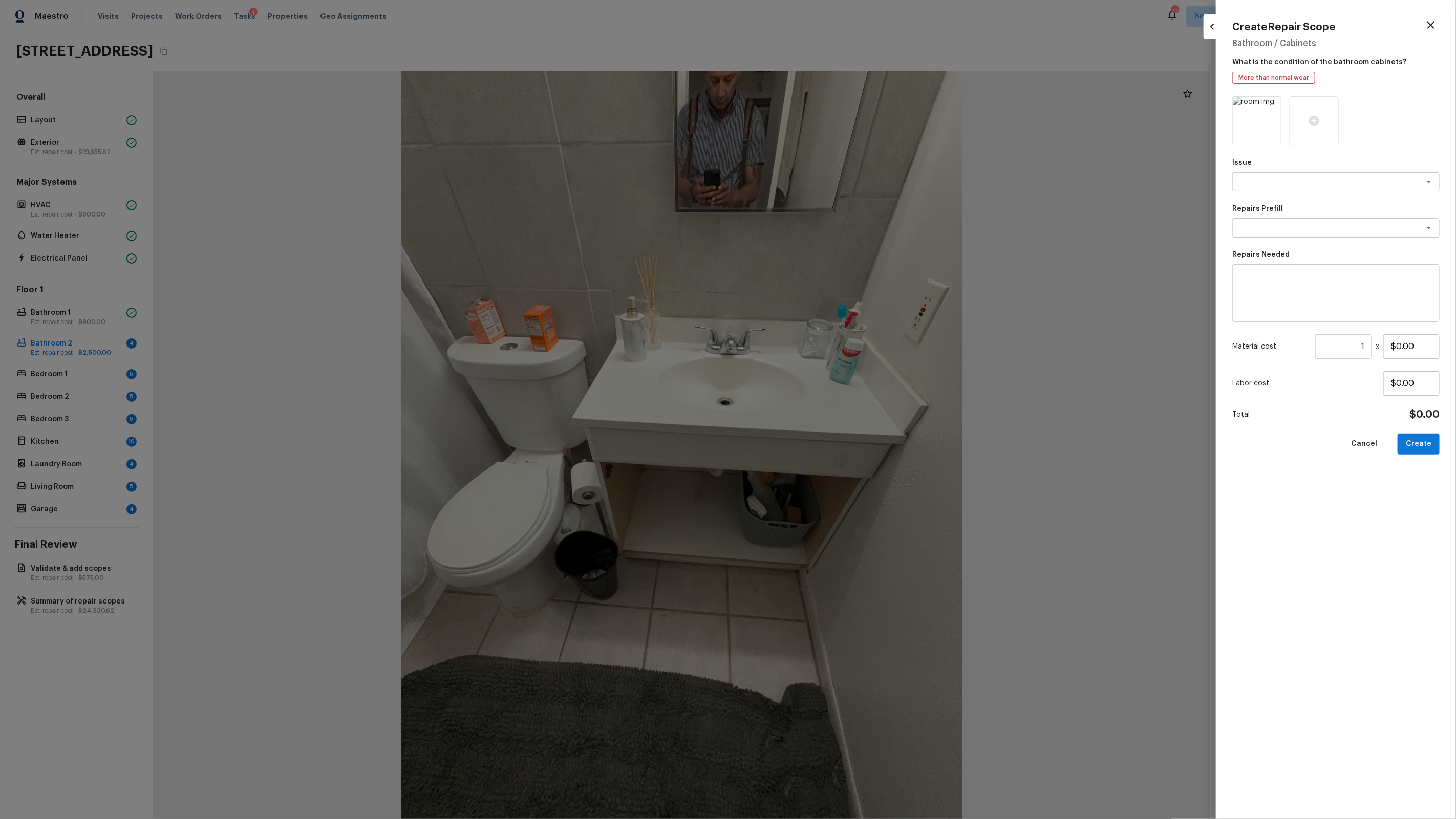
click at [1170, 157] on div at bounding box center [728, 410] width 1456 height 819
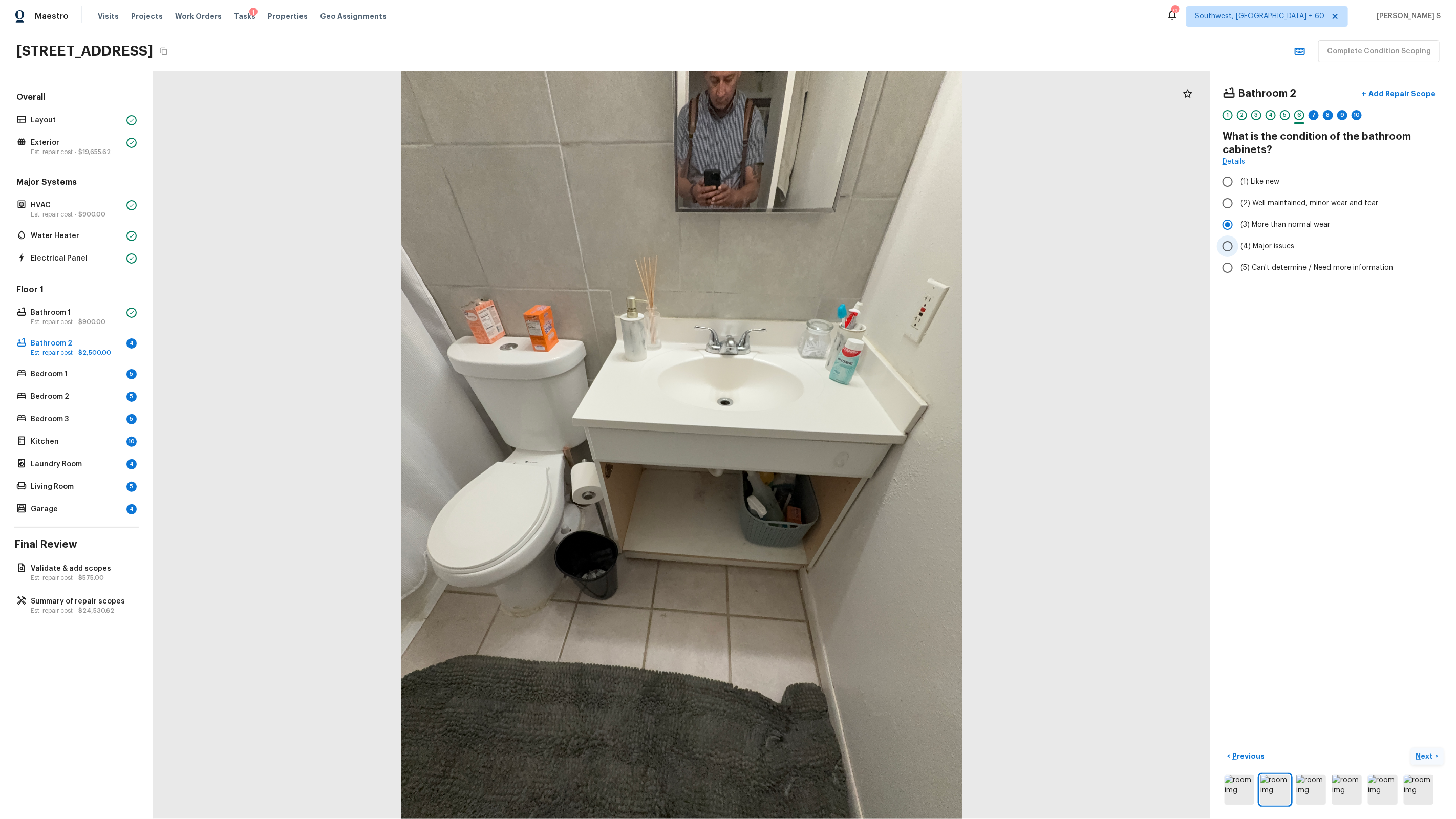
click at [1288, 238] on label "(4) Major issues" at bounding box center [1326, 246] width 219 height 21
click at [1238, 238] on input "(4) Major issues" at bounding box center [1228, 246] width 21 height 21
radio input "true"
click at [1310, 116] on div "7" at bounding box center [1313, 115] width 10 height 10
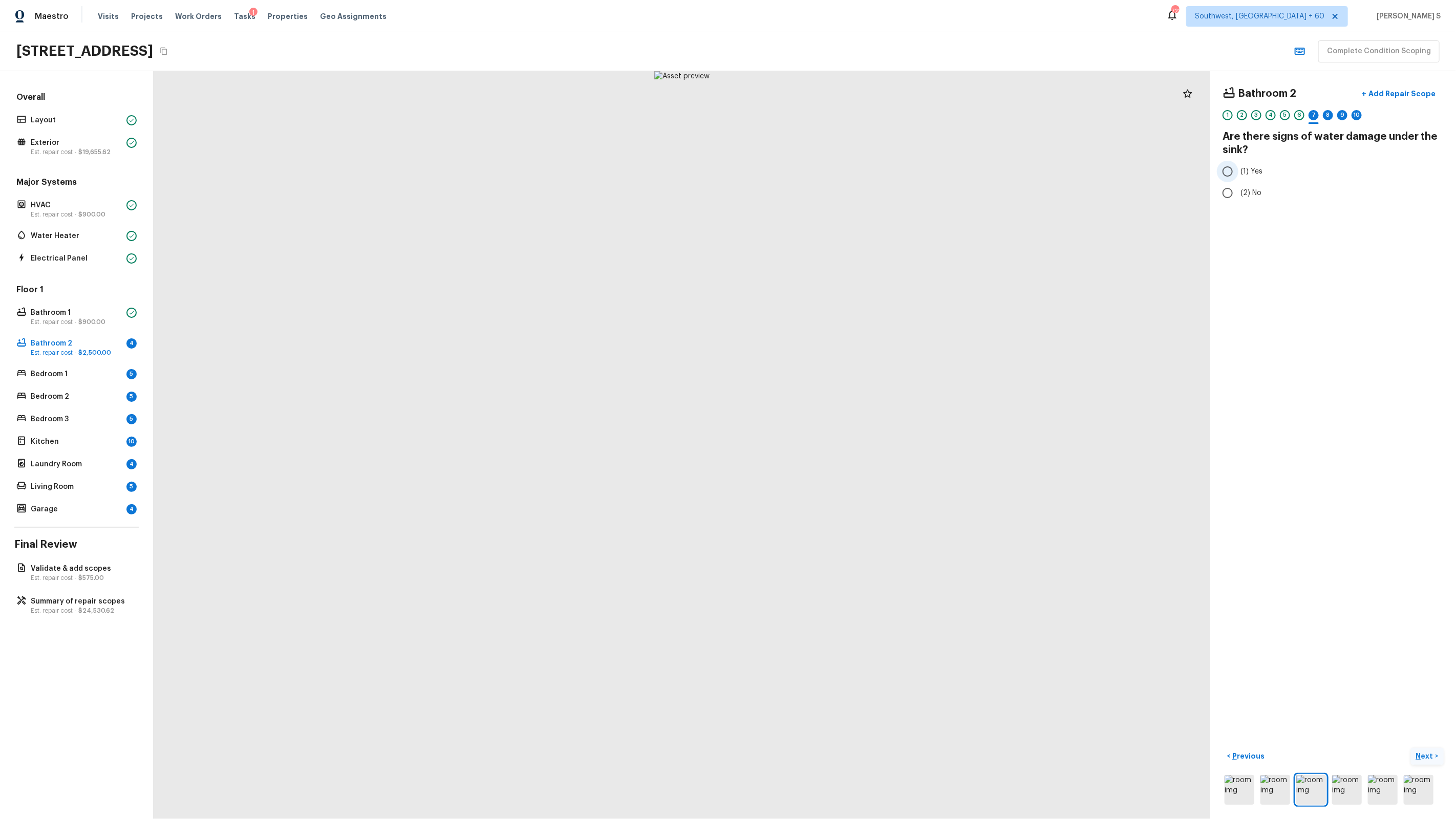
click at [1258, 176] on span "(1) Yes" at bounding box center [1251, 171] width 22 height 10
click at [1238, 176] on input "(1) Yes" at bounding box center [1228, 171] width 21 height 21
click at [1407, 99] on button "+ Add Repair Scope" at bounding box center [1399, 93] width 90 height 21
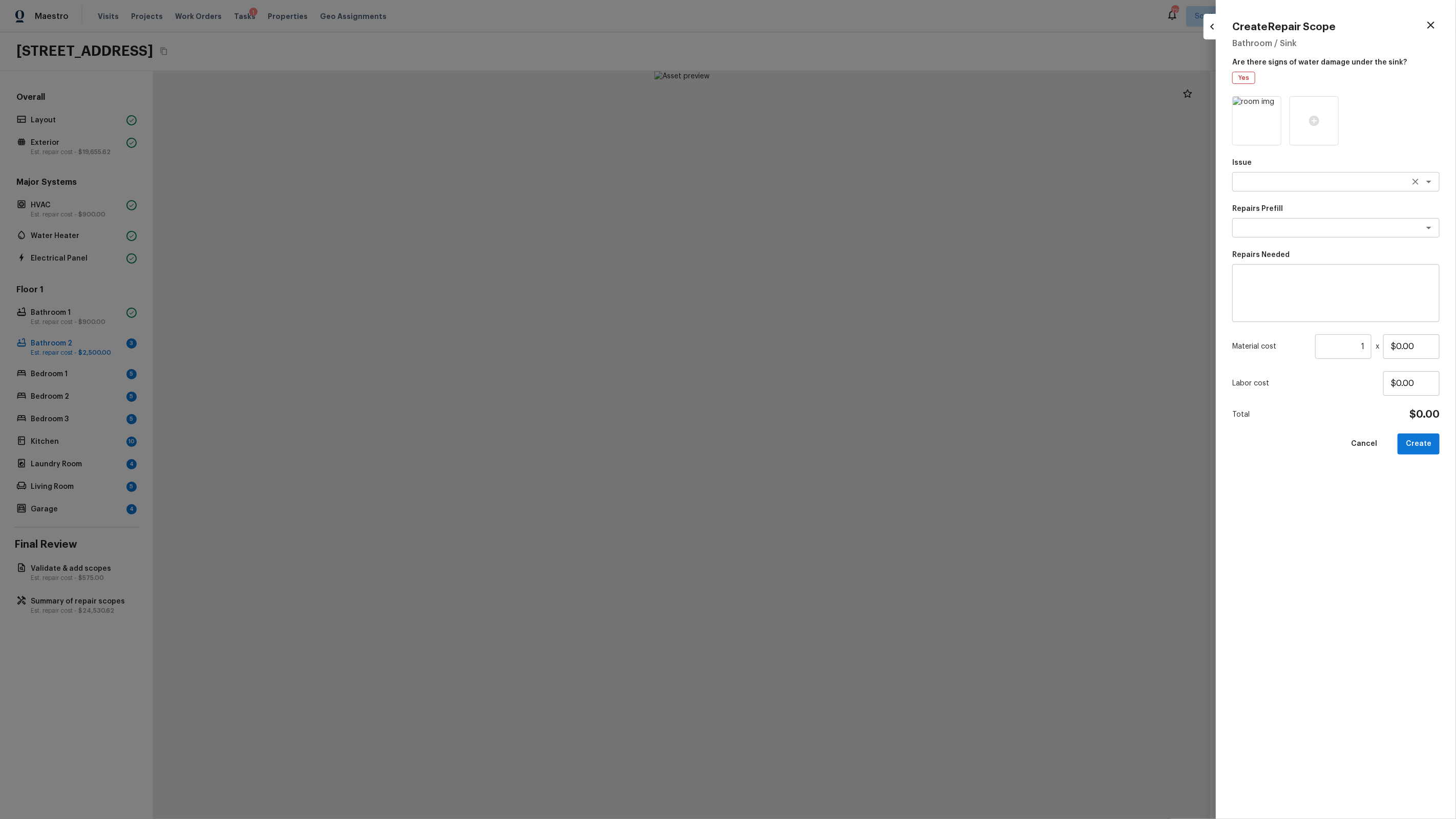
click at [1327, 184] on textarea at bounding box center [1321, 181] width 169 height 10
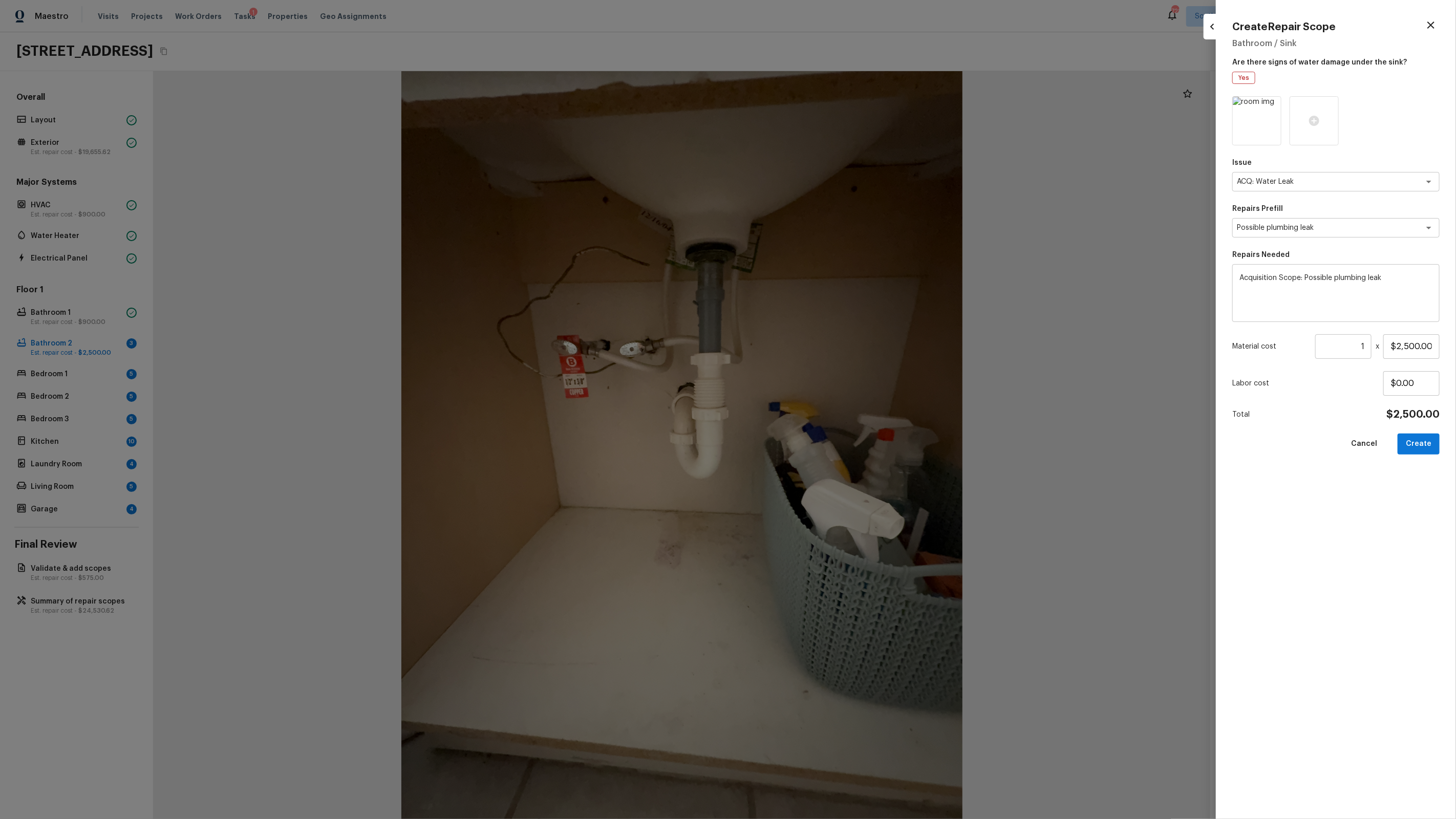
click at [1426, 457] on div "Issue ACQ: Water Leak x ​ Repairs Prefill Possible plumbing leak x ​ Repairs Ne…" at bounding box center [1336, 449] width 207 height 706
click at [1424, 437] on button "Create" at bounding box center [1419, 443] width 42 height 21
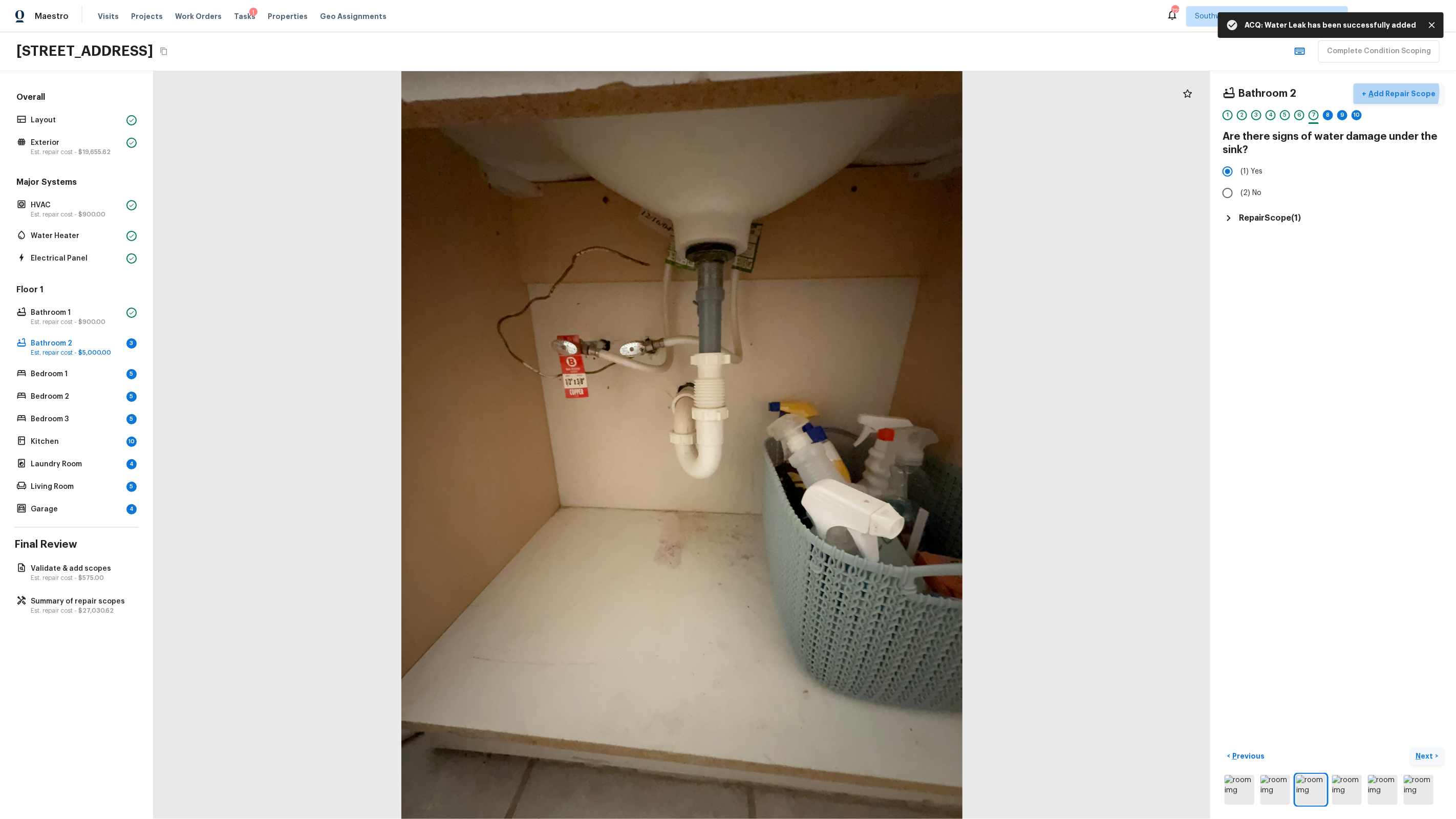
click at [1401, 92] on p "Add Repair Scope" at bounding box center [1401, 93] width 69 height 10
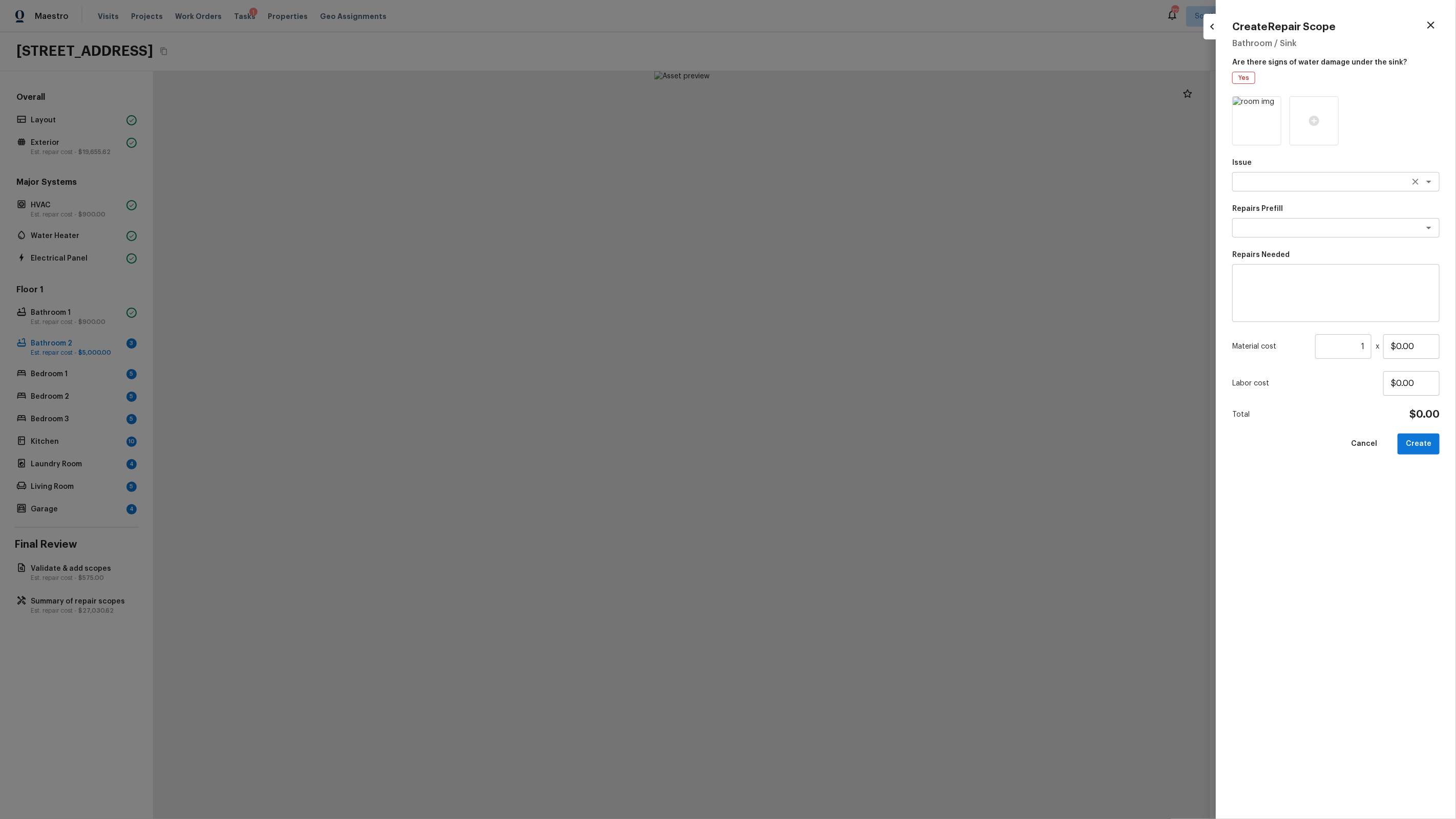
click at [1294, 180] on textarea at bounding box center [1321, 181] width 169 height 10
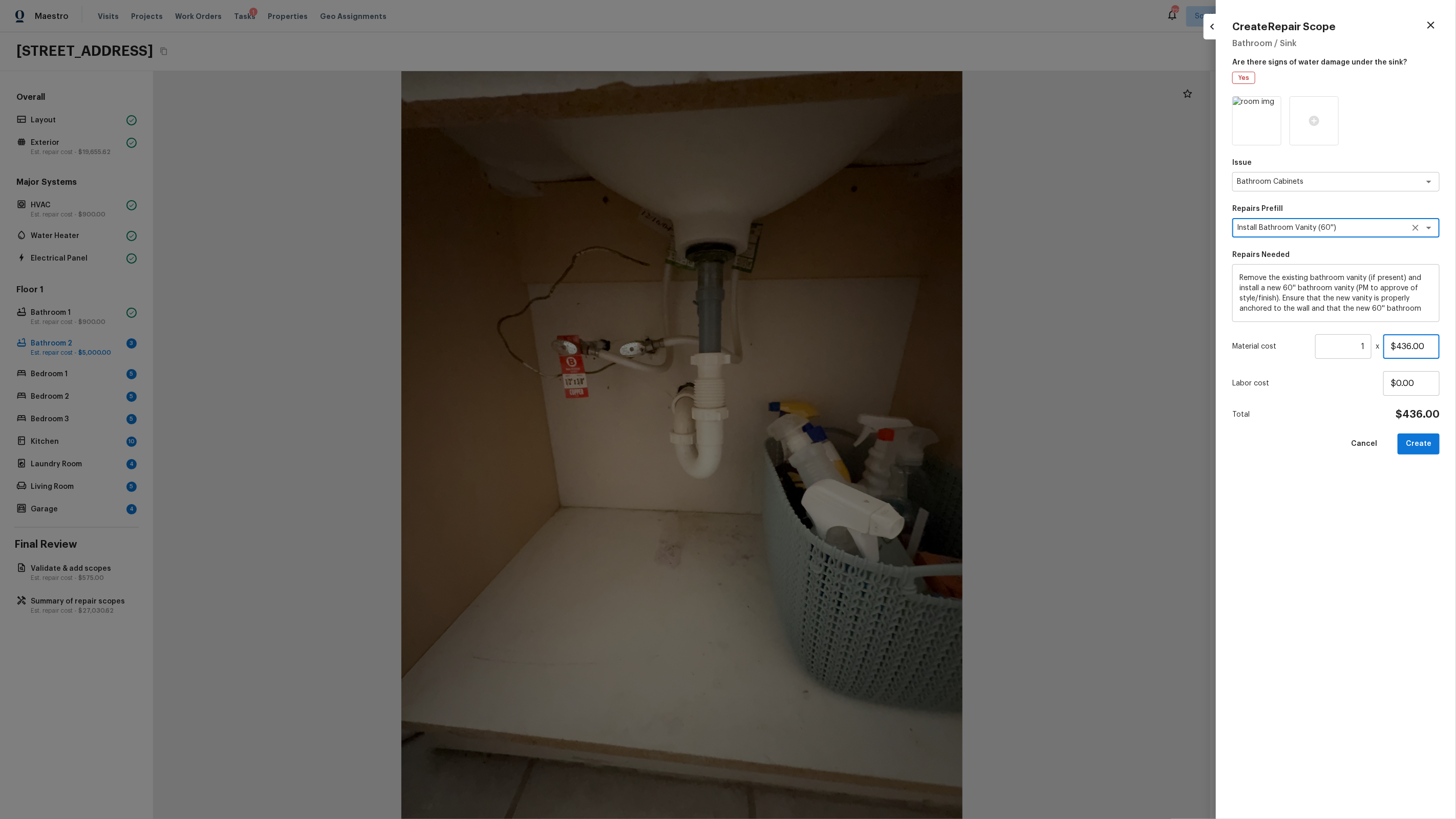
click at [1429, 348] on input "$436.00" at bounding box center [1411, 346] width 56 height 24
click at [1430, 439] on button "Create" at bounding box center [1419, 443] width 42 height 21
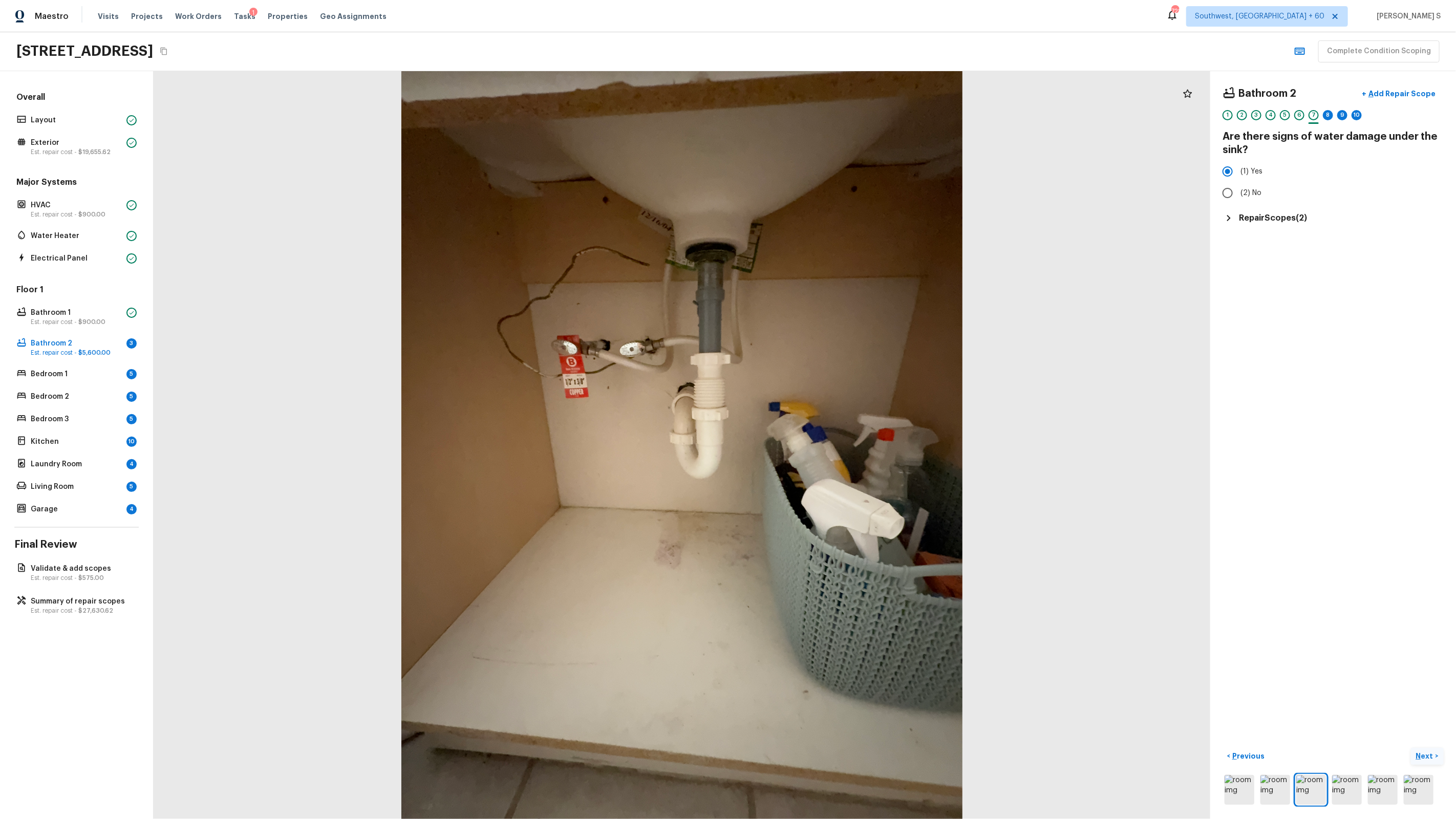
click at [1325, 120] on div "8" at bounding box center [1328, 118] width 10 height 16
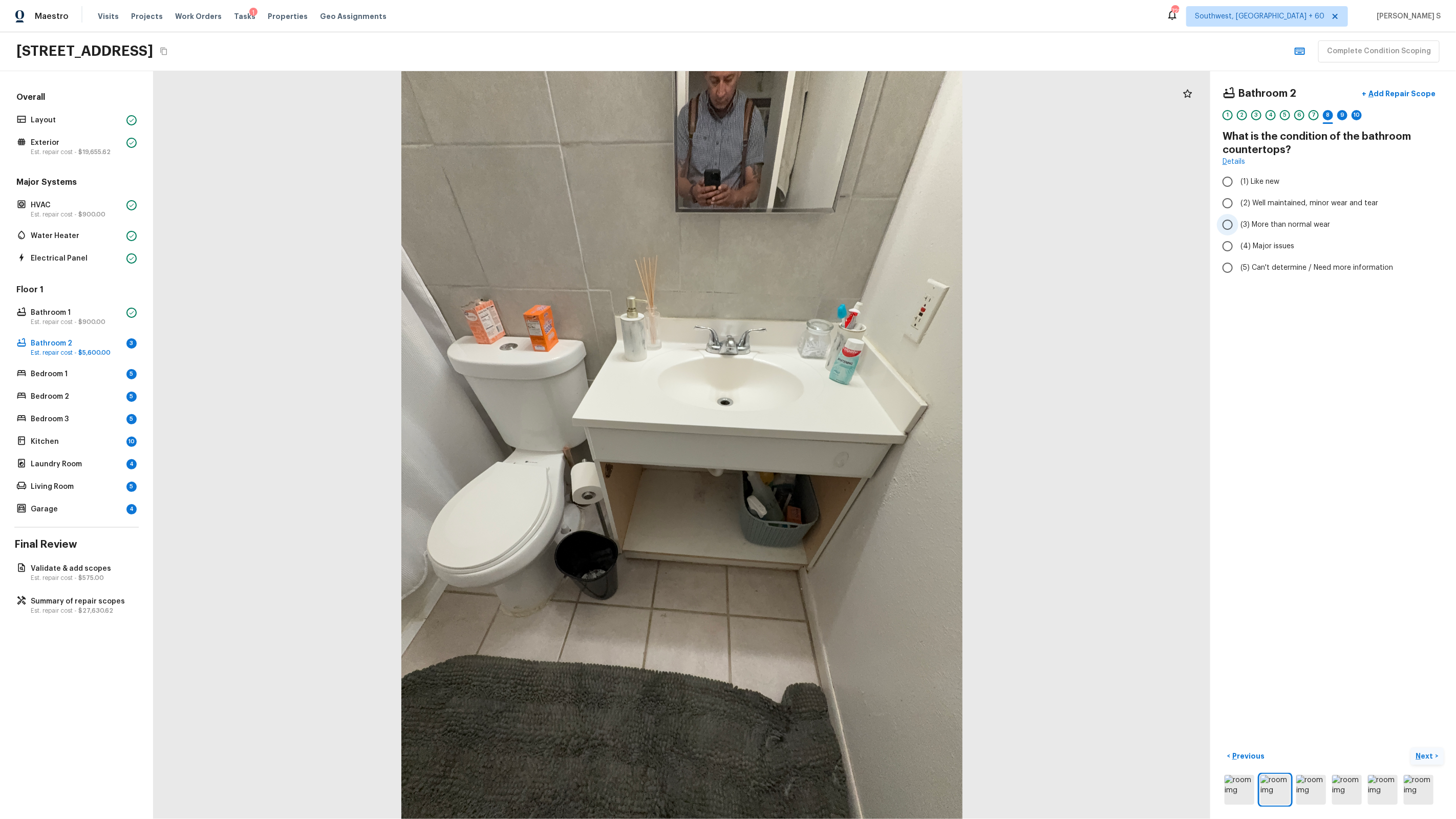
click at [1281, 221] on span "(3) More than normal wear" at bounding box center [1285, 224] width 90 height 10
click at [1238, 221] on input "(3) More than normal wear" at bounding box center [1228, 225] width 21 height 21
click at [1276, 203] on span "(2) Well maintained, minor wear and tear" at bounding box center [1309, 203] width 138 height 10
click at [1238, 203] on input "(2) Well maintained, minor wear and tear" at bounding box center [1228, 203] width 21 height 21
click at [1341, 112] on div "9" at bounding box center [1342, 115] width 10 height 10
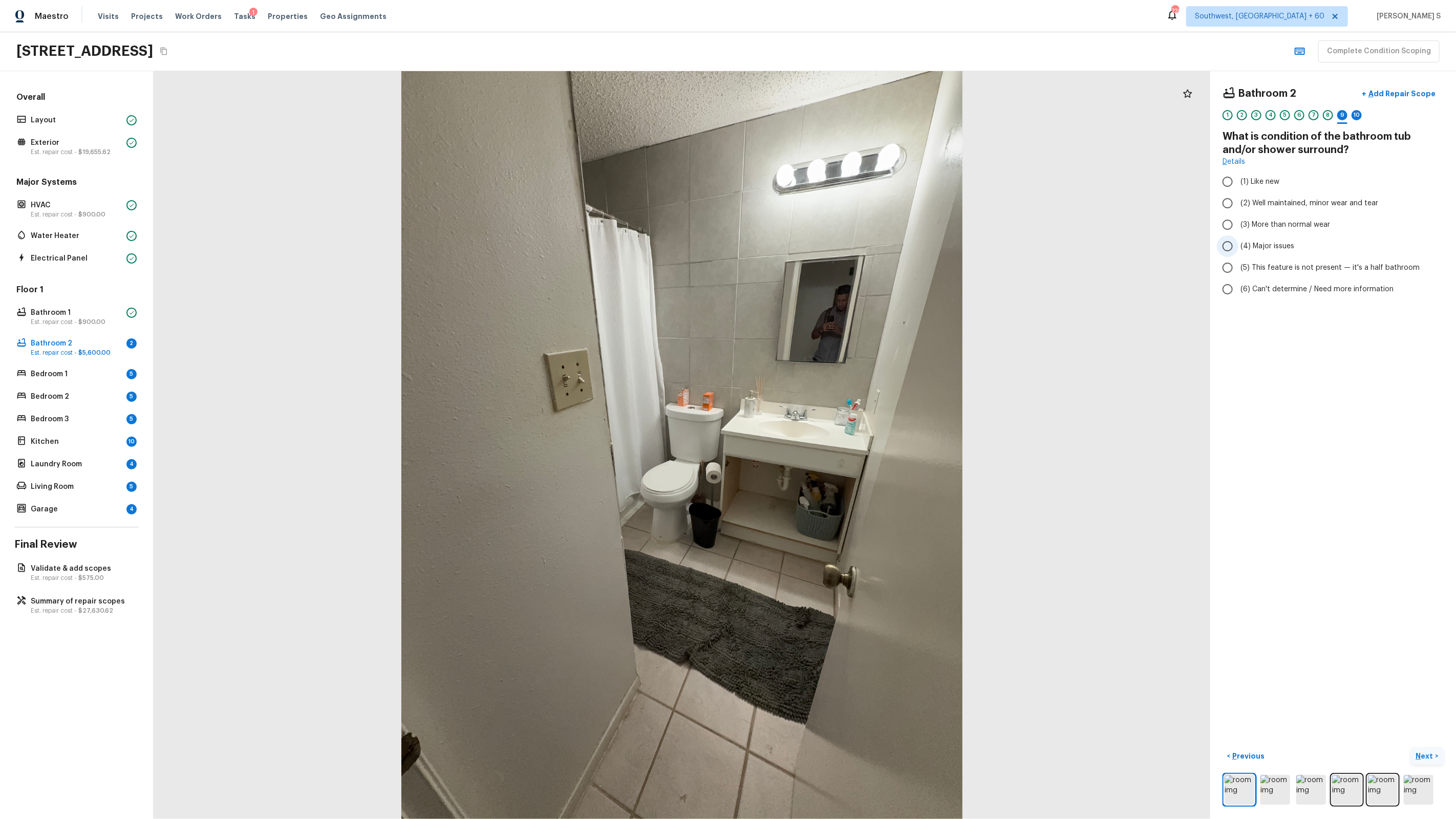
click at [1279, 244] on span "(4) Major issues" at bounding box center [1267, 246] width 54 height 10
click at [1238, 244] on input "(4) Major issues" at bounding box center [1228, 246] width 21 height 21
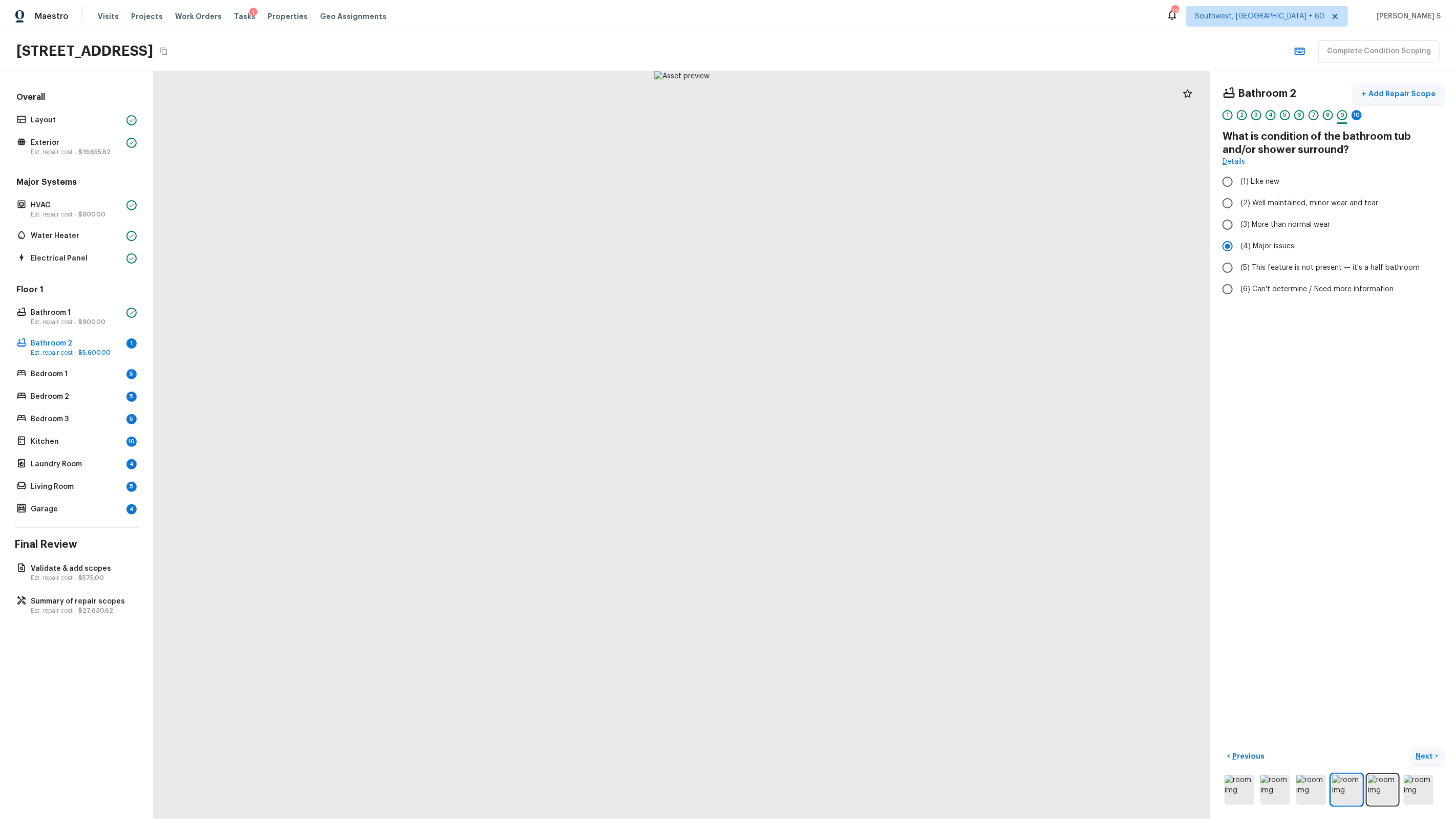
click at [1407, 85] on button "+ Add Repair Scope" at bounding box center [1399, 93] width 90 height 21
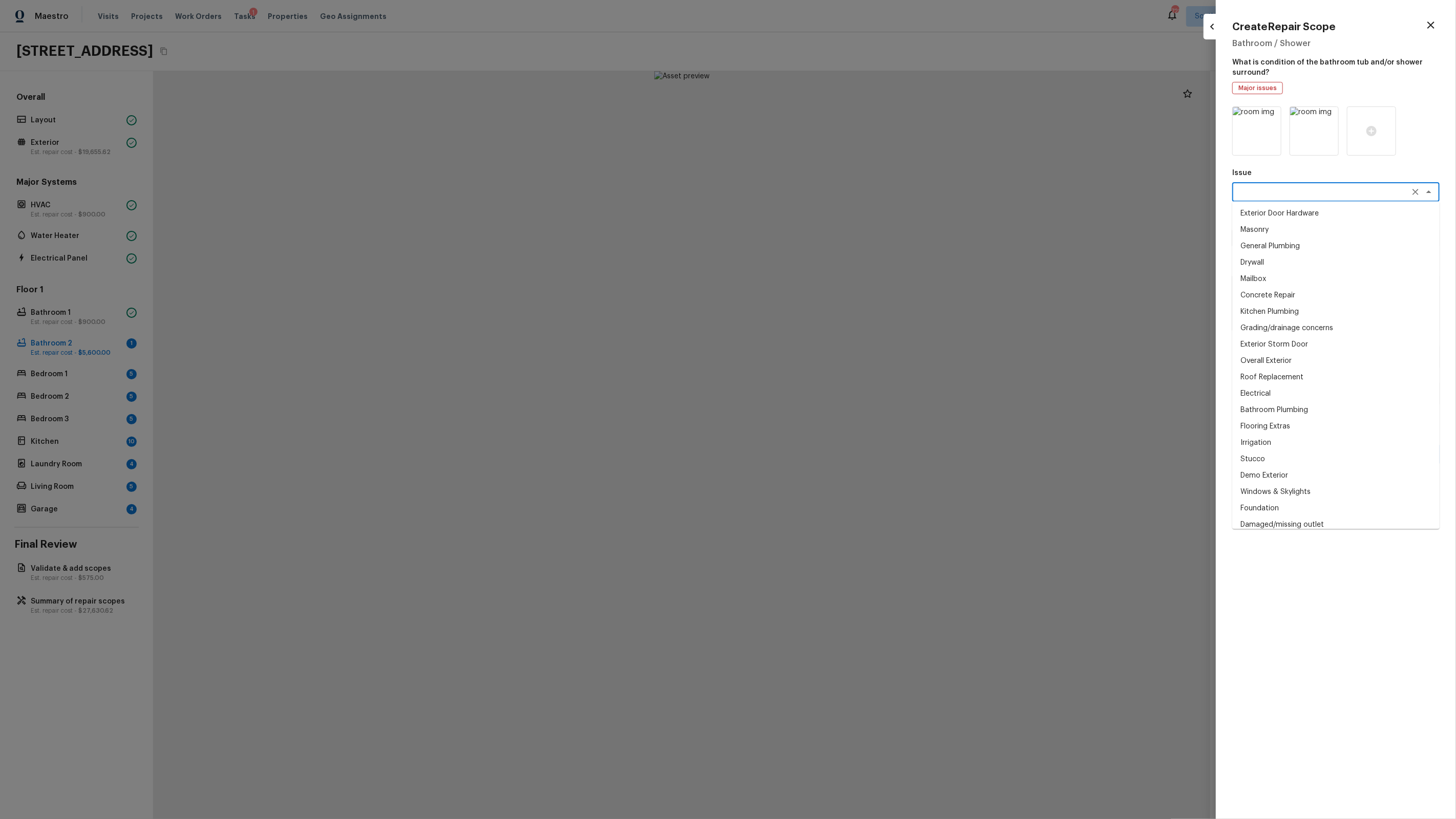
click at [1311, 191] on textarea at bounding box center [1321, 191] width 169 height 10
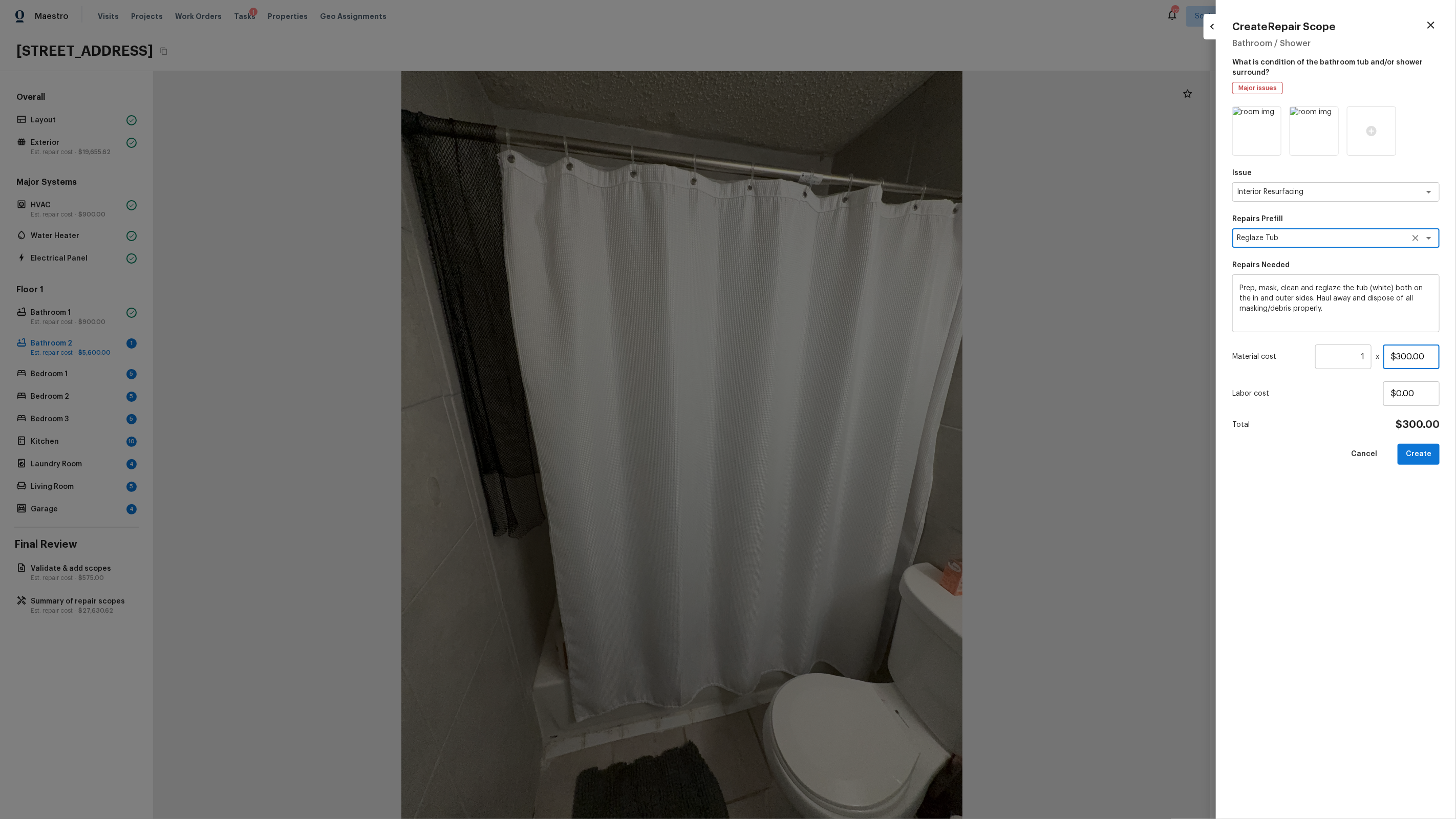
click at [1414, 368] on input "$300.00" at bounding box center [1411, 357] width 56 height 24
click at [1437, 459] on button "Create" at bounding box center [1419, 454] width 42 height 21
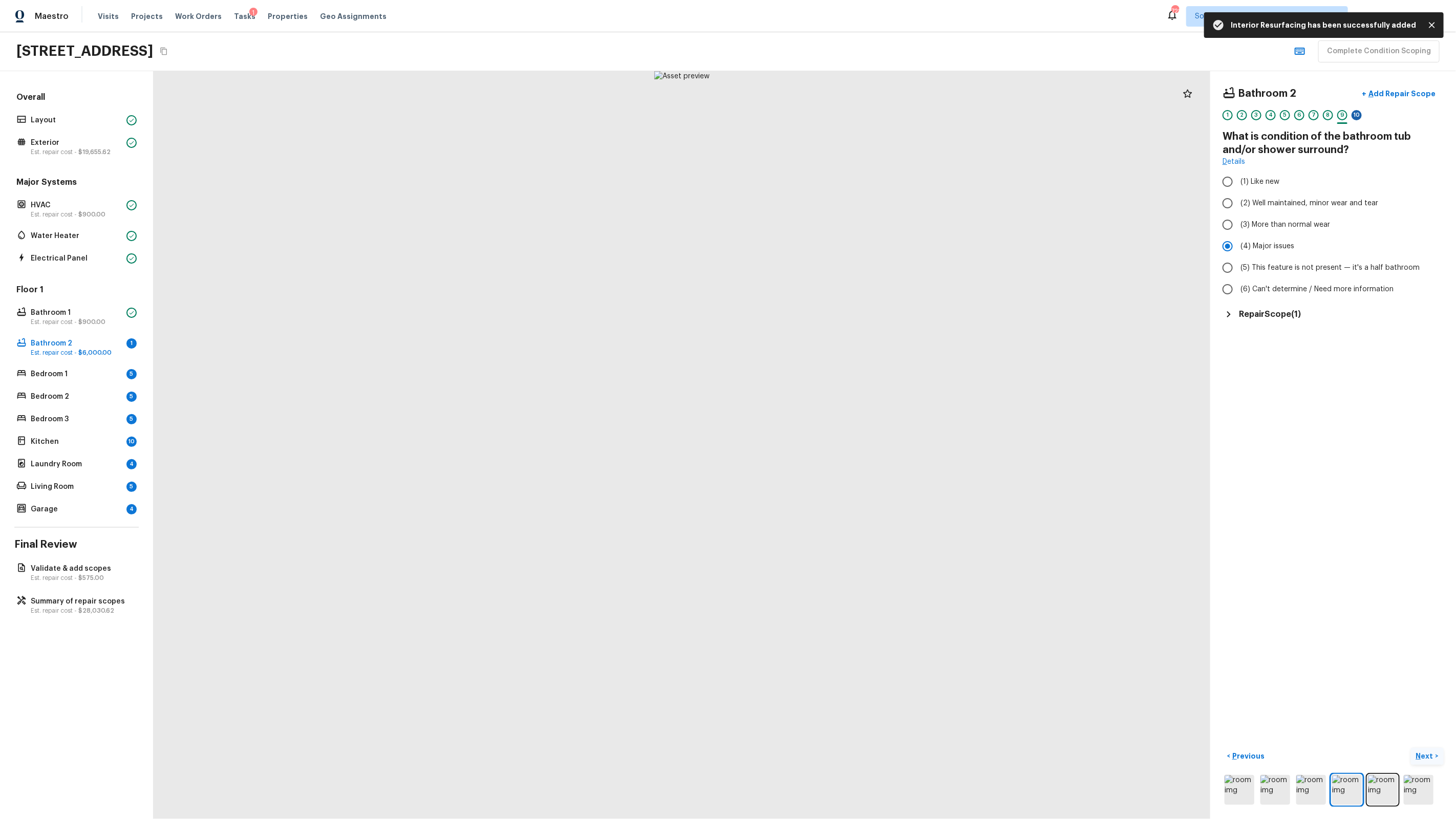
click at [1360, 116] on div "10" at bounding box center [1356, 115] width 10 height 10
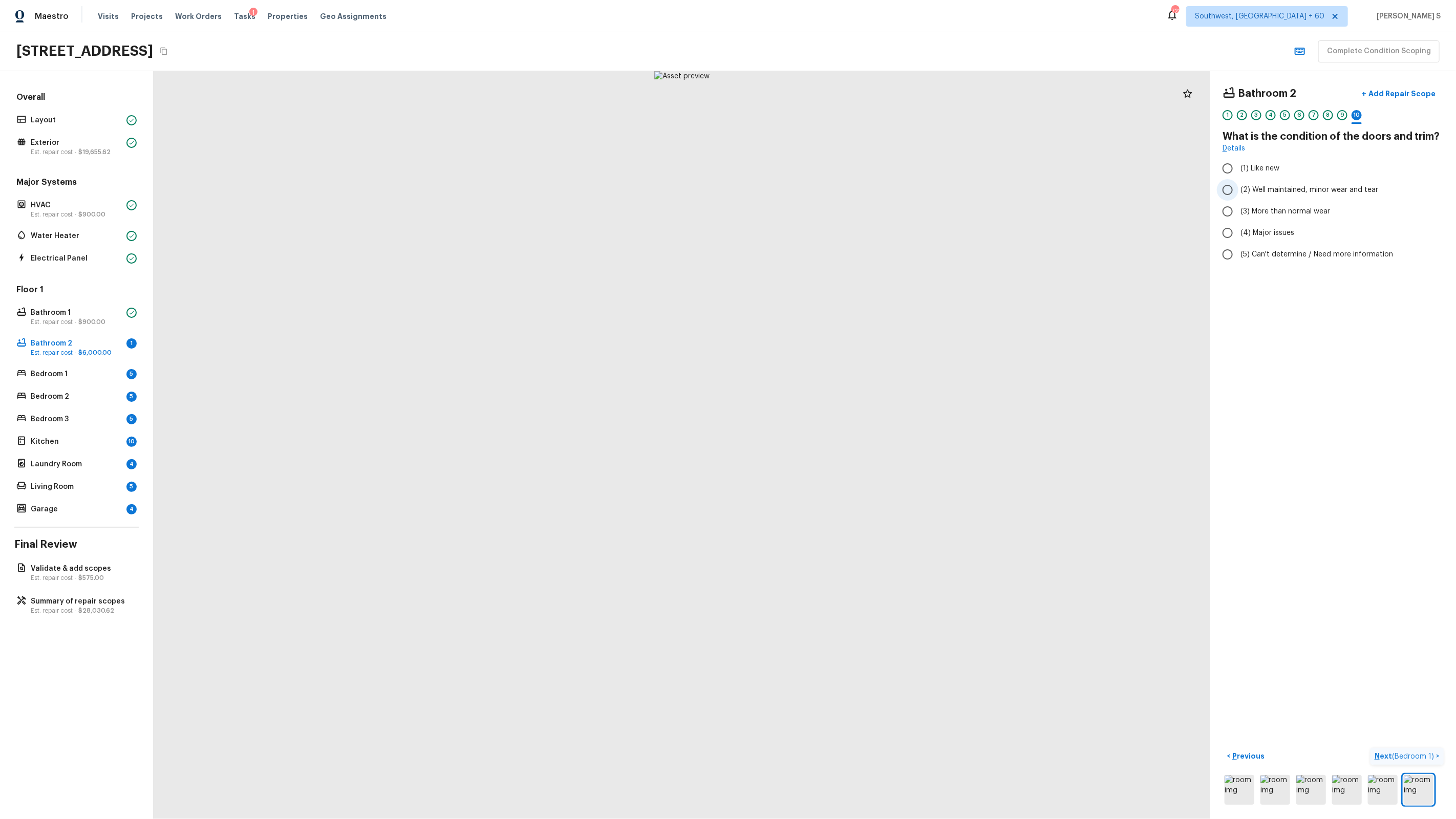
click at [1303, 188] on span "(2) Well maintained, minor wear and tear" at bounding box center [1309, 190] width 138 height 10
click at [1238, 188] on input "(2) Well maintained, minor wear and tear" at bounding box center [1228, 190] width 21 height 21
click at [1410, 759] on span "( Bedroom 1 )" at bounding box center [1413, 757] width 42 height 7
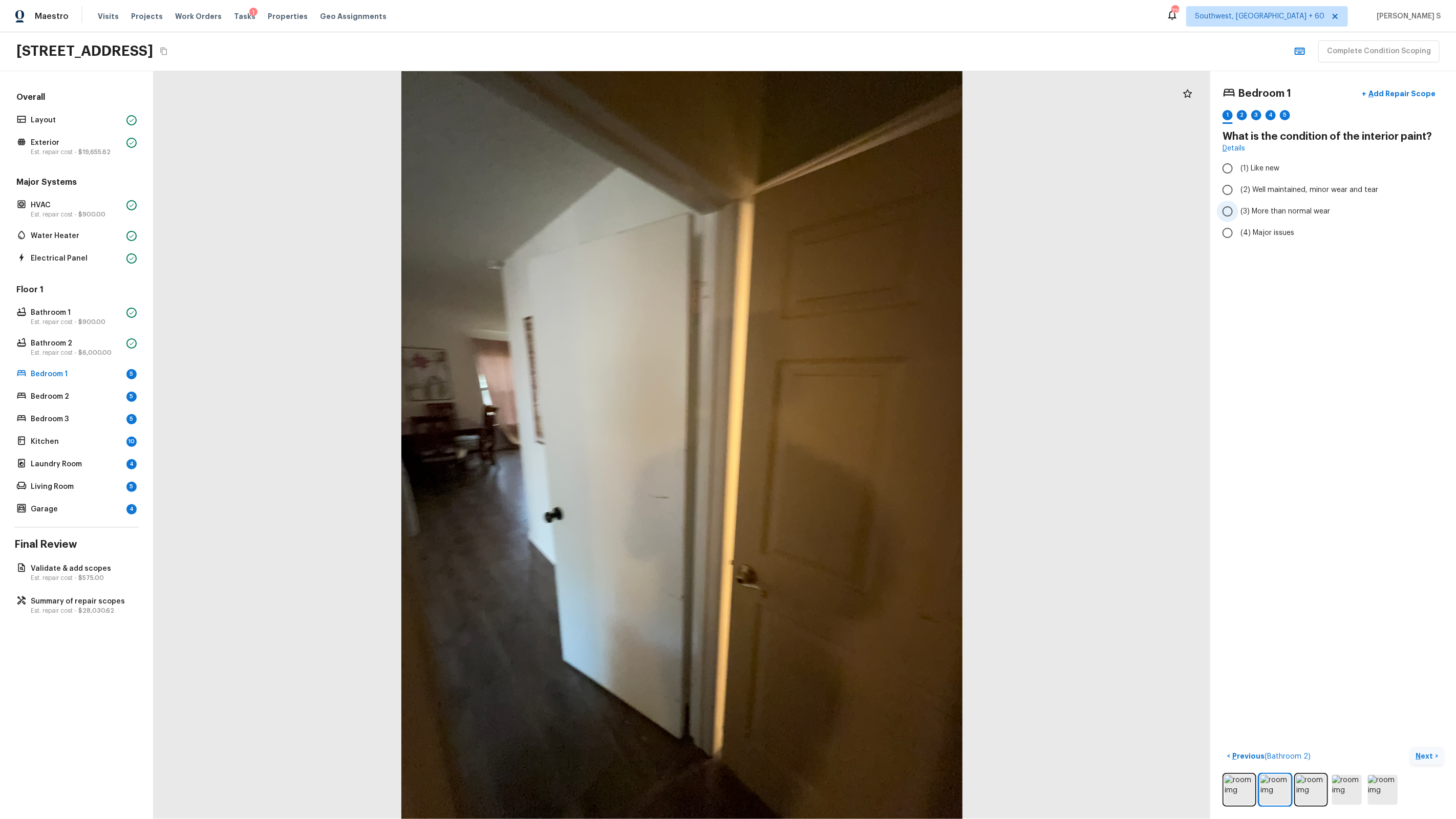
click at [1288, 205] on label "(3) More than normal wear" at bounding box center [1326, 212] width 219 height 21
click at [1238, 205] on input "(3) More than normal wear" at bounding box center [1228, 212] width 21 height 21
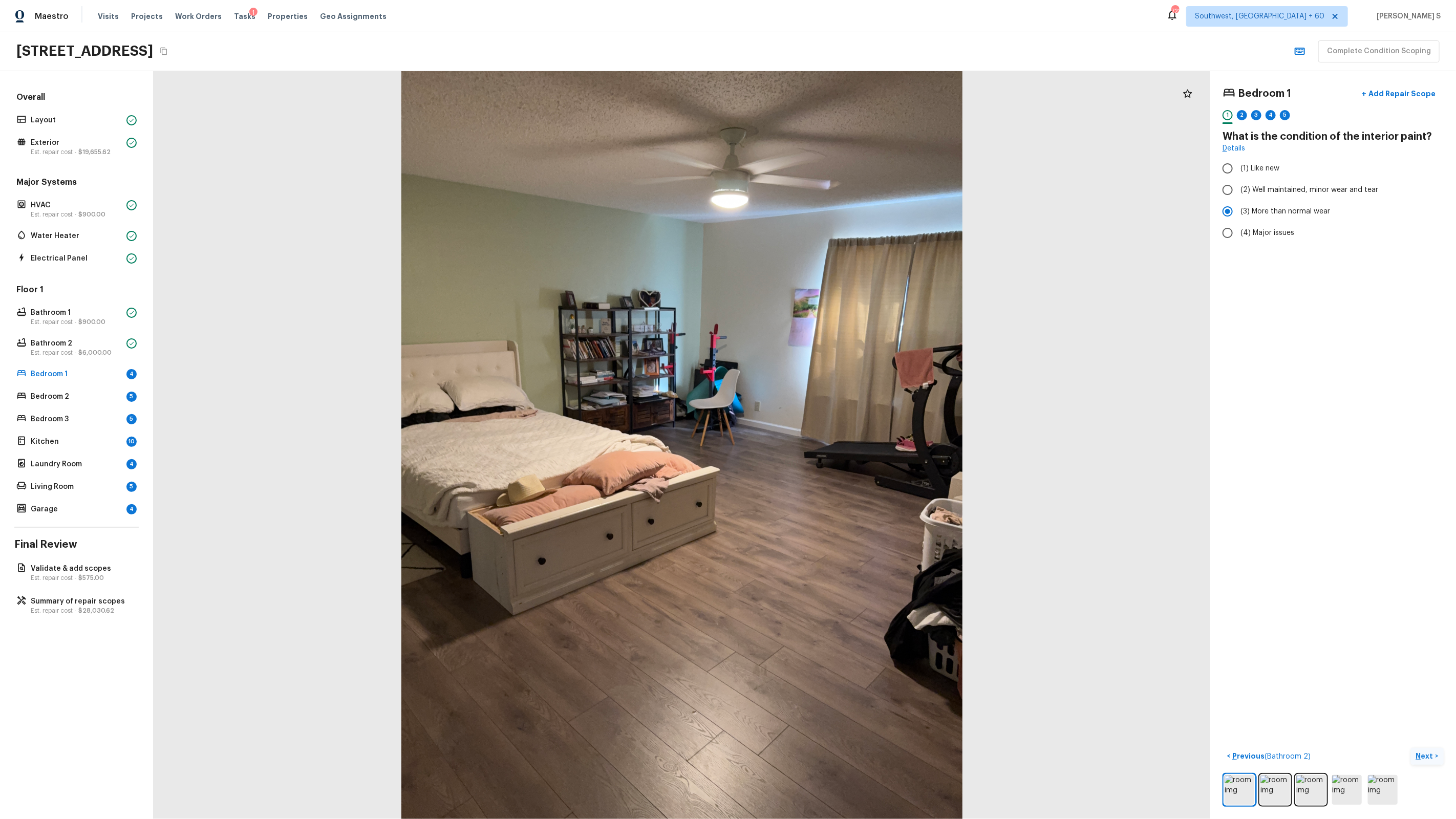
click at [1246, 121] on div "2" at bounding box center [1241, 118] width 10 height 16
click at [1265, 190] on label "(1) Yes" at bounding box center [1326, 194] width 219 height 21
click at [1238, 190] on input "(1) Yes" at bounding box center [1228, 194] width 21 height 21
click at [1259, 112] on div "3" at bounding box center [1256, 115] width 10 height 10
click at [1288, 187] on span "(2) Well maintained, minor wear and tear" at bounding box center [1309, 190] width 138 height 10
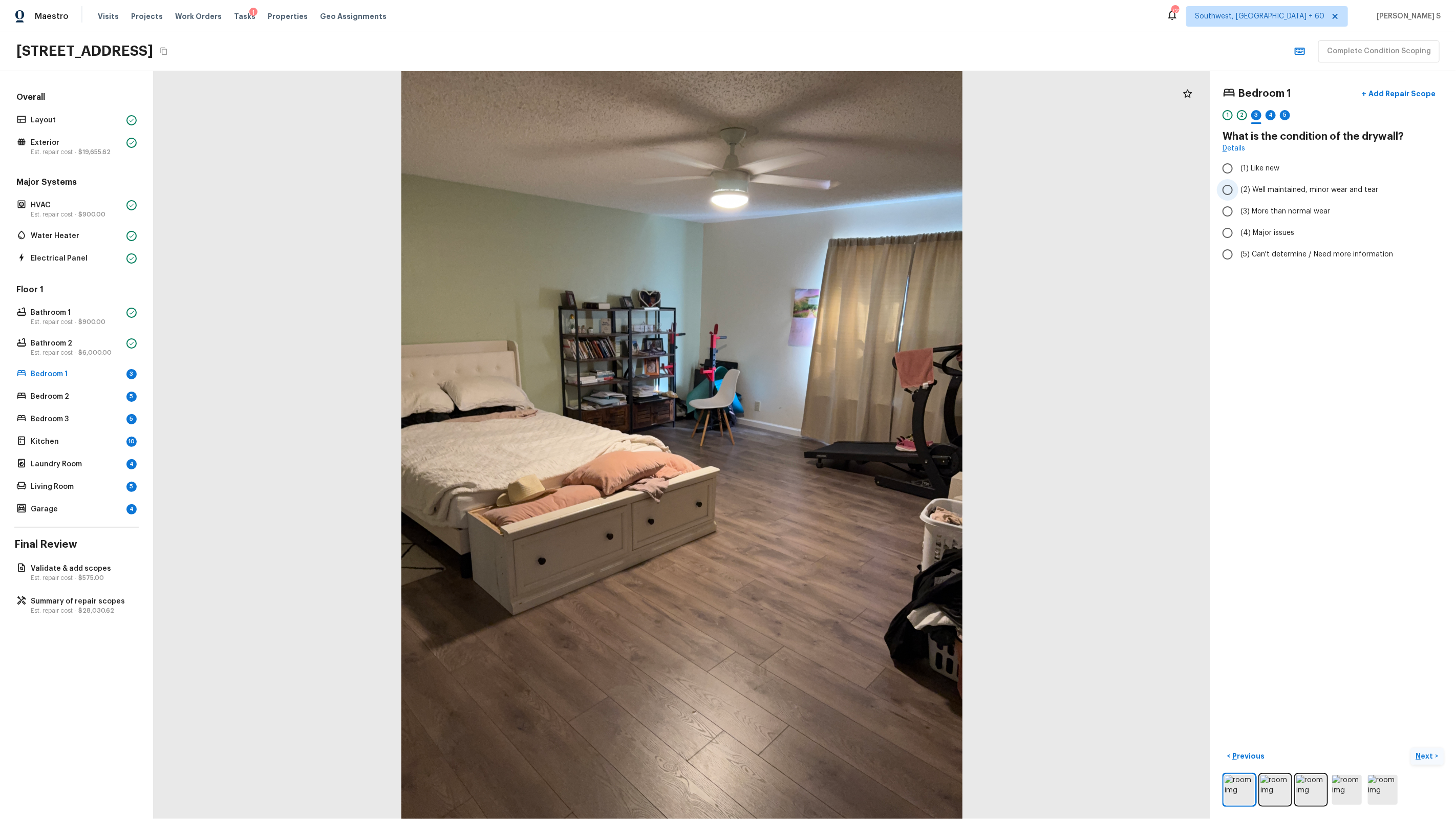
click at [1238, 187] on input "(2) Well maintained, minor wear and tear" at bounding box center [1228, 190] width 21 height 21
click at [1271, 118] on div "4" at bounding box center [1271, 115] width 10 height 10
click at [1256, 173] on span "(1) Hardwood" at bounding box center [1263, 168] width 46 height 10
click at [1238, 173] on input "(1) Hardwood" at bounding box center [1228, 168] width 21 height 21
click at [1287, 117] on div "5" at bounding box center [1285, 115] width 10 height 10
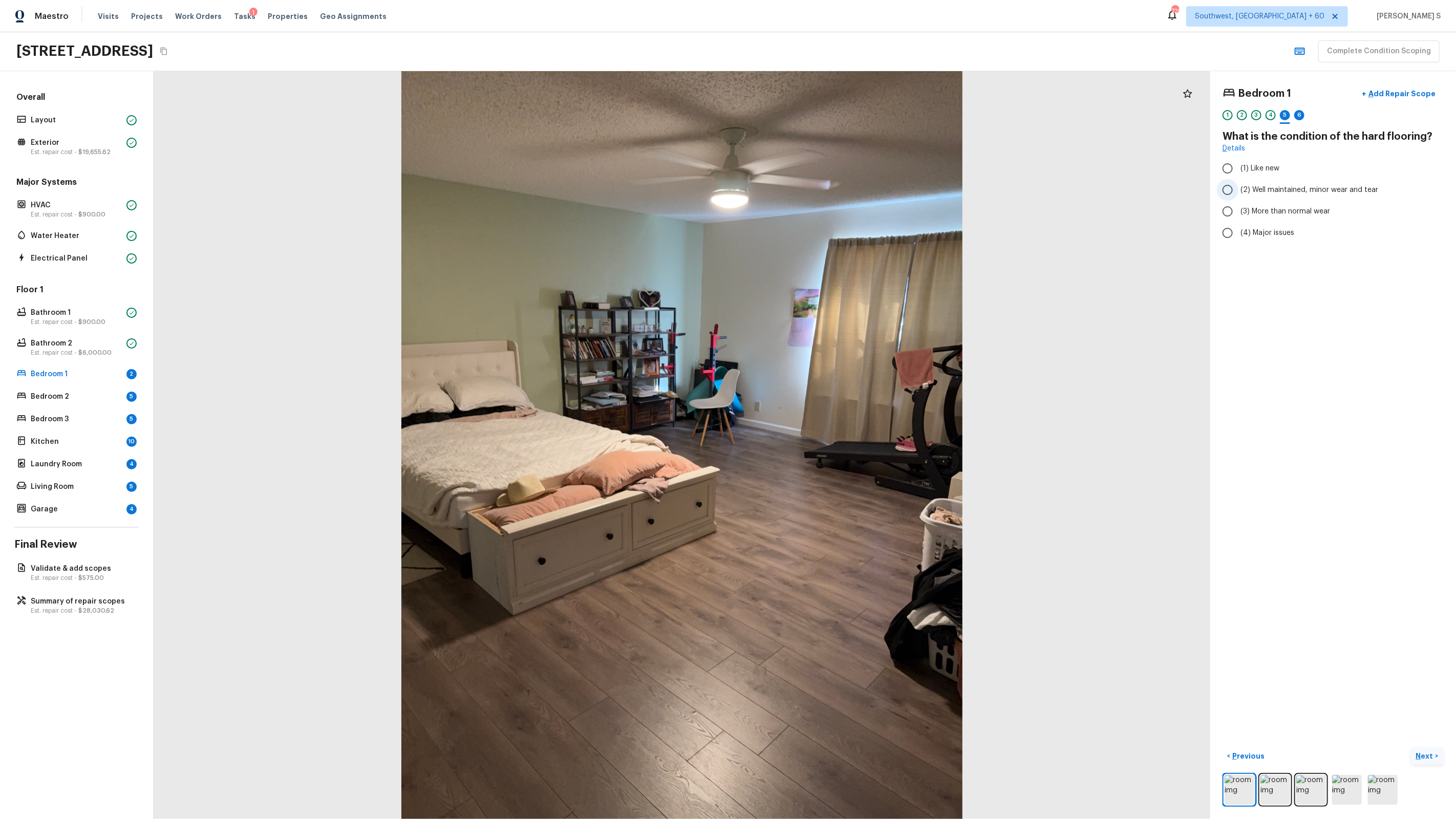
click at [1262, 198] on label "(2) Well maintained, minor wear and tear" at bounding box center [1326, 190] width 219 height 21
click at [1238, 198] on input "(2) Well maintained, minor wear and tear" at bounding box center [1228, 190] width 21 height 21
click at [1298, 119] on div "6" at bounding box center [1299, 115] width 10 height 10
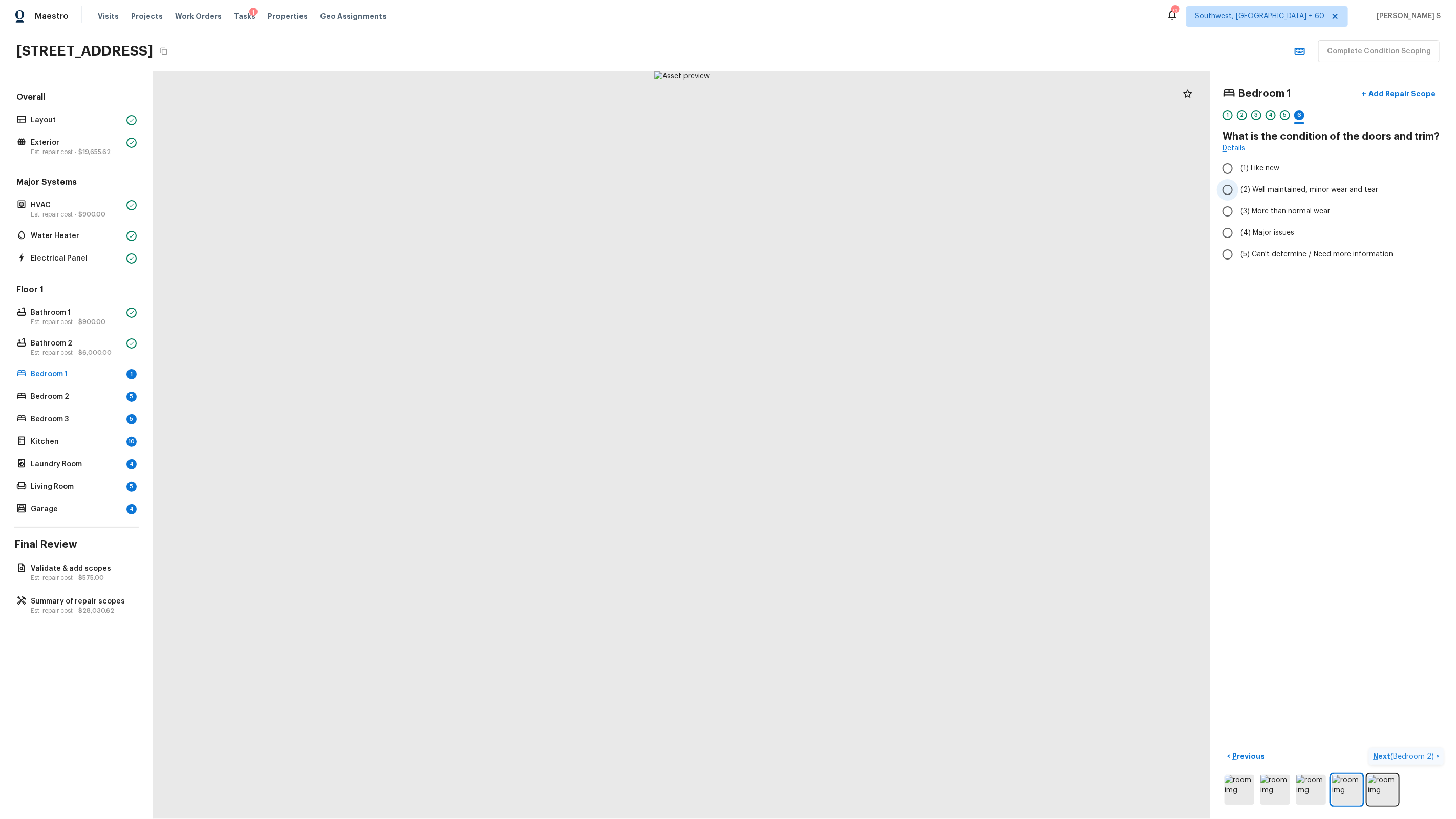
click at [1294, 188] on span "(2) Well maintained, minor wear and tear" at bounding box center [1309, 190] width 138 height 10
click at [1238, 188] on input "(2) Well maintained, minor wear and tear" at bounding box center [1228, 190] width 21 height 21
click at [1413, 749] on button "Next ( Bedroom 2 ) >" at bounding box center [1407, 756] width 75 height 17
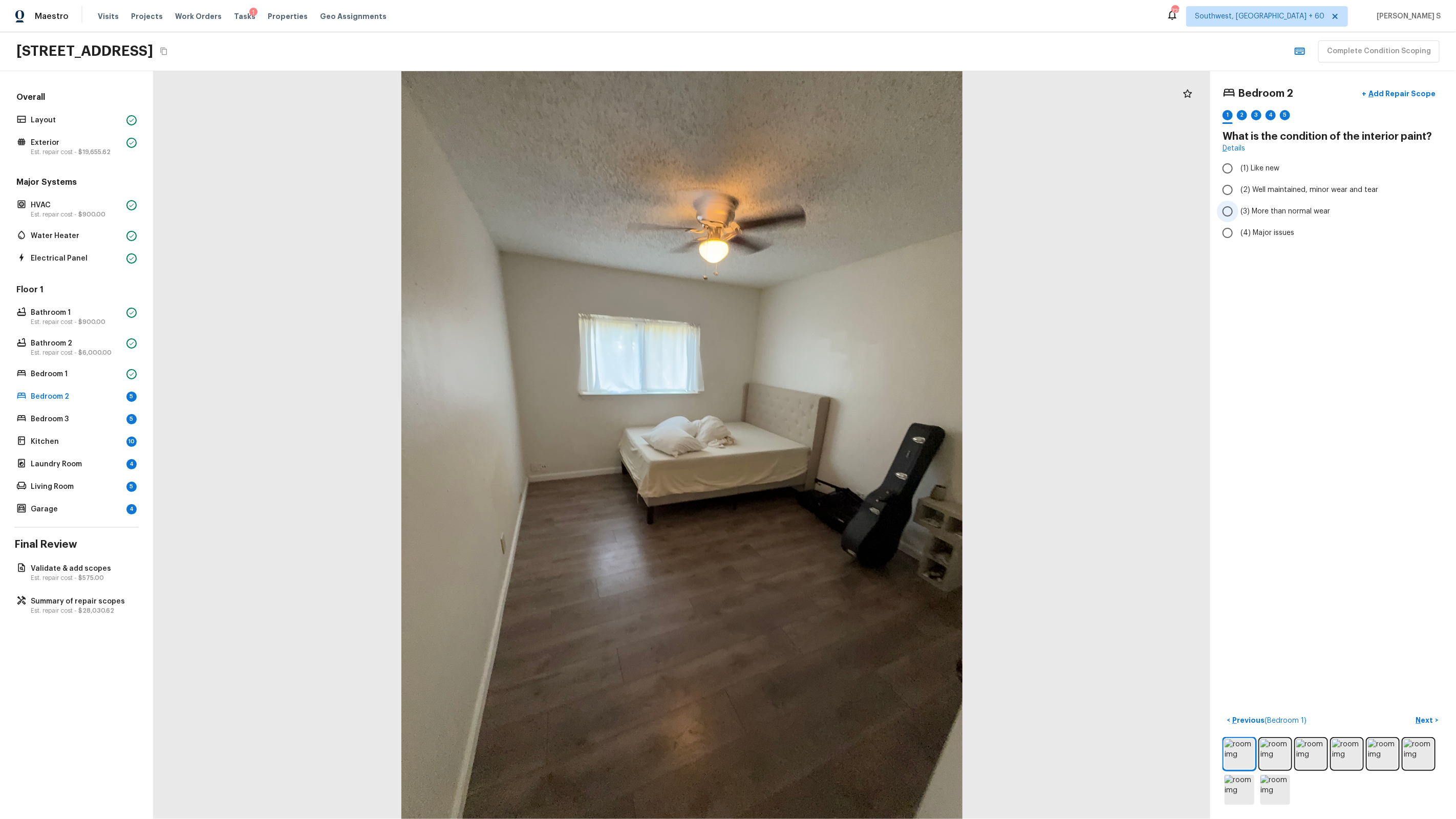
click at [1278, 208] on span "(3) More than normal wear" at bounding box center [1285, 211] width 90 height 10
click at [1238, 208] on input "(3) More than normal wear" at bounding box center [1228, 212] width 21 height 21
click at [1244, 112] on div "2" at bounding box center [1241, 115] width 10 height 10
click at [1250, 215] on span "(2) No" at bounding box center [1250, 215] width 21 height 10
click at [1238, 215] on input "(2) No" at bounding box center [1228, 215] width 21 height 21
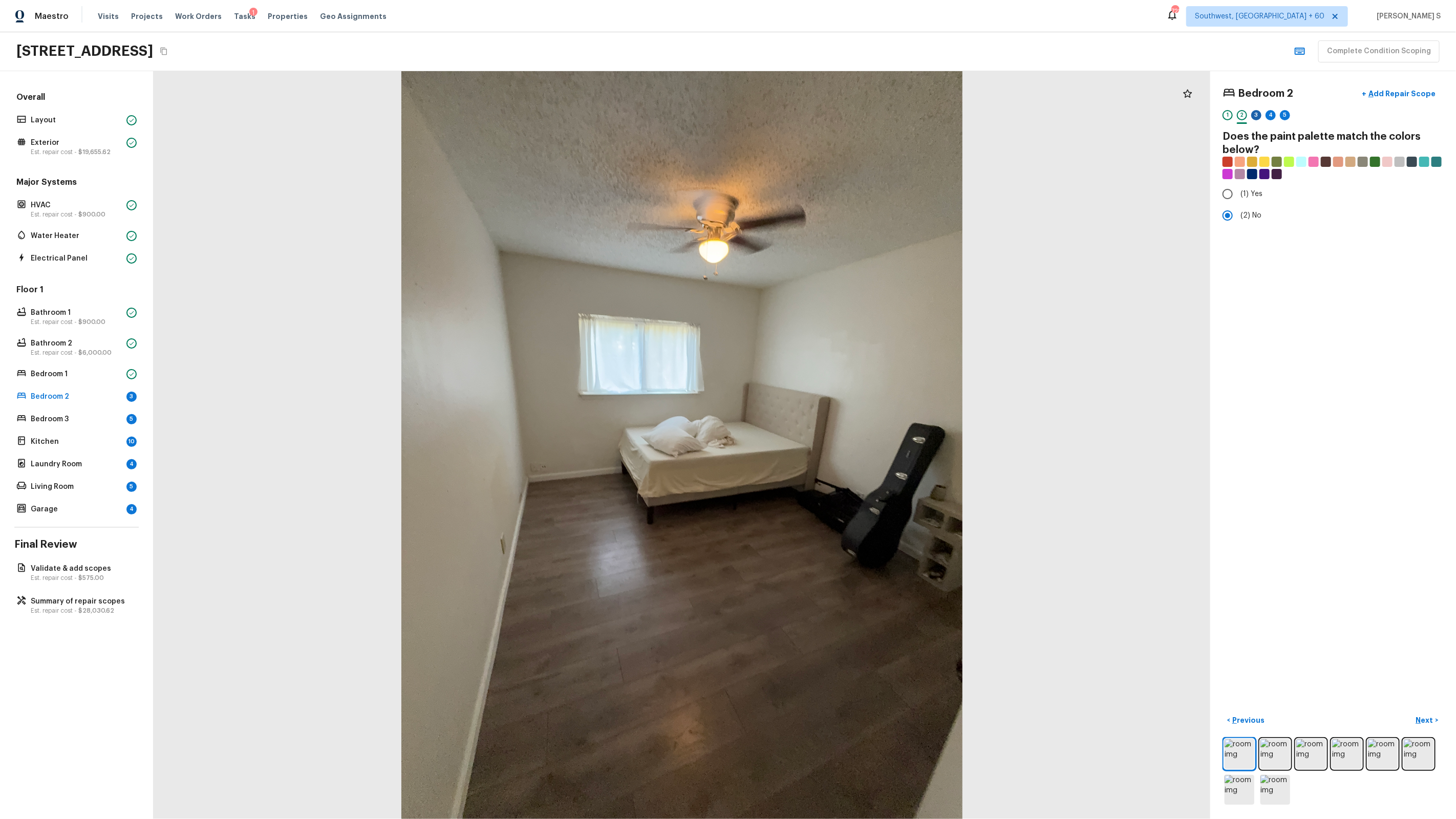
click at [1260, 113] on div "3" at bounding box center [1256, 115] width 10 height 10
click at [1287, 209] on span "(3) More than normal wear" at bounding box center [1285, 211] width 90 height 10
click at [1238, 209] on input "(3) More than normal wear" at bounding box center [1228, 212] width 21 height 21
click at [1394, 98] on p "Add Repair Scope" at bounding box center [1401, 93] width 69 height 10
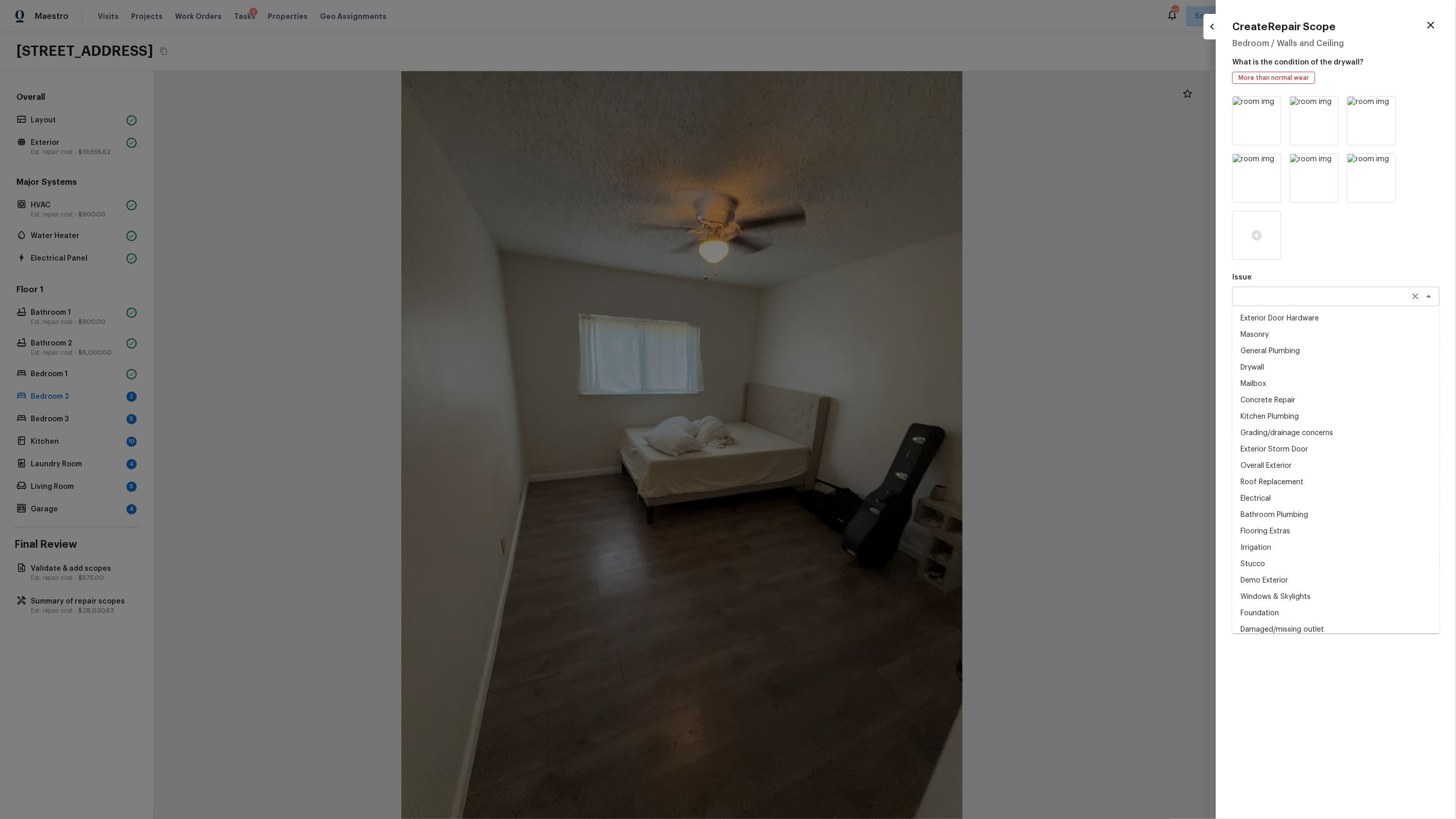
click at [1275, 303] on div "x ​" at bounding box center [1336, 296] width 207 height 20
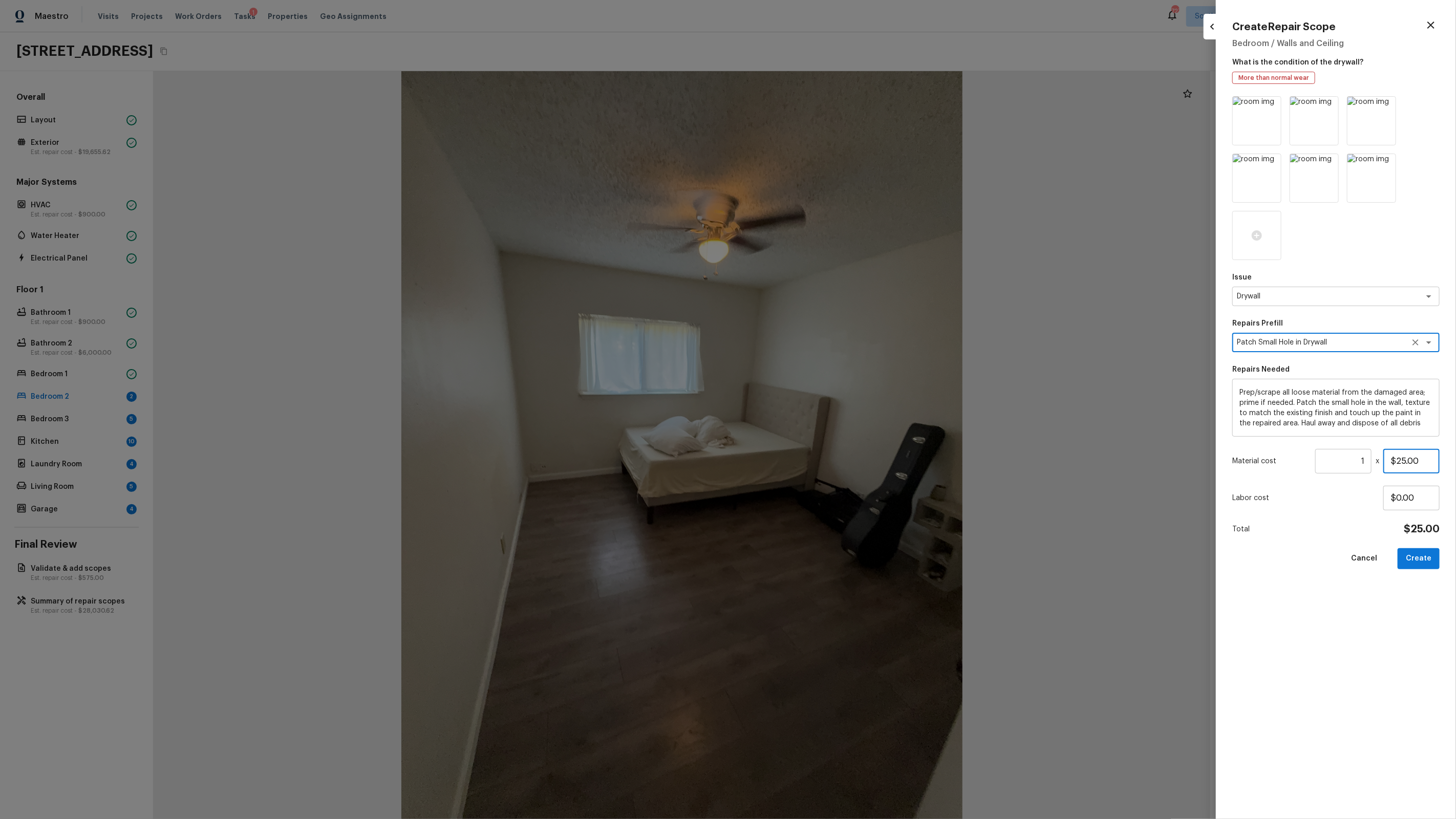
click at [1407, 466] on input "$25.00" at bounding box center [1411, 461] width 56 height 24
click at [1422, 555] on button "Create" at bounding box center [1419, 558] width 42 height 21
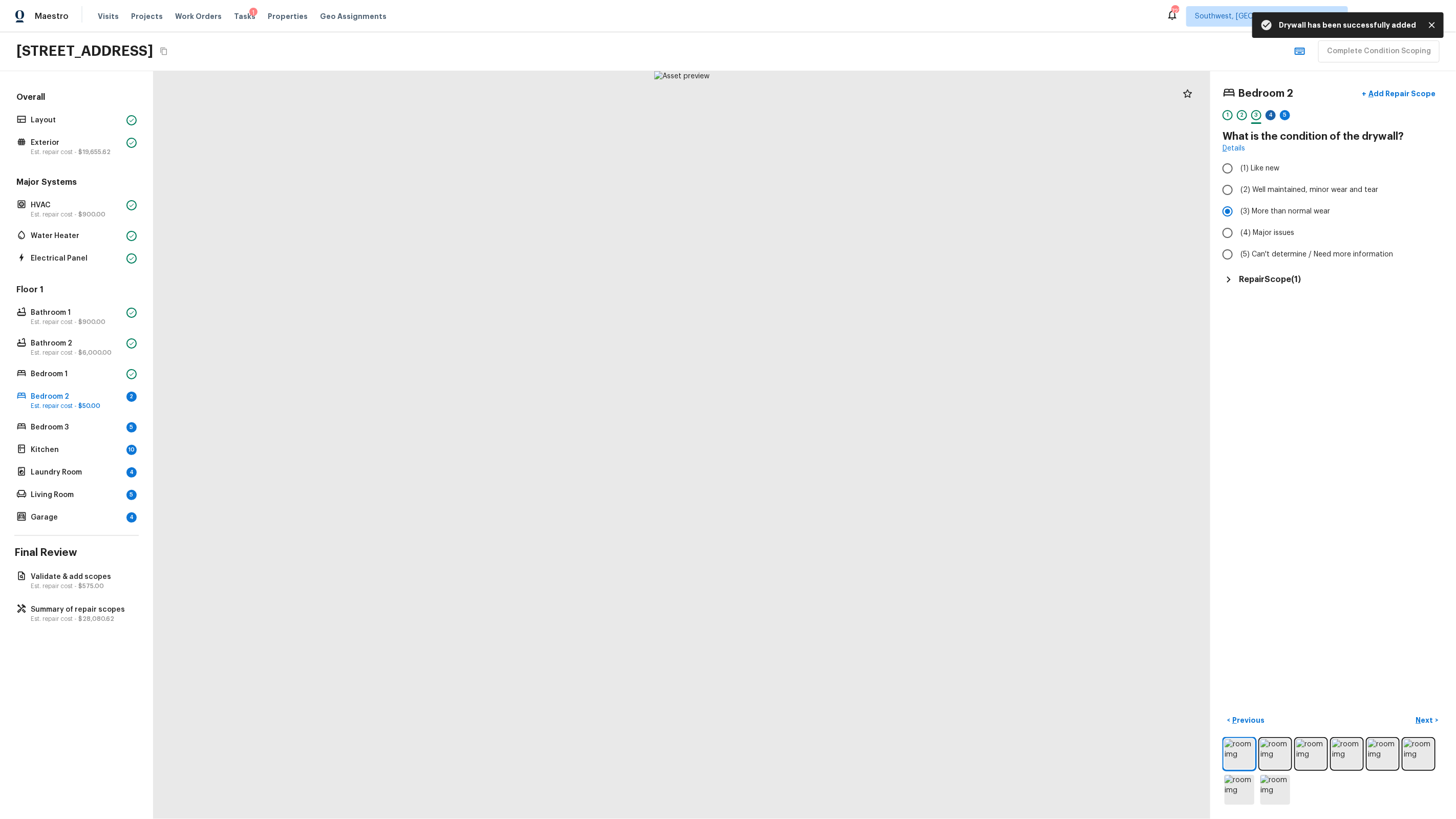
click at [1272, 113] on div "4" at bounding box center [1271, 115] width 10 height 10
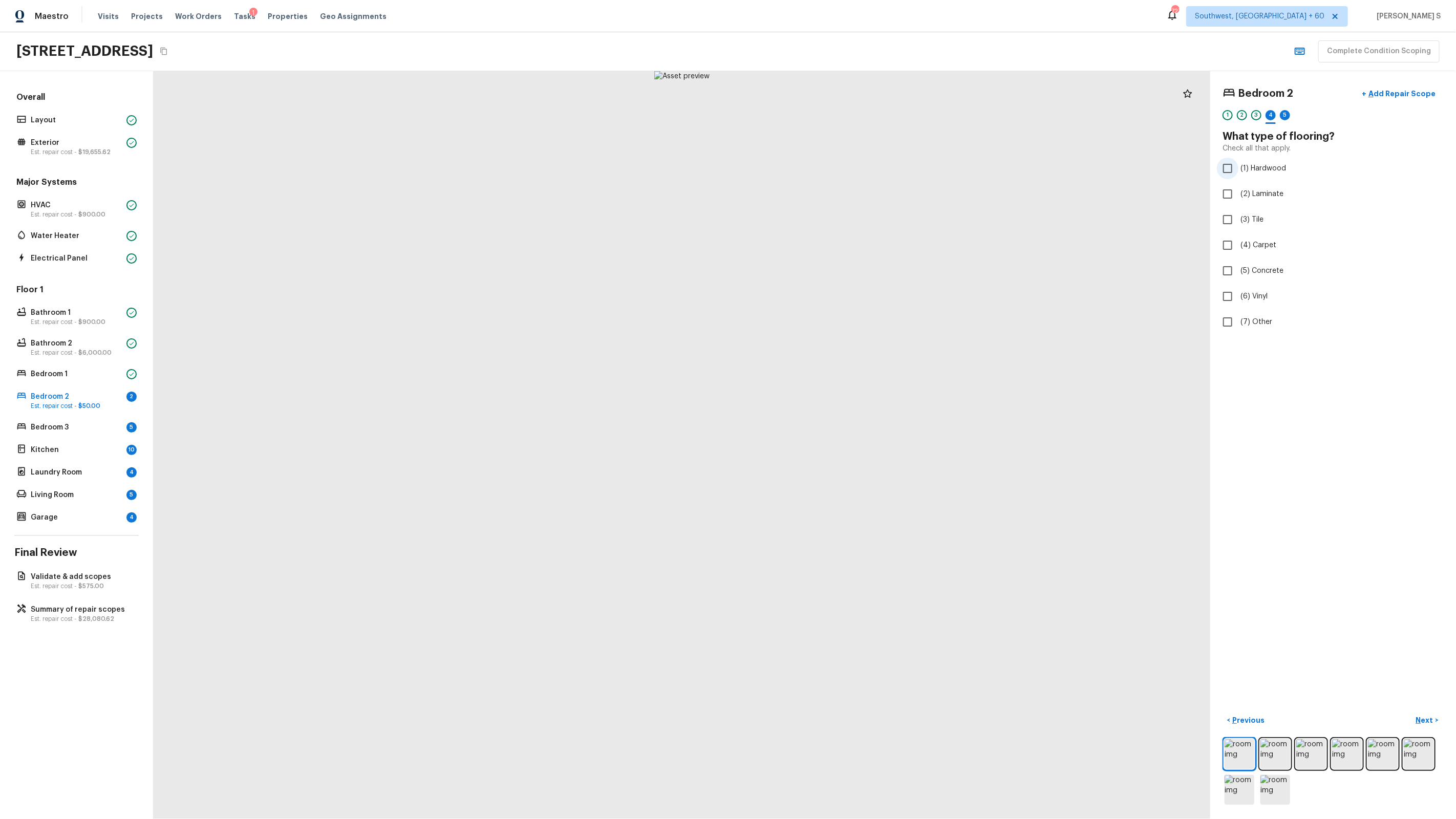
click at [1260, 160] on label "(1) Hardwood" at bounding box center [1326, 168] width 219 height 21
click at [1238, 160] on input "(1) Hardwood" at bounding box center [1228, 168] width 21 height 21
click at [1285, 116] on div "5" at bounding box center [1285, 115] width 10 height 10
click at [1265, 190] on span "(2) Well maintained, minor wear and tear" at bounding box center [1309, 190] width 138 height 10
click at [1238, 190] on input "(2) Well maintained, minor wear and tear" at bounding box center [1228, 190] width 21 height 21
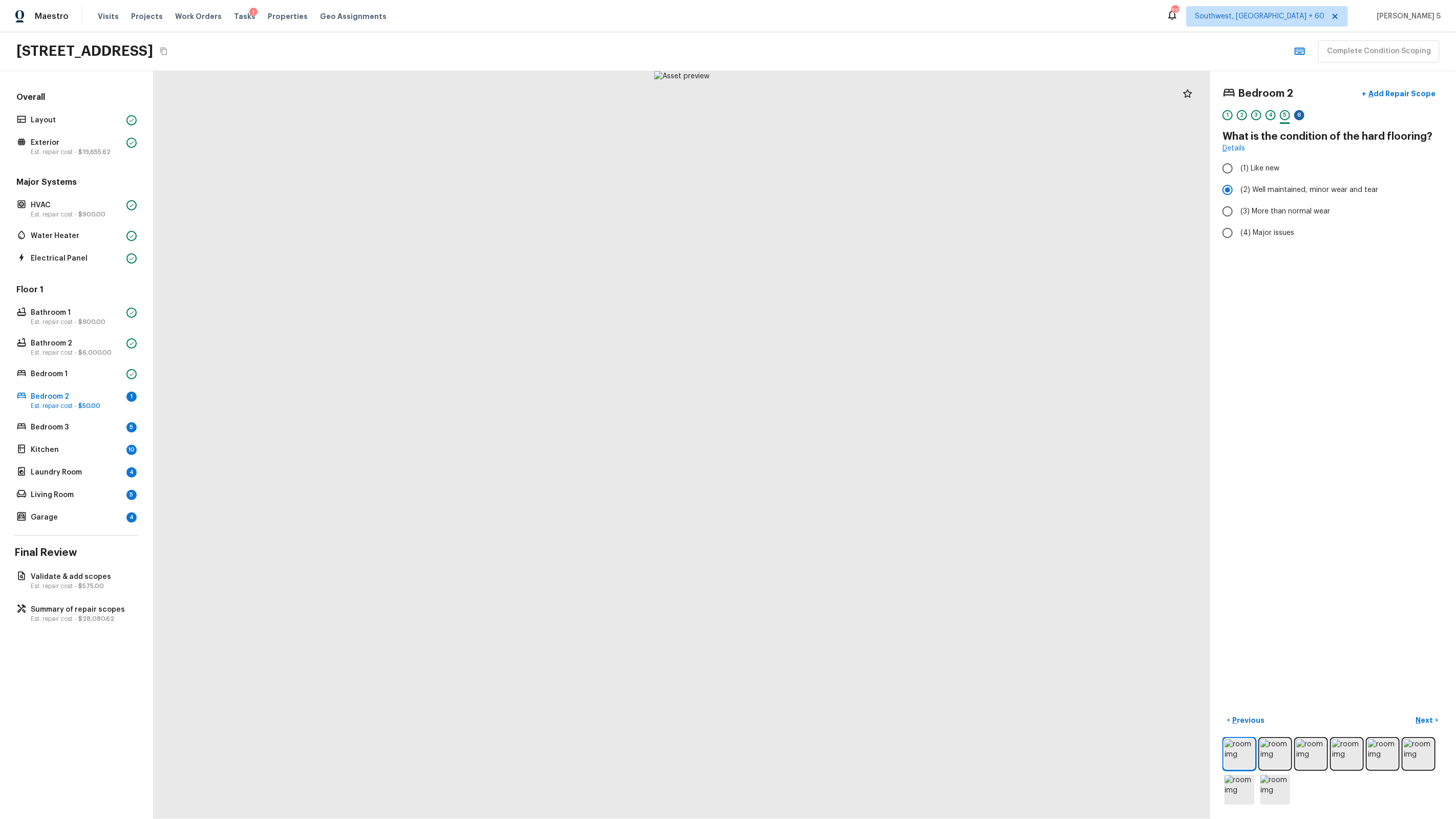
click at [1297, 116] on div "6" at bounding box center [1299, 115] width 10 height 10
click at [1277, 198] on label "(2) Well maintained, minor wear and tear" at bounding box center [1326, 190] width 219 height 21
click at [1238, 198] on input "(2) Well maintained, minor wear and tear" at bounding box center [1228, 190] width 21 height 21
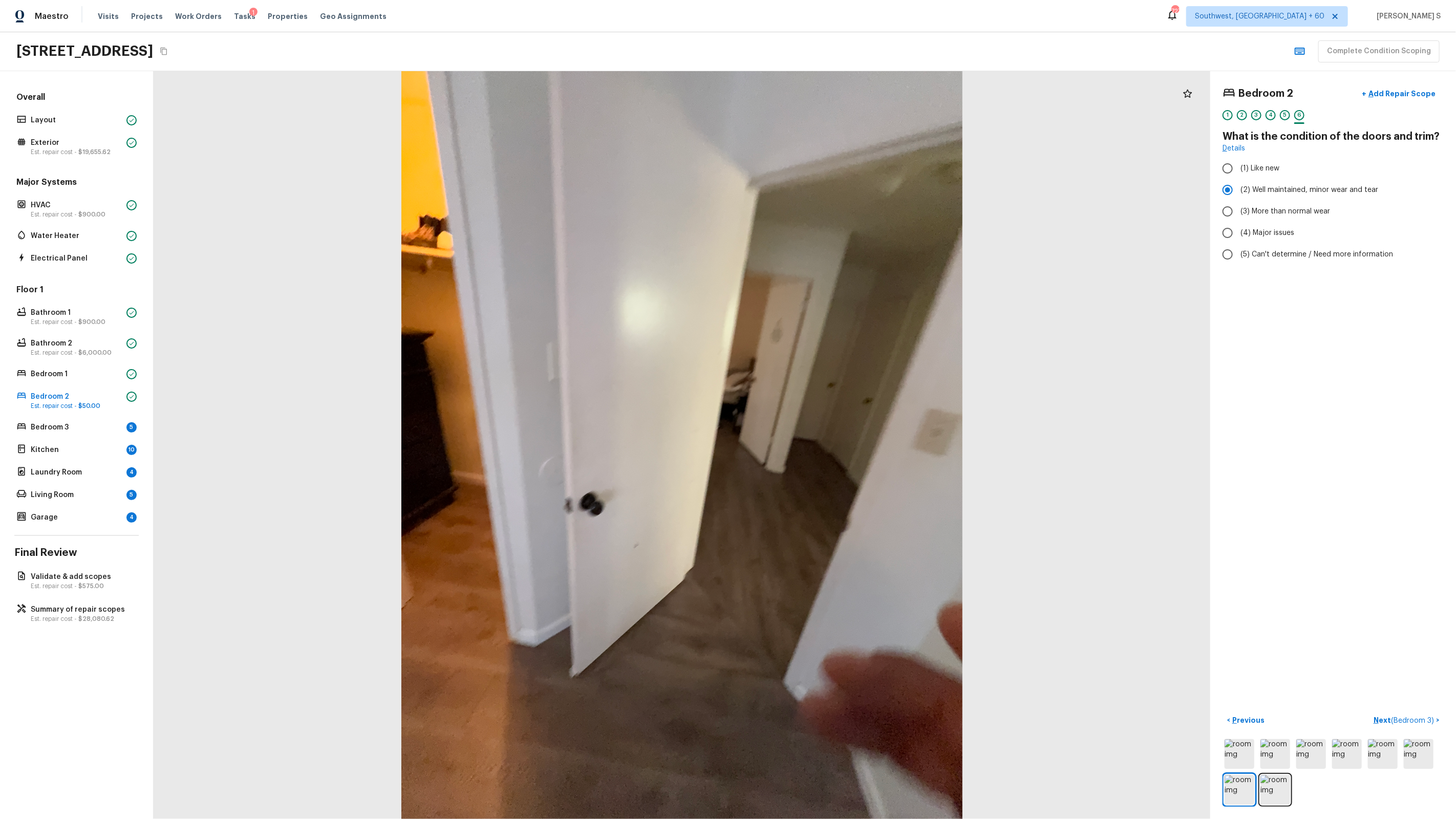
click at [1419, 720] on span "( Bedroom 3 )" at bounding box center [1413, 720] width 43 height 7
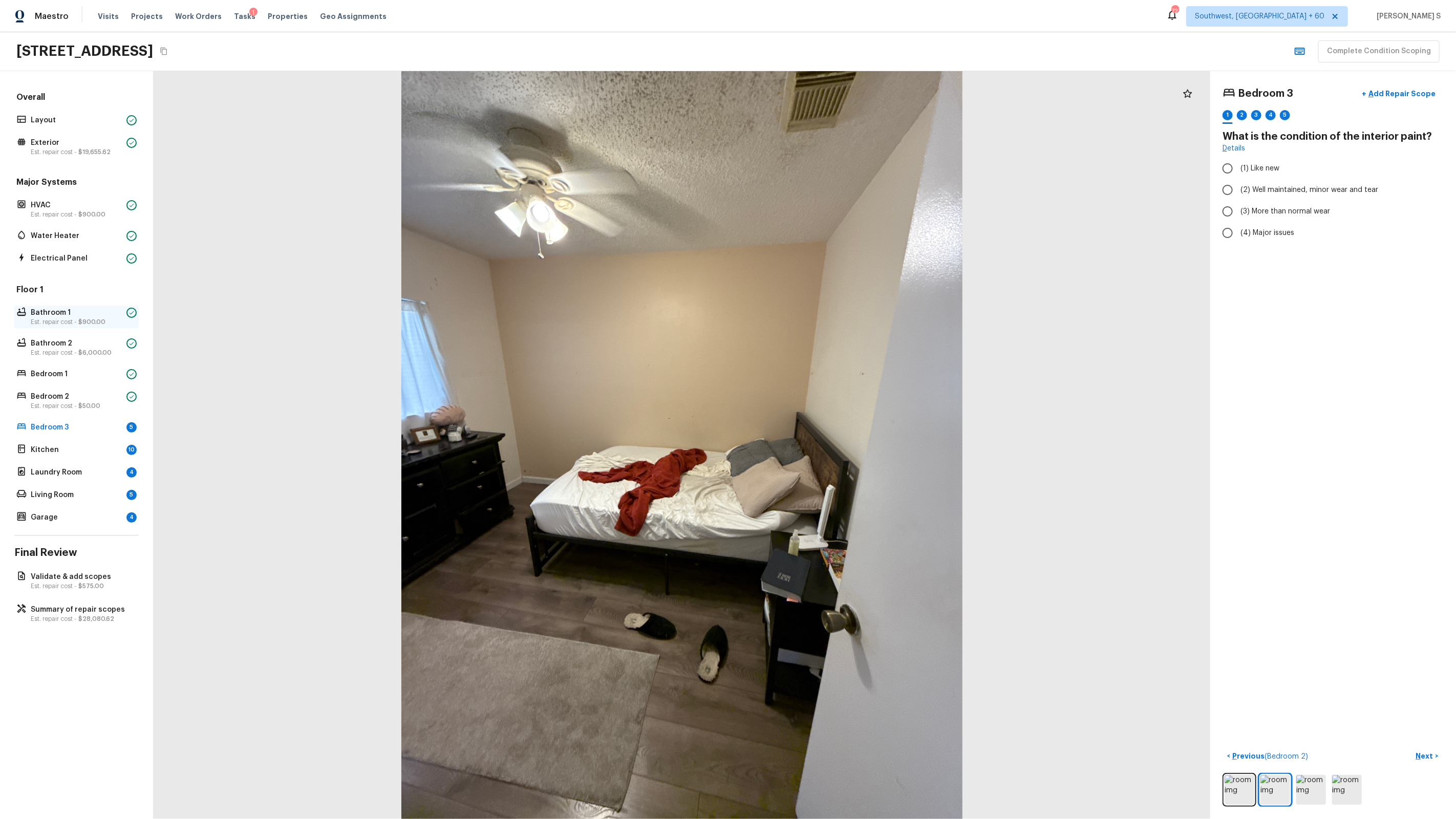
click at [80, 312] on p "Bathroom 1" at bounding box center [77, 313] width 92 height 10
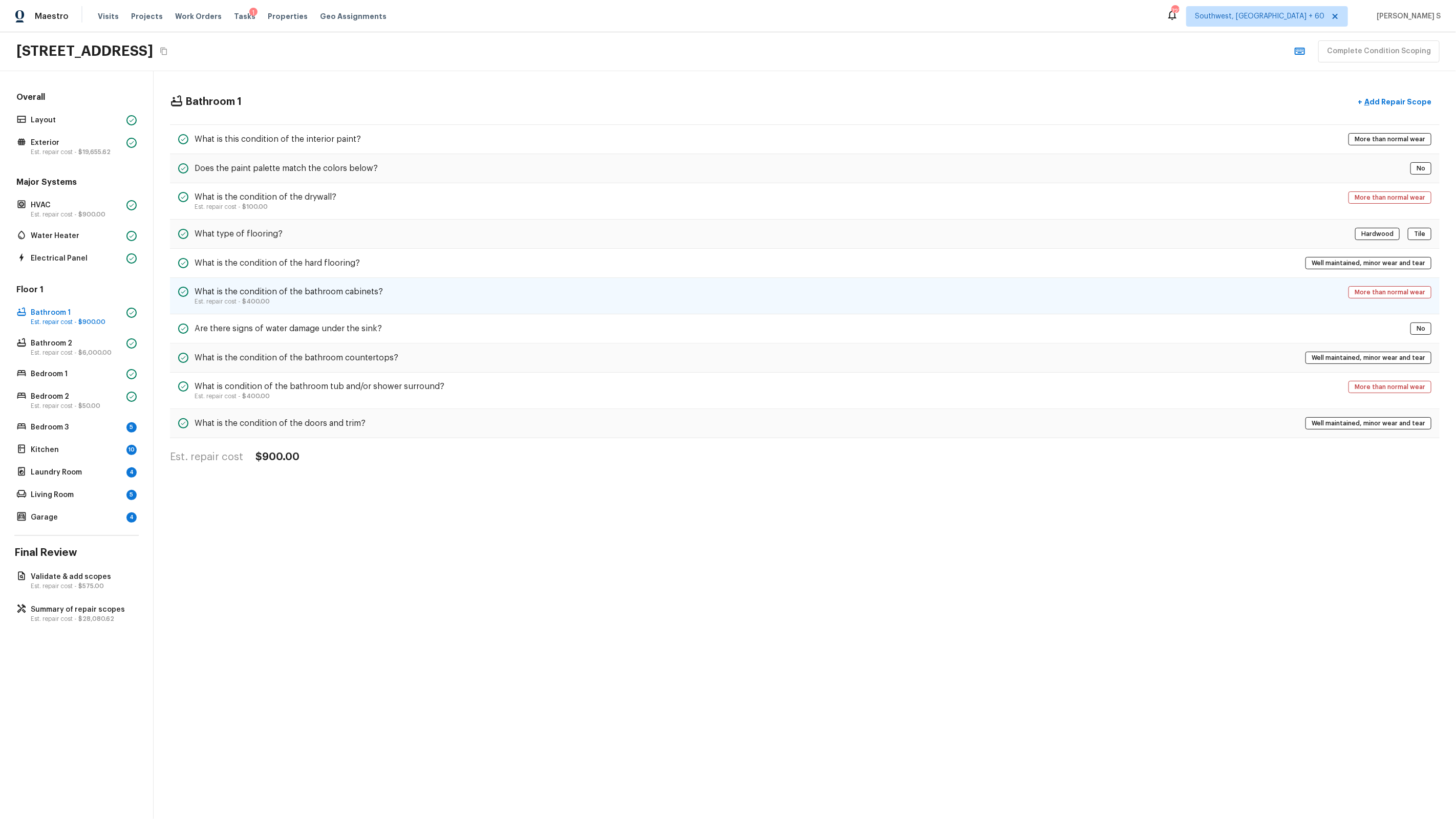
click at [331, 289] on h5 "What is the condition of the bathroom cabinets?" at bounding box center [288, 291] width 188 height 11
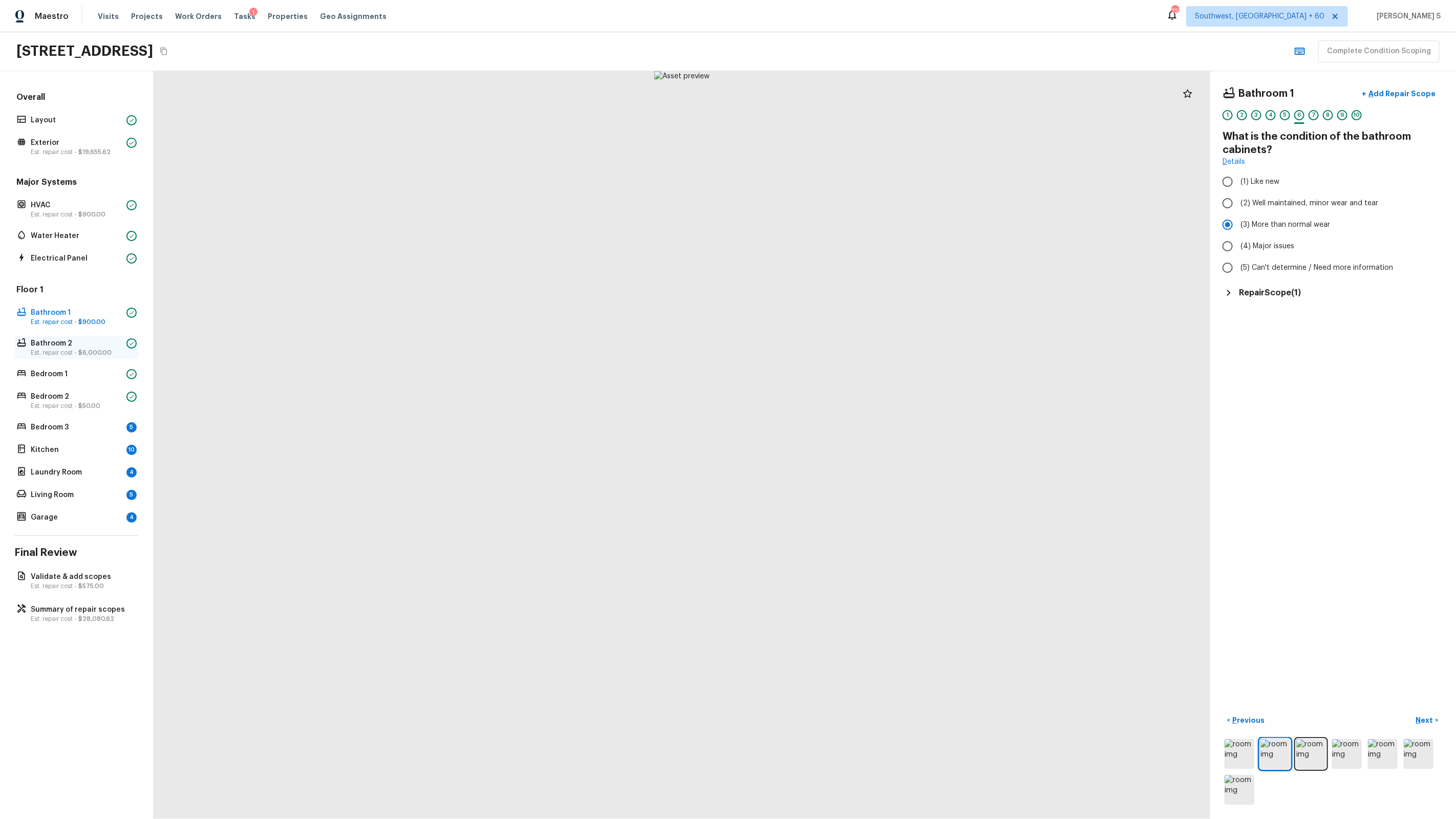
click at [105, 346] on p "Bathroom 2" at bounding box center [77, 343] width 92 height 10
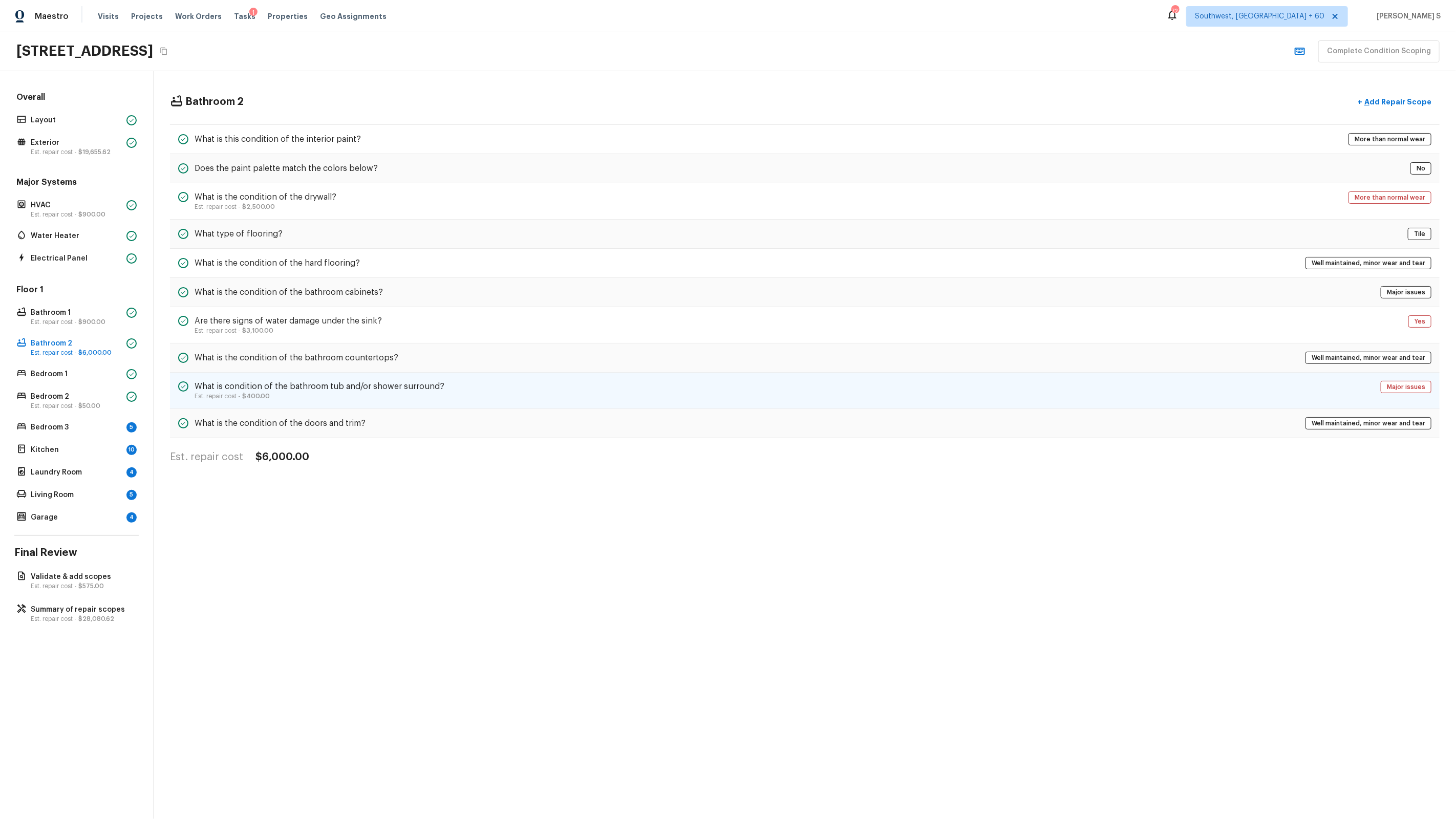
click at [331, 402] on div "What is condition of the bathroom tub and/or shower surround? Est. repair cost …" at bounding box center [805, 390] width 1270 height 36
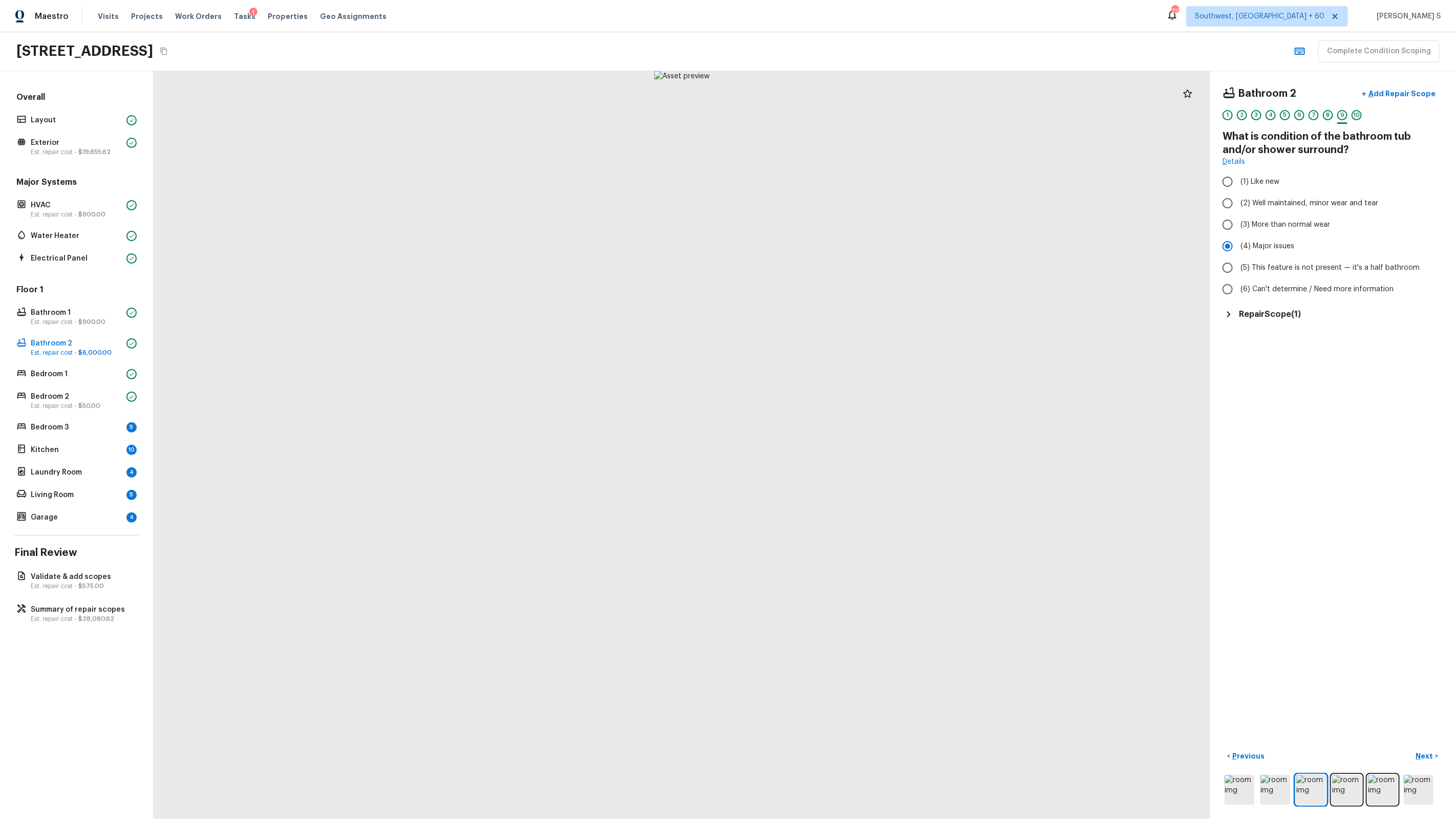
click at [1324, 112] on div "8" at bounding box center [1328, 115] width 10 height 10
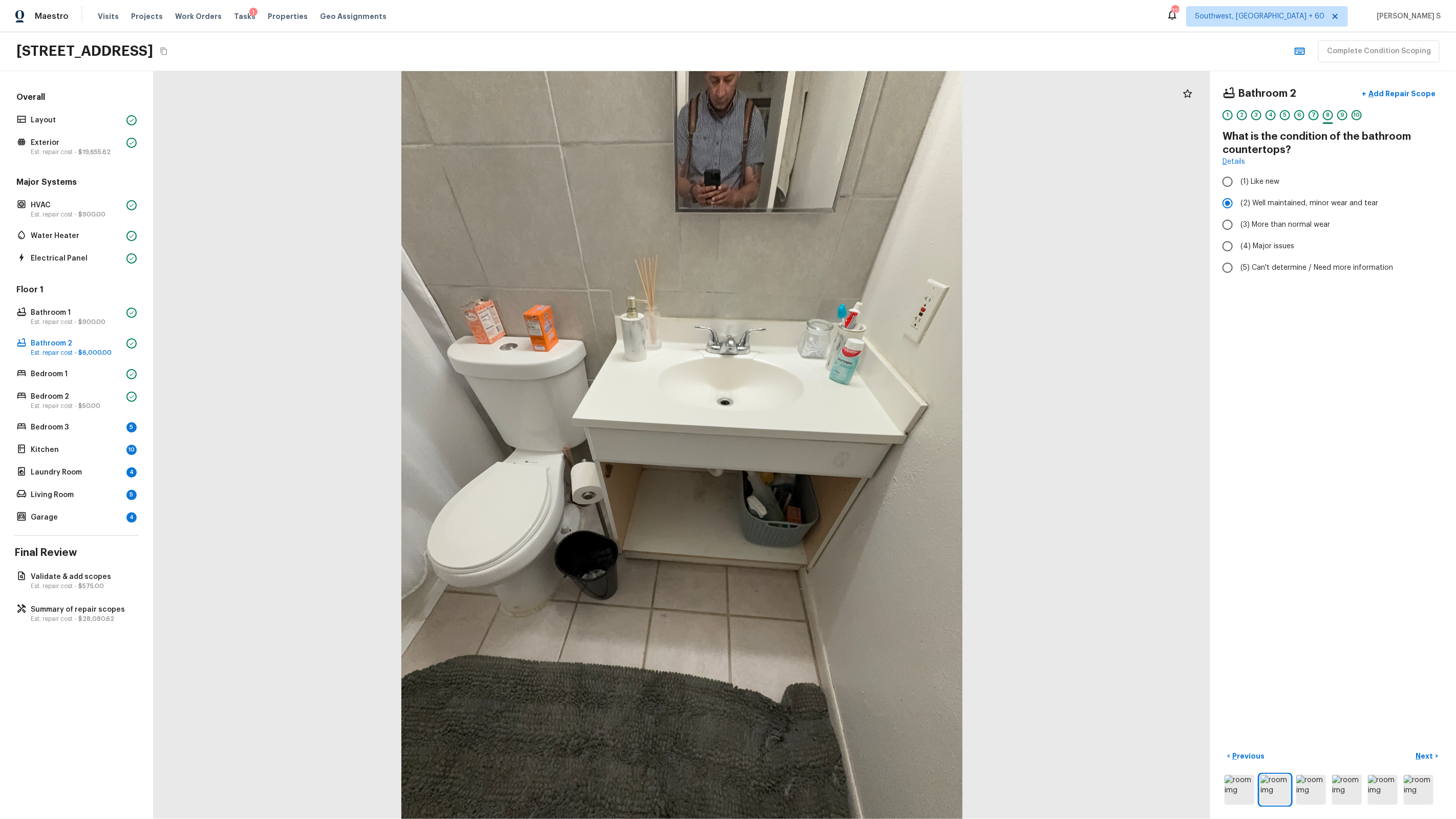
click at [1317, 112] on div "7" at bounding box center [1313, 115] width 10 height 10
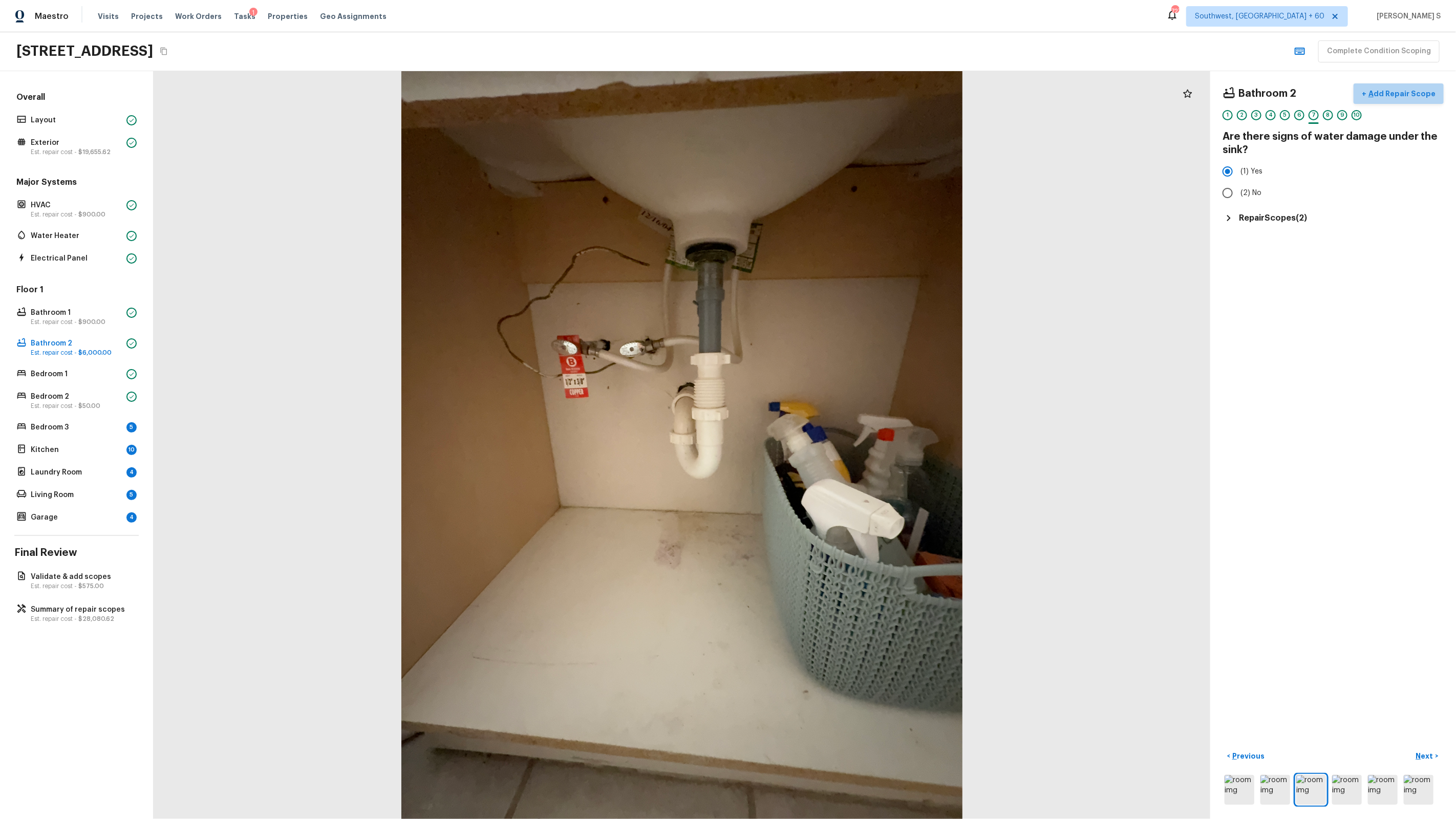
click at [1410, 92] on p "Add Repair Scope" at bounding box center [1401, 93] width 69 height 10
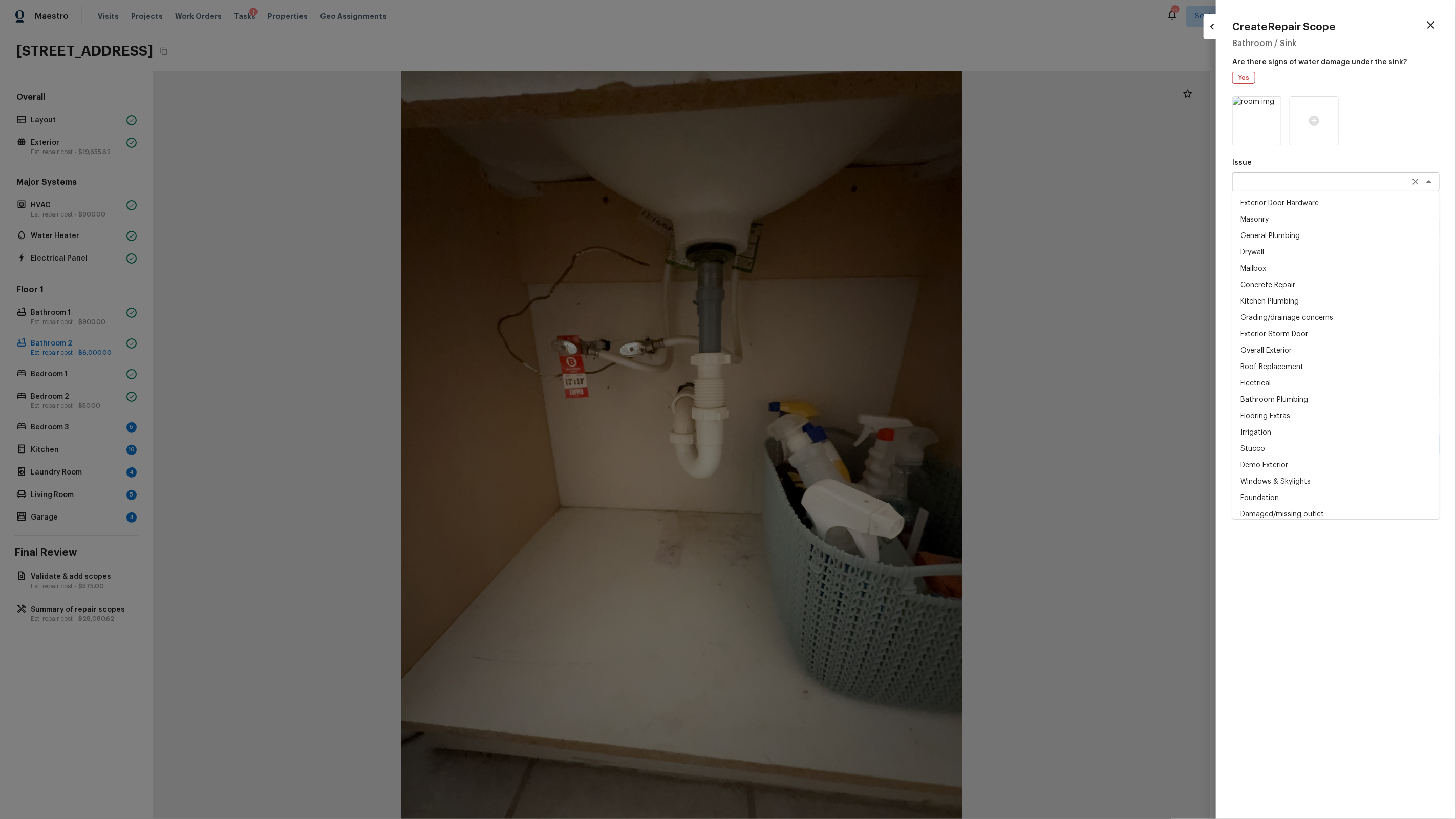
click at [1295, 188] on div "x ​" at bounding box center [1336, 181] width 207 height 20
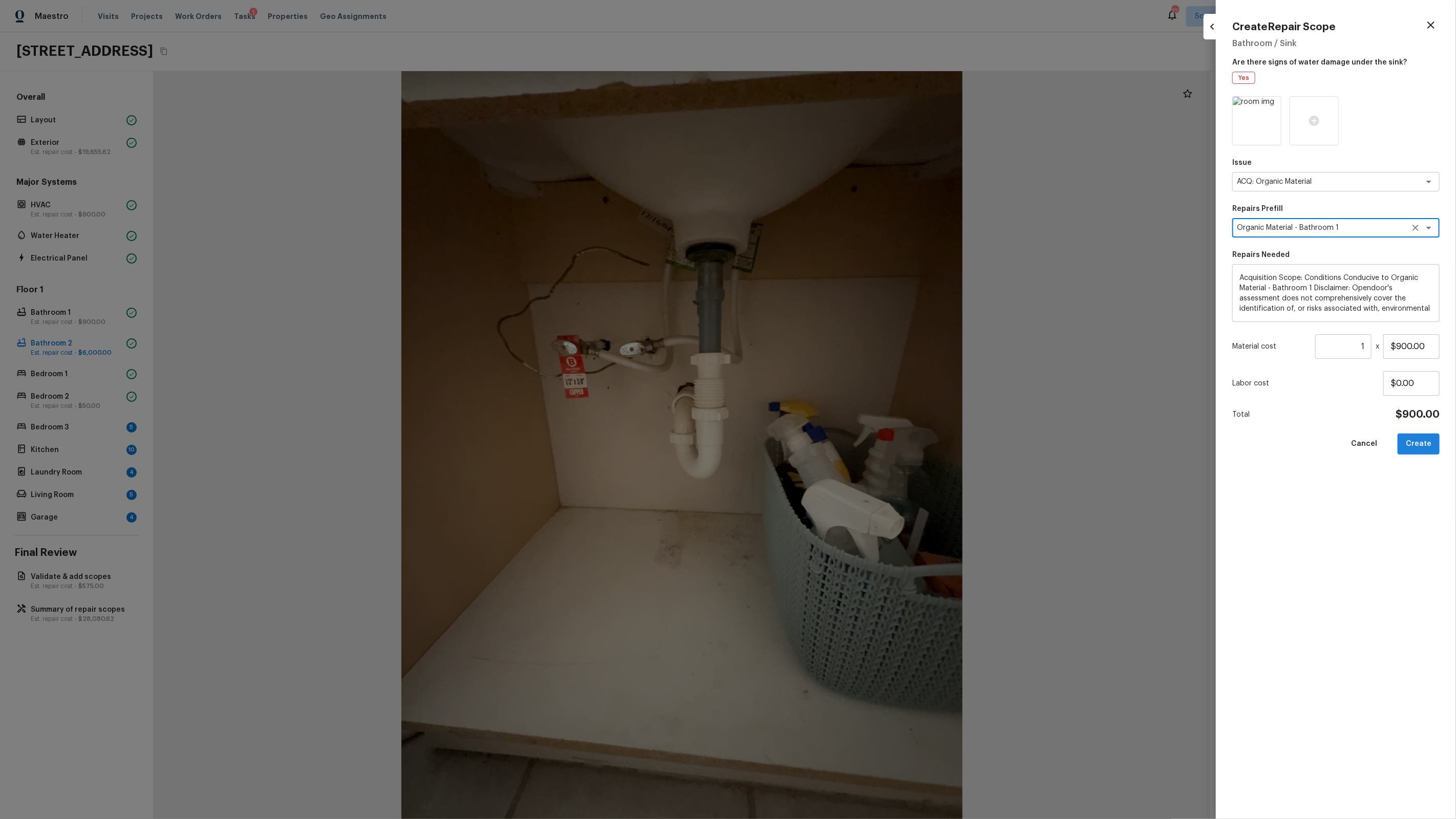
click at [1424, 447] on button "Create" at bounding box center [1419, 443] width 42 height 21
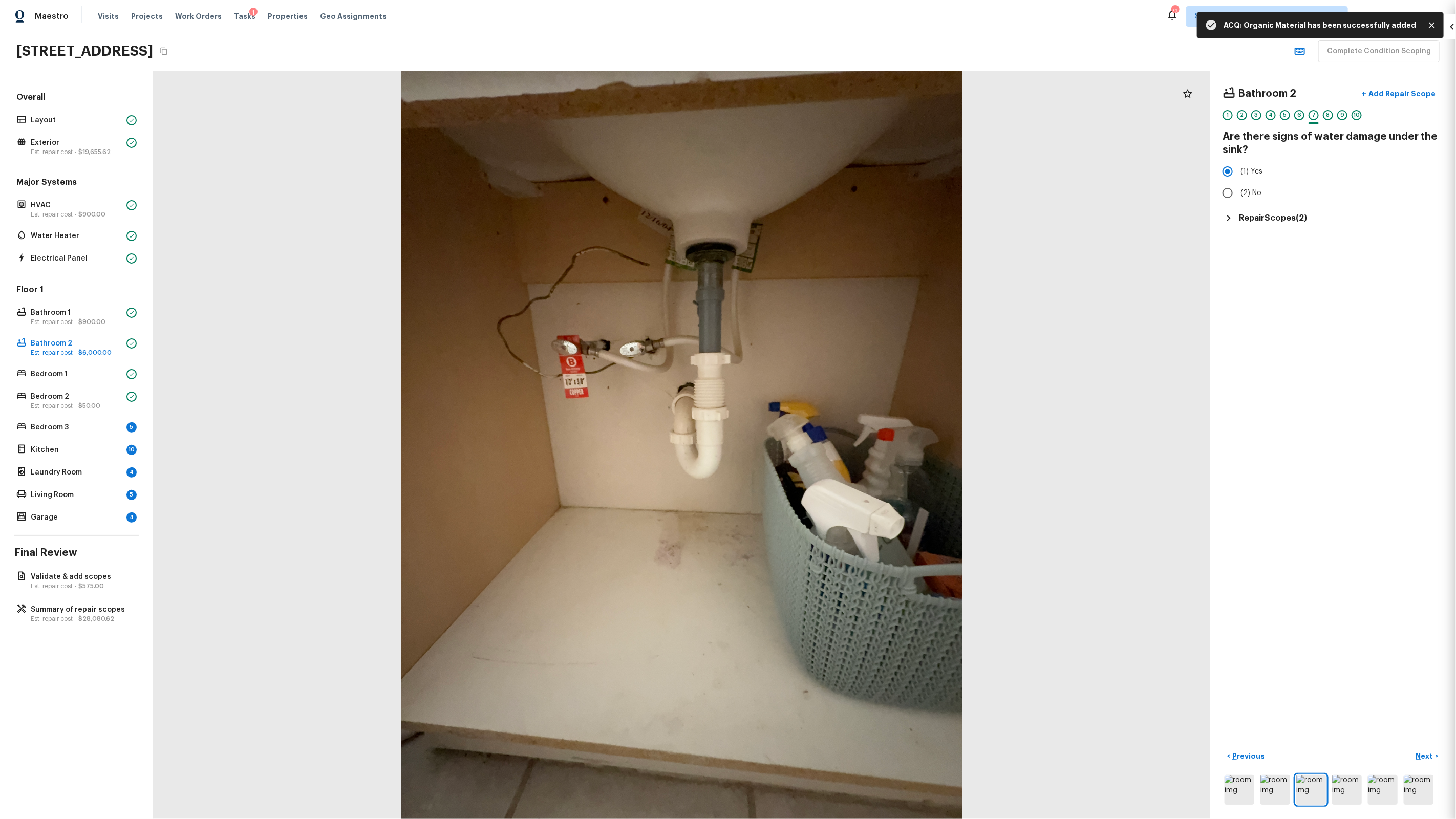
click at [798, 410] on div at bounding box center [728, 410] width 1456 height 819
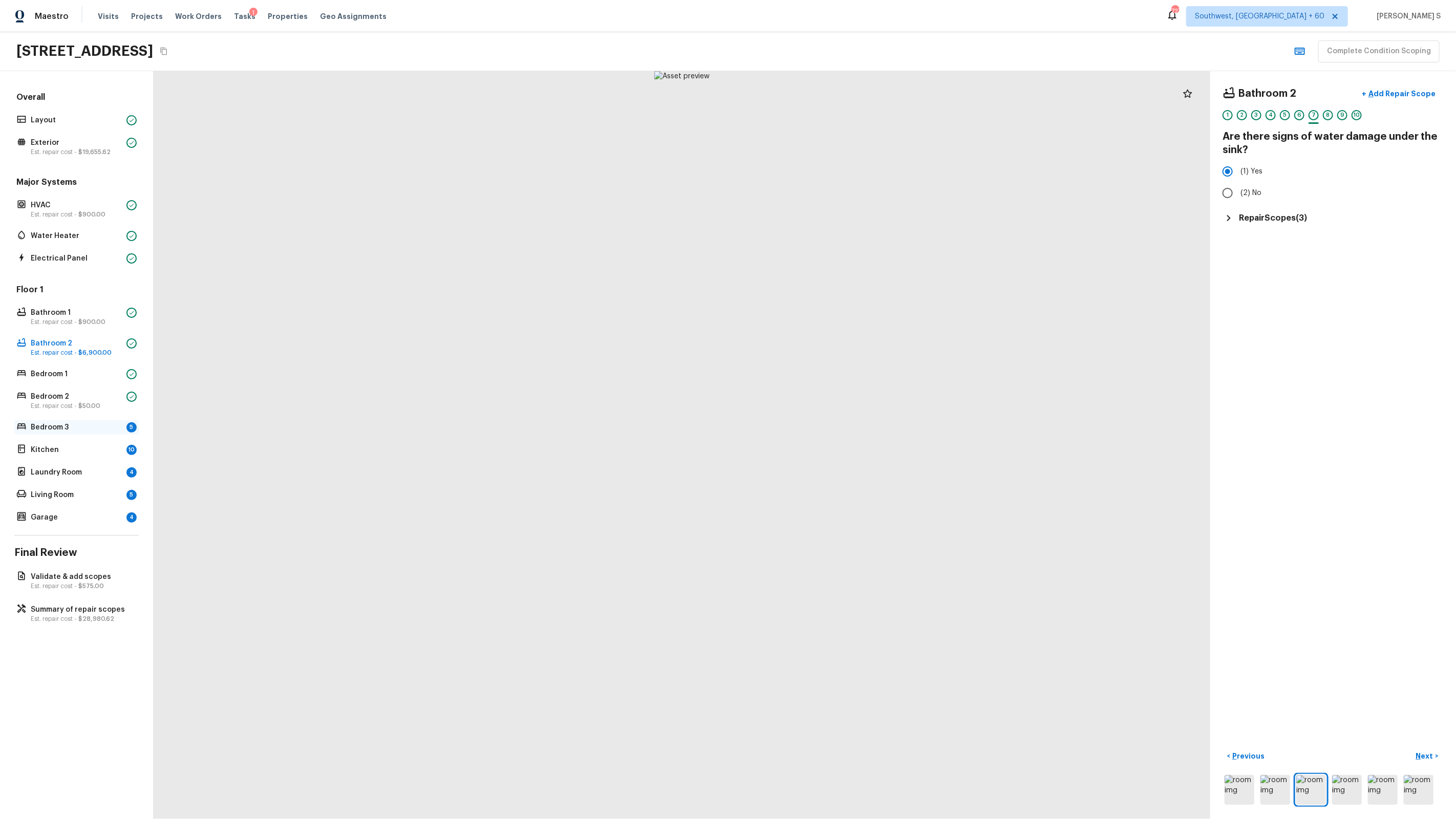
click at [130, 427] on div "5" at bounding box center [131, 427] width 10 height 10
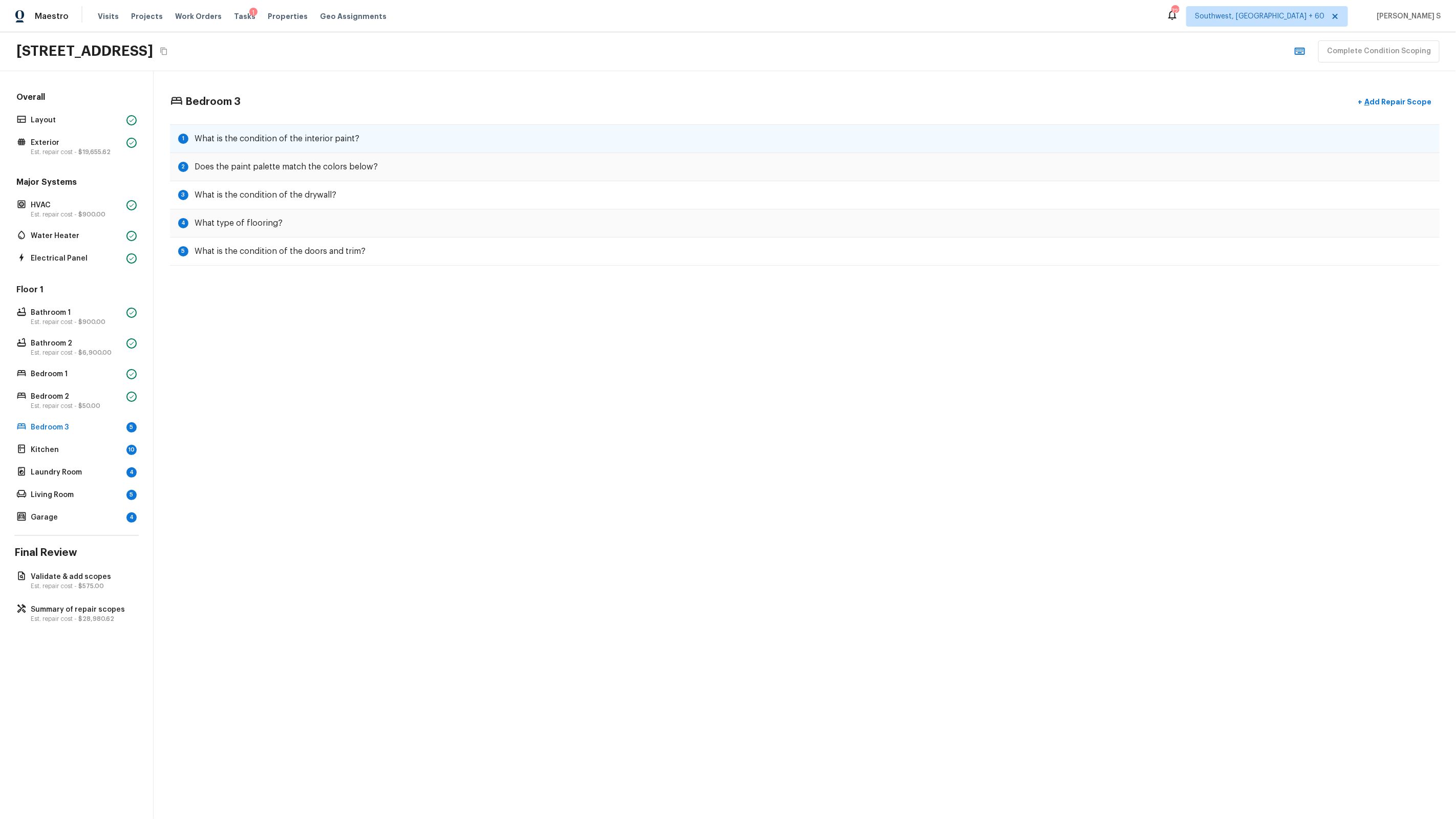
click at [401, 150] on div "1 What is the condition of the interior paint?" at bounding box center [805, 138] width 1270 height 29
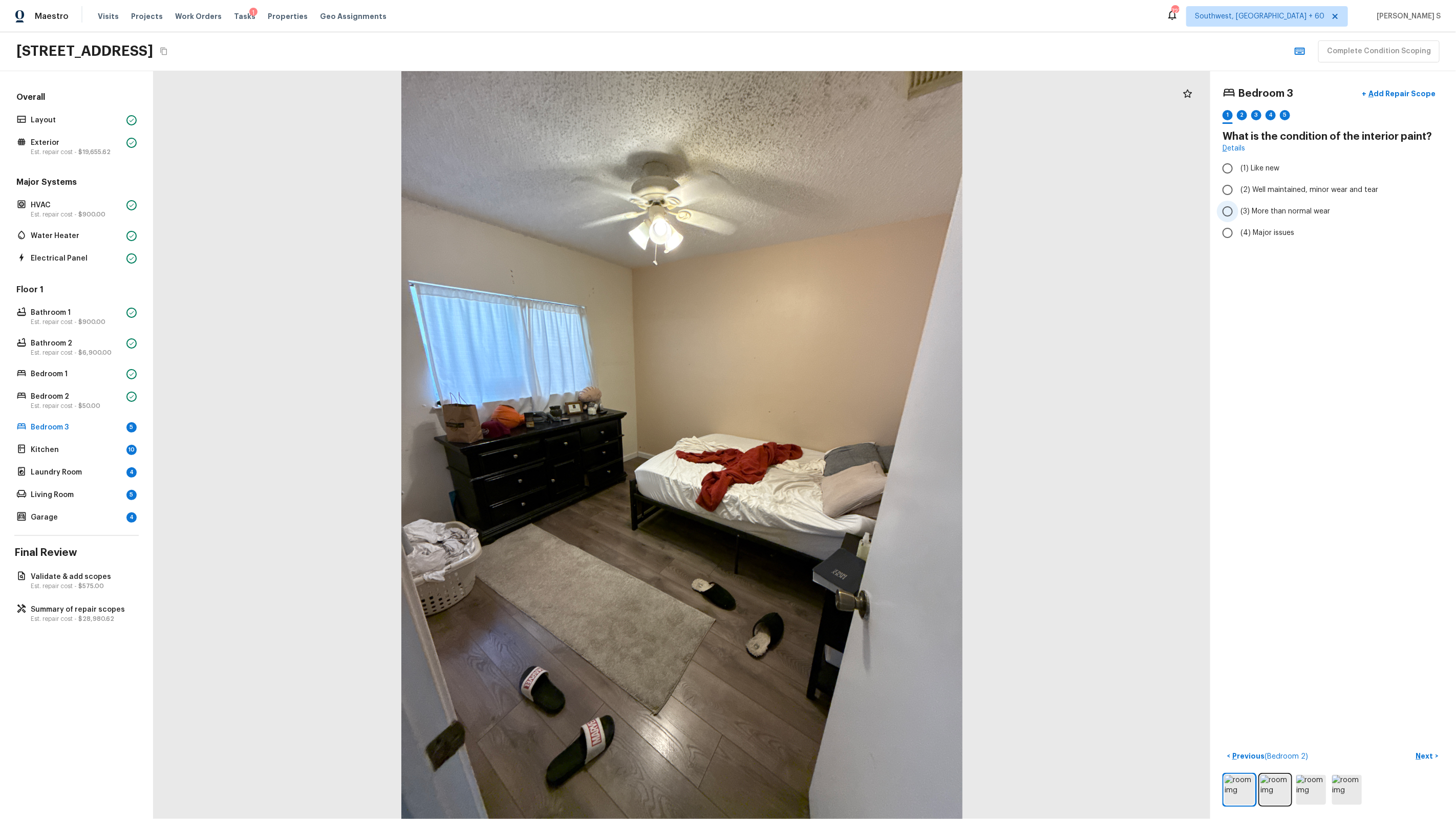
click at [1259, 213] on span "(3) More than normal wear" at bounding box center [1285, 211] width 90 height 10
click at [1238, 213] on input "(3) More than normal wear" at bounding box center [1228, 212] width 21 height 21
click at [1244, 115] on div "2" at bounding box center [1241, 115] width 10 height 10
click at [1241, 200] on label "(1) Yes" at bounding box center [1326, 194] width 219 height 21
click at [1238, 200] on input "(1) Yes" at bounding box center [1228, 194] width 21 height 21
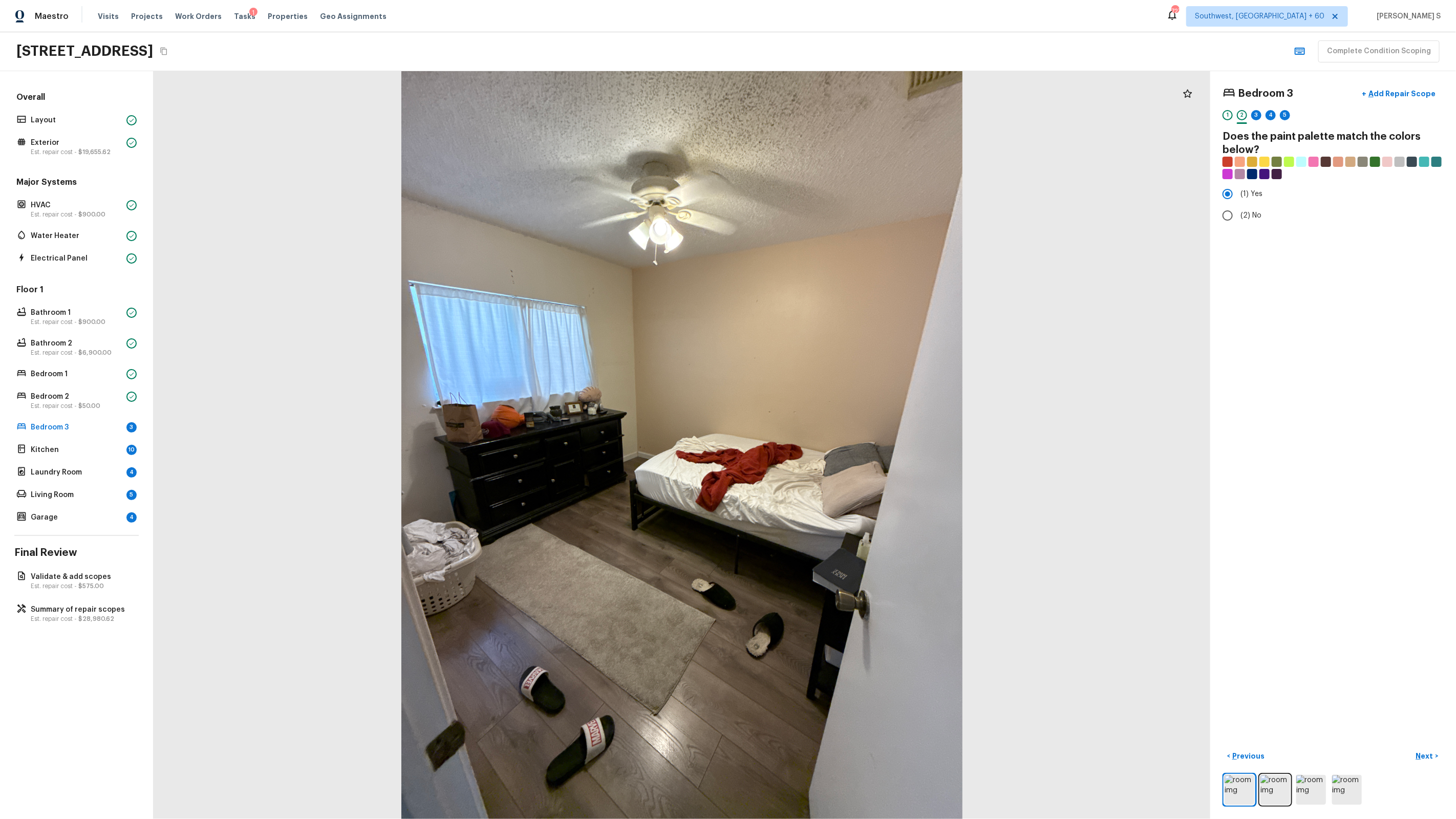
click at [1261, 118] on div "3" at bounding box center [1256, 118] width 10 height 16
click at [1184, 99] on div at bounding box center [1188, 93] width 20 height 20
click at [1277, 190] on span "(2) Well maintained, minor wear and tear" at bounding box center [1309, 190] width 138 height 10
click at [1238, 190] on input "(2) Well maintained, minor wear and tear" at bounding box center [1228, 190] width 21 height 21
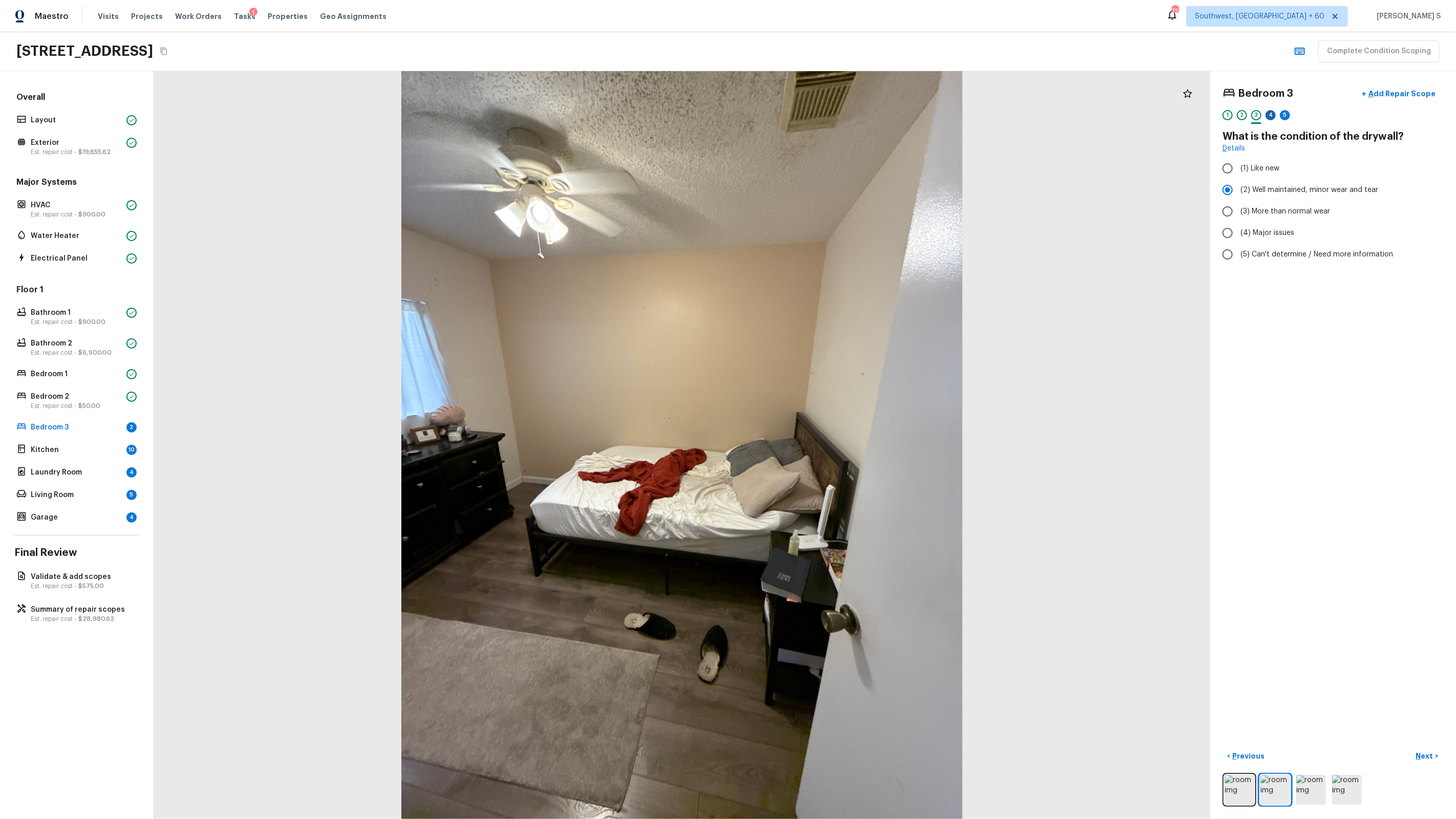
click at [1269, 112] on div "4" at bounding box center [1271, 115] width 10 height 10
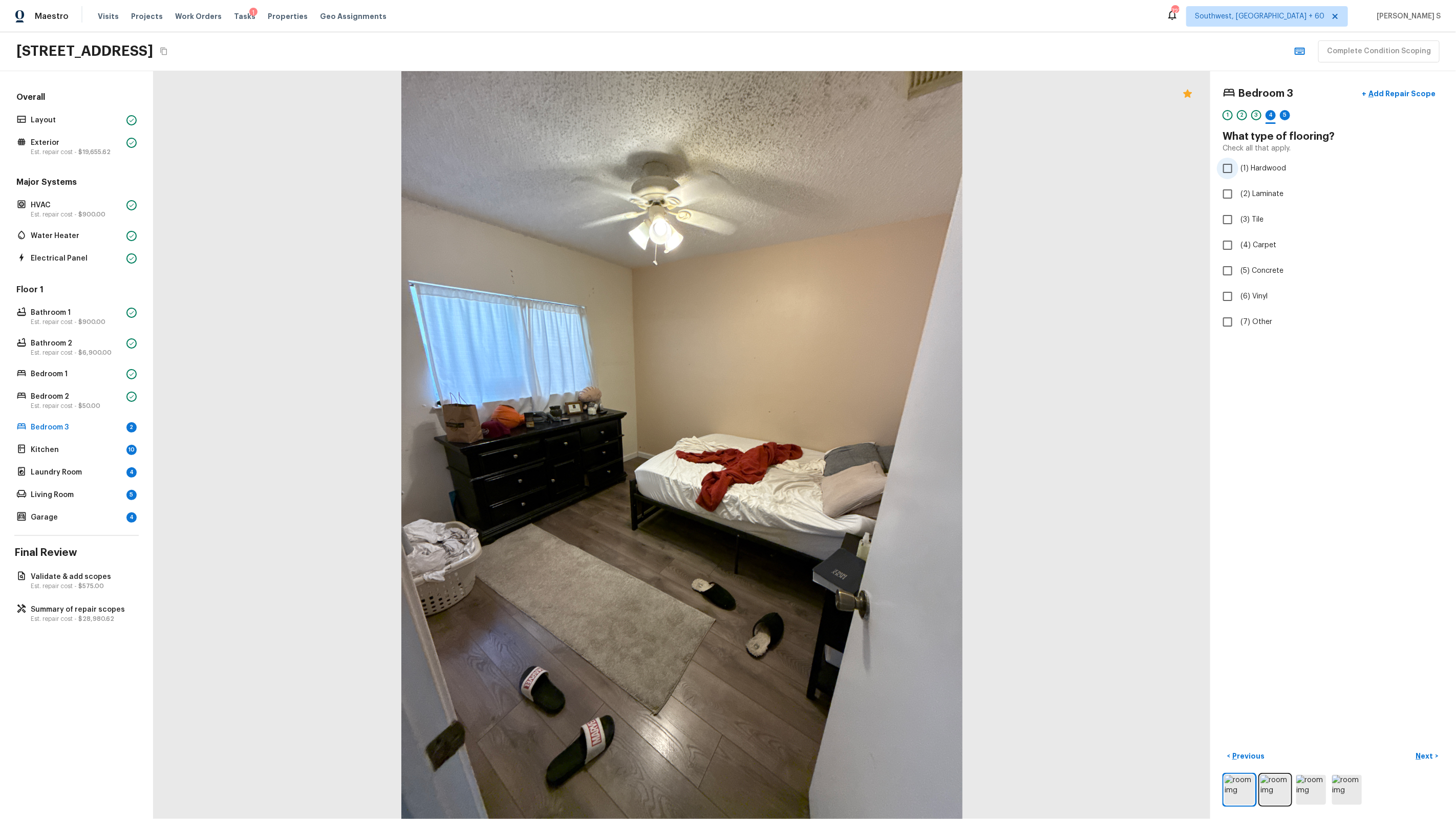
click at [1248, 172] on span "(1) Hardwood" at bounding box center [1263, 168] width 46 height 10
click at [1238, 172] on input "(1) Hardwood" at bounding box center [1228, 168] width 21 height 21
click at [1284, 119] on div "5" at bounding box center [1285, 115] width 10 height 10
click at [1279, 196] on label "(2) Well maintained, minor wear and tear" at bounding box center [1326, 190] width 219 height 21
click at [1238, 196] on input "(2) Well maintained, minor wear and tear" at bounding box center [1228, 190] width 21 height 21
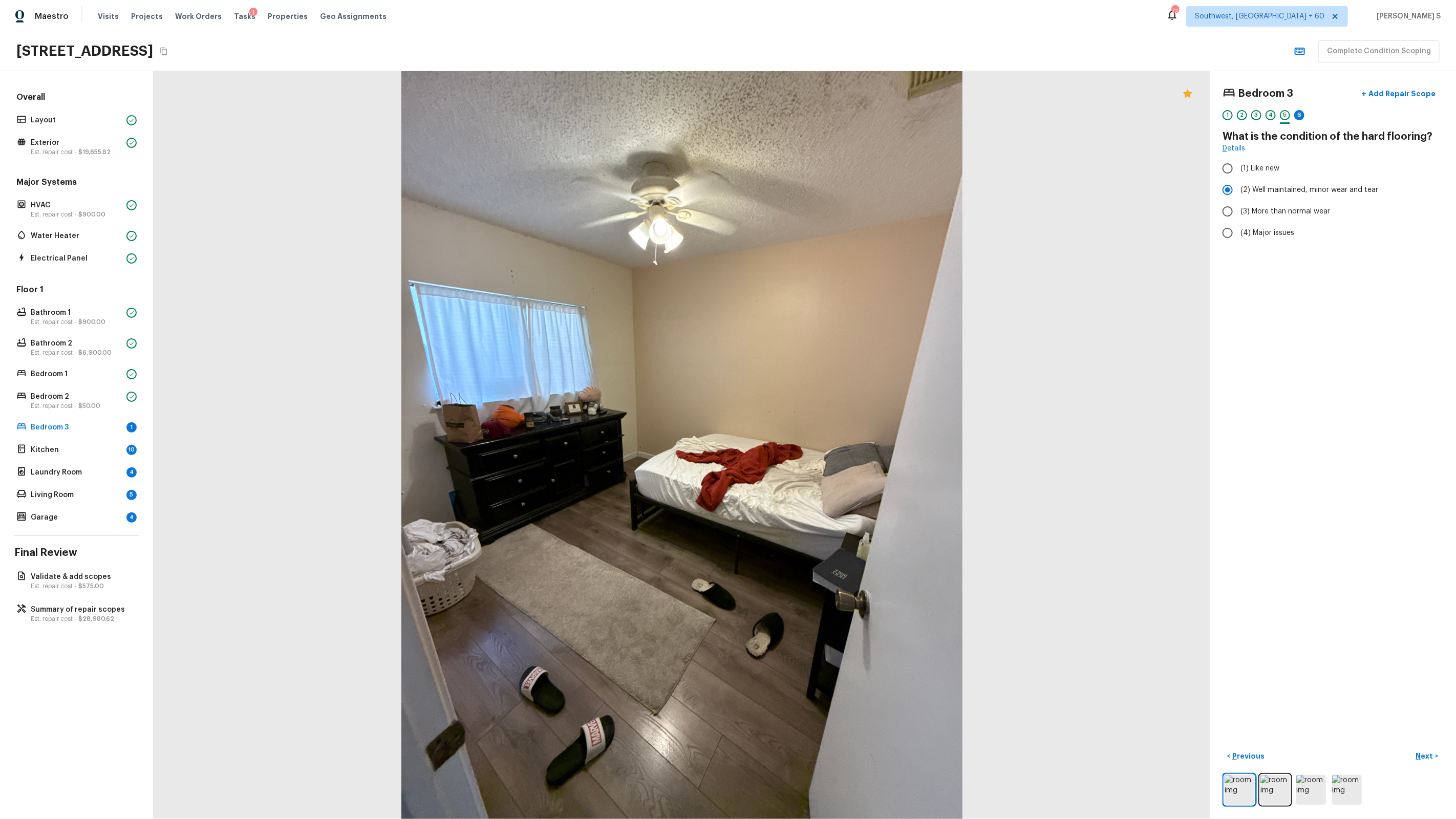
click at [1298, 105] on div "Bedroom 3 + Add Repair Scope 1 2 3 4 5 6" at bounding box center [1333, 105] width 221 height 43
click at [1303, 118] on div "6" at bounding box center [1299, 115] width 10 height 10
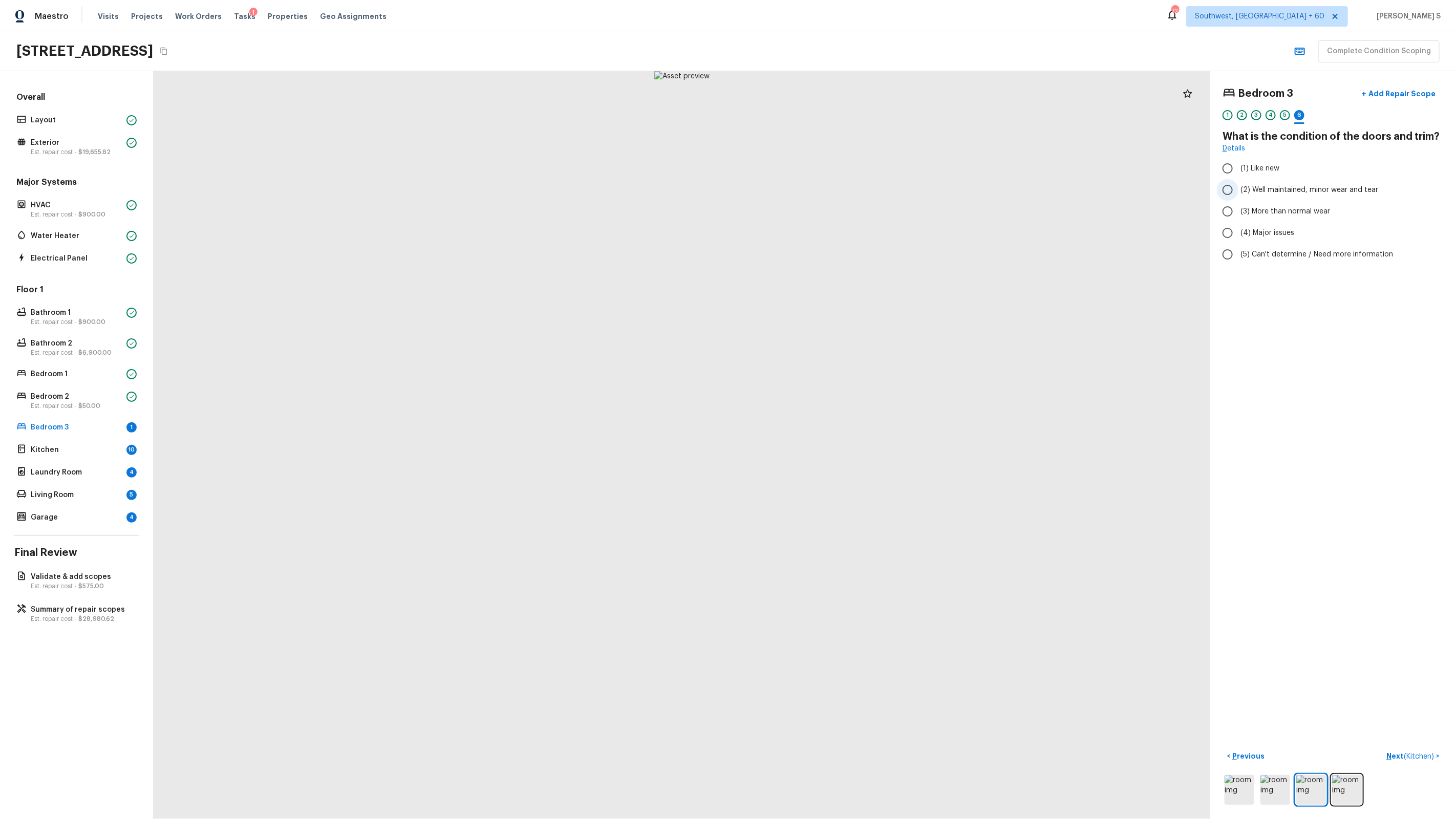
click at [1284, 196] on label "(2) Well maintained, minor wear and tear" at bounding box center [1326, 190] width 219 height 21
click at [1238, 196] on input "(2) Well maintained, minor wear and tear" at bounding box center [1228, 190] width 21 height 21
click at [1409, 752] on p "Next ( Kitchen )" at bounding box center [1411, 756] width 50 height 11
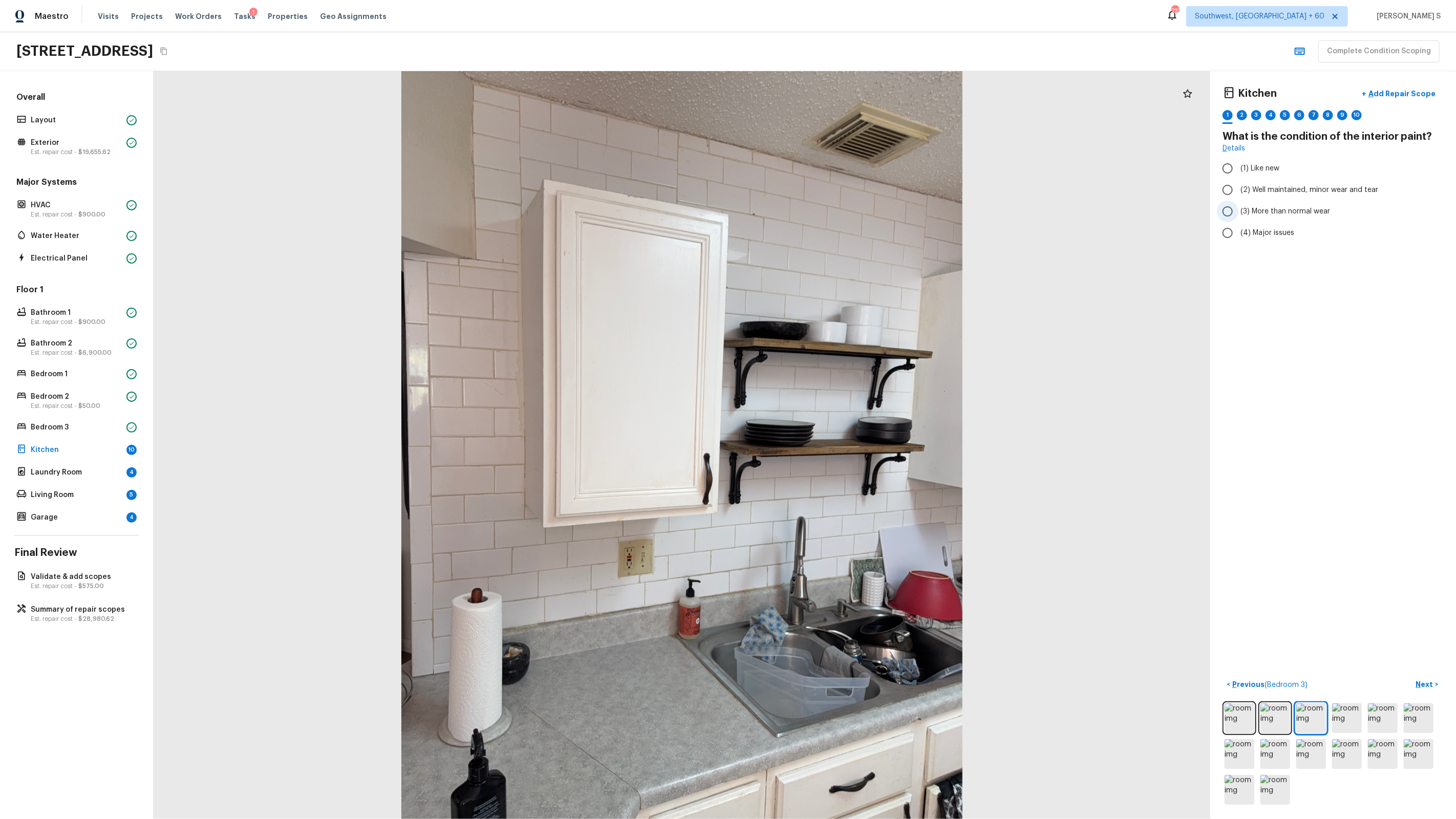
click at [1300, 211] on span "(3) More than normal wear" at bounding box center [1285, 211] width 90 height 10
click at [1238, 211] on input "(3) More than normal wear" at bounding box center [1228, 212] width 21 height 21
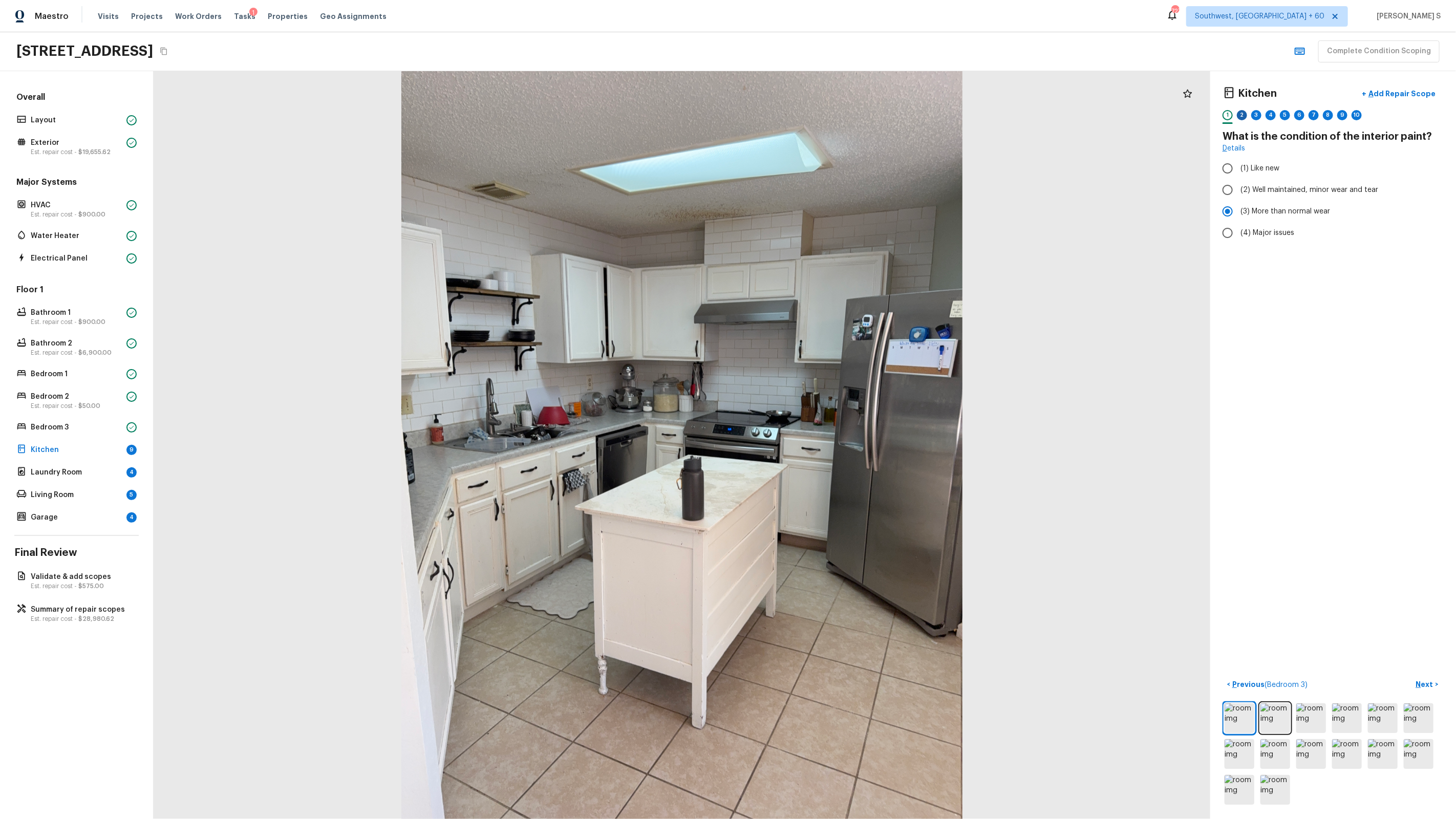
click at [1243, 113] on div "2" at bounding box center [1241, 115] width 10 height 10
click at [1253, 218] on span "(2) No" at bounding box center [1250, 215] width 21 height 10
click at [1238, 218] on input "(2) No" at bounding box center [1228, 215] width 21 height 21
click at [1227, 113] on div "1" at bounding box center [1227, 115] width 10 height 10
click at [1259, 116] on div "3" at bounding box center [1256, 115] width 10 height 10
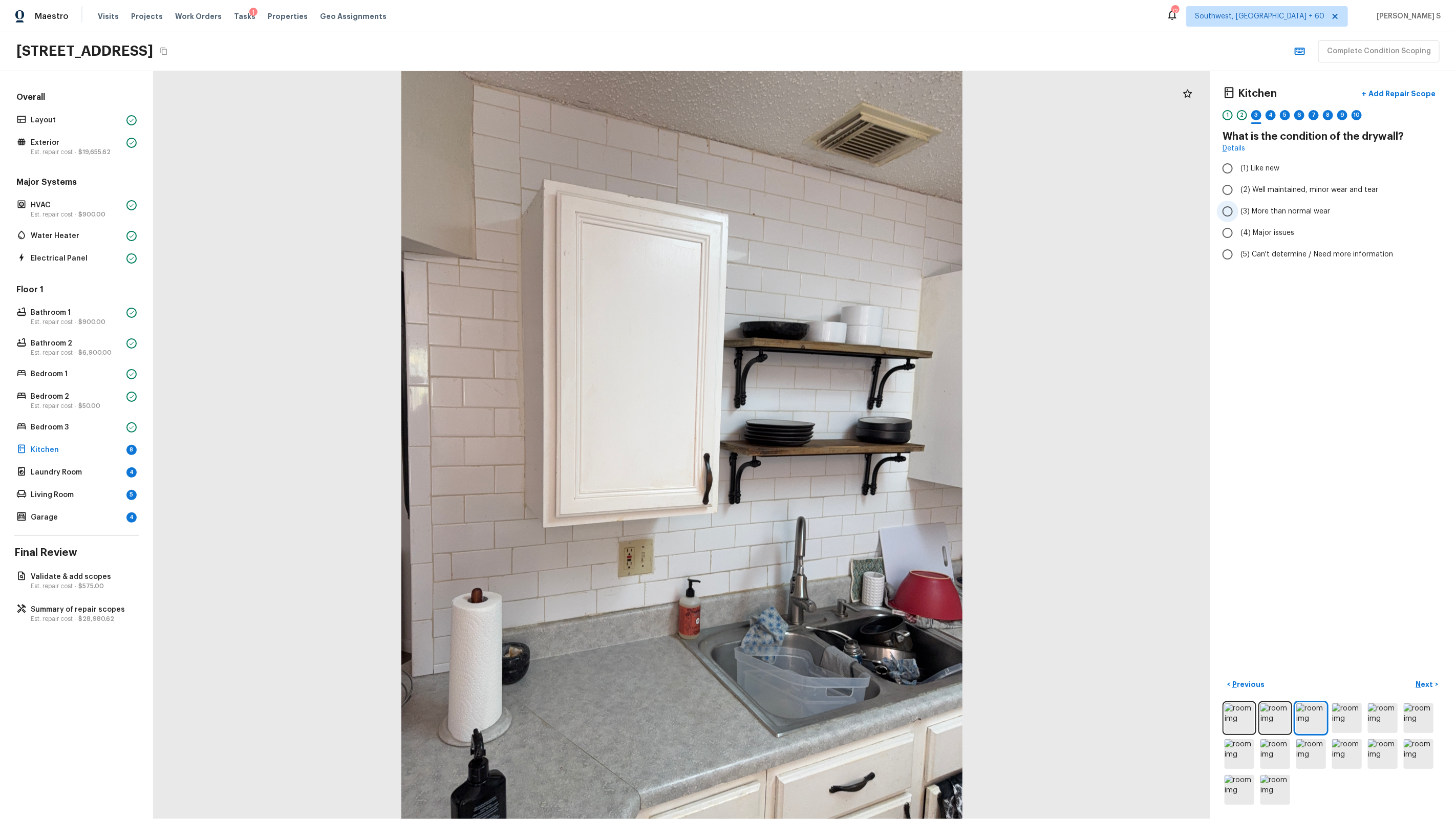
click at [1271, 208] on span "(3) More than normal wear" at bounding box center [1285, 211] width 90 height 10
click at [1238, 208] on input "(3) More than normal wear" at bounding box center [1228, 212] width 21 height 21
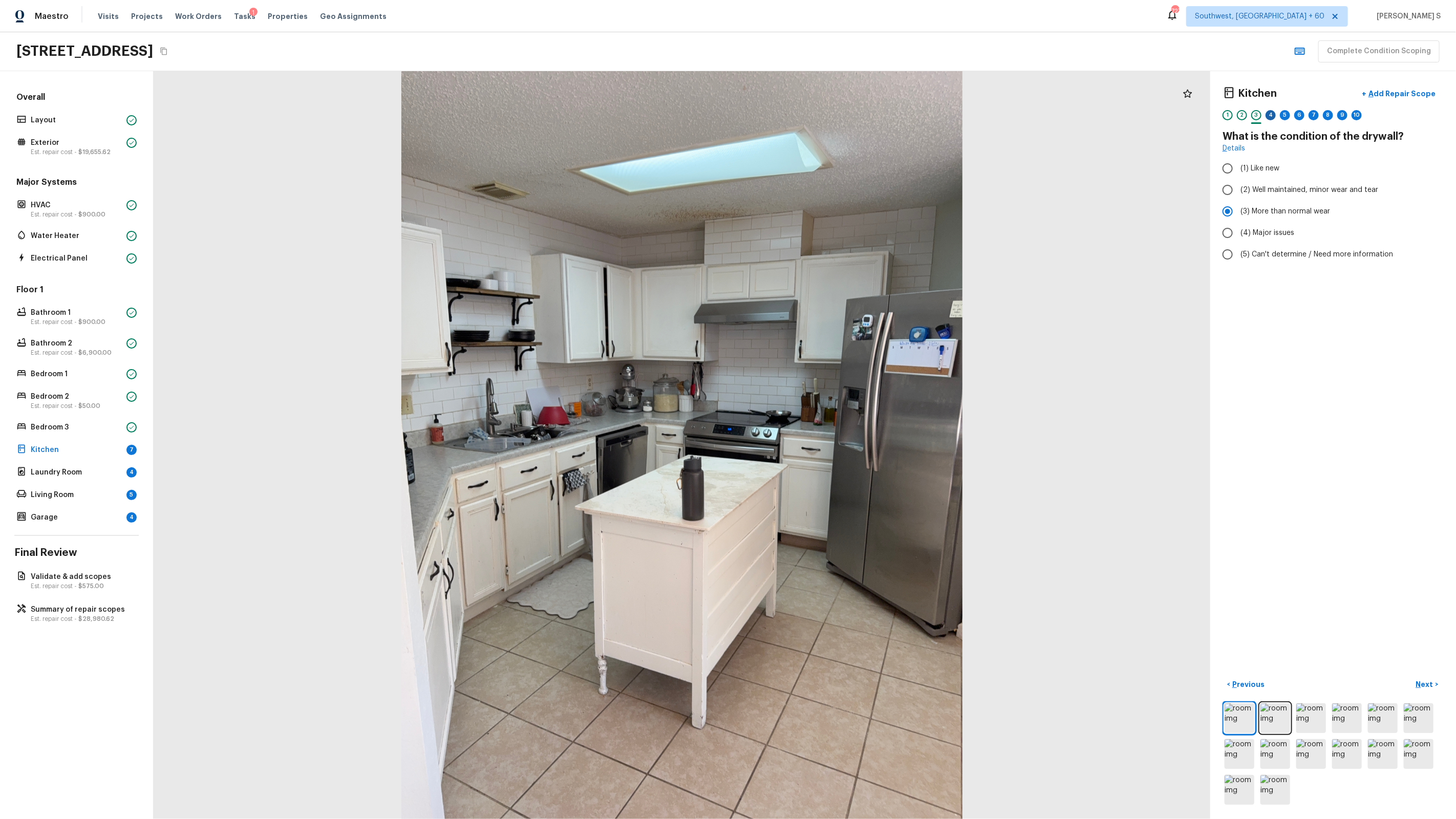
click at [1271, 116] on div "4" at bounding box center [1271, 115] width 10 height 10
click at [1249, 115] on div "1 2 3 4 5 6 7 8 9 10" at bounding box center [1333, 118] width 221 height 16
click at [1259, 115] on div "3" at bounding box center [1256, 115] width 10 height 10
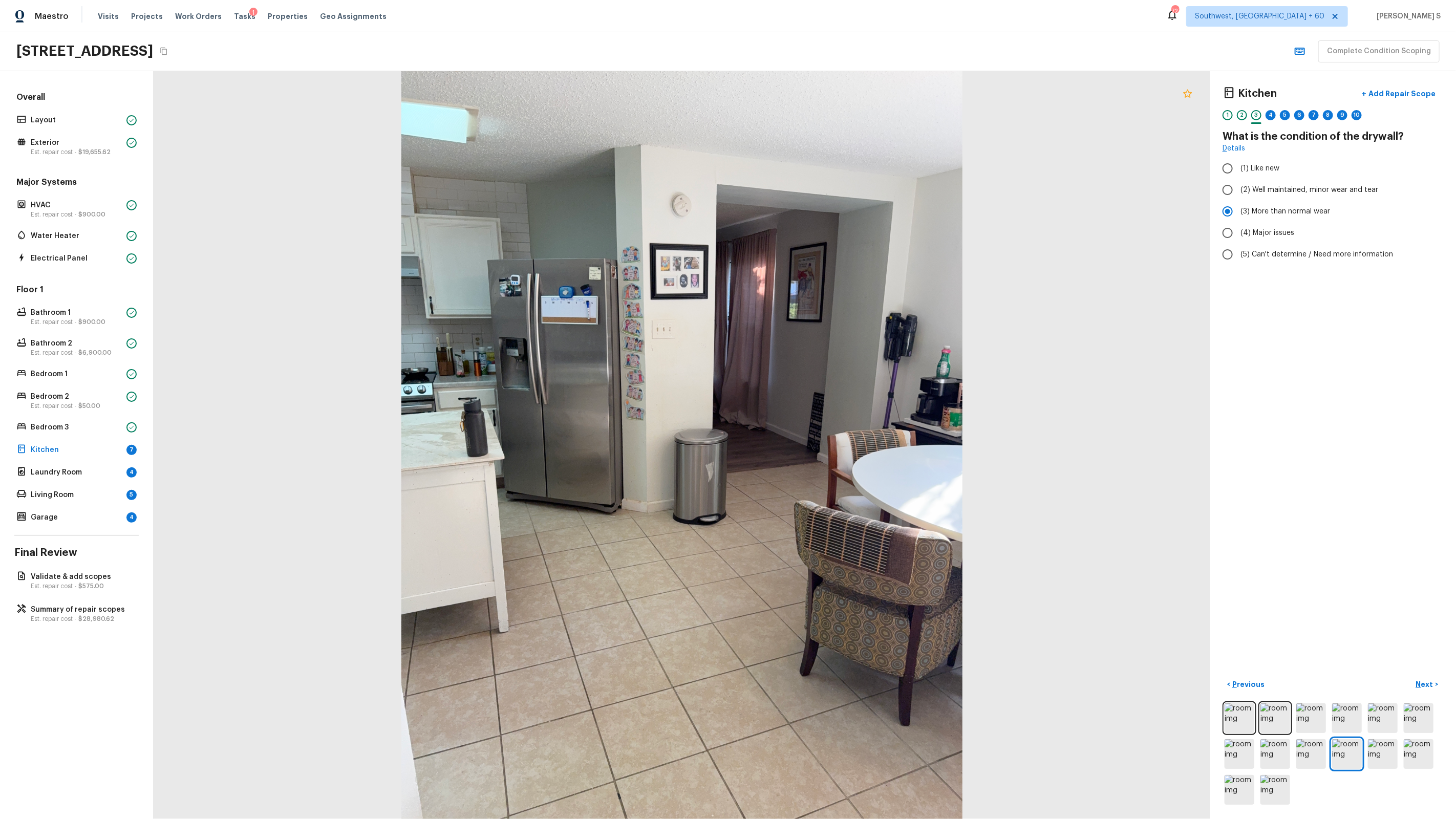
click at [1190, 94] on icon at bounding box center [1187, 93] width 9 height 8
click at [1392, 96] on p "Add Repair Scope" at bounding box center [1401, 93] width 69 height 10
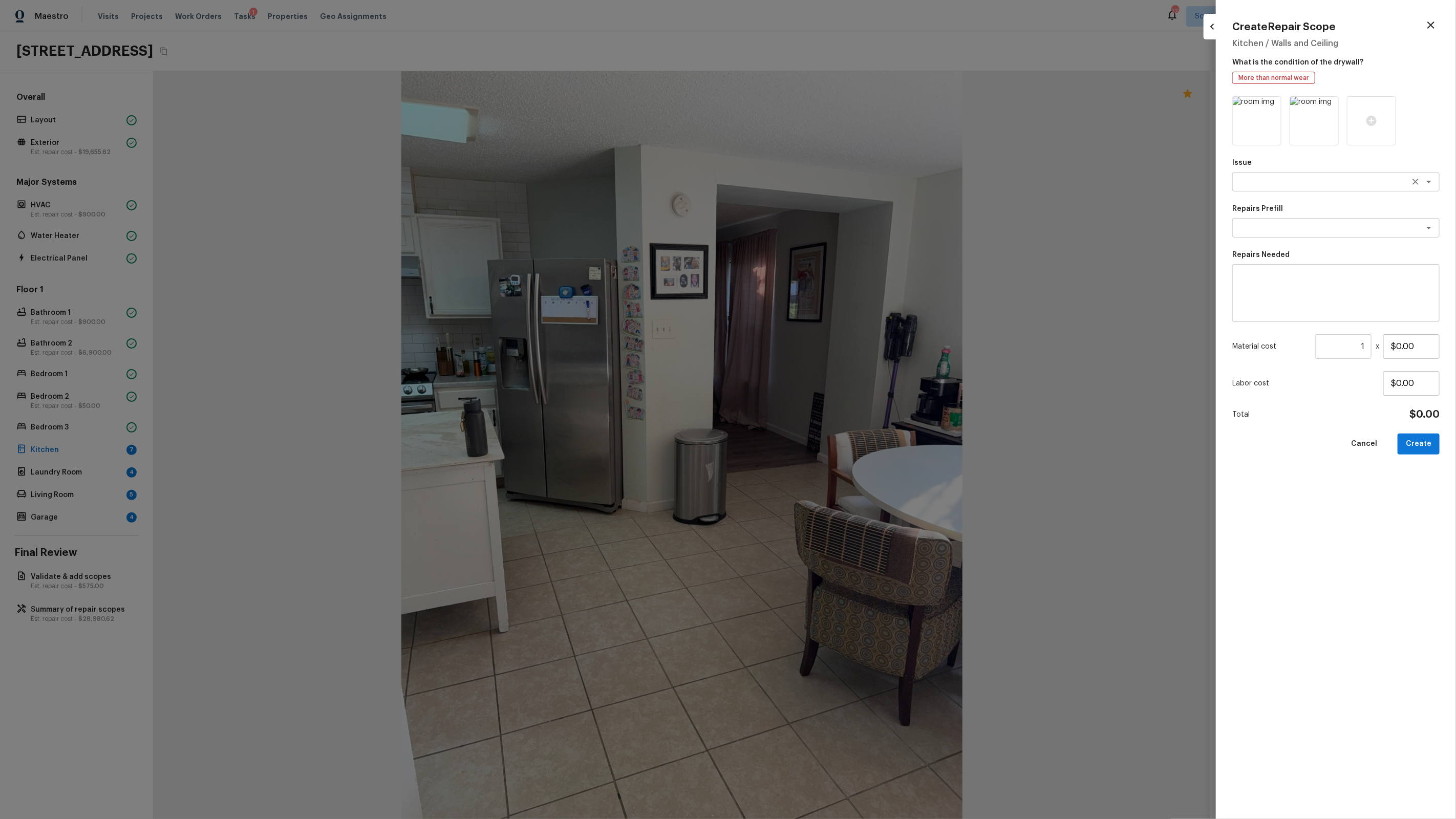
click at [1266, 185] on textarea at bounding box center [1321, 181] width 169 height 10
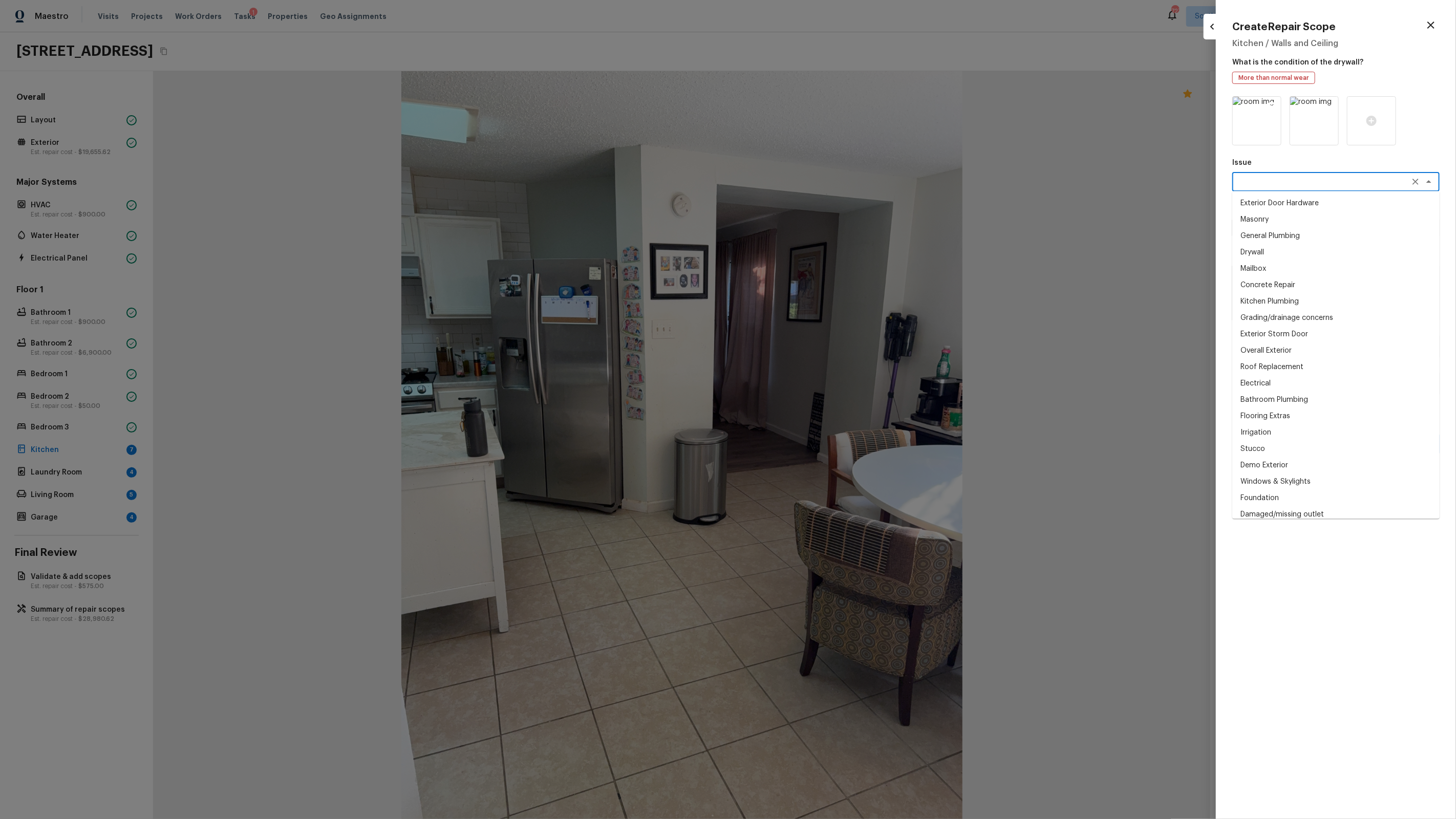
click at [1272, 105] on icon at bounding box center [1272, 106] width 9 height 9
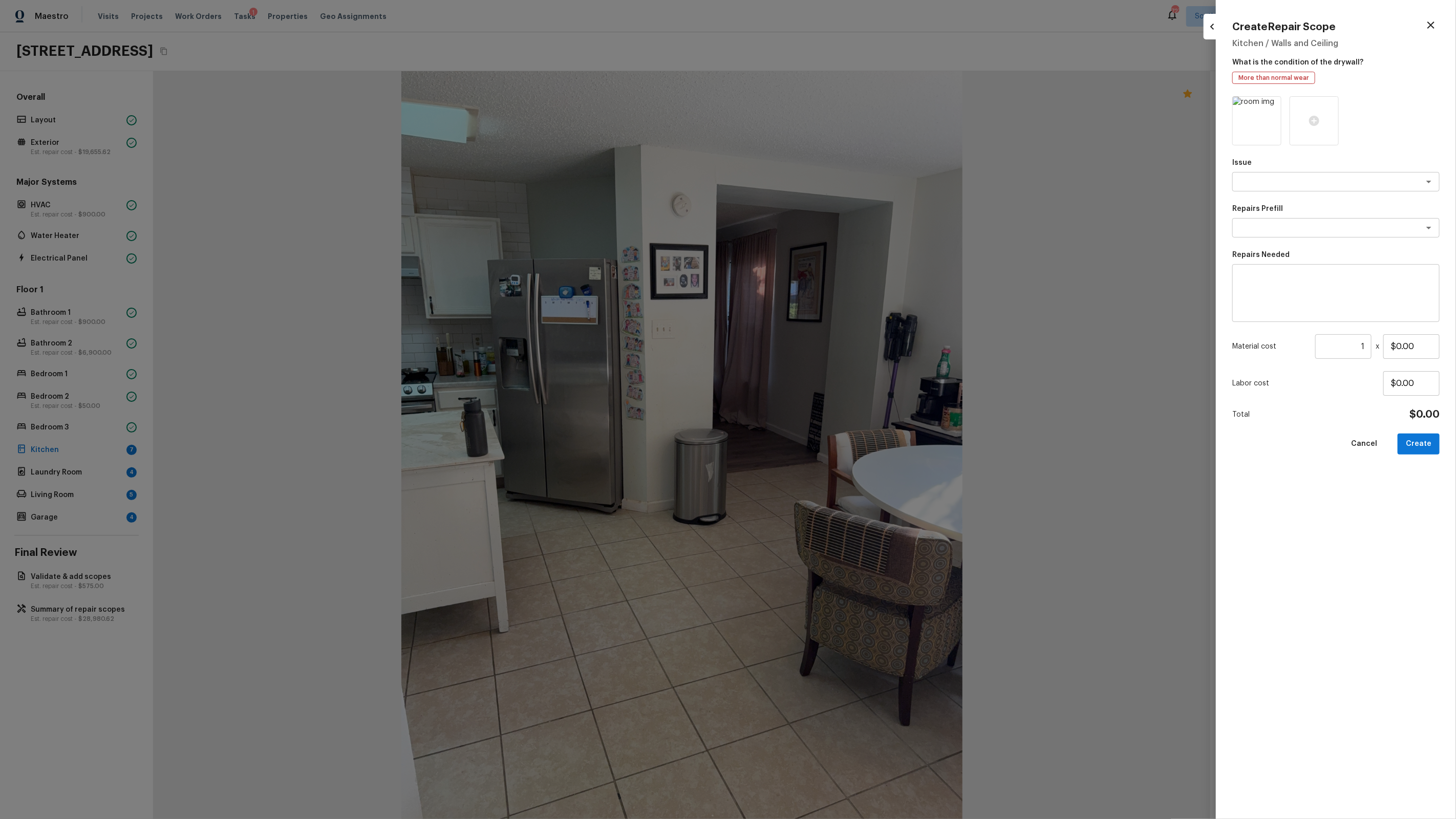
click at [1272, 105] on icon at bounding box center [1272, 106] width 9 height 9
click at [1263, 118] on div at bounding box center [1257, 121] width 49 height 49
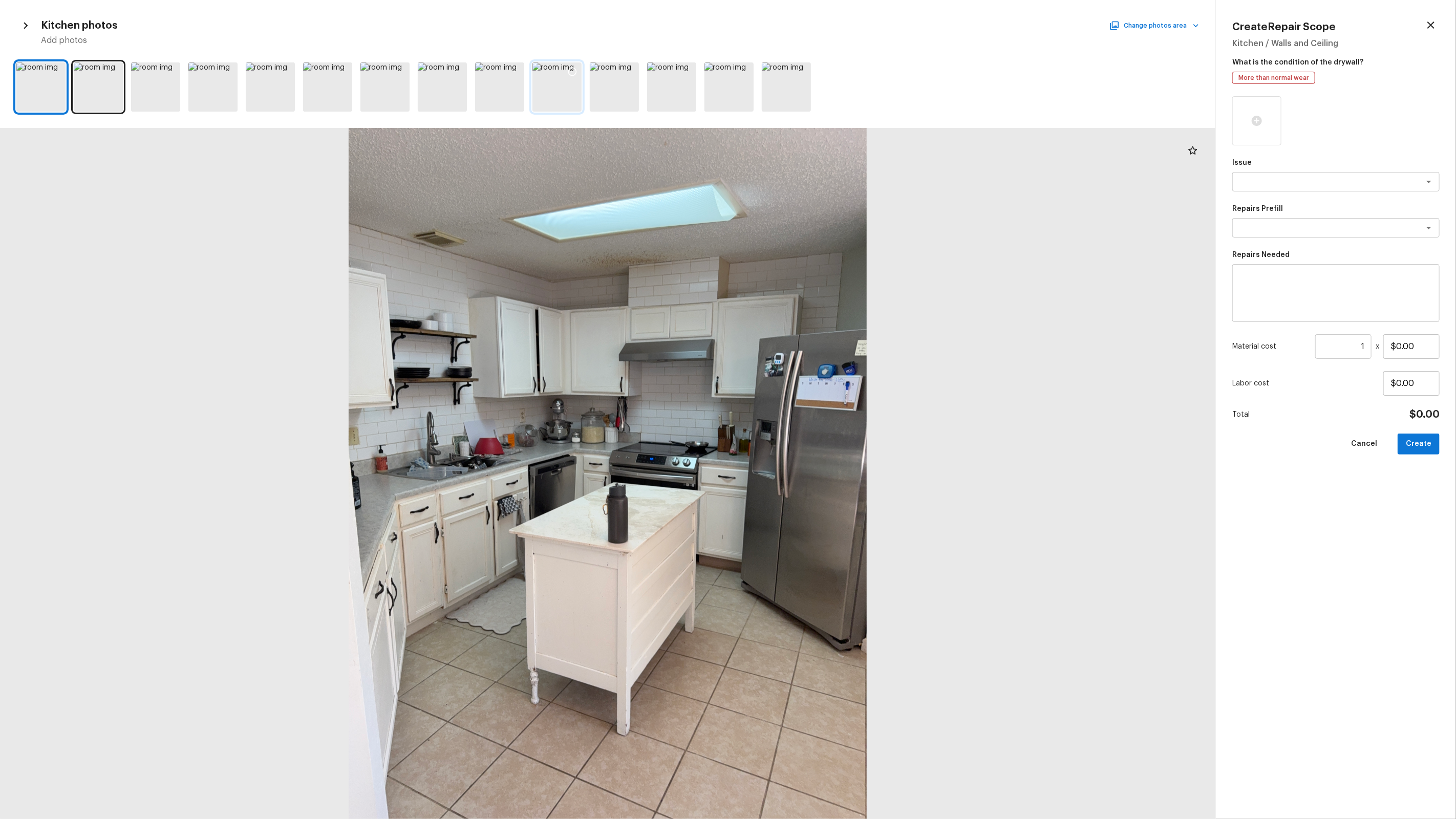
click at [575, 67] on icon at bounding box center [572, 71] width 10 height 10
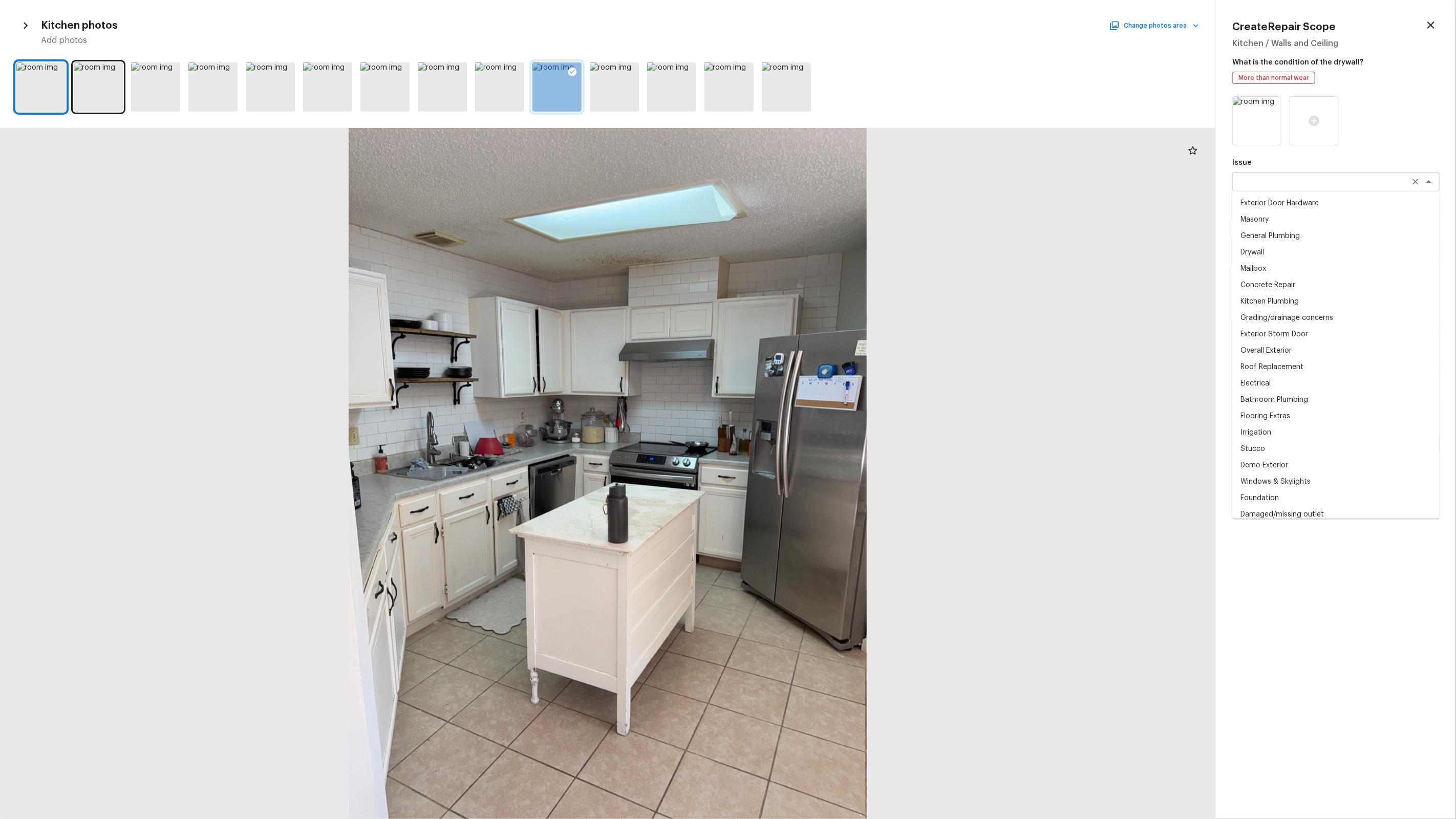
click at [1295, 187] on div "x ​" at bounding box center [1336, 181] width 207 height 20
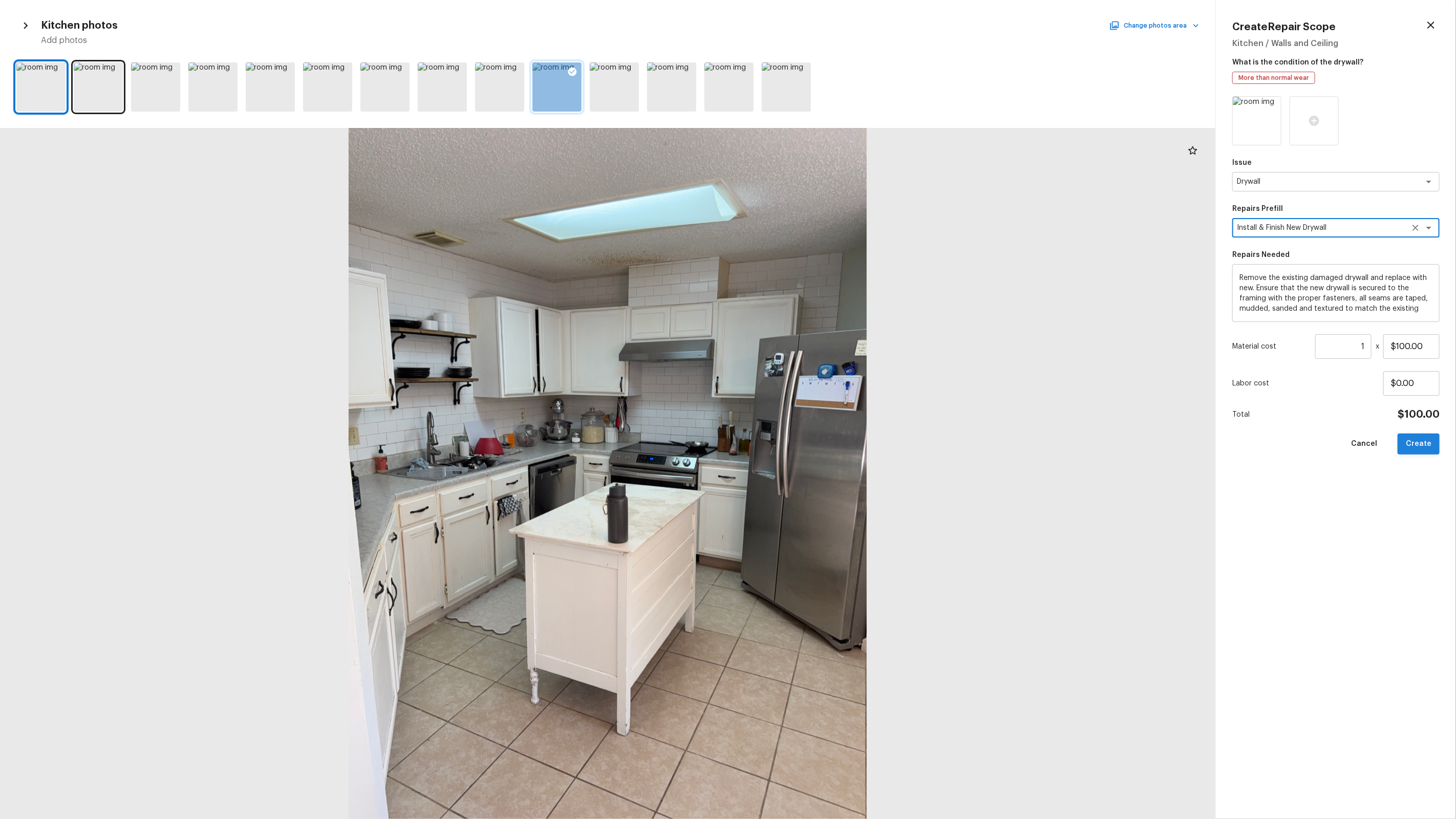
click at [1423, 449] on button "Create" at bounding box center [1419, 443] width 42 height 21
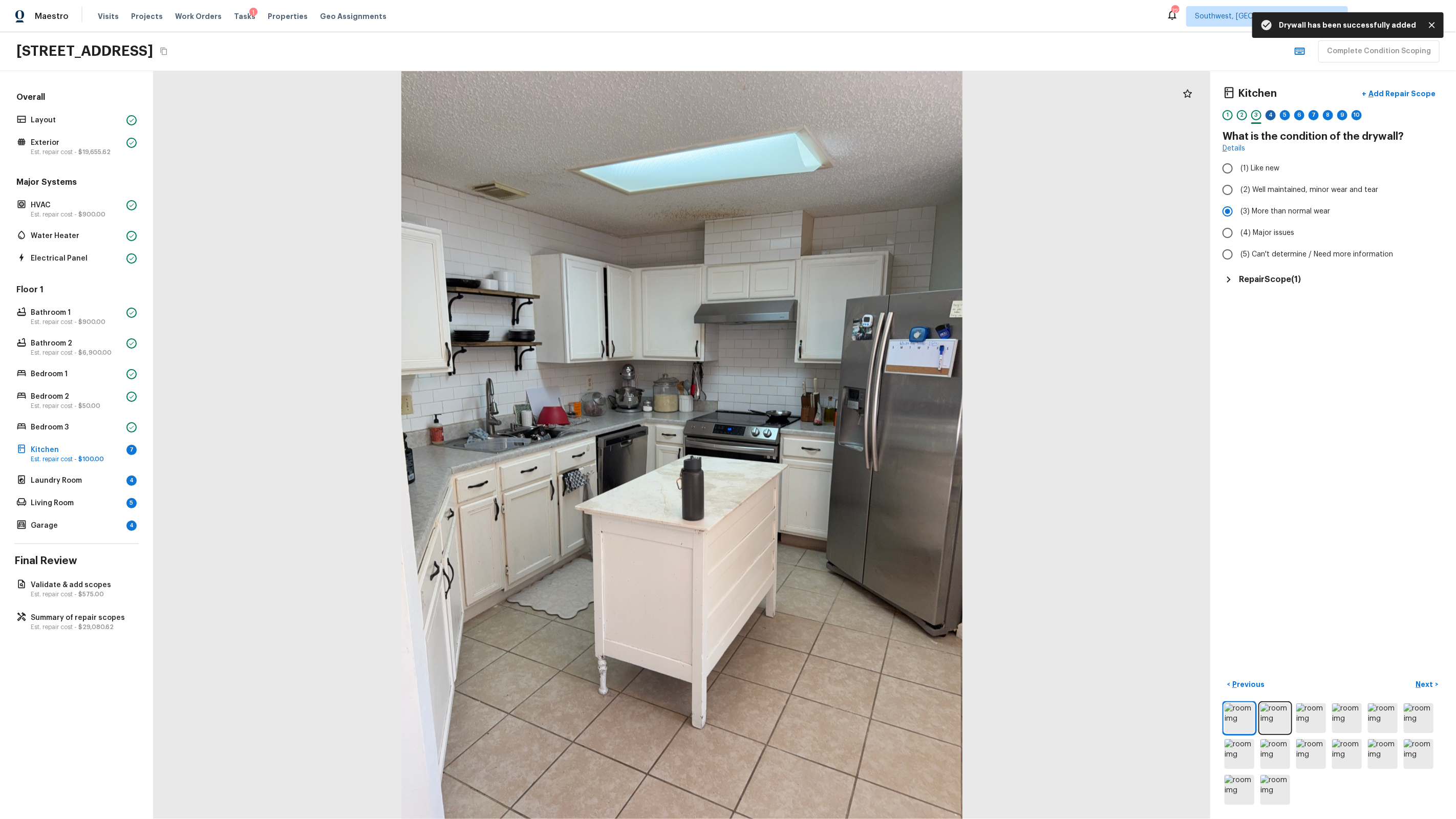
click at [1271, 116] on div "4" at bounding box center [1271, 115] width 10 height 10
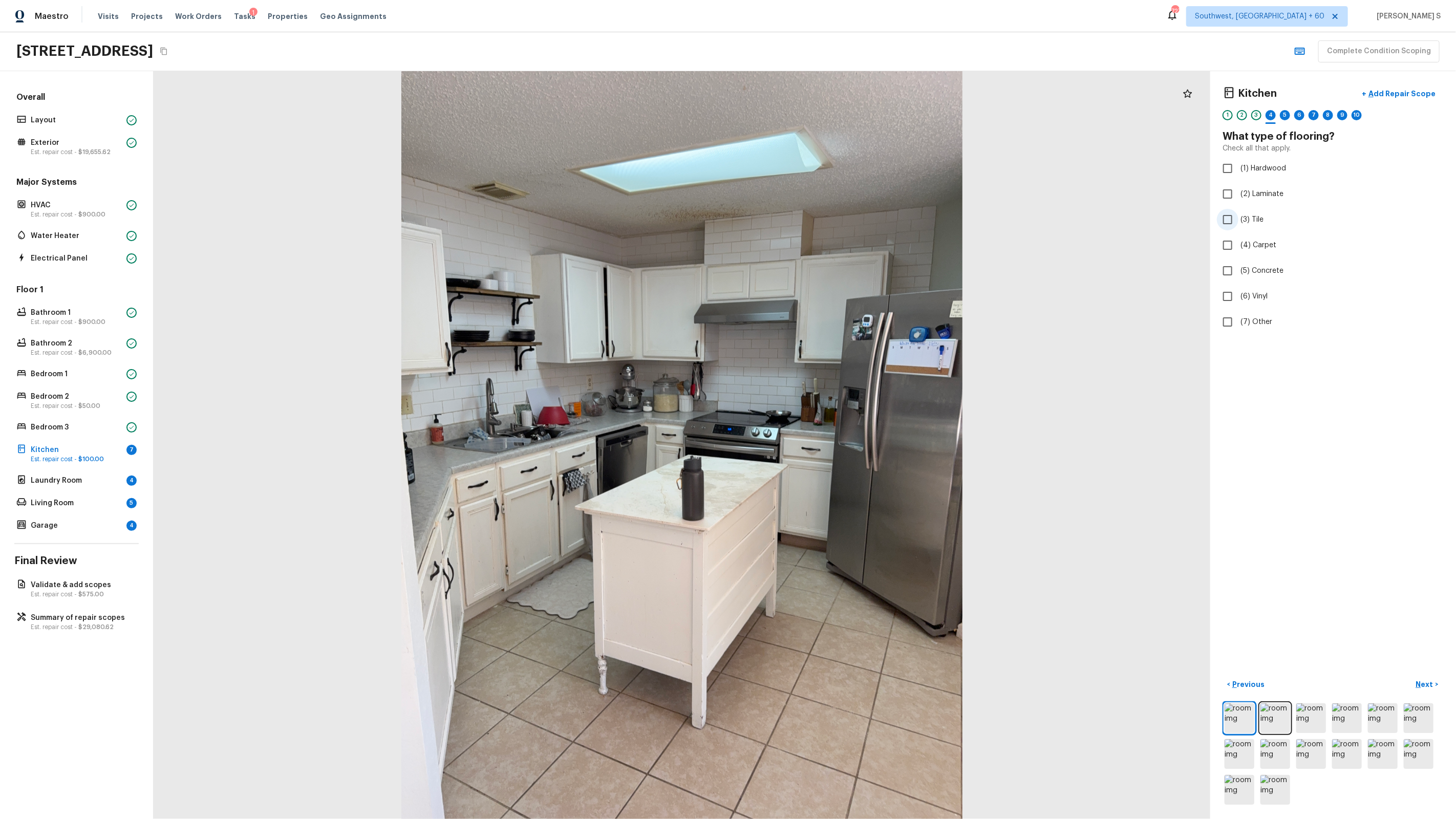
click at [1255, 223] on span "(3) Tile" at bounding box center [1251, 219] width 23 height 10
click at [1238, 223] on input "(3) Tile" at bounding box center [1228, 219] width 21 height 21
click at [1398, 97] on p "Add Repair Scope" at bounding box center [1401, 93] width 69 height 10
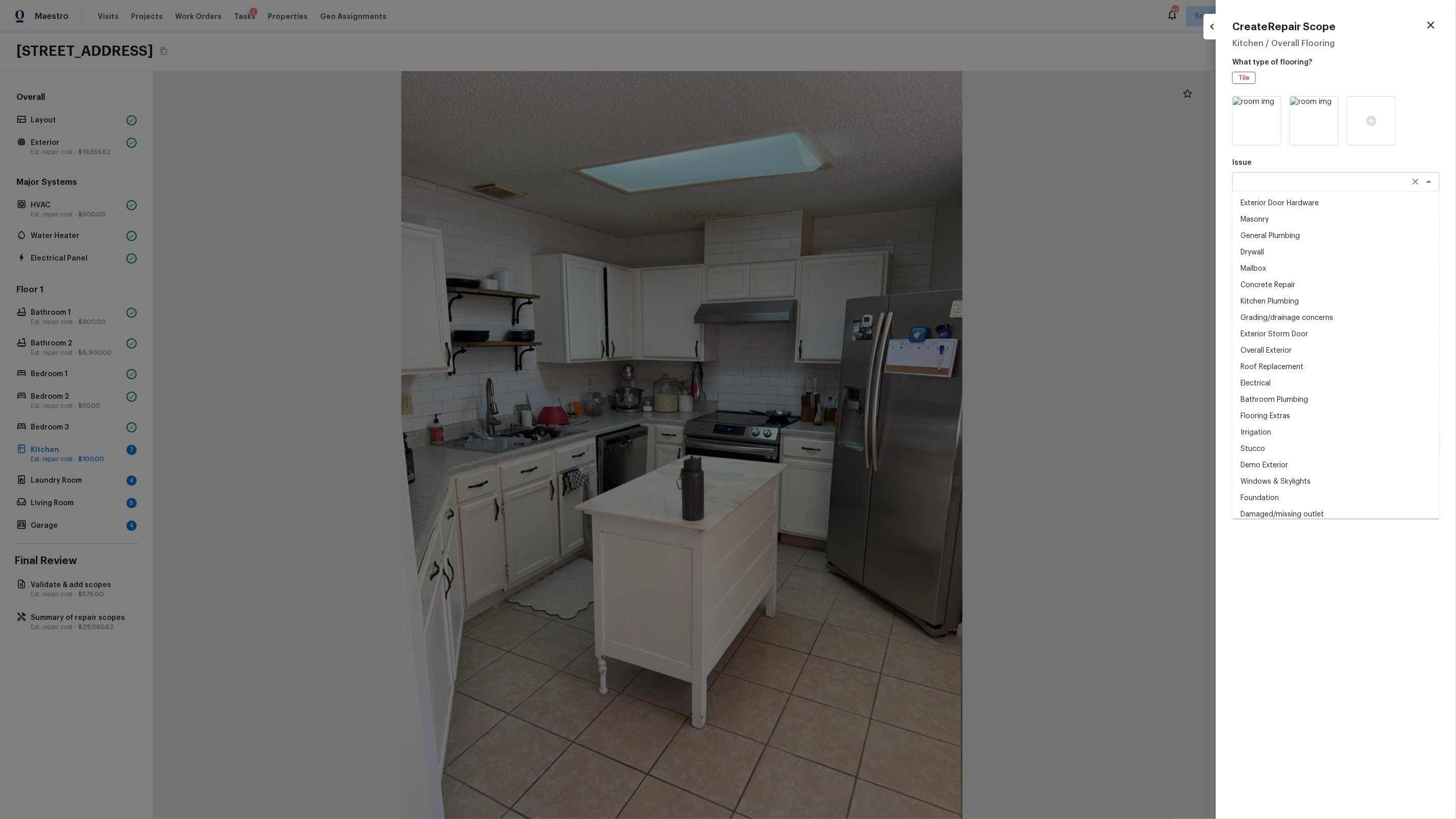
click at [1297, 188] on div "x ​" at bounding box center [1336, 181] width 207 height 20
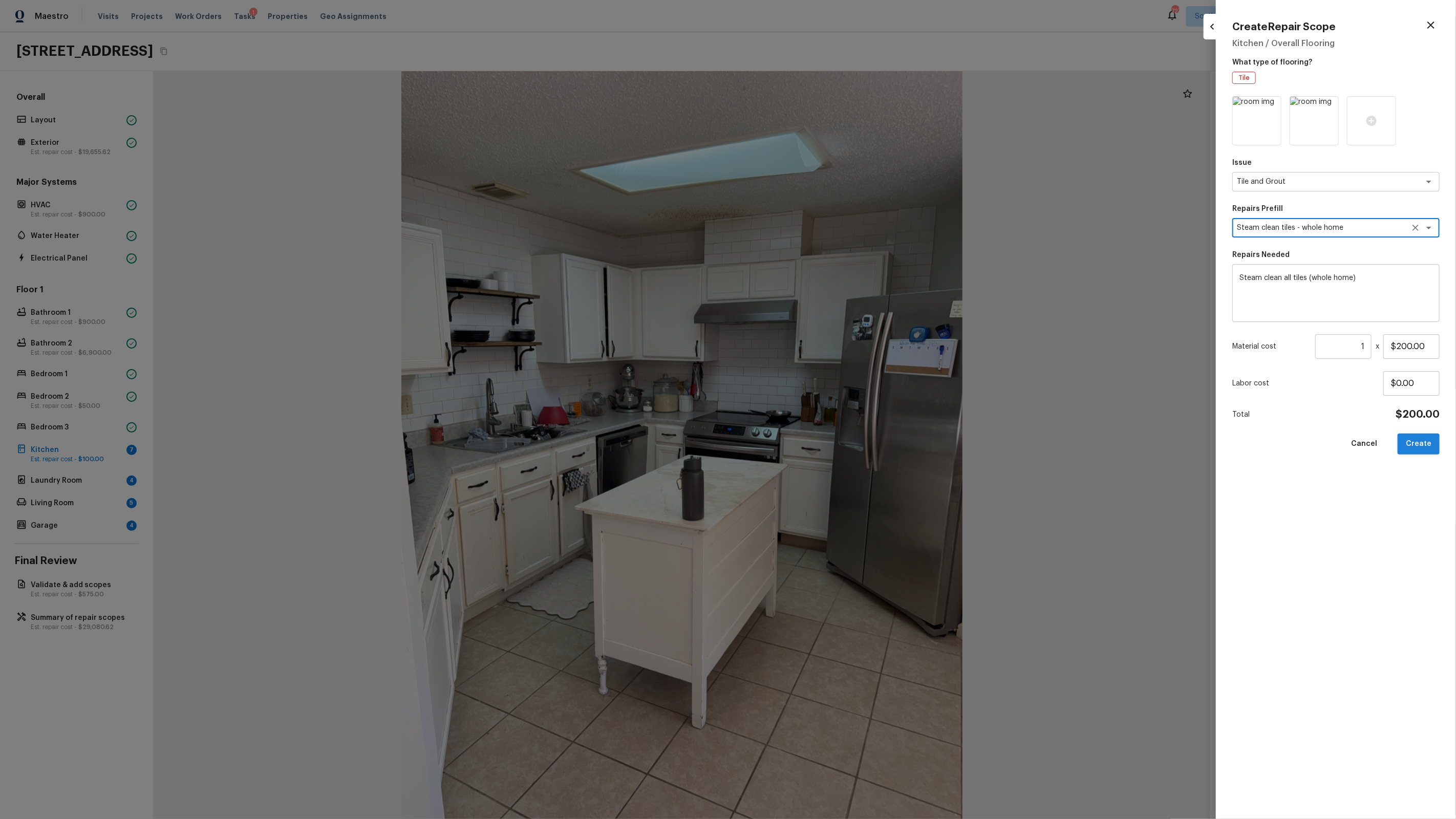
click at [1416, 442] on button "Create" at bounding box center [1419, 443] width 42 height 21
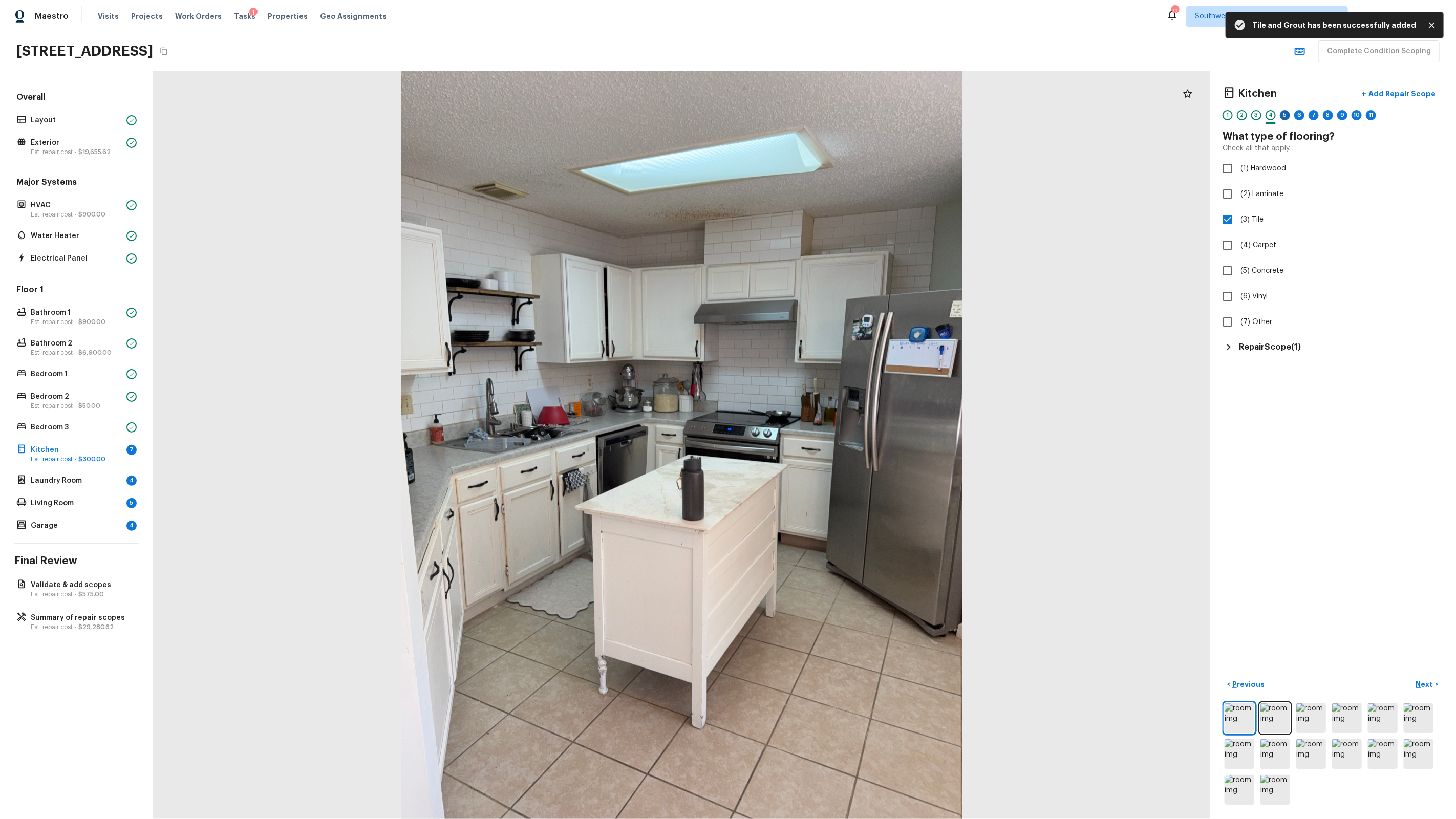
click at [1287, 118] on div "5" at bounding box center [1285, 115] width 10 height 10
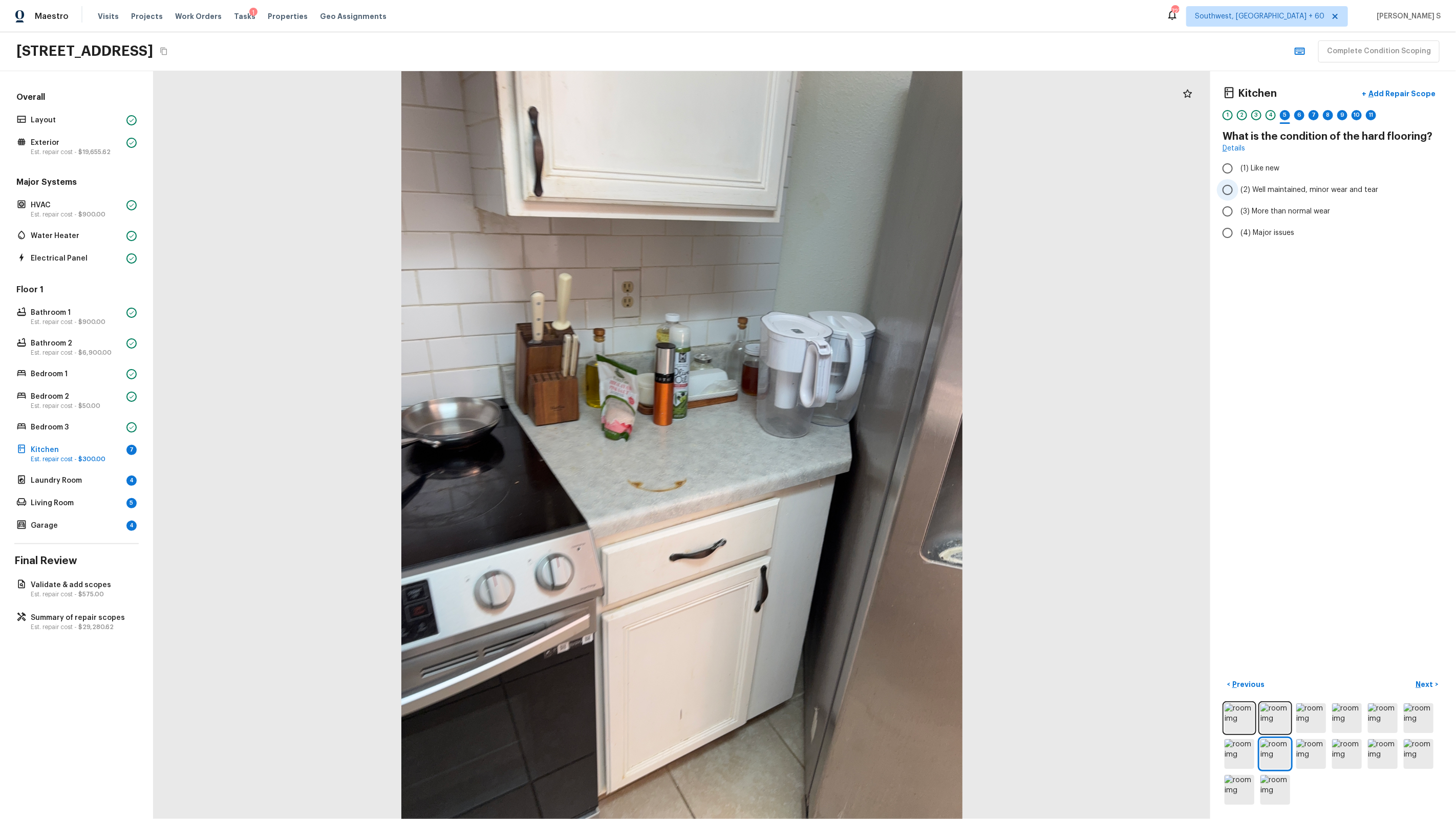
click at [1285, 182] on label "(2) Well maintained, minor wear and tear" at bounding box center [1326, 190] width 219 height 21
click at [1238, 182] on input "(2) Well maintained, minor wear and tear" at bounding box center [1228, 190] width 21 height 21
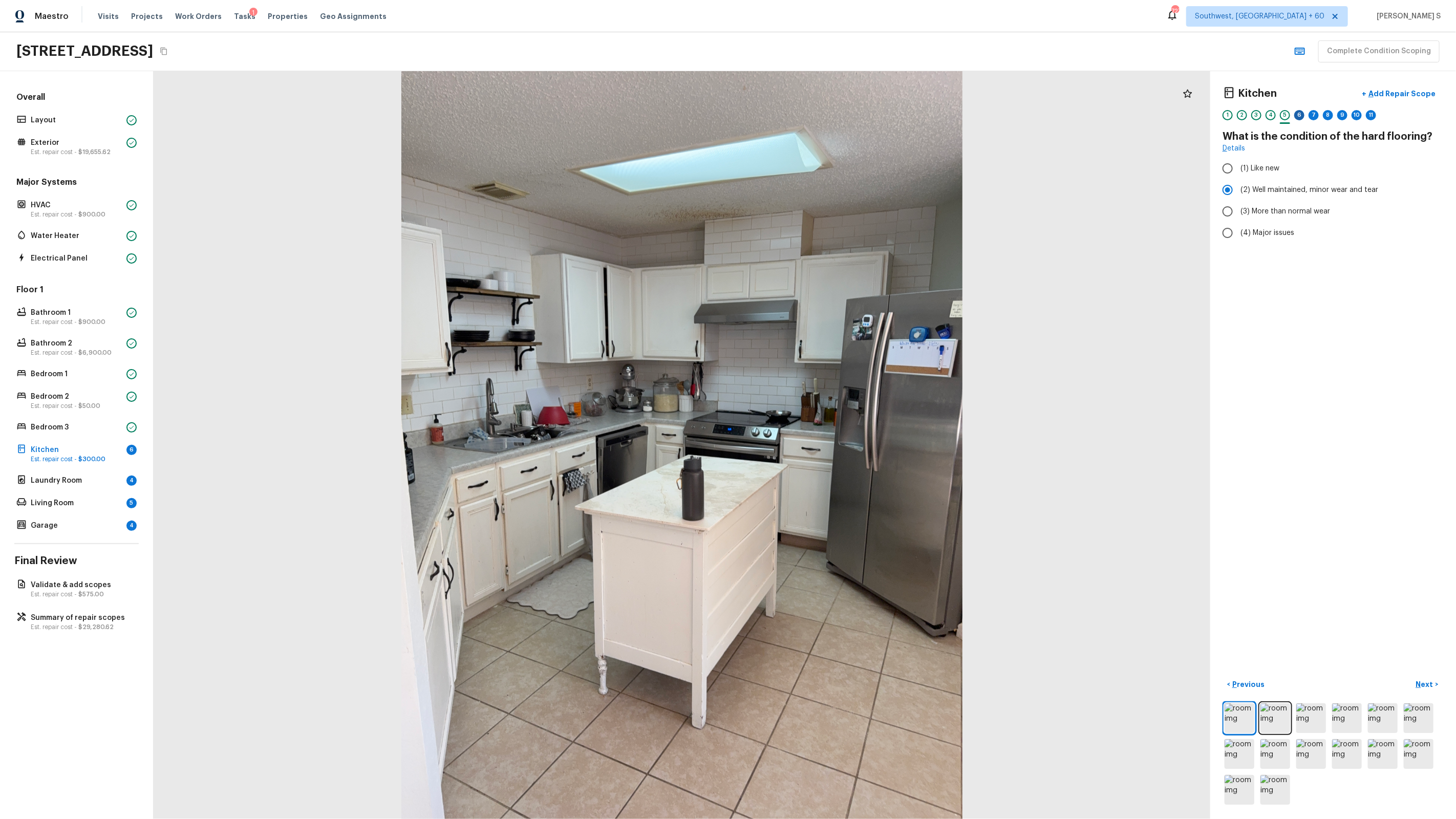
click at [1301, 119] on div "6" at bounding box center [1299, 115] width 10 height 10
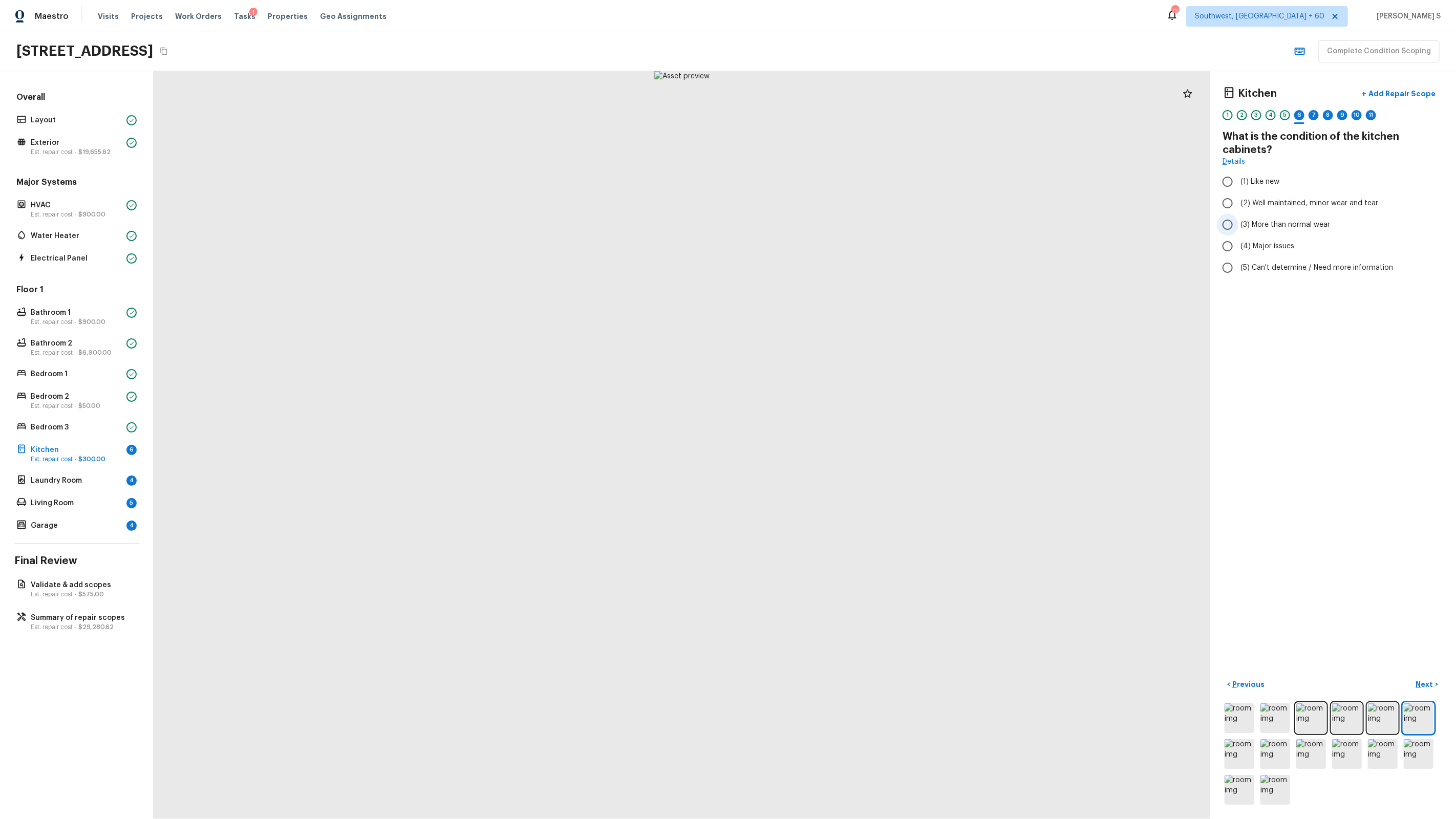
click at [1292, 226] on span "(3) More than normal wear" at bounding box center [1285, 224] width 90 height 10
click at [1238, 226] on input "(3) More than normal wear" at bounding box center [1228, 225] width 21 height 21
click at [1316, 115] on div "7" at bounding box center [1313, 115] width 10 height 10
click at [1295, 223] on span "(3) More than normal wear" at bounding box center [1285, 224] width 90 height 10
click at [1238, 223] on input "(3) More than normal wear" at bounding box center [1228, 225] width 21 height 21
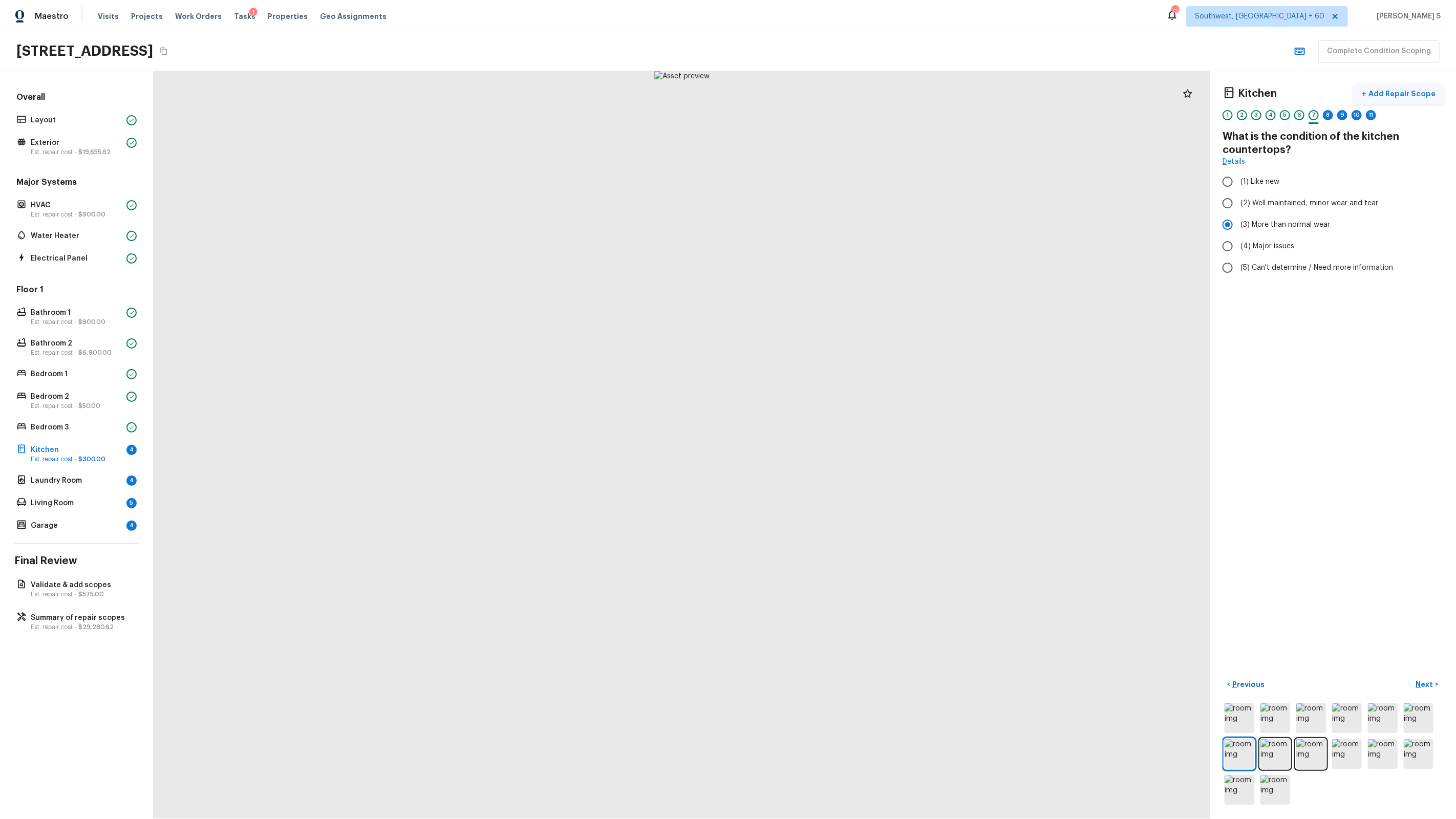
click at [1401, 90] on p "Add Repair Scope" at bounding box center [1401, 93] width 69 height 10
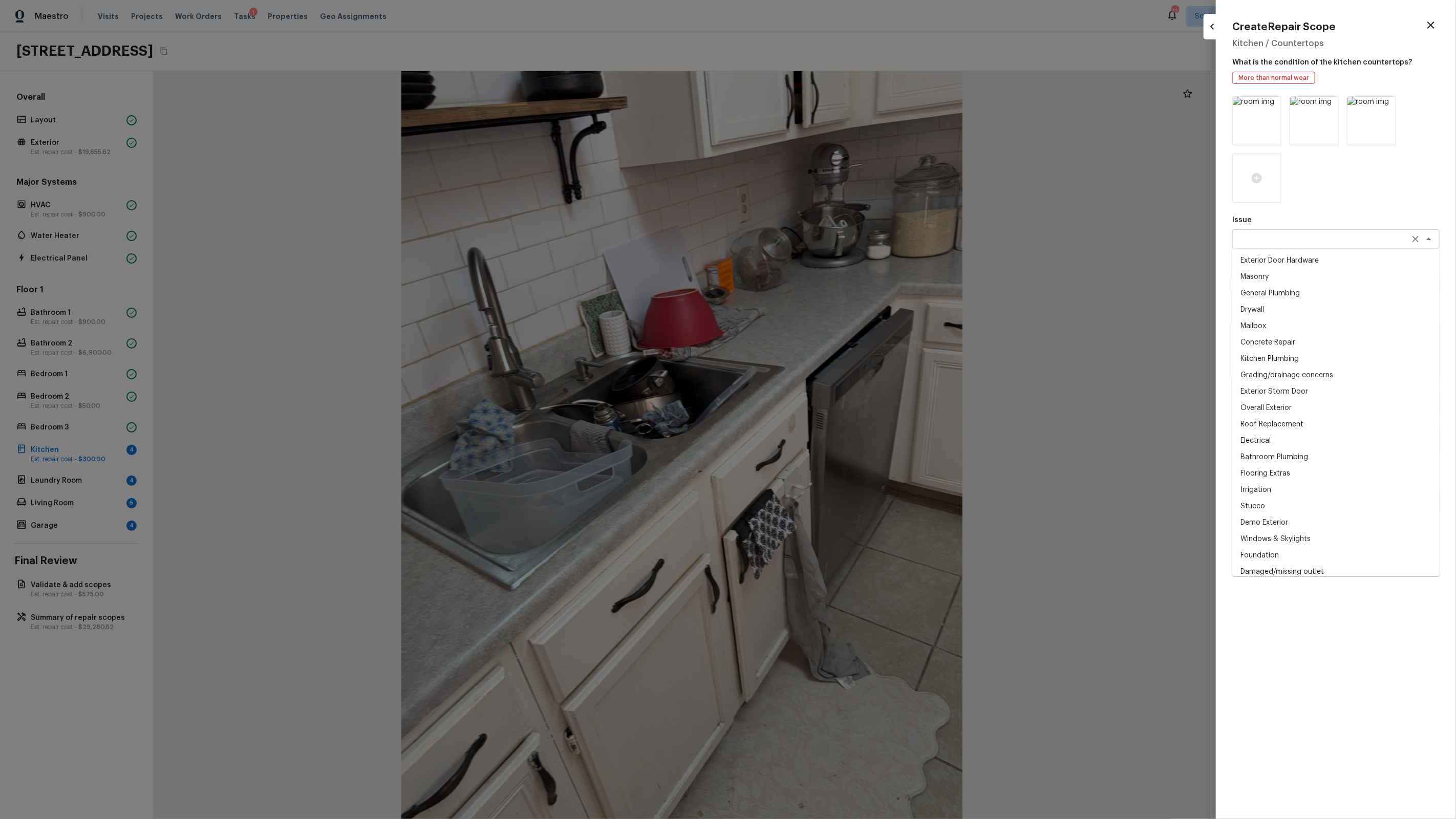
click at [1327, 232] on div "x ​" at bounding box center [1336, 239] width 207 height 20
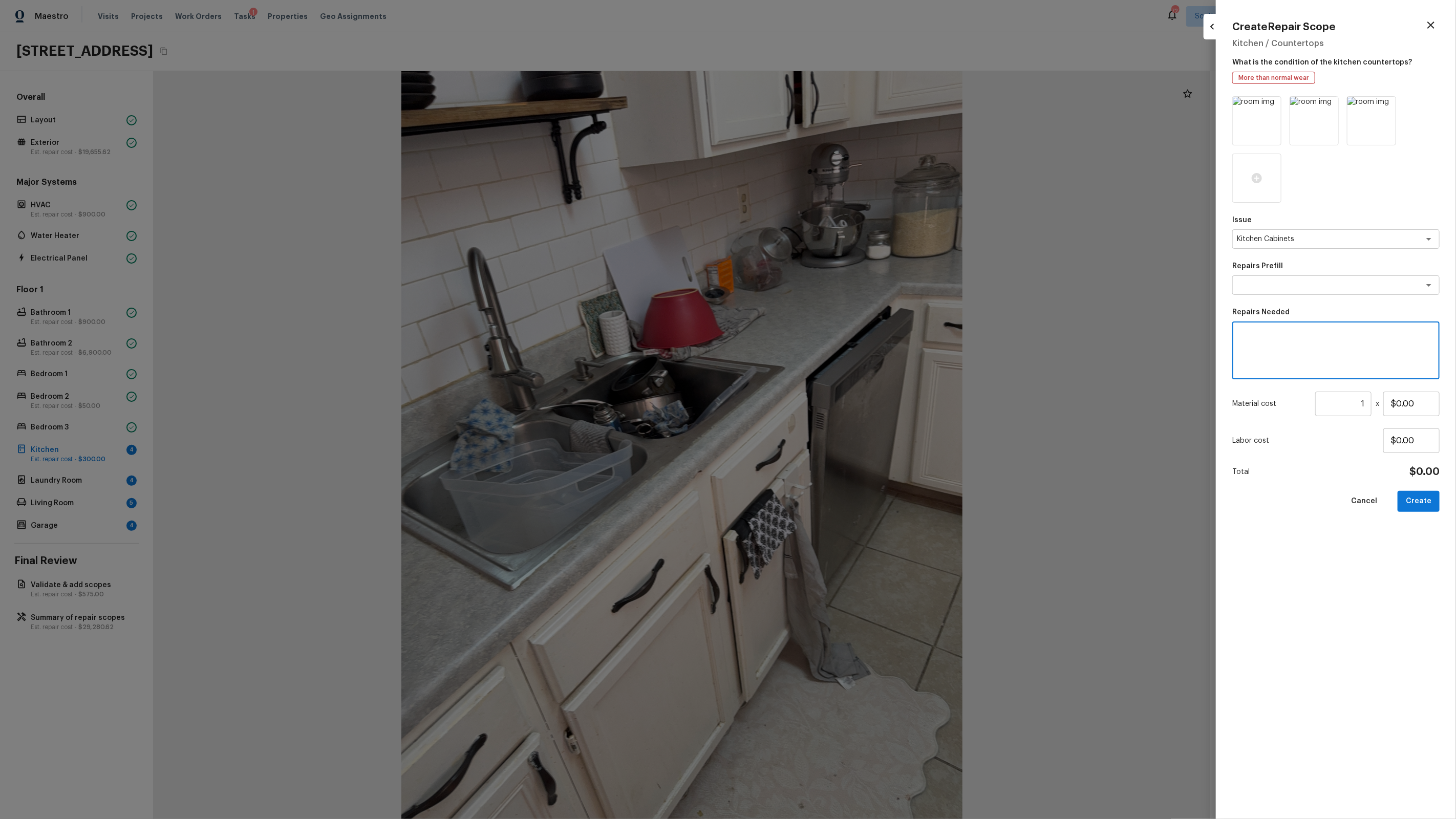
click at [1322, 334] on textarea at bounding box center [1336, 350] width 193 height 41
click at [1360, 245] on div "Kitchen Cabinets x ​" at bounding box center [1336, 239] width 207 height 20
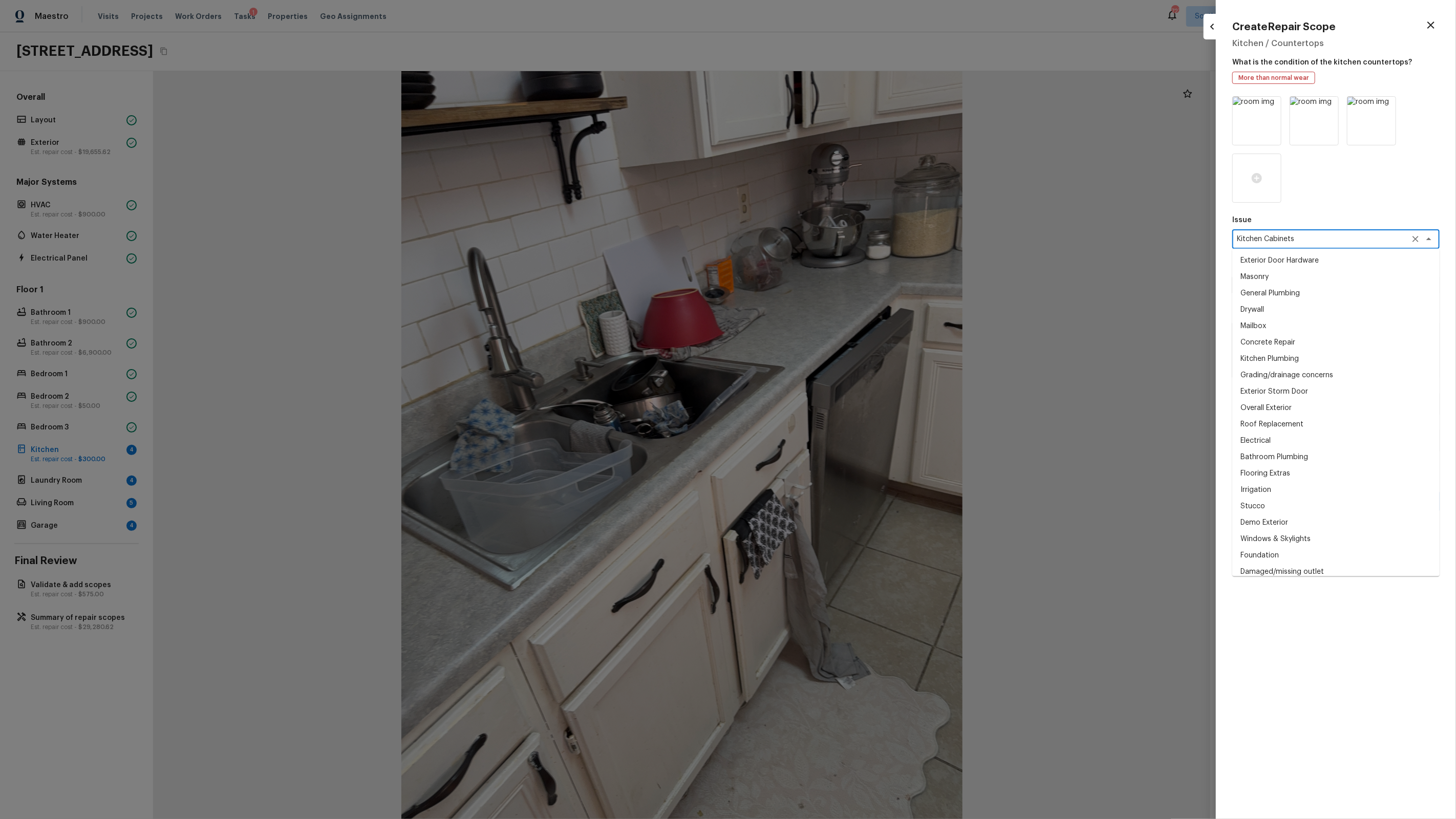
scroll to position [462, 0]
paste textarea "2187"
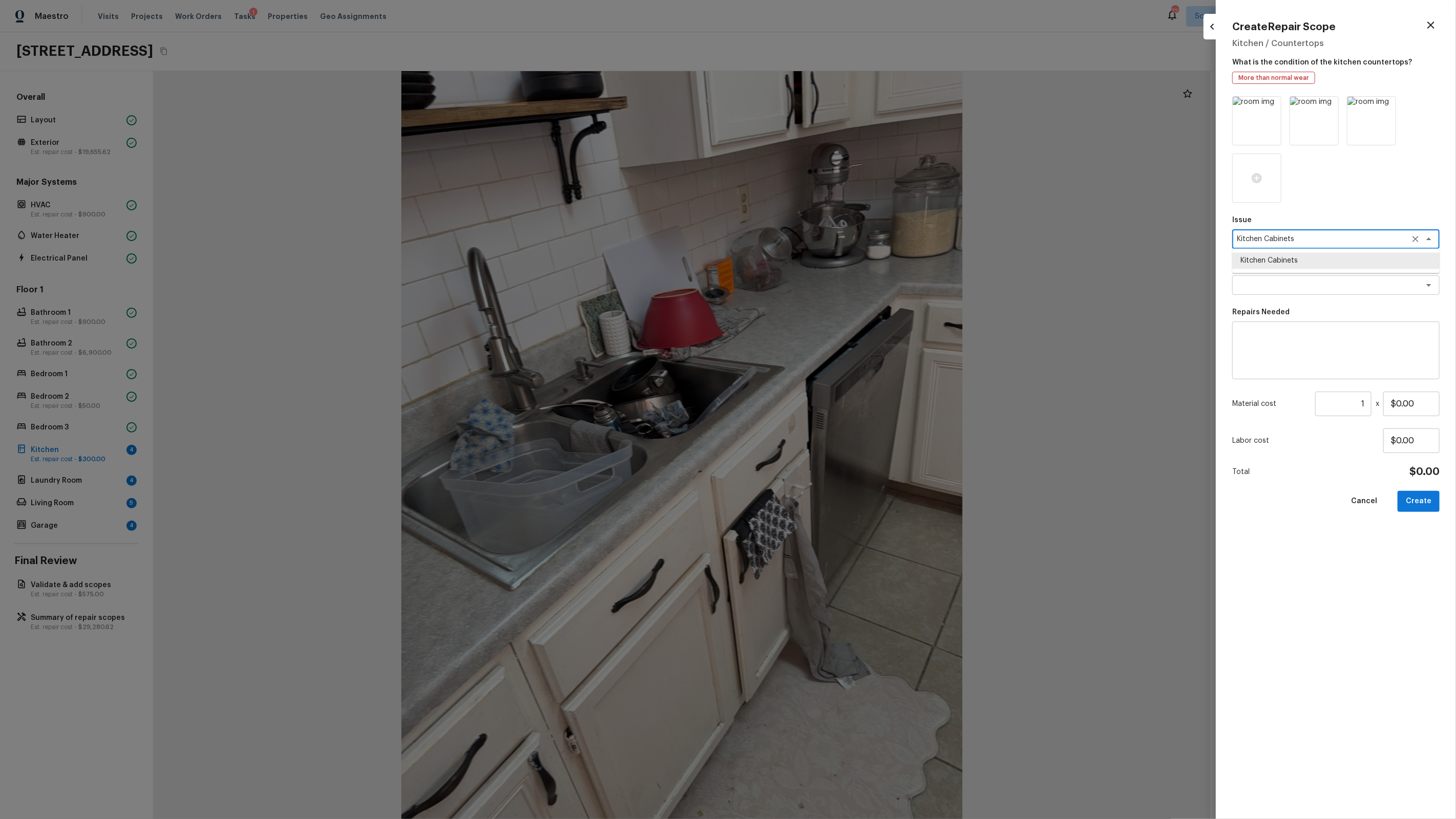
click at [1298, 333] on textarea at bounding box center [1336, 350] width 193 height 41
paste textarea "Kitchen Cabinets"
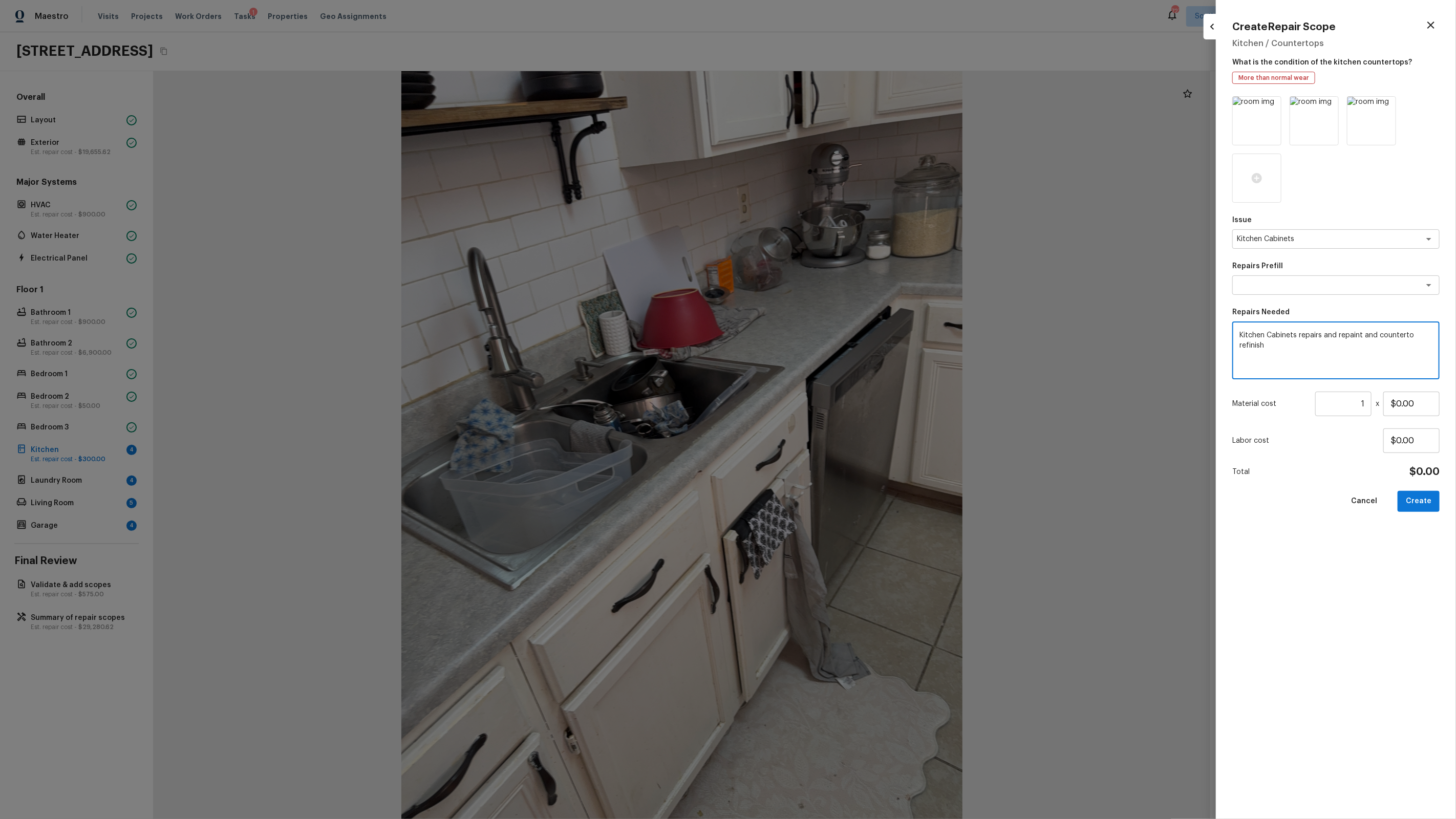
click at [1398, 333] on textarea "Kitchen Cabinets repairs and repaint and counterto refinish" at bounding box center [1336, 350] width 193 height 41
click at [1404, 399] on input "$0.00" at bounding box center [1411, 404] width 56 height 24
click at [1424, 503] on button "Create" at bounding box center [1419, 501] width 42 height 21
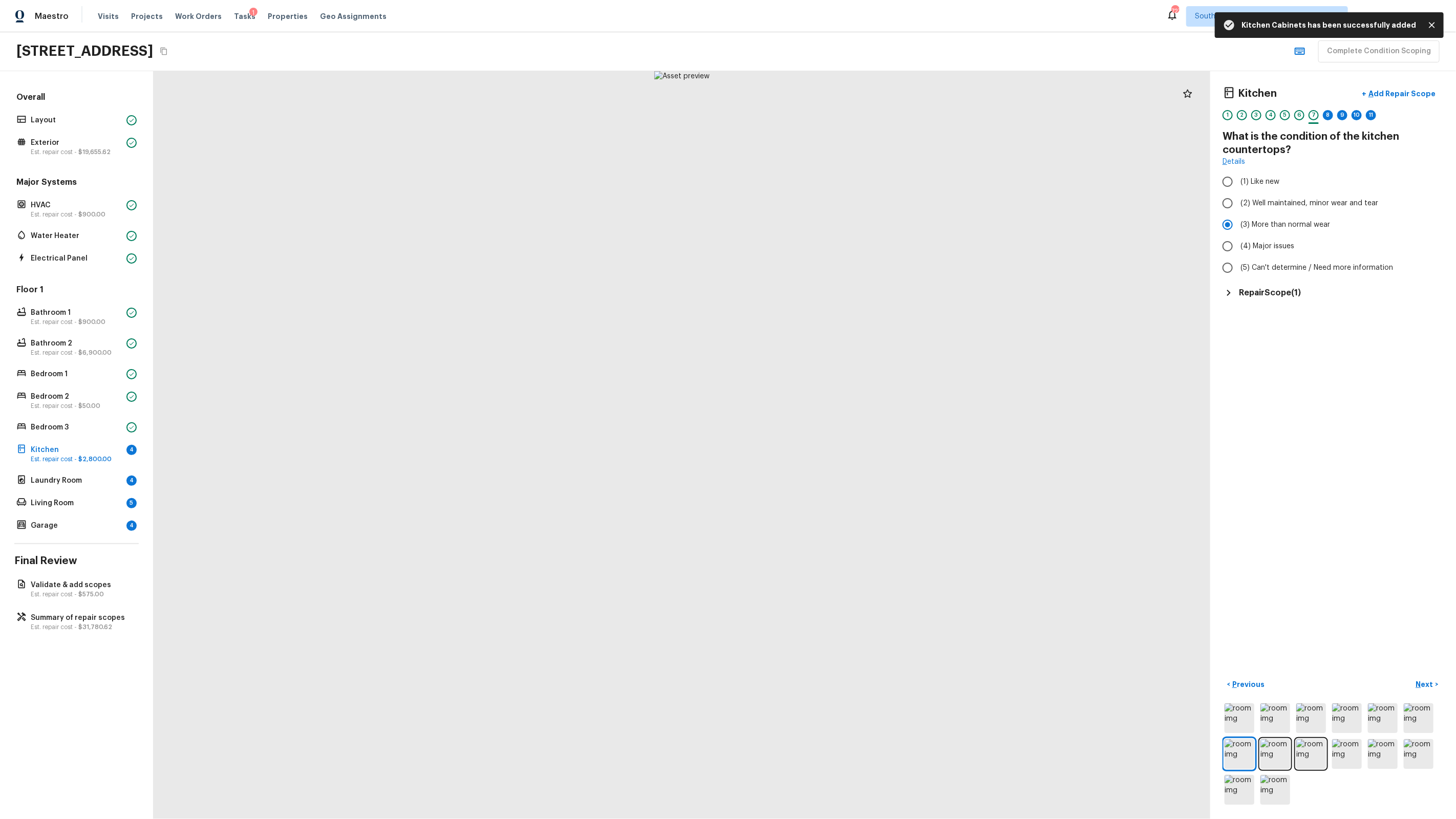
click at [1332, 118] on div "8" at bounding box center [1328, 118] width 10 height 16
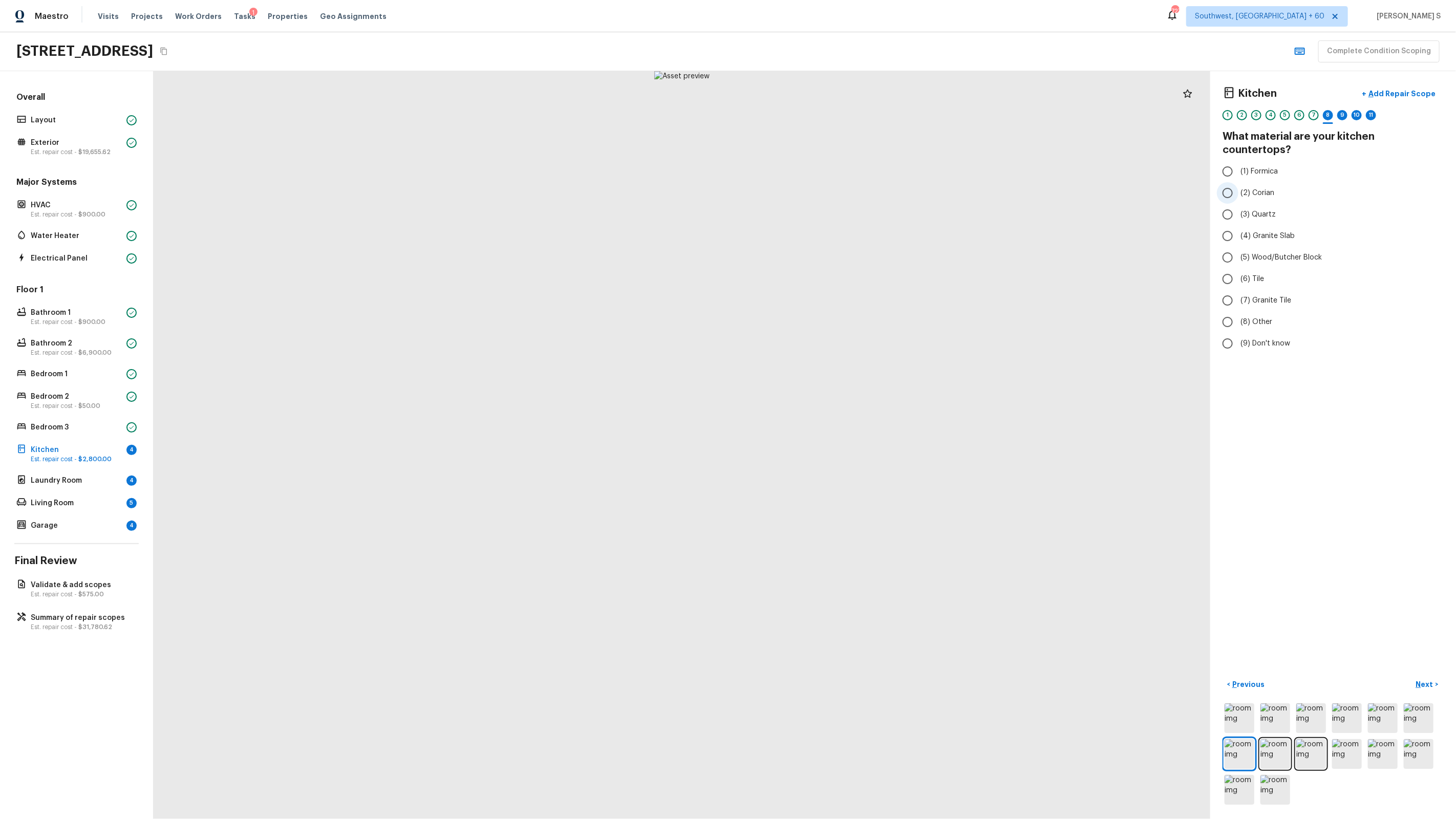
click at [1266, 182] on label "(2) Corian" at bounding box center [1326, 193] width 219 height 21
click at [1238, 182] on input "(2) Corian" at bounding box center [1228, 193] width 21 height 21
click at [1340, 111] on div "9" at bounding box center [1342, 115] width 10 height 10
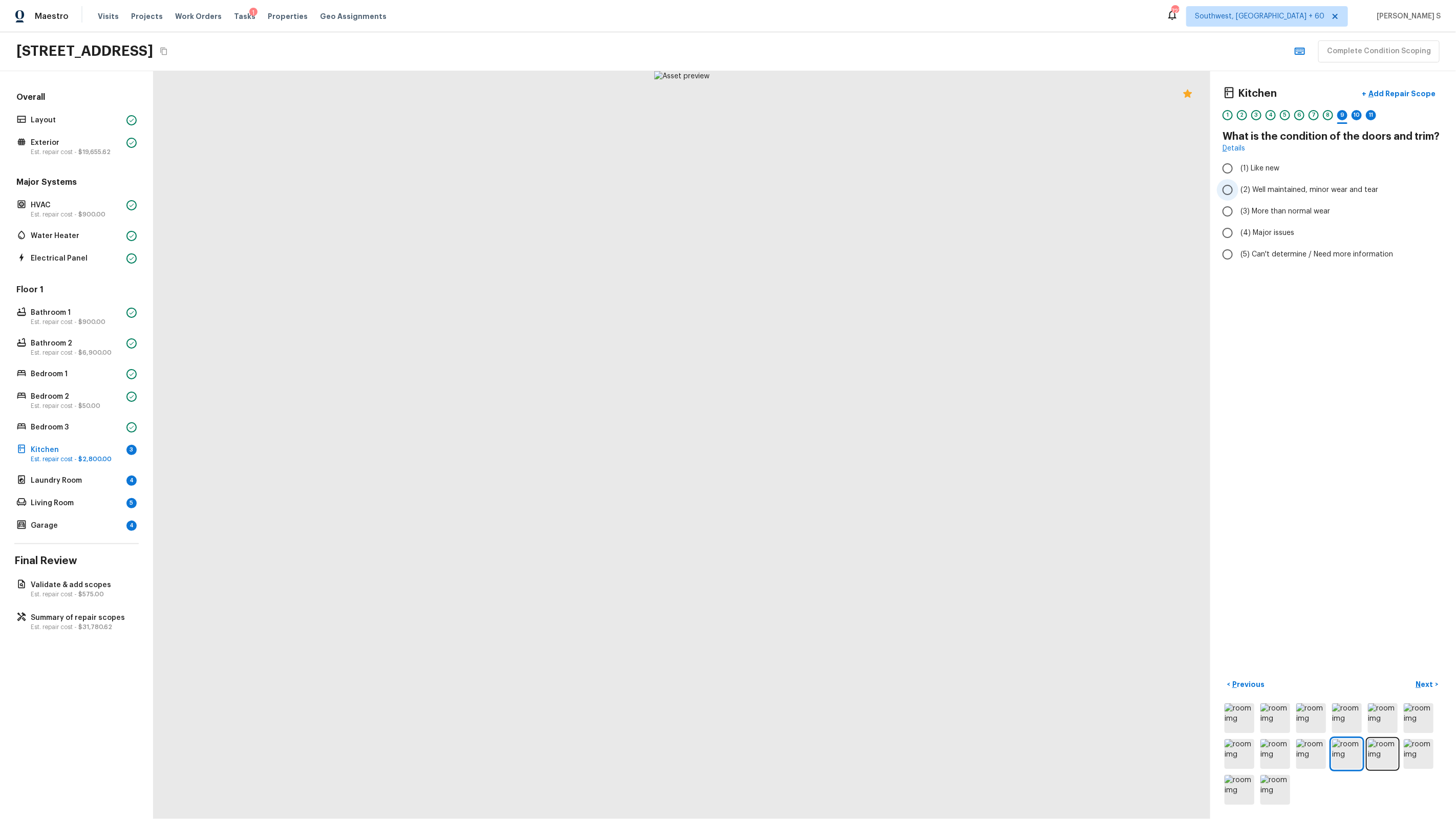
click at [1284, 194] on span "(2) Well maintained, minor wear and tear" at bounding box center [1309, 190] width 138 height 10
click at [1238, 194] on input "(2) Well maintained, minor wear and tear" at bounding box center [1228, 190] width 21 height 21
click at [1359, 116] on div "10" at bounding box center [1356, 115] width 10 height 10
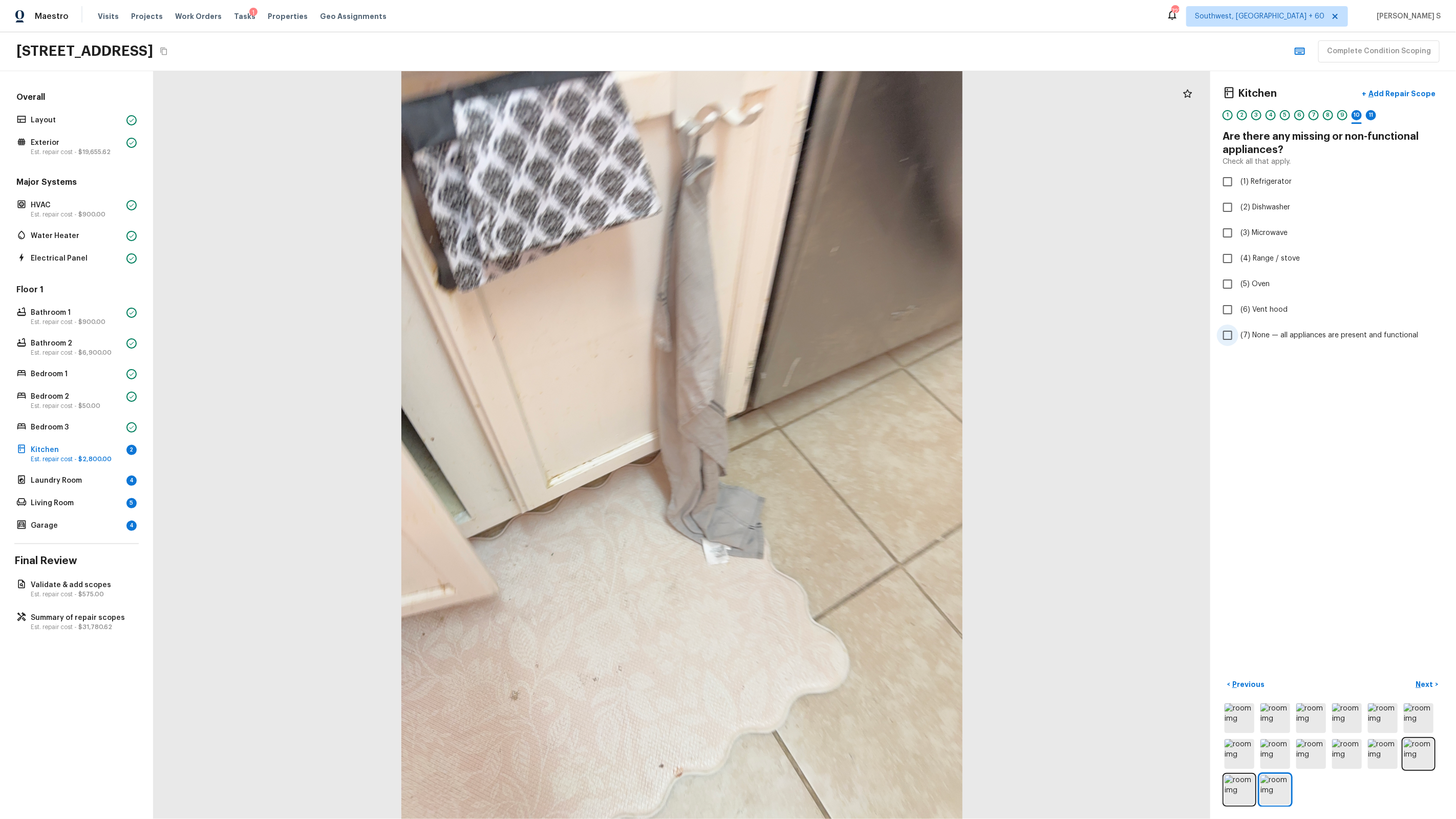
click at [1275, 334] on span "(7) None — all appliances are present and functional" at bounding box center [1329, 335] width 178 height 10
click at [1238, 334] on input "(7) None — all appliances are present and functional" at bounding box center [1228, 335] width 21 height 21
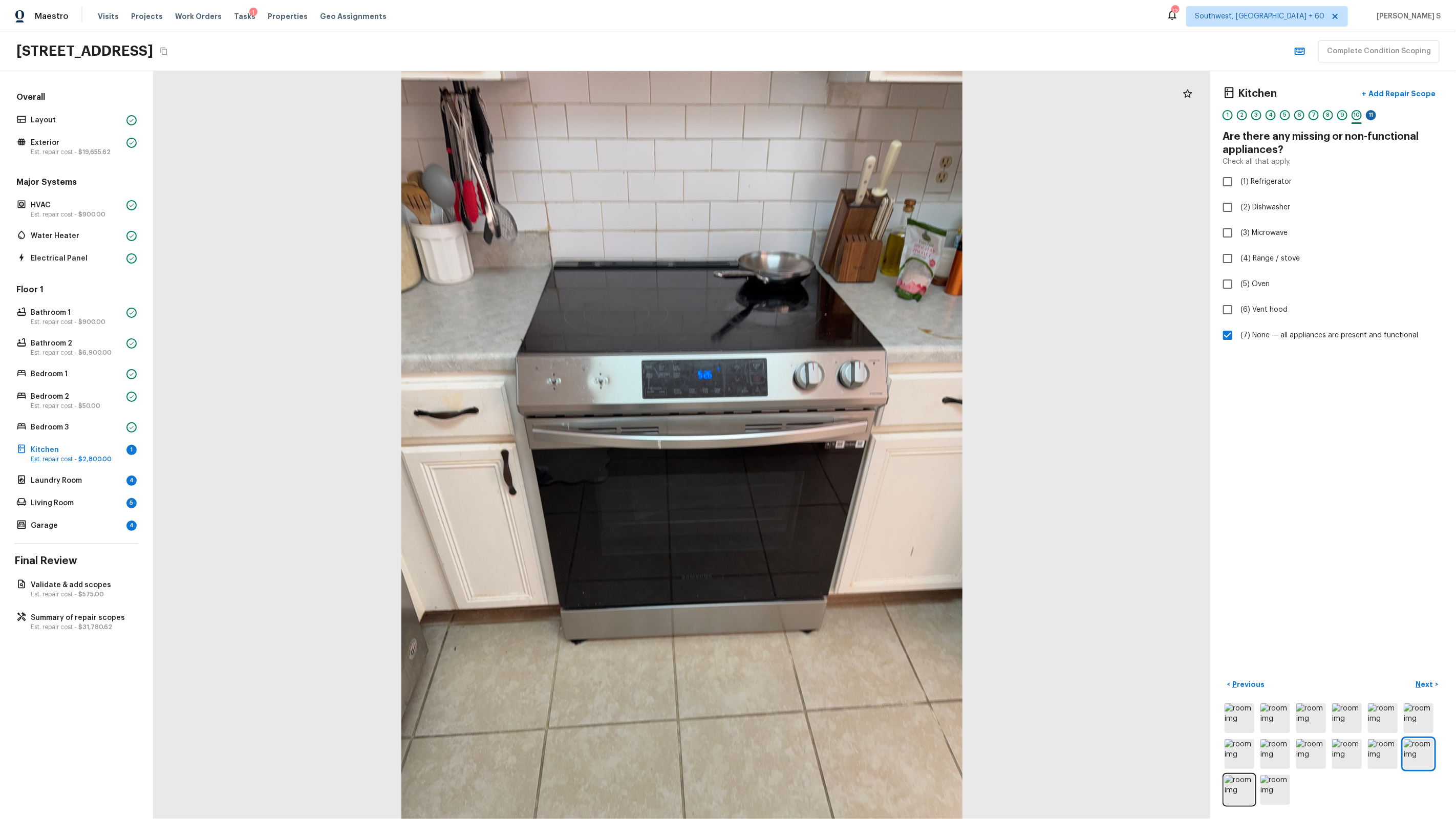
click at [1369, 118] on div "11" at bounding box center [1370, 115] width 10 height 10
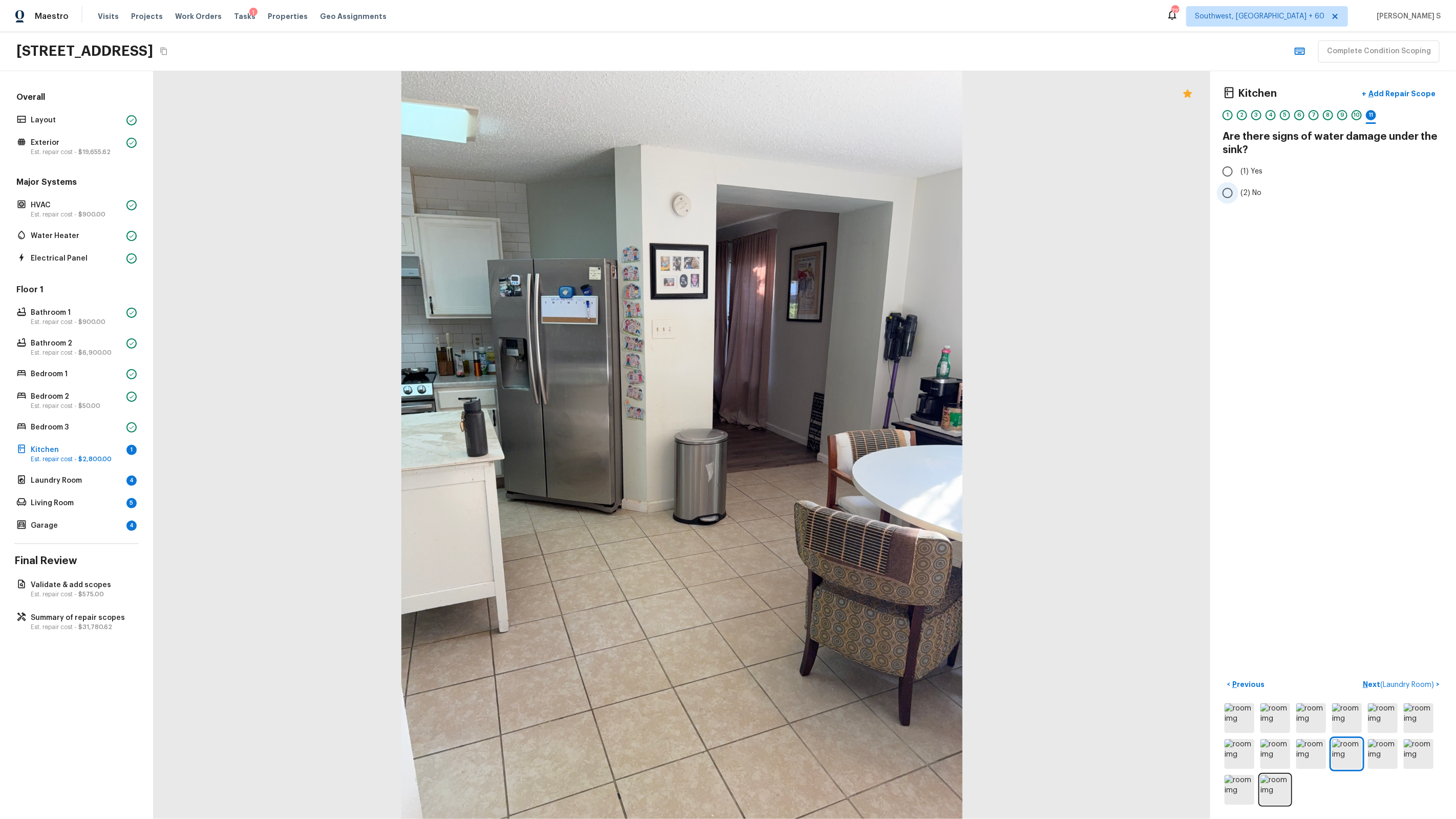
click at [1238, 194] on input "(2) No" at bounding box center [1228, 193] width 21 height 21
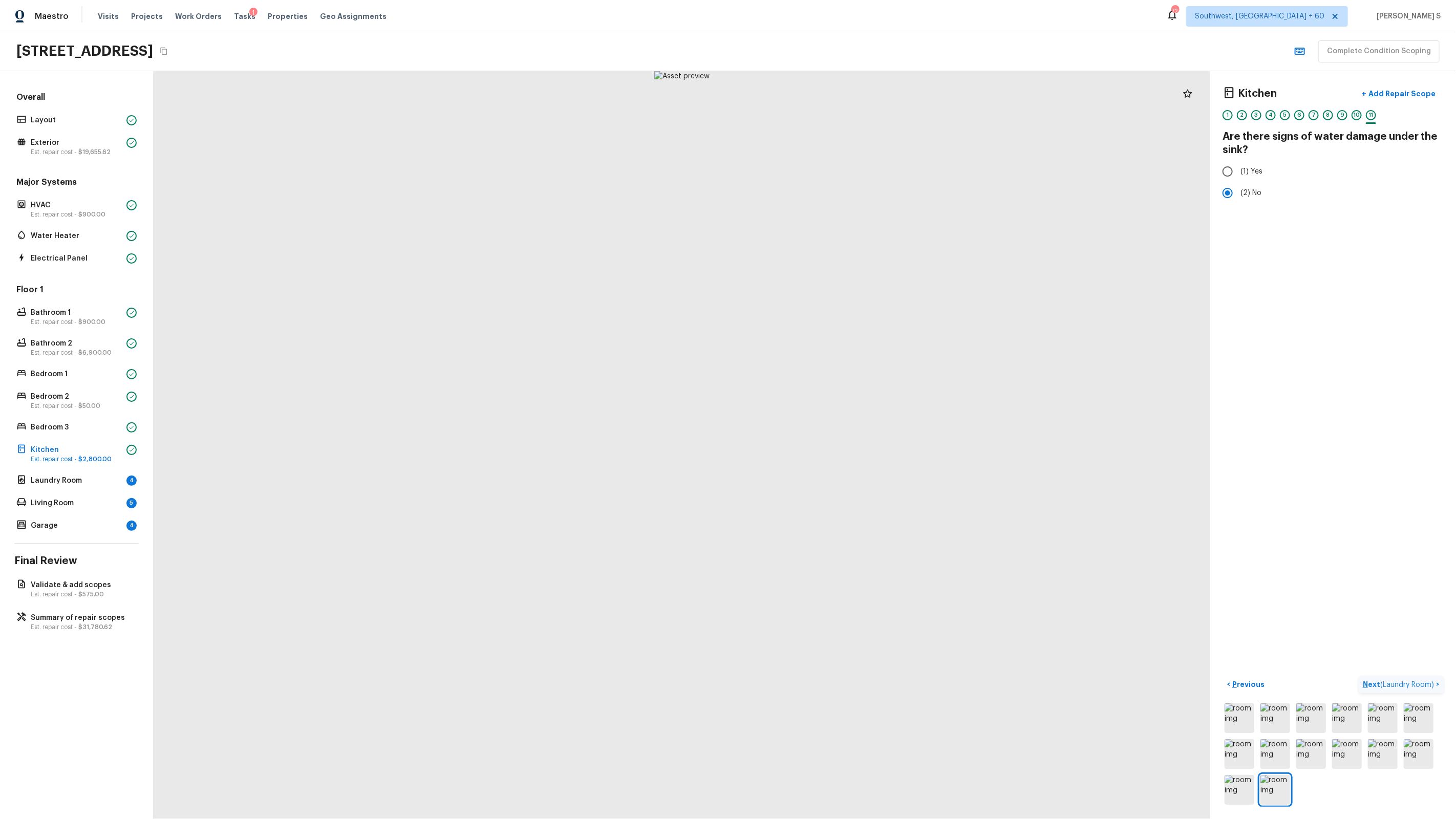
click at [1400, 682] on span "( Laundry Room )" at bounding box center [1407, 685] width 54 height 7
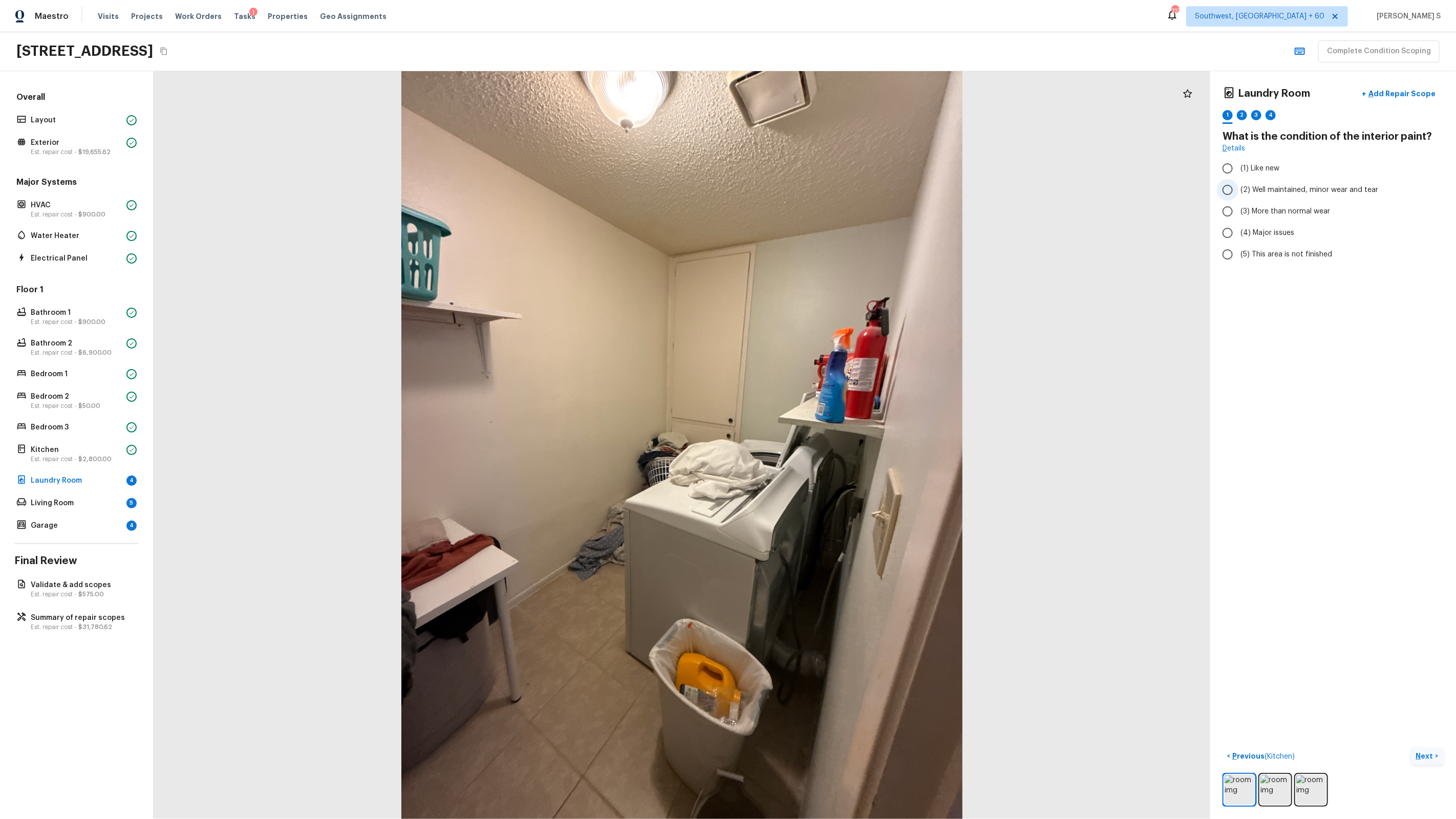
click at [1298, 194] on span "(2) Well maintained, minor wear and tear" at bounding box center [1309, 190] width 138 height 10
click at [1238, 194] on input "(2) Well maintained, minor wear and tear" at bounding box center [1228, 190] width 21 height 21
click at [1244, 122] on div "2" at bounding box center [1241, 118] width 10 height 16
click at [1240, 216] on span "(2) No" at bounding box center [1250, 215] width 21 height 10
click at [1238, 216] on input "(2) No" at bounding box center [1228, 215] width 21 height 21
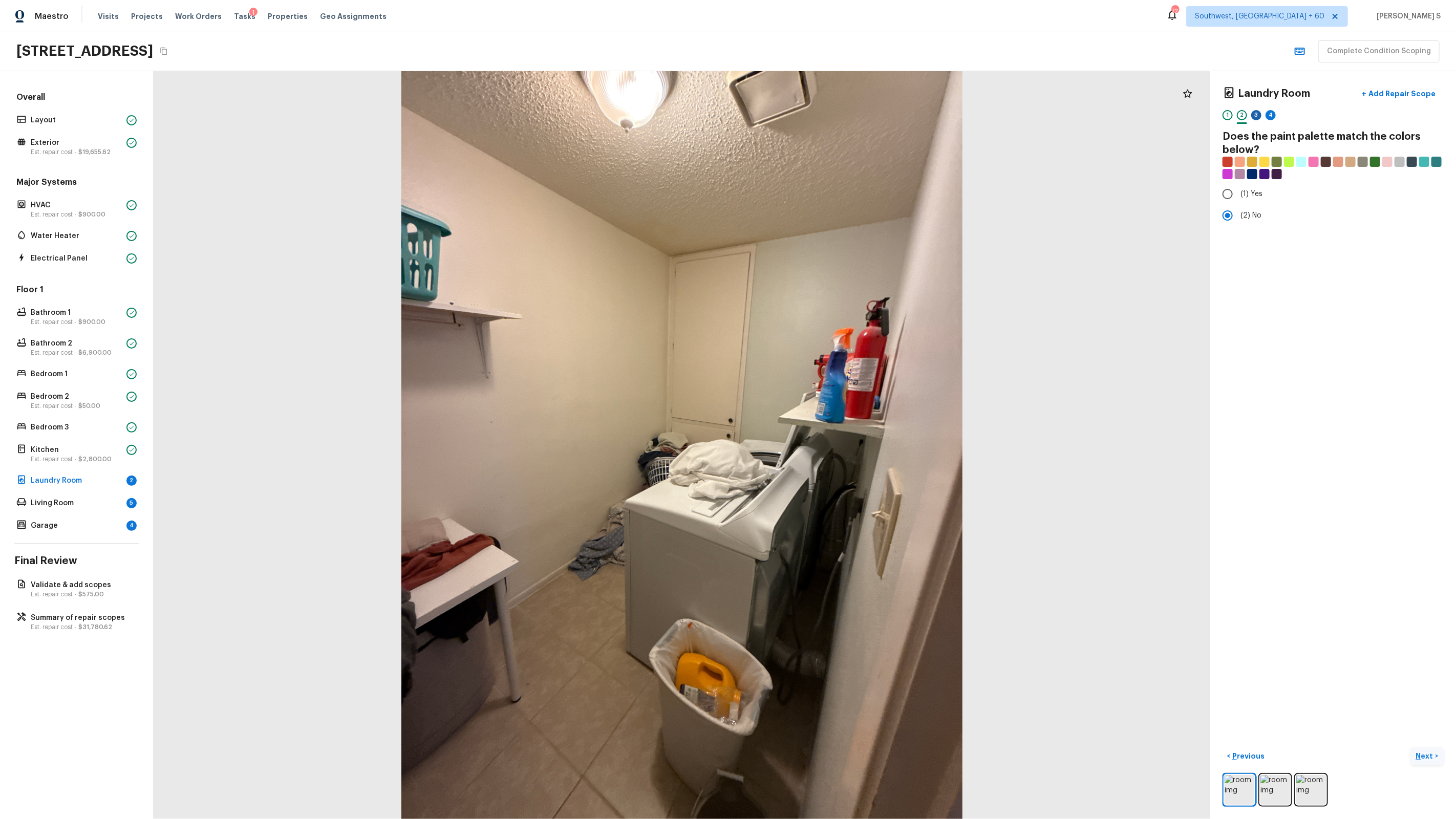
click at [1257, 114] on div "3" at bounding box center [1256, 115] width 10 height 10
click at [1290, 185] on span "(2) Well maintained, minor wear and tear" at bounding box center [1309, 190] width 138 height 10
click at [1238, 185] on input "(2) Well maintained, minor wear and tear" at bounding box center [1228, 190] width 21 height 21
click at [1273, 116] on div "4" at bounding box center [1271, 115] width 10 height 10
click at [1251, 220] on span "(3) Tile" at bounding box center [1251, 219] width 23 height 10
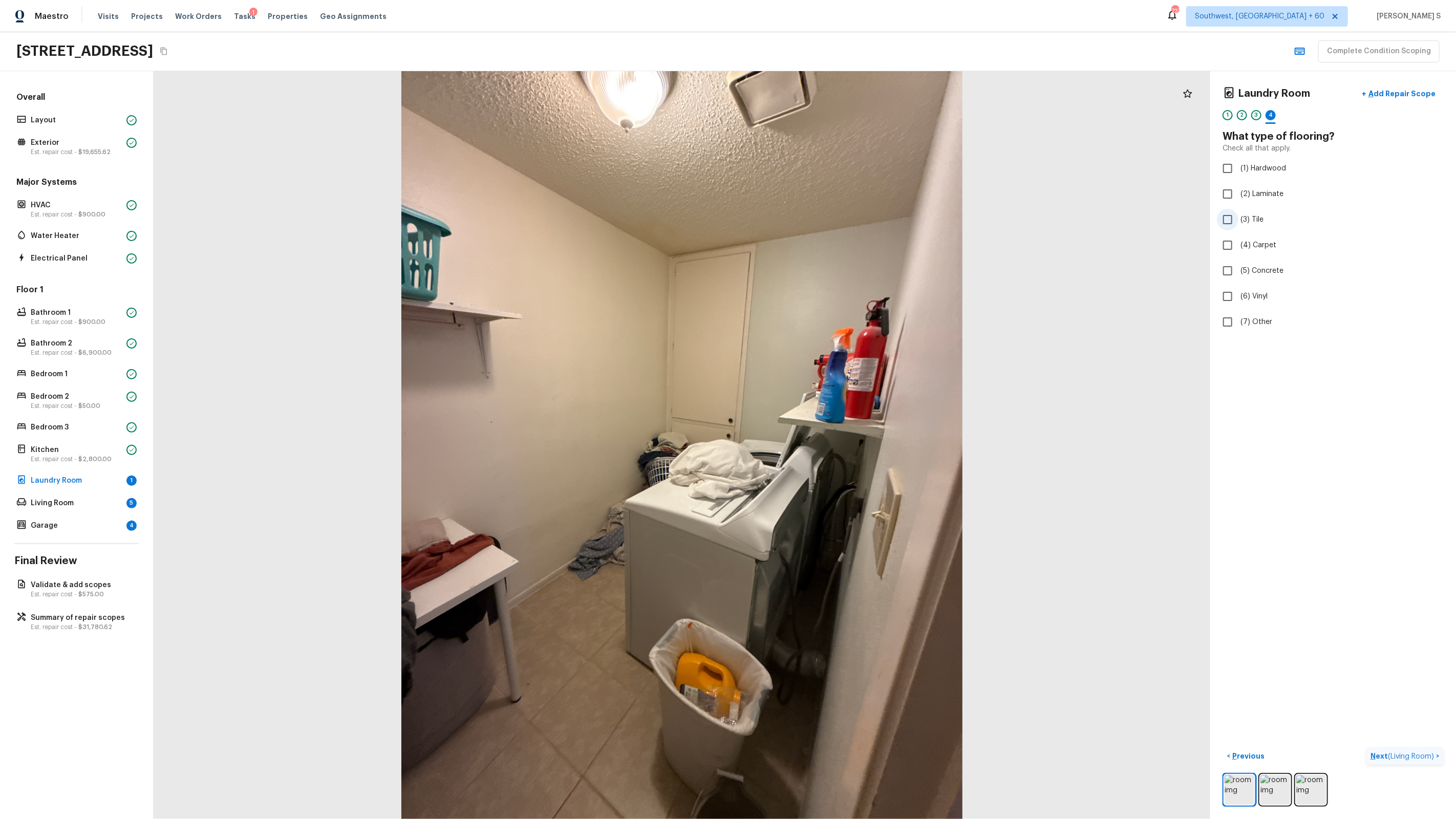
click at [1238, 220] on input "(3) Tile" at bounding box center [1228, 219] width 21 height 21
click at [1288, 112] on div "5" at bounding box center [1285, 115] width 10 height 10
click at [1259, 190] on span "(2) Well maintained, minor wear and tear" at bounding box center [1309, 190] width 138 height 10
click at [1238, 190] on input "(2) Well maintained, minor wear and tear" at bounding box center [1228, 190] width 21 height 21
click at [1397, 754] on span "( Living Room )" at bounding box center [1411, 757] width 46 height 7
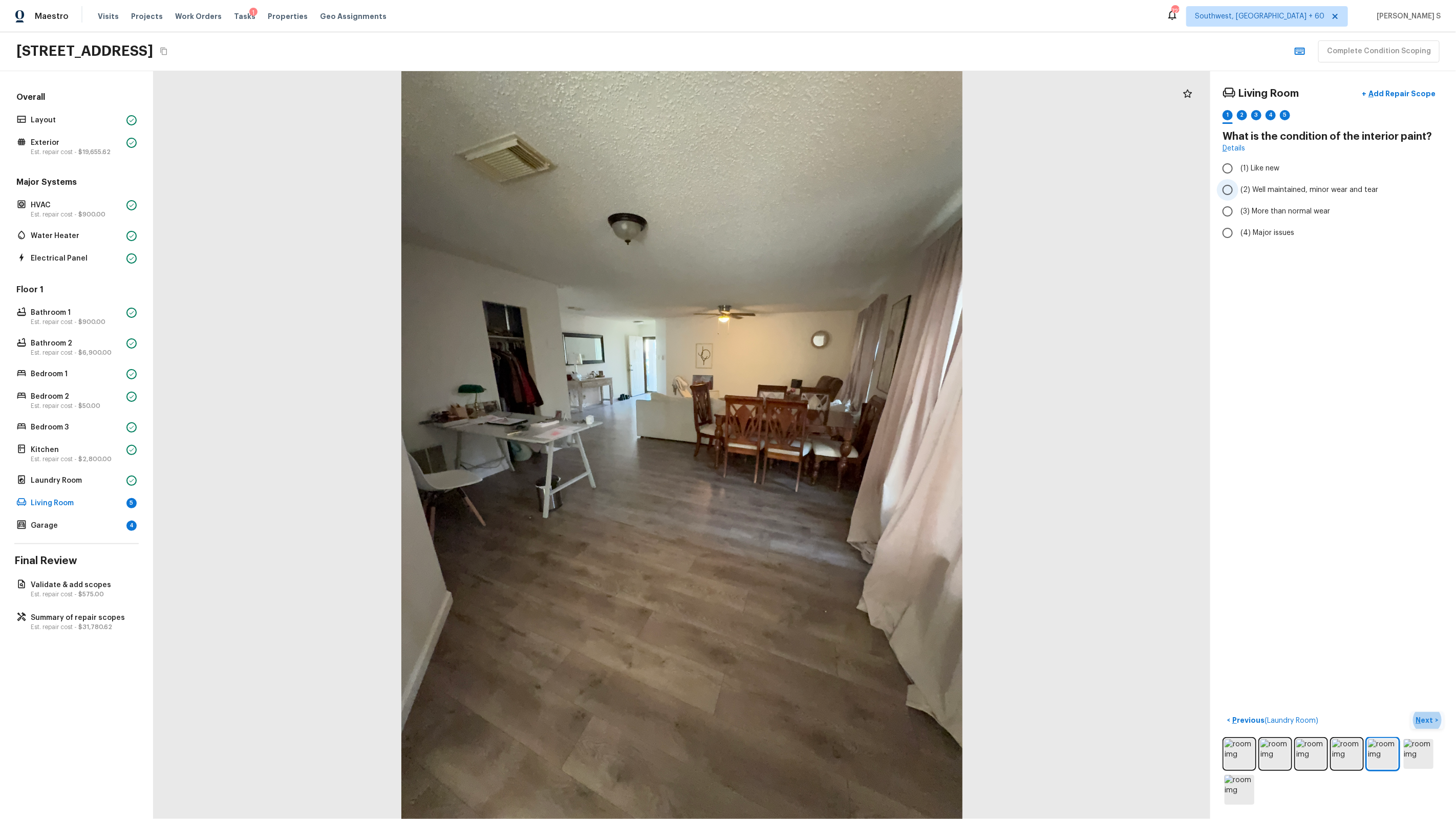
click at [1288, 192] on span "(2) Well maintained, minor wear and tear" at bounding box center [1309, 190] width 138 height 10
click at [1238, 192] on input "(2) Well maintained, minor wear and tear" at bounding box center [1228, 190] width 21 height 21
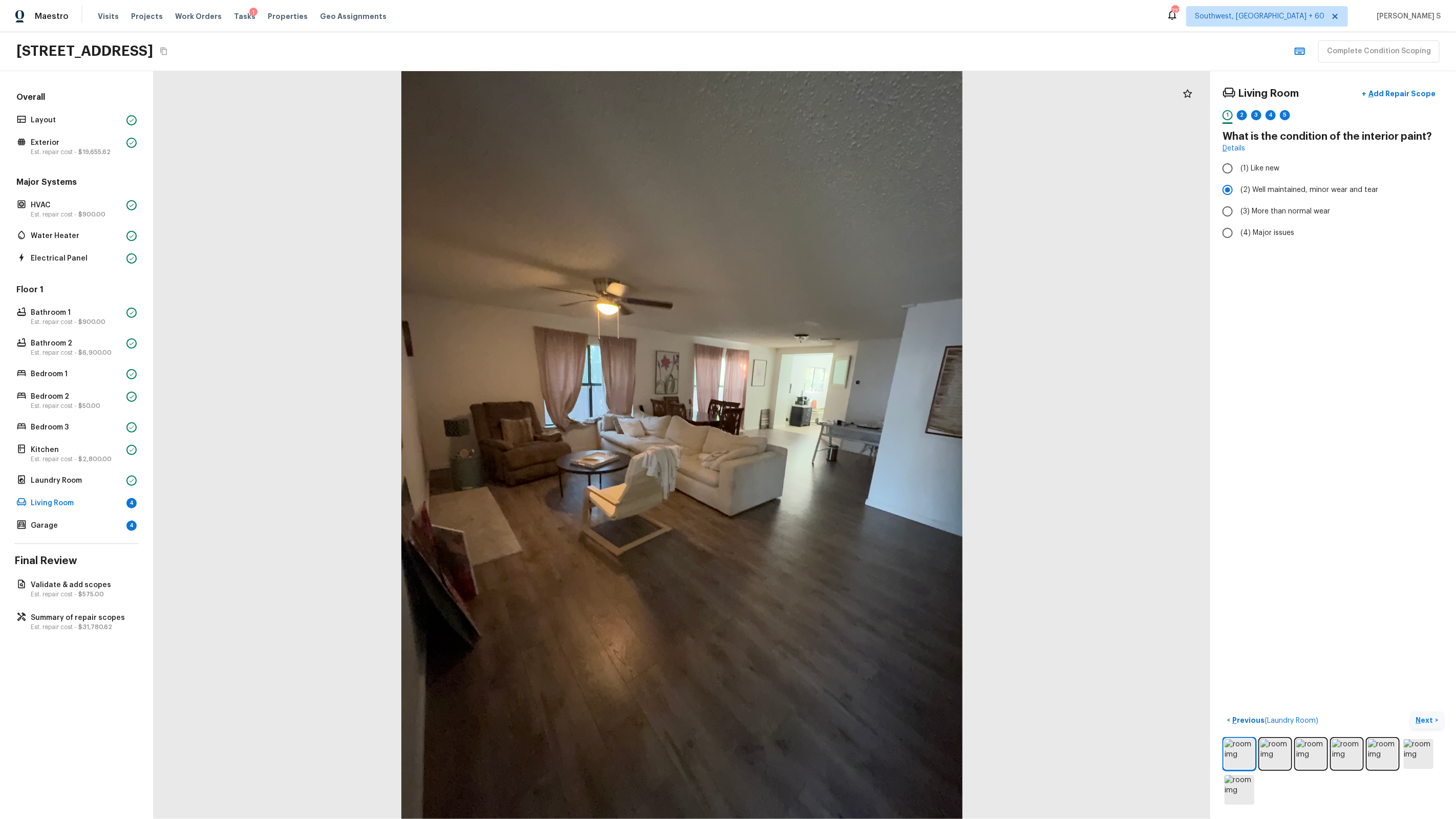
click at [1426, 717] on p "Next" at bounding box center [1426, 720] width 20 height 10
click at [1254, 219] on span "(2) No" at bounding box center [1250, 215] width 21 height 10
click at [1238, 219] on input "(2) No" at bounding box center [1228, 215] width 21 height 21
click at [1257, 118] on div "3" at bounding box center [1256, 115] width 10 height 10
click at [1296, 190] on span "(2) Well maintained, minor wear and tear" at bounding box center [1309, 190] width 138 height 10
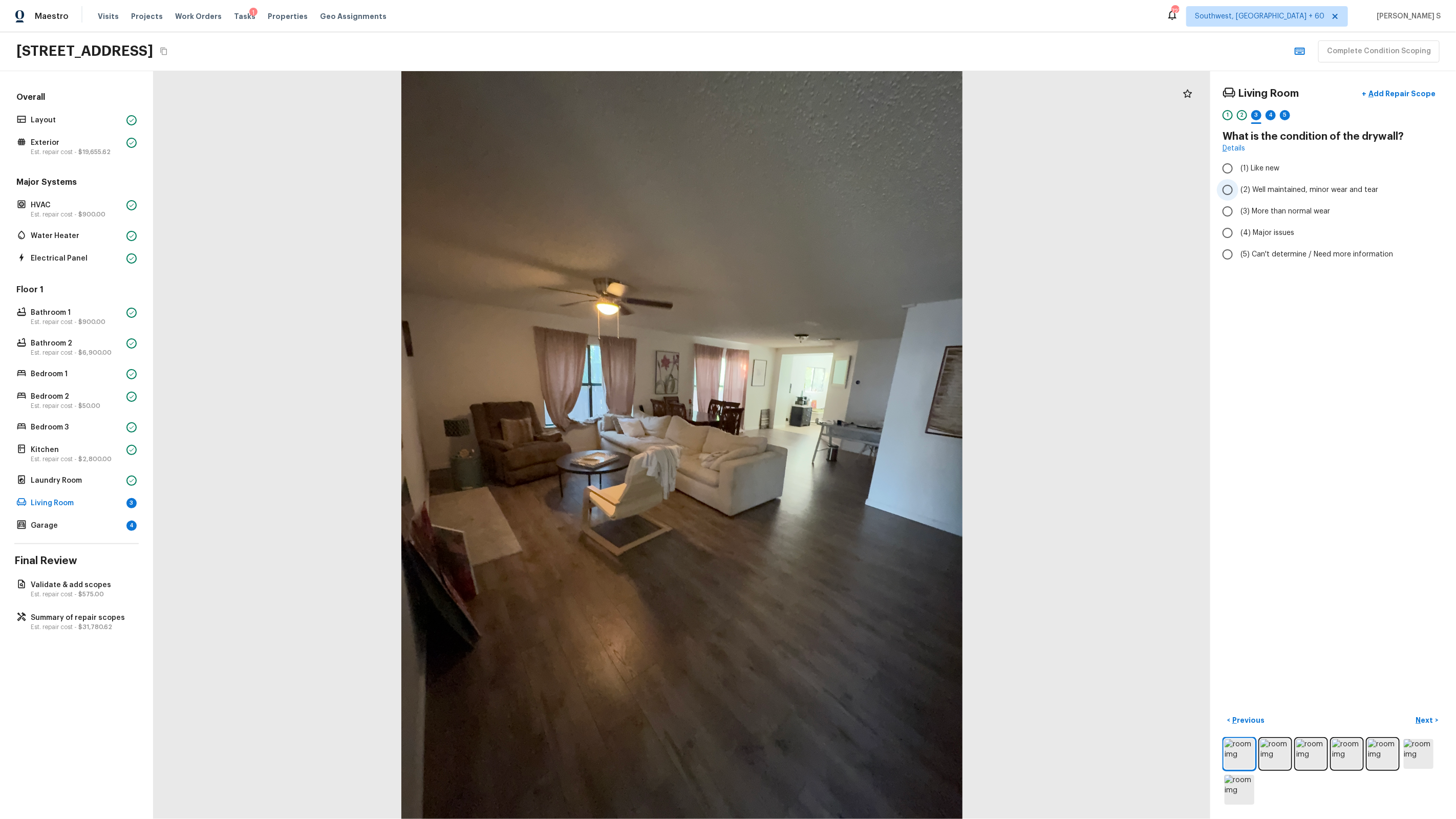
click at [1238, 190] on input "(2) Well maintained, minor wear and tear" at bounding box center [1228, 190] width 21 height 21
click at [1271, 116] on div "4" at bounding box center [1271, 115] width 10 height 10
click at [1253, 170] on span "(1) Hardwood" at bounding box center [1263, 168] width 46 height 10
click at [1238, 170] on input "(1) Hardwood" at bounding box center [1228, 168] width 21 height 21
click at [1285, 118] on div "5" at bounding box center [1285, 115] width 10 height 10
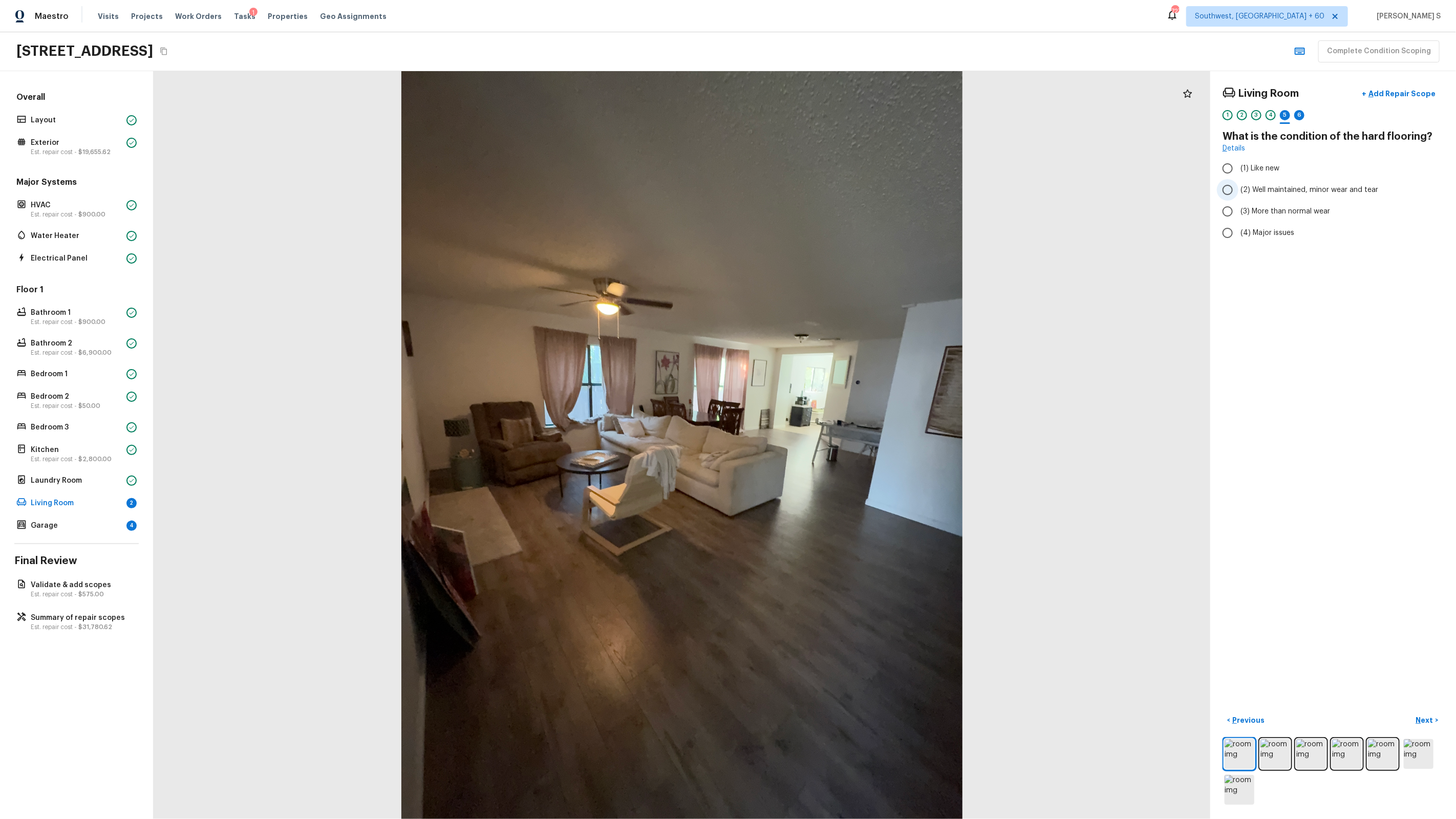
click at [1252, 186] on span "(2) Well maintained, minor wear and tear" at bounding box center [1309, 190] width 138 height 10
click at [1238, 186] on input "(2) Well maintained, minor wear and tear" at bounding box center [1228, 190] width 21 height 21
click at [1300, 117] on div "6" at bounding box center [1299, 115] width 10 height 10
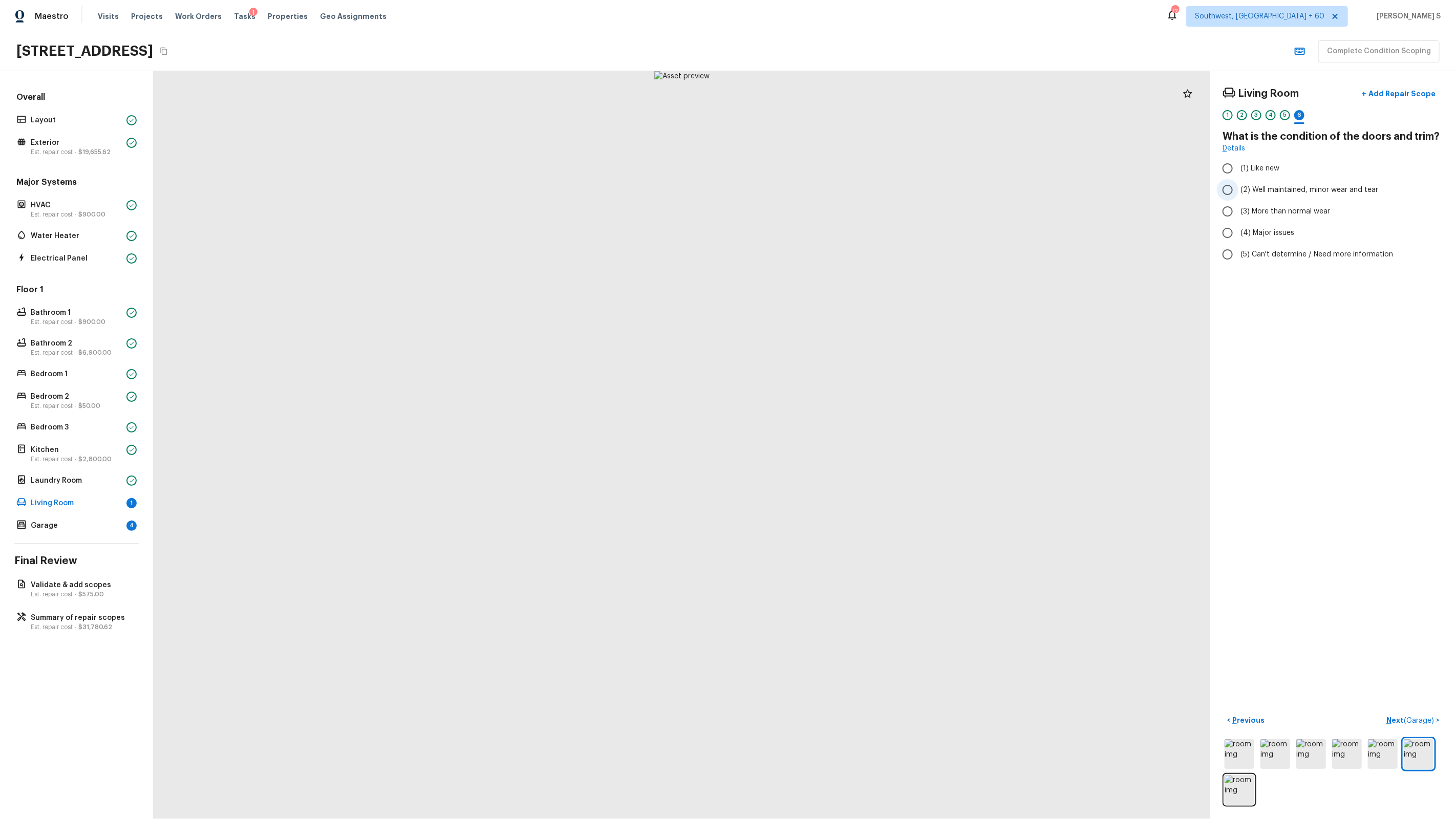
click at [1278, 193] on span "(2) Well maintained, minor wear and tear" at bounding box center [1309, 190] width 138 height 10
click at [1238, 193] on input "(2) Well maintained, minor wear and tear" at bounding box center [1228, 190] width 21 height 21
click at [1422, 713] on button "Next ( Garage ) >" at bounding box center [1413, 720] width 61 height 17
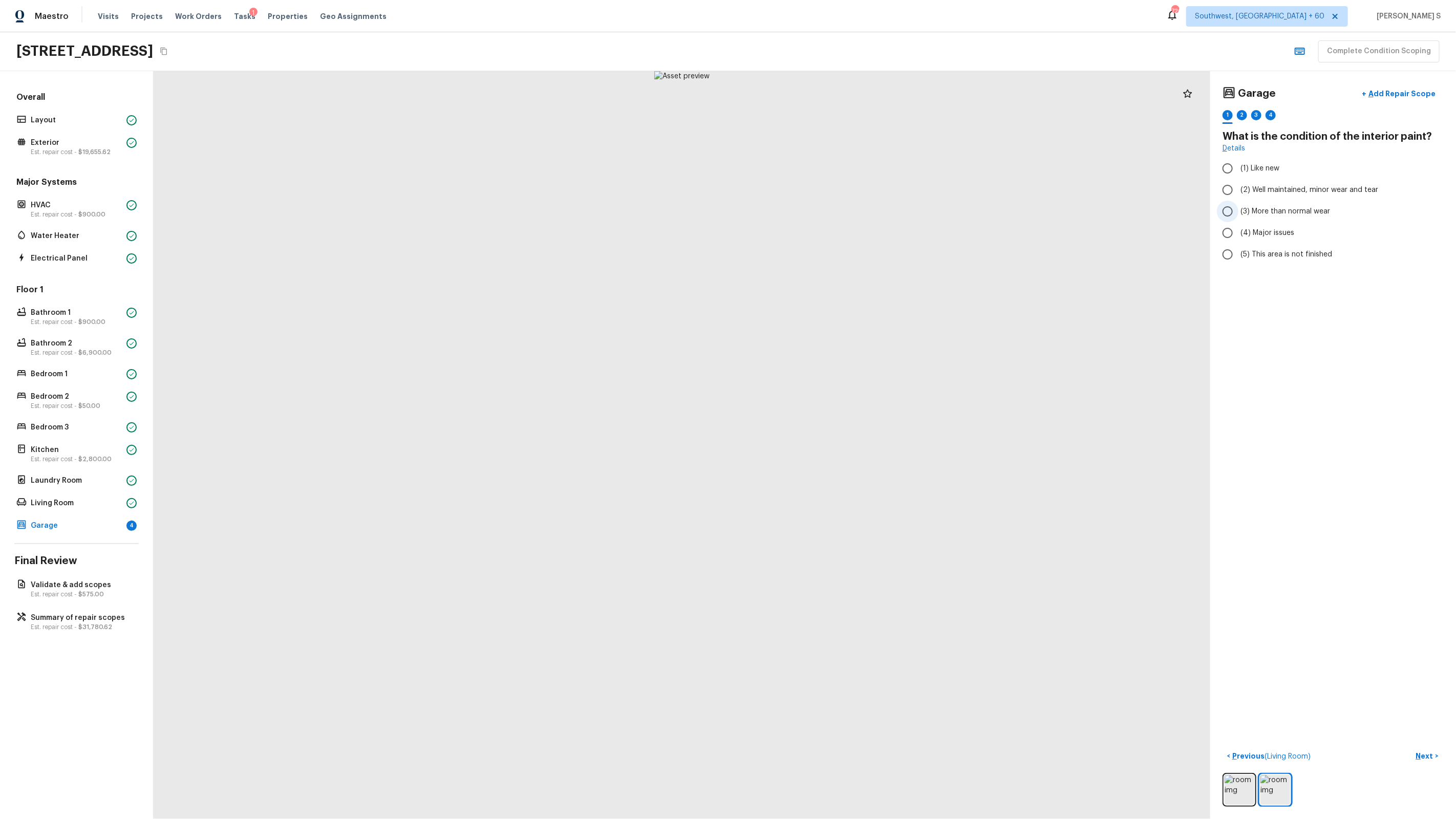
click at [1304, 209] on span "(3) More than normal wear" at bounding box center [1285, 211] width 90 height 10
click at [1238, 209] on input "(3) More than normal wear" at bounding box center [1228, 212] width 21 height 21
click at [1240, 114] on div "2" at bounding box center [1241, 115] width 10 height 10
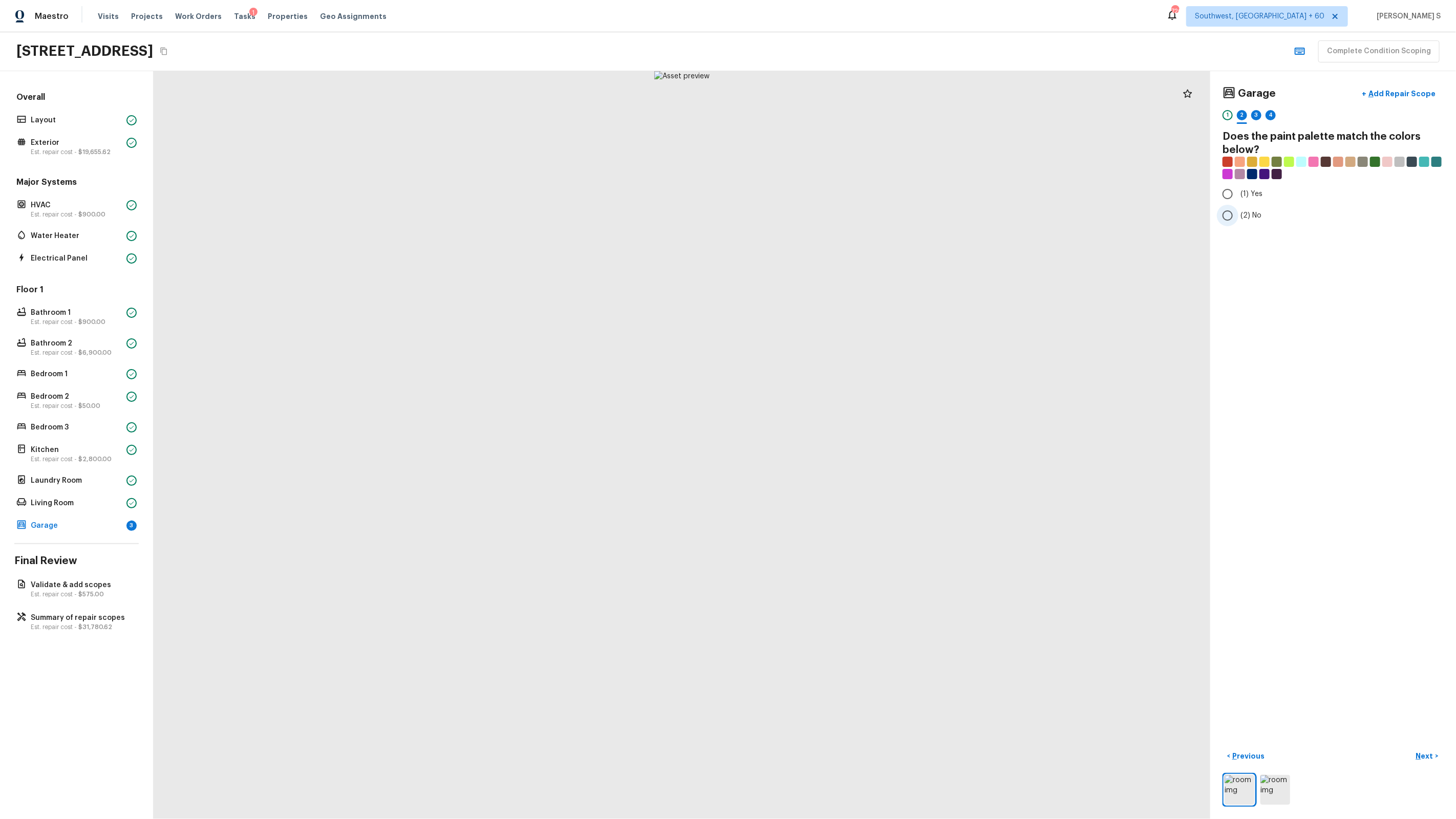
click at [1247, 213] on span "(2) No" at bounding box center [1250, 215] width 21 height 10
click at [1238, 213] on input "(2) No" at bounding box center [1228, 215] width 21 height 21
click at [1253, 119] on div "3" at bounding box center [1256, 115] width 10 height 10
click at [1281, 196] on label "(2) Well maintained, minor wear and tear" at bounding box center [1326, 190] width 219 height 21
click at [1238, 196] on input "(2) Well maintained, minor wear and tear" at bounding box center [1228, 190] width 21 height 21
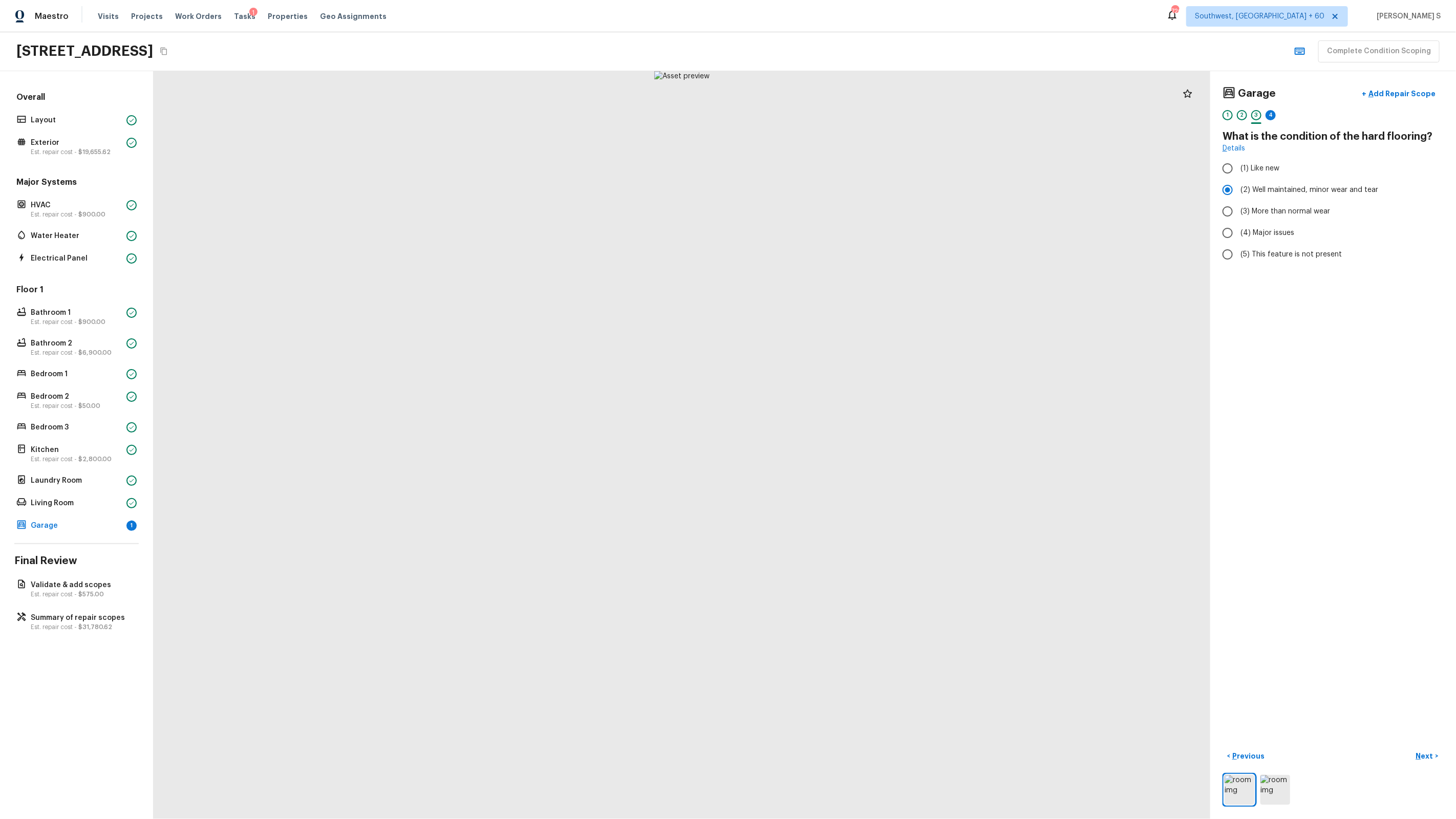
click at [1273, 110] on div "4" at bounding box center [1271, 118] width 10 height 16
click at [1271, 177] on label "(1) Like new" at bounding box center [1326, 168] width 219 height 21
click at [1238, 177] on input "(1) Like new" at bounding box center [1228, 168] width 21 height 21
click at [1271, 182] on label "(2) Well maintained, minor wear and tear" at bounding box center [1326, 190] width 219 height 21
click at [1238, 182] on input "(2) Well maintained, minor wear and tear" at bounding box center [1228, 190] width 21 height 21
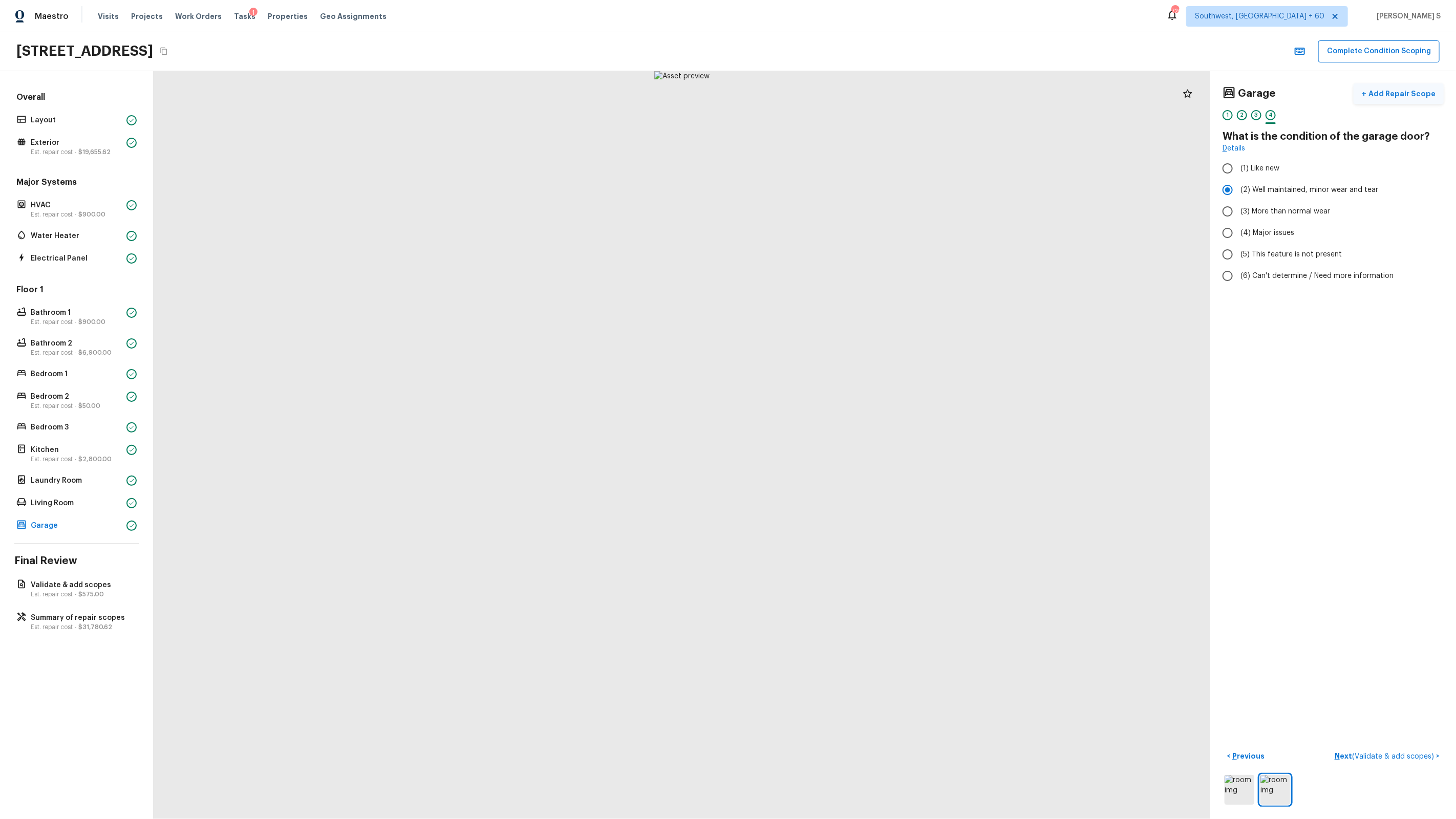
click at [1390, 99] on button "+ Add Repair Scope" at bounding box center [1399, 93] width 90 height 21
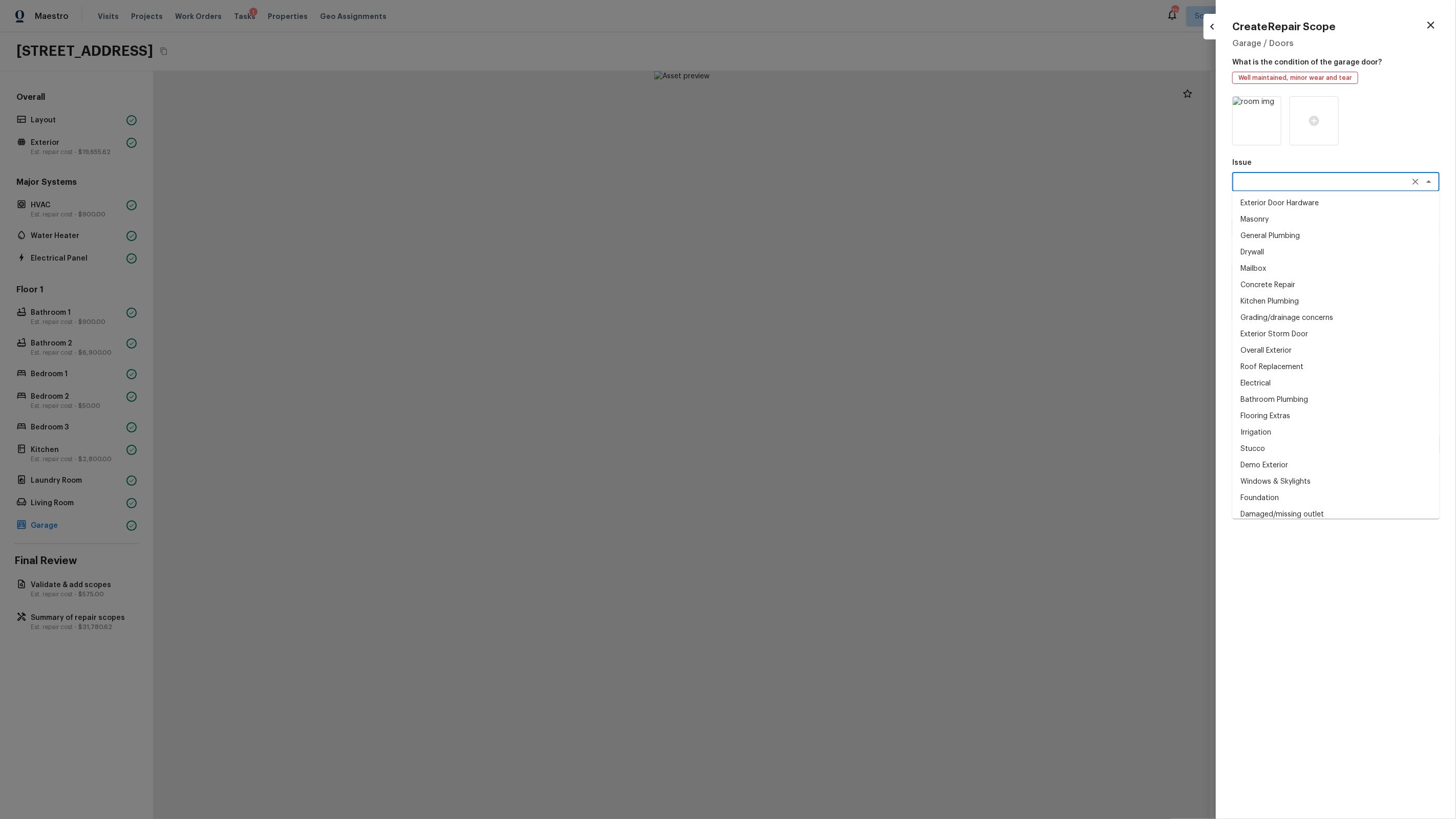
click at [1291, 179] on textarea at bounding box center [1321, 181] width 169 height 10
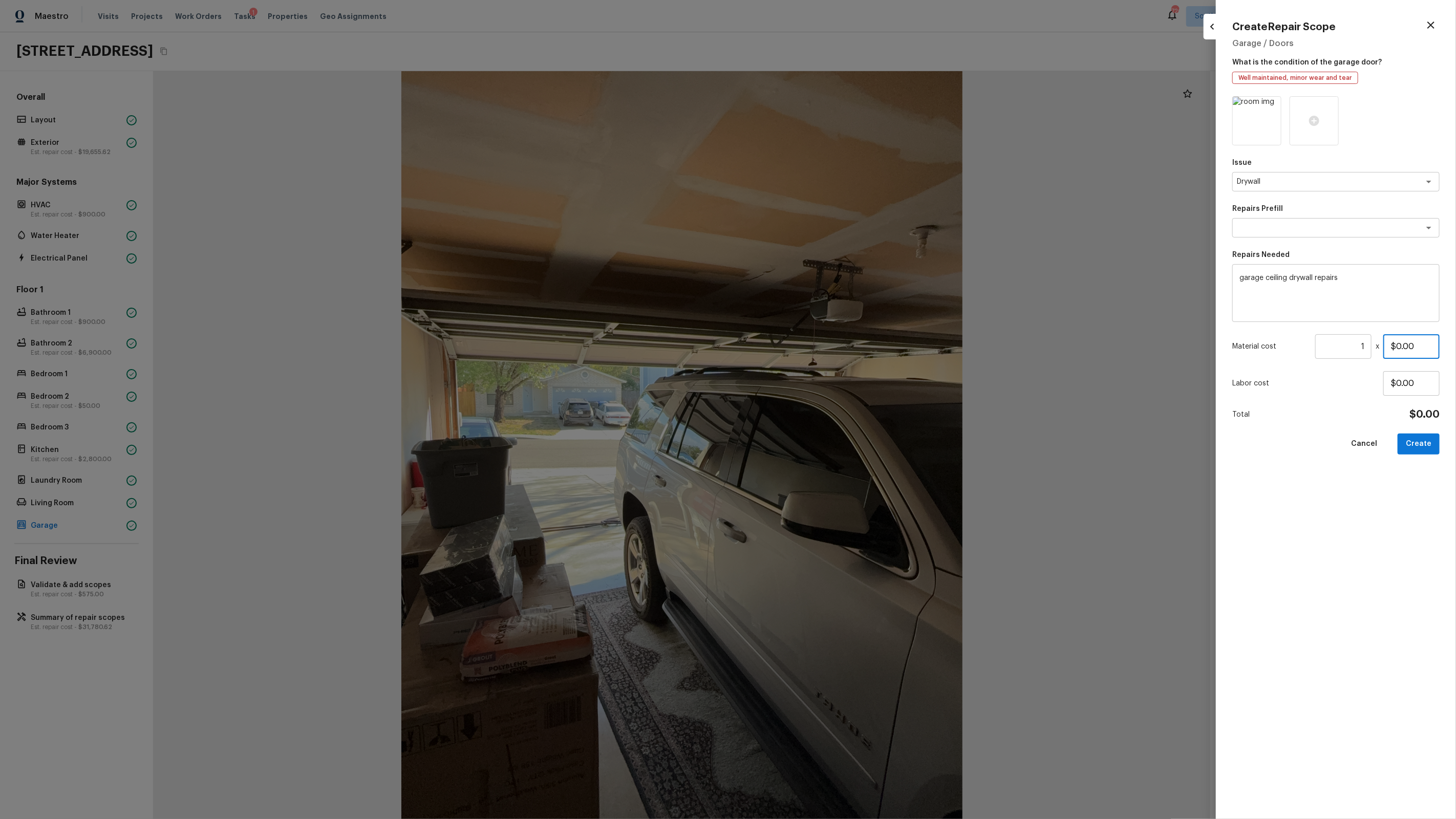
click at [1405, 349] on input "$0.00" at bounding box center [1411, 346] width 56 height 24
click at [1430, 443] on button "Create" at bounding box center [1419, 443] width 42 height 21
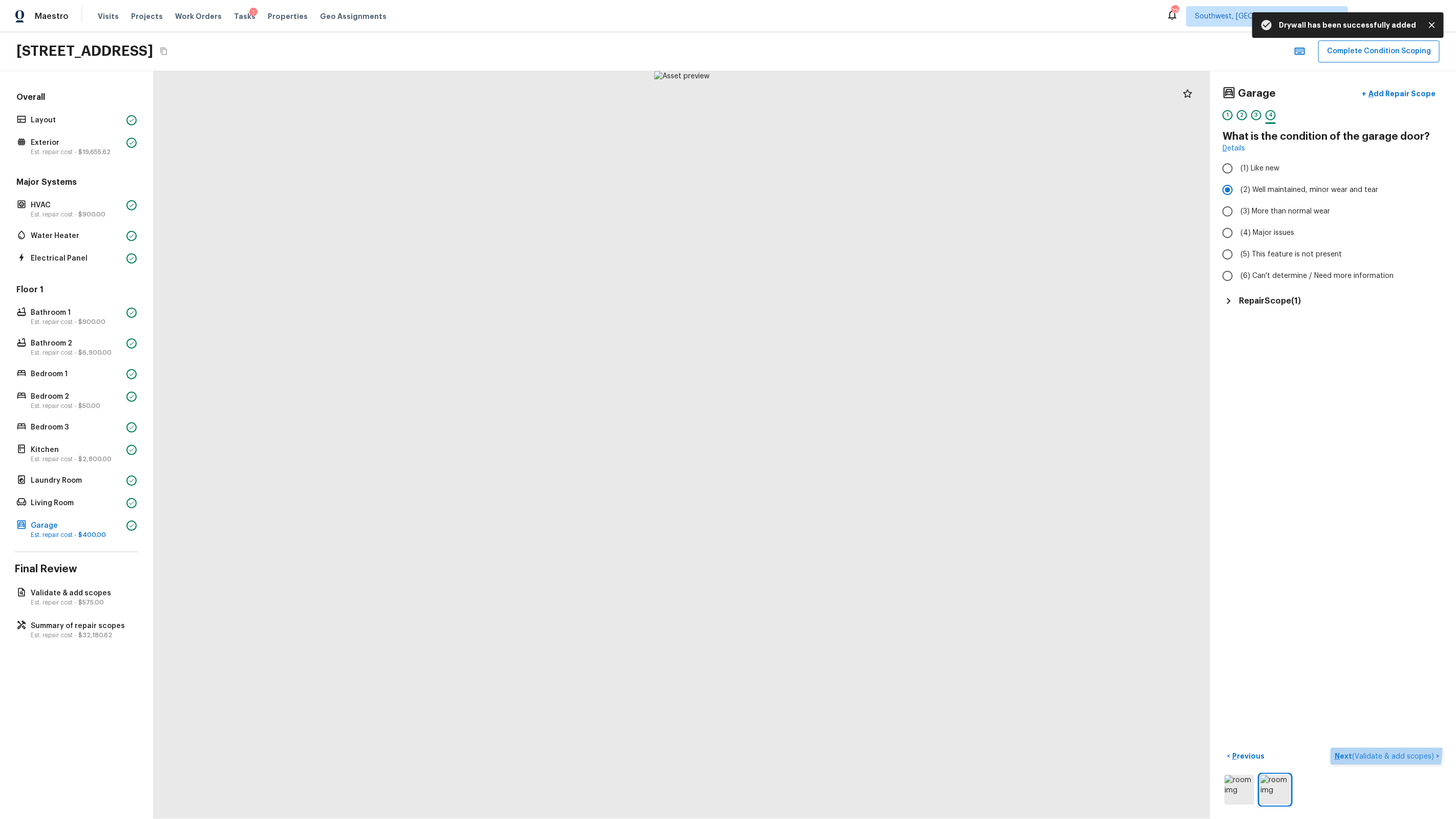
click at [1366, 750] on button "Next ( Validate & add scopes ) >" at bounding box center [1387, 756] width 113 height 17
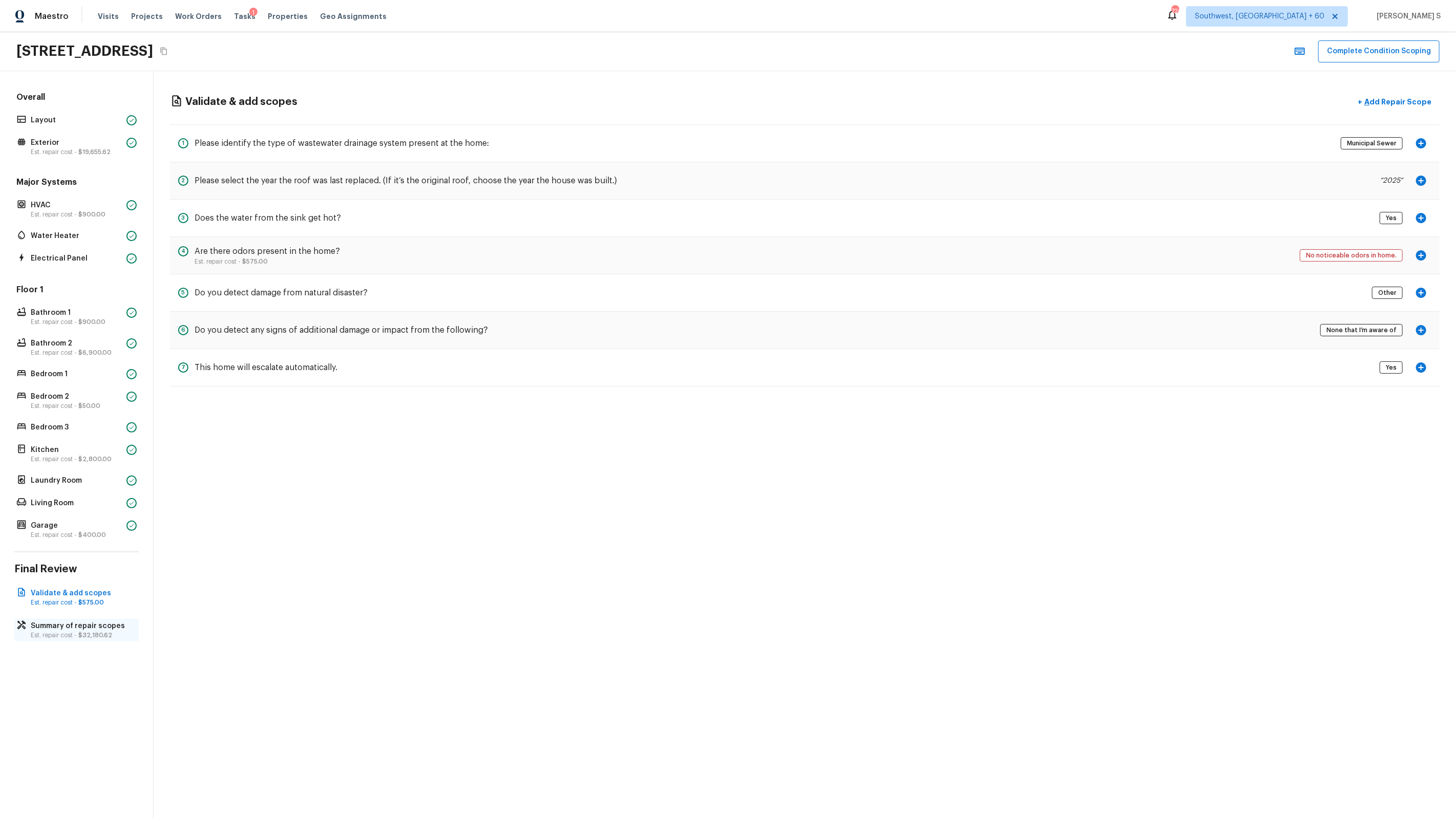
click at [89, 619] on div "Summary of repair scopes Est. repair cost - $32,180.62" at bounding box center [76, 630] width 124 height 23
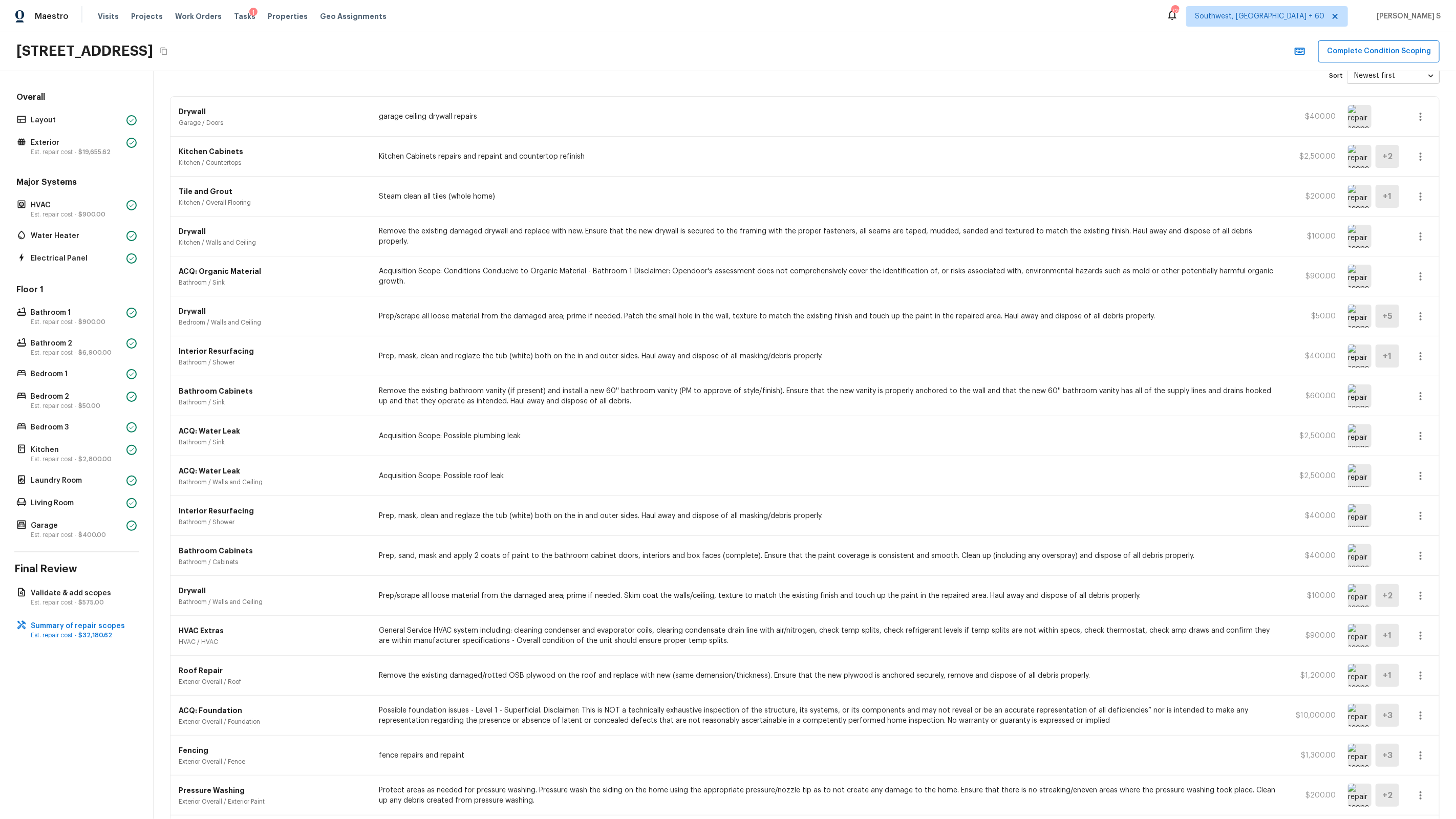
scroll to position [0, 0]
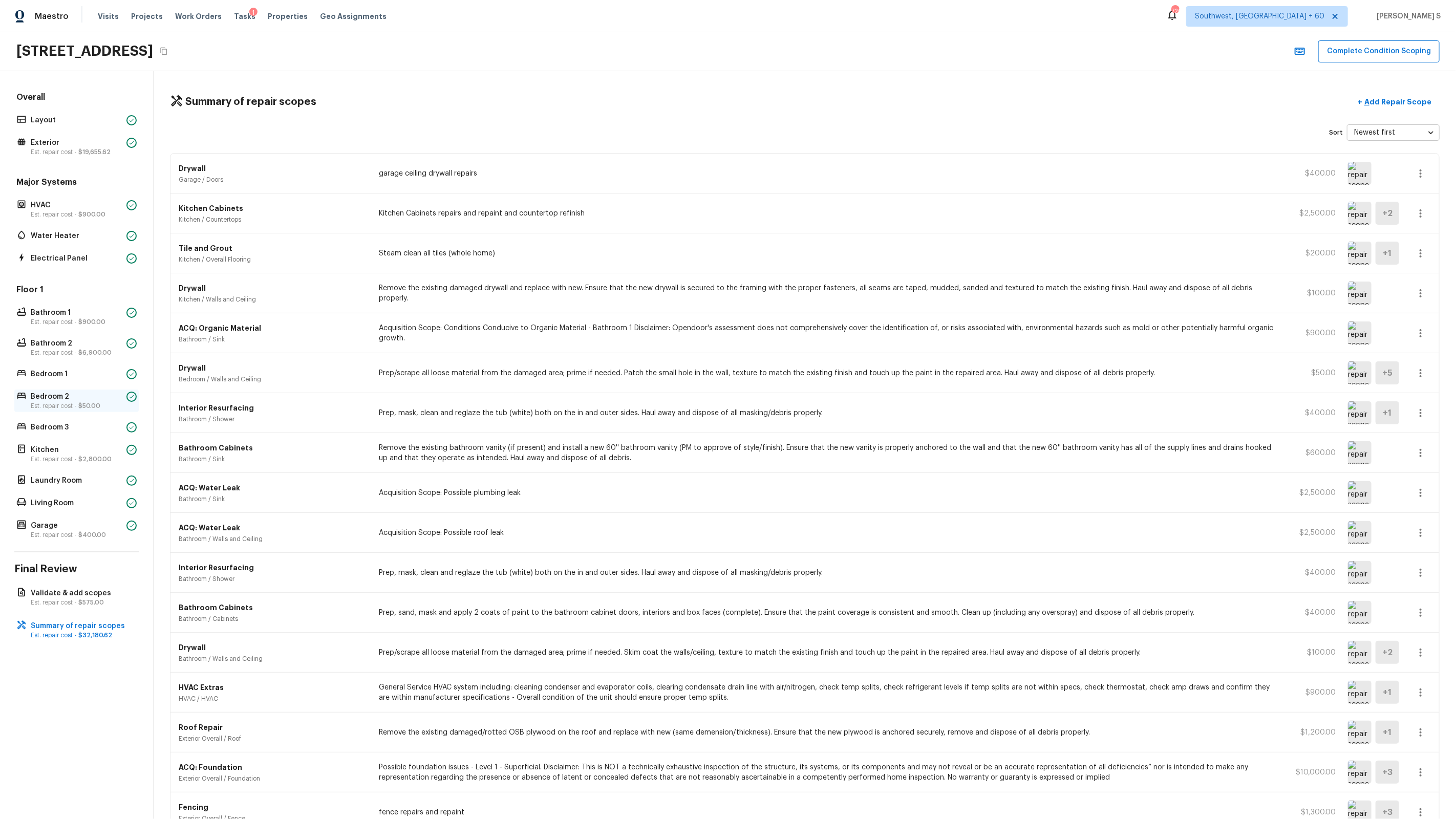
click at [83, 399] on p "Bedroom 2" at bounding box center [77, 396] width 92 height 10
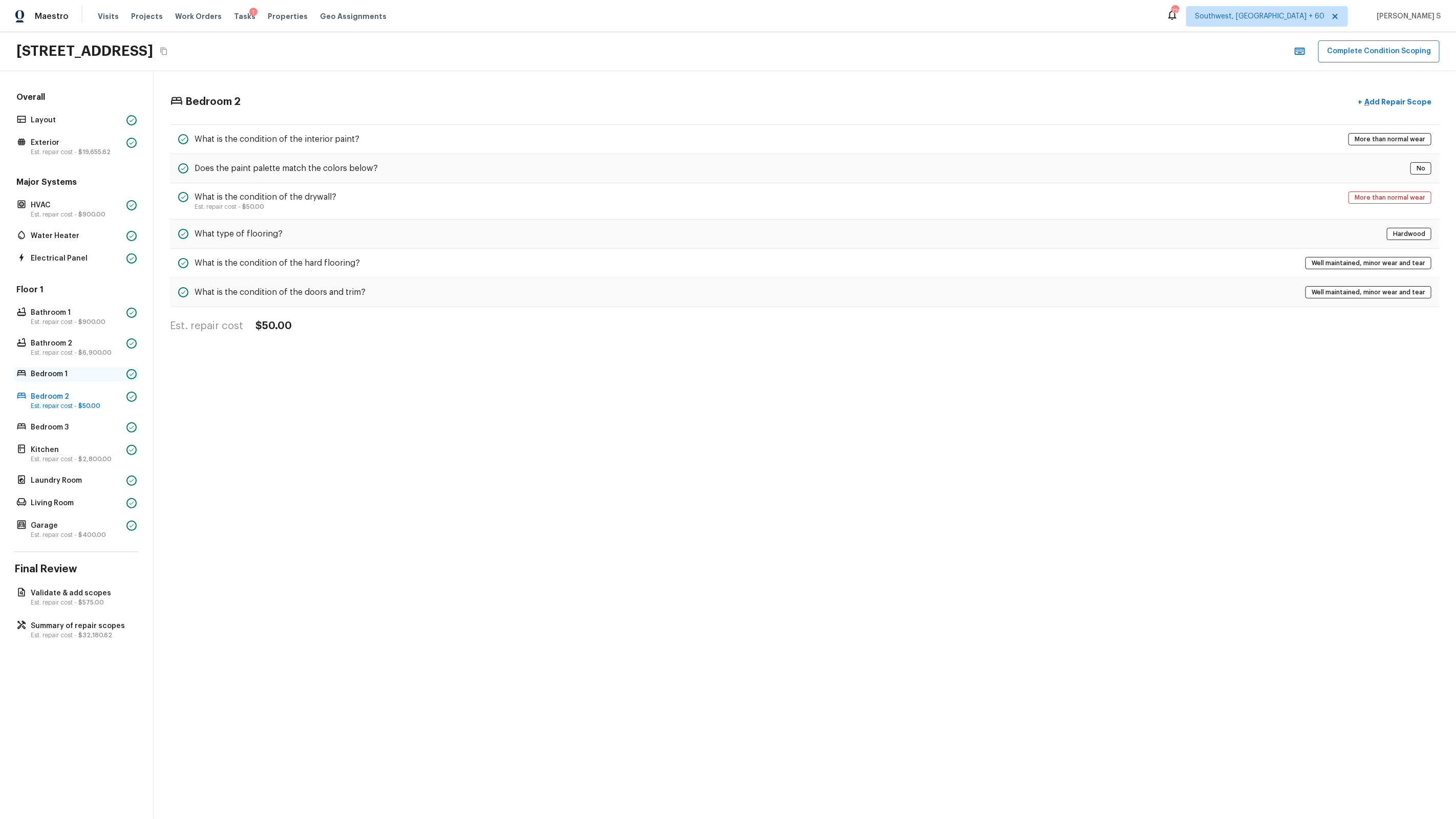
click at [83, 375] on p "Bedroom 1" at bounding box center [77, 374] width 92 height 10
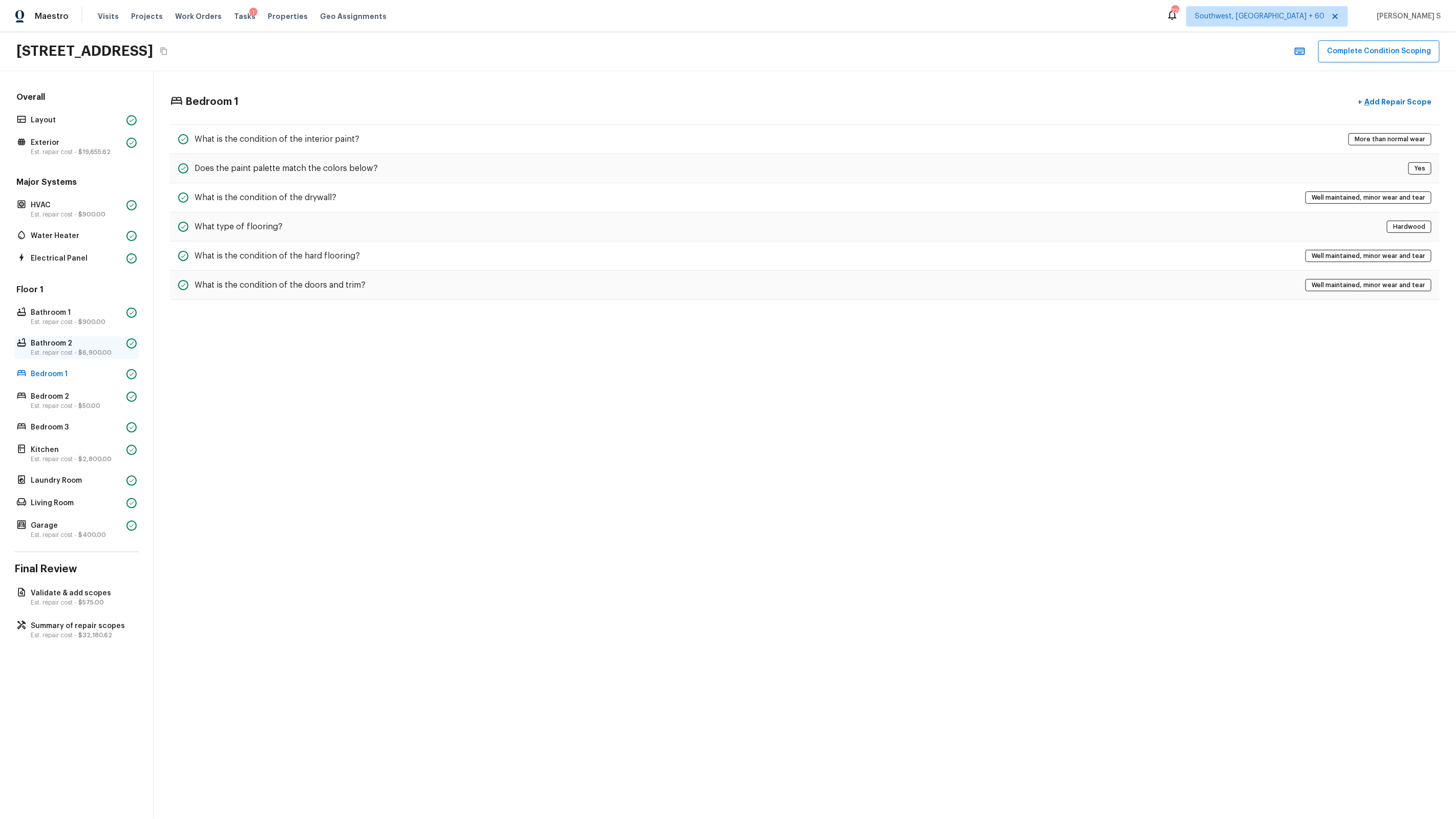
click at [84, 352] on span "$6,900.00" at bounding box center [95, 352] width 33 height 6
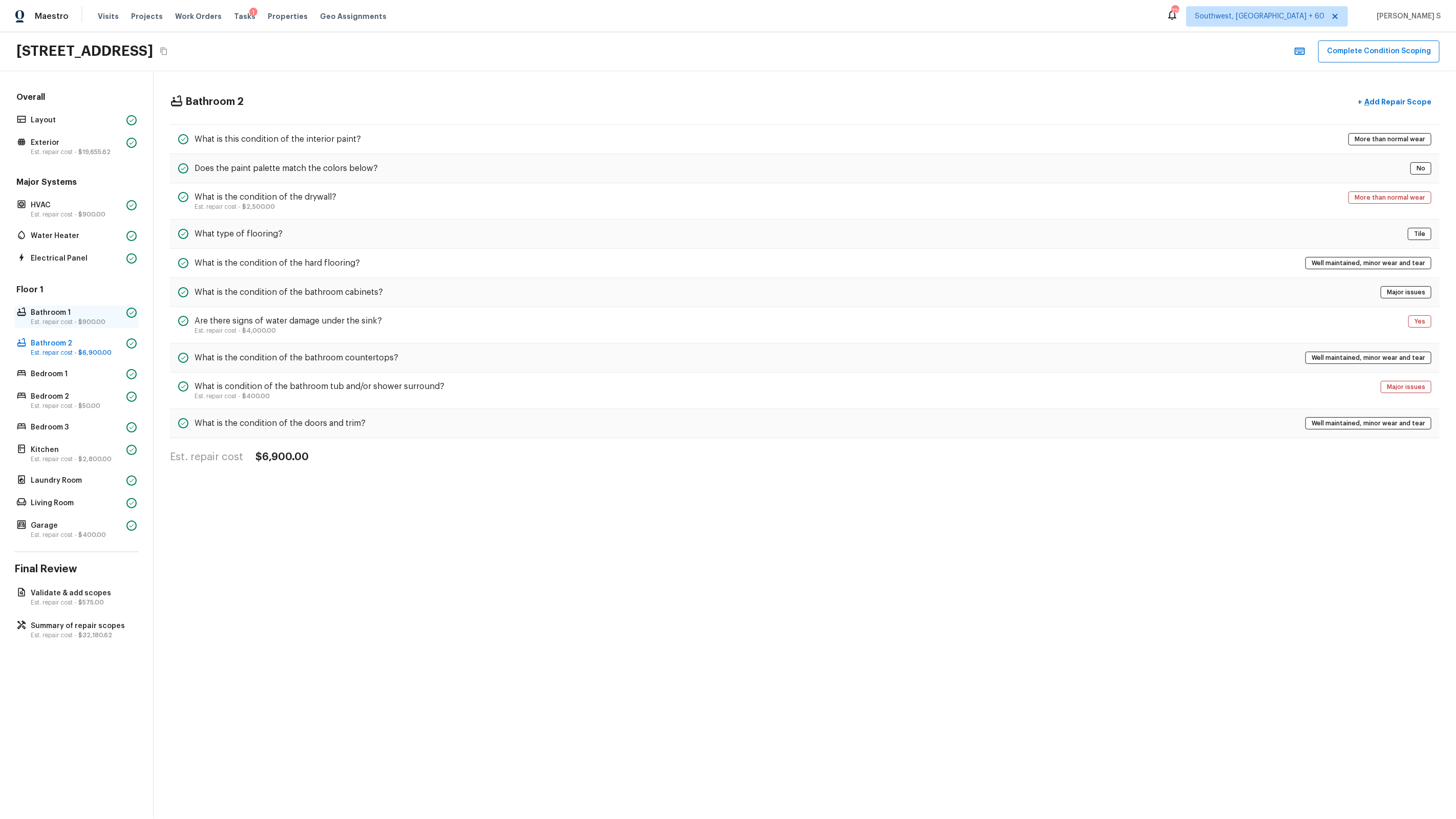
click at [76, 319] on p "Est. repair cost - $900.00" at bounding box center [77, 322] width 92 height 8
click at [98, 628] on p "Summary of repair scopes" at bounding box center [81, 626] width 102 height 10
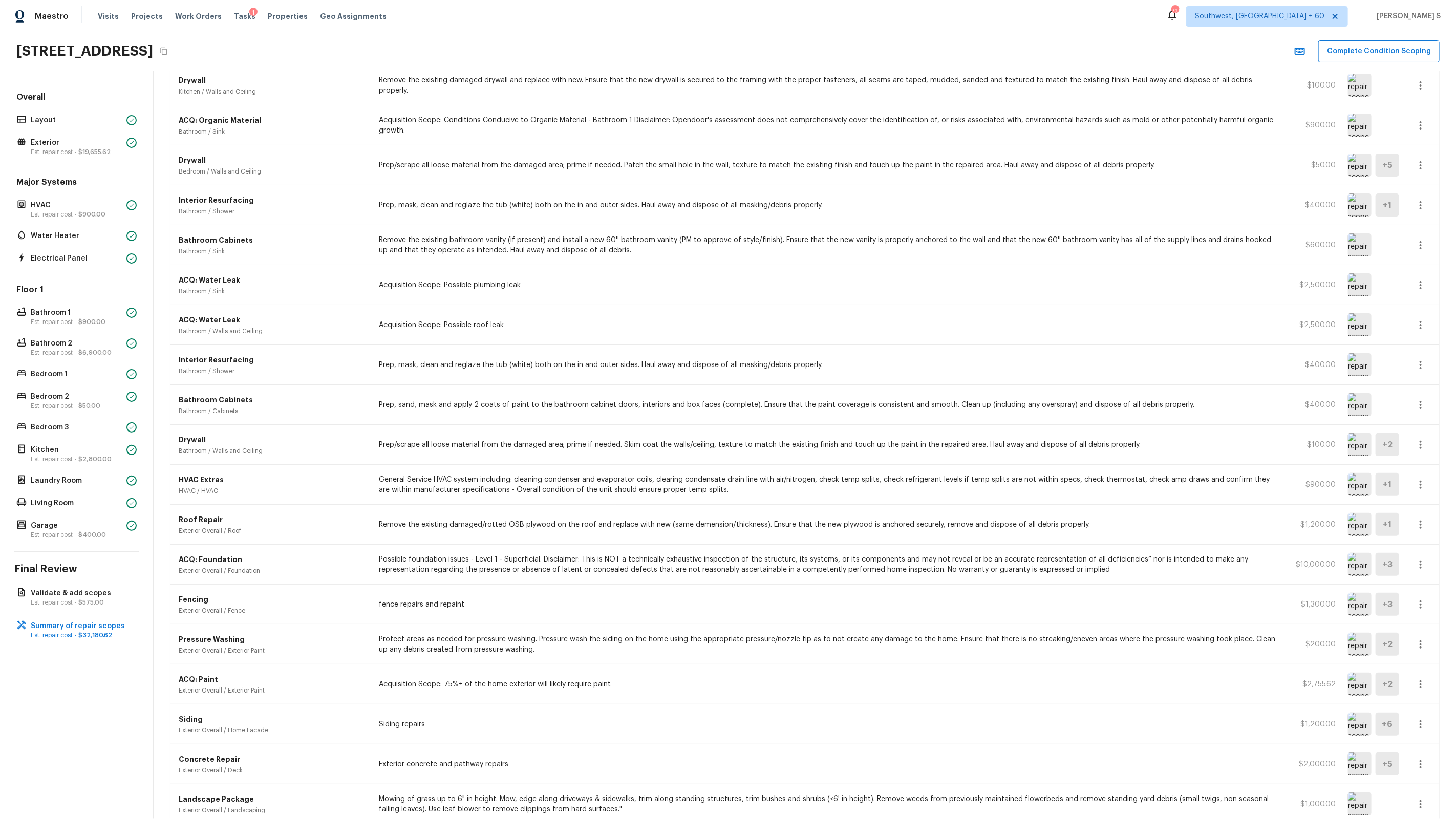
scroll to position [131, 0]
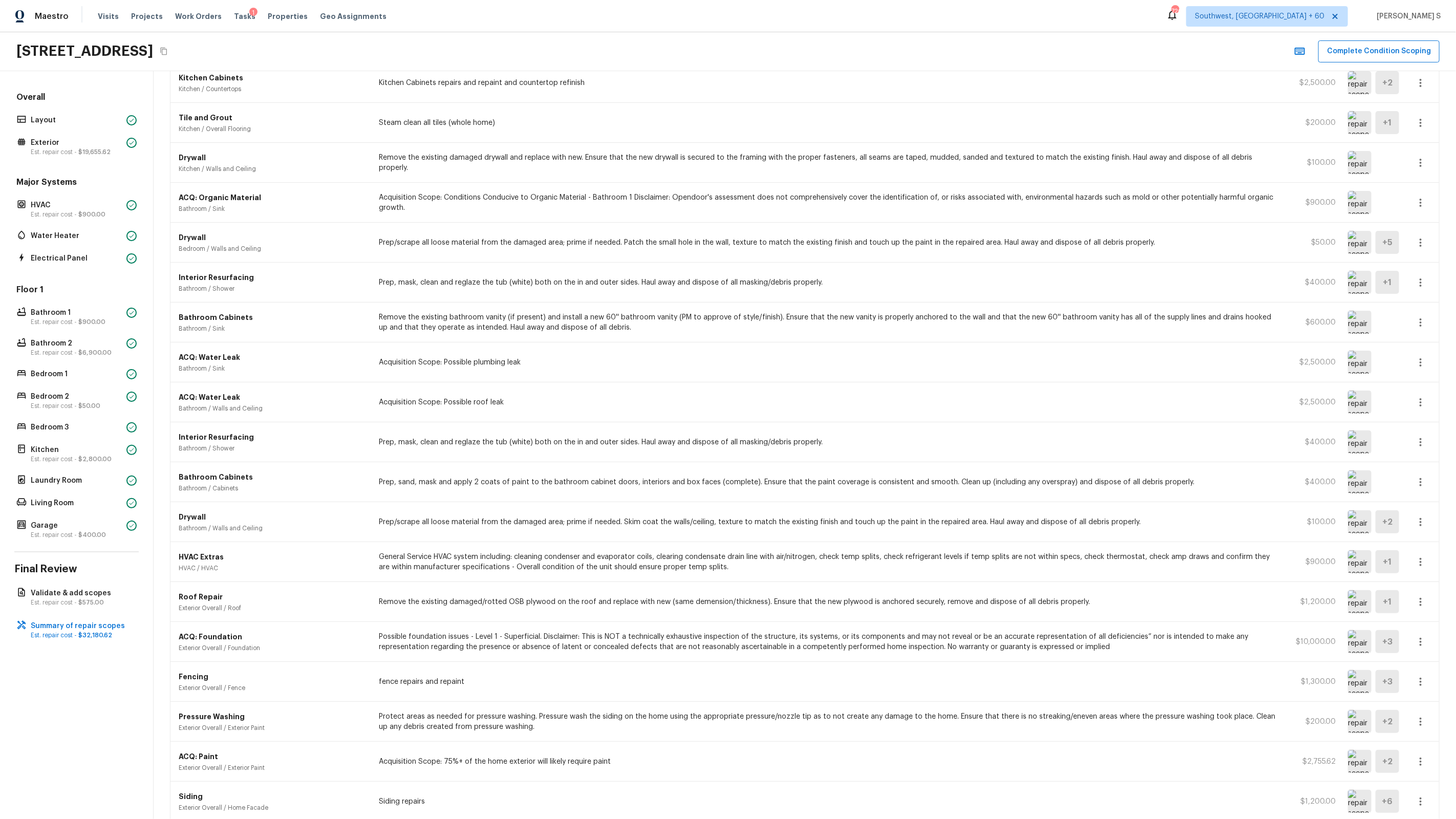
click at [1423, 640] on icon "button" at bounding box center [1420, 642] width 12 height 12
click at [1441, 640] on div at bounding box center [728, 410] width 1456 height 819
click at [1419, 645] on icon "button" at bounding box center [1420, 642] width 12 height 12
click at [1429, 667] on li "Edit" at bounding box center [1424, 672] width 48 height 31
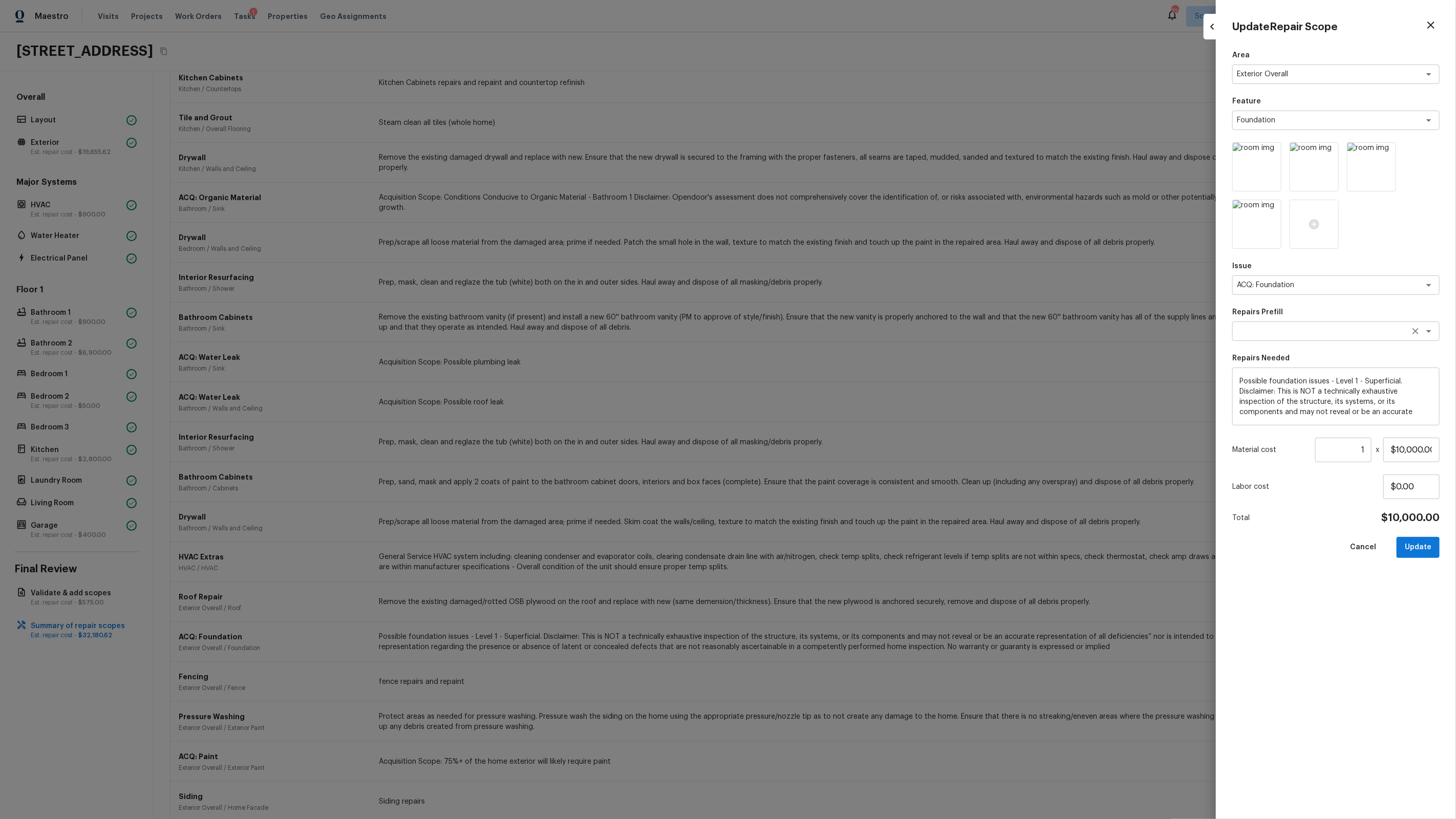
click at [1328, 330] on textarea at bounding box center [1321, 331] width 169 height 10
click at [1323, 379] on li "Possible foundation issues - Level 2 Moderate (post 1985)" at bounding box center [1336, 391] width 207 height 27
click at [1422, 552] on button "Update" at bounding box center [1418, 547] width 43 height 21
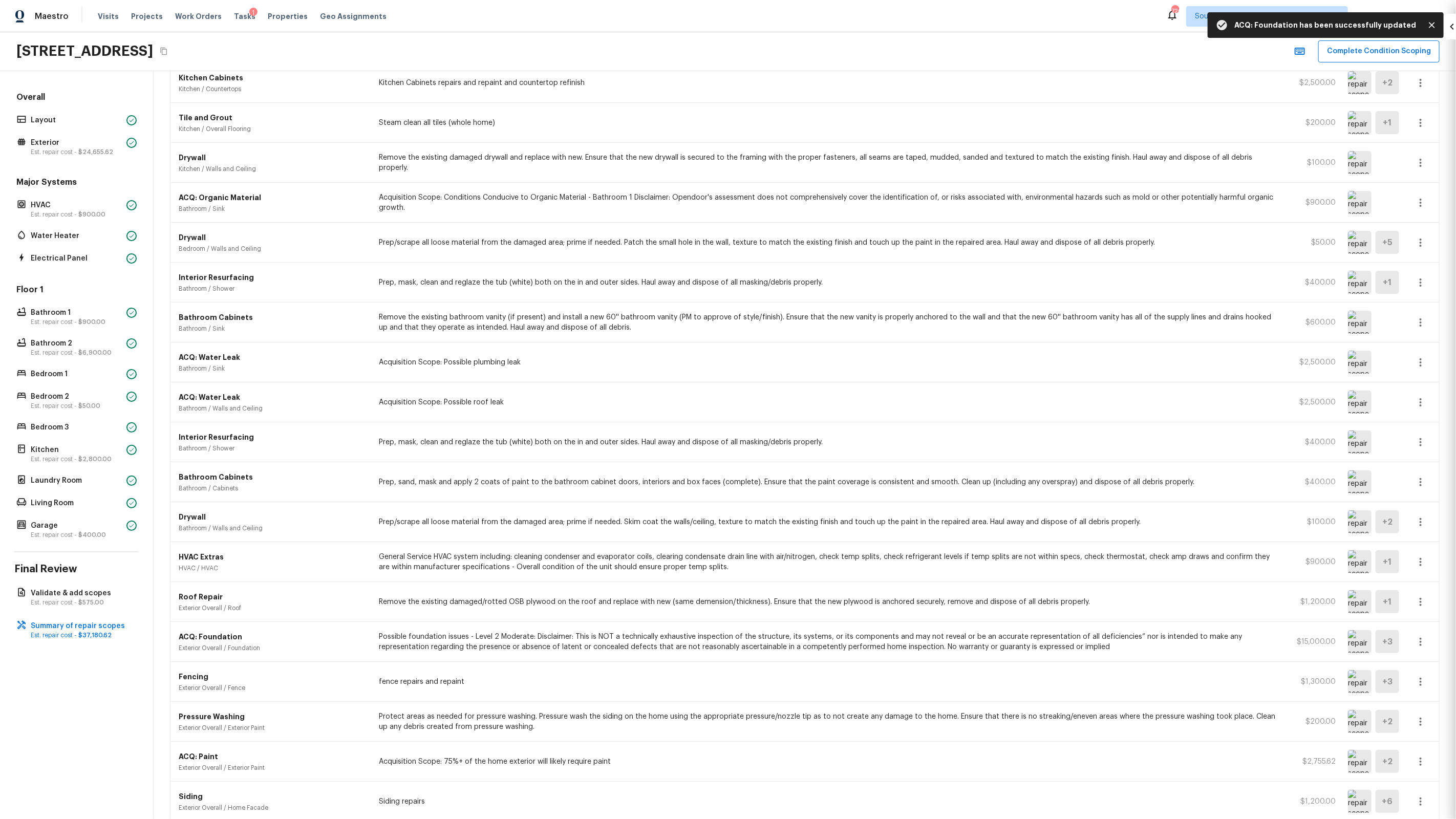
click at [356, 713] on div at bounding box center [728, 410] width 1456 height 819
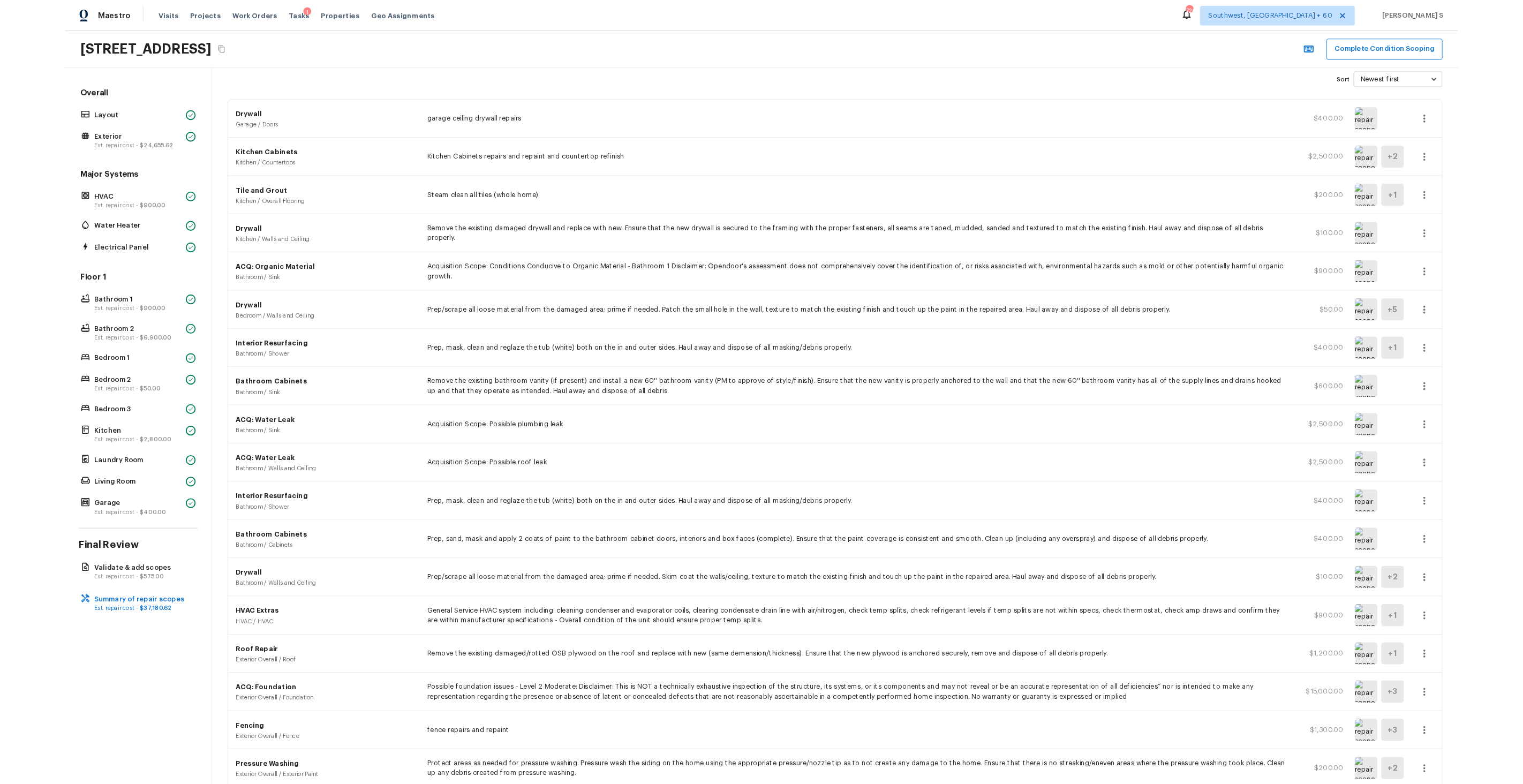
scroll to position [0, 0]
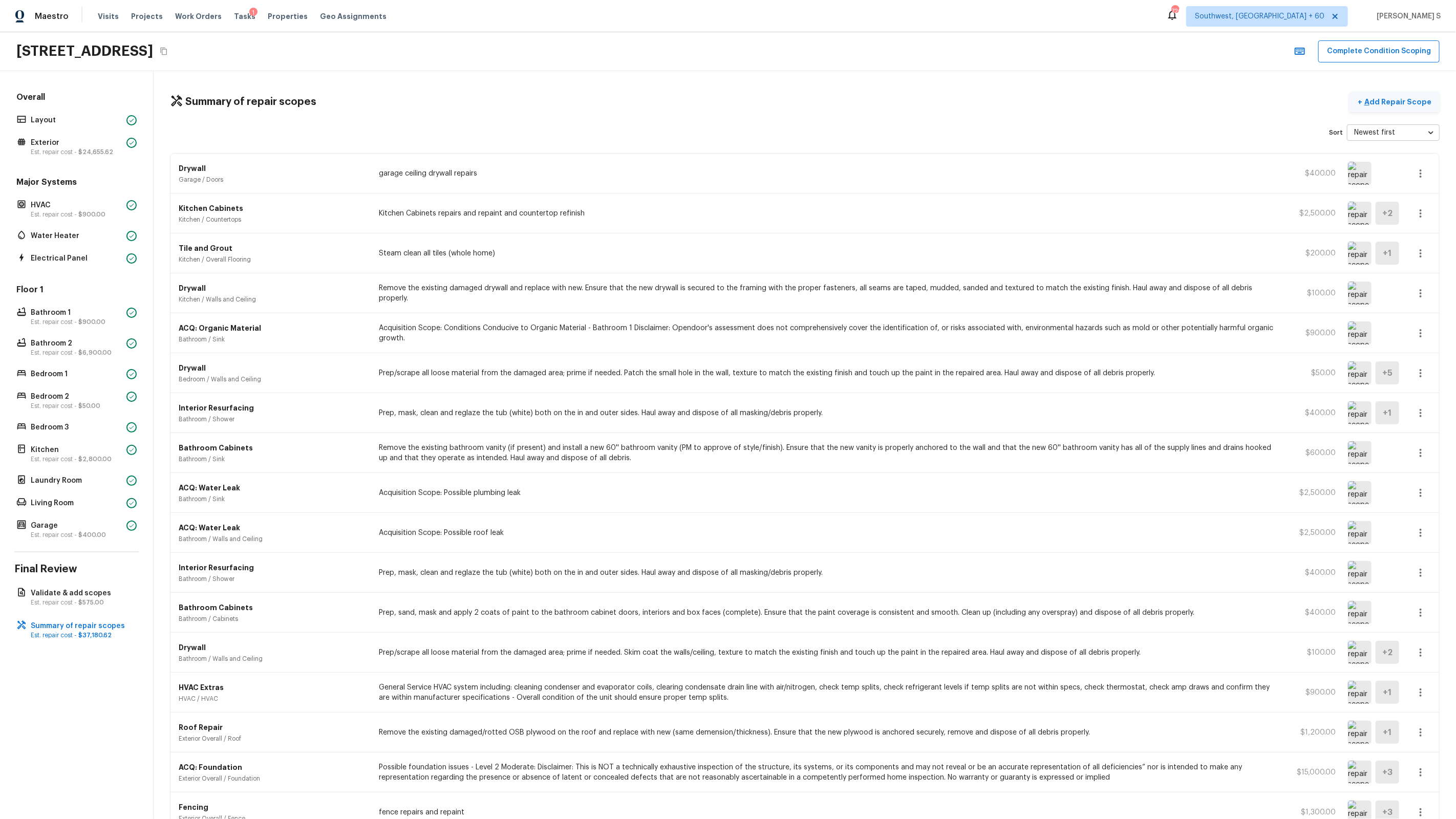
click at [1392, 98] on p "Add Repair Scope" at bounding box center [1397, 102] width 69 height 10
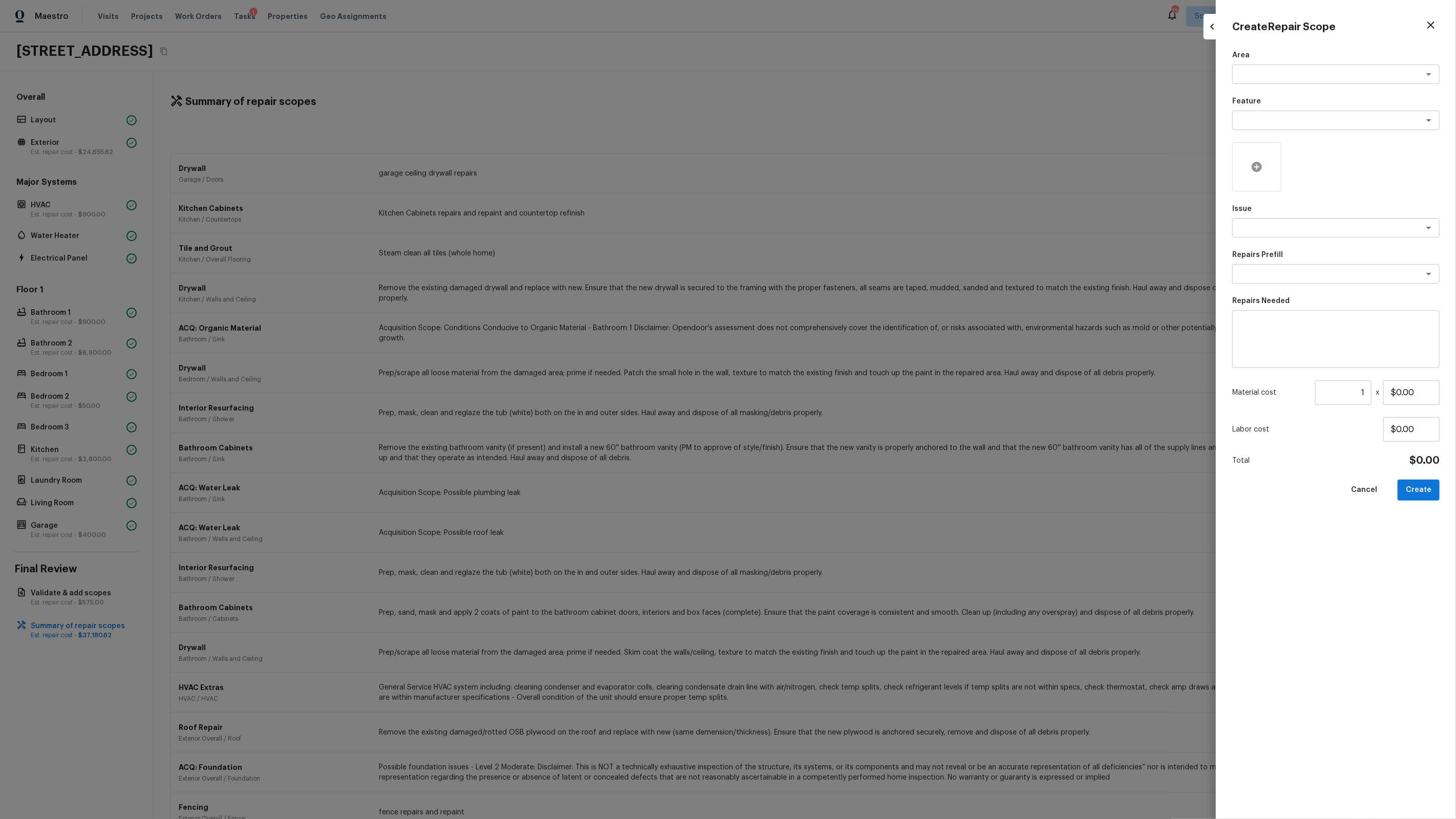
click at [1253, 166] on icon at bounding box center [1256, 166] width 10 height 10
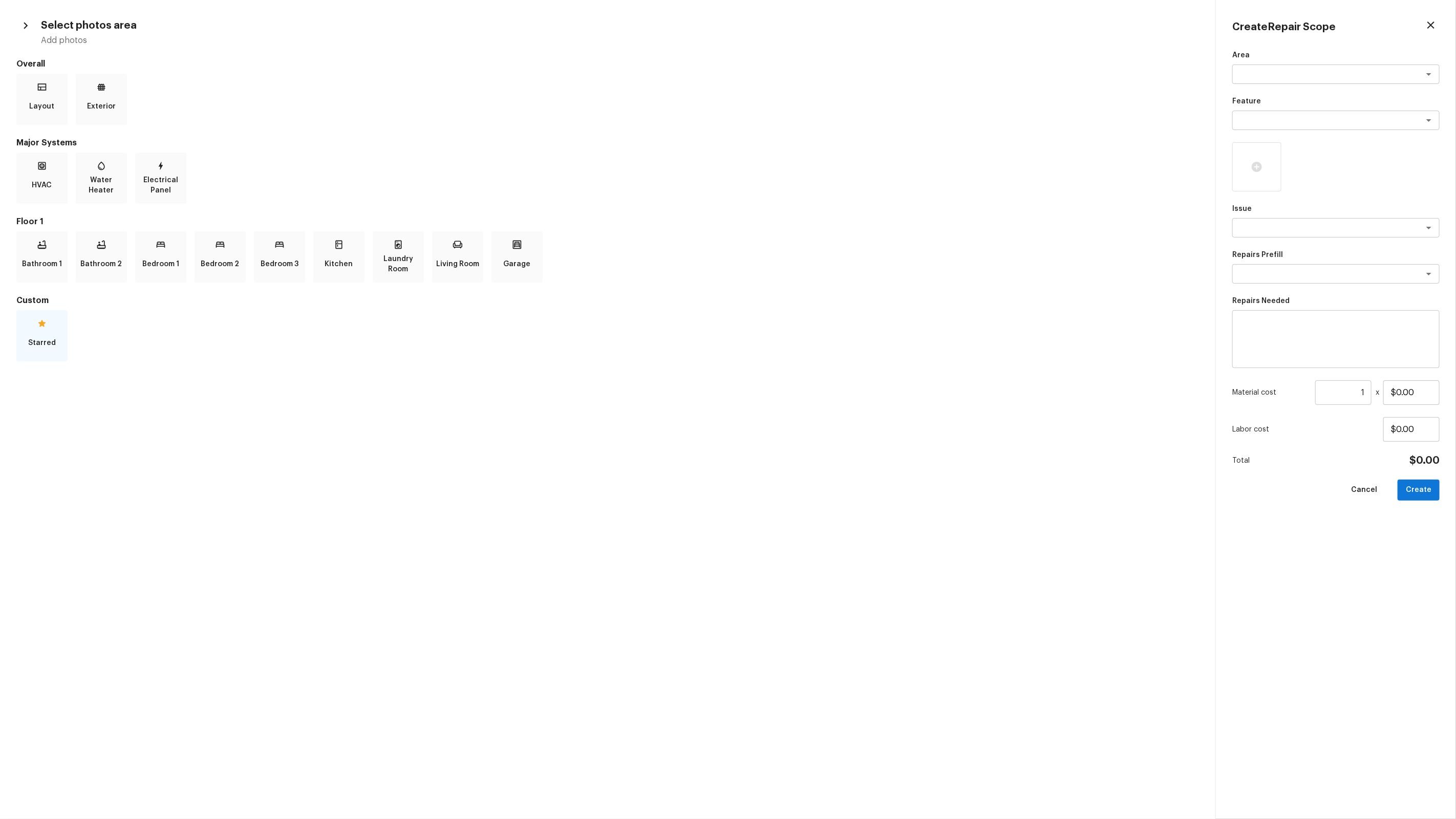
click at [46, 326] on icon at bounding box center [42, 323] width 10 height 10
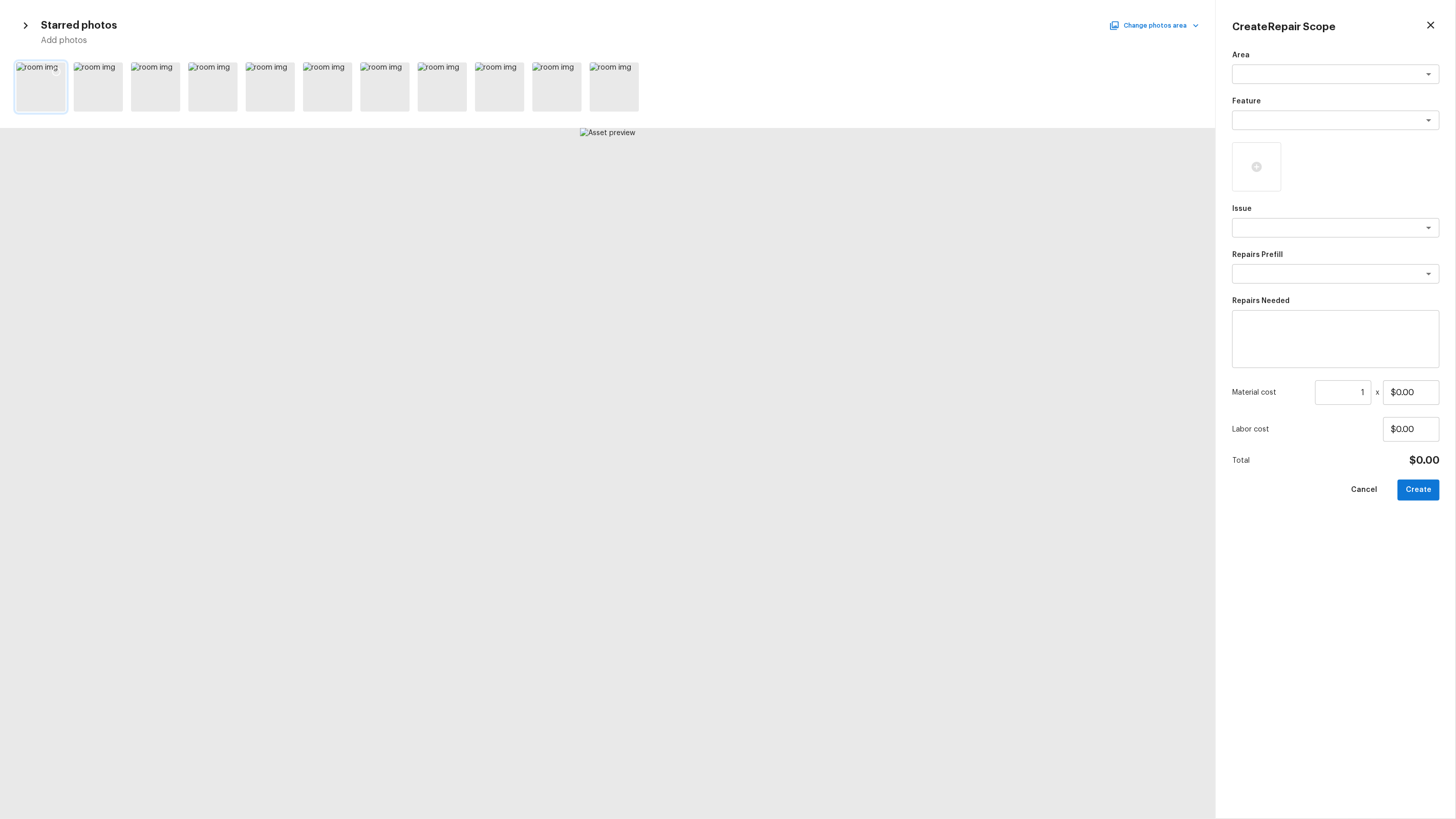
click at [57, 71] on icon at bounding box center [56, 71] width 10 height 10
click at [112, 71] on icon at bounding box center [114, 71] width 10 height 10
click at [173, 70] on icon at bounding box center [171, 71] width 10 height 10
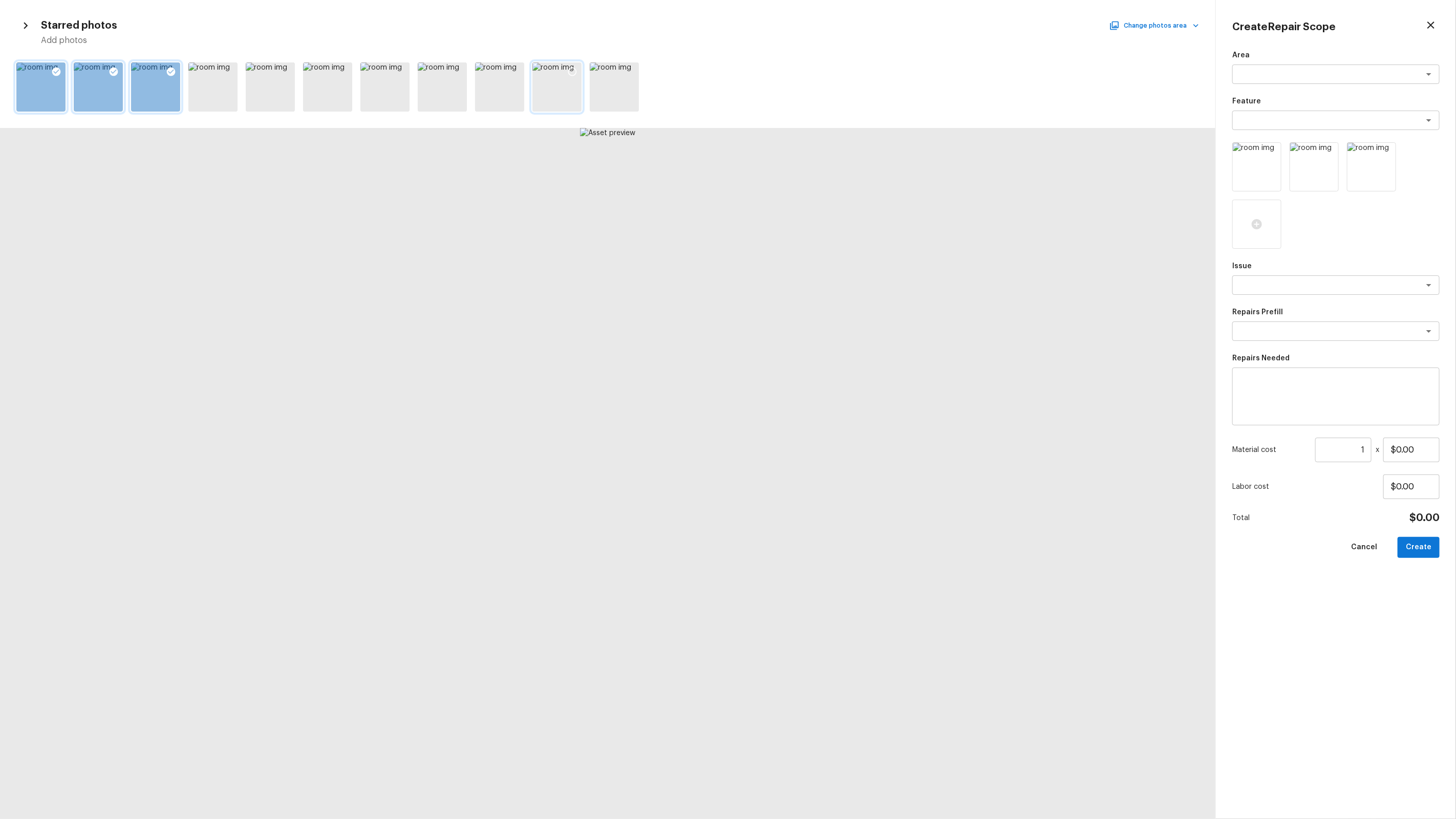
click at [580, 67] on div at bounding box center [572, 73] width 18 height 21
click at [625, 67] on icon at bounding box center [630, 71] width 10 height 10
click at [1127, 18] on div "Starred photos Change photos area Add photos" at bounding box center [608, 32] width 1183 height 30
click at [1130, 33] on div "Starred photos Change photos area Add photos" at bounding box center [608, 32] width 1183 height 30
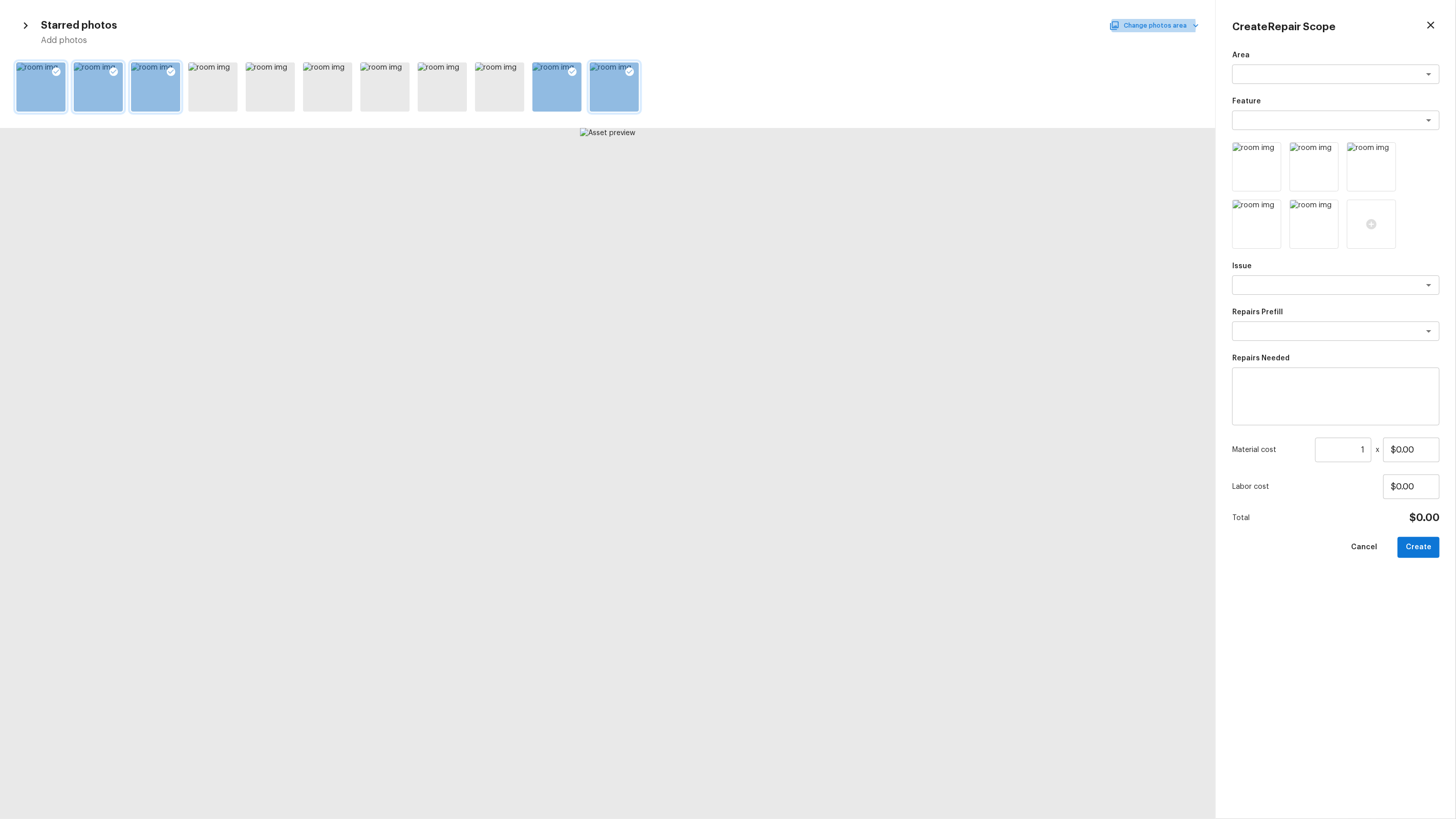
click at [1128, 26] on button "Change photos area" at bounding box center [1155, 26] width 87 height 13
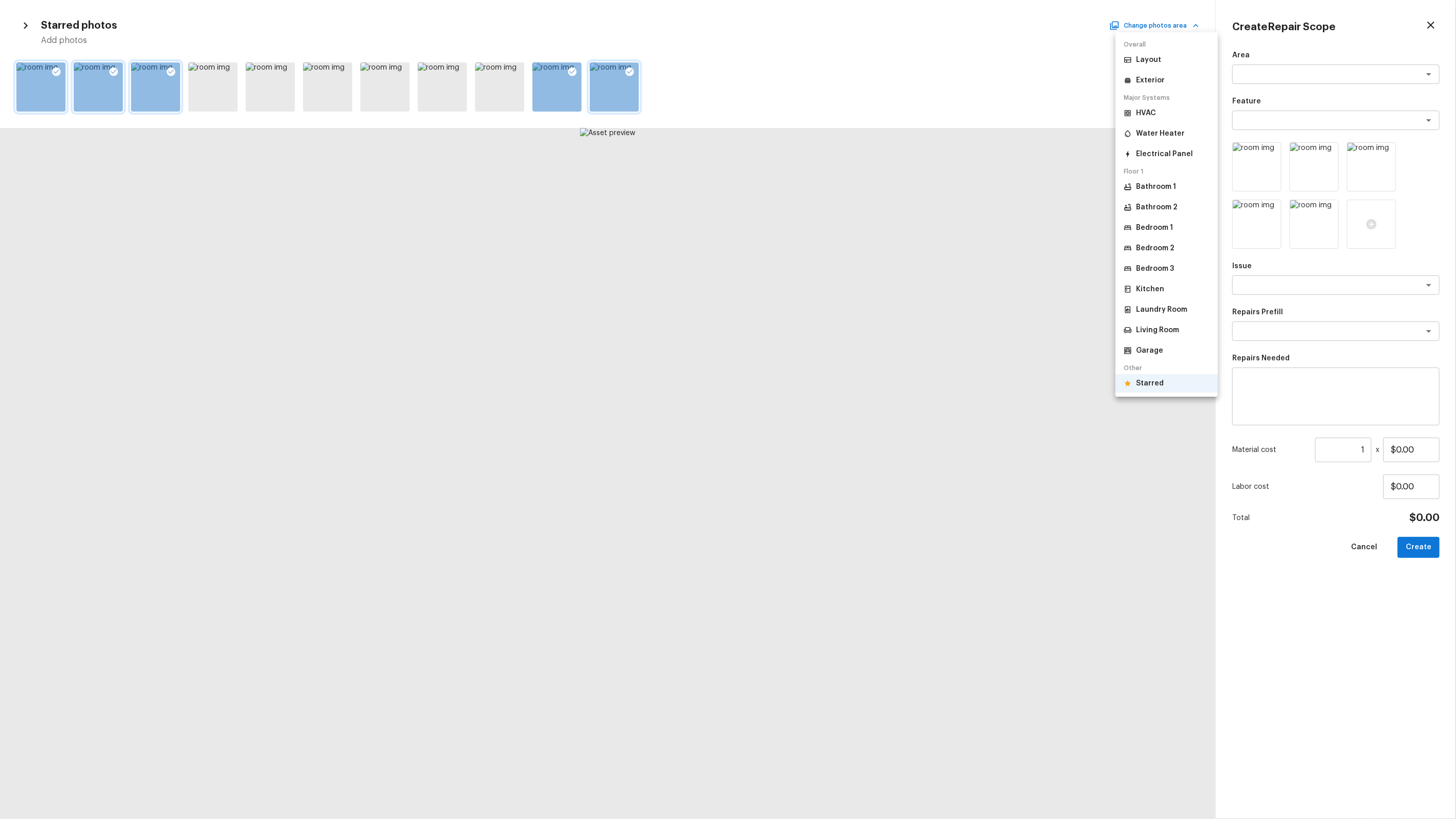
click at [1176, 224] on li "Bedroom 1" at bounding box center [1166, 228] width 102 height 18
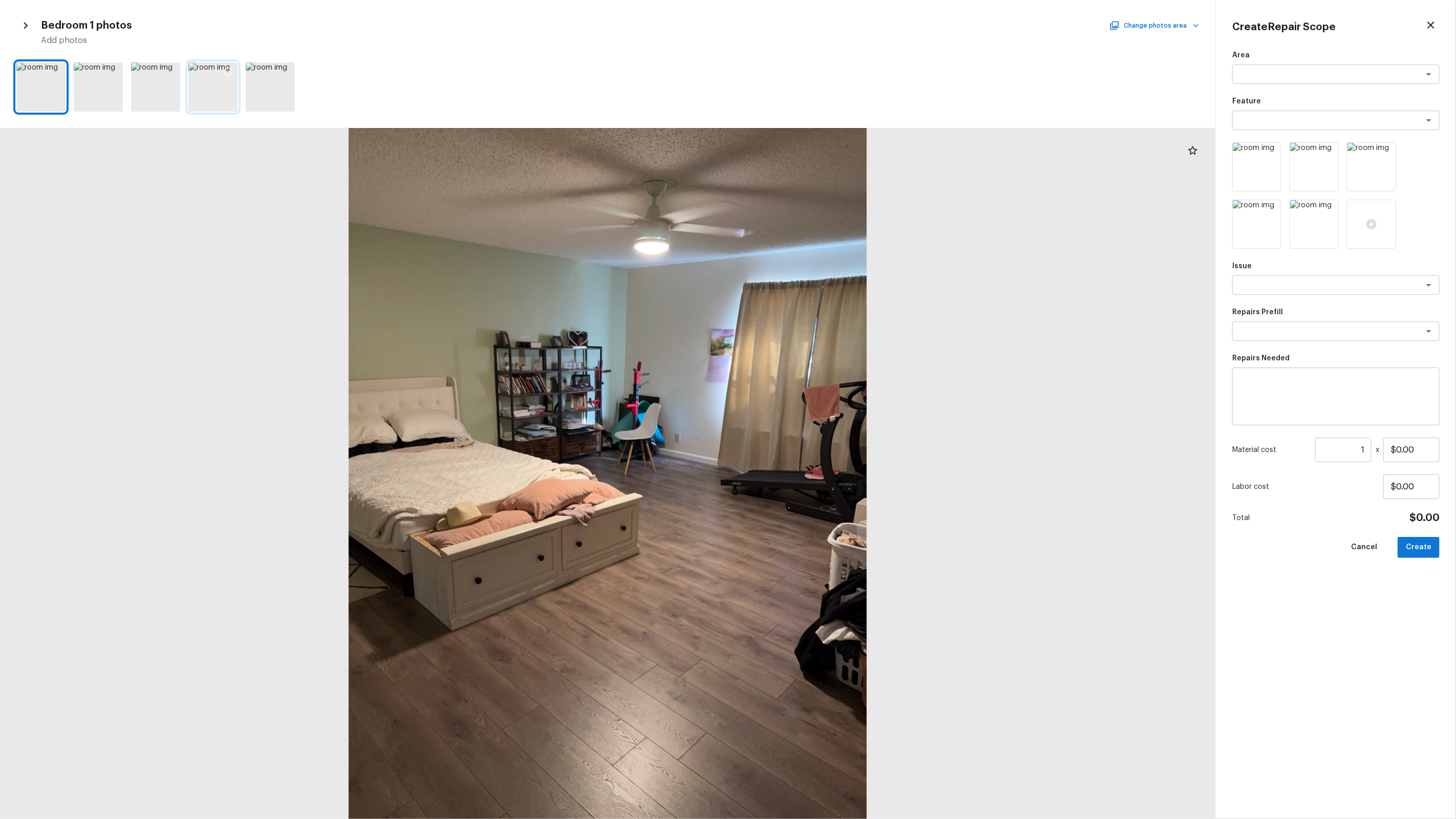
click at [227, 68] on icon at bounding box center [228, 72] width 9 height 9
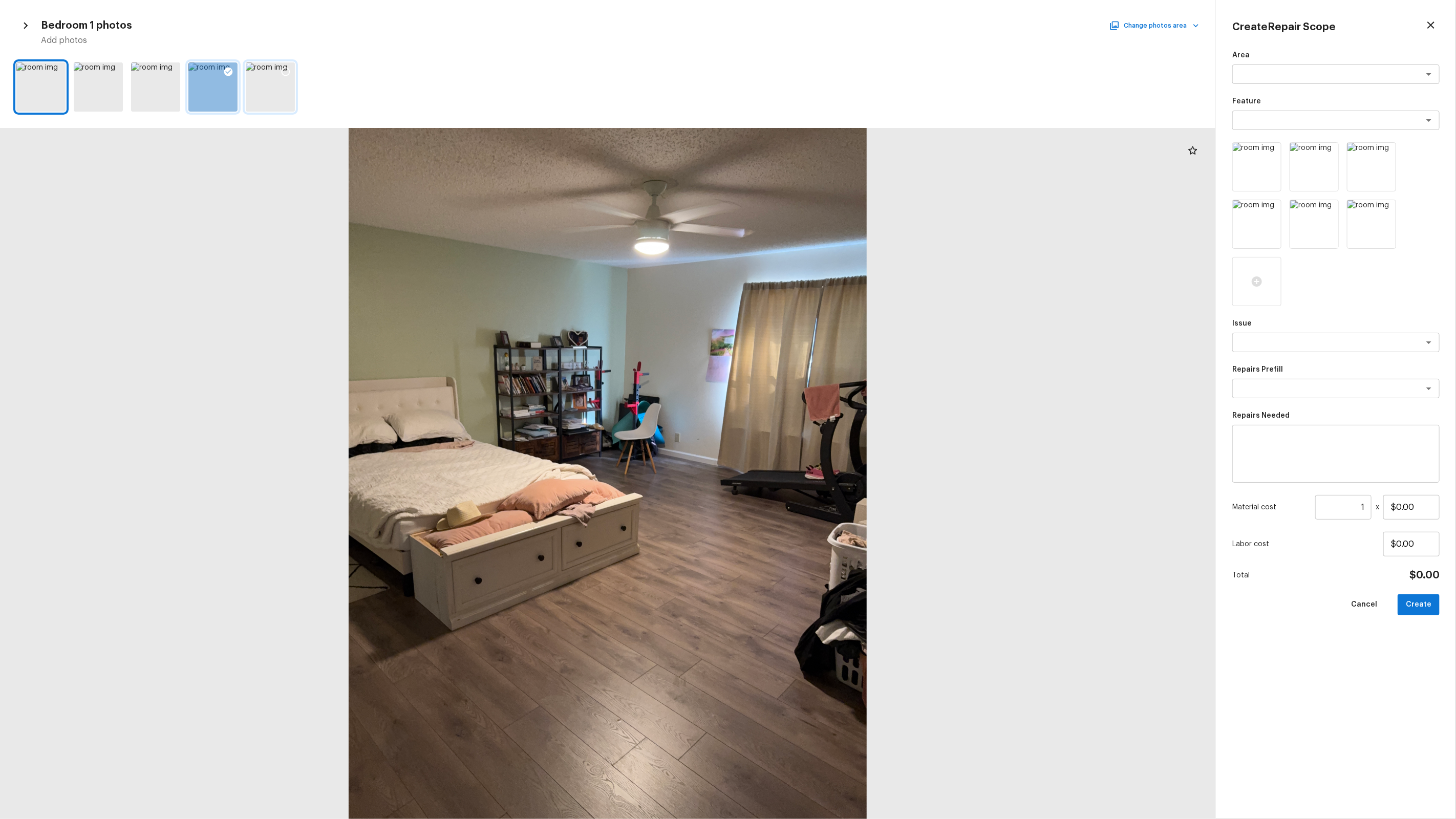
click at [285, 69] on icon at bounding box center [285, 71] width 10 height 10
click at [1151, 30] on button "Change photos area" at bounding box center [1155, 26] width 87 height 13
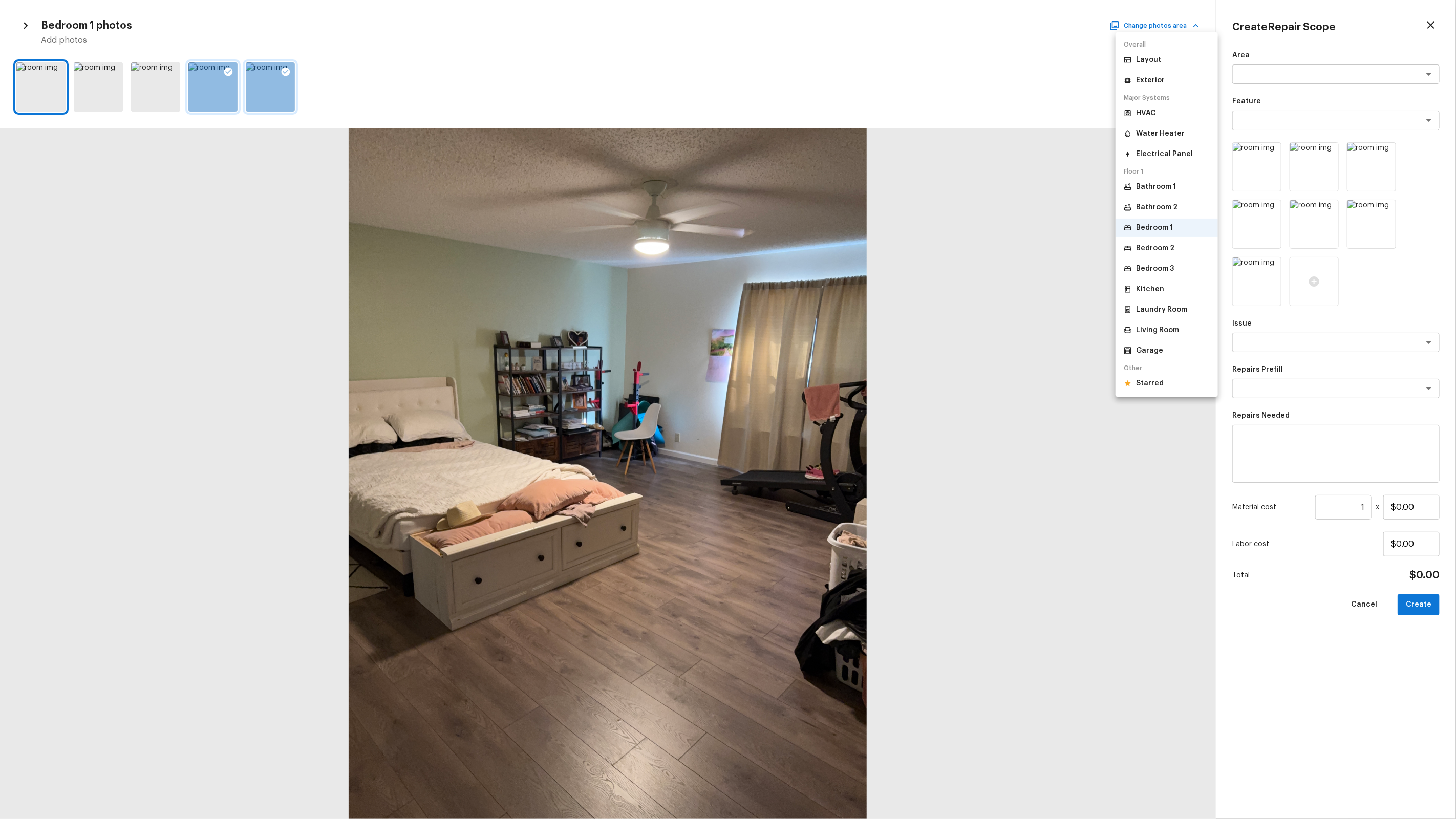
click at [1172, 206] on p "Bathroom 2" at bounding box center [1157, 207] width 42 height 10
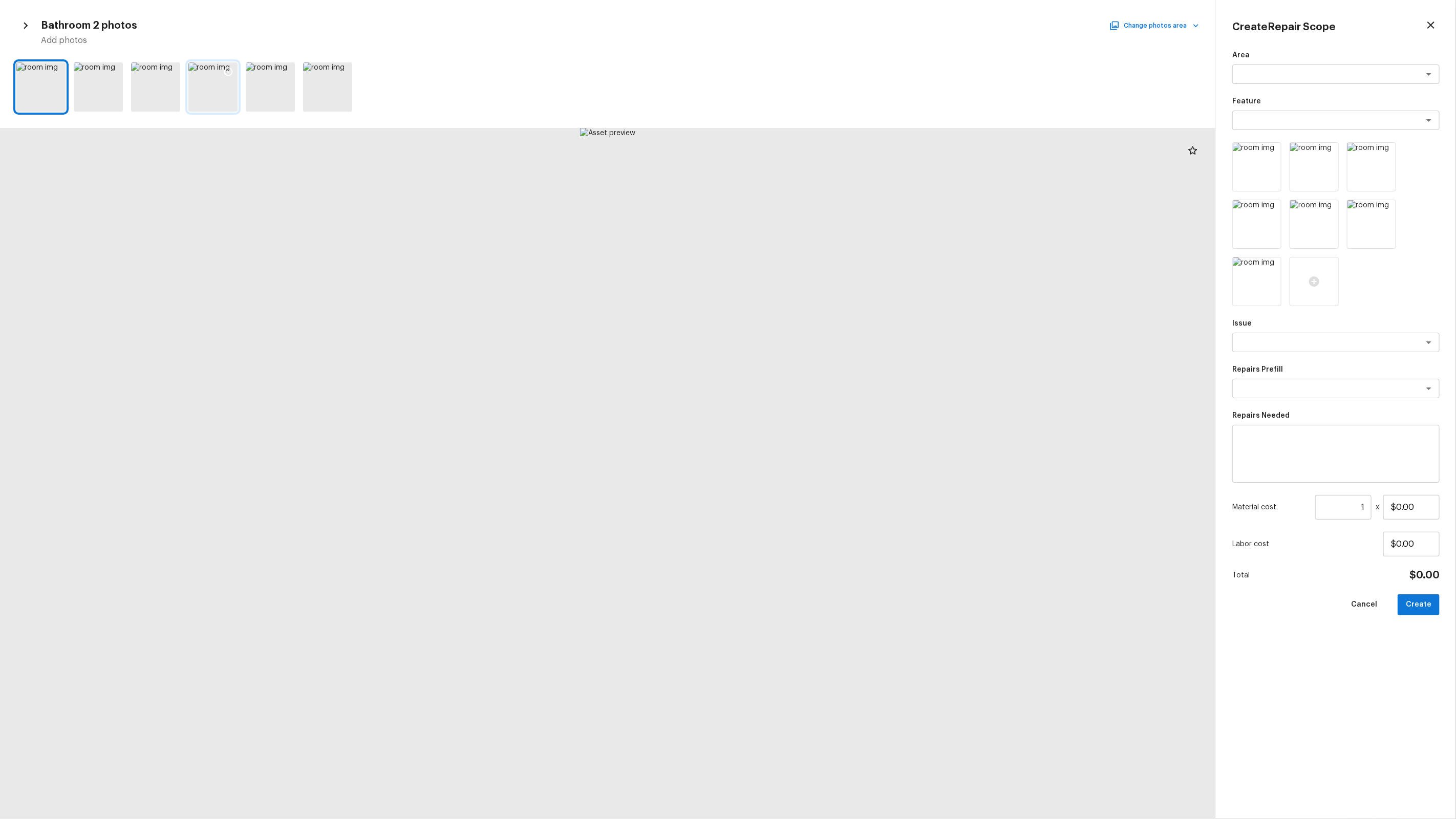
click at [194, 68] on div at bounding box center [213, 87] width 49 height 49
click at [288, 65] on div at bounding box center [285, 73] width 18 height 21
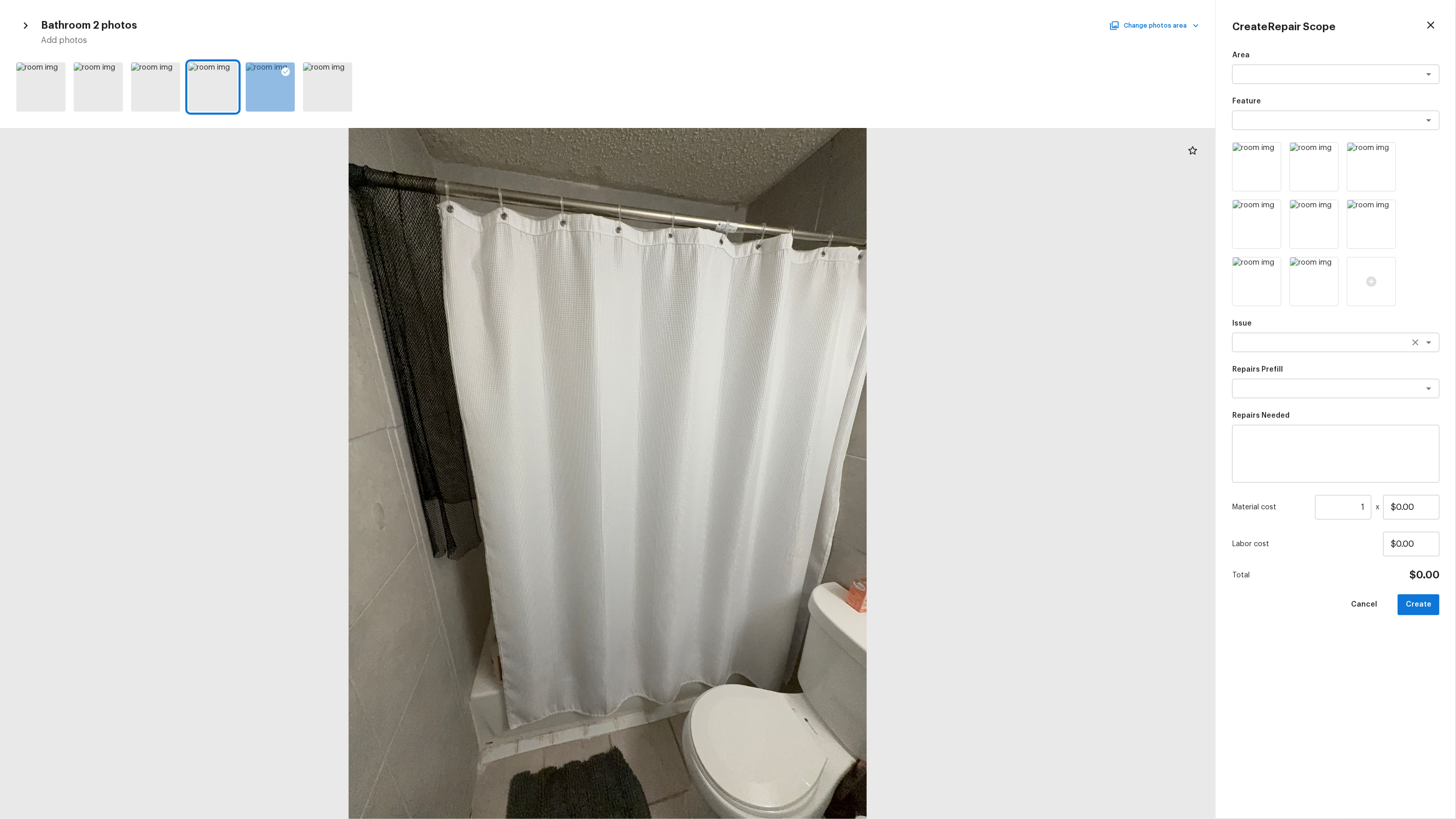
click at [1309, 344] on textarea at bounding box center [1321, 342] width 169 height 10
click at [1373, 506] on div "Material cost 1 ​ x $1.26" at bounding box center [1336, 507] width 207 height 24
click at [1367, 506] on input "1" at bounding box center [1343, 507] width 56 height 24
paste input "number"
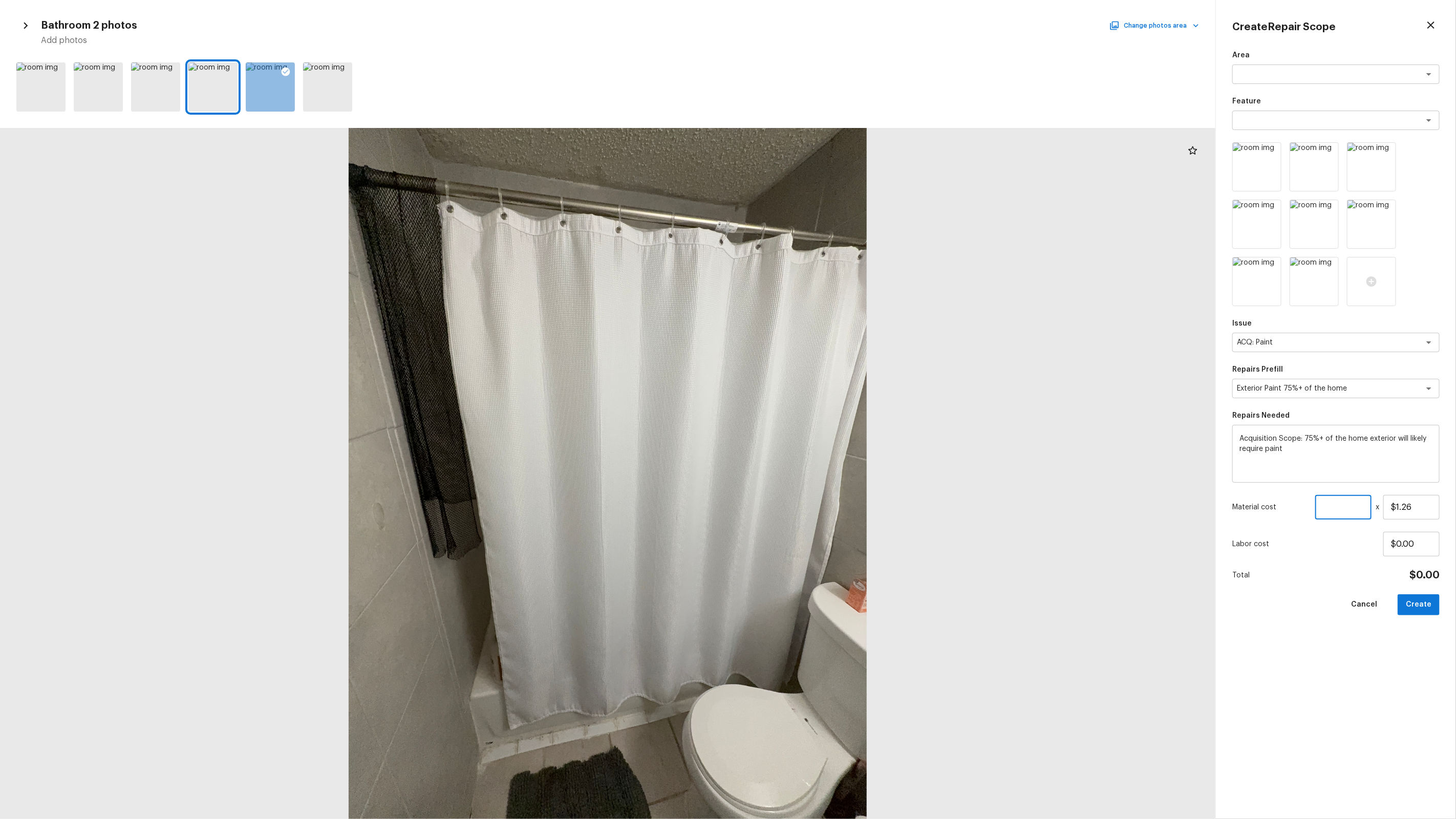
paste input "number"
paste input "2187"
click at [1430, 603] on button "Create" at bounding box center [1419, 604] width 42 height 21
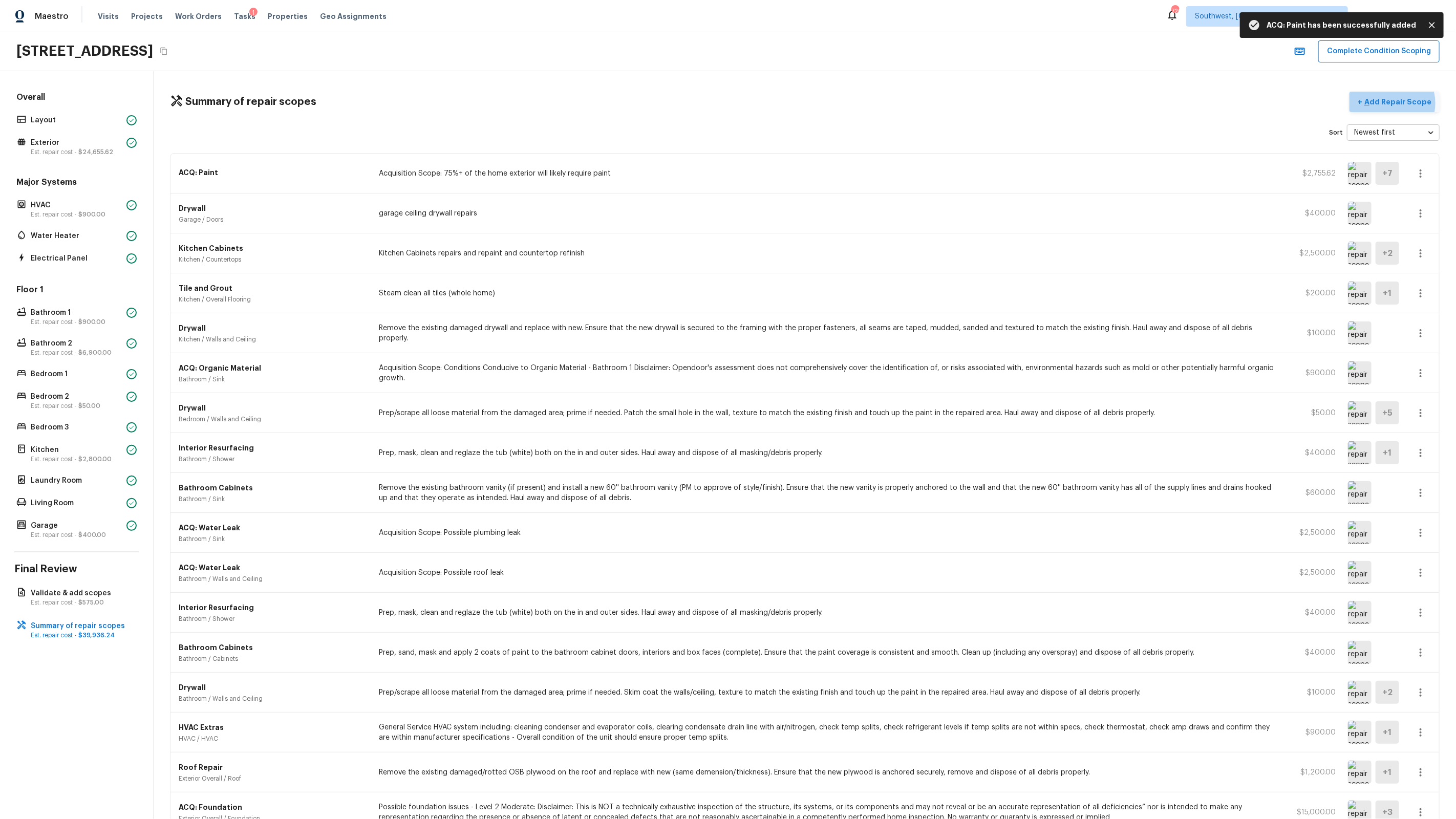
click at [1397, 103] on p "Add Repair Scope" at bounding box center [1397, 102] width 69 height 10
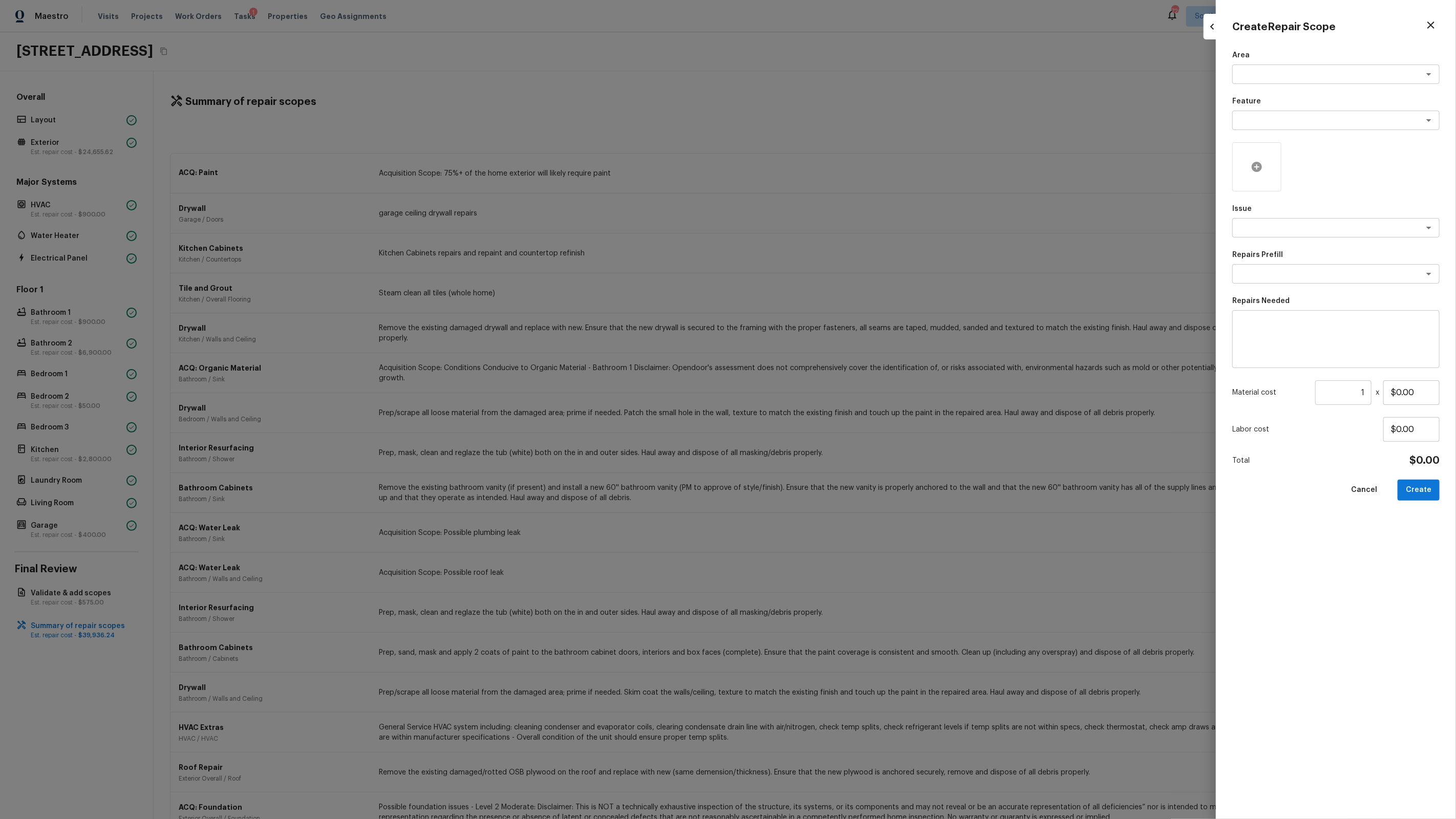
click at [1257, 168] on icon at bounding box center [1256, 166] width 10 height 10
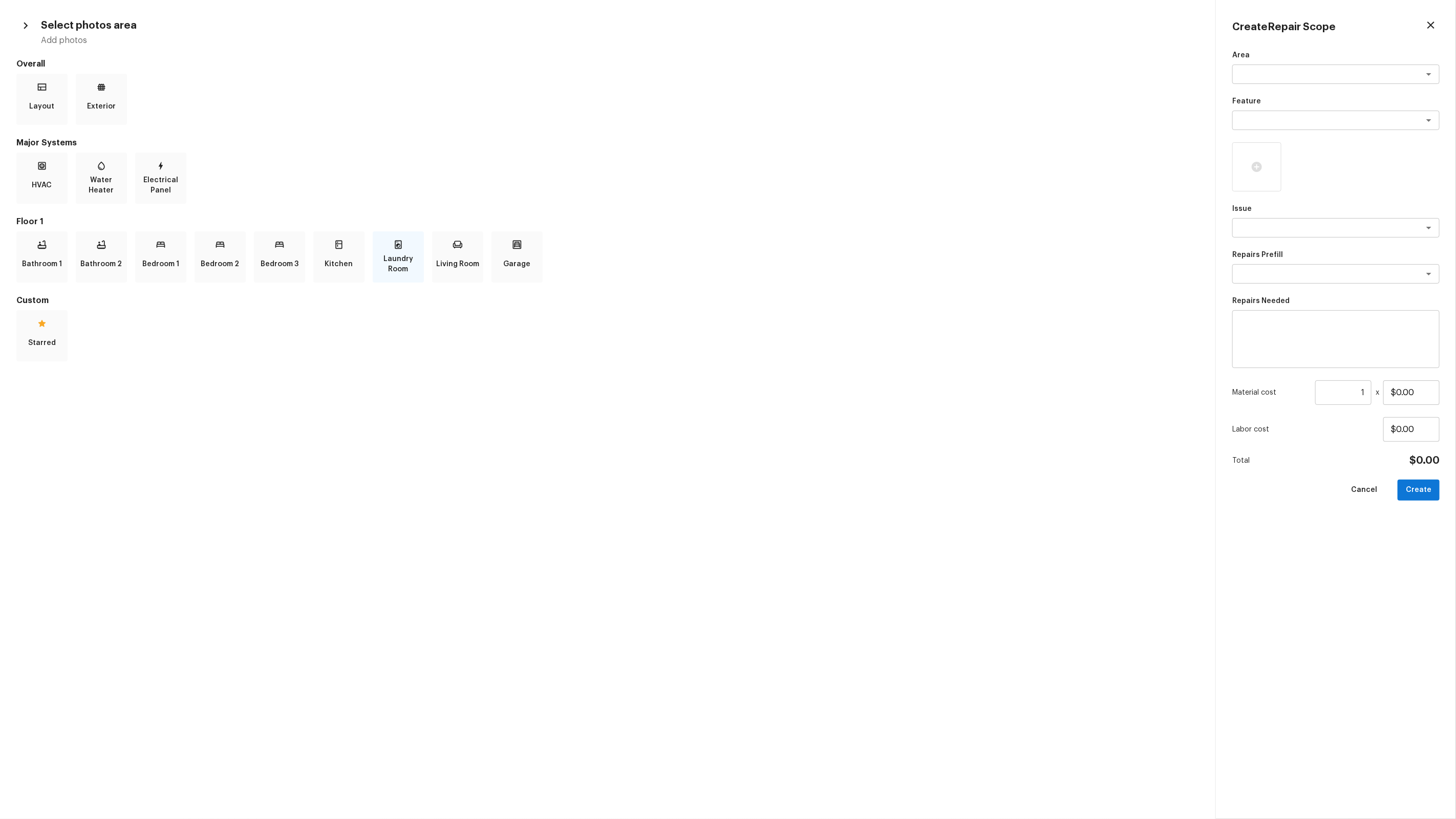
click at [392, 253] on div "Laundry Room" at bounding box center [398, 257] width 51 height 51
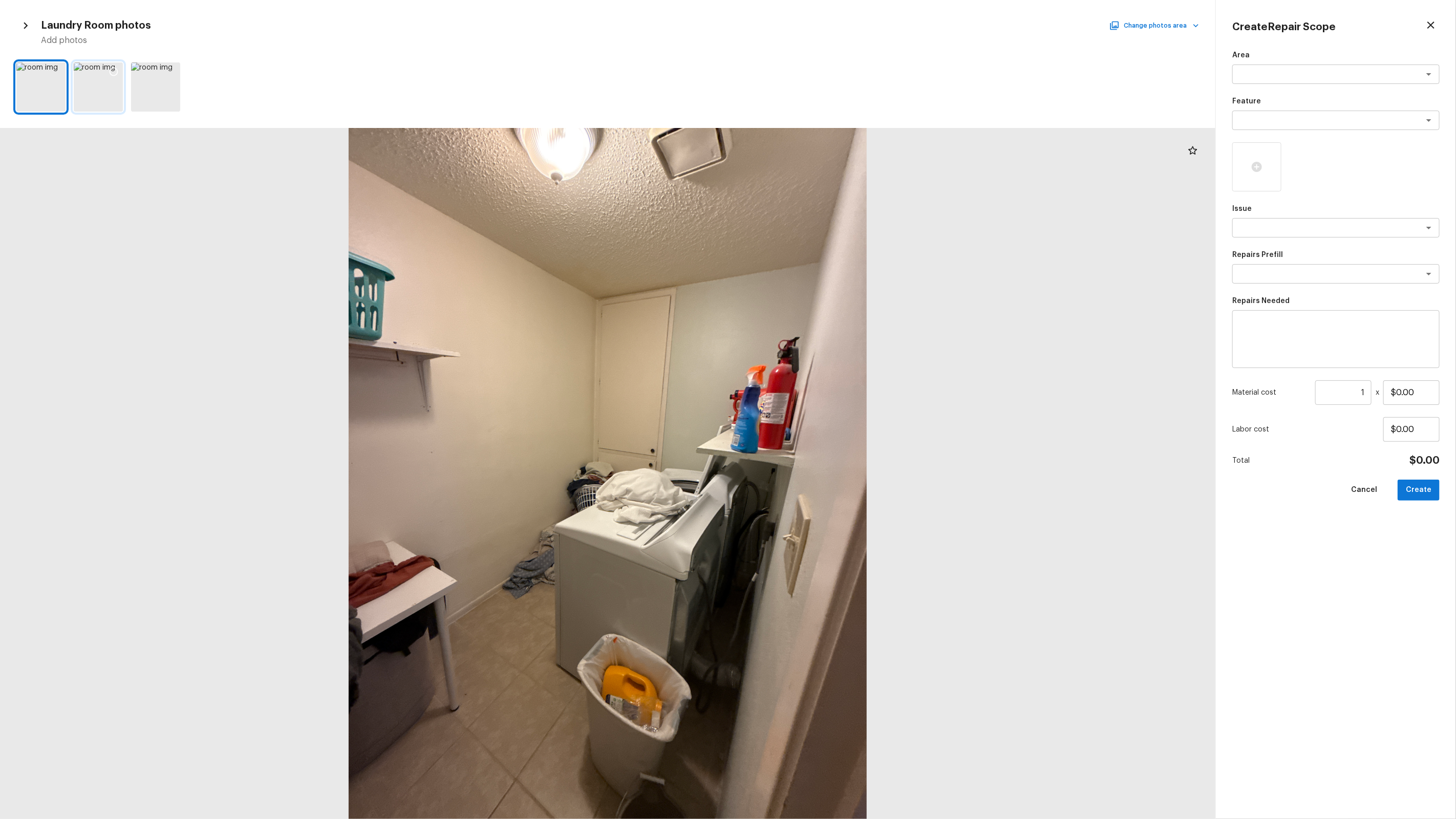
click at [115, 68] on icon at bounding box center [114, 72] width 9 height 9
click at [58, 71] on icon at bounding box center [56, 71] width 10 height 10
click at [1174, 19] on button "Change photos area" at bounding box center [1155, 26] width 87 height 13
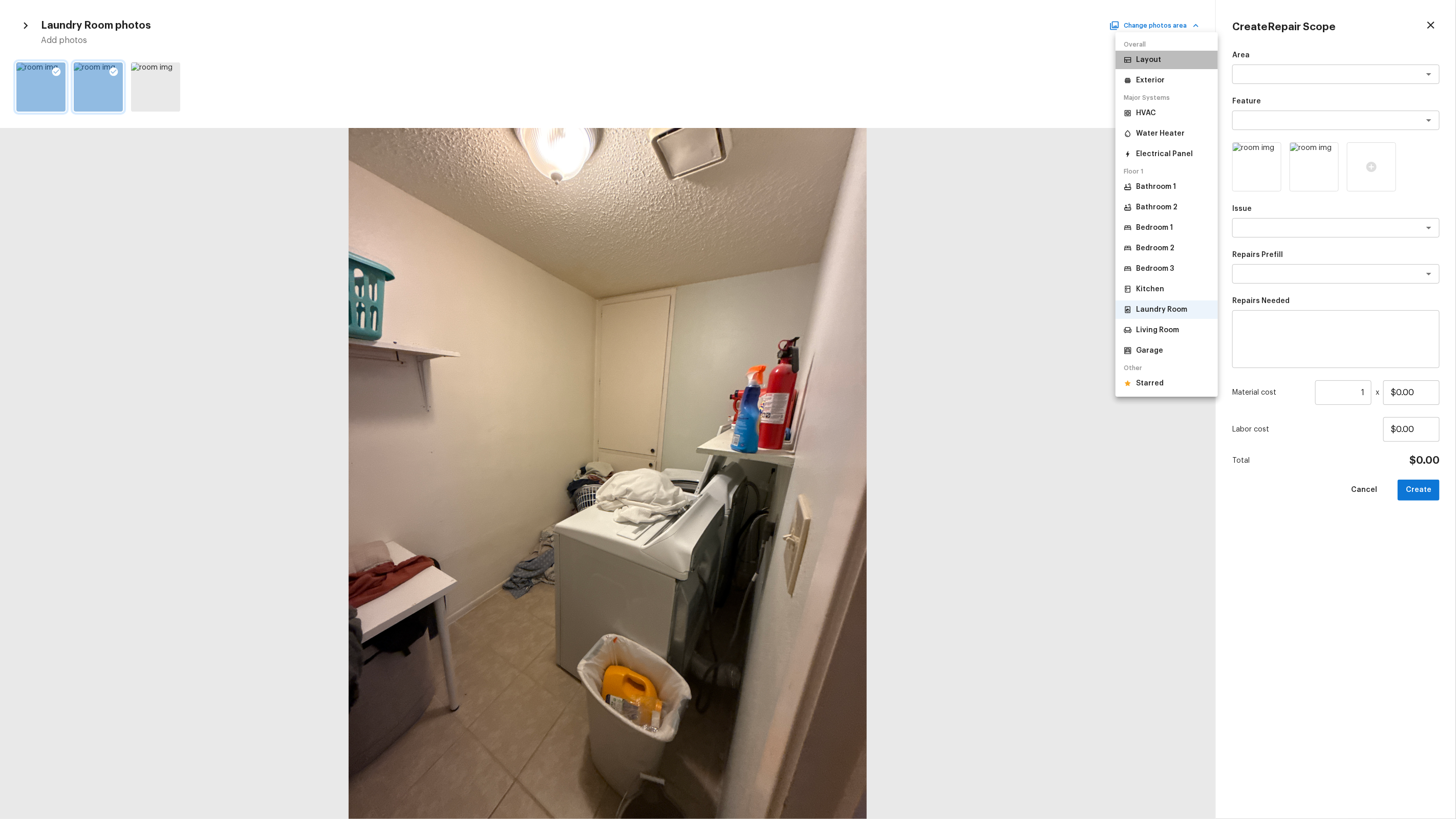
click at [1152, 62] on p "Layout" at bounding box center [1149, 59] width 25 height 10
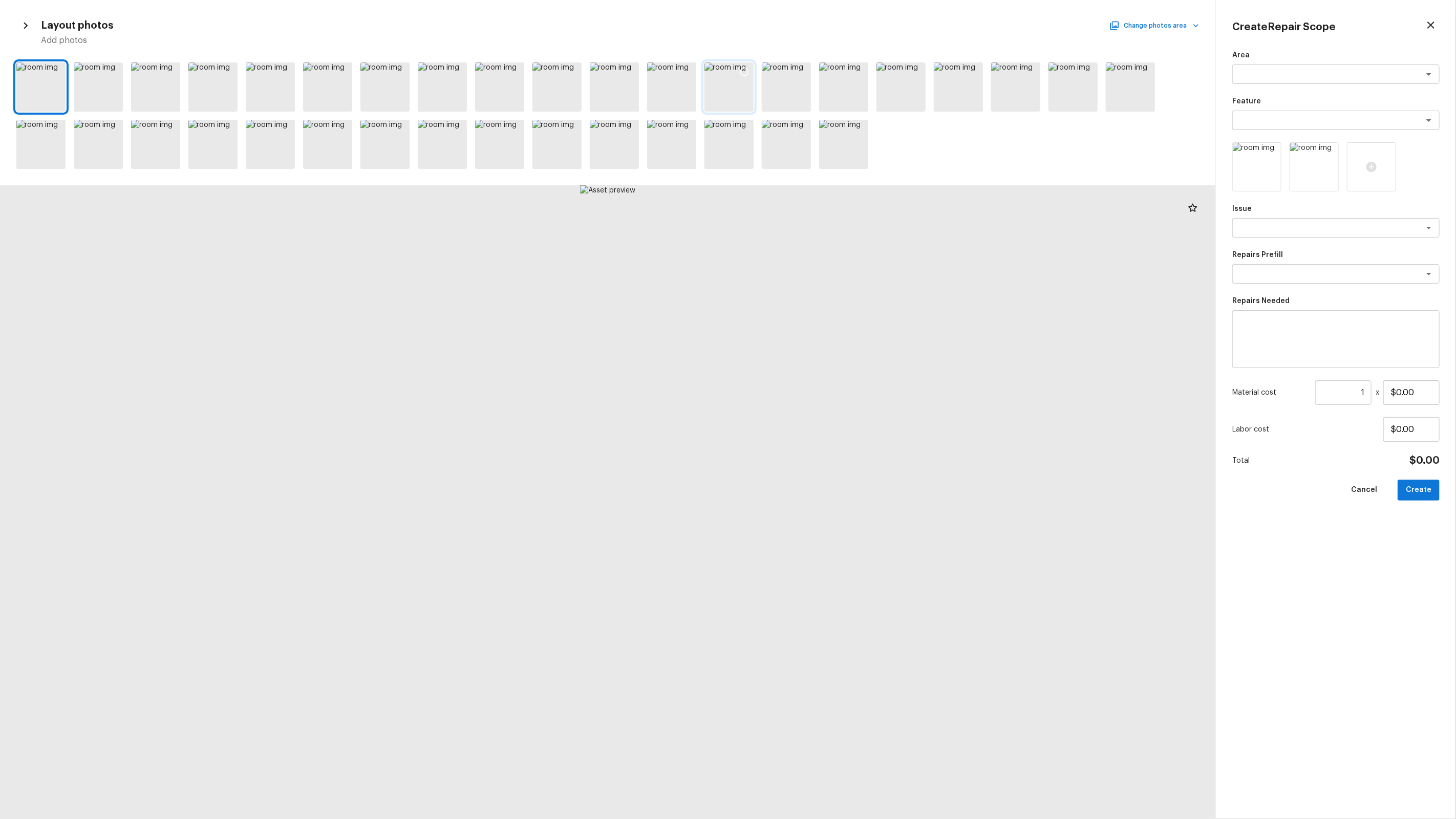
click at [746, 75] on icon at bounding box center [744, 71] width 10 height 10
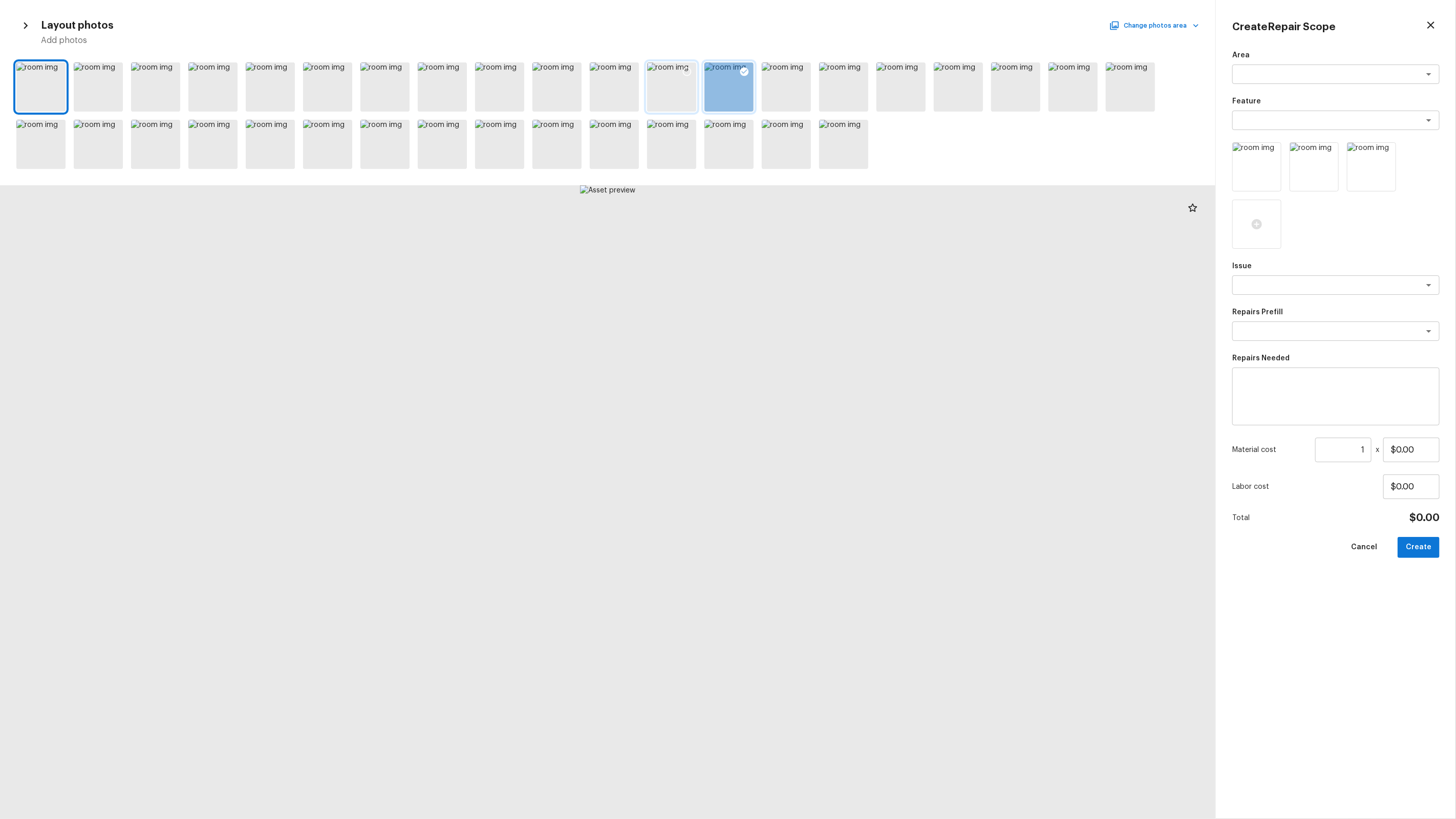
click at [687, 68] on icon at bounding box center [687, 71] width 10 height 10
click at [627, 124] on icon at bounding box center [630, 128] width 10 height 10
click at [570, 130] on icon at bounding box center [572, 128] width 10 height 10
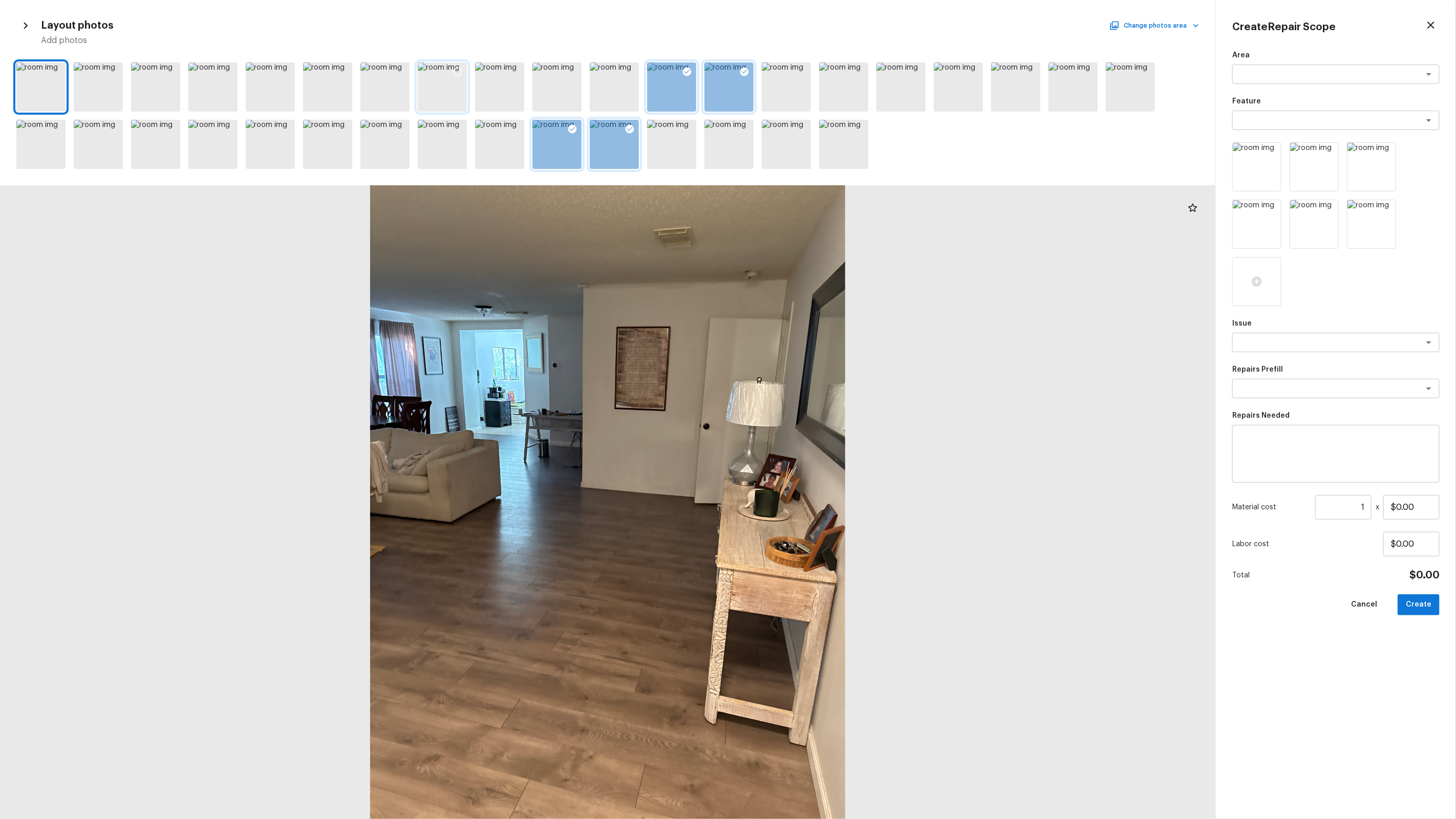
click at [455, 70] on icon at bounding box center [457, 71] width 10 height 10
click at [401, 70] on icon at bounding box center [400, 71] width 10 height 10
click at [1277, 342] on textarea at bounding box center [1321, 342] width 169 height 10
click at [1364, 514] on input "1" at bounding box center [1343, 507] width 56 height 24
paste input "2187"
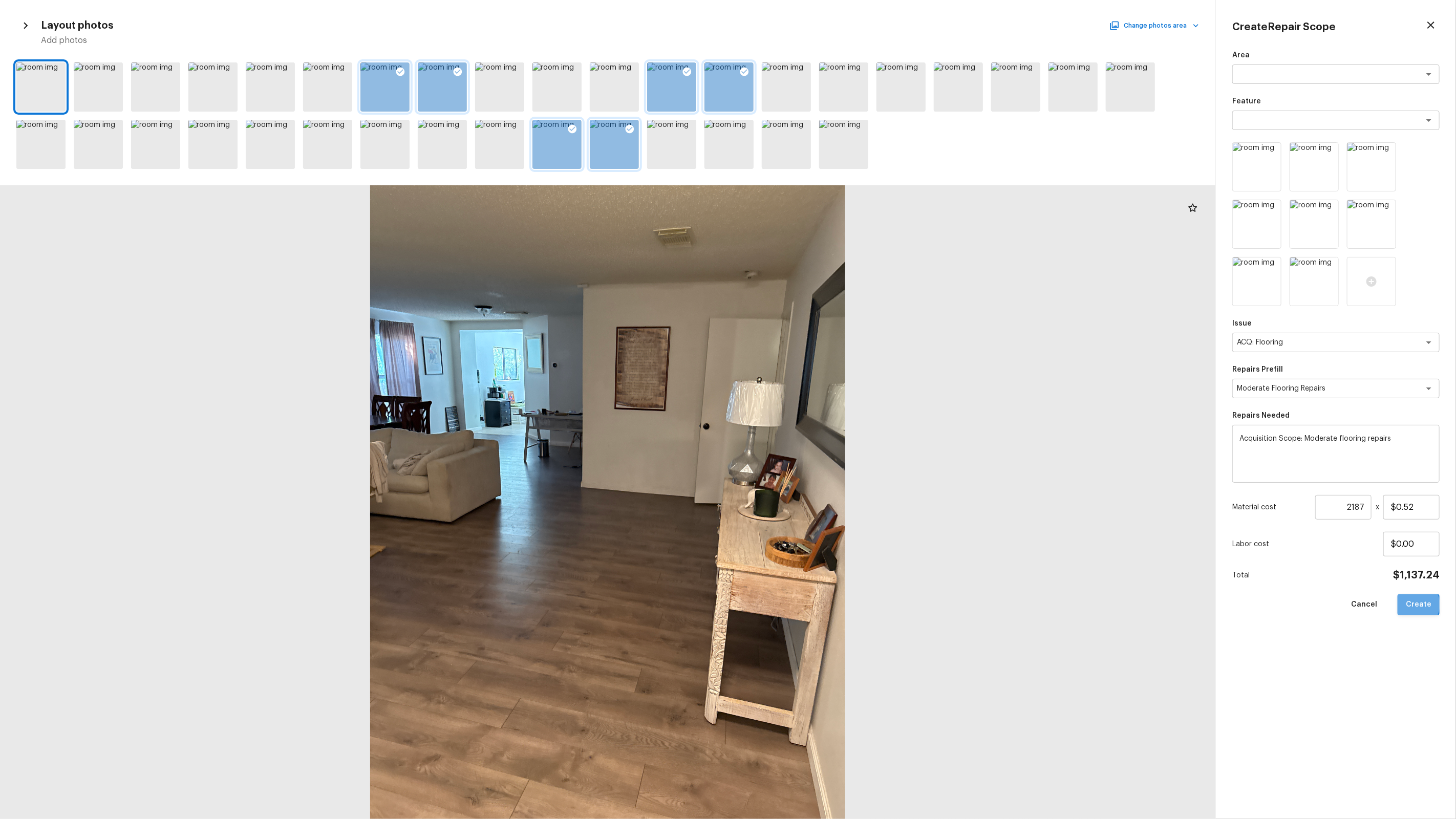
click at [1417, 604] on button "Create" at bounding box center [1419, 604] width 42 height 21
click at [1049, 500] on div at bounding box center [608, 502] width 1215 height 634
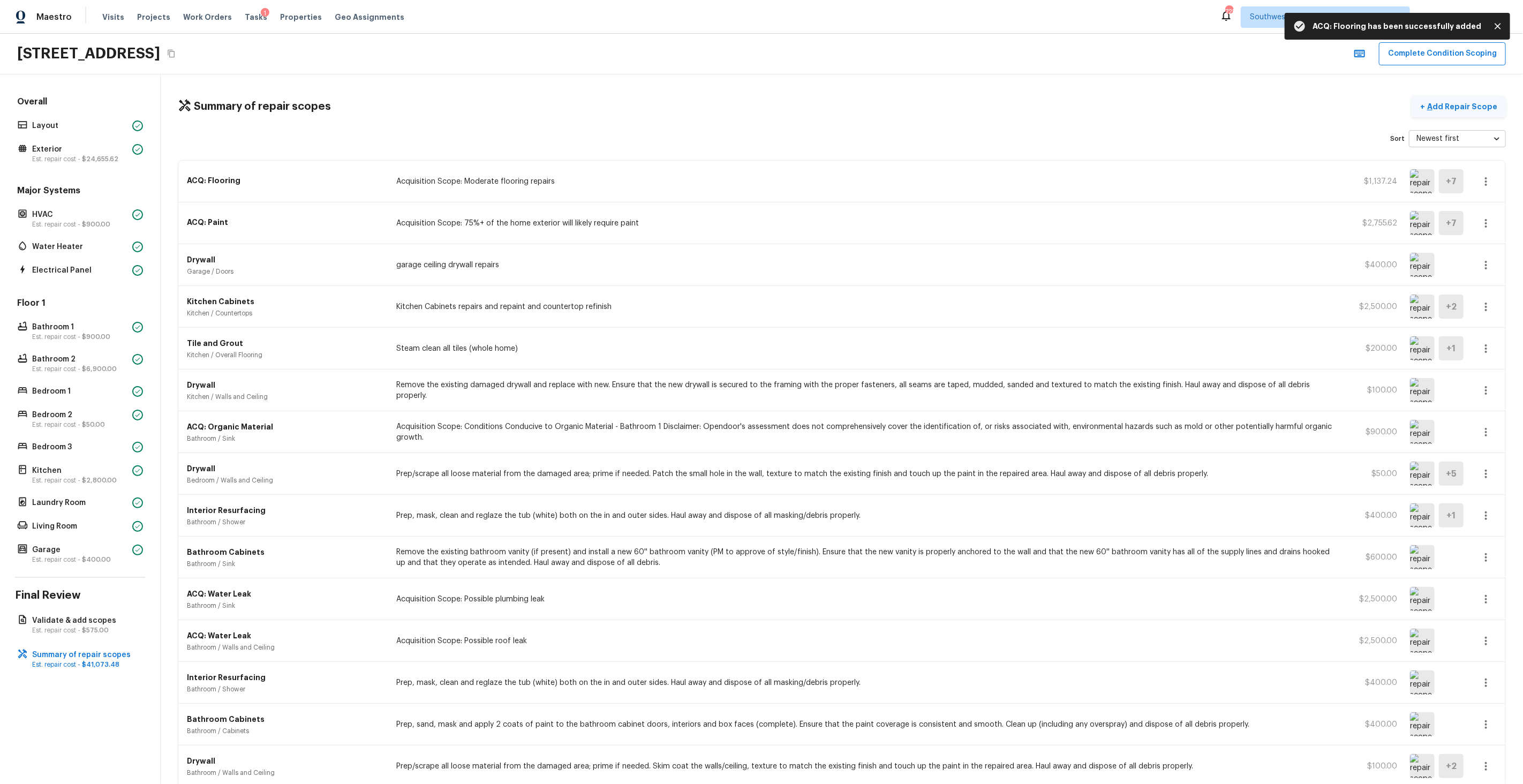
click at [1437, 98] on button "+ Add Repair Scope" at bounding box center [1459, 106] width 95 height 22
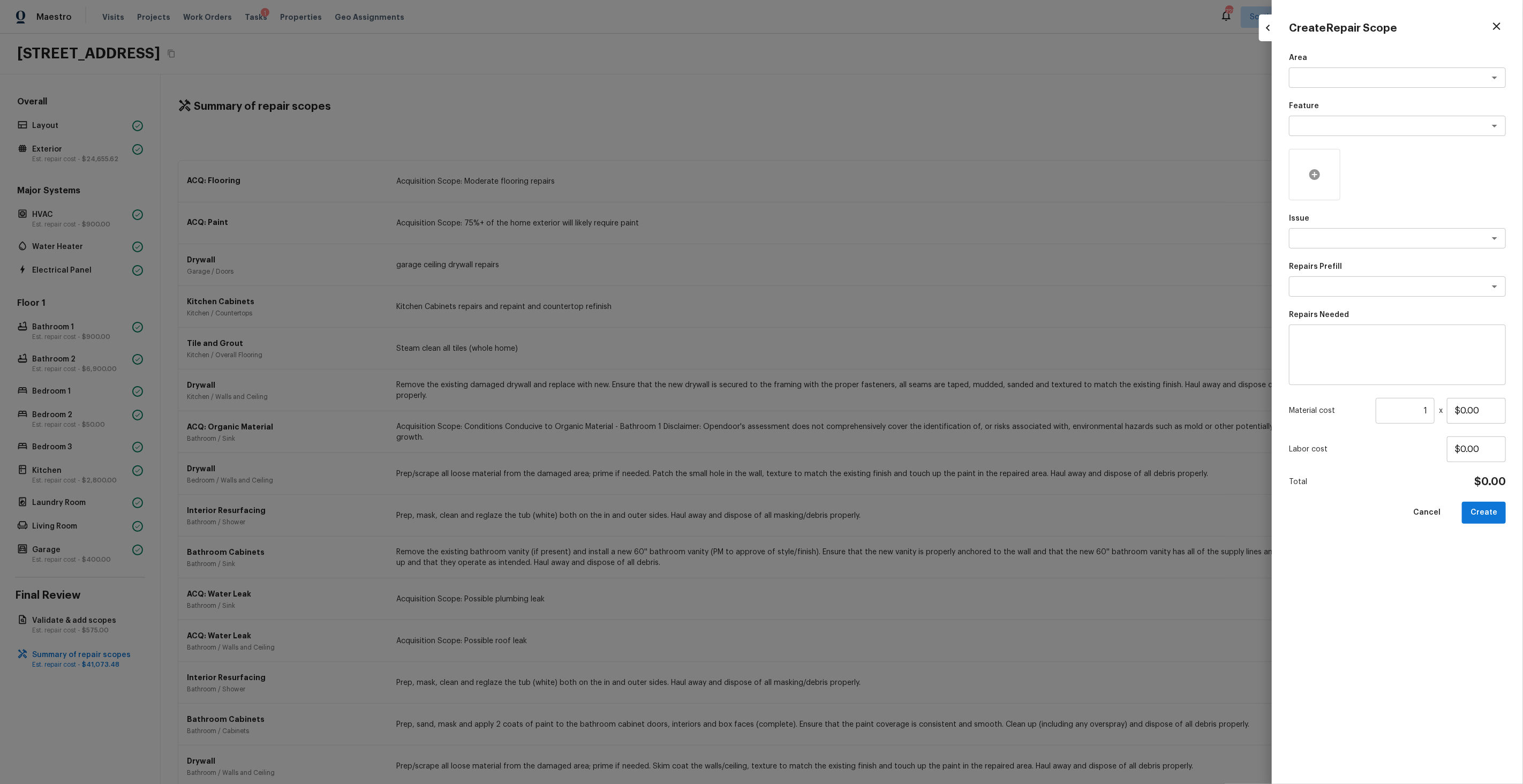
click at [1313, 177] on icon at bounding box center [1314, 174] width 11 height 11
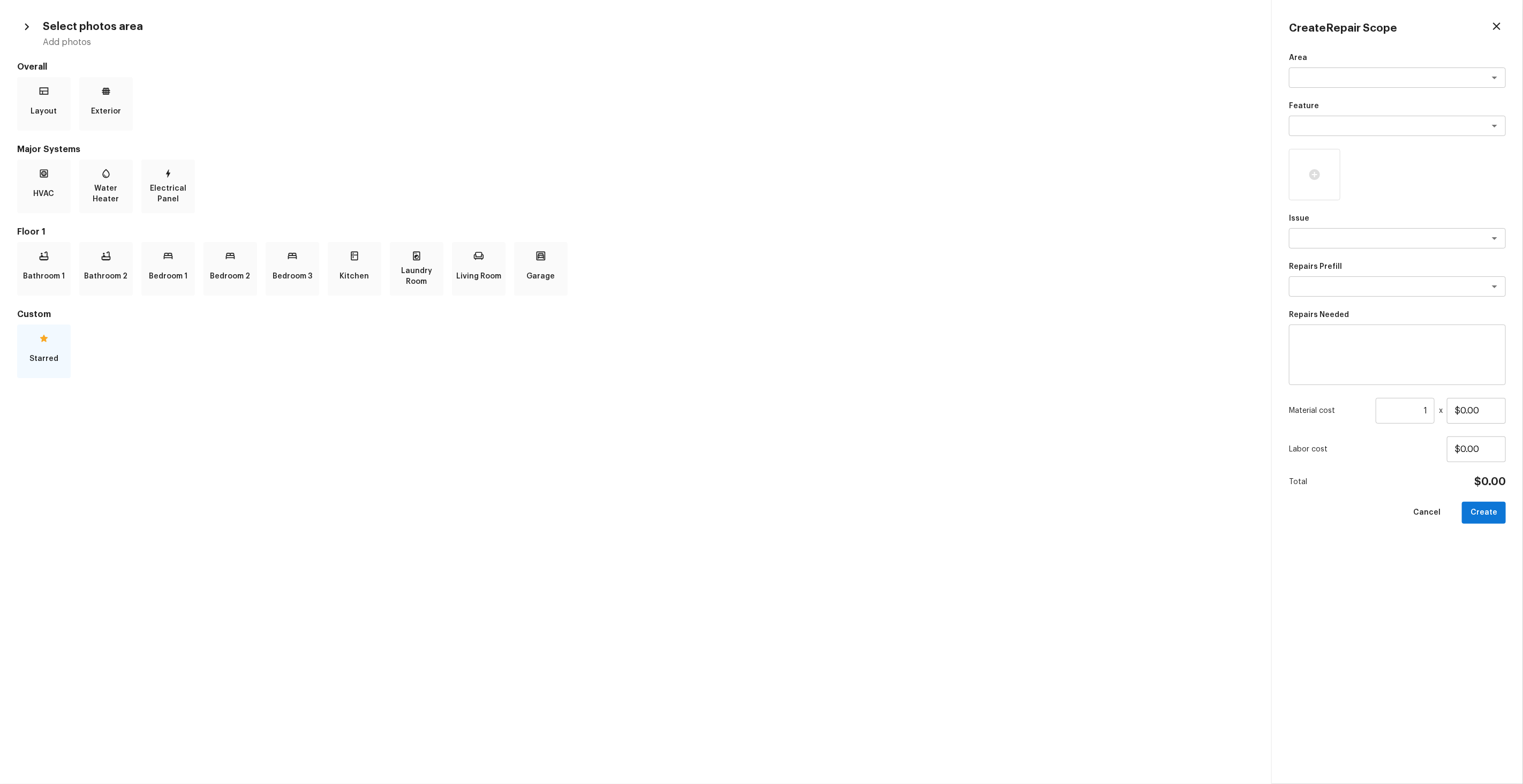
click at [34, 353] on p "Starred" at bounding box center [44, 359] width 29 height 21
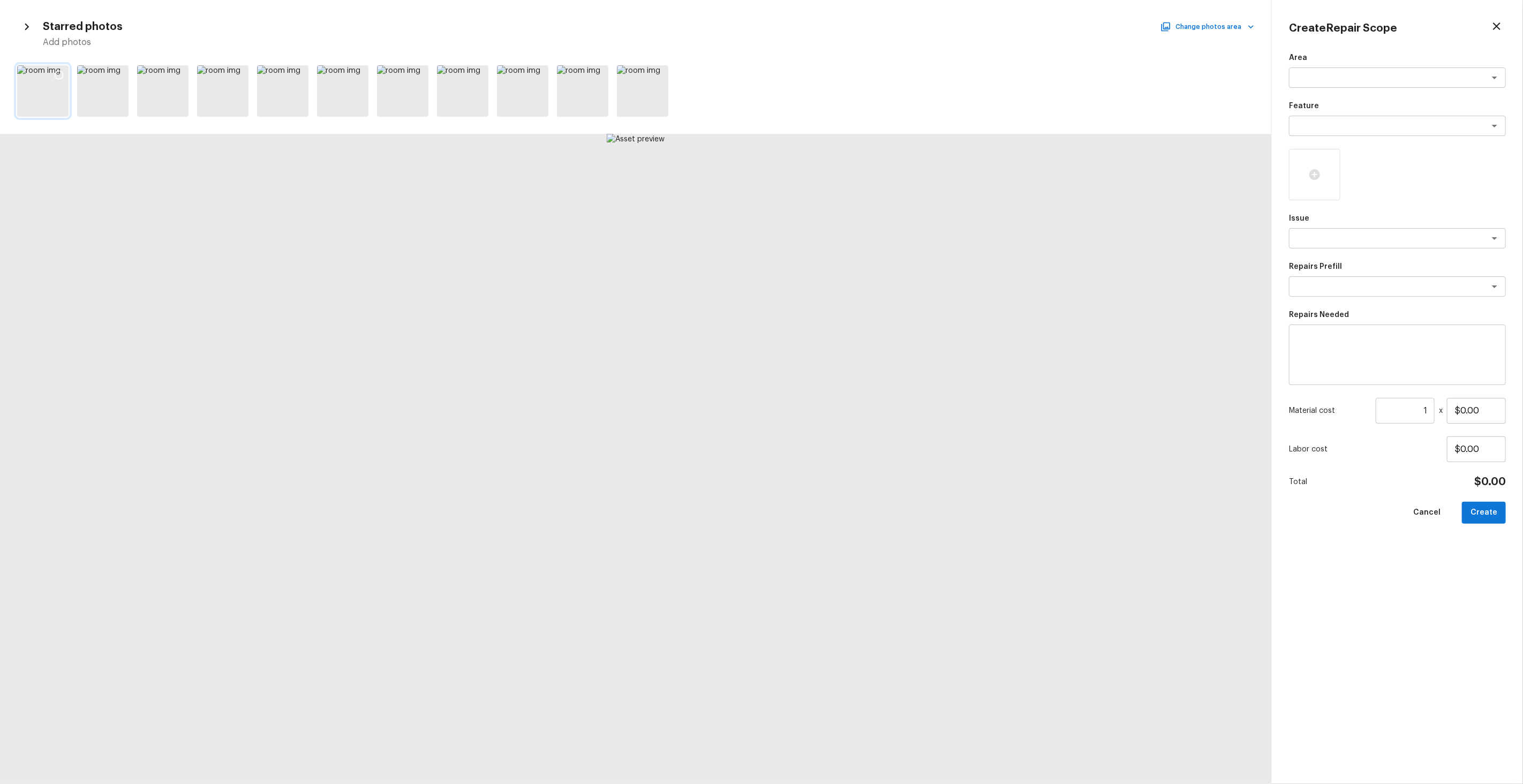
click at [60, 73] on icon at bounding box center [58, 75] width 11 height 11
click at [599, 79] on icon at bounding box center [599, 75] width 9 height 9
click at [1308, 235] on textarea at bounding box center [1382, 238] width 177 height 11
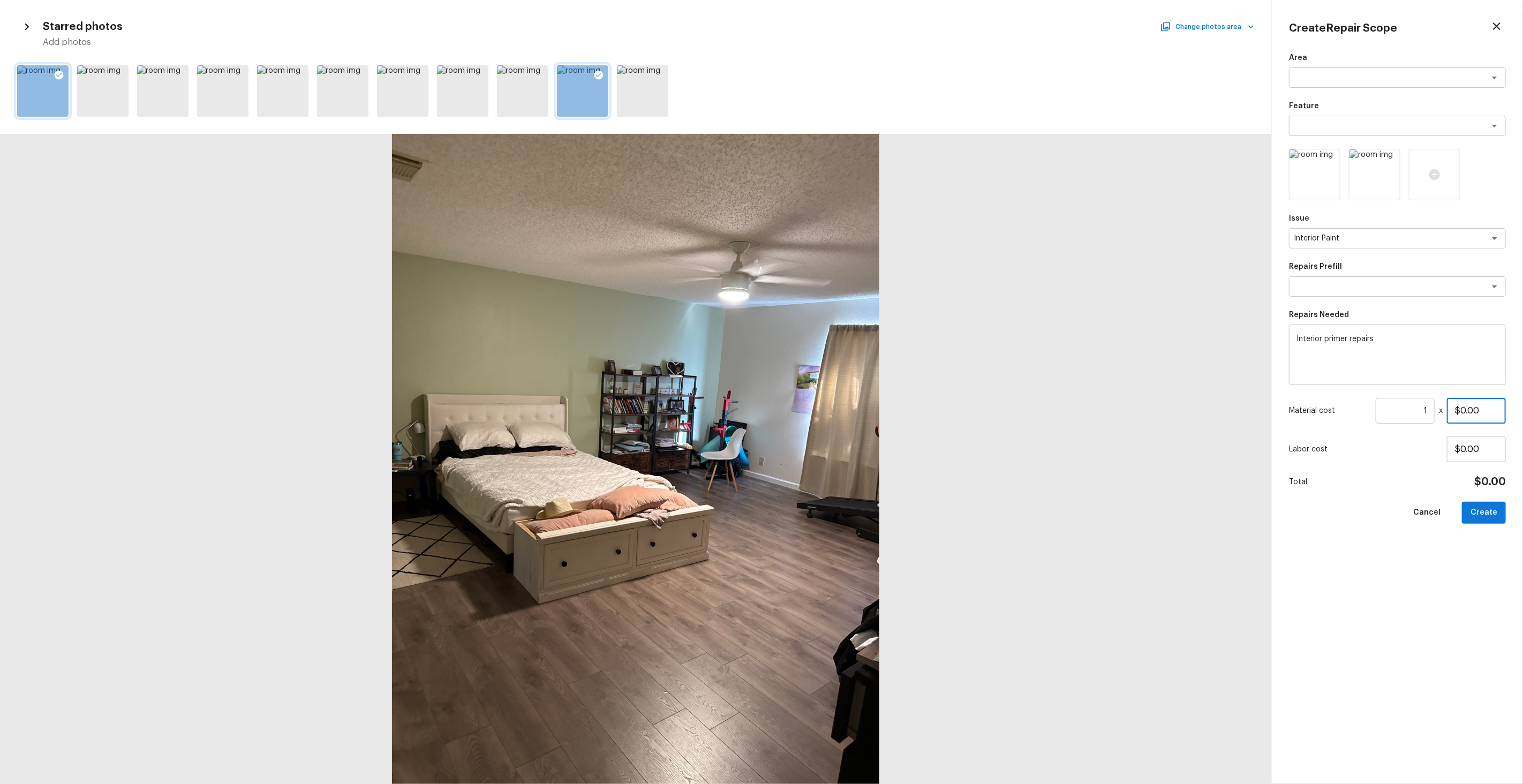
click at [1466, 416] on input "$0.00" at bounding box center [1476, 410] width 59 height 25
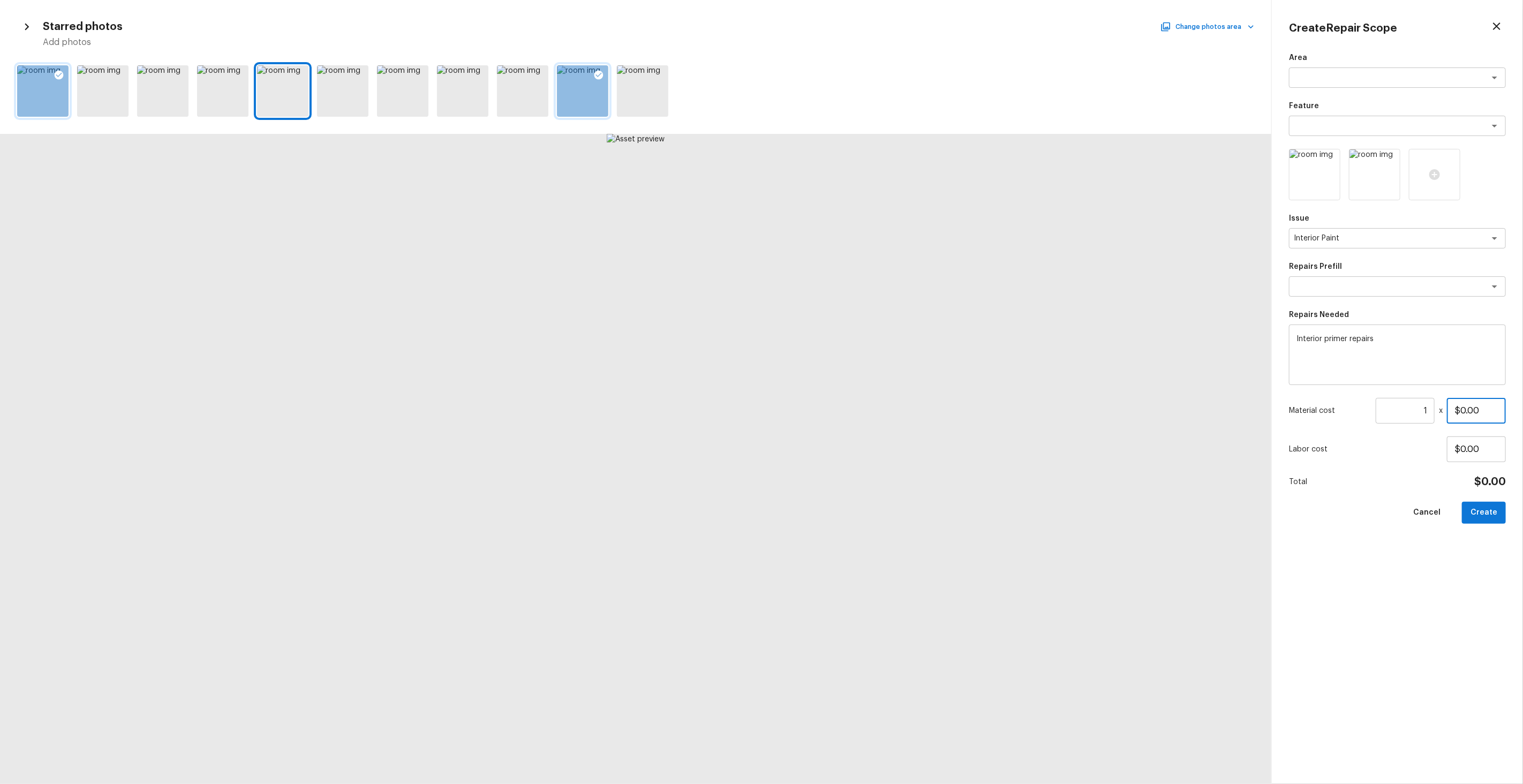
click at [1473, 410] on input "$0.00" at bounding box center [1476, 410] width 59 height 25
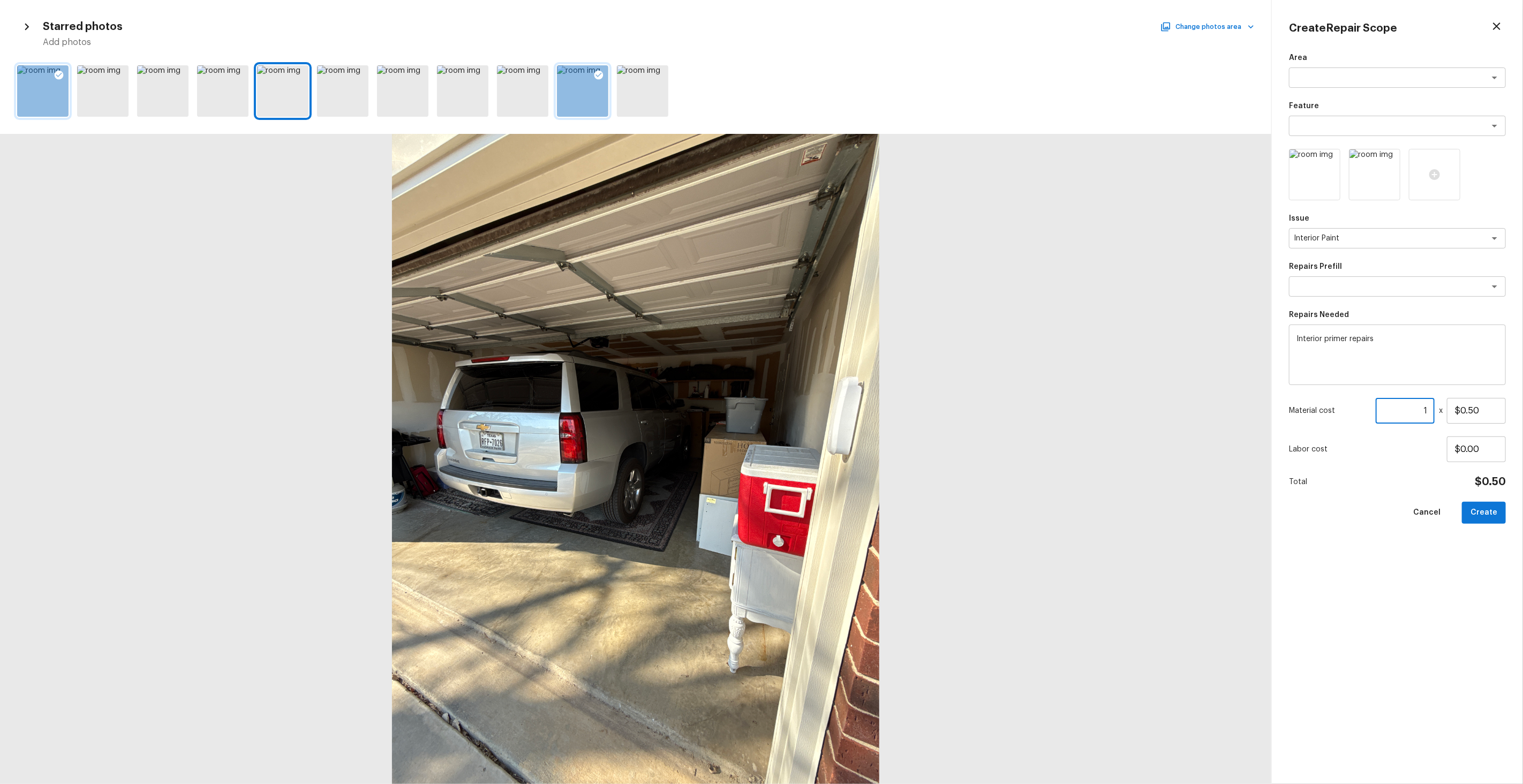
click at [1430, 407] on input "1" at bounding box center [1405, 410] width 59 height 25
click at [1497, 510] on button "Create" at bounding box center [1484, 512] width 44 height 22
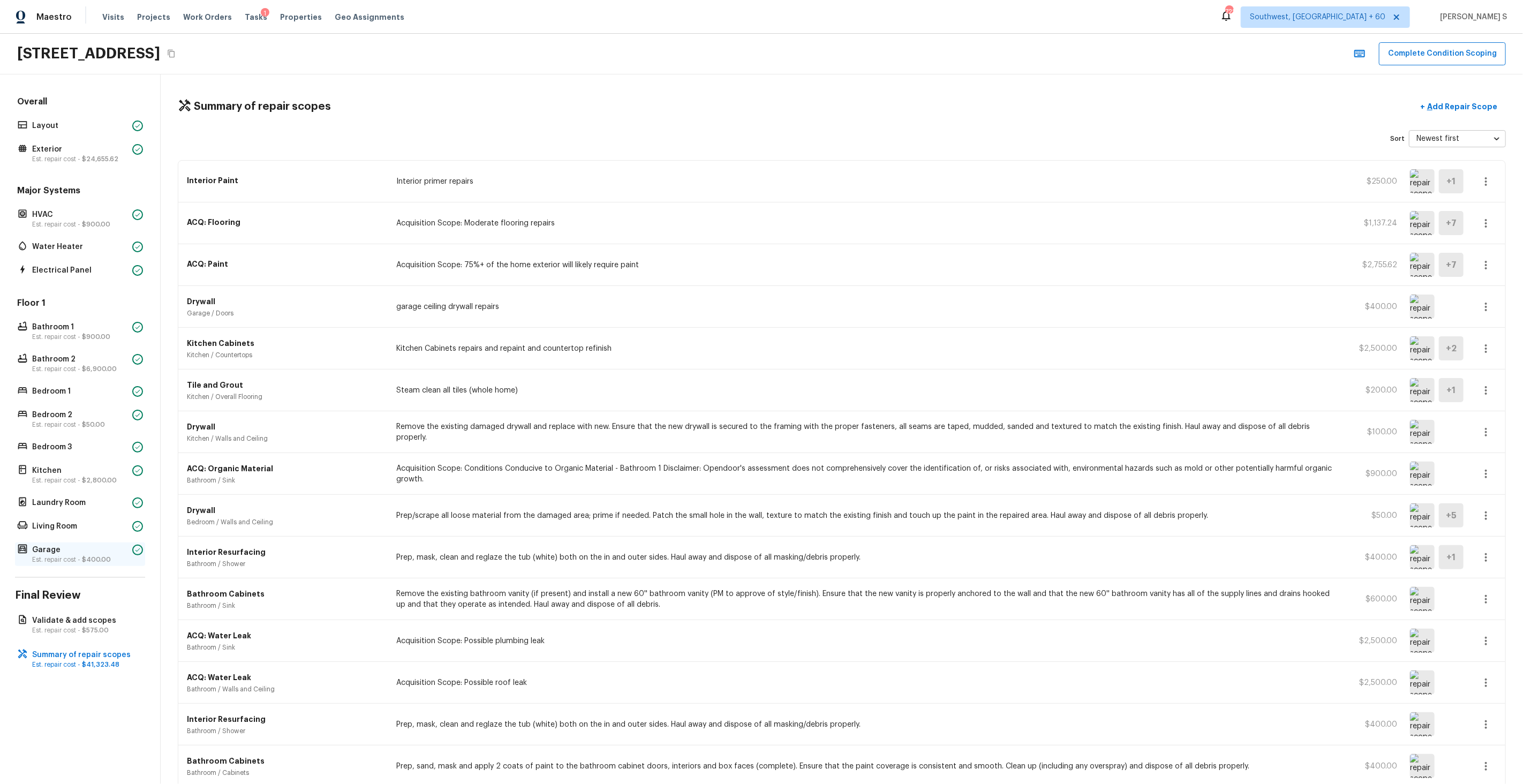
click at [77, 565] on div "Garage Est. repair cost - $400.00" at bounding box center [80, 554] width 130 height 24
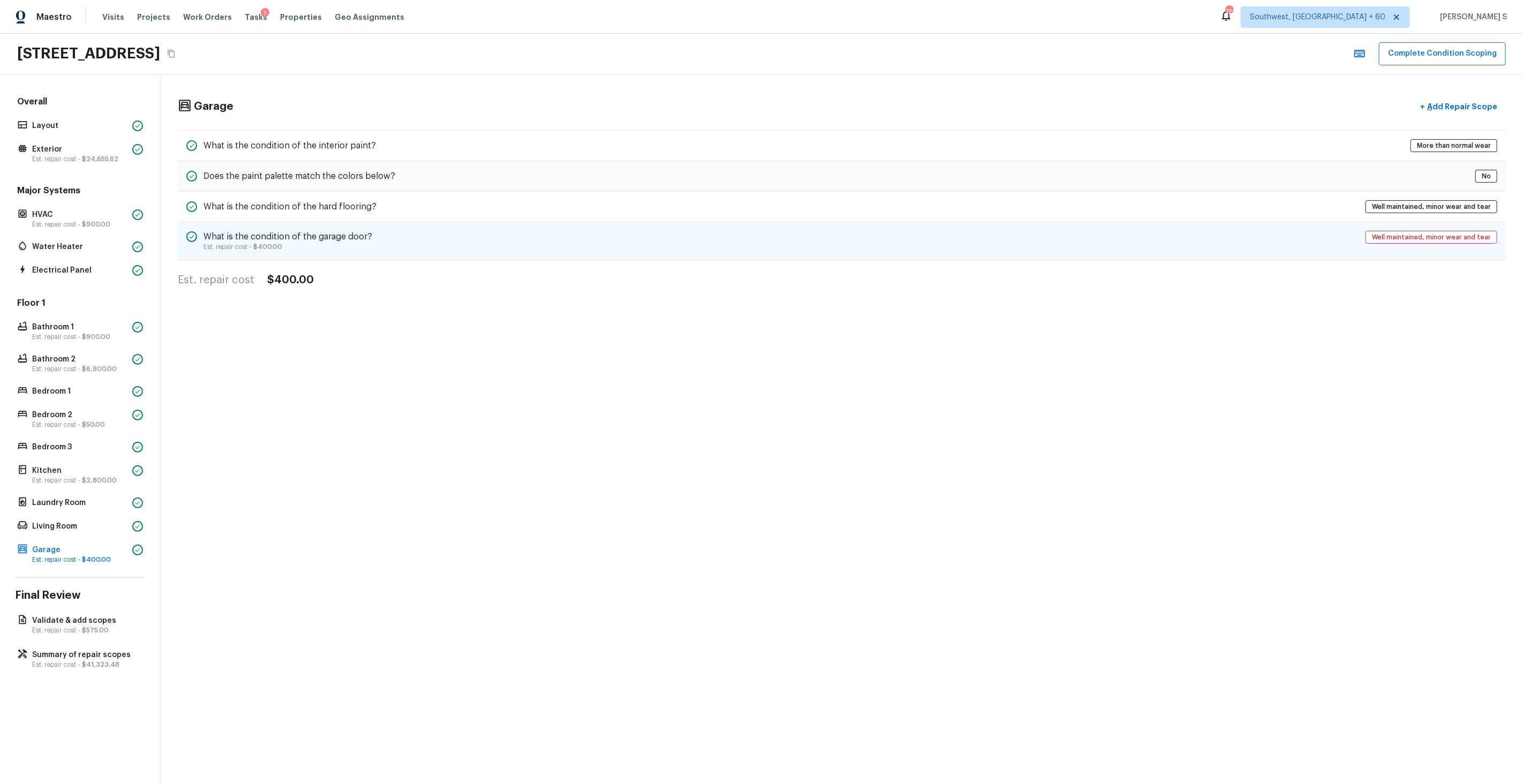
click at [358, 229] on div "What is the condition of the garage door? Est. repair cost - $400.00 Well maint…" at bounding box center [842, 241] width 1328 height 38
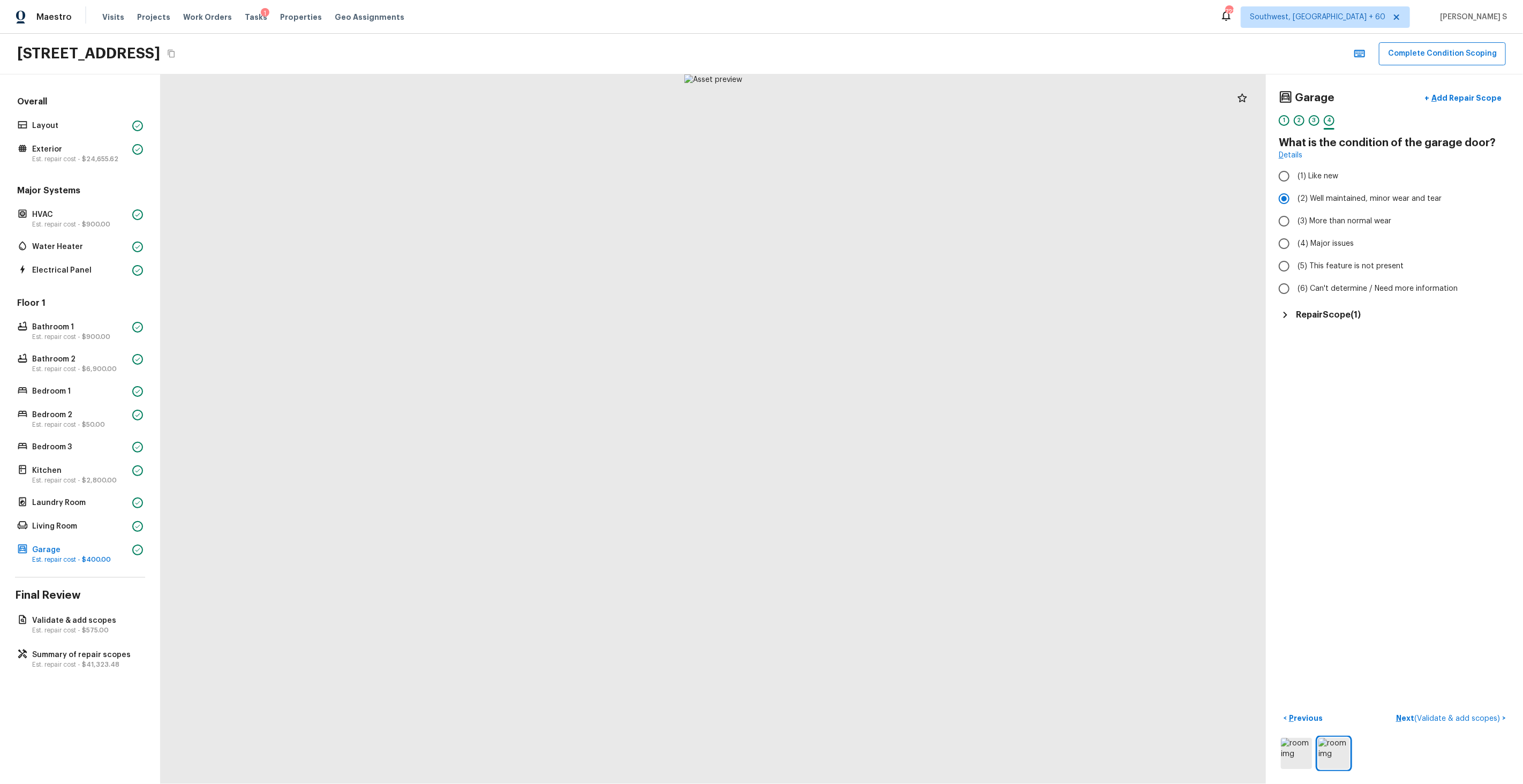
click at [1460, 81] on div "Garage + Add Repair Scope 1 2 3 4 What is the condition of the garage door? Det…" at bounding box center [1394, 429] width 257 height 709
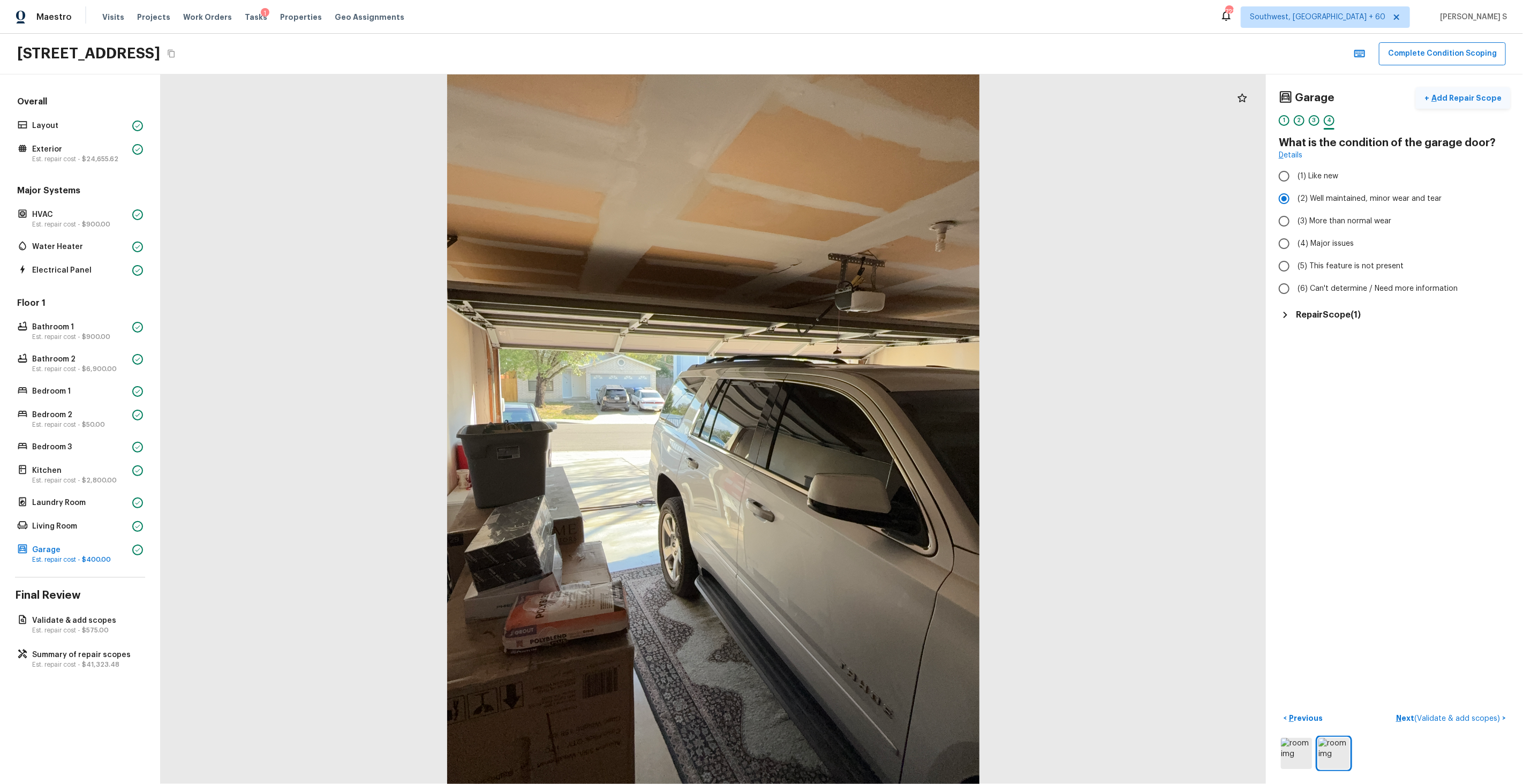
click at [1460, 93] on p "Add Repair Scope" at bounding box center [1465, 98] width 72 height 11
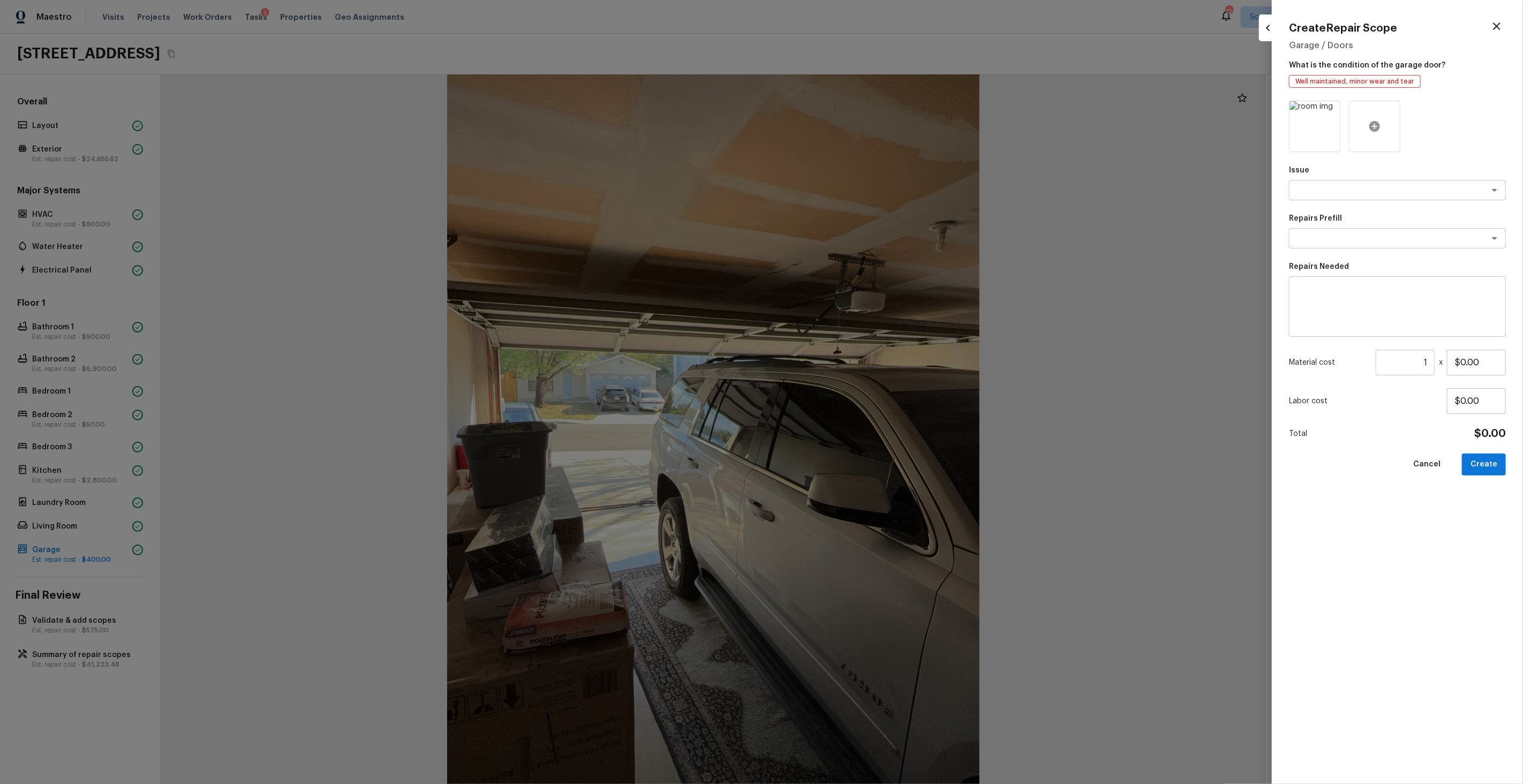
click at [1374, 132] on icon at bounding box center [1374, 126] width 13 height 13
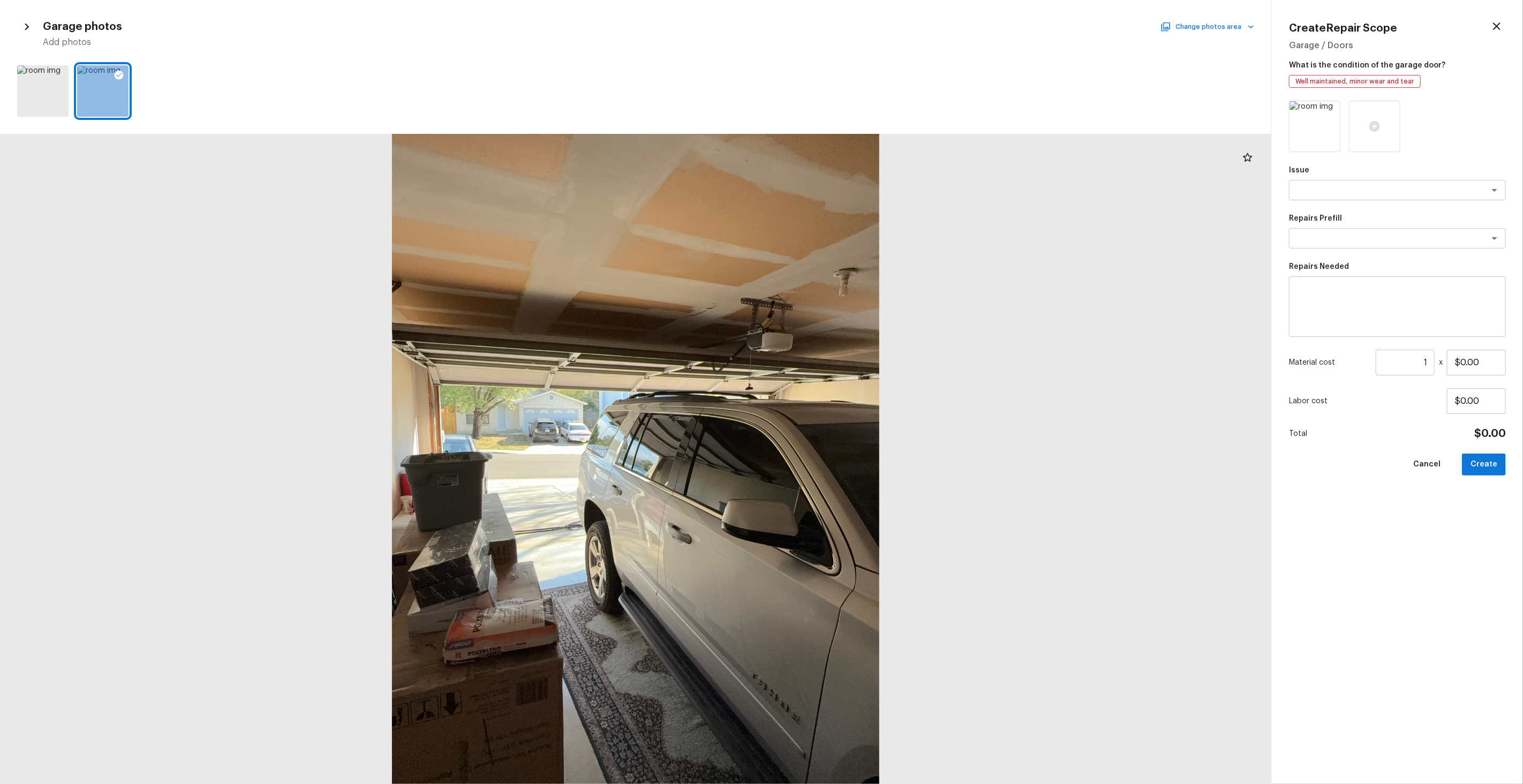
click at [1177, 27] on button "Change photos area" at bounding box center [1208, 27] width 91 height 14
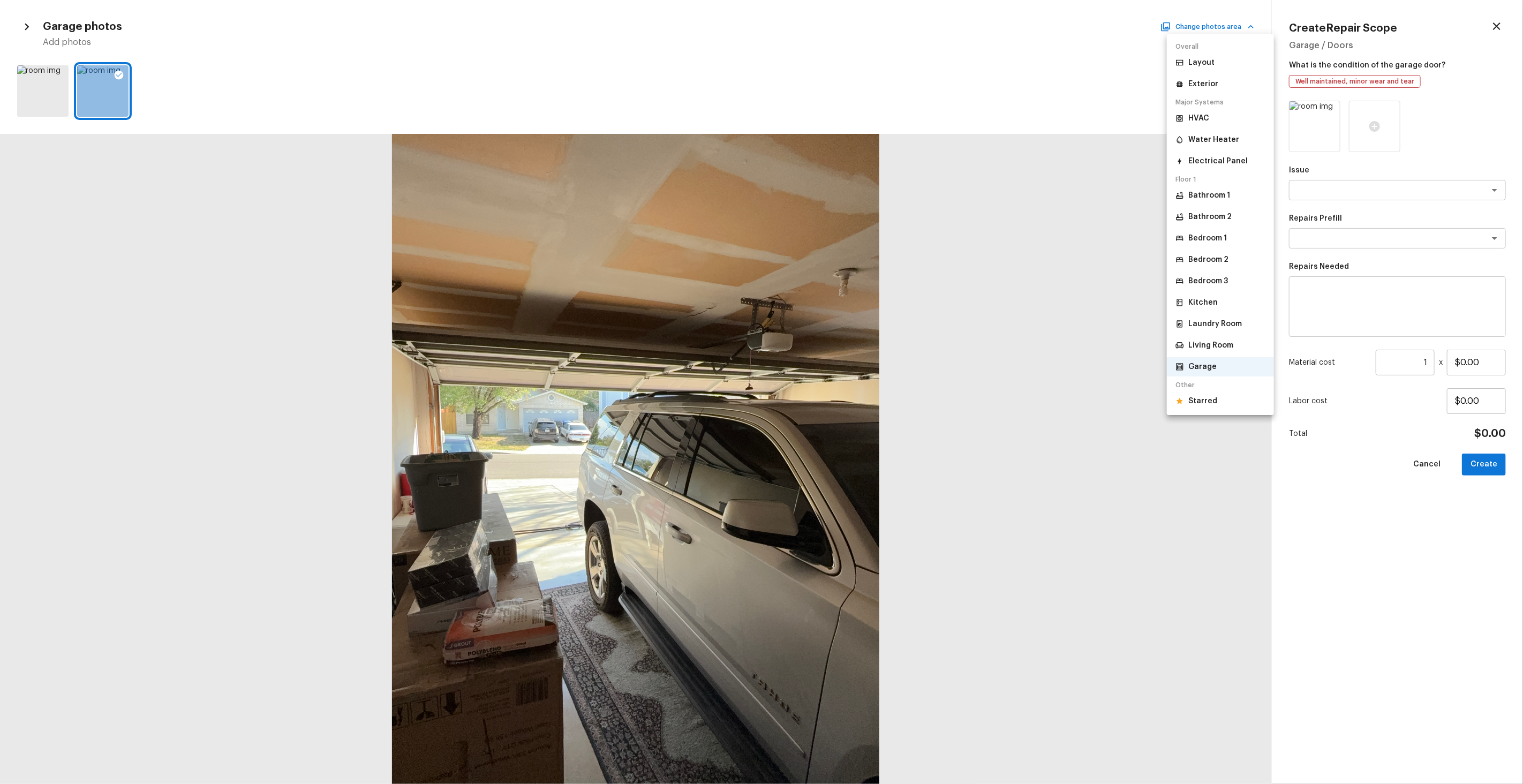
click at [1206, 402] on p "Starred" at bounding box center [1203, 400] width 29 height 11
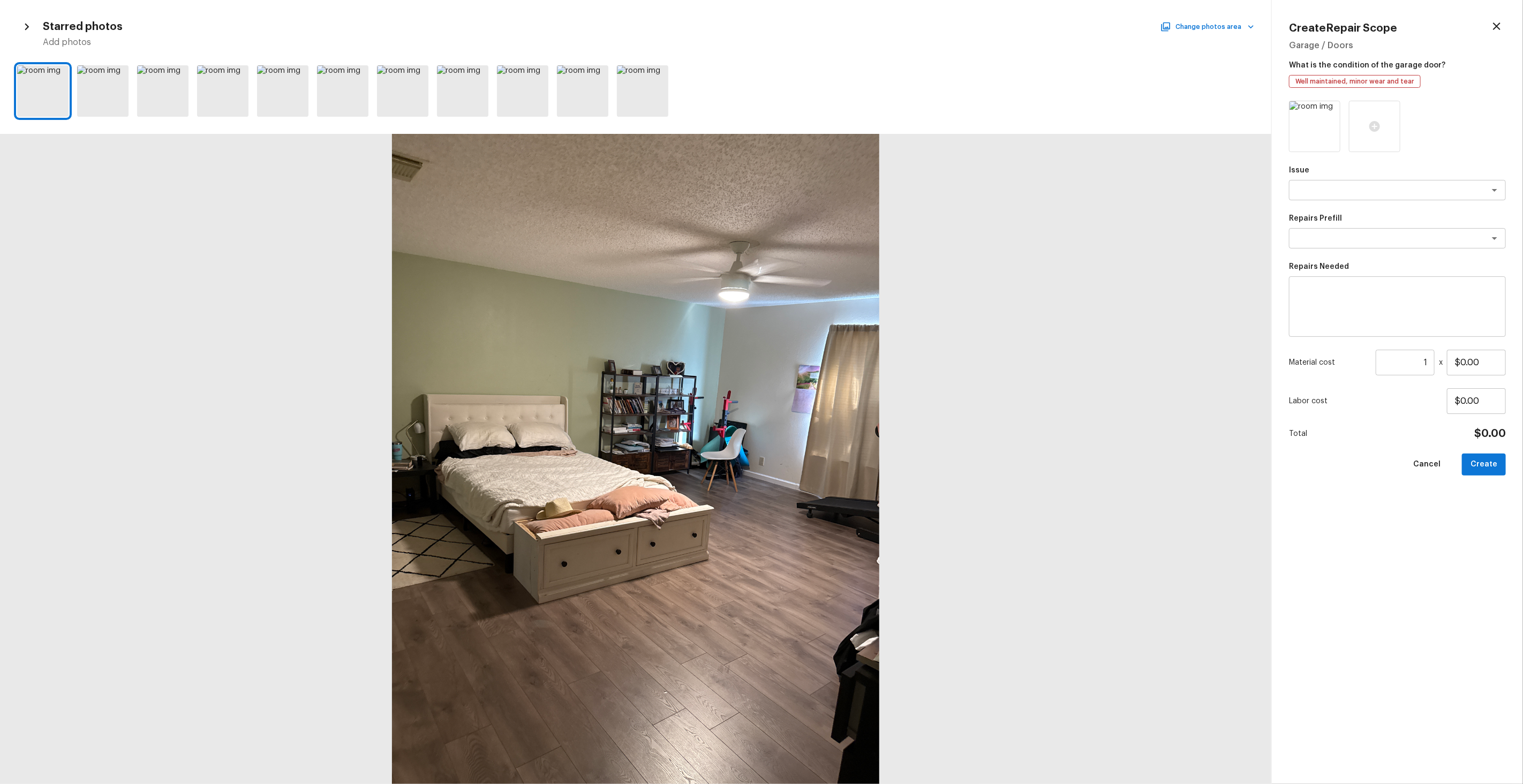
click at [33, 29] on icon "button" at bounding box center [27, 27] width 14 height 14
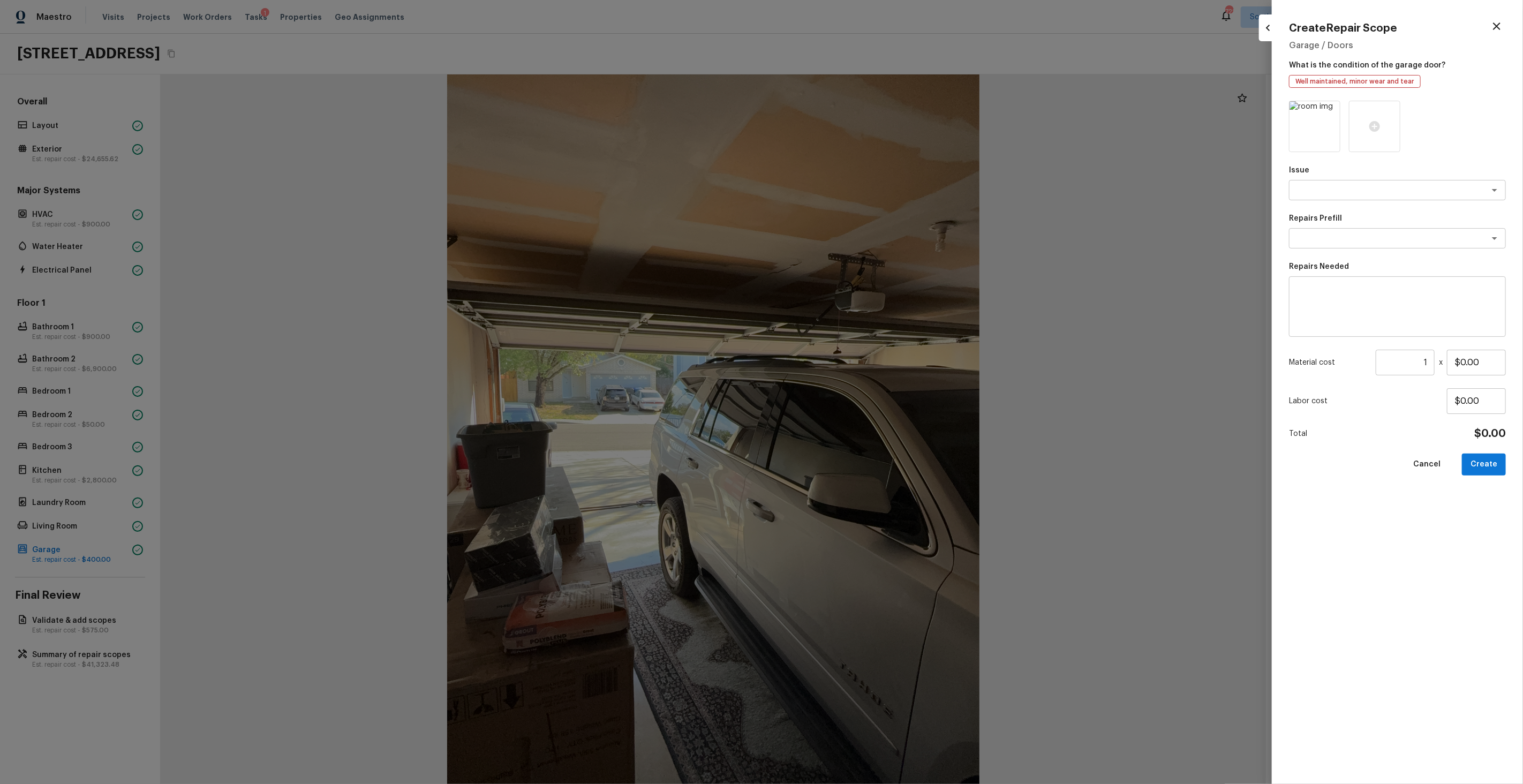
click at [210, 134] on div at bounding box center [761, 392] width 1523 height 784
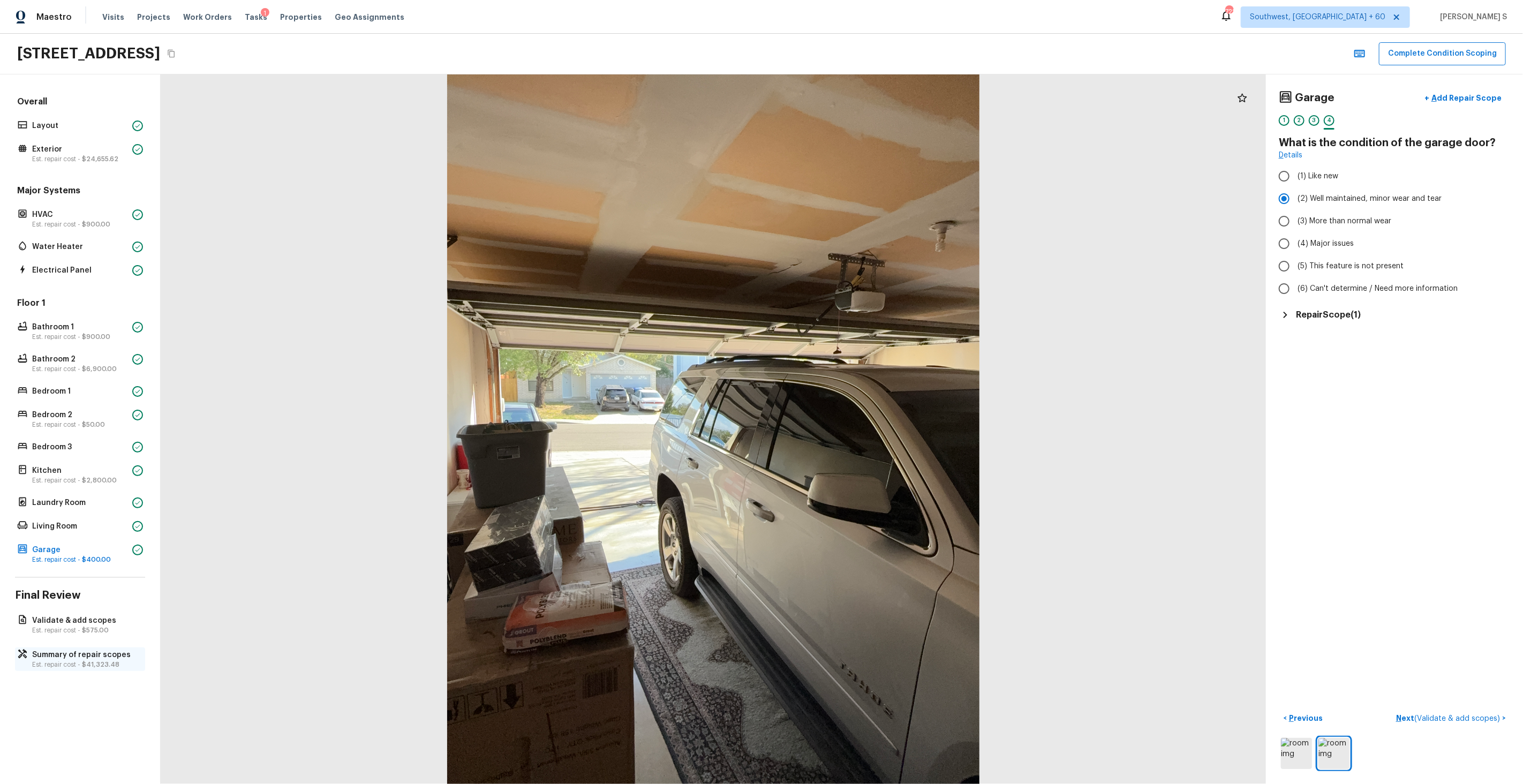
click at [88, 653] on p "Summary of repair scopes" at bounding box center [85, 655] width 106 height 11
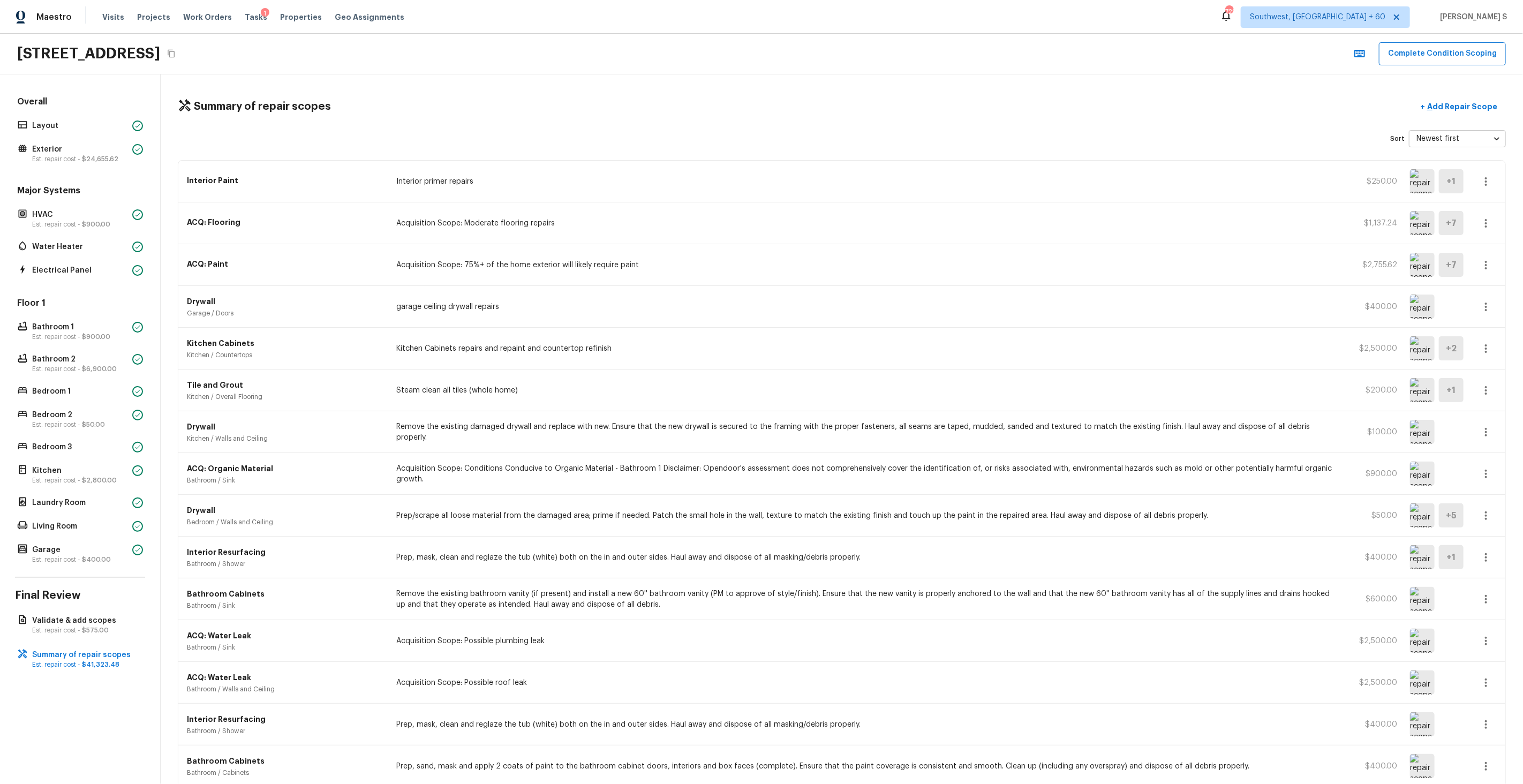
scroll to position [512, 0]
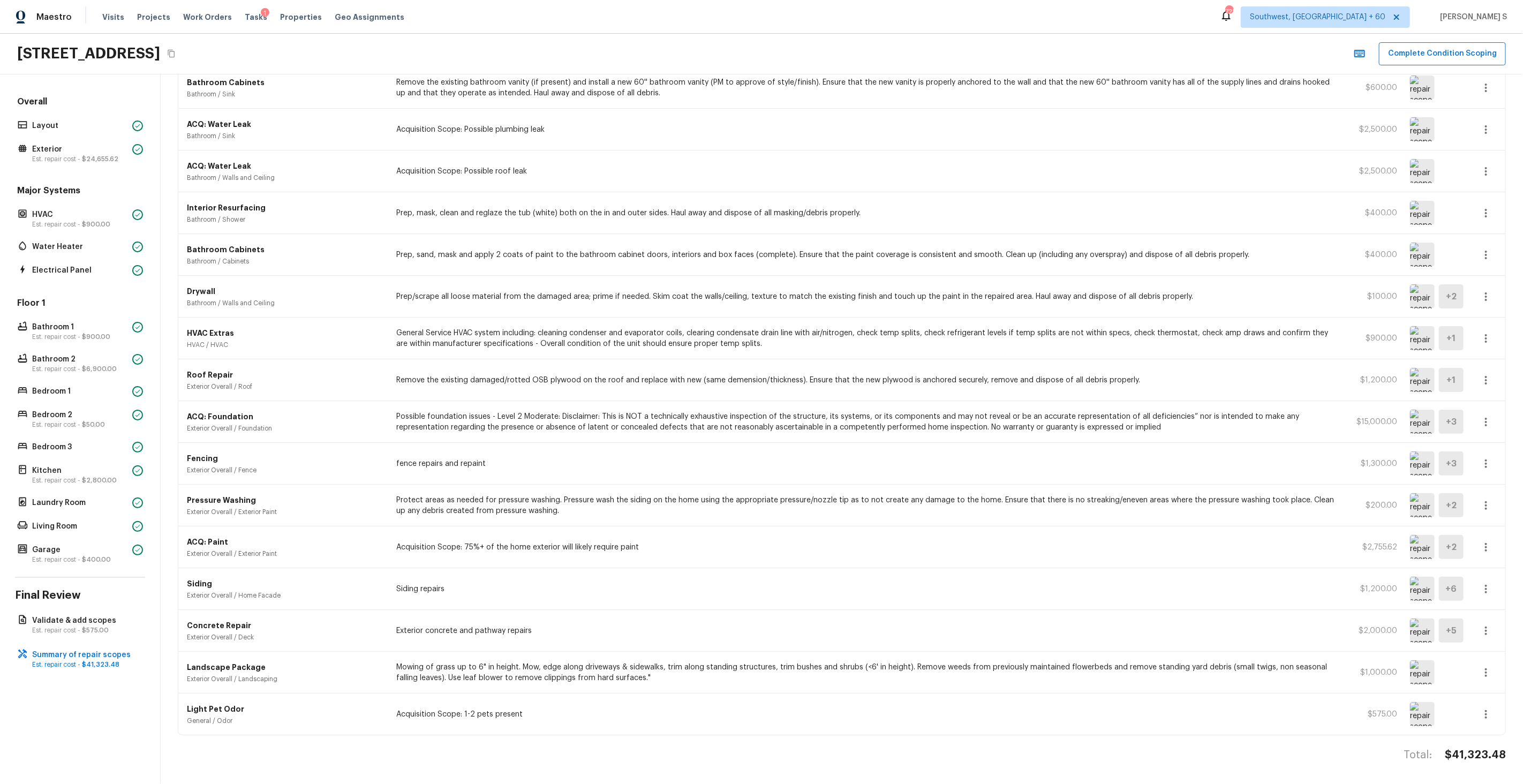
click at [1491, 592] on icon "button" at bounding box center [1486, 589] width 13 height 13
click at [1494, 619] on li "Edit" at bounding box center [1489, 620] width 50 height 32
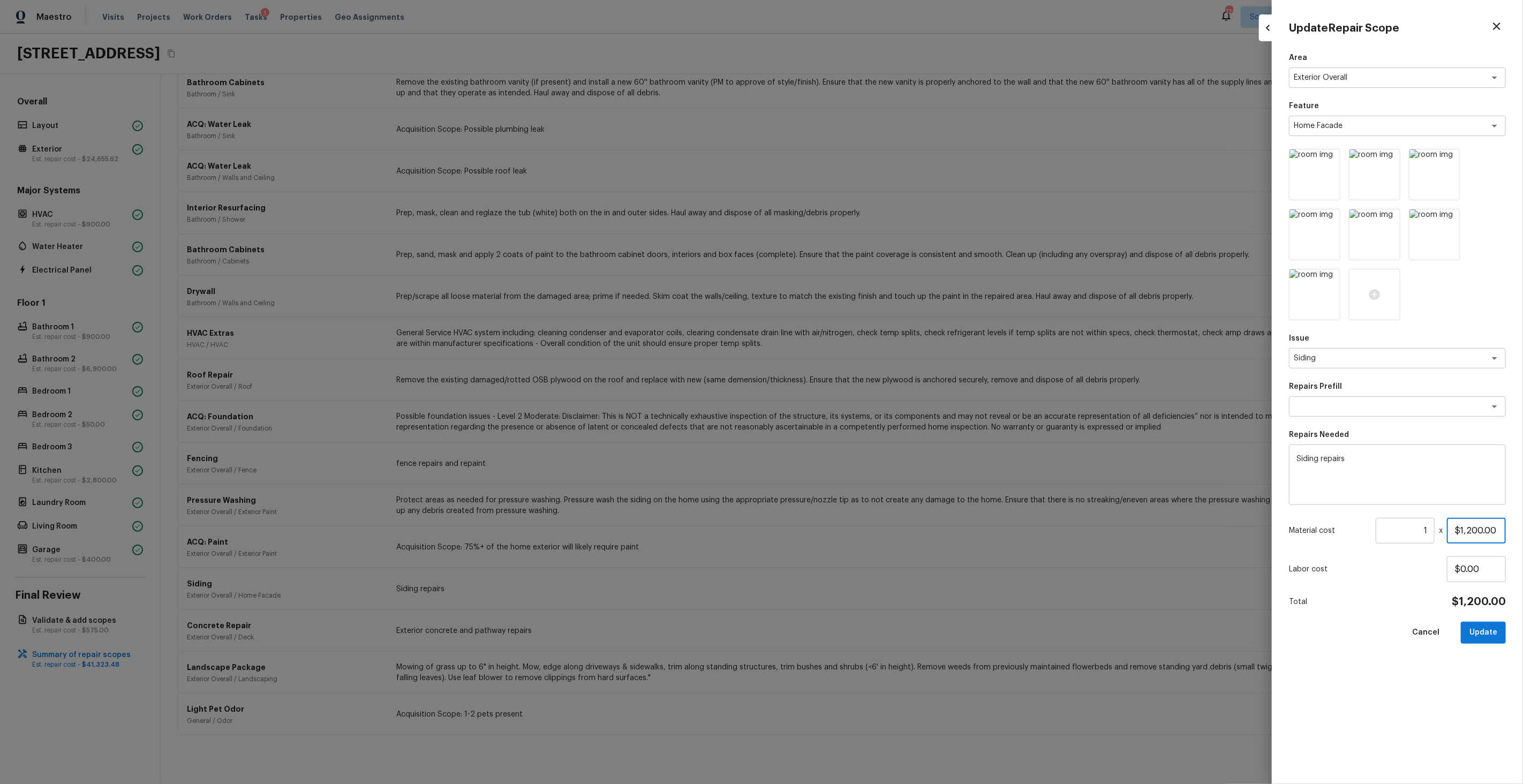
click at [1474, 540] on input "$1,200.00" at bounding box center [1476, 530] width 59 height 25
click at [1490, 627] on button "Update" at bounding box center [1483, 632] width 45 height 22
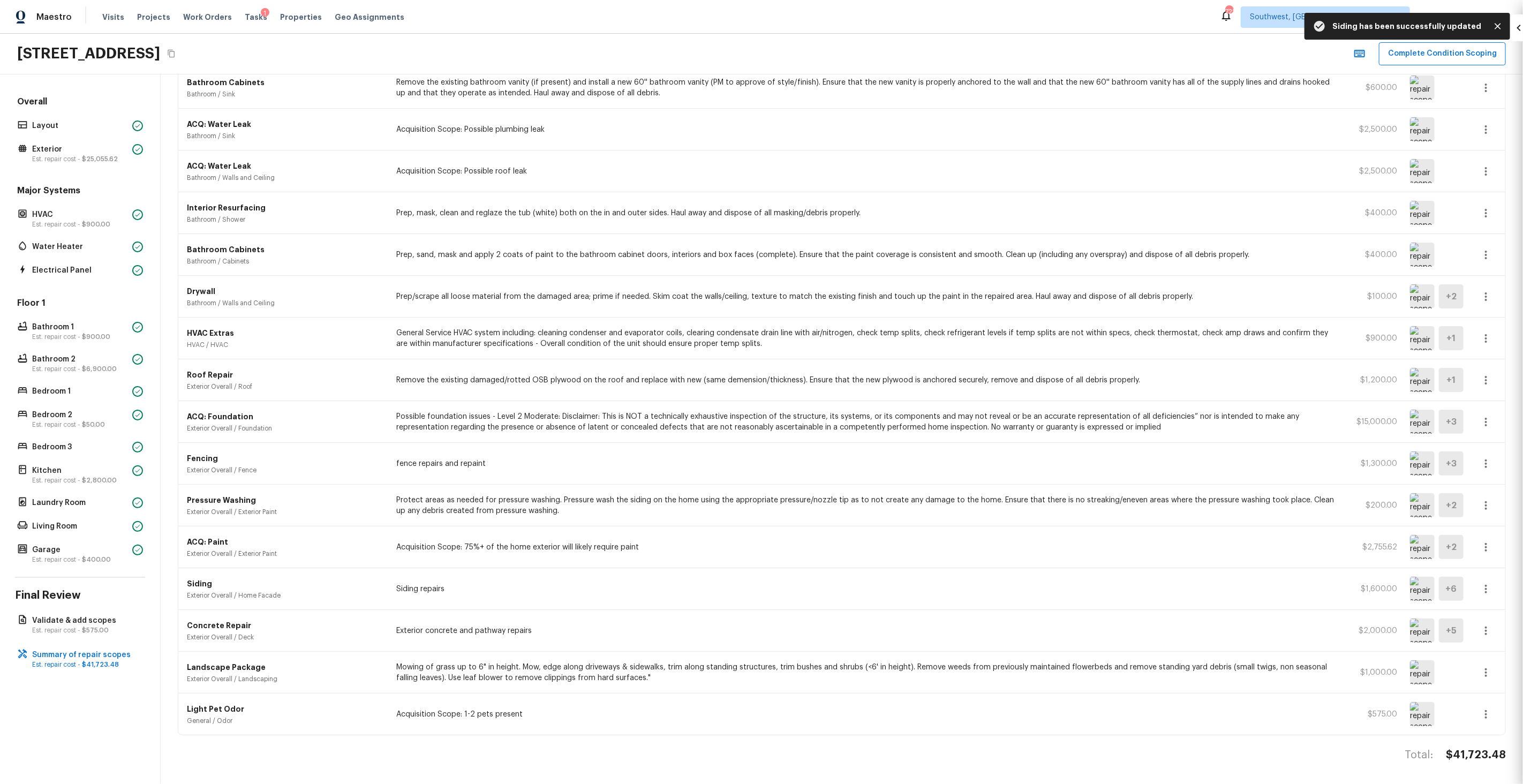
click at [769, 624] on div at bounding box center [761, 392] width 1523 height 784
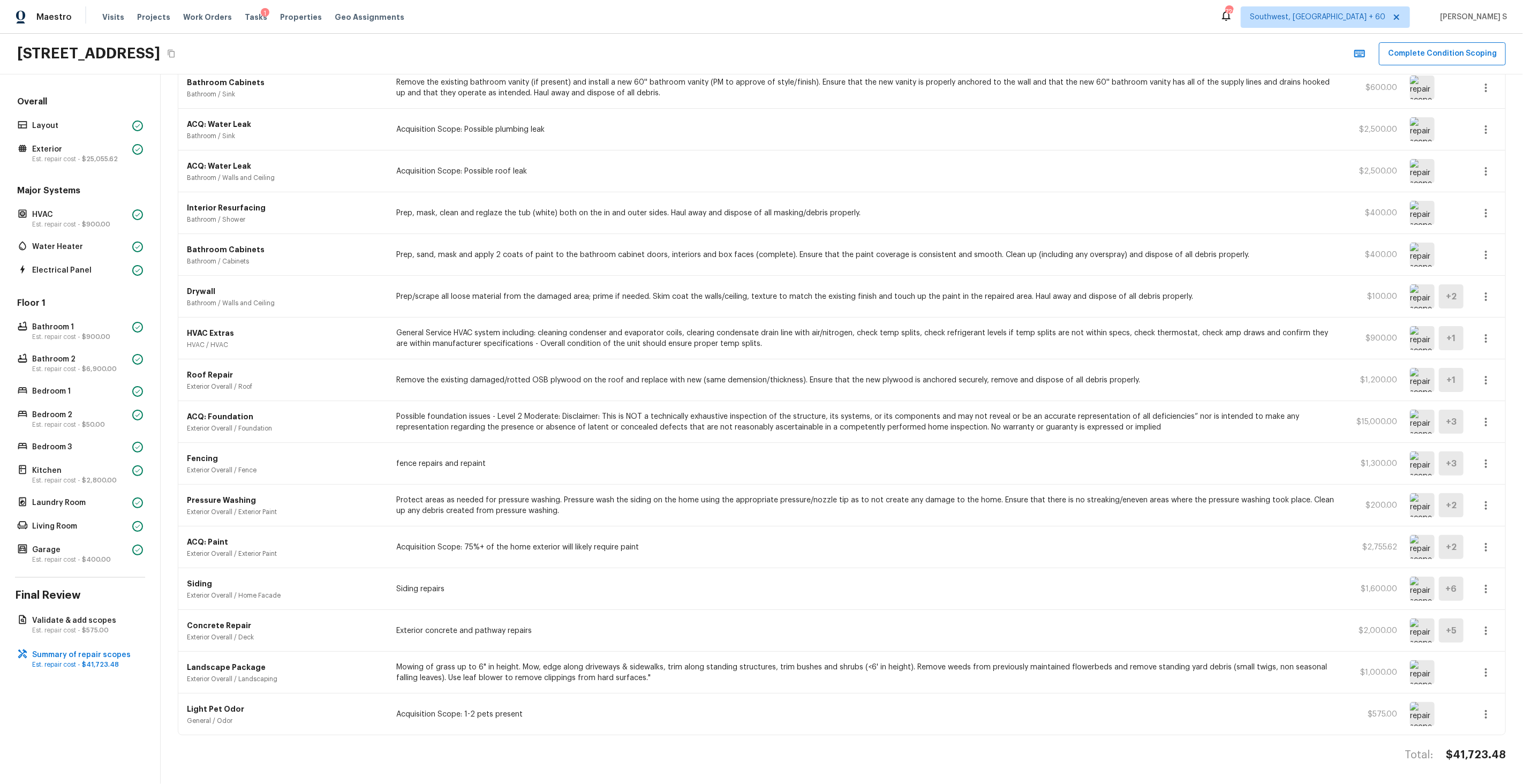
click at [1469, 754] on h4 "$41,723.48" at bounding box center [1476, 755] width 60 height 14
copy h4 "41,723.48"
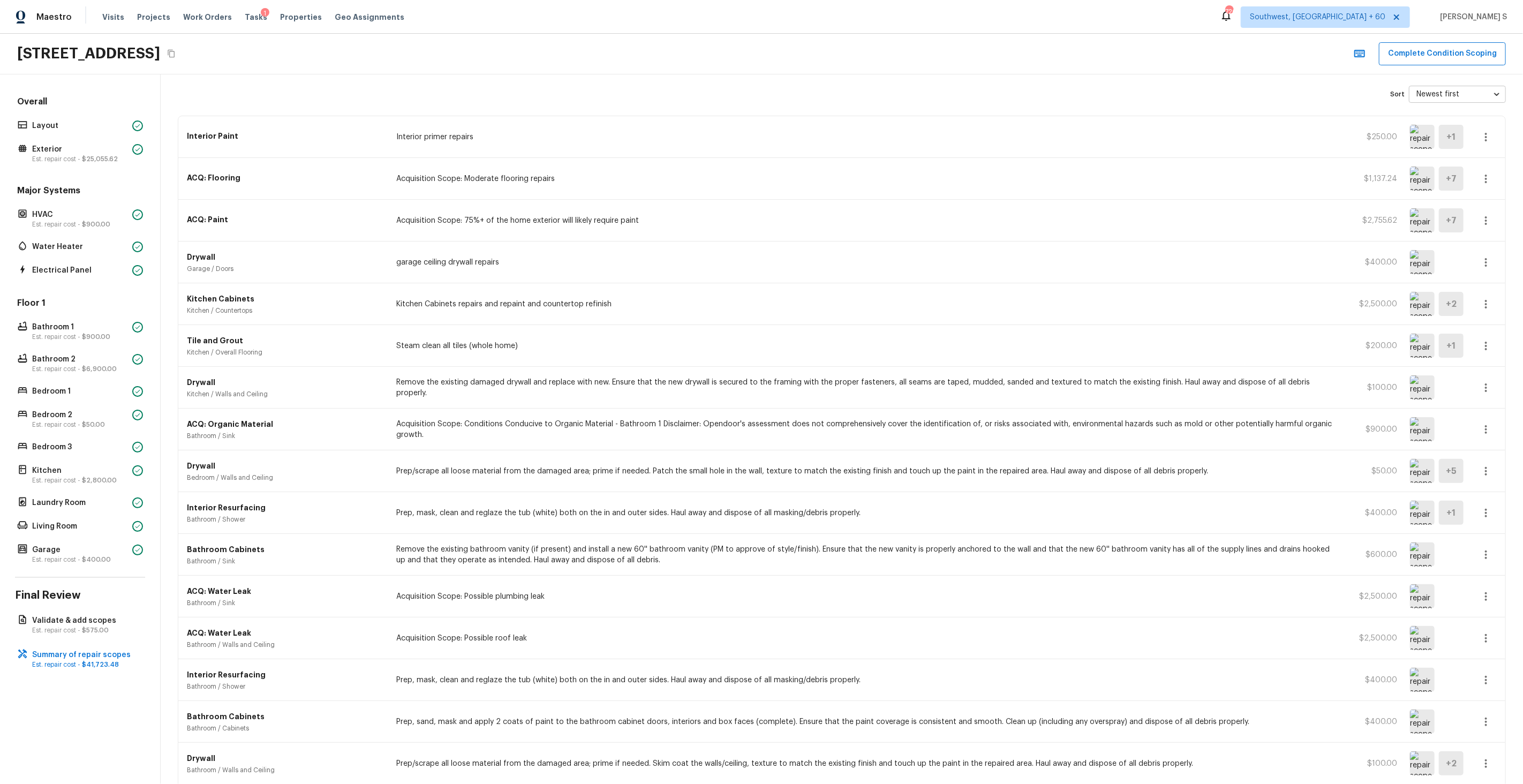
scroll to position [0, 0]
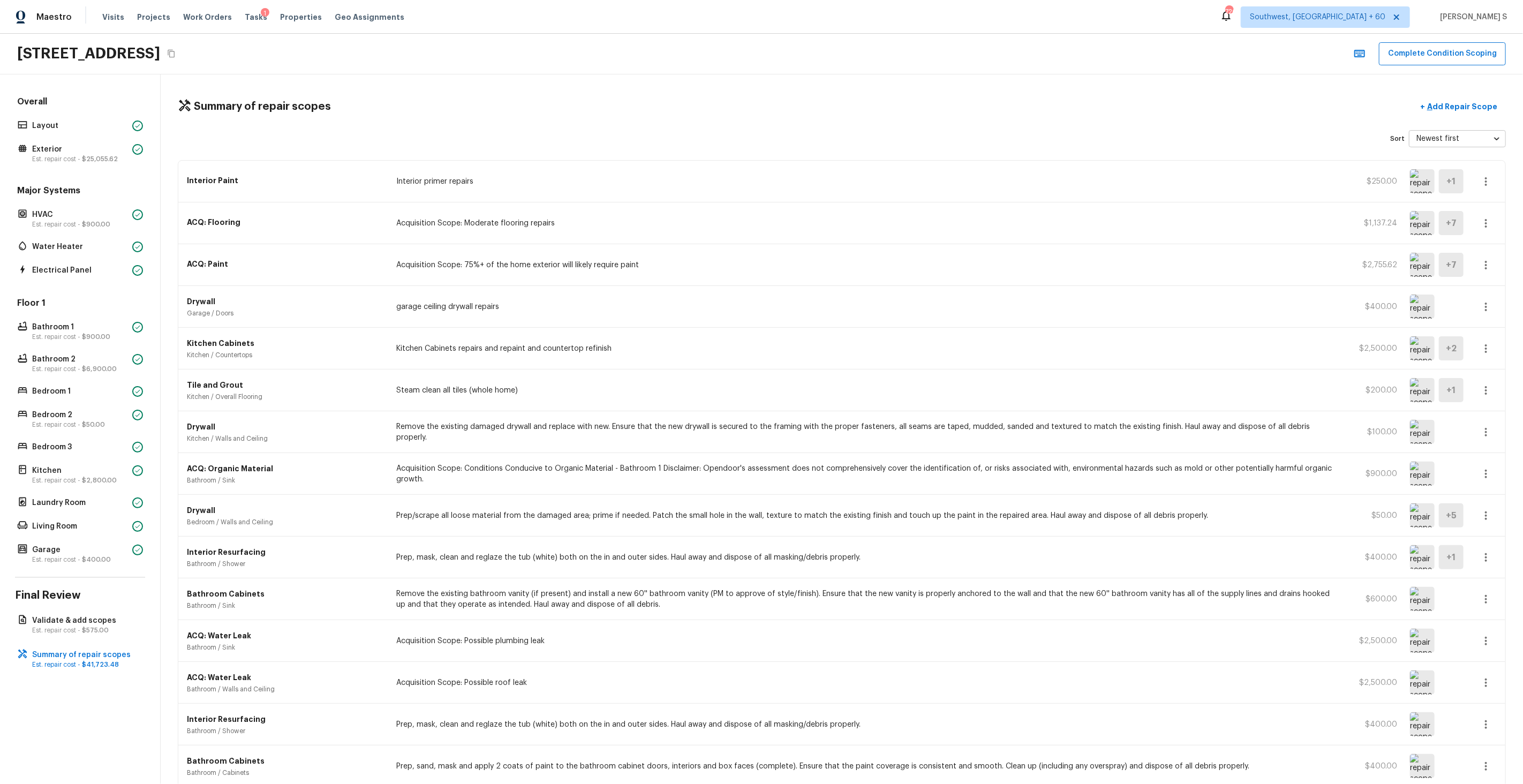
click at [466, 406] on div "Tile and Grout Kitchen / Overall Flooring Steam clean all tiles (whole home) $2…" at bounding box center [842, 390] width 1327 height 42
click at [1428, 53] on button "Complete Condition Scoping" at bounding box center [1442, 53] width 127 height 23
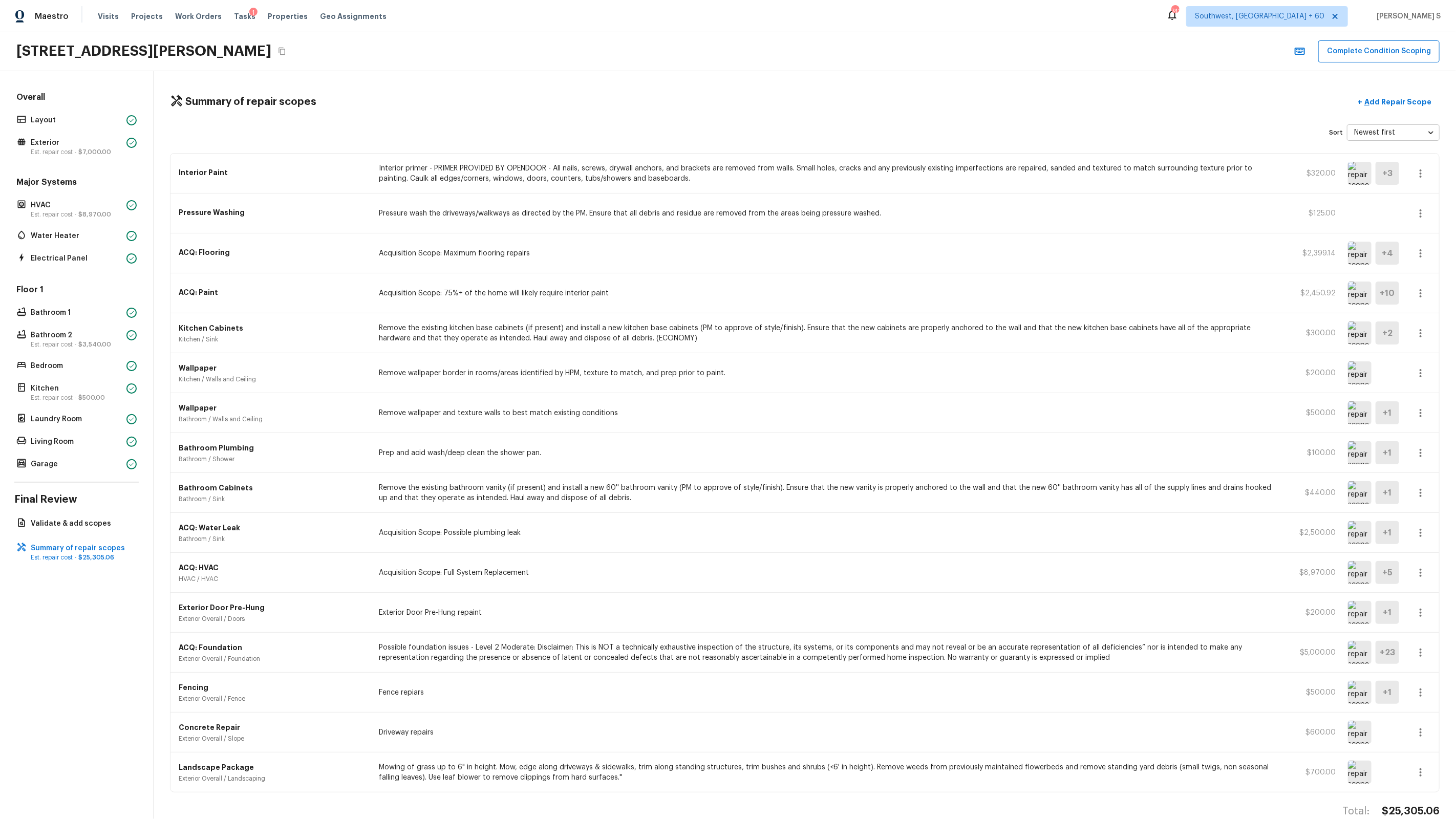
click at [572, 213] on p "Pressure wash the driveways/walkways as directed by the PM. Ensure that all deb…" at bounding box center [828, 213] width 898 height 10
click at [397, 325] on p "Remove the existing kitchen base cabinets (if present) and install a new kitche…" at bounding box center [828, 333] width 898 height 20
click at [286, 53] on icon "Copy Address" at bounding box center [282, 51] width 8 height 8
click at [1398, 57] on button "Complete Condition Scoping" at bounding box center [1379, 51] width 121 height 22
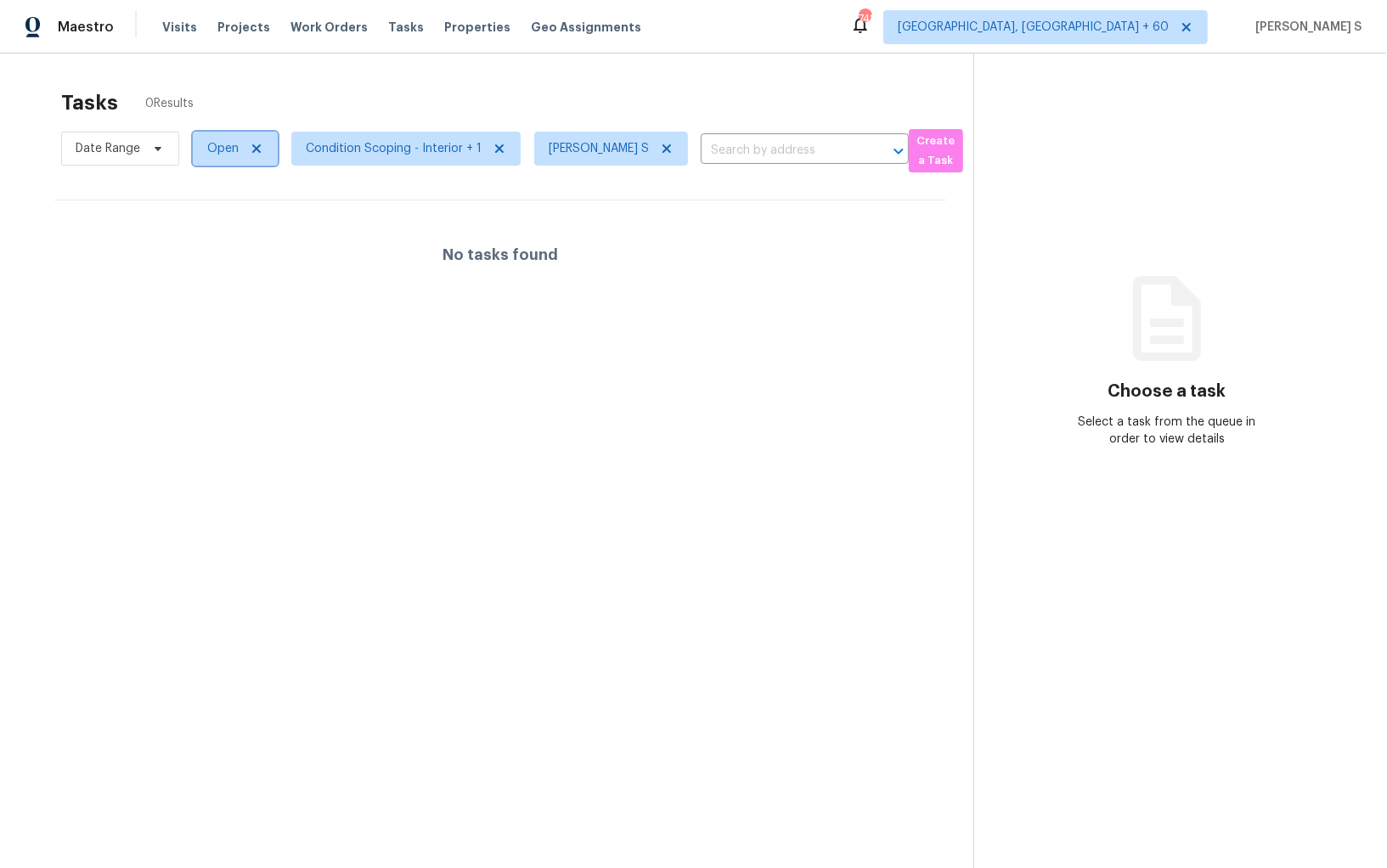
click at [229, 146] on span "Open" at bounding box center [223, 148] width 32 height 17
click at [255, 240] on label "Blocked" at bounding box center [235, 244] width 67 height 17
click at [212, 240] on input "Blocked" at bounding box center [206, 241] width 11 height 11
checkbox input "true"
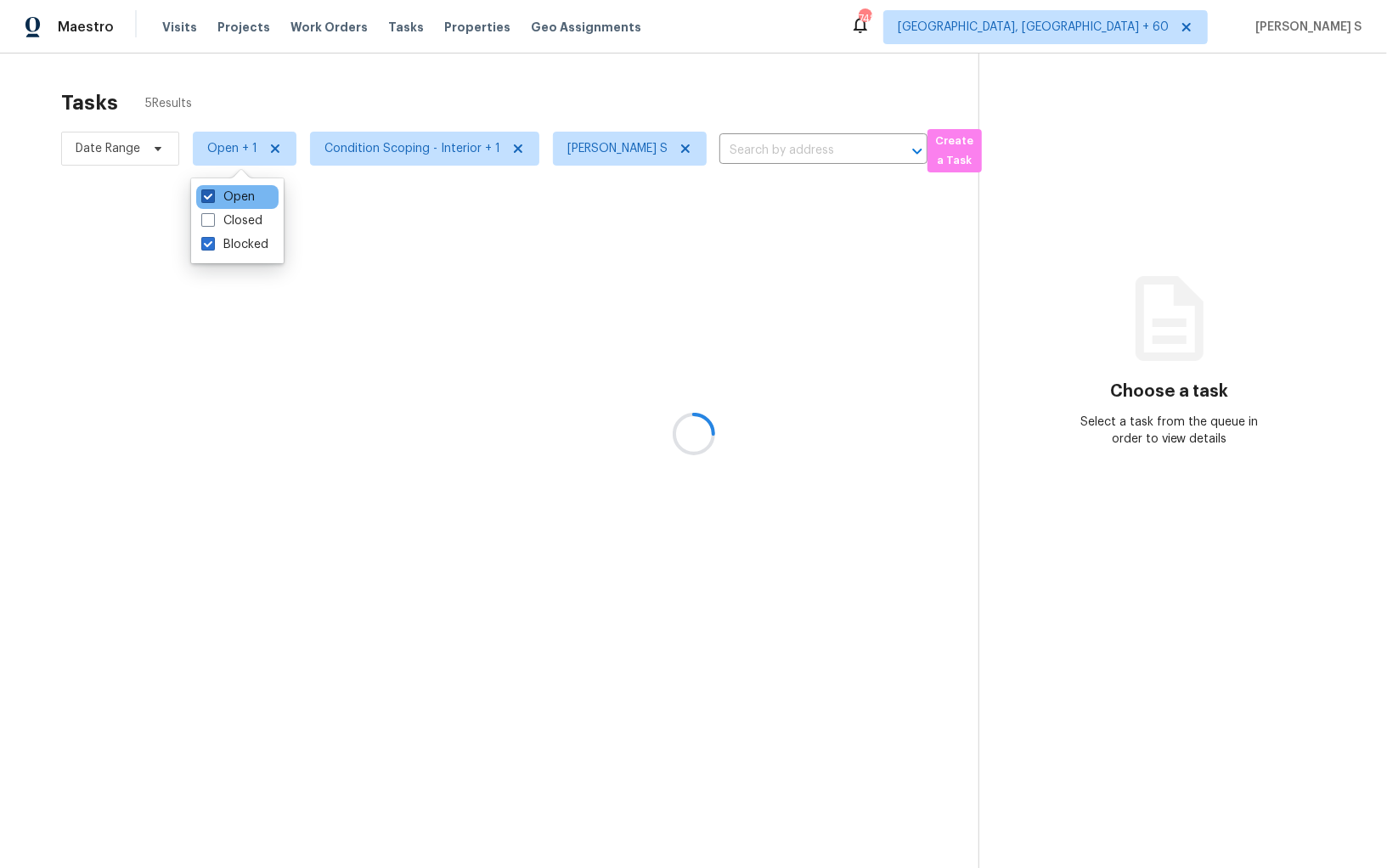
click at [238, 195] on label "Open" at bounding box center [228, 196] width 53 height 17
click at [212, 195] on input "Open" at bounding box center [206, 193] width 11 height 11
checkbox input "false"
click at [457, 228] on div at bounding box center [694, 434] width 1387 height 868
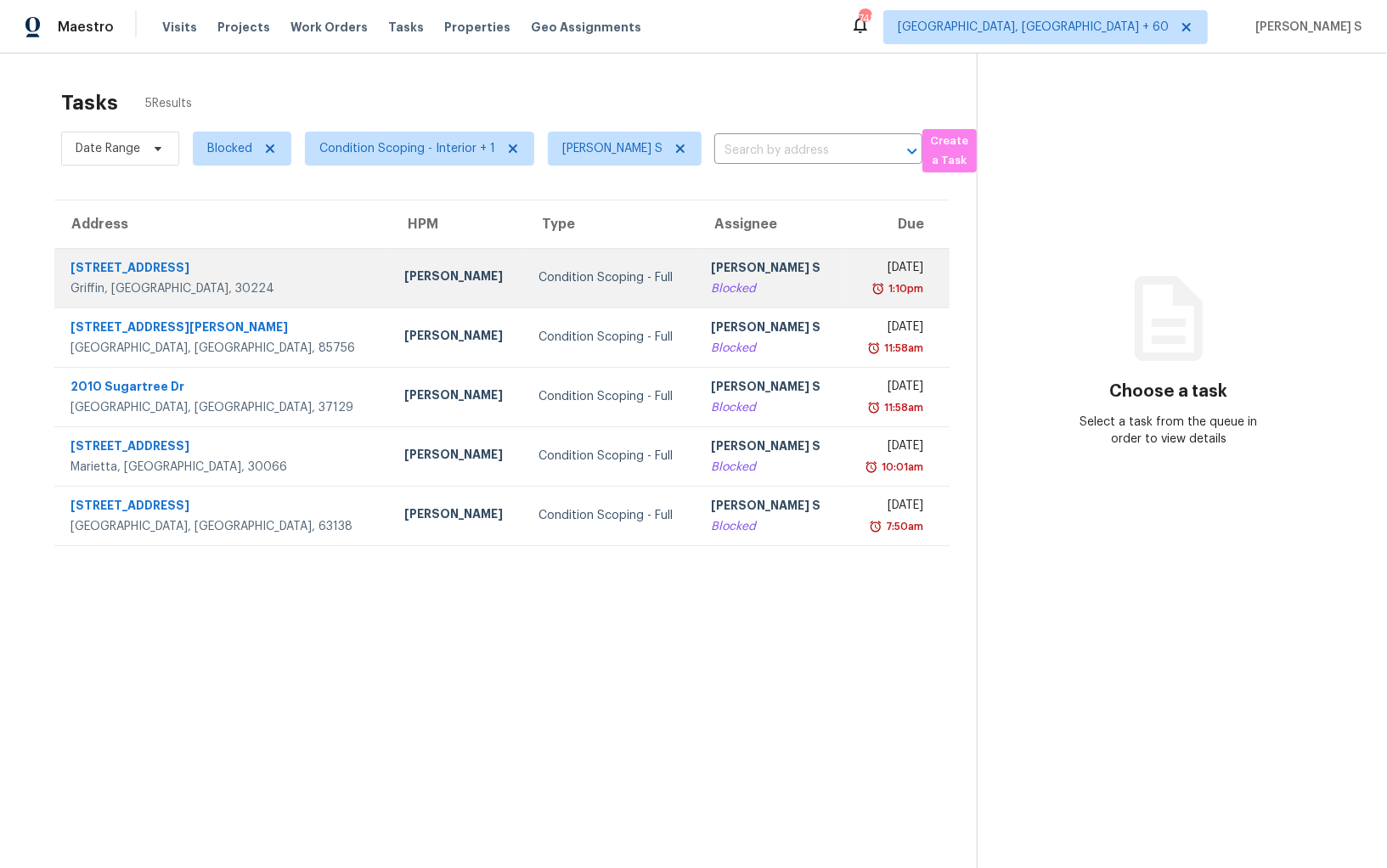
click at [731, 290] on div "Blocked" at bounding box center [771, 288] width 119 height 17
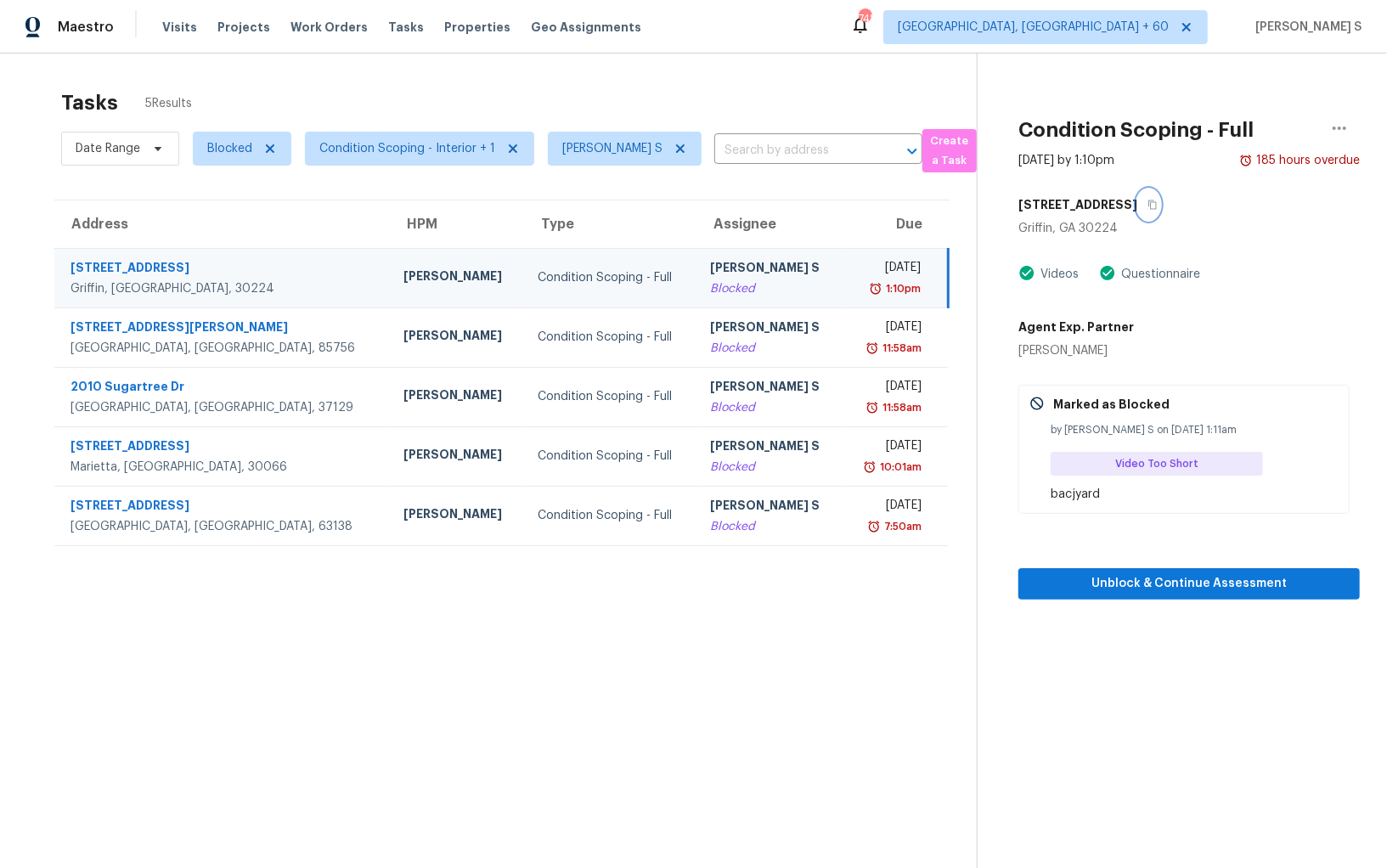
click at [1148, 206] on icon "button" at bounding box center [1152, 204] width 9 height 9
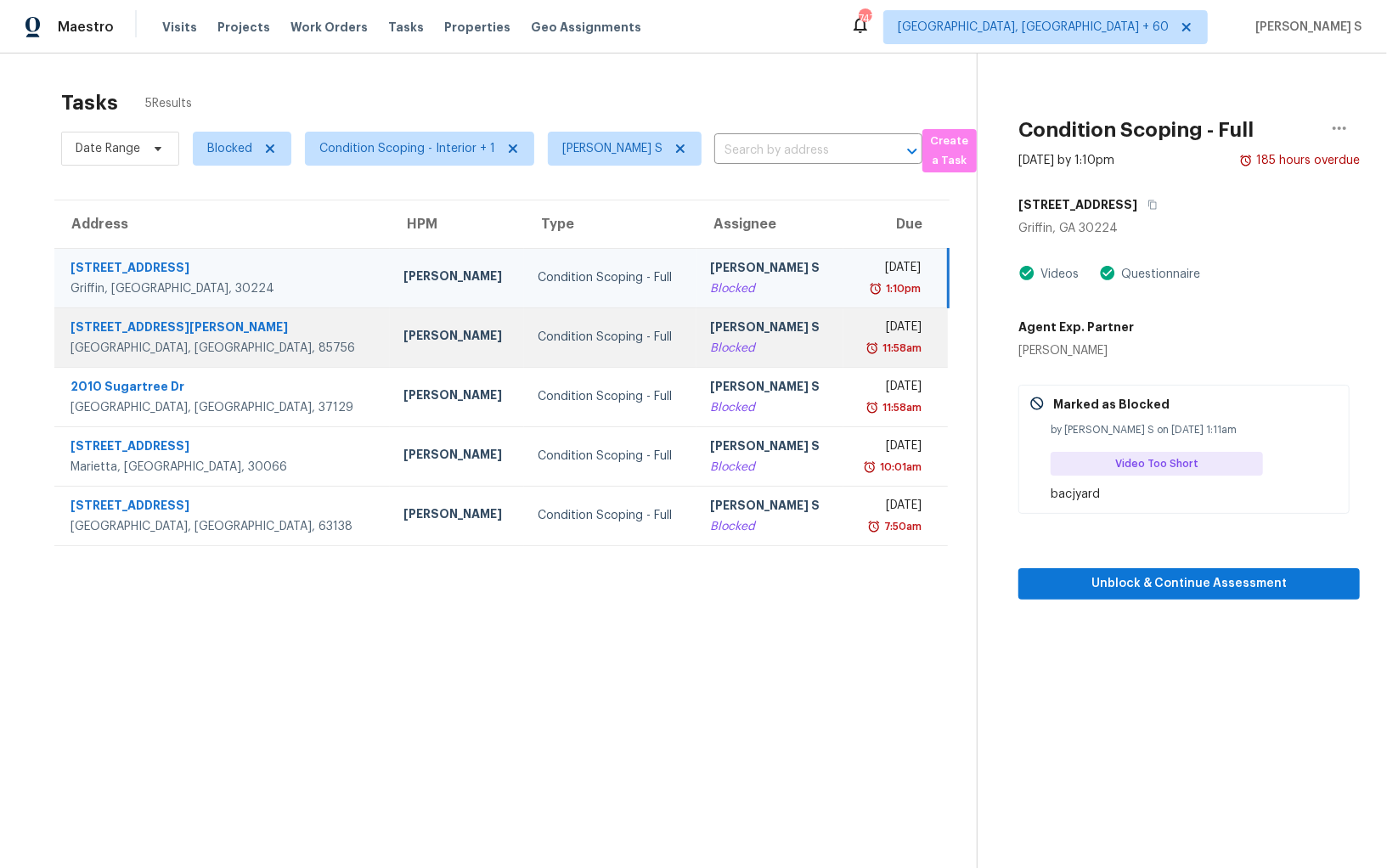
click at [857, 319] on div "Fri, Sep 26th 2025" at bounding box center [890, 329] width 65 height 22
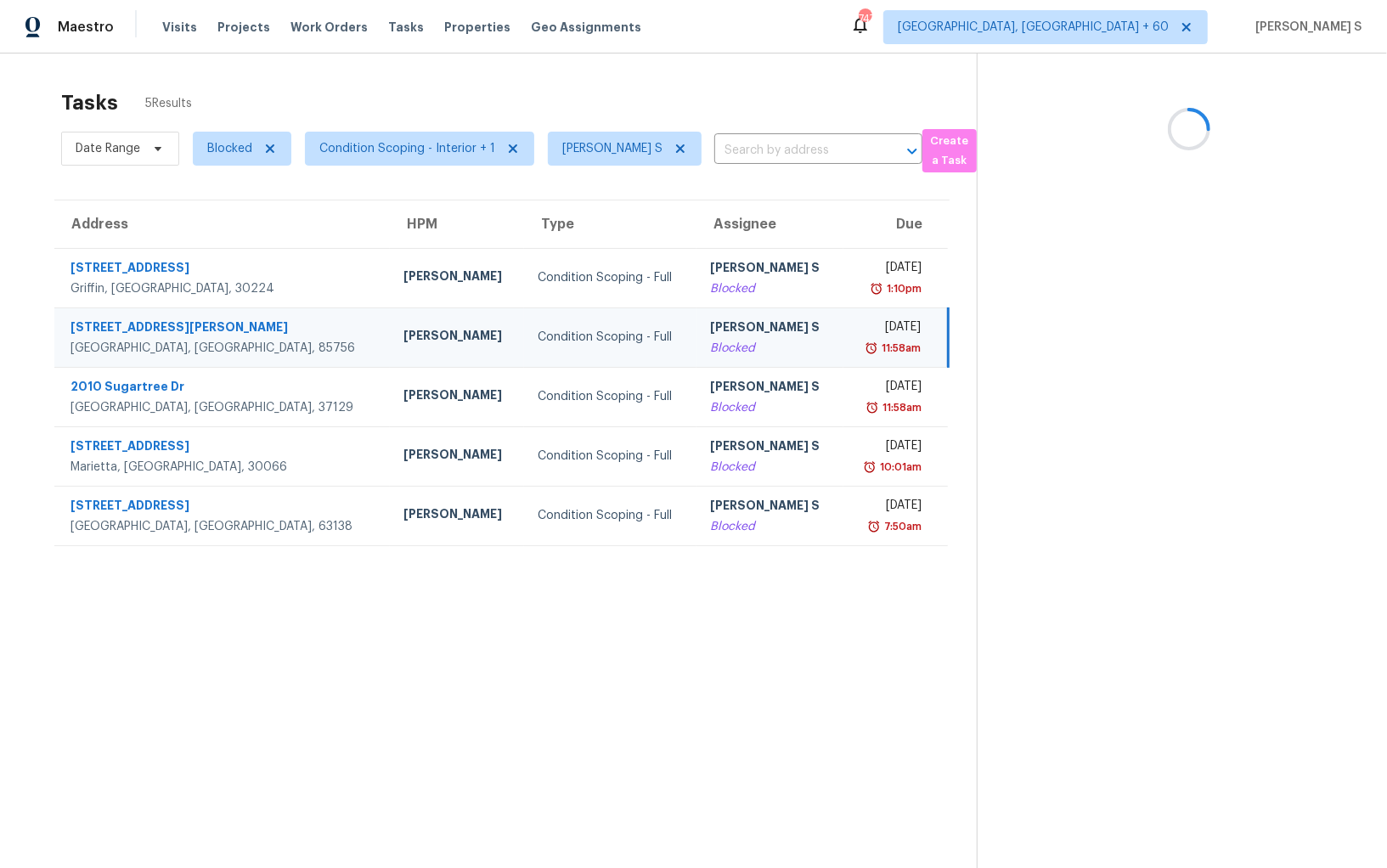
click at [746, 352] on div "Blocked" at bounding box center [769, 347] width 119 height 17
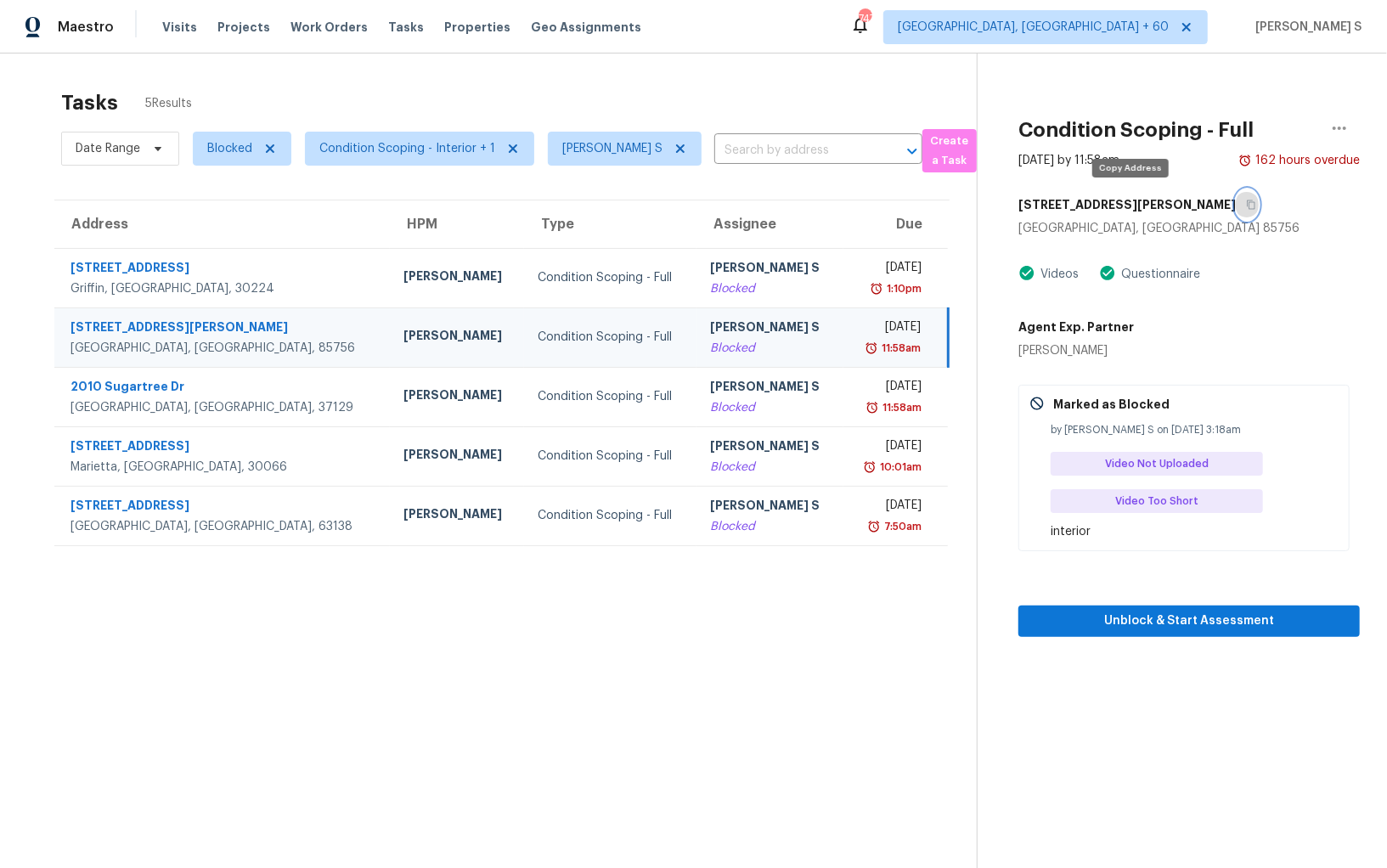
click at [1246, 209] on icon "button" at bounding box center [1251, 204] width 10 height 10
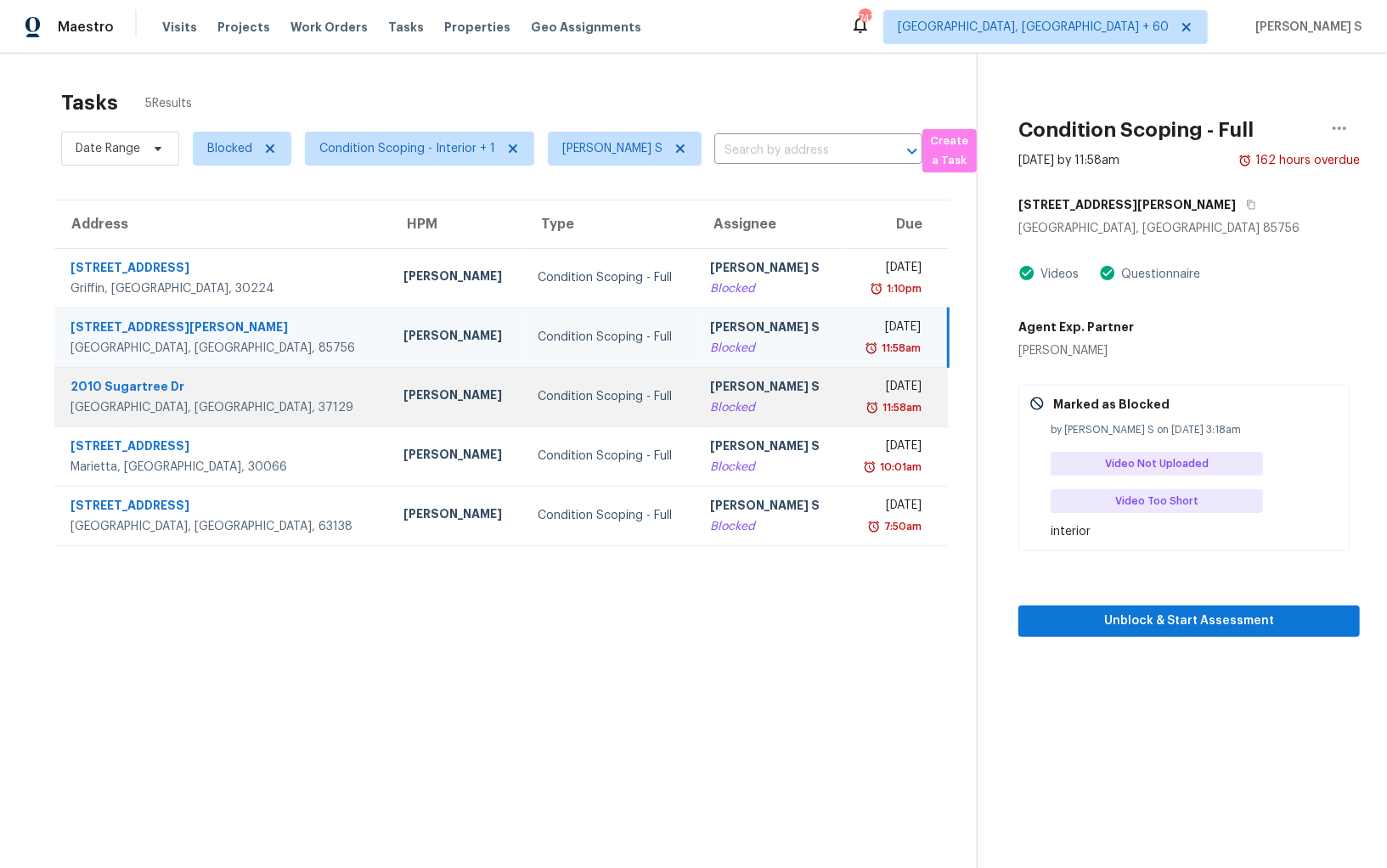
click at [857, 396] on div "Fri, Sep 26th 2025" at bounding box center [890, 389] width 65 height 22
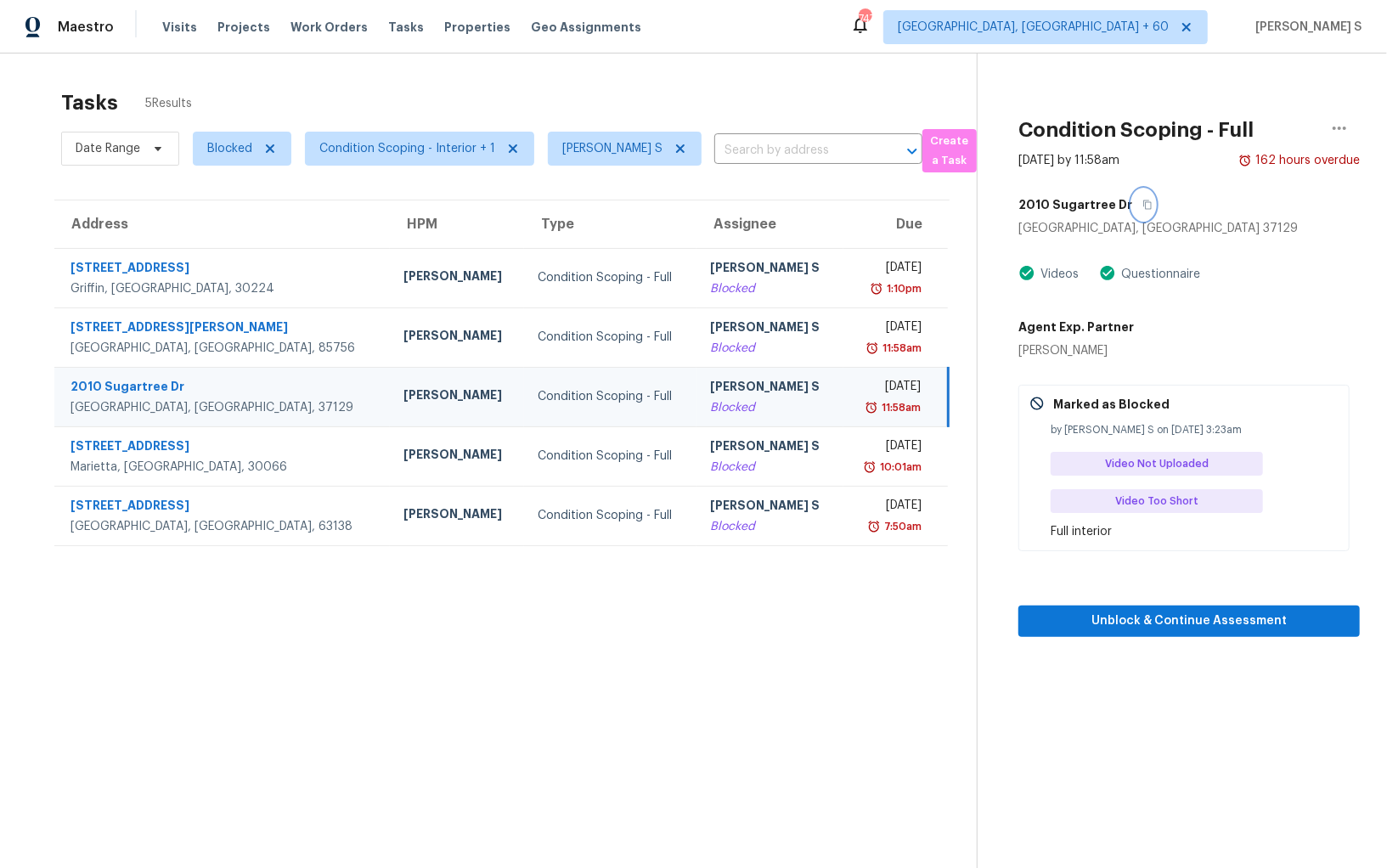
click at [1142, 202] on icon "button" at bounding box center [1147, 204] width 10 height 10
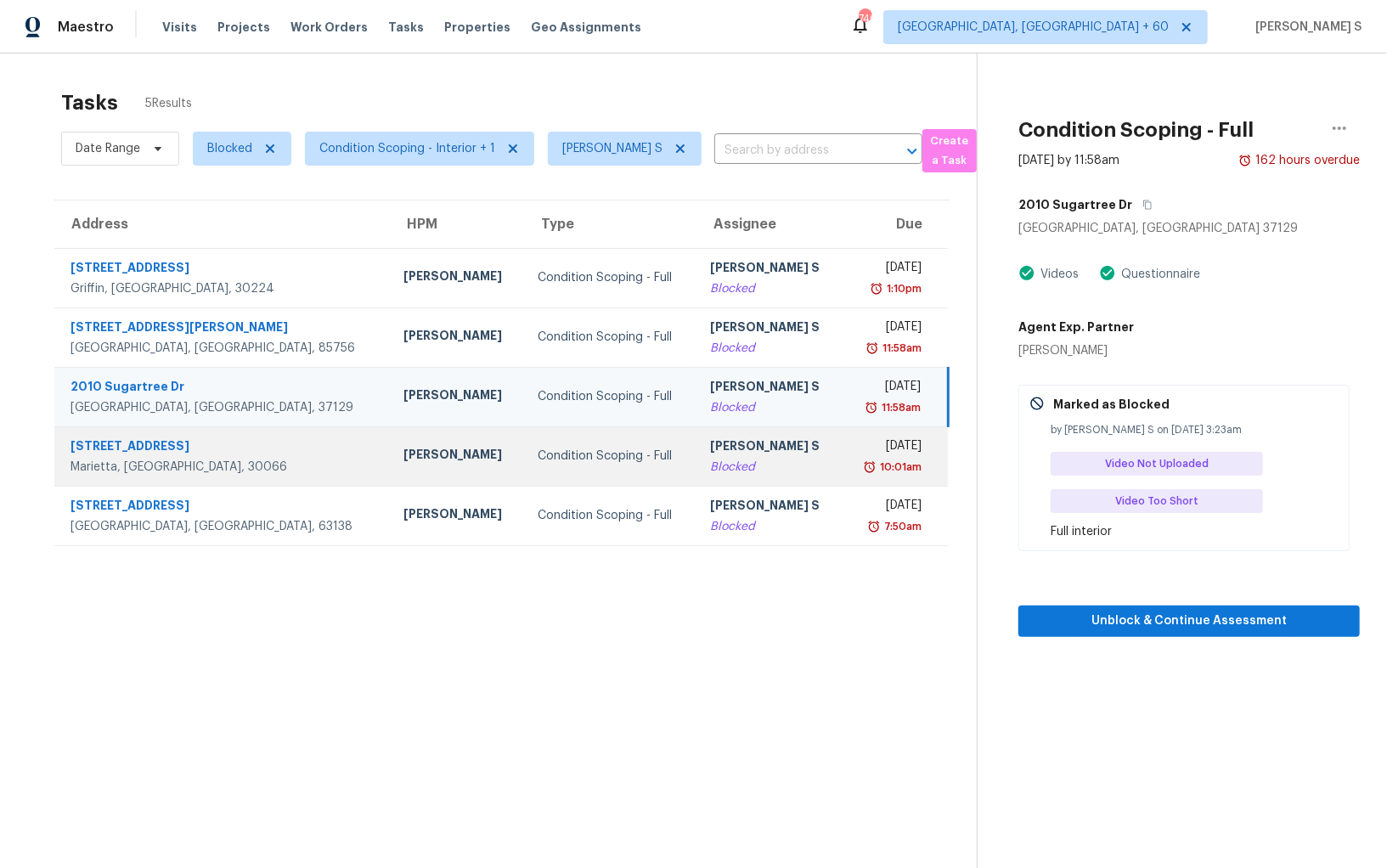
click at [729, 468] on div "Blocked" at bounding box center [769, 467] width 119 height 17
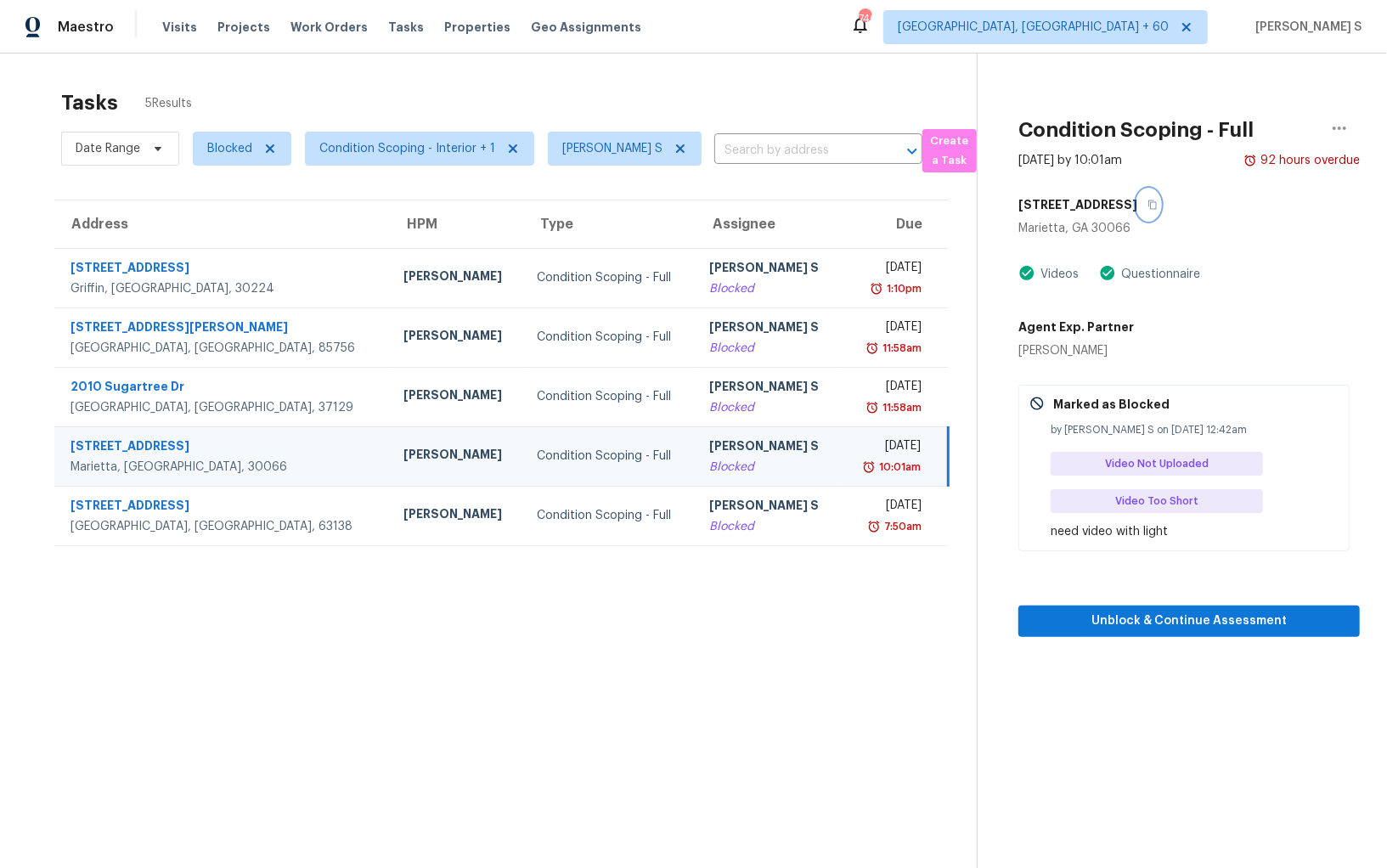
click at [1157, 204] on icon "button" at bounding box center [1152, 204] width 9 height 9
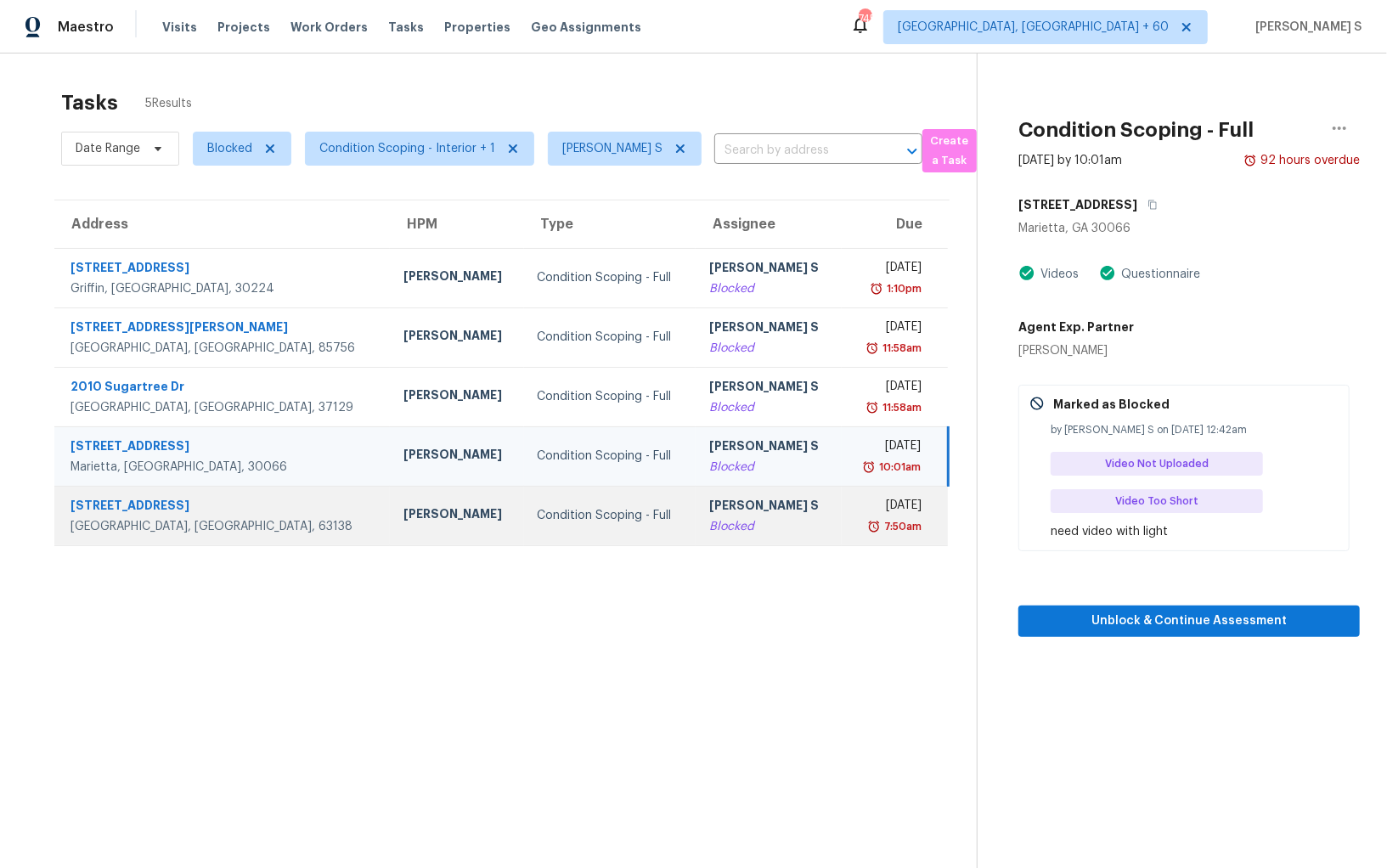
click at [855, 501] on div "Thu, Oct 2nd 2025" at bounding box center [888, 508] width 66 height 22
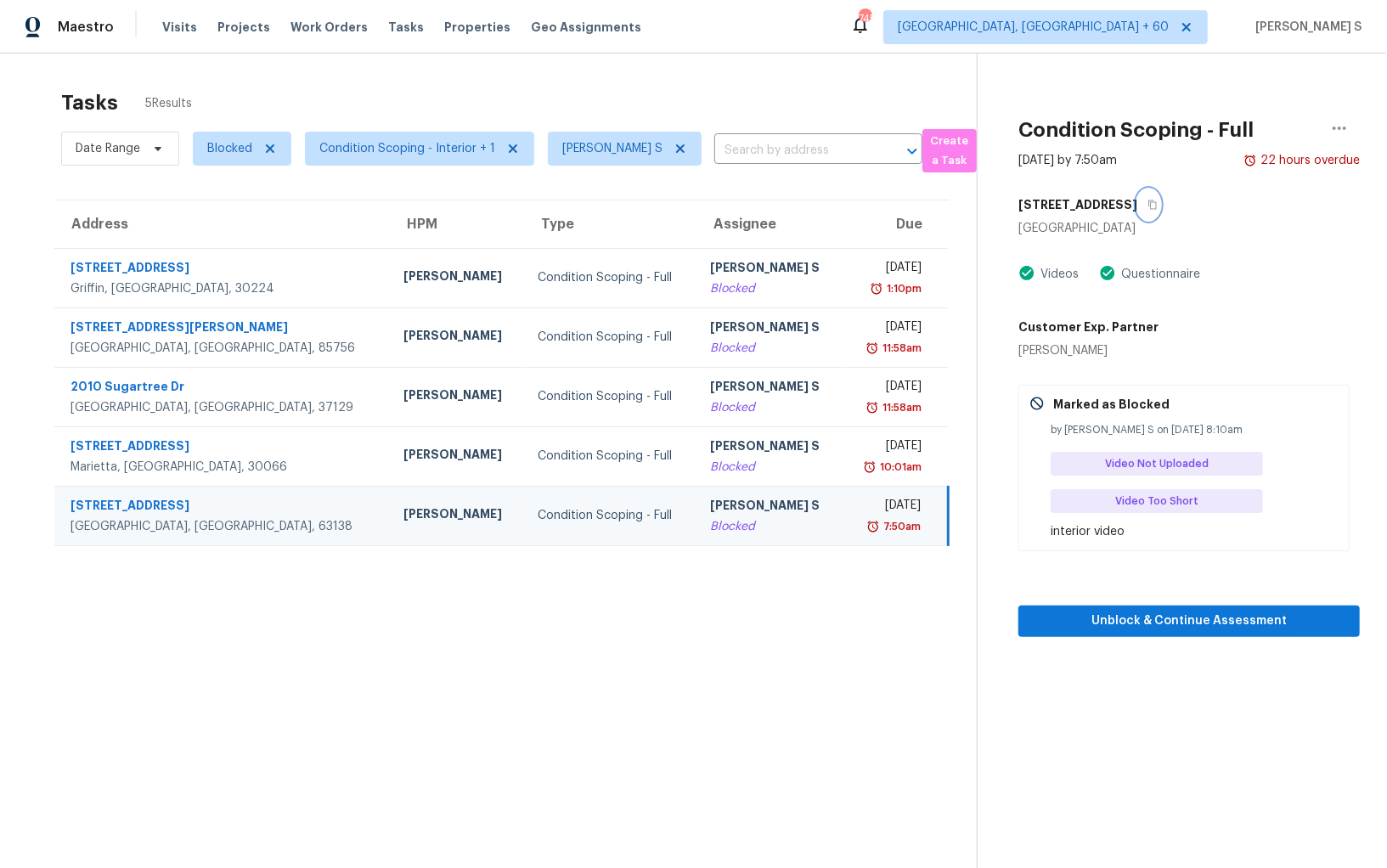
click at [1152, 201] on icon "button" at bounding box center [1152, 204] width 10 height 10
click at [710, 510] on div "[PERSON_NAME] S" at bounding box center [769, 508] width 119 height 22
click at [1152, 203] on icon "button" at bounding box center [1152, 204] width 9 height 9
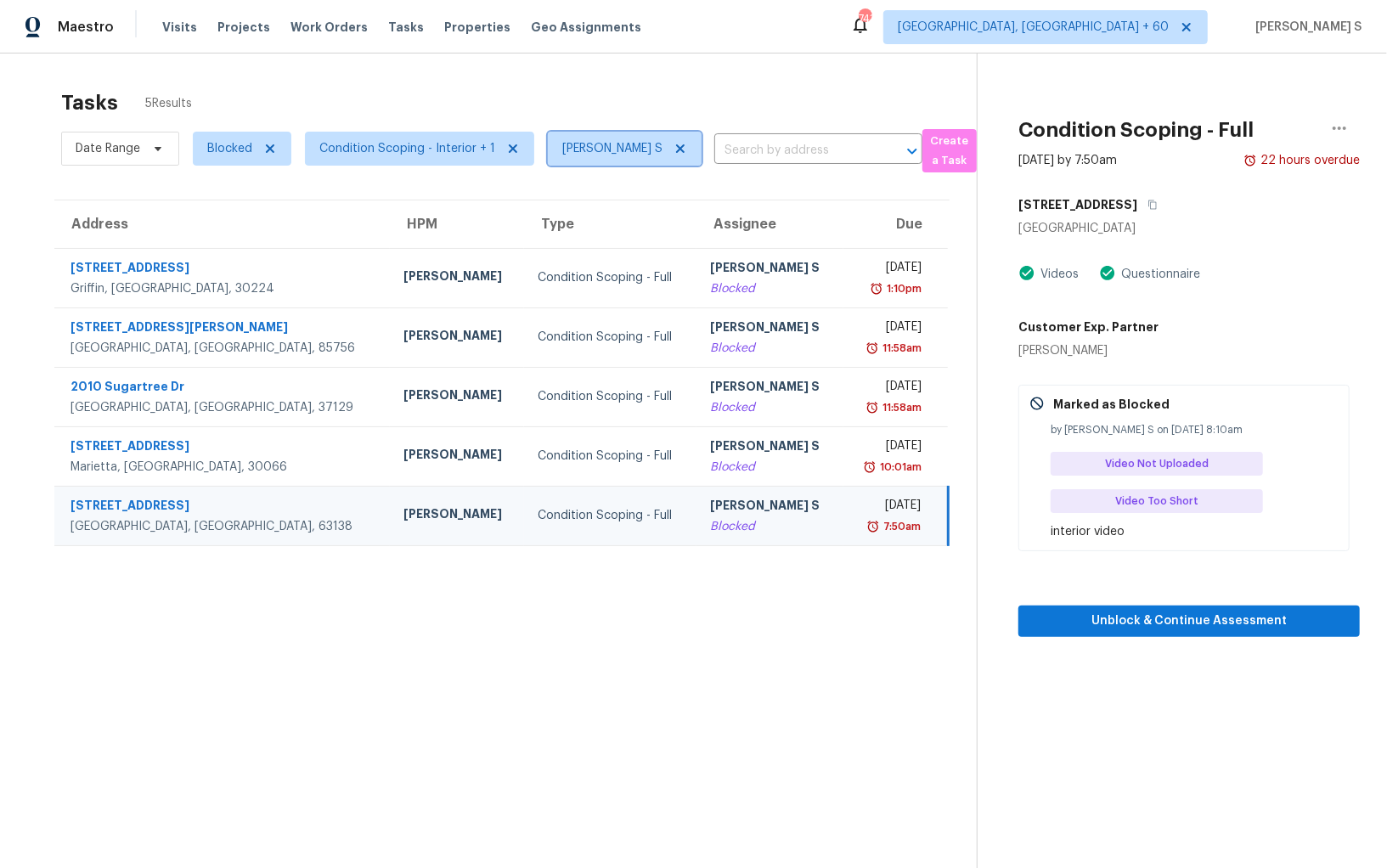
click at [676, 142] on icon at bounding box center [681, 149] width 14 height 14
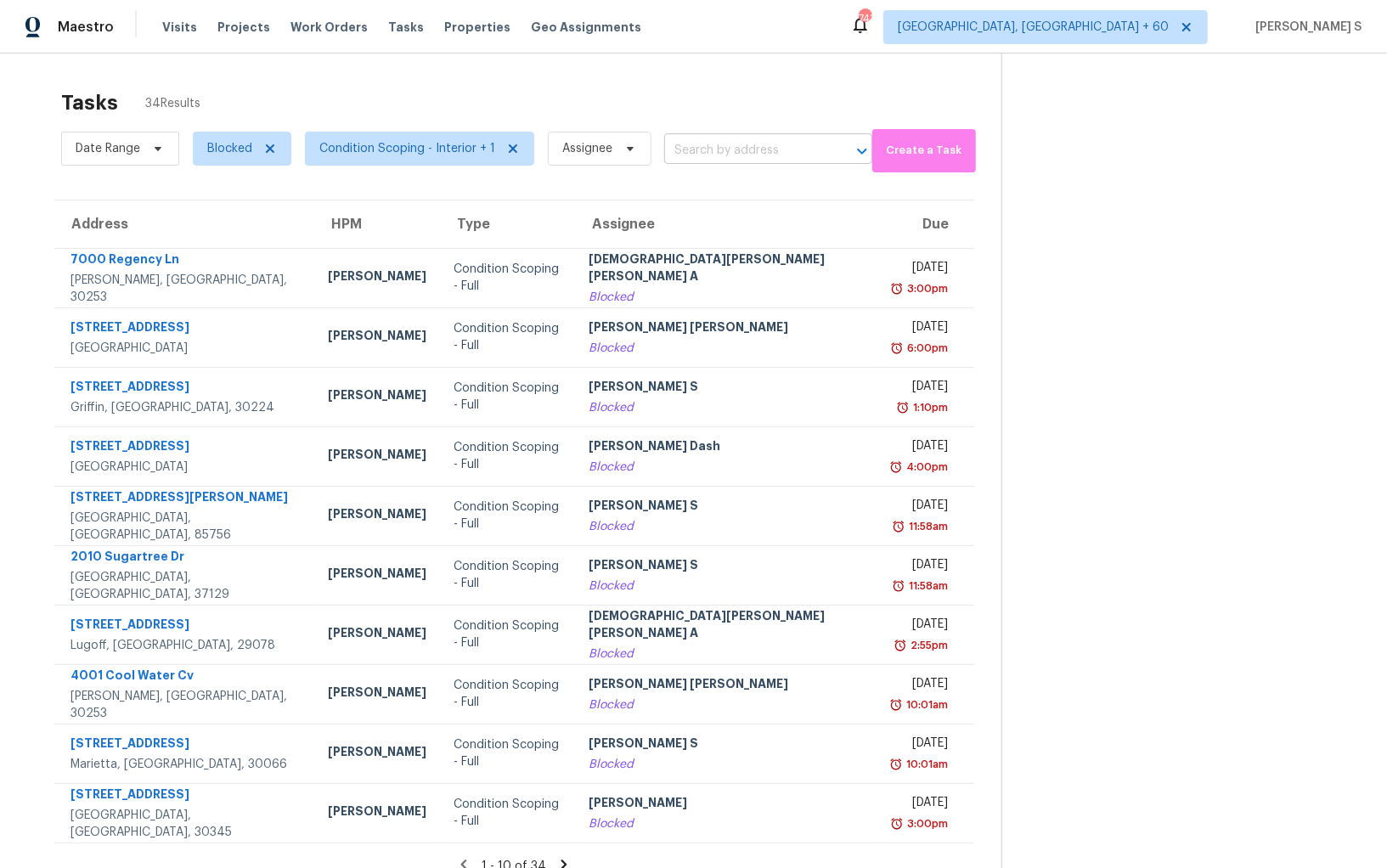
click at [717, 150] on input "text" at bounding box center [744, 151] width 161 height 27
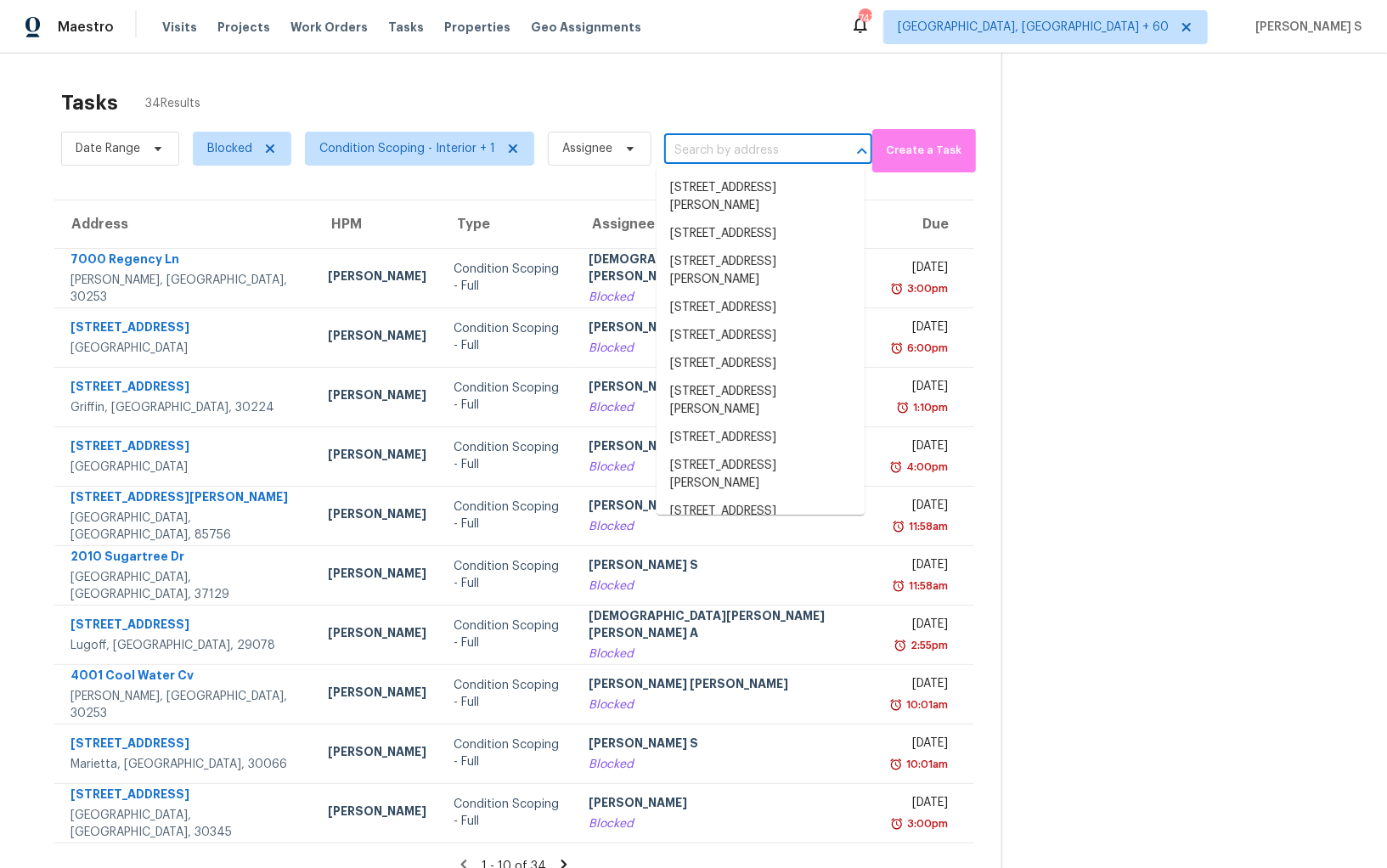
paste input "156 Jousters Ln Lawrenceville, GA, 30044"
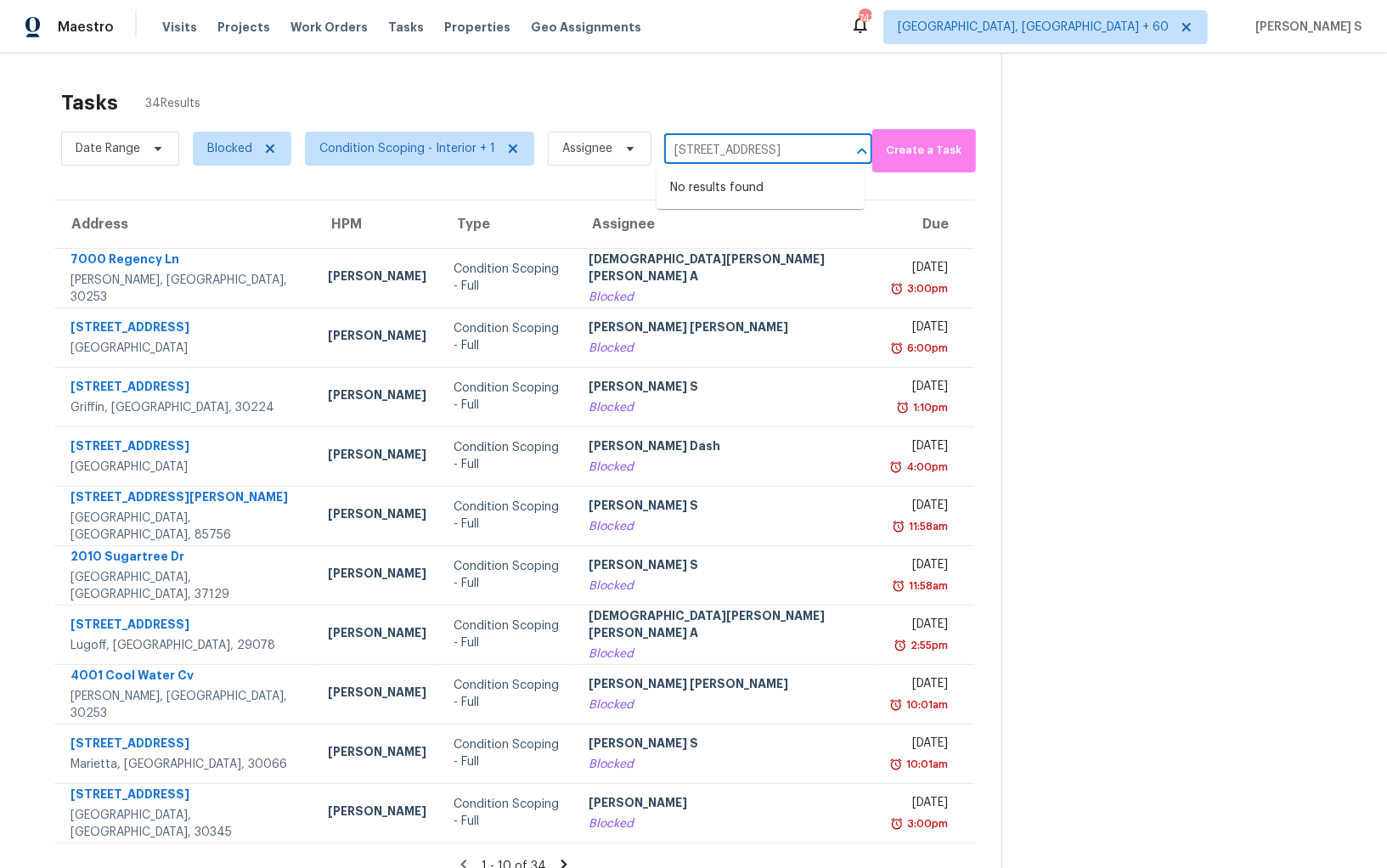
type input "156 Jousters Ln Lawrenceville, GA, 30044"
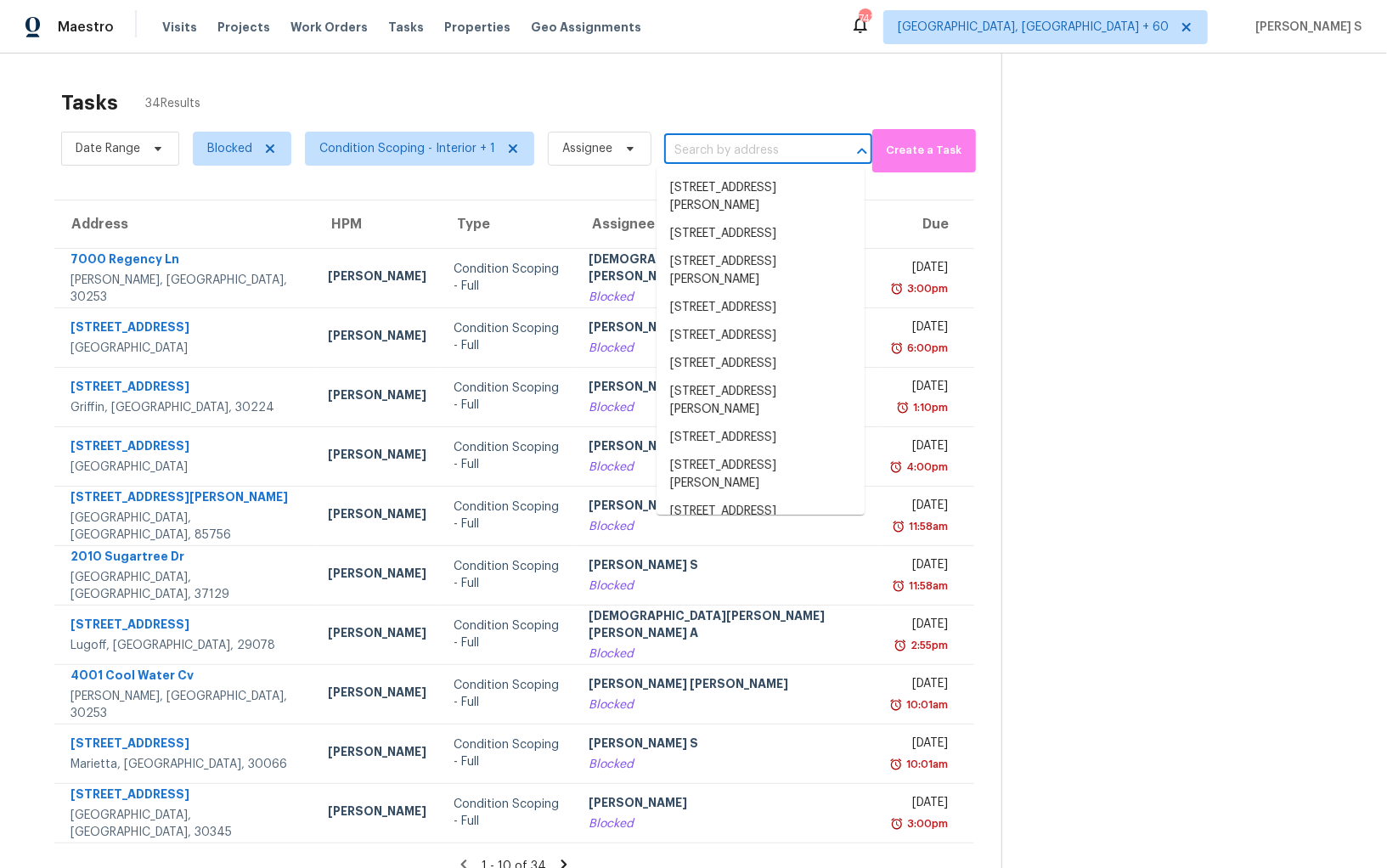
click at [710, 141] on input "text" at bounding box center [744, 151] width 161 height 27
paste input "156 Jousters Ln Lawrenceville, GA, 30044"
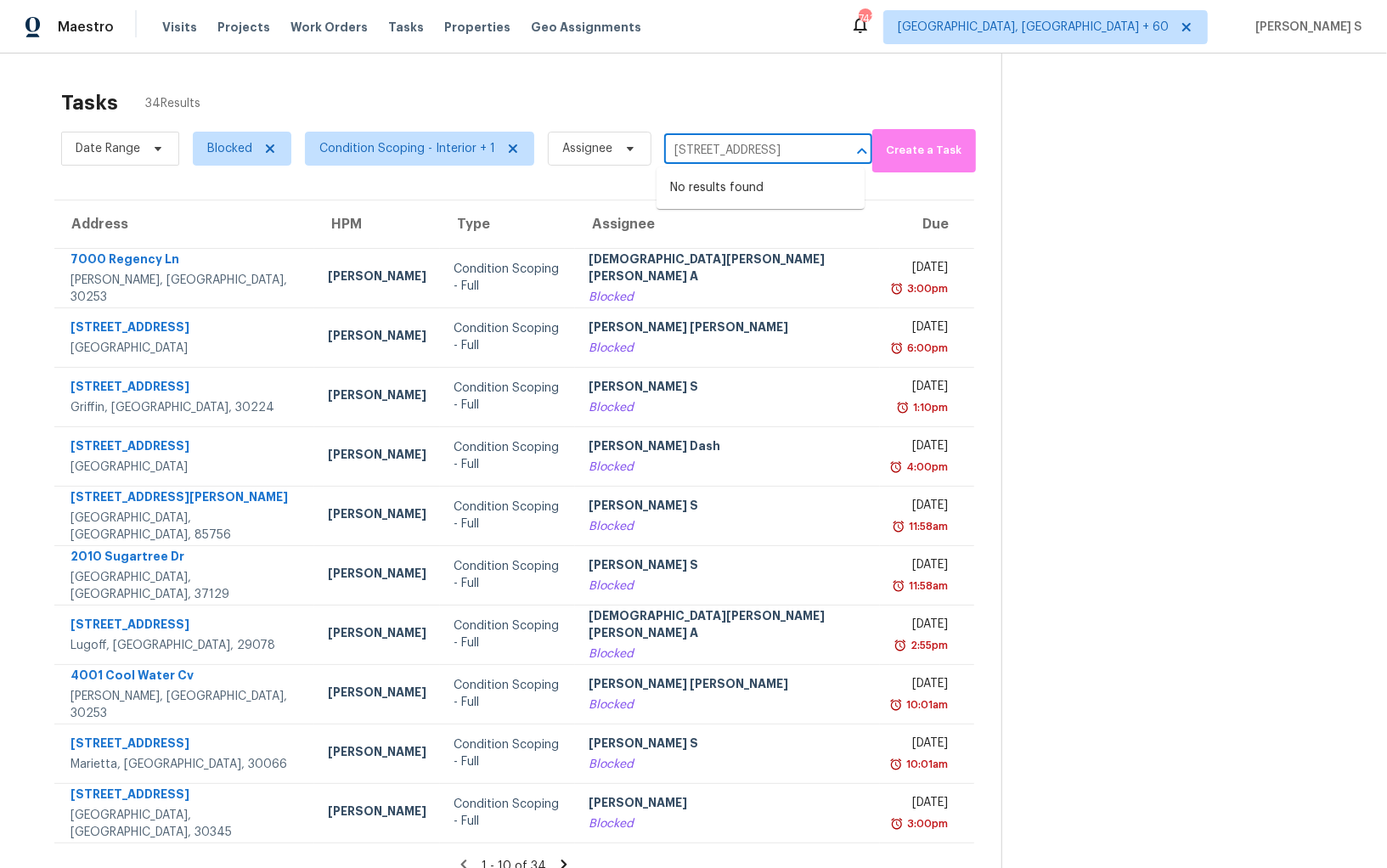
scroll to position [0, 81]
click at [702, 143] on input "156 Jousters Ln Lawrenceville, GA, 30044" at bounding box center [744, 151] width 161 height 27
click at [703, 150] on input "156 Jousters Ln Lawrenceville, GA, 30044" at bounding box center [744, 151] width 161 height 27
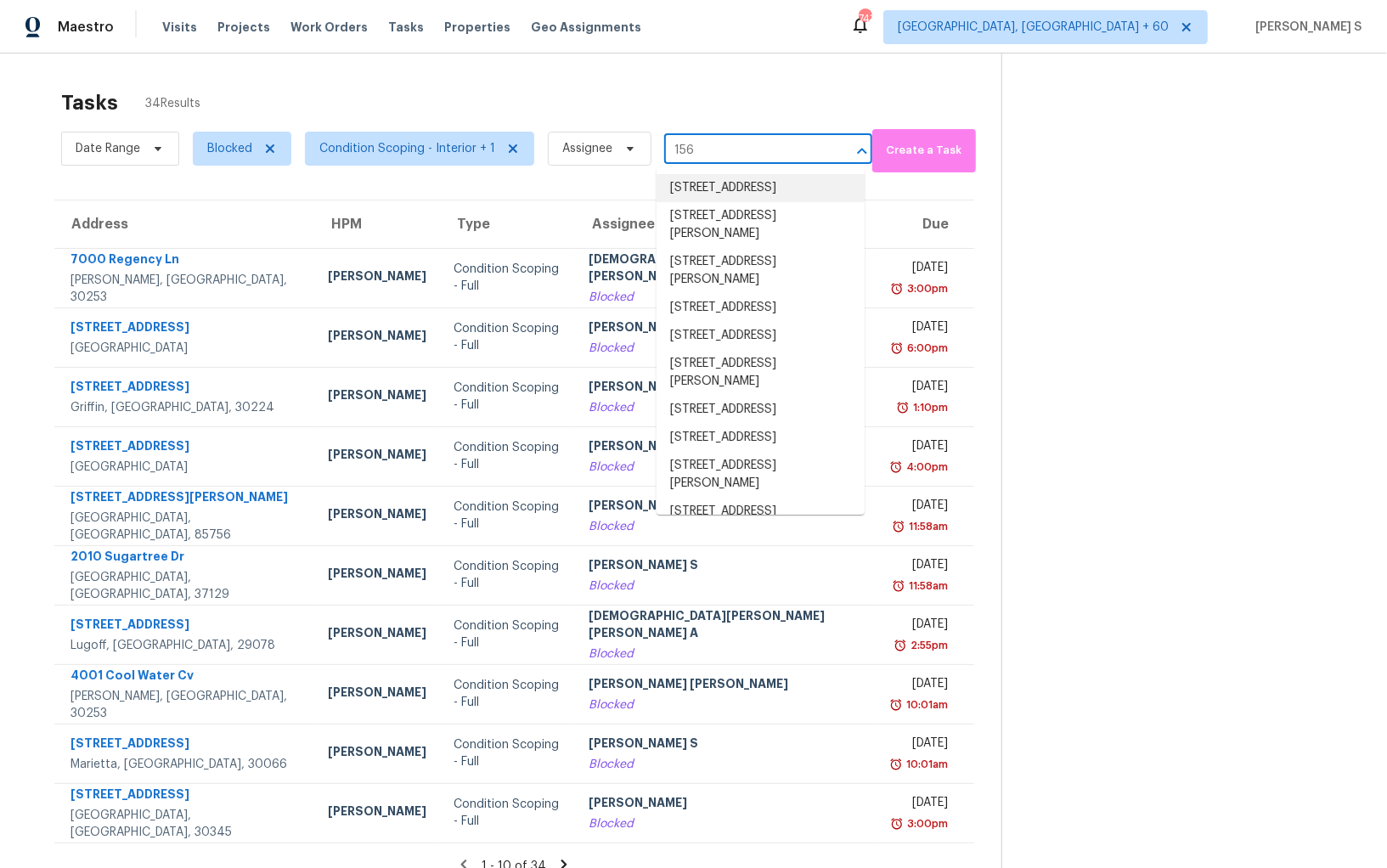
type input "156"
click at [242, 152] on span "Blocked" at bounding box center [230, 148] width 45 height 17
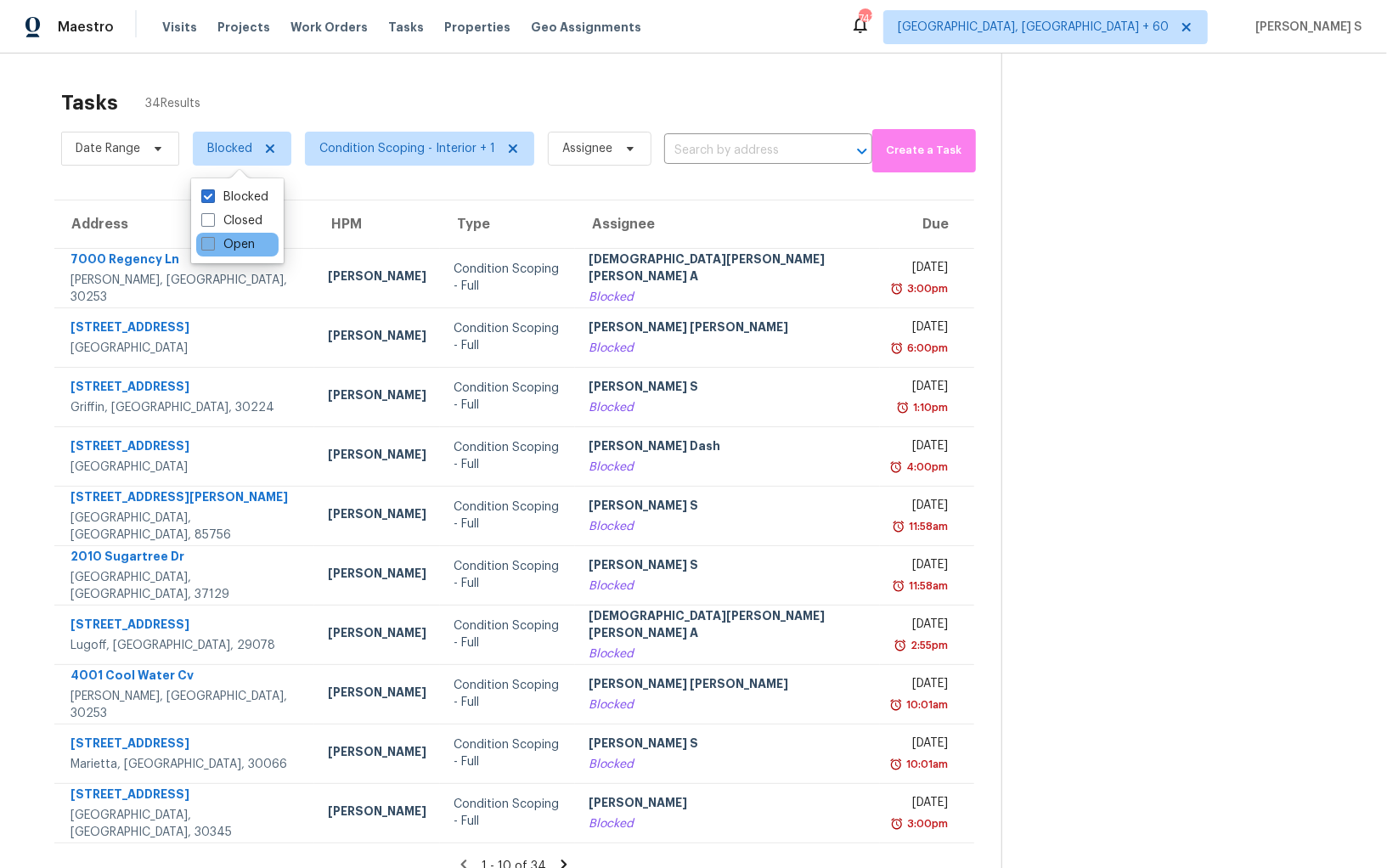
click at [246, 245] on label "Open" at bounding box center [228, 244] width 53 height 17
click at [212, 245] on input "Open" at bounding box center [206, 241] width 11 height 11
checkbox input "true"
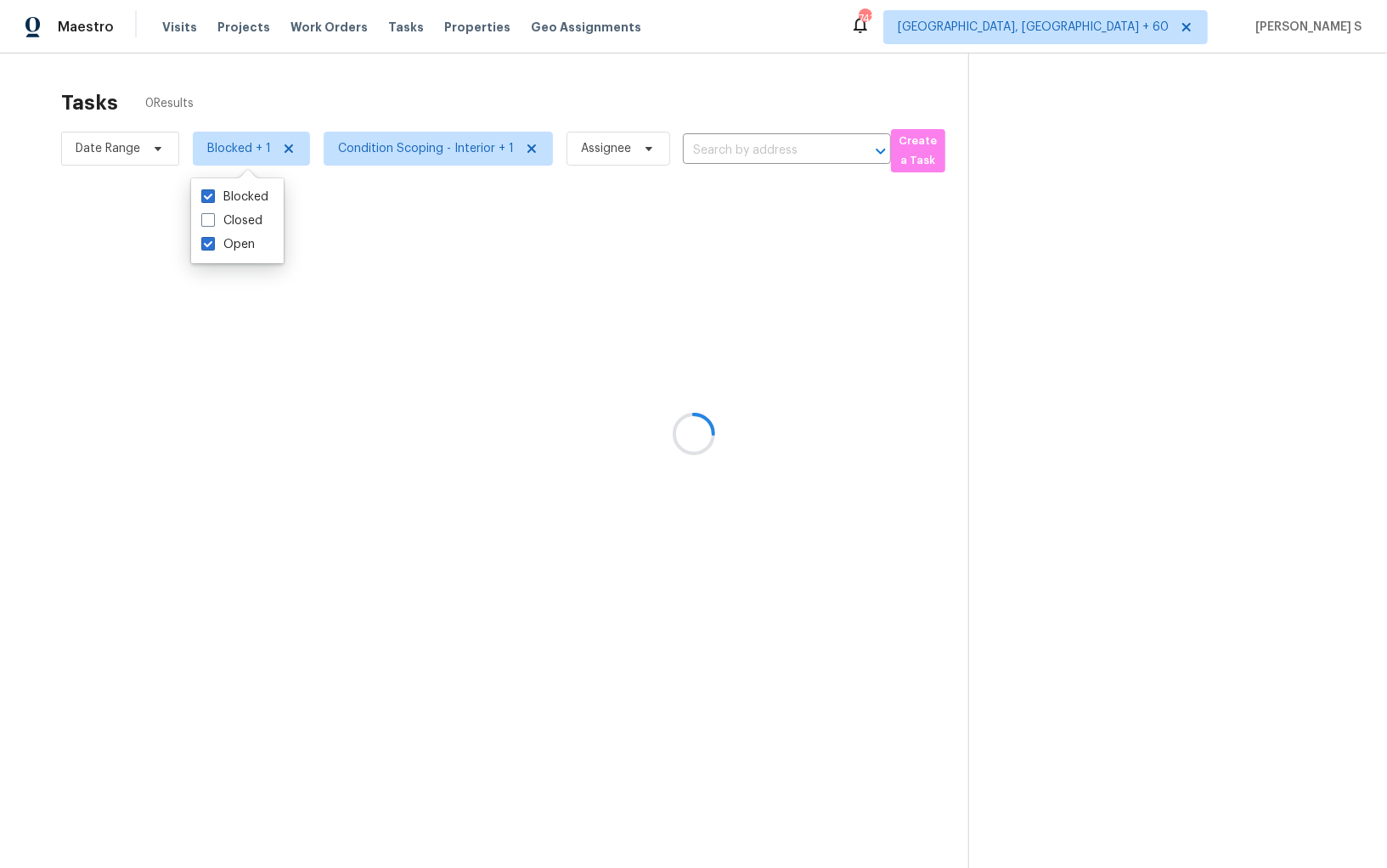
click at [773, 156] on div at bounding box center [694, 434] width 1387 height 868
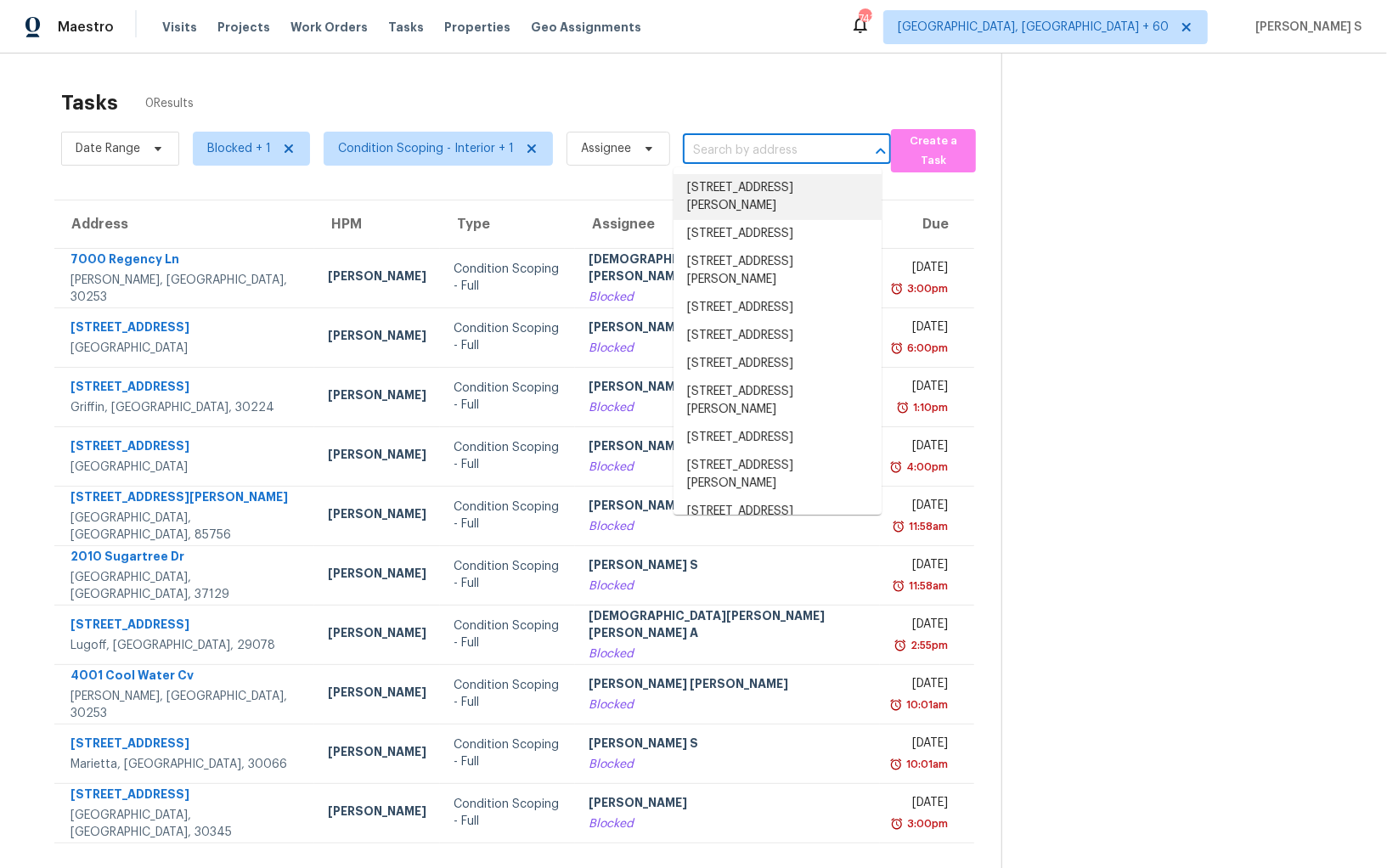
click at [731, 151] on input "text" at bounding box center [763, 151] width 161 height 27
paste input "156 Jousters Ln Lawrenceville, GA, 30044"
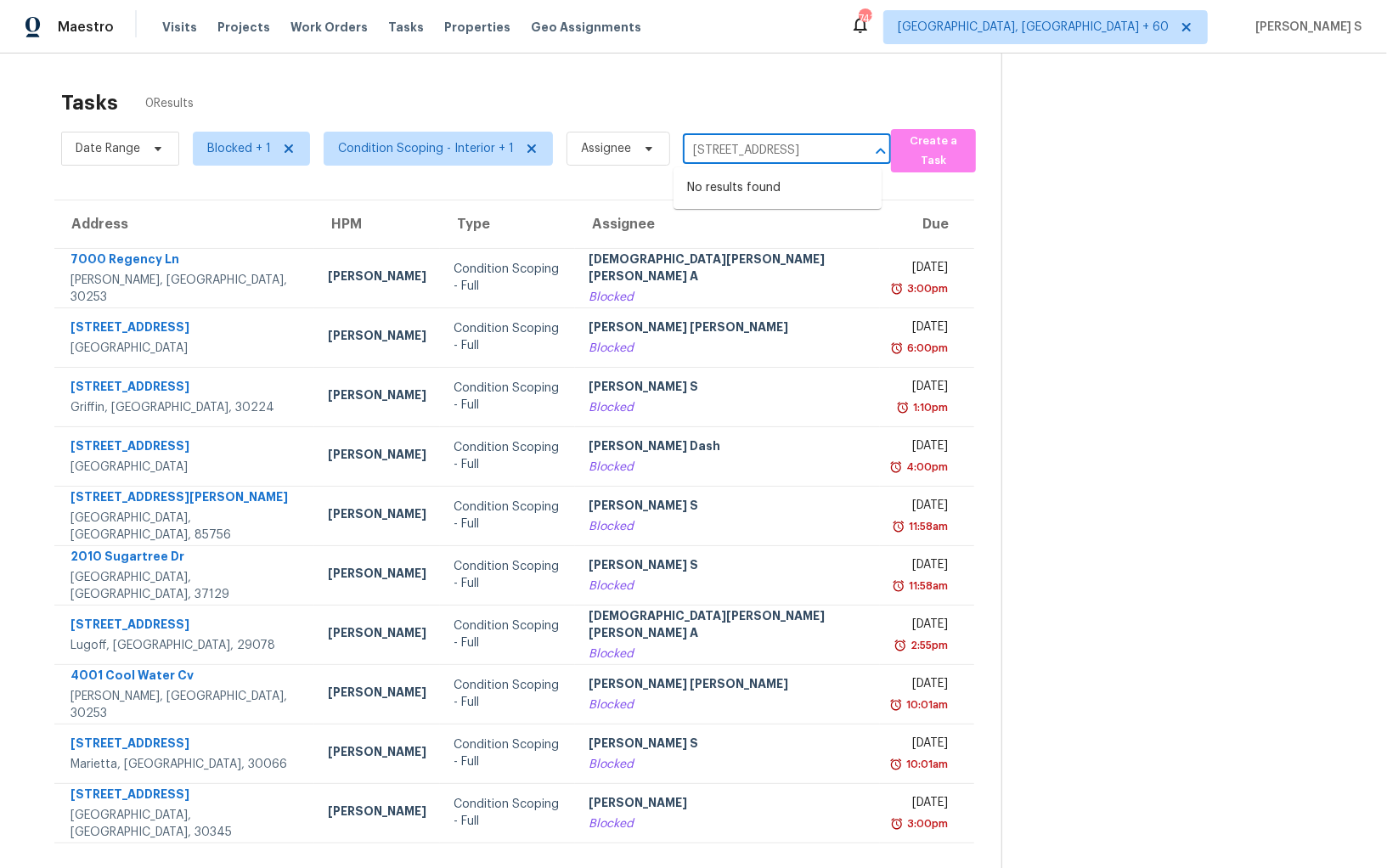
scroll to position [0, 81]
click at [704, 152] on input "156 Jousters Ln Lawrenceville, GA, 30044" at bounding box center [763, 151] width 161 height 27
click at [754, 151] on input "156 Jousters Ln La" at bounding box center [763, 151] width 161 height 27
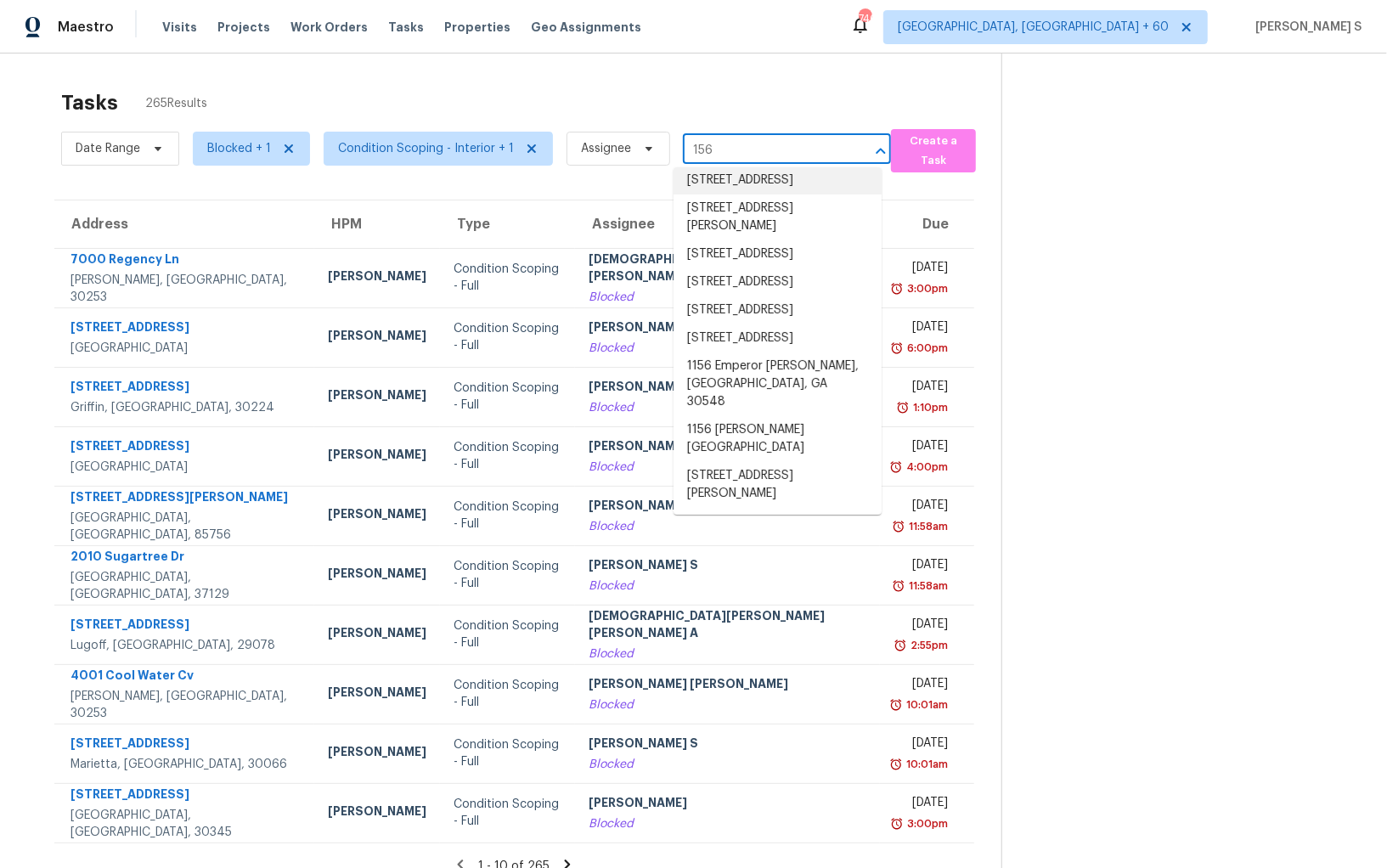
scroll to position [1887, 0]
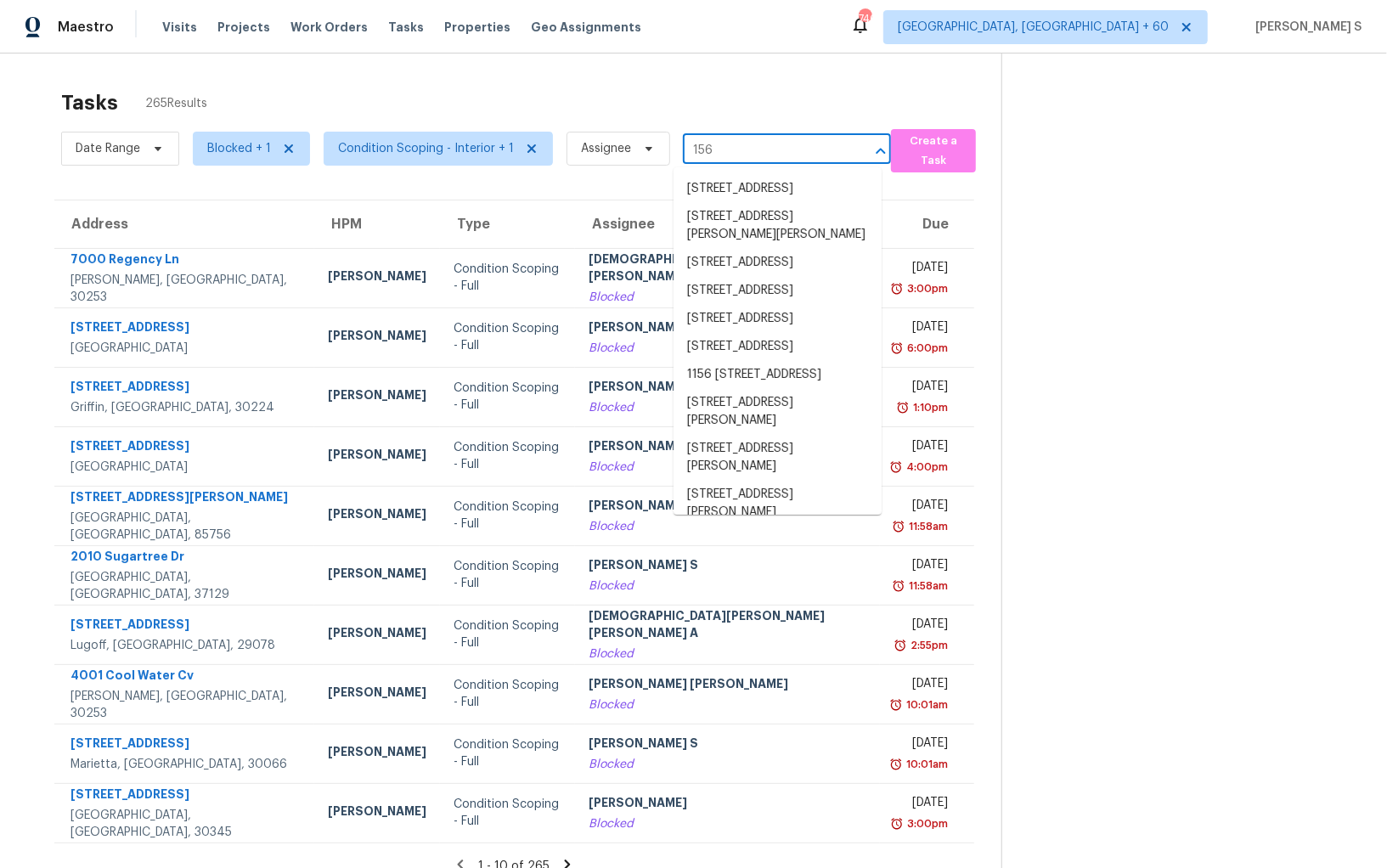
type input "156"
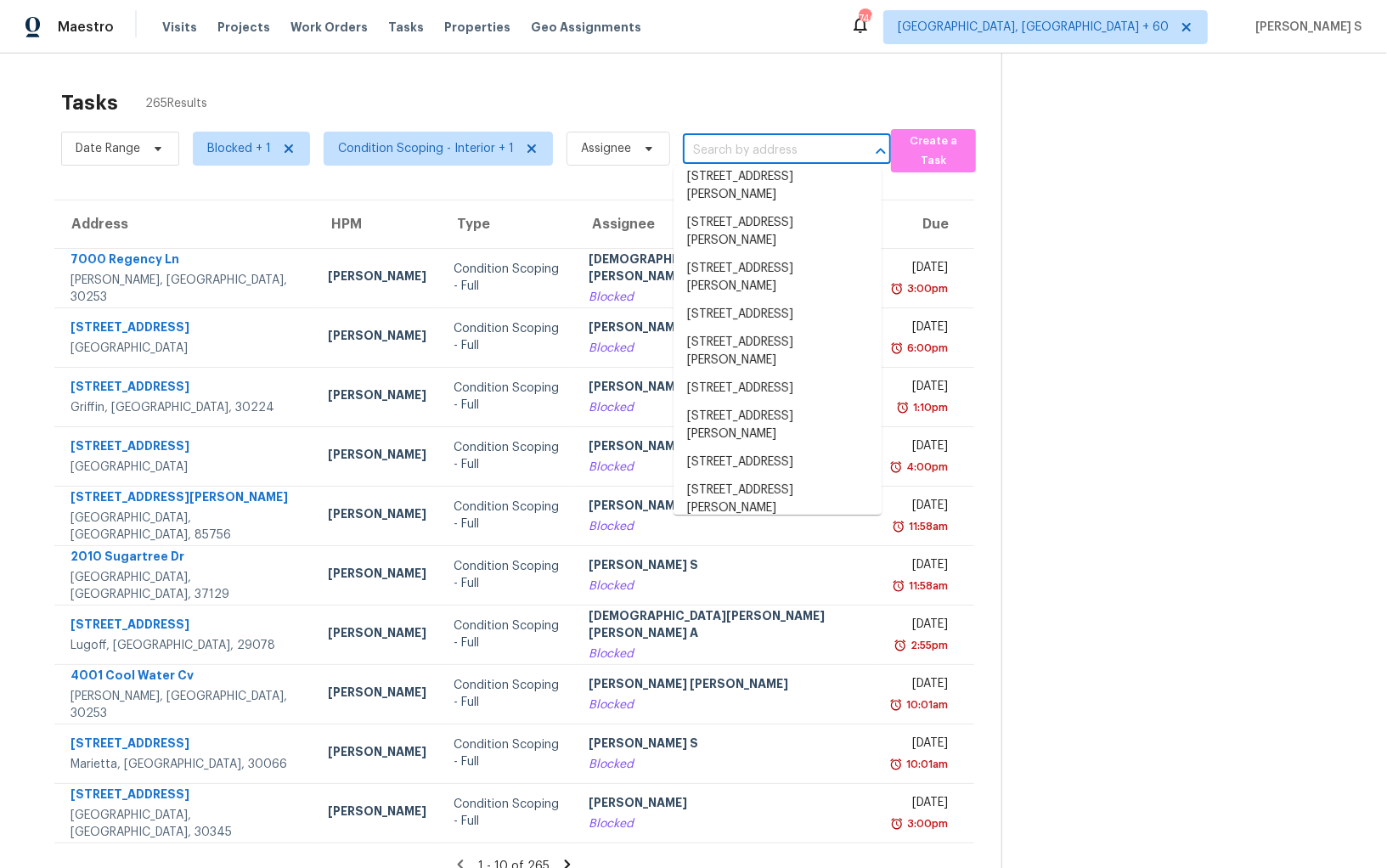
click at [700, 143] on input "text" at bounding box center [763, 151] width 161 height 27
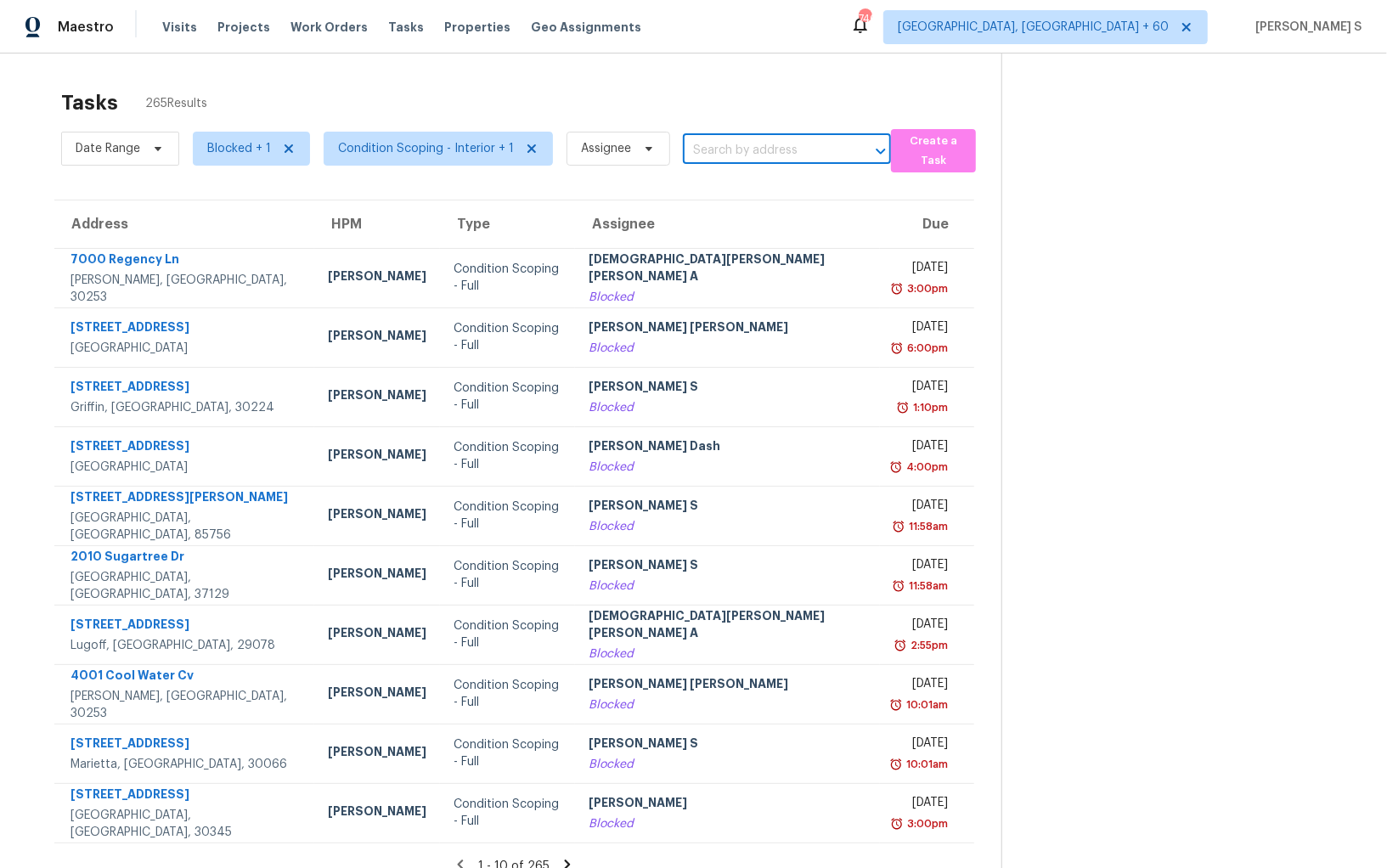
paste input "156 Jousters Ln Lawrenceville, GA, 30044"
click at [689, 145] on input "156 Jousters Ln Lawrenceville, GA, 30044" at bounding box center [763, 151] width 161 height 27
type input "156 Jousters Ln"
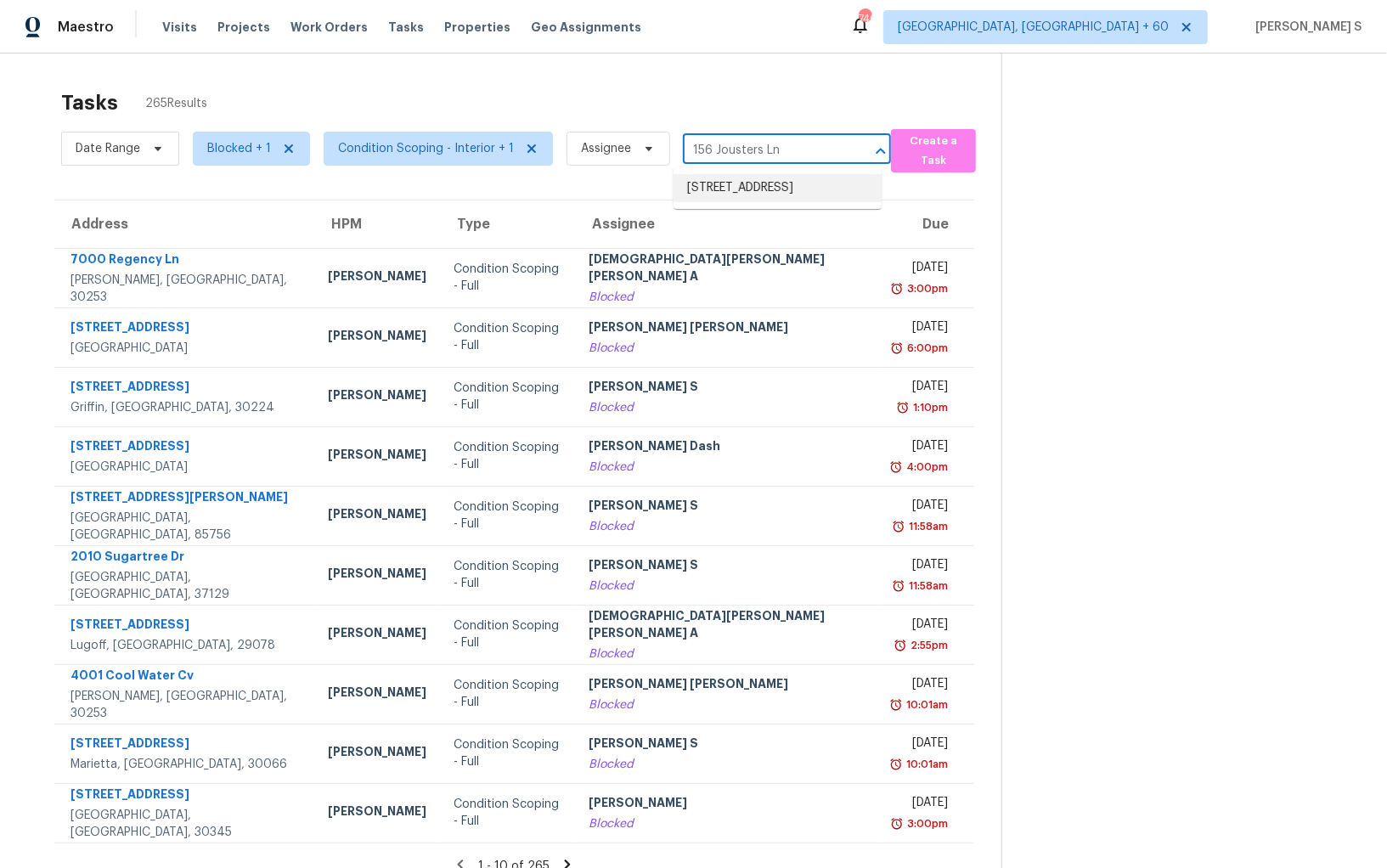
click at [768, 189] on li "156 Jousters Ln, Lawrenceville, GA 30044" at bounding box center [777, 188] width 208 height 28
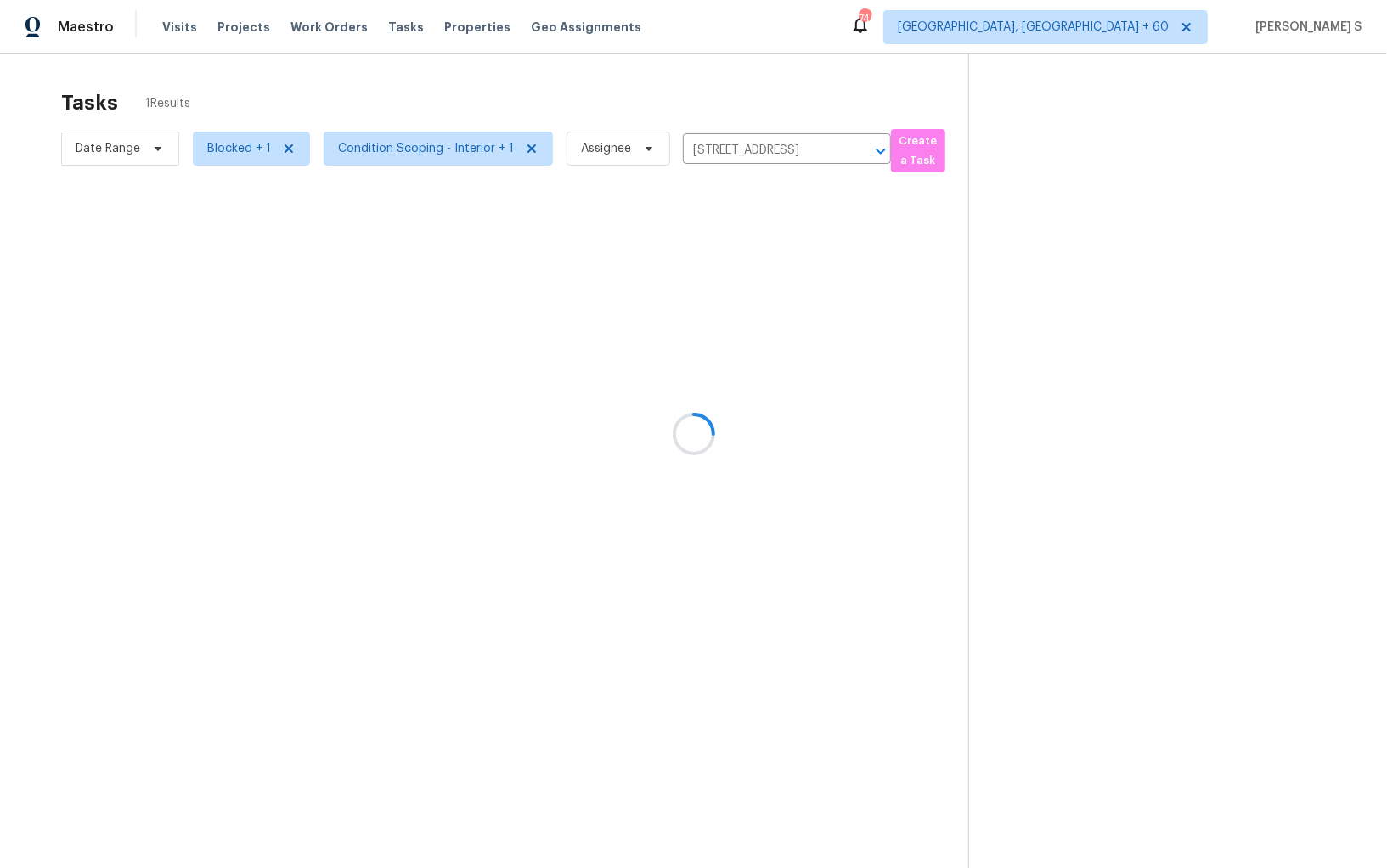
click at [744, 265] on div at bounding box center [694, 434] width 1387 height 868
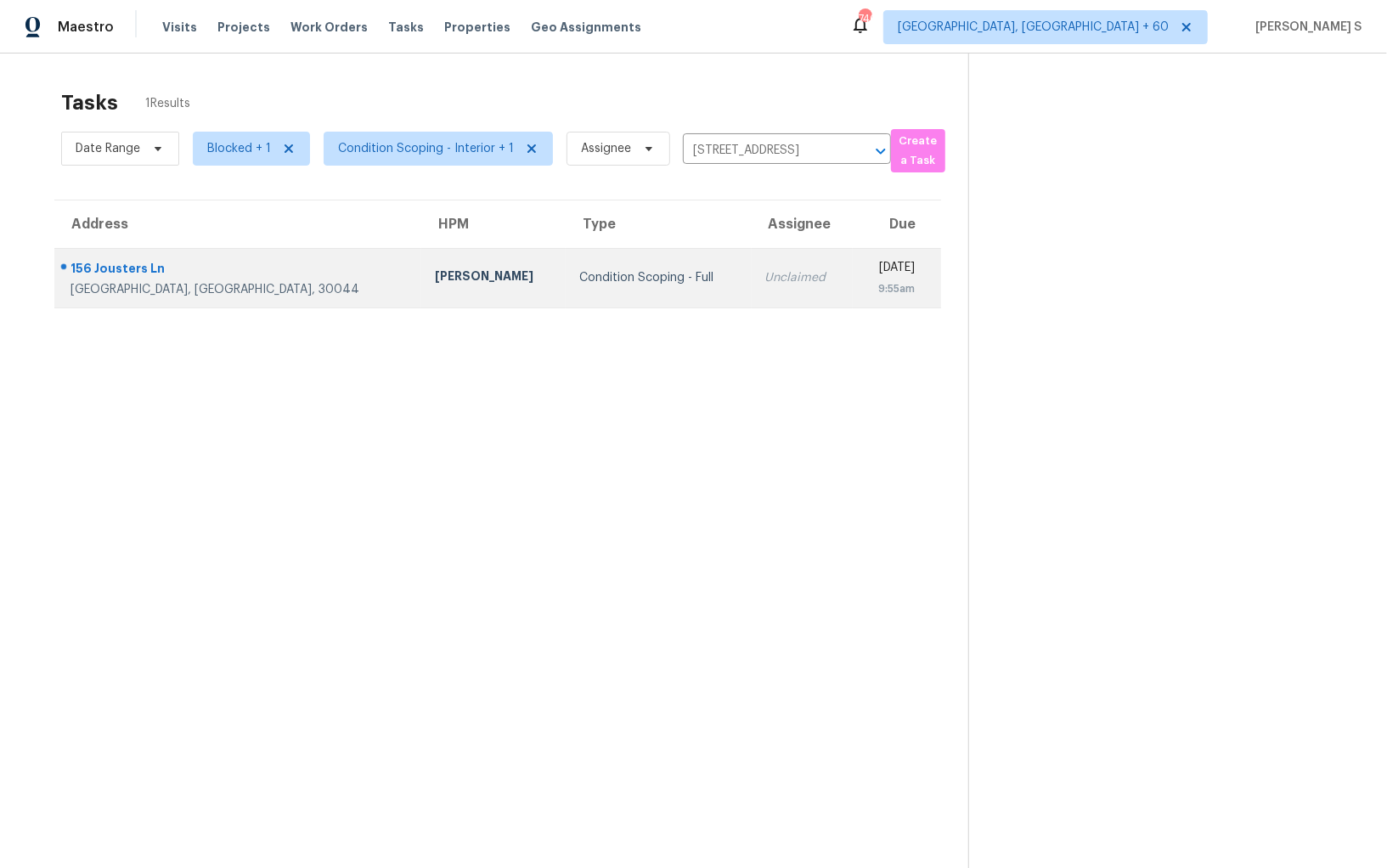
click at [752, 266] on td "Unclaimed" at bounding box center [802, 277] width 102 height 59
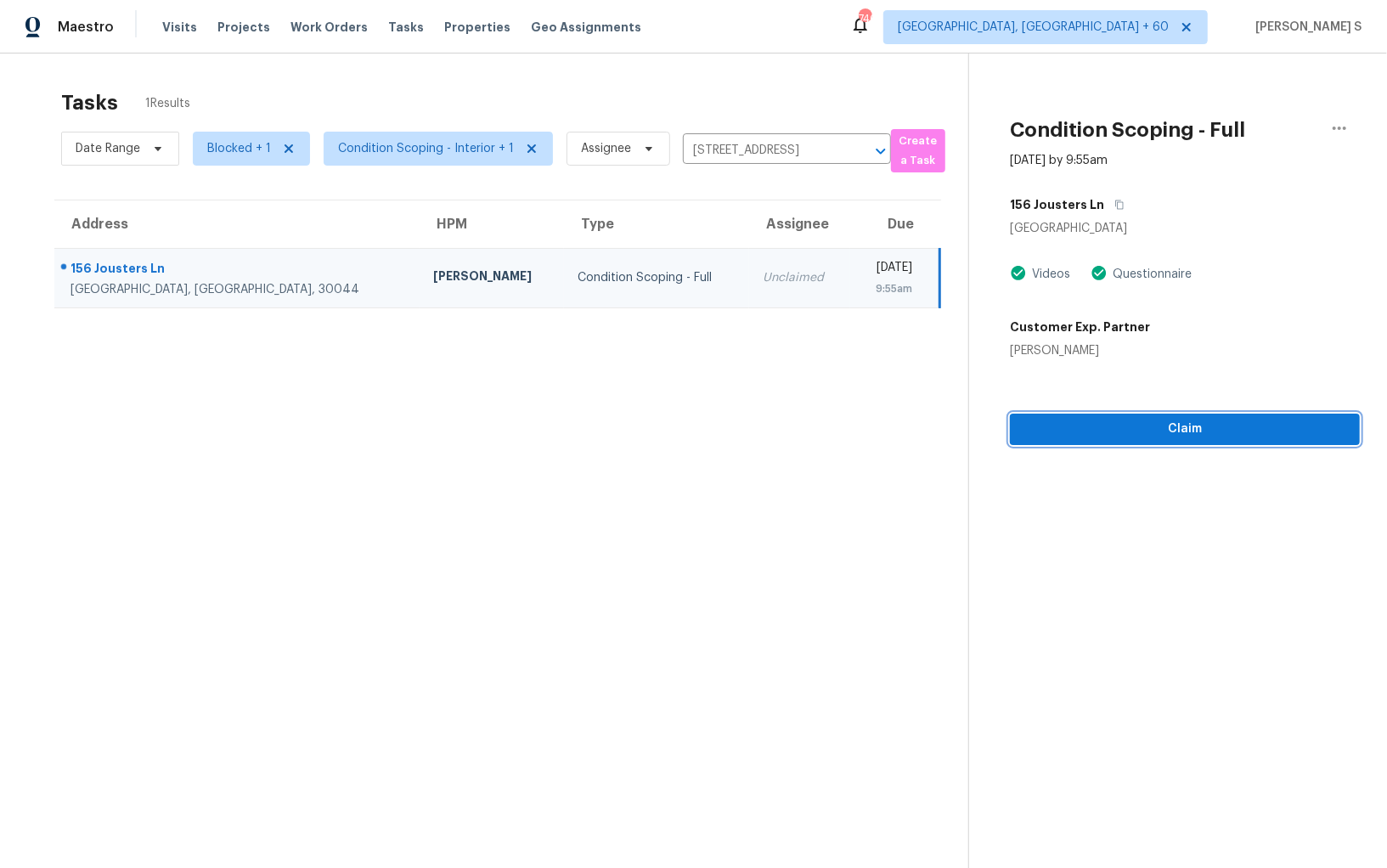
click at [1147, 427] on span "Claim" at bounding box center [1185, 430] width 323 height 22
click at [1087, 433] on span "Start Assessment" at bounding box center [1185, 430] width 323 height 22
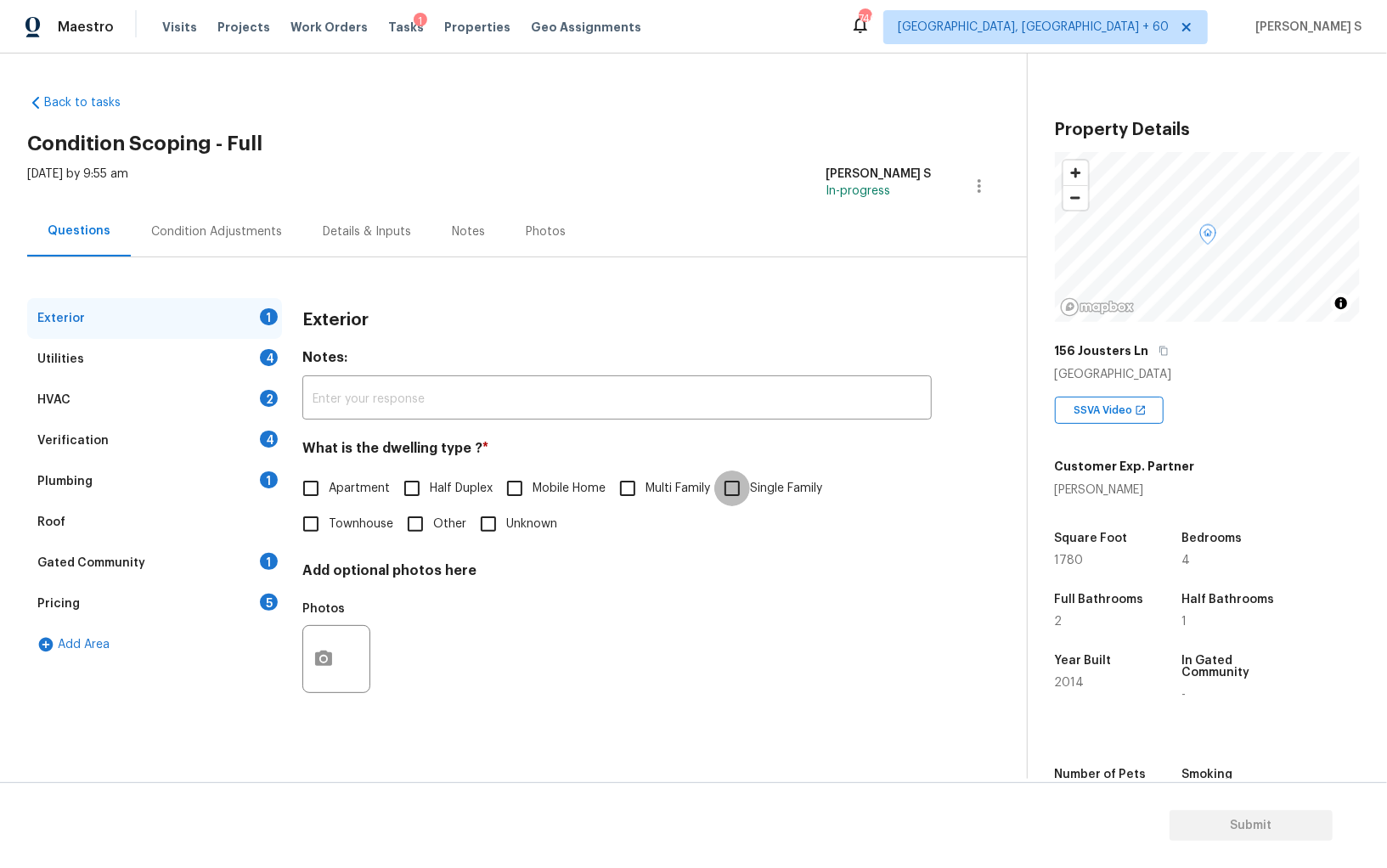
click at [725, 492] on input "Single Family" at bounding box center [732, 488] width 36 height 36
checkbox input "true"
click at [247, 609] on div "Pricing 5" at bounding box center [155, 604] width 255 height 40
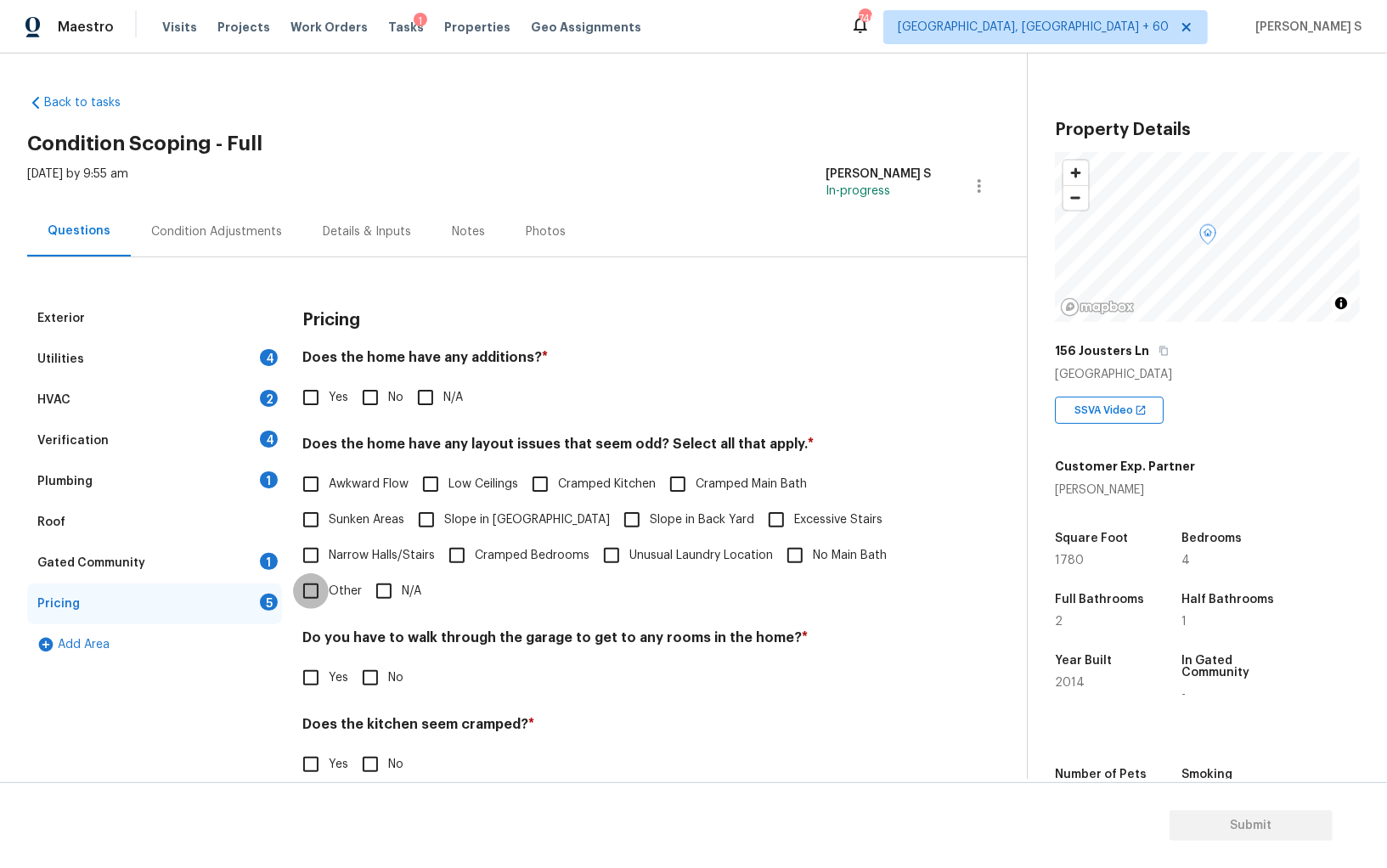
click at [297, 595] on input "Other" at bounding box center [311, 591] width 36 height 36
checkbox input "true"
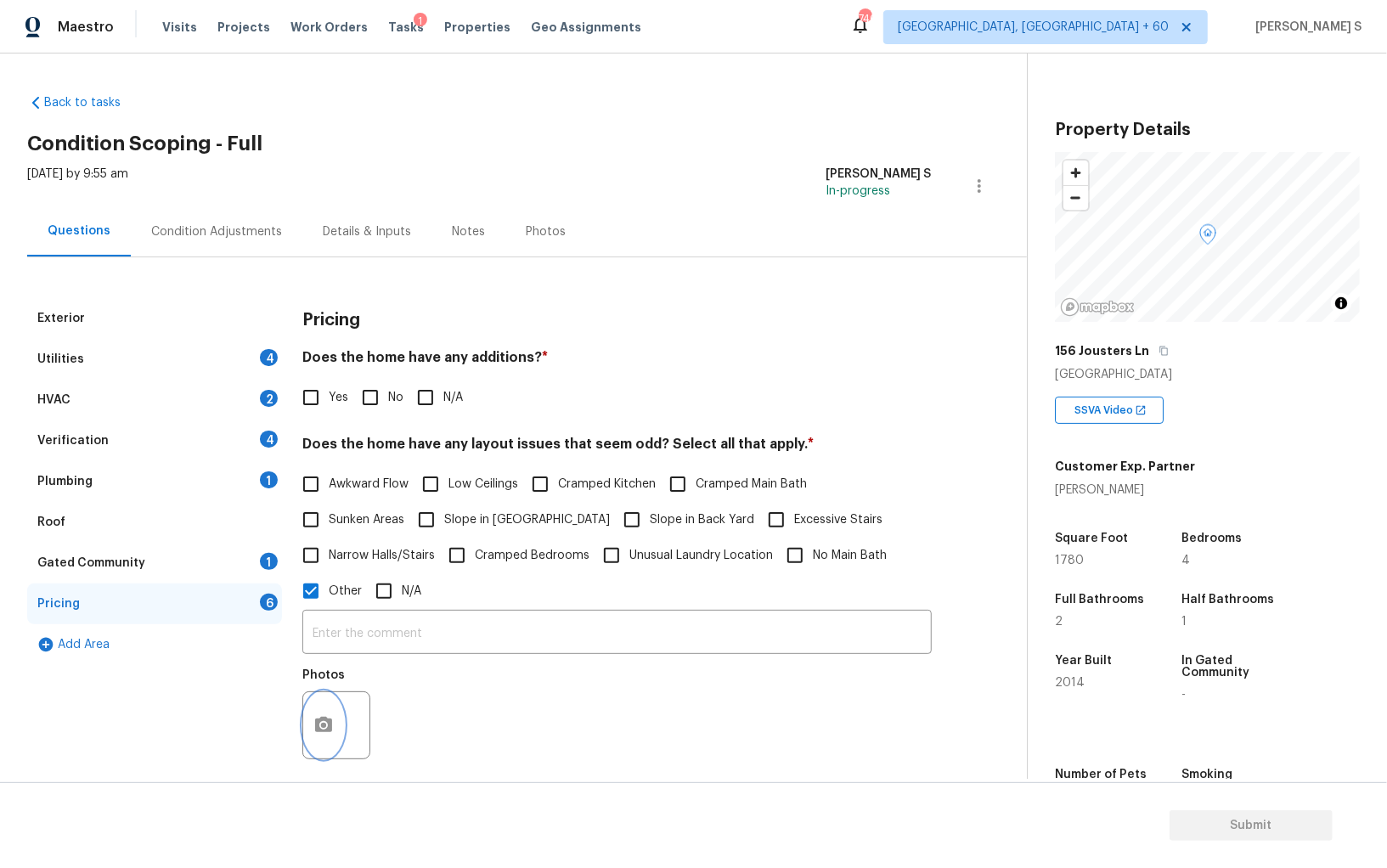
click at [325, 731] on icon "button" at bounding box center [323, 725] width 17 height 16
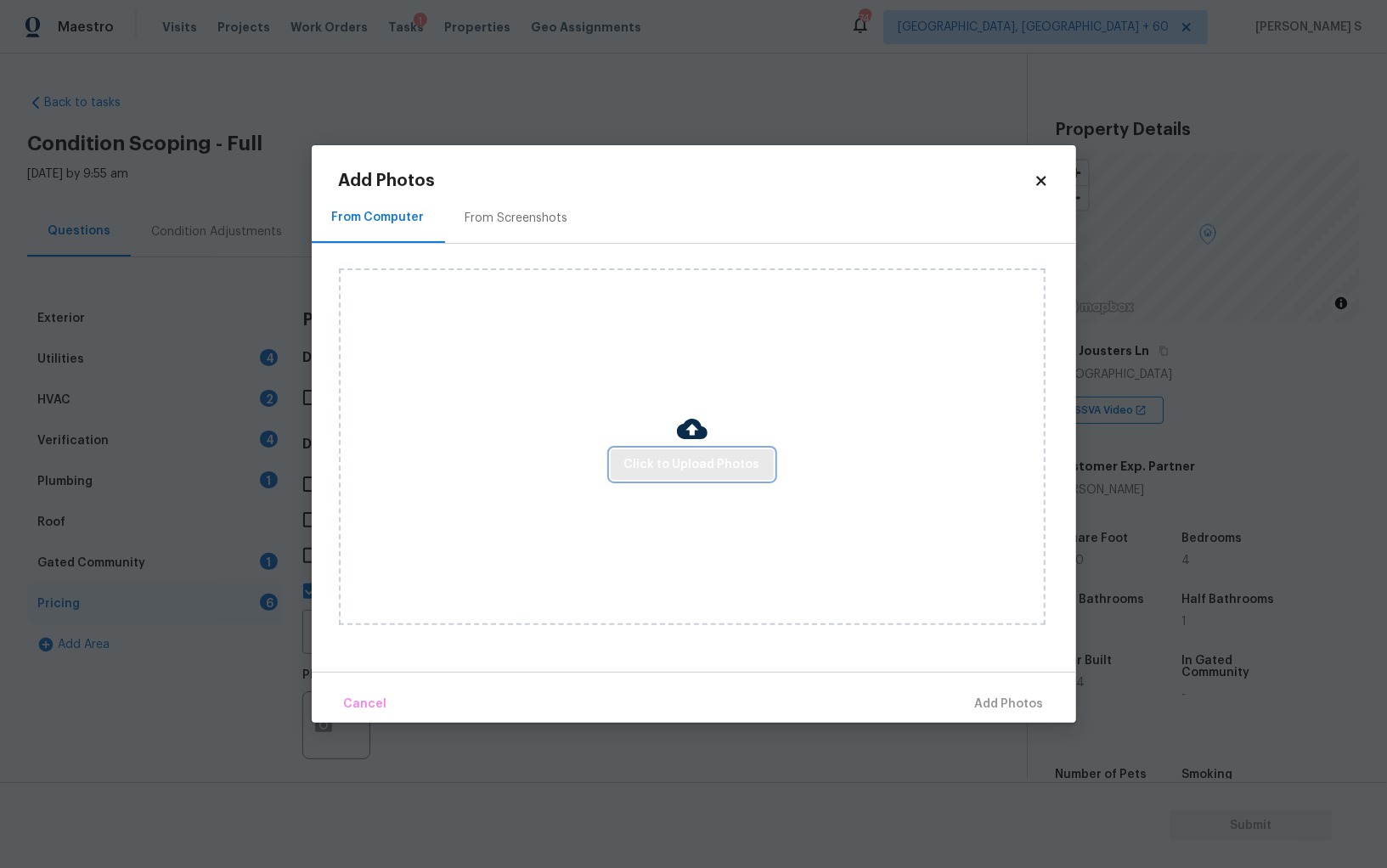
click at [718, 477] on button "Click to Upload Photos" at bounding box center [692, 466] width 163 height 32
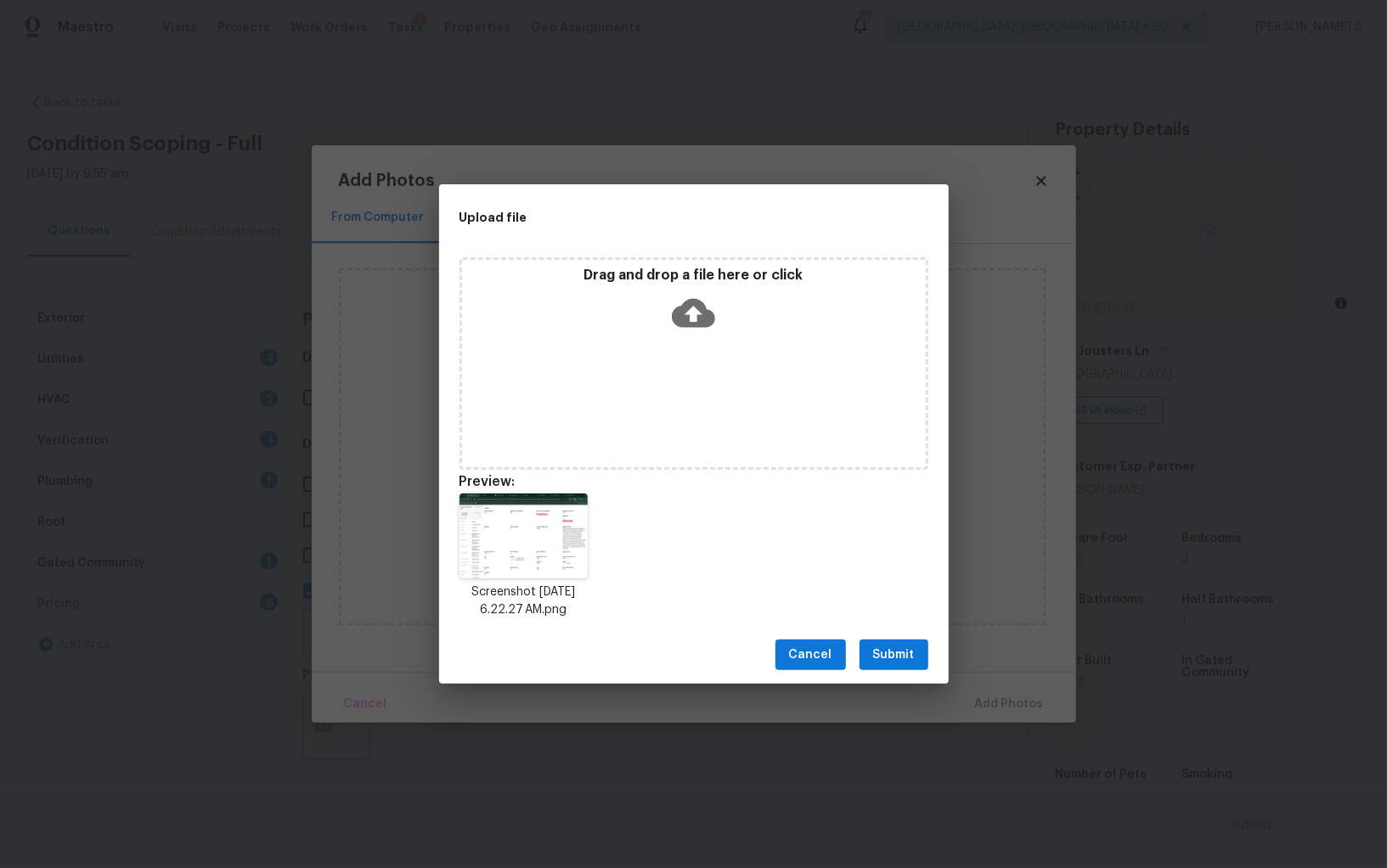
click at [888, 658] on span "Submit" at bounding box center [894, 656] width 41 height 22
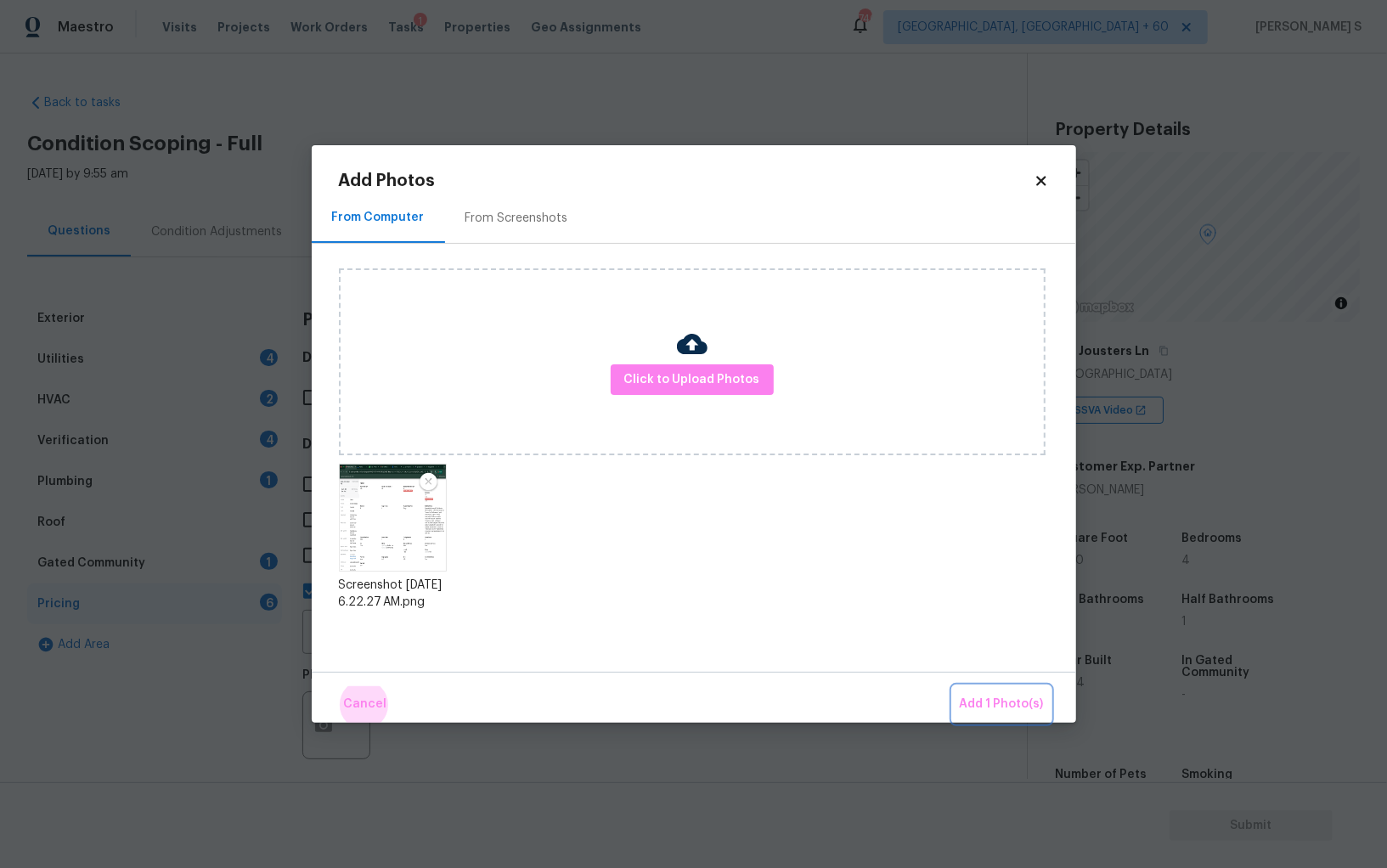
click at [953, 687] on button "Add 1 Photo(s)" at bounding box center [1001, 704] width 98 height 36
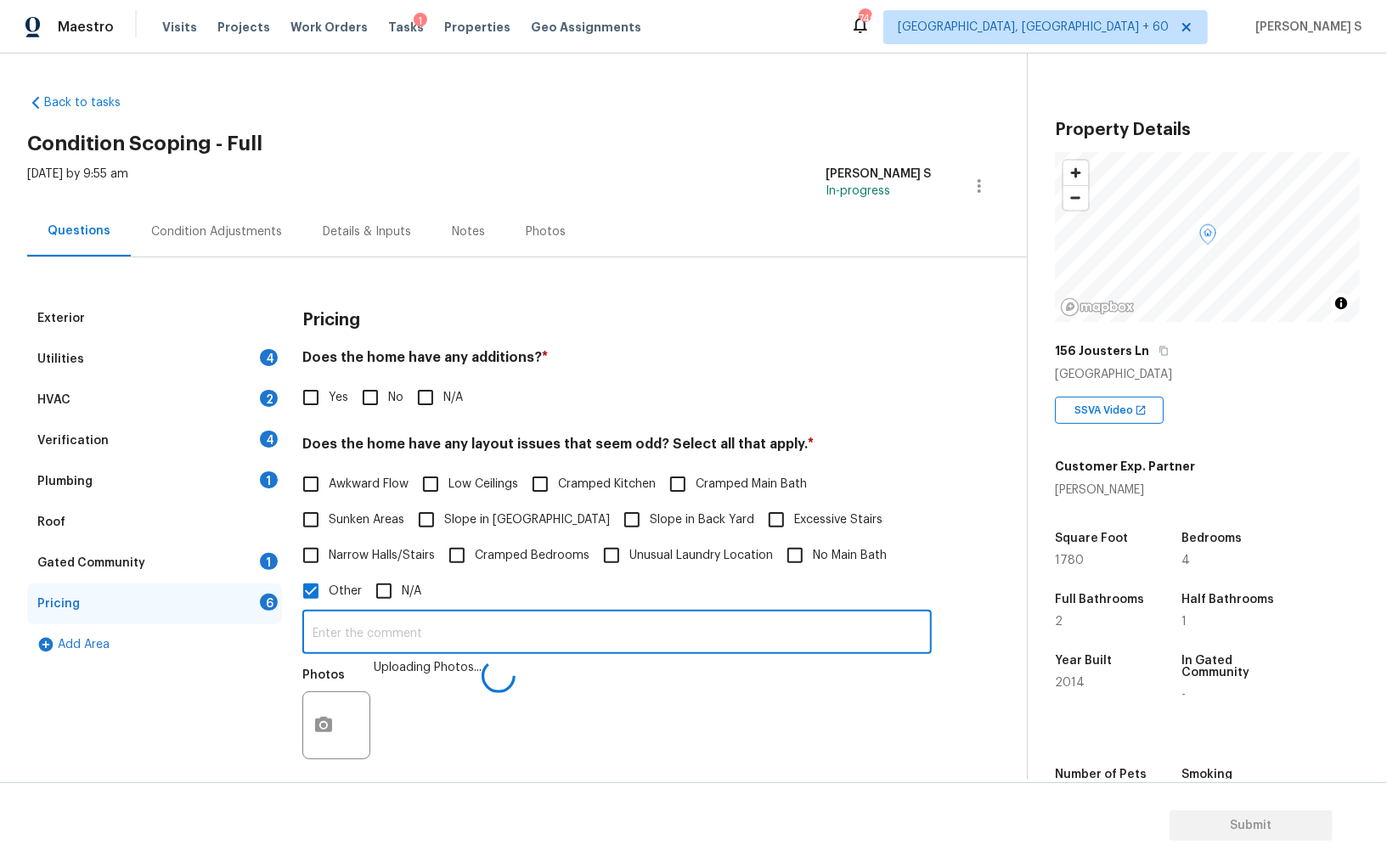
click at [700, 620] on input "text" at bounding box center [618, 634] width 629 height 39
click at [408, 639] on input "sqft and bathrooom discrepancy." at bounding box center [618, 634] width 629 height 39
type input "sqft and bathroom discrepancy."
click at [508, 720] on div "Photos" at bounding box center [618, 714] width 629 height 110
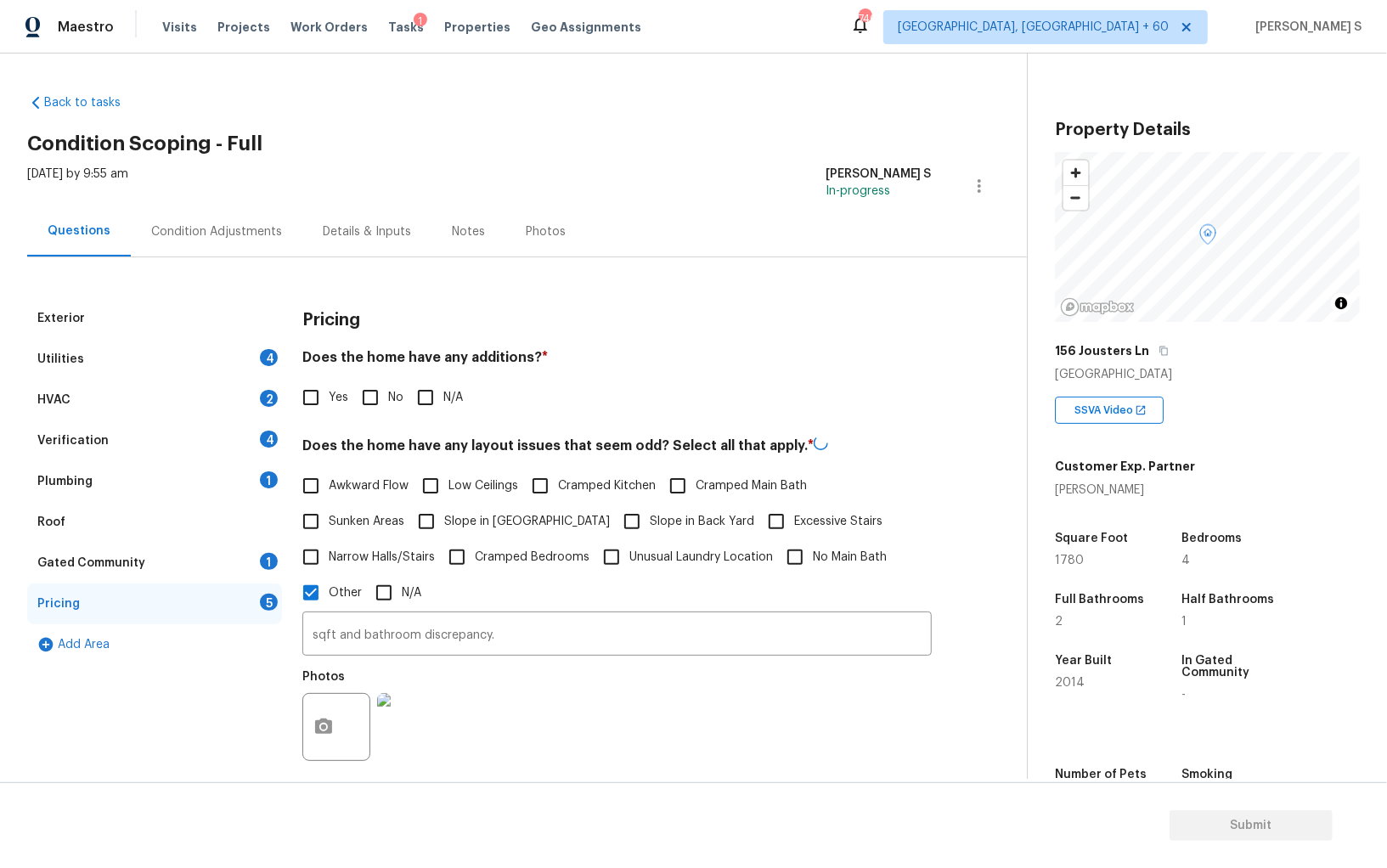
scroll to position [276, 0]
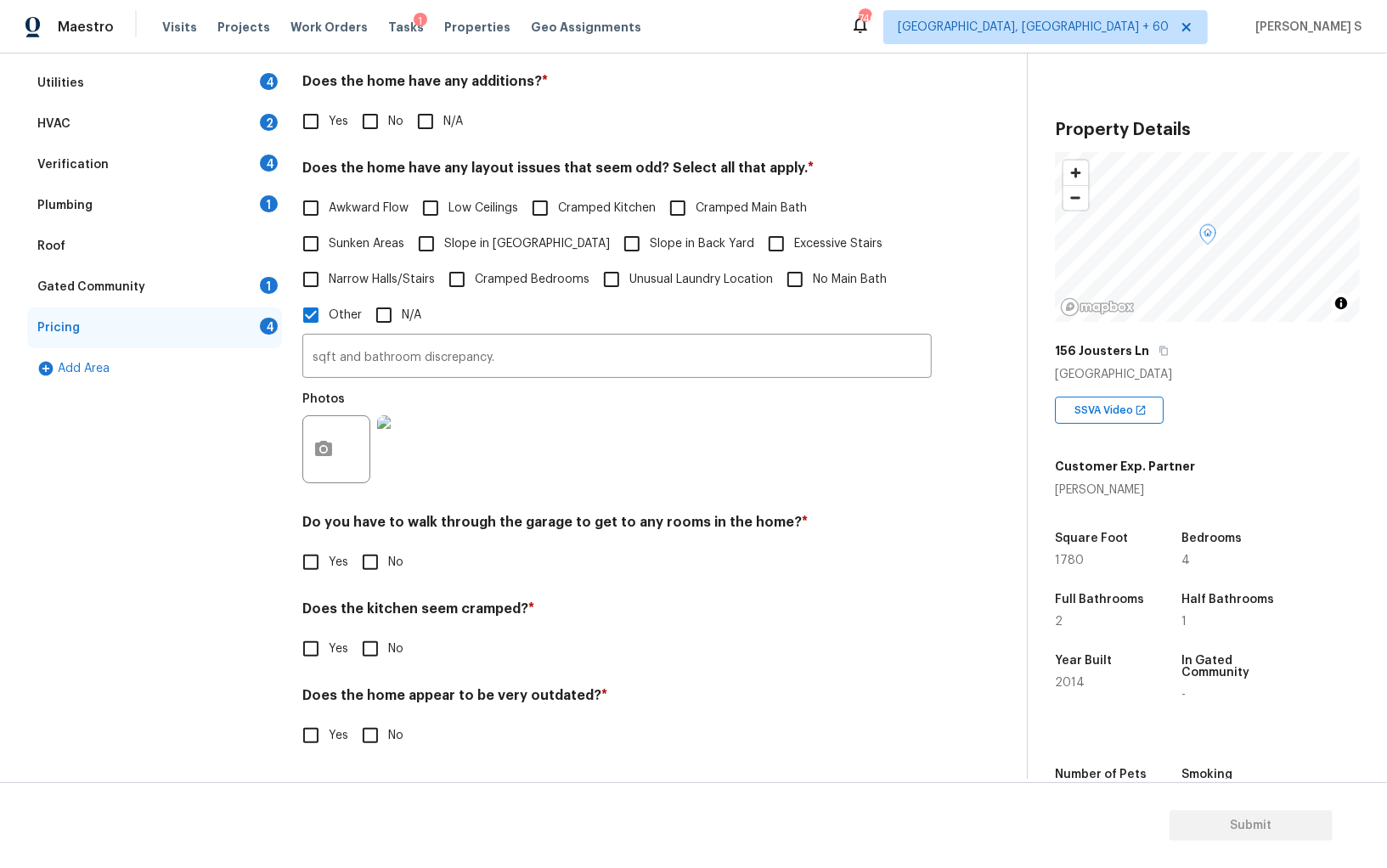
click at [372, 579] on div "Pricing Does the home have any additions? * Yes No N/A Does the home have any l…" at bounding box center [618, 398] width 629 height 752
click at [370, 572] on input "No" at bounding box center [370, 562] width 36 height 36
checkbox input "true"
click at [352, 633] on input "No" at bounding box center [370, 651] width 36 height 36
checkbox input "true"
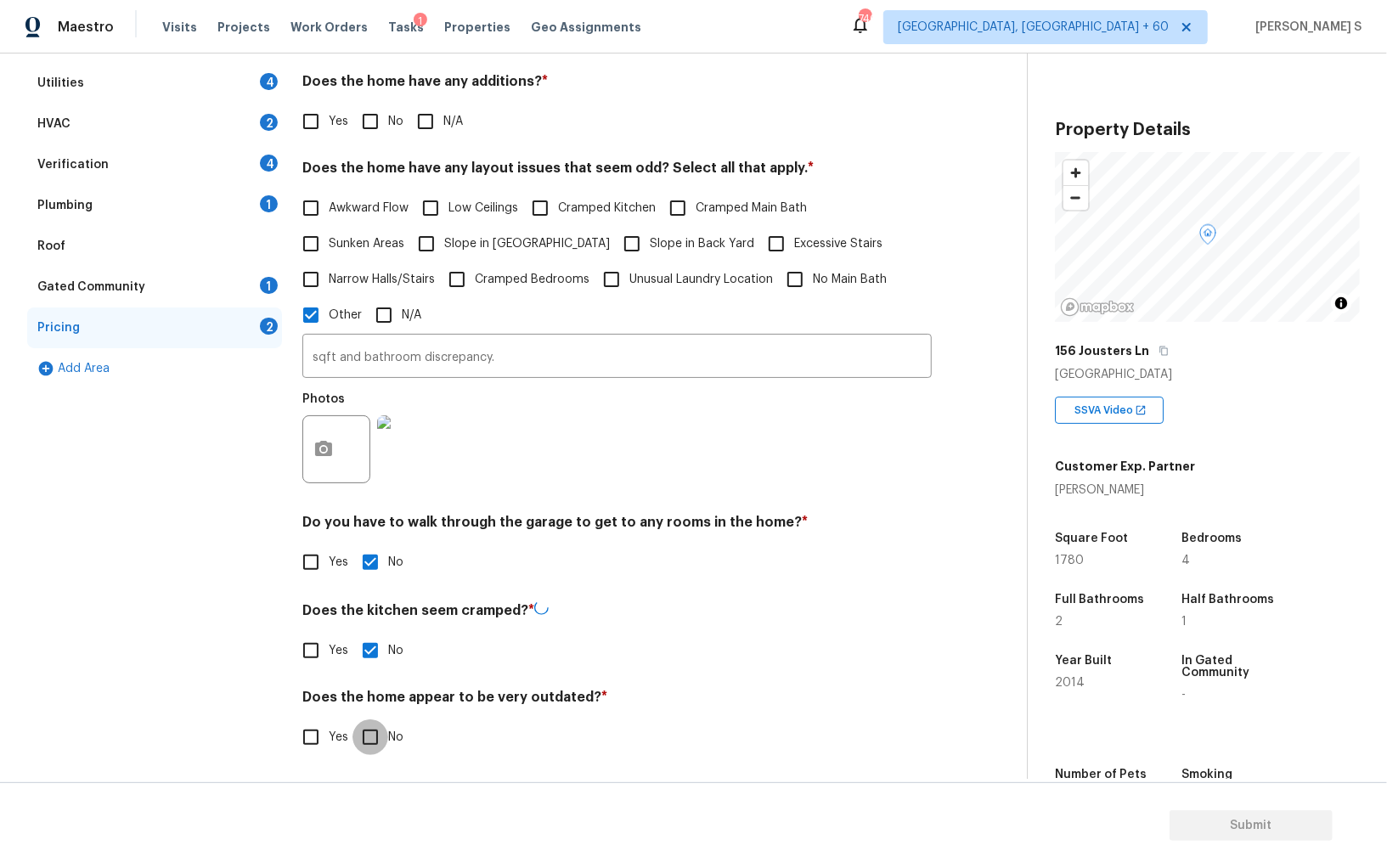
click at [352, 719] on input "No" at bounding box center [370, 737] width 36 height 36
checkbox input "true"
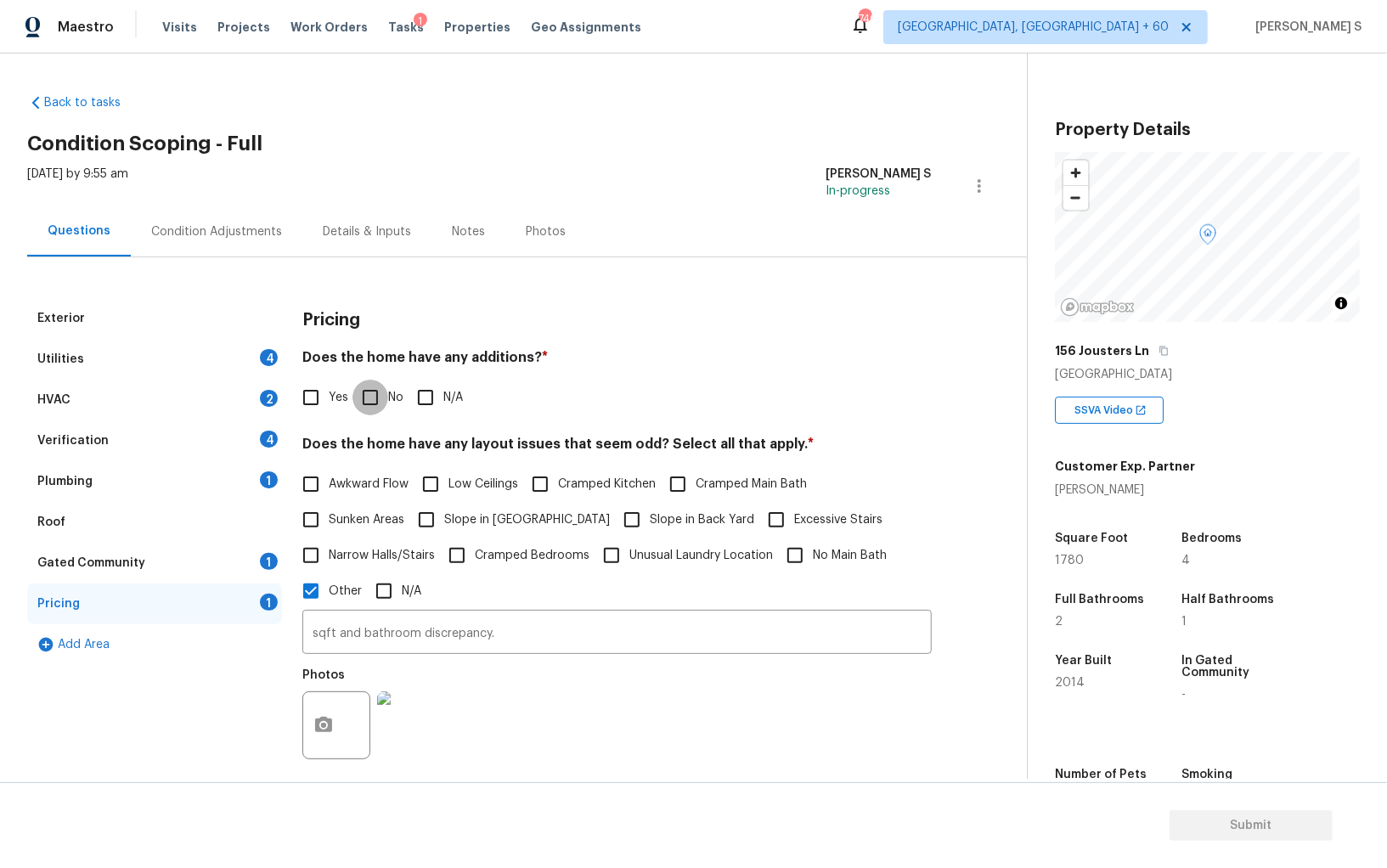
click at [366, 396] on input "No" at bounding box center [370, 398] width 36 height 36
checkbox input "true"
click at [235, 363] on div "Utilities 4" at bounding box center [155, 359] width 255 height 40
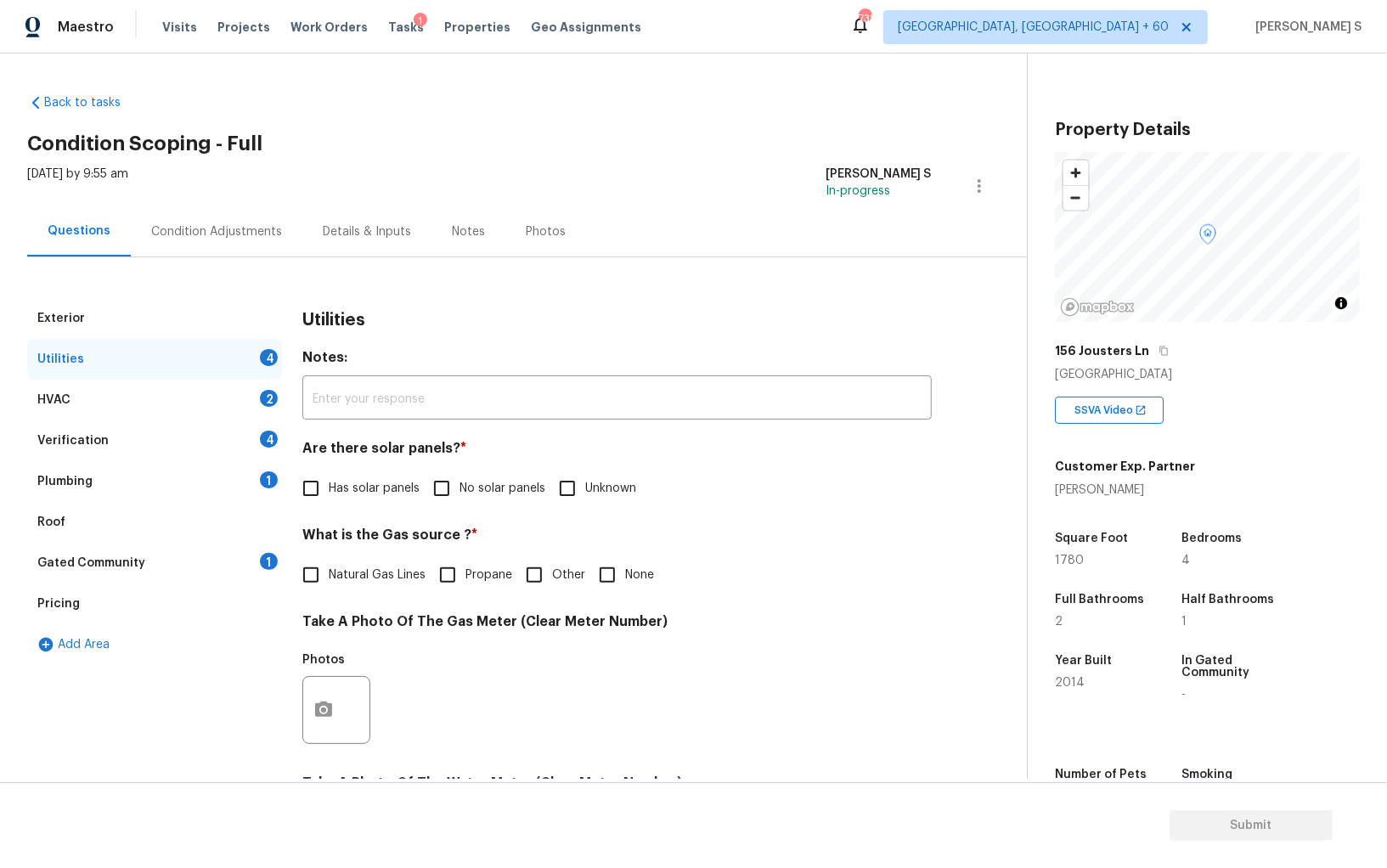
click at [450, 486] on input "No solar panels" at bounding box center [442, 488] width 36 height 36
checkbox input "true"
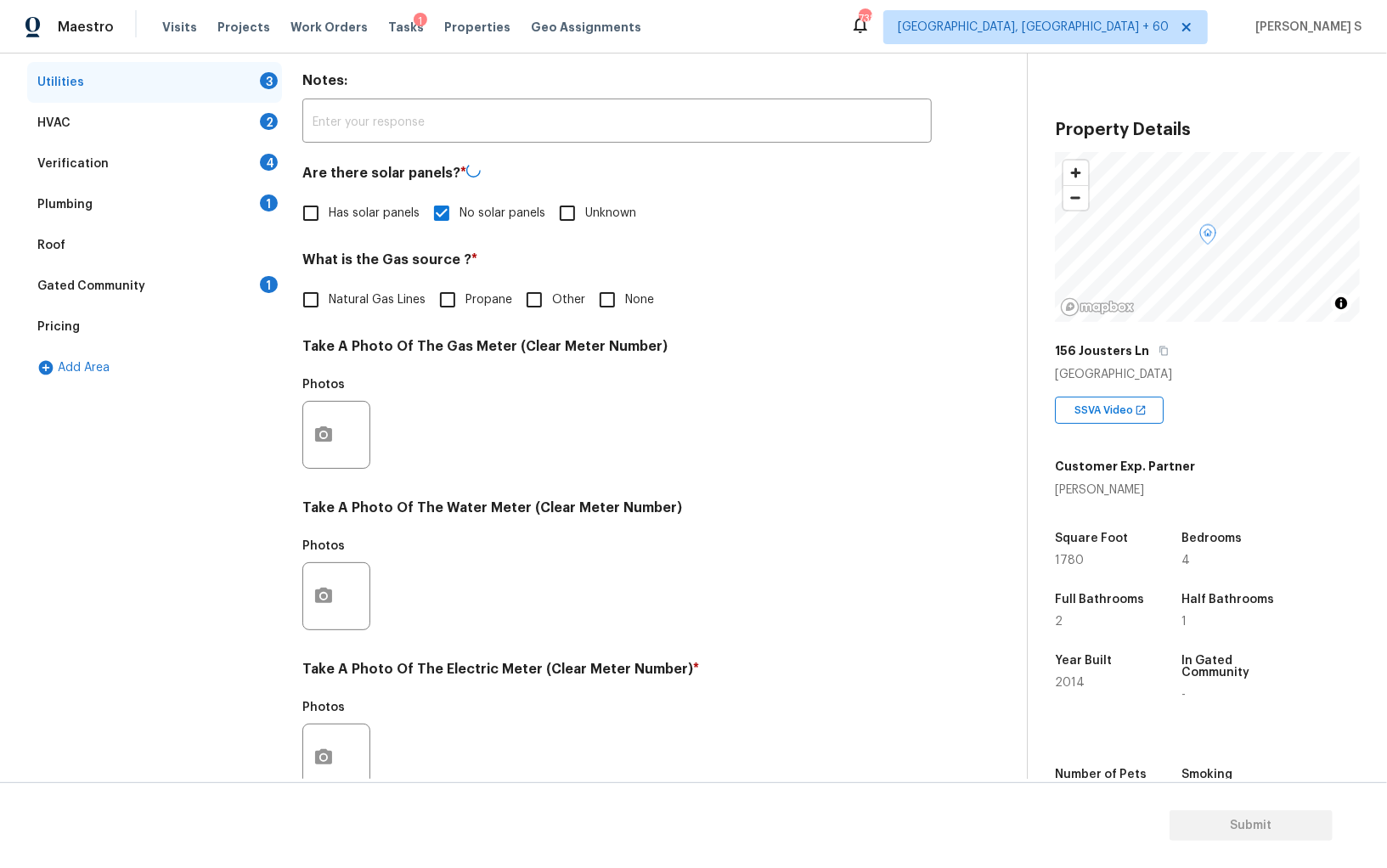
scroll to position [410, 0]
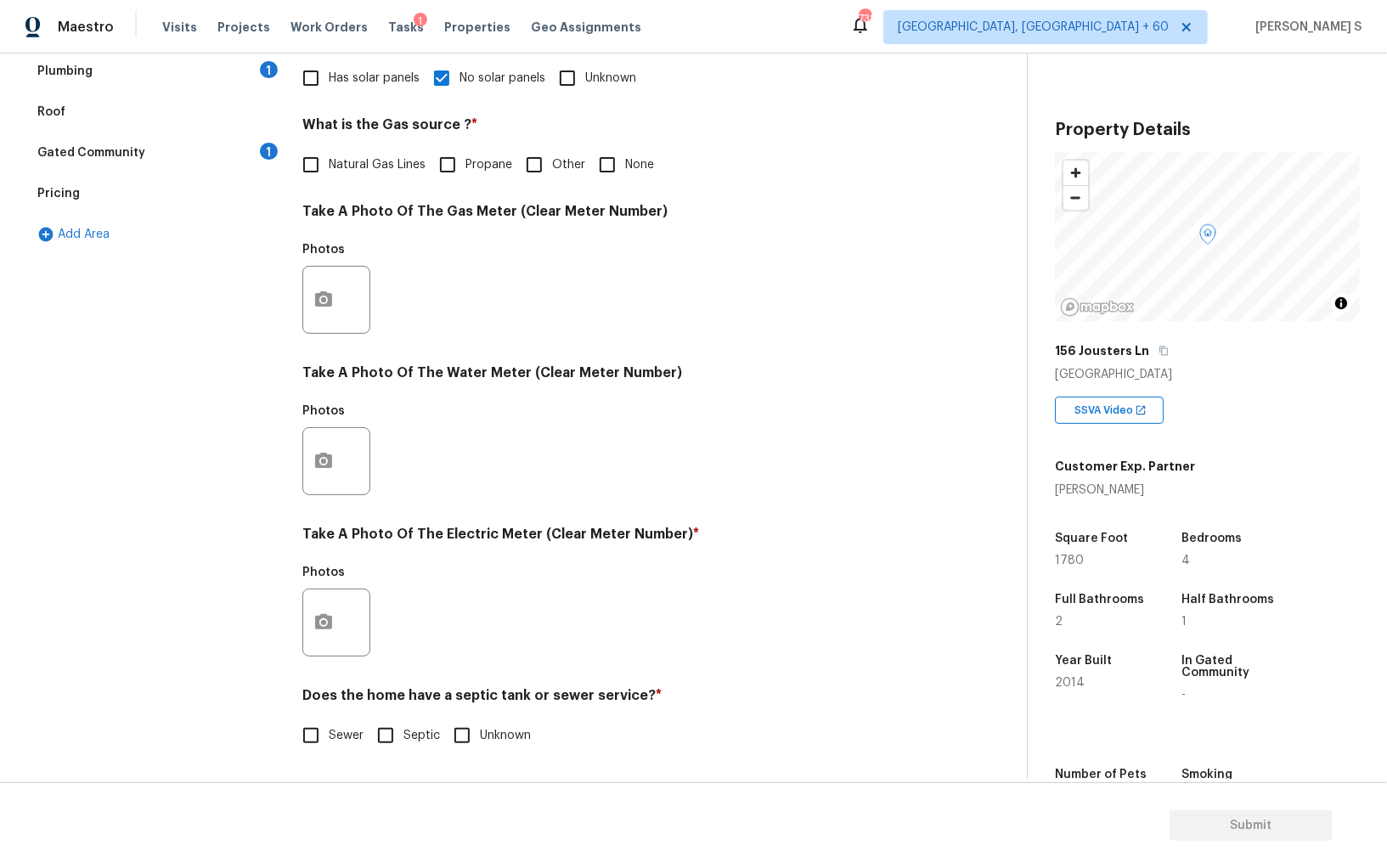
click at [330, 731] on span "Sewer" at bounding box center [345, 736] width 35 height 18
click at [328, 731] on input "Sewer" at bounding box center [311, 736] width 36 height 36
checkbox input "true"
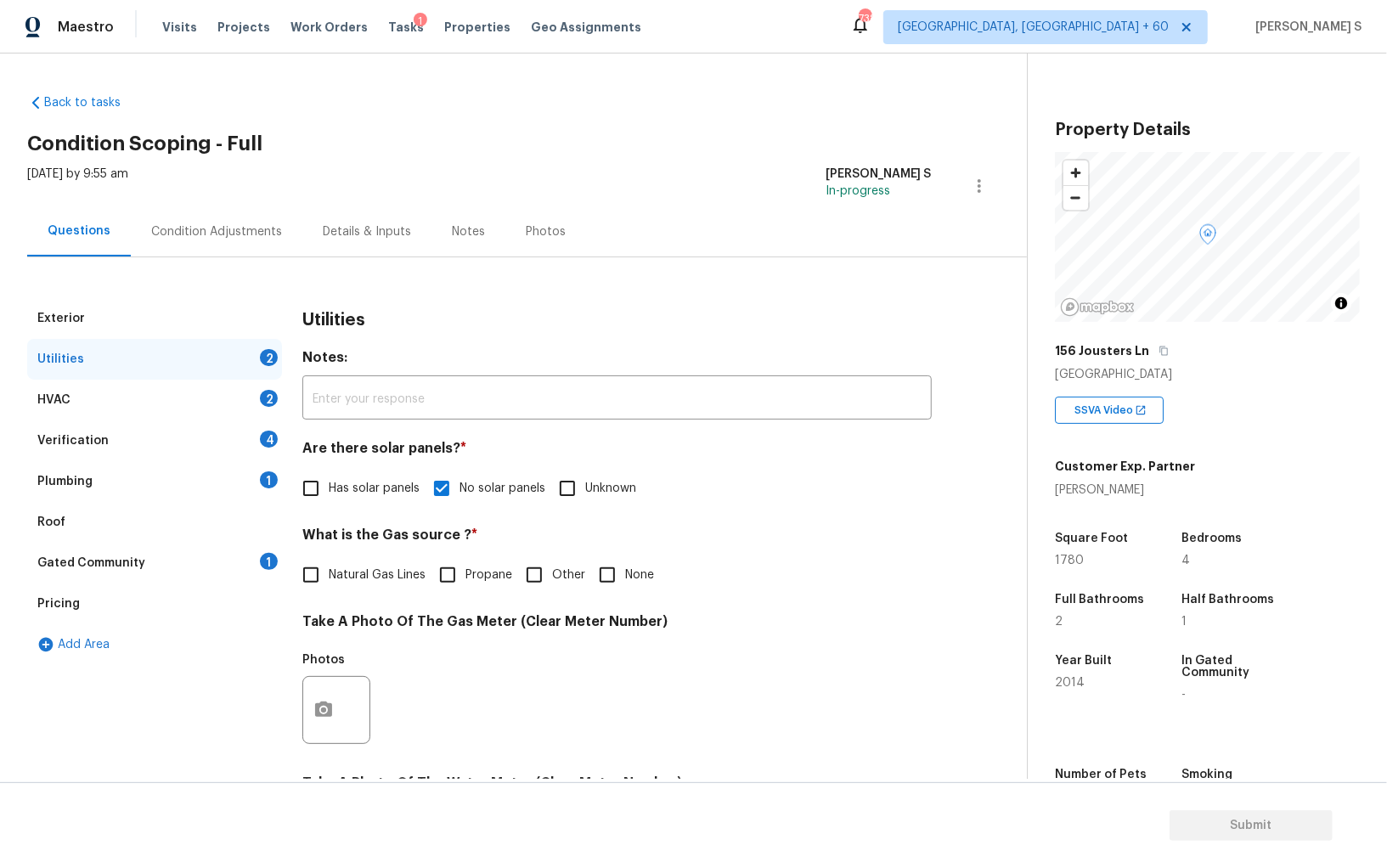
click at [277, 551] on div "Gated Community 1" at bounding box center [155, 562] width 255 height 40
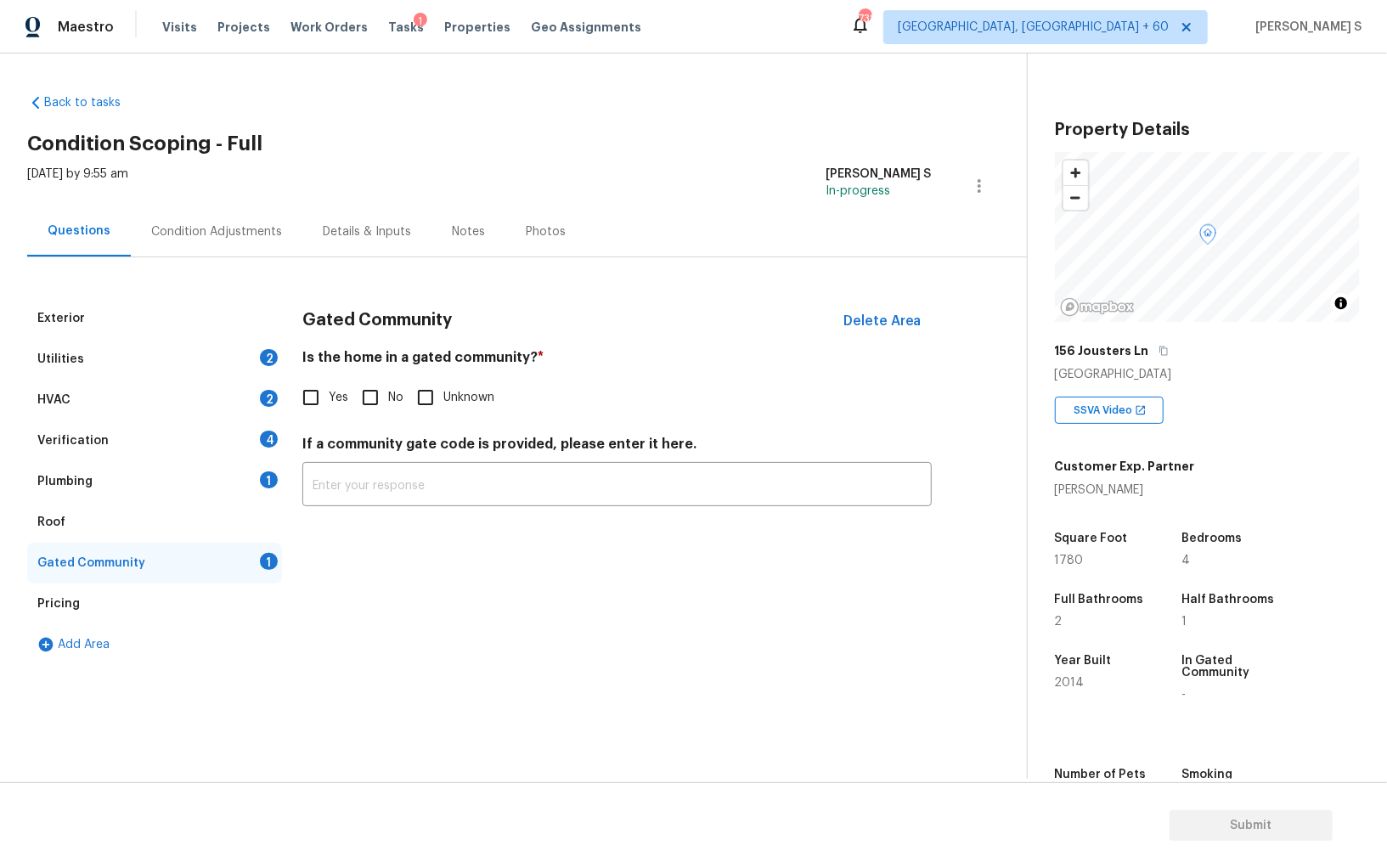
click at [344, 401] on span "Yes" at bounding box center [338, 398] width 20 height 18
click at [328, 401] on input "Yes" at bounding box center [311, 398] width 36 height 36
checkbox input "true"
click at [365, 395] on input "No" at bounding box center [370, 398] width 36 height 36
checkbox input "true"
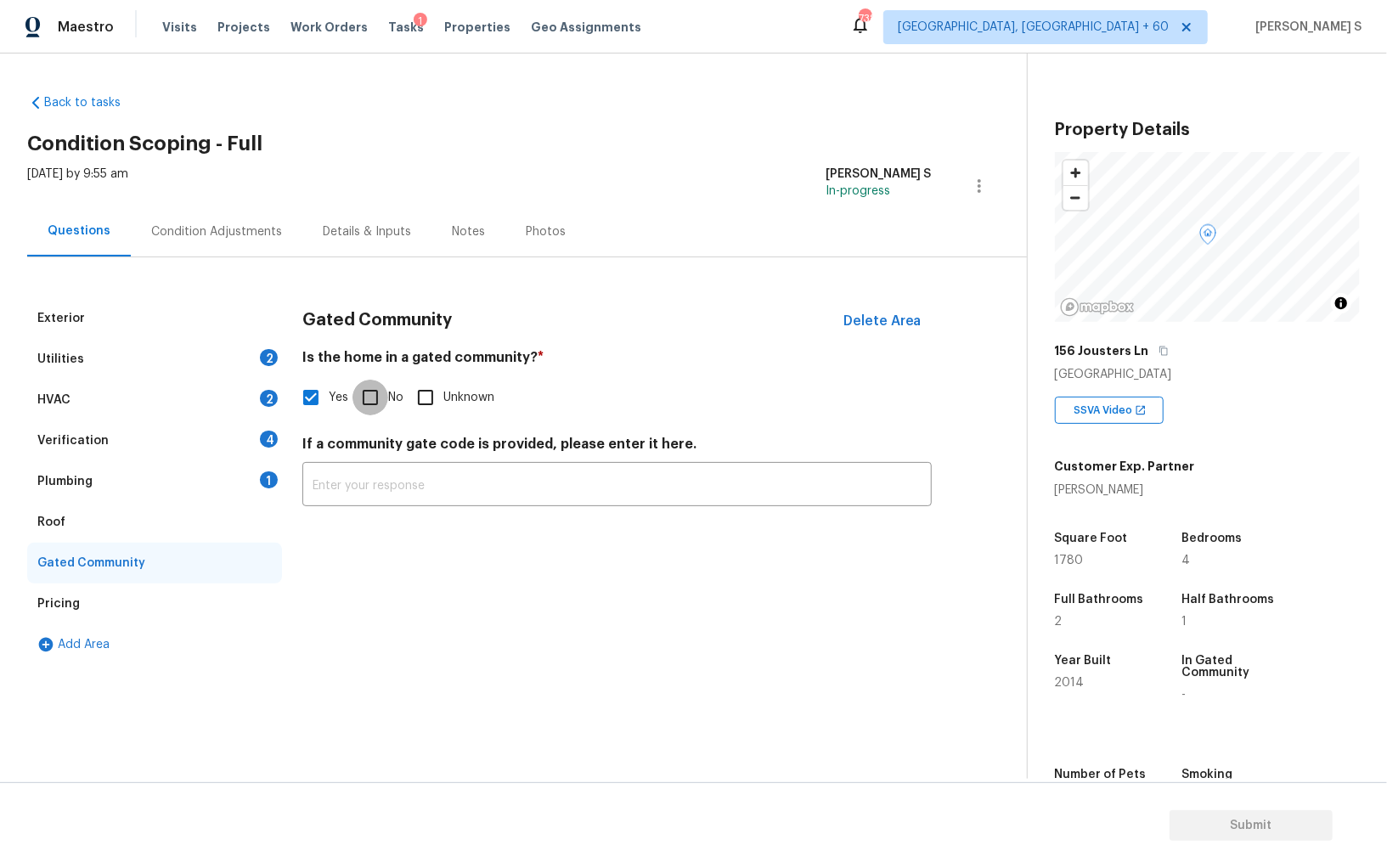
checkbox input "false"
click at [261, 478] on div "1" at bounding box center [269, 479] width 18 height 17
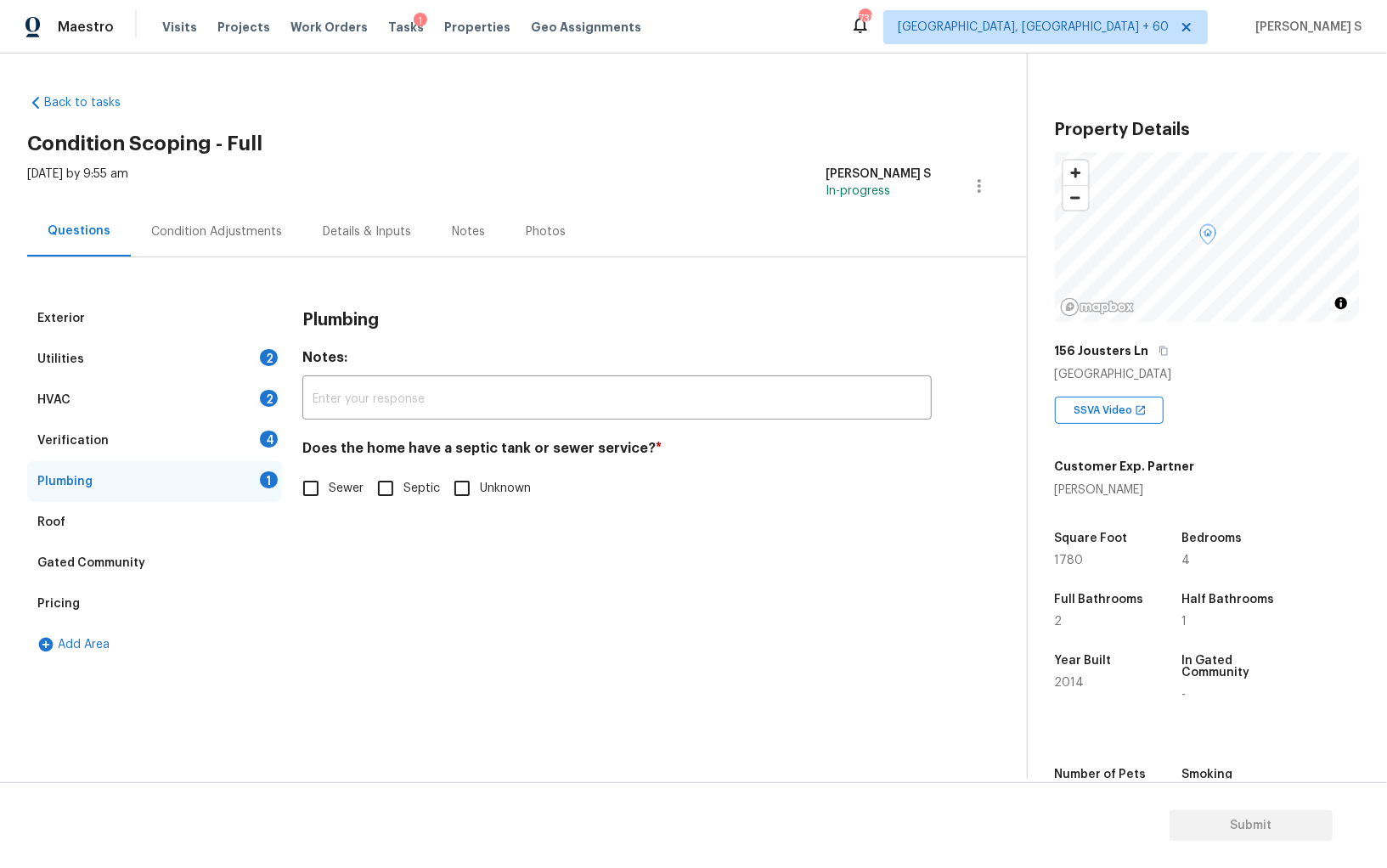
click at [335, 495] on span "Sewer" at bounding box center [345, 489] width 35 height 18
click at [328, 495] on input "Sewer" at bounding box center [311, 488] width 36 height 36
checkbox input "true"
click at [267, 440] on div "4" at bounding box center [269, 439] width 18 height 17
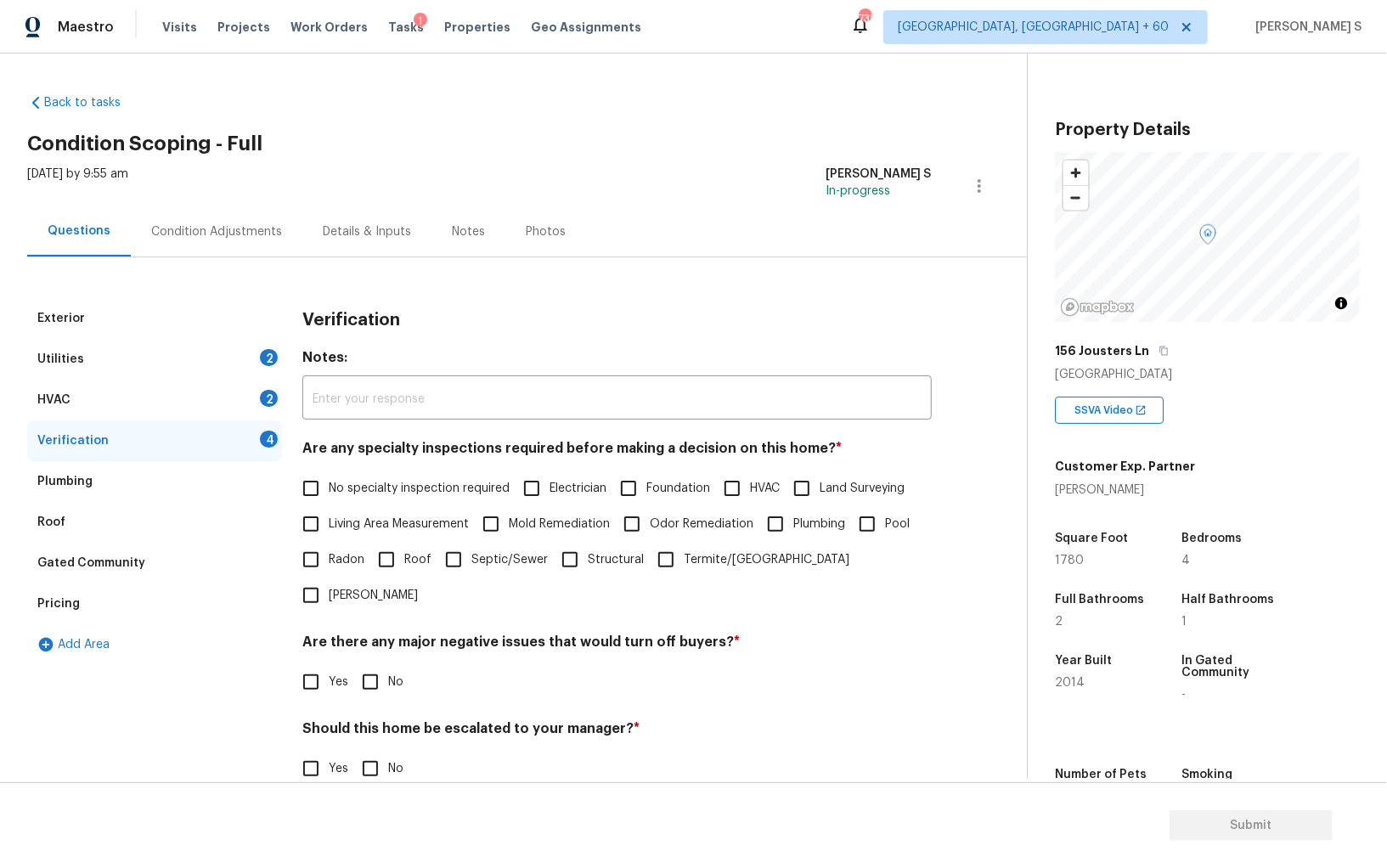
click at [318, 477] on input "No specialty inspection required" at bounding box center [311, 488] width 36 height 36
checkbox input "true"
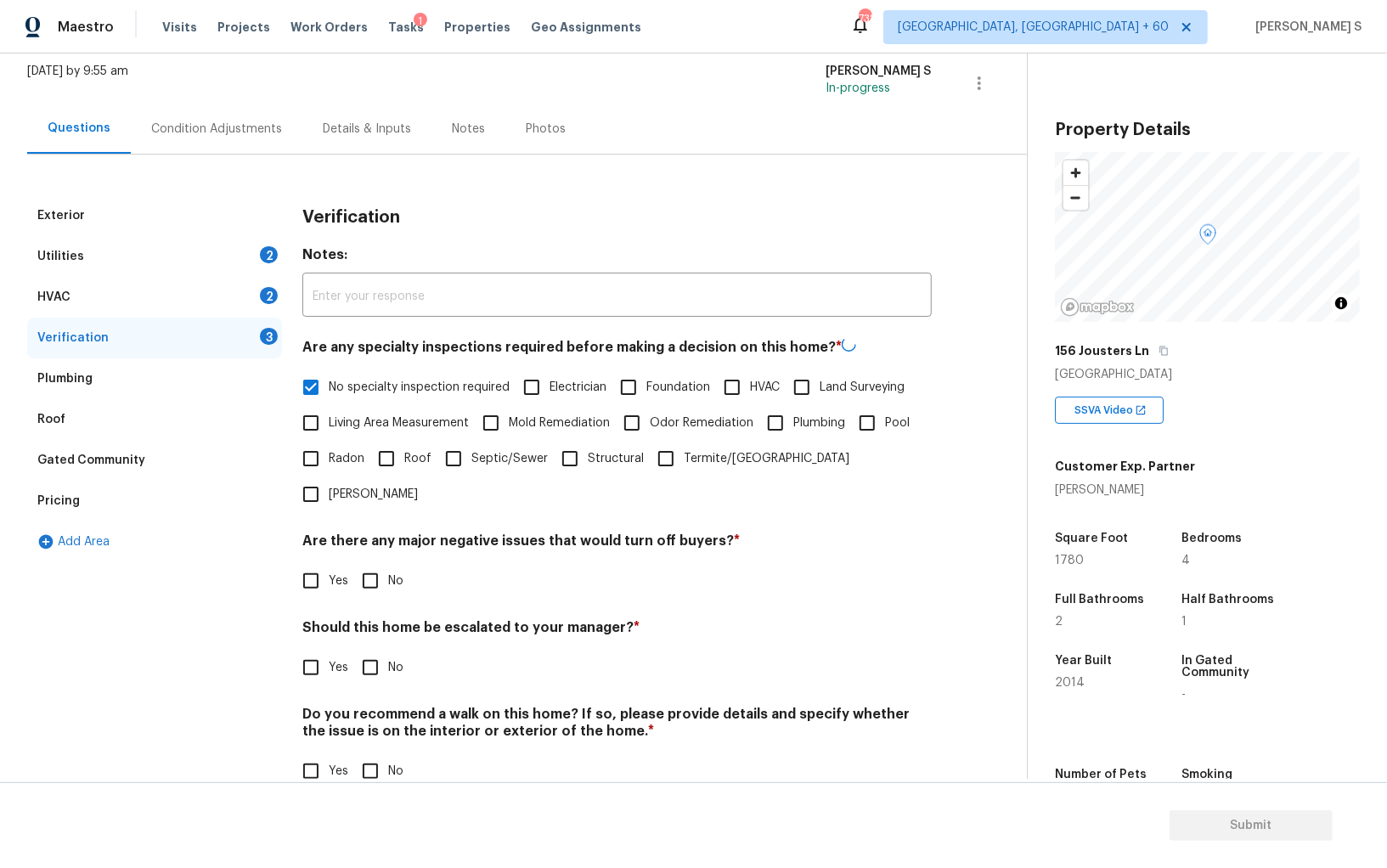
scroll to position [101, 0]
click at [377, 563] on input "No" at bounding box center [370, 581] width 36 height 36
checkbox input "true"
click at [378, 752] on input "No" at bounding box center [370, 771] width 36 height 36
checkbox input "true"
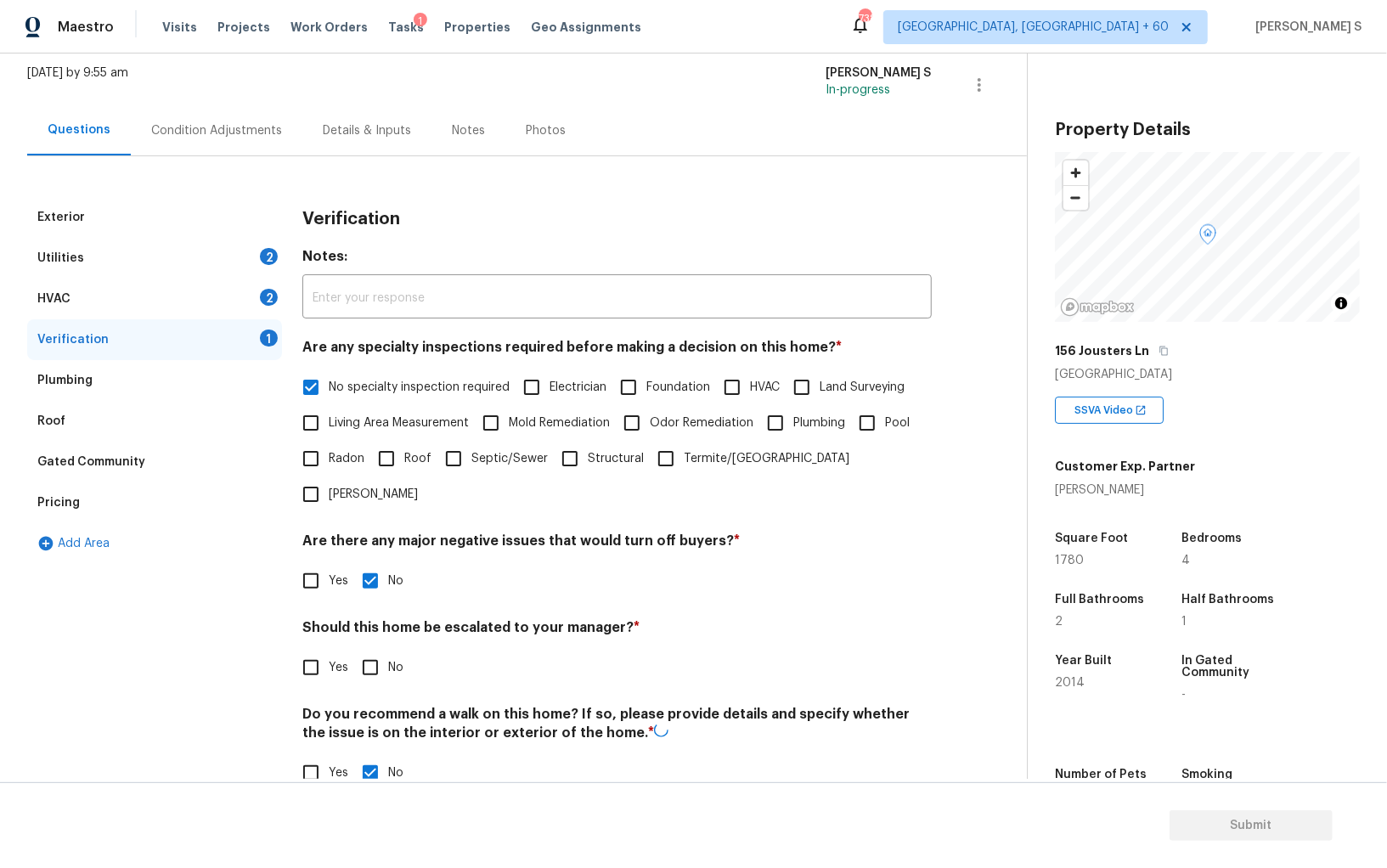
scroll to position [0, 0]
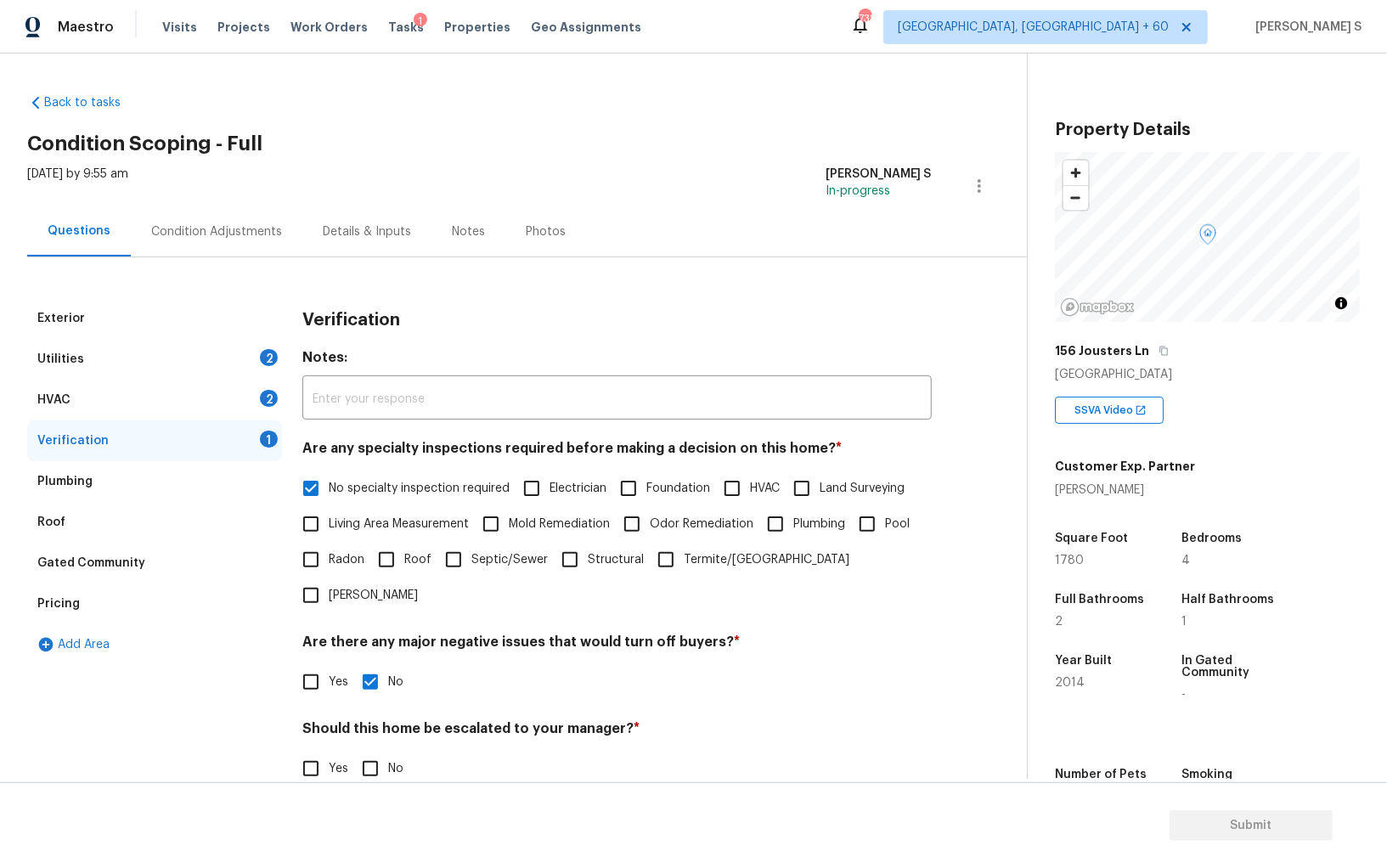
click at [256, 387] on div "HVAC 2" at bounding box center [155, 399] width 255 height 40
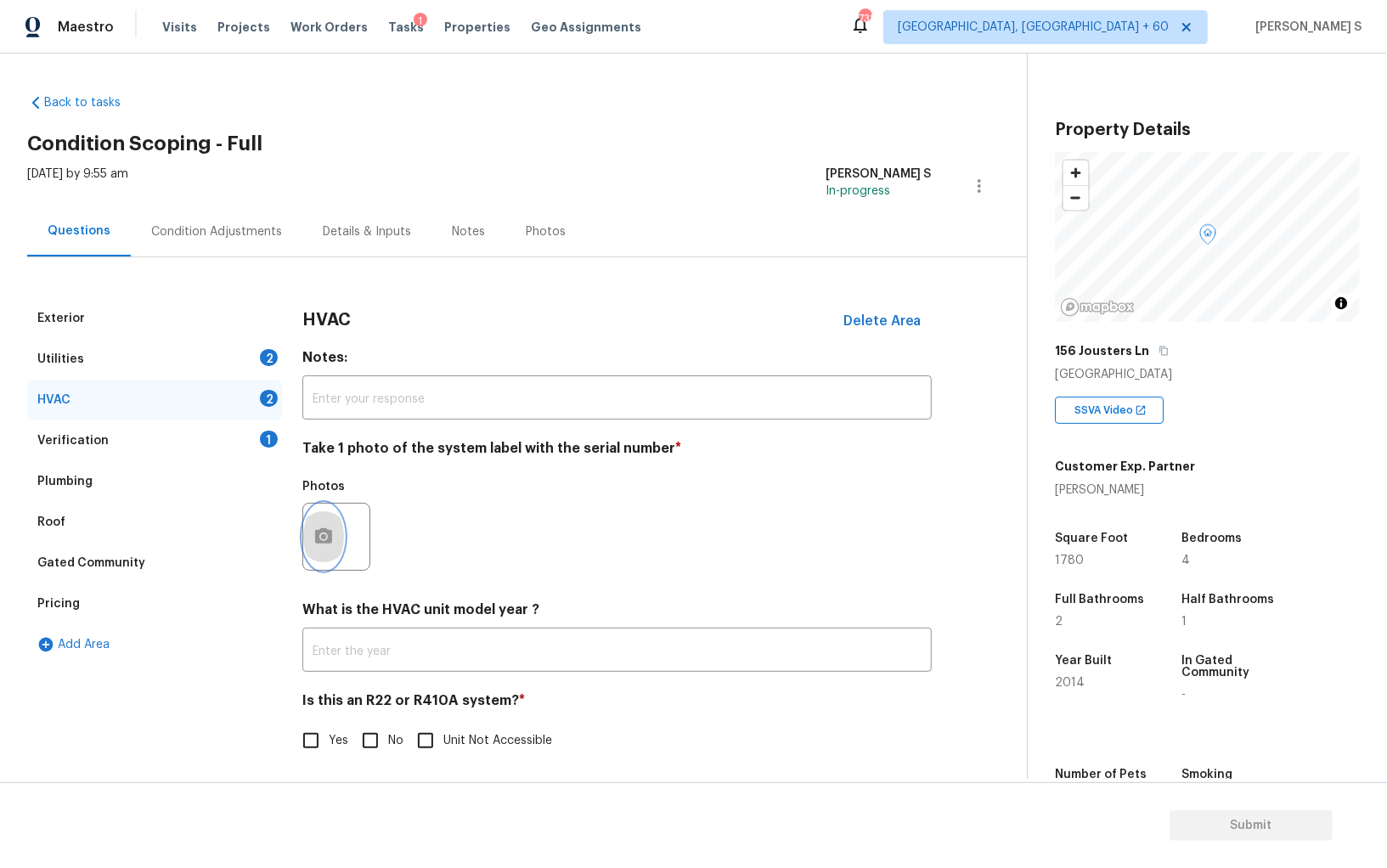
click at [324, 530] on icon "button" at bounding box center [323, 537] width 17 height 16
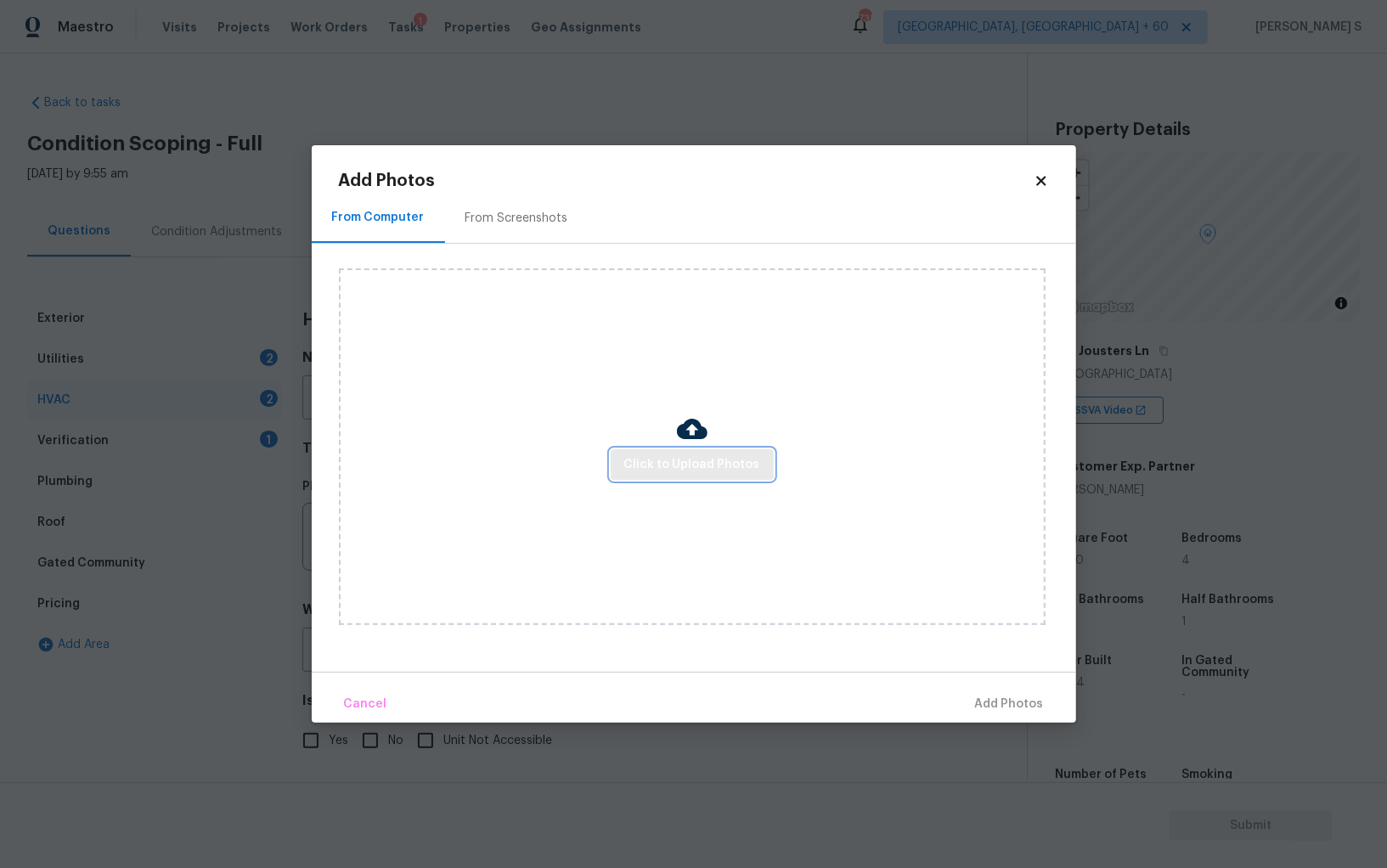
click at [692, 450] on button "Click to Upload Photos" at bounding box center [692, 466] width 163 height 32
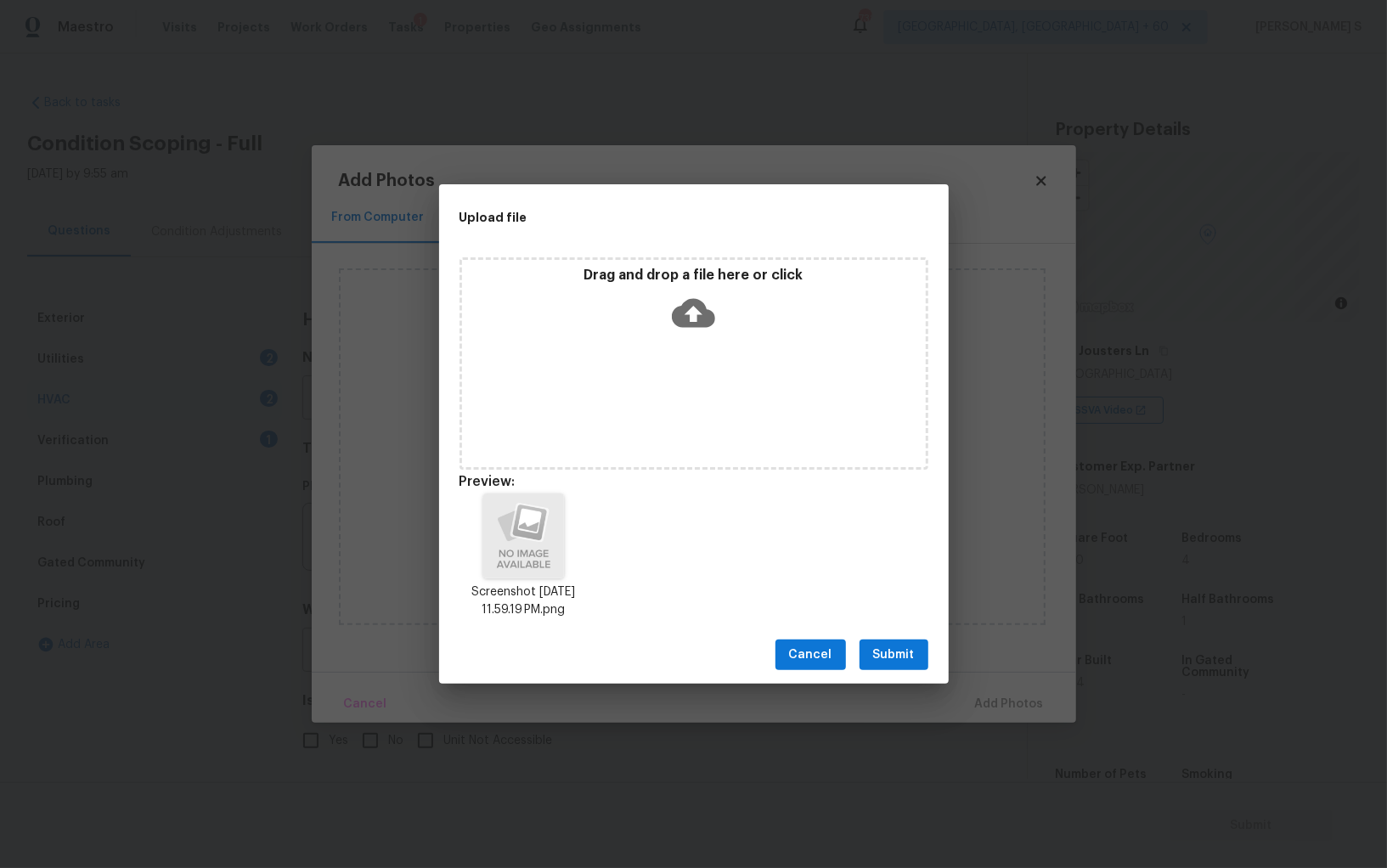
click at [869, 645] on button "Submit" at bounding box center [894, 655] width 69 height 32
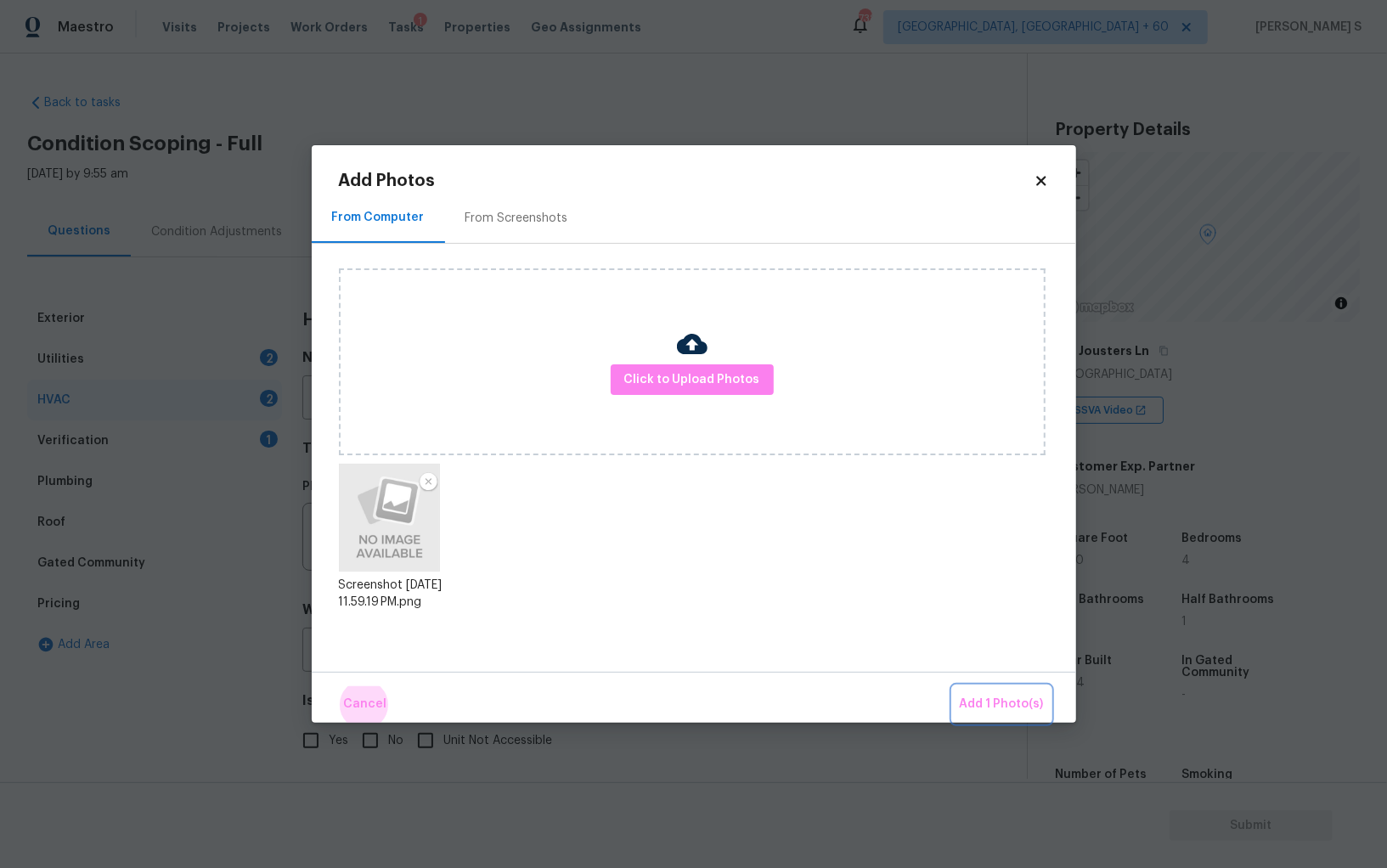
click at [953, 687] on button "Add 1 Photo(s)" at bounding box center [1001, 704] width 98 height 36
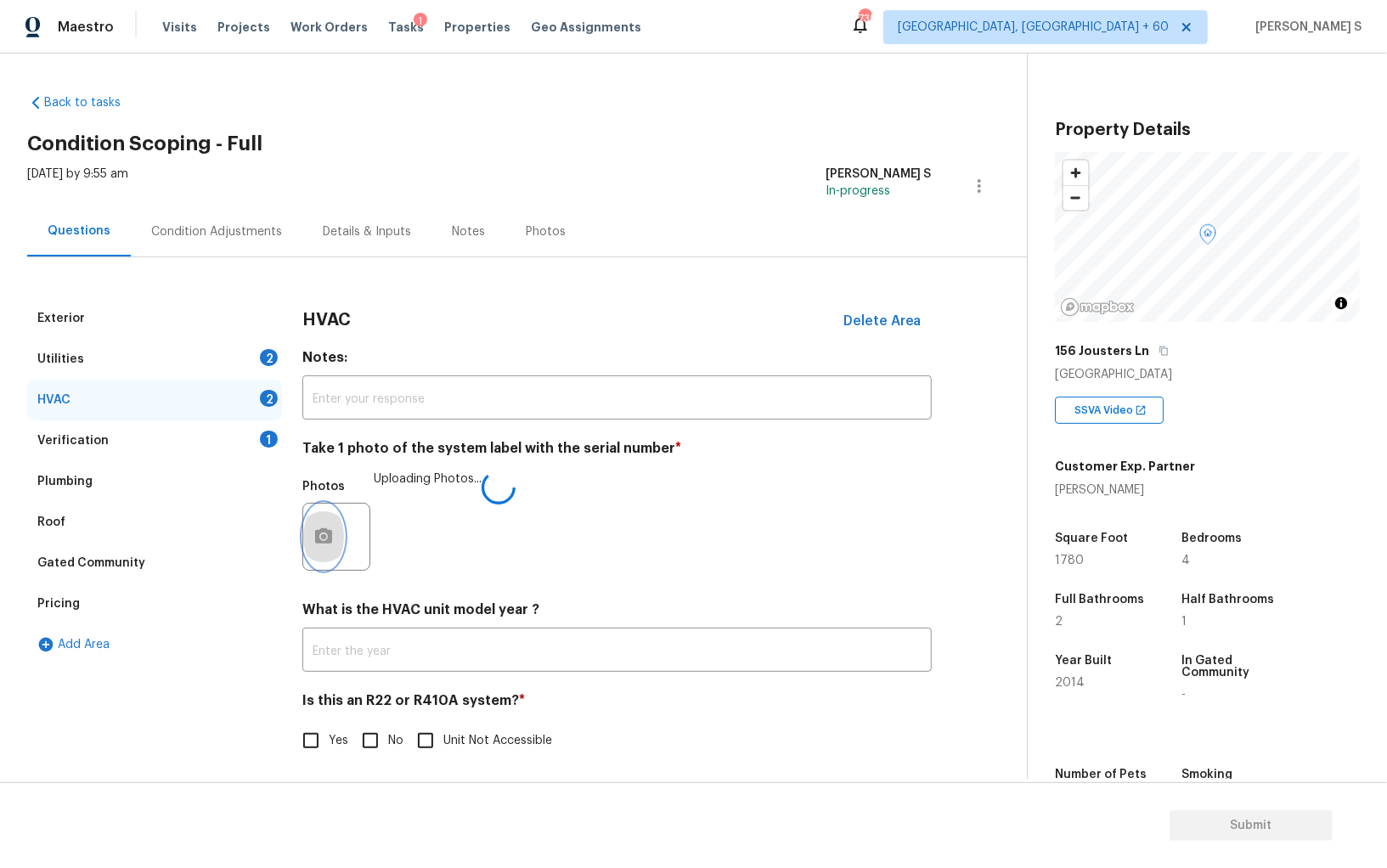
scroll to position [6, 0]
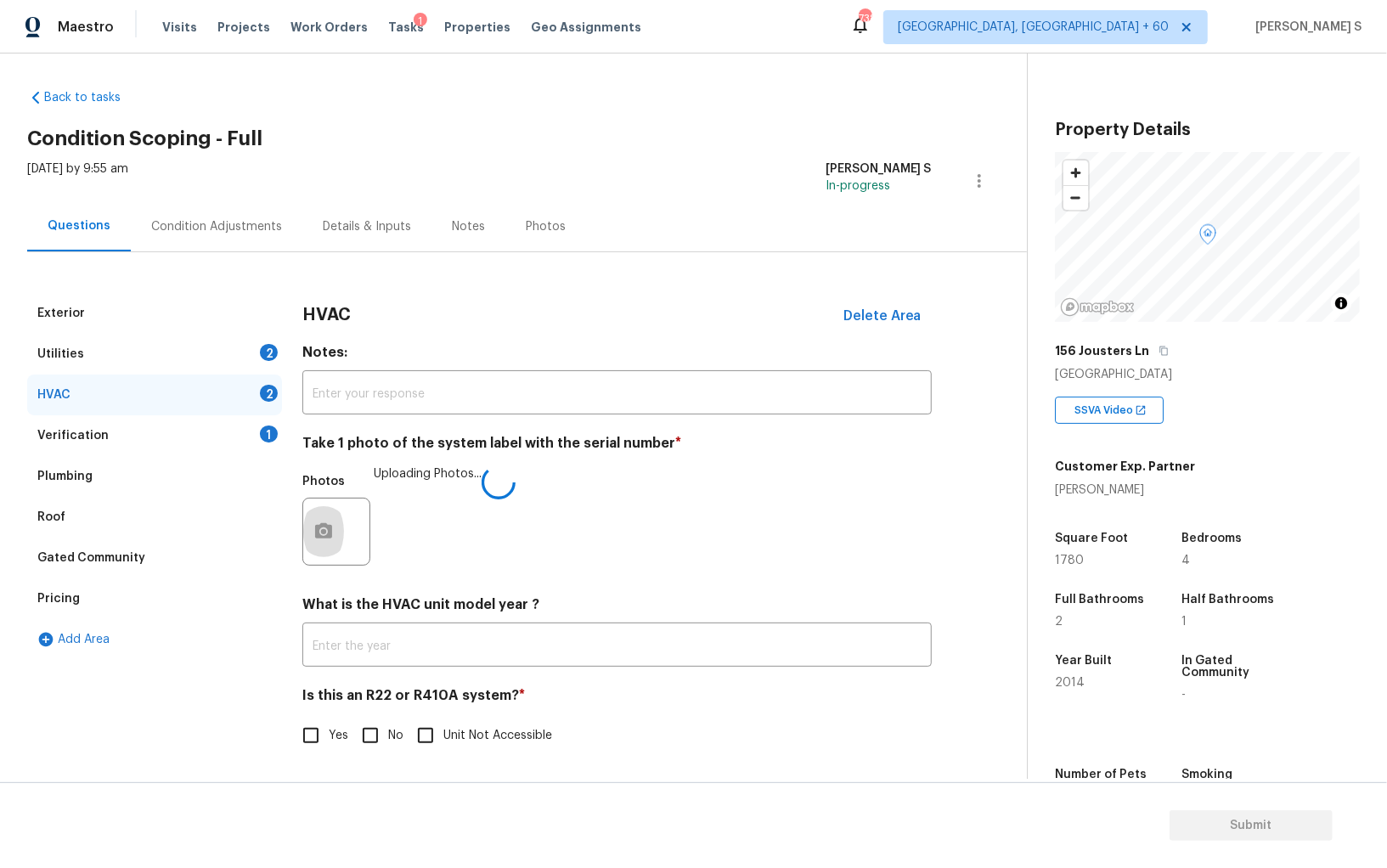
click at [366, 733] on input "No" at bounding box center [370, 736] width 36 height 36
checkbox input "true"
click at [272, 349] on div "2" at bounding box center [269, 352] width 18 height 17
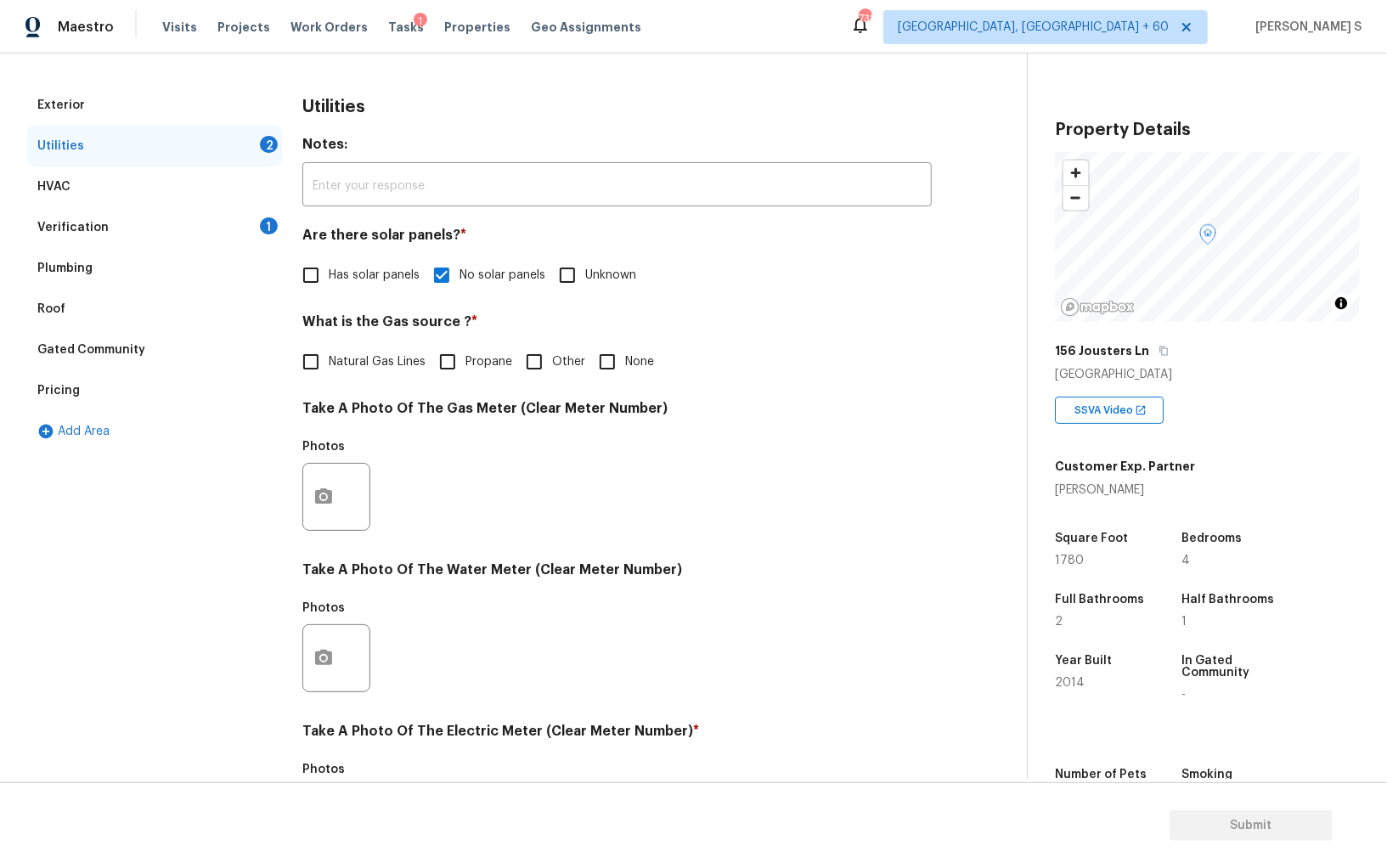
scroll to position [410, 0]
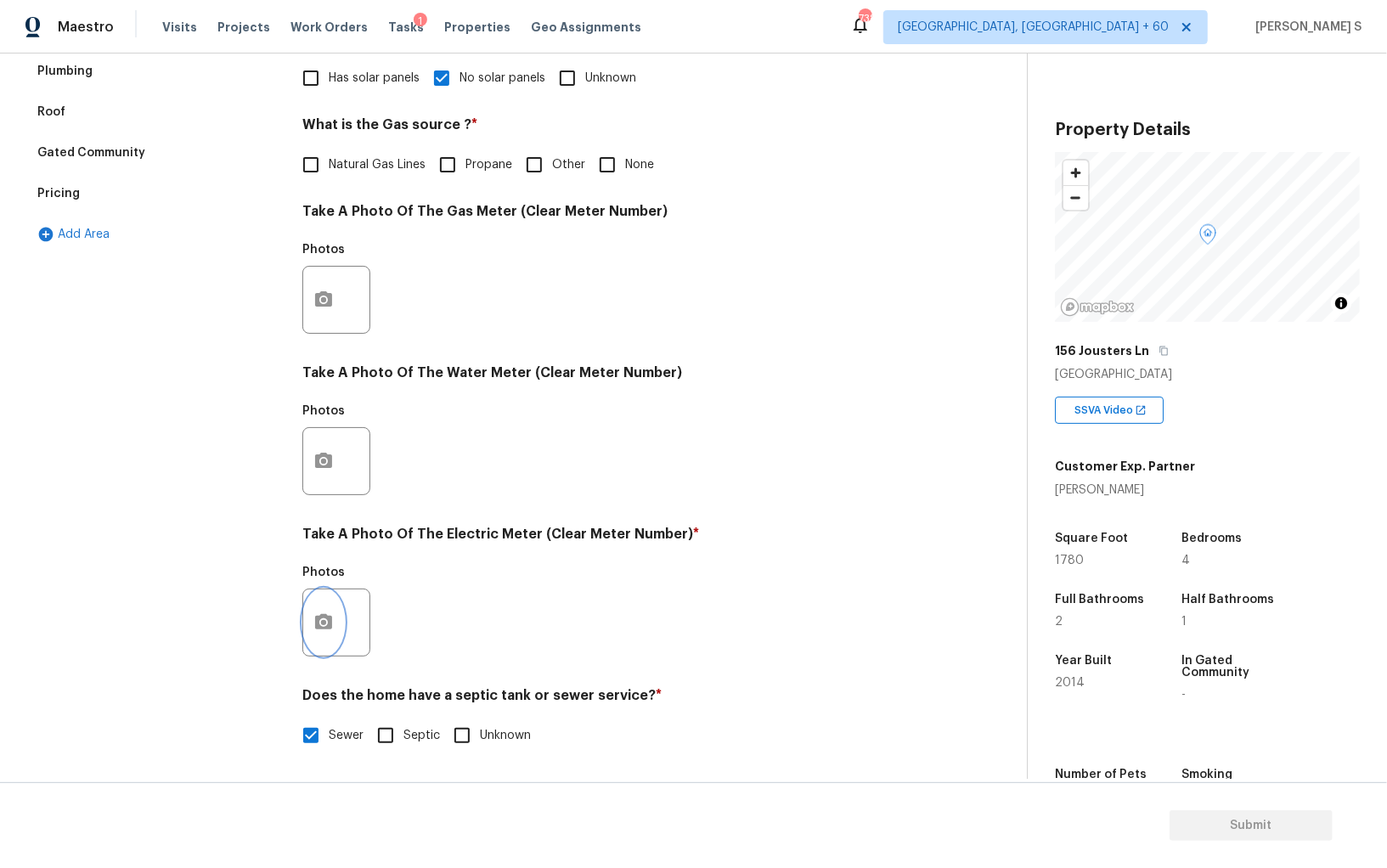
click at [322, 609] on button "button" at bounding box center [323, 622] width 40 height 66
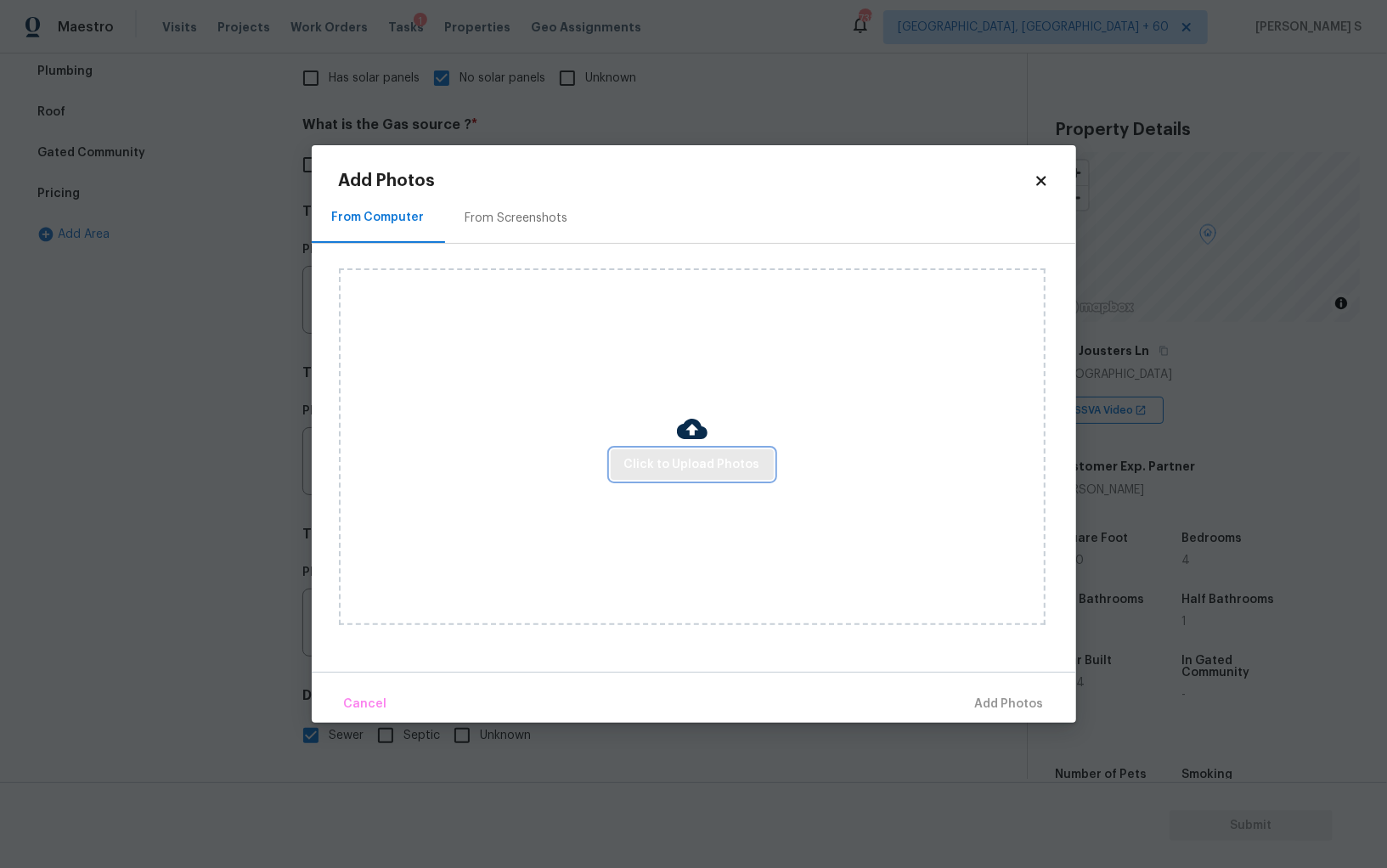
click at [731, 459] on span "Click to Upload Photos" at bounding box center [693, 466] width 136 height 22
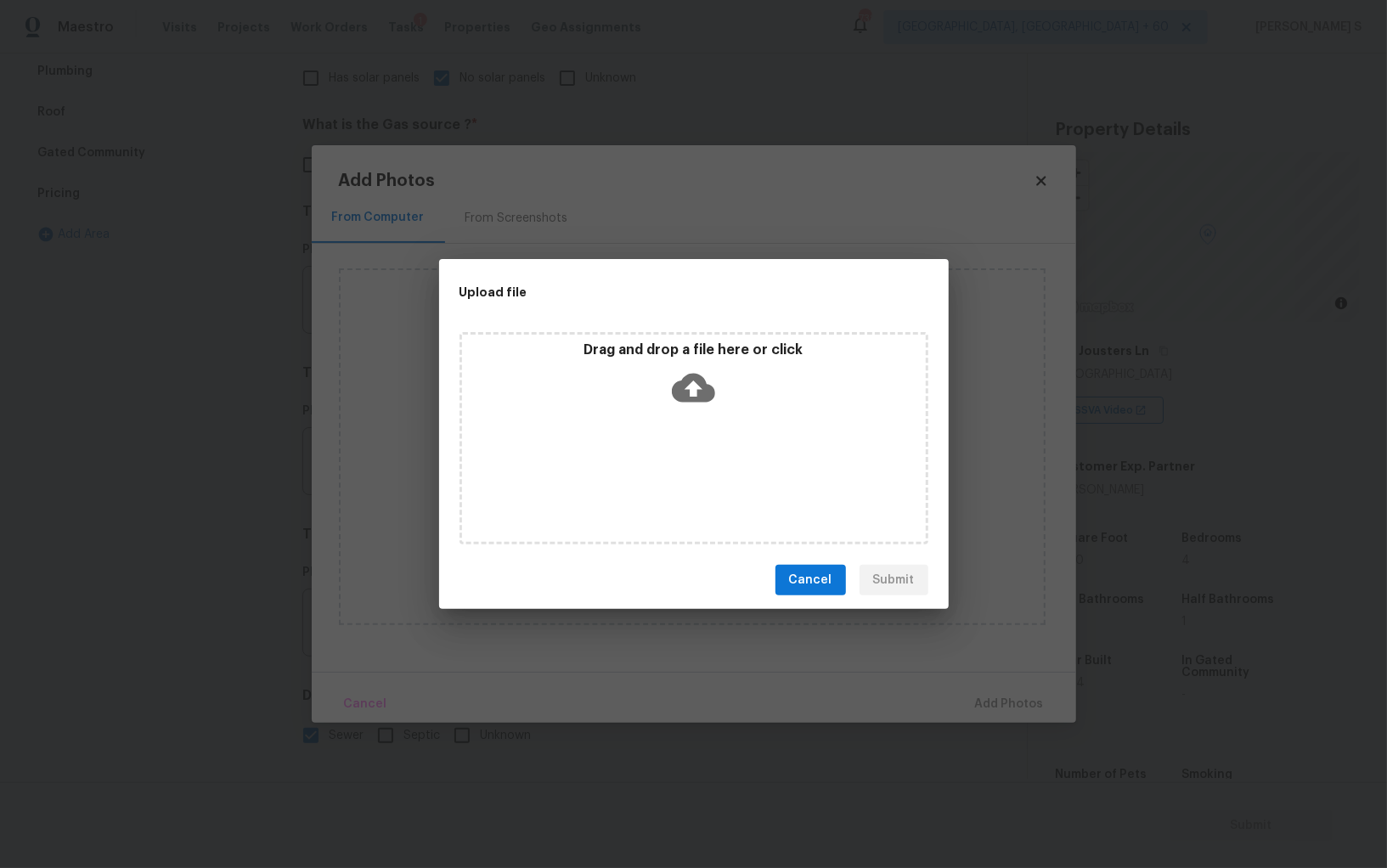
click at [731, 459] on div "Drag and drop a file here or click" at bounding box center [694, 438] width 469 height 212
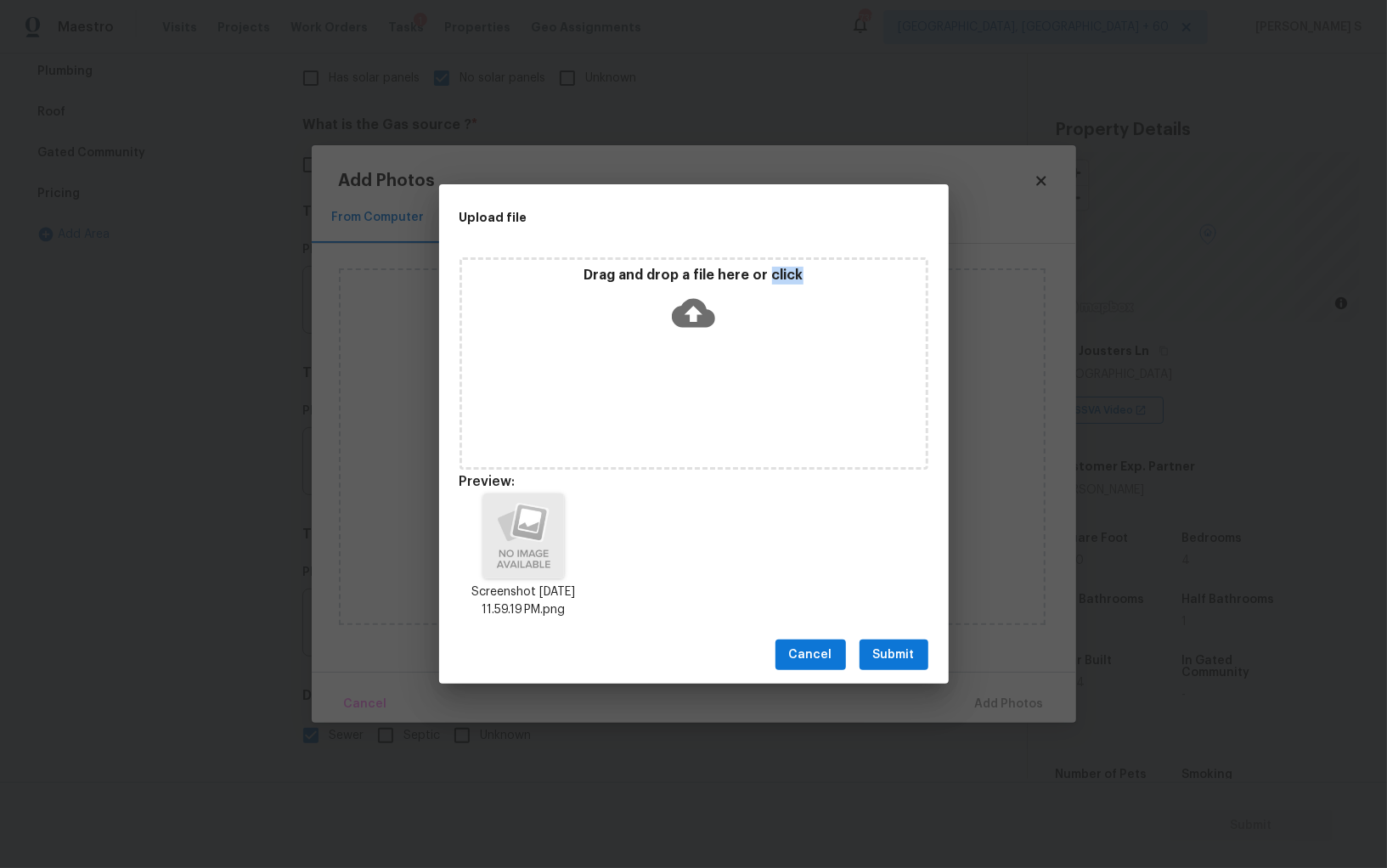
click at [920, 658] on button "Submit" at bounding box center [894, 655] width 69 height 32
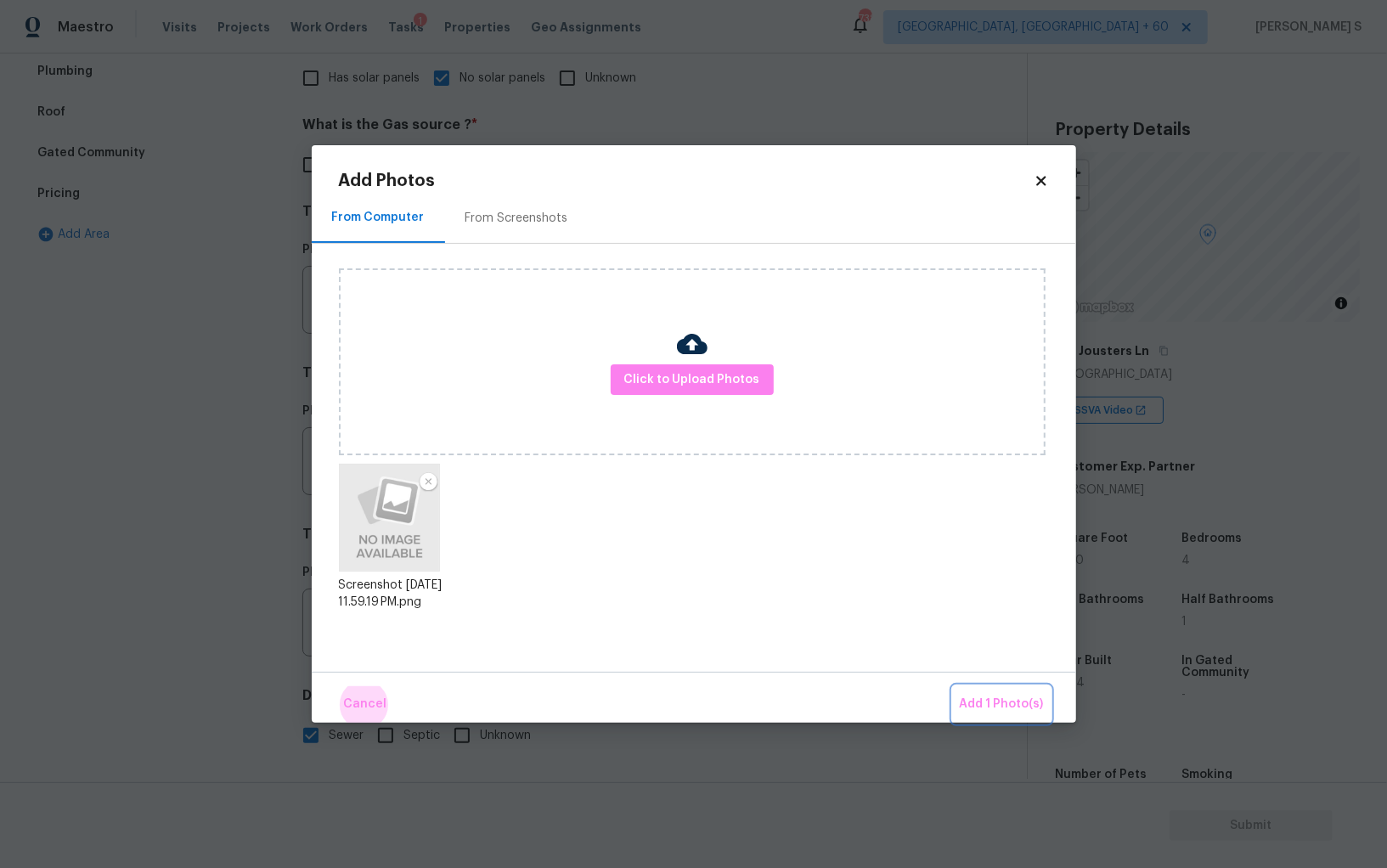
click at [953, 687] on button "Add 1 Photo(s)" at bounding box center [1001, 704] width 98 height 36
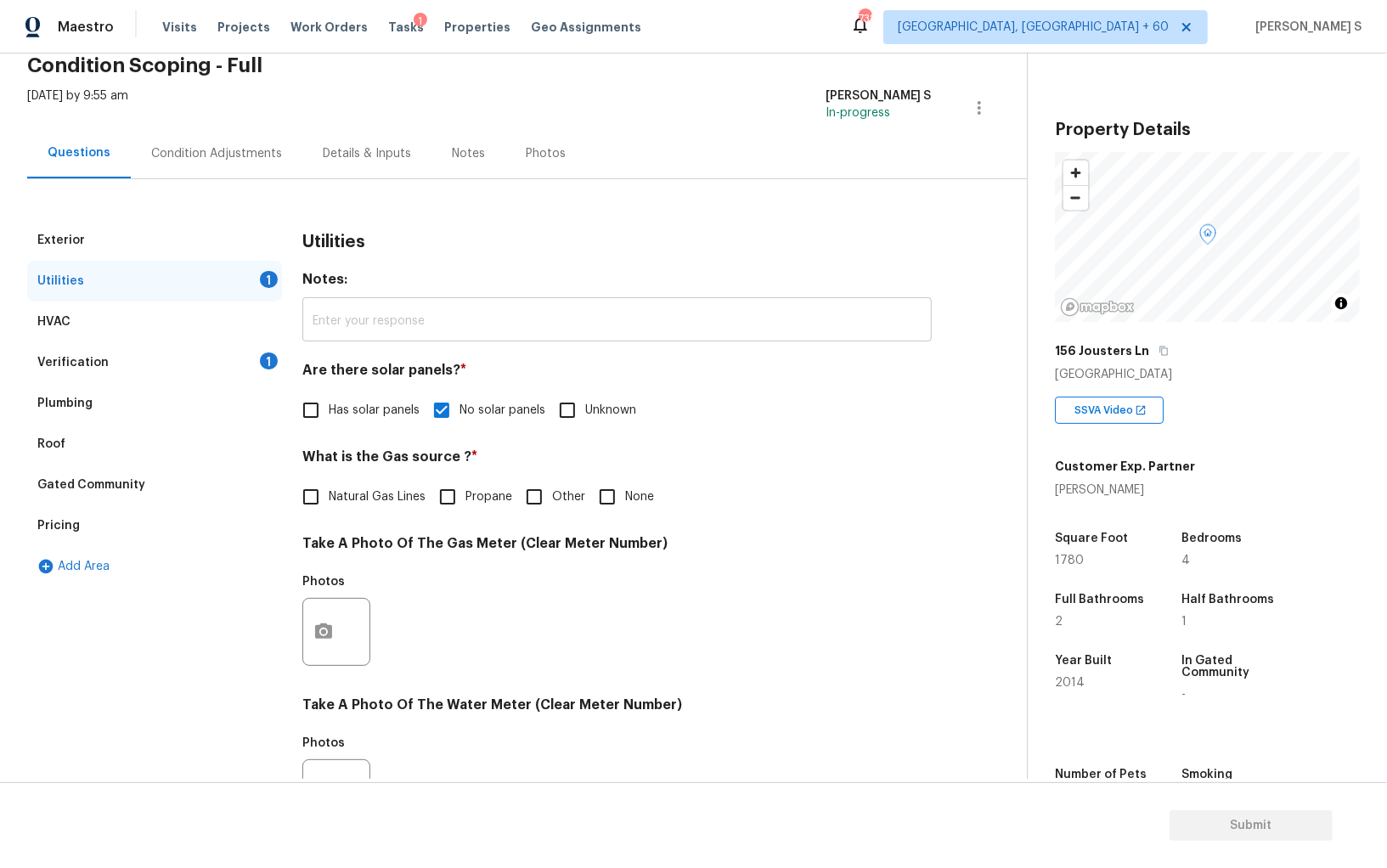
scroll to position [0, 0]
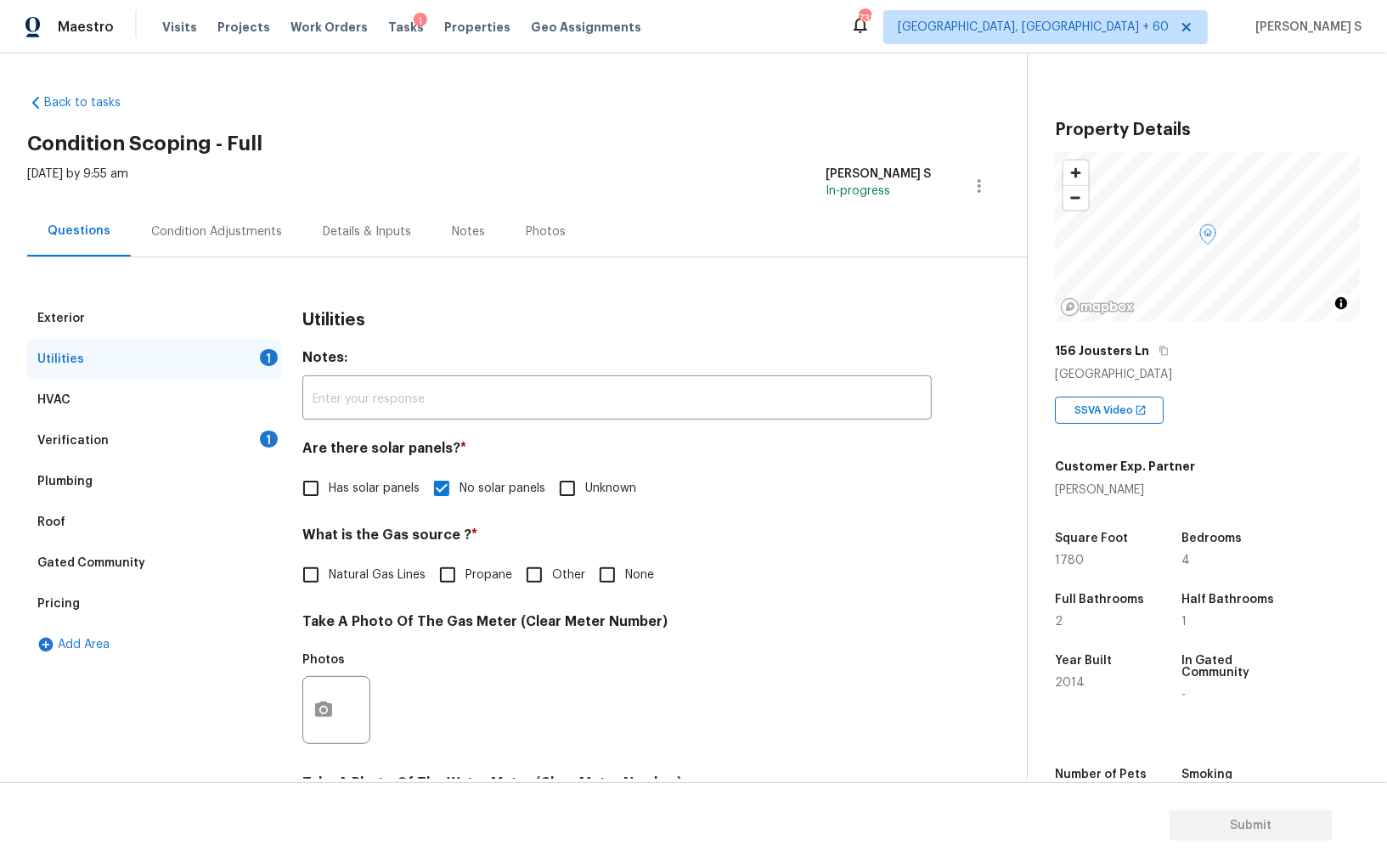
click at [260, 235] on div "Condition Adjustments" at bounding box center [216, 231] width 131 height 17
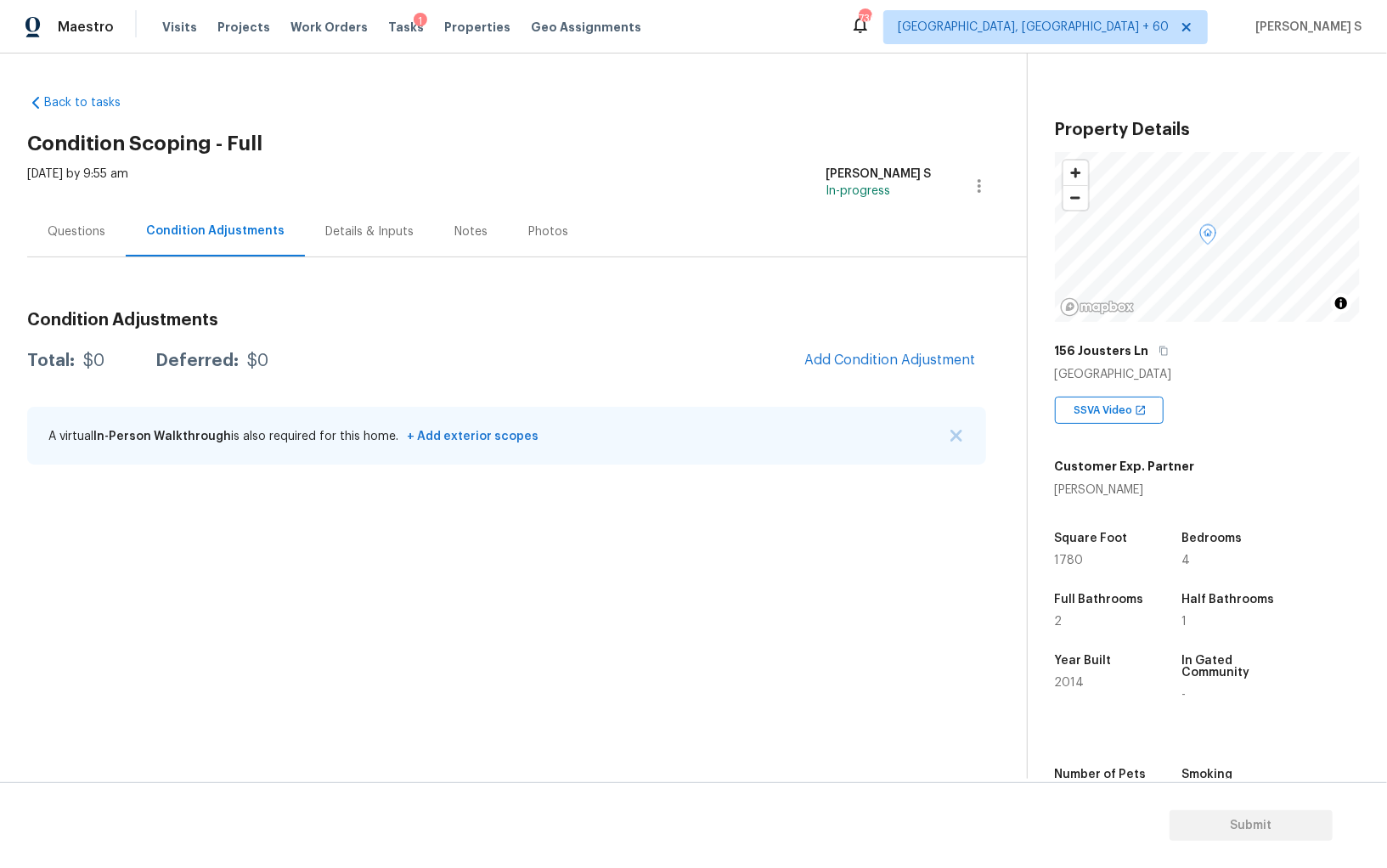
click at [548, 507] on section "Back to tasks Condition Scoping - Full Fri, Oct 03 2025 by 9:55 am Anbu Jebakum…" at bounding box center [528, 430] width 1000 height 698
click at [883, 349] on button "Add Condition Adjustment" at bounding box center [890, 360] width 192 height 36
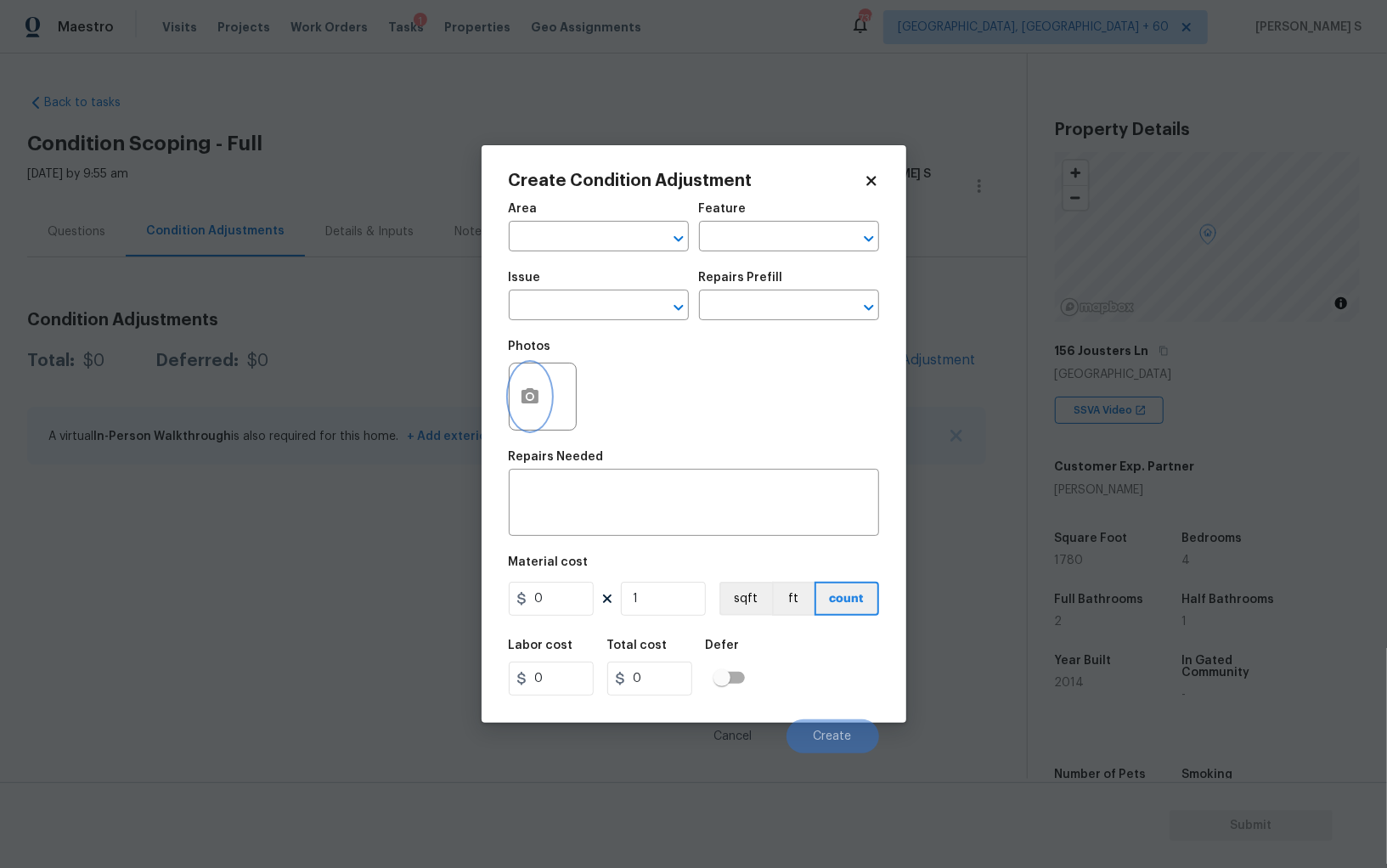
click at [528, 394] on icon "button" at bounding box center [530, 397] width 17 height 16
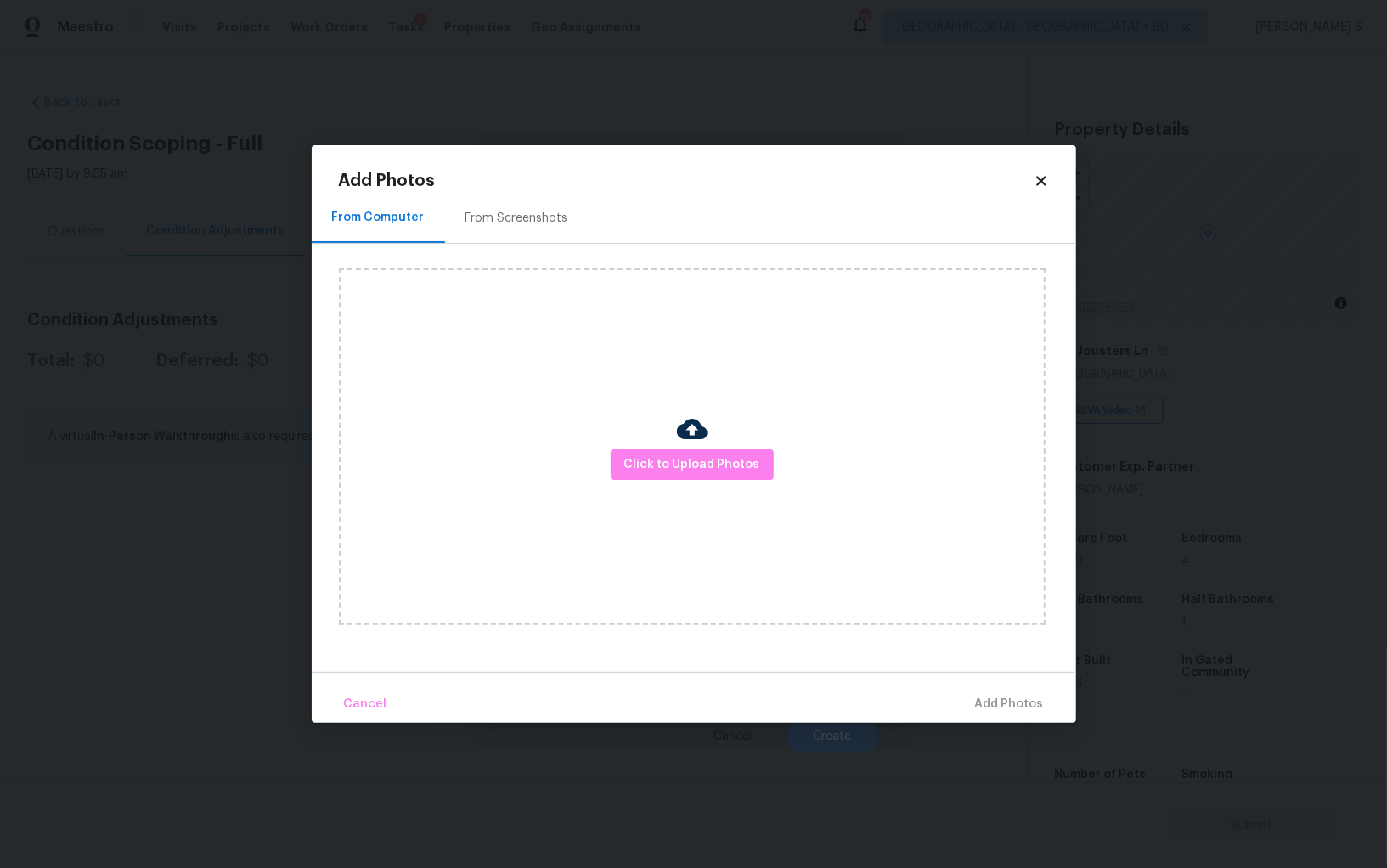
click at [528, 208] on div "From Screenshots" at bounding box center [517, 217] width 144 height 50
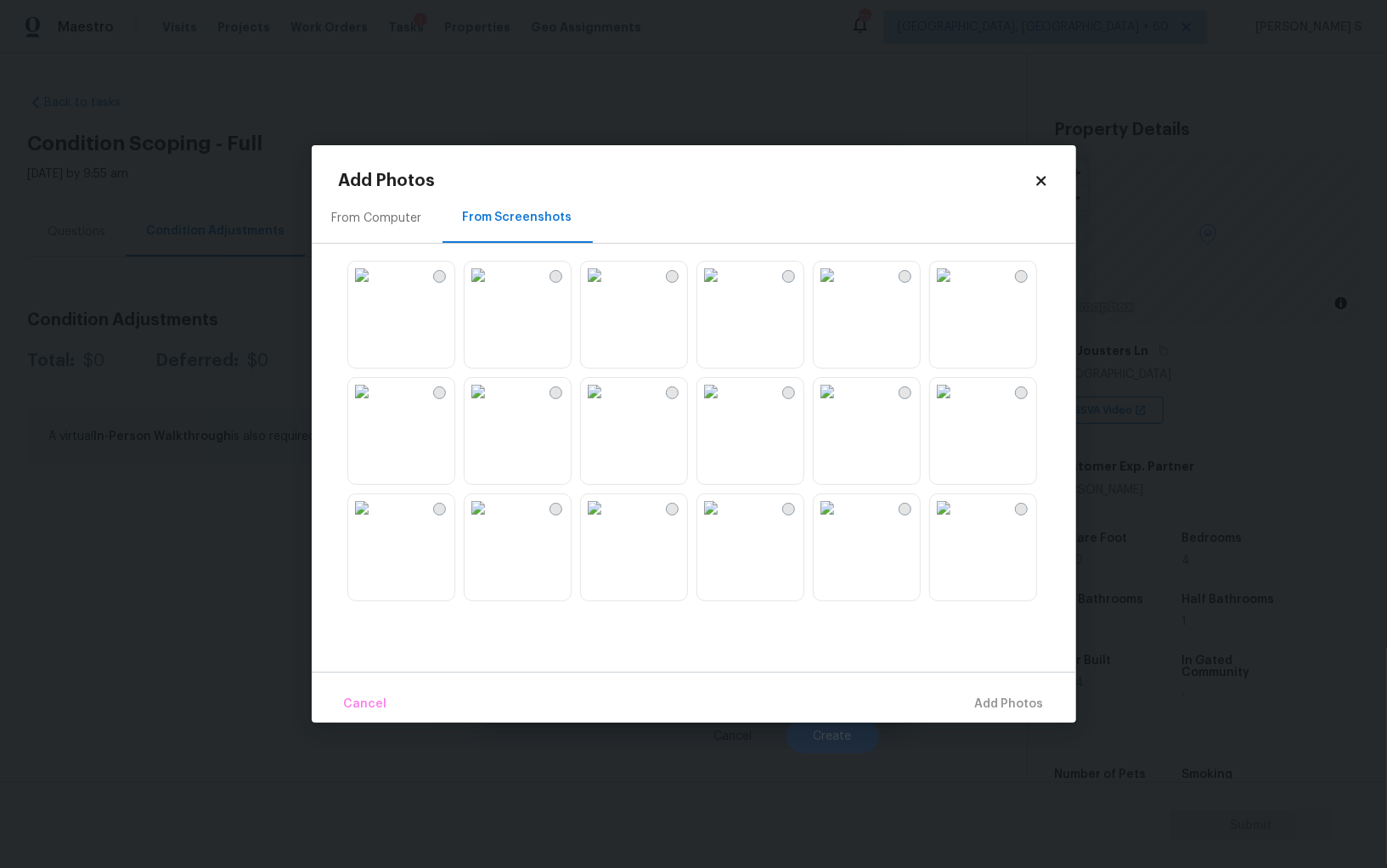
click at [376, 522] on img at bounding box center [362, 508] width 28 height 28
click at [841, 522] on img at bounding box center [828, 508] width 28 height 28
click at [376, 289] on img at bounding box center [362, 275] width 28 height 28
click at [376, 522] on img at bounding box center [362, 508] width 28 height 28
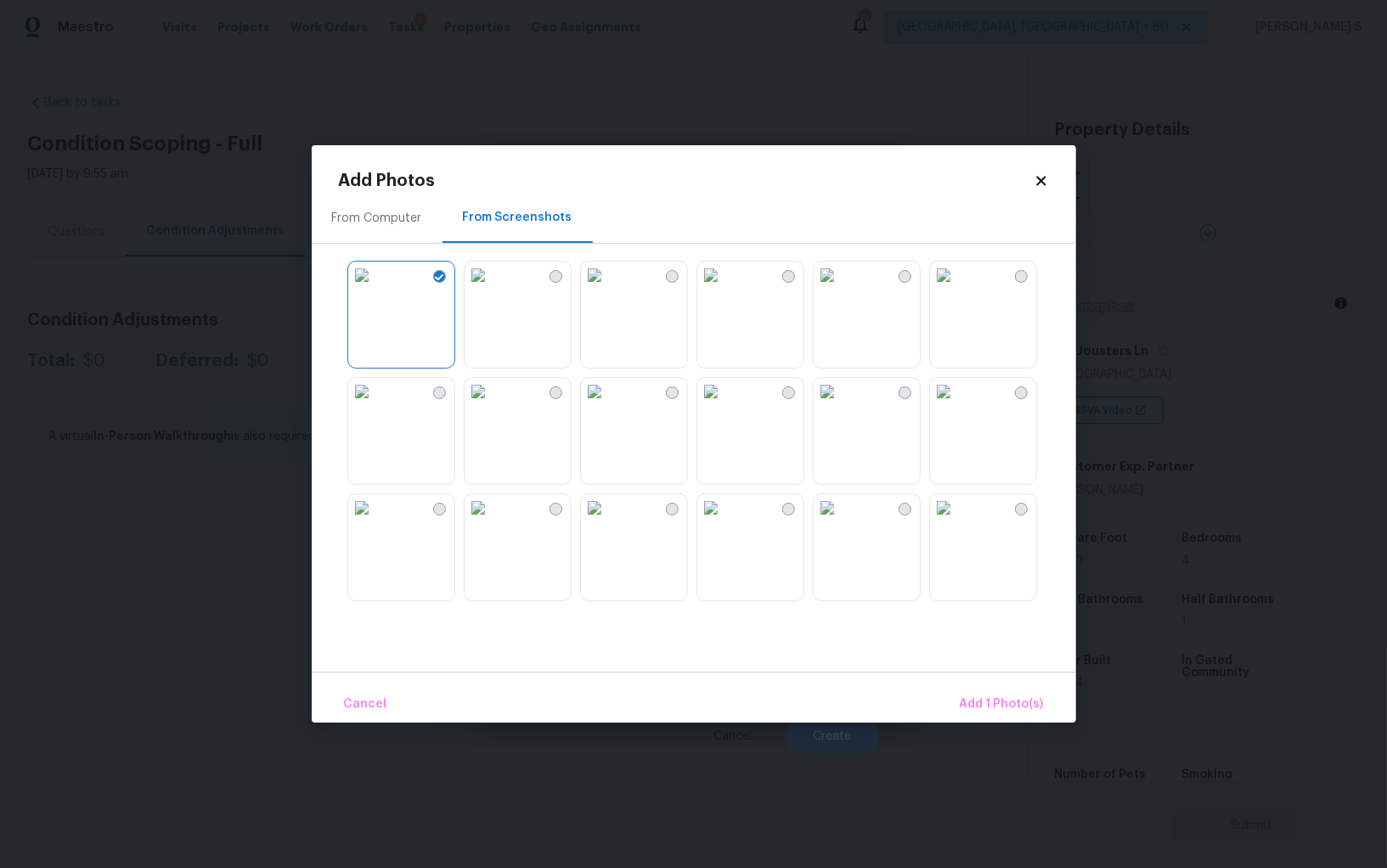
click at [376, 522] on img at bounding box center [362, 508] width 28 height 28
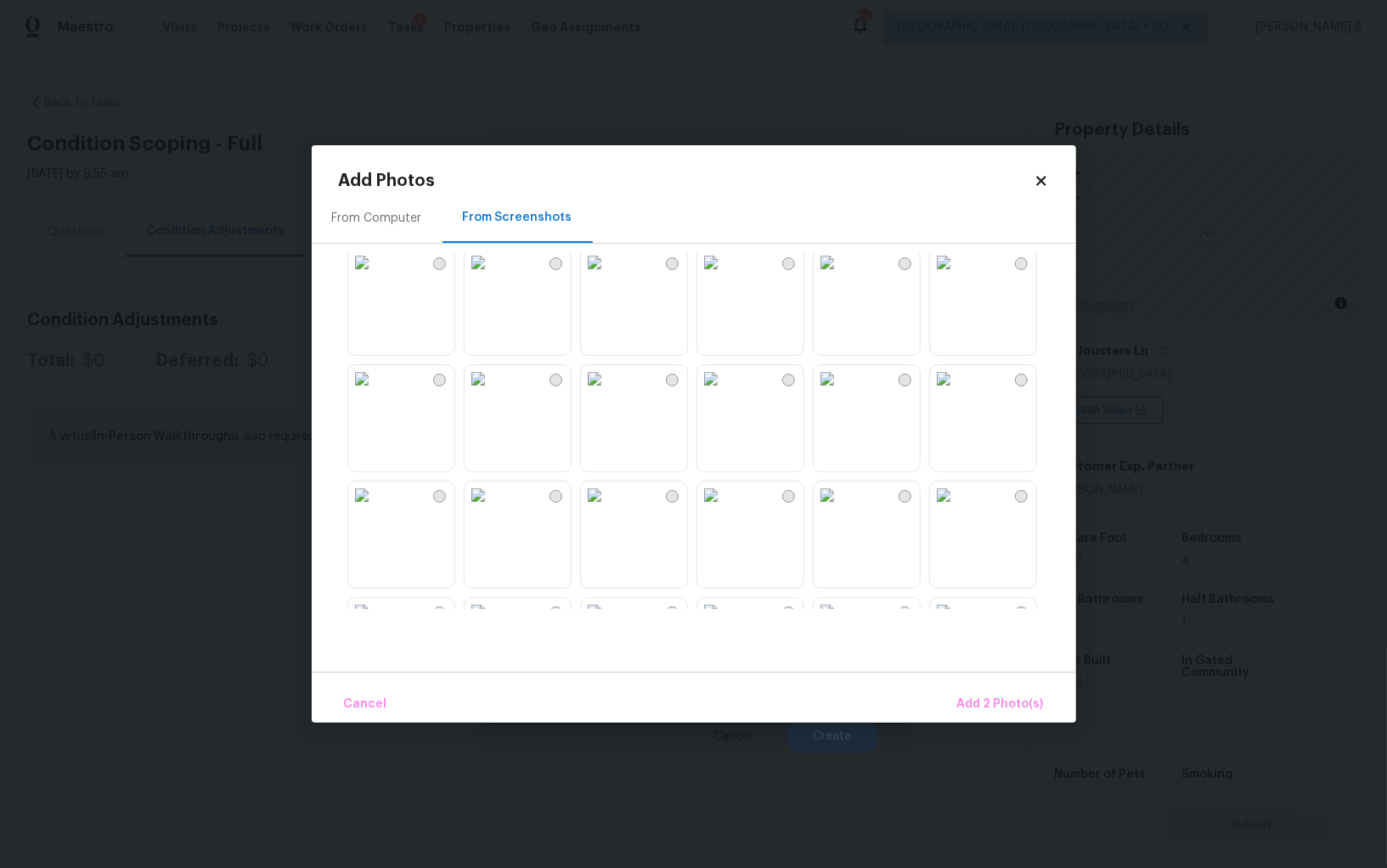
scroll to position [761, 0]
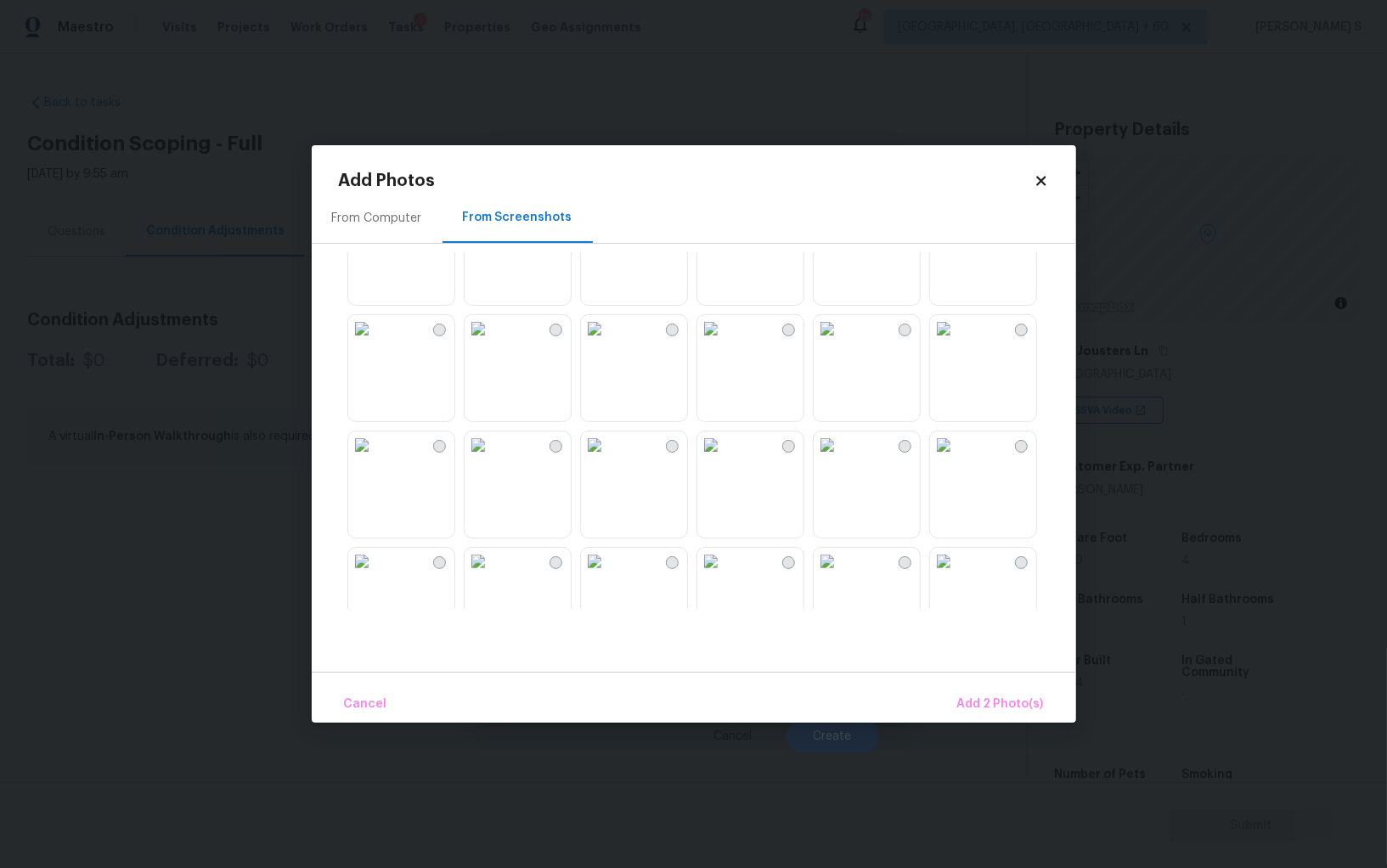
click at [957, 459] on img at bounding box center [944, 445] width 28 height 28
click at [725, 459] on img at bounding box center [711, 445] width 28 height 28
click at [376, 459] on img at bounding box center [362, 445] width 28 height 28
click at [492, 459] on img at bounding box center [478, 445] width 28 height 28
click at [609, 339] on img at bounding box center [595, 328] width 28 height 28
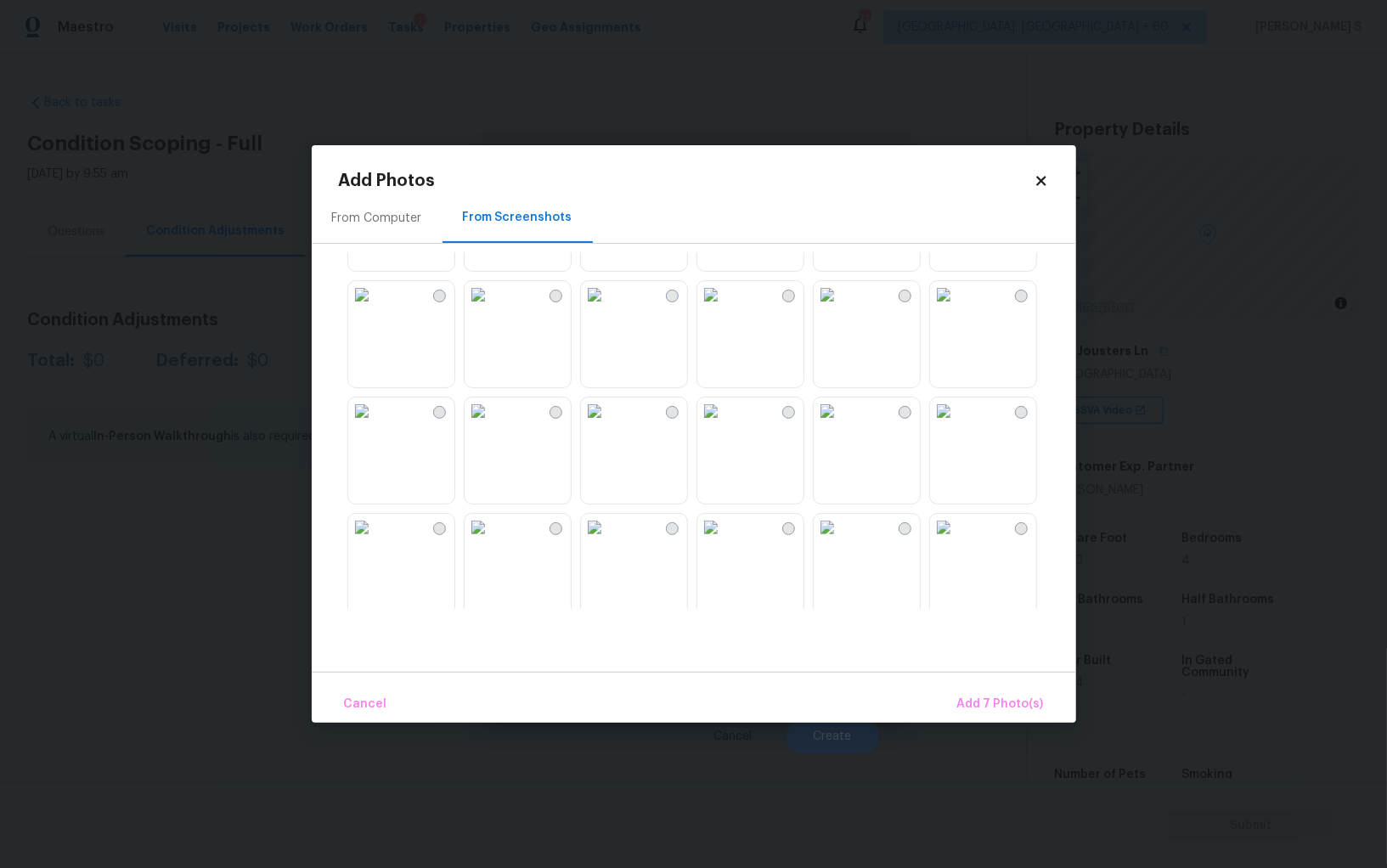
scroll to position [1610, 0]
click at [841, 425] on img at bounding box center [828, 411] width 28 height 28
click at [725, 425] on img at bounding box center [711, 411] width 28 height 28
click at [725, 542] on img at bounding box center [711, 528] width 28 height 28
click at [609, 542] on img at bounding box center [595, 528] width 28 height 28
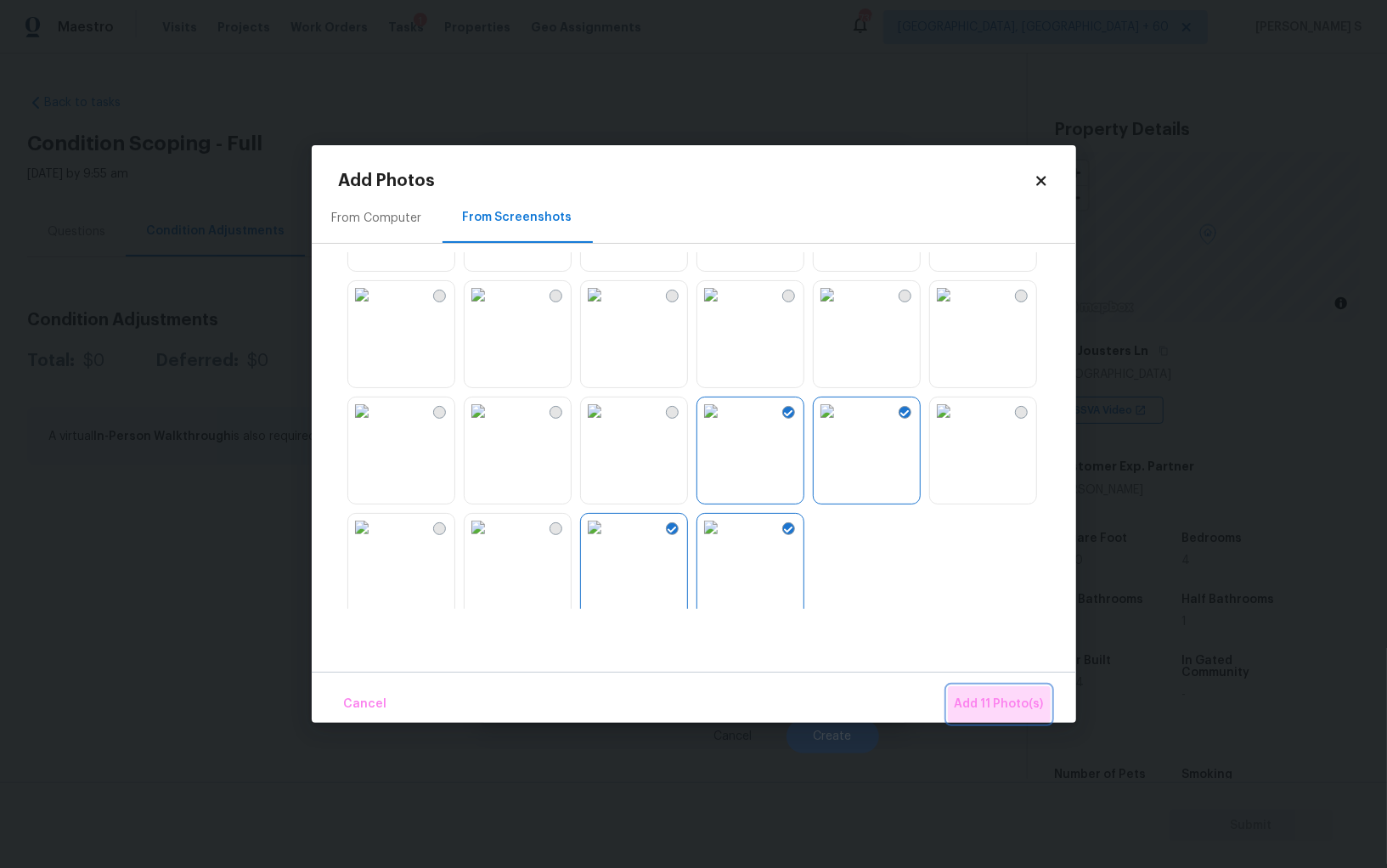
click at [1008, 697] on span "Add 11 Photo(s)" at bounding box center [999, 705] width 89 height 22
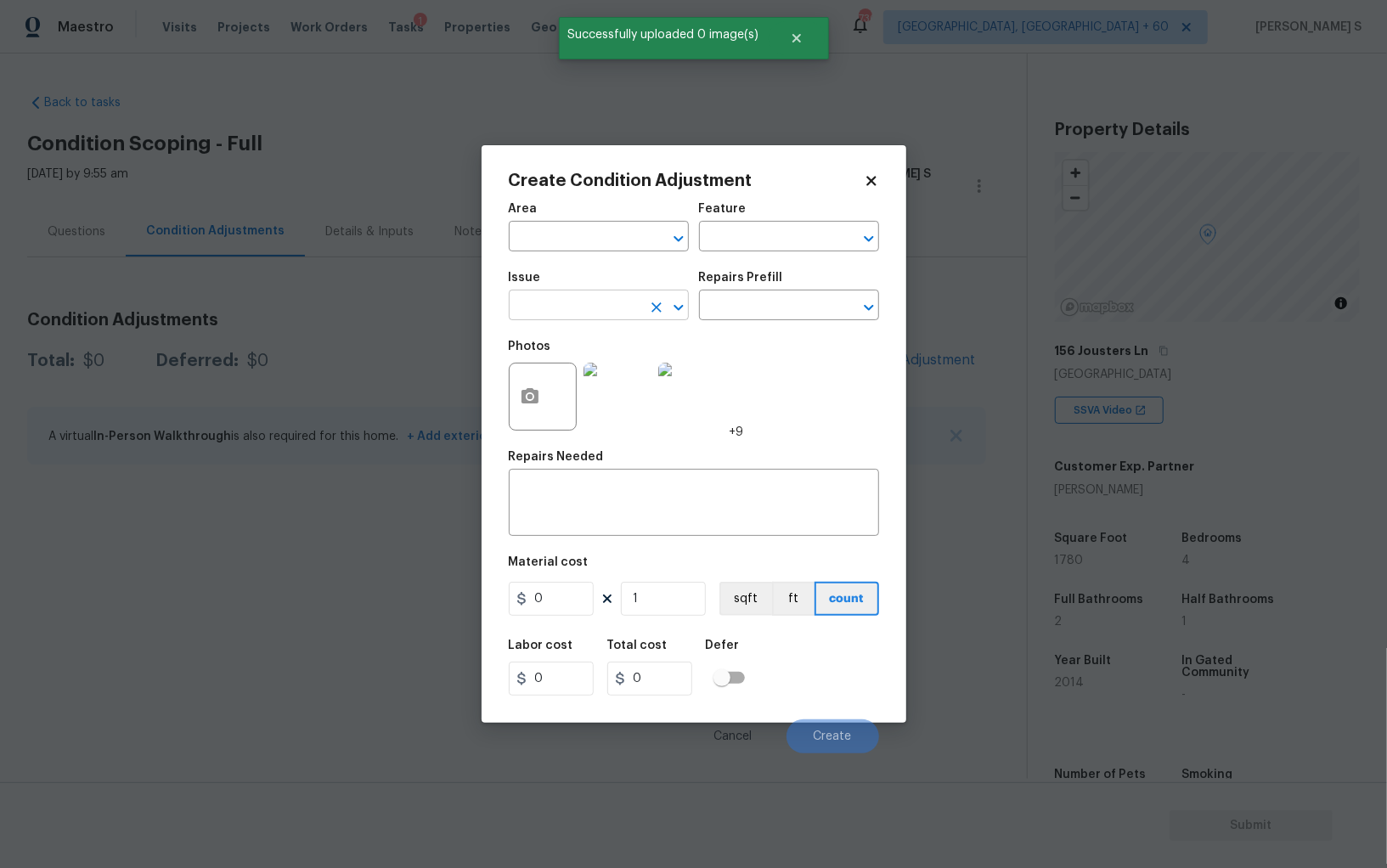
click at [571, 302] on input "text" at bounding box center [575, 307] width 132 height 27
type input "Landscape Package"
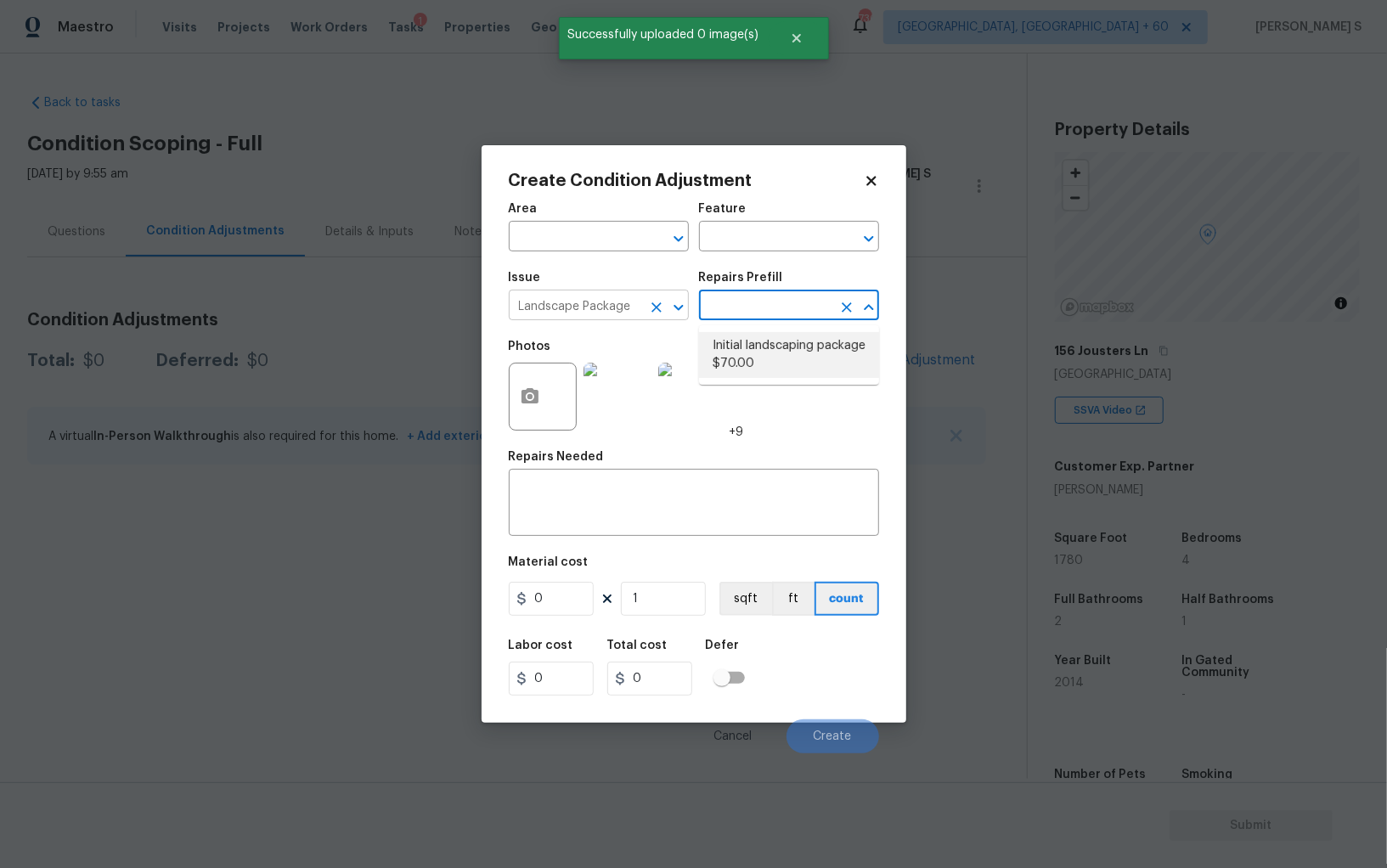
type input "Home Readiness Packages"
type textarea "Mowing of grass up to 6" in height. Mow, edge along driveways & sidewalks, trim…"
type input "70"
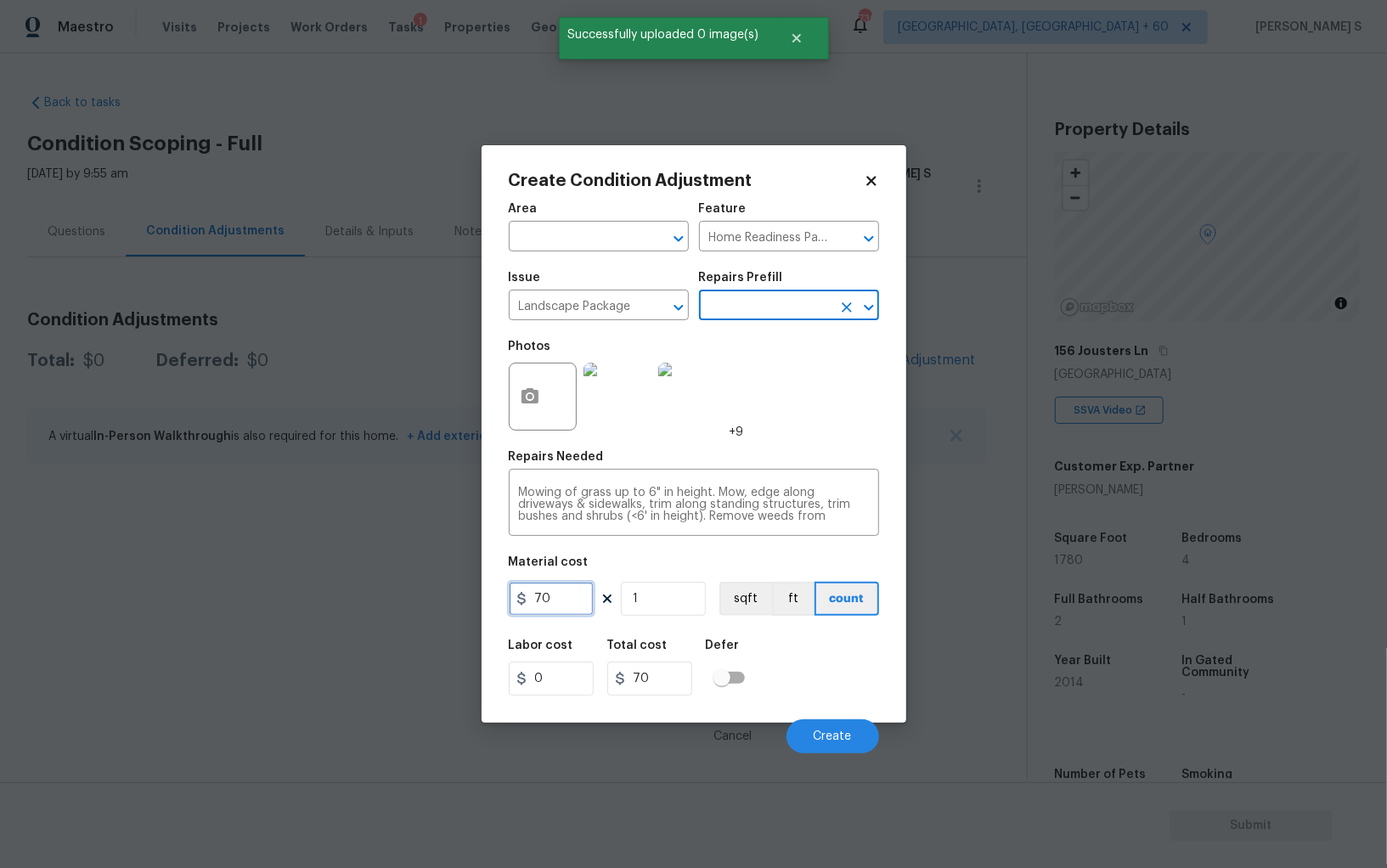
click at [579, 598] on input "70" at bounding box center [551, 599] width 85 height 34
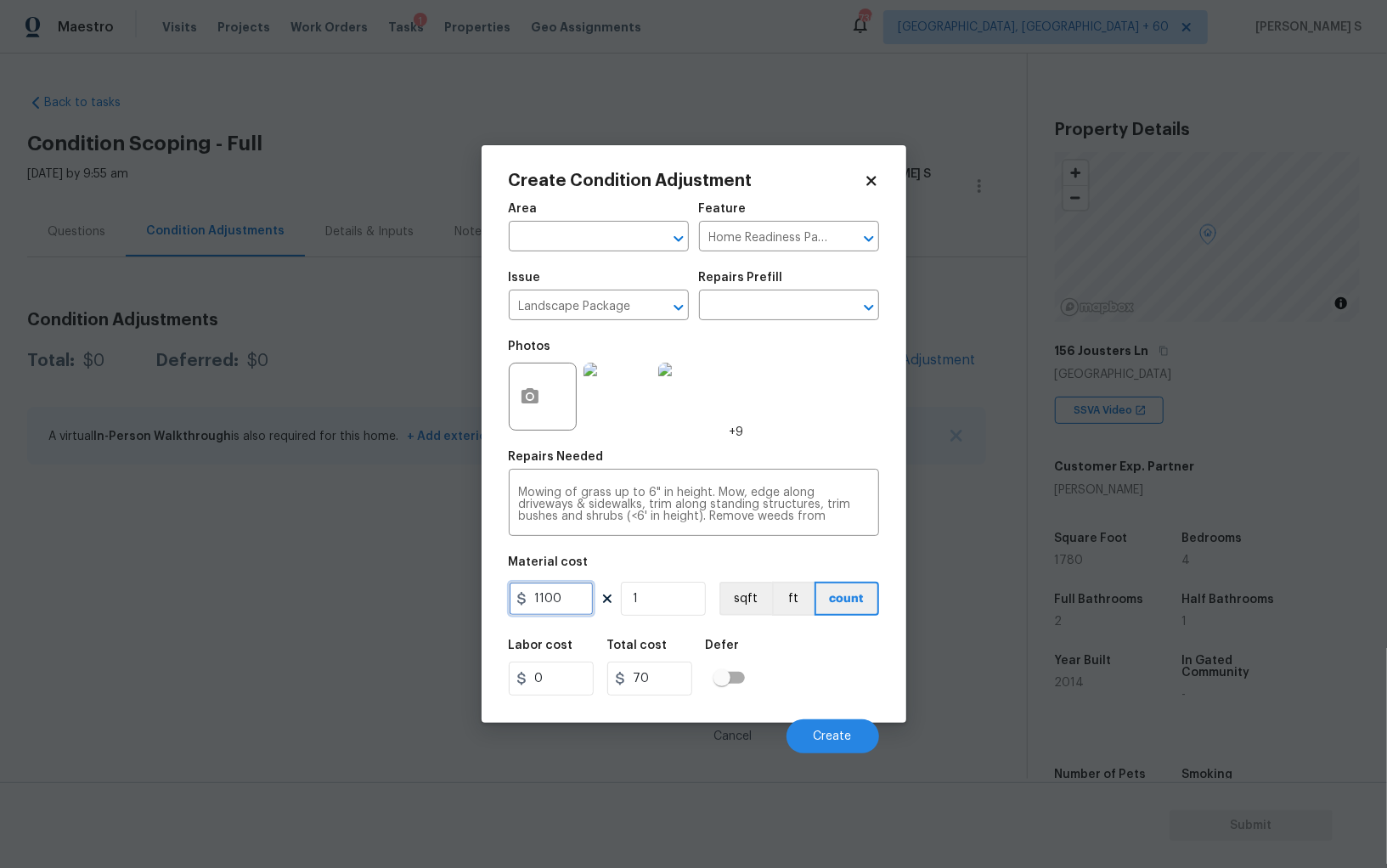
type input "1100"
click at [822, 679] on div "Labor cost 0 Total cost 1100 Defer" at bounding box center [694, 668] width 370 height 77
click at [831, 750] on button "Create" at bounding box center [833, 736] width 93 height 34
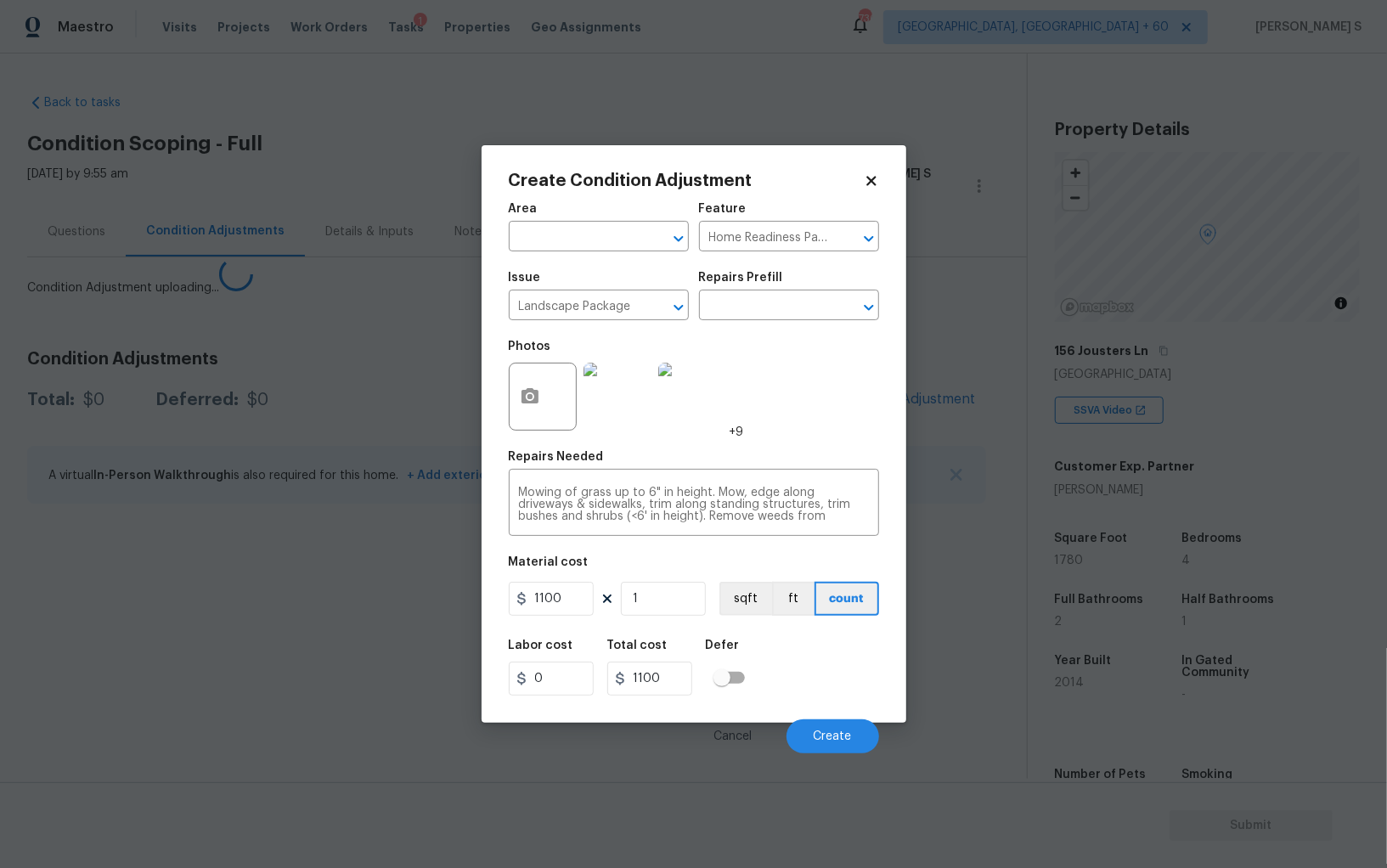
click at [291, 603] on body "Maestro Visits Projects Work Orders Tasks 1 Properties Geo Assignments 736 Albu…" at bounding box center [694, 434] width 1387 height 868
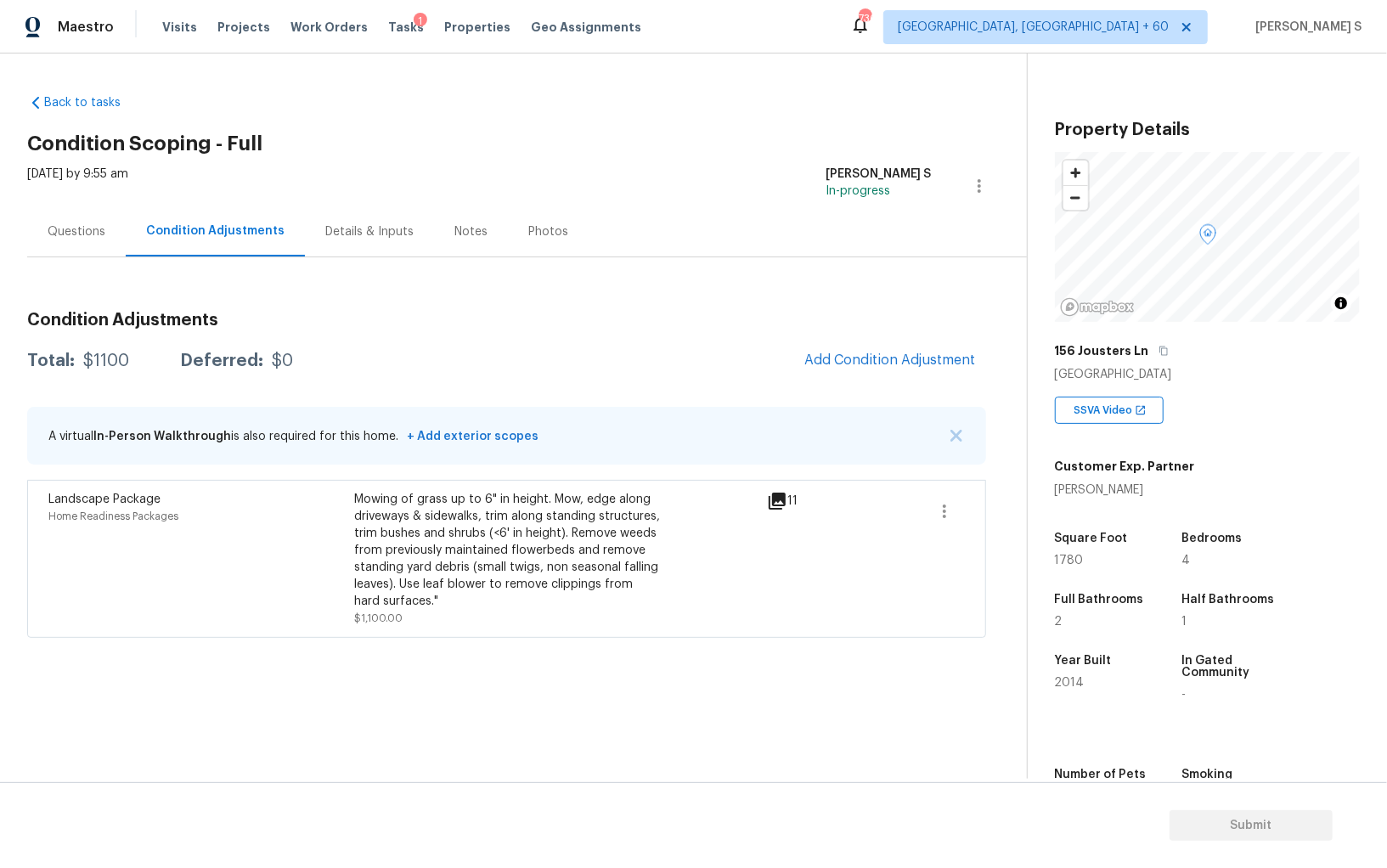
click at [855, 342] on span "Add Condition Adjustment" at bounding box center [890, 361] width 192 height 37
click at [847, 357] on span "Add Condition Adjustment" at bounding box center [890, 360] width 172 height 16
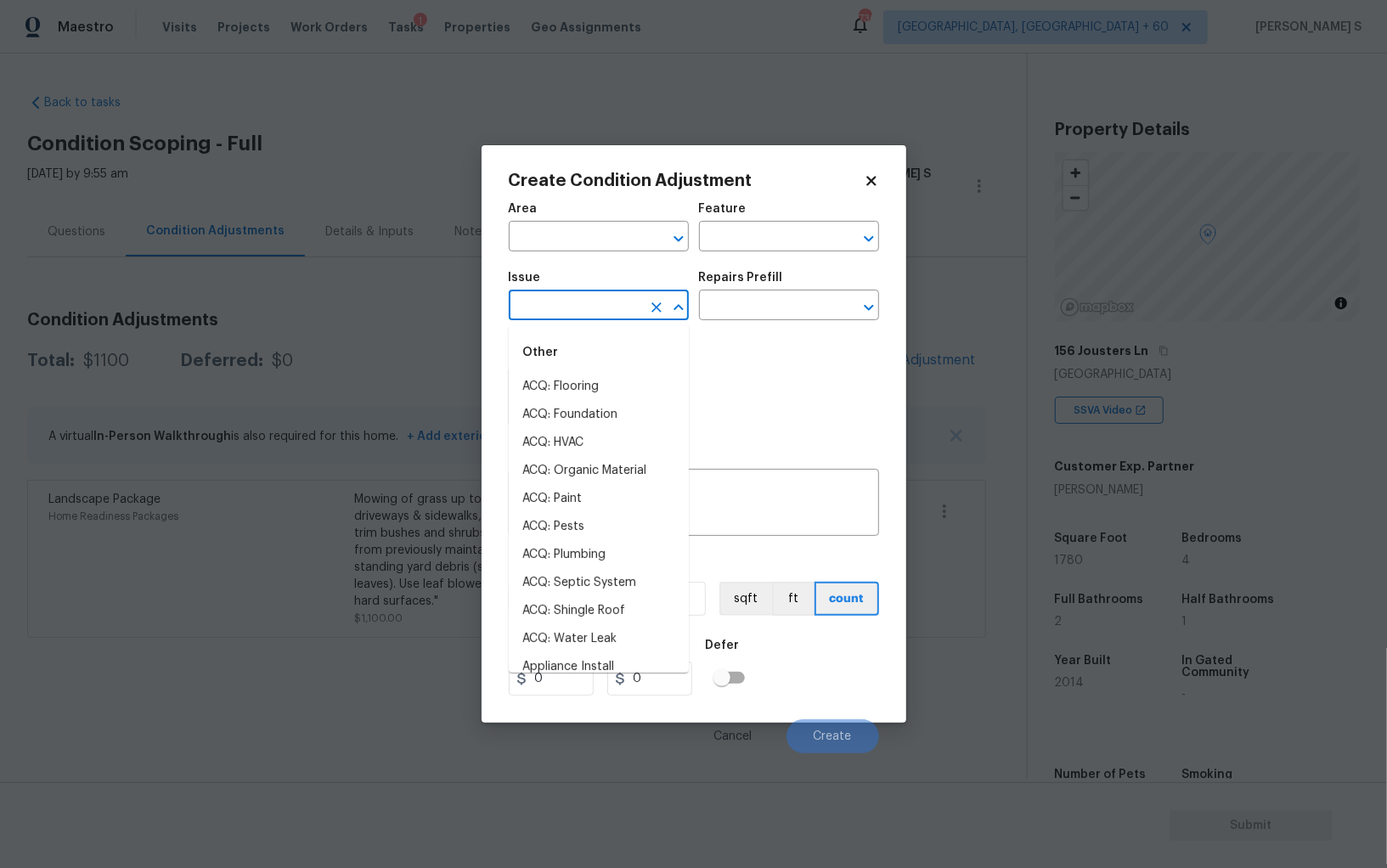
click at [597, 315] on input "text" at bounding box center [575, 307] width 132 height 27
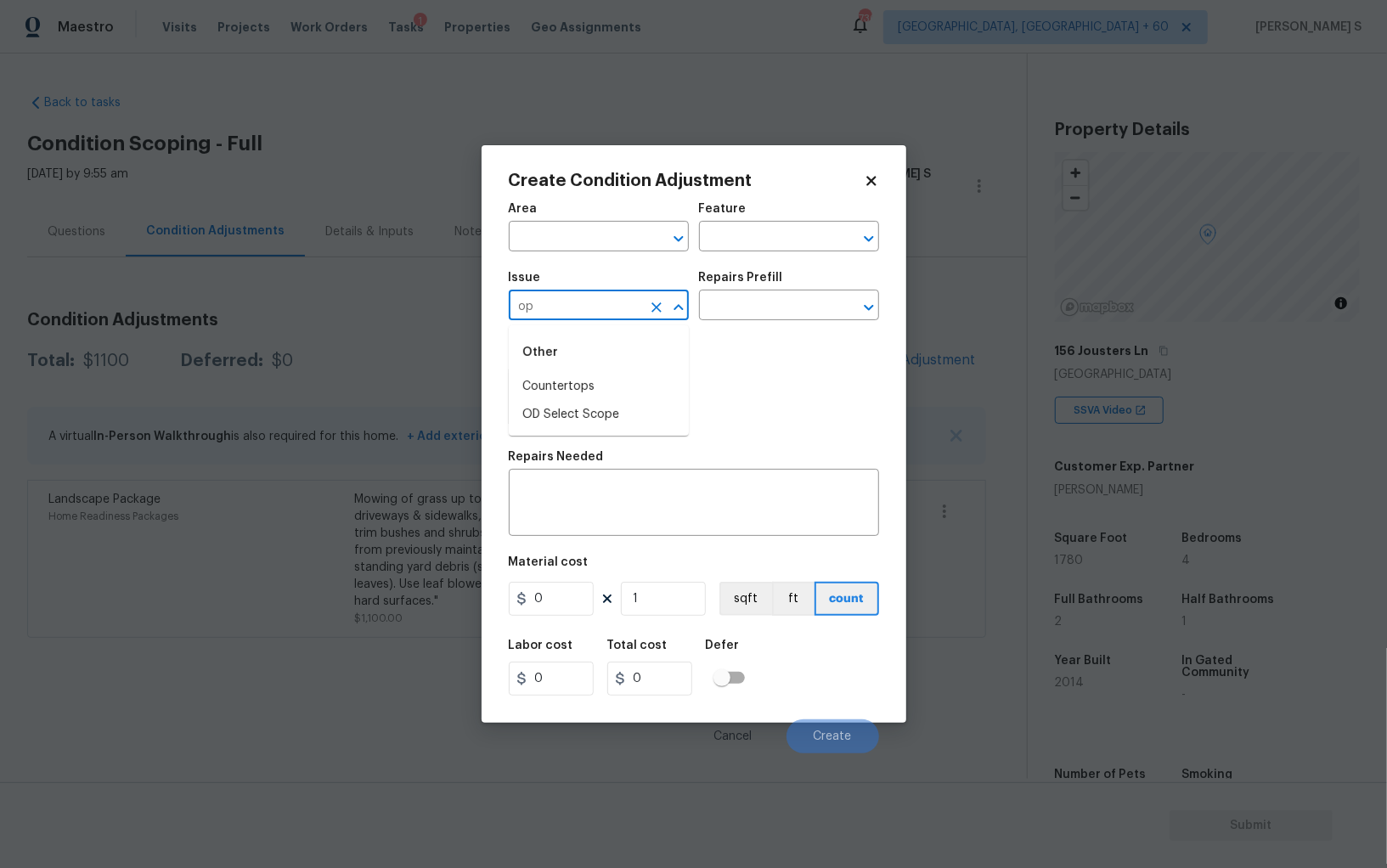
type input "o"
type input "Pressure Washing"
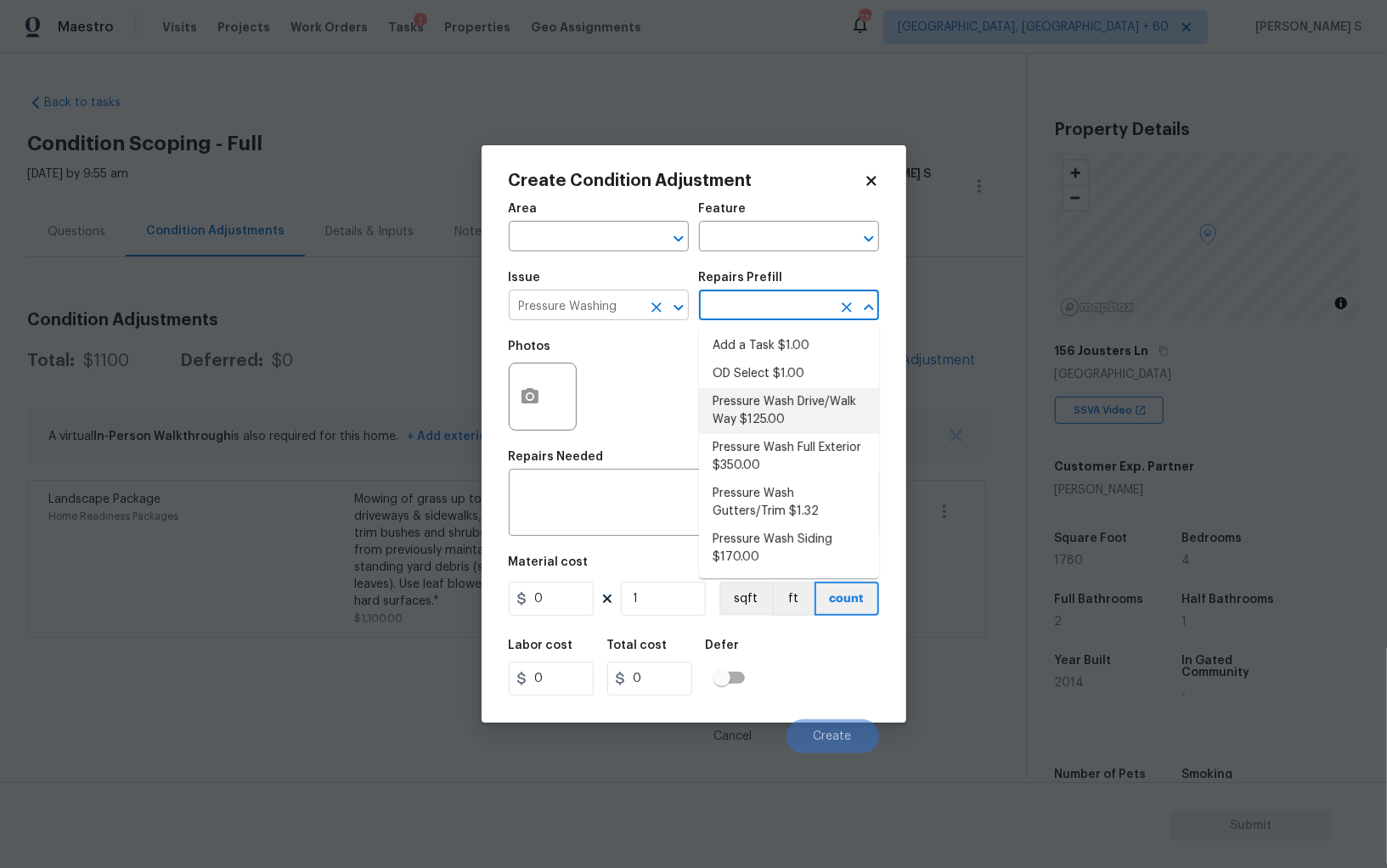
type input "Siding"
type textarea "Pressure wash the driveways/walkways as directed by the PM. Ensure that all deb…"
type input "125"
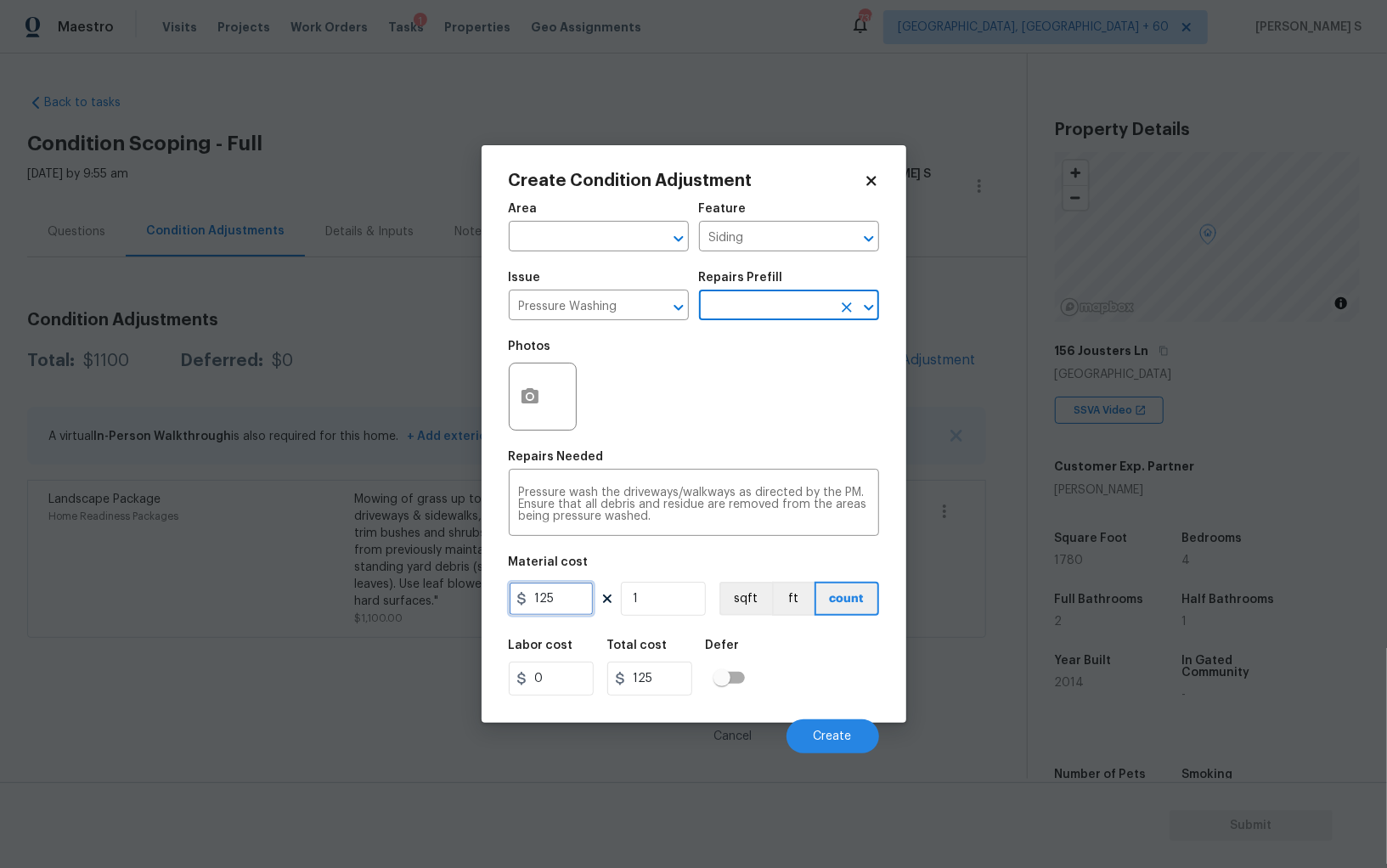
click at [583, 594] on input "125" at bounding box center [551, 599] width 85 height 34
type input "300"
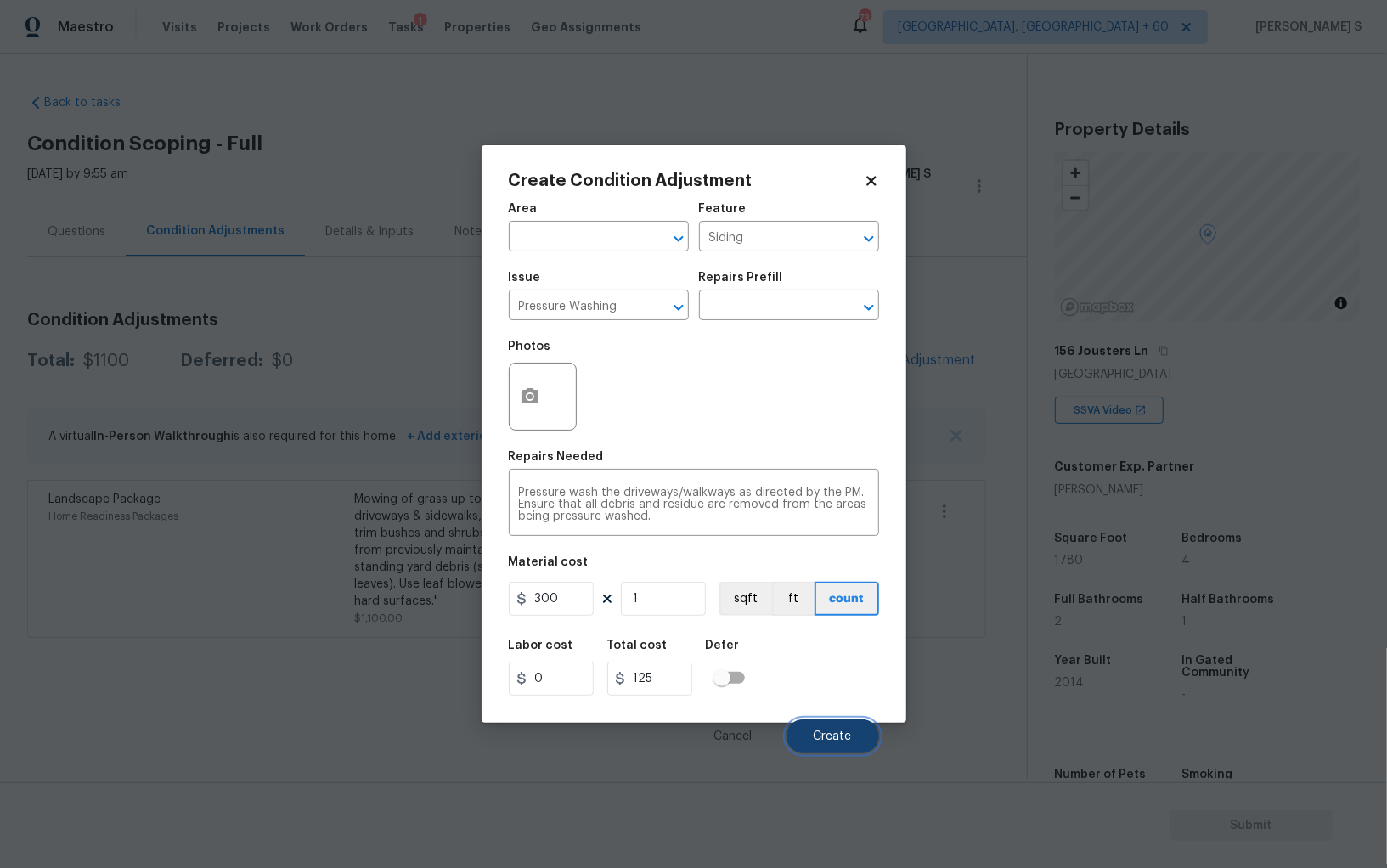
type input "300"
click at [828, 748] on button "Create" at bounding box center [833, 736] width 93 height 34
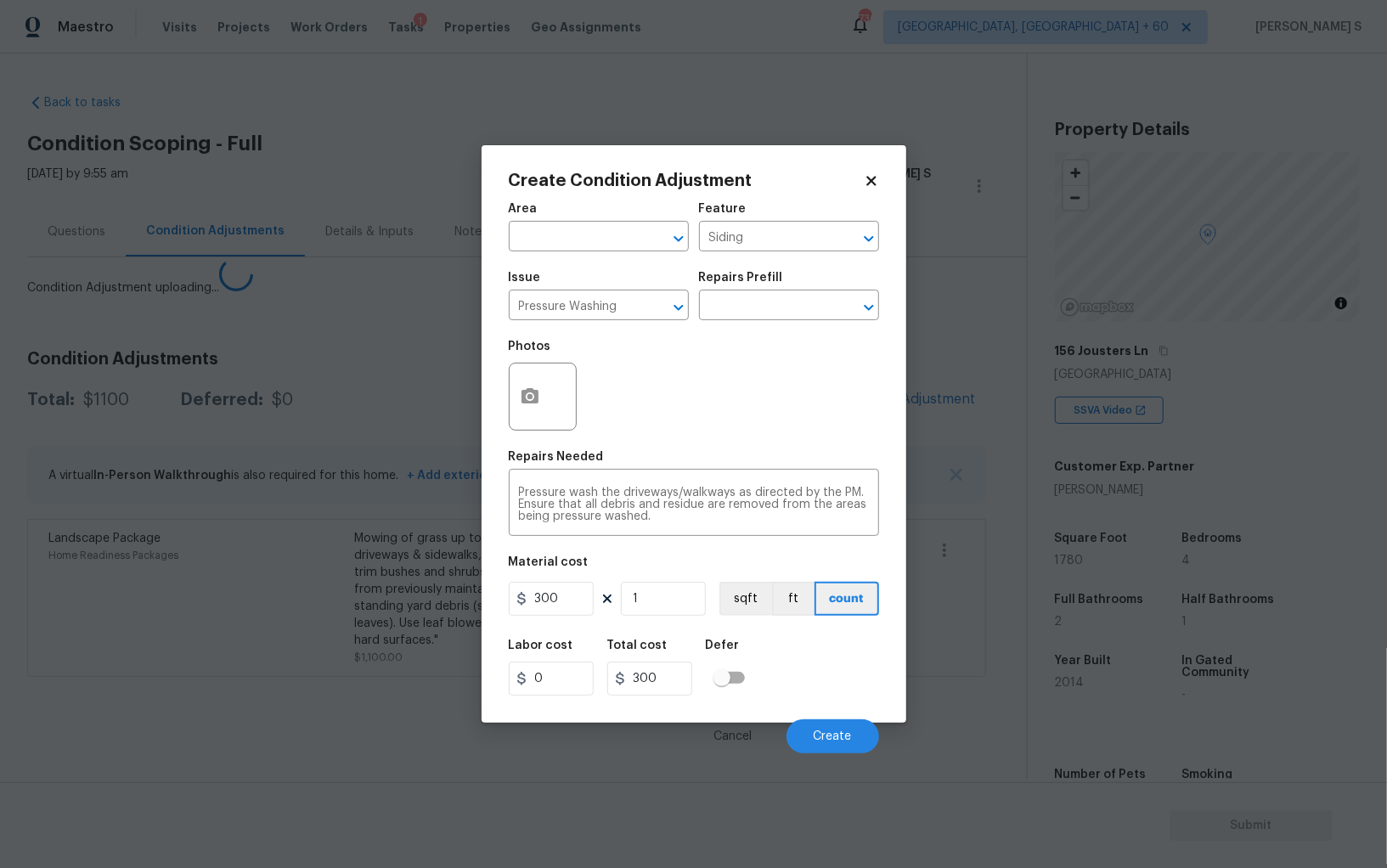
click at [180, 655] on section "Back to tasks Condition Scoping - Full Fri, Oct 03 2025 by 9:55 am Anbu Jebakum…" at bounding box center [528, 430] width 1000 height 698
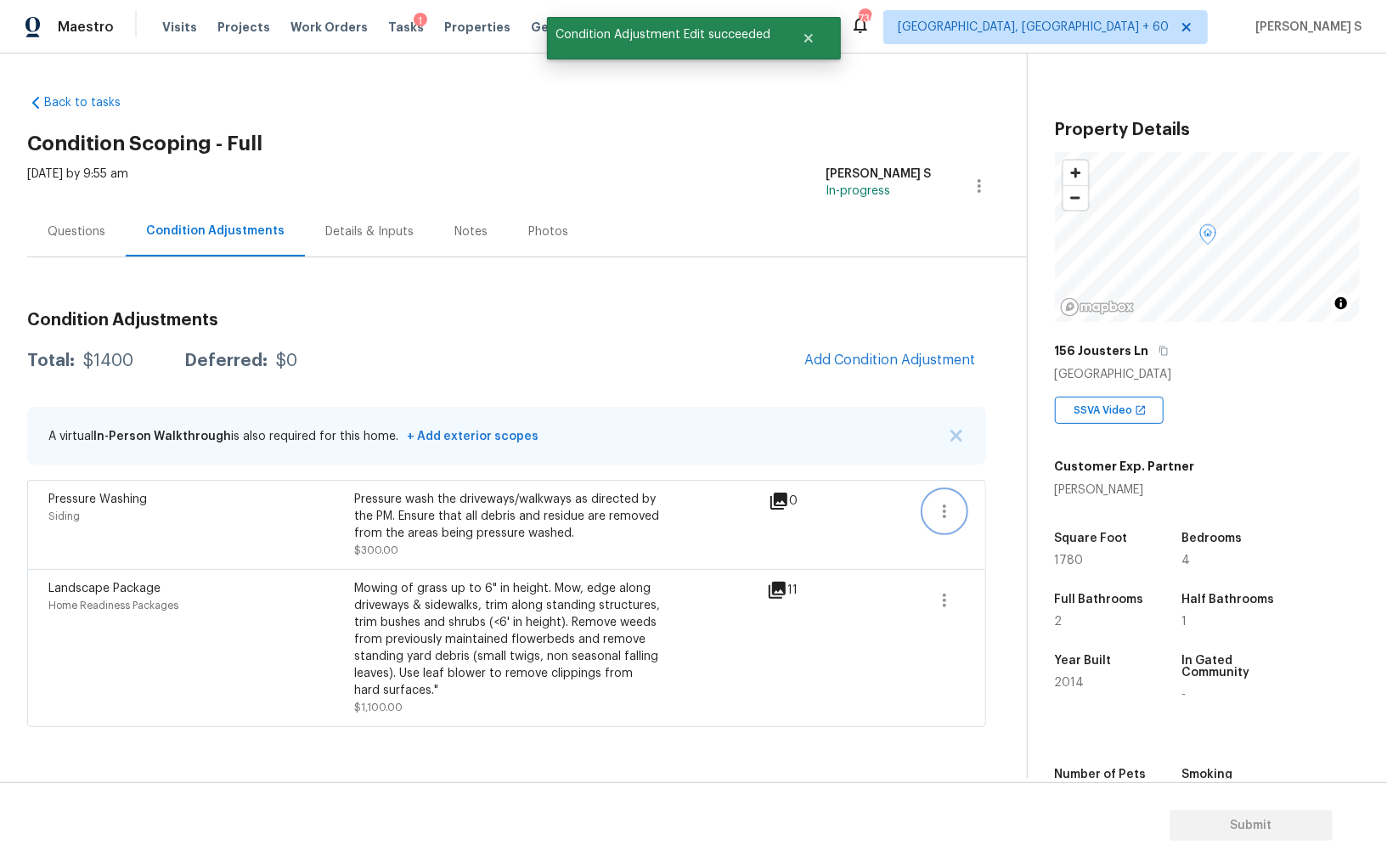
click at [950, 499] on button "button" at bounding box center [944, 511] width 40 height 40
click at [1032, 506] on div "Edit" at bounding box center [1042, 506] width 132 height 17
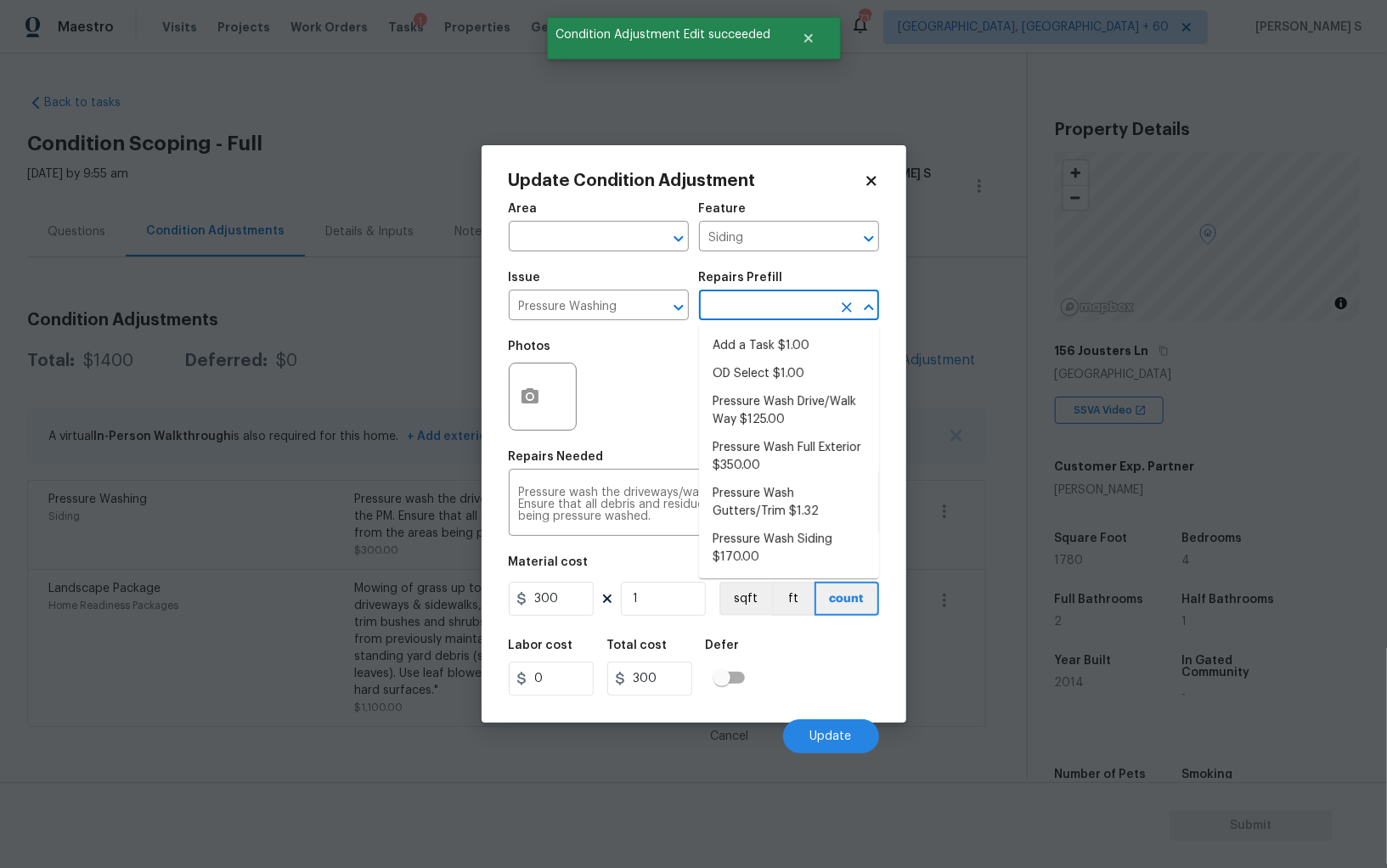
click at [726, 307] on input "text" at bounding box center [766, 307] width 132 height 27
click at [775, 458] on li "Pressure Wash Full Exterior $350.00" at bounding box center [789, 457] width 181 height 46
type textarea "Pressure wash the House, Flatwork, Deck and Garage interior."
type input "350"
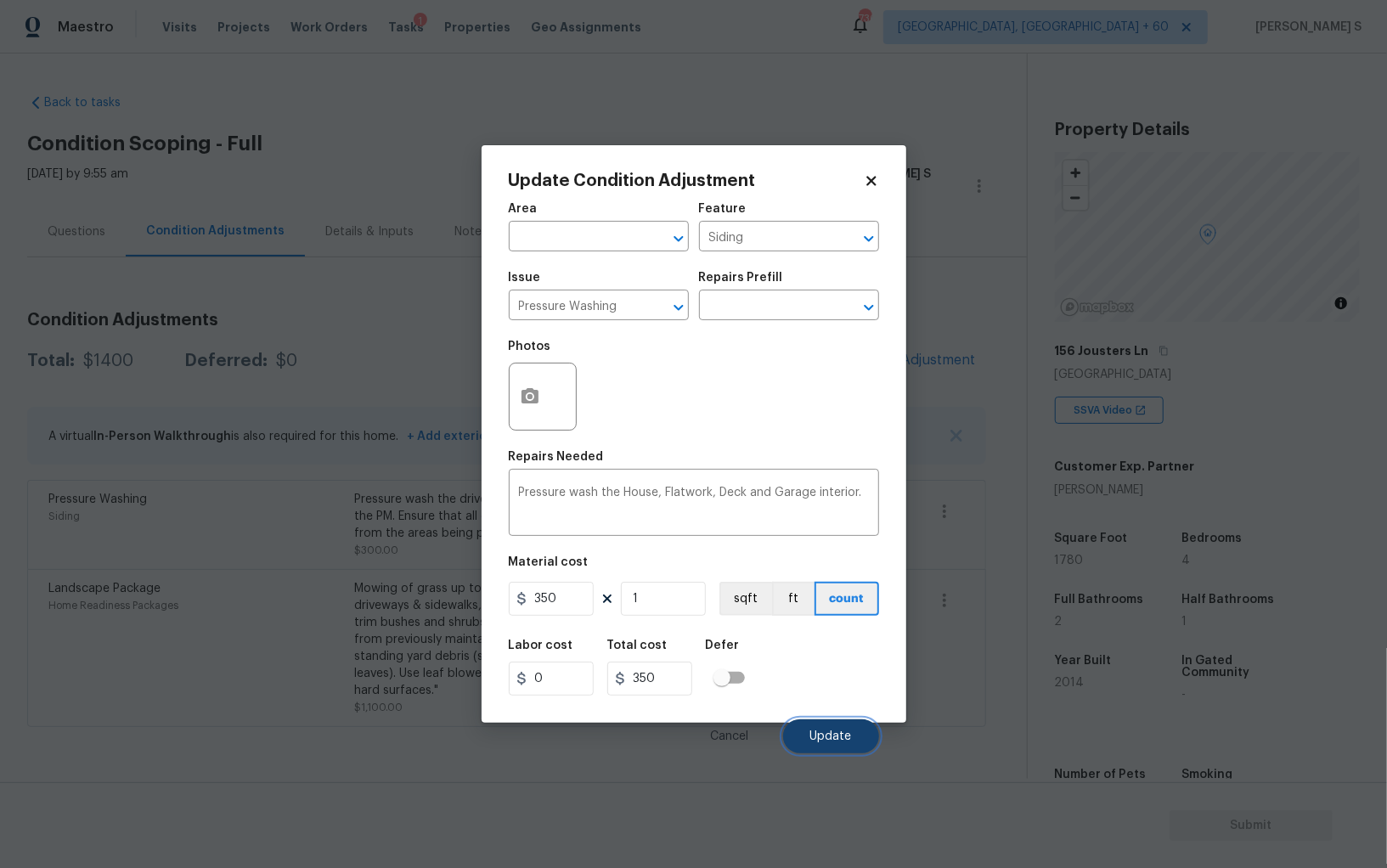
click at [834, 745] on button "Update" at bounding box center [831, 736] width 96 height 34
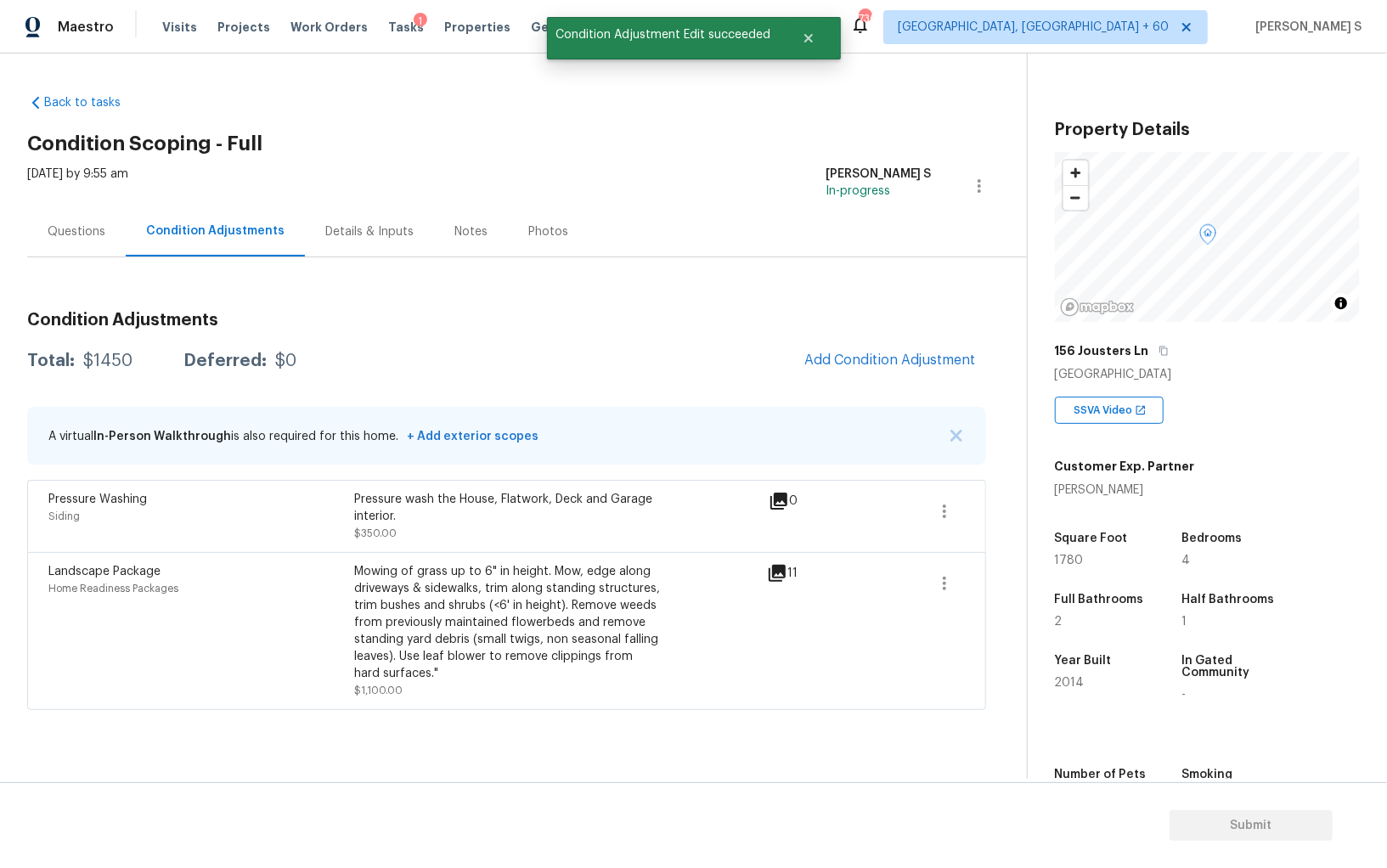
click at [154, 632] on div "Landscape Package Home Readiness Packages" at bounding box center [201, 631] width 306 height 136
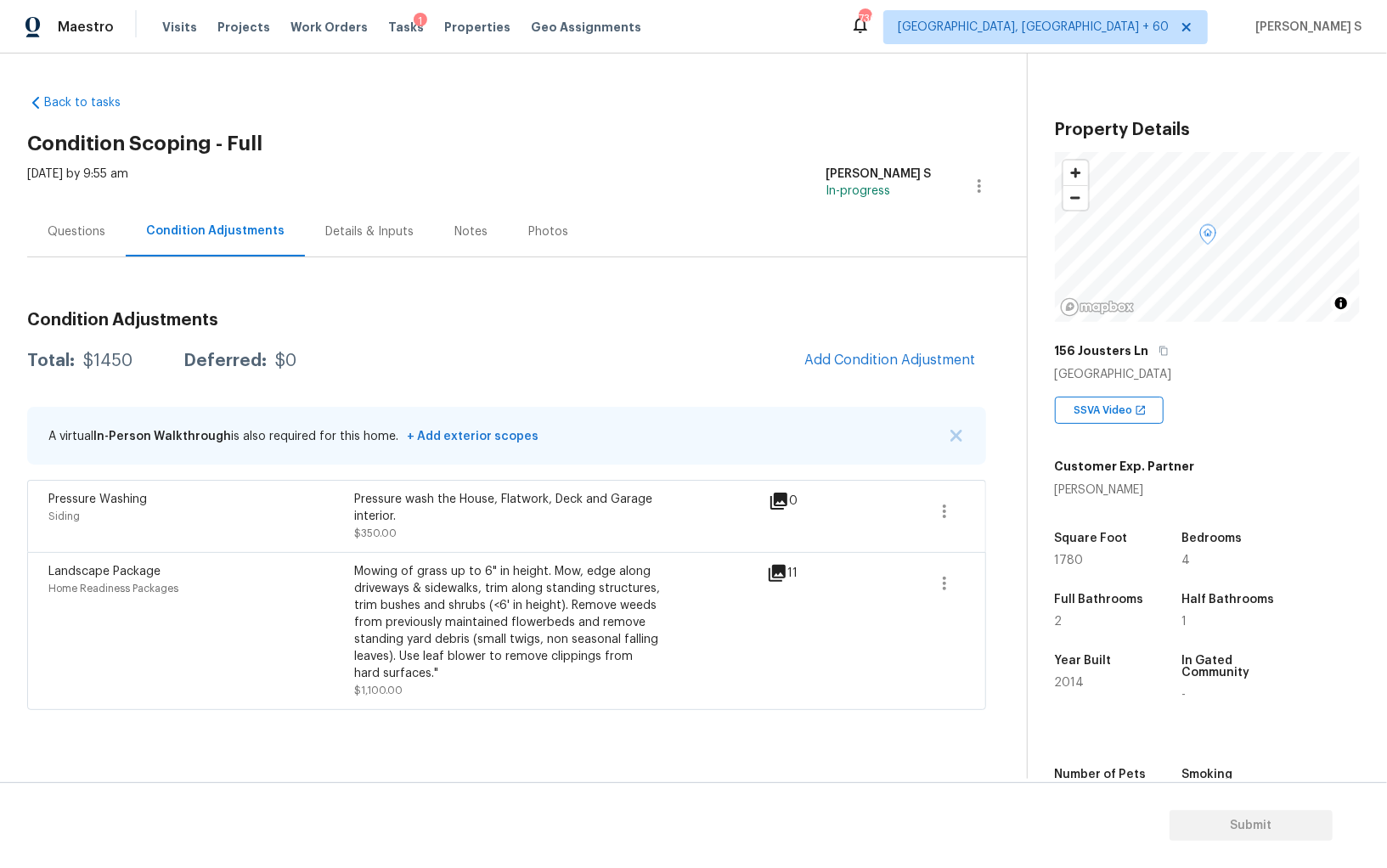
click at [556, 685] on div "Mowing of grass up to 6" in height. Mow, edge along driveways & sidewalks, trim…" at bounding box center [507, 631] width 306 height 136
click at [860, 348] on button "Add Condition Adjustment" at bounding box center [890, 360] width 192 height 36
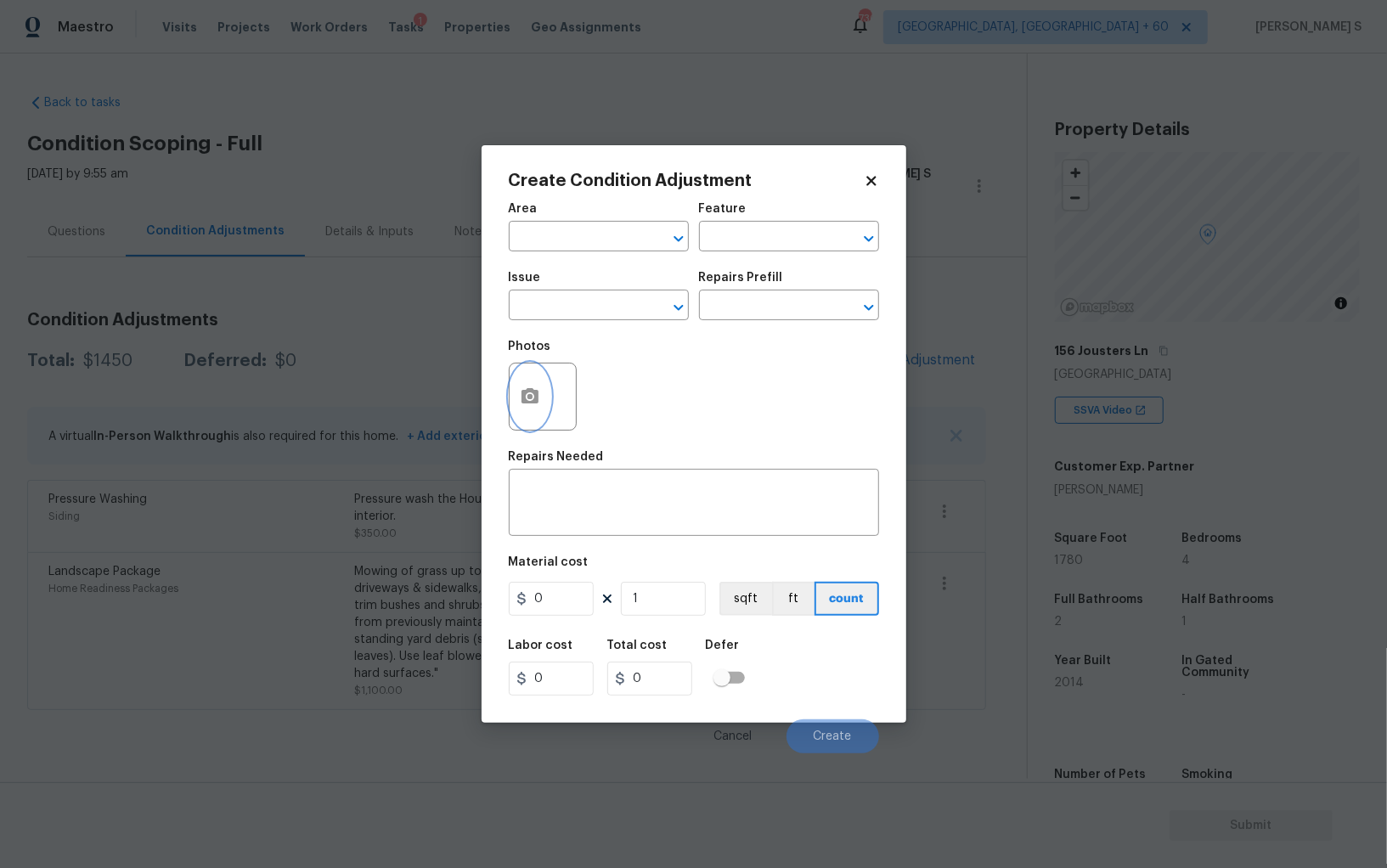
click at [544, 396] on button "button" at bounding box center [530, 397] width 40 height 66
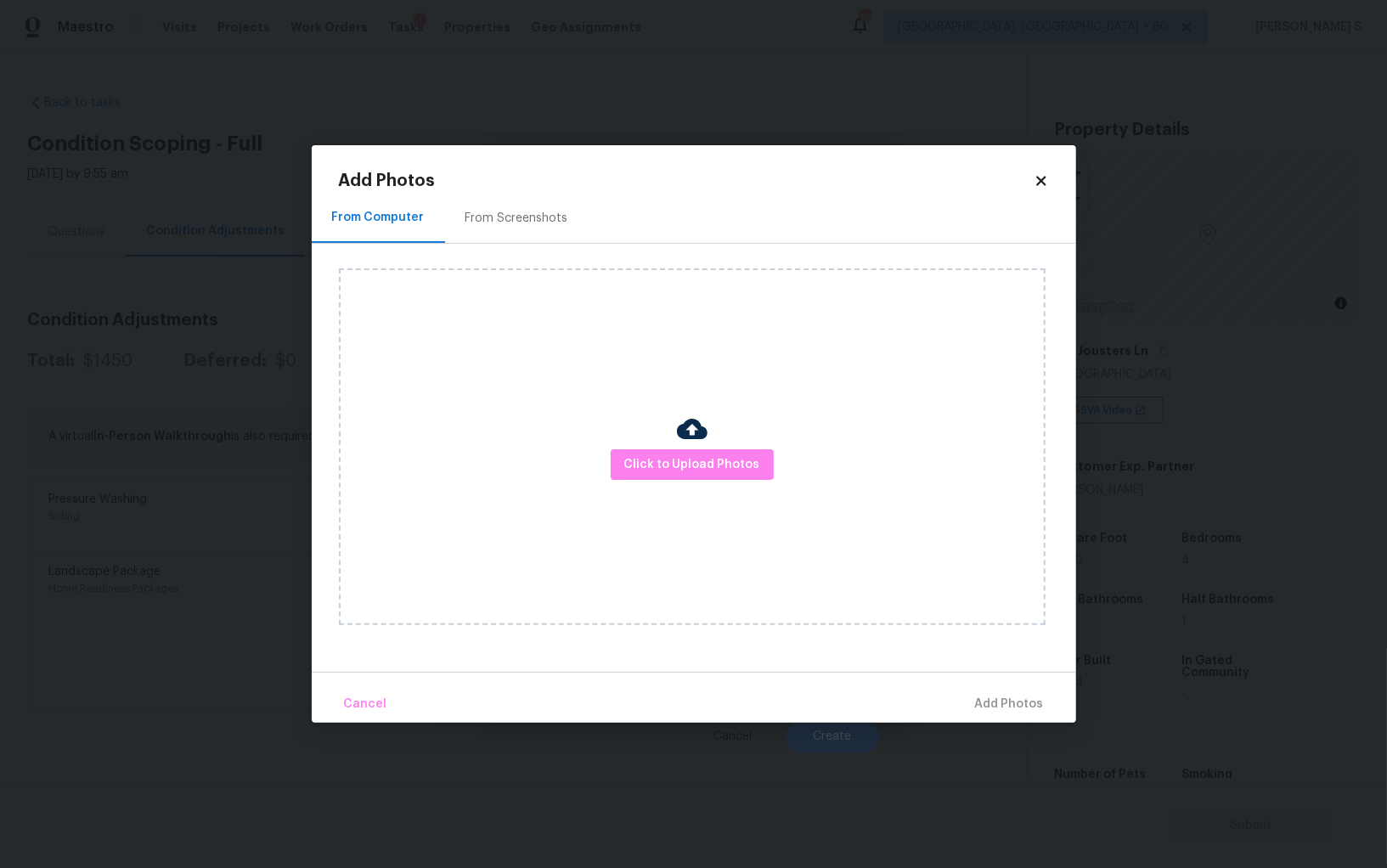
click at [499, 225] on div "From Screenshots" at bounding box center [517, 218] width 103 height 17
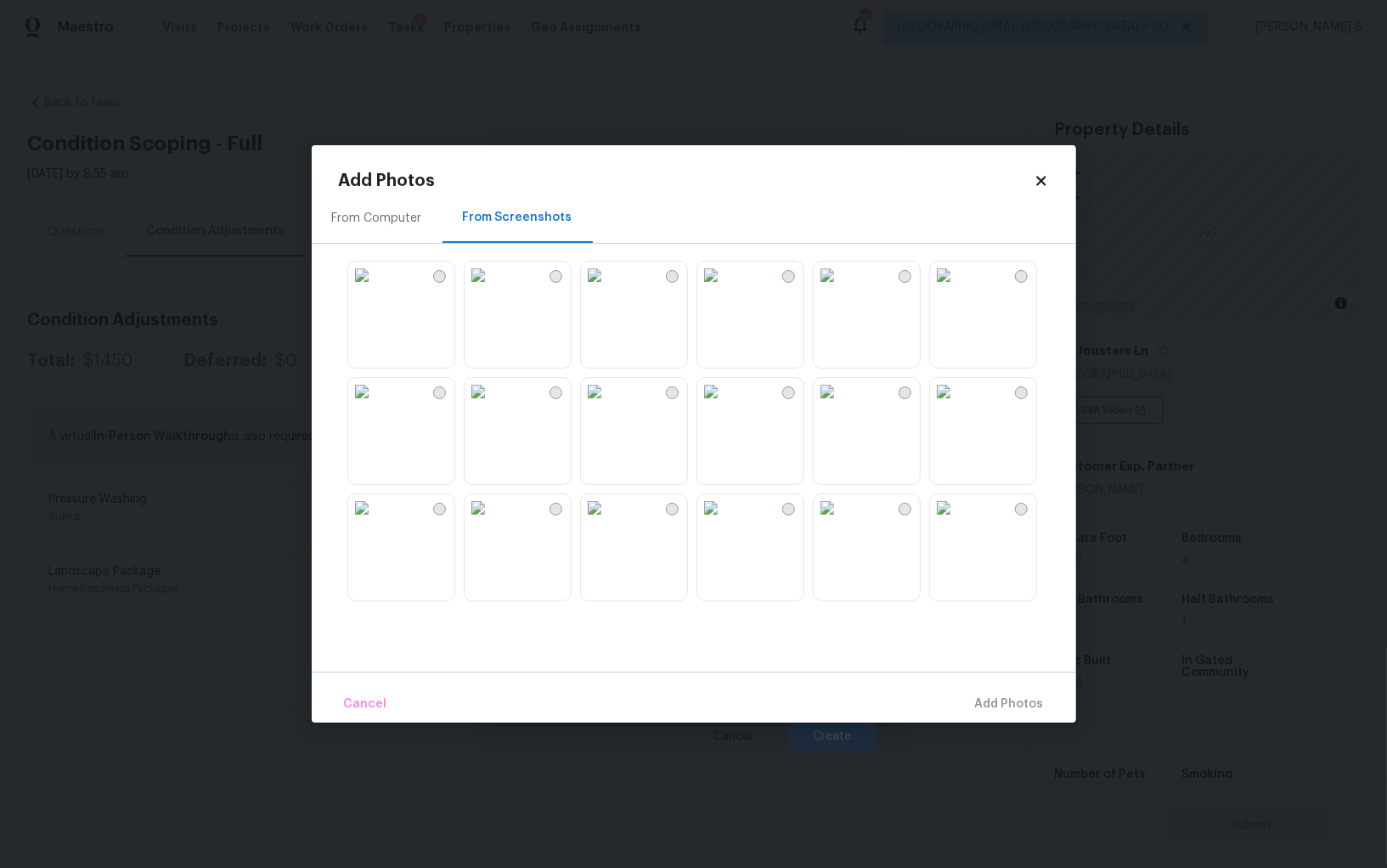
drag, startPoint x: 646, startPoint y: 307, endPoint x: 669, endPoint y: 307, distance: 23.0
click at [609, 289] on img at bounding box center [595, 275] width 28 height 28
click at [725, 289] on img at bounding box center [711, 275] width 28 height 28
click at [841, 289] on img at bounding box center [828, 275] width 28 height 28
drag, startPoint x: 881, startPoint y: 456, endPoint x: 818, endPoint y: 456, distance: 63.0
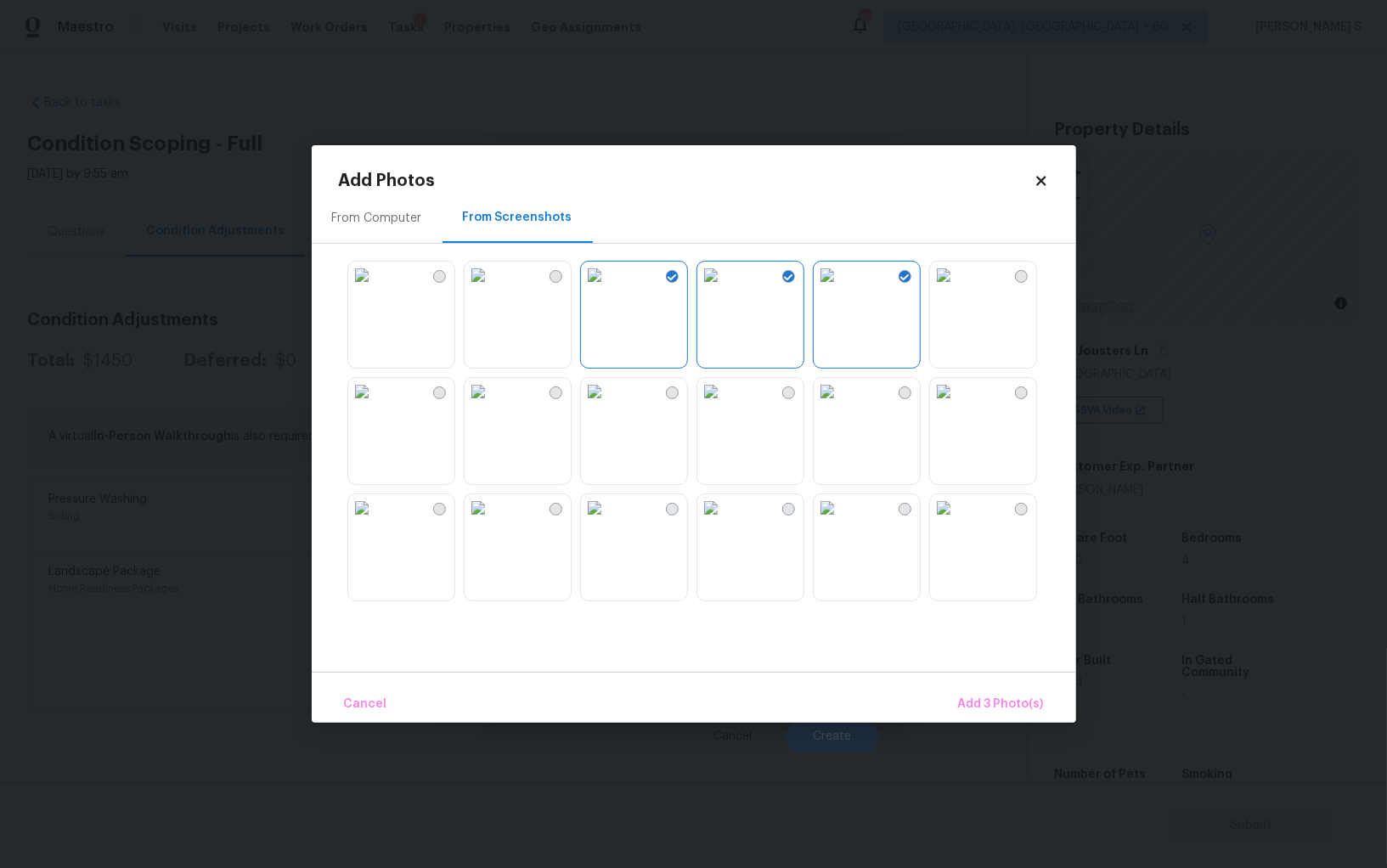
click at [841, 405] on img at bounding box center [828, 392] width 28 height 28
click at [724, 405] on img at bounding box center [711, 392] width 28 height 28
click at [609, 405] on img at bounding box center [595, 392] width 28 height 28
click at [609, 513] on img at bounding box center [595, 508] width 28 height 28
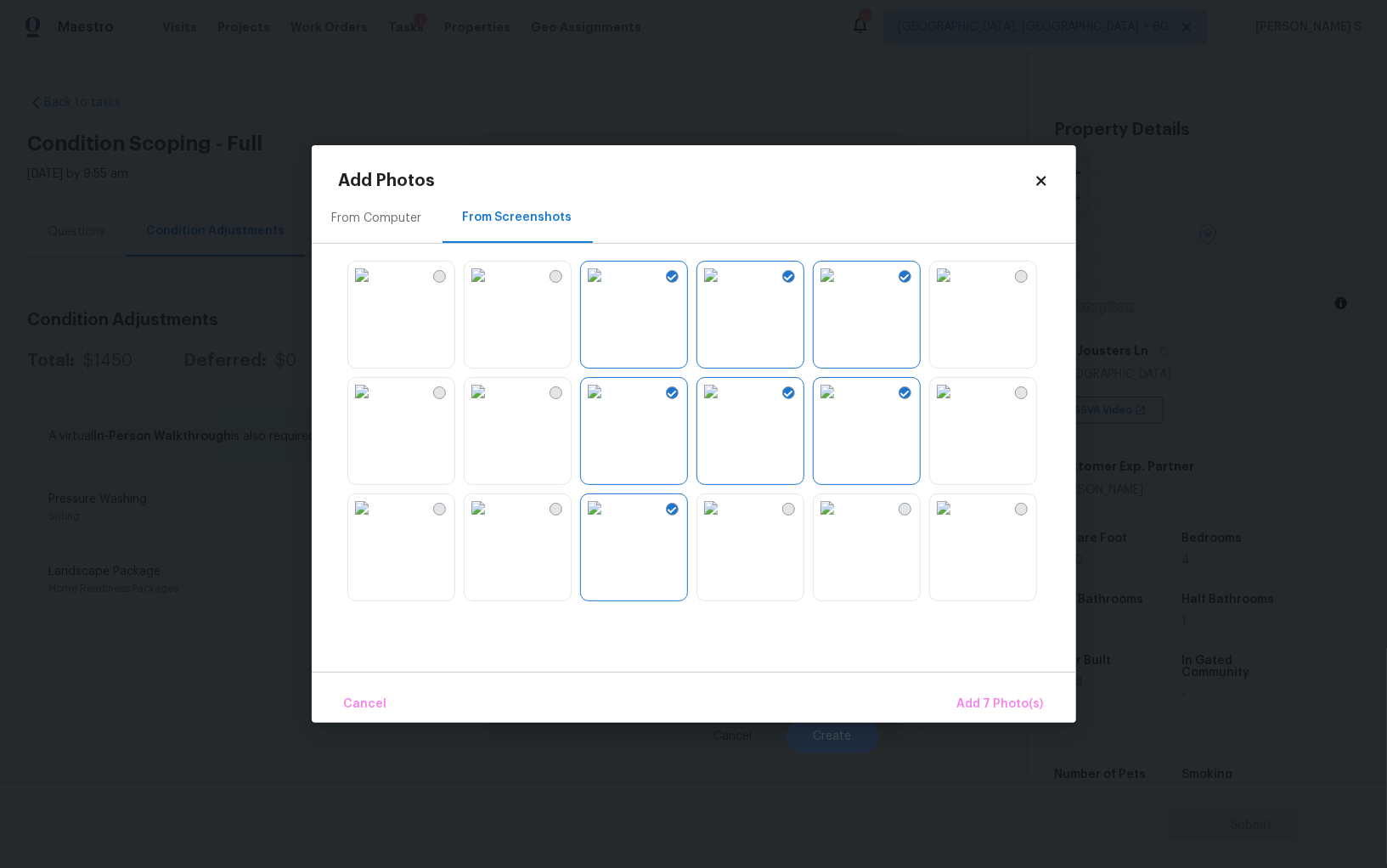
click at [725, 517] on img at bounding box center [711, 508] width 28 height 28
click at [492, 522] on img at bounding box center [478, 508] width 28 height 28
click at [492, 405] on img at bounding box center [478, 392] width 28 height 28
click at [376, 405] on img at bounding box center [362, 392] width 28 height 28
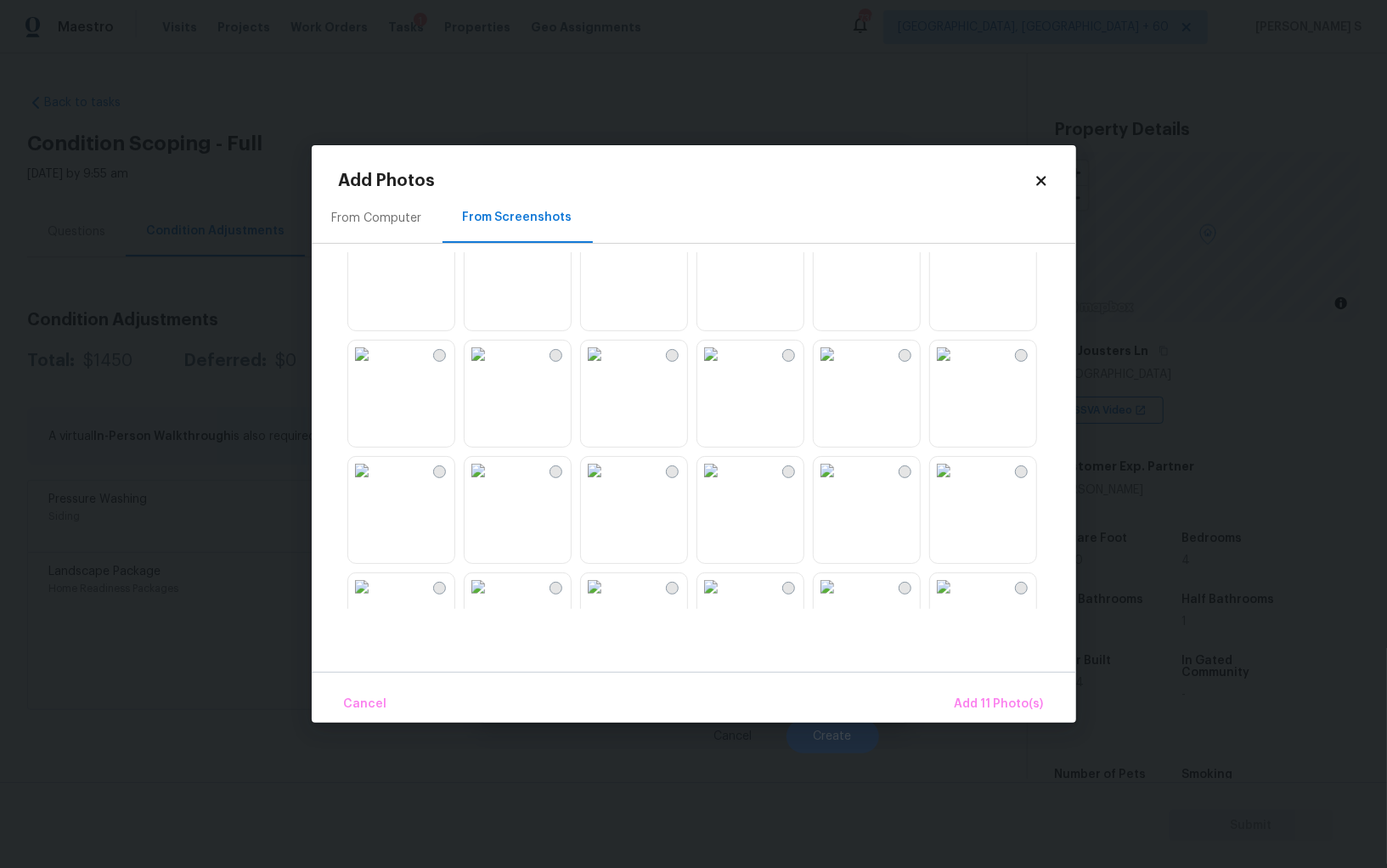
click at [725, 368] on img at bounding box center [711, 354] width 28 height 28
click at [725, 484] on img at bounding box center [711, 470] width 28 height 28
click at [837, 484] on img at bounding box center [828, 470] width 28 height 28
click at [995, 711] on span "Add 13 Photo(s)" at bounding box center [998, 705] width 91 height 22
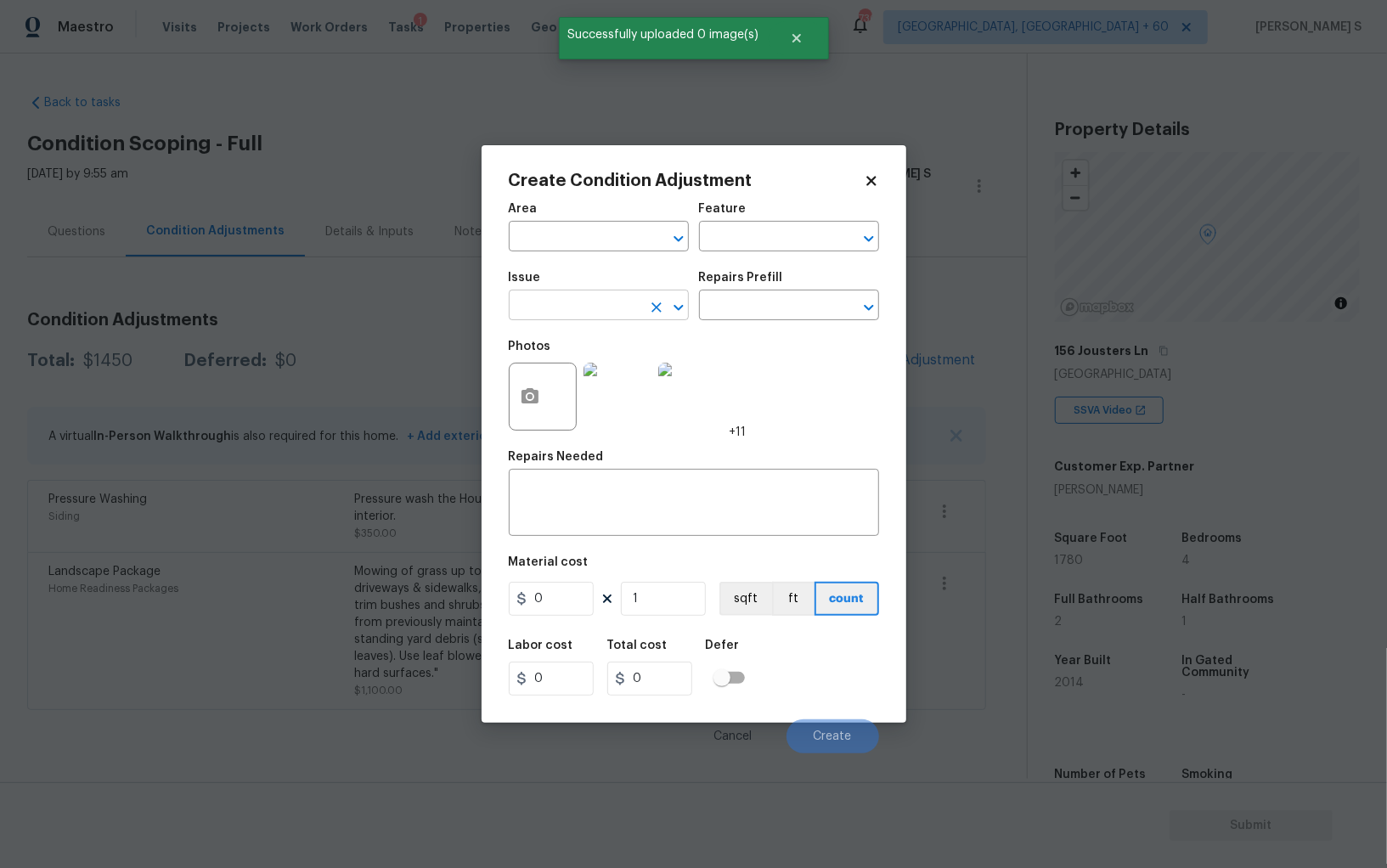
click at [575, 310] on input "text" at bounding box center [575, 307] width 132 height 27
type input "ACQ: Paint"
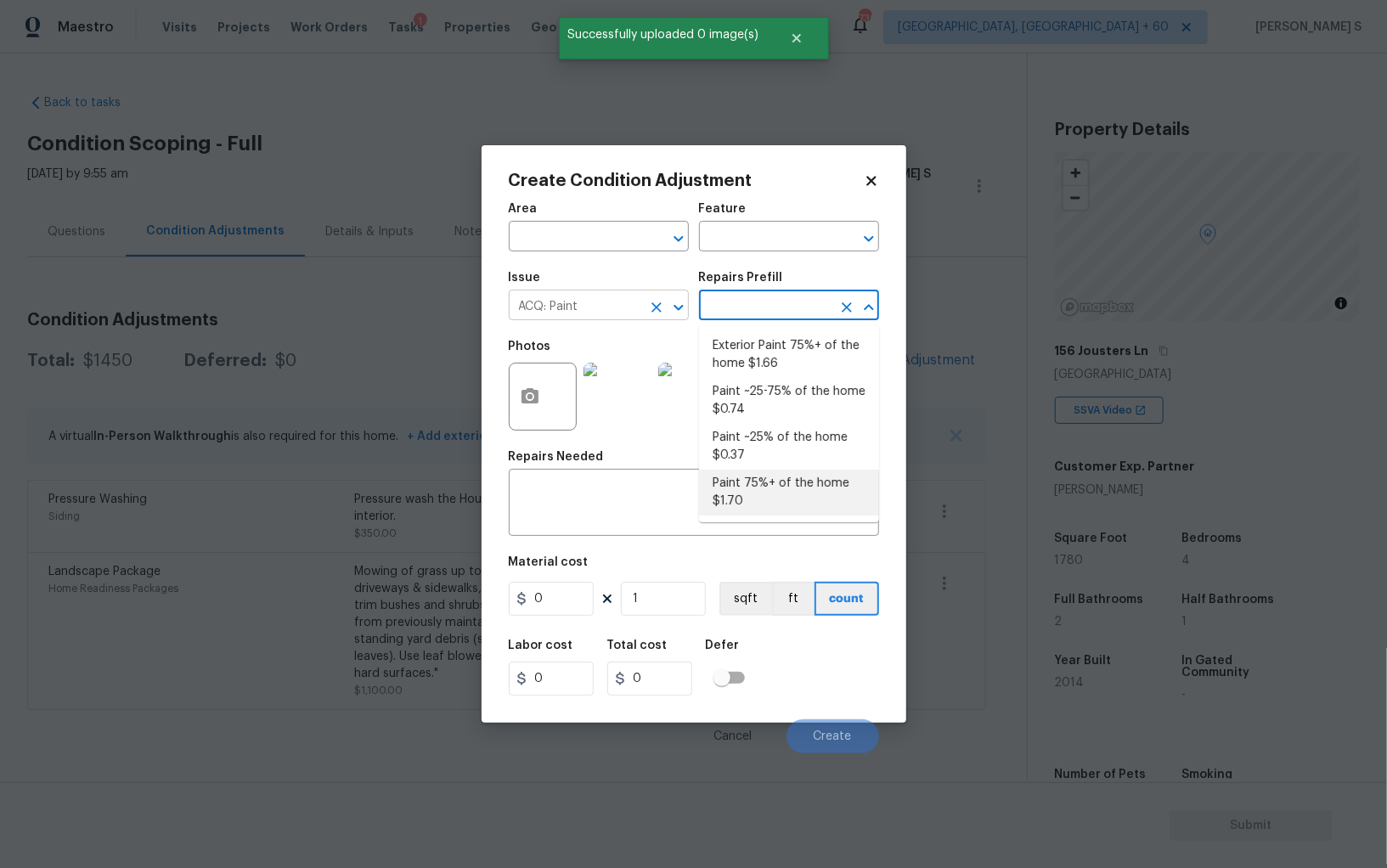
type input "Acquisition"
type textarea "Acquisition Scope: 75%+ of the home will likely require interior paint"
type input "1.7"
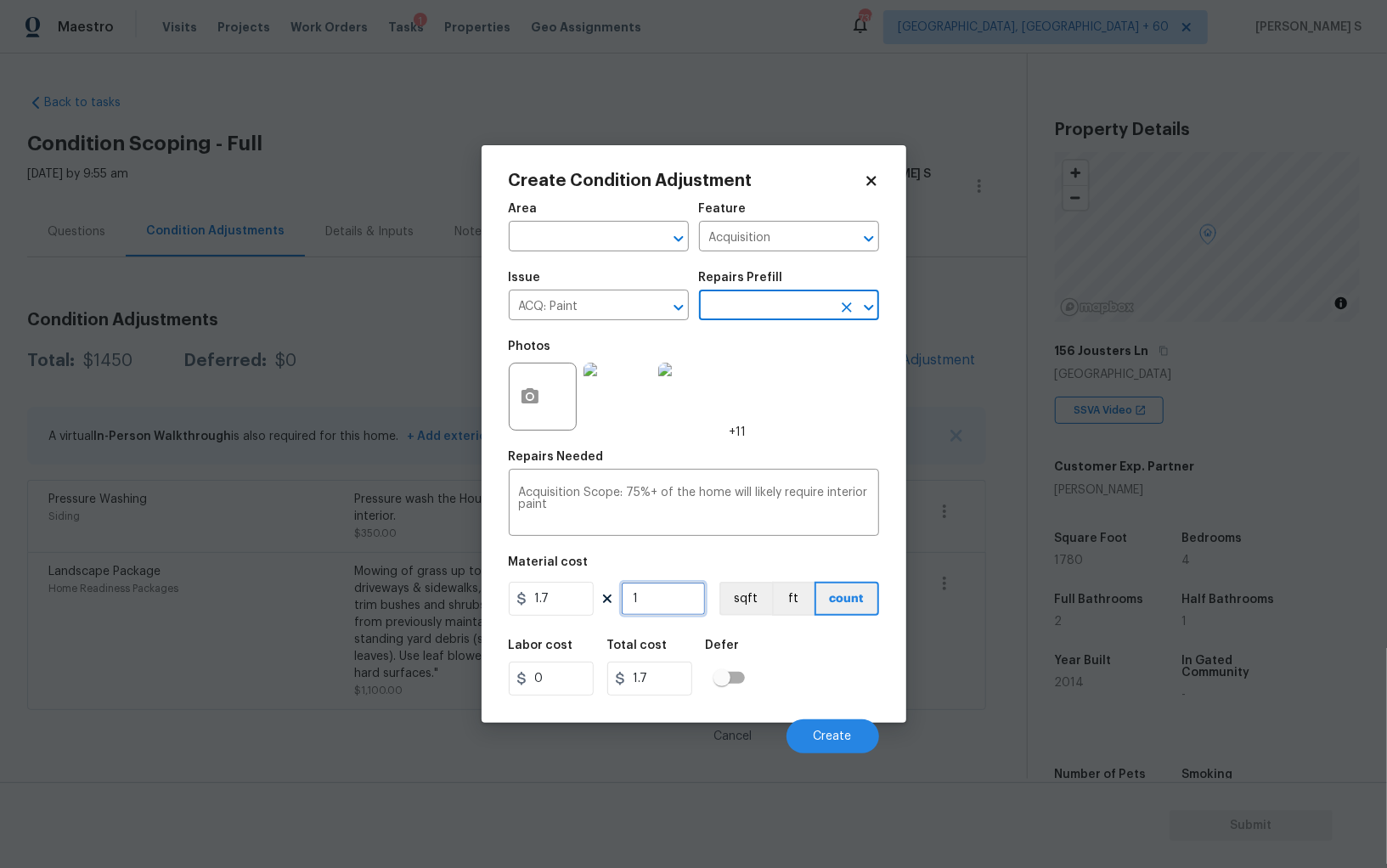
click at [665, 597] on input "1" at bounding box center [663, 599] width 85 height 34
type input "17"
type input "28.9"
type input "178"
type input "302.6"
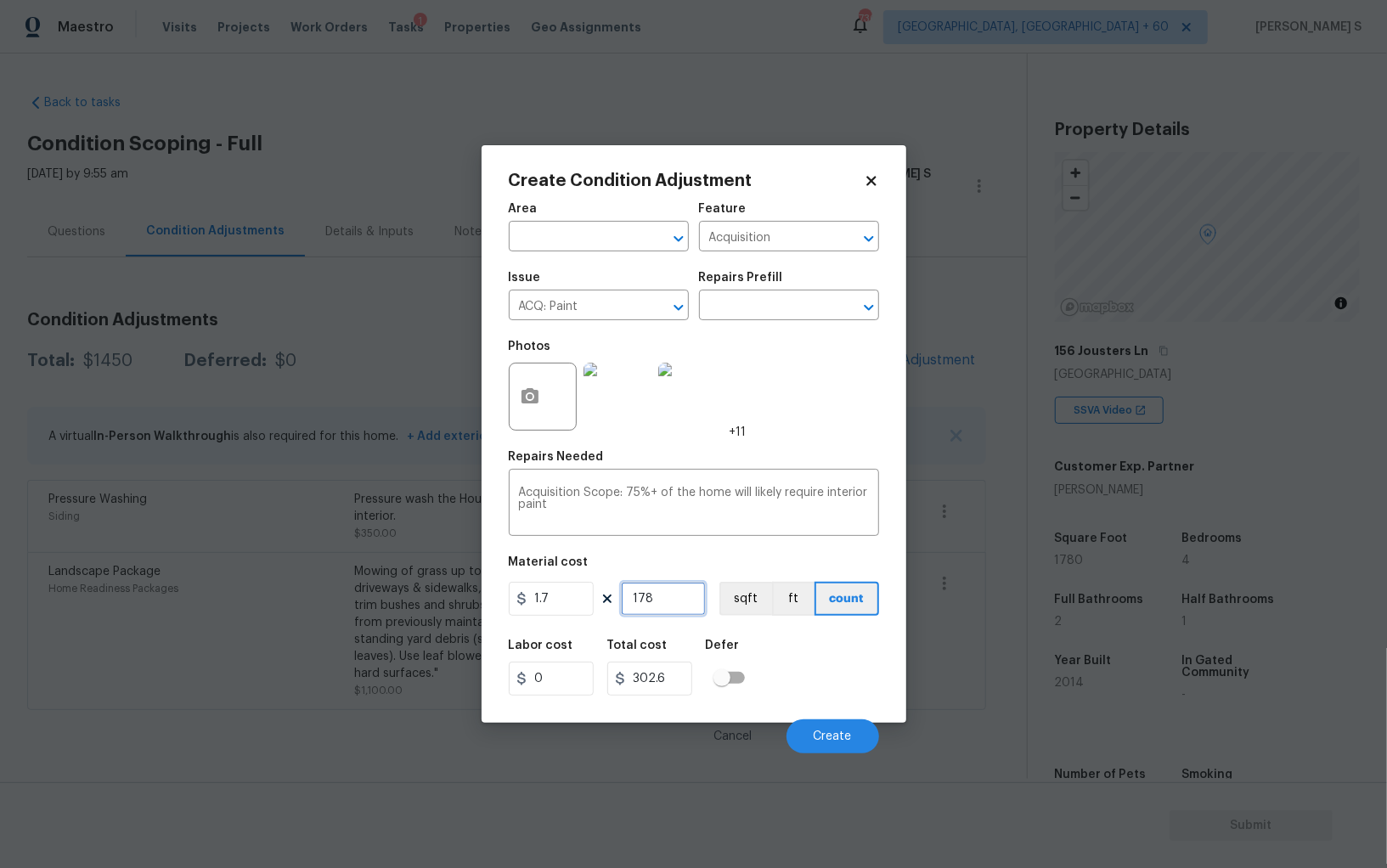
type input "1780"
type input "3026"
type input "1780"
click at [737, 602] on button "sqft" at bounding box center [745, 599] width 52 height 34
click at [770, 650] on div "Labor cost 0 Total cost 3026 Defer" at bounding box center [694, 668] width 370 height 77
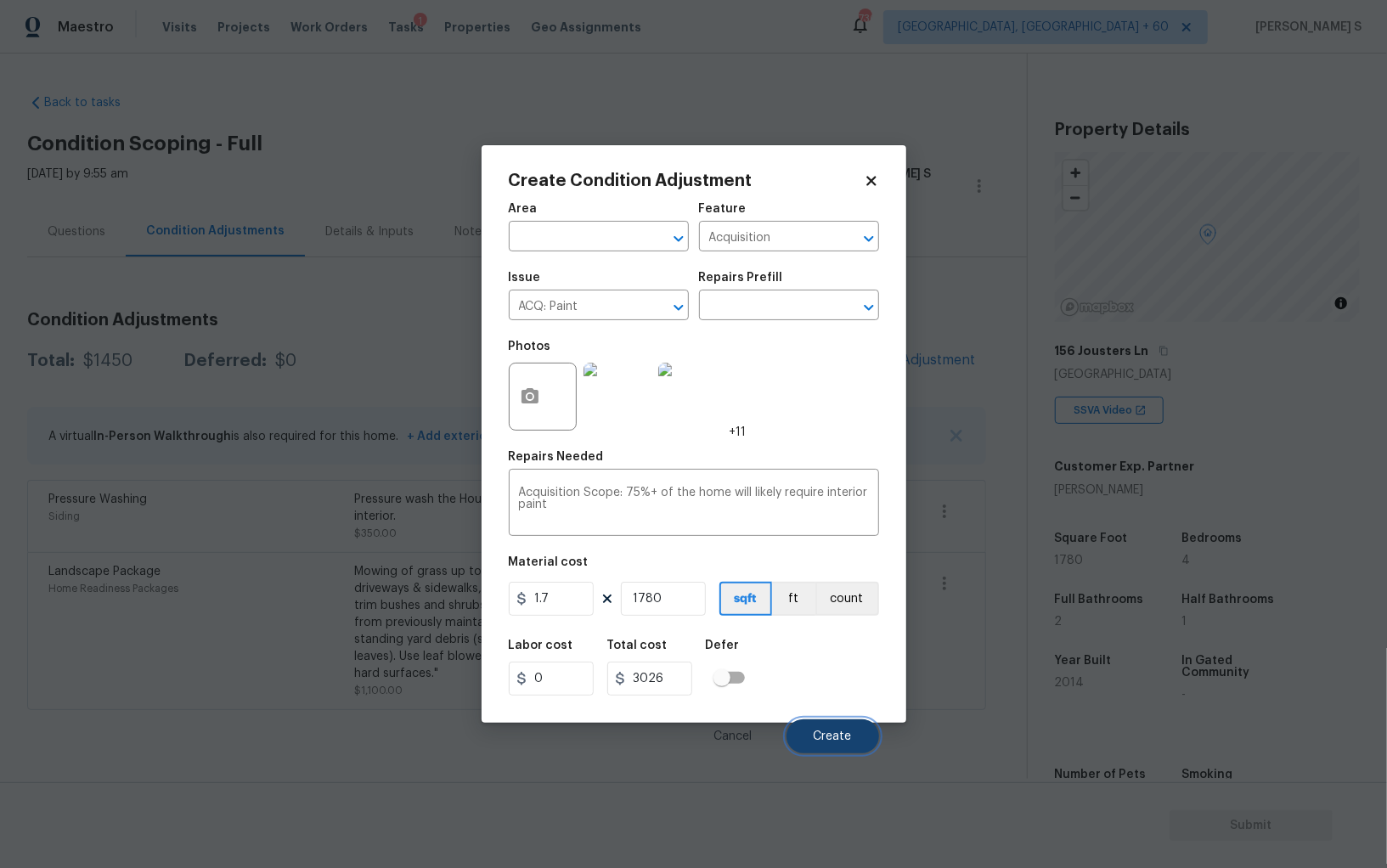
click at [835, 721] on button "Create" at bounding box center [833, 736] width 93 height 34
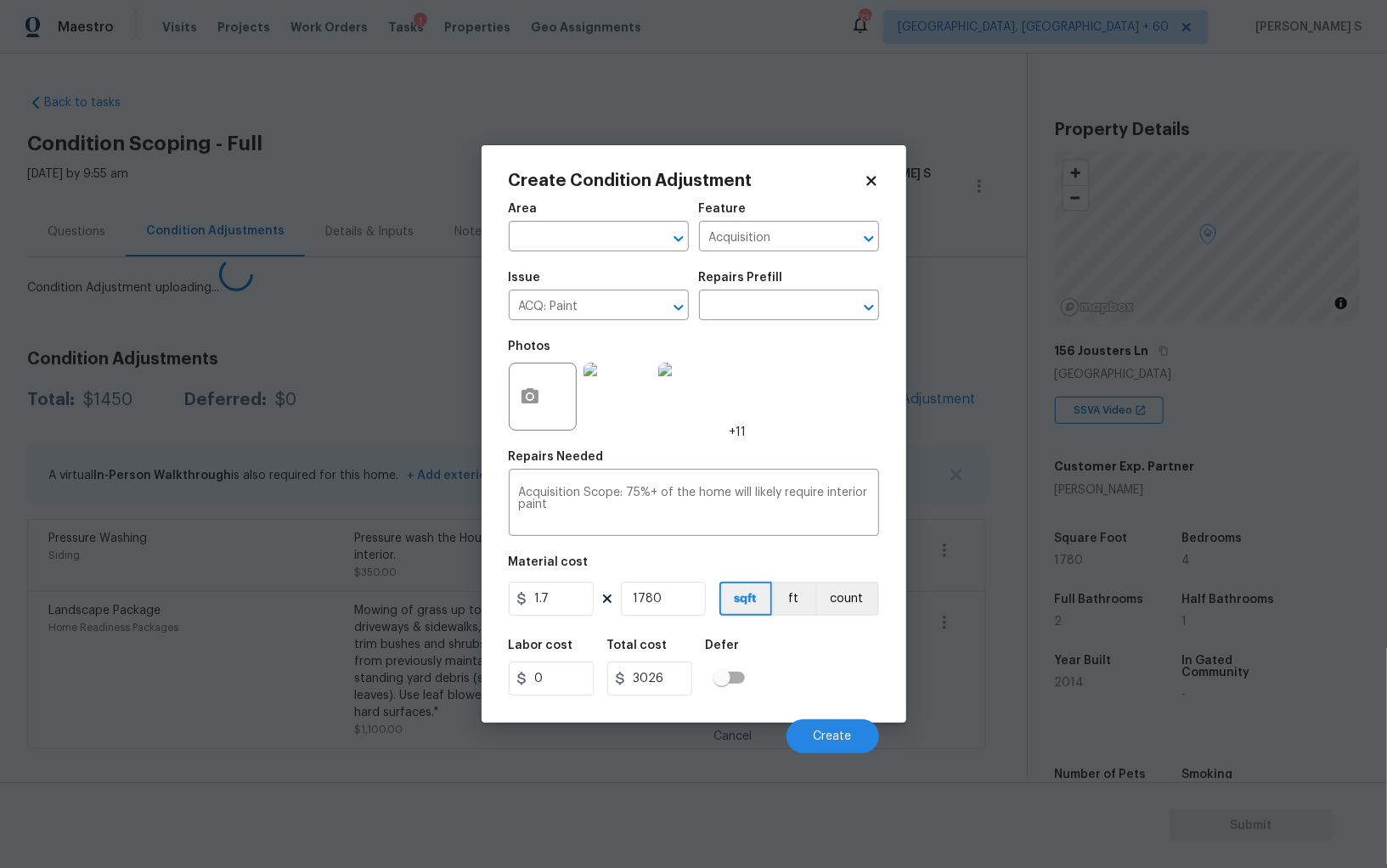
click at [213, 660] on body "Maestro Visits Projects Work Orders Tasks 1 Properties Geo Assignments 736 Albu…" at bounding box center [694, 434] width 1387 height 868
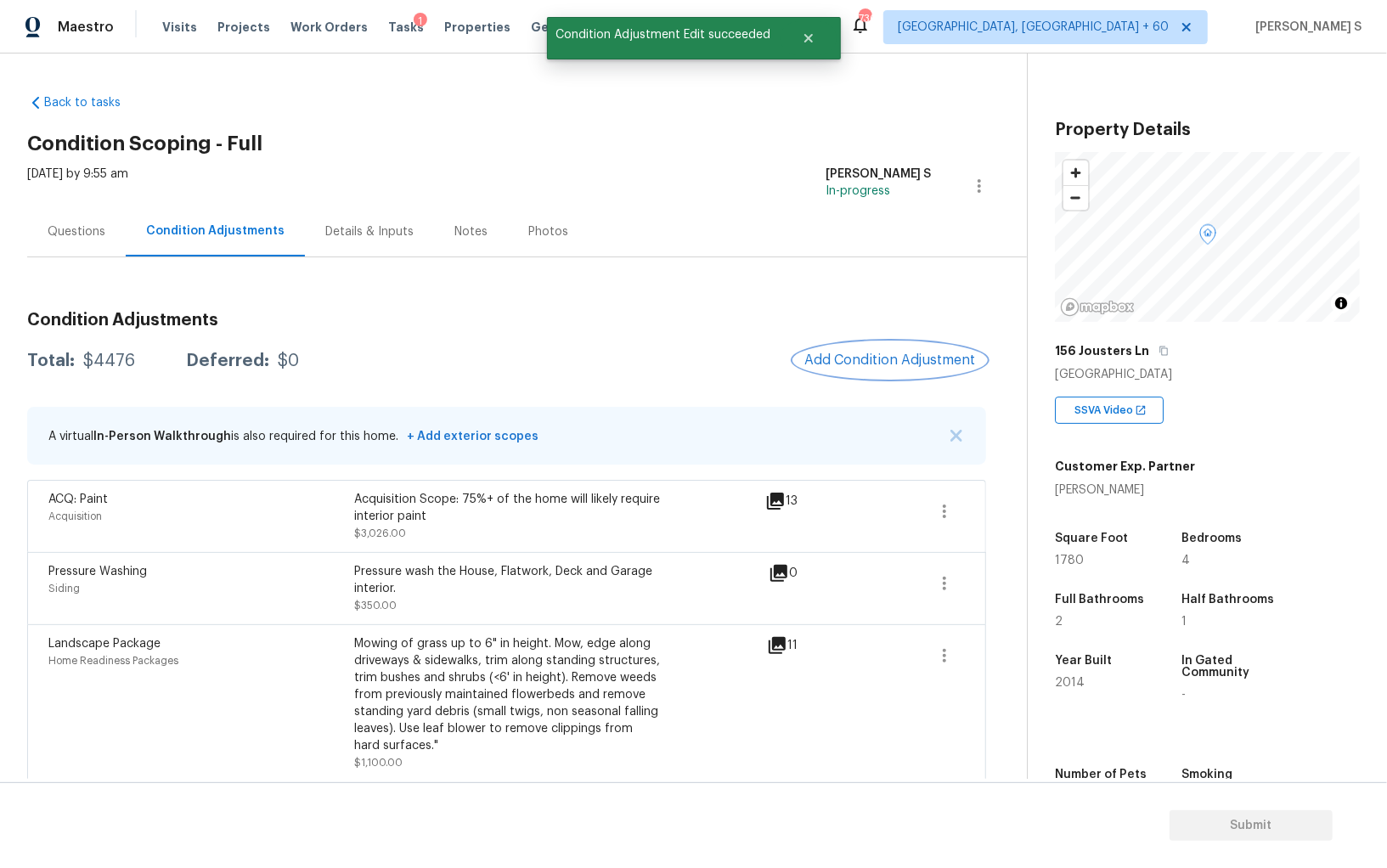
click at [915, 364] on span "Add Condition Adjustment" at bounding box center [890, 360] width 172 height 16
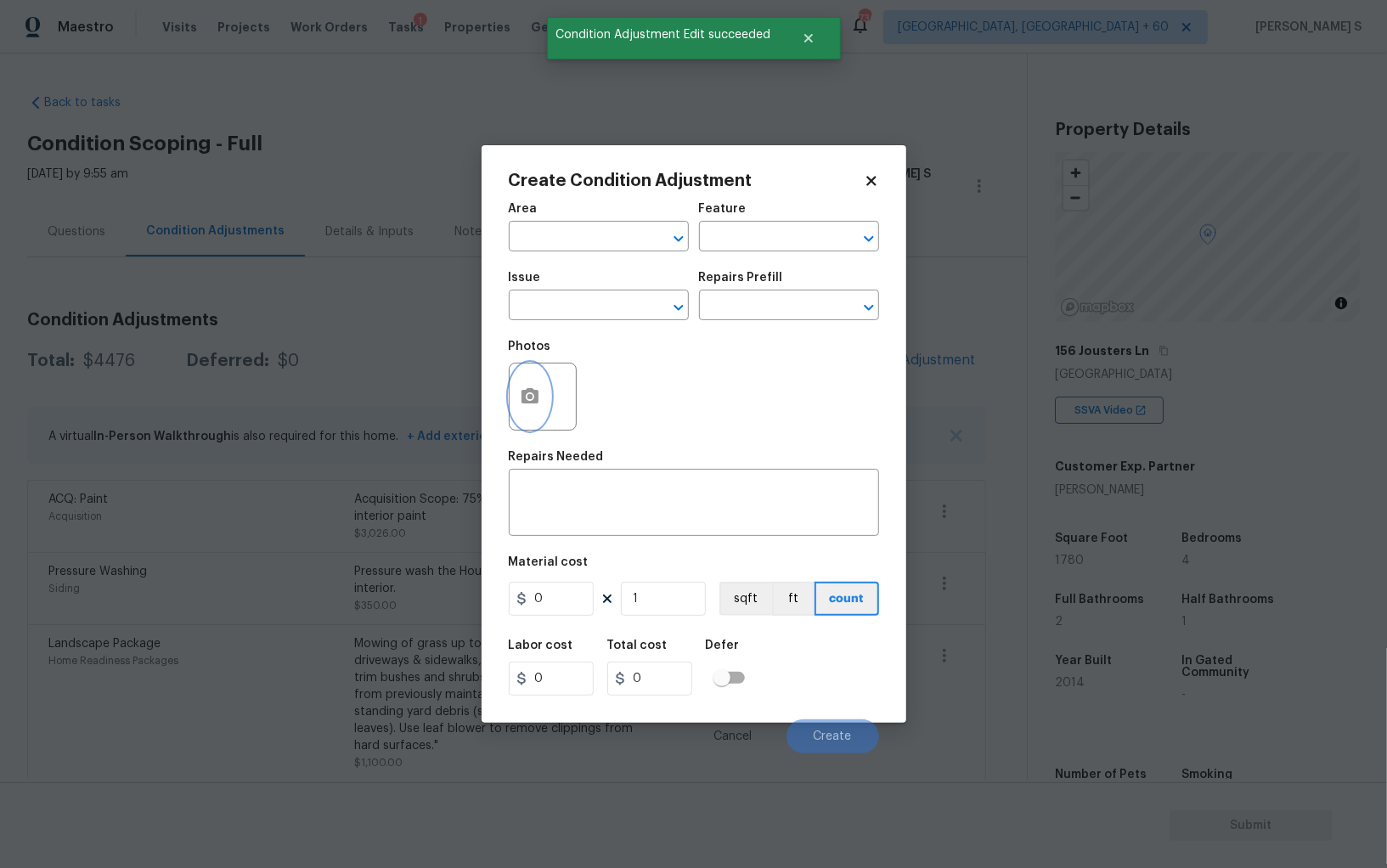
click at [545, 403] on button "button" at bounding box center [530, 397] width 40 height 66
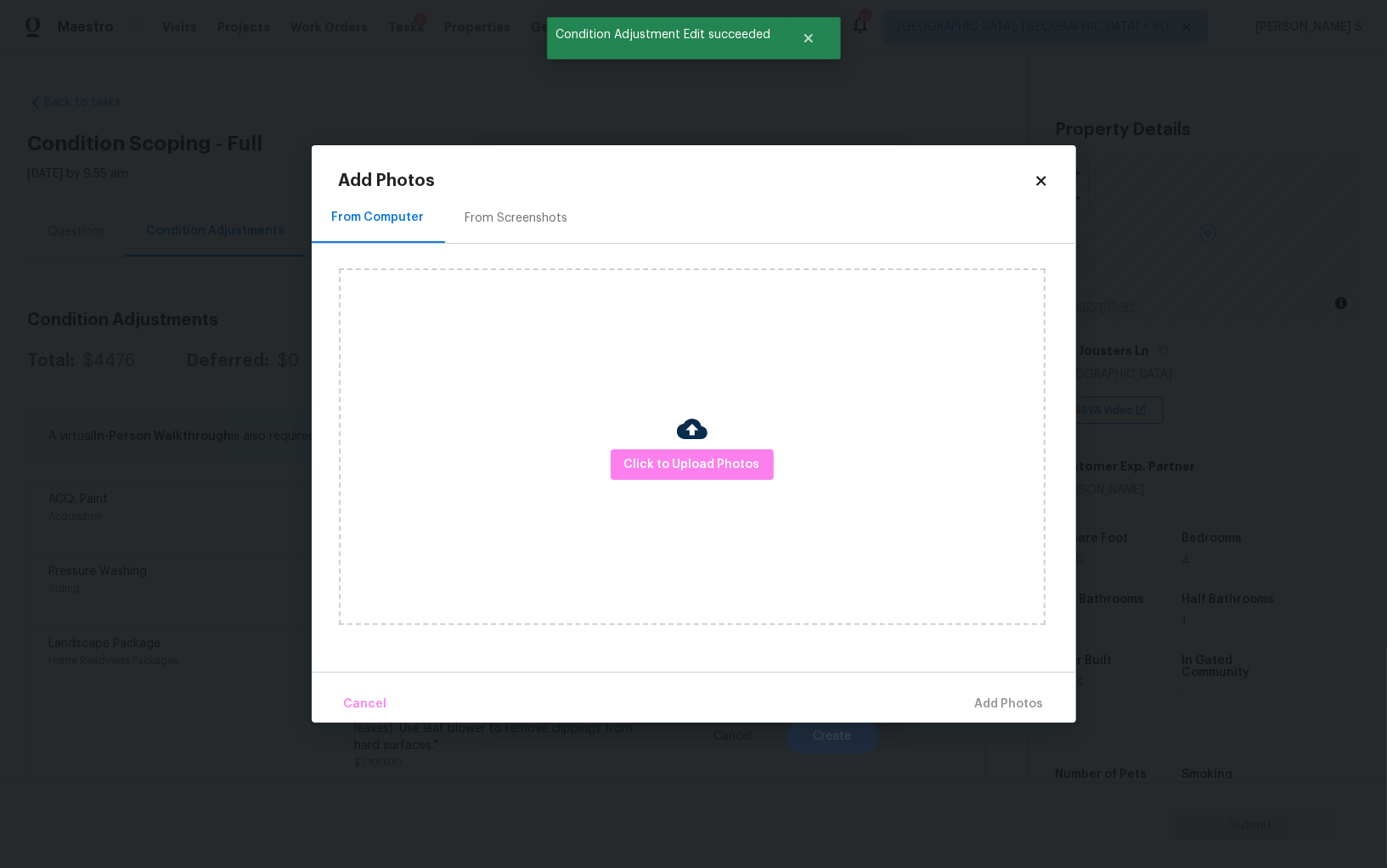
click at [505, 226] on div "From Screenshots" at bounding box center [517, 217] width 144 height 50
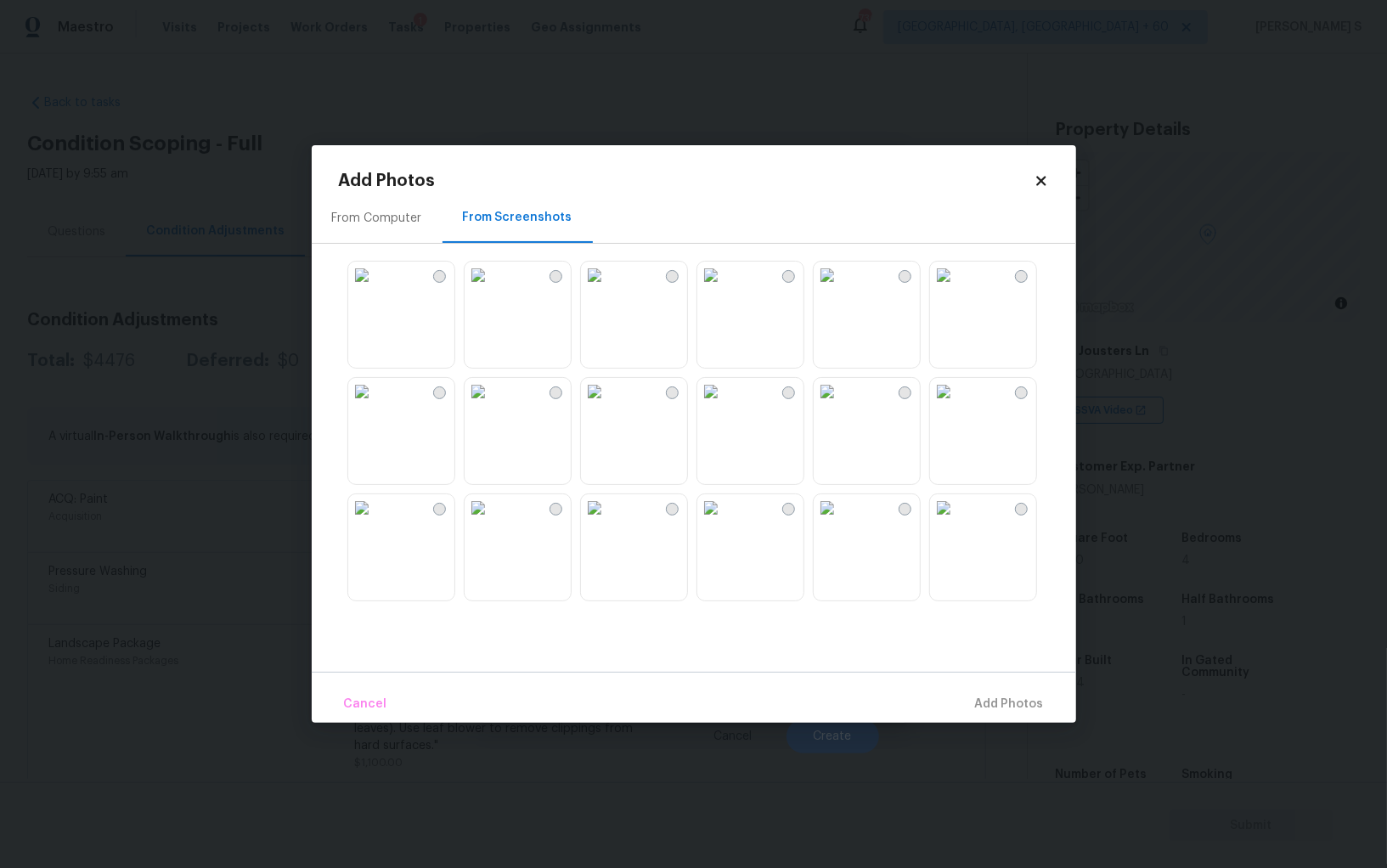
click at [841, 522] on img at bounding box center [828, 508] width 28 height 28
click at [957, 522] on img at bounding box center [944, 508] width 28 height 28
click at [841, 405] on img at bounding box center [828, 392] width 28 height 28
click at [957, 405] on img at bounding box center [944, 392] width 28 height 28
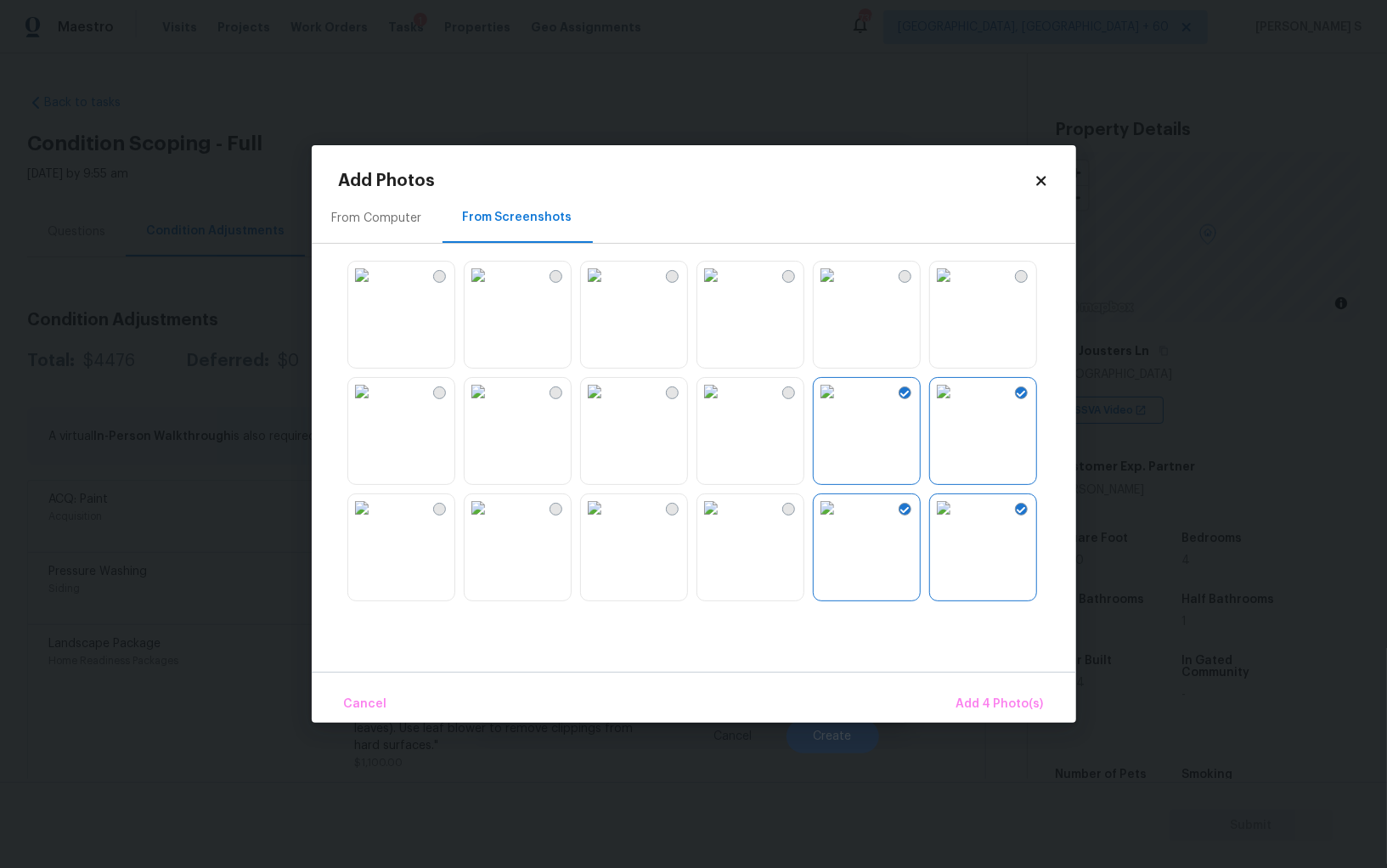
click at [725, 405] on img at bounding box center [711, 392] width 28 height 28
click at [725, 522] on img at bounding box center [711, 508] width 28 height 28
click at [609, 522] on img at bounding box center [595, 508] width 28 height 28
click at [492, 522] on img at bounding box center [478, 508] width 28 height 28
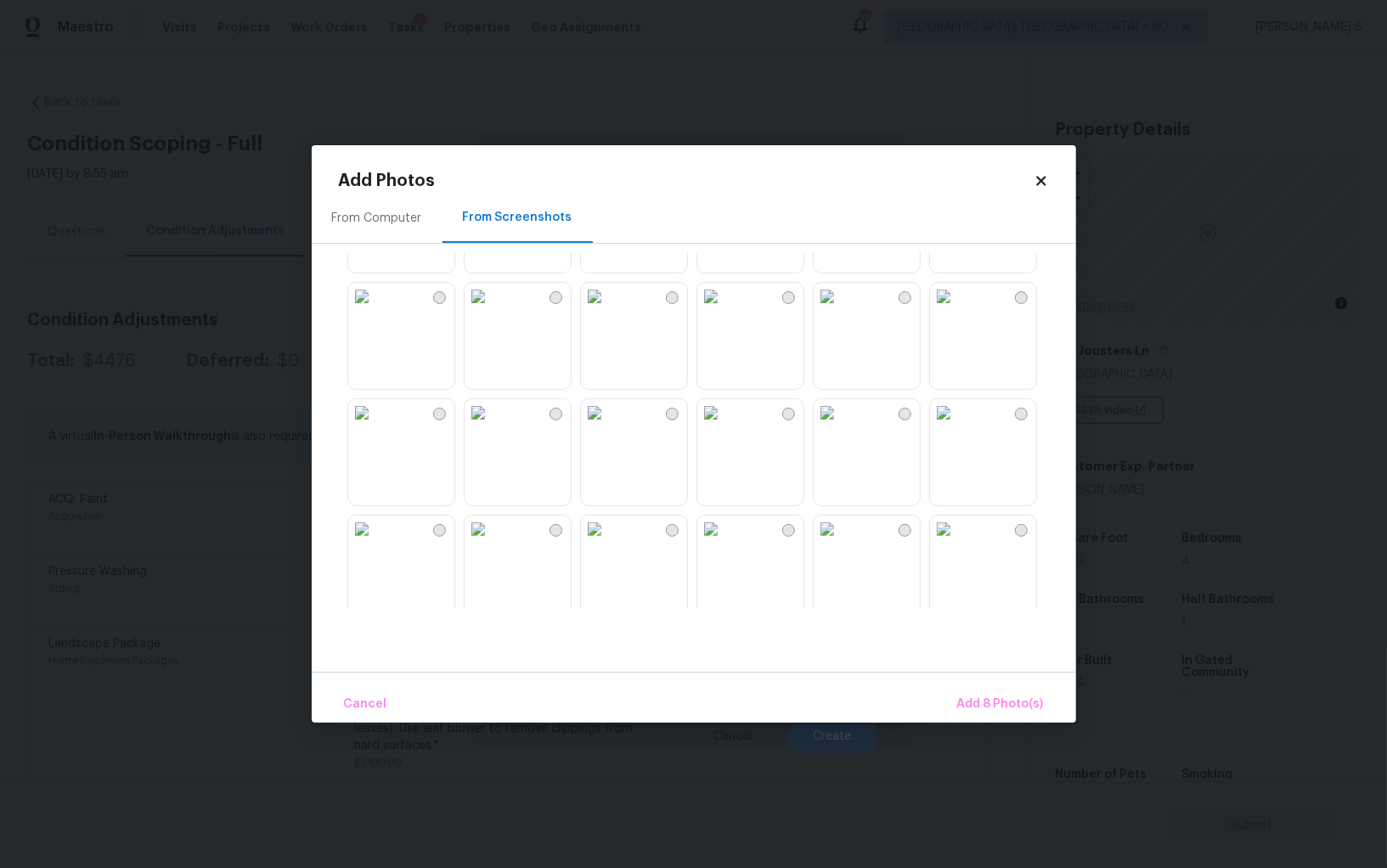
scroll to position [1098, 0]
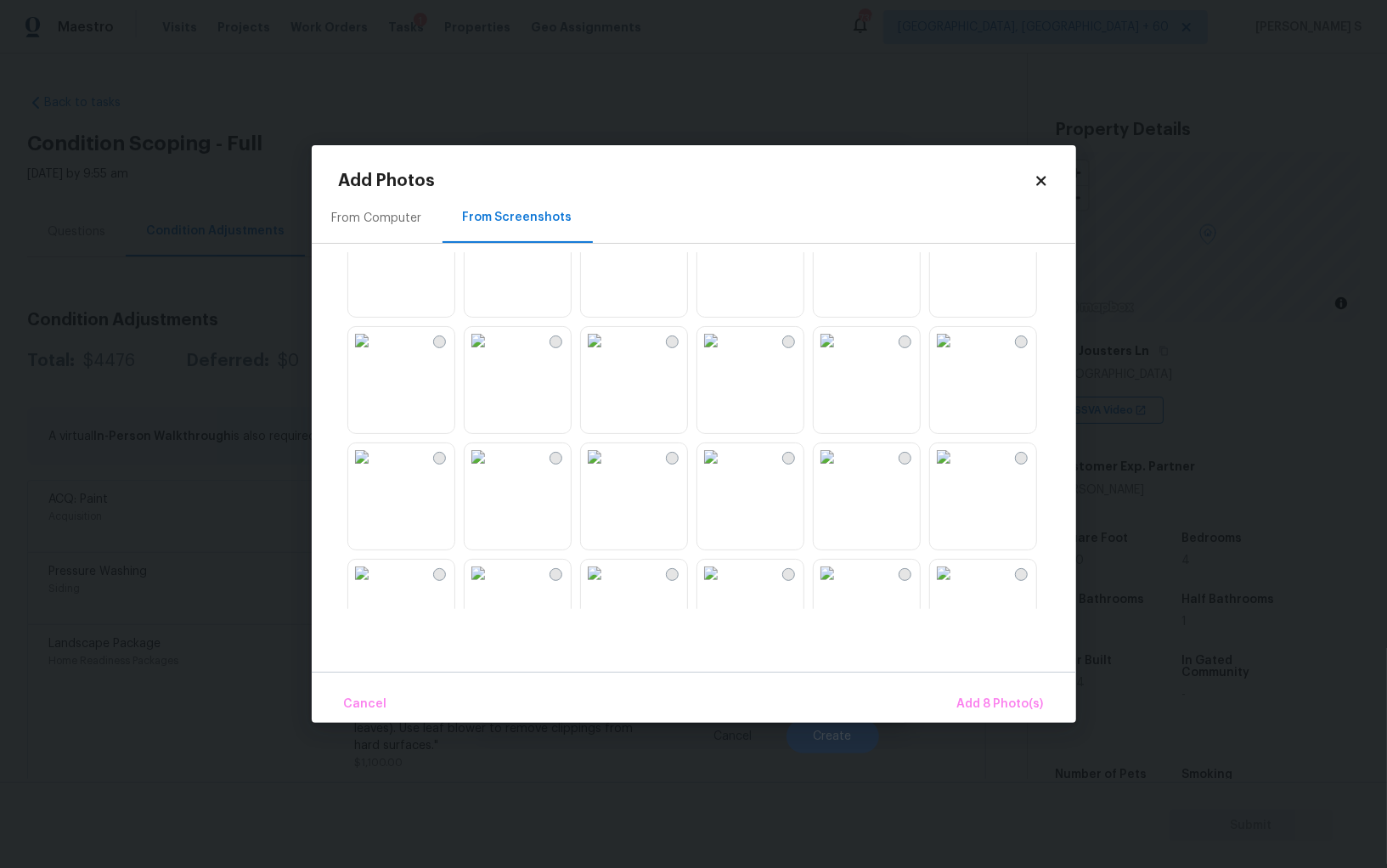
click at [725, 354] on img at bounding box center [711, 341] width 28 height 28
click at [841, 354] on img at bounding box center [828, 341] width 28 height 28
click at [957, 354] on img at bounding box center [944, 341] width 28 height 28
click at [841, 587] on img at bounding box center [828, 573] width 28 height 28
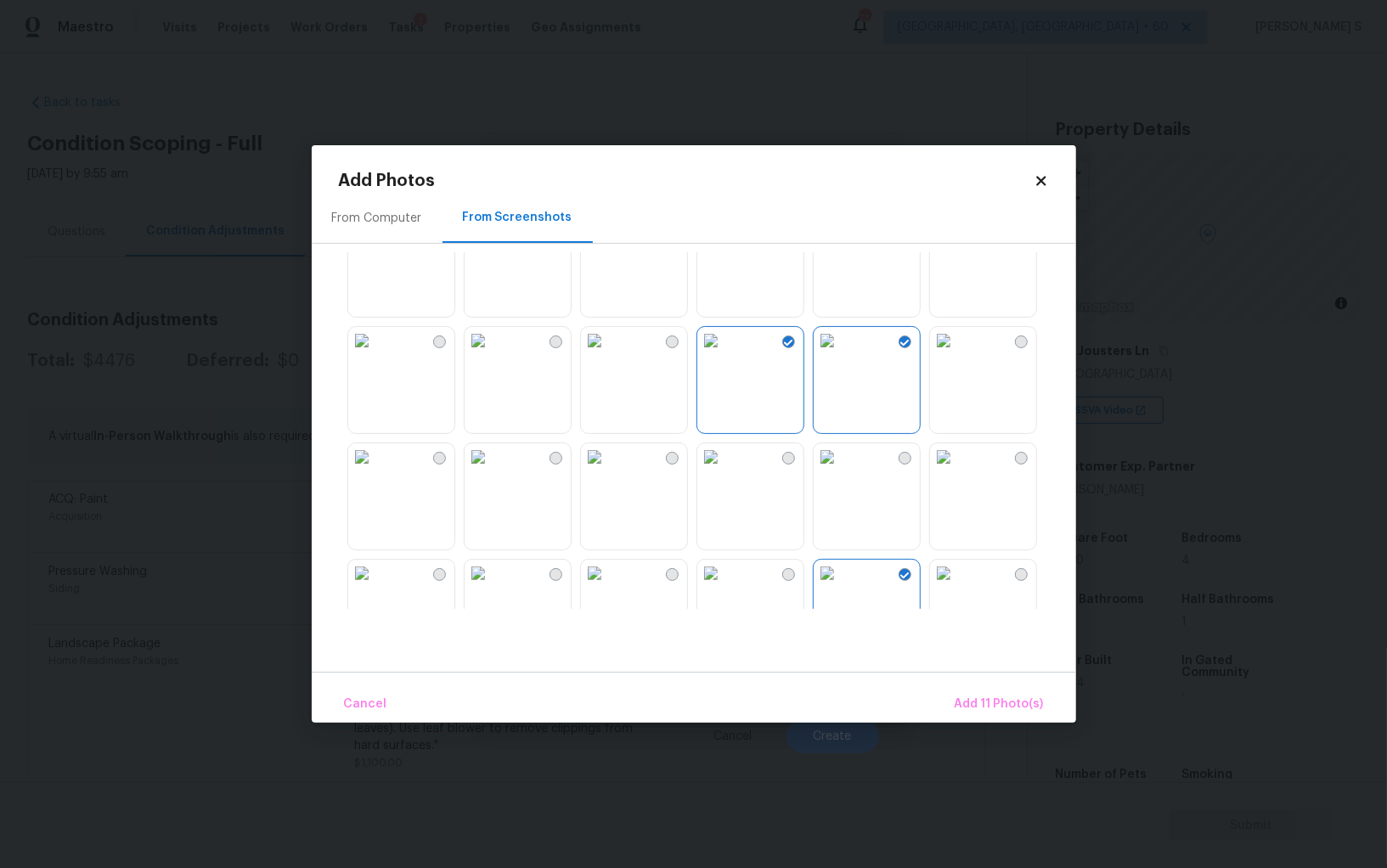
click at [725, 587] on img at bounding box center [711, 573] width 28 height 28
click at [609, 587] on img at bounding box center [595, 573] width 28 height 28
click at [1025, 694] on span "Add 13 Photo(s)" at bounding box center [998, 705] width 91 height 22
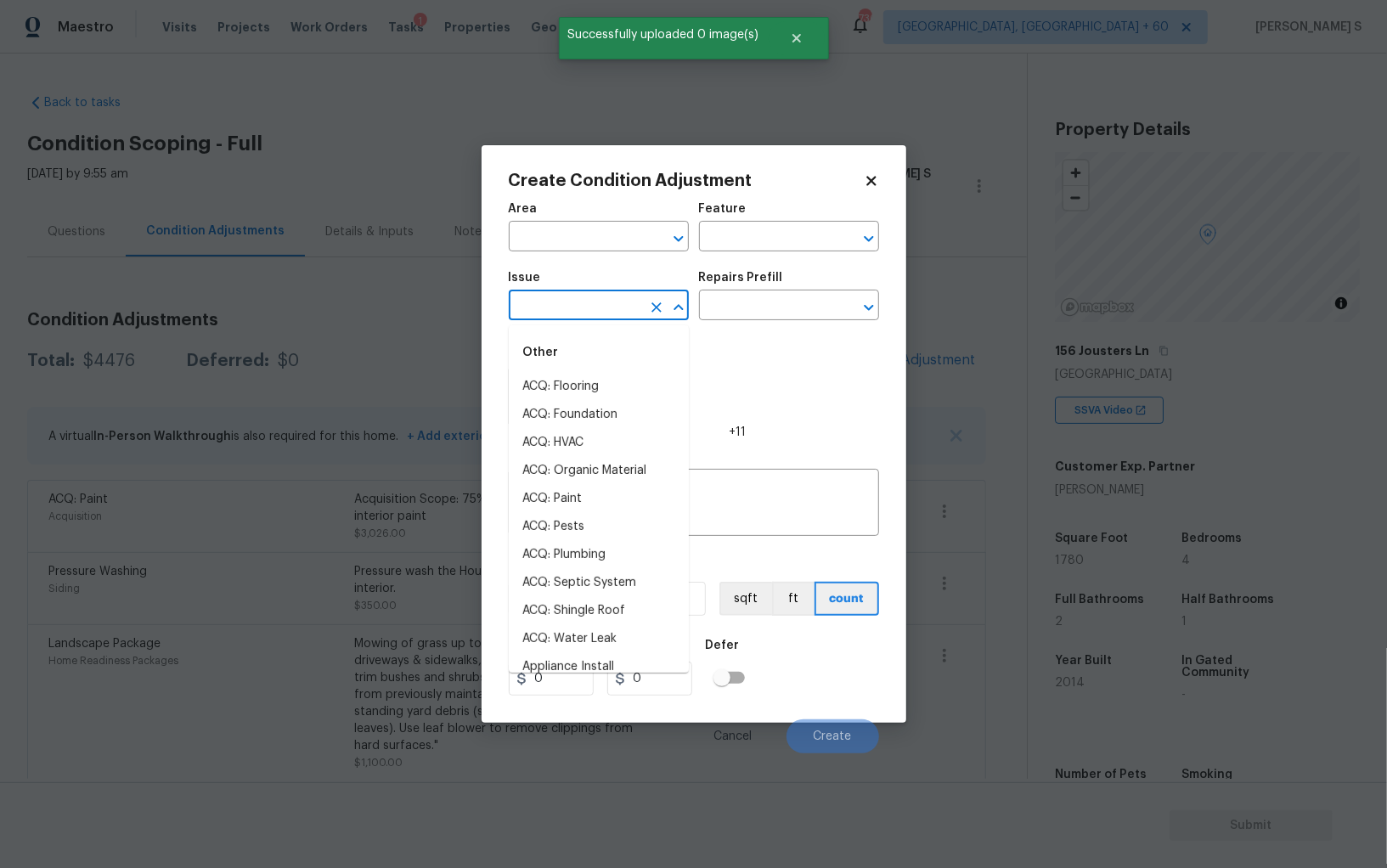
click at [574, 296] on input "text" at bounding box center [575, 307] width 132 height 27
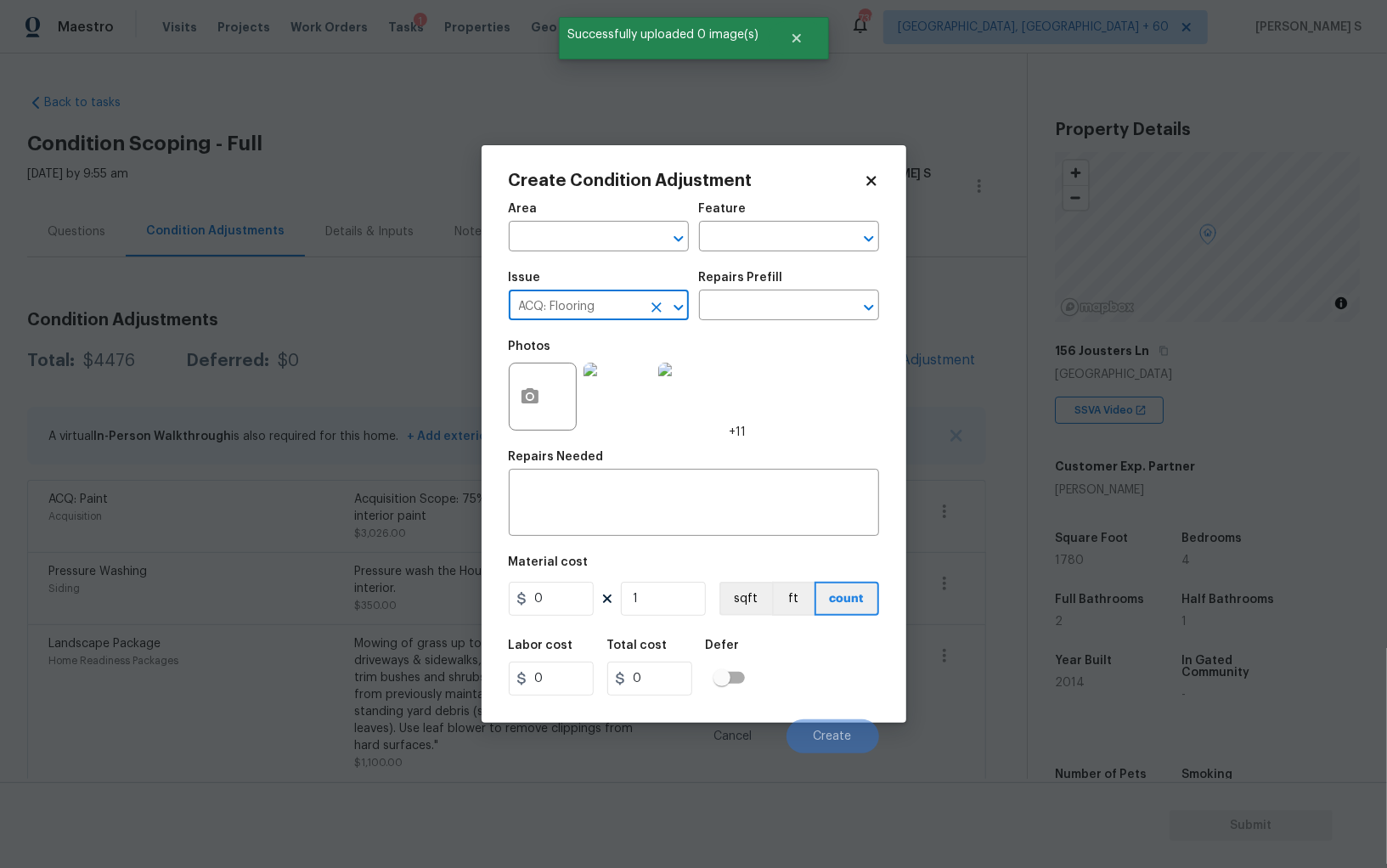
type input "ACQ: Flooring"
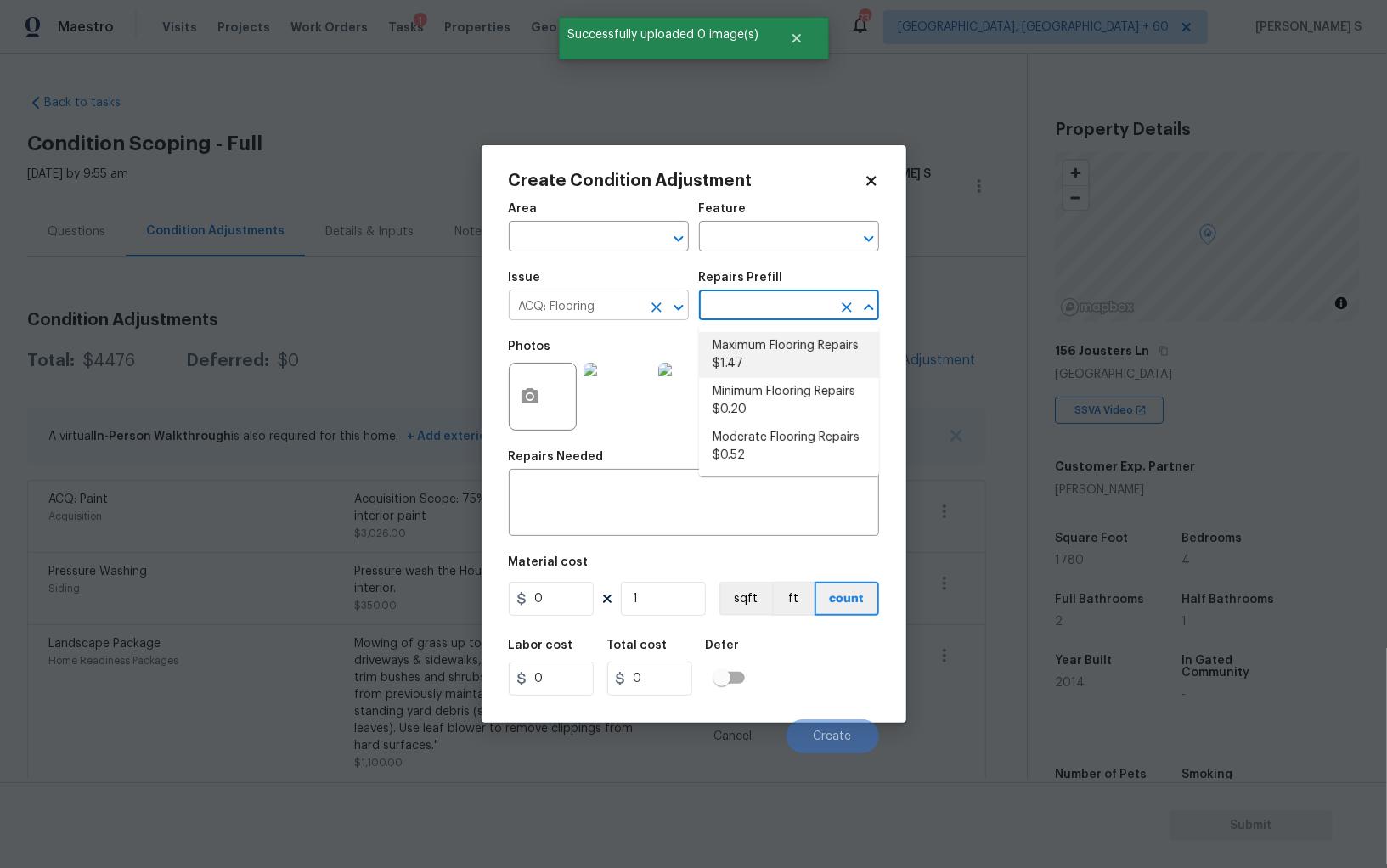
type input "Acquisition"
type textarea "Acquisition Scope: Maximum flooring repairs"
type input "1.47"
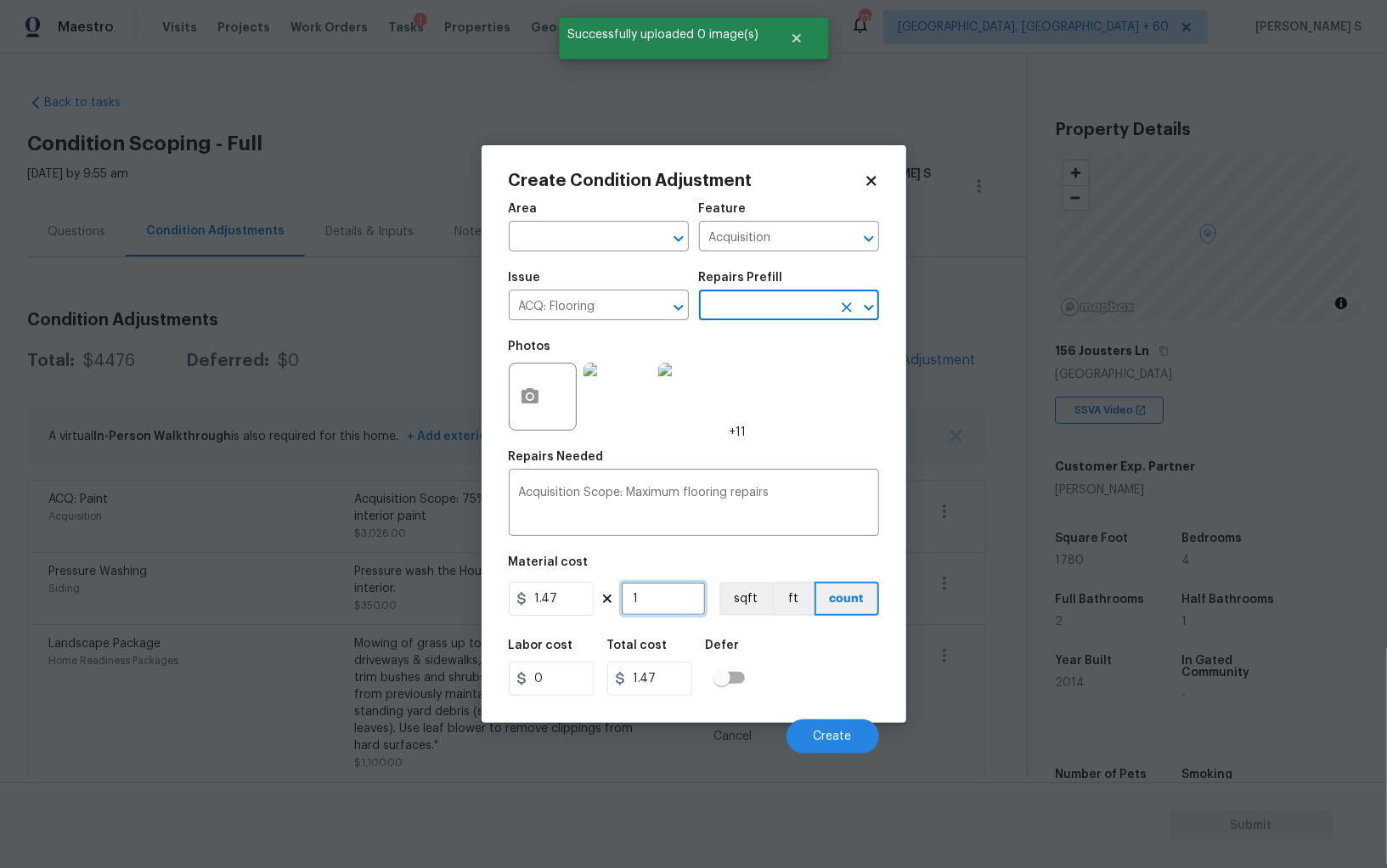
click at [661, 603] on input "1" at bounding box center [663, 599] width 85 height 34
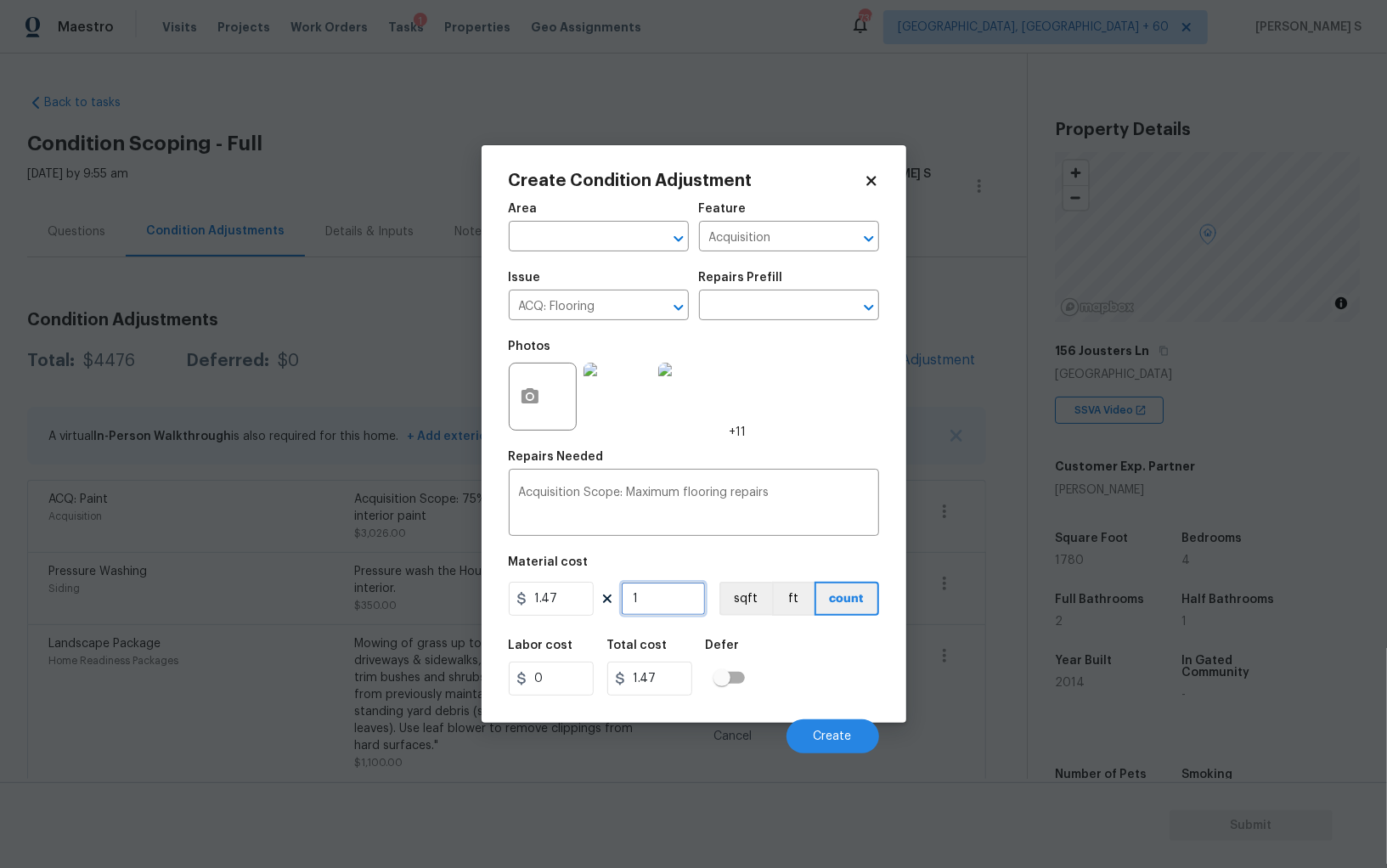
paste input "780"
type input "1780"
type input "2616.6"
type input "1780"
click at [736, 605] on button "sqft" at bounding box center [745, 599] width 52 height 34
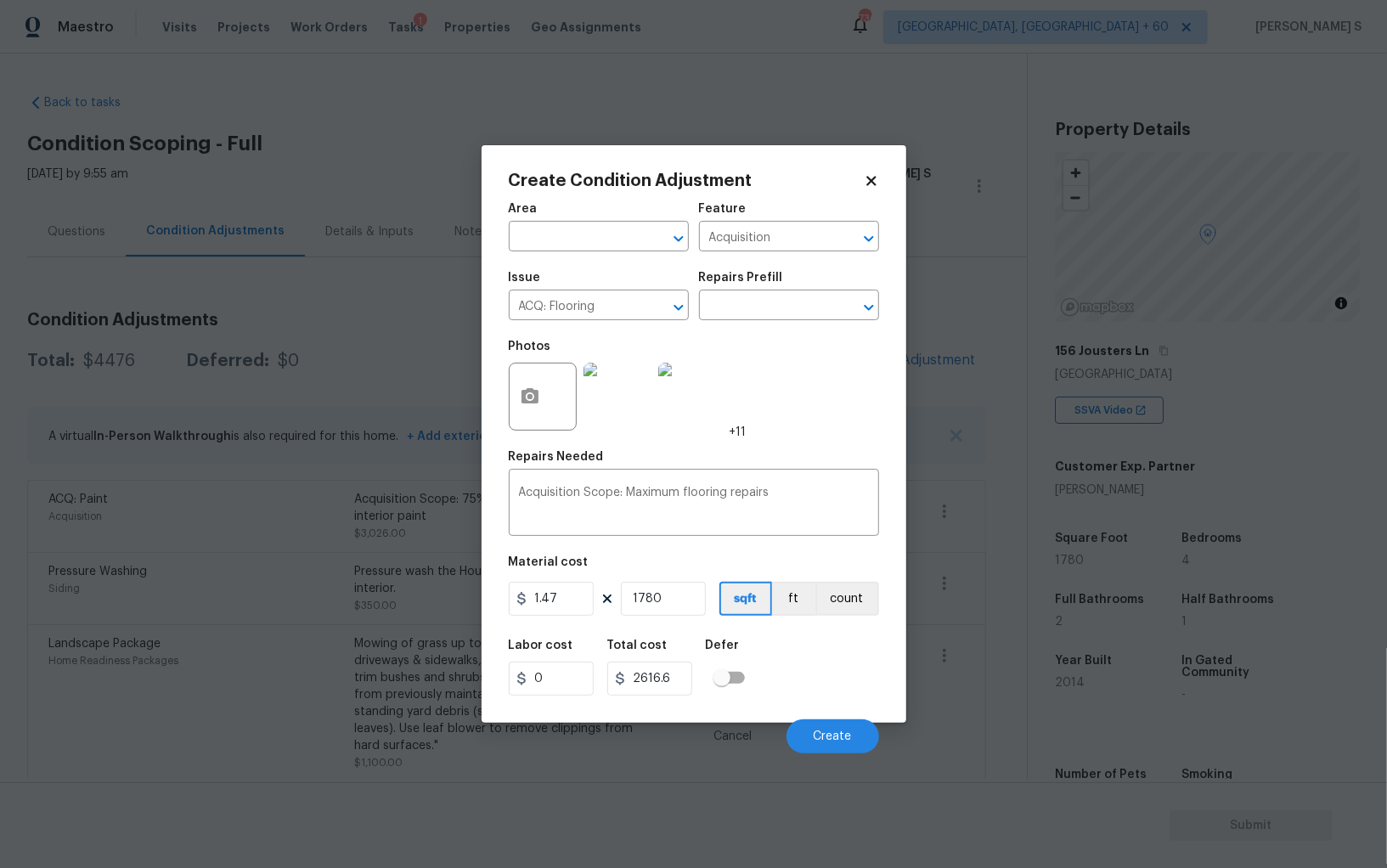
click at [760, 649] on div "Labor cost 0 Total cost 2616.6 Defer" at bounding box center [694, 668] width 370 height 77
click at [847, 738] on span "Create" at bounding box center [833, 737] width 38 height 13
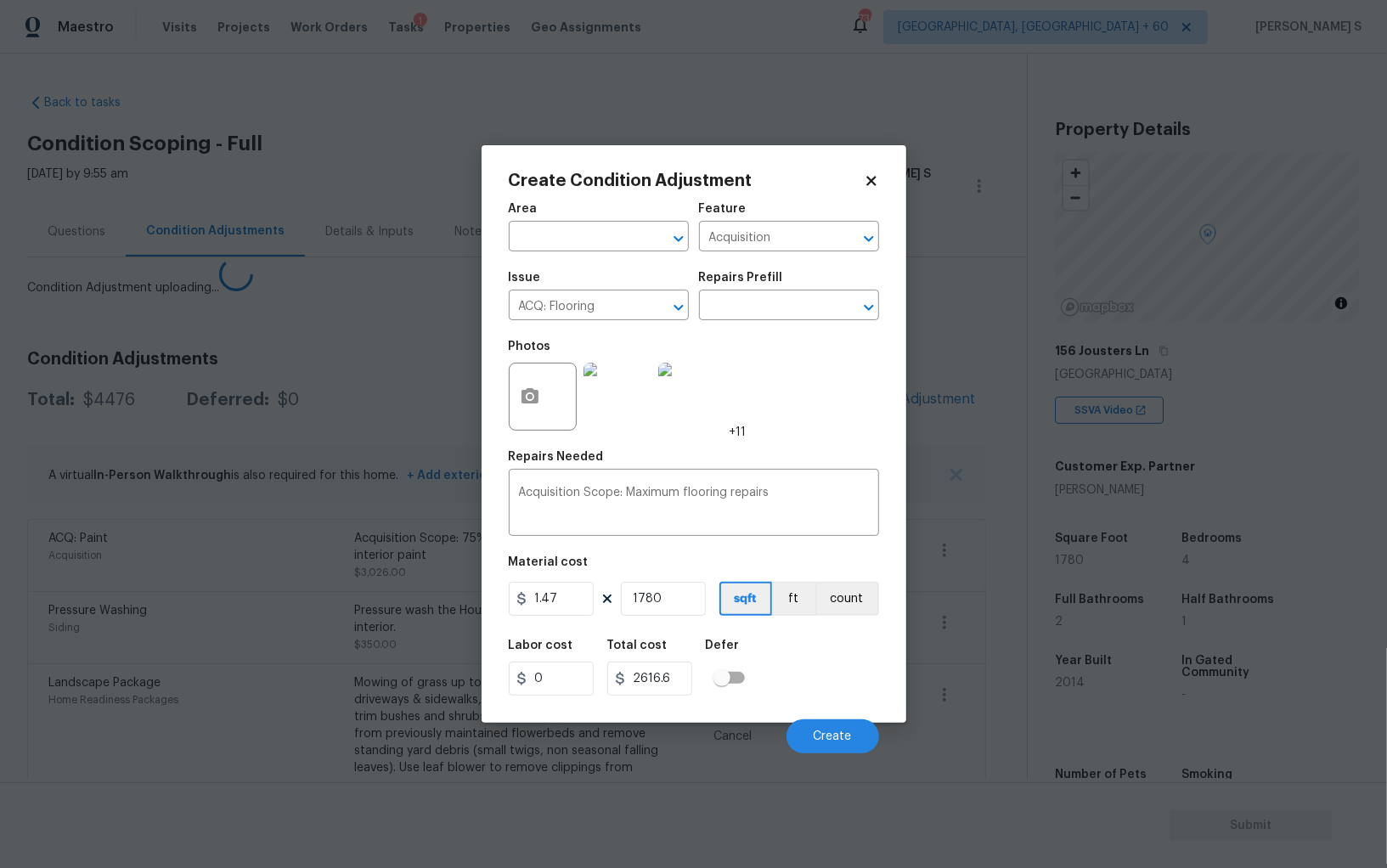
click at [283, 607] on body "Maestro Visits Projects Work Orders Tasks 1 Properties Geo Assignments 736 Albu…" at bounding box center [694, 434] width 1387 height 868
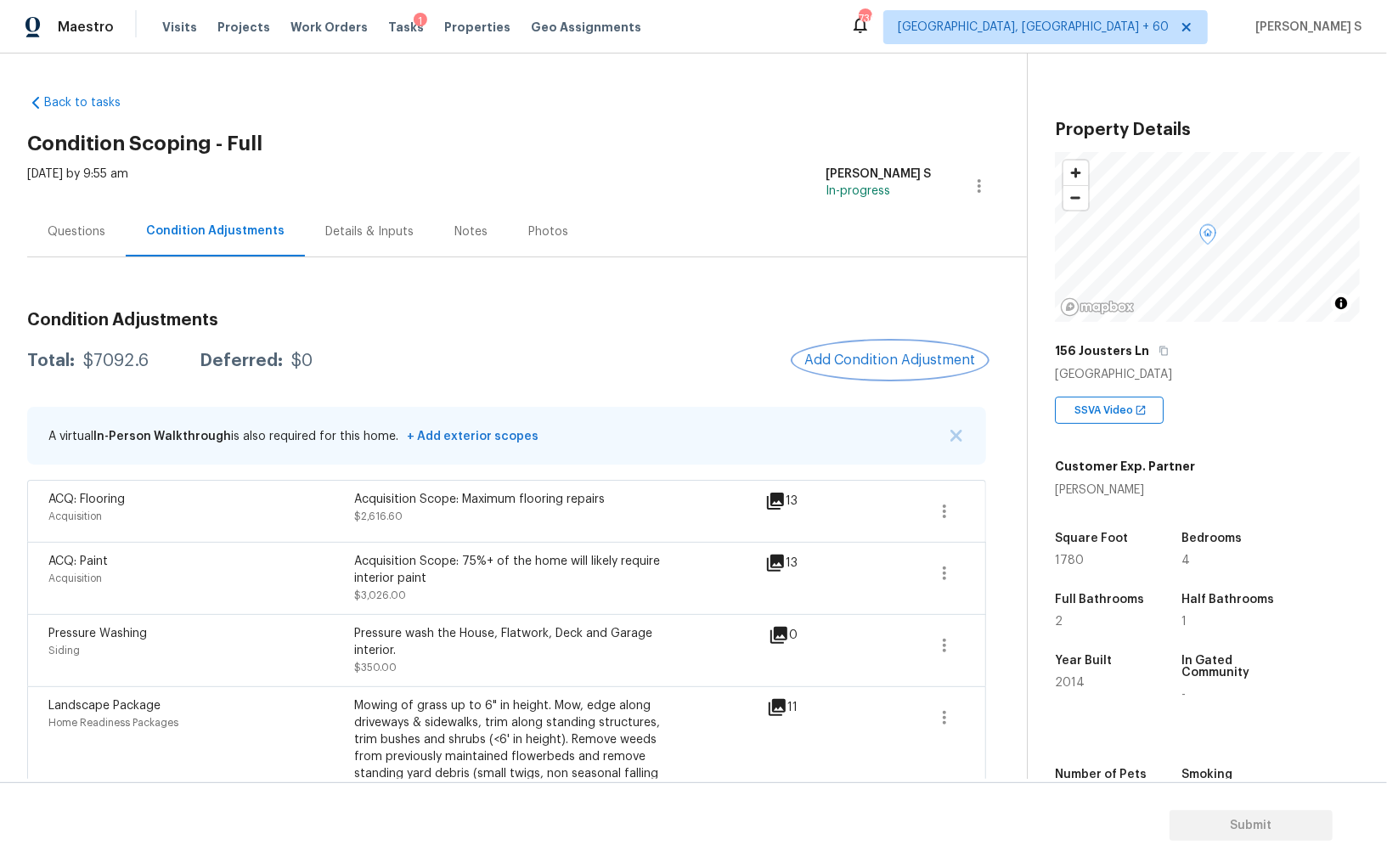
scroll to position [69, 0]
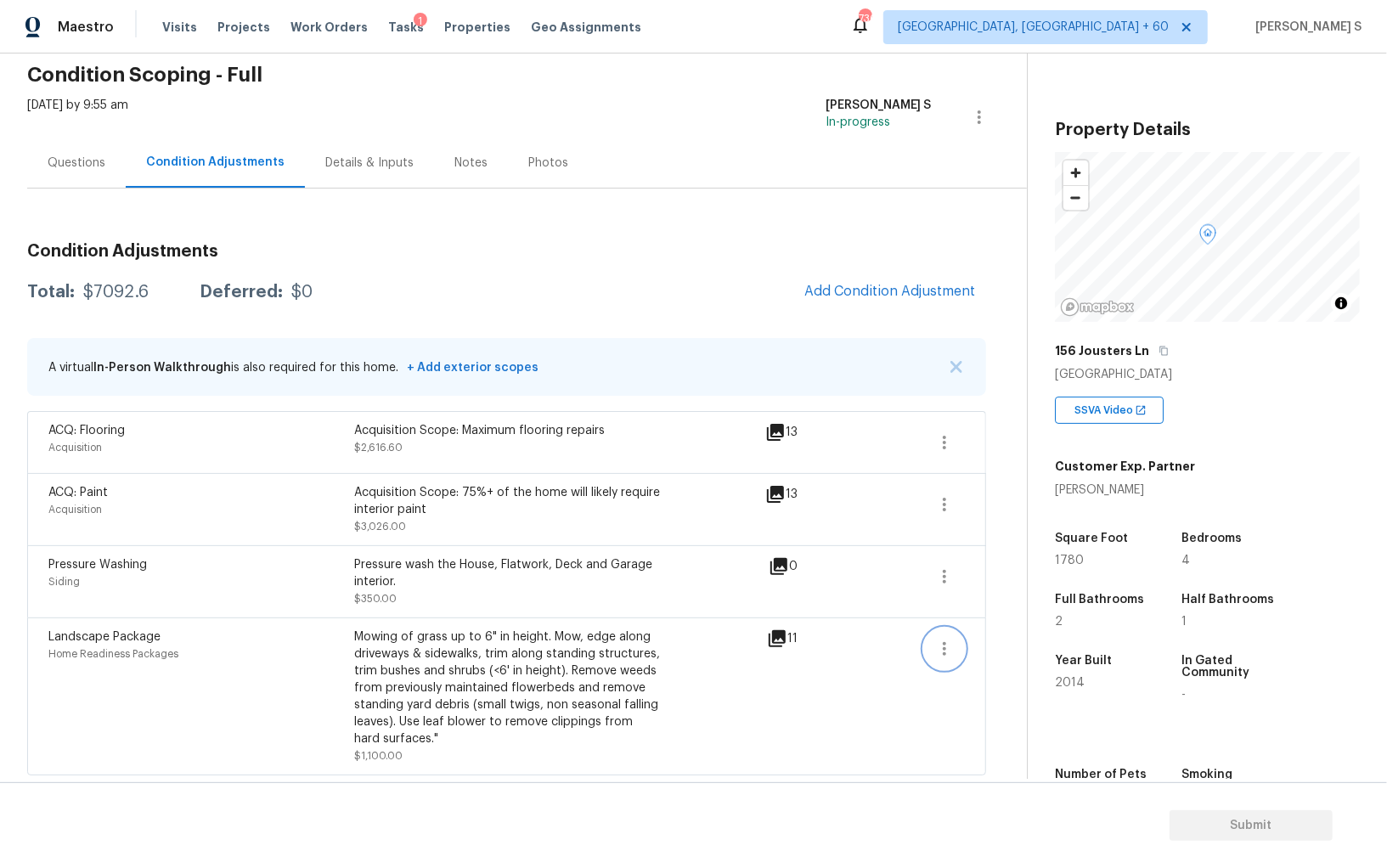
click at [949, 653] on icon "button" at bounding box center [944, 649] width 21 height 21
click at [985, 653] on link "Edit" at bounding box center [1042, 644] width 144 height 26
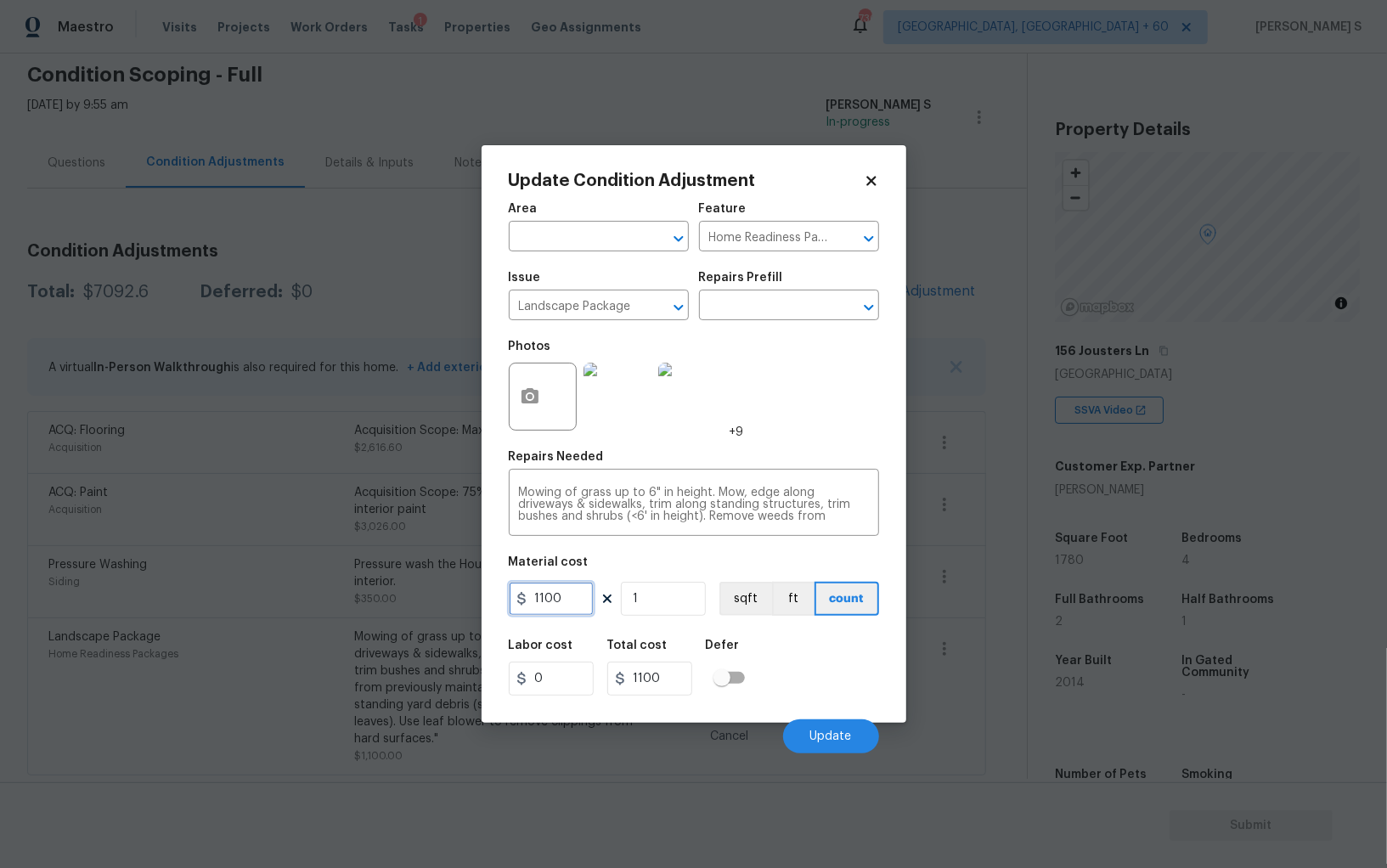
click at [566, 605] on input "1100" at bounding box center [551, 599] width 85 height 34
type input "1500"
click at [841, 736] on span "Update" at bounding box center [832, 737] width 41 height 13
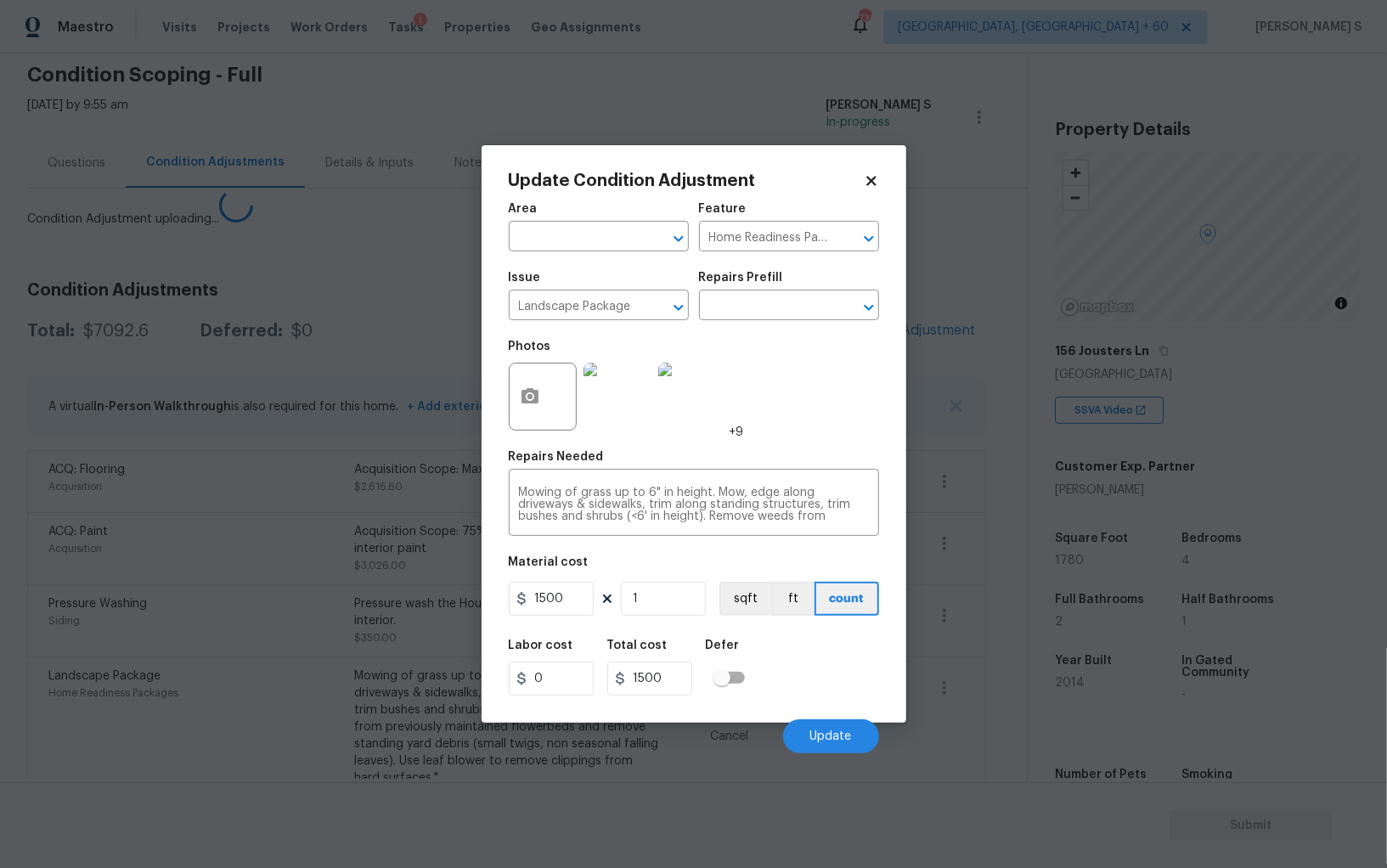
click at [169, 712] on body "Maestro Visits Projects Work Orders Tasks 1 Properties Geo Assignments 736 Albu…" at bounding box center [694, 434] width 1387 height 868
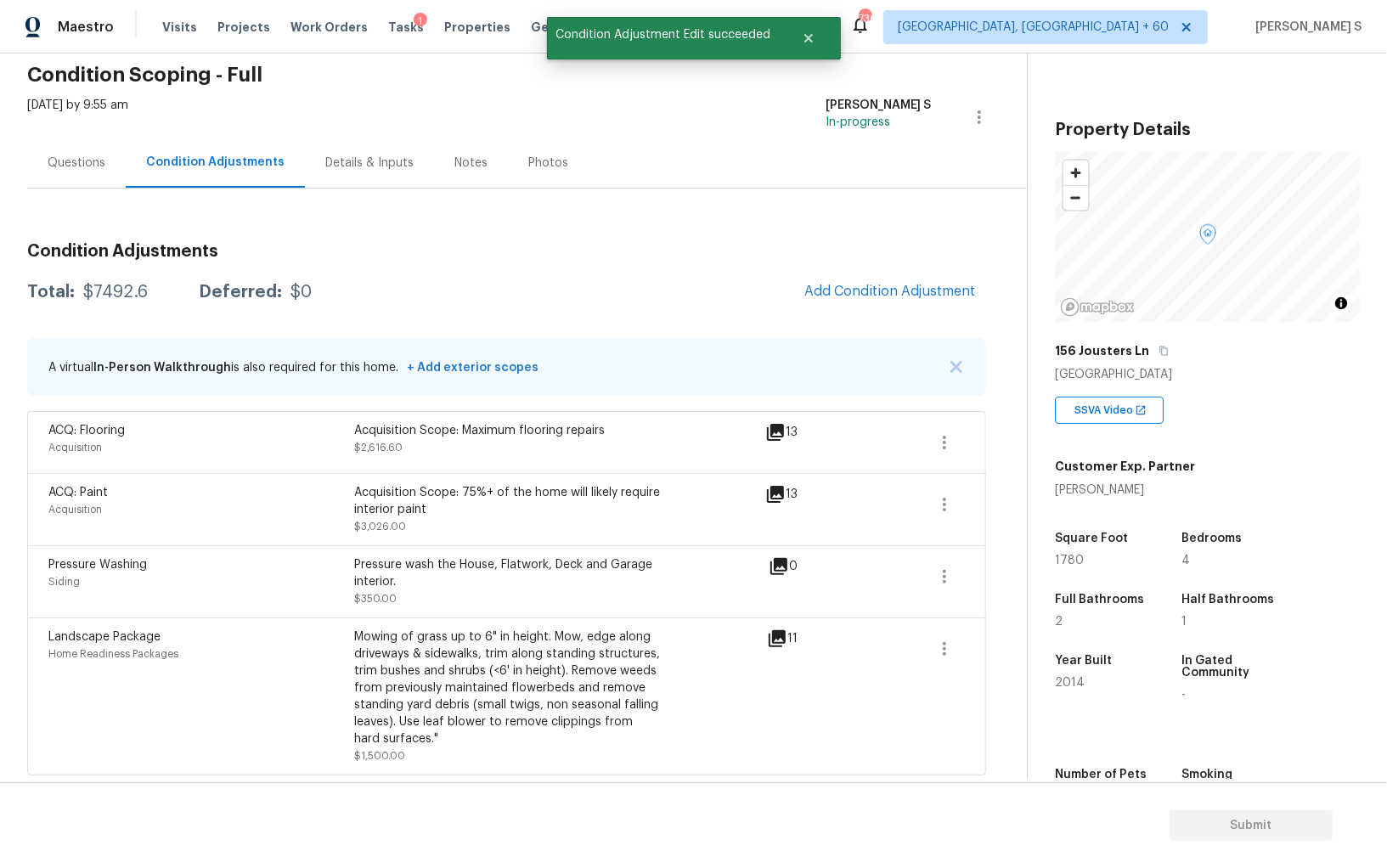
scroll to position [0, 0]
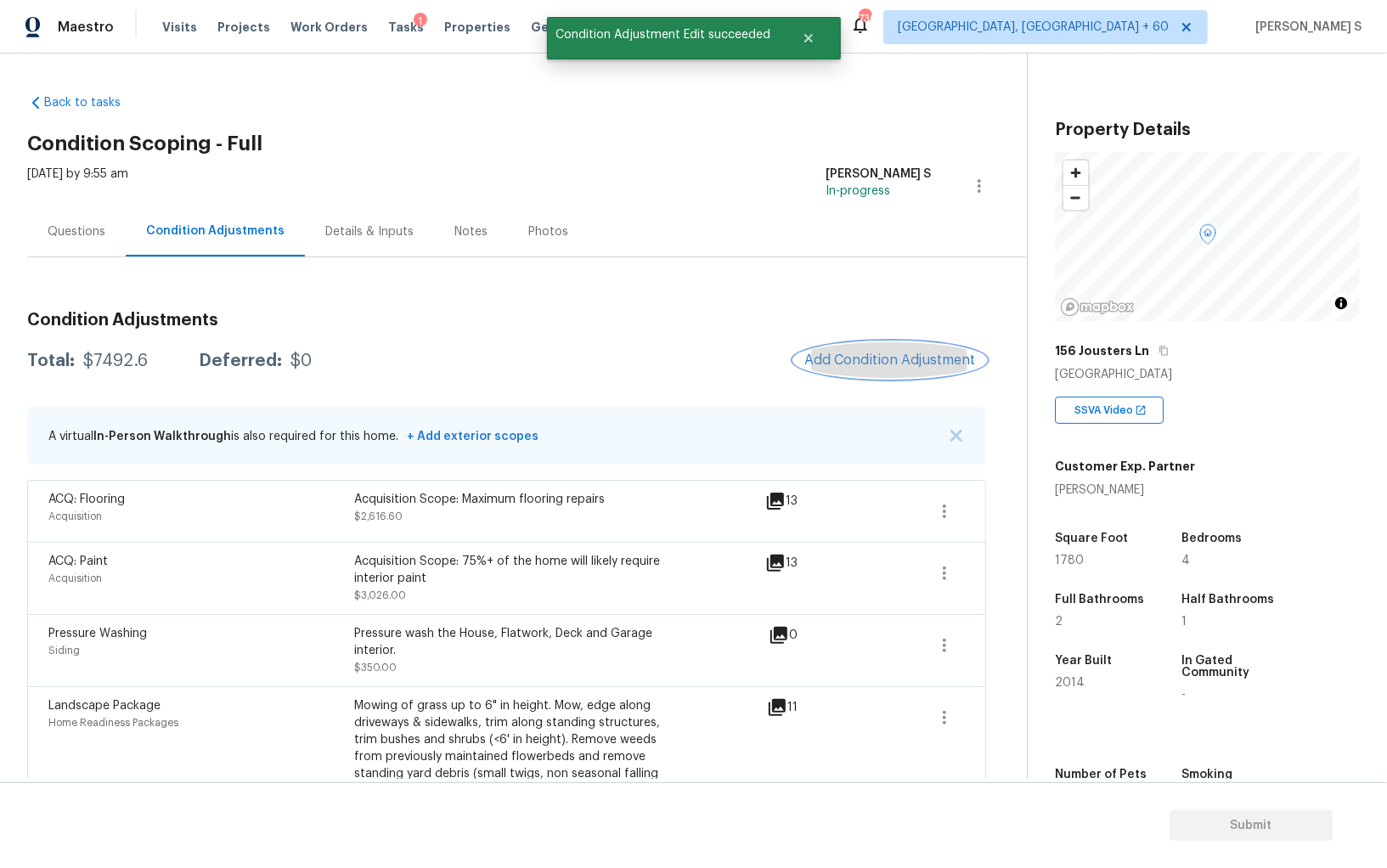
click at [853, 369] on button "Add Condition Adjustment" at bounding box center [890, 360] width 192 height 36
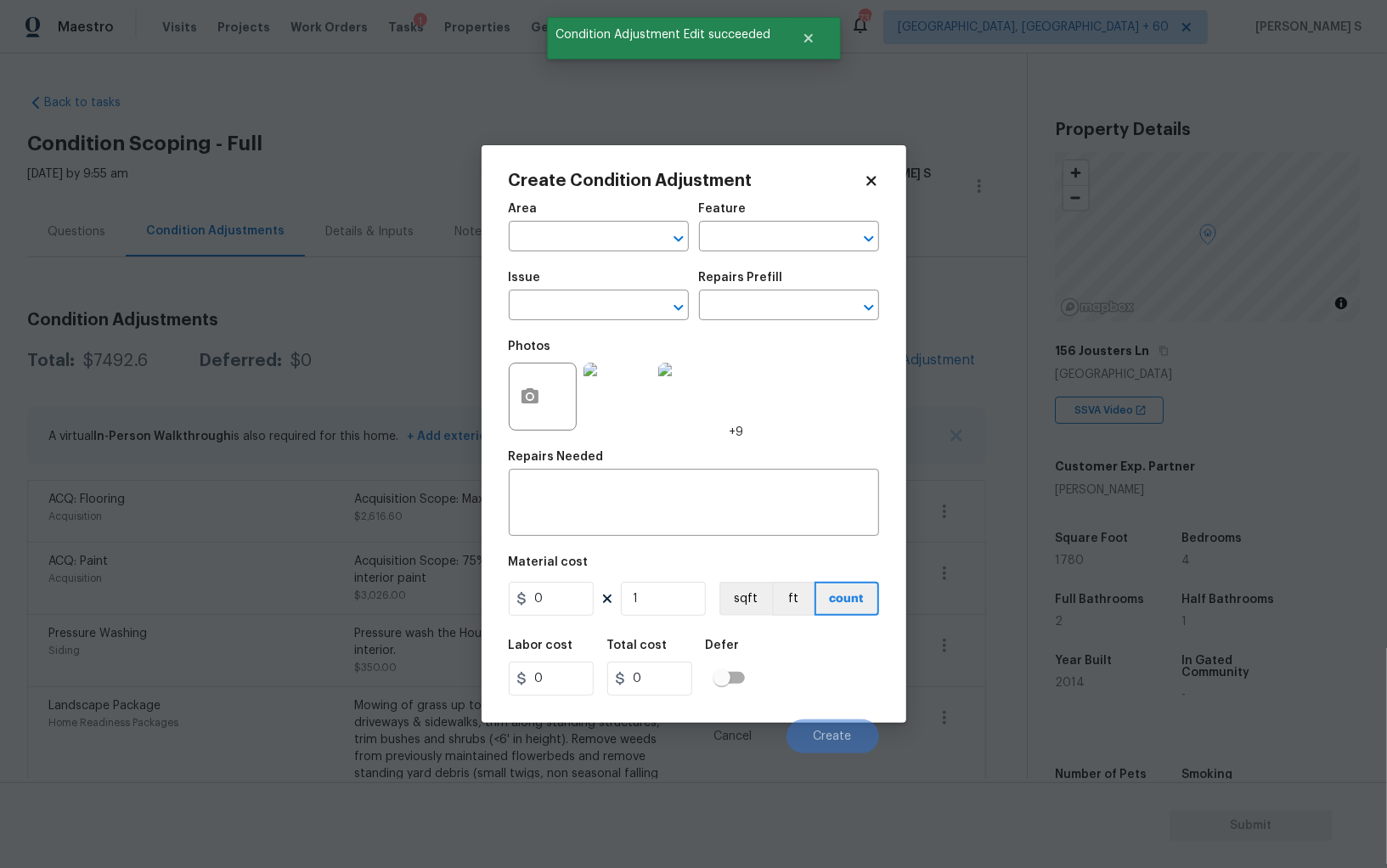
click at [549, 383] on div at bounding box center [543, 397] width 68 height 68
click at [533, 403] on icon "button" at bounding box center [530, 397] width 17 height 16
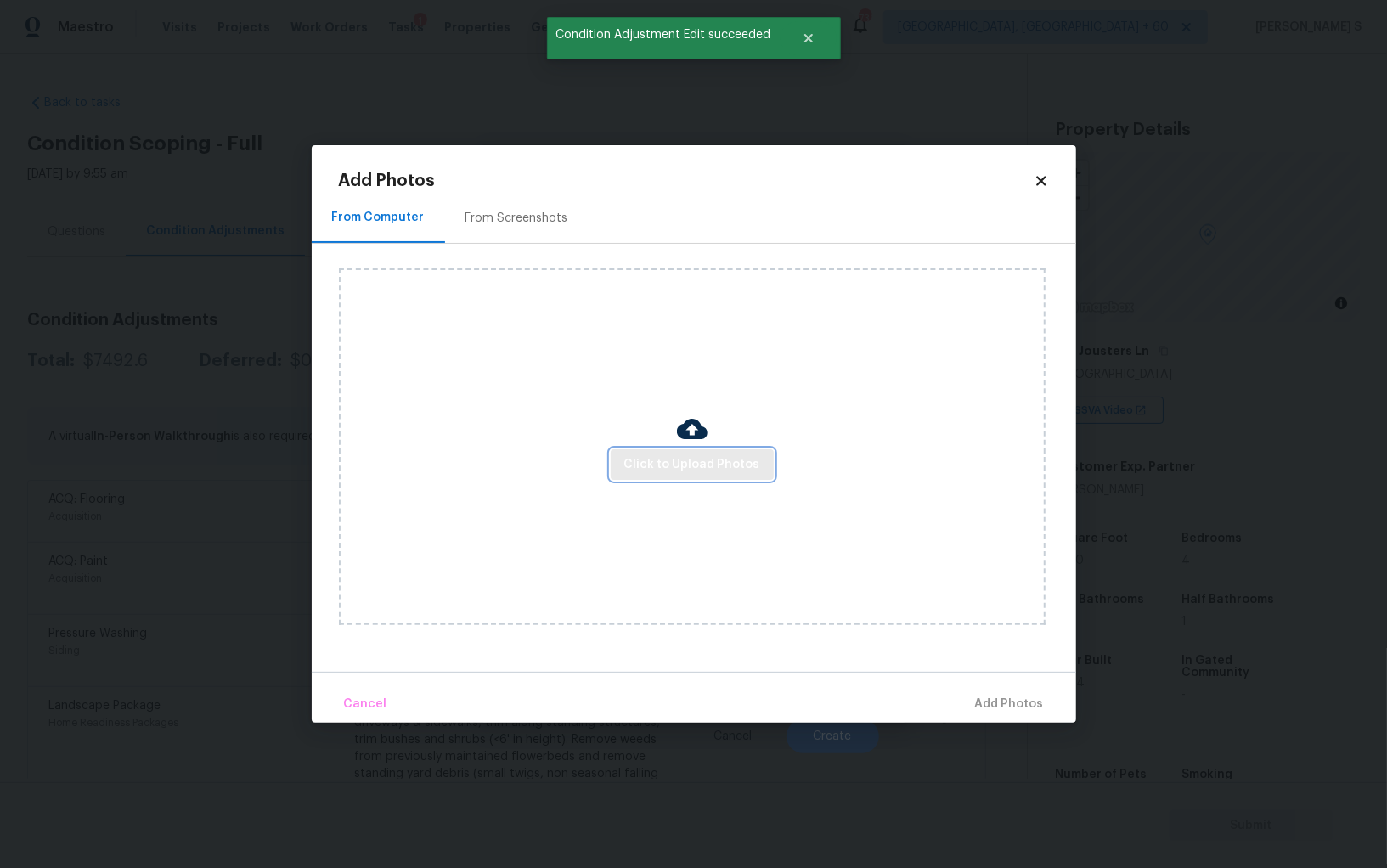
click at [704, 468] on span "Click to Upload Photos" at bounding box center [693, 466] width 136 height 22
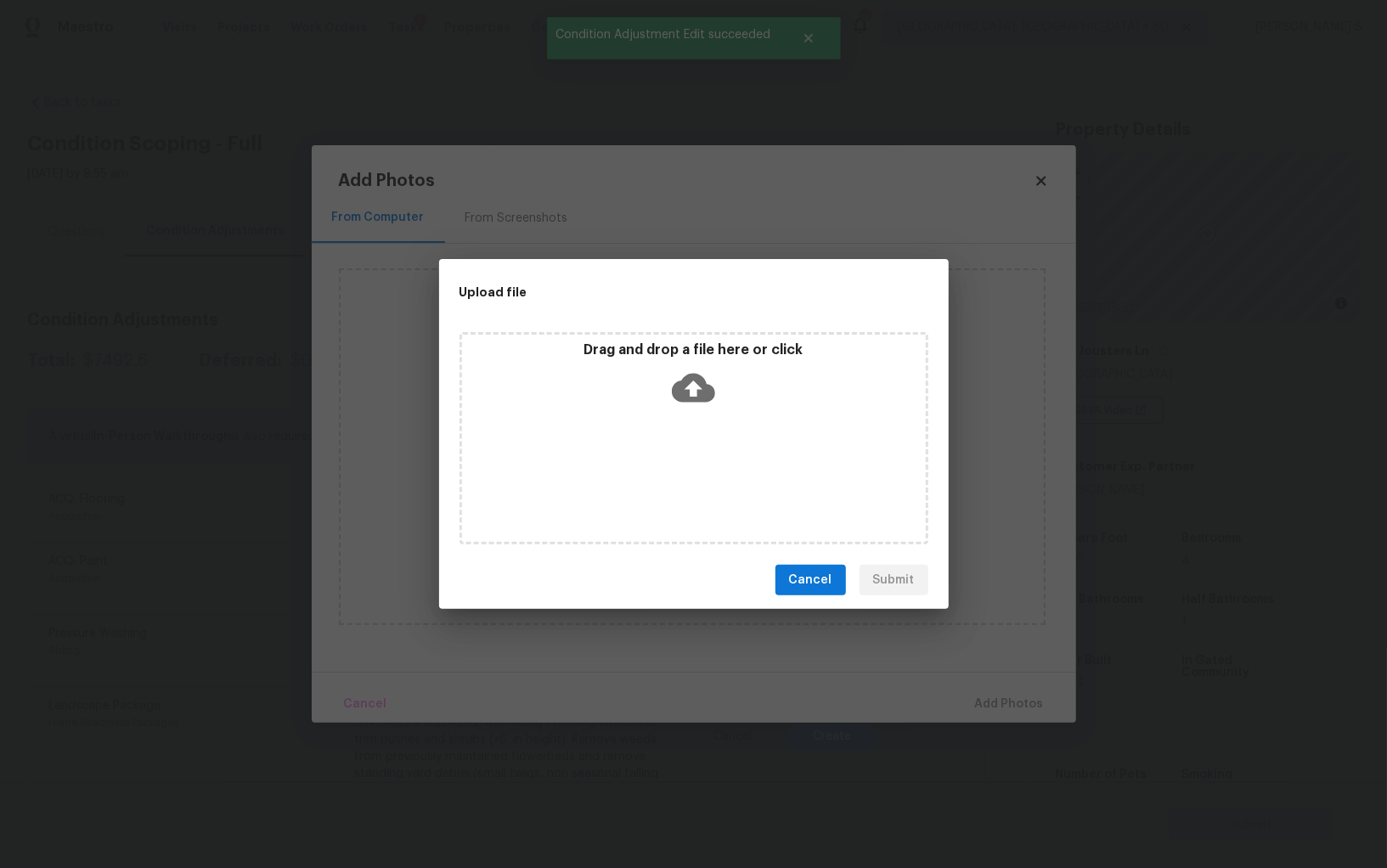
click at [704, 468] on div "Drag and drop a file here or click" at bounding box center [694, 438] width 469 height 212
